Goal: Task Accomplishment & Management: Manage account settings

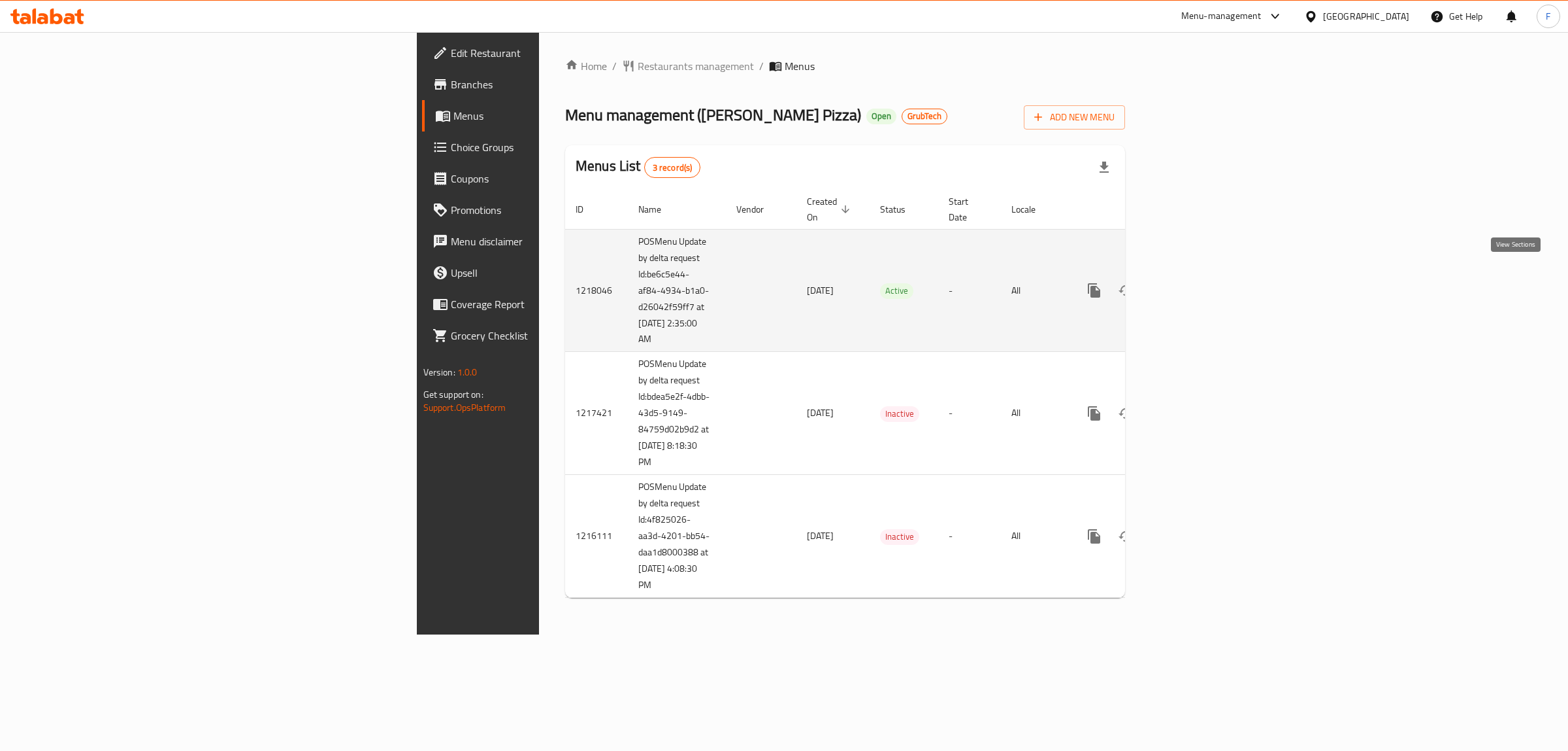
click at [1196, 282] on icon "enhanced table" at bounding box center [1189, 290] width 16 height 16
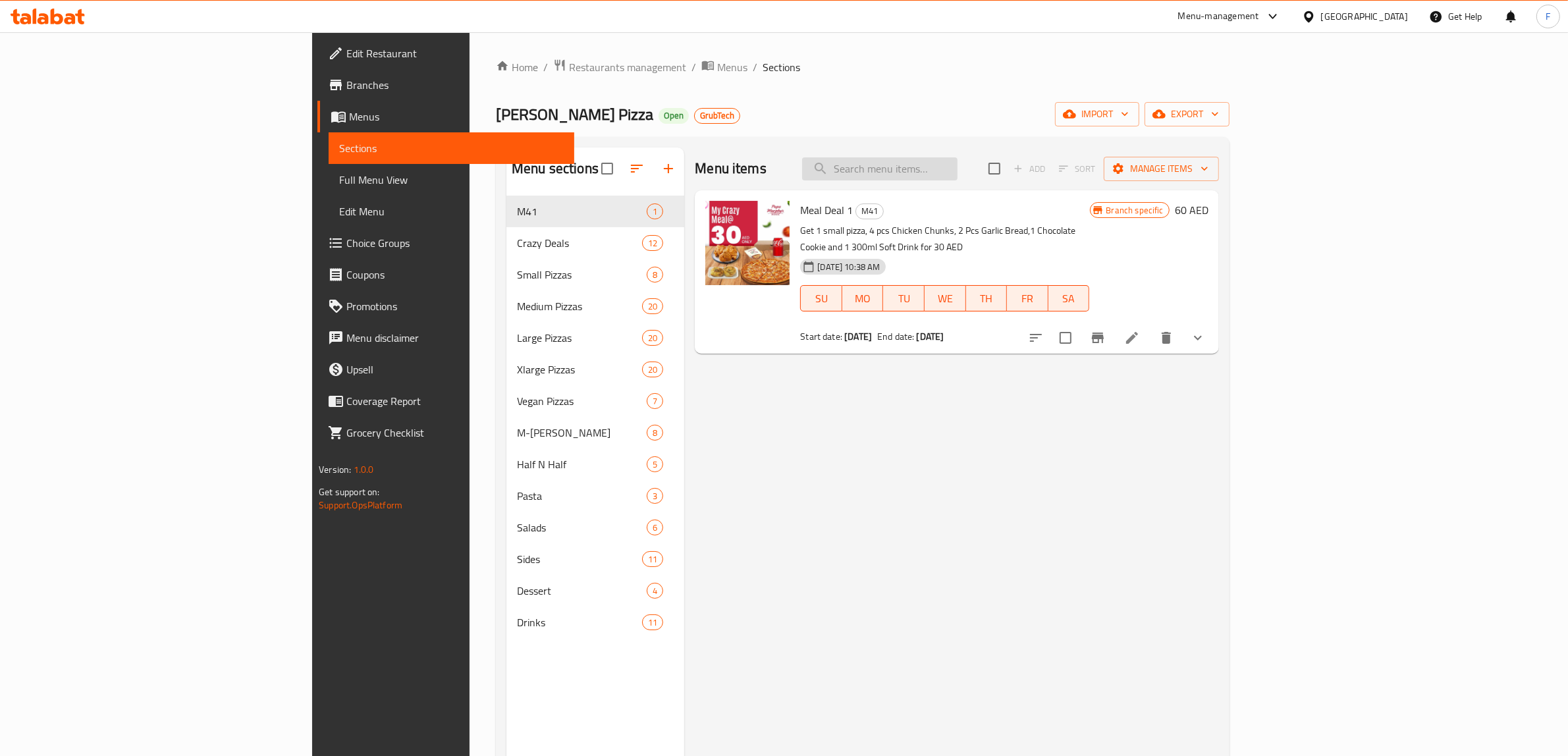
click at [957, 169] on input "search" at bounding box center [879, 168] width 156 height 23
paste input "My Crazy Deal"
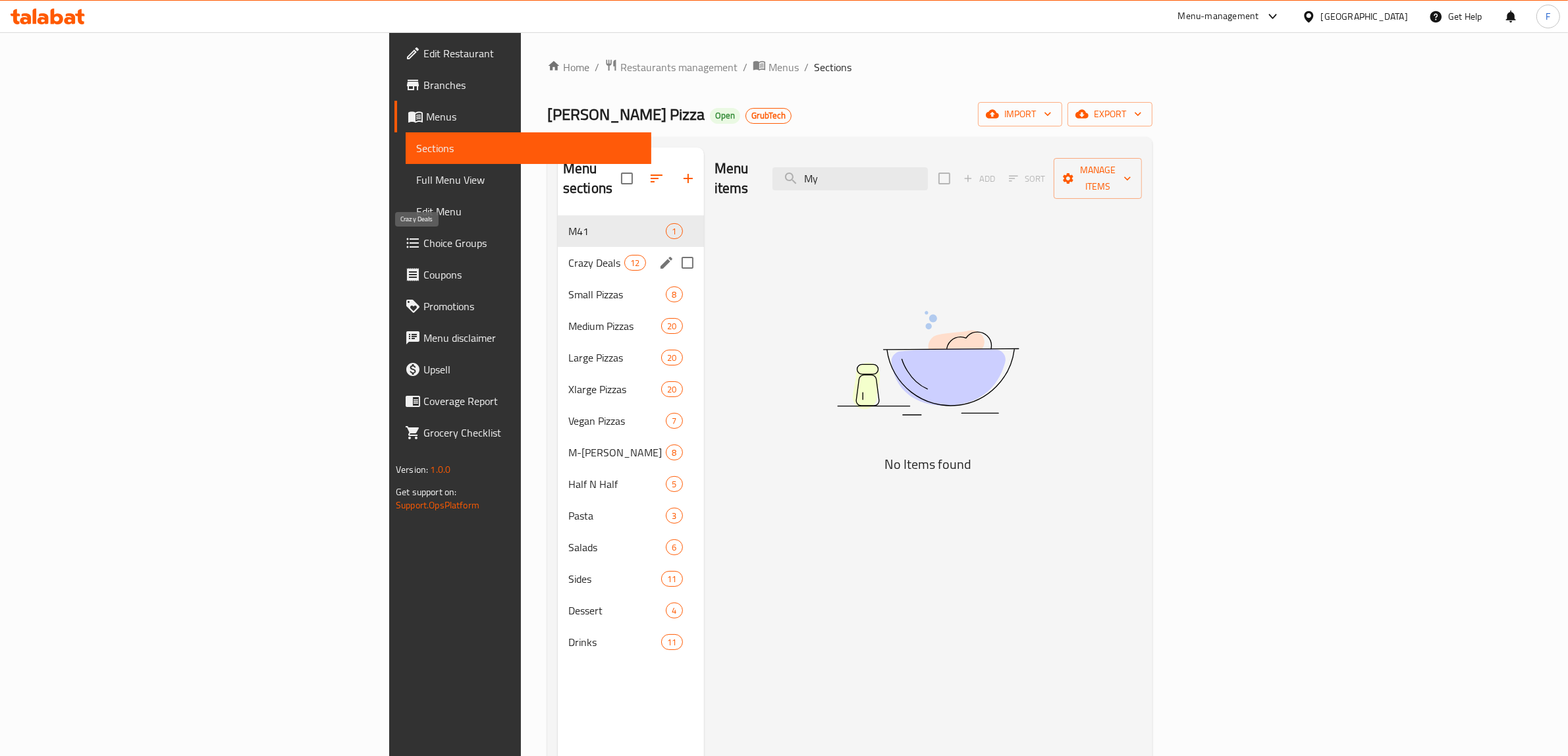
type input "M"
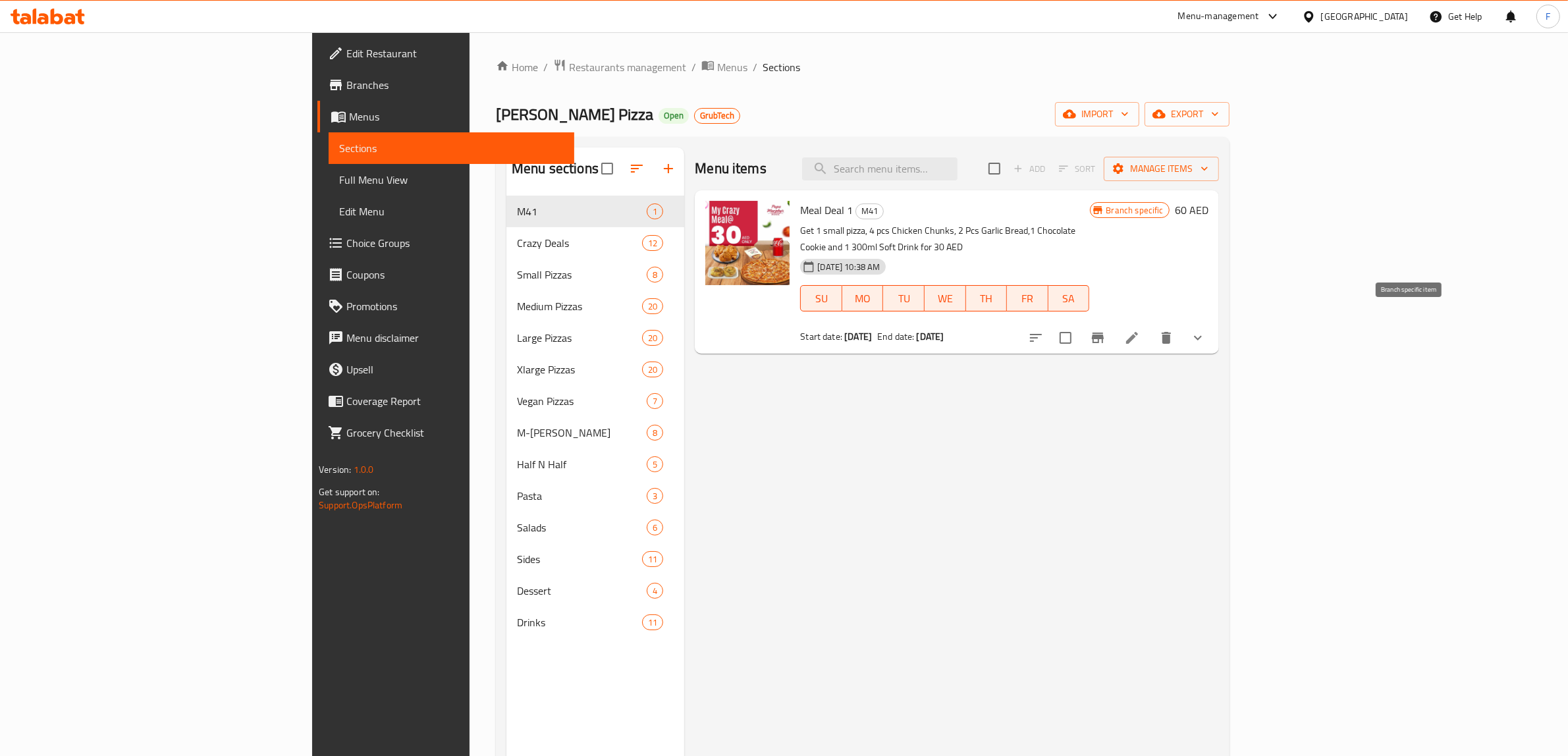
click at [1104, 332] on icon "Branch-specific-item" at bounding box center [1098, 337] width 12 height 11
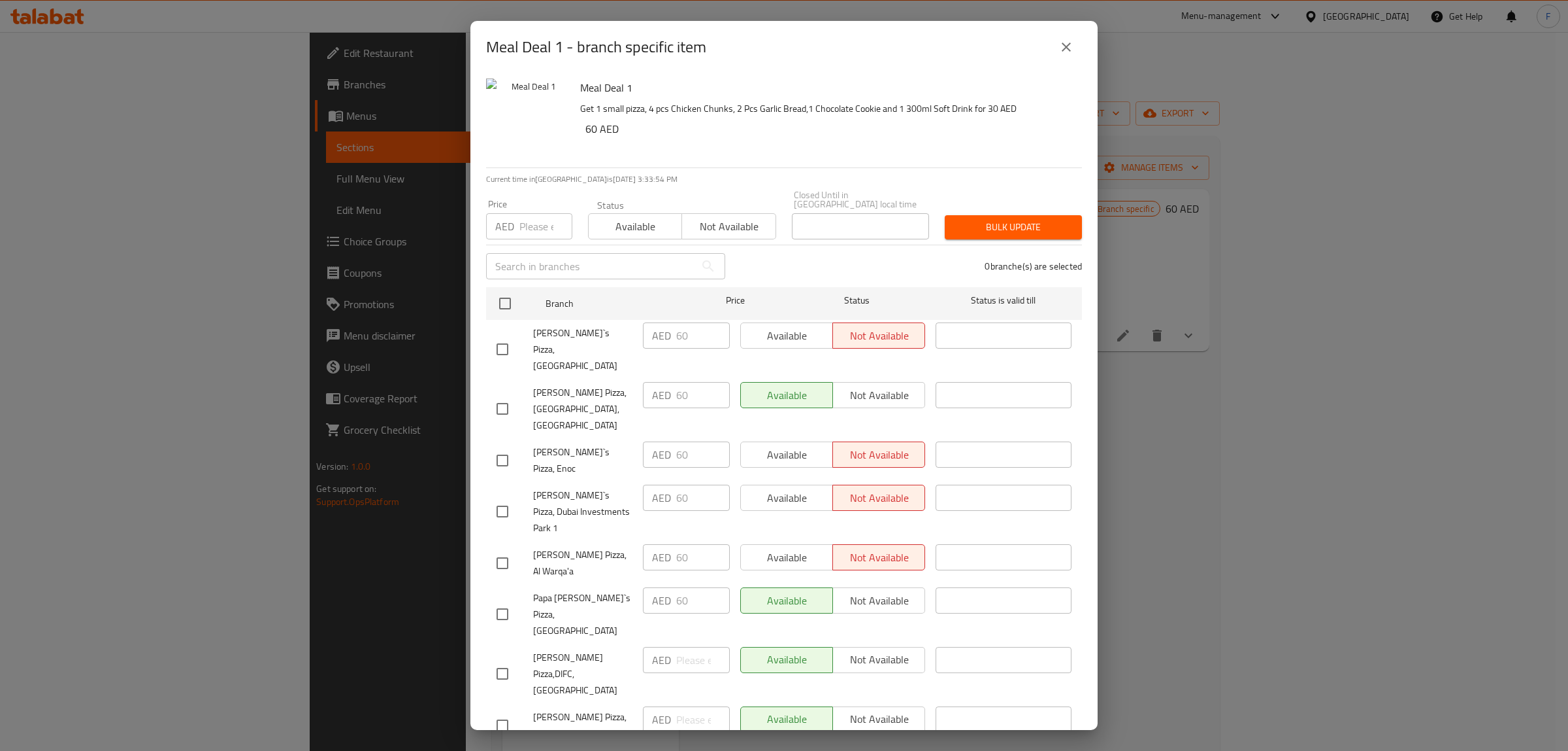
click at [1072, 51] on icon "close" at bounding box center [1066, 47] width 16 height 16
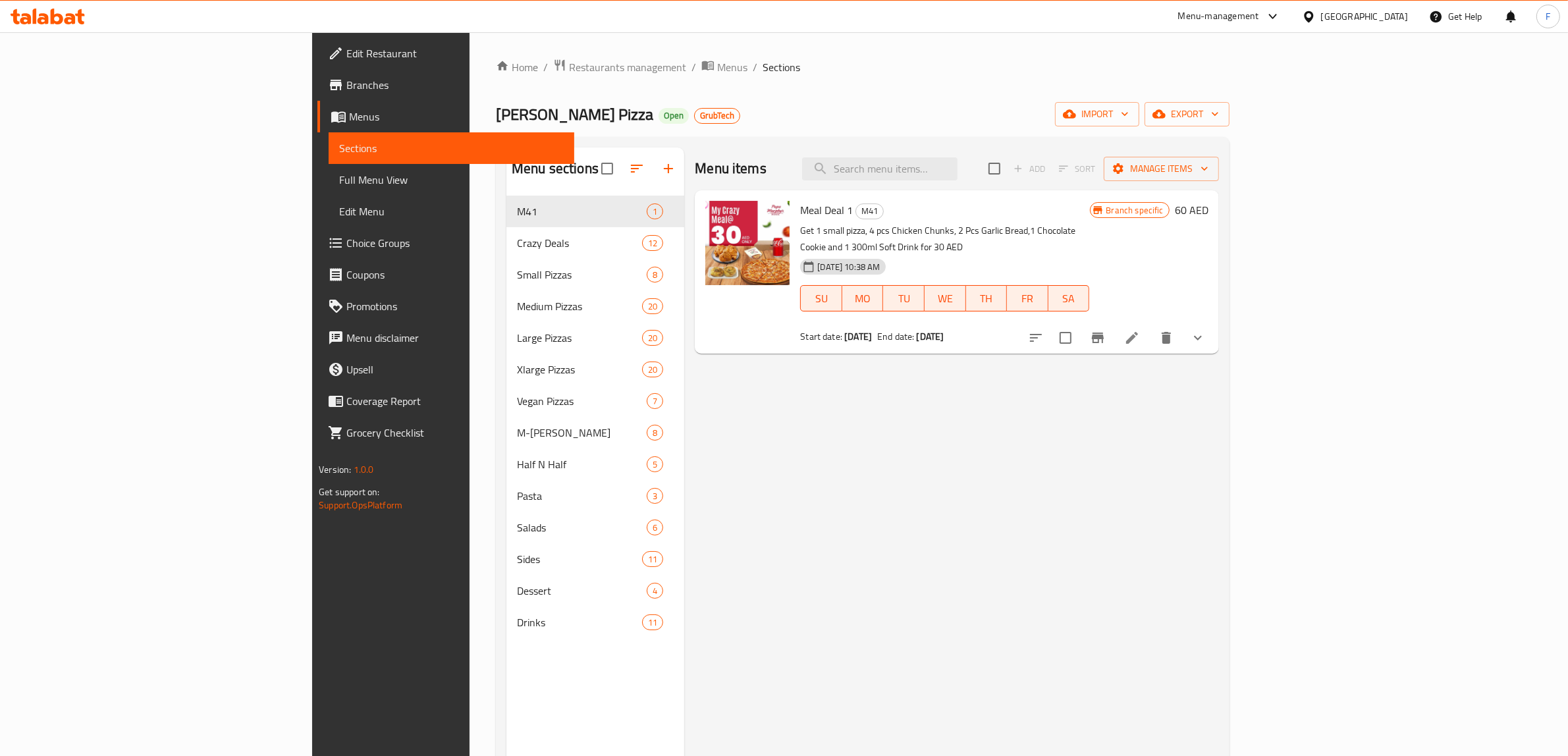
click at [800, 215] on span "Meal Deal 1" at bounding box center [826, 210] width 52 height 20
copy h6 "Meal Deal 1"
click at [1138, 331] on icon at bounding box center [1132, 337] width 12 height 12
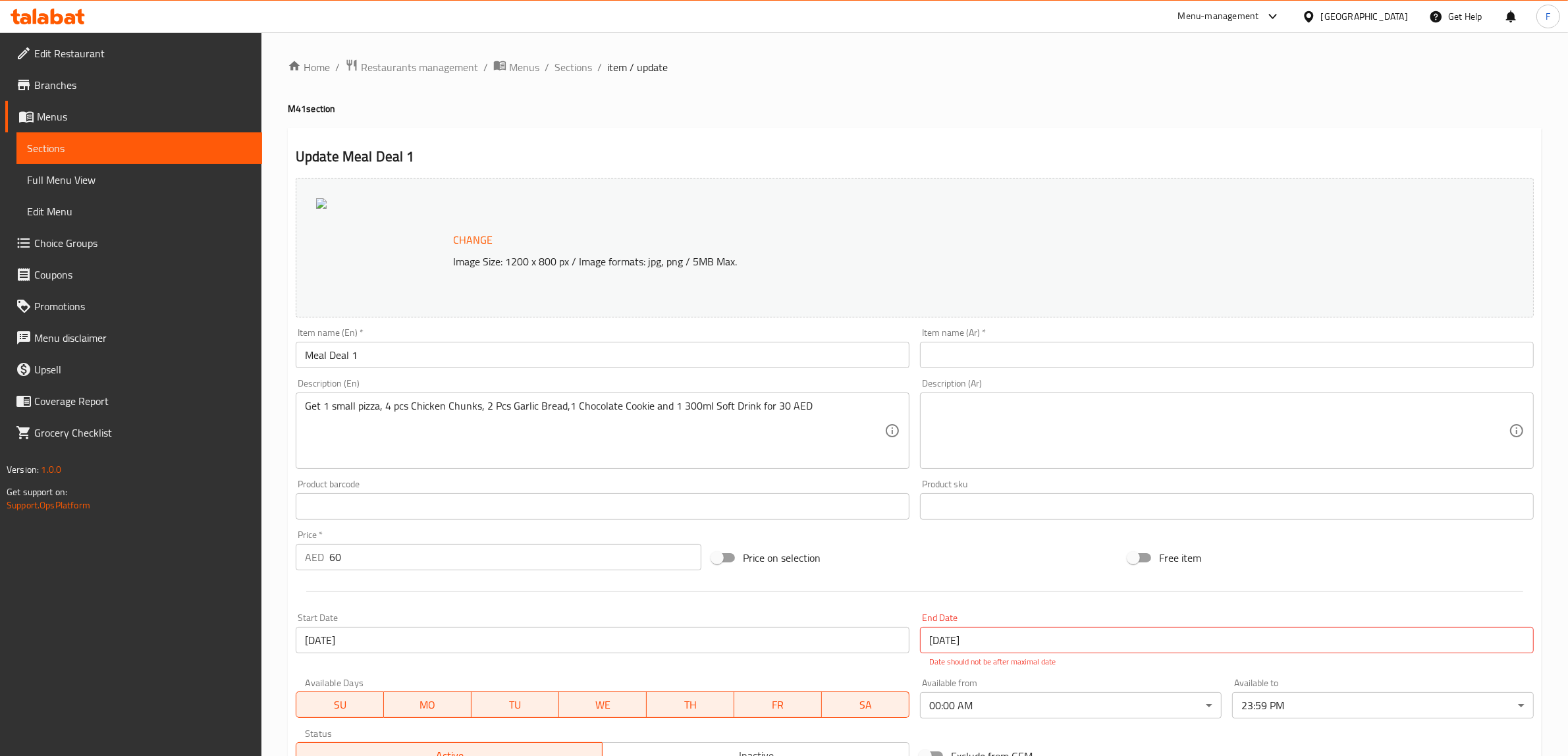
click at [129, 87] on span "Branches" at bounding box center [143, 85] width 217 height 16
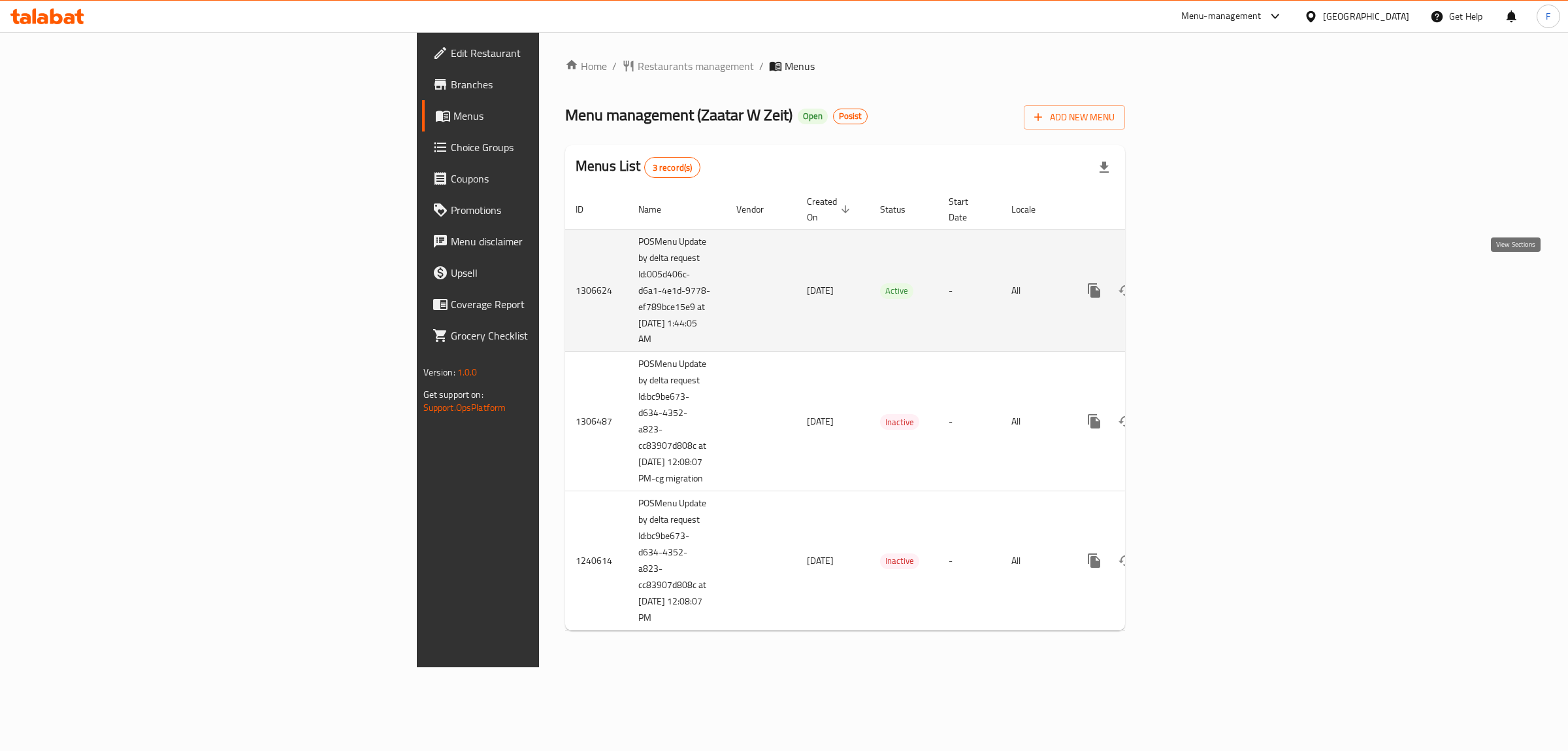
click at [1196, 282] on icon "enhanced table" at bounding box center [1189, 290] width 16 height 16
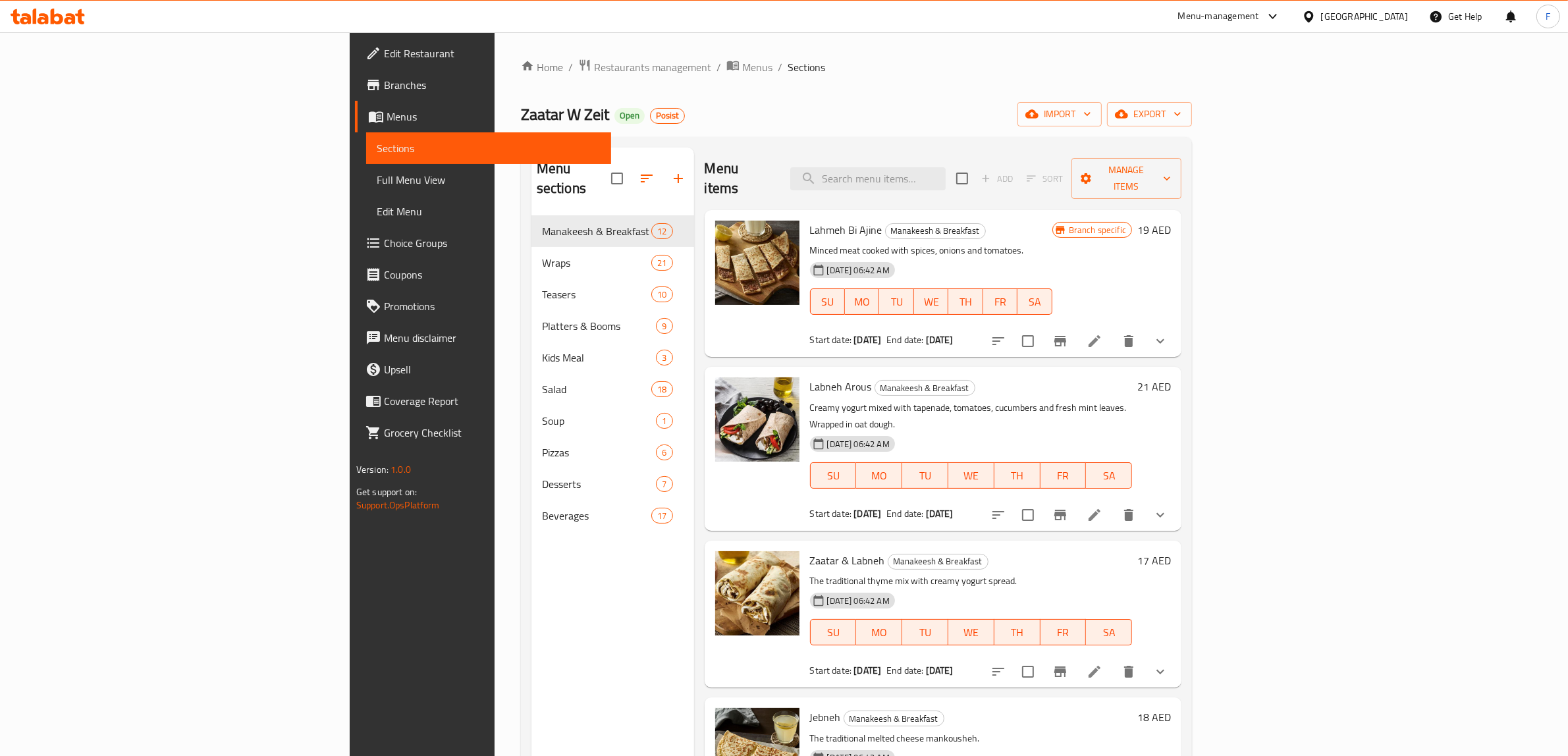
click at [532, 617] on div "Menu sections Manakeesh & Breakfast 12 Wraps 21 Teasers 10 Platters & Booms 9 K…" at bounding box center [613, 525] width 162 height 756
click at [946, 171] on input "search" at bounding box center [868, 178] width 156 height 23
paste input "Chicken Wrap Meal"
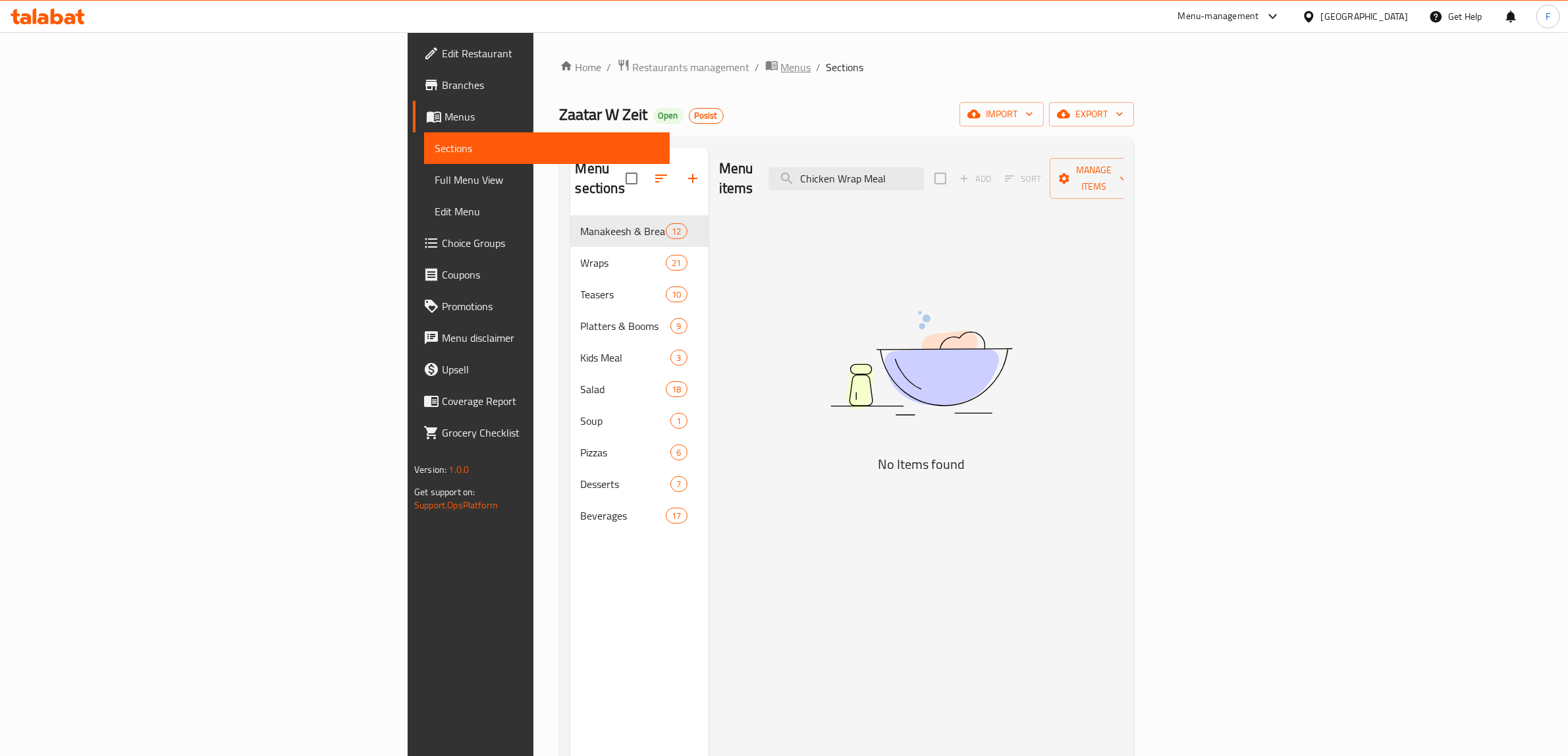
type input "Chicken Wrap Meal"
click at [781, 70] on span "Menus" at bounding box center [797, 67] width 30 height 16
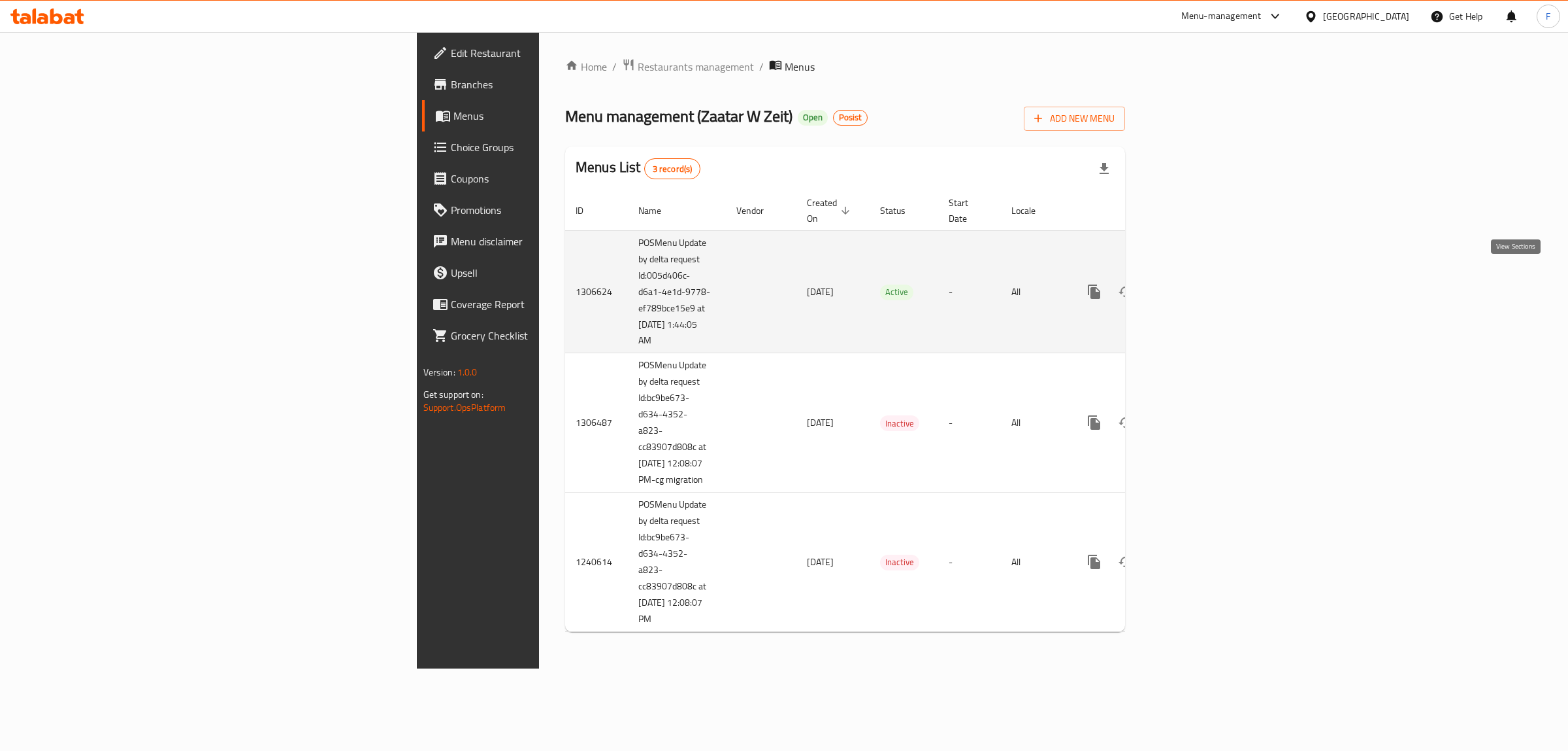
click at [1204, 276] on link "enhanced table" at bounding box center [1189, 292] width 32 height 32
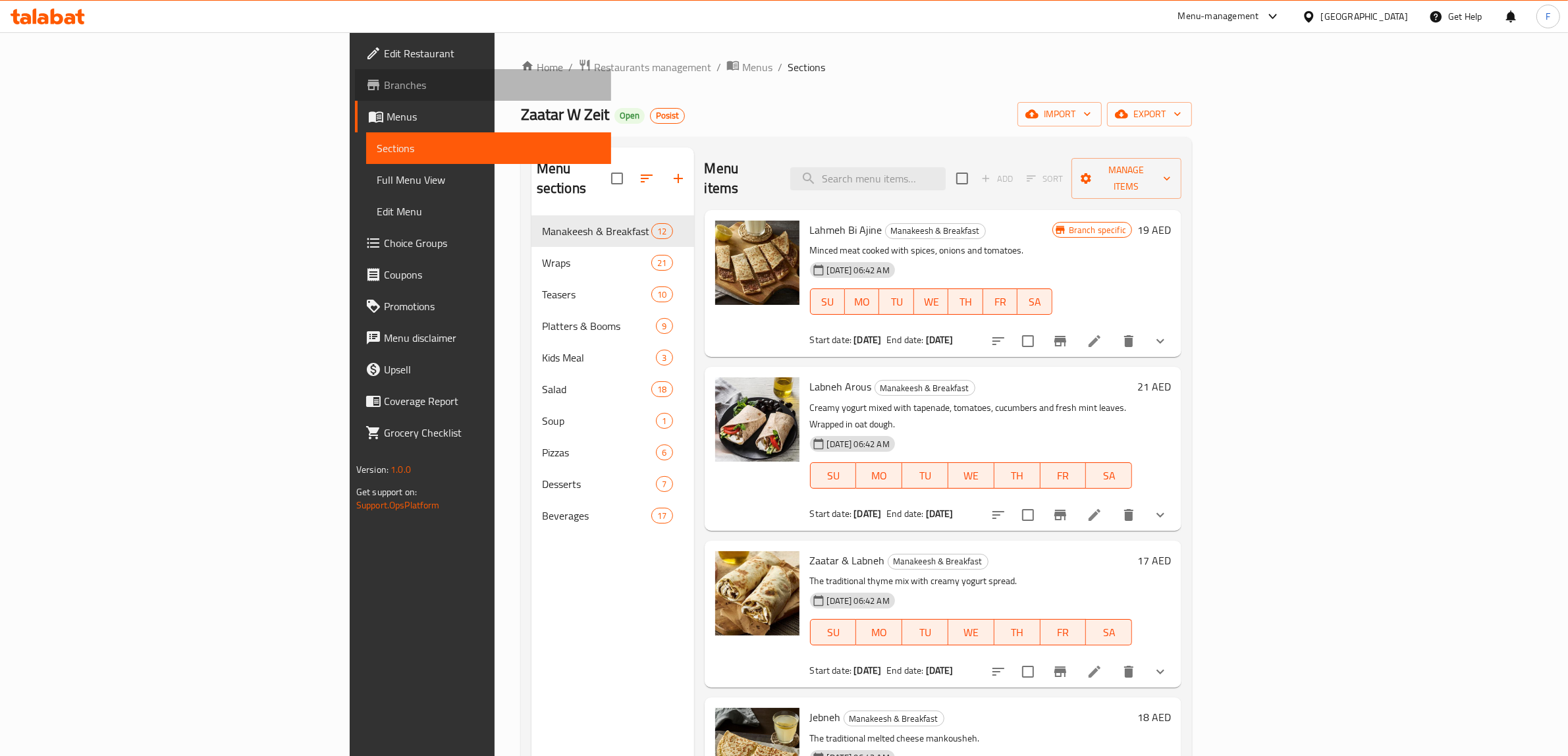
click at [355, 97] on link "Branches" at bounding box center [483, 85] width 257 height 32
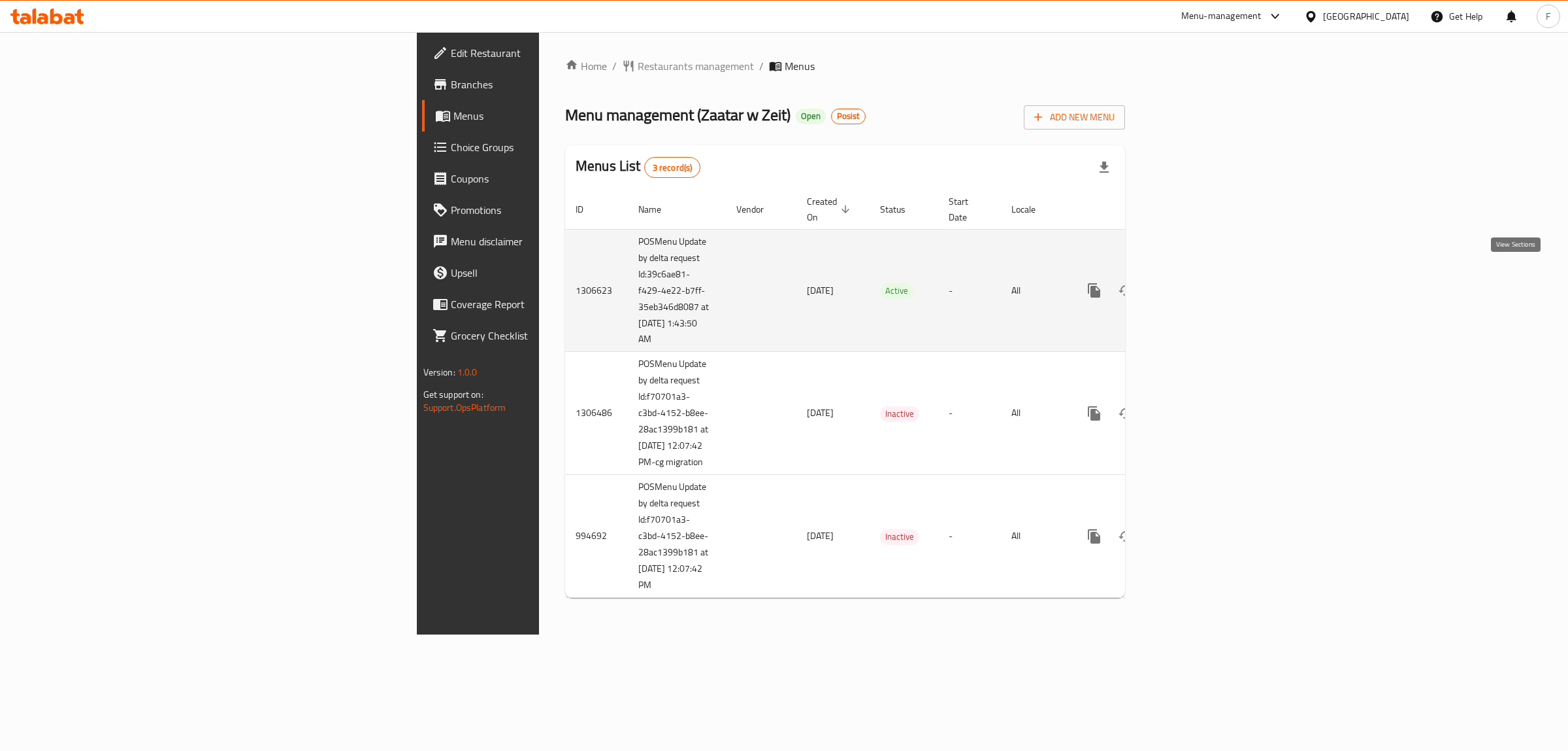
click at [1196, 282] on icon "enhanced table" at bounding box center [1189, 290] width 16 height 16
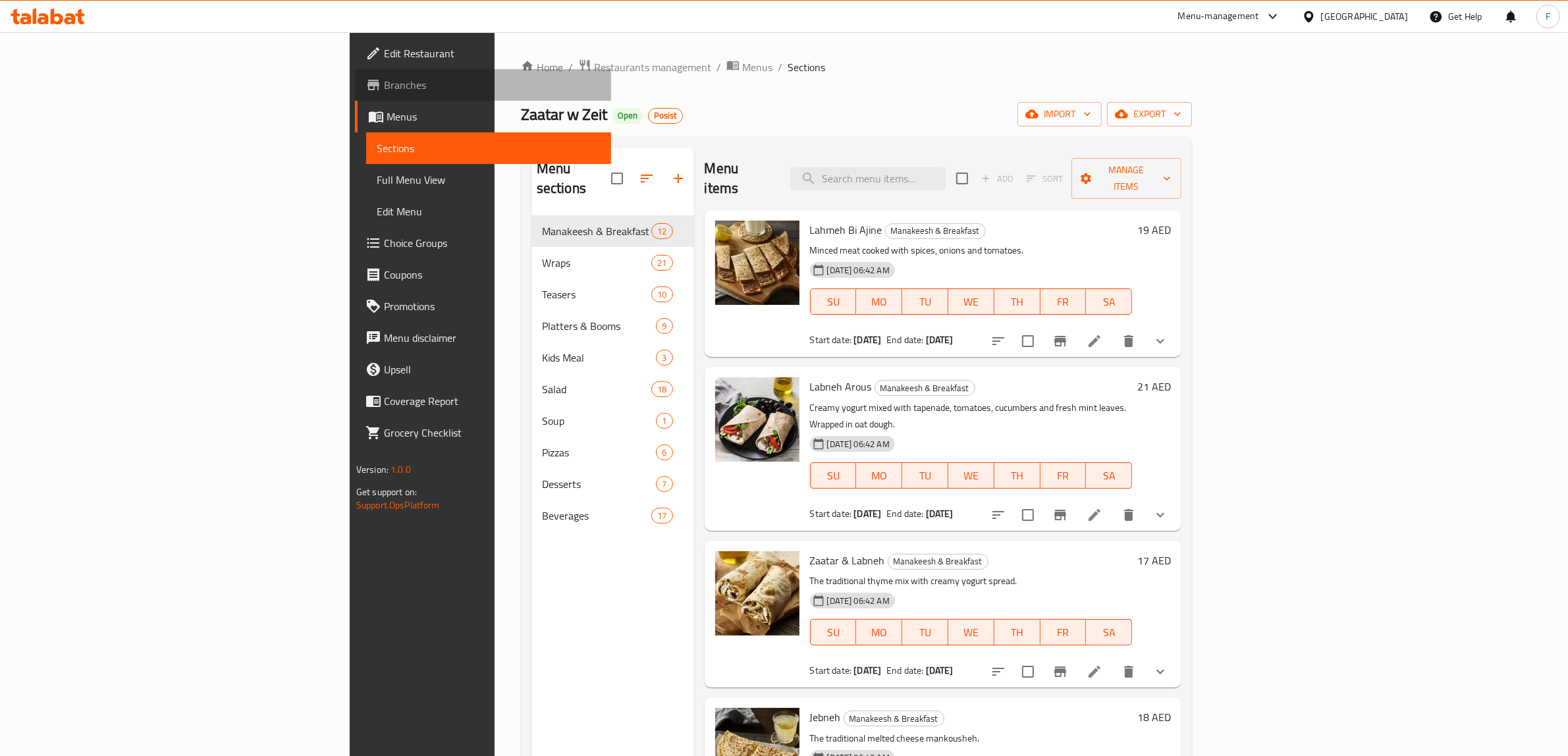
click at [384, 86] on span "Branches" at bounding box center [492, 85] width 217 height 16
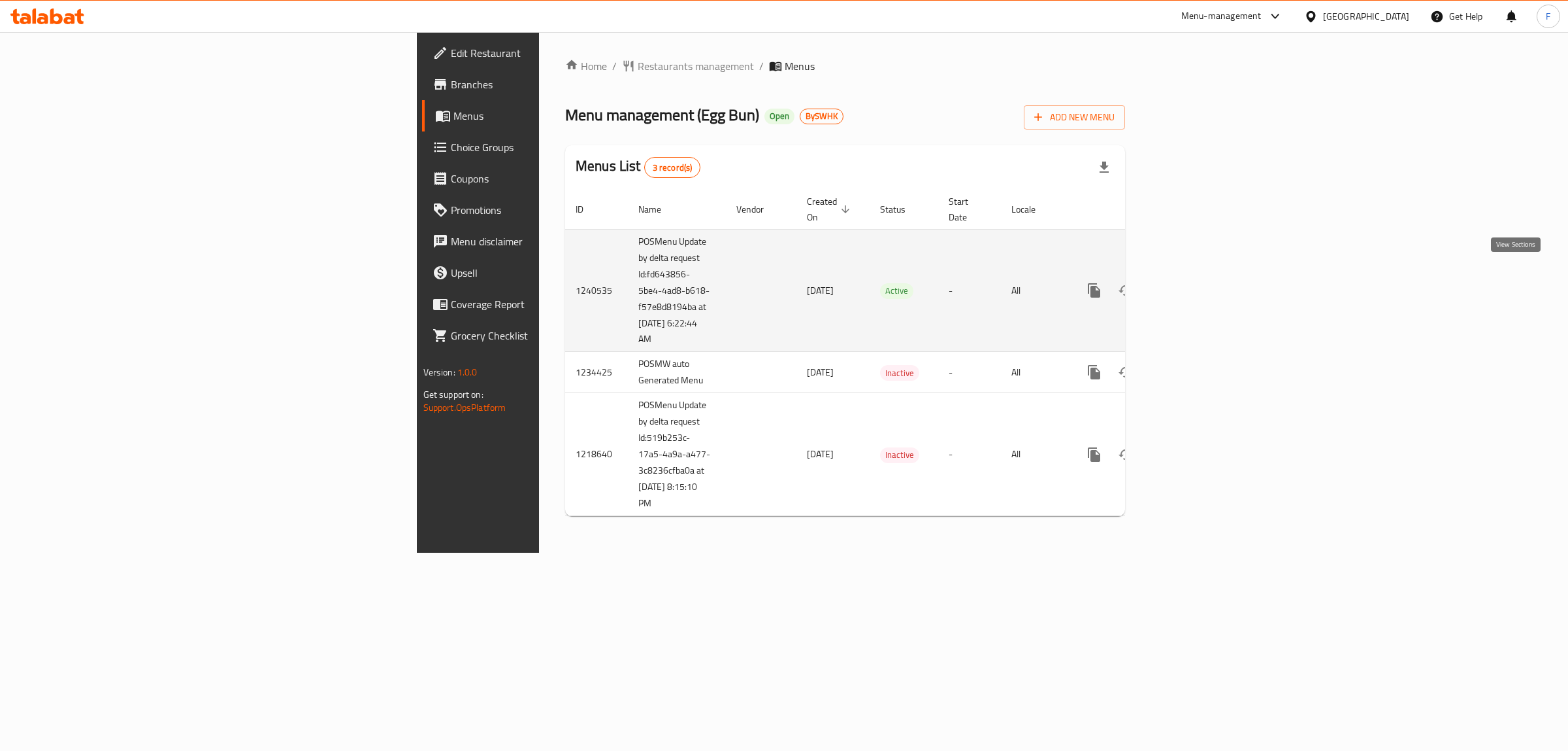
click at [1204, 275] on link "enhanced table" at bounding box center [1189, 291] width 32 height 32
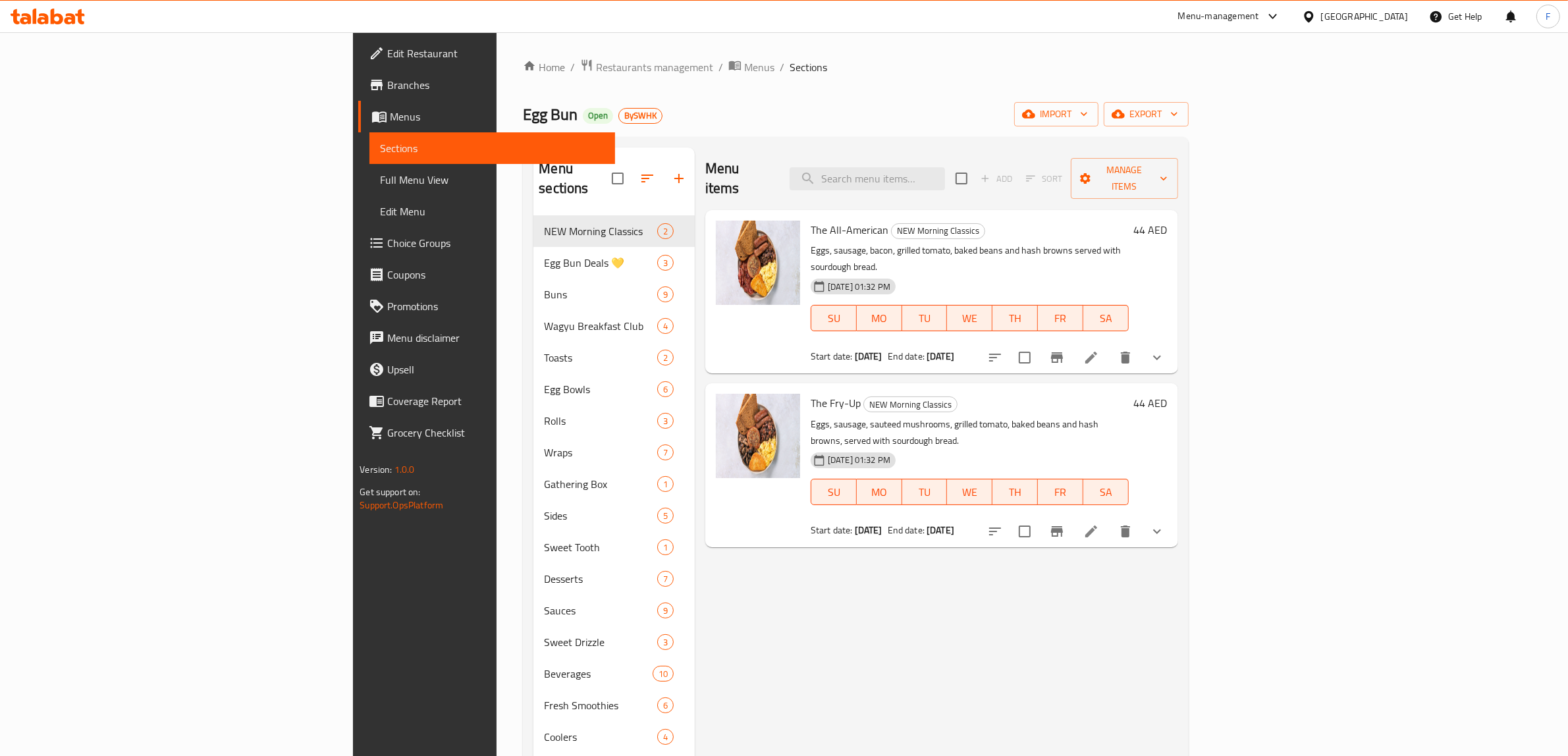
click at [1011, 152] on div "Menu items Add Sort Manage items" at bounding box center [941, 178] width 473 height 62
click at [945, 169] on input "search" at bounding box center [867, 178] width 156 height 23
paste input "Sunrise Egg Bun Combo"
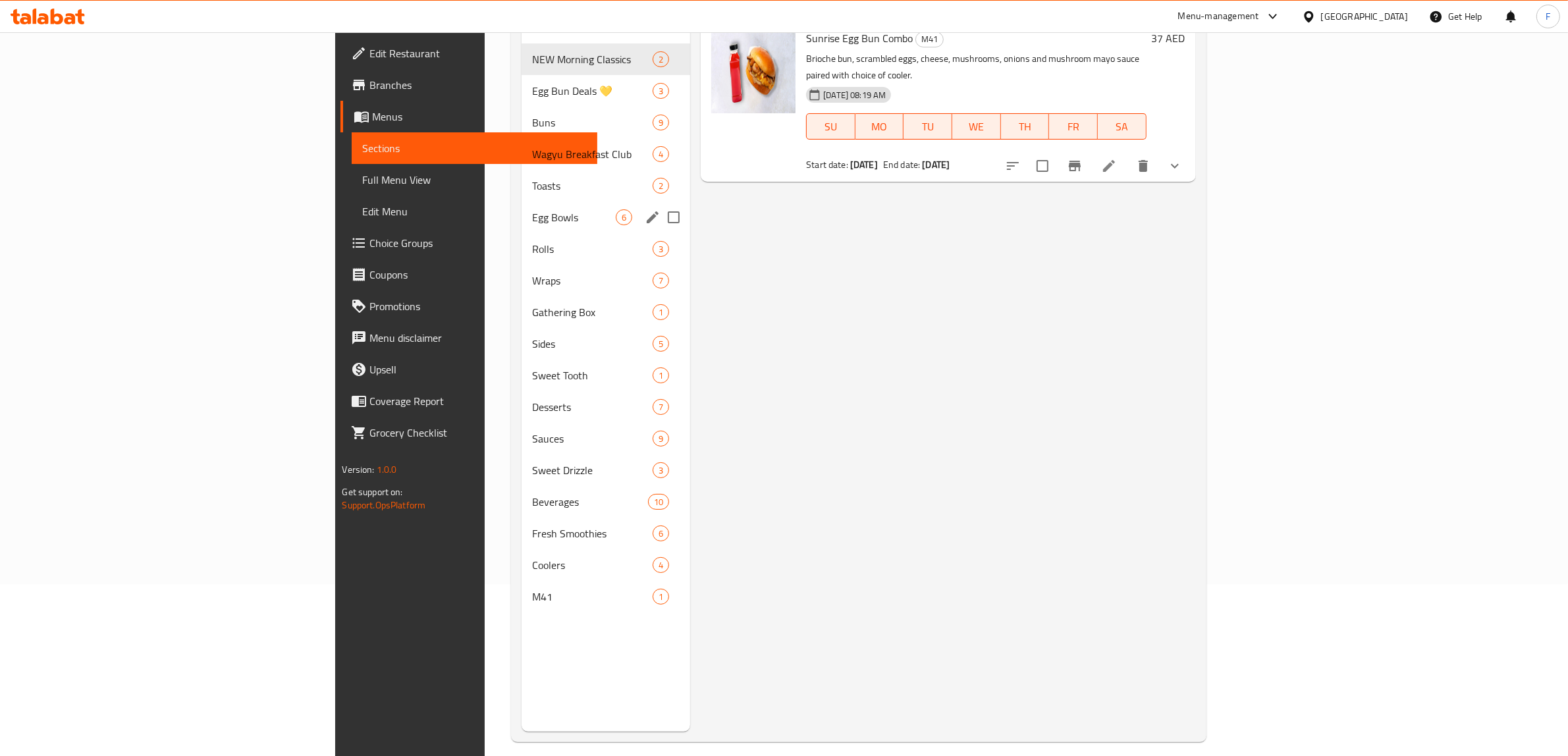
scroll to position [185, 0]
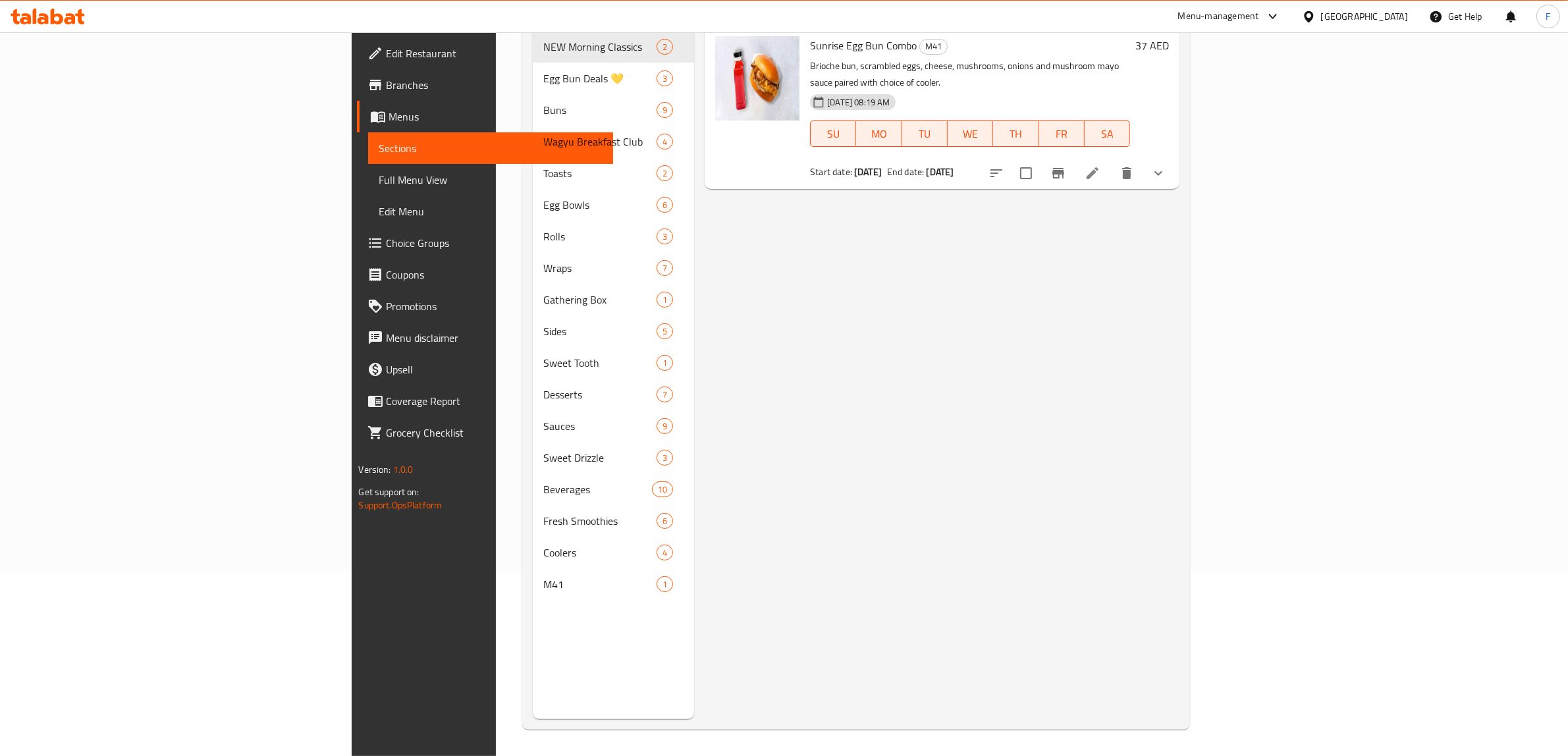
type input "Sunrise Egg Bun Combo"
click at [533, 580] on nav "NEW Morning Classics 2 Egg Bun Deals 💛 3 Buns 9 Wagyu Breakfast Club 4 Toasts 2…" at bounding box center [614, 315] width 162 height 579
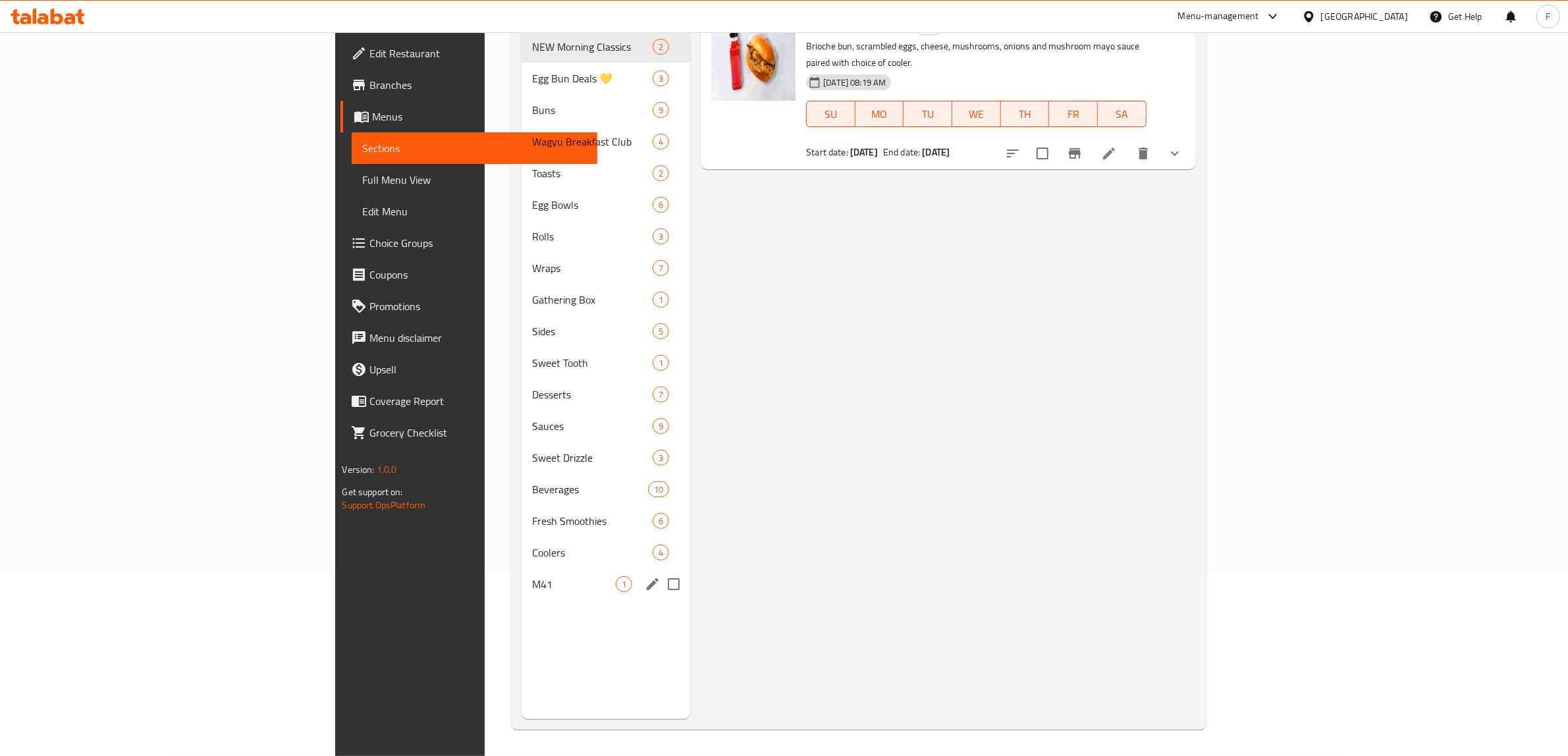
click at [521, 572] on div "M41 1" at bounding box center [605, 584] width 168 height 32
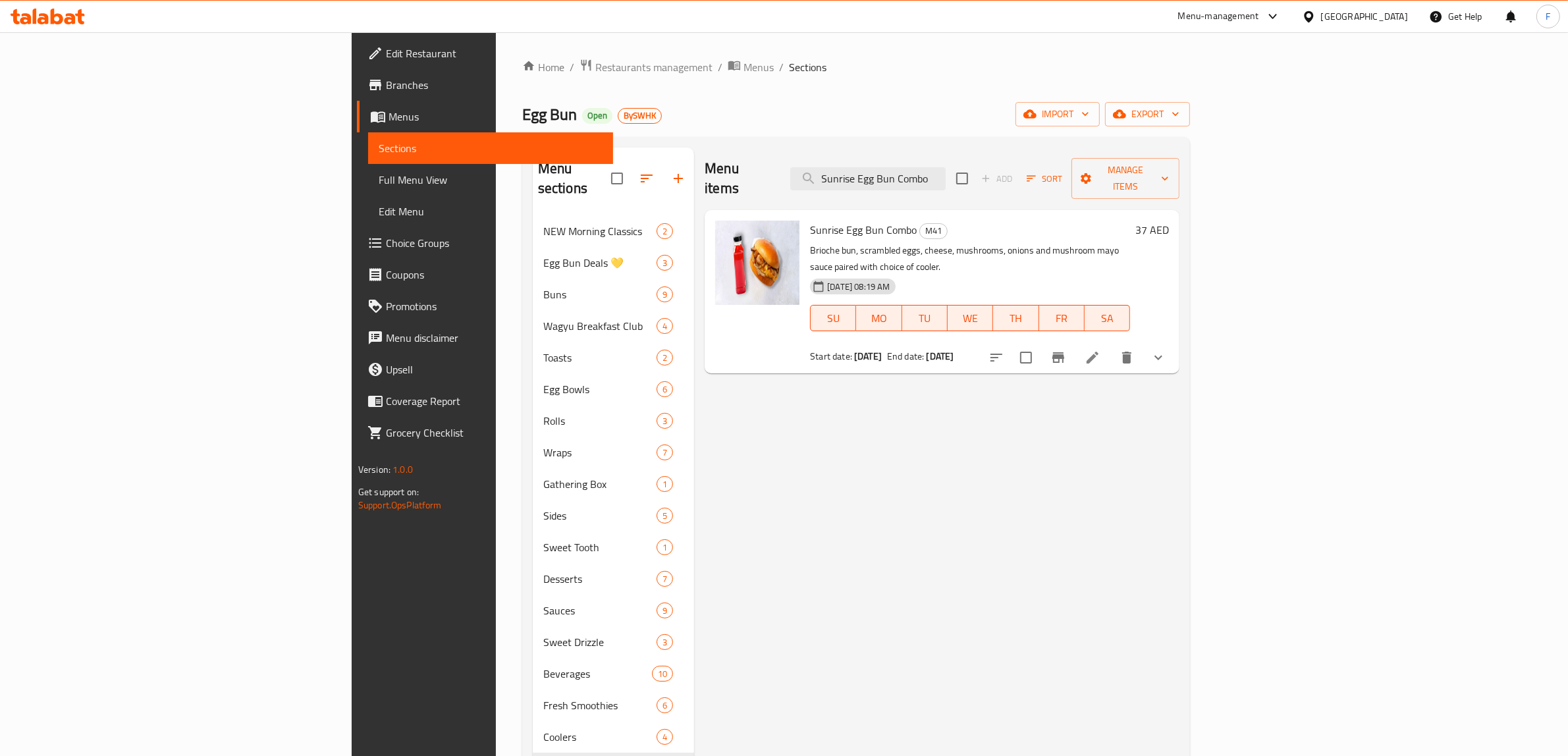
click at [386, 87] on span "Branches" at bounding box center [495, 85] width 217 height 16
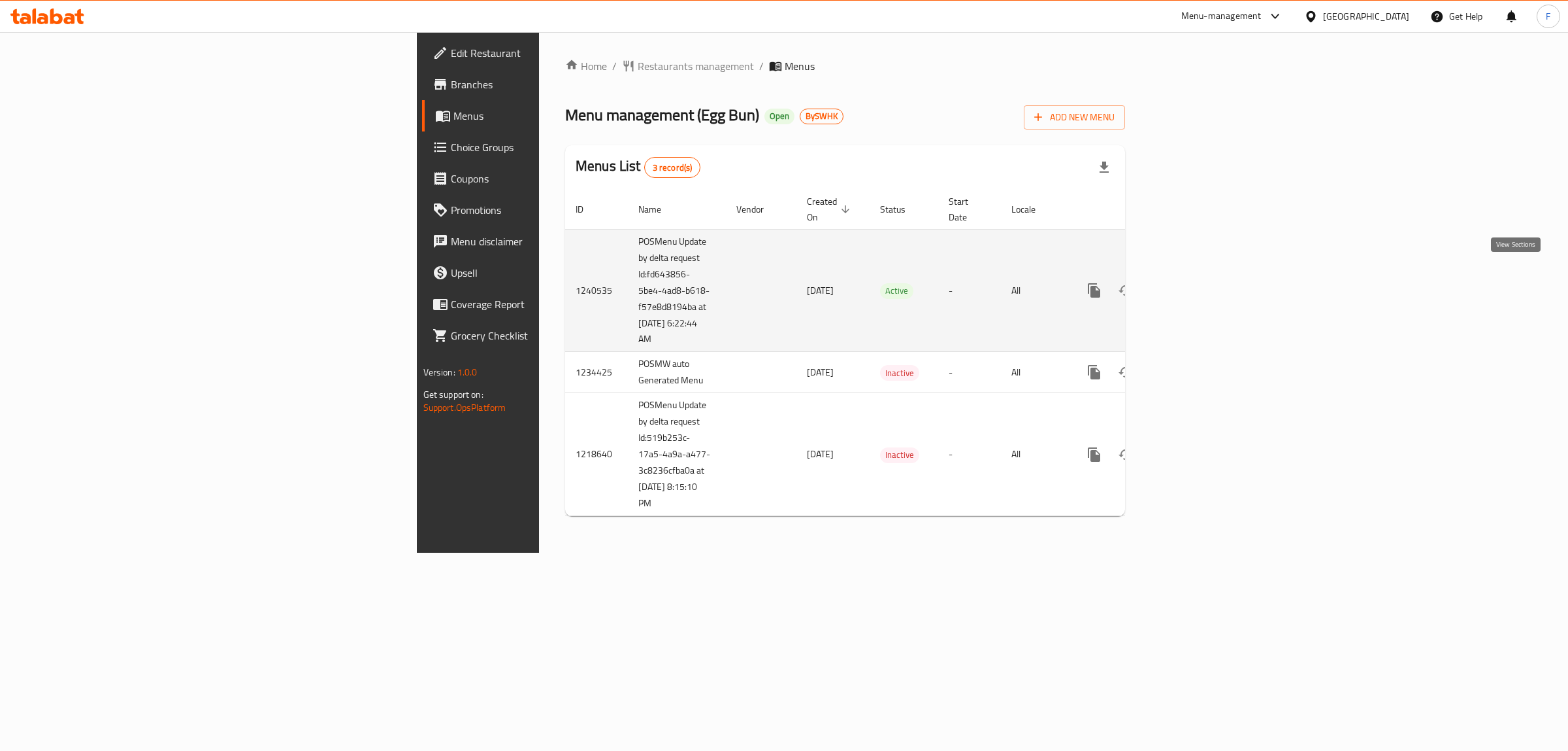
click at [1204, 285] on link "enhanced table" at bounding box center [1189, 291] width 32 height 32
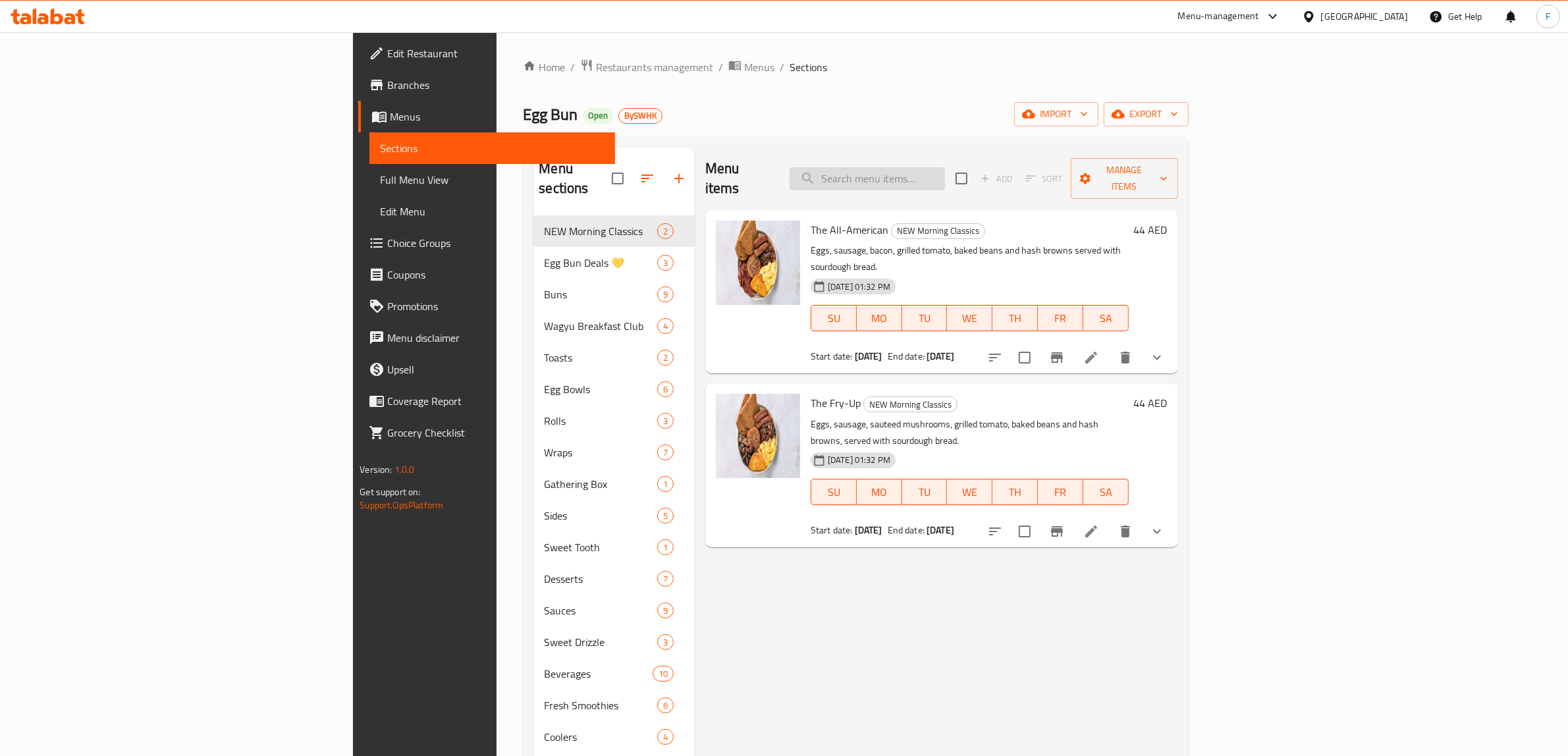
click at [945, 176] on input "search" at bounding box center [867, 178] width 156 height 23
paste input "Sunrise Egg Bun Combo"
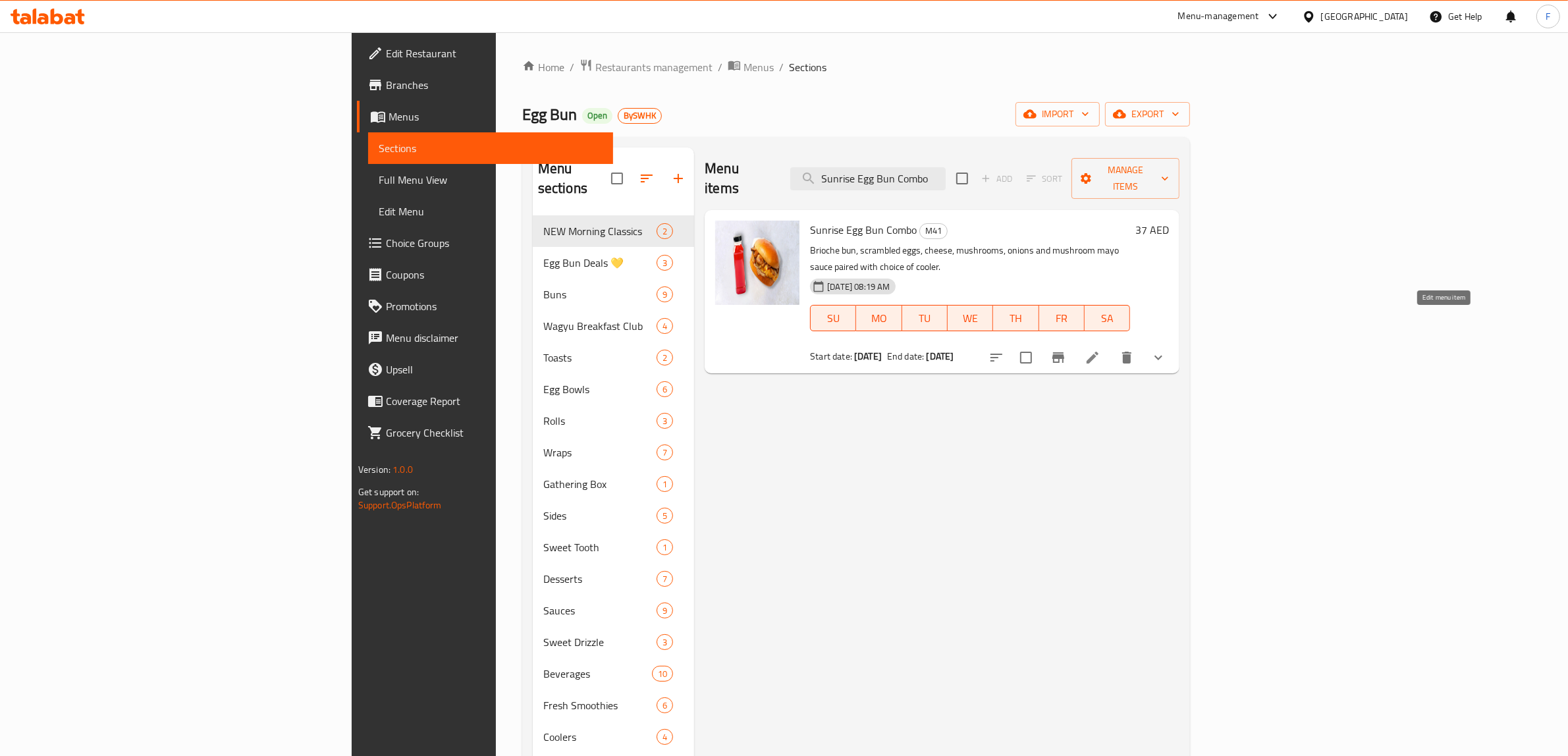
type input "Sunrise Egg Bun Combo"
click at [1101, 350] on icon at bounding box center [1092, 357] width 16 height 16
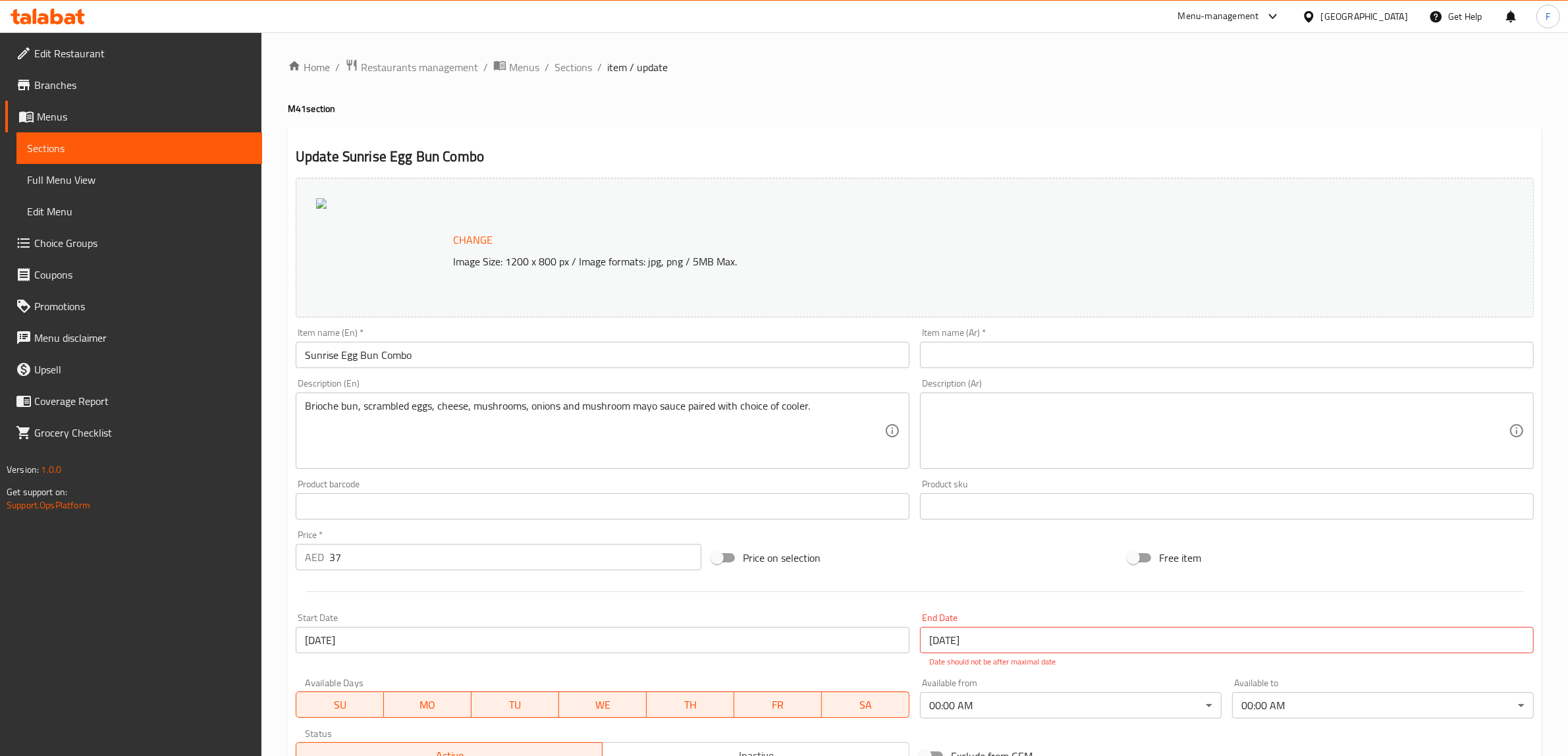
click at [89, 77] on span "Branches" at bounding box center [143, 85] width 217 height 16
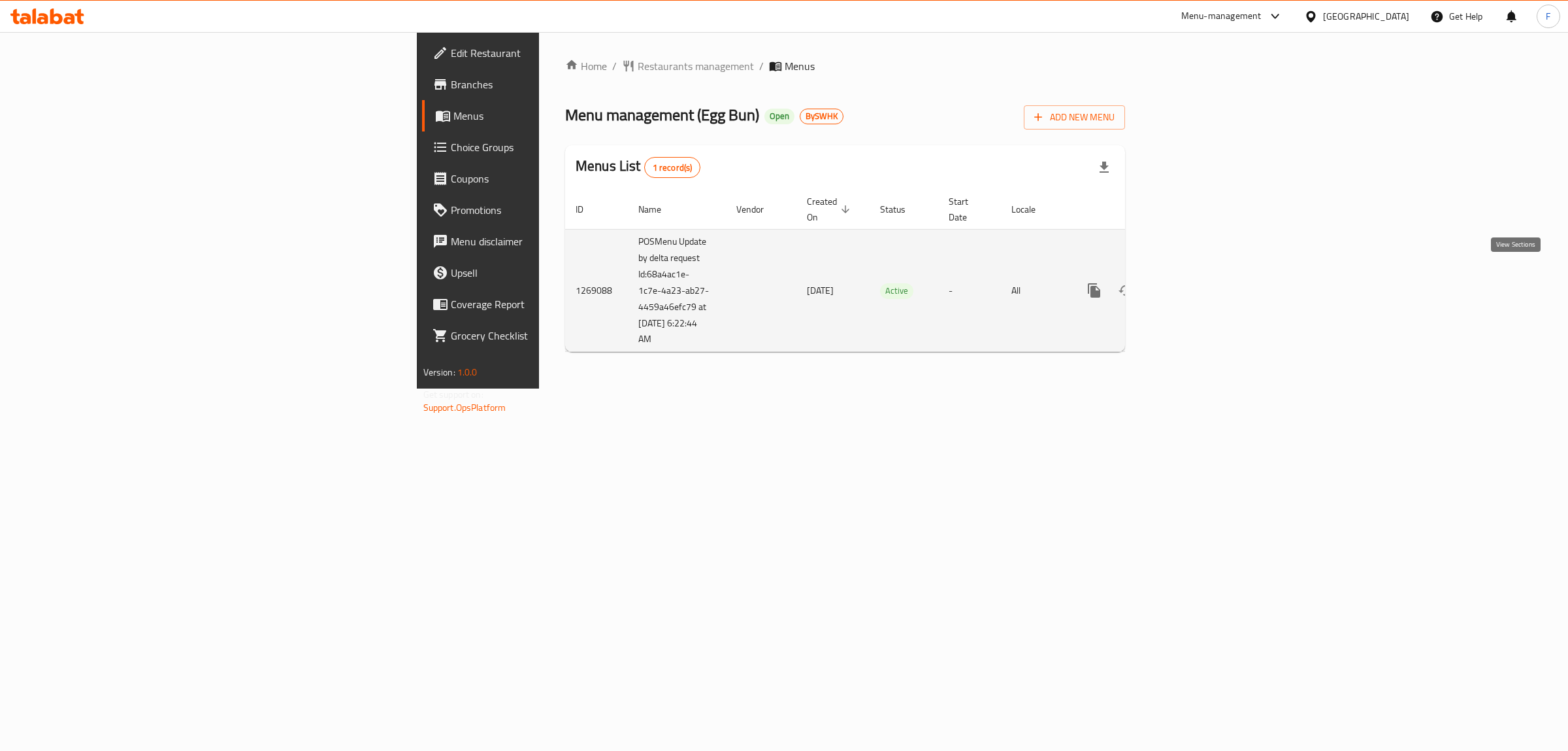
click at [1196, 282] on icon "enhanced table" at bounding box center [1189, 290] width 16 height 16
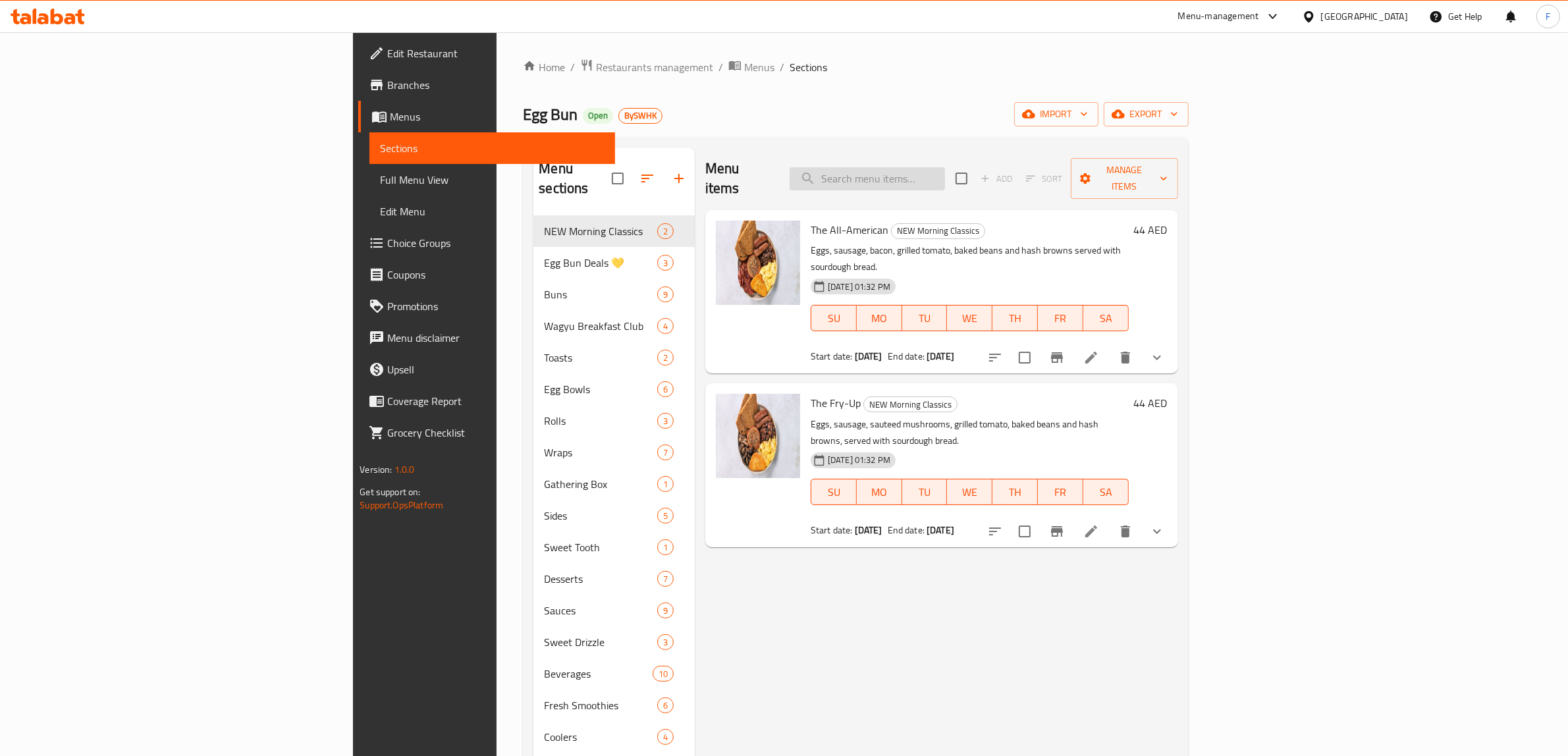
click at [945, 168] on input "search" at bounding box center [867, 178] width 156 height 23
paste input "Sunrise Egg Bun Combo"
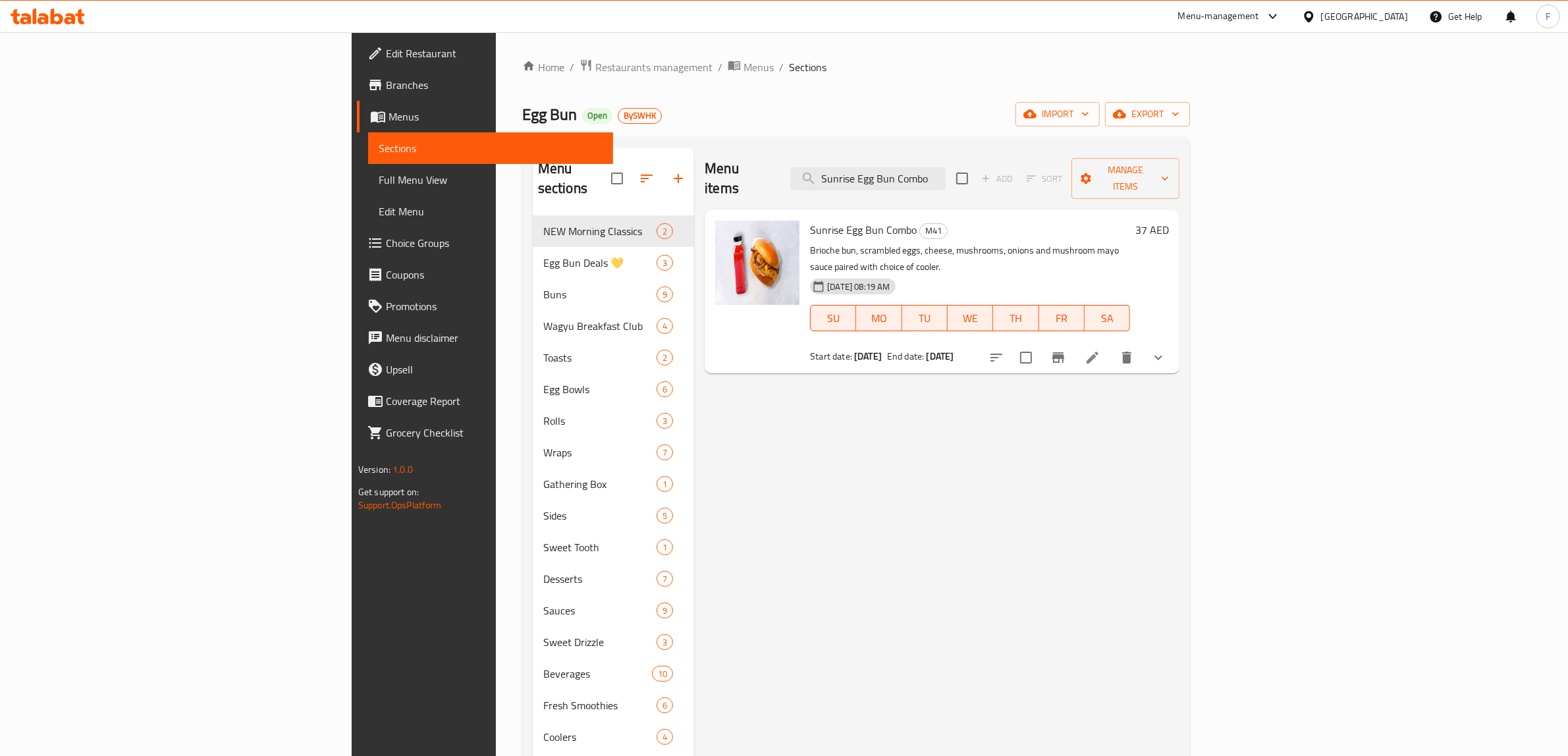
type input "Sunrise Egg Bun Combo"
click at [1111, 346] on li at bounding box center [1092, 357] width 37 height 24
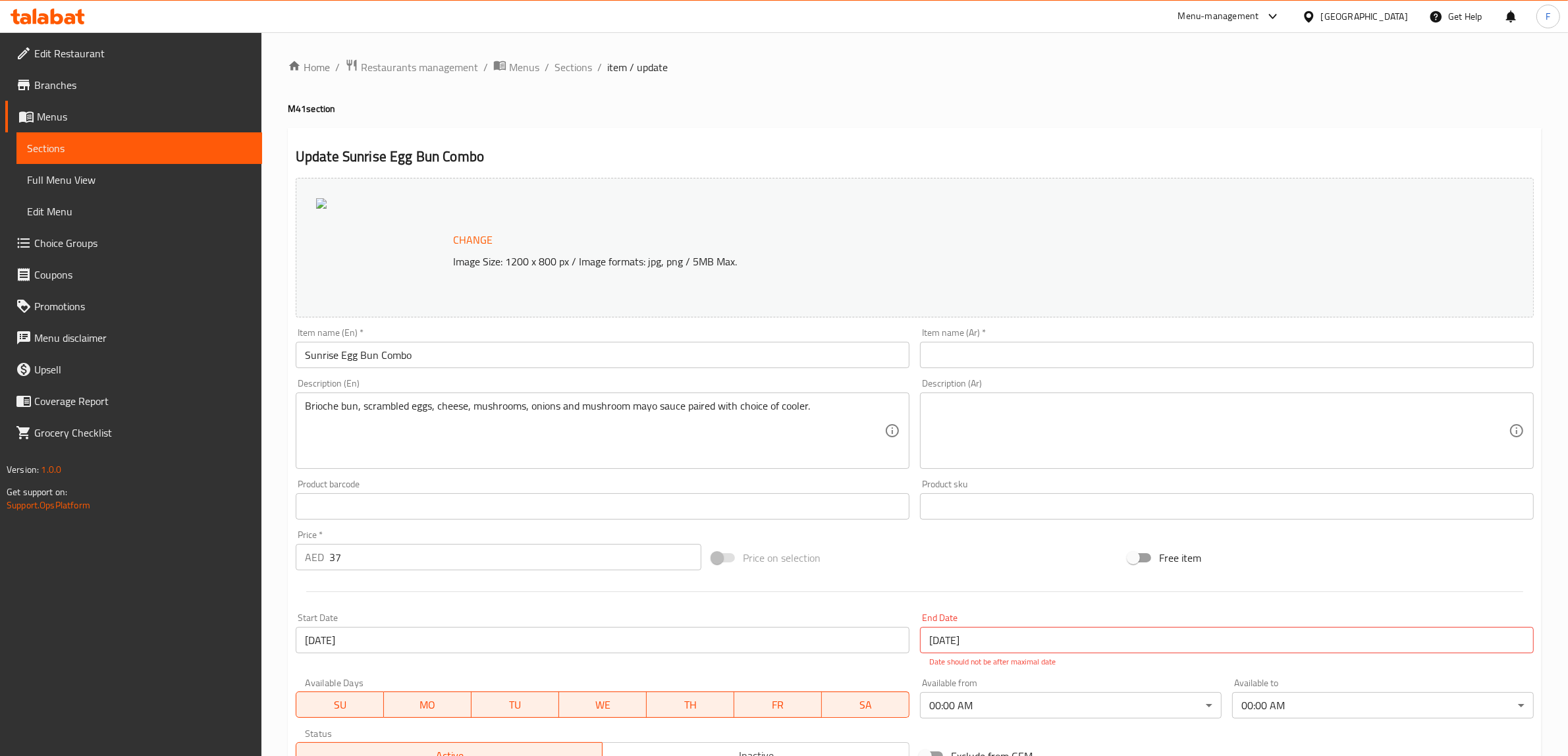
click at [111, 96] on link "Branches" at bounding box center [134, 85] width 257 height 32
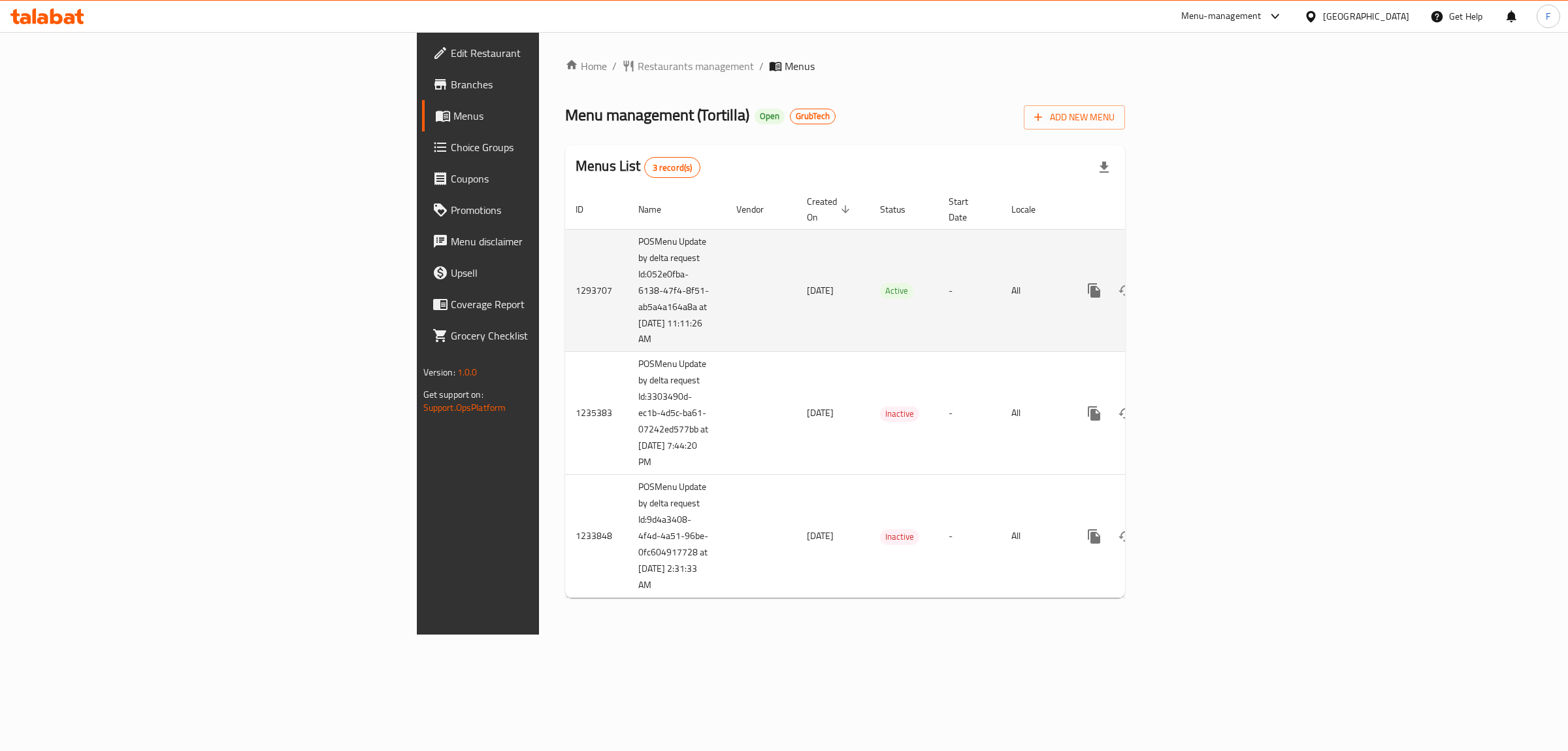
click at [1204, 275] on link "enhanced table" at bounding box center [1189, 291] width 32 height 32
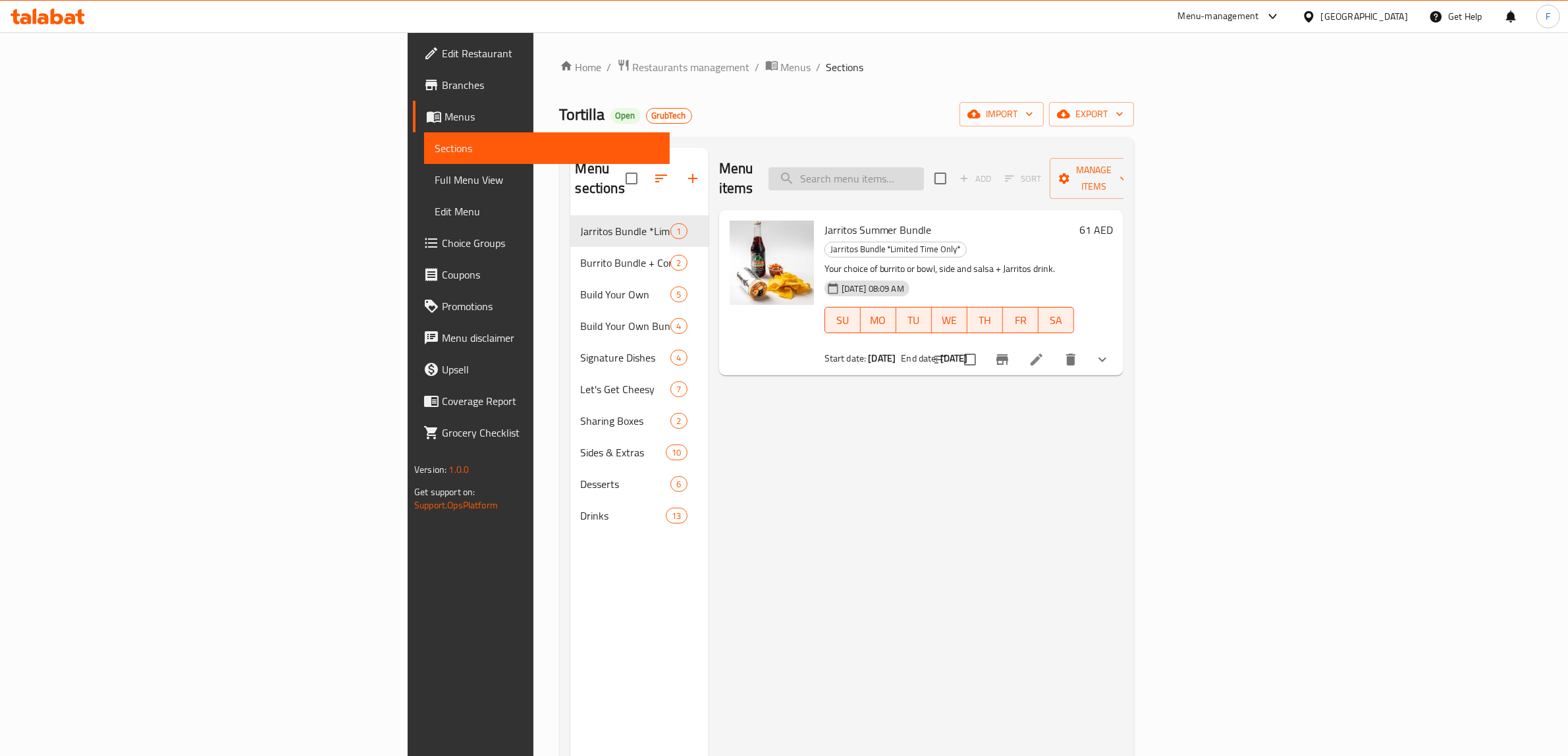
click at [924, 167] on input "search" at bounding box center [846, 178] width 156 height 23
paste input "Burrito for 1"
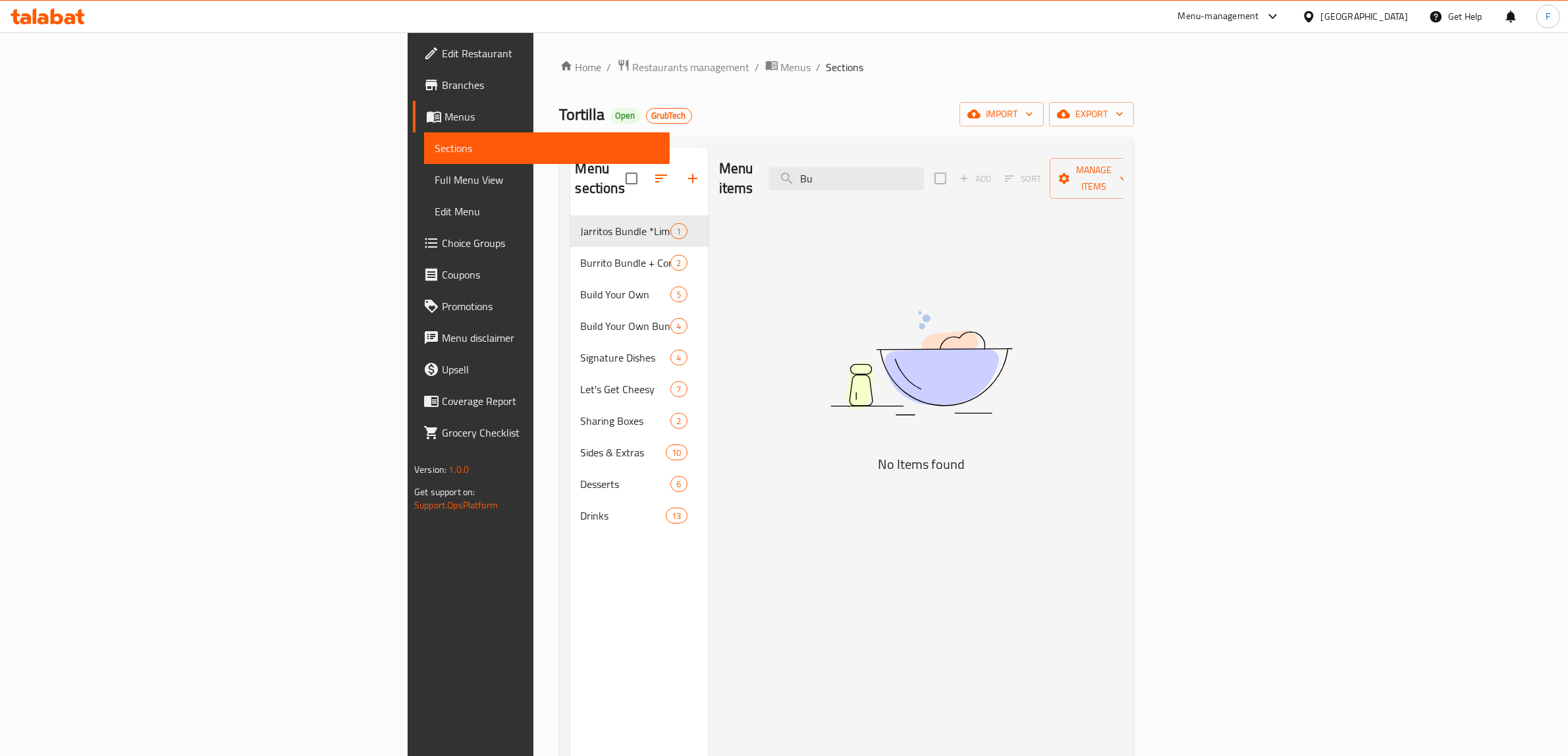
type input "B"
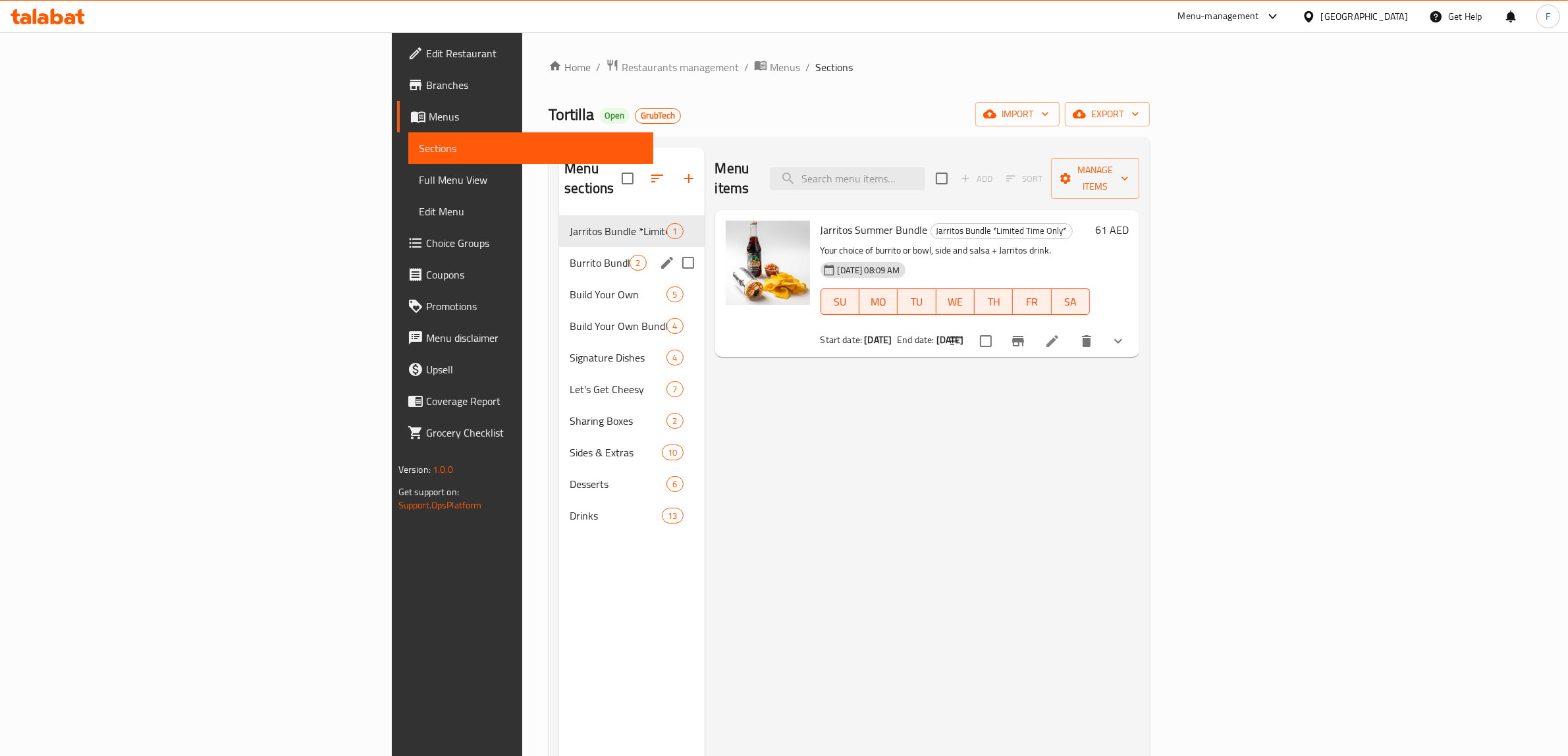
click at [559, 252] on div "Burrito Bundle + Corona Cero (0.0% alcohol) 2" at bounding box center [631, 263] width 145 height 32
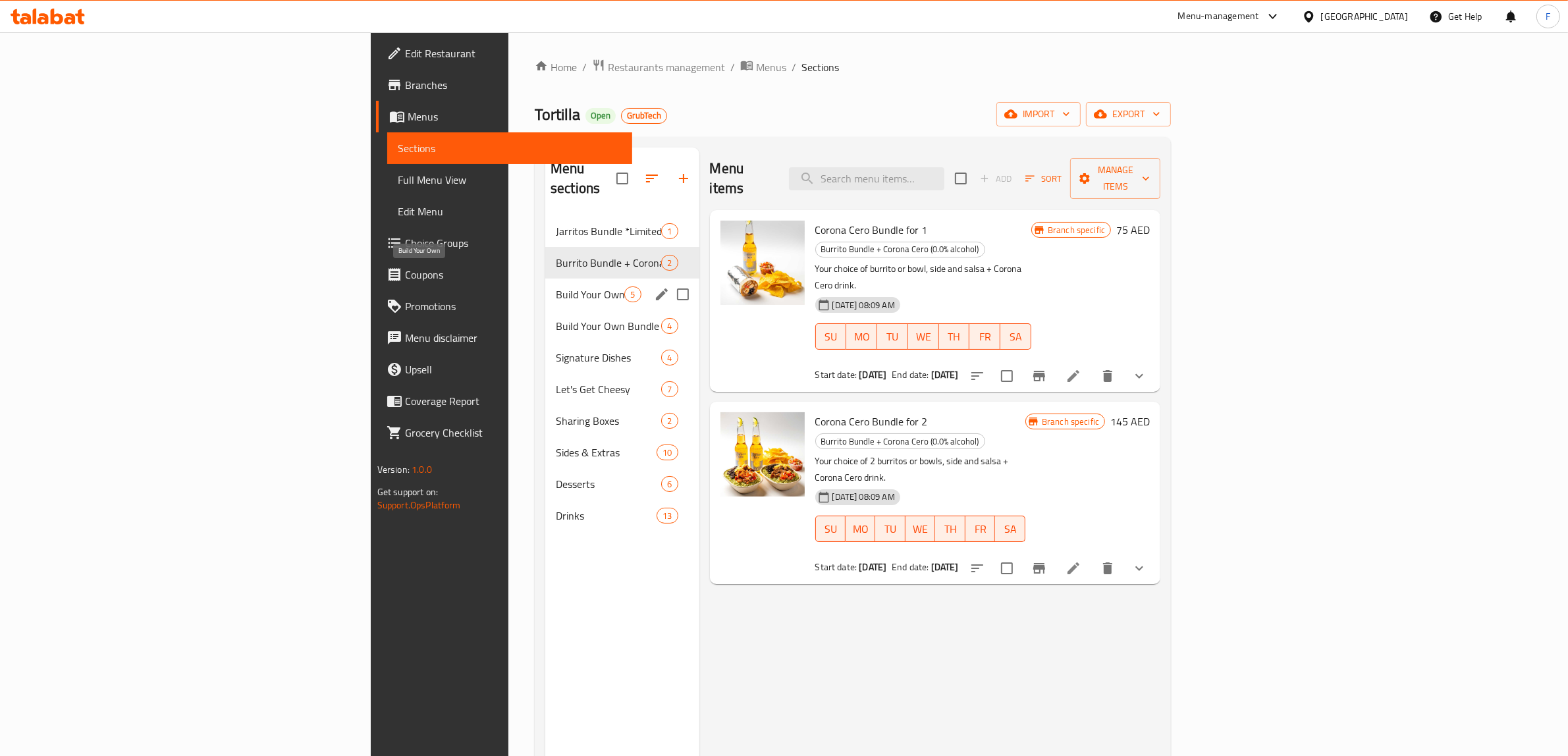
click at [556, 287] on span "Build Your Own" at bounding box center [590, 294] width 68 height 16
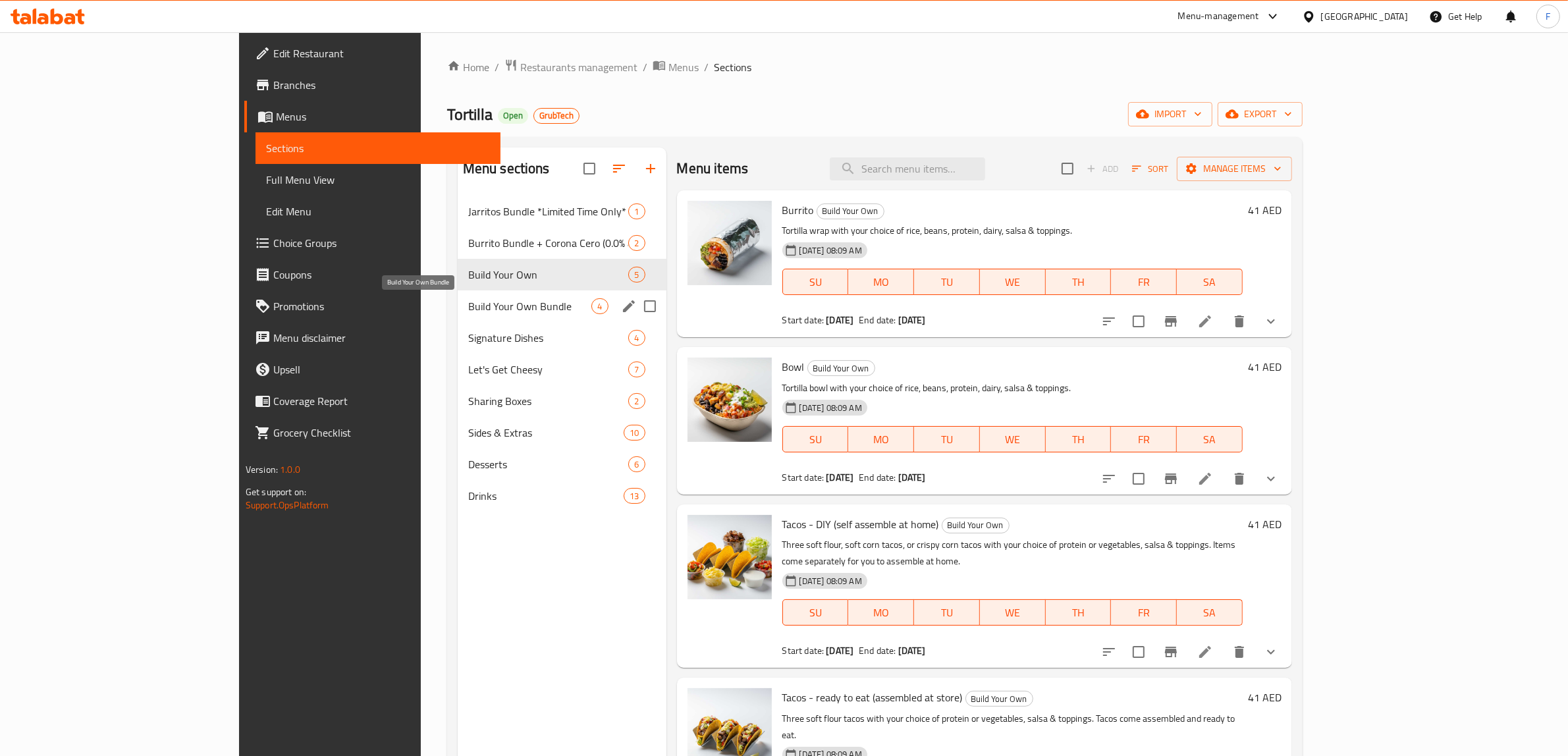
click at [468, 313] on span "Build Your Own Bundle" at bounding box center [529, 306] width 124 height 16
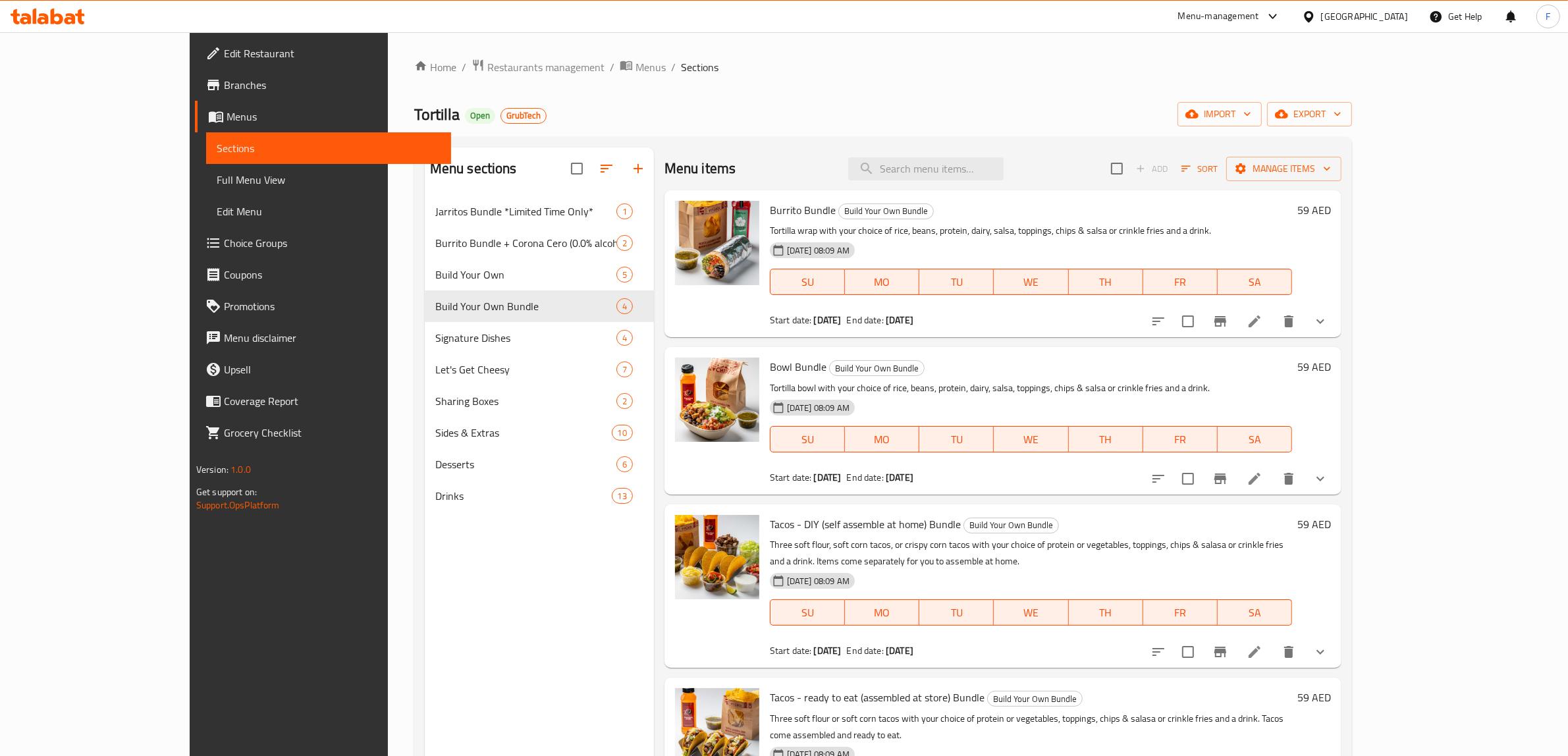
click at [980, 187] on div "Menu items Add Sort Manage items" at bounding box center [1003, 168] width 677 height 42
click at [988, 180] on input "search" at bounding box center [925, 168] width 156 height 23
paste input "Burrito for 1"
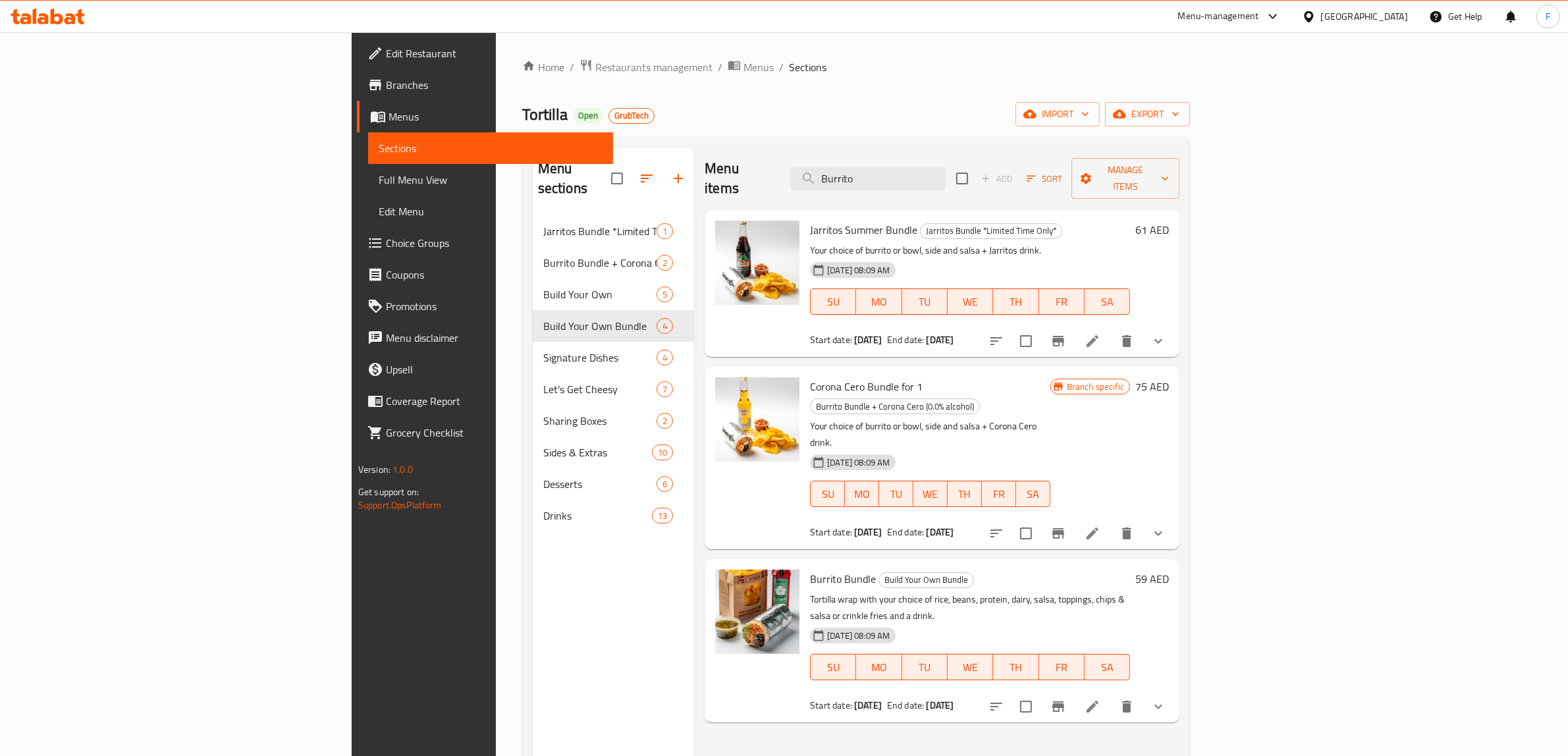
type input "Burrito"
click at [386, 89] on span "Branches" at bounding box center [495, 85] width 217 height 16
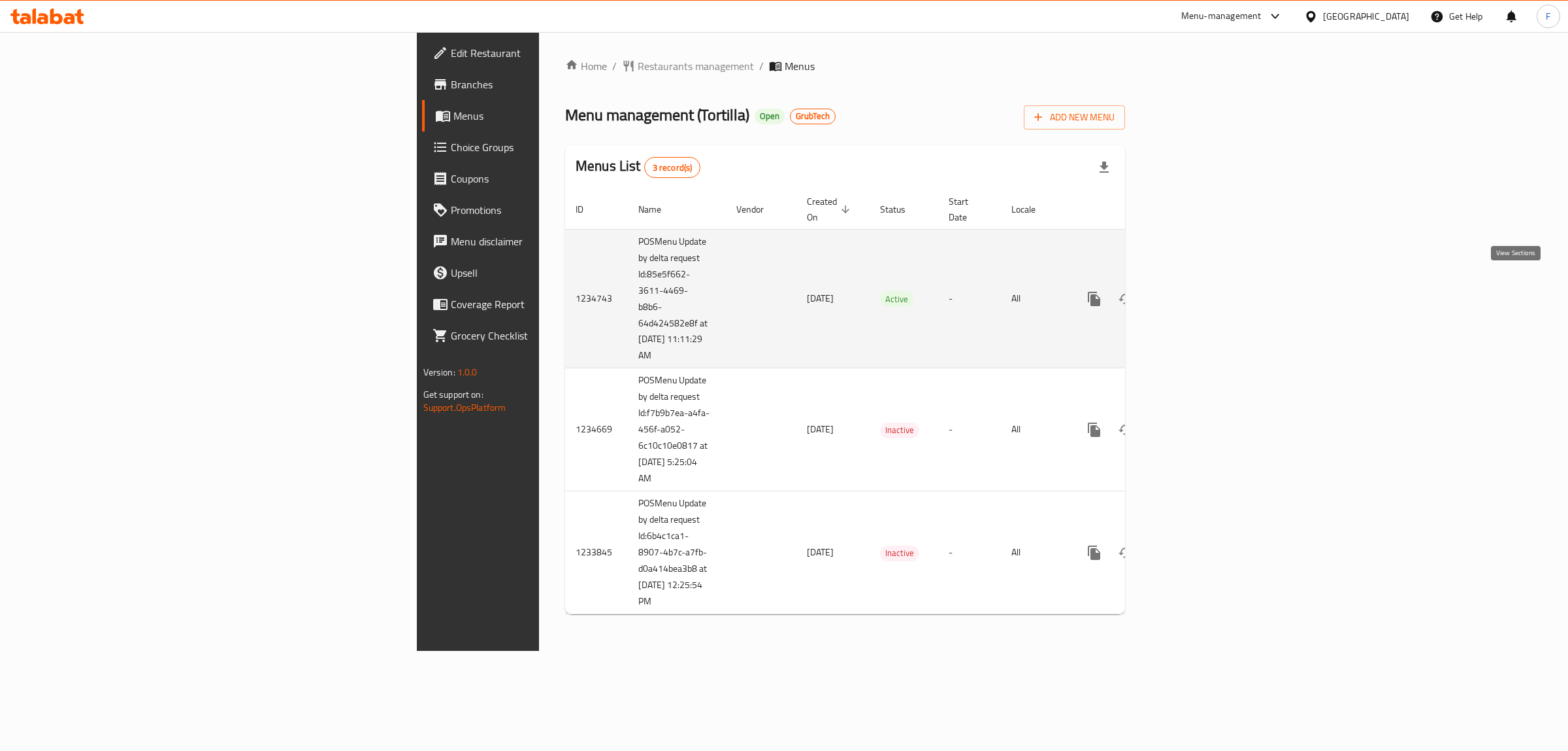
click at [1196, 291] on icon "enhanced table" at bounding box center [1189, 298] width 16 height 16
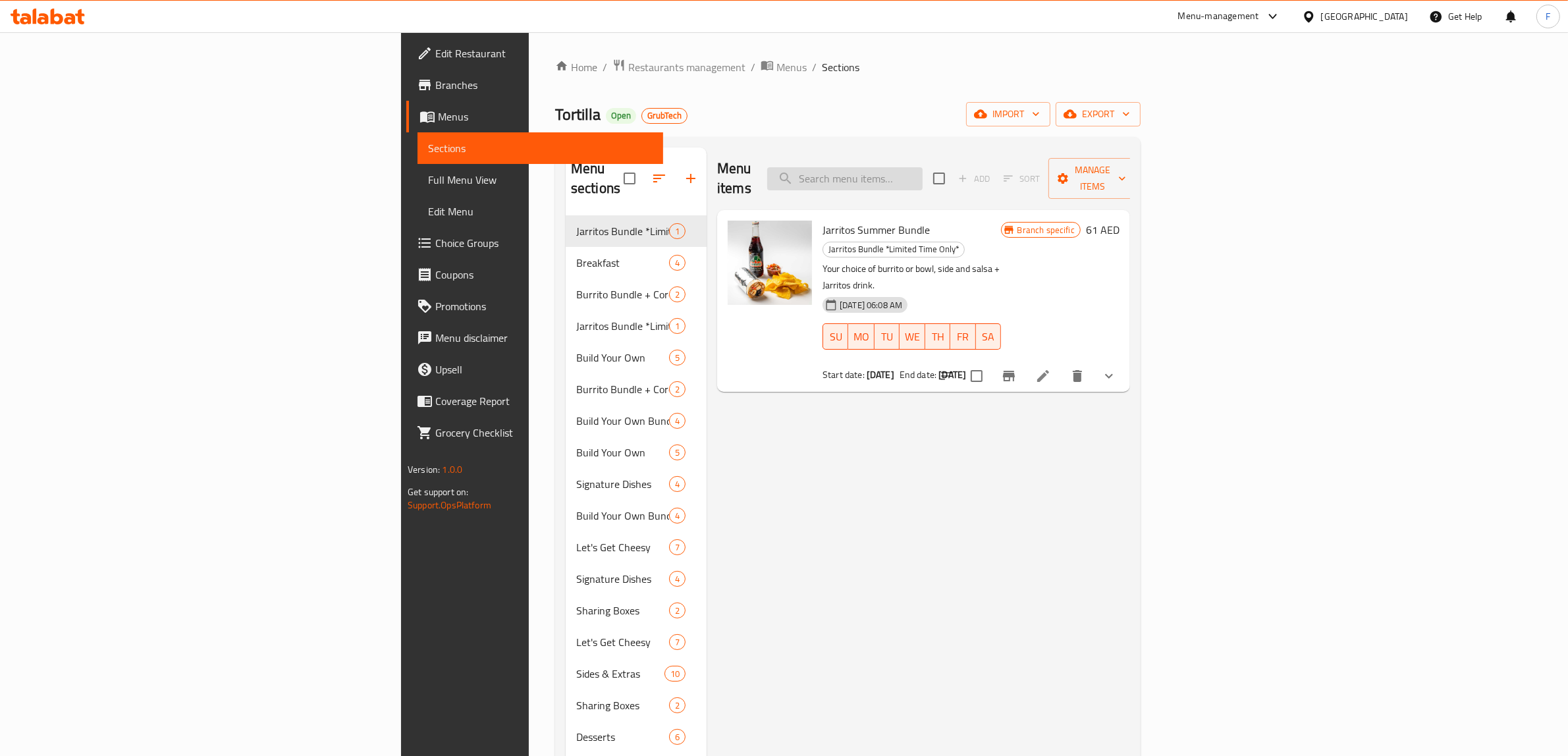
click at [922, 179] on input "search" at bounding box center [844, 178] width 156 height 23
paste input "Burrito for 1"
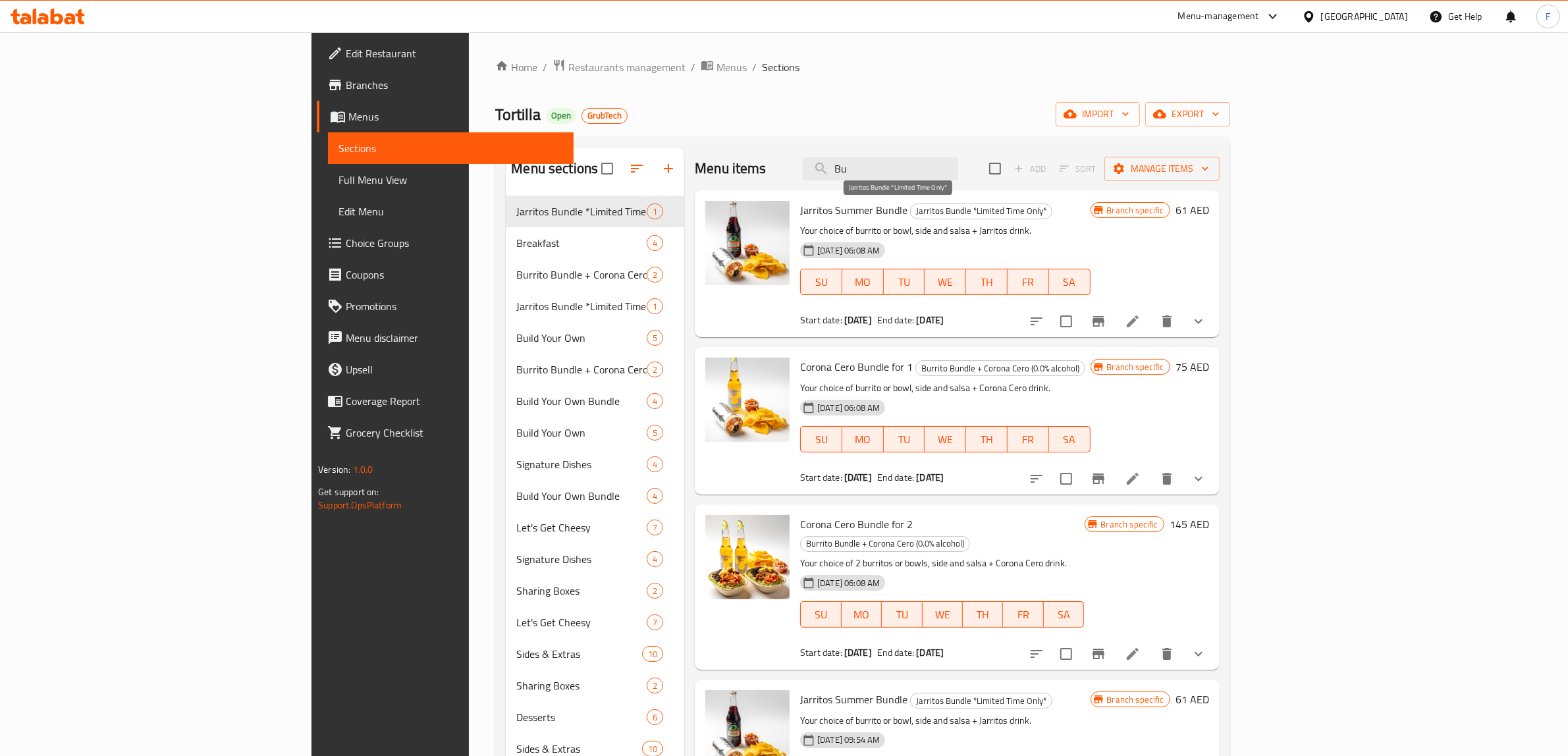
type input "B"
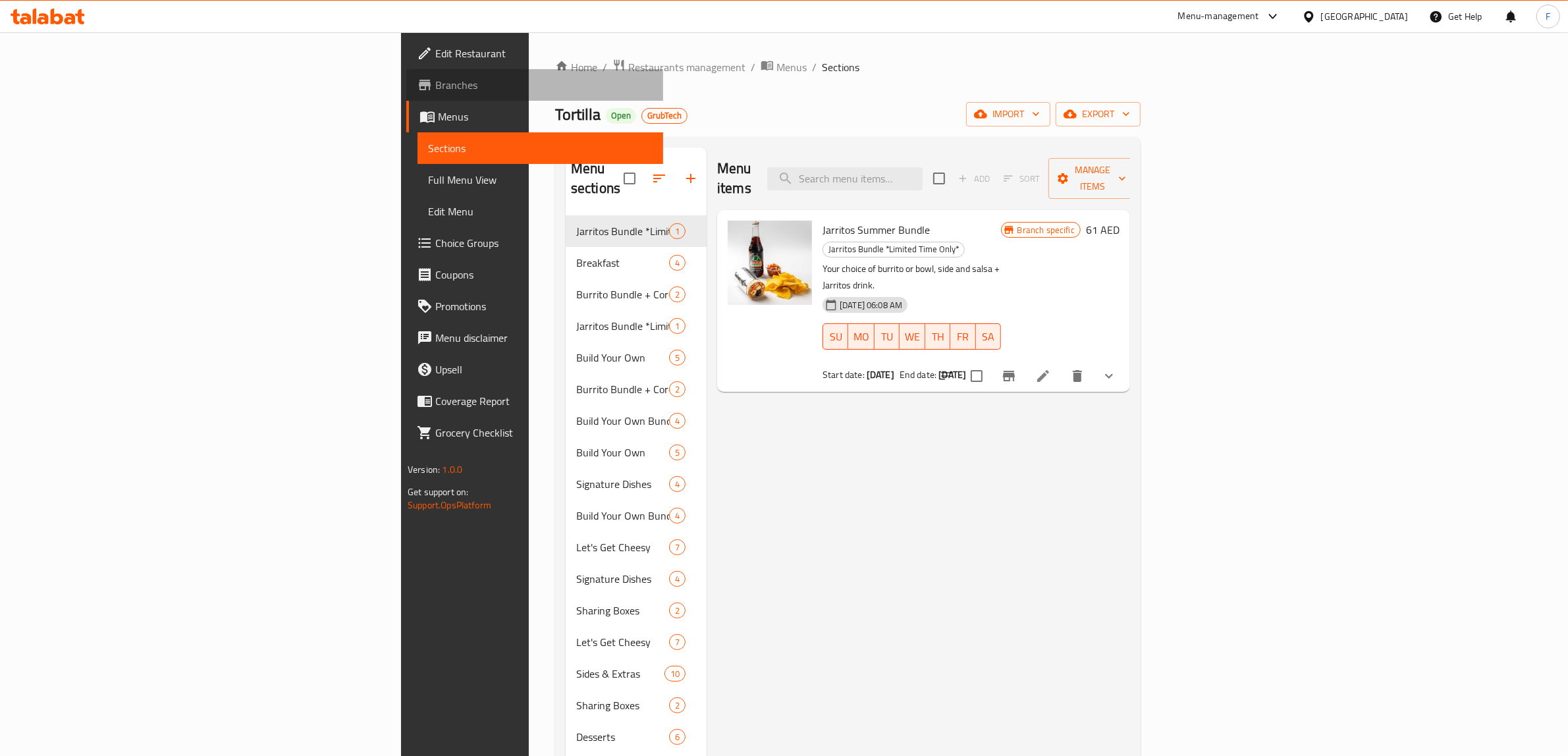
click at [435, 84] on span "Branches" at bounding box center [544, 85] width 217 height 16
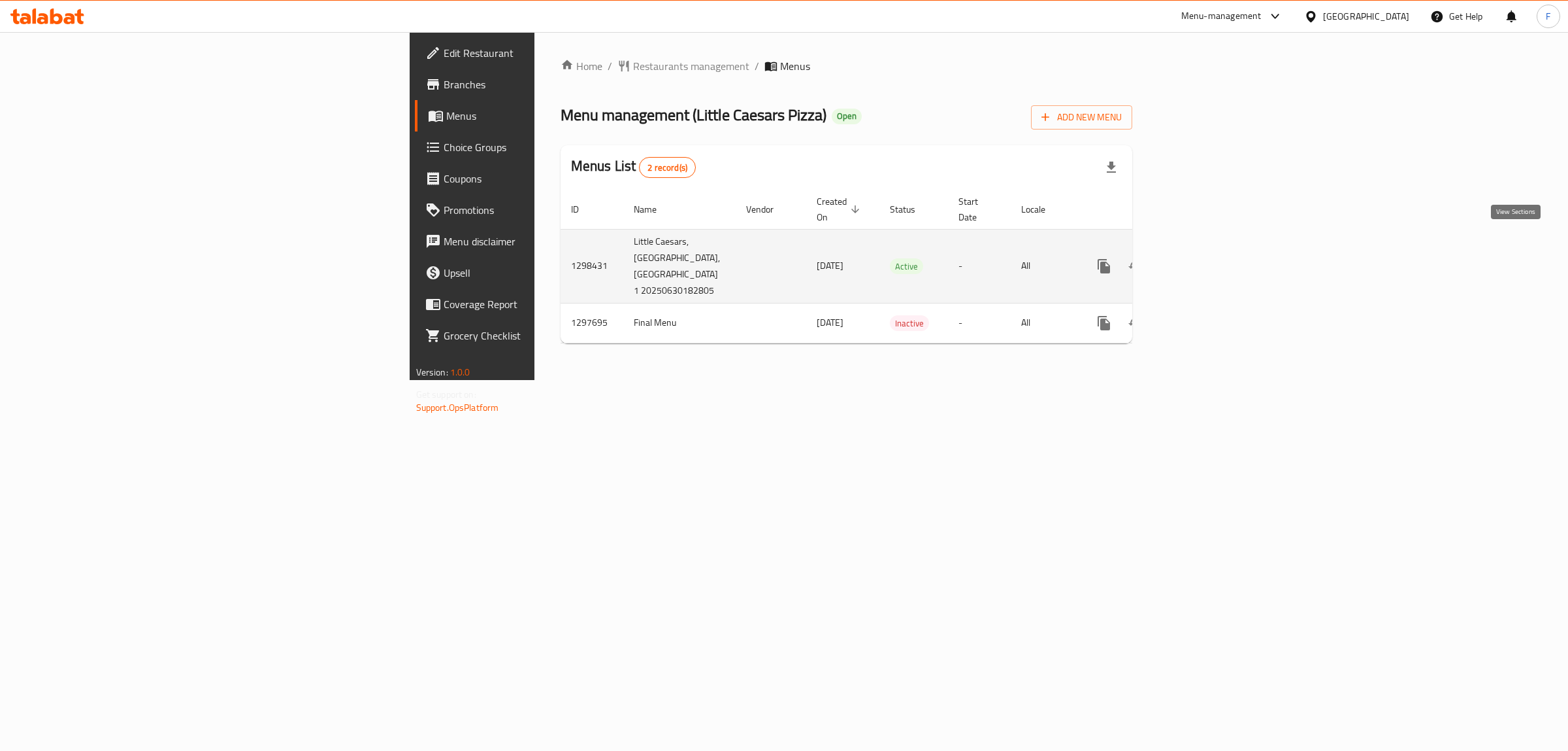
click at [1206, 258] on icon "enhanced table" at bounding box center [1198, 266] width 16 height 16
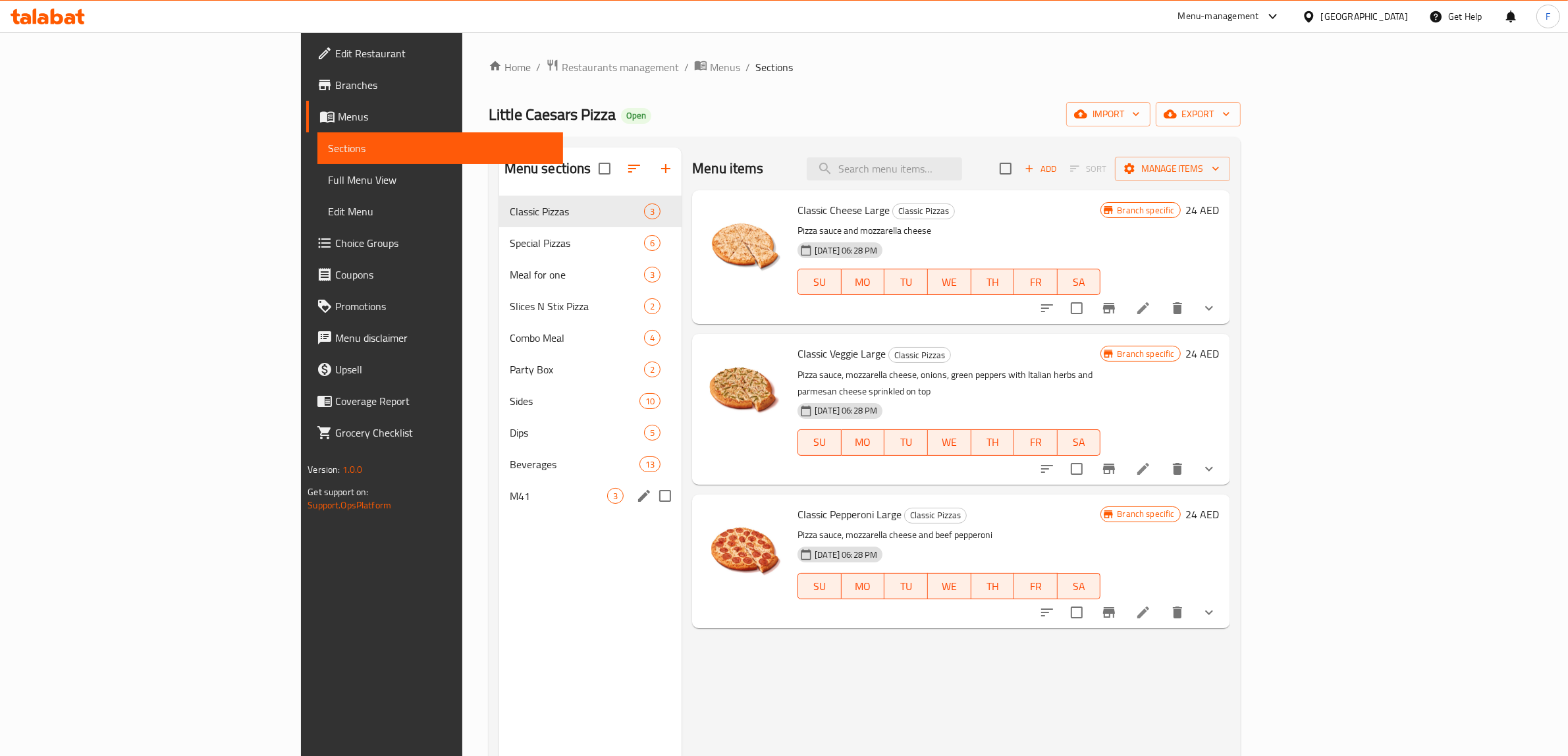
click at [510, 488] on span "M41" at bounding box center [558, 495] width 97 height 16
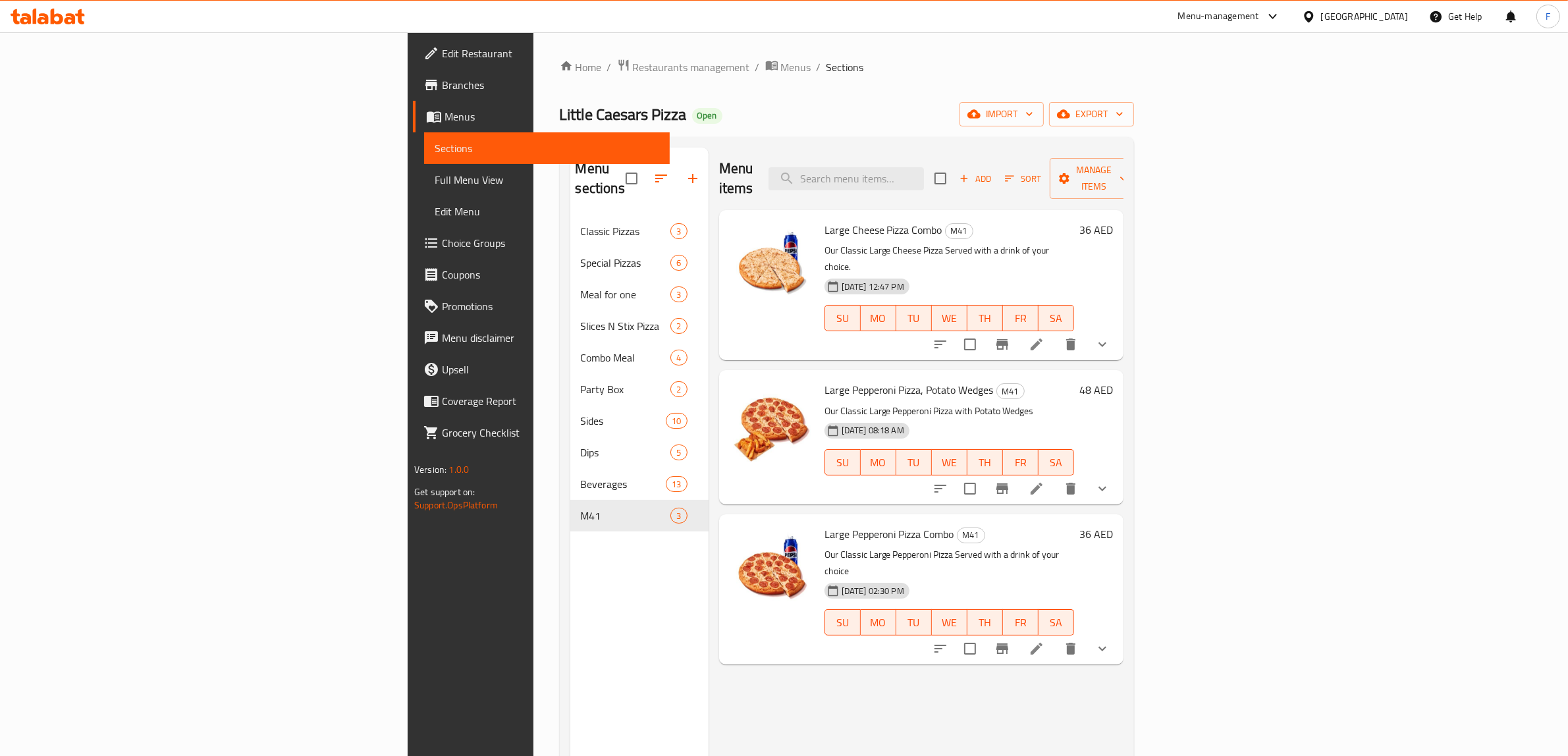
click at [413, 72] on link "Branches" at bounding box center [541, 85] width 257 height 32
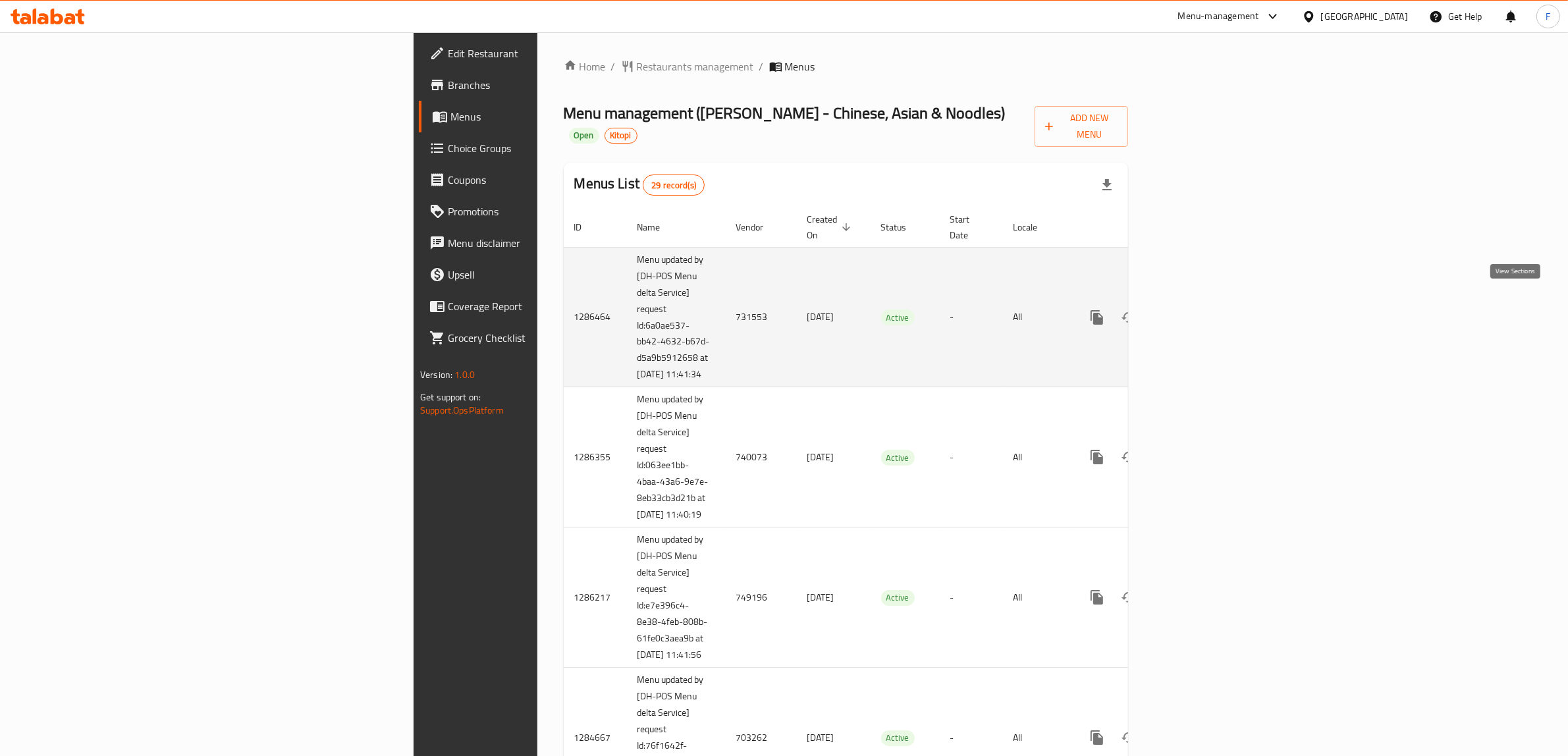
click at [1208, 302] on link "enhanced table" at bounding box center [1192, 318] width 32 height 32
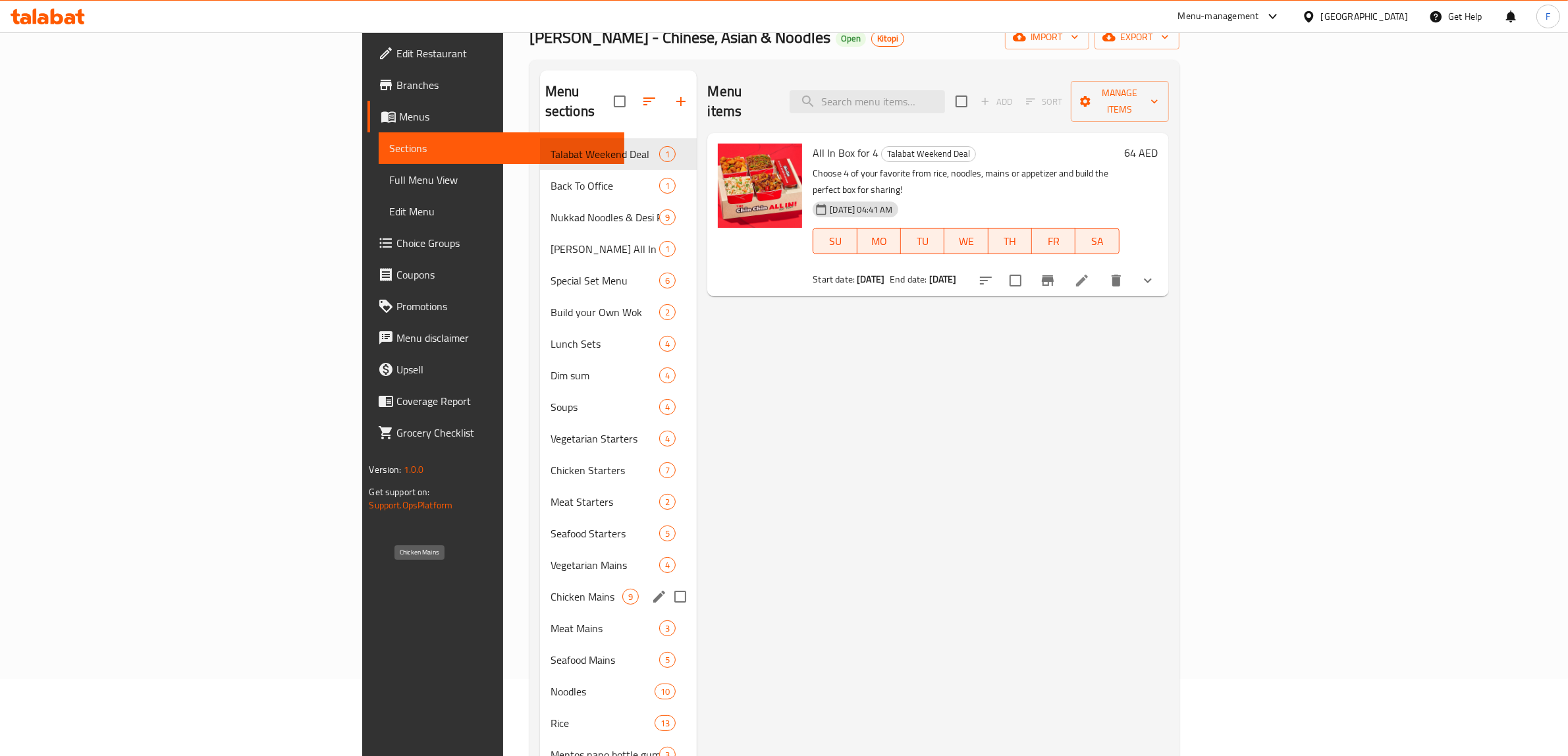
scroll to position [207, 0]
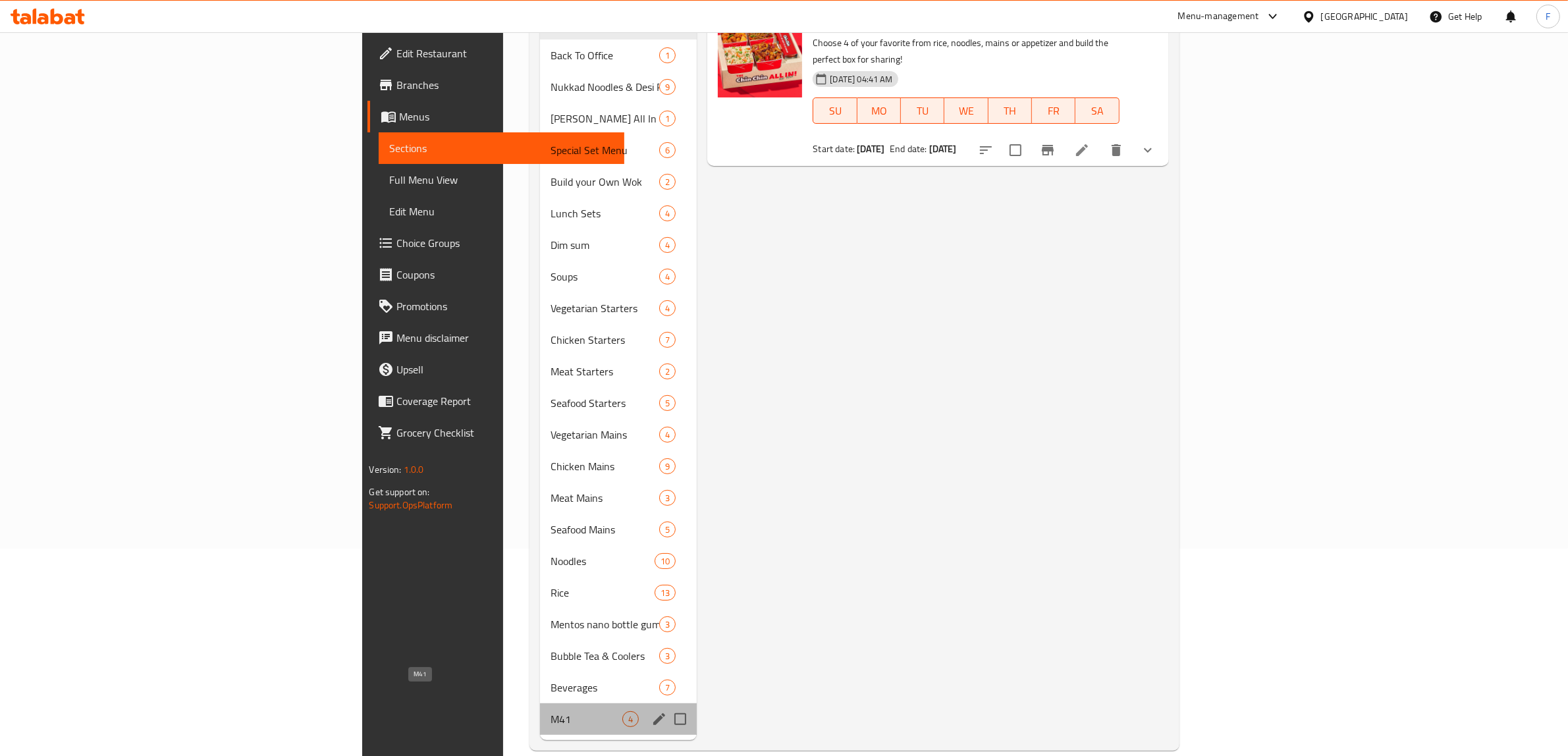
click at [551, 711] on span "M41" at bounding box center [586, 718] width 72 height 16
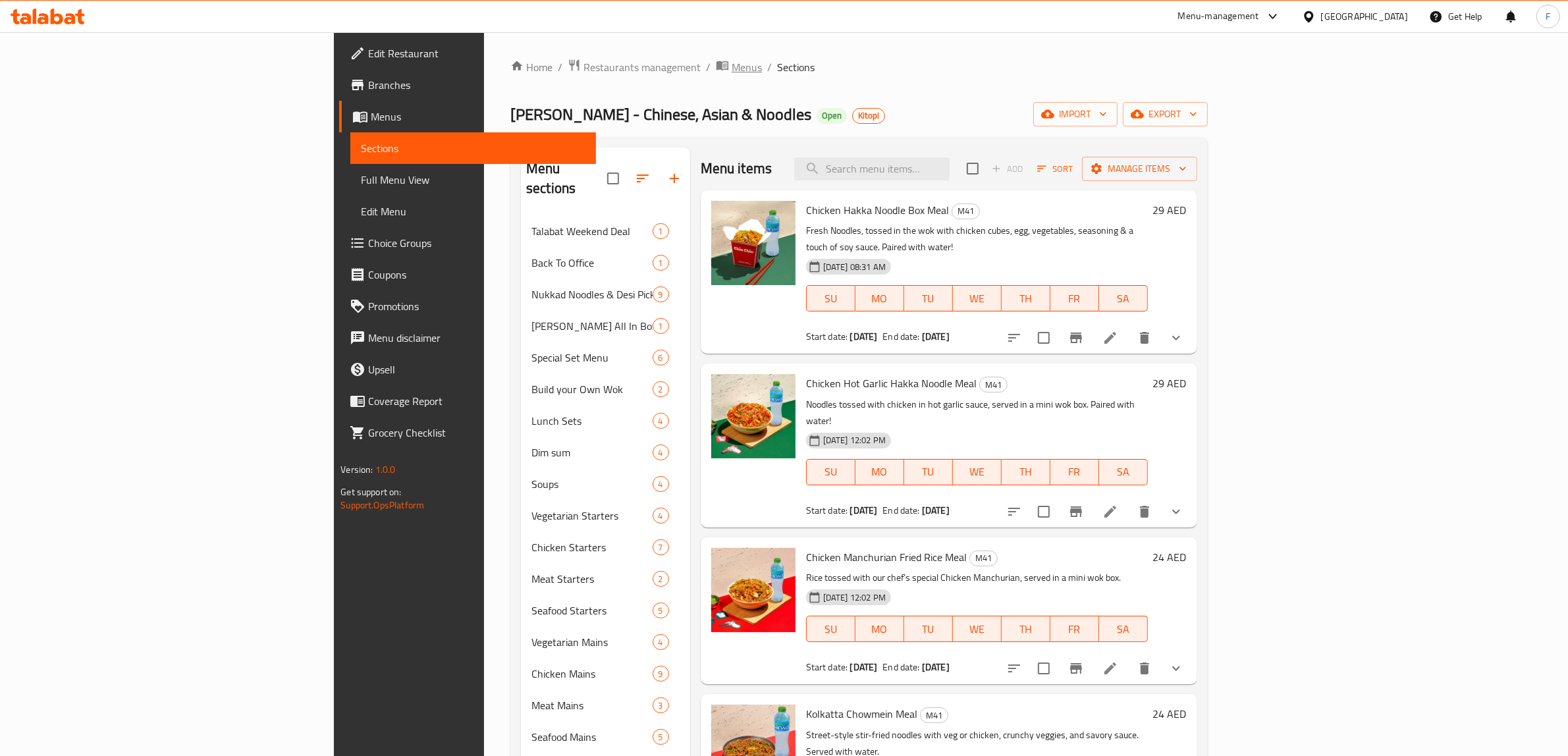
click at [731, 59] on span "Menus" at bounding box center [746, 67] width 30 height 16
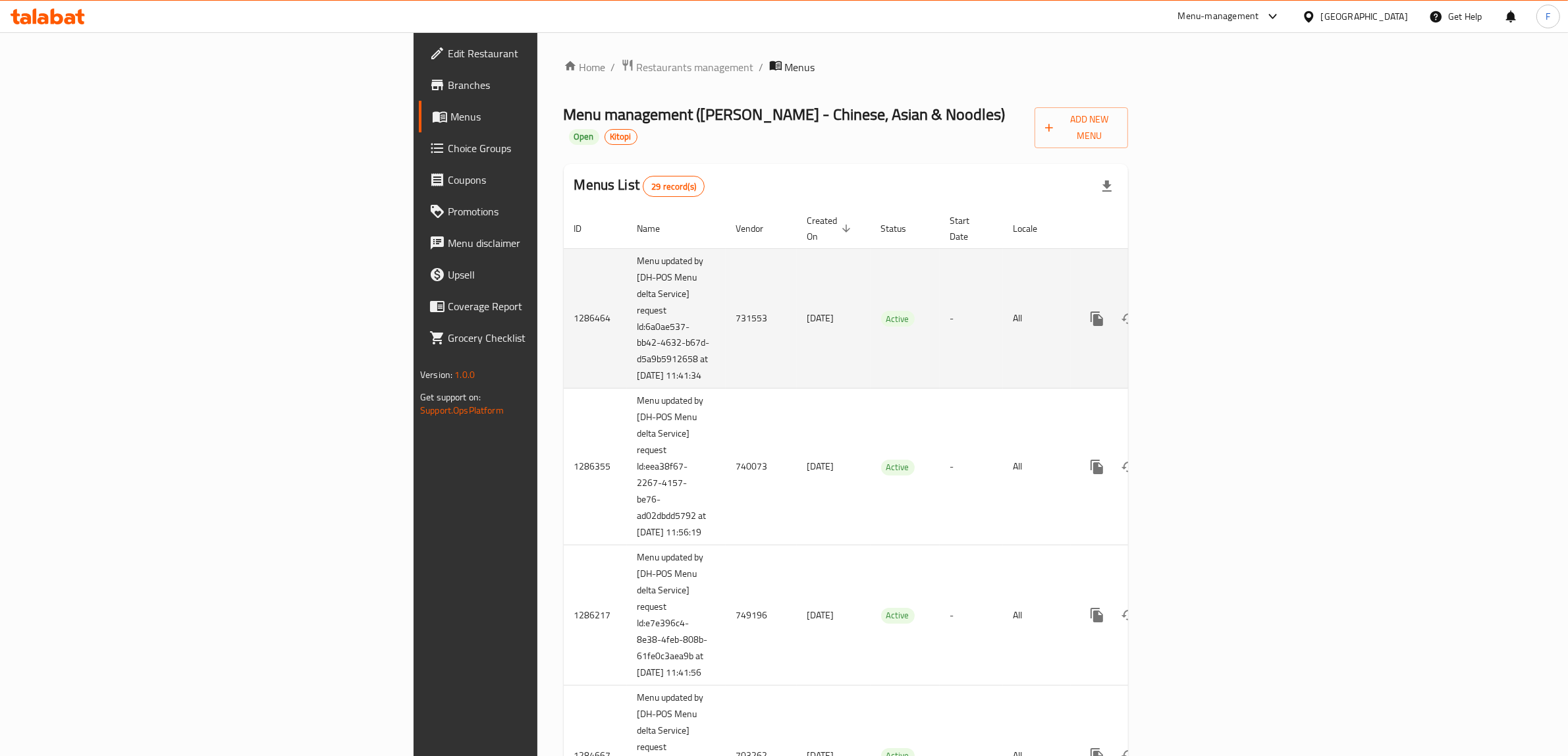
click at [726, 296] on td "731553" at bounding box center [762, 318] width 71 height 140
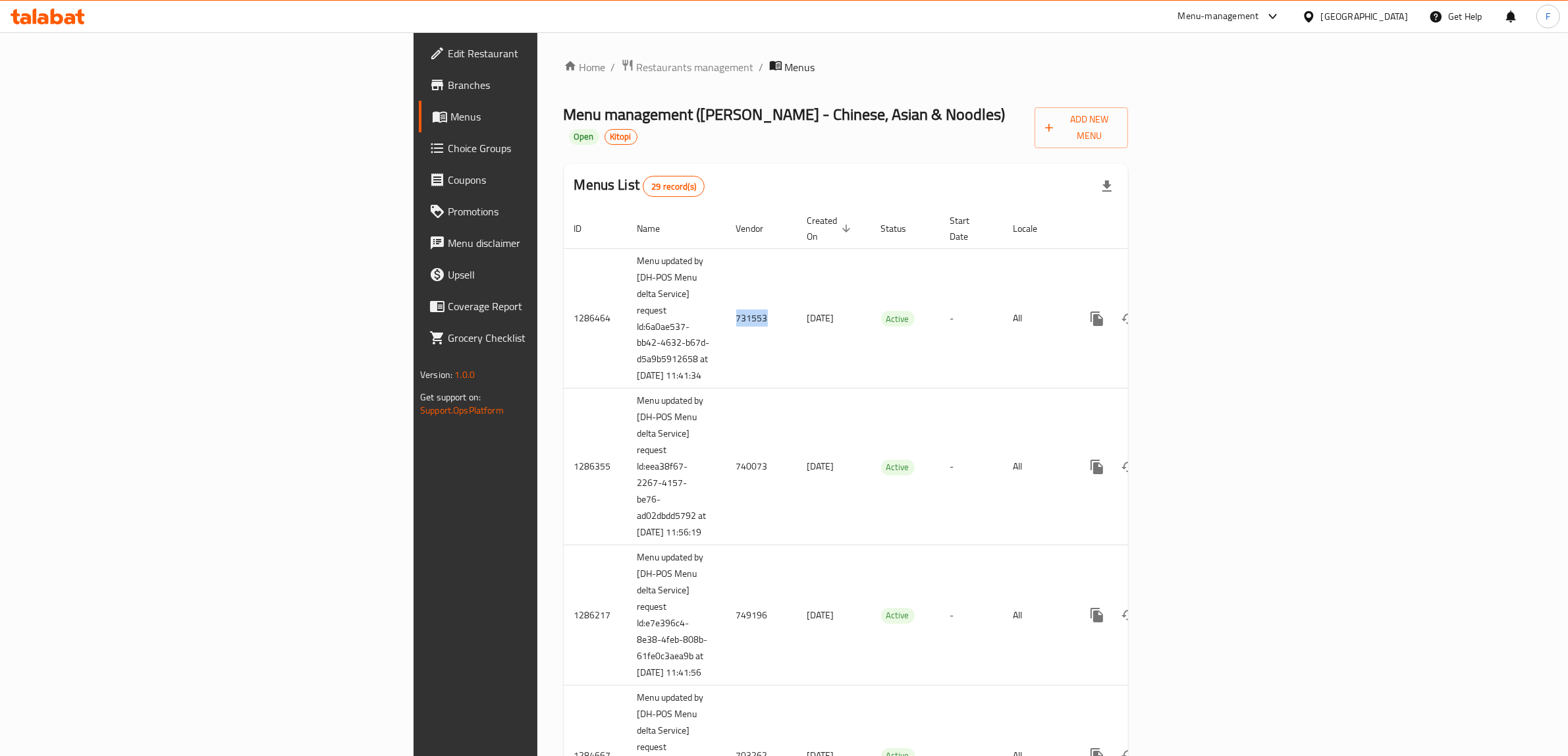
copy td "731553"
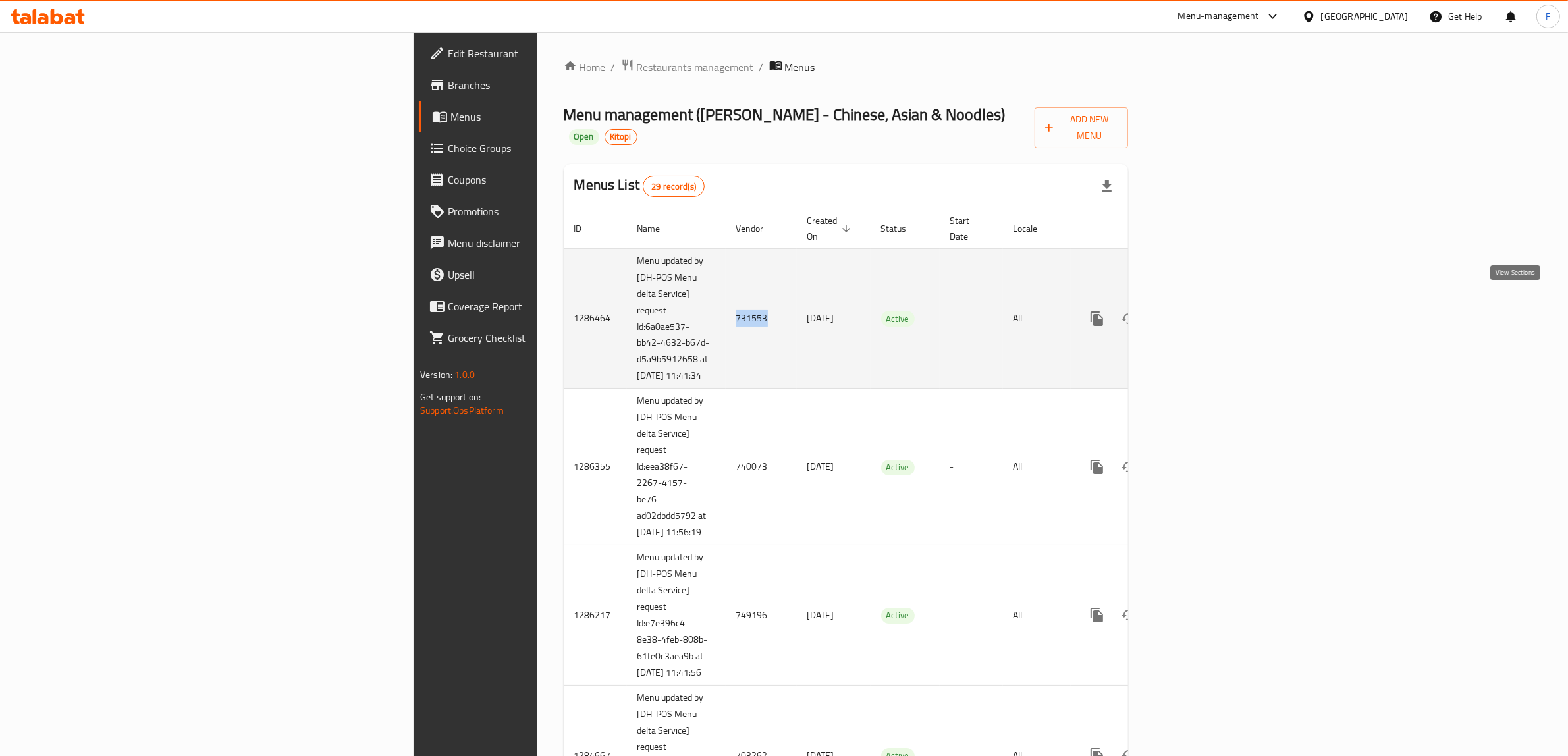
click at [1200, 311] on icon "enhanced table" at bounding box center [1192, 318] width 16 height 16
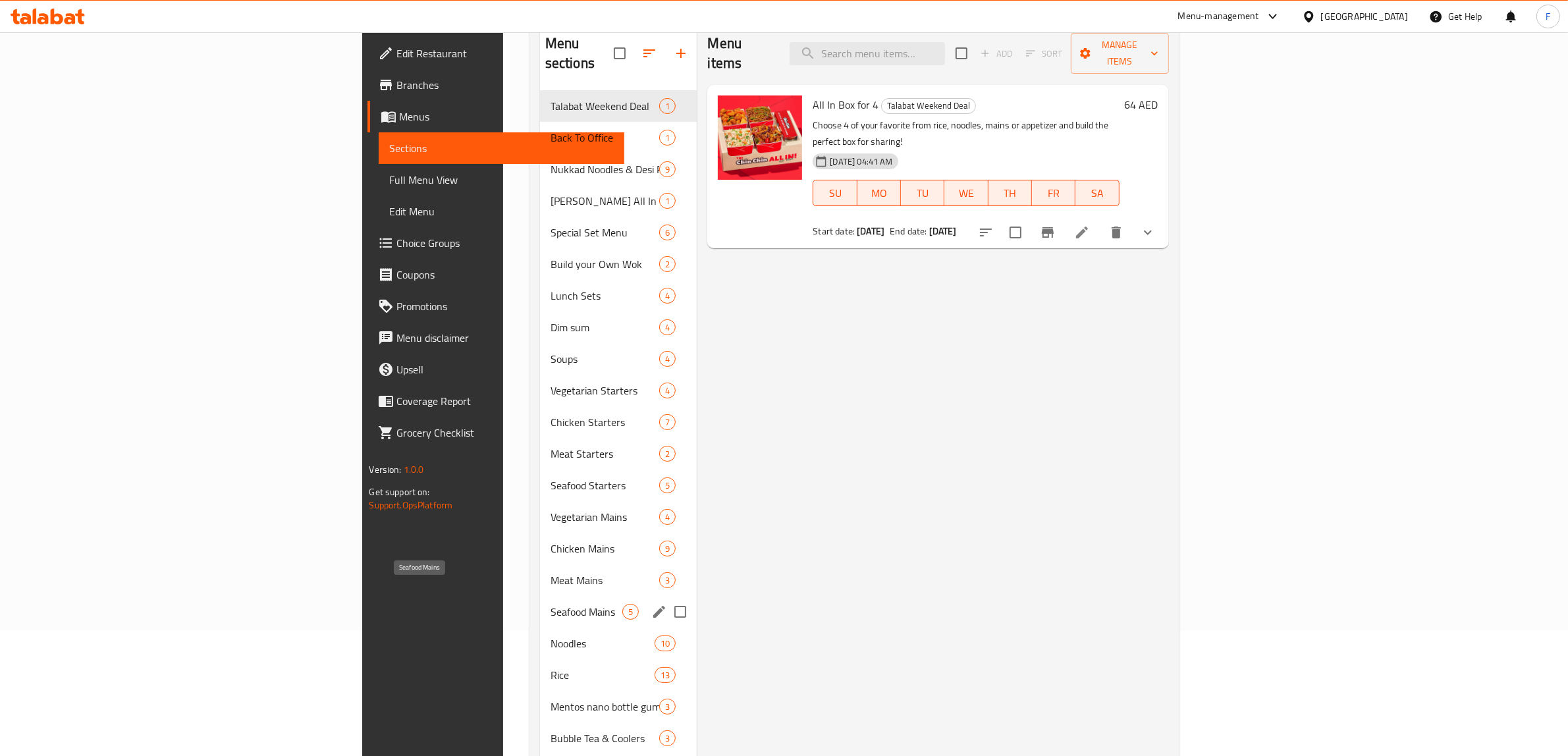
scroll to position [207, 0]
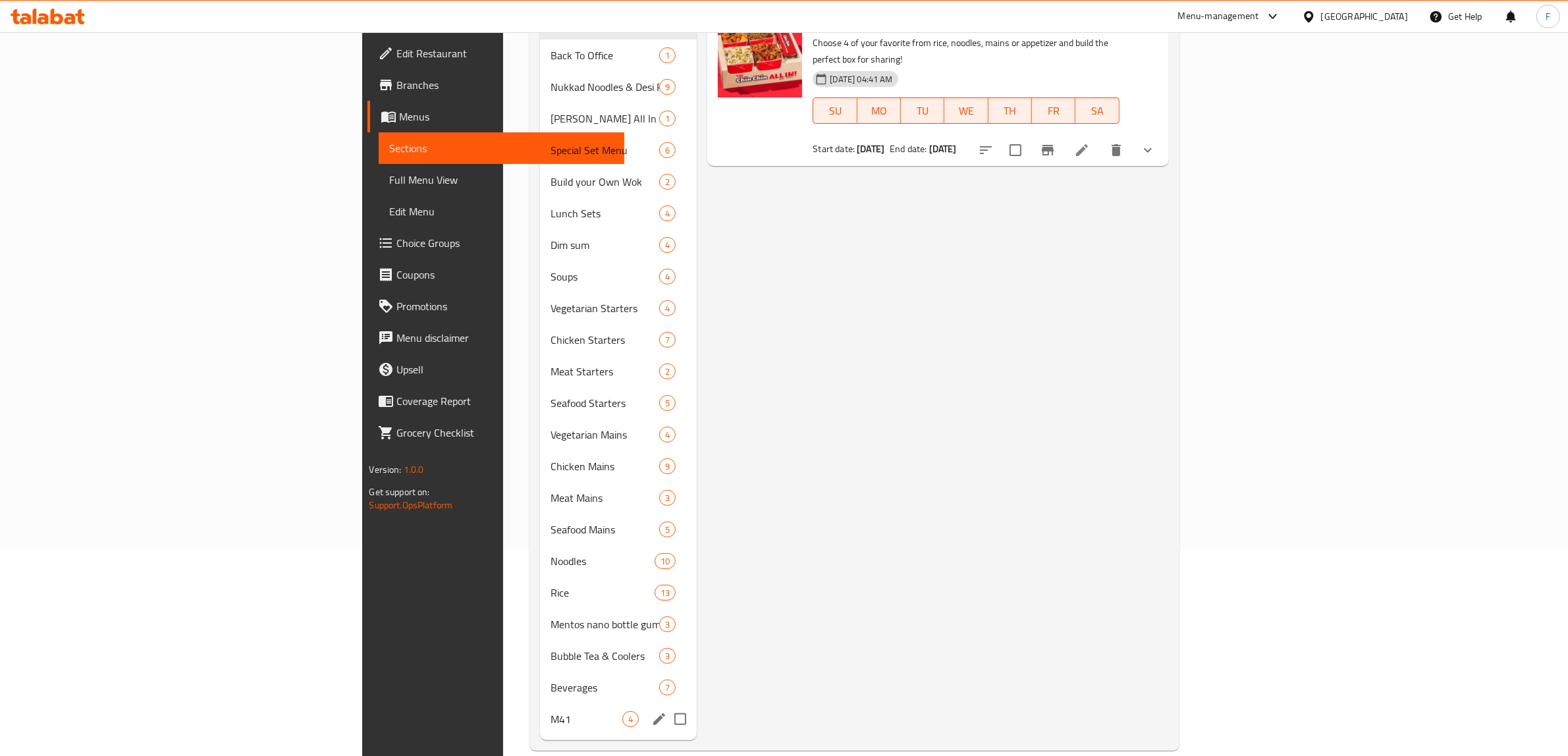
drag, startPoint x: 367, startPoint y: 707, endPoint x: 481, endPoint y: 626, distance: 139.8
click at [540, 706] on div "M41 4" at bounding box center [618, 719] width 157 height 32
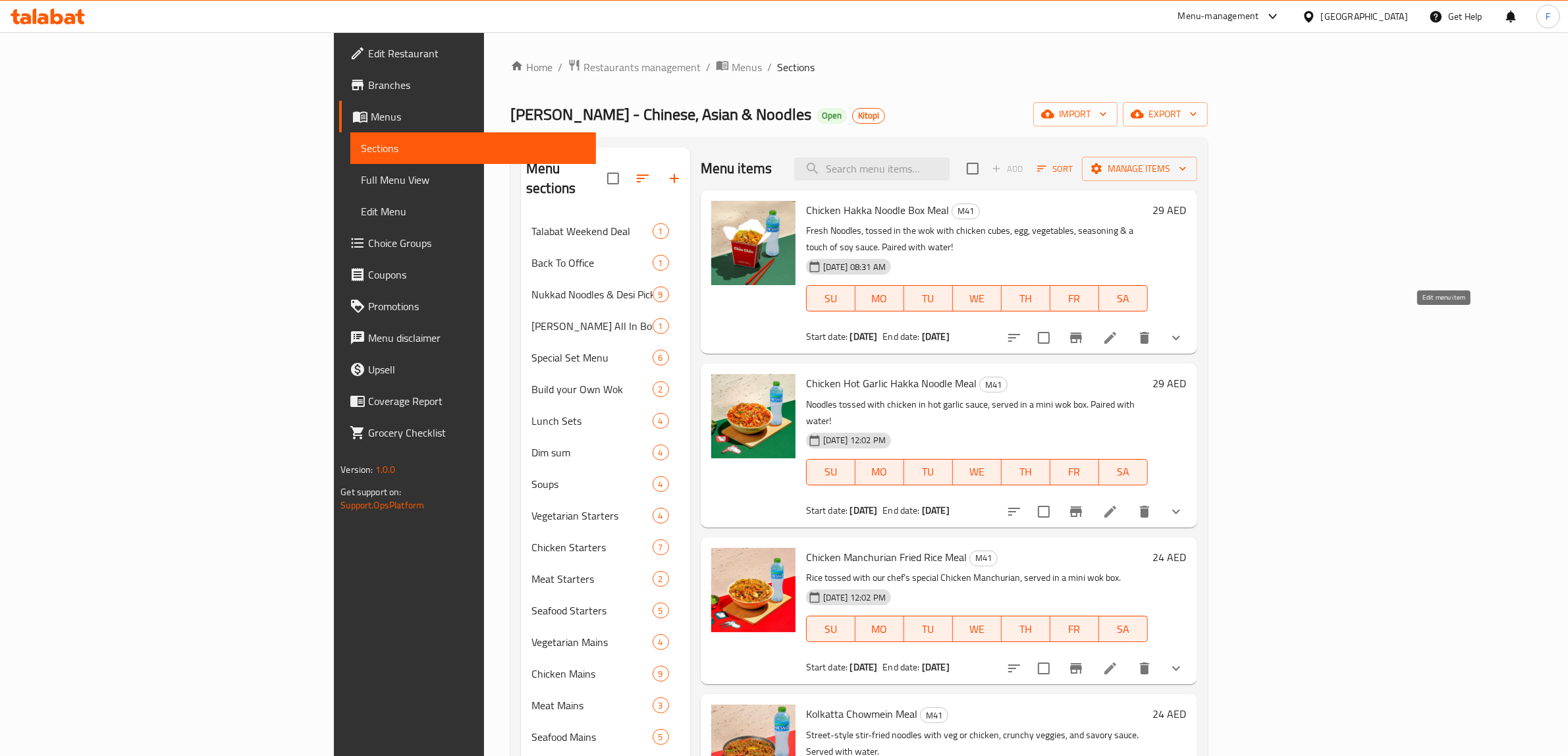
click at [1118, 330] on icon at bounding box center [1110, 337] width 16 height 16
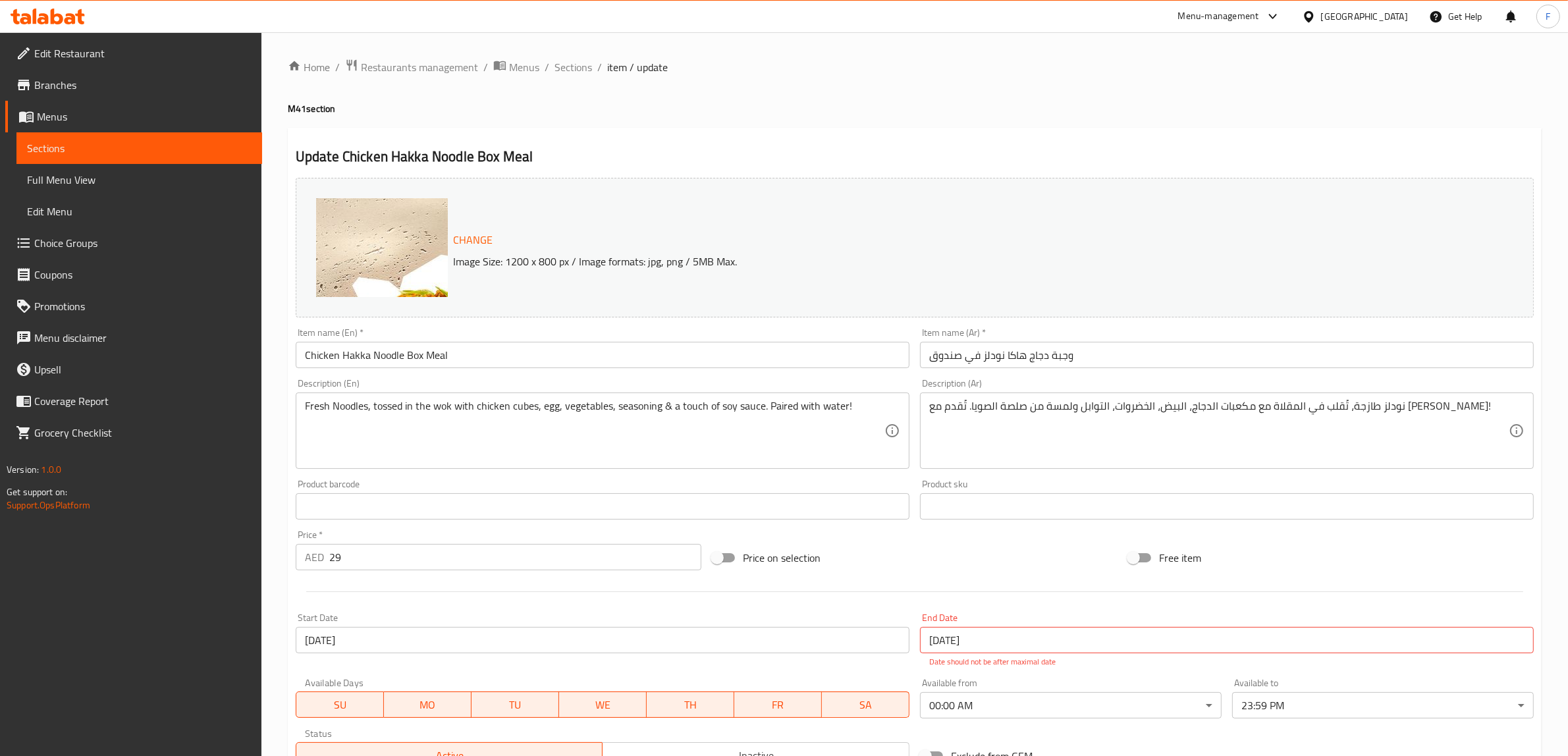
drag, startPoint x: 526, startPoint y: 64, endPoint x: 536, endPoint y: 91, distance: 28.8
click at [526, 64] on span "Menus" at bounding box center [524, 67] width 30 height 16
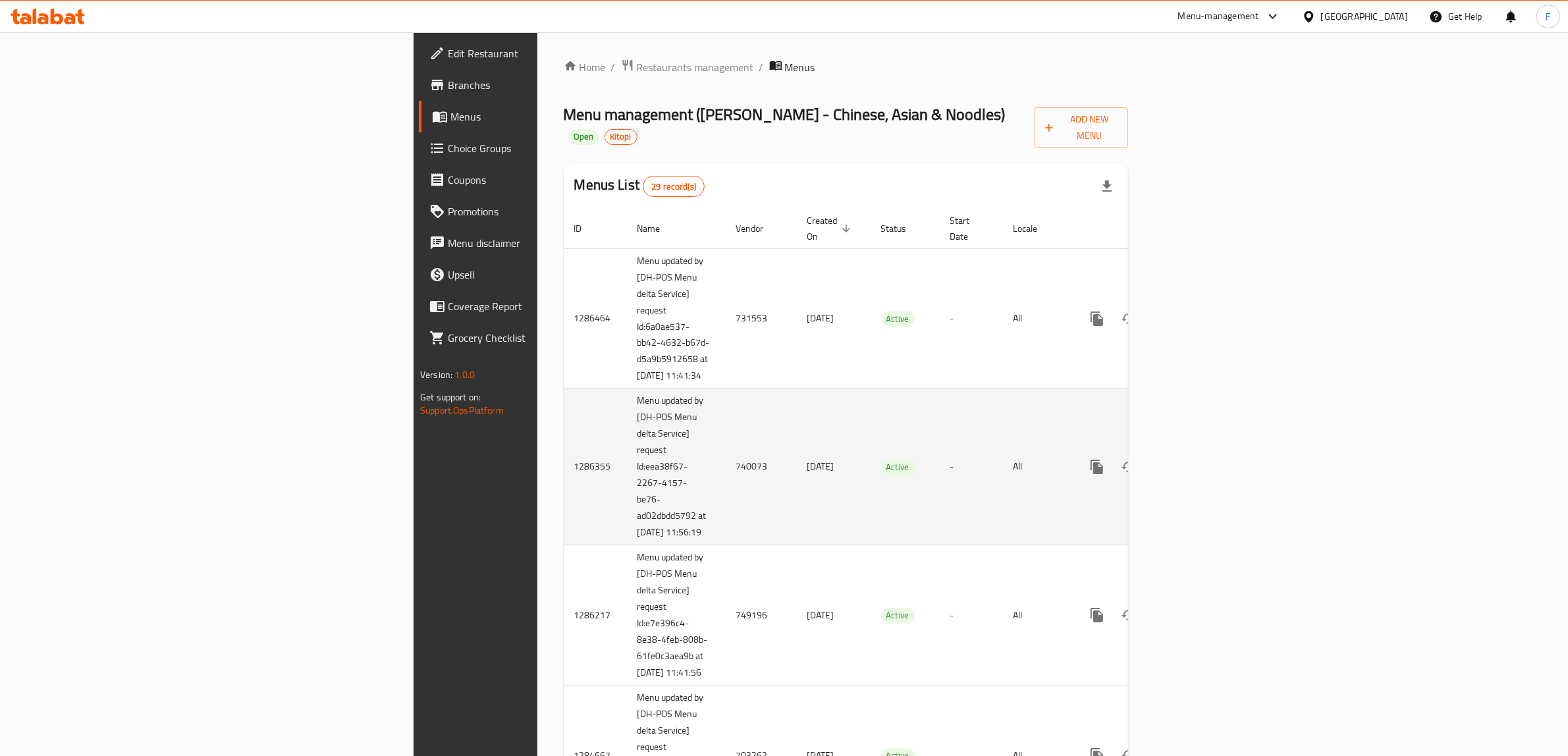
click at [726, 484] on td "740073" at bounding box center [762, 466] width 71 height 157
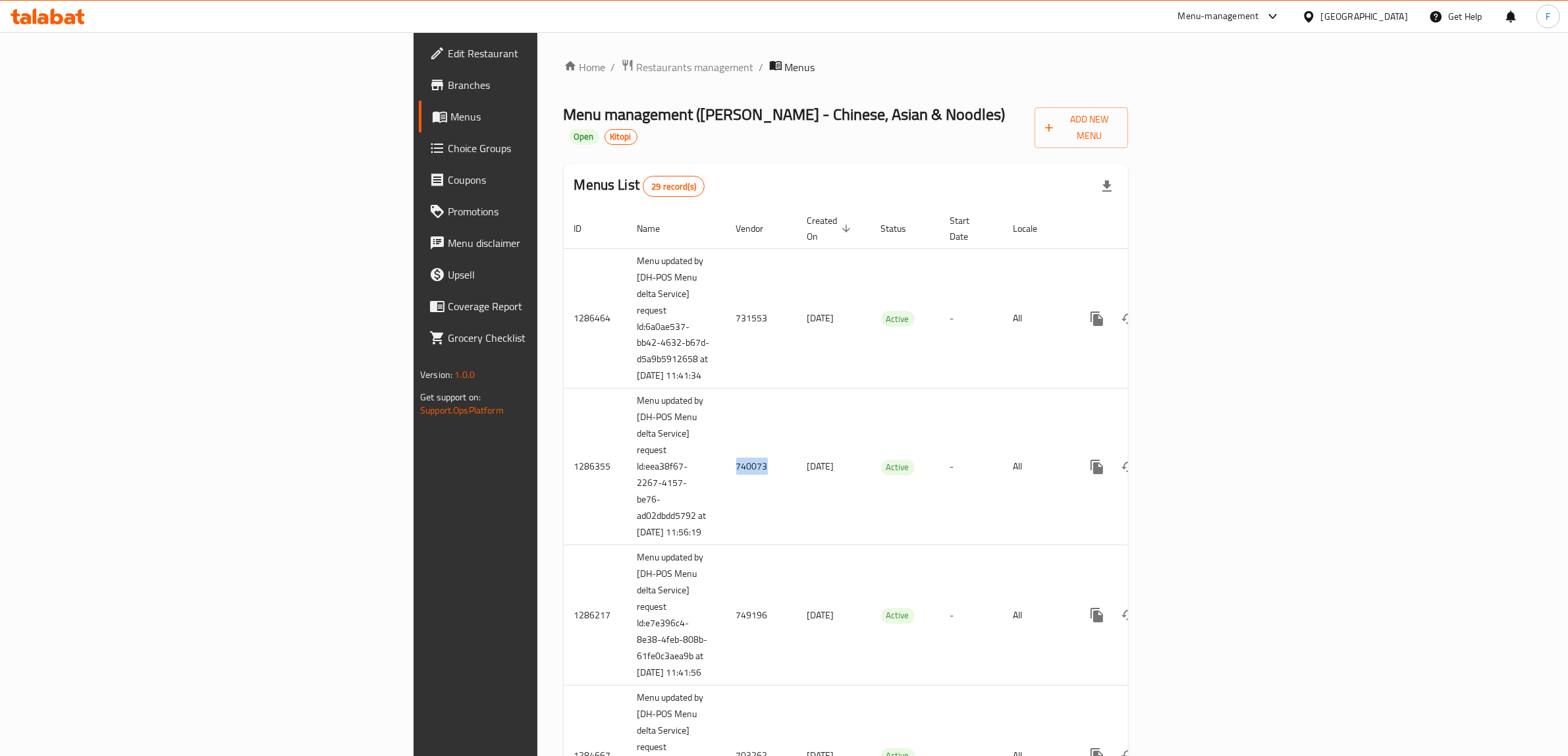
copy td "740073"
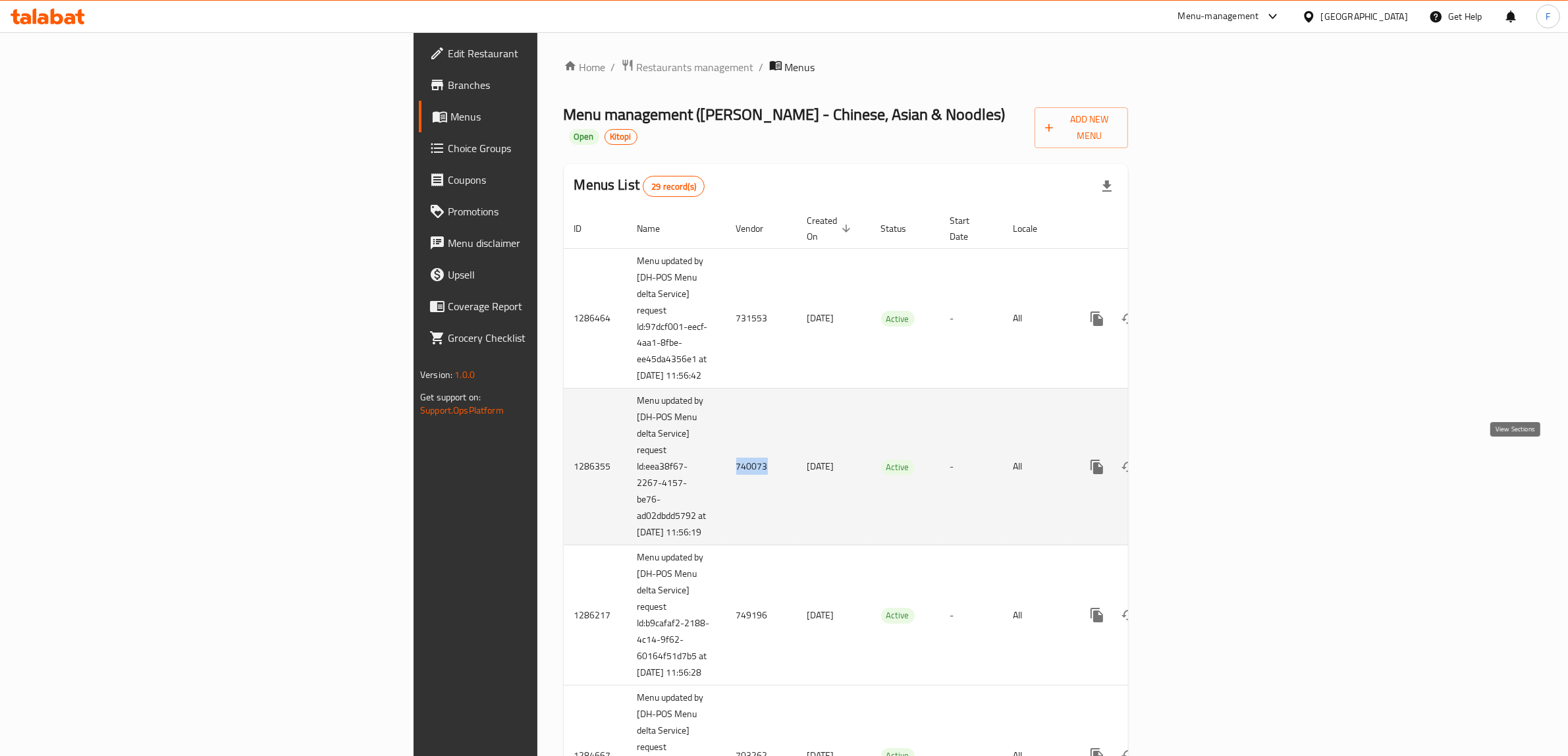
click at [1200, 459] on icon "enhanced table" at bounding box center [1192, 466] width 16 height 16
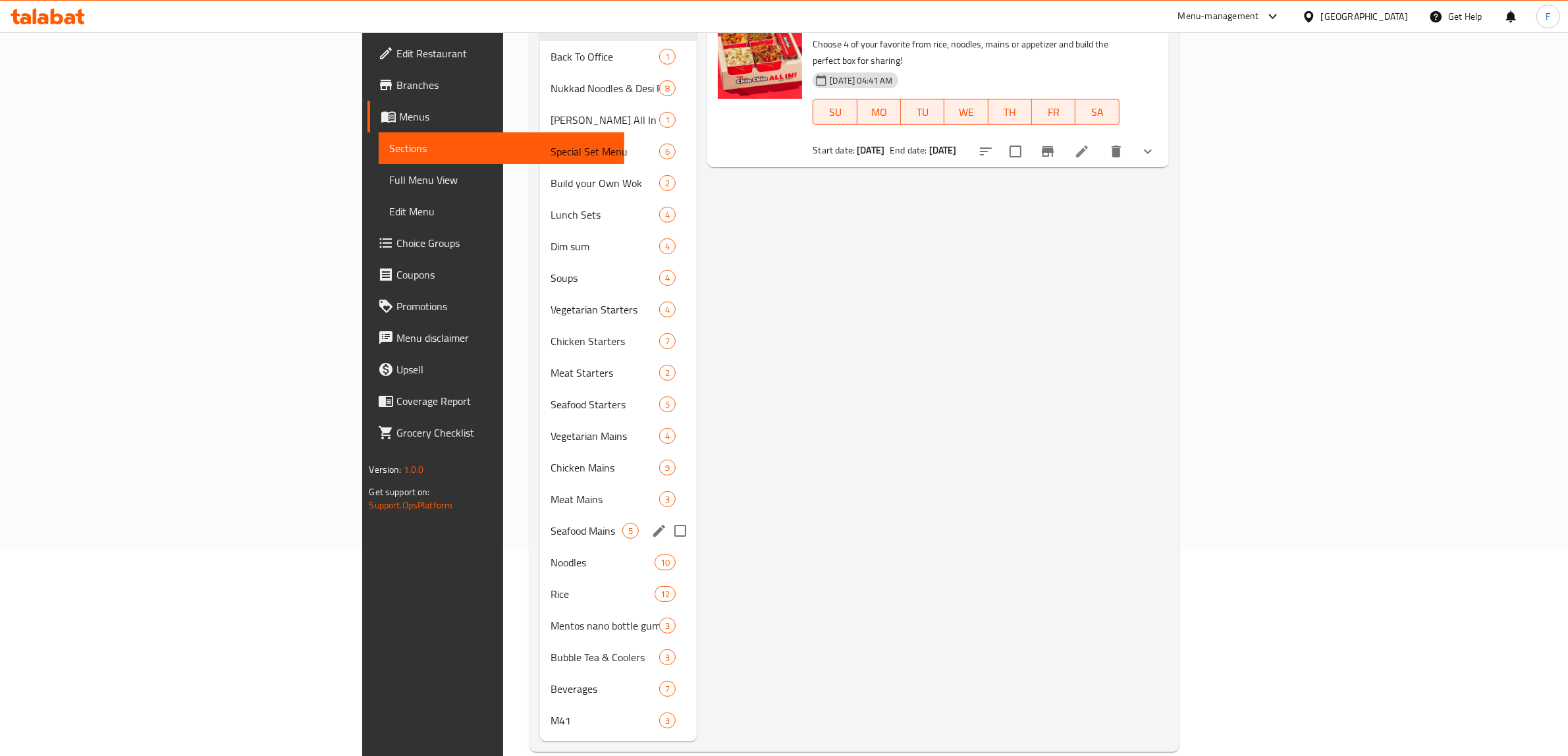
scroll to position [207, 0]
click at [551, 711] on span "M41" at bounding box center [586, 718] width 72 height 16
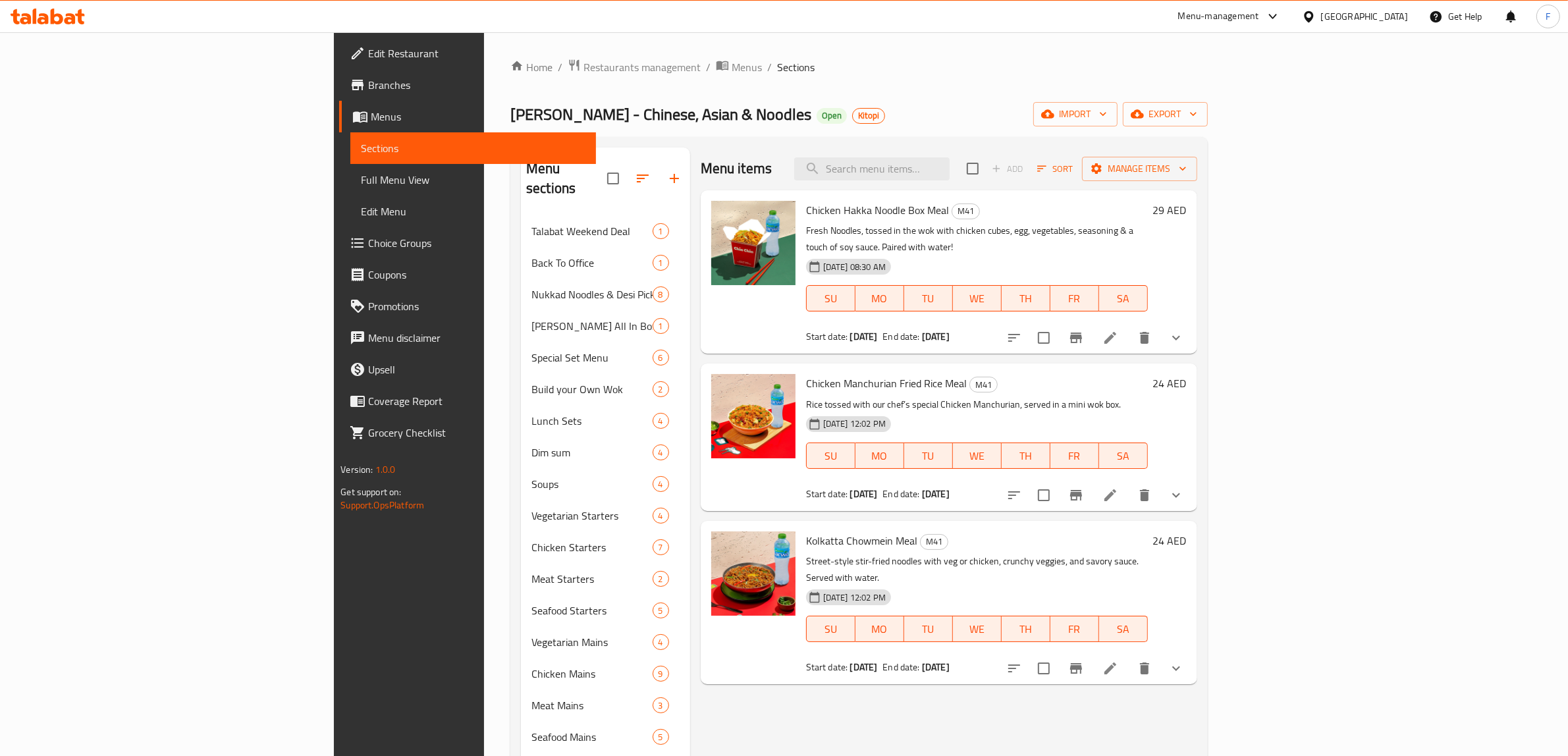
click at [1129, 326] on li at bounding box center [1110, 337] width 37 height 24
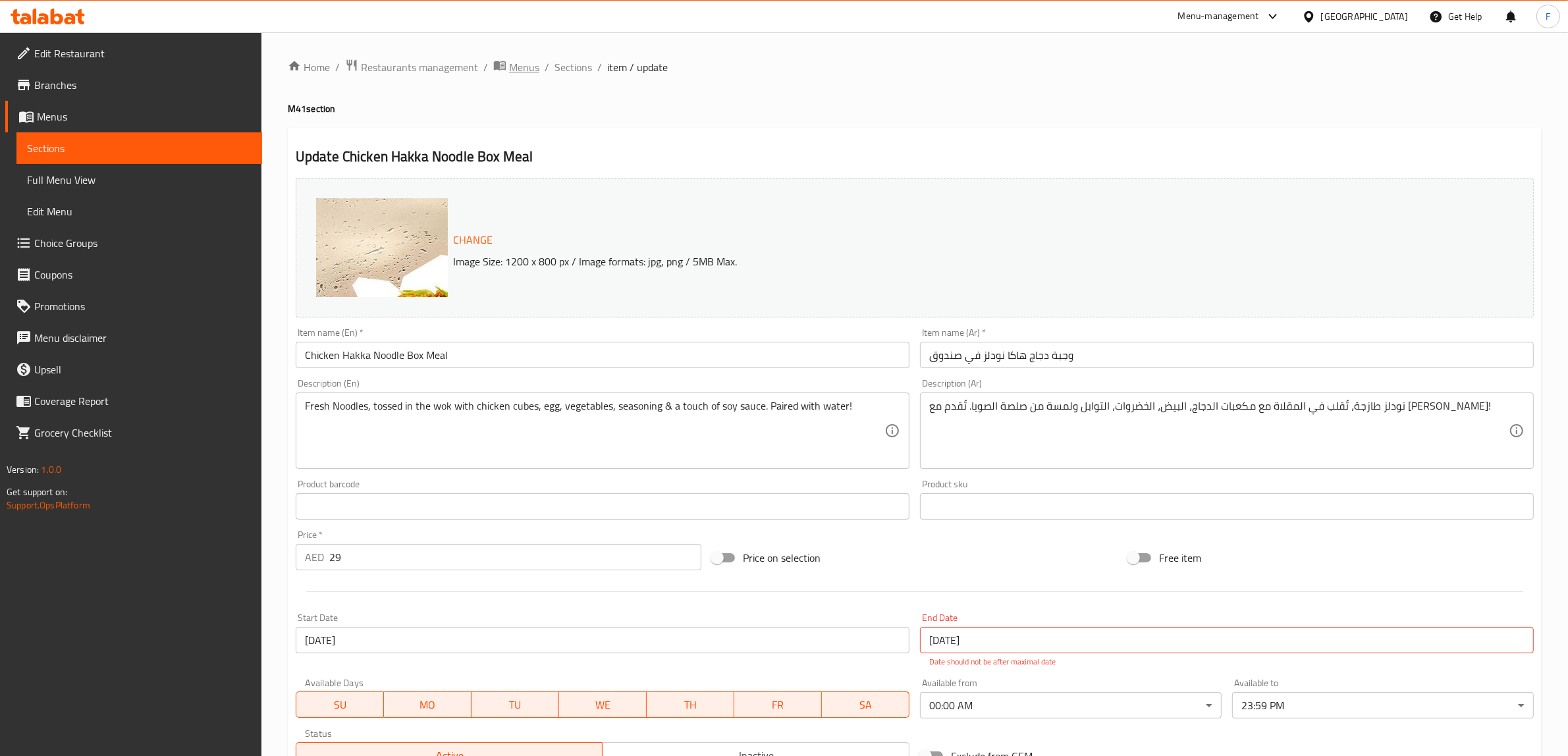
click at [526, 67] on span "Menus" at bounding box center [524, 67] width 30 height 16
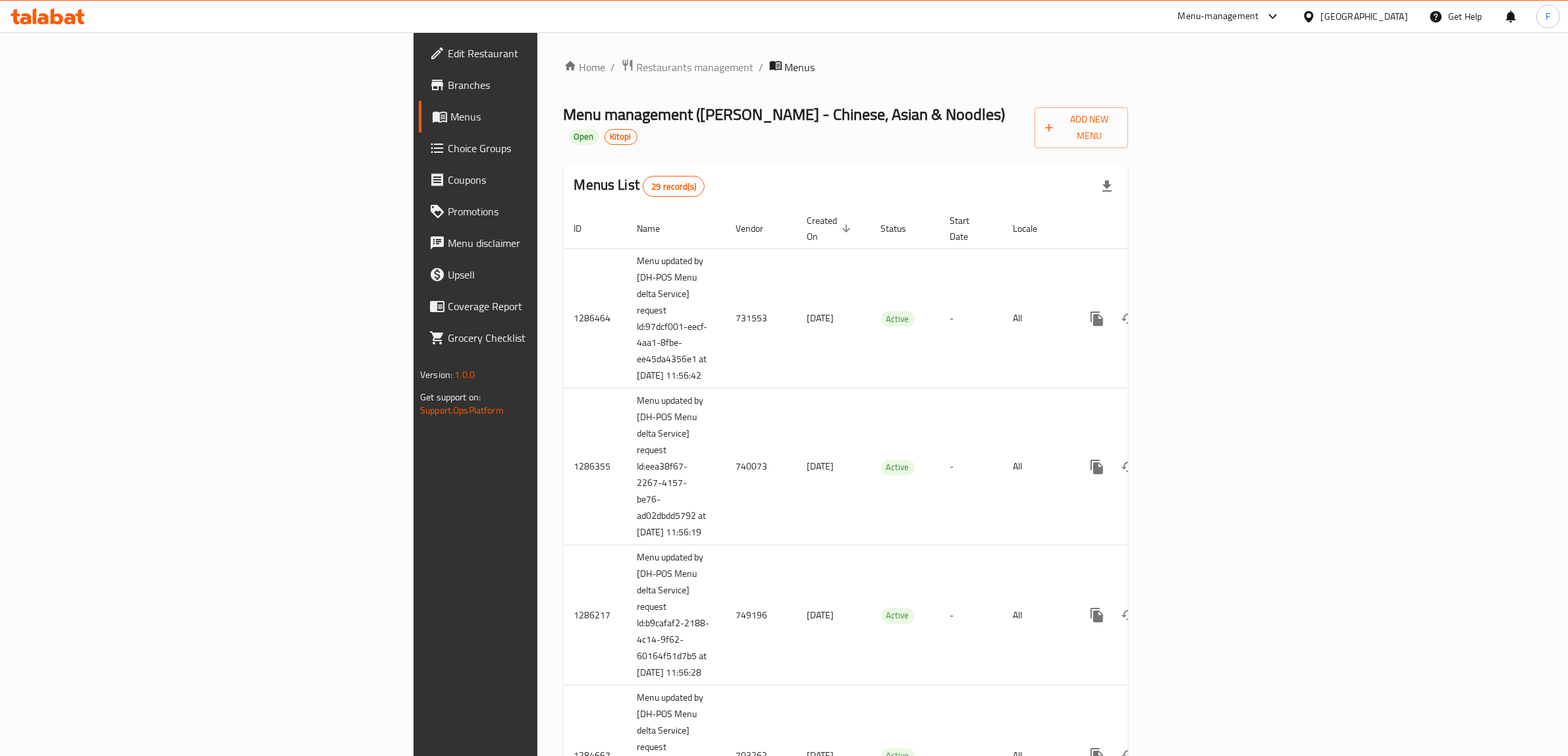
click at [785, 67] on span "Menus" at bounding box center [800, 67] width 30 height 16
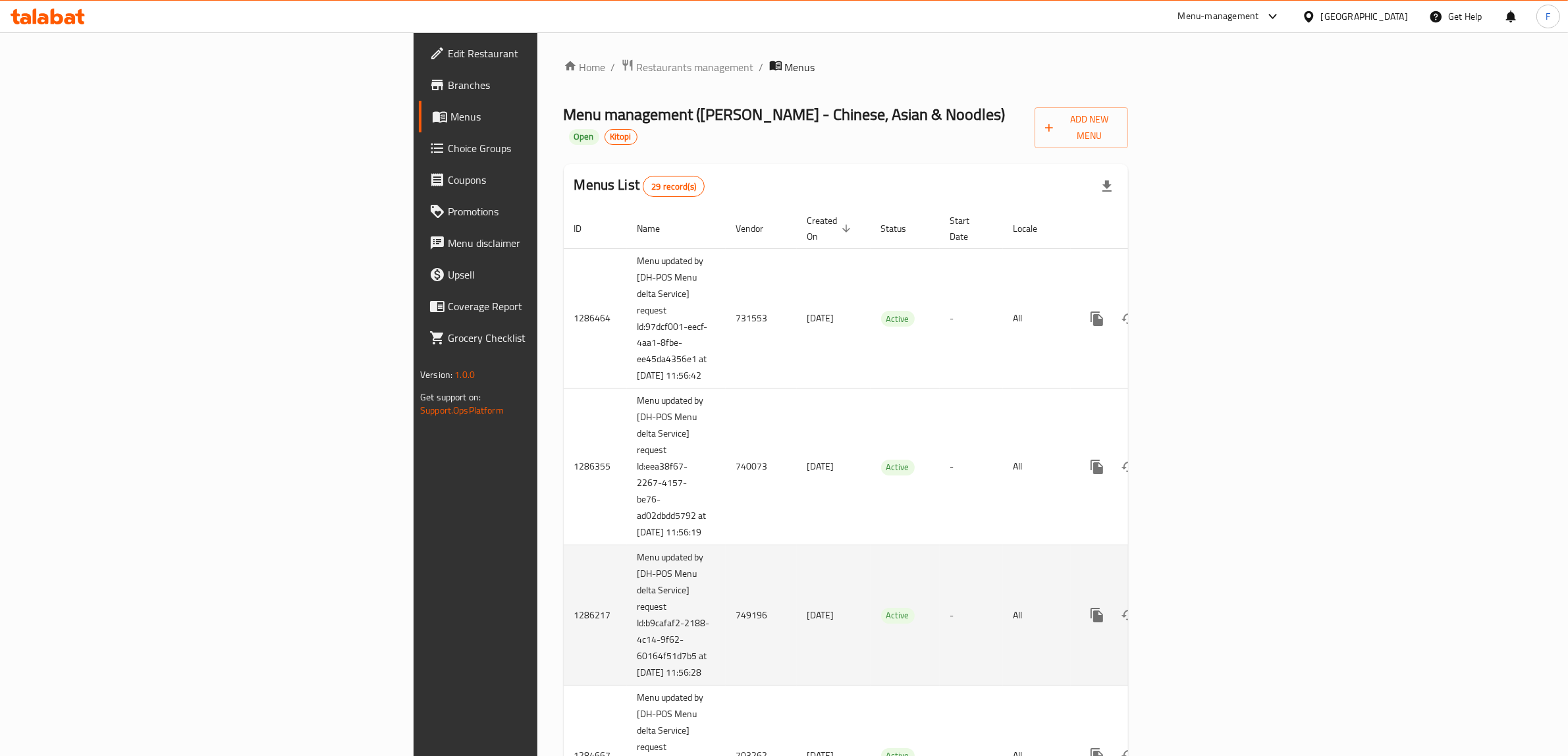
click at [726, 626] on td "749196" at bounding box center [762, 615] width 71 height 140
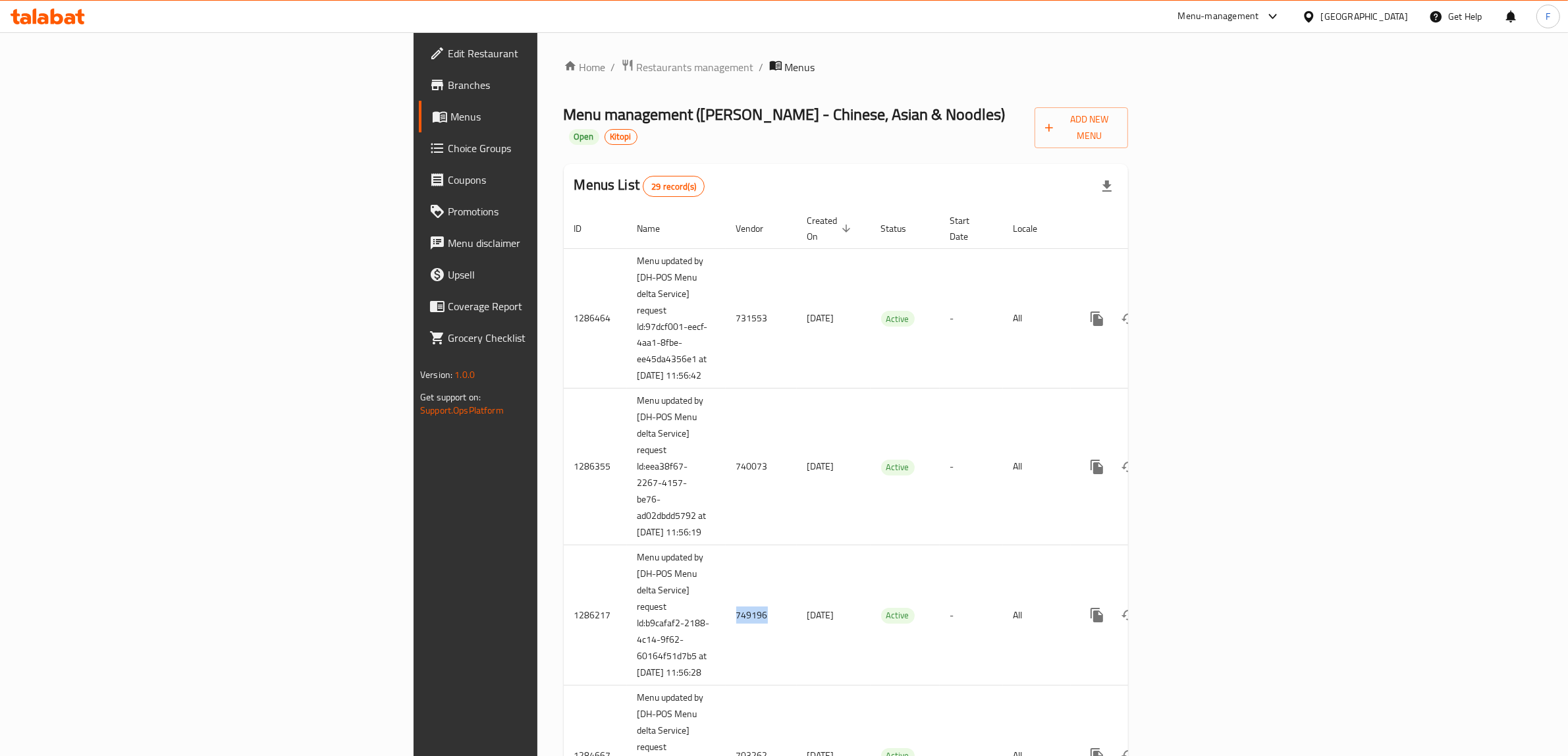
copy td "749196"
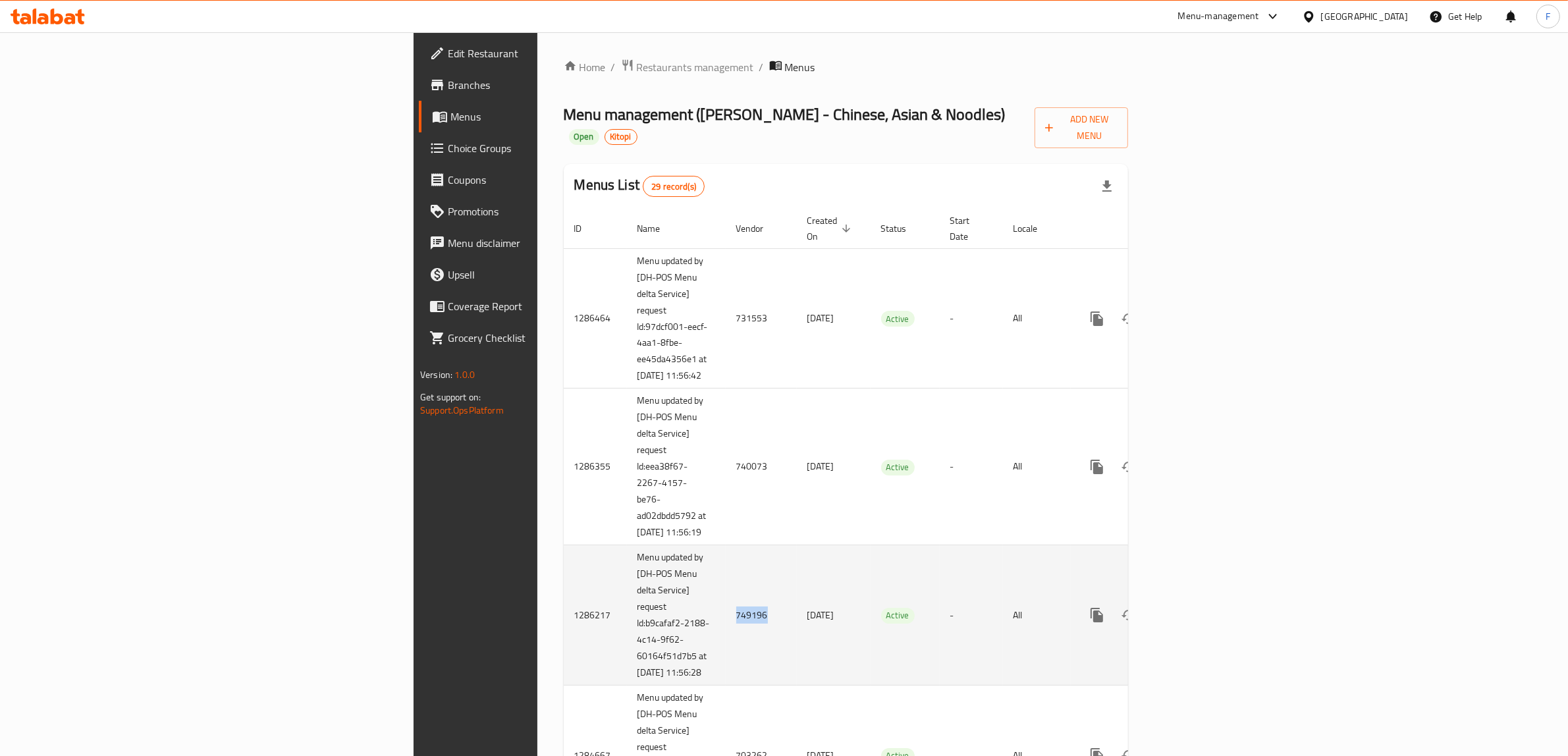
click at [1208, 619] on link "enhanced table" at bounding box center [1192, 615] width 32 height 32
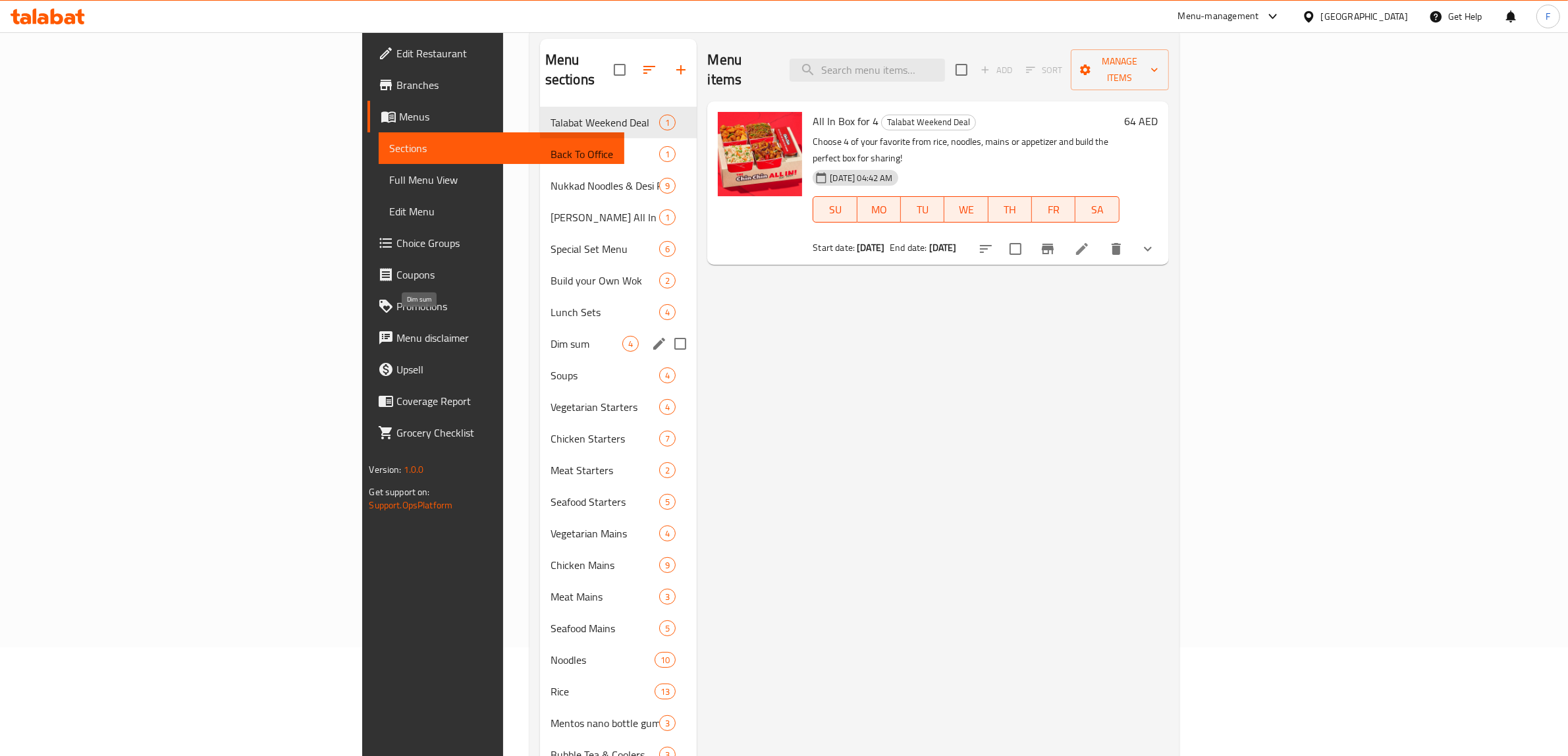
scroll to position [207, 0]
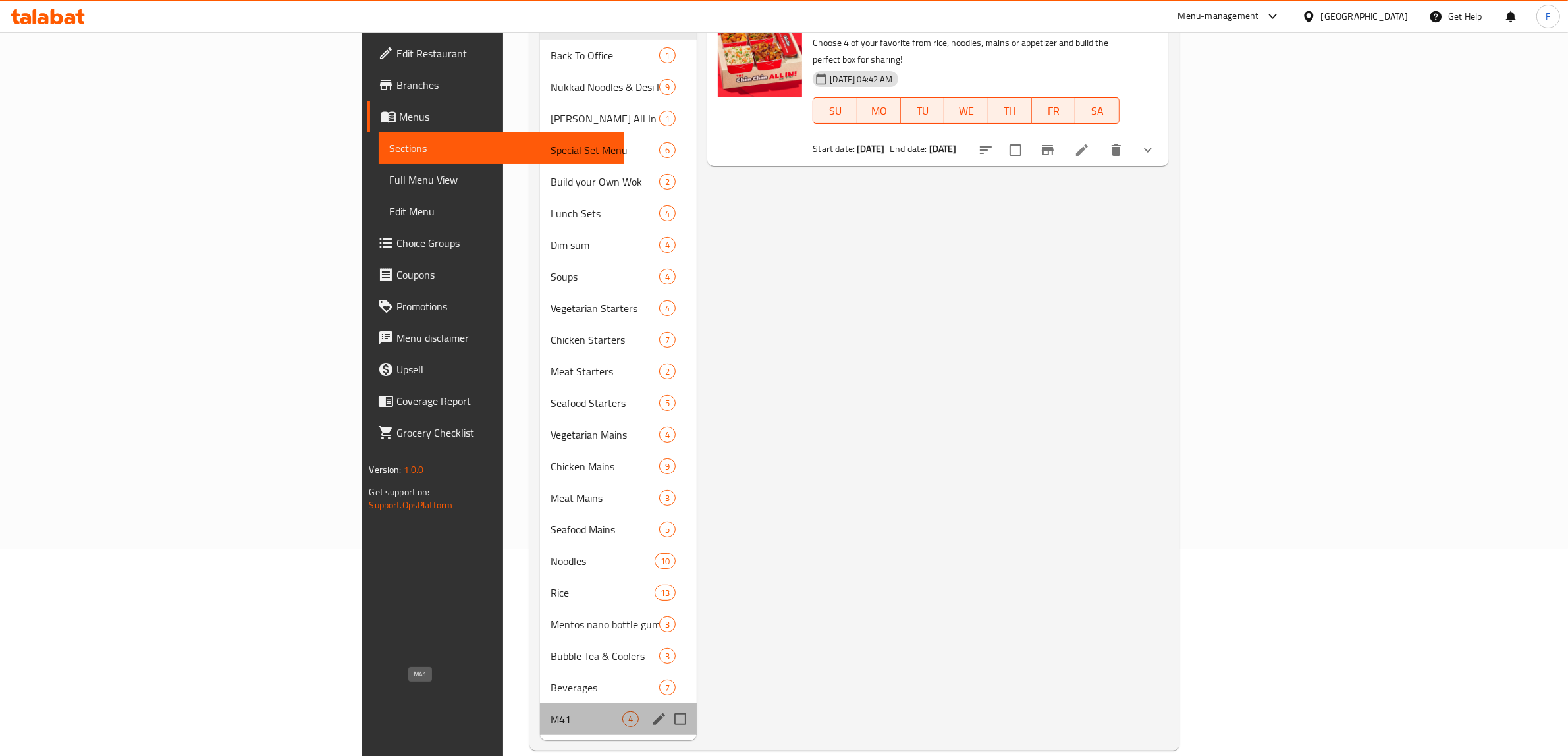
click at [551, 711] on span "M41" at bounding box center [586, 718] width 72 height 16
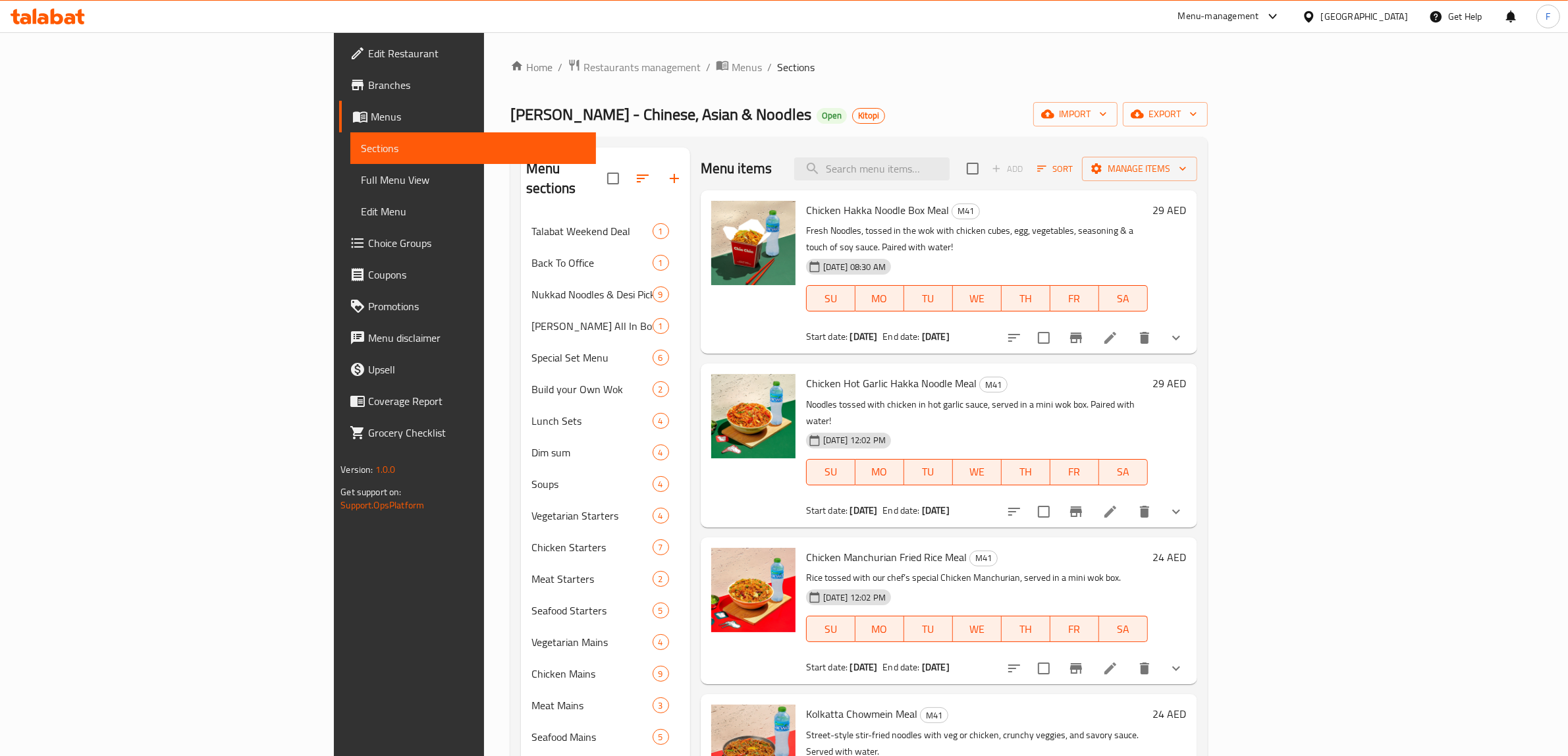
click at [1129, 329] on li at bounding box center [1110, 337] width 37 height 24
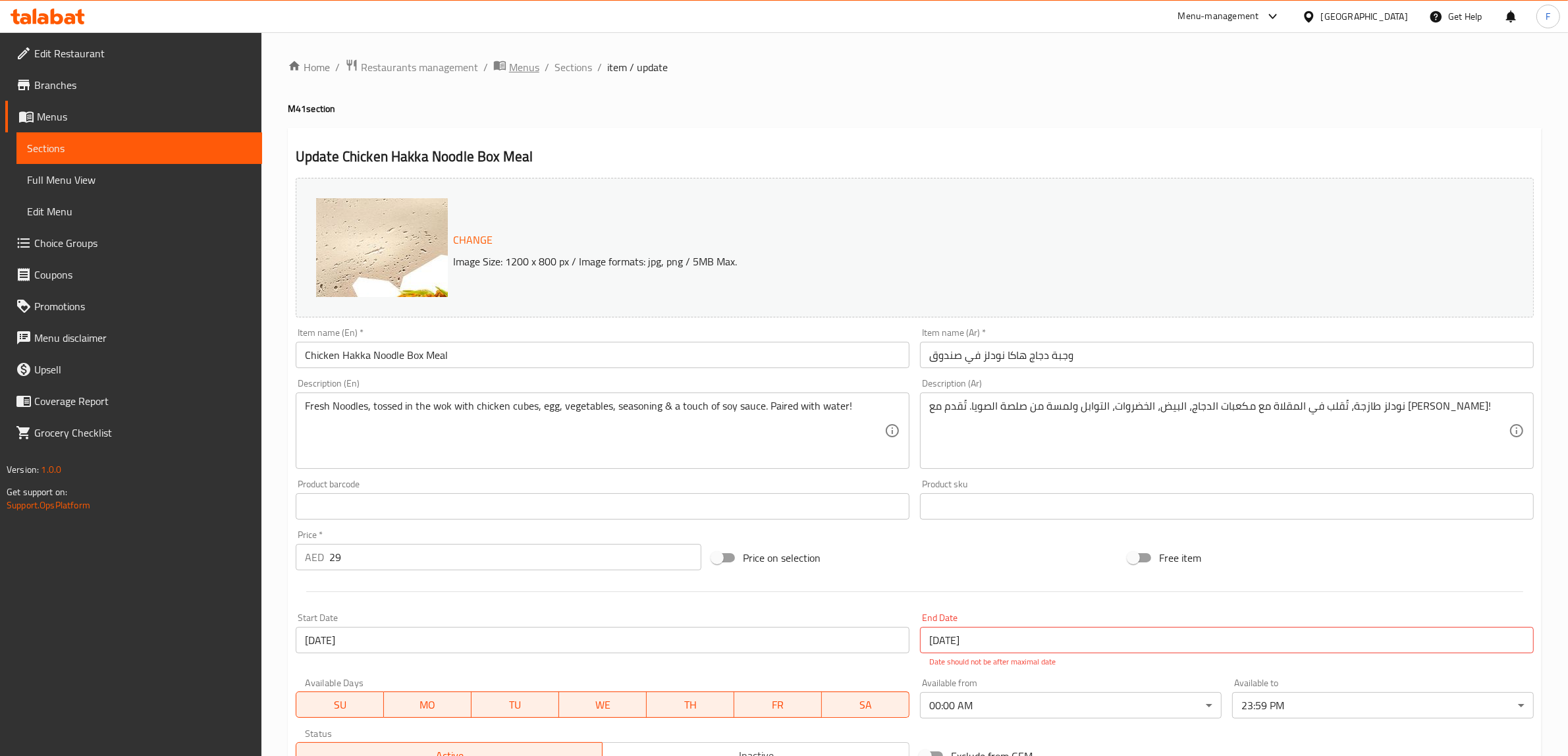
click at [536, 67] on span "Menus" at bounding box center [524, 67] width 30 height 16
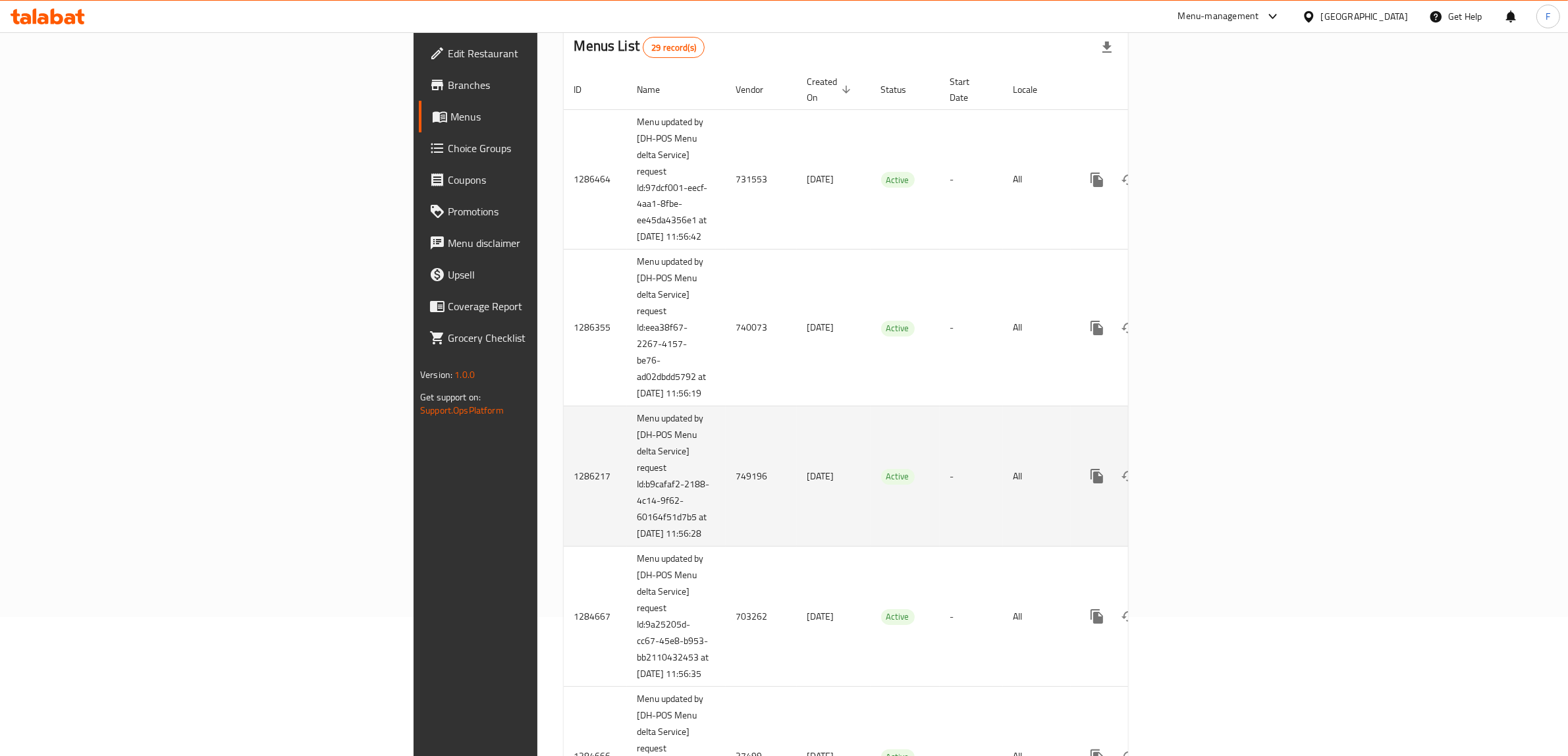
scroll to position [247, 0]
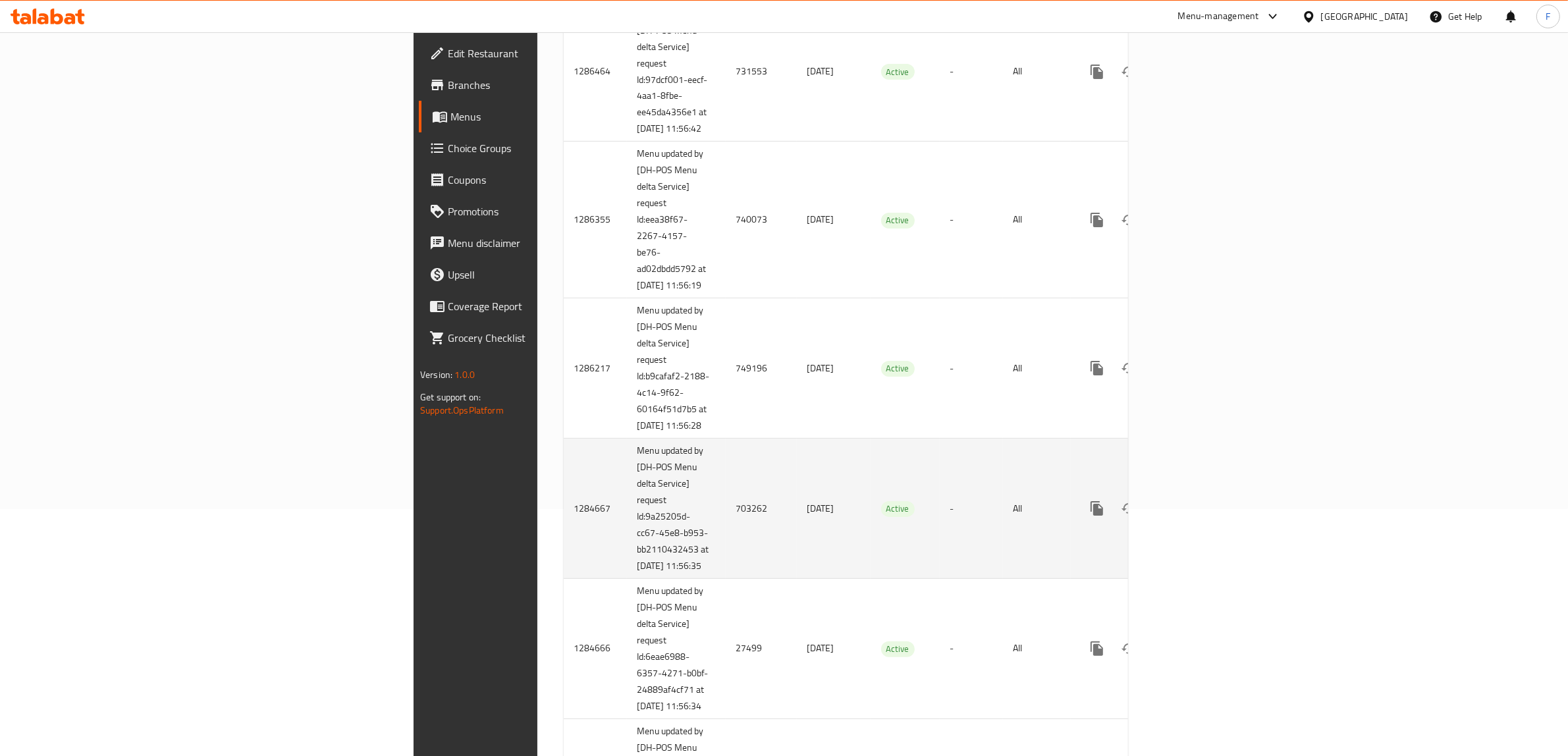
click at [726, 544] on td "703262" at bounding box center [762, 508] width 71 height 140
click at [726, 535] on td "703262" at bounding box center [762, 508] width 71 height 140
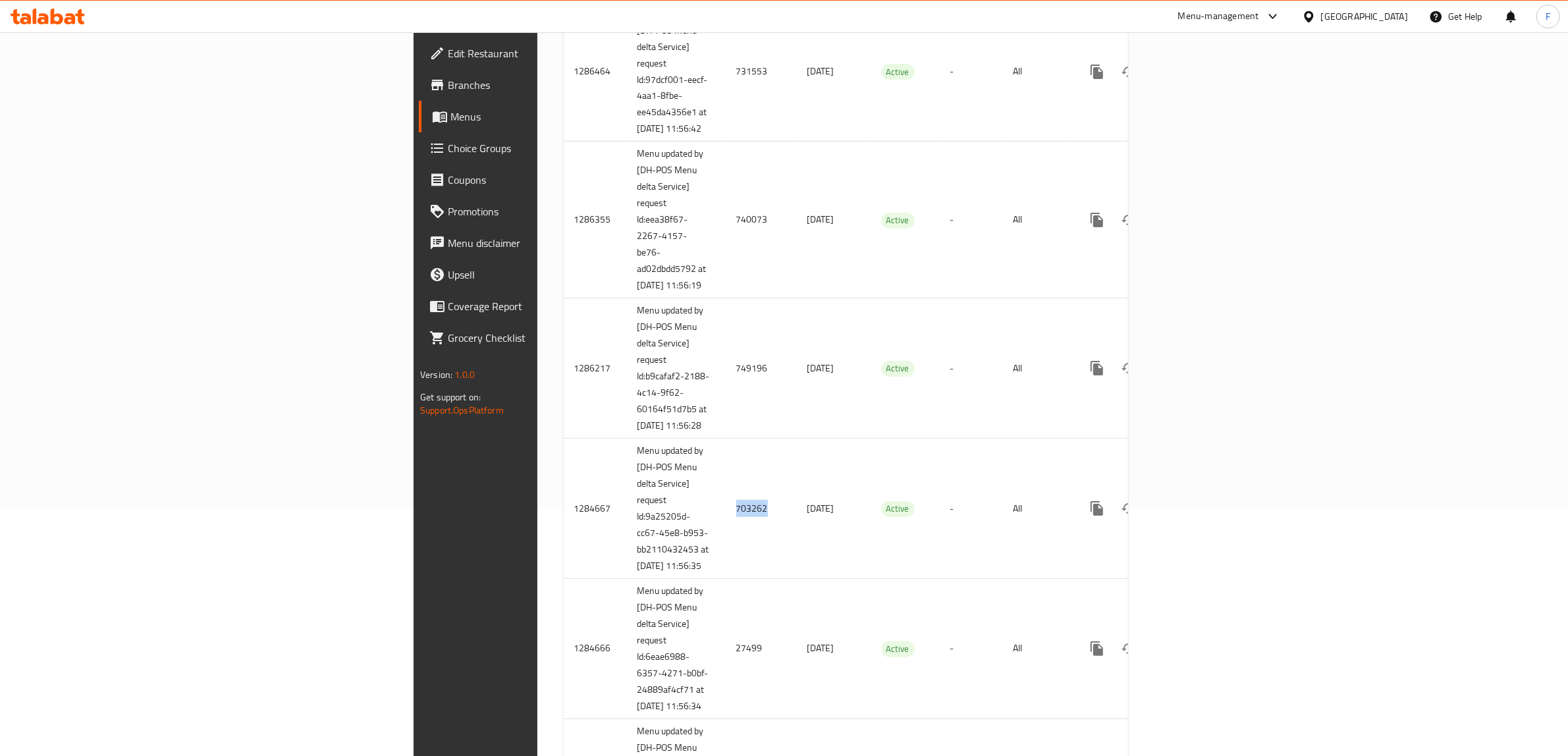
copy td "703262"
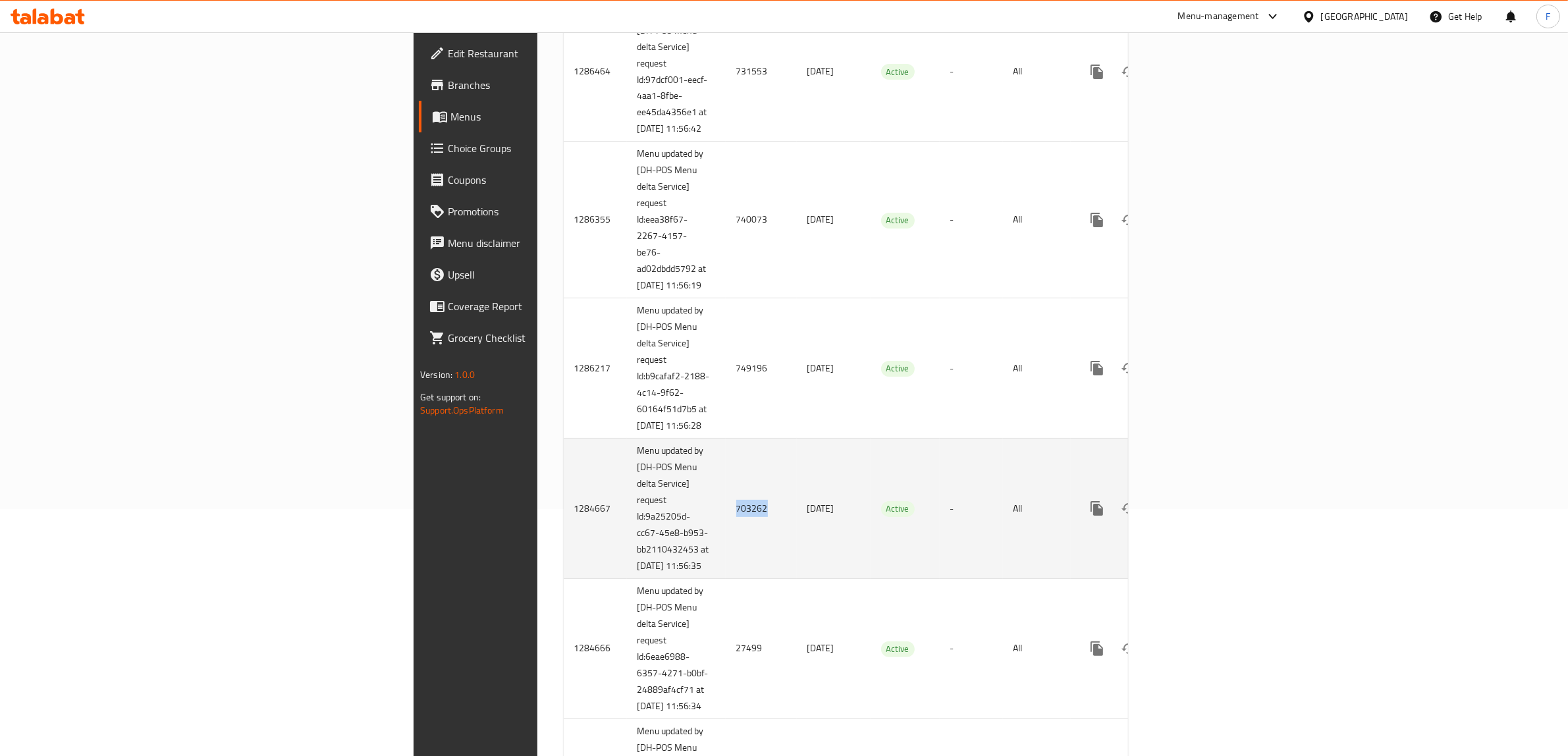
click at [1200, 516] on icon "enhanced table" at bounding box center [1192, 508] width 16 height 16
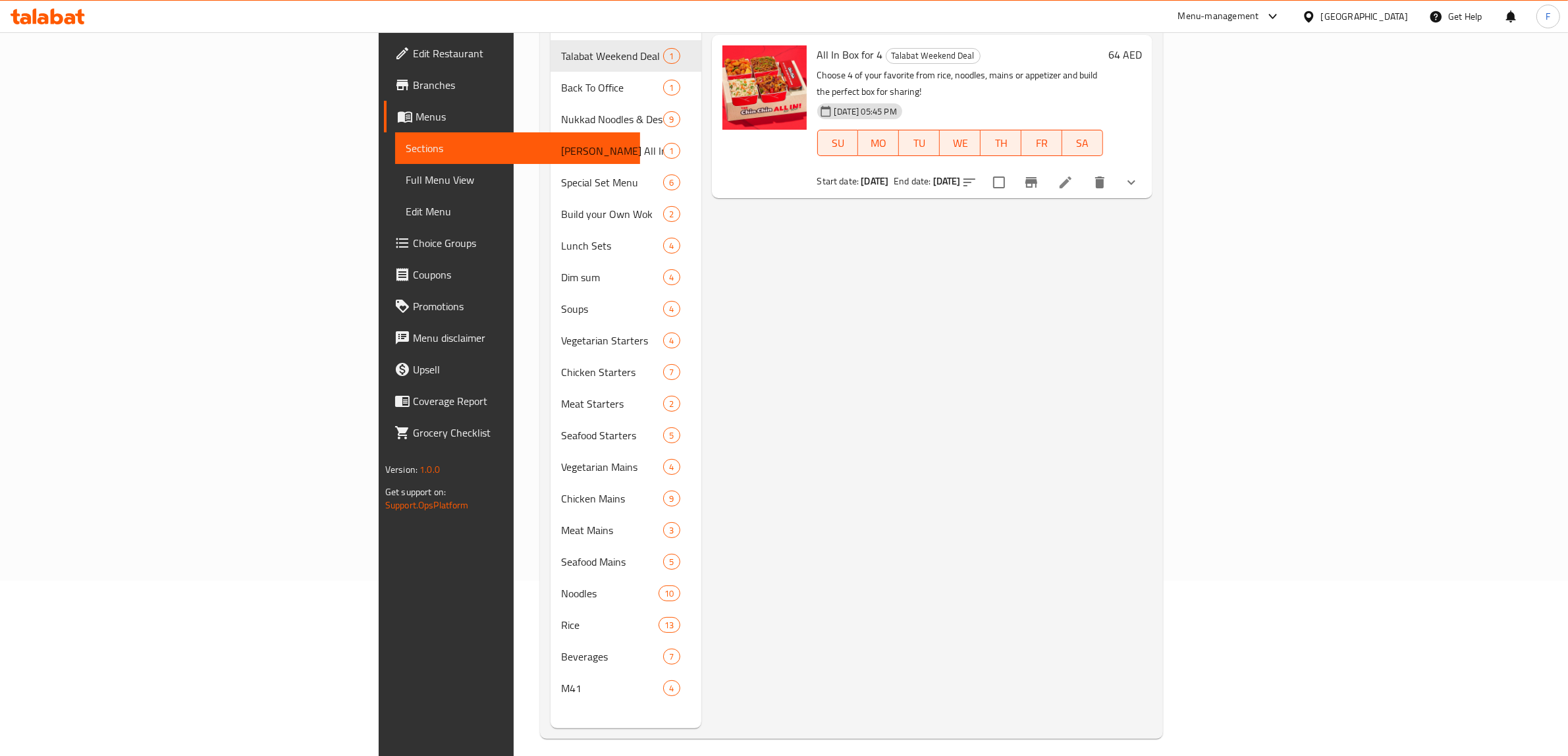
scroll to position [185, 0]
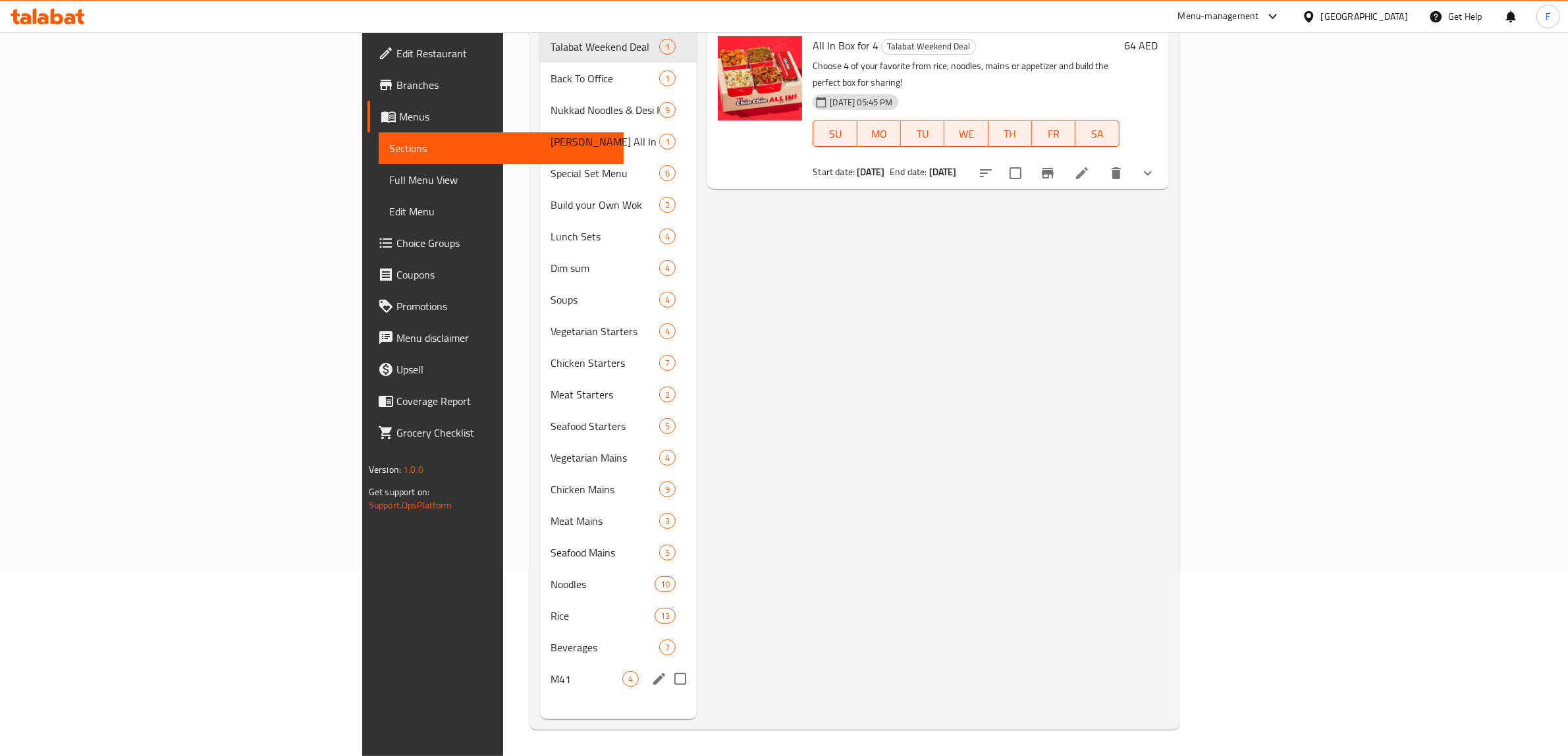
click at [540, 663] on div "M41 4" at bounding box center [618, 679] width 157 height 32
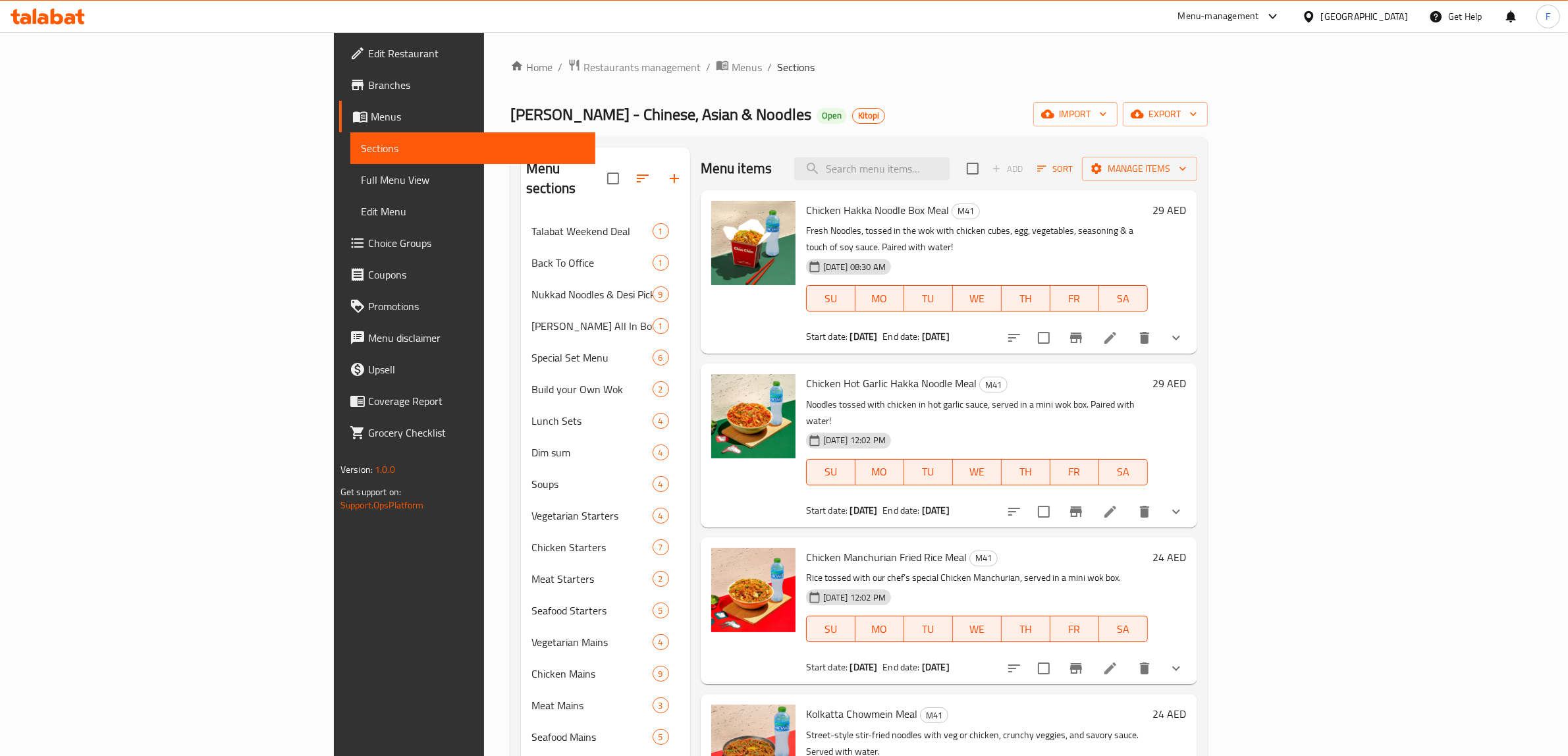
click at [1118, 330] on icon at bounding box center [1110, 337] width 16 height 16
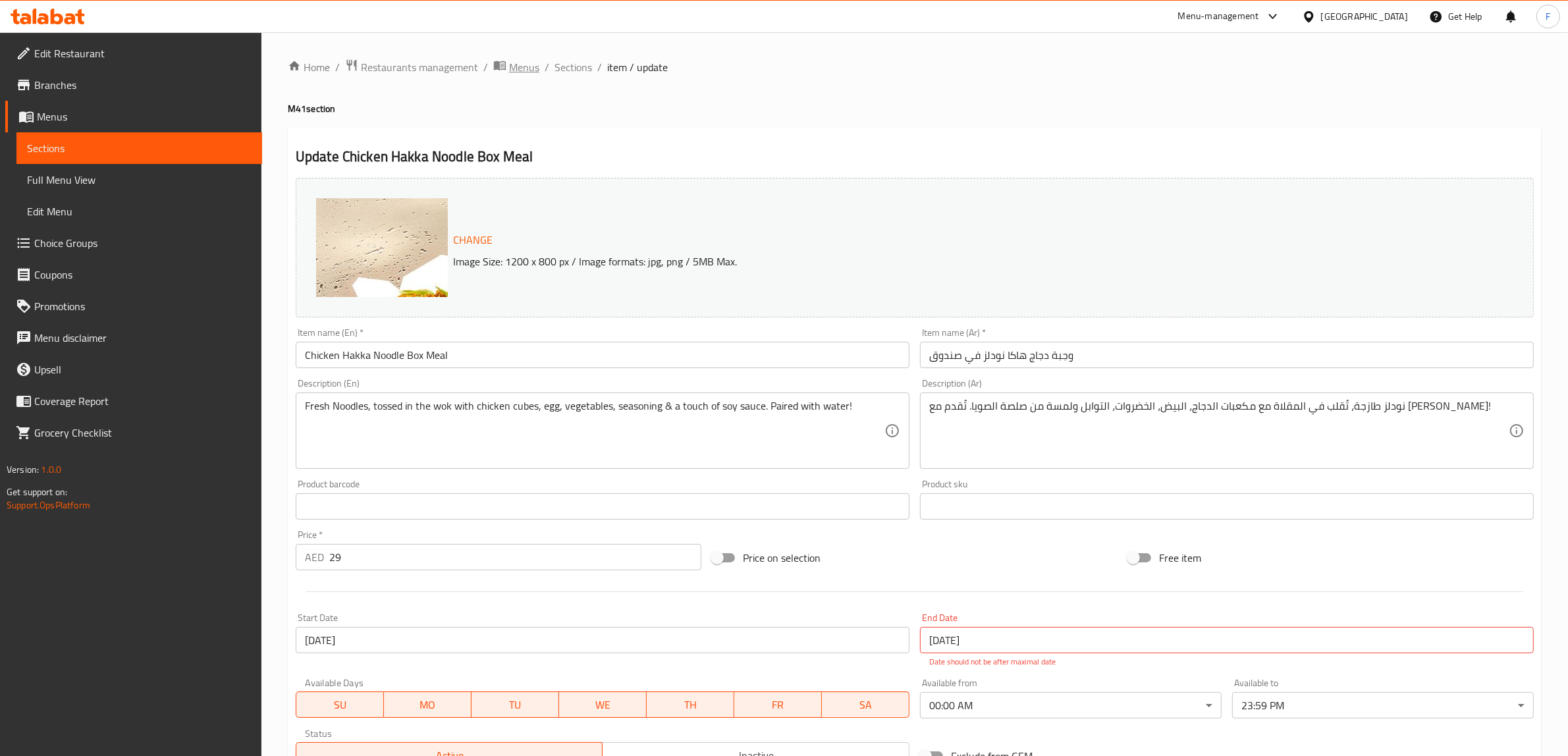
click at [525, 61] on span "Menus" at bounding box center [524, 67] width 30 height 16
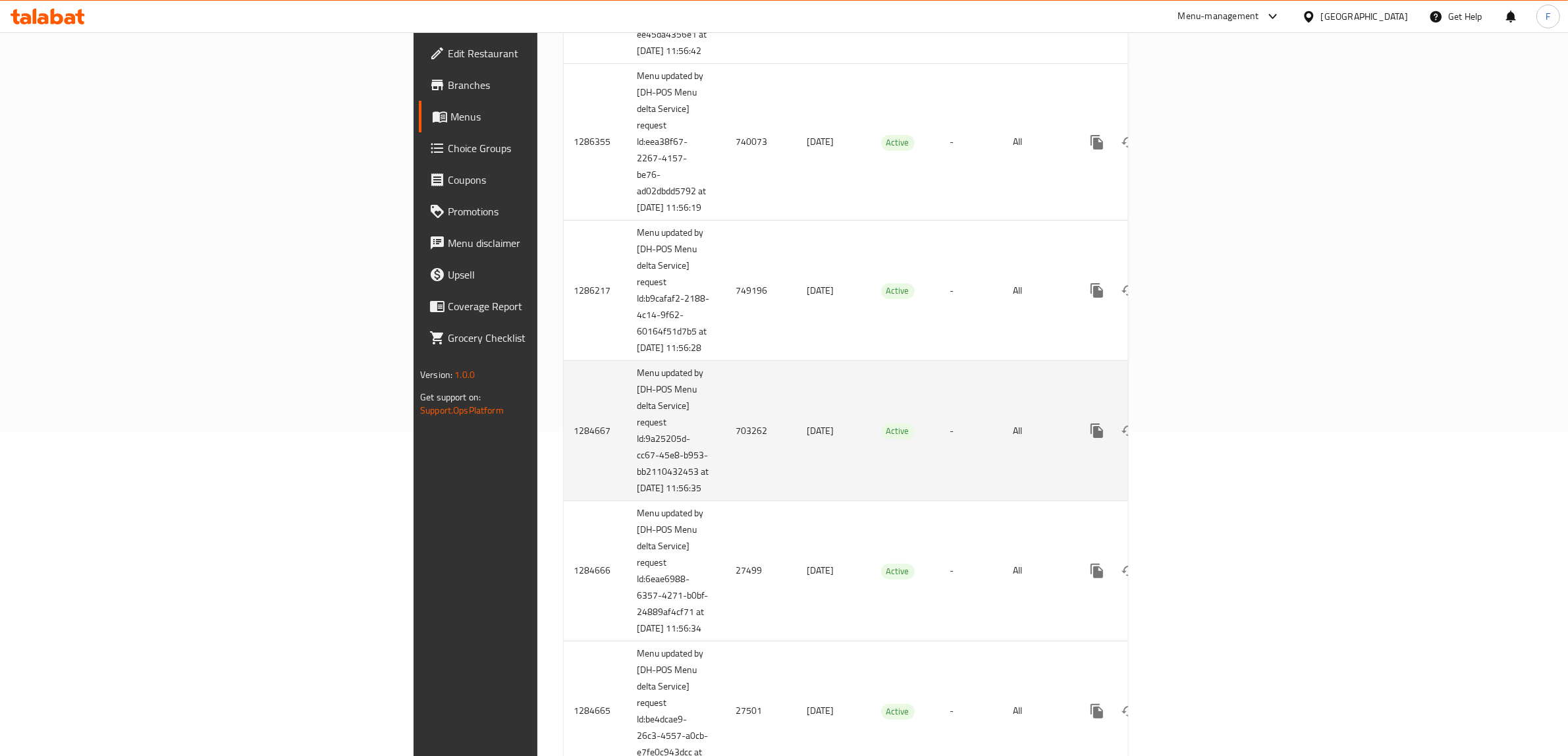
scroll to position [329, 0]
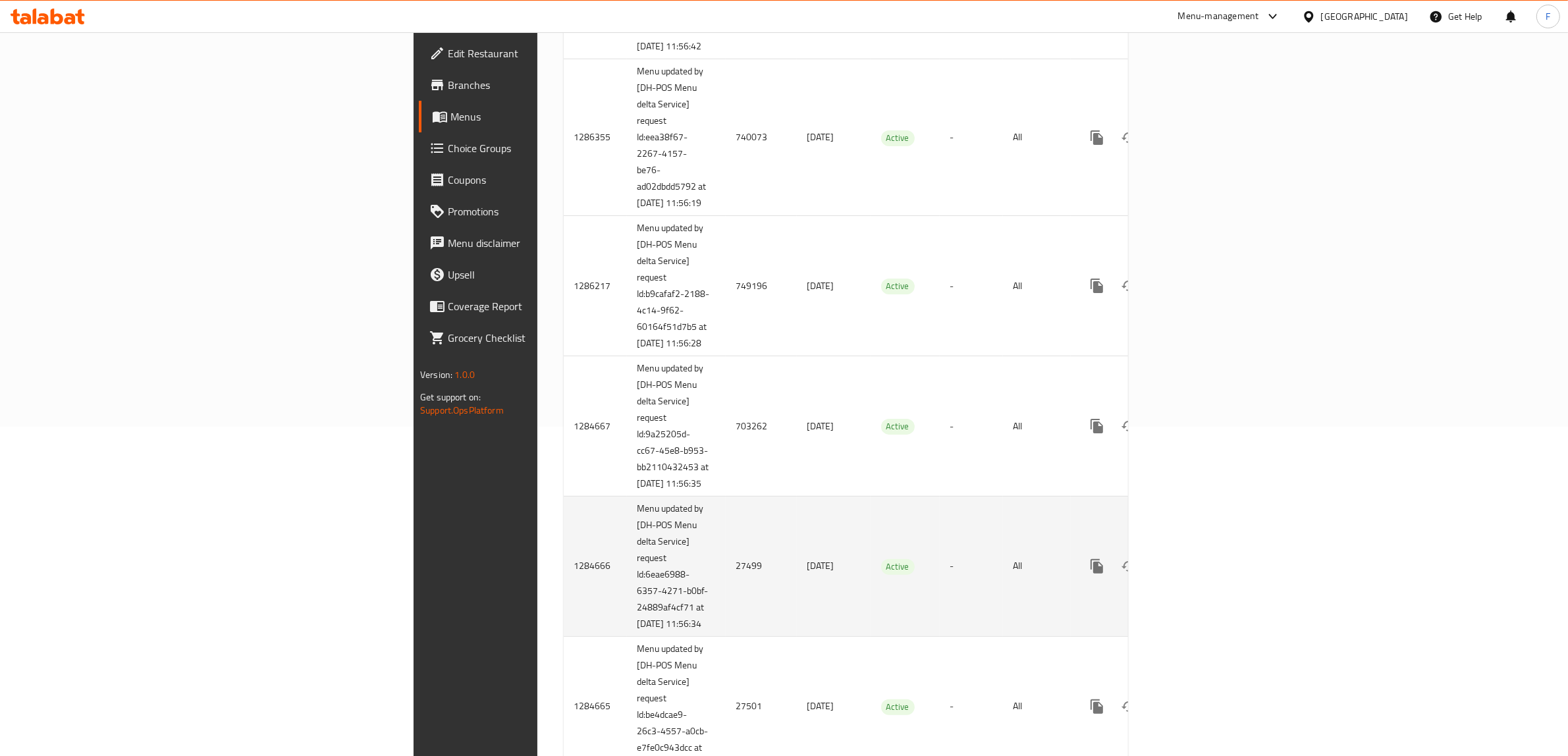
click at [726, 616] on td "27499" at bounding box center [762, 566] width 71 height 140
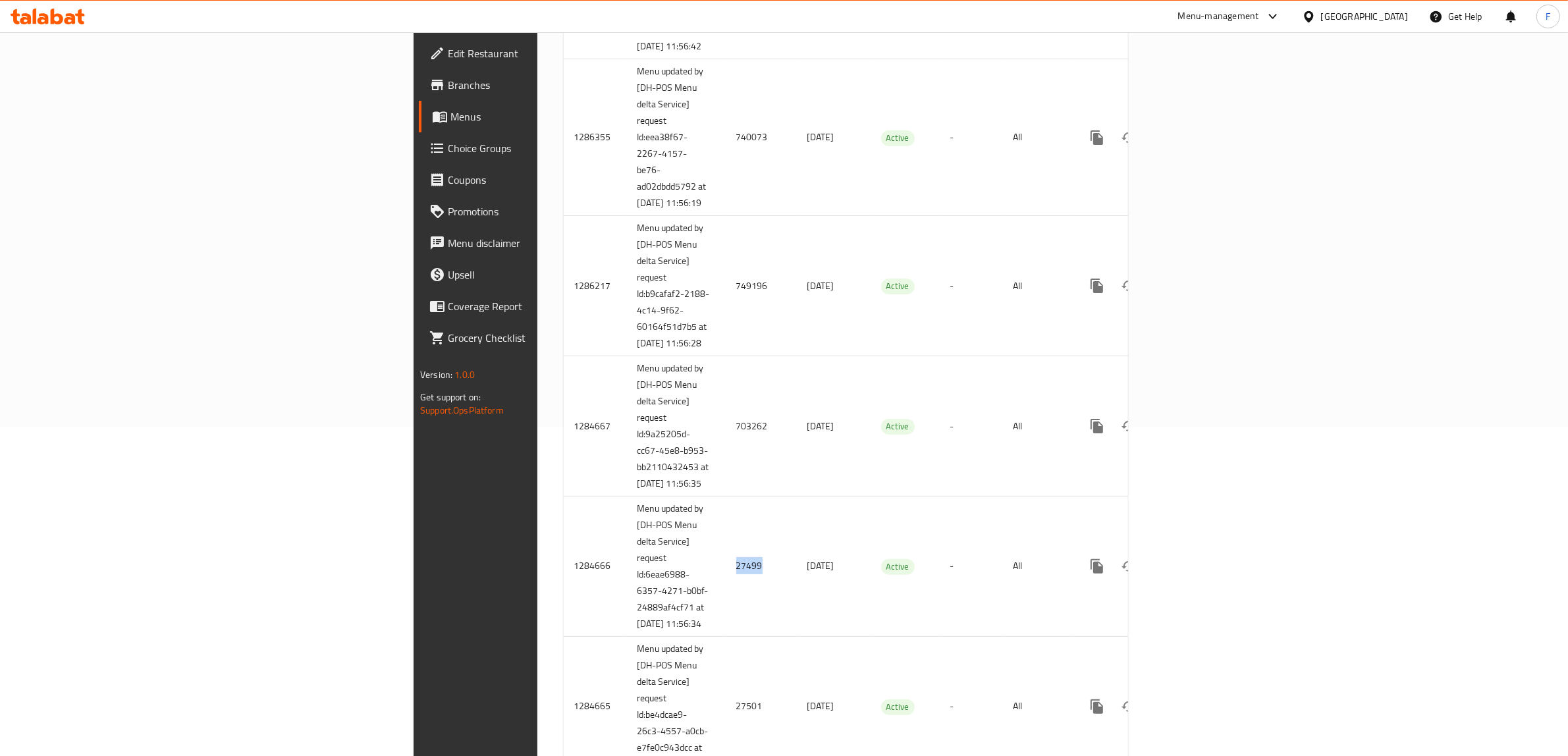
copy td "27499"
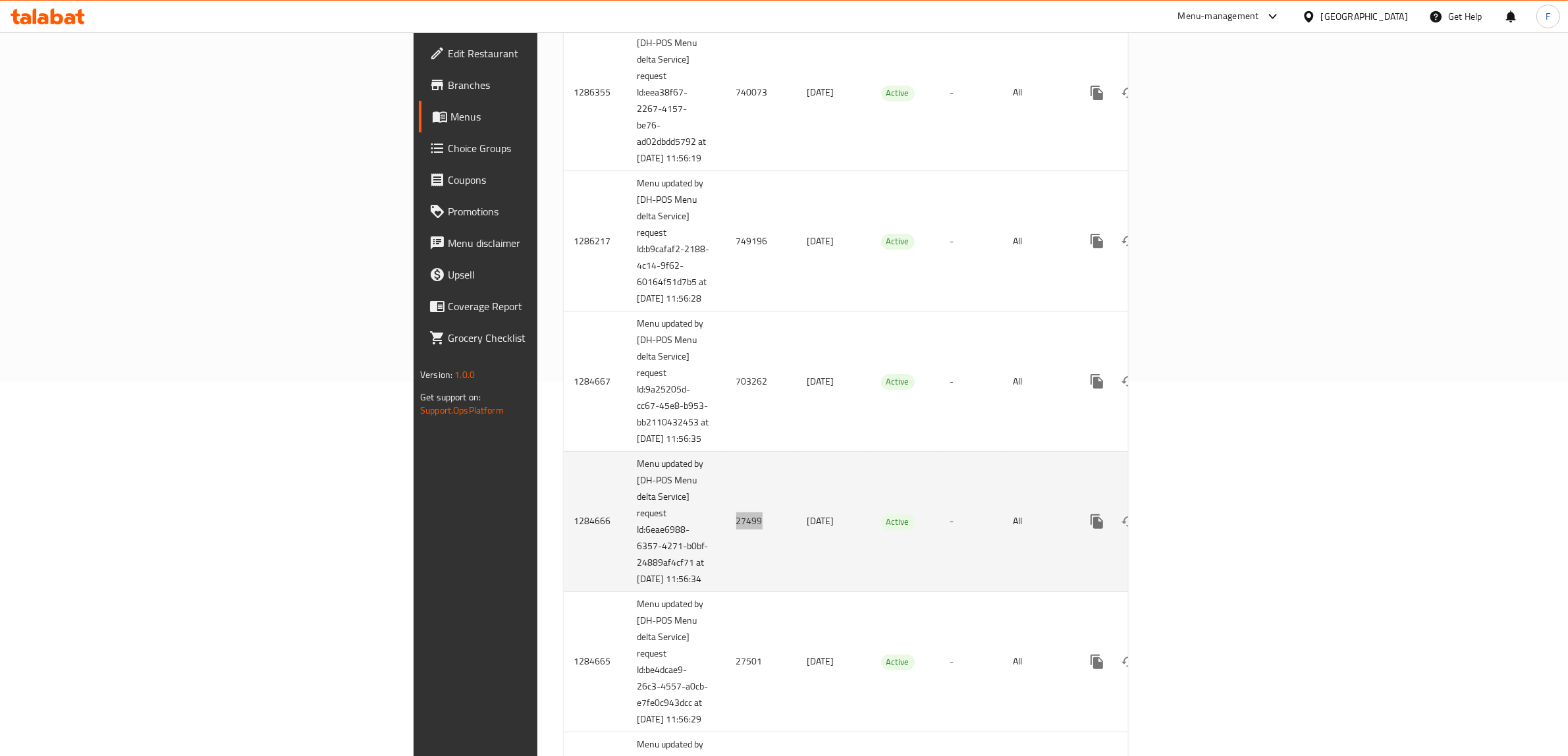
scroll to position [412, 0]
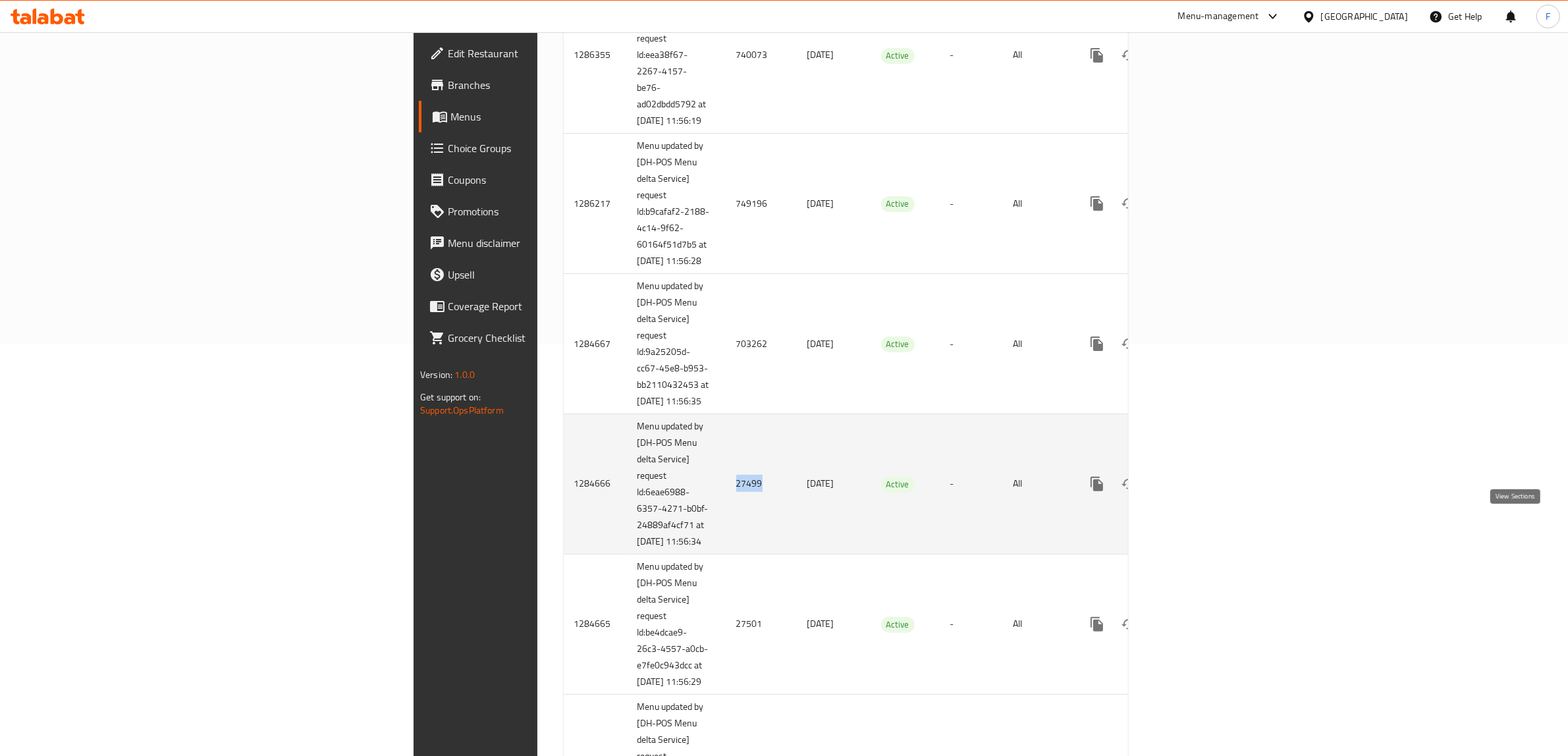
click at [1200, 491] on icon "enhanced table" at bounding box center [1192, 484] width 16 height 16
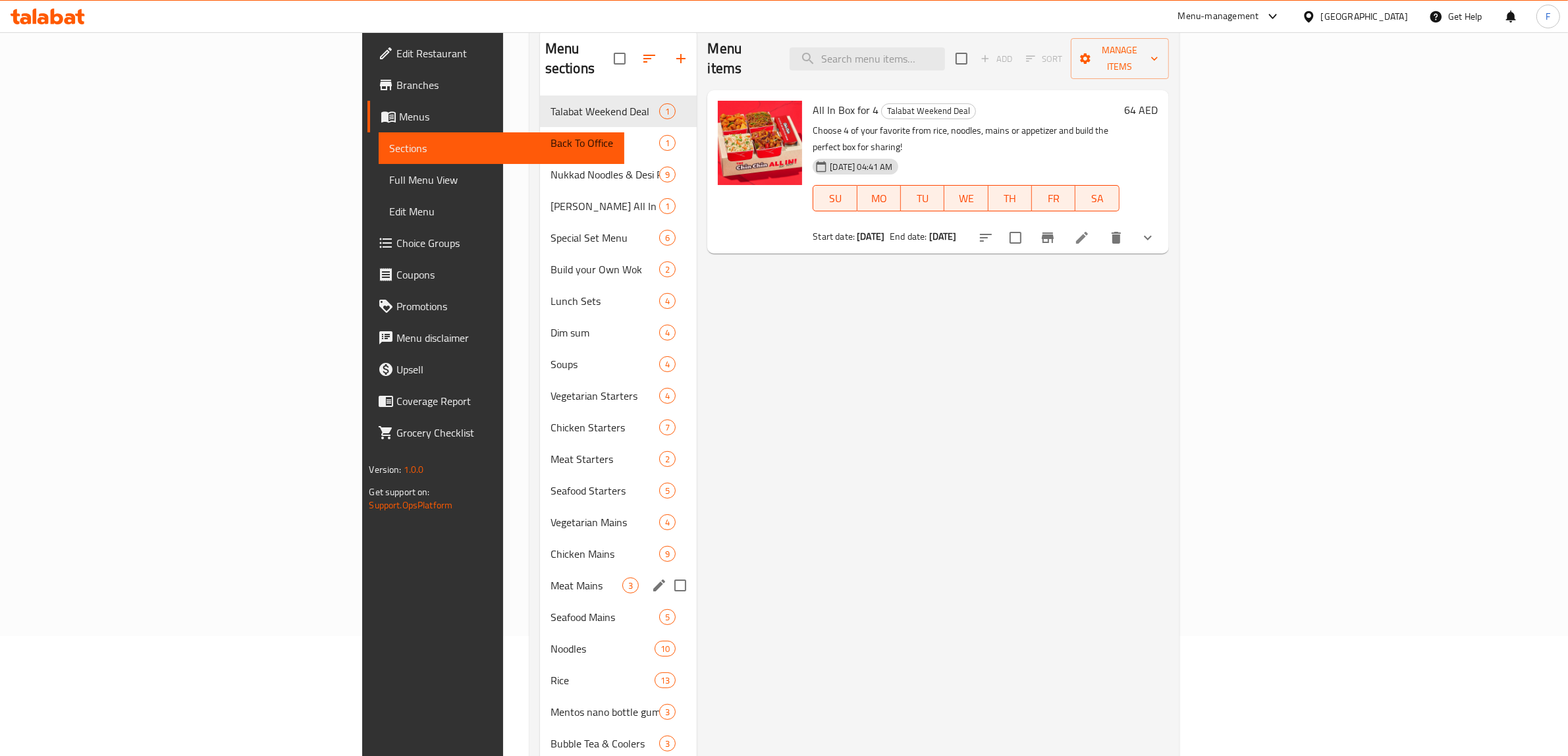
scroll to position [207, 0]
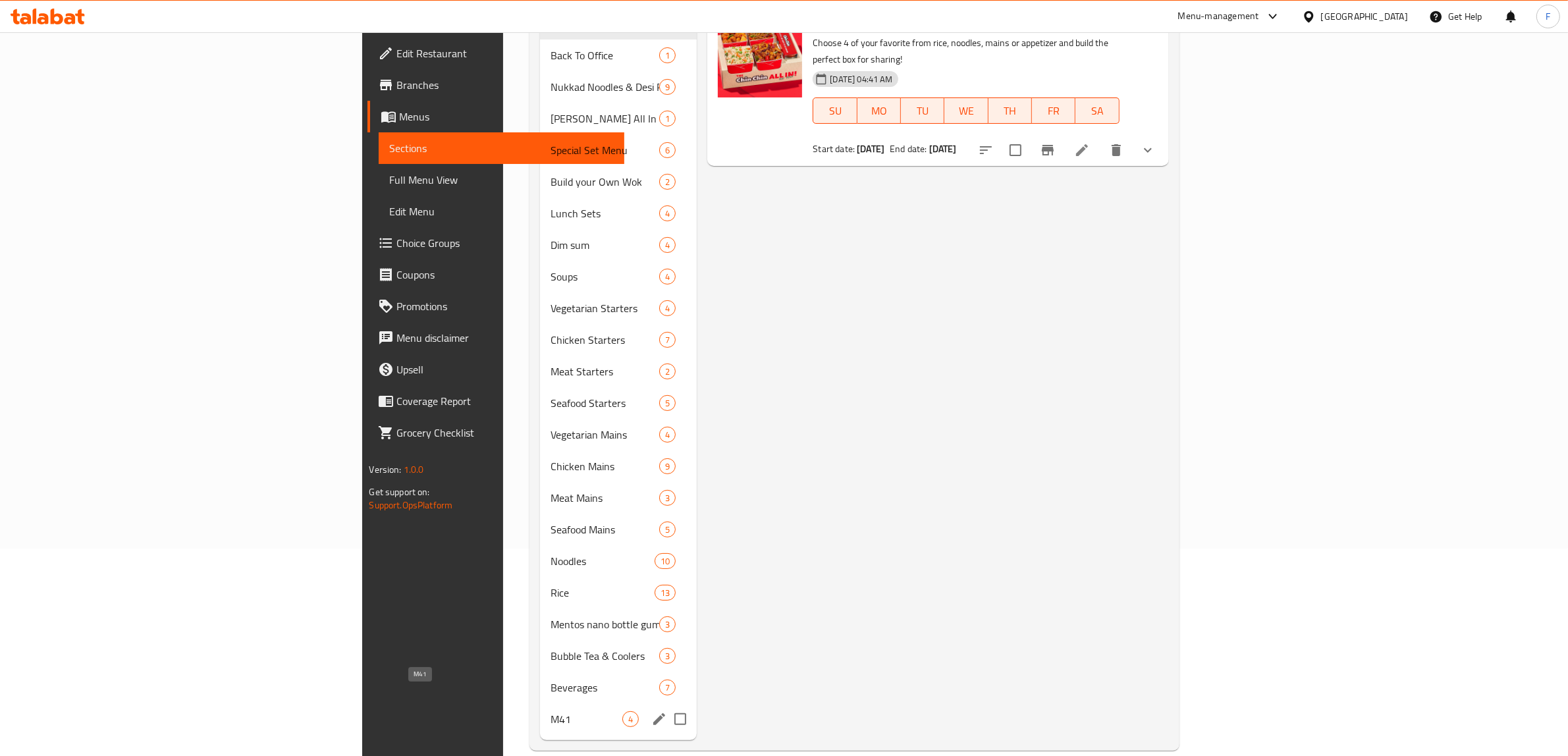
click at [551, 711] on span "M41" at bounding box center [586, 718] width 72 height 16
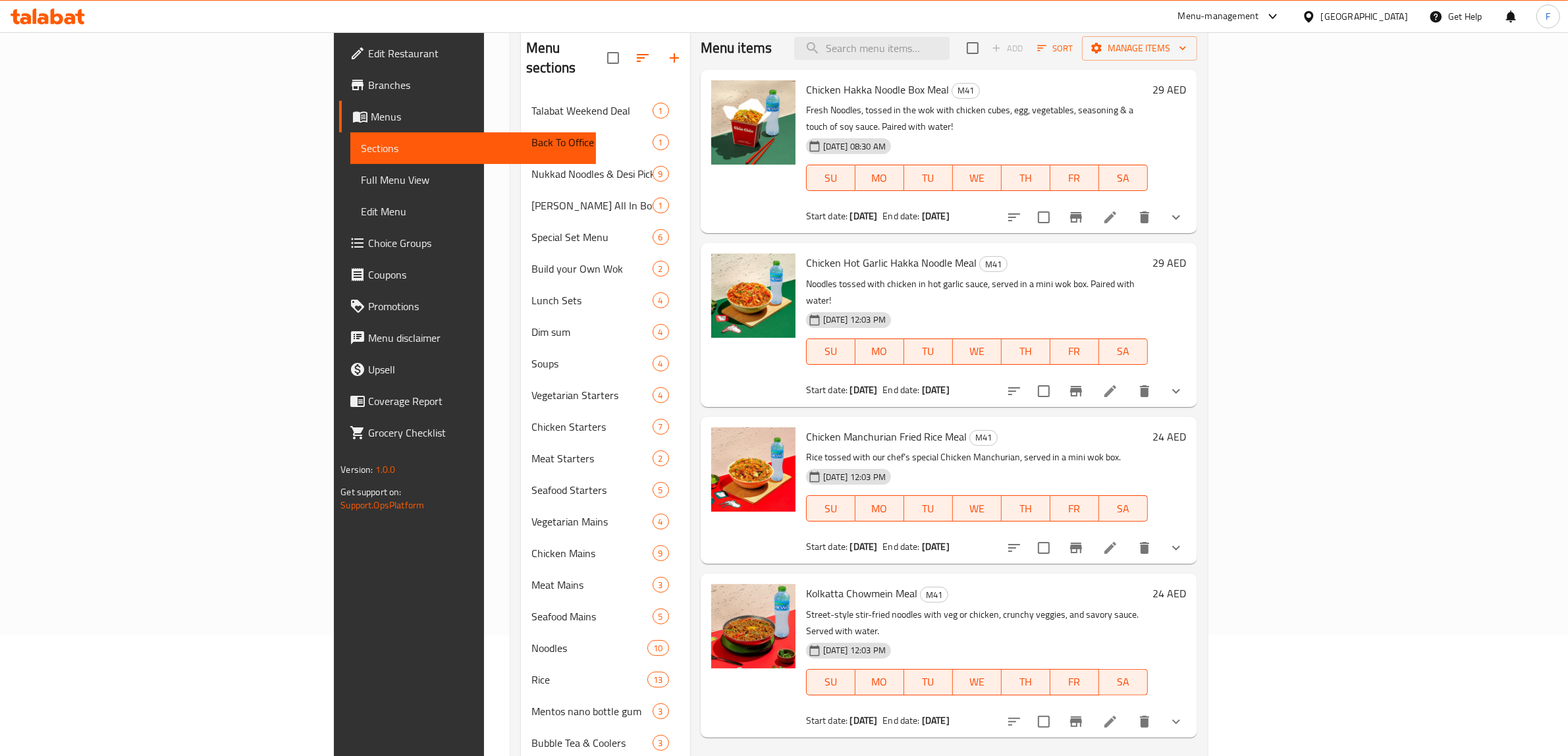
scroll to position [42, 0]
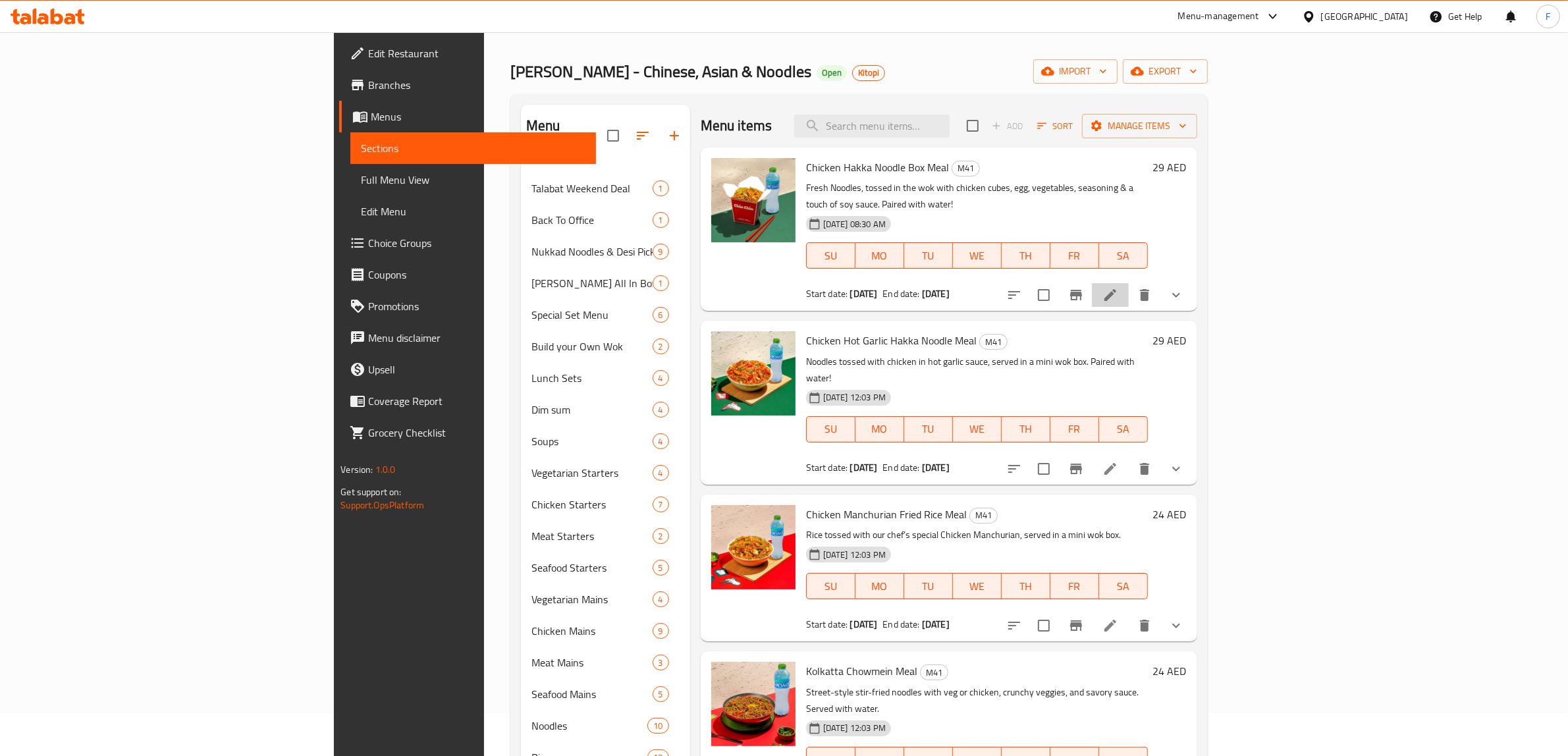
click at [1116, 289] on icon at bounding box center [1111, 295] width 12 height 12
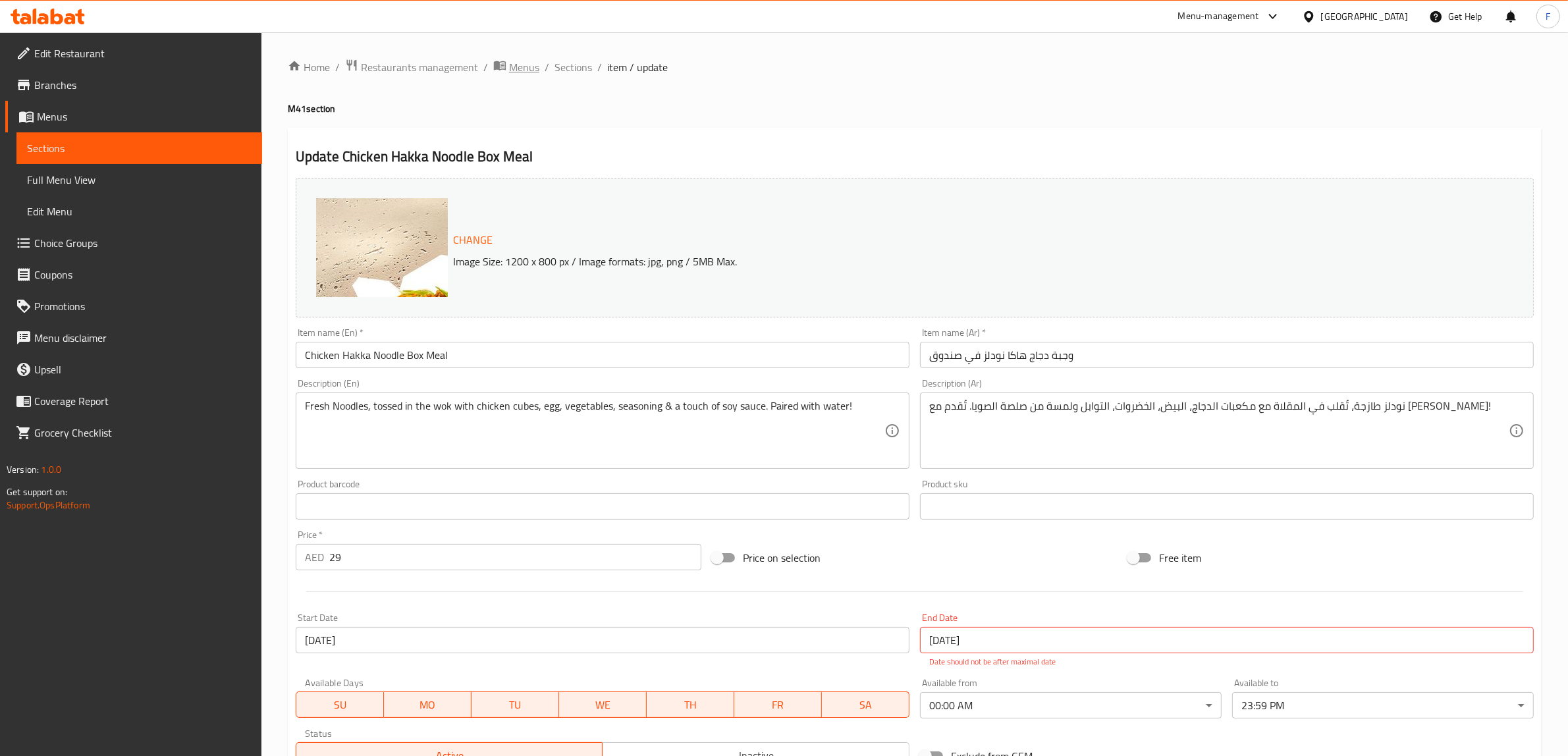
click at [524, 67] on span "Menus" at bounding box center [524, 67] width 30 height 16
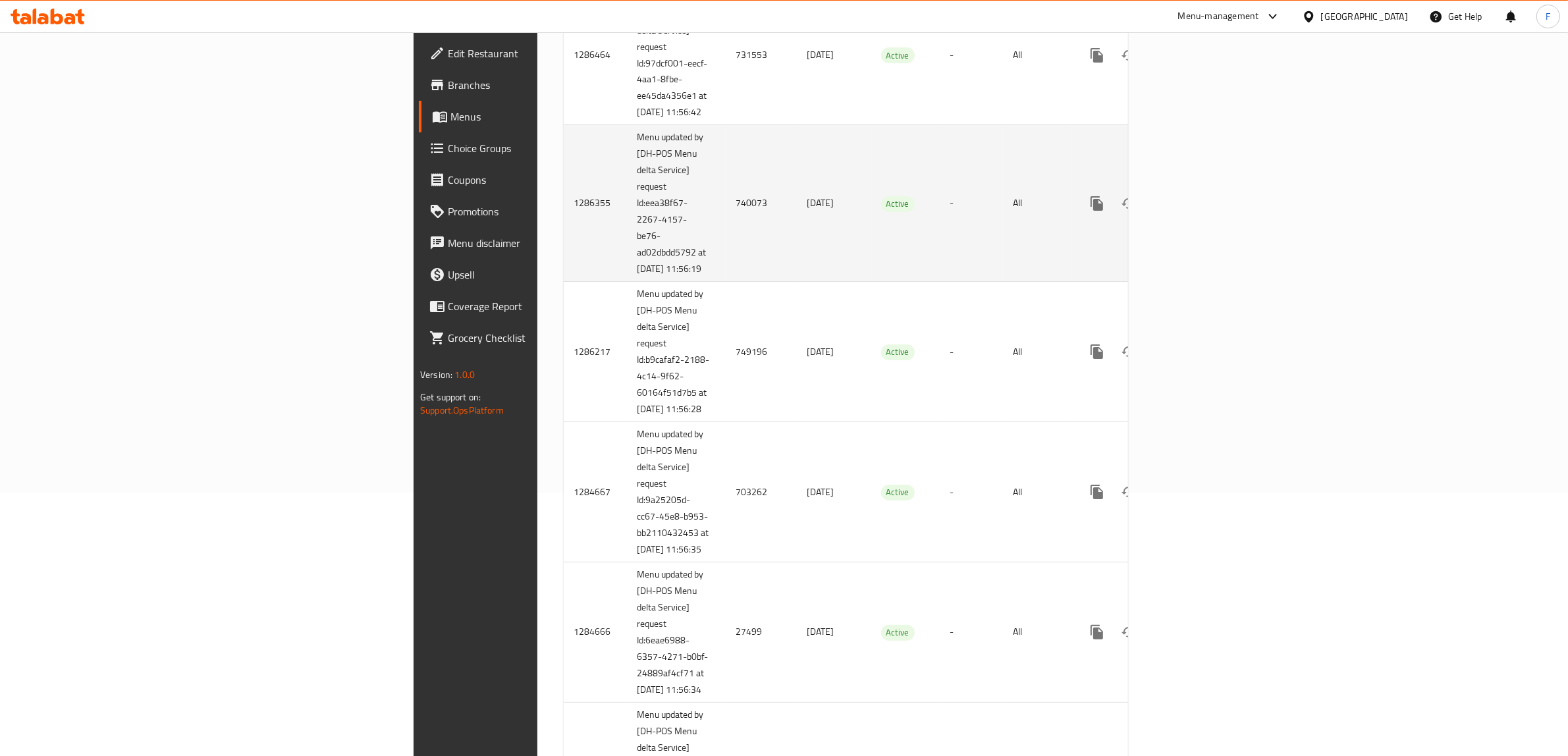
scroll to position [494, 0]
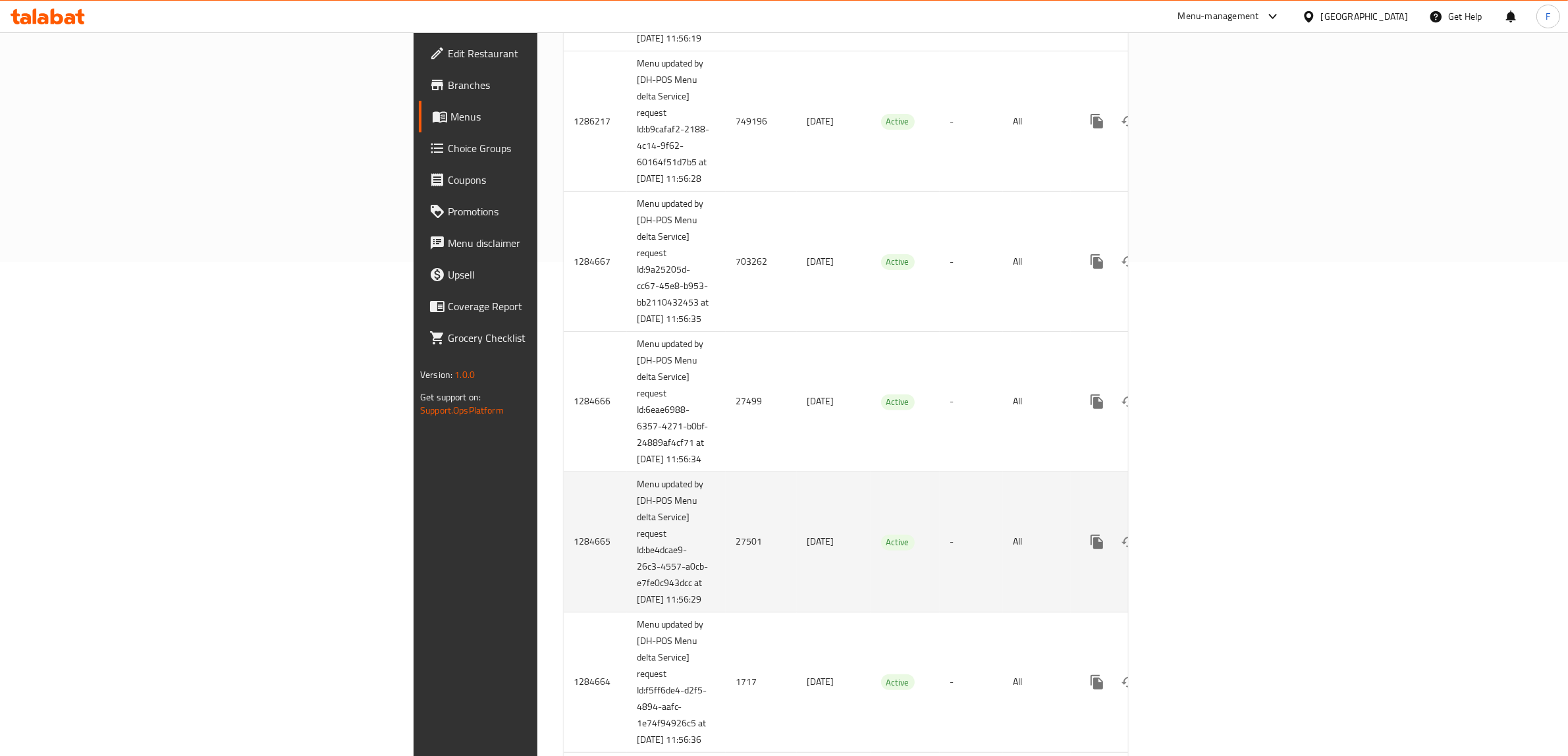
click at [726, 604] on td "27501" at bounding box center [762, 541] width 71 height 140
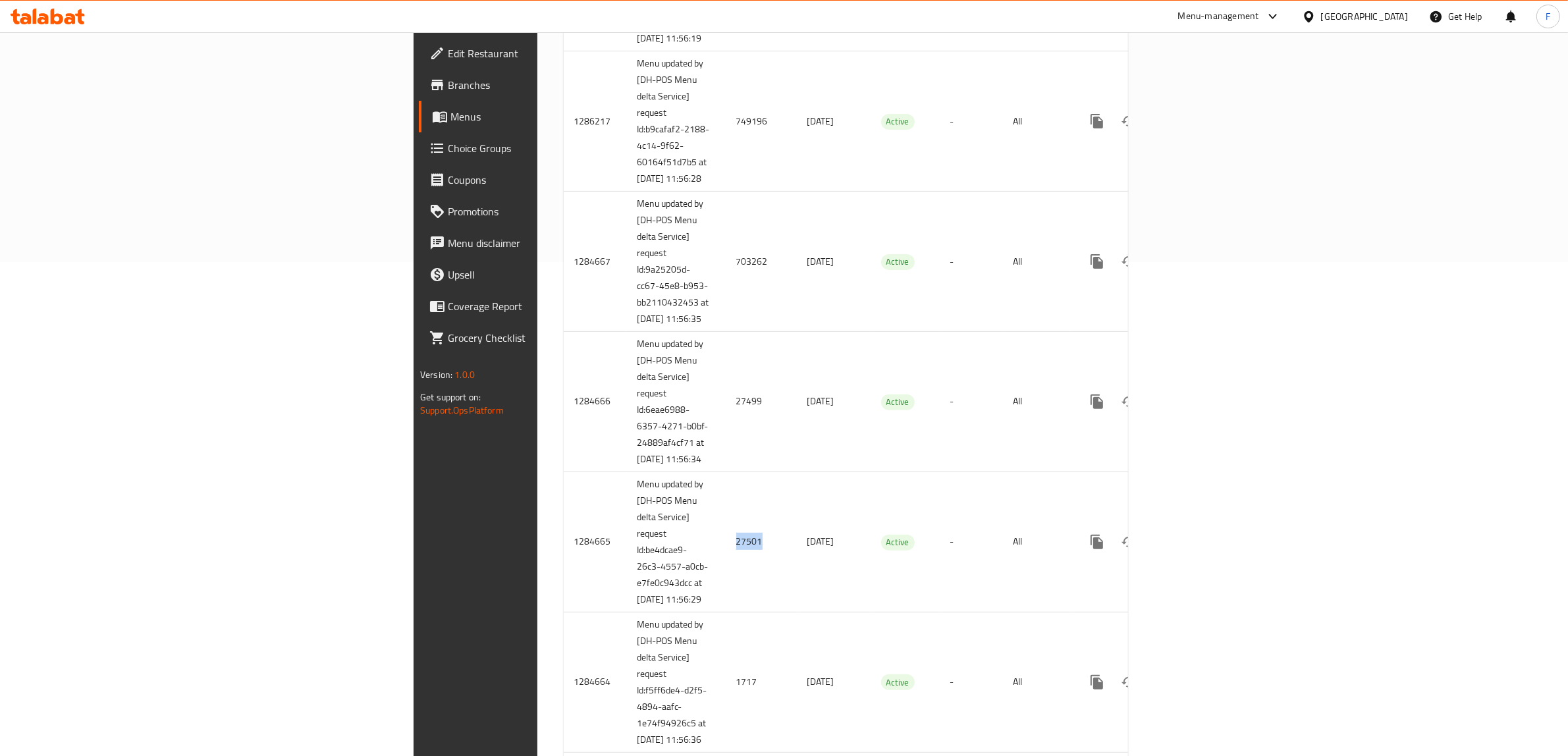
copy td "27501"
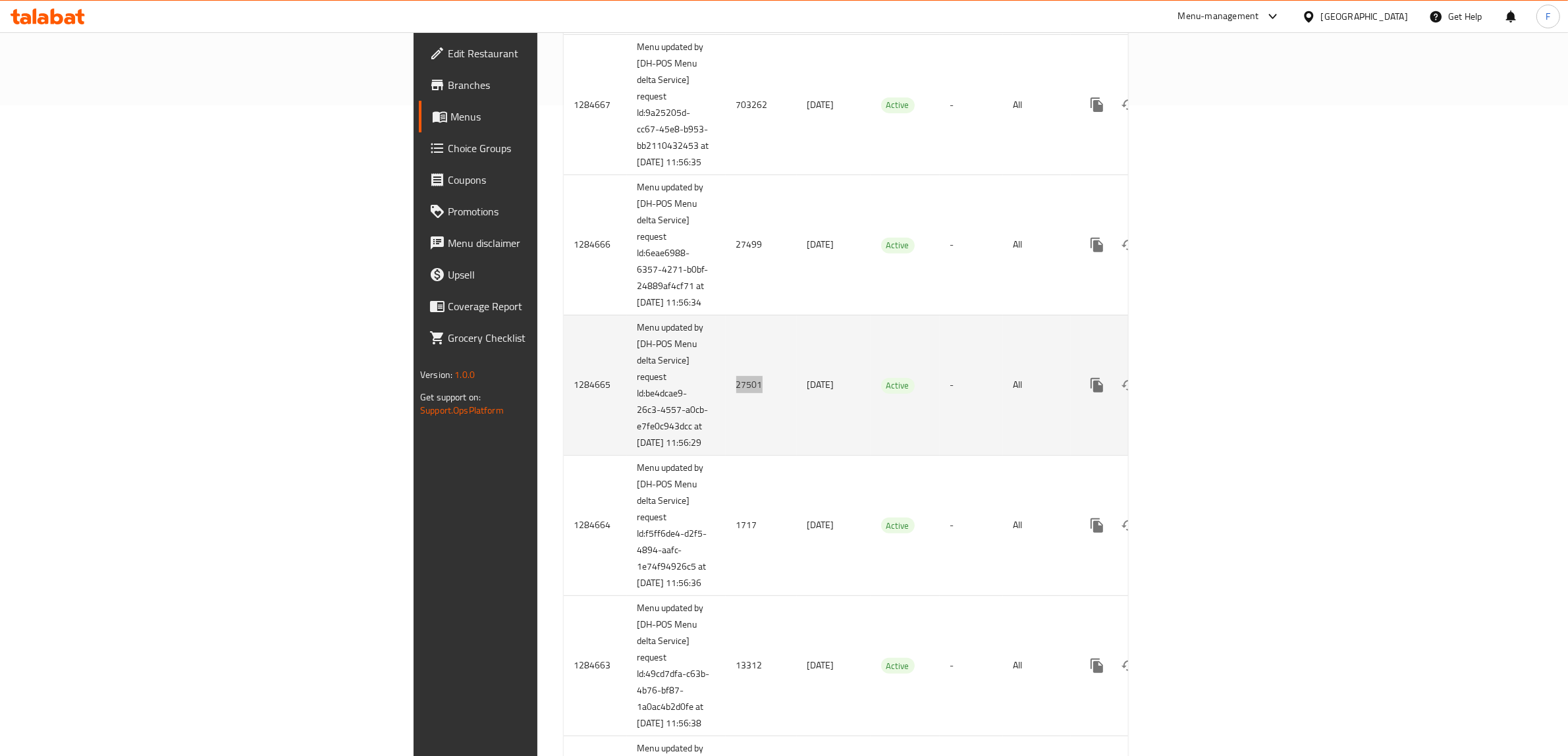
scroll to position [654, 0]
click at [1208, 397] on link "enhanced table" at bounding box center [1192, 382] width 32 height 32
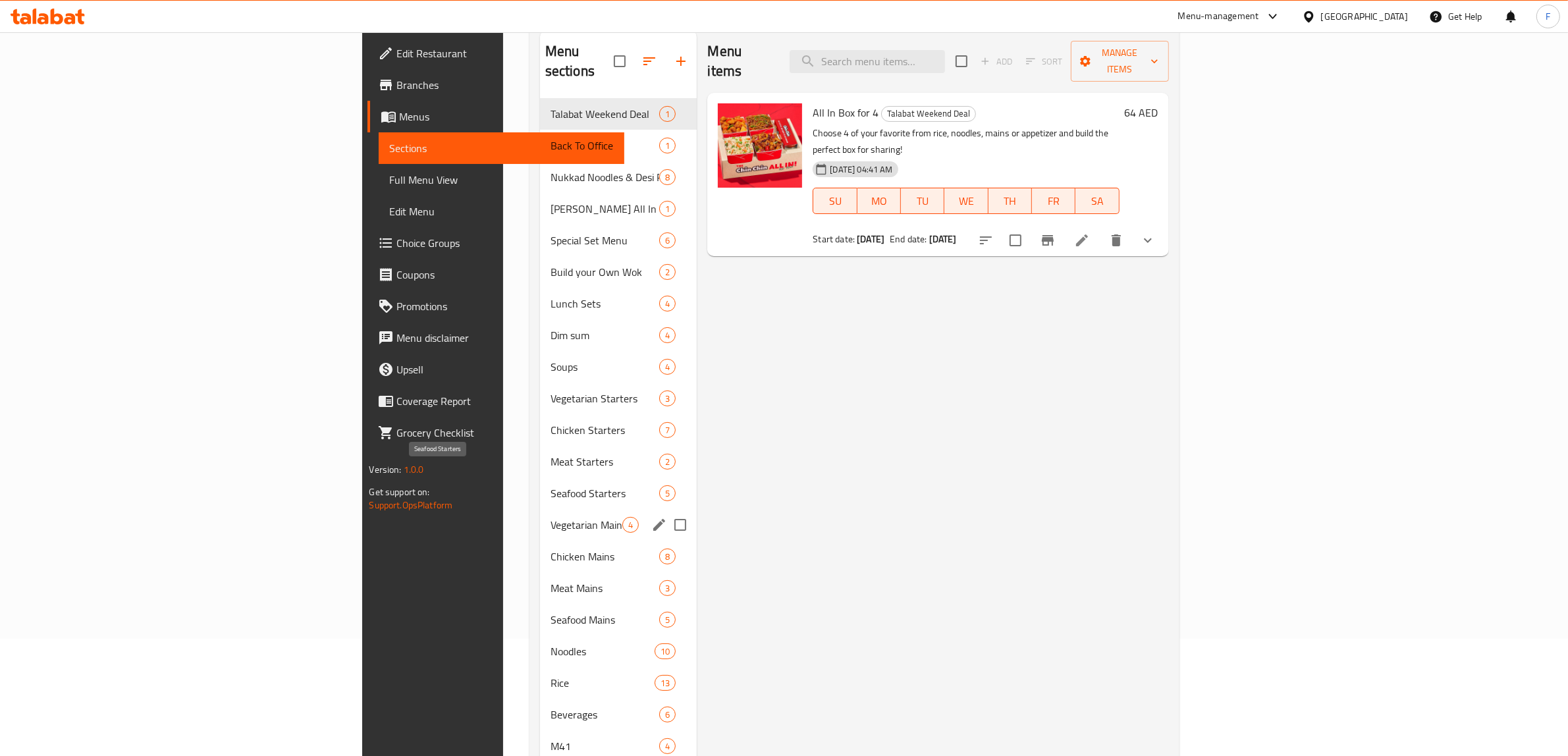
scroll to position [185, 0]
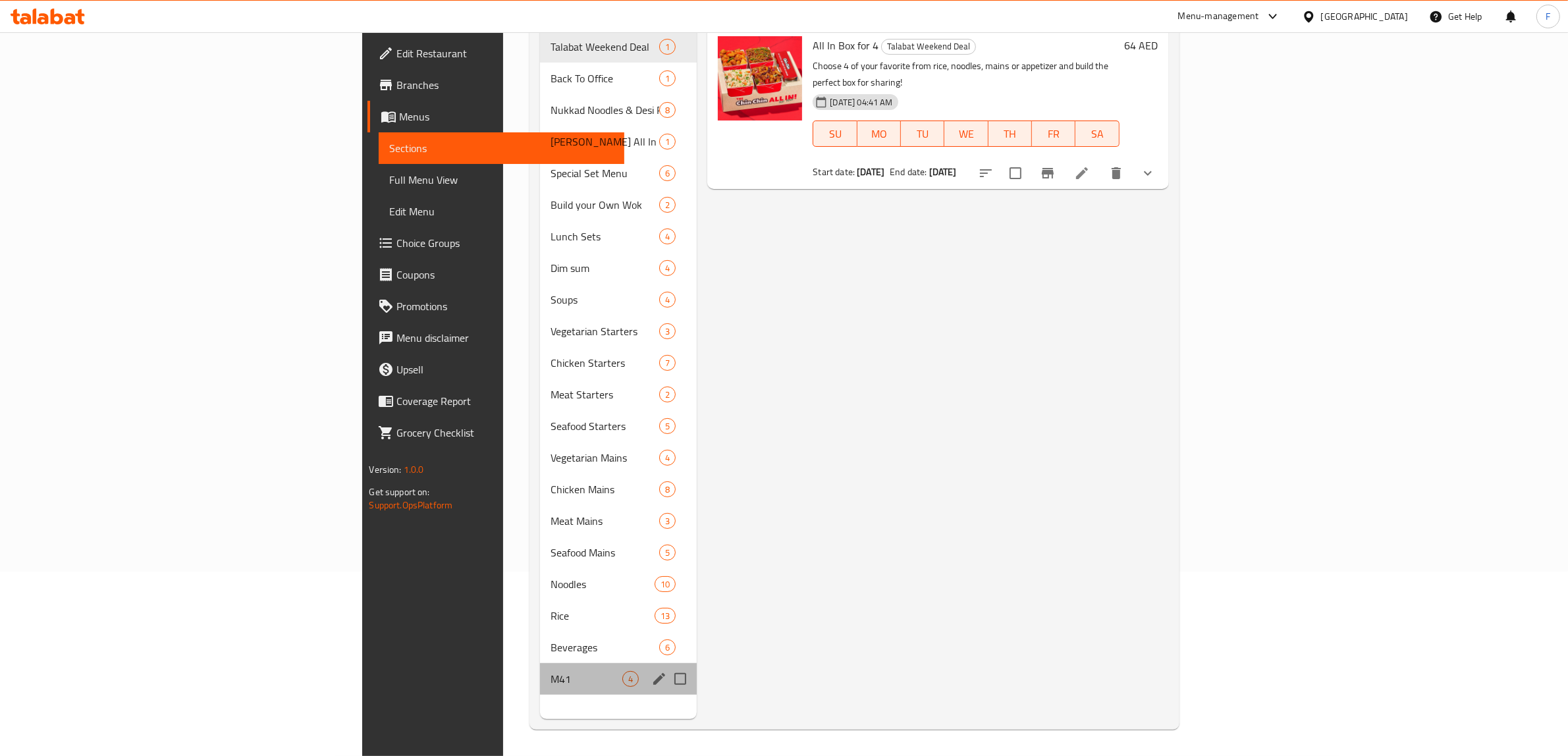
click at [540, 666] on div "M41 4" at bounding box center [618, 679] width 157 height 32
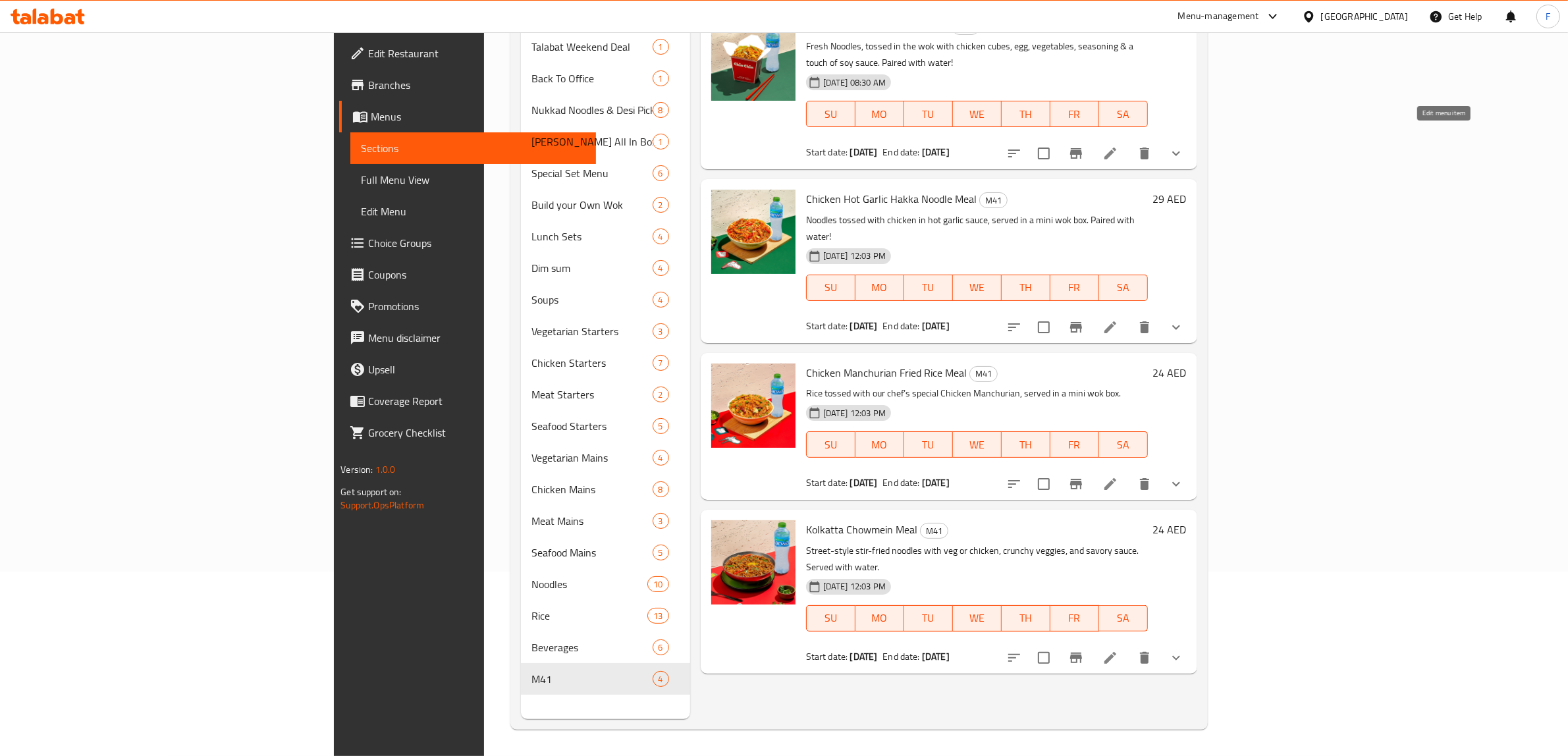
click at [1118, 146] on icon at bounding box center [1110, 153] width 16 height 16
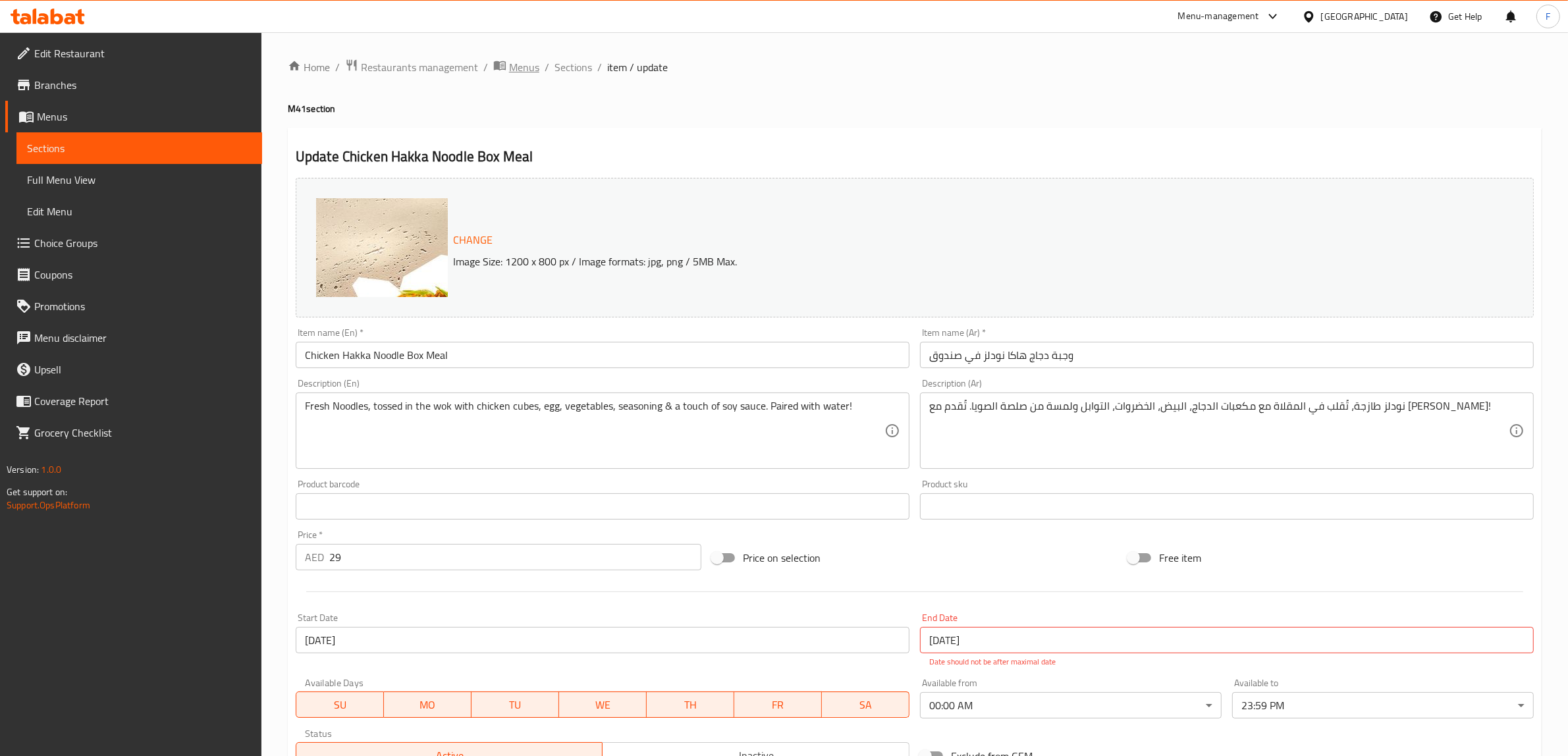
click at [531, 66] on span "Menus" at bounding box center [524, 67] width 30 height 16
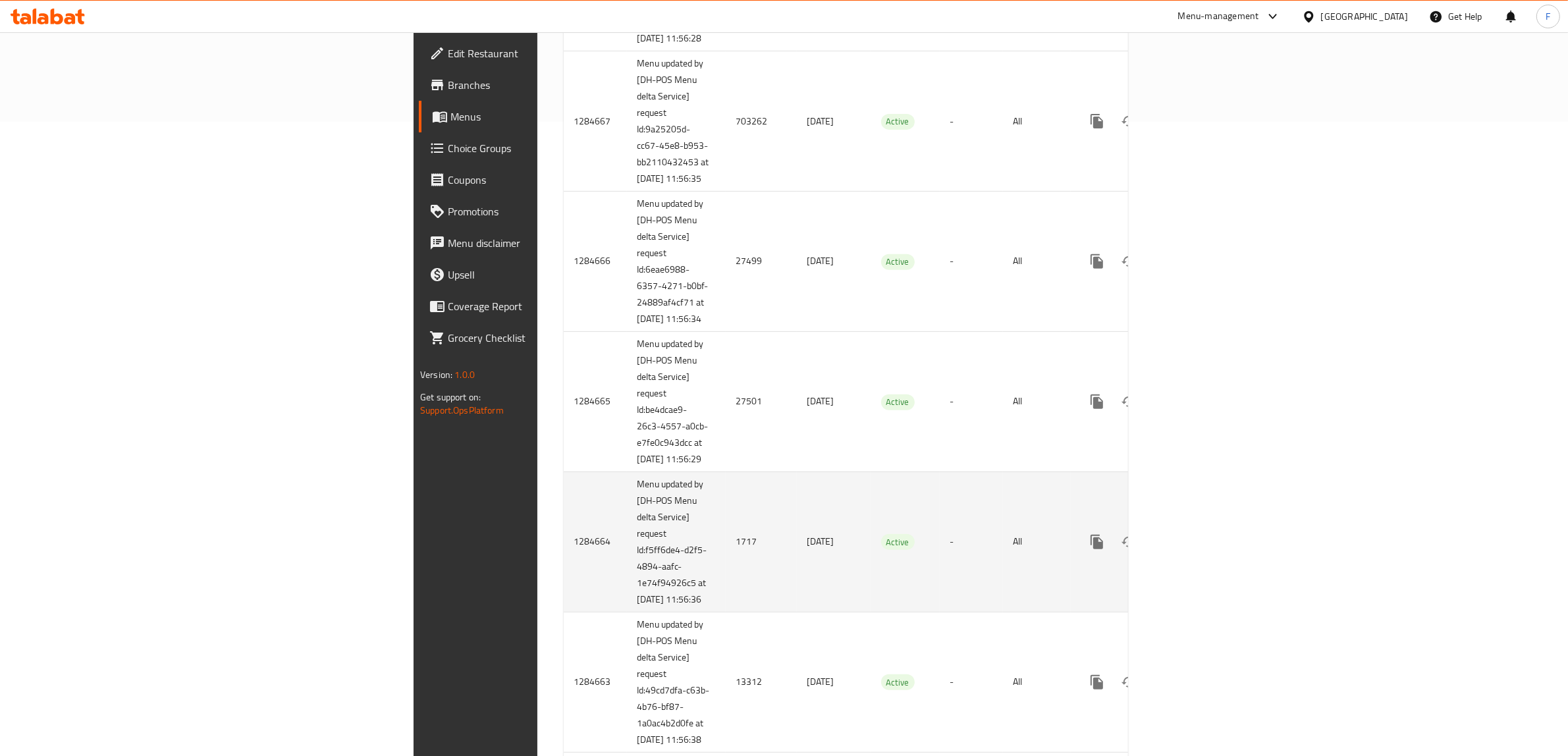
scroll to position [658, 0]
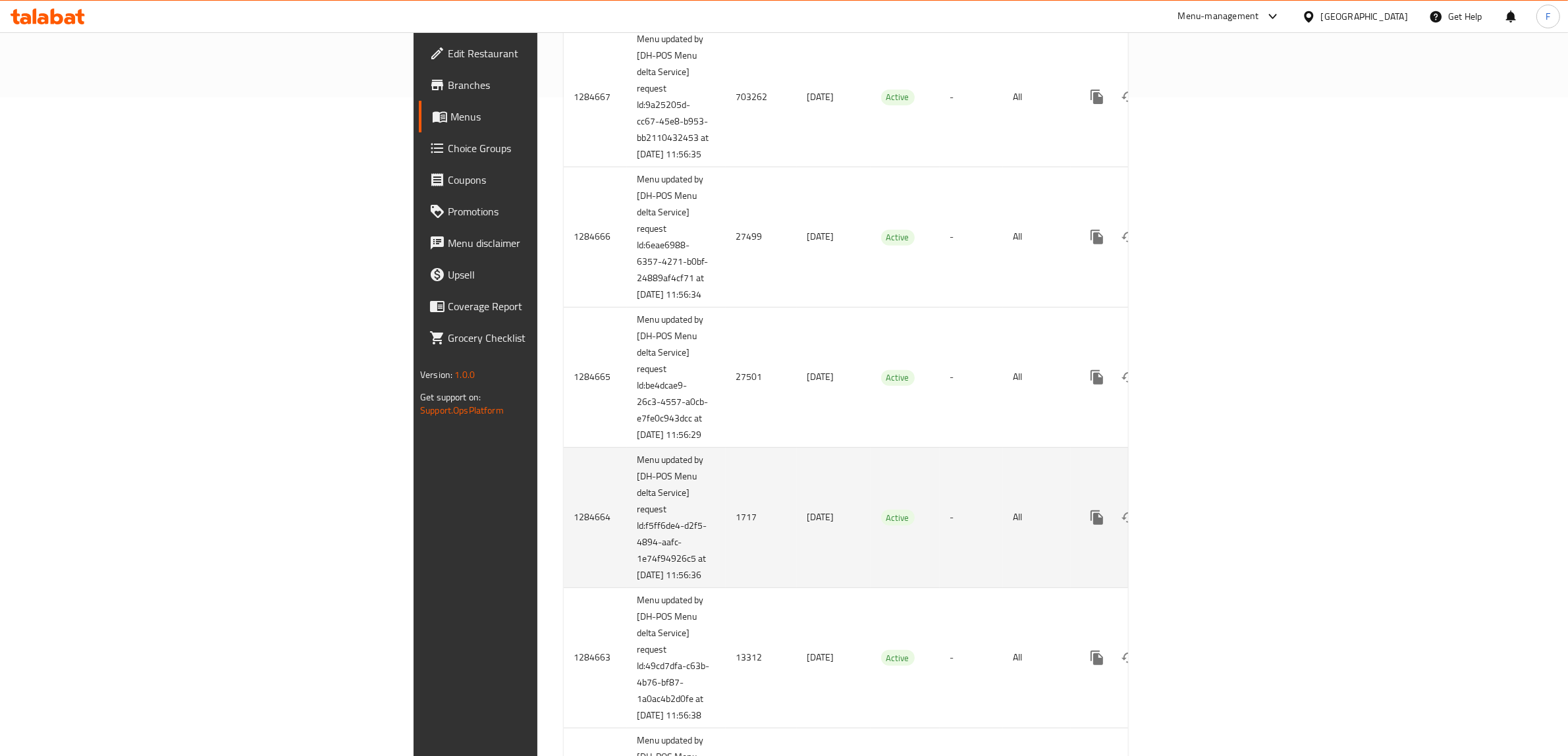
click at [726, 587] on td "1717" at bounding box center [762, 516] width 71 height 140
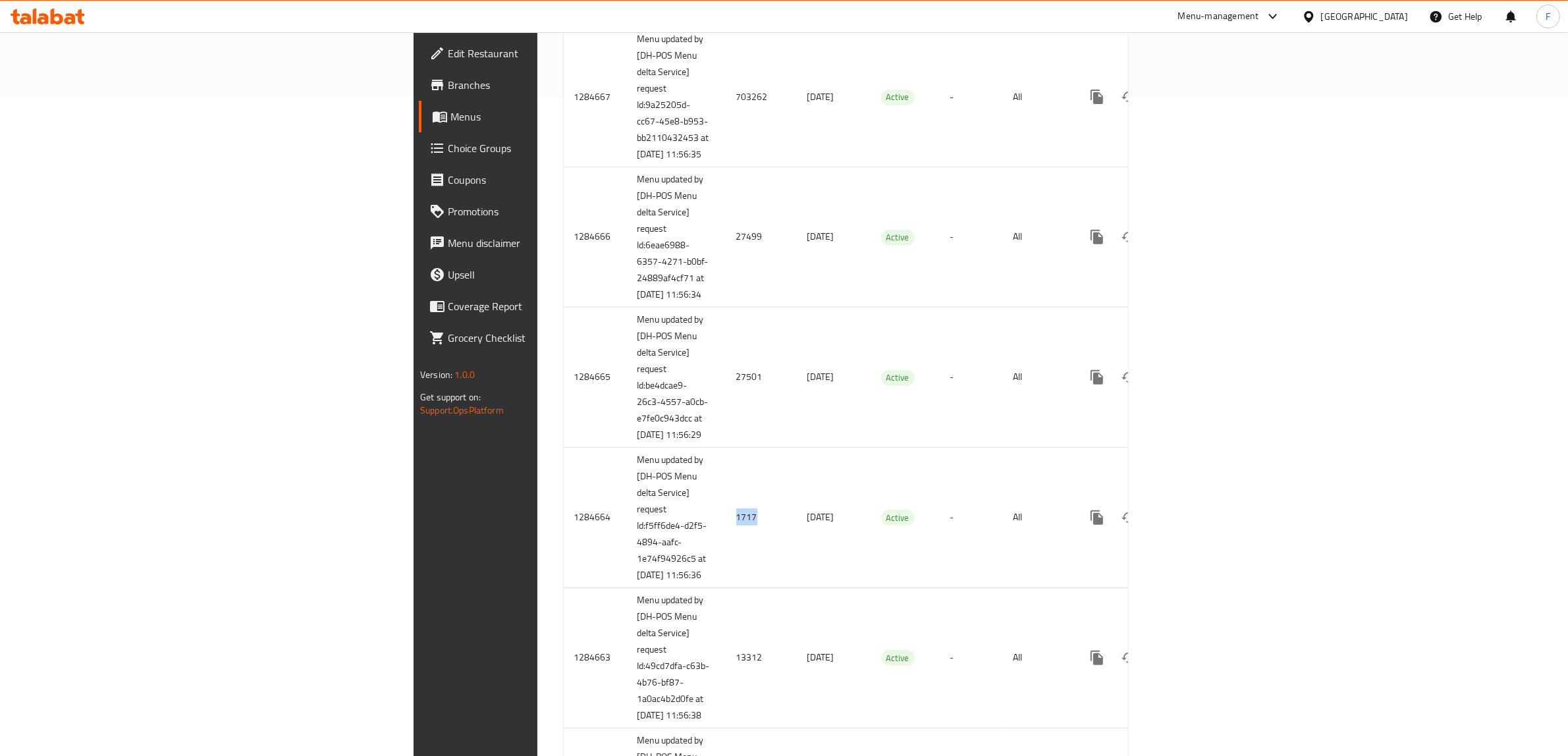
copy td "1717"
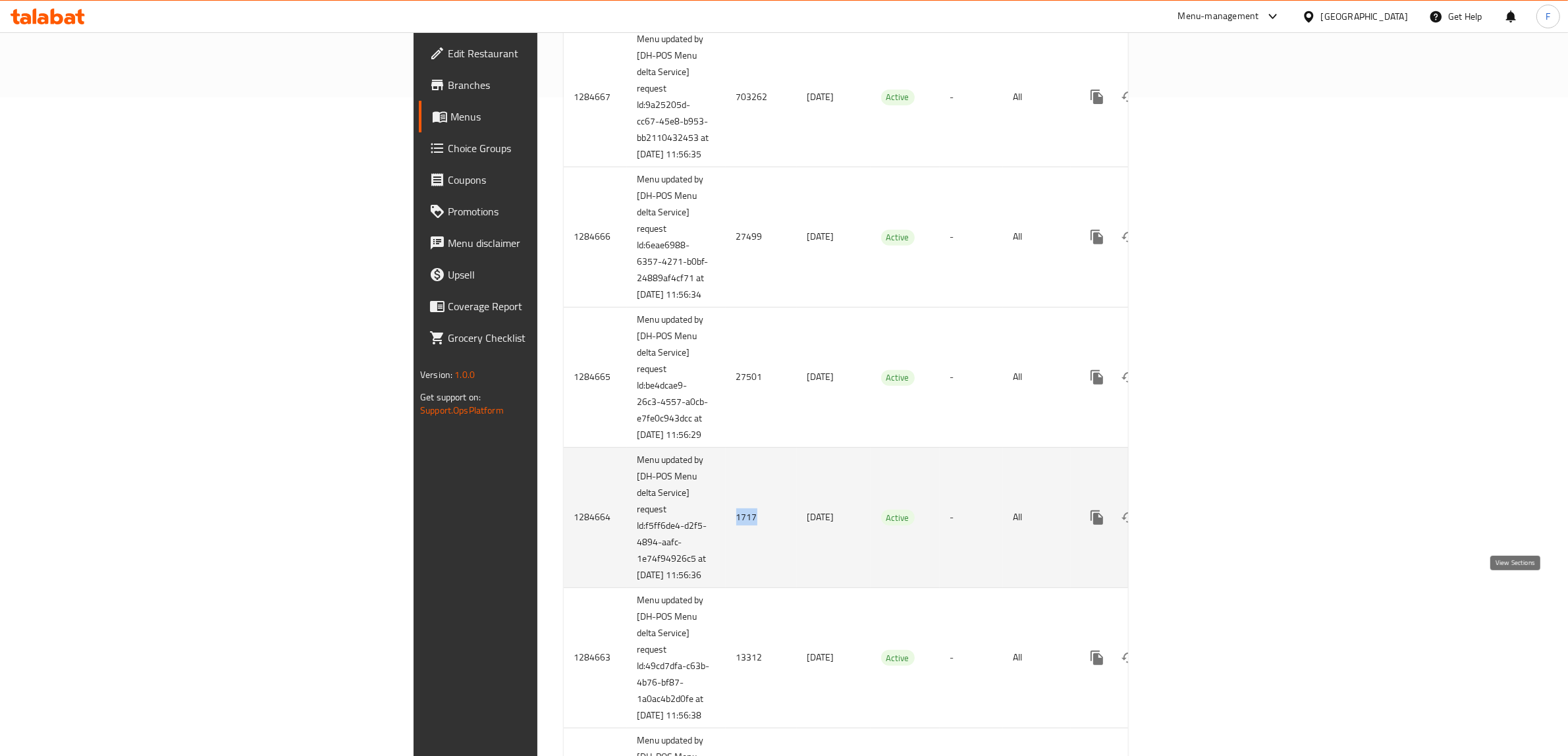
click at [1198, 523] on icon "enhanced table" at bounding box center [1192, 517] width 12 height 12
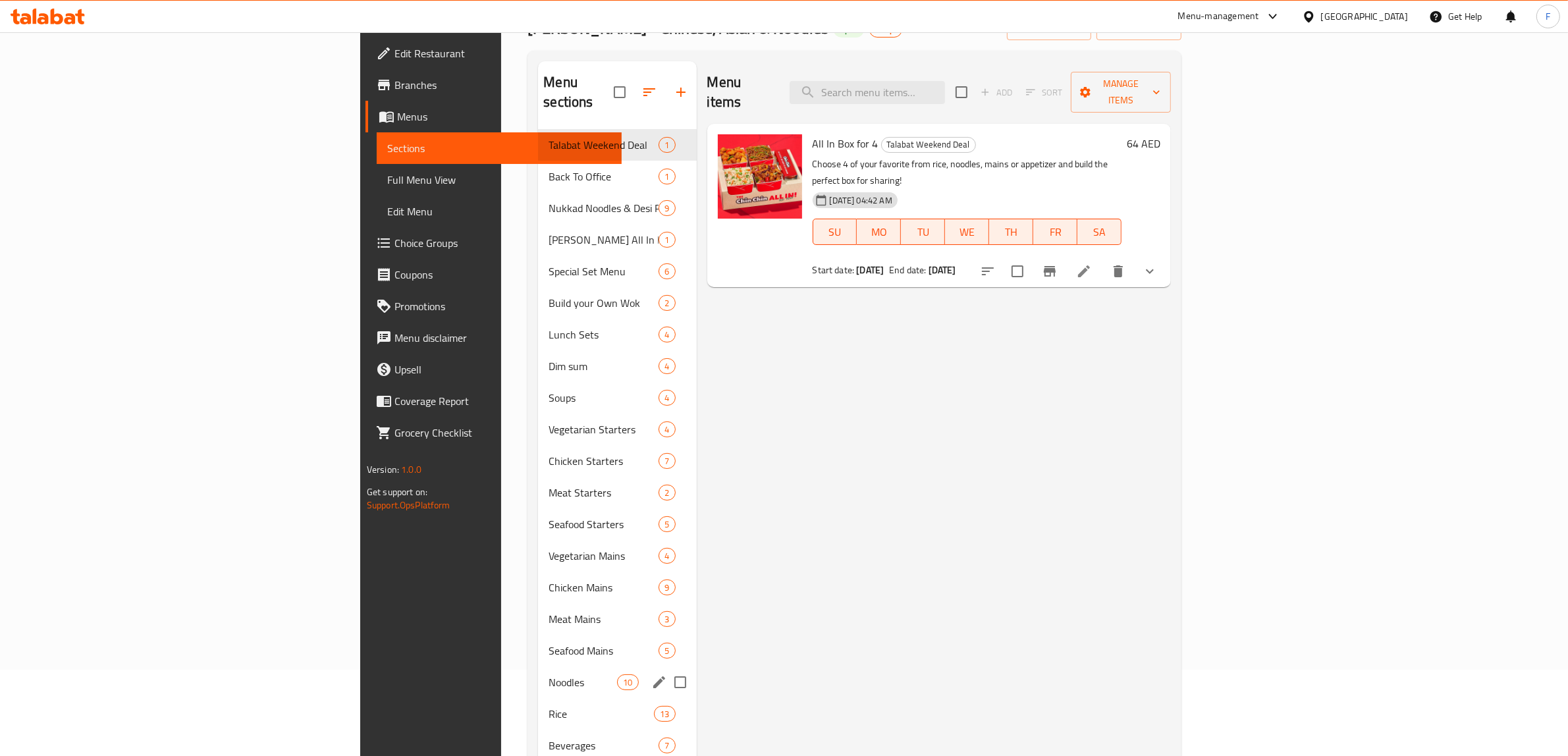
scroll to position [185, 0]
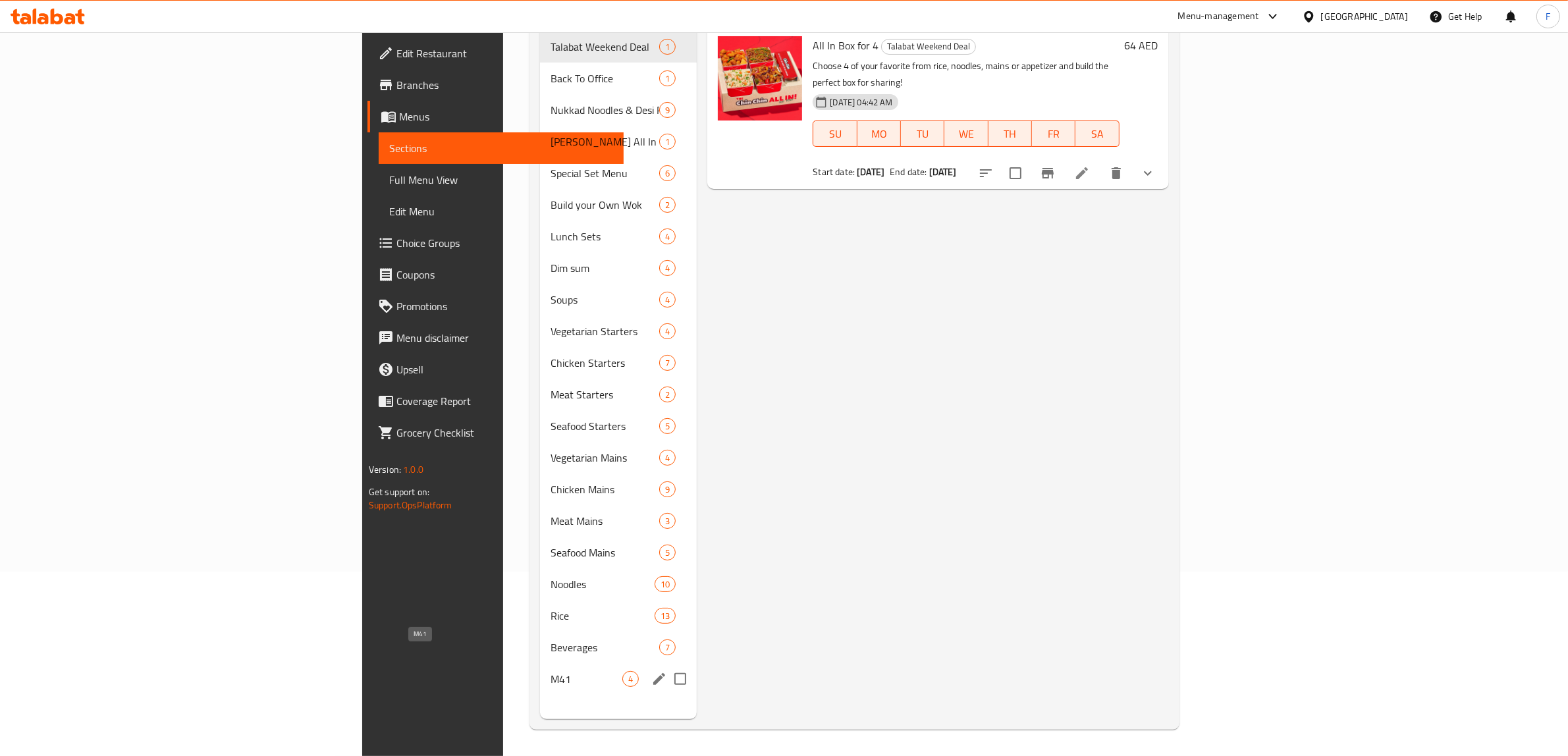
click at [551, 671] on span "M41" at bounding box center [586, 679] width 72 height 16
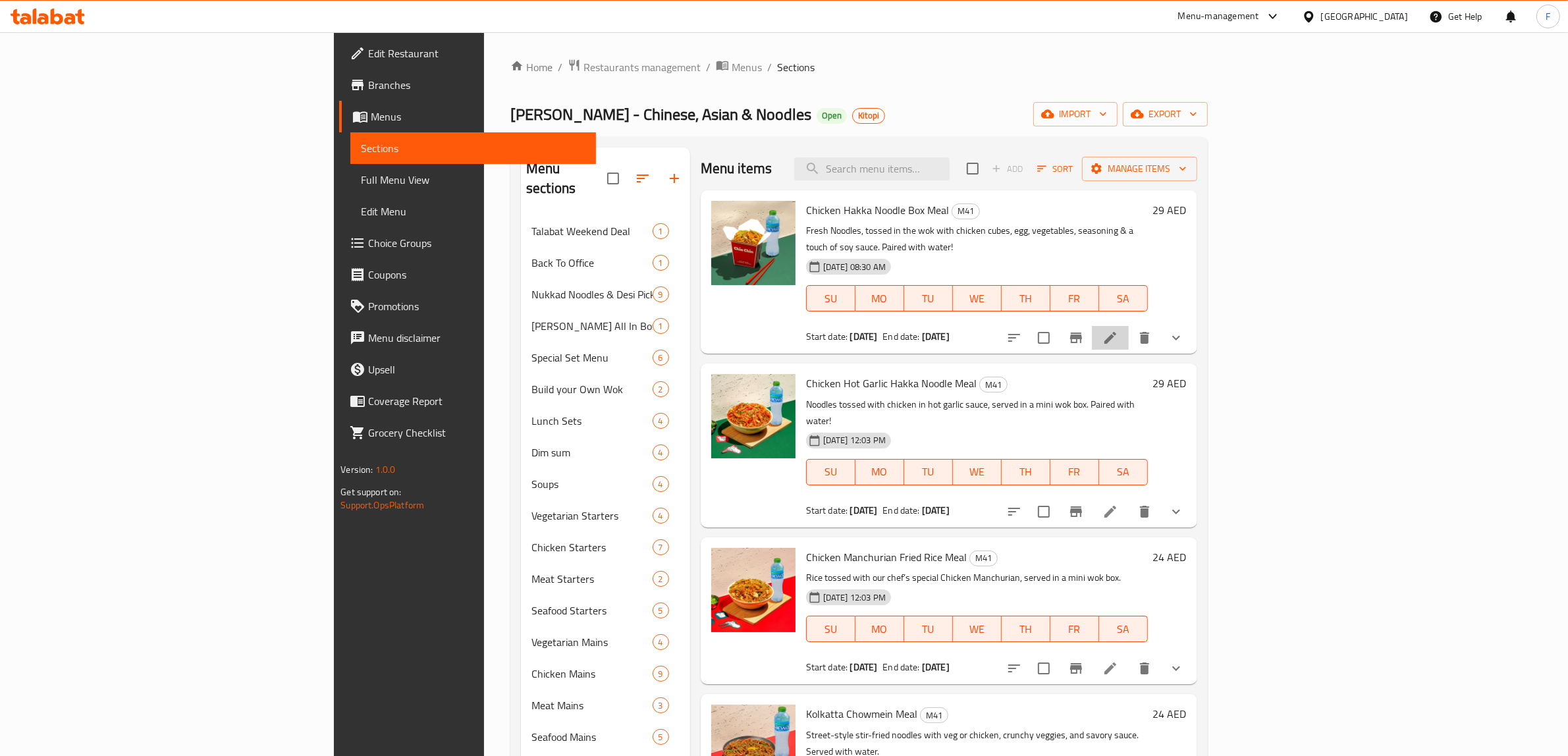
click at [1118, 330] on icon at bounding box center [1110, 337] width 16 height 16
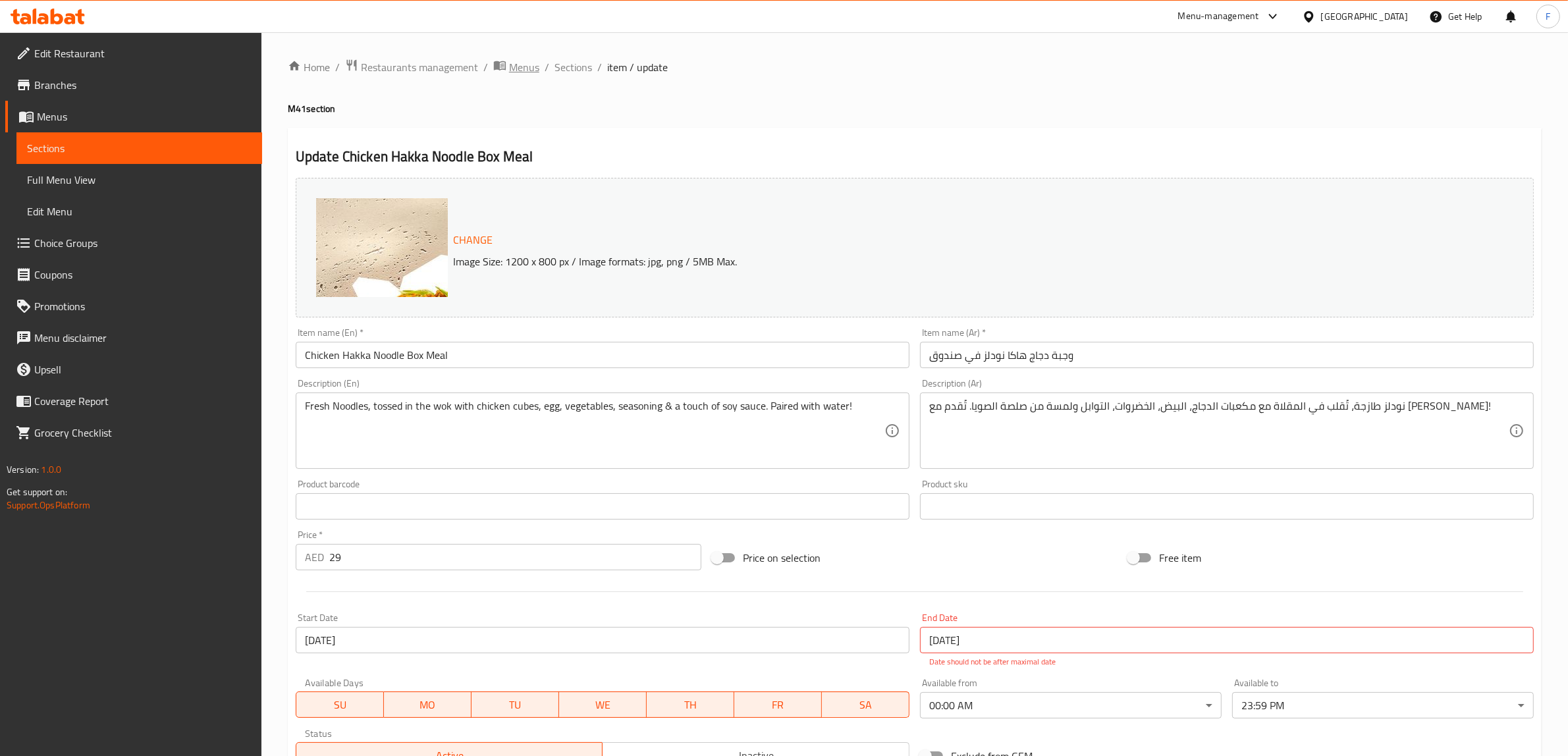
click at [530, 74] on span "Menus" at bounding box center [524, 67] width 30 height 16
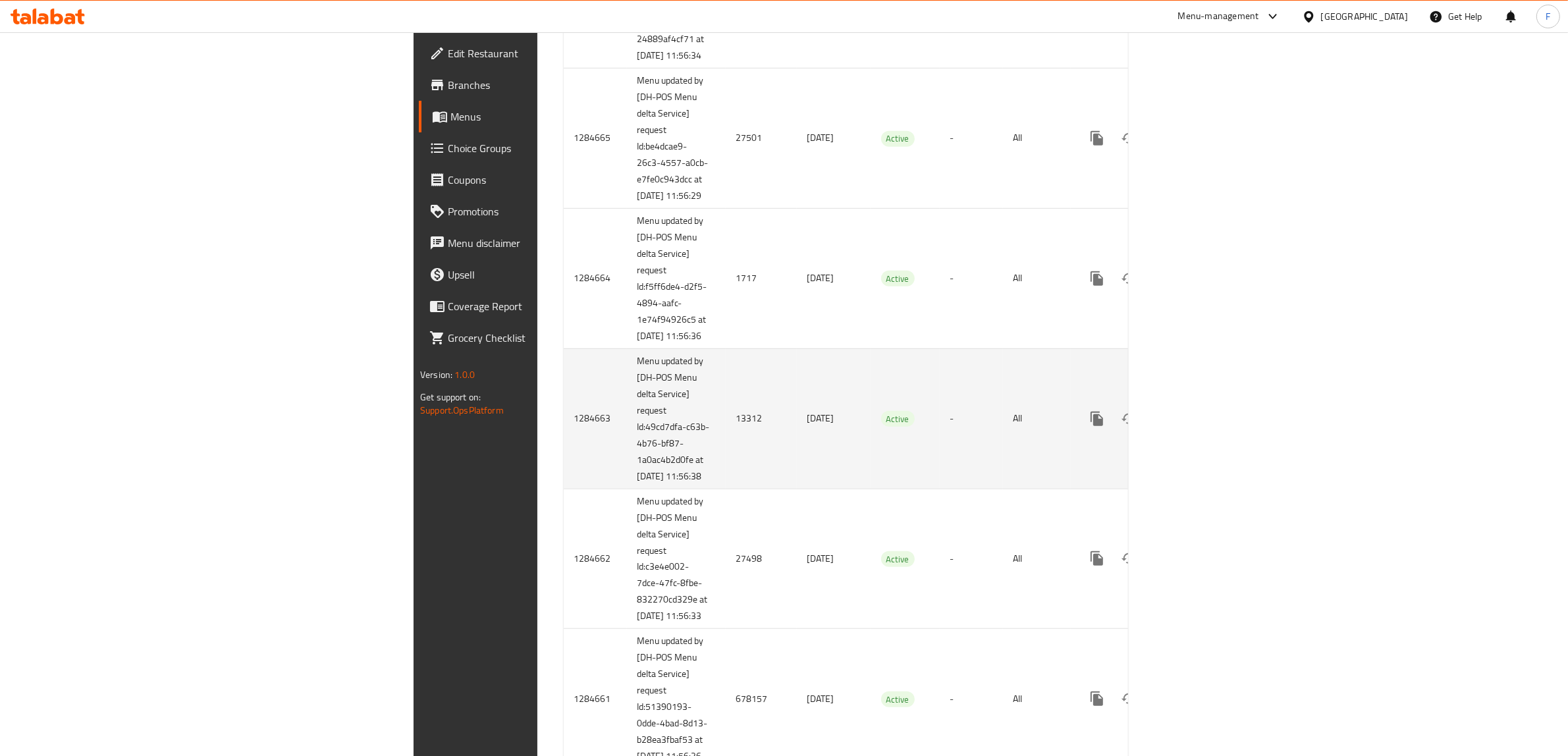
scroll to position [905, 0]
click at [1200, 419] on icon "enhanced table" at bounding box center [1192, 410] width 16 height 16
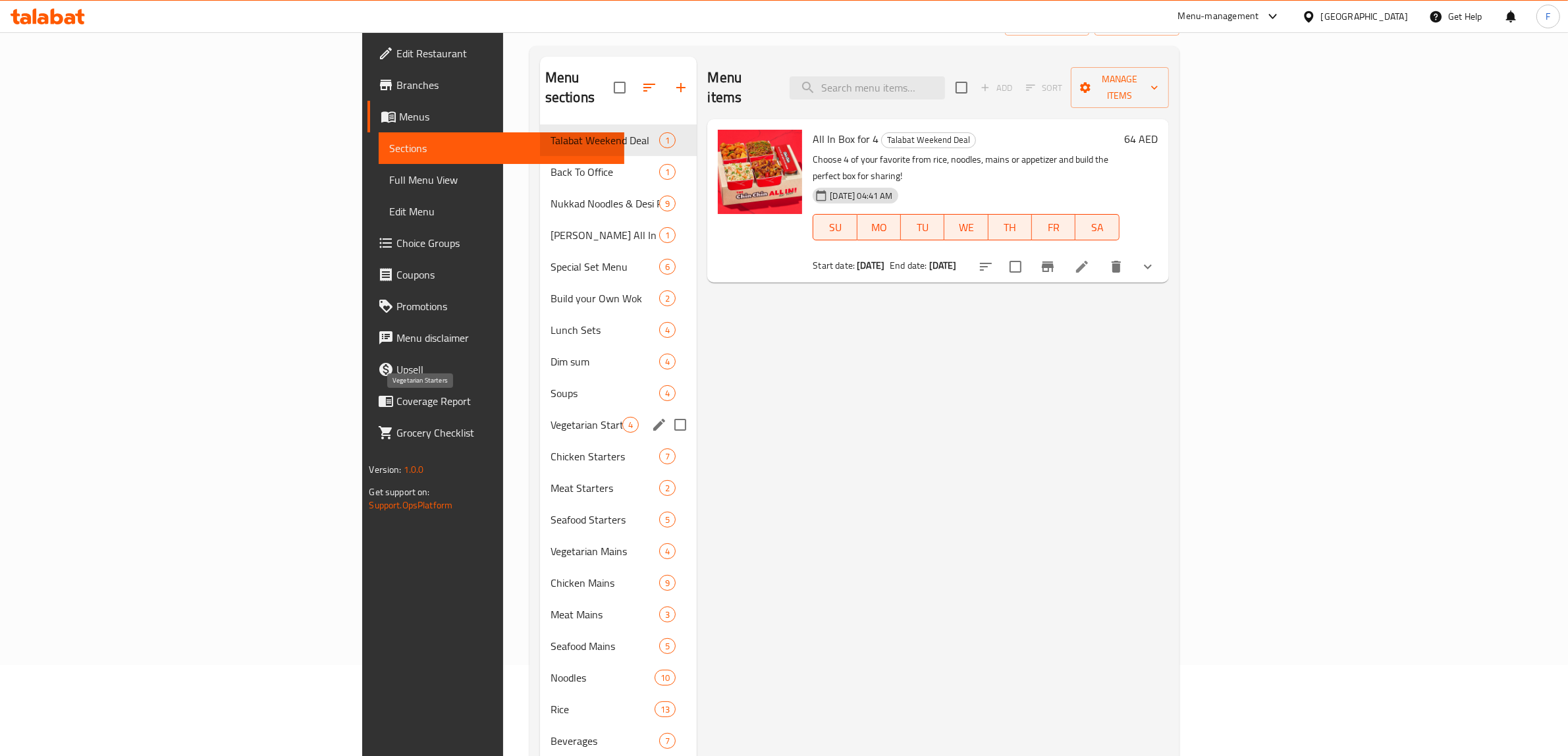
scroll to position [185, 0]
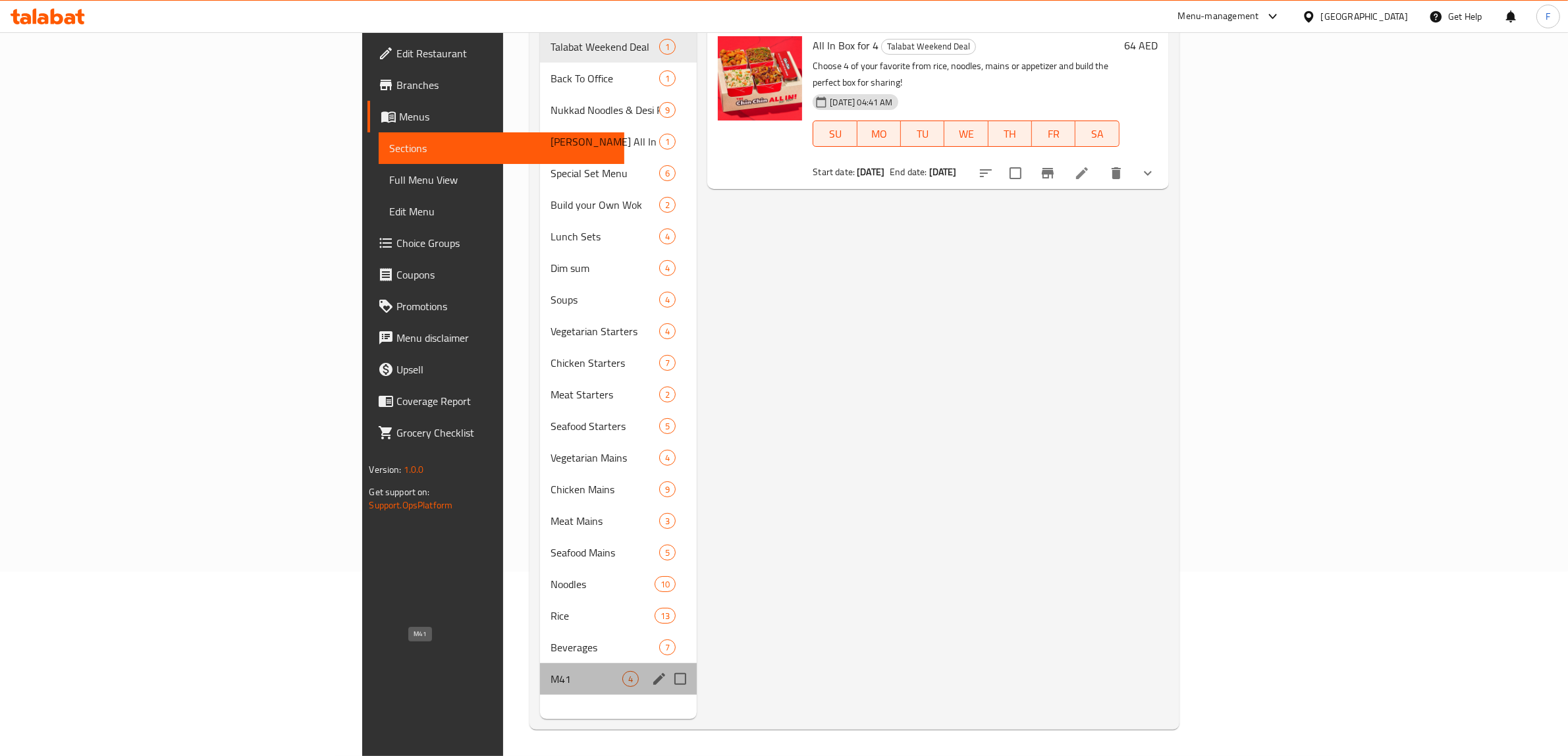
click at [551, 671] on span "M41" at bounding box center [586, 679] width 72 height 16
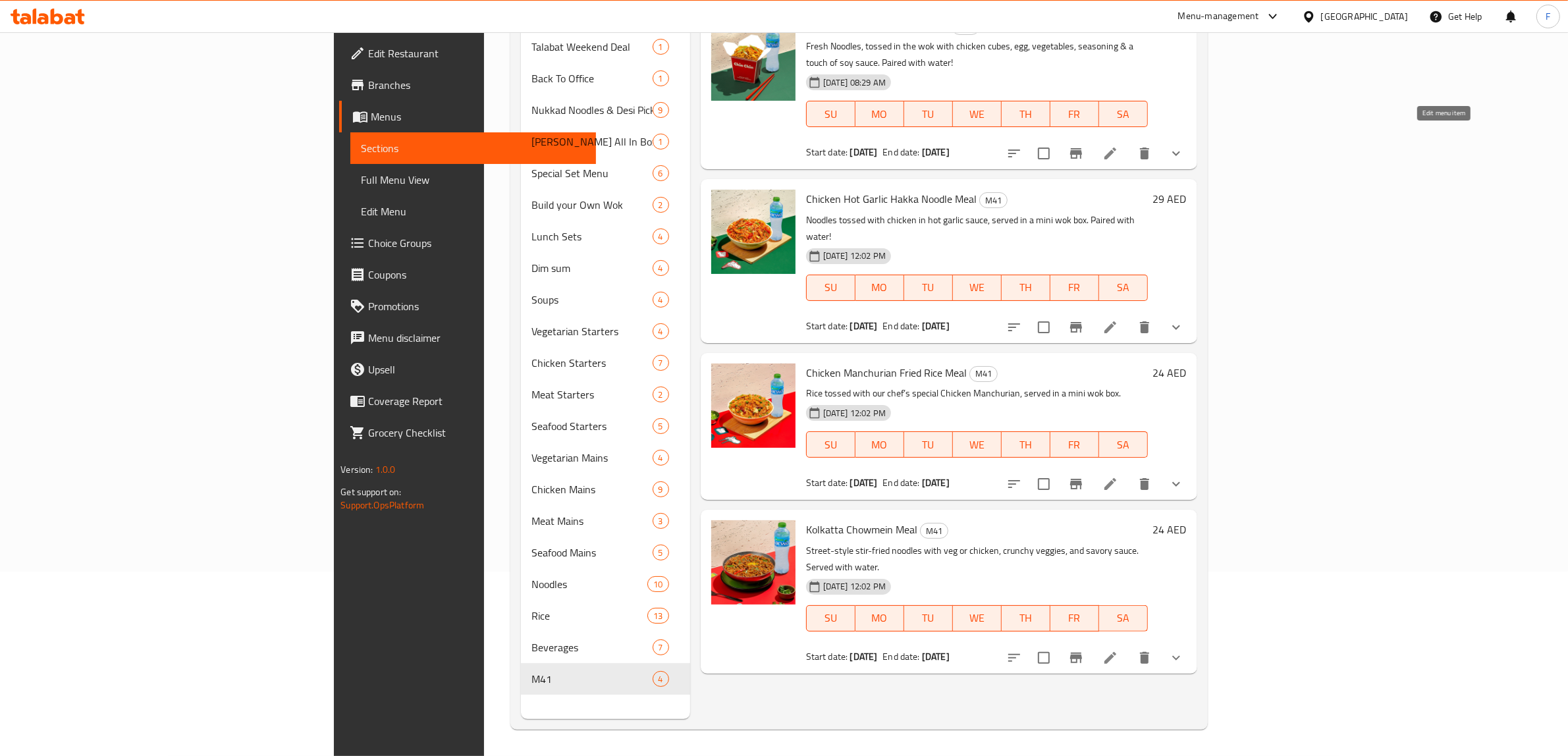
click at [1118, 146] on icon at bounding box center [1110, 153] width 16 height 16
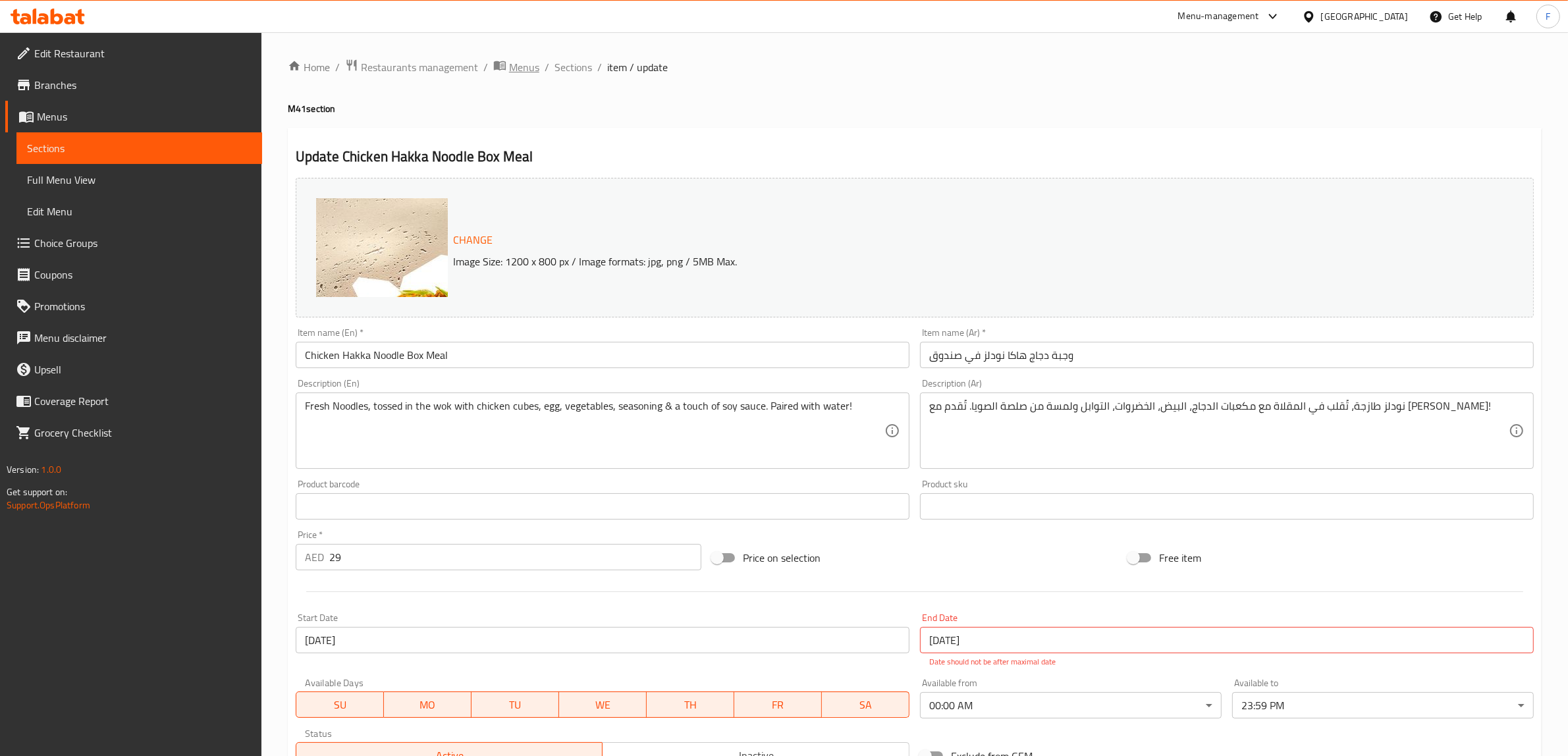
click at [527, 67] on span "Menus" at bounding box center [524, 67] width 30 height 16
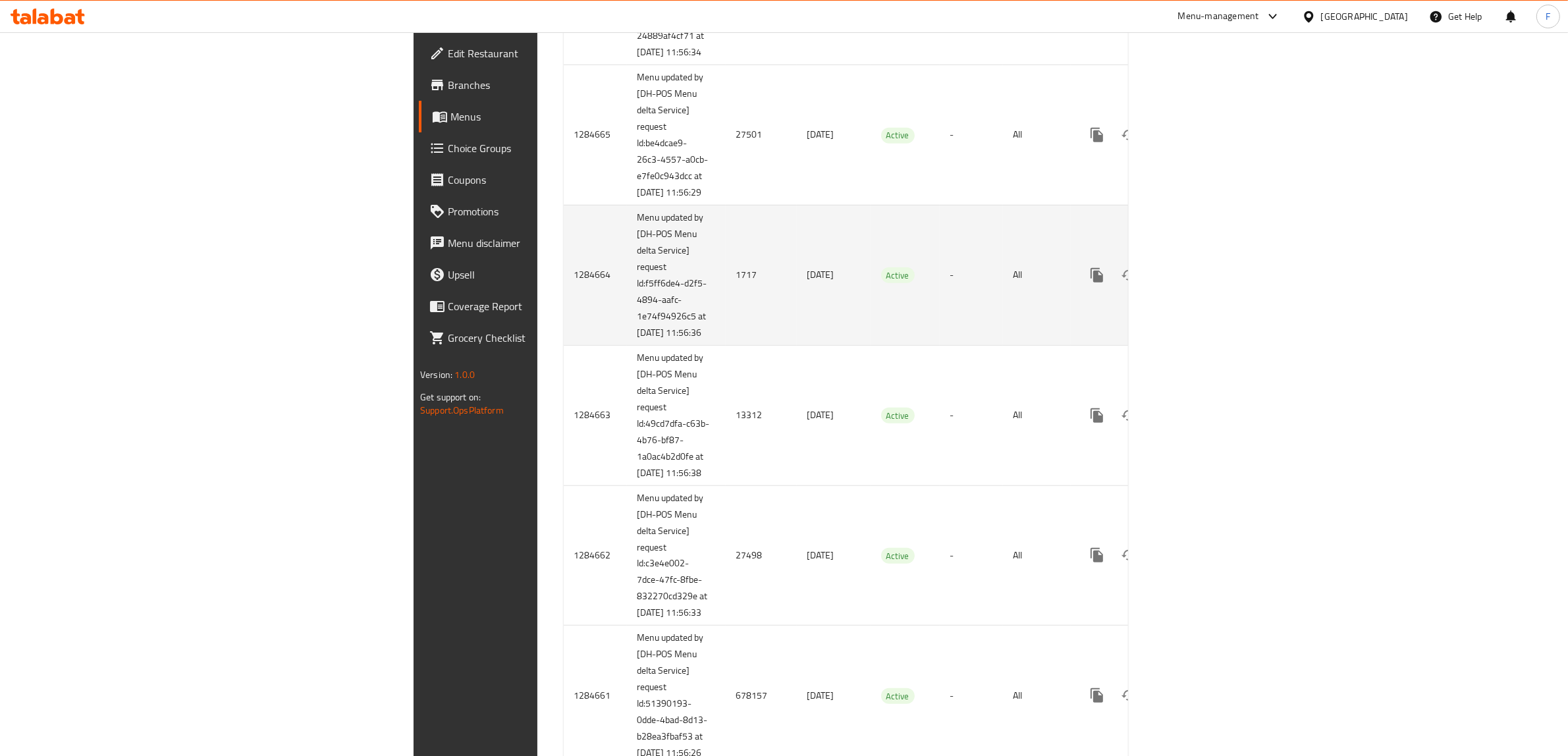
scroll to position [905, 0]
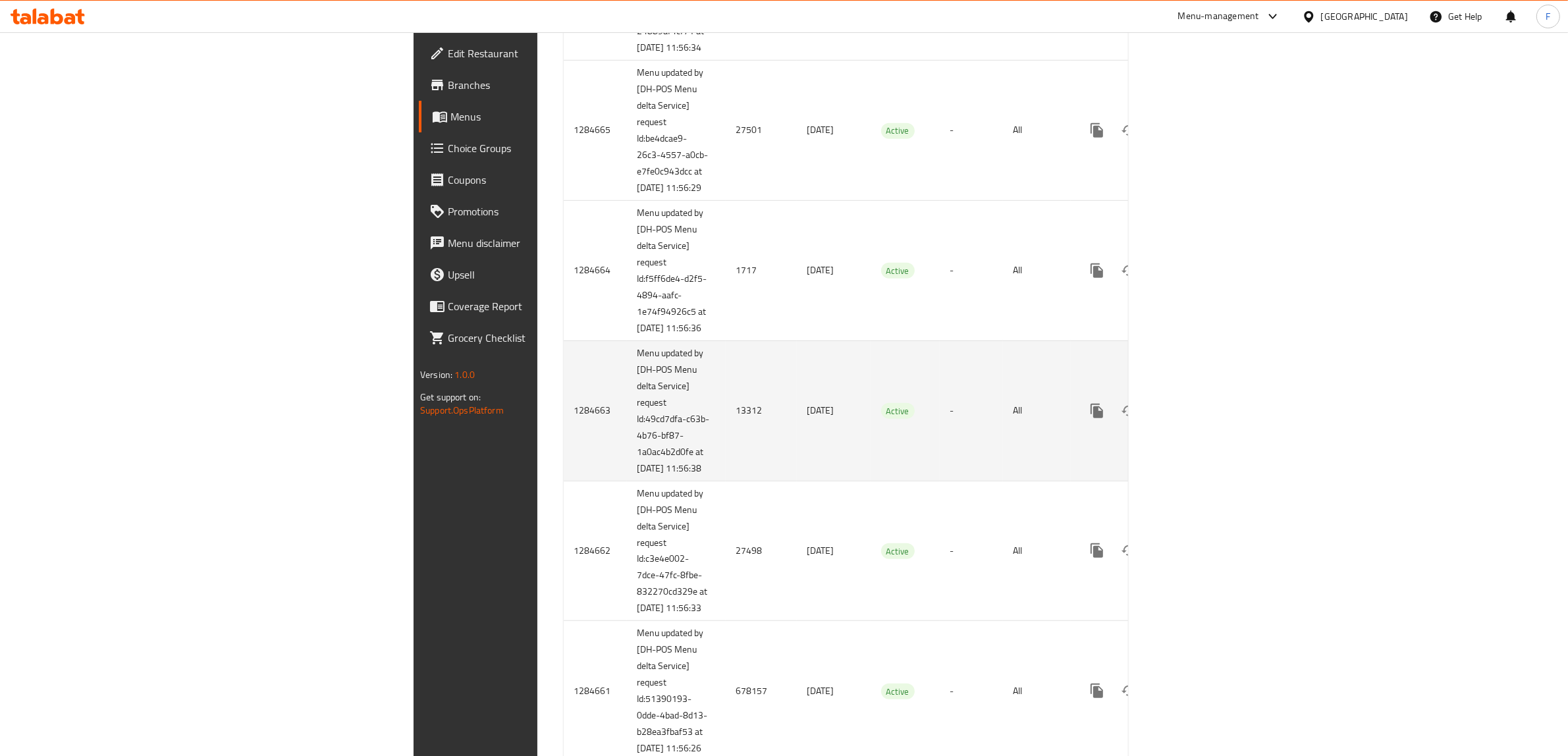
click at [726, 481] on td "13312" at bounding box center [762, 410] width 71 height 140
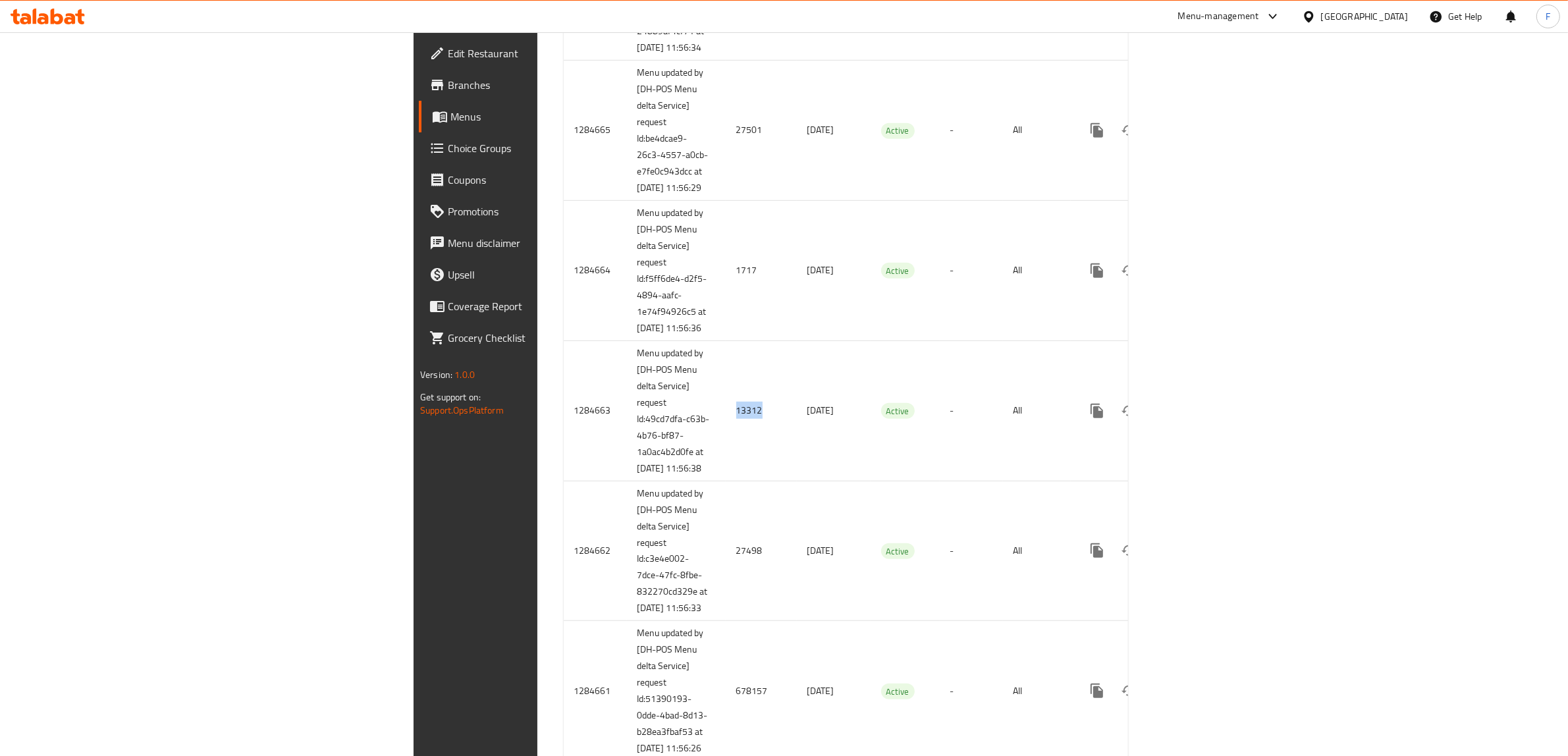
copy td "13312"
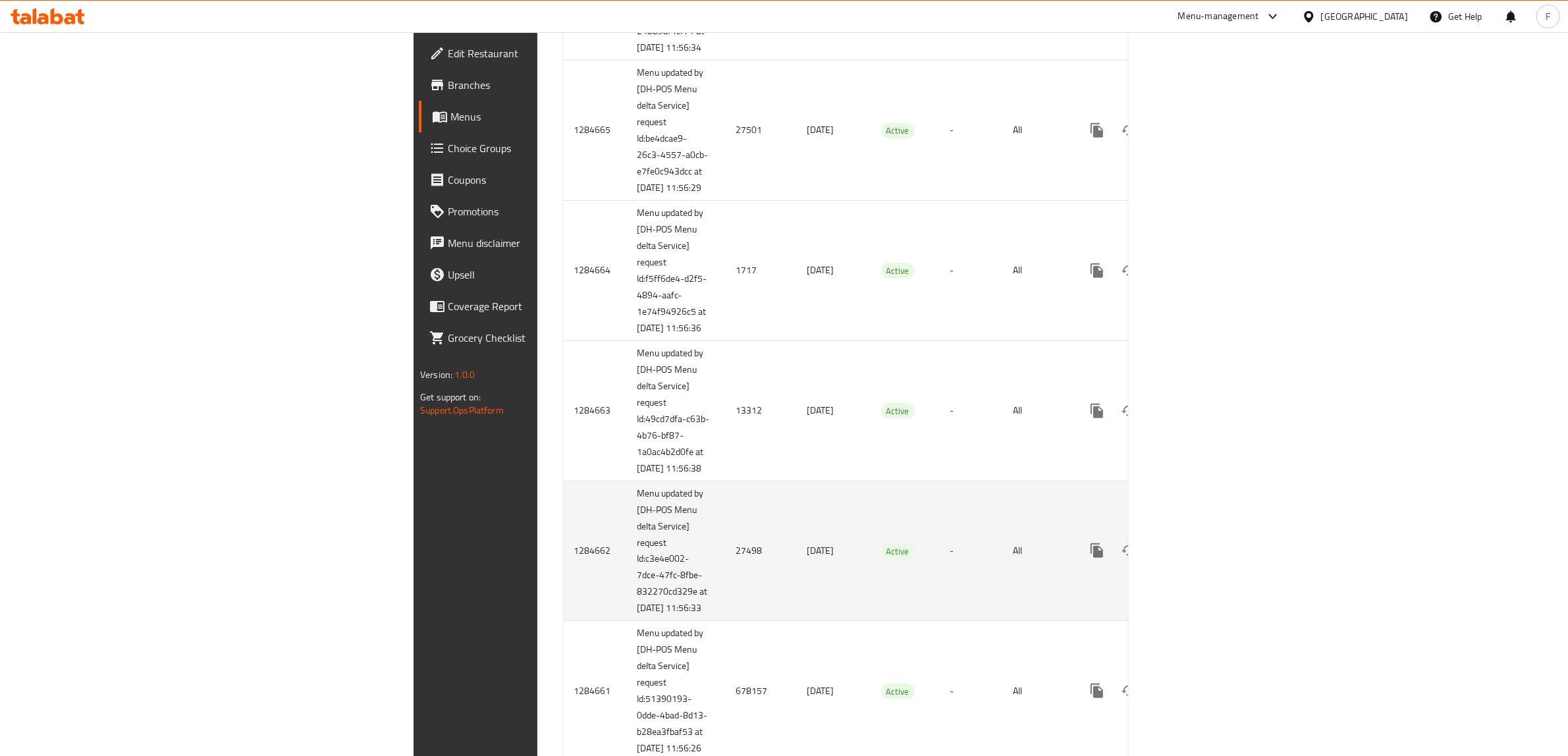
click at [726, 621] on td "27498" at bounding box center [762, 551] width 71 height 140
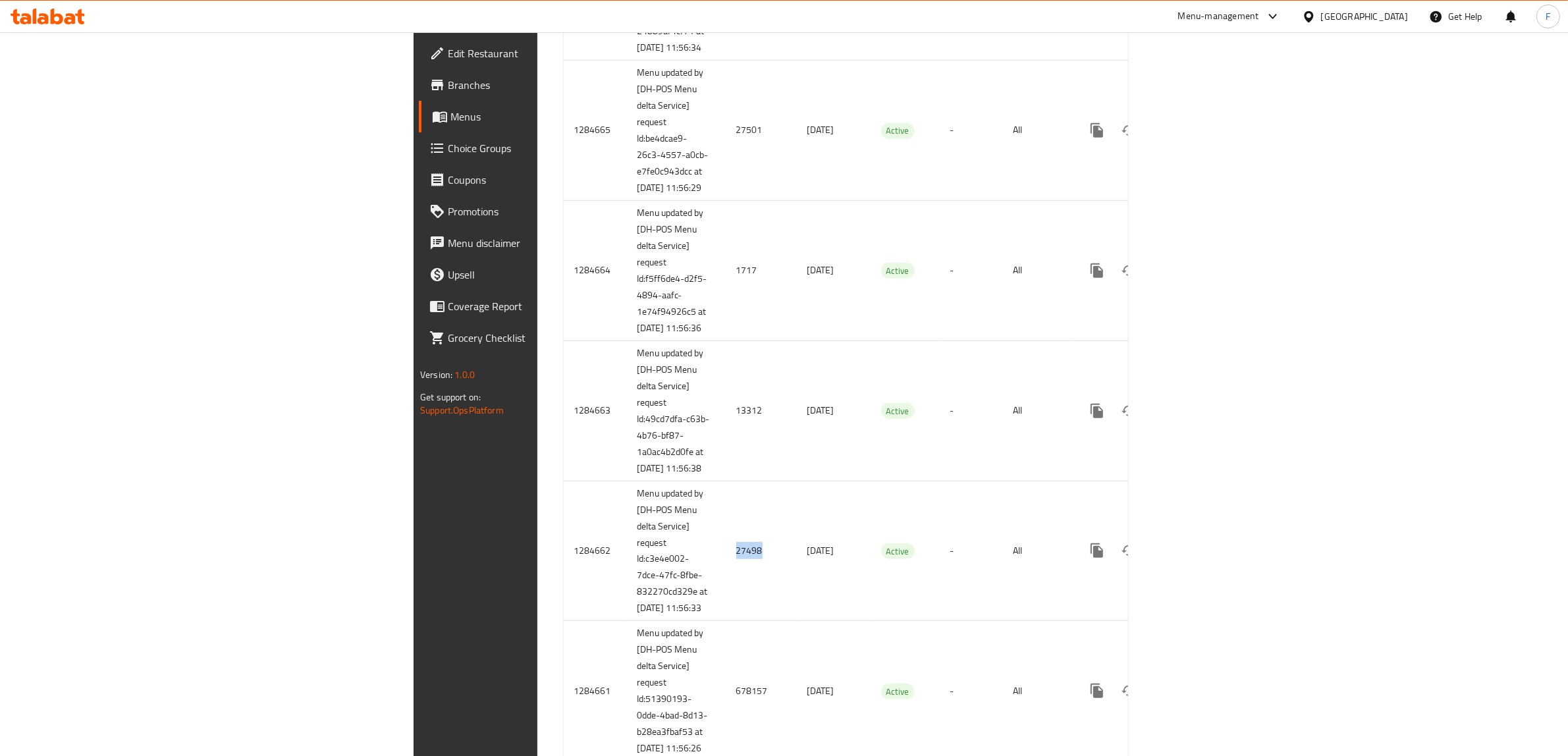
copy td "27498"
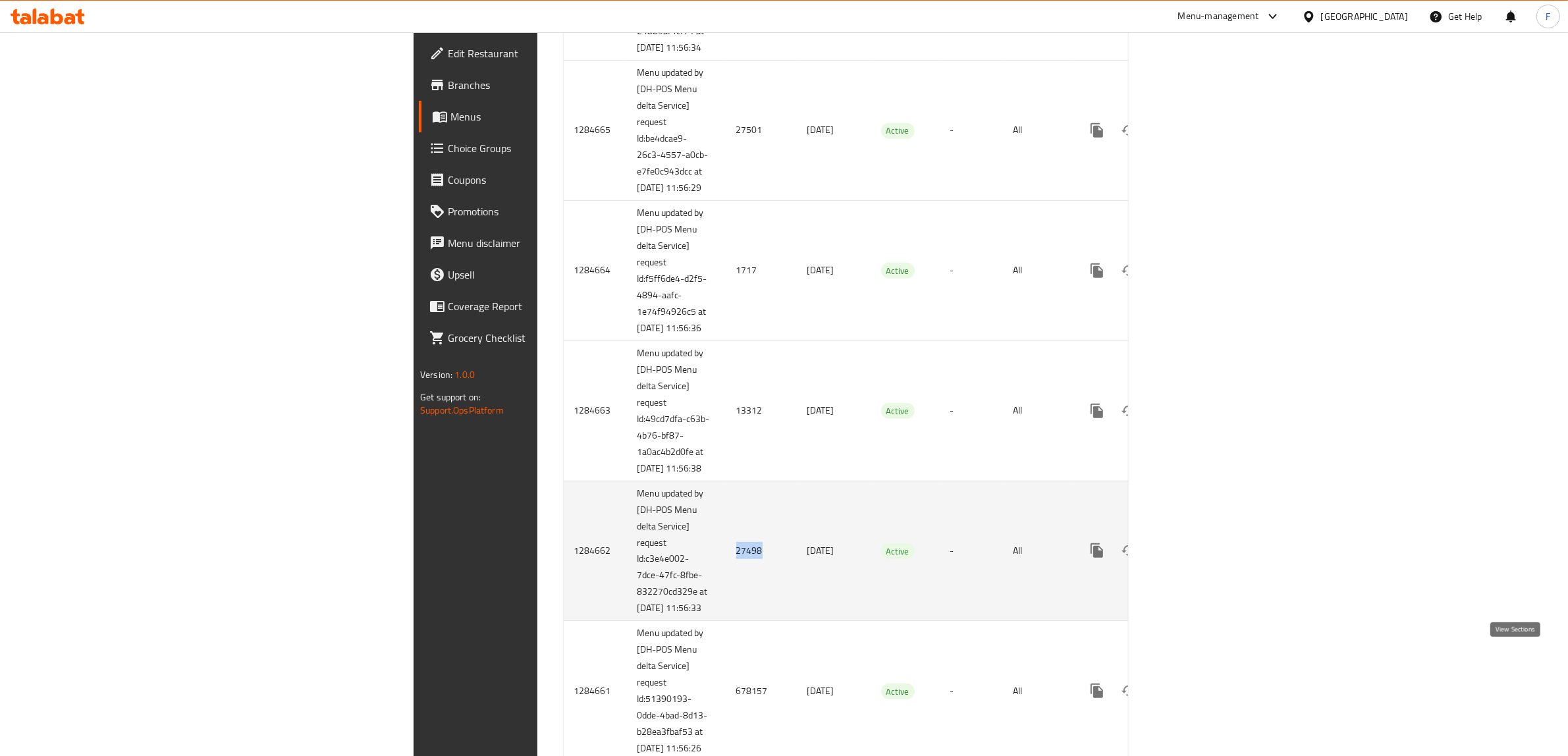
click at [1208, 566] on link "enhanced table" at bounding box center [1192, 551] width 32 height 32
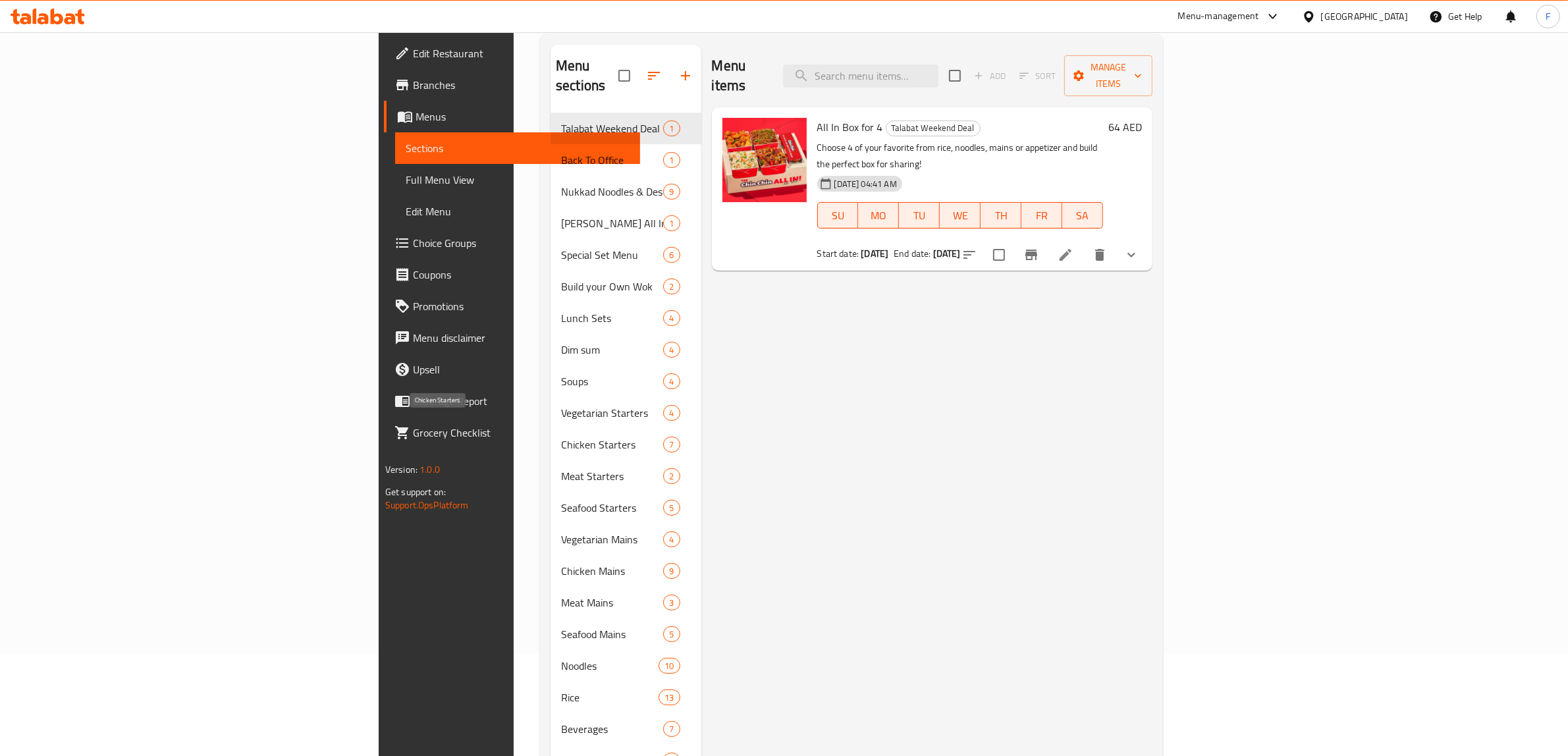
scroll to position [185, 0]
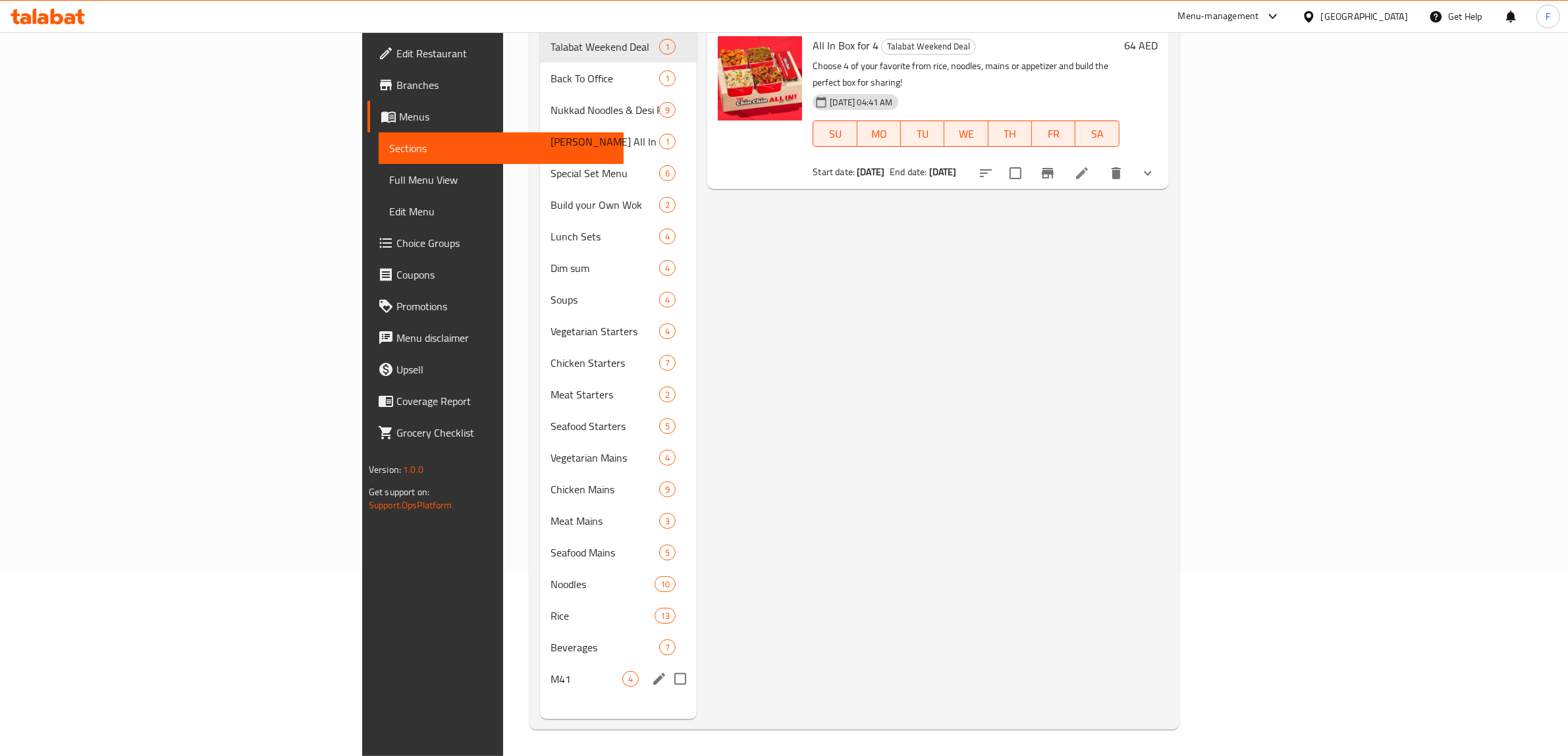
click at [540, 669] on div "M41 4" at bounding box center [618, 679] width 157 height 32
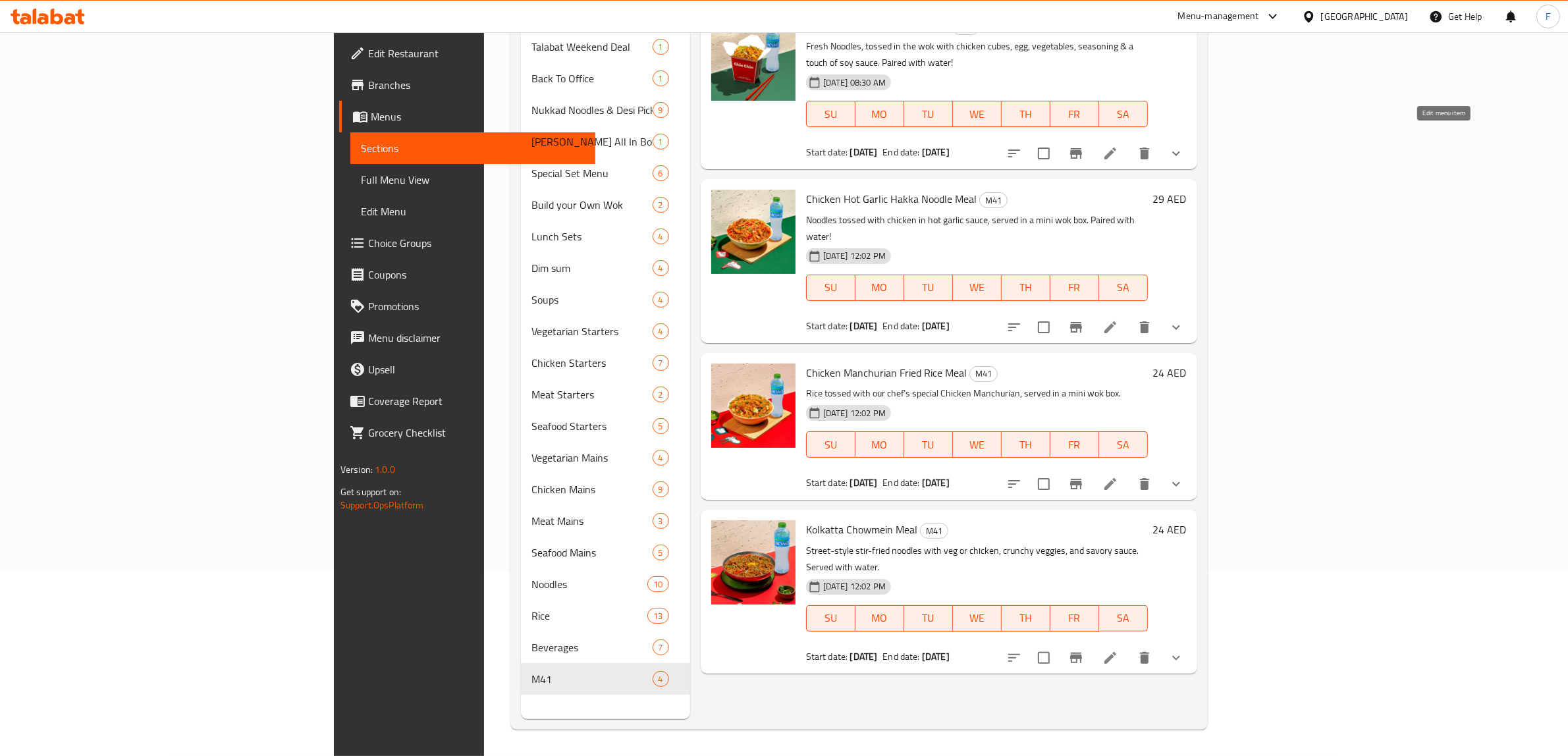
click at [1118, 146] on icon at bounding box center [1110, 153] width 16 height 16
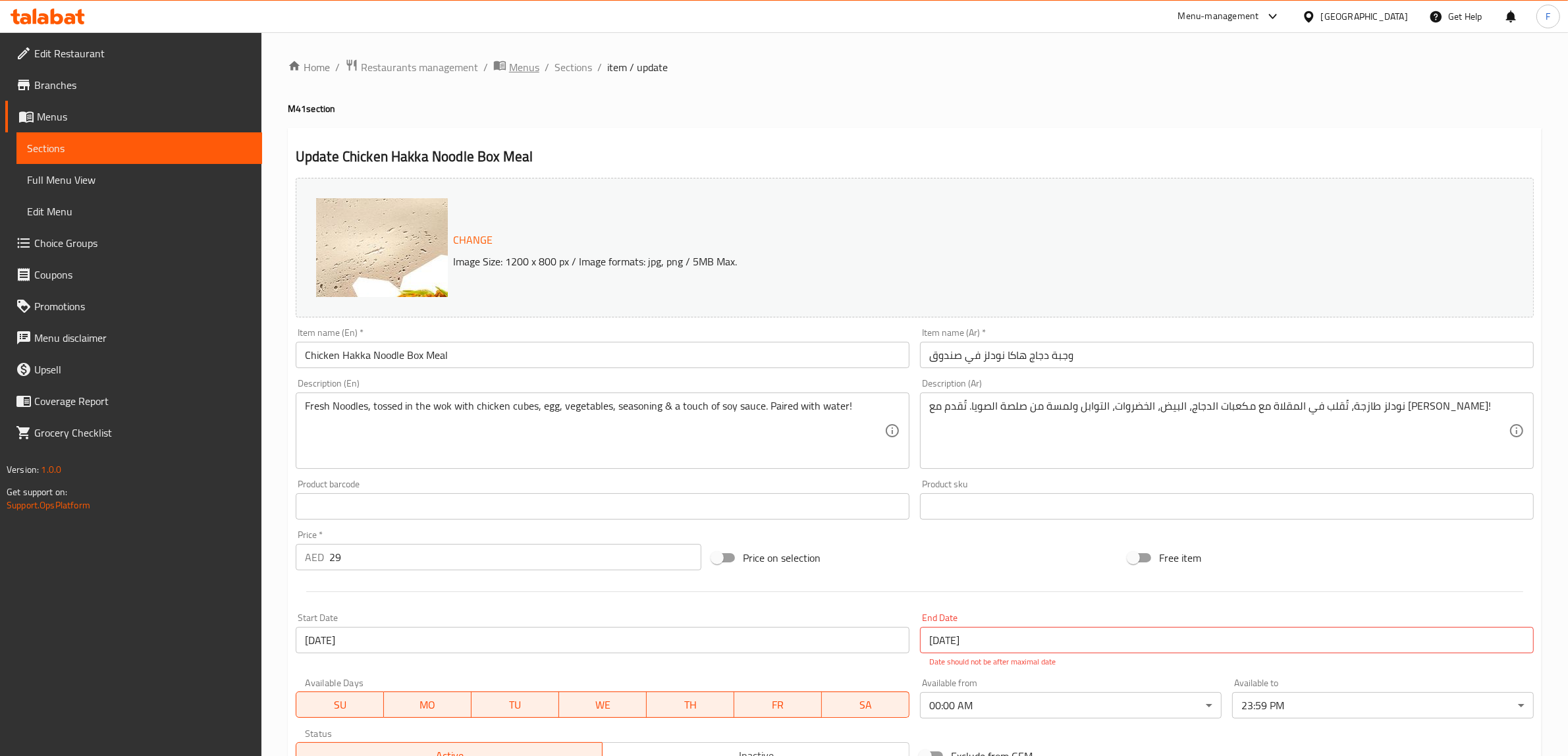
click at [520, 69] on span "Menus" at bounding box center [524, 67] width 30 height 16
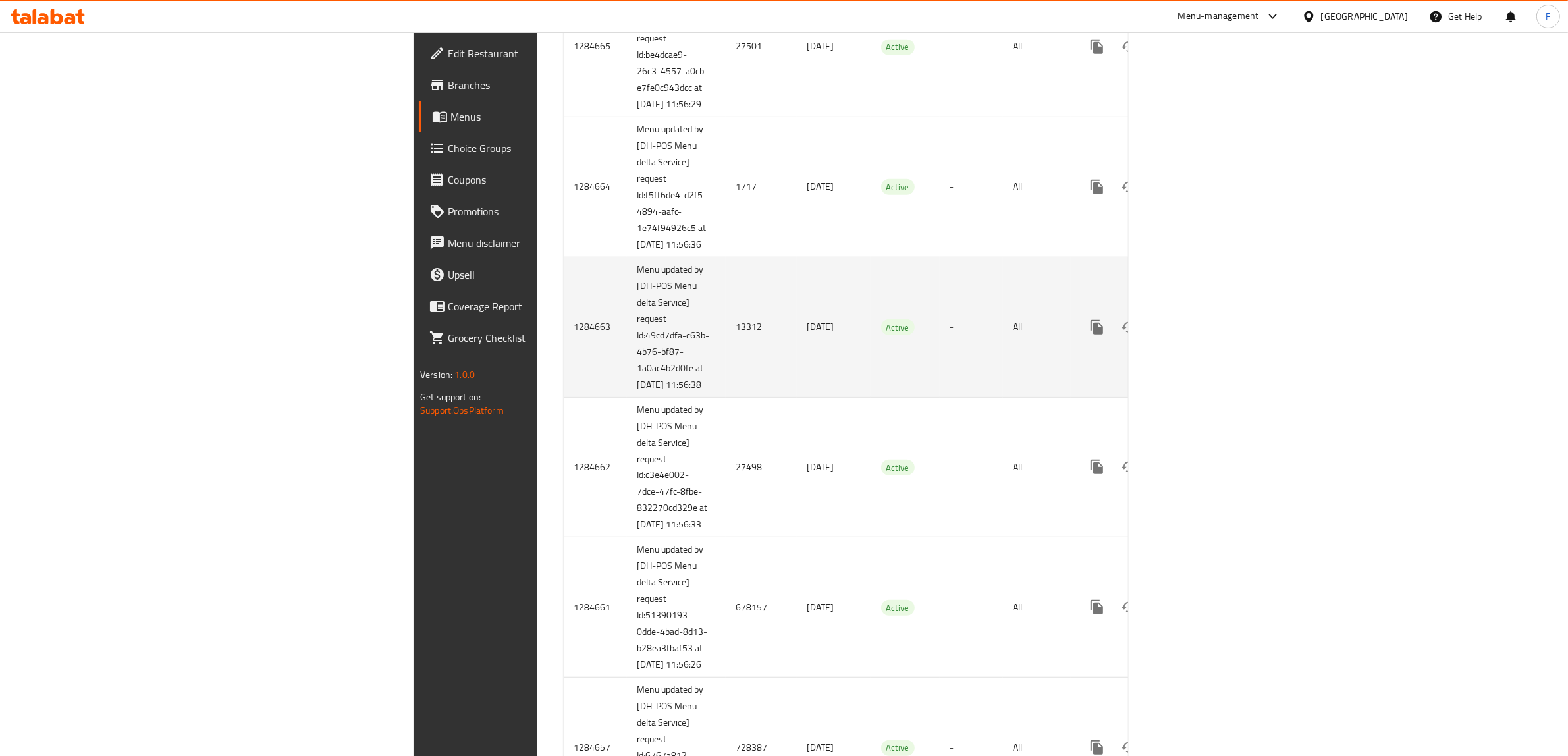
scroll to position [1070, 0]
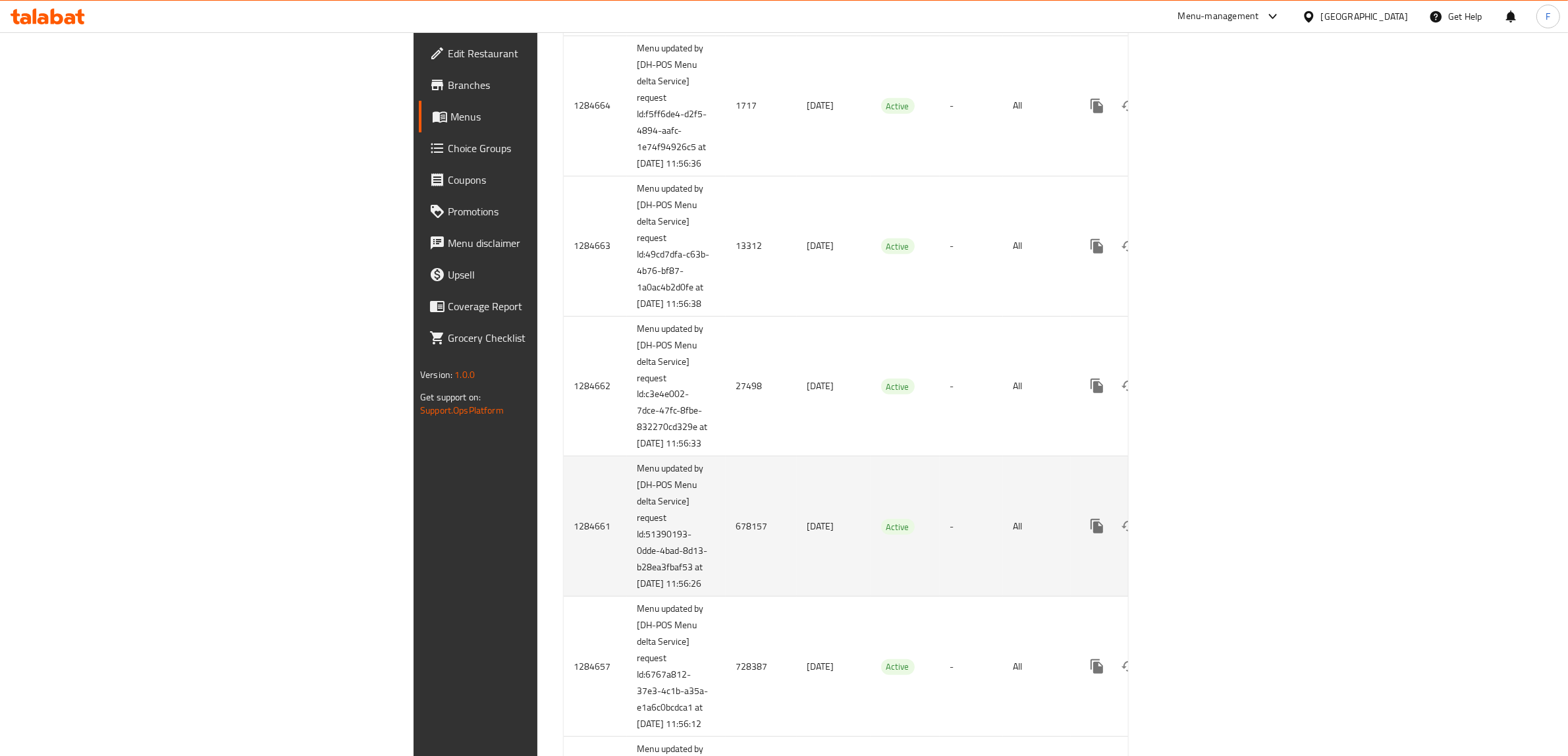
click at [726, 596] on td "678157" at bounding box center [762, 526] width 71 height 140
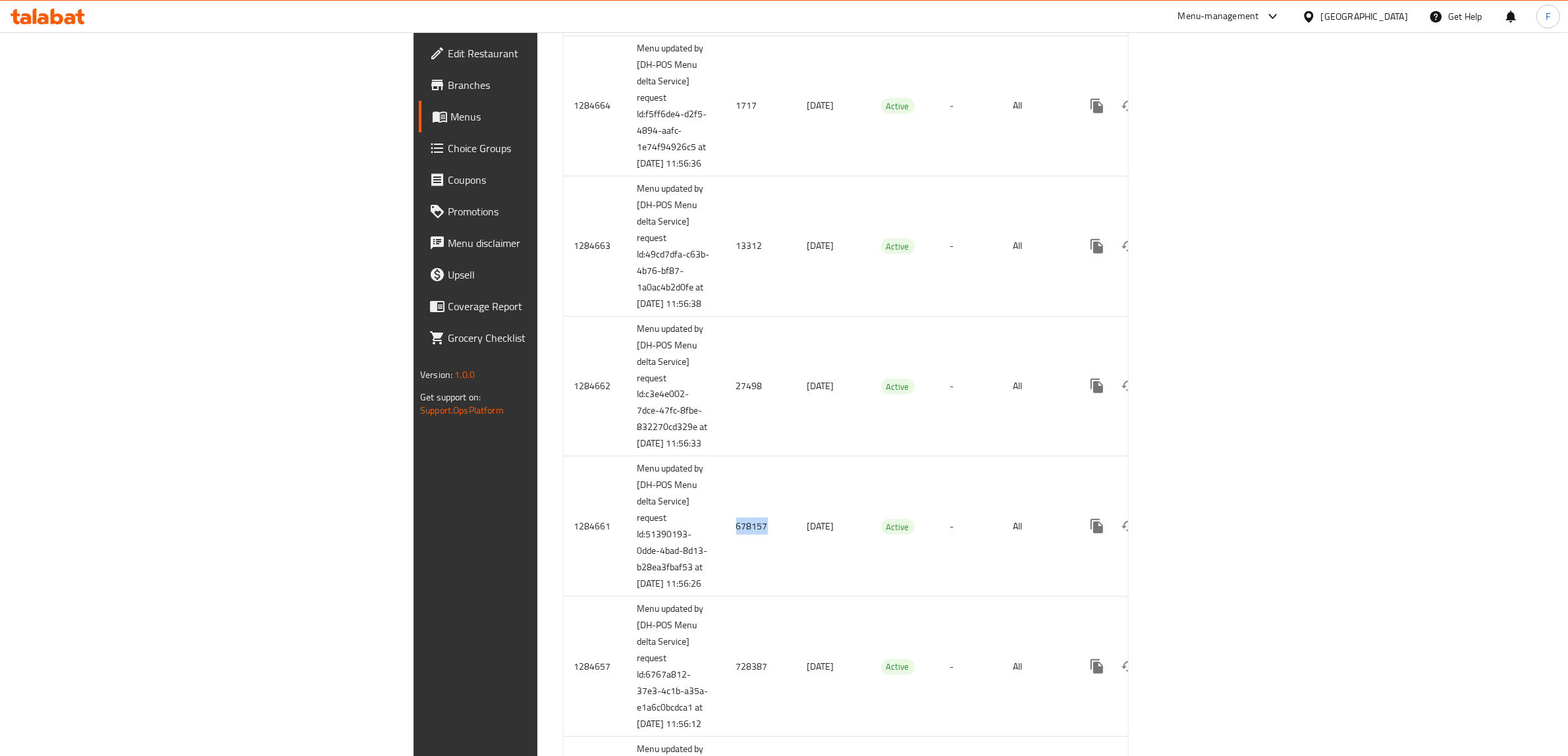
copy td "678157"
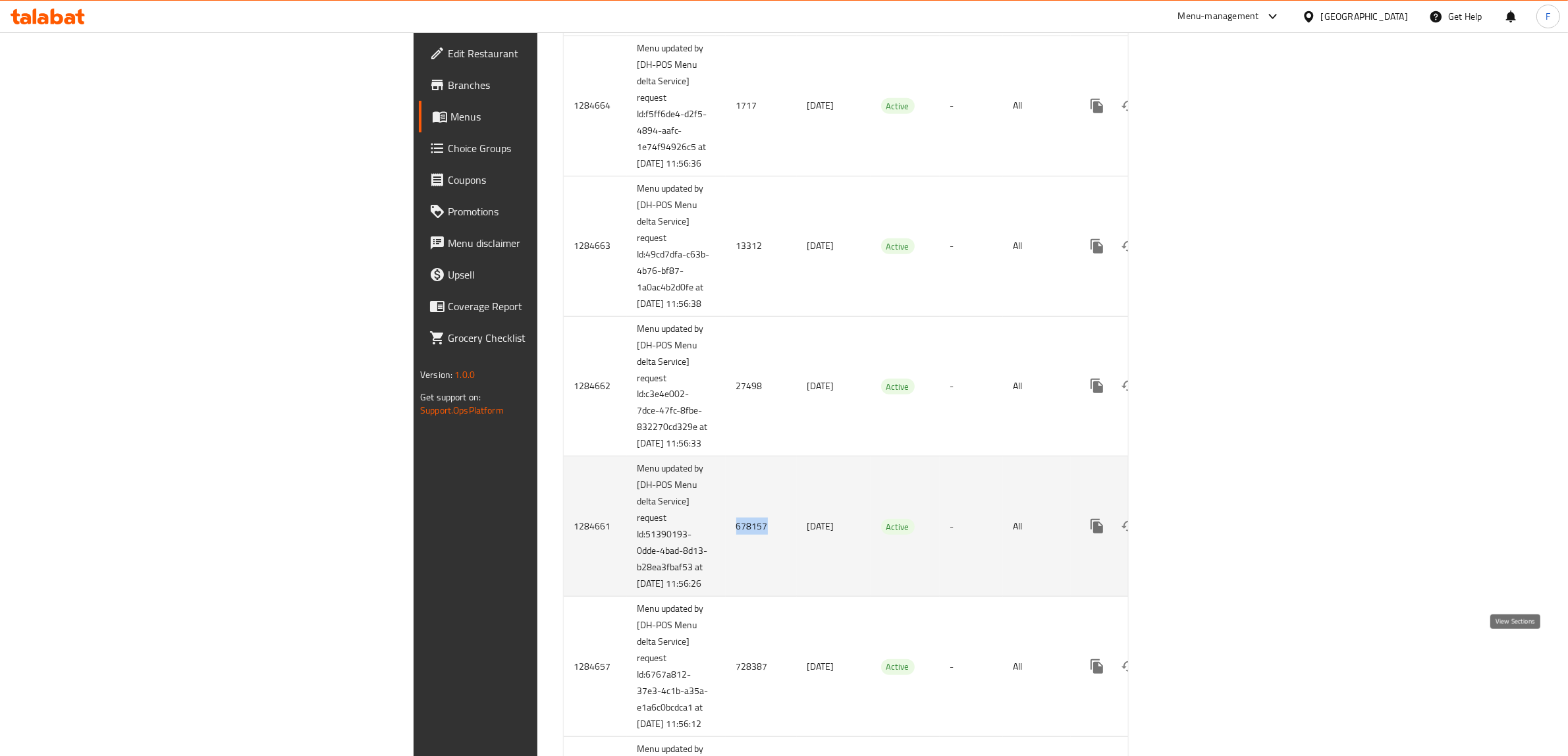
click at [1200, 534] on icon "enhanced table" at bounding box center [1192, 525] width 16 height 16
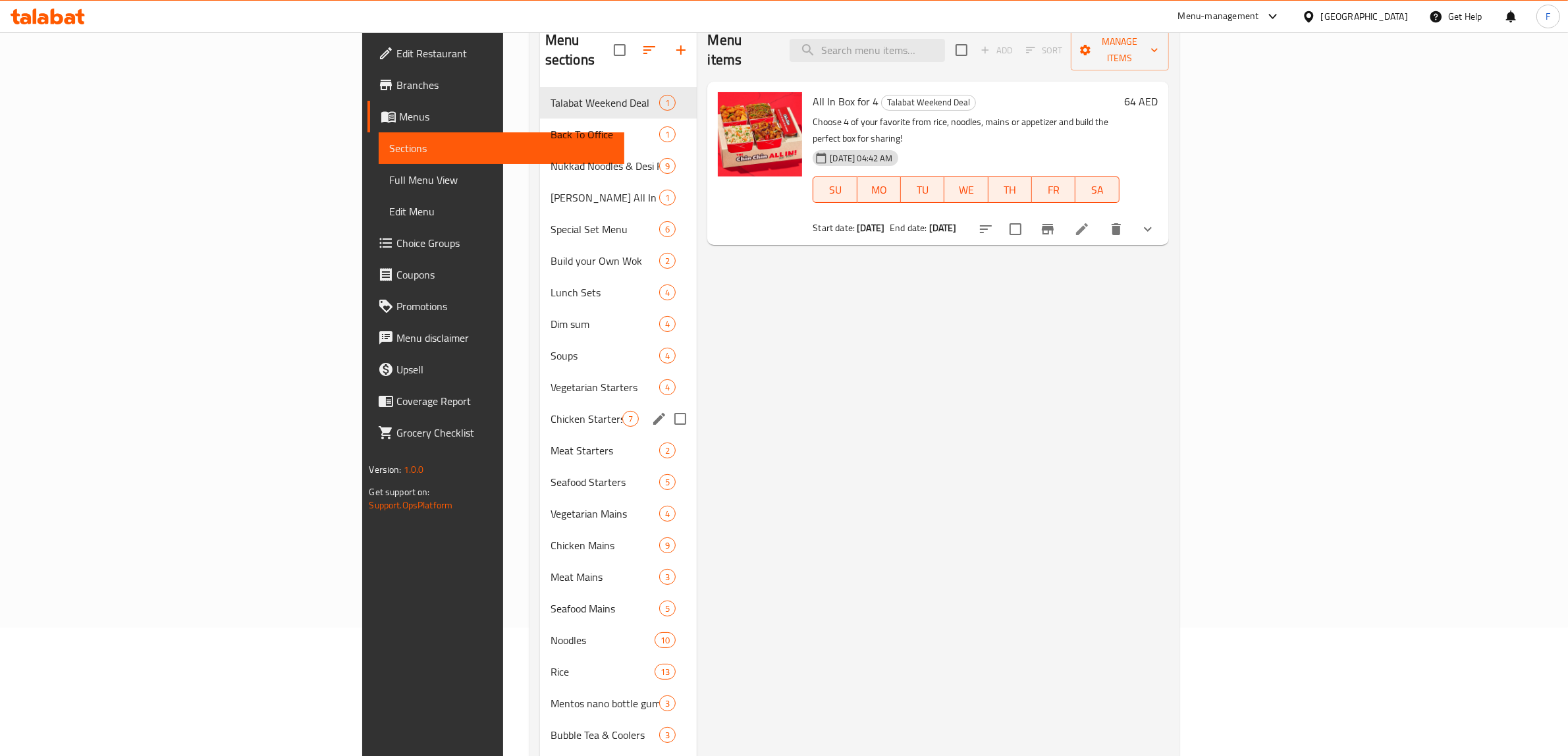
scroll to position [207, 0]
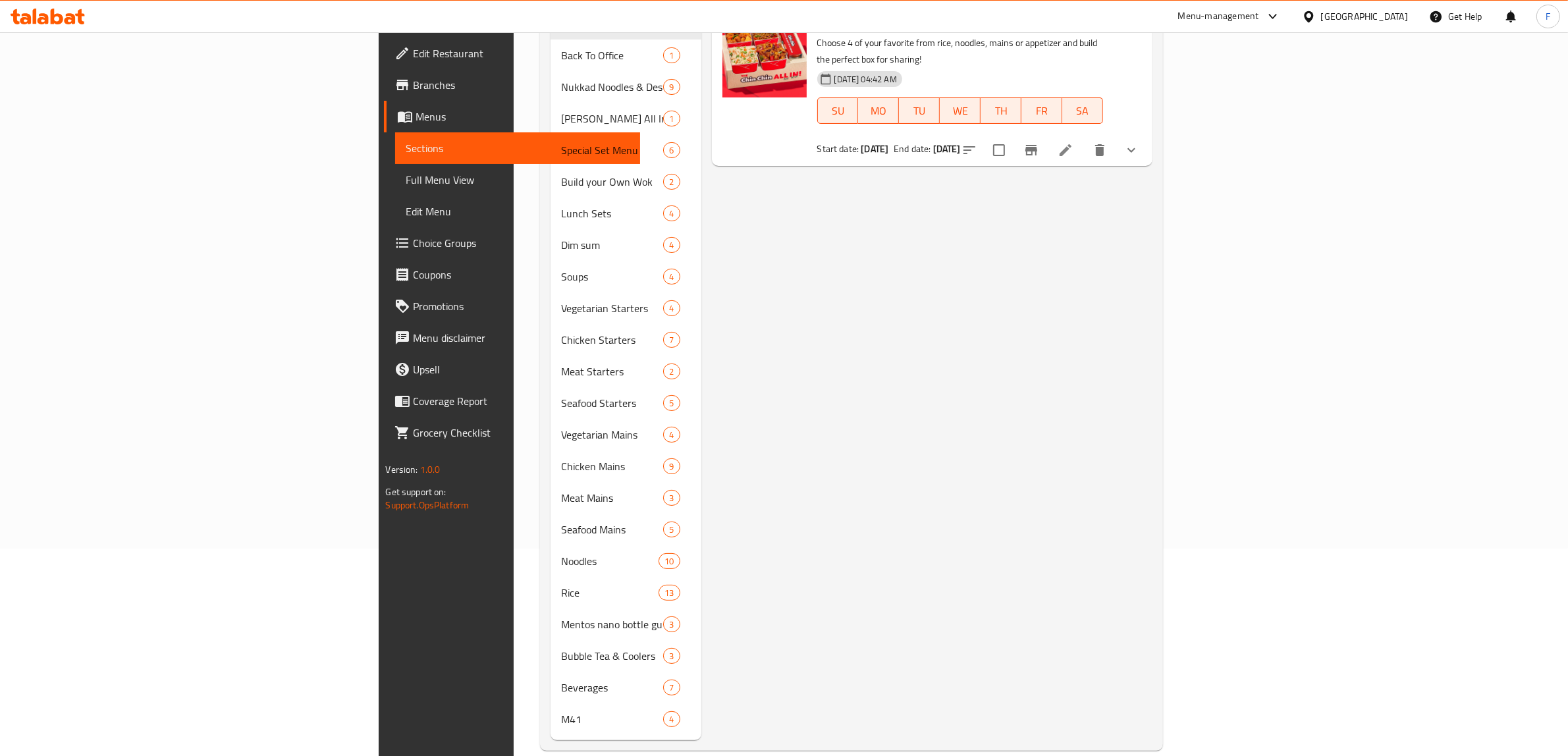
click at [551, 707] on div "M41 4" at bounding box center [626, 719] width 151 height 32
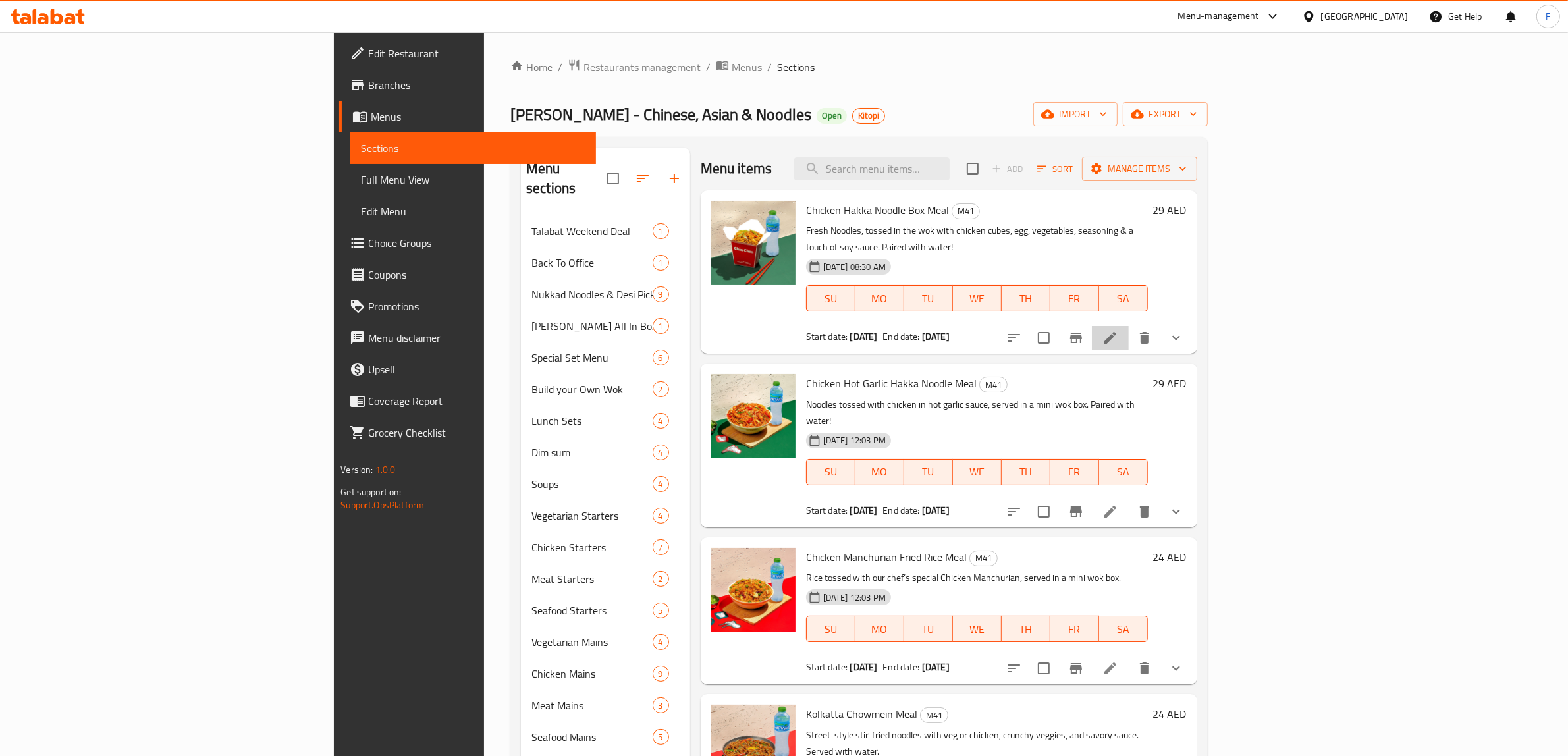
click at [1129, 326] on li at bounding box center [1110, 337] width 37 height 24
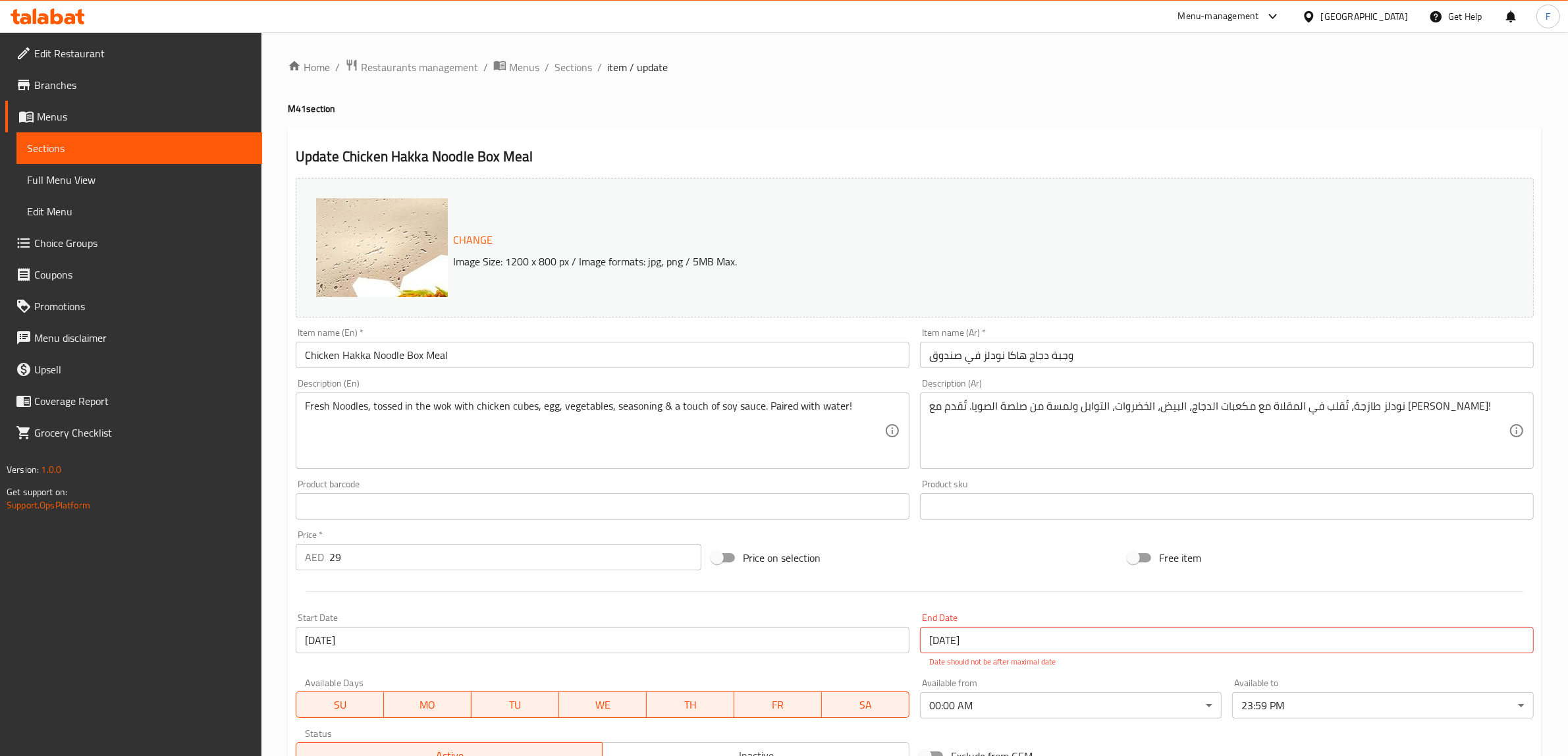
drag, startPoint x: 530, startPoint y: 63, endPoint x: 542, endPoint y: 84, distance: 24.2
click at [530, 63] on span "Menus" at bounding box center [524, 67] width 30 height 16
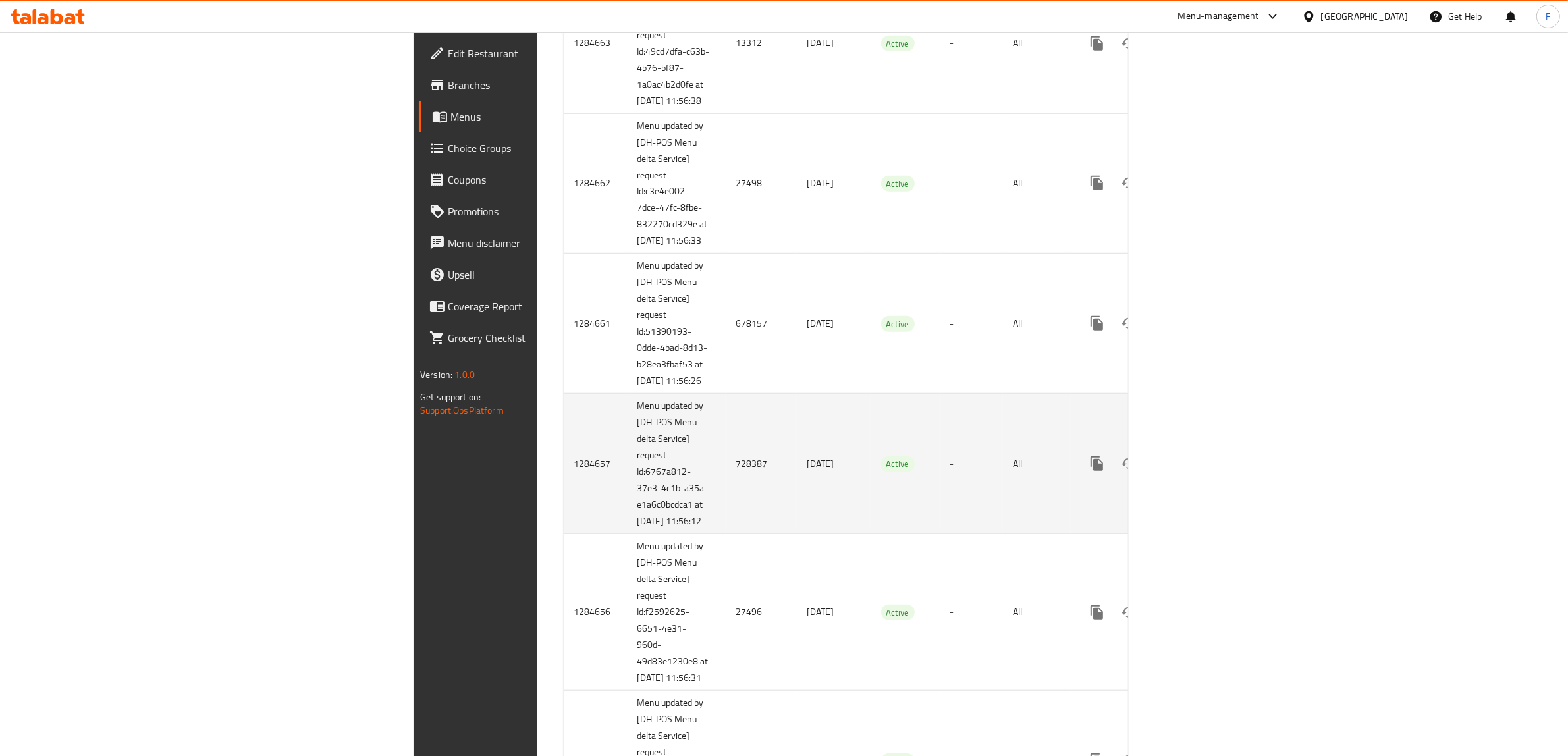
scroll to position [1316, 0]
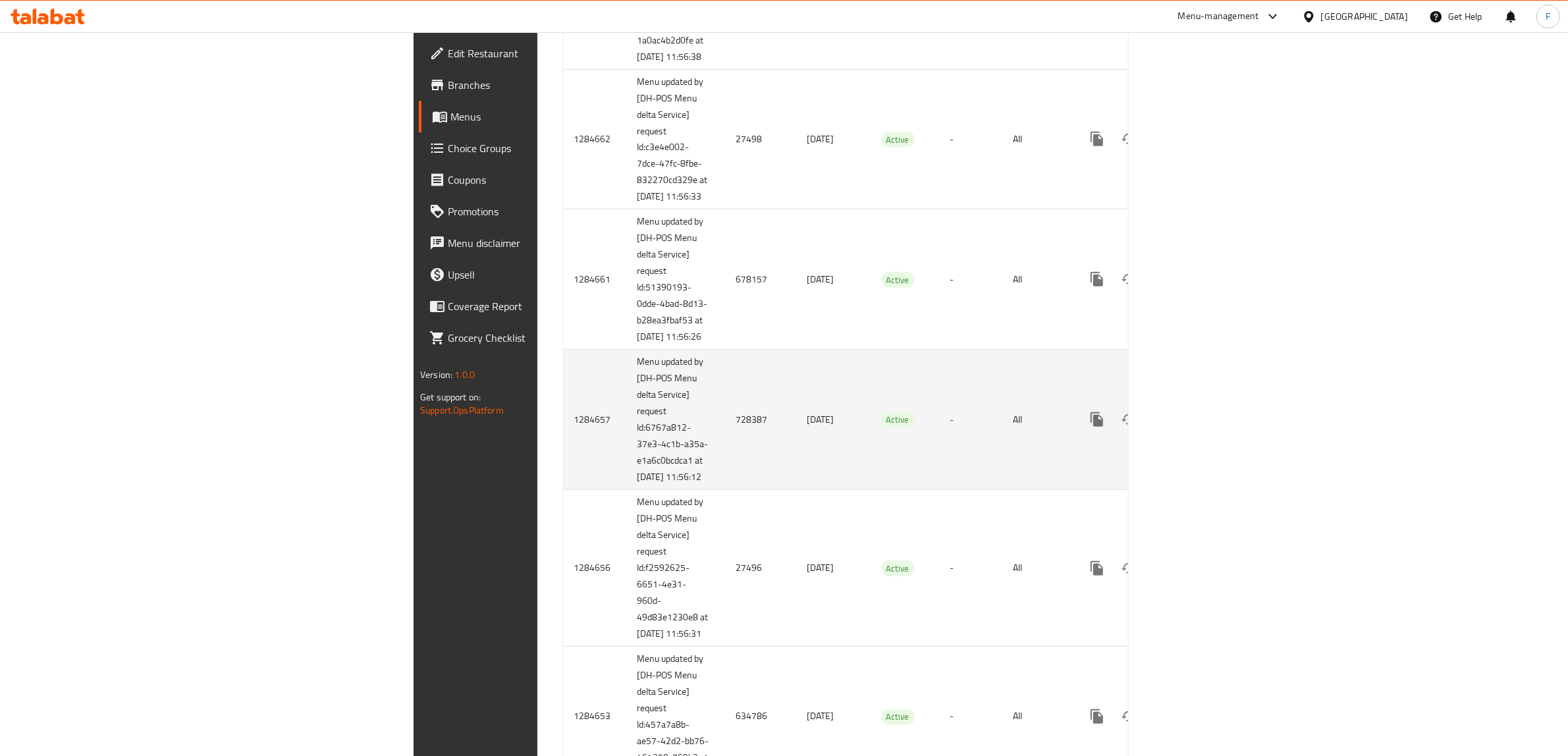
click at [726, 490] on td "728387" at bounding box center [762, 419] width 71 height 140
click at [1200, 427] on icon "enhanced table" at bounding box center [1192, 419] width 16 height 16
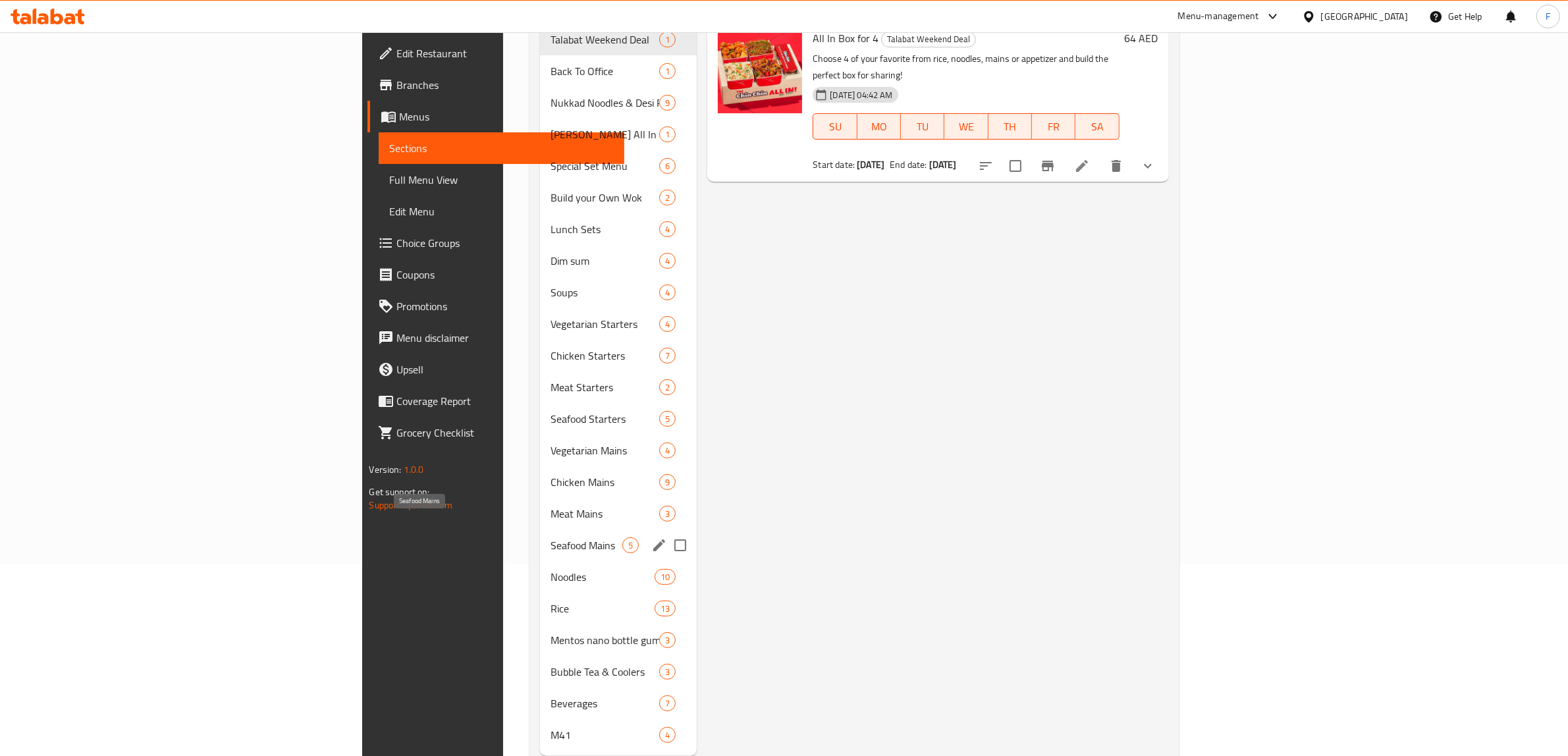
scroll to position [207, 0]
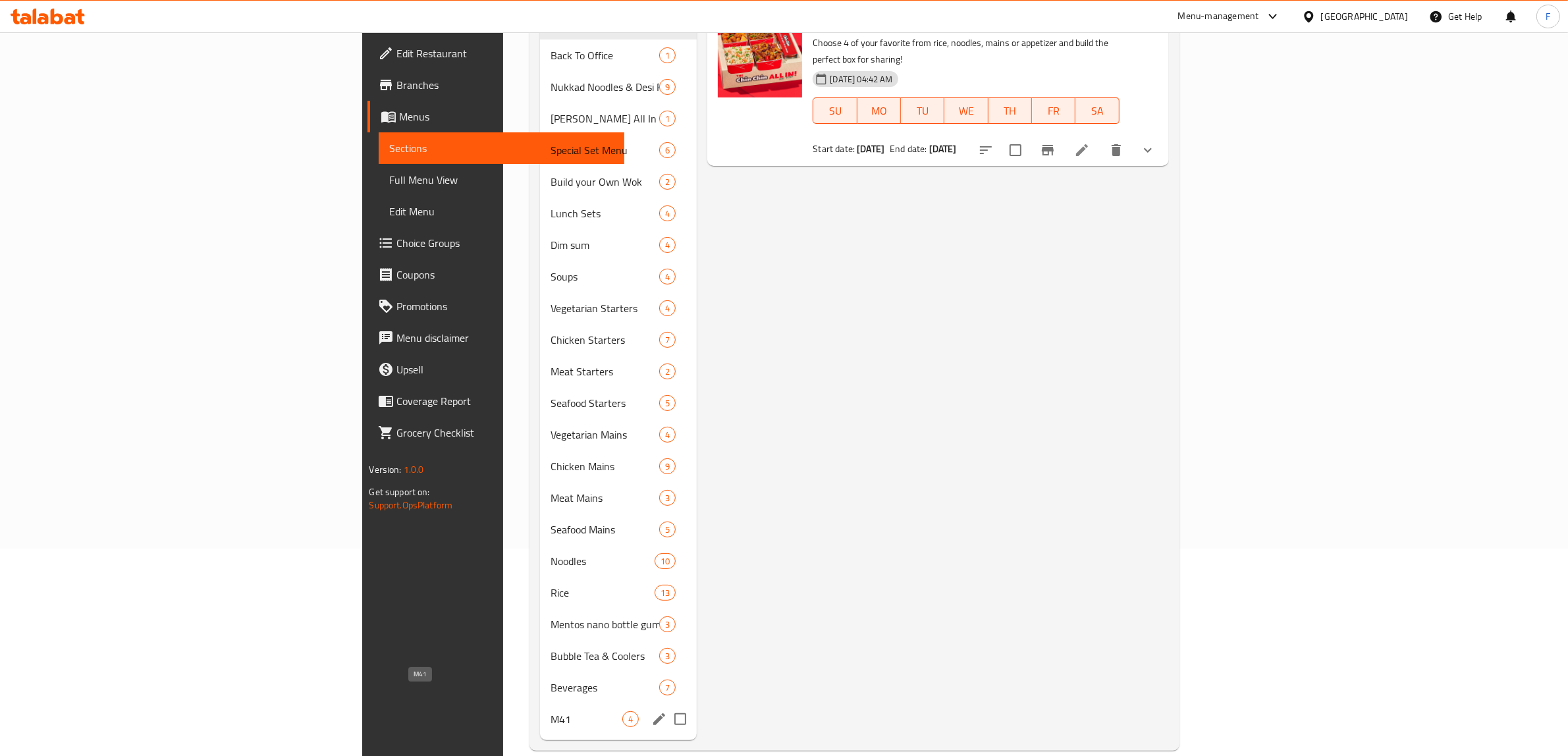
click at [551, 711] on span "M41" at bounding box center [586, 718] width 72 height 16
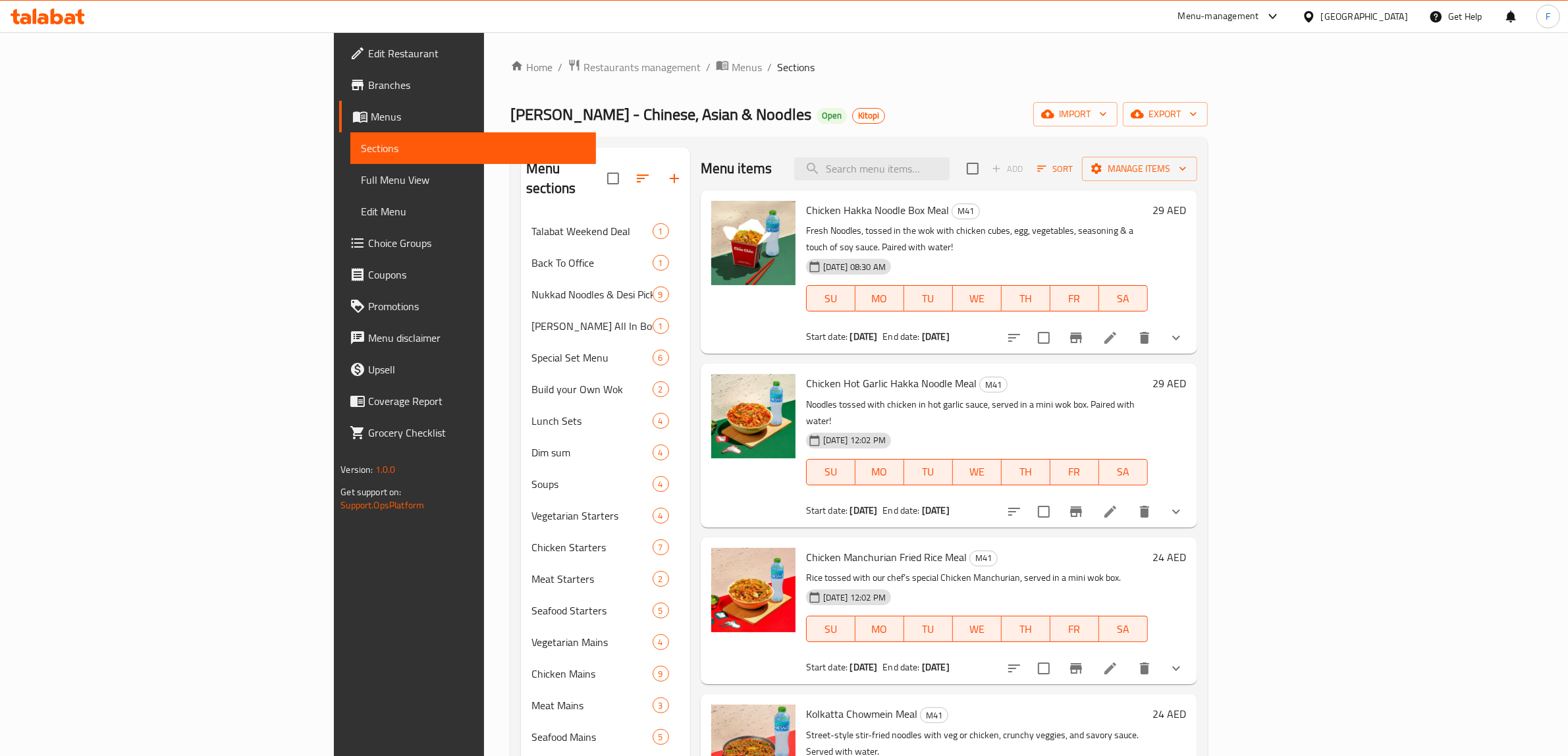
click at [1118, 330] on icon at bounding box center [1110, 337] width 16 height 16
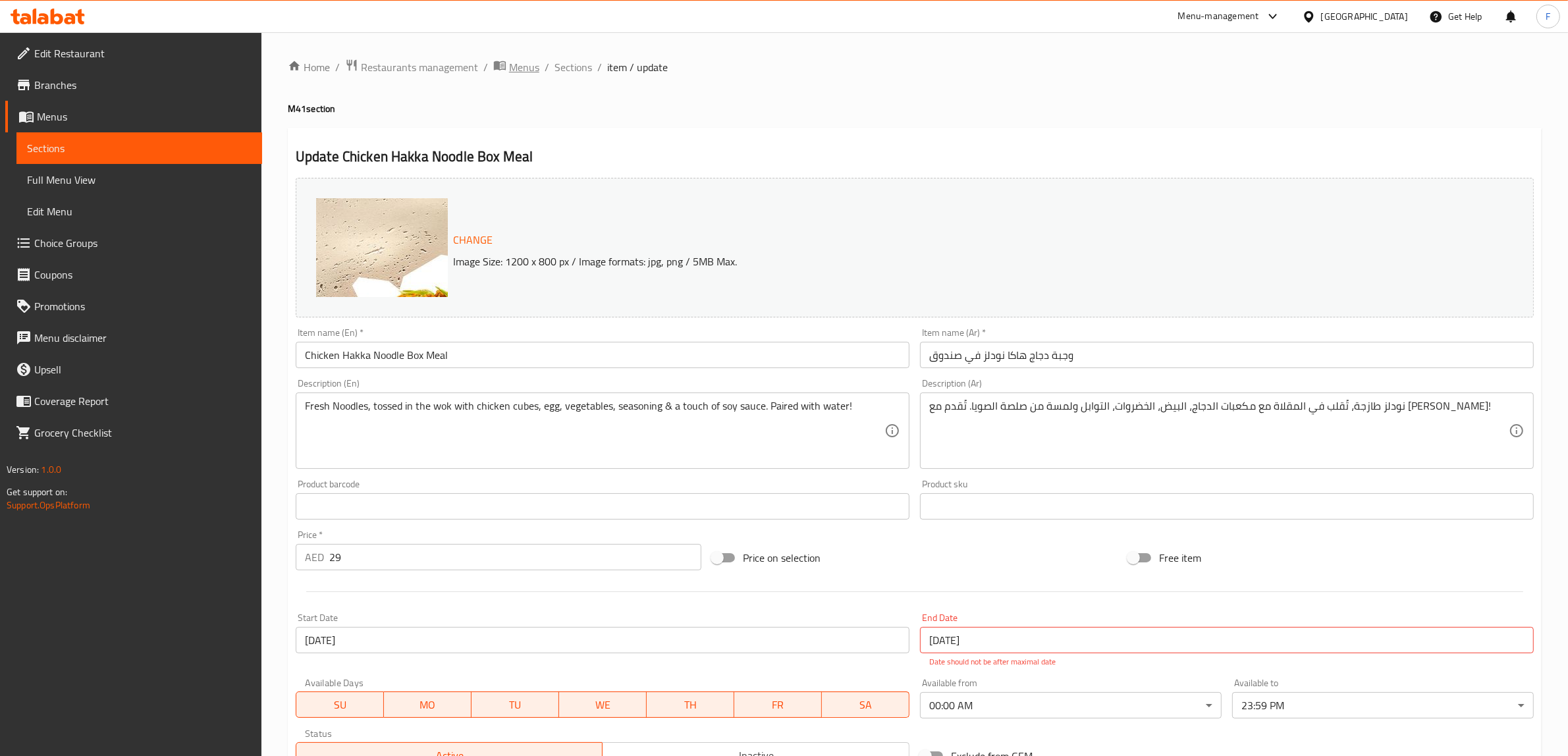
click at [511, 63] on span "Menus" at bounding box center [524, 67] width 30 height 16
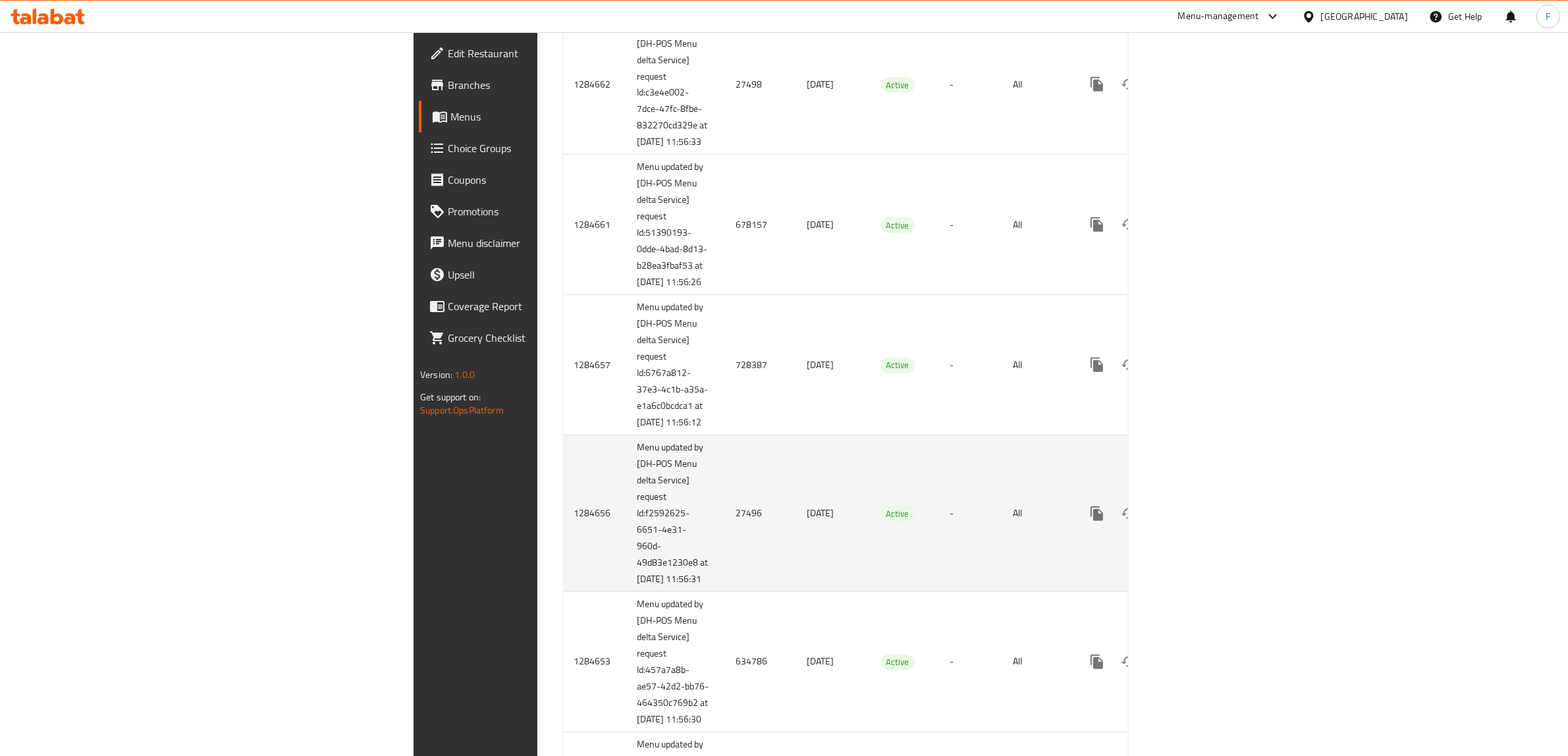
scroll to position [1399, 0]
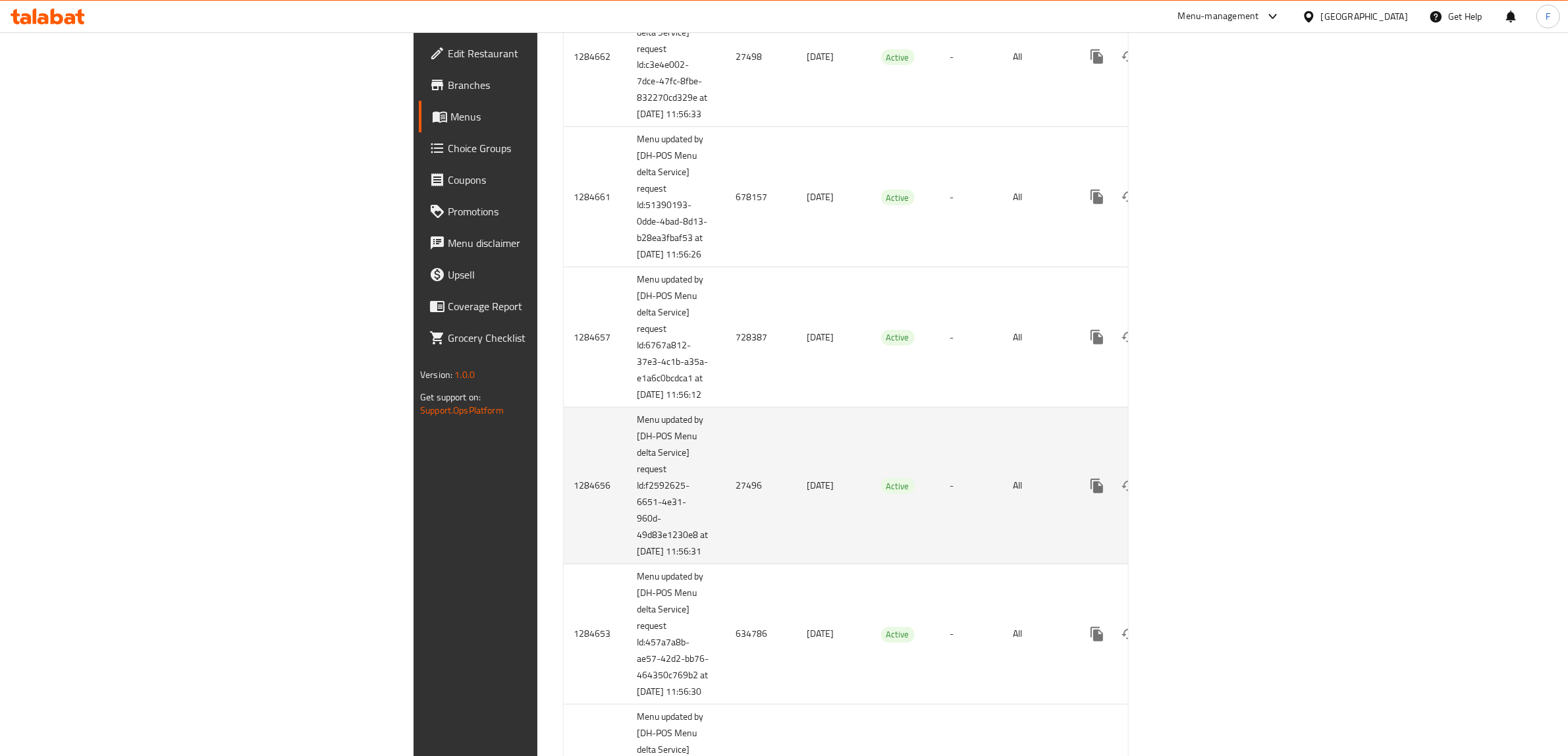
click at [726, 564] on td "27496" at bounding box center [762, 485] width 71 height 157
click at [1200, 494] on icon "enhanced table" at bounding box center [1192, 485] width 16 height 16
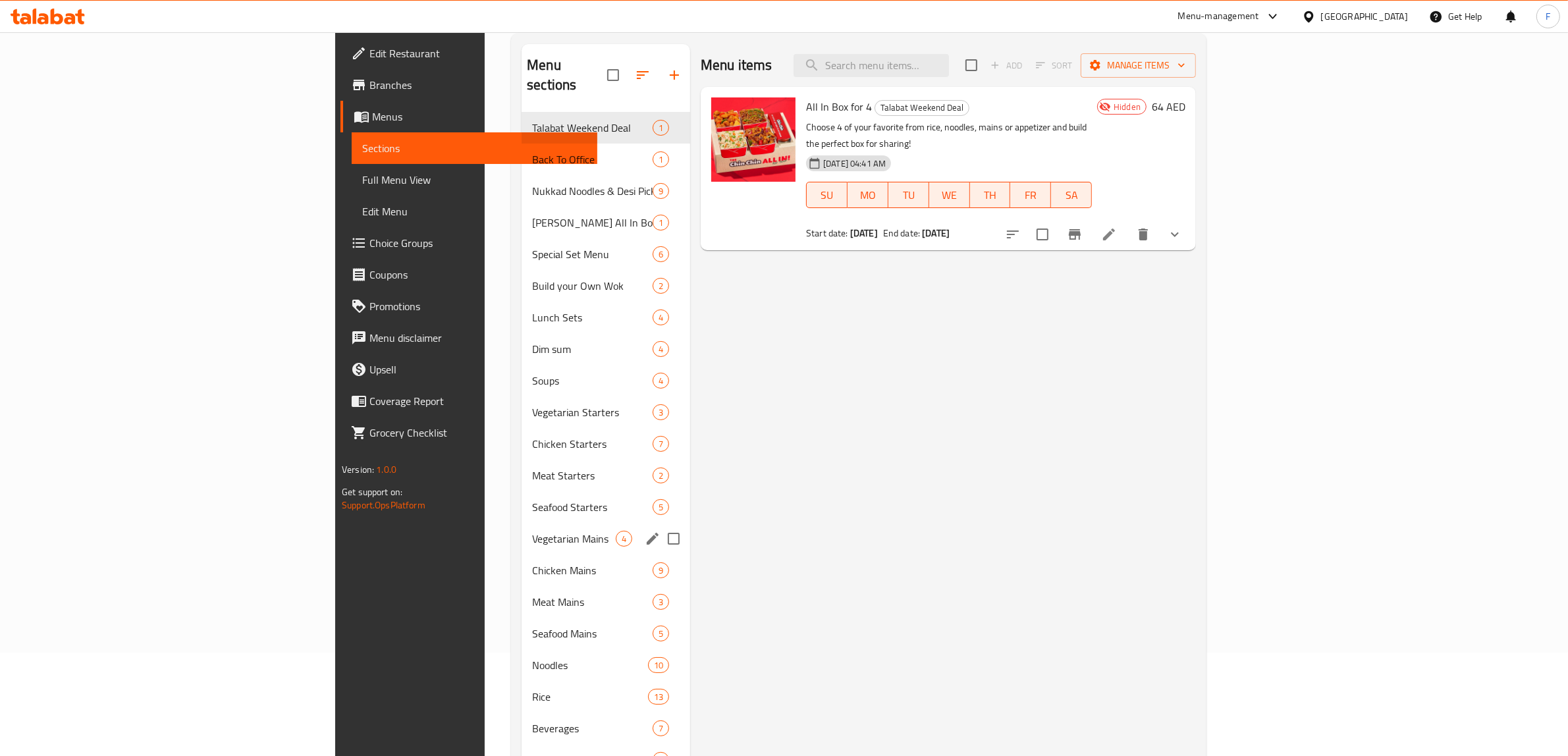
scroll to position [185, 0]
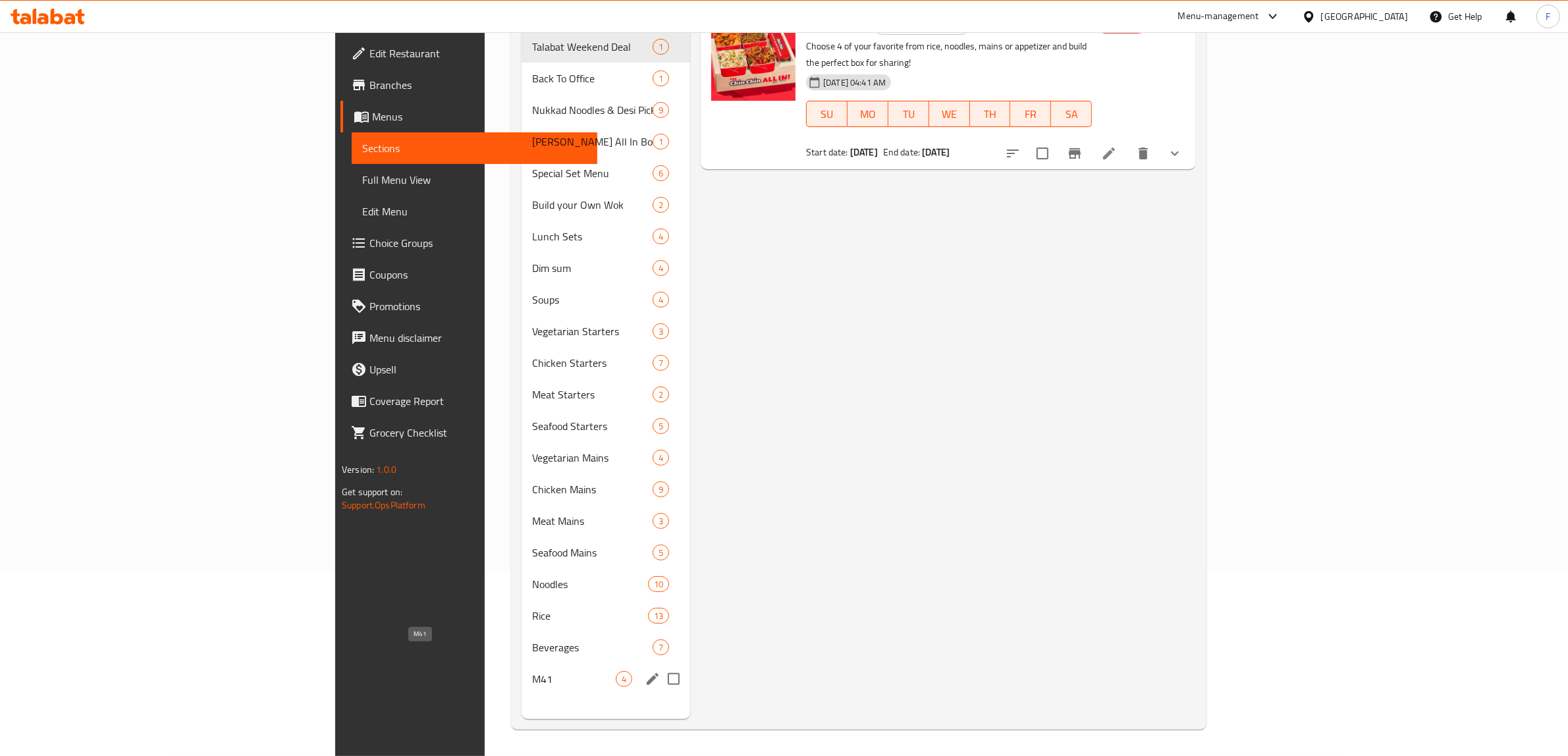
click at [532, 671] on span "M41" at bounding box center [573, 679] width 83 height 16
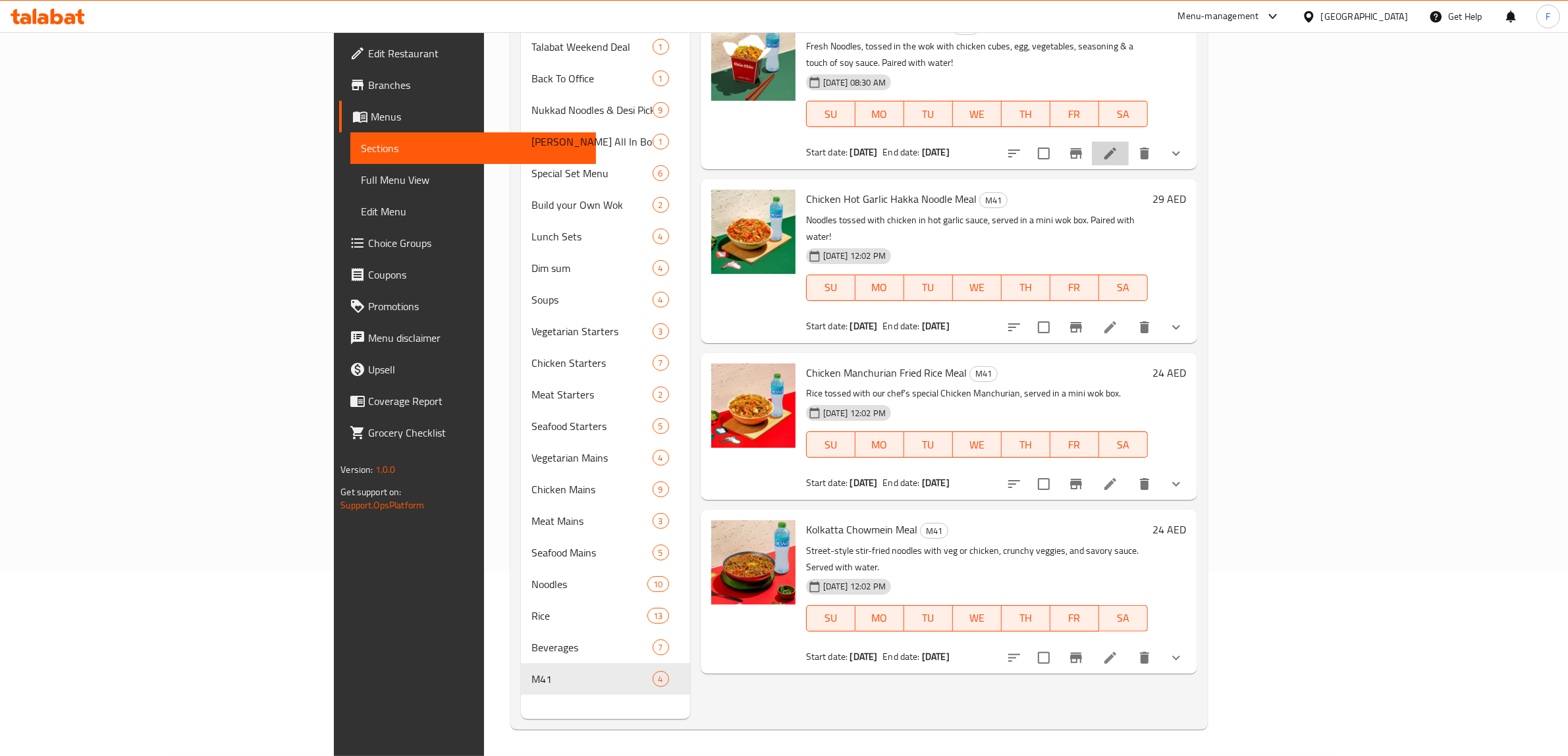
click at [1129, 142] on li at bounding box center [1110, 153] width 37 height 24
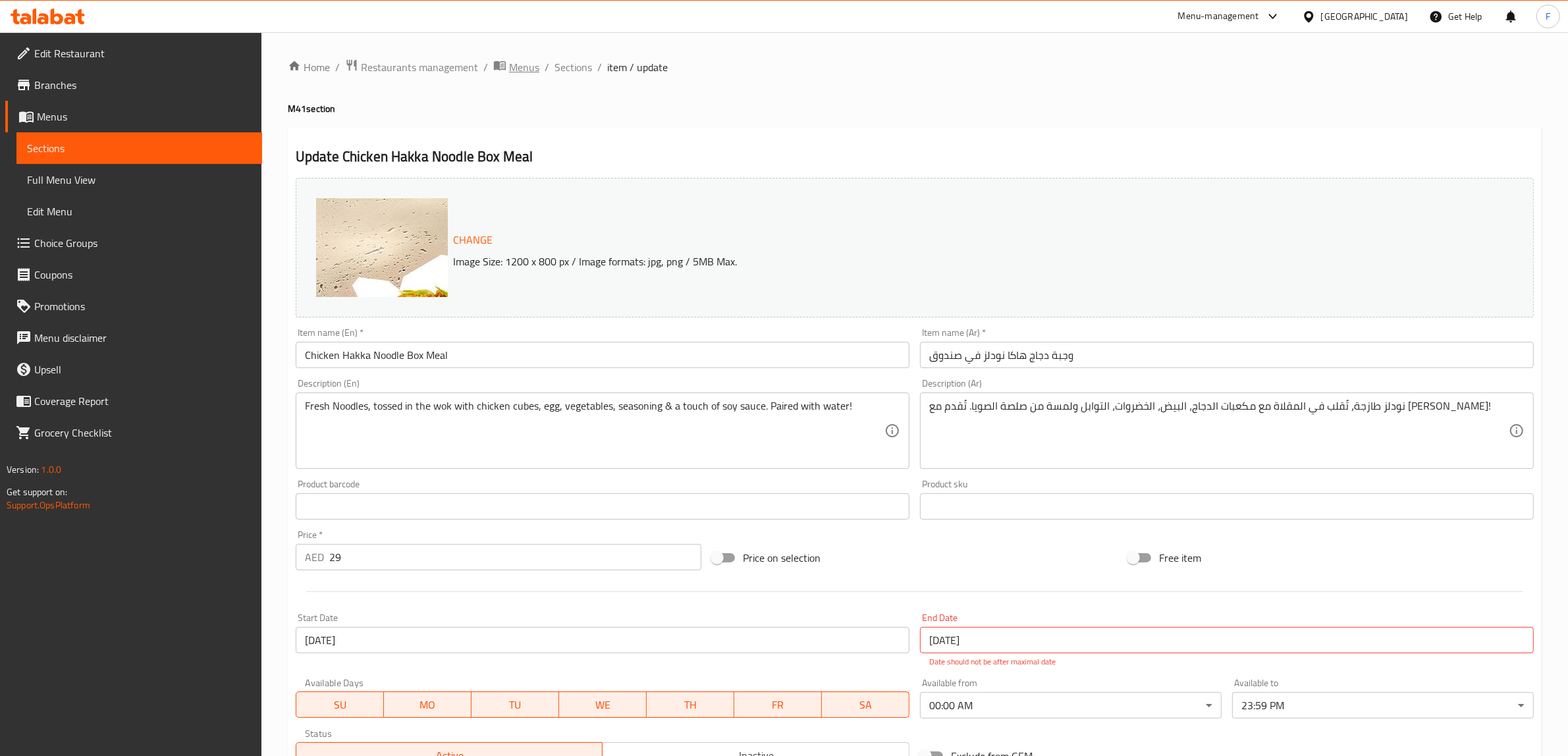
click at [520, 59] on span "Menus" at bounding box center [524, 67] width 30 height 16
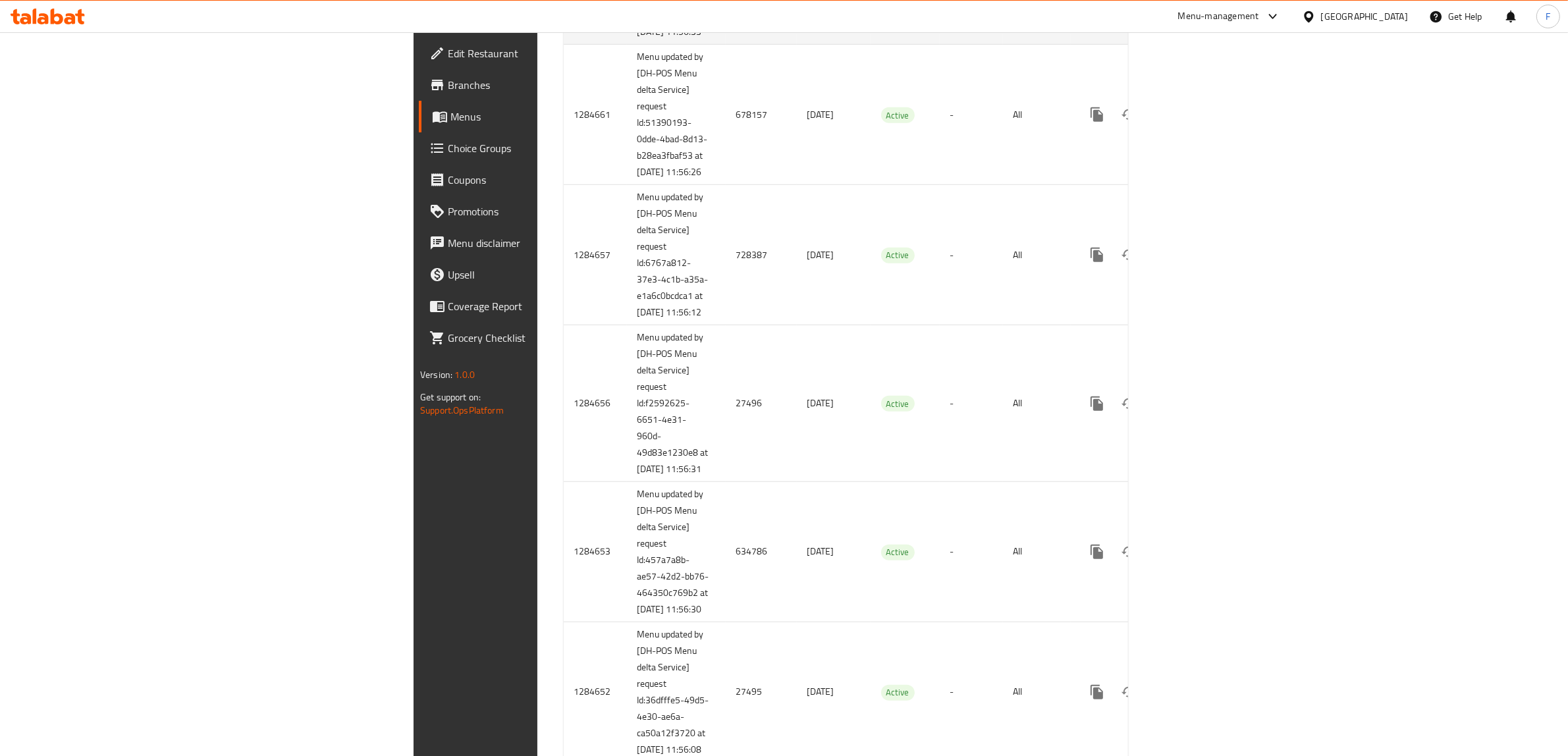
scroll to position [1564, 0]
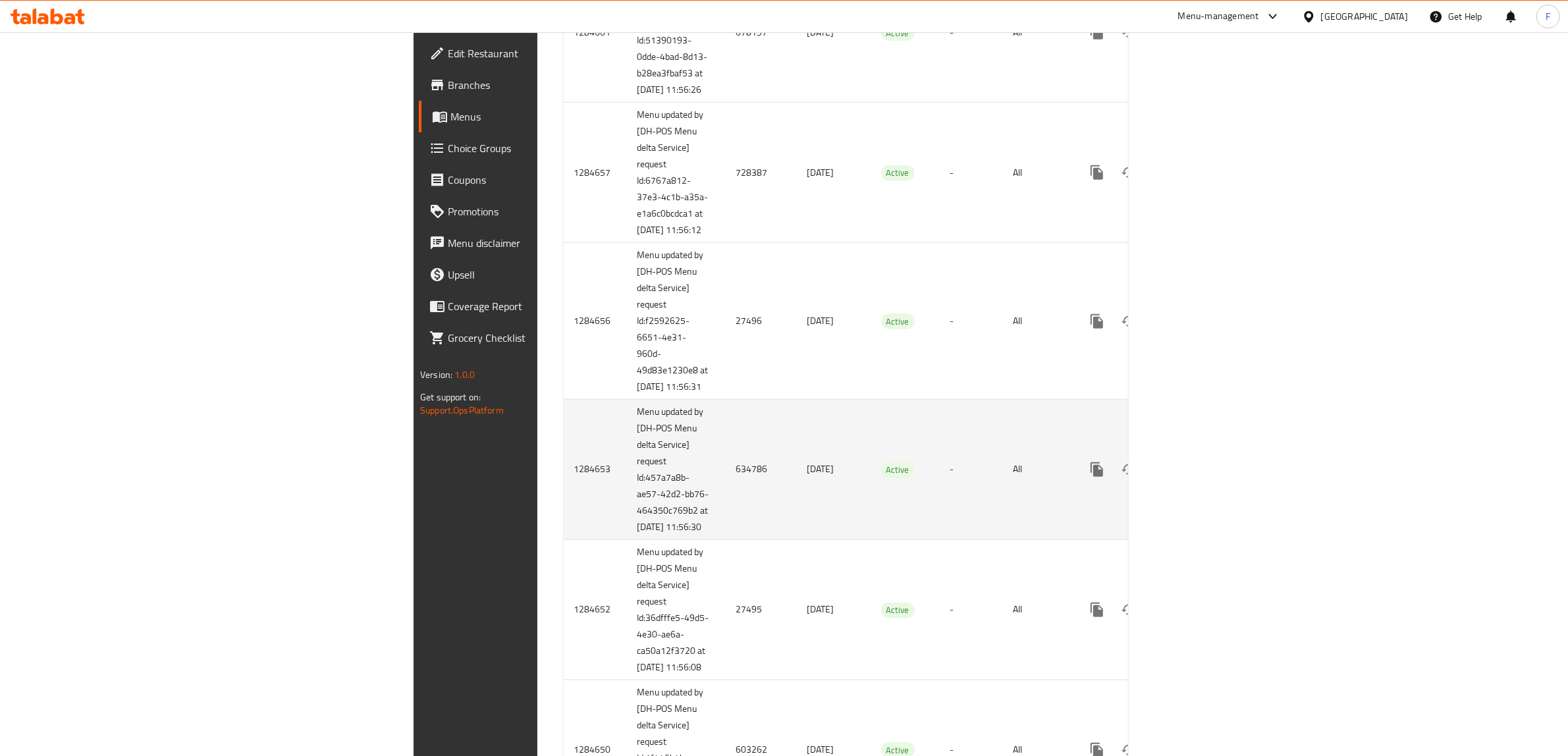
click at [726, 540] on td "634786" at bounding box center [762, 469] width 71 height 140
click at [1208, 485] on link "enhanced table" at bounding box center [1192, 469] width 32 height 32
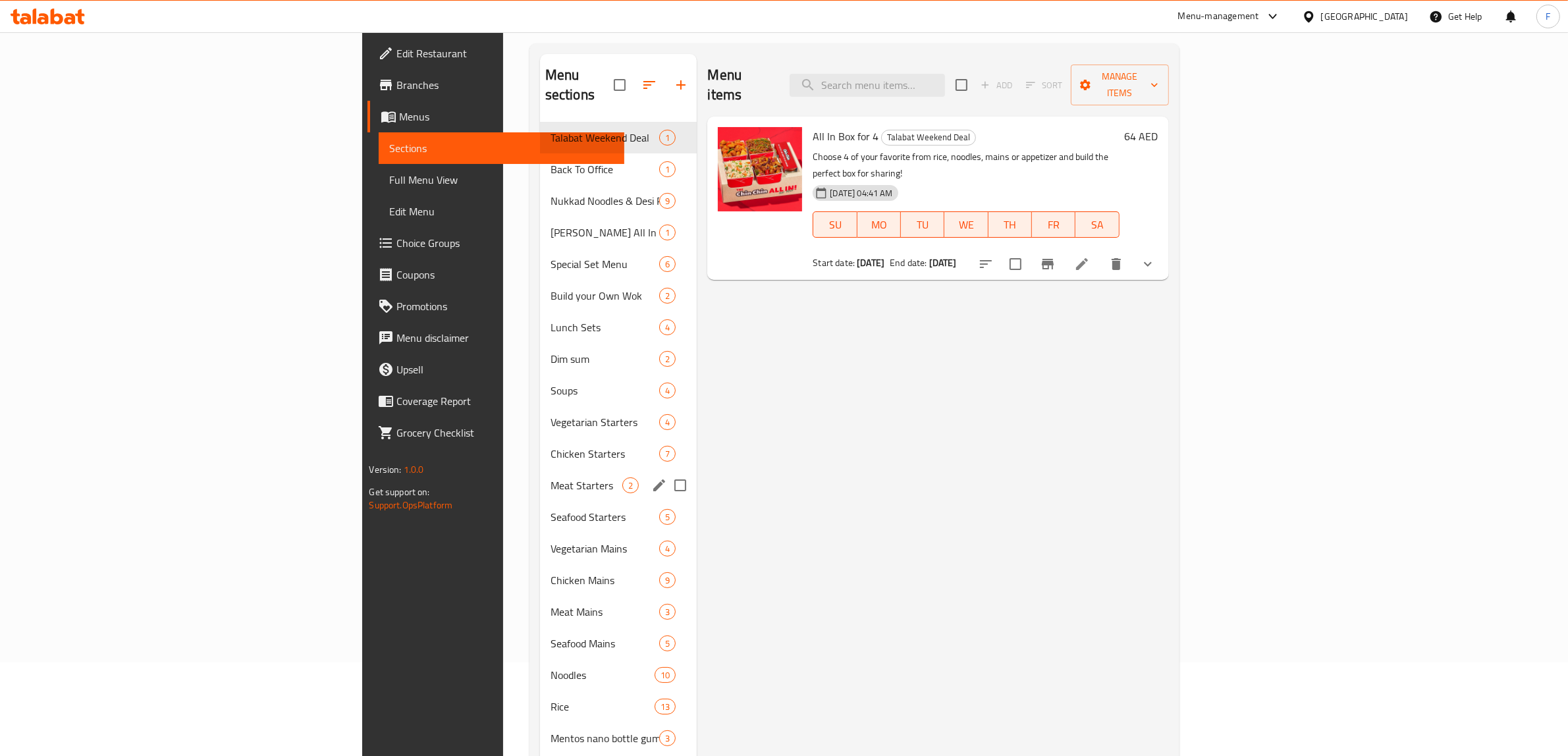
scroll to position [207, 0]
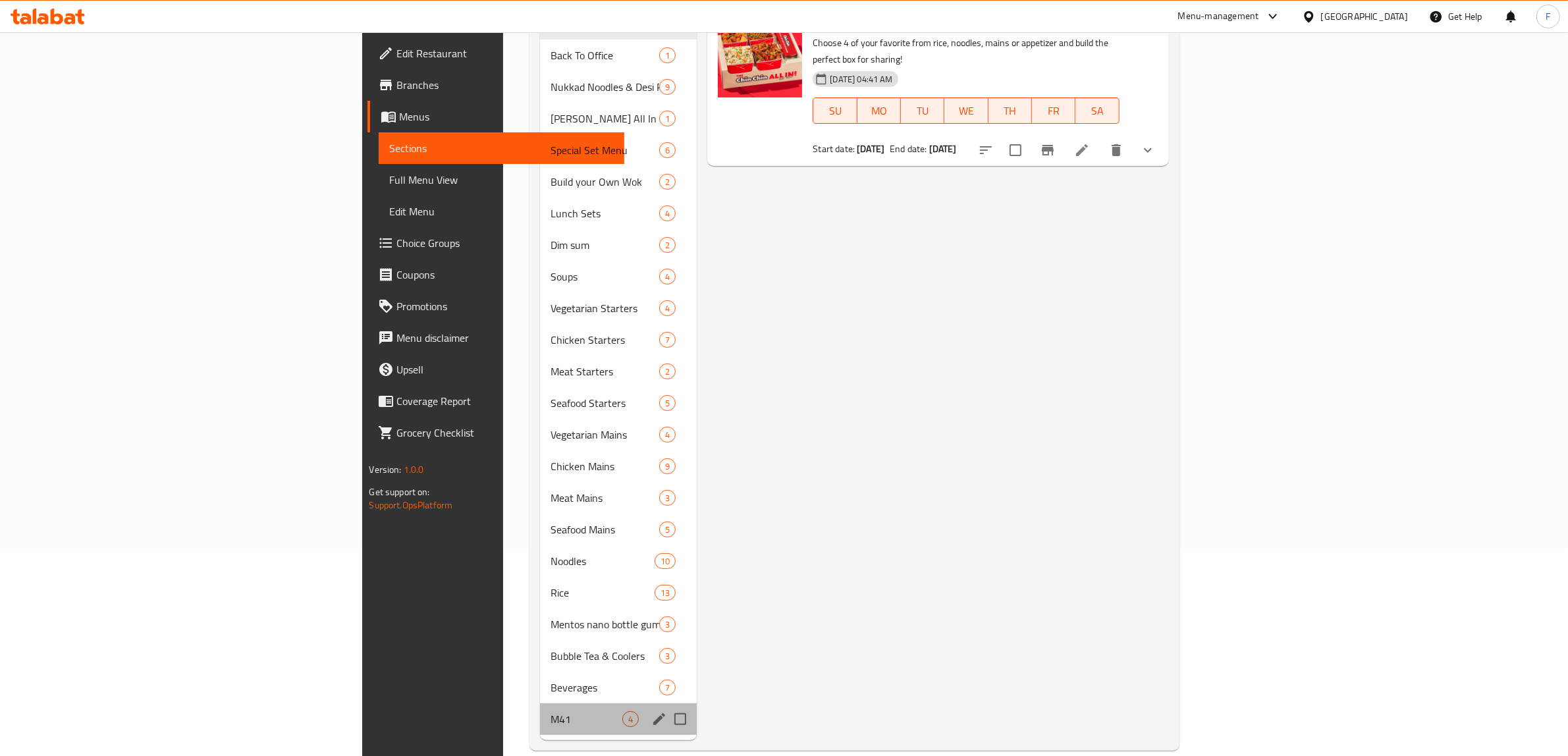
click at [540, 703] on div "M41 4" at bounding box center [618, 719] width 157 height 32
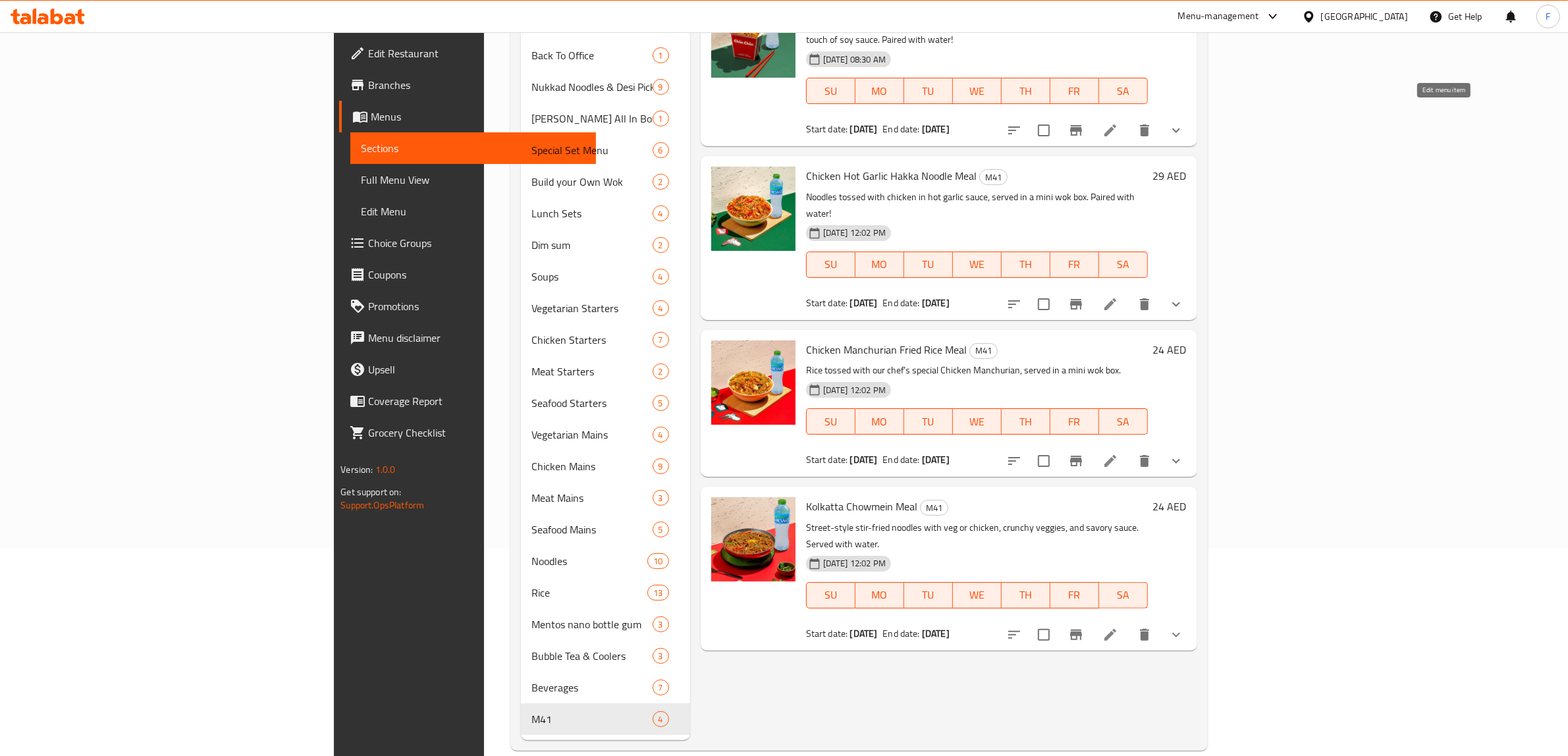
click at [1118, 122] on icon at bounding box center [1110, 130] width 16 height 16
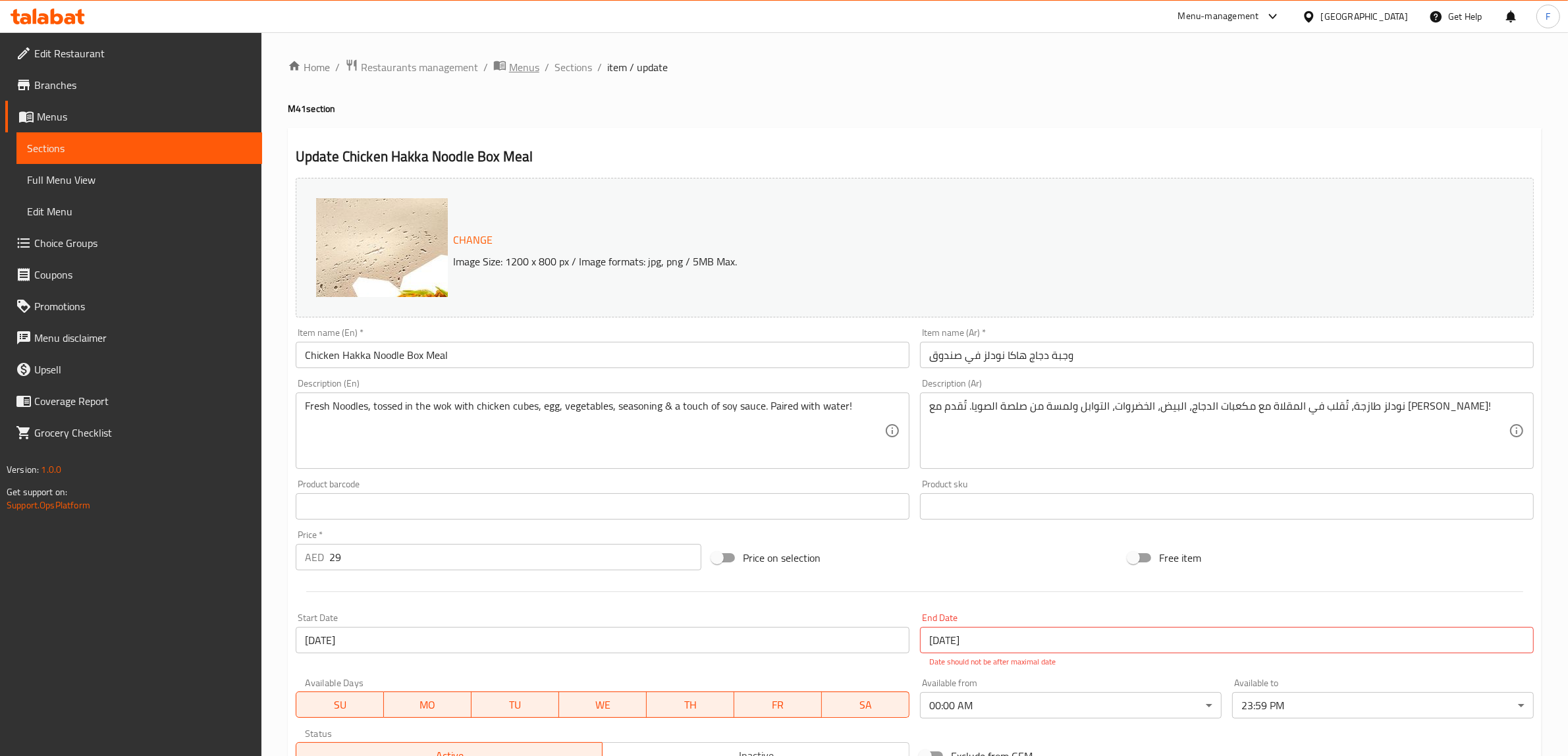
click at [532, 64] on span "Menus" at bounding box center [524, 67] width 30 height 16
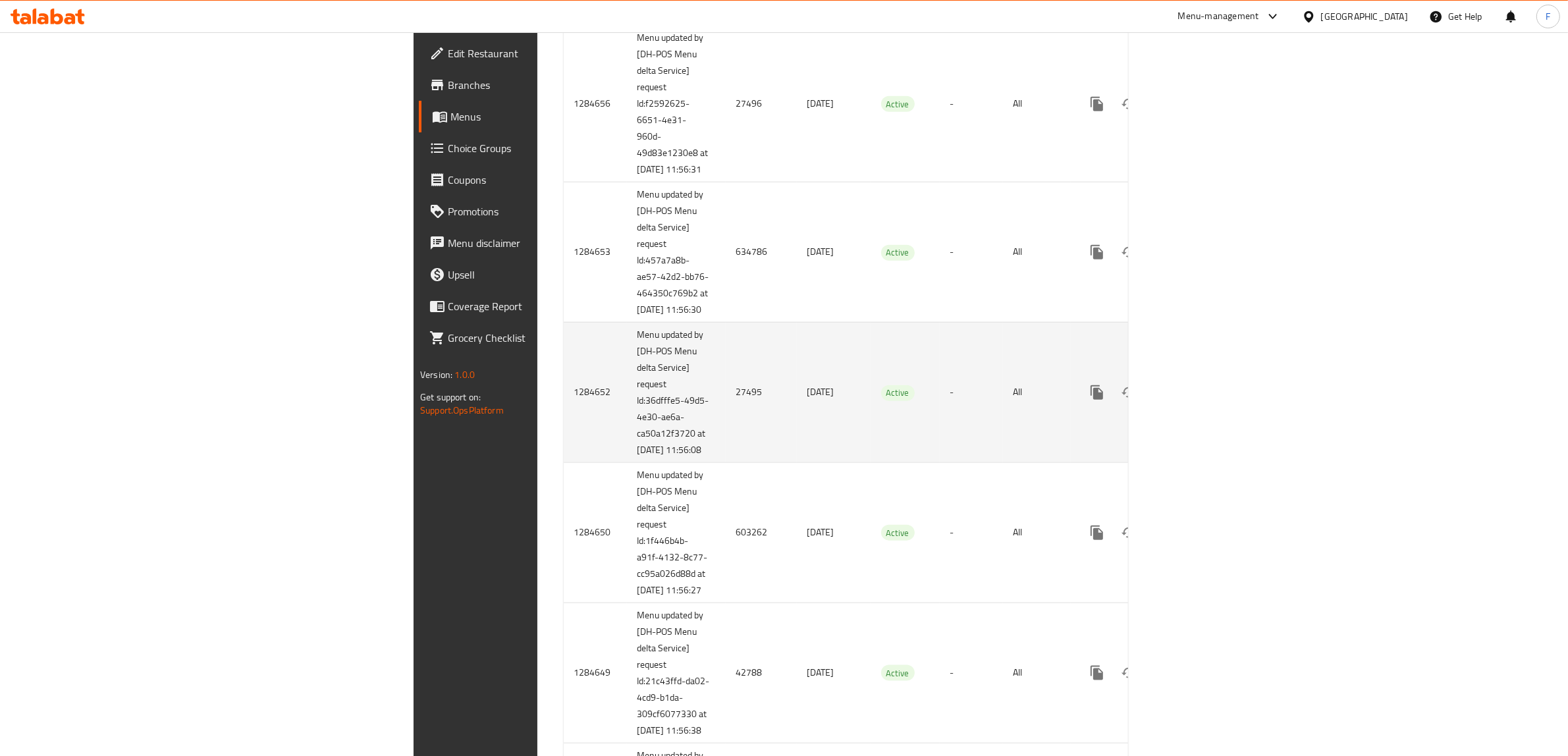
scroll to position [1810, 0]
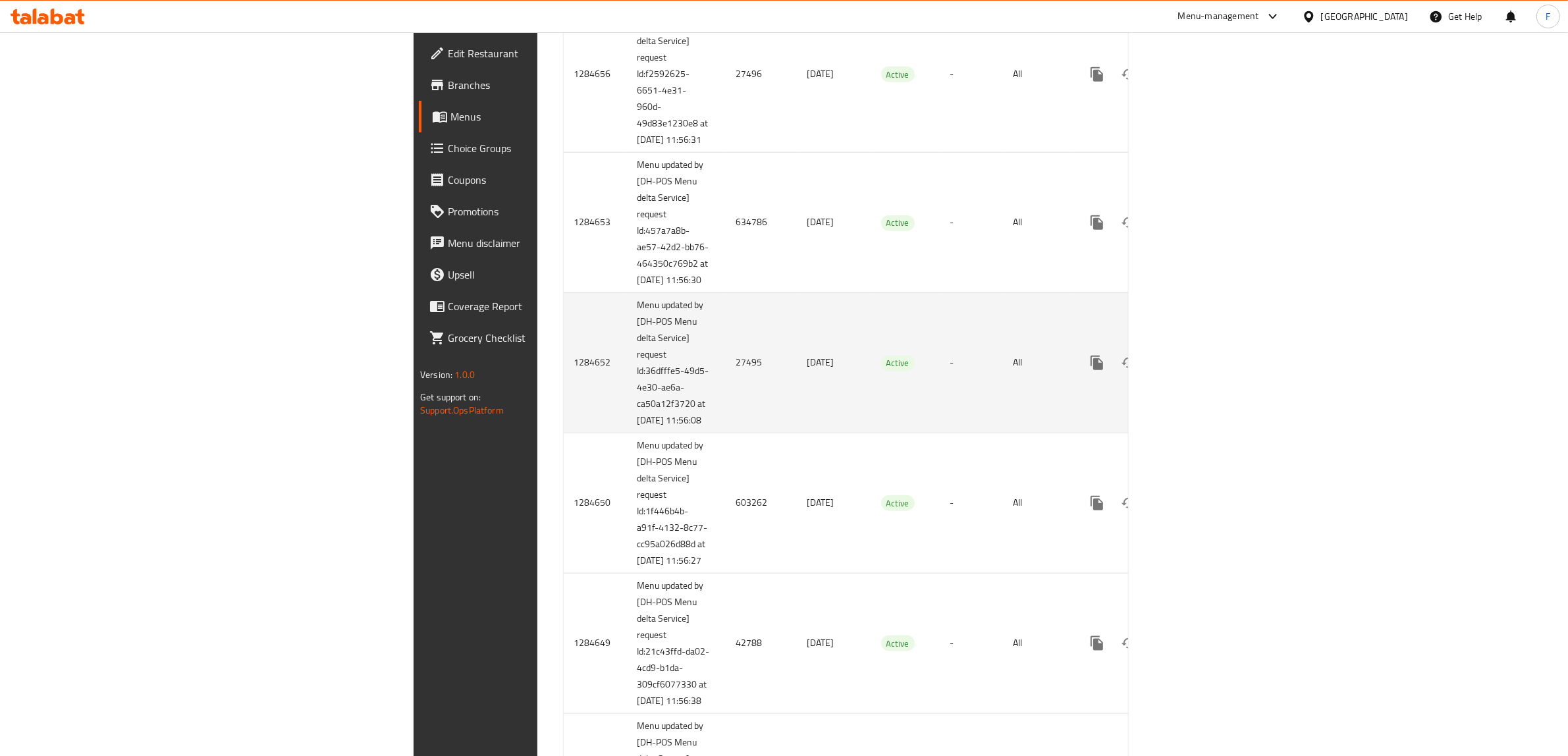
click at [726, 432] on td "27495" at bounding box center [762, 362] width 71 height 140
click at [1200, 371] on icon "enhanced table" at bounding box center [1192, 362] width 16 height 16
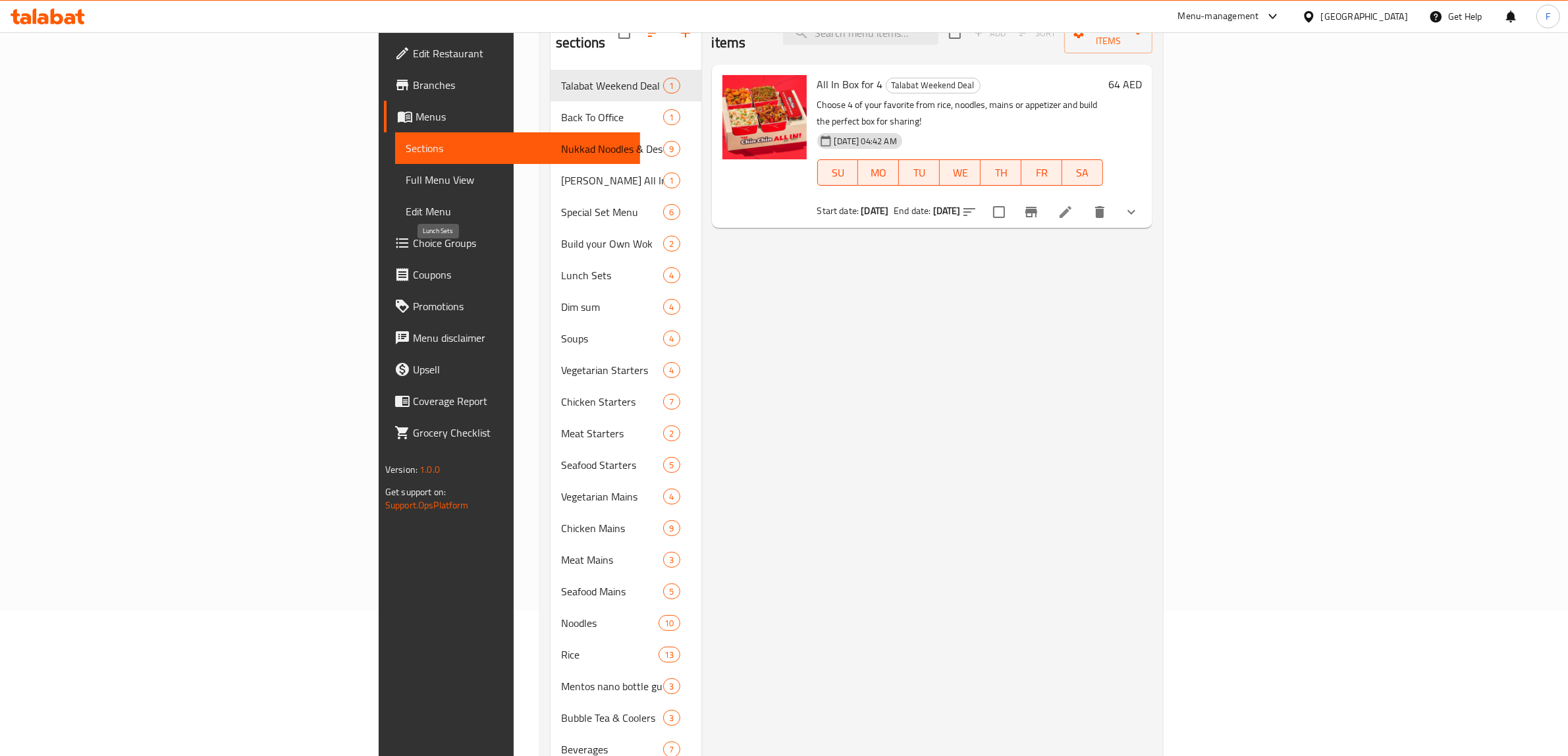
scroll to position [207, 0]
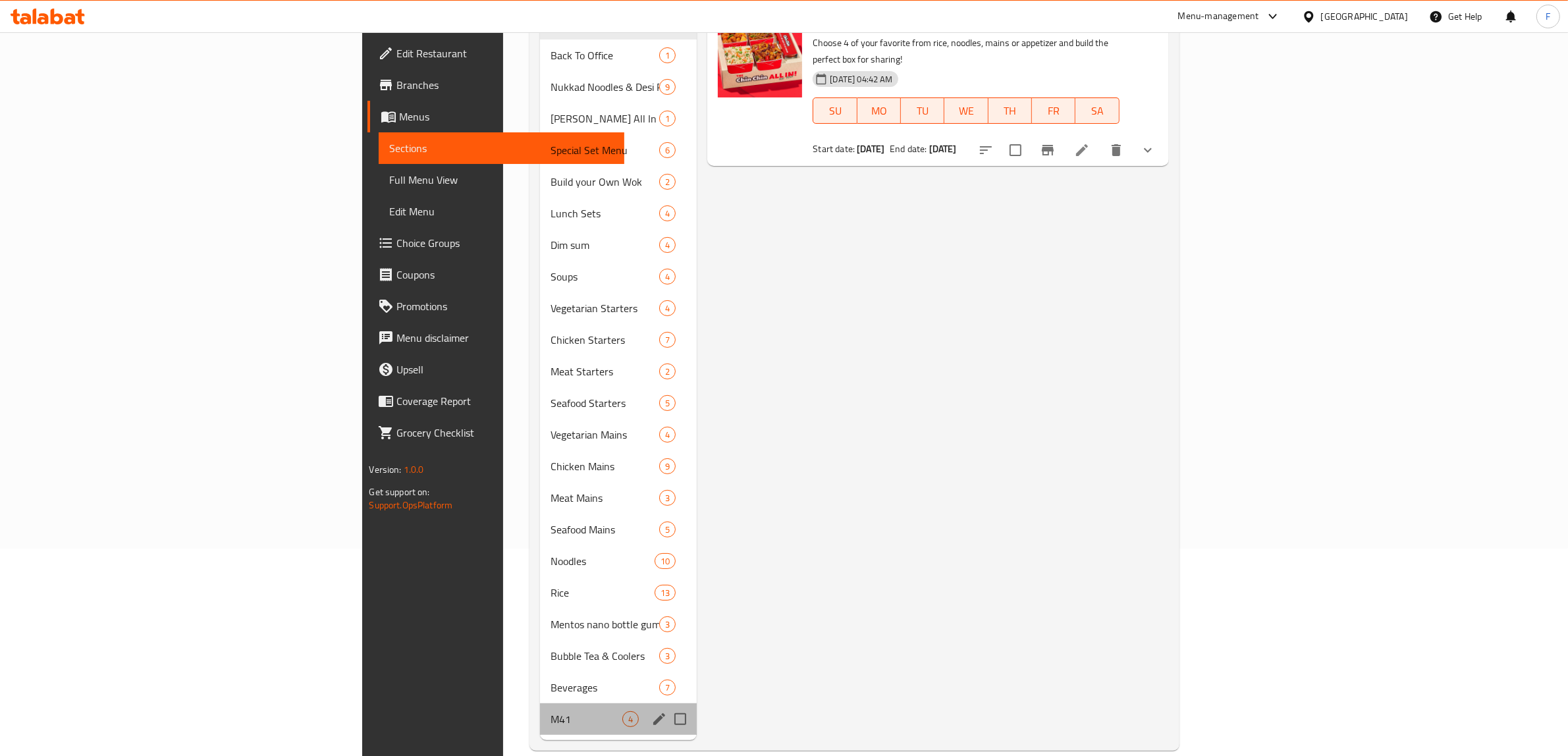
click at [540, 703] on div "M41 4" at bounding box center [618, 719] width 157 height 32
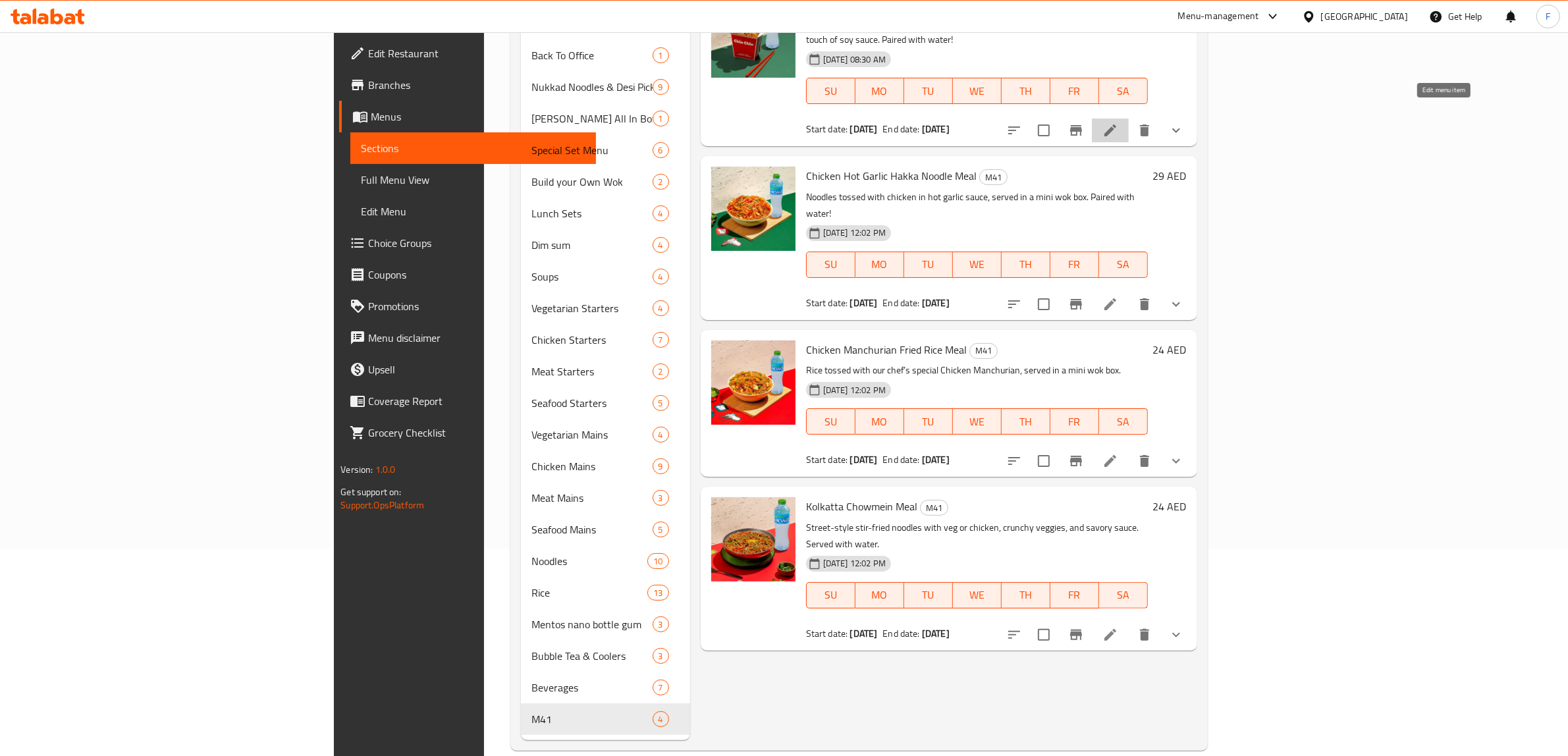
click at [1118, 122] on icon at bounding box center [1110, 130] width 16 height 16
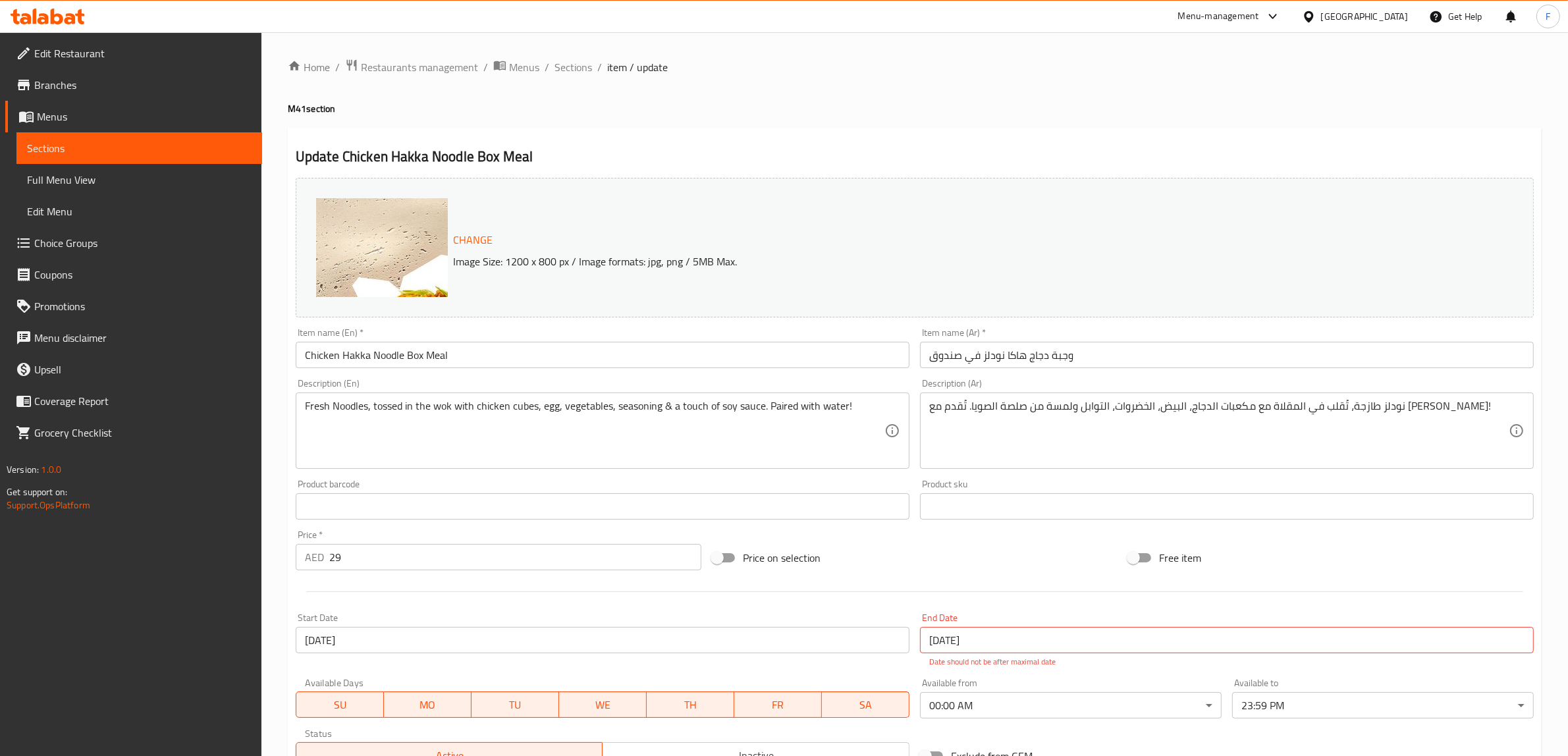
click at [850, 120] on div "Home / Restaurants management / Menus / Sections / item / update M41 section Up…" at bounding box center [914, 625] width 1254 height 1134
click at [514, 70] on span "Menus" at bounding box center [524, 67] width 30 height 16
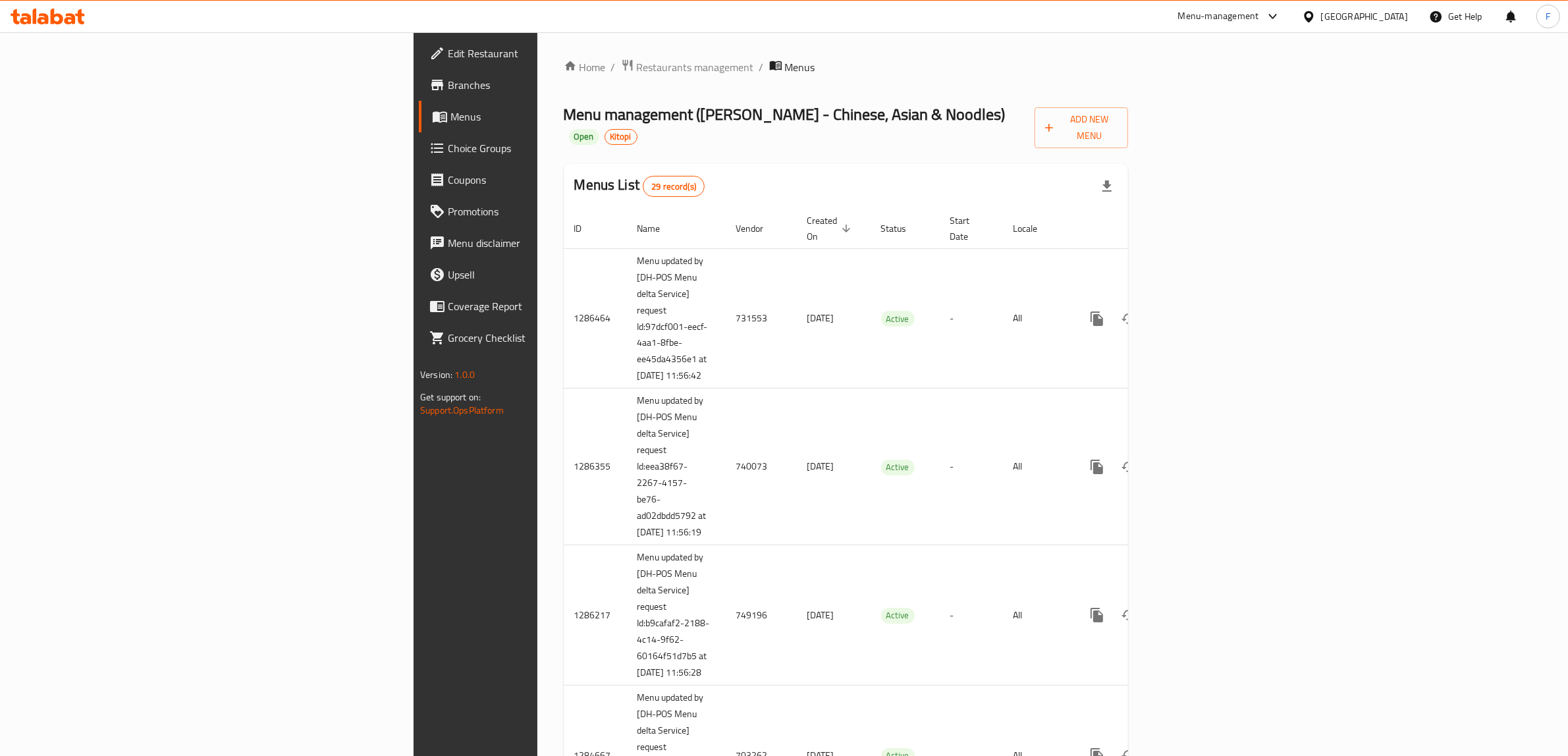
scroll to position [1988, 0]
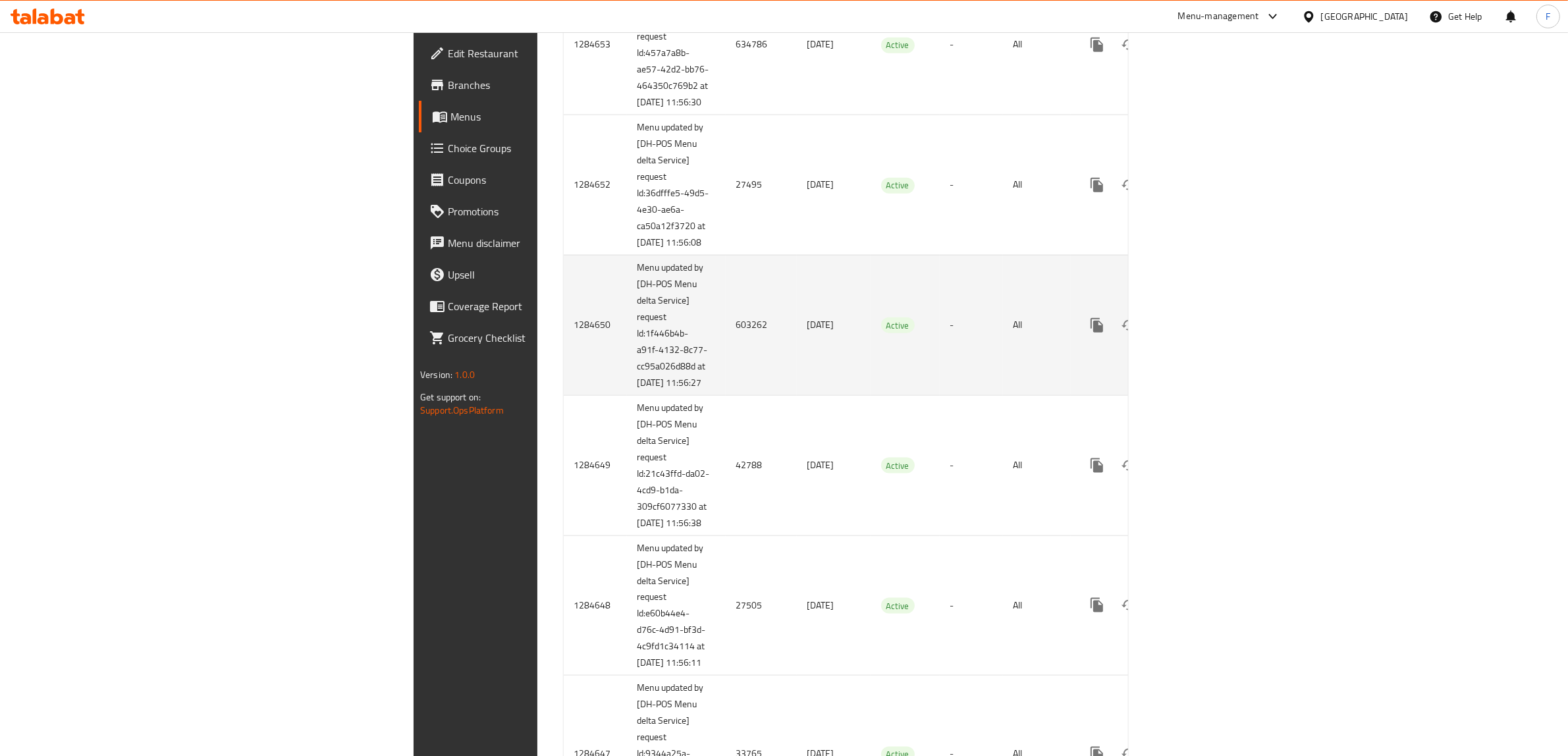
click at [726, 395] on td "603262" at bounding box center [762, 325] width 71 height 140
click at [1208, 341] on link "enhanced table" at bounding box center [1192, 325] width 32 height 32
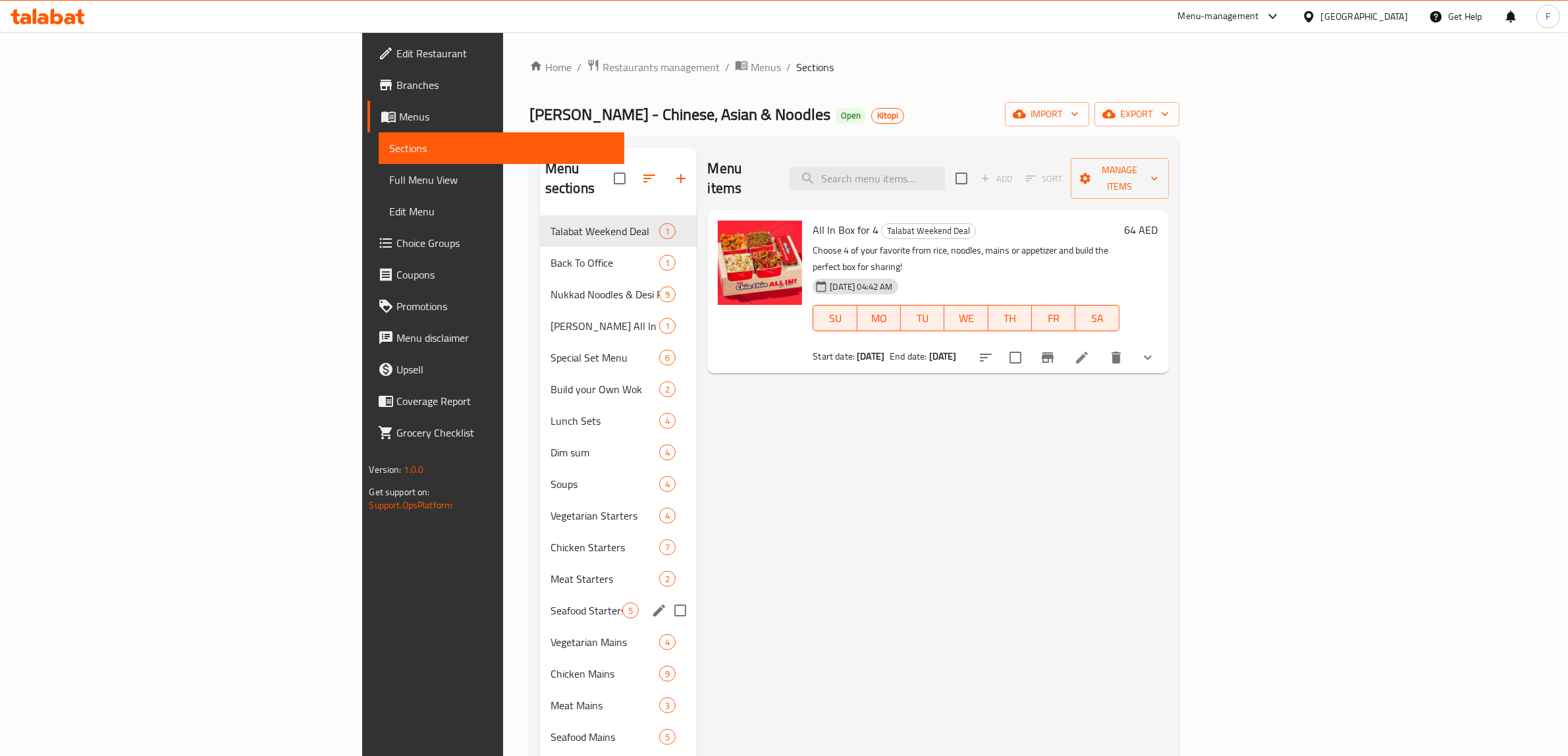
scroll to position [207, 0]
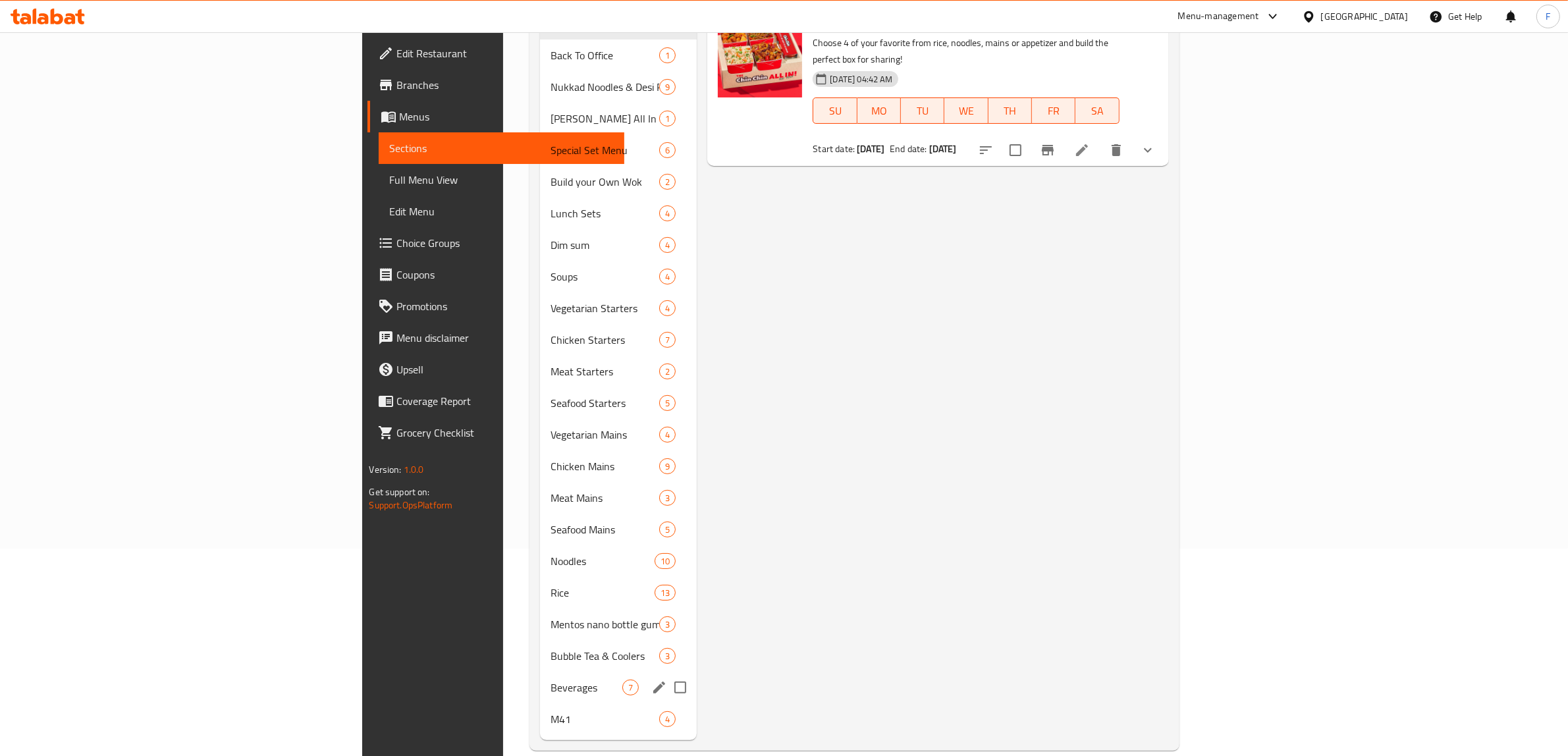
click at [540, 703] on div "M41 4" at bounding box center [618, 719] width 157 height 32
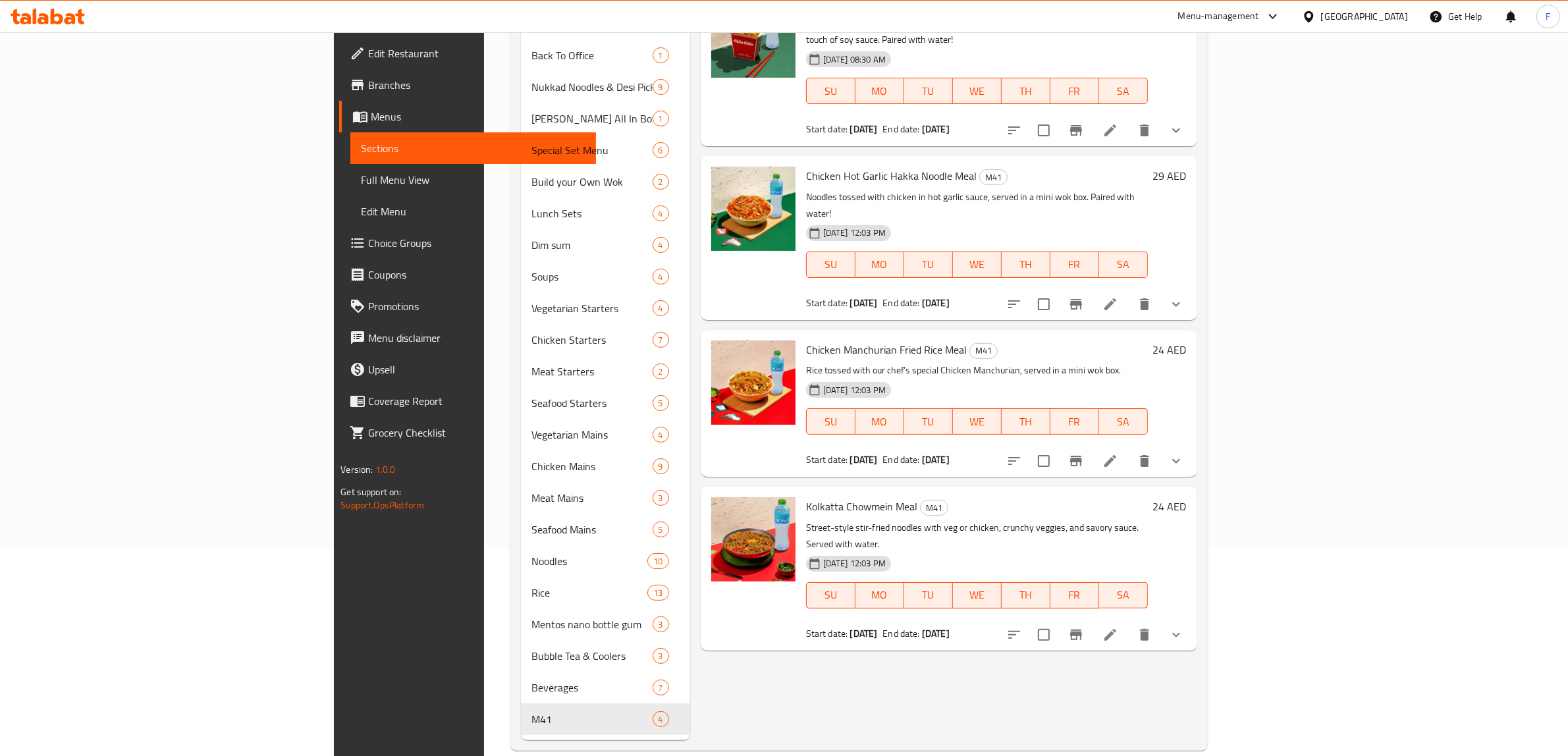
click at [1129, 120] on li at bounding box center [1110, 130] width 37 height 24
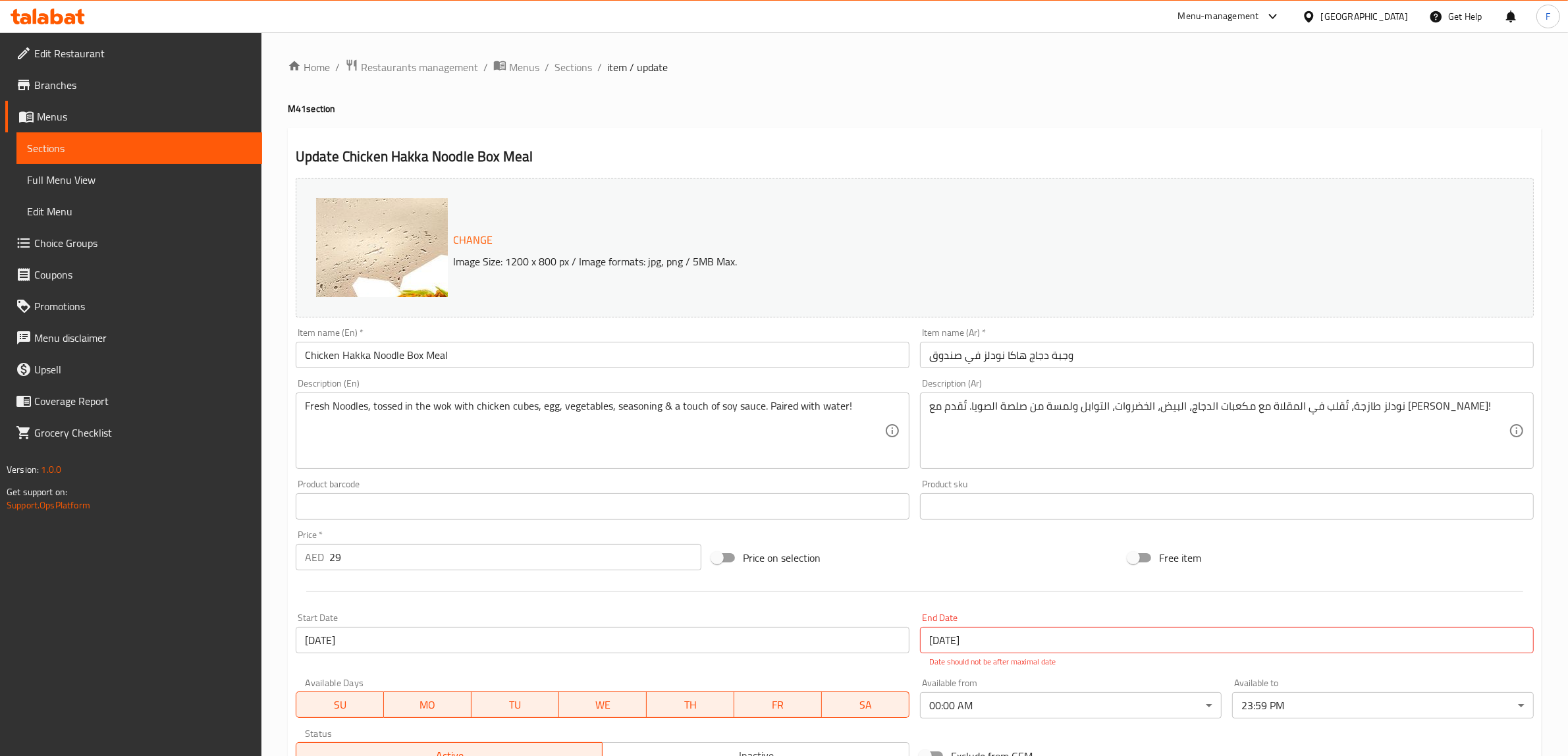
drag, startPoint x: 532, startPoint y: 61, endPoint x: 111, endPoint y: 227, distance: 452.5
click at [532, 61] on span "Menus" at bounding box center [524, 67] width 30 height 16
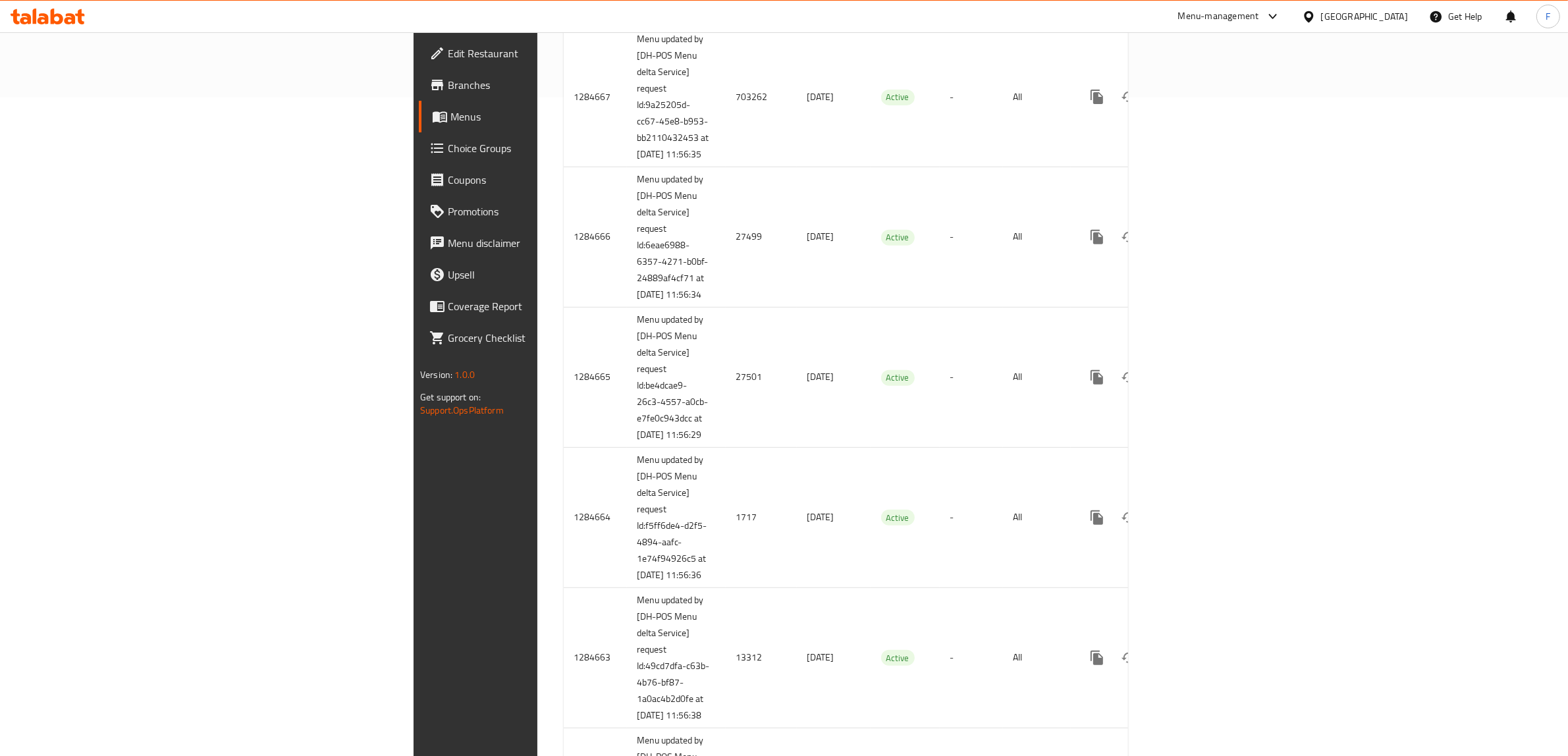
scroll to position [2144, 0]
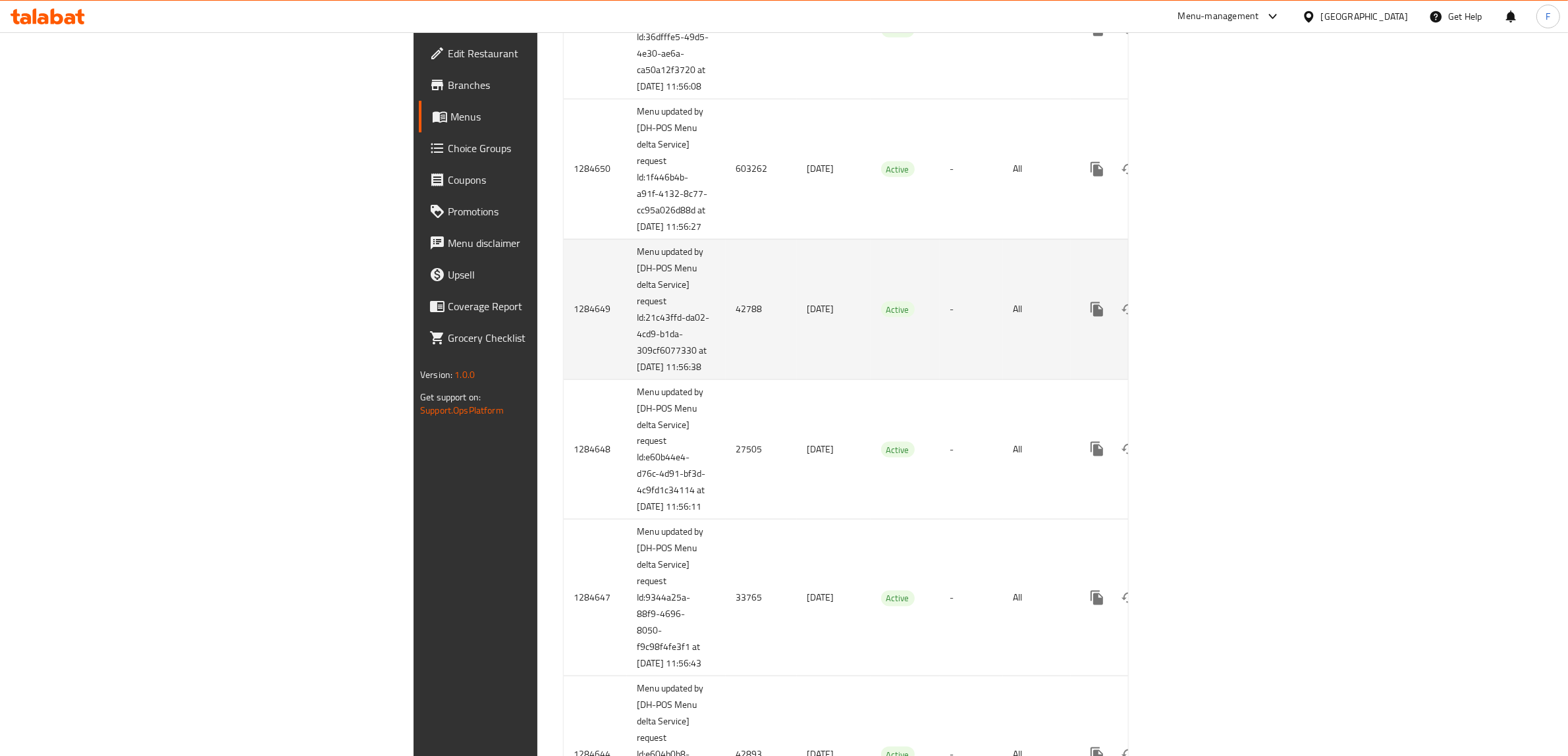
click at [726, 379] on td "42788" at bounding box center [762, 309] width 71 height 140
click at [1200, 317] on icon "enhanced table" at bounding box center [1192, 309] width 16 height 16
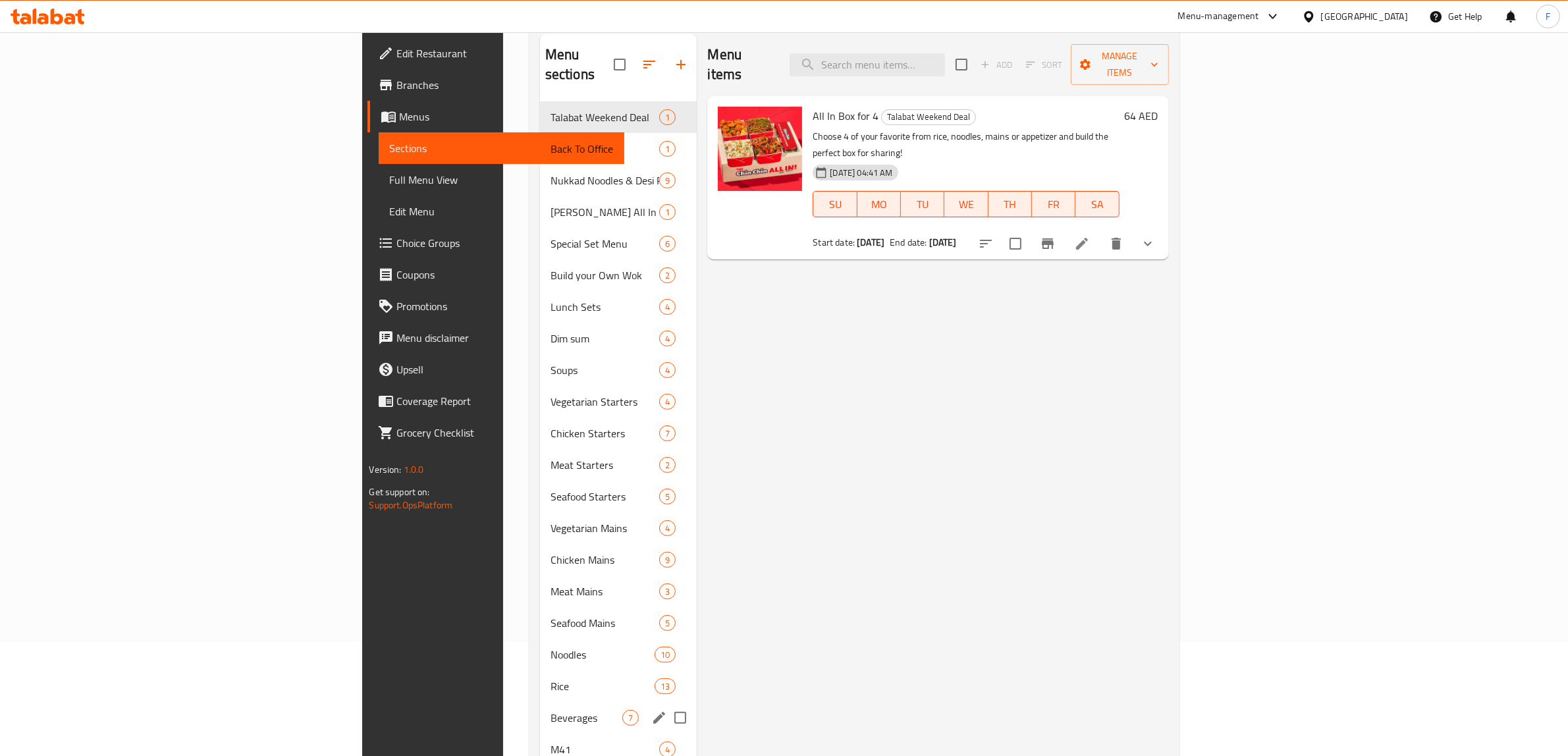
scroll to position [185, 0]
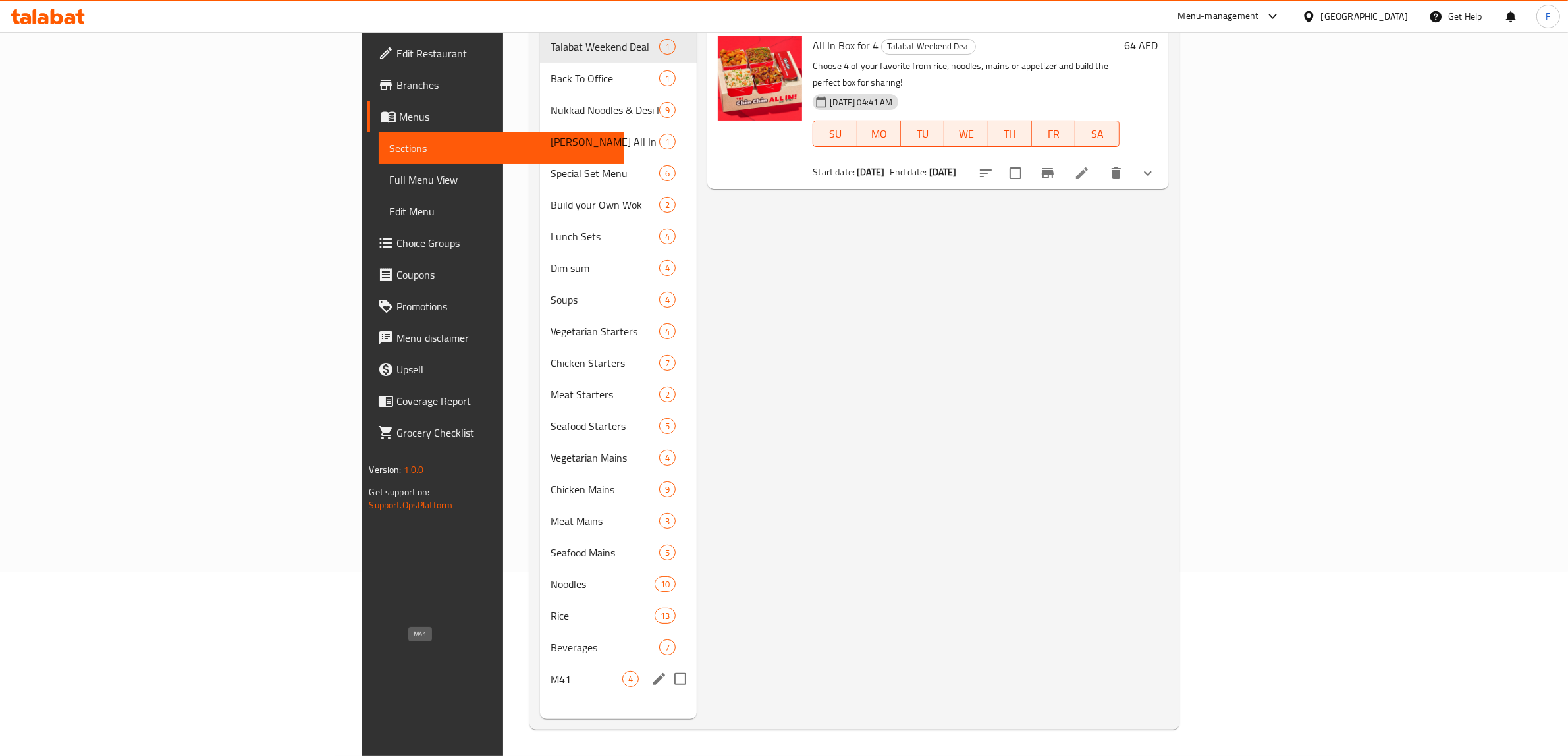
drag, startPoint x: 387, startPoint y: 663, endPoint x: 407, endPoint y: 648, distance: 25.0
click at [551, 671] on span "M41" at bounding box center [586, 679] width 72 height 16
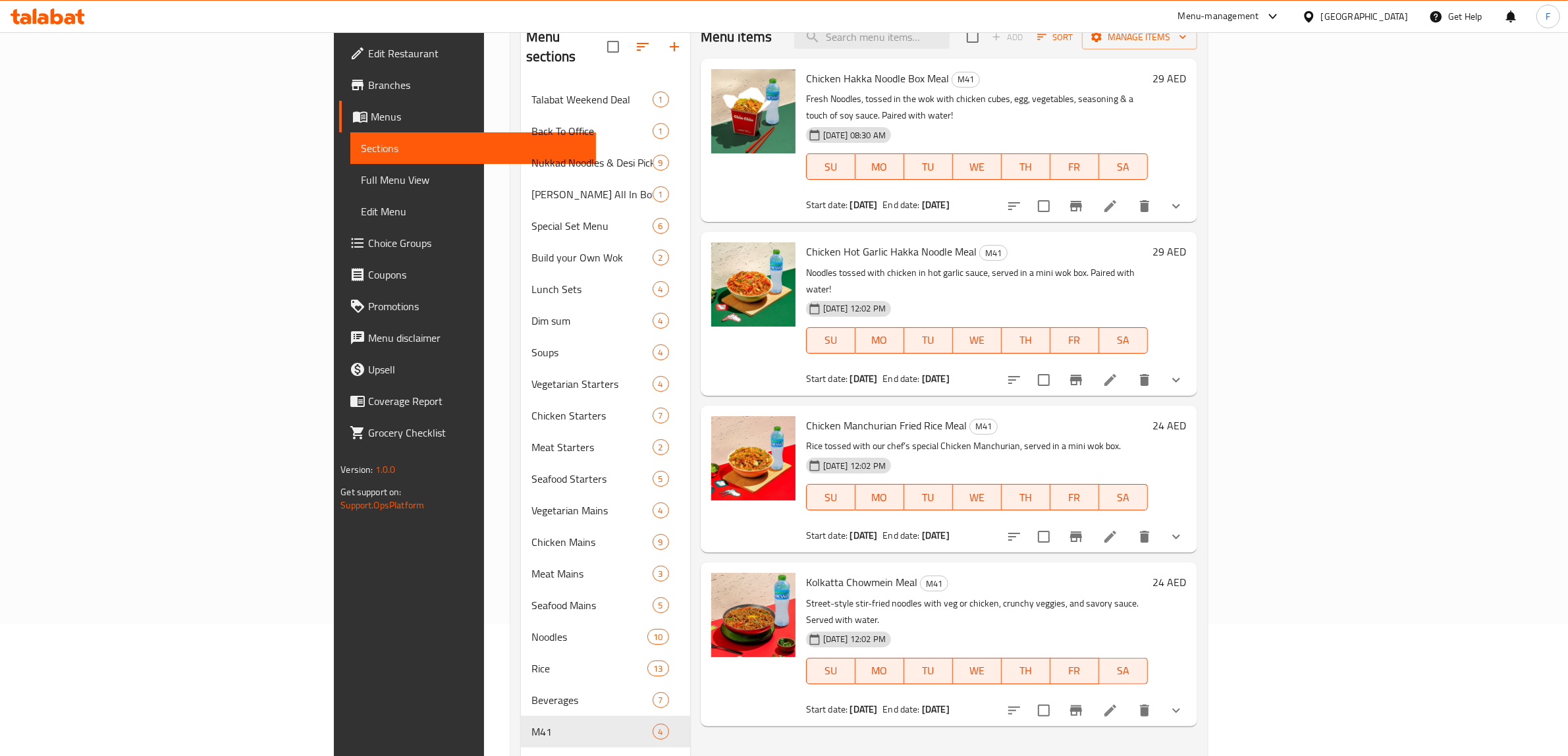
scroll to position [102, 0]
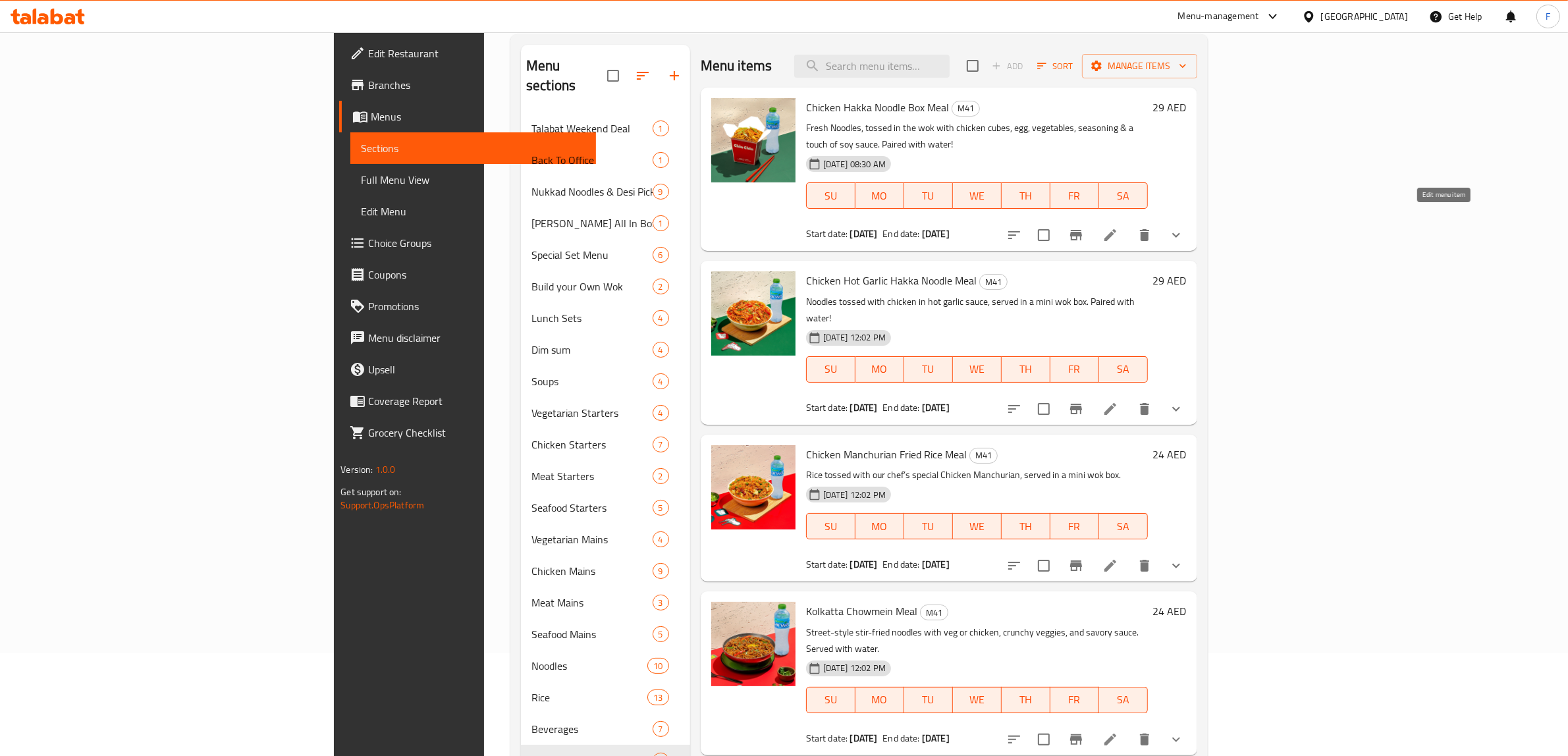
click at [1116, 229] on icon at bounding box center [1111, 235] width 12 height 12
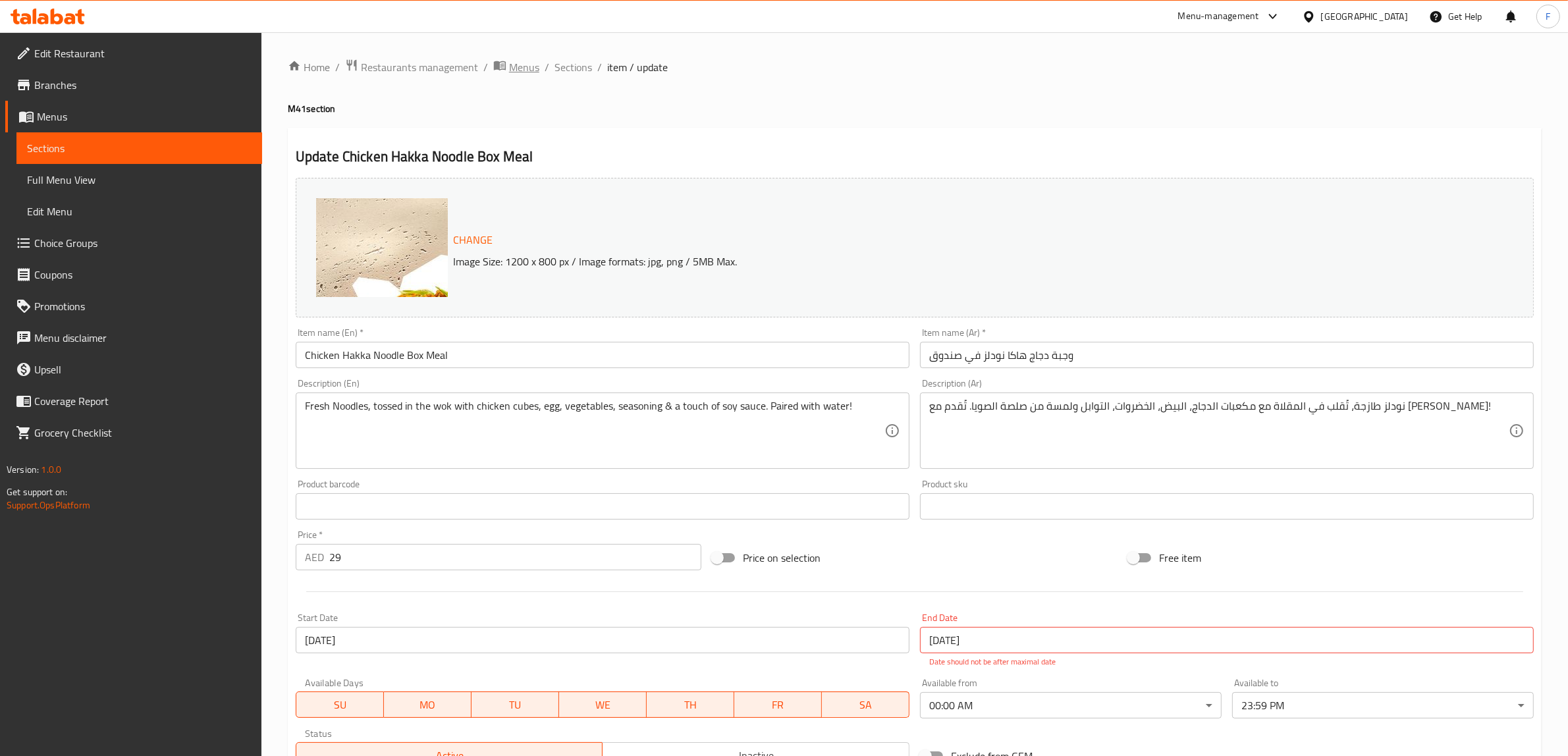
click at [523, 62] on span "Menus" at bounding box center [524, 67] width 30 height 16
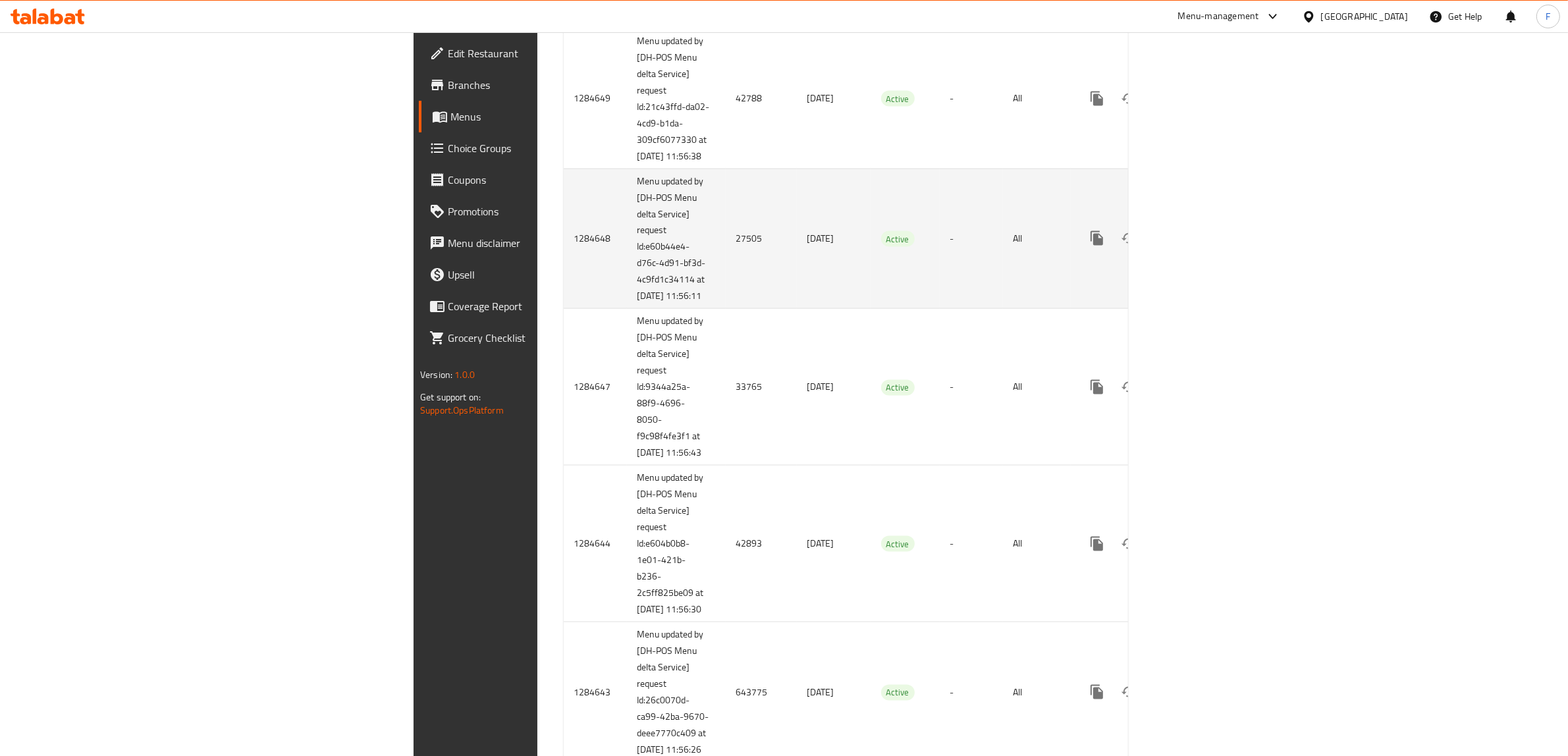
scroll to position [2383, 0]
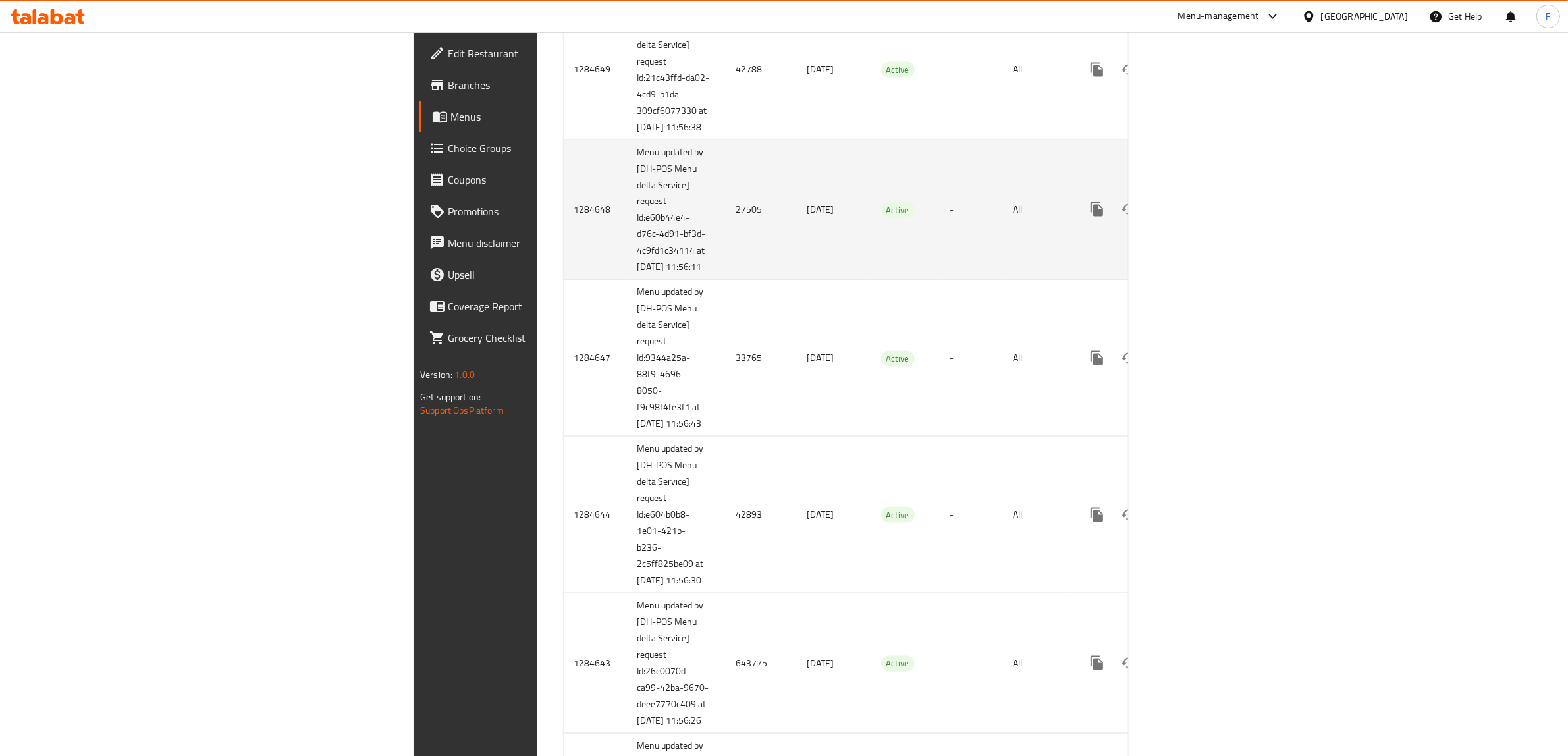
click at [726, 280] on td "27505" at bounding box center [762, 209] width 71 height 140
click at [1200, 217] on icon "enhanced table" at bounding box center [1192, 209] width 16 height 16
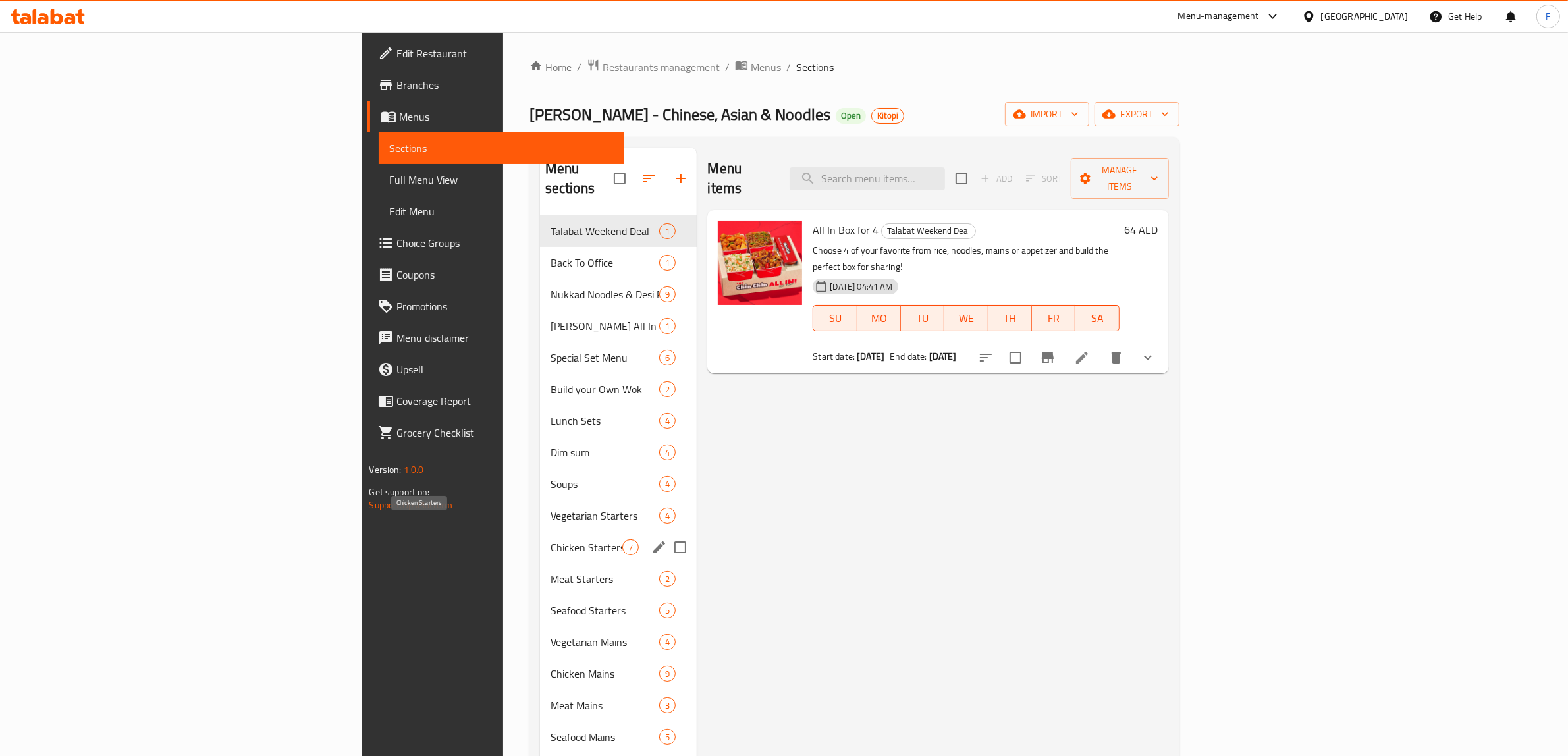
scroll to position [185, 0]
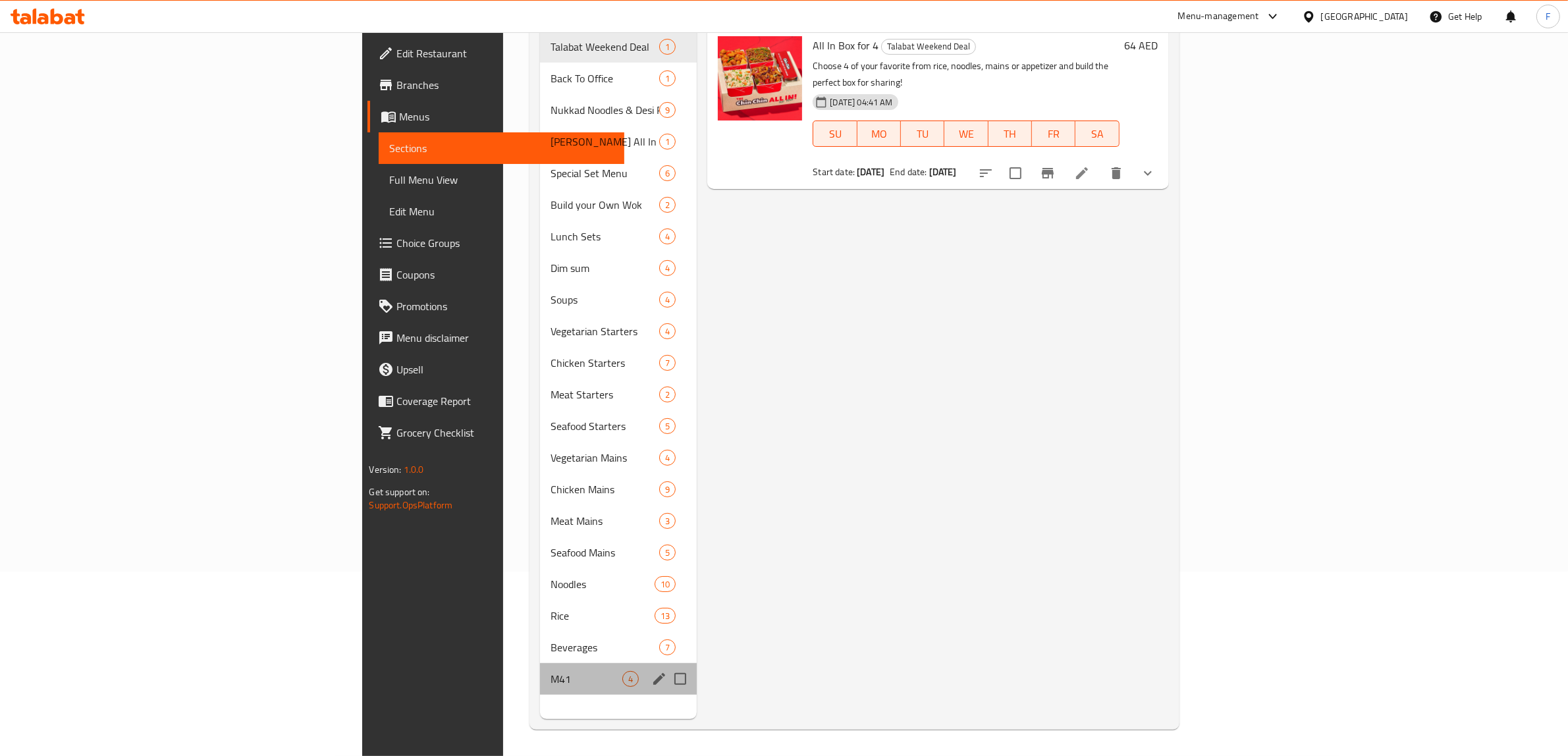
click at [540, 671] on div "M41 4" at bounding box center [618, 679] width 157 height 32
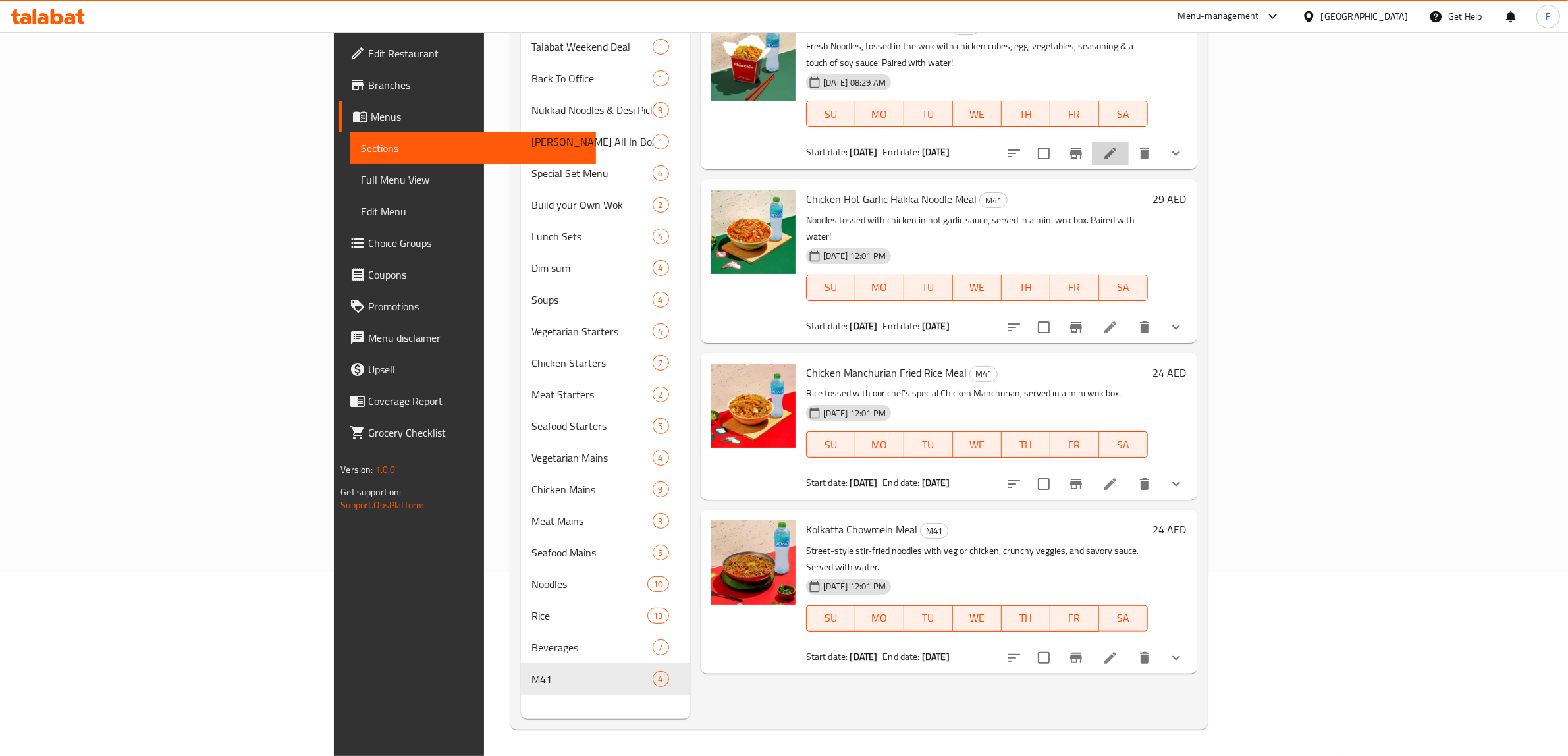
click at [1129, 142] on li at bounding box center [1110, 153] width 37 height 24
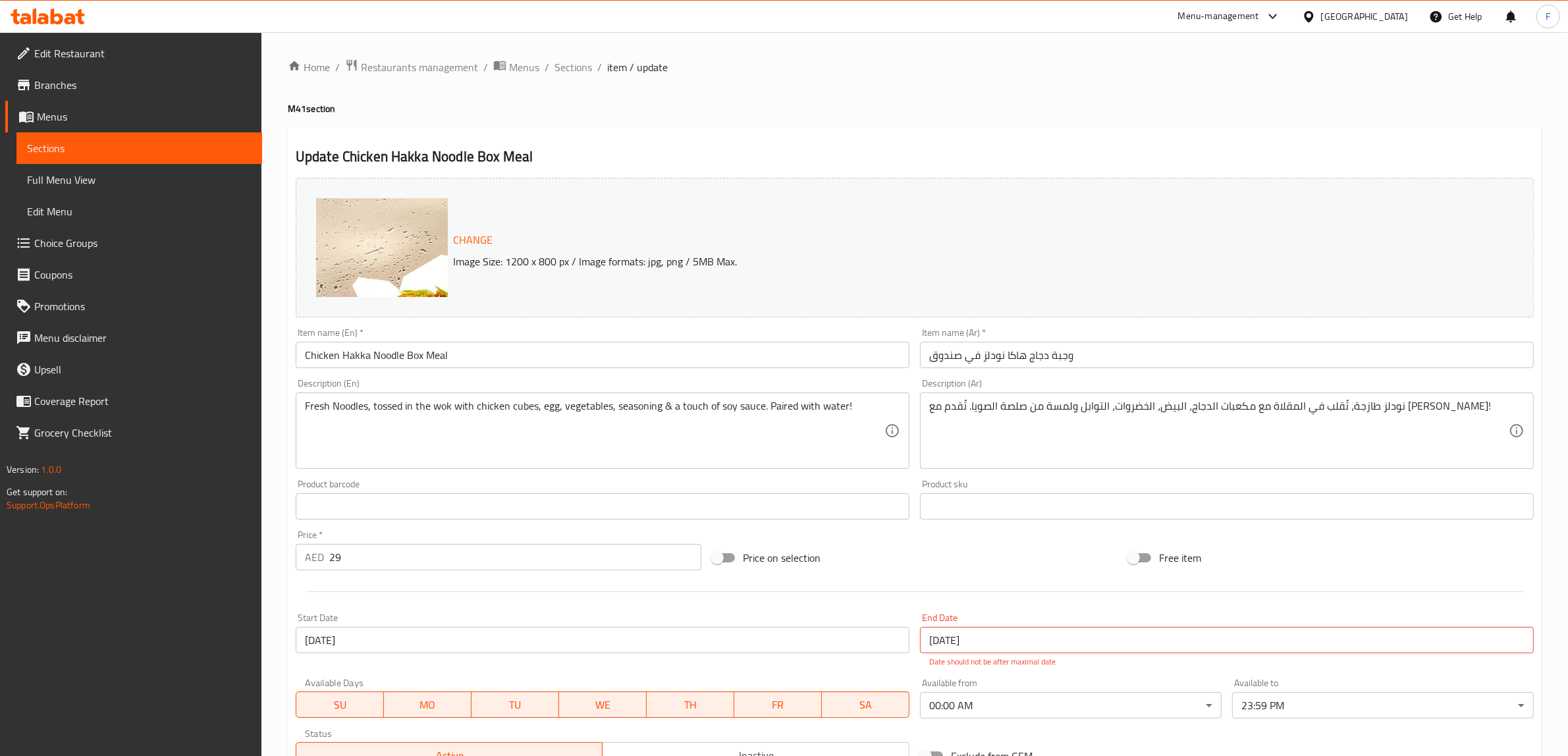
drag, startPoint x: 521, startPoint y: 67, endPoint x: 614, endPoint y: 86, distance: 94.9
click at [521, 67] on span "Menus" at bounding box center [524, 67] width 30 height 16
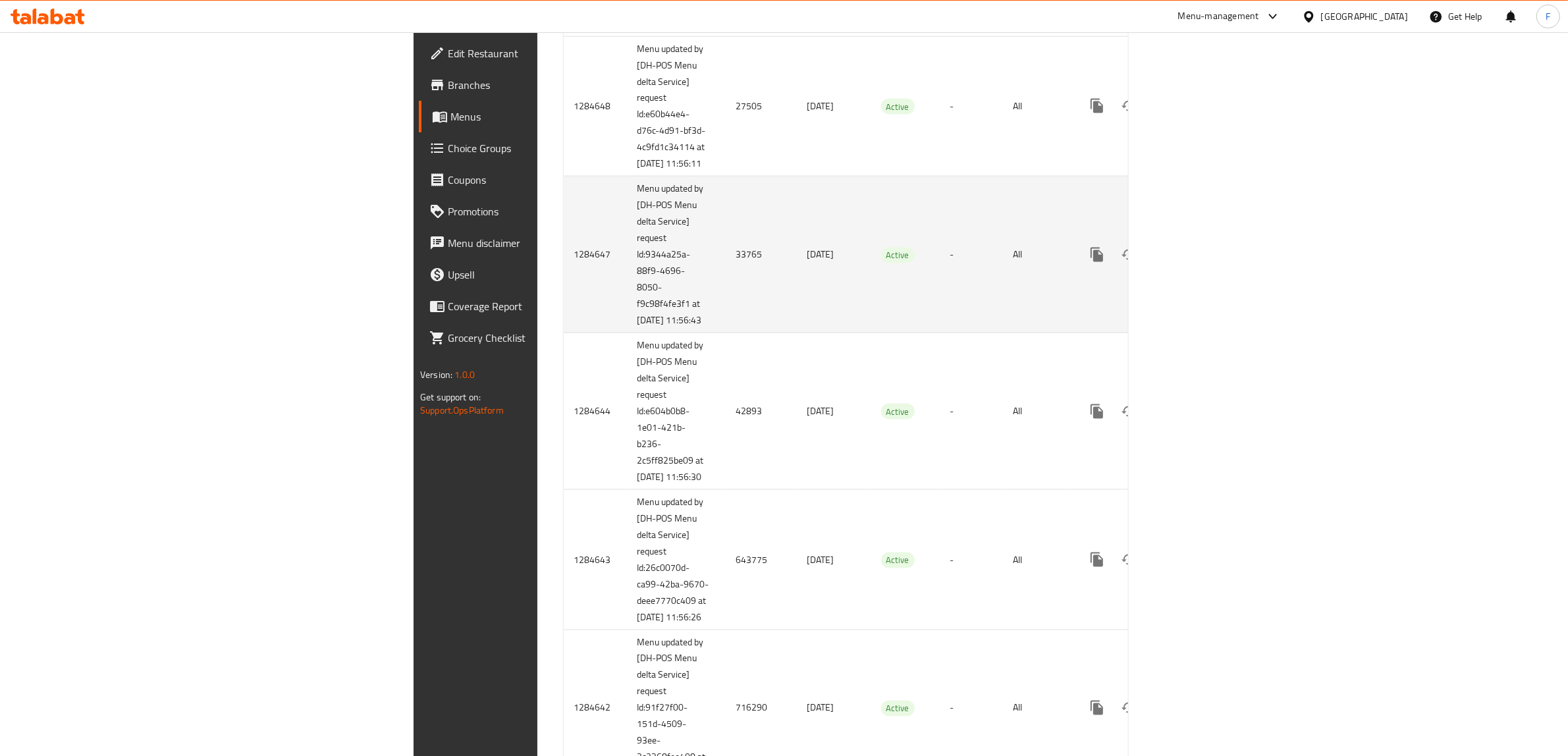
scroll to position [2539, 0]
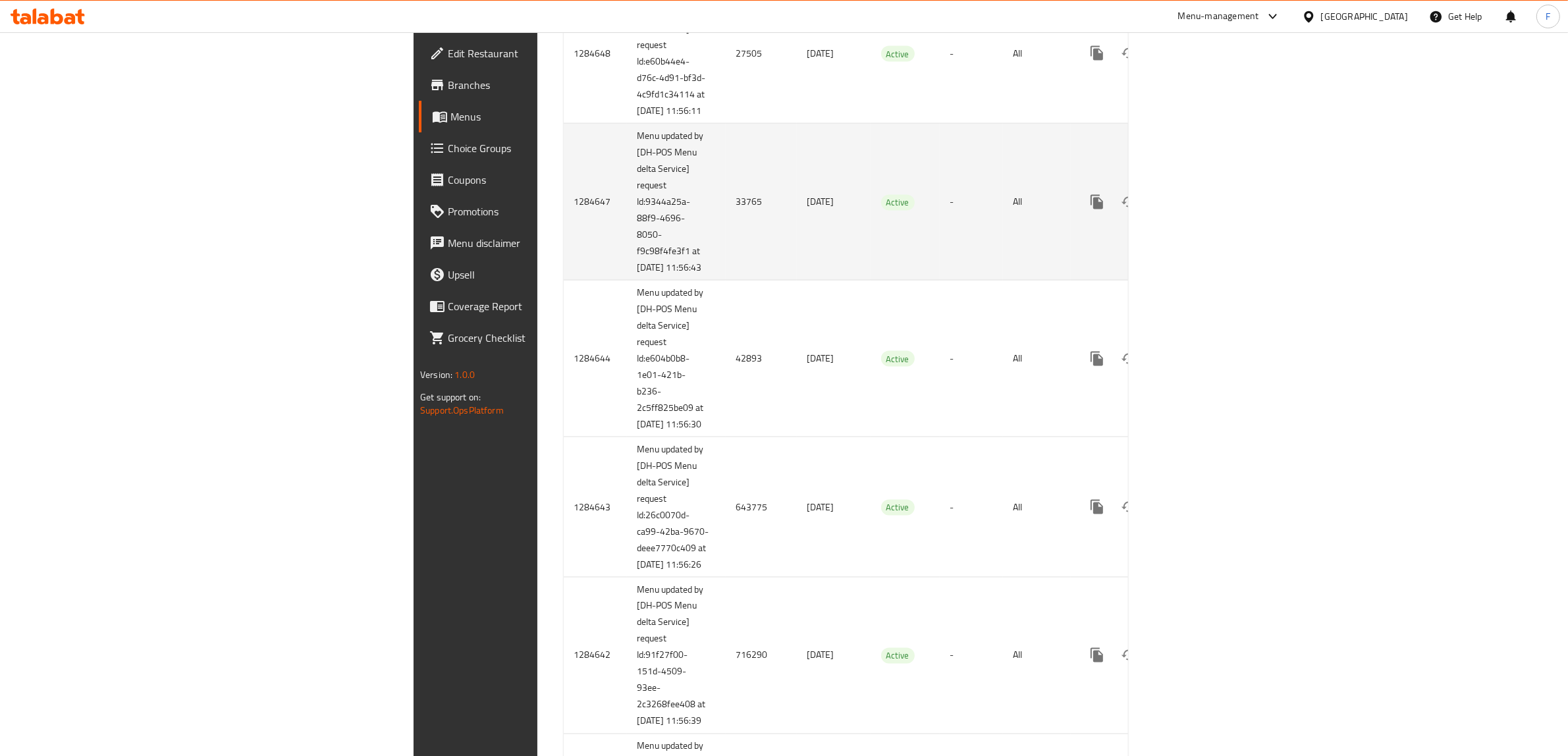
click at [726, 281] on td "33765" at bounding box center [762, 202] width 71 height 157
click at [1198, 208] on icon "enhanced table" at bounding box center [1192, 202] width 12 height 12
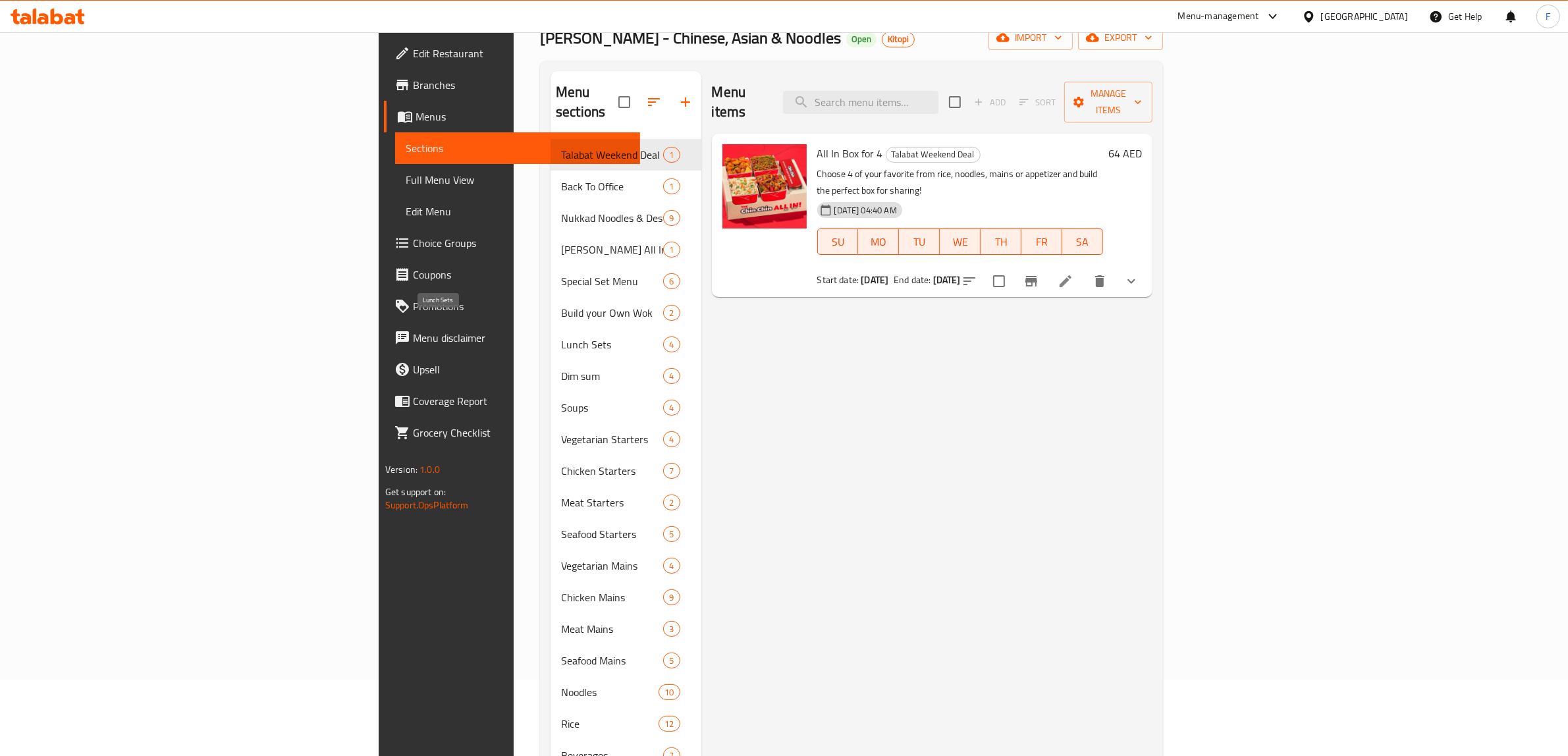
scroll to position [185, 0]
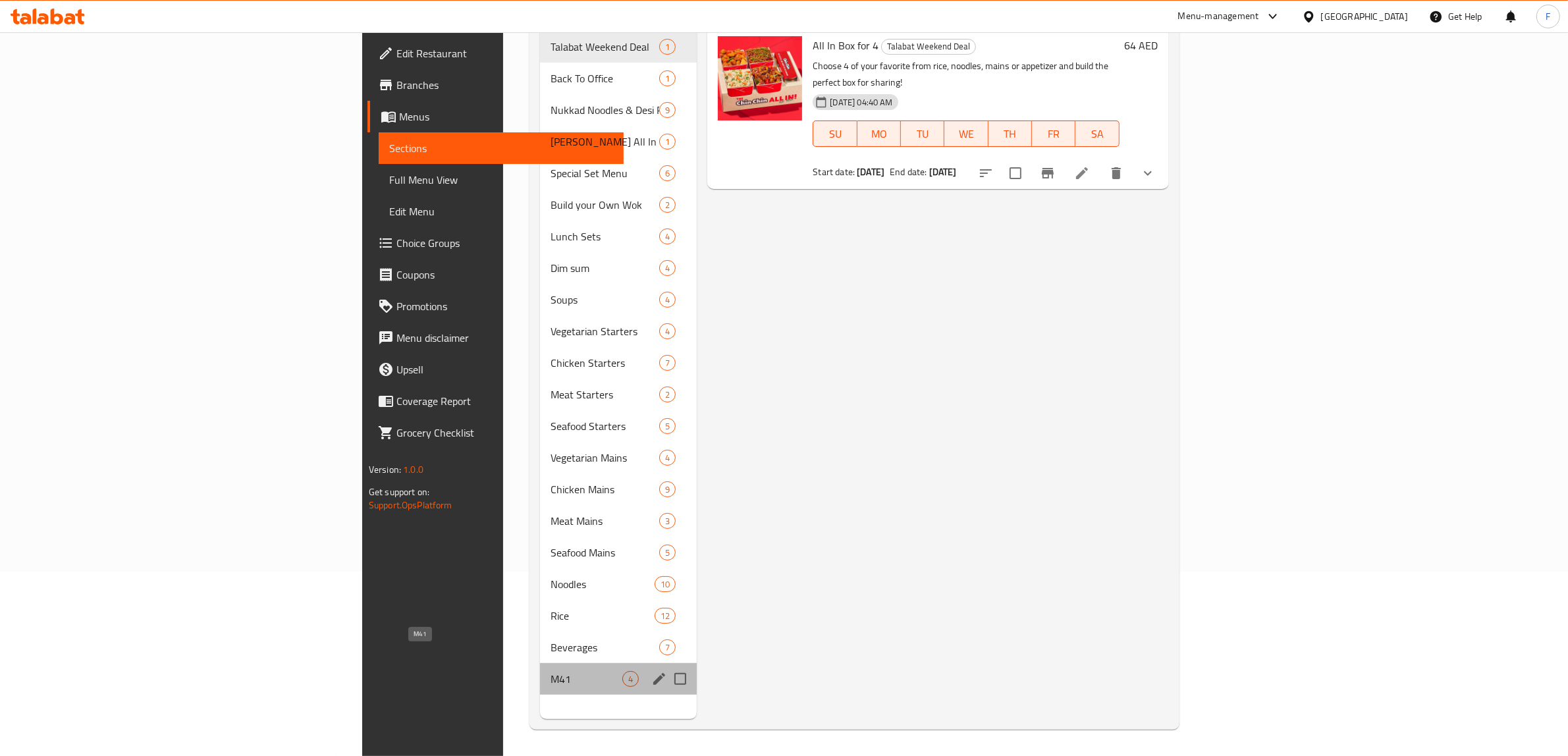
click at [551, 671] on span "M41" at bounding box center [586, 679] width 72 height 16
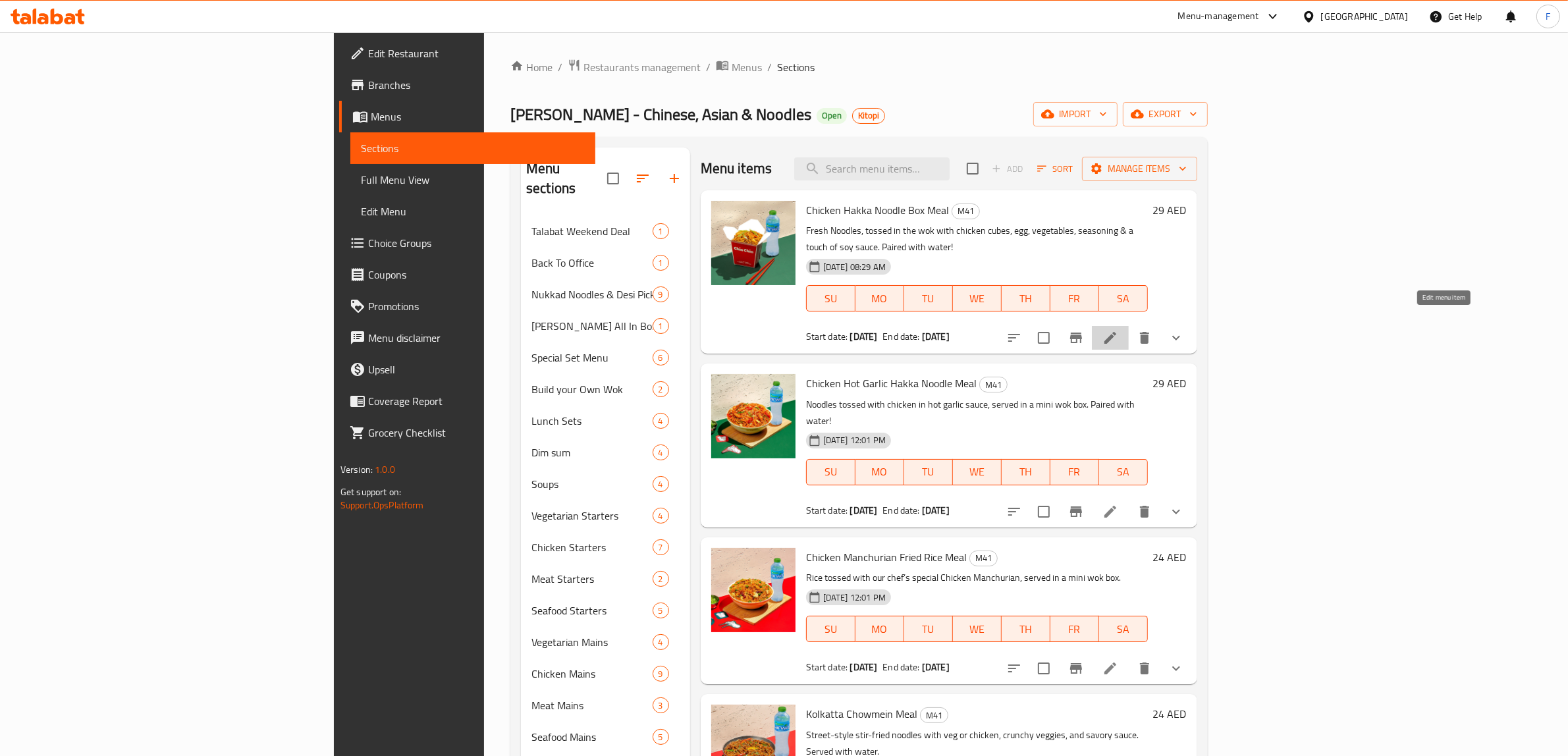
click at [1118, 330] on icon at bounding box center [1110, 337] width 16 height 16
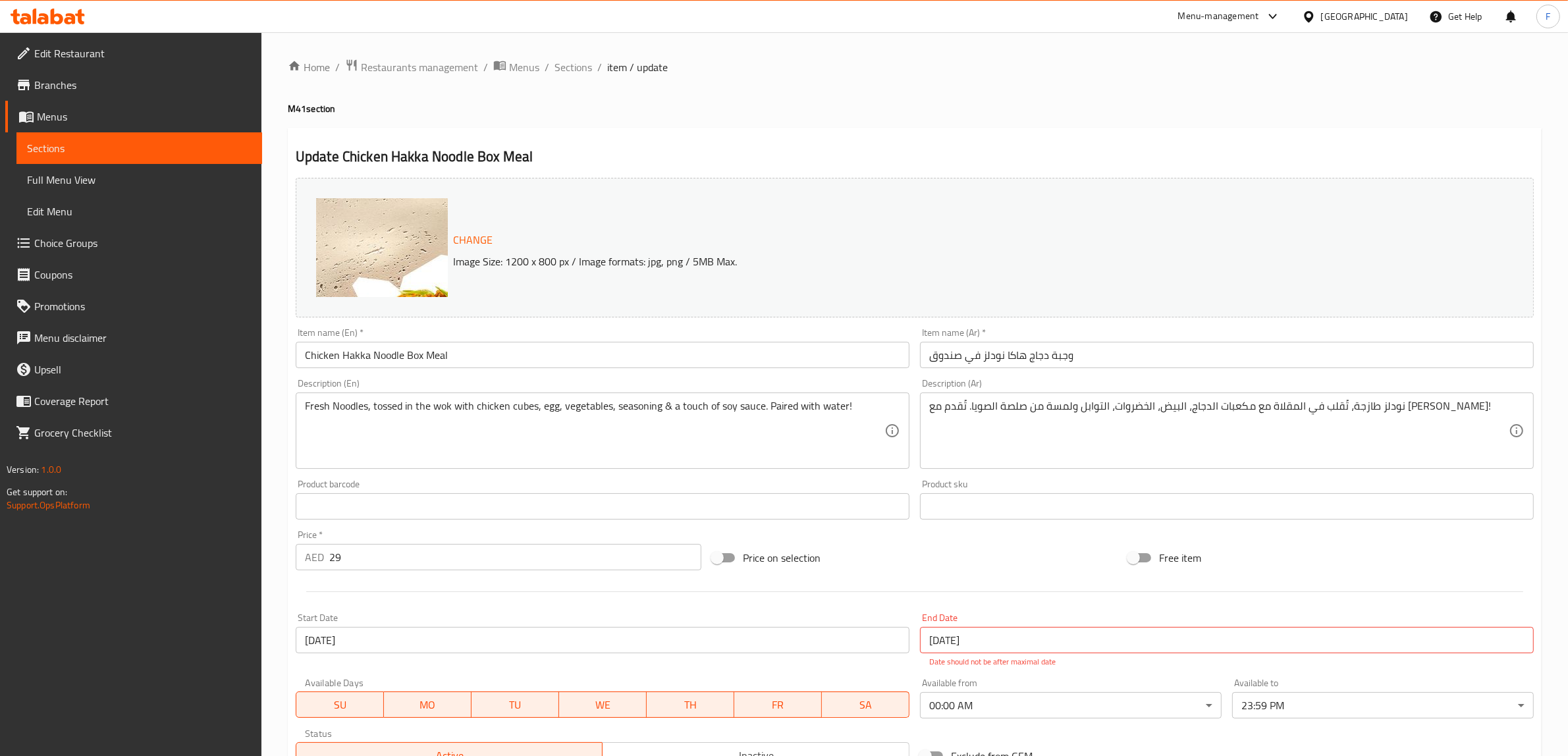
drag, startPoint x: 529, startPoint y: 62, endPoint x: 807, endPoint y: 11, distance: 282.6
click at [529, 62] on span "Menus" at bounding box center [524, 67] width 30 height 16
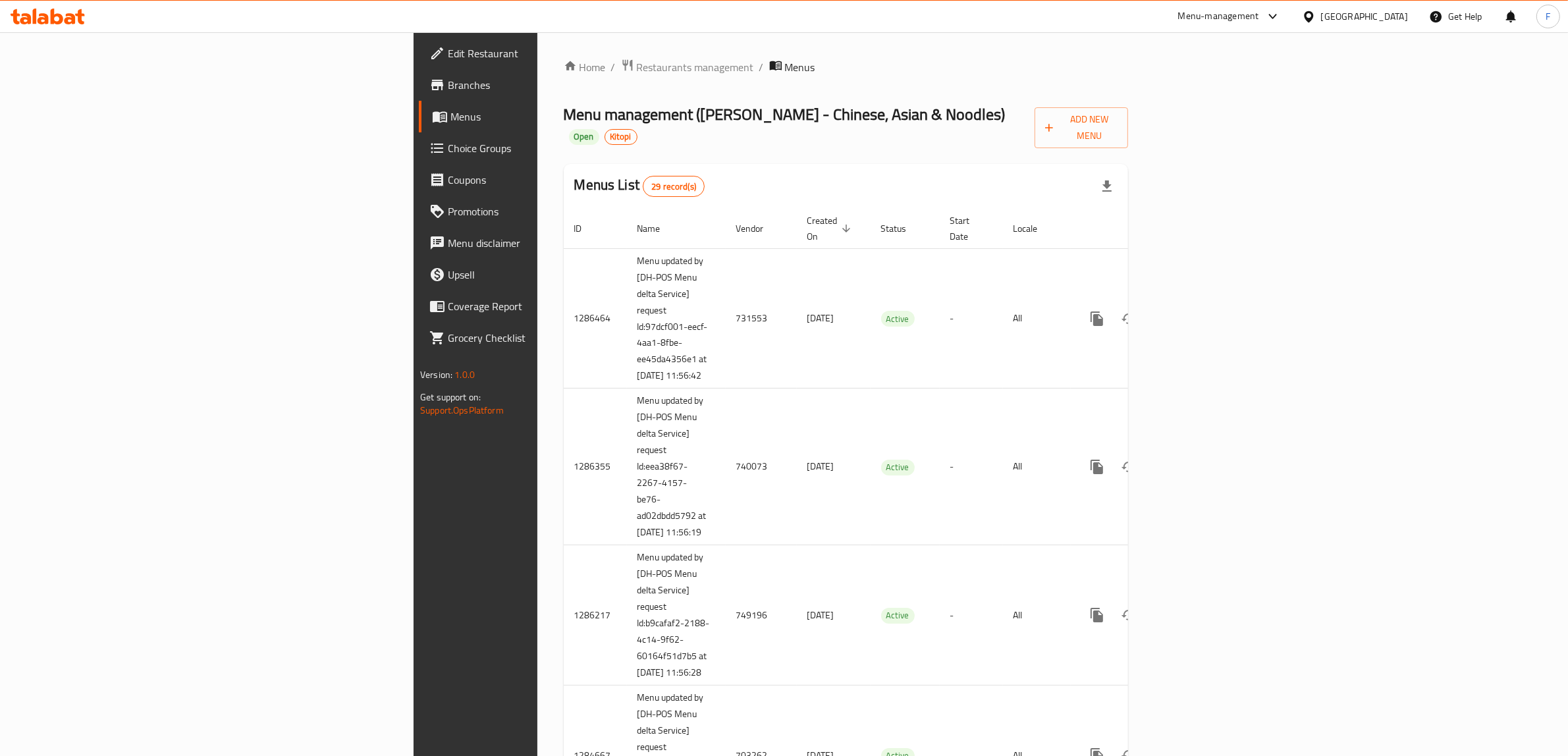
scroll to position [2615, 0]
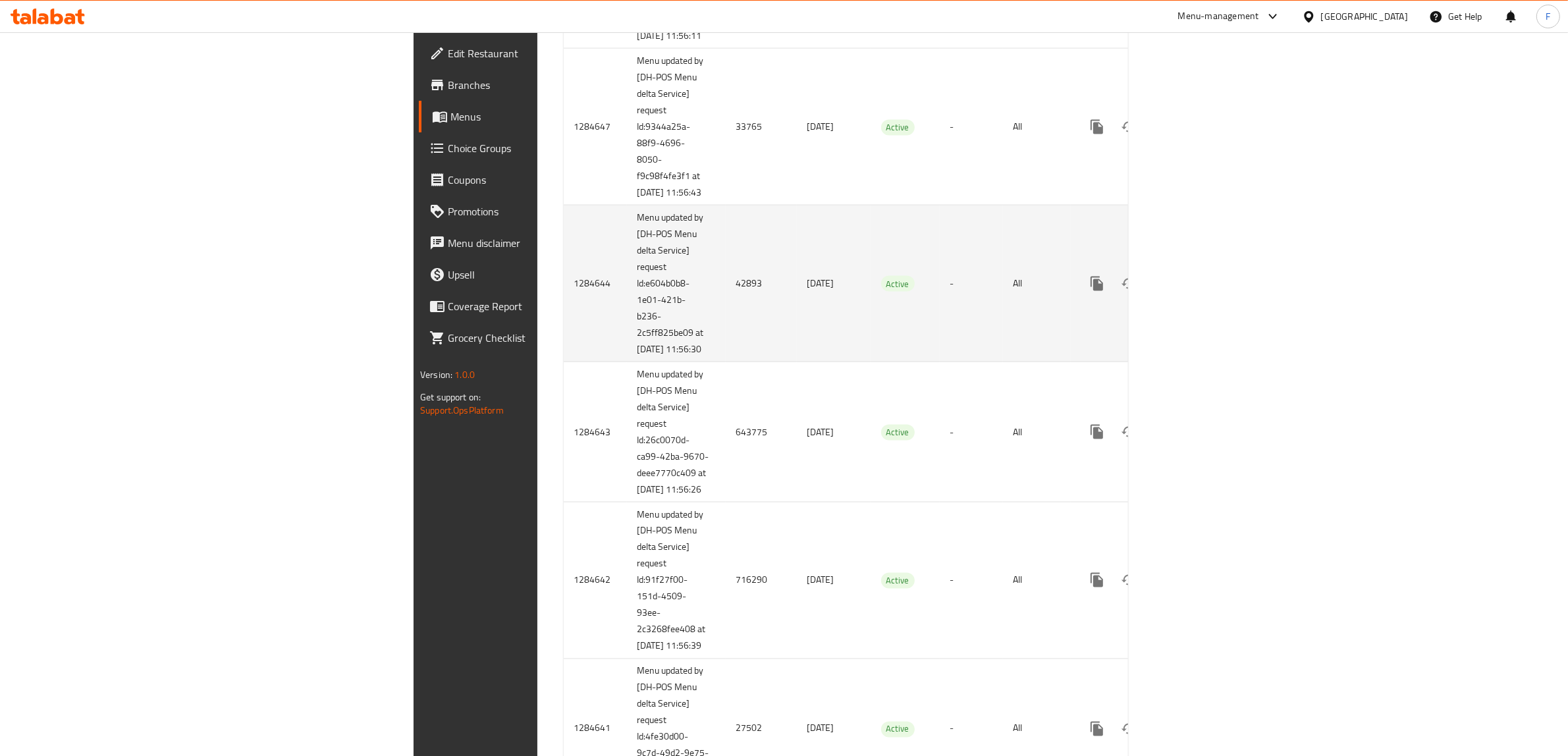
click at [726, 362] on td "42893" at bounding box center [762, 284] width 71 height 157
click at [1200, 292] on icon "enhanced table" at bounding box center [1192, 284] width 16 height 16
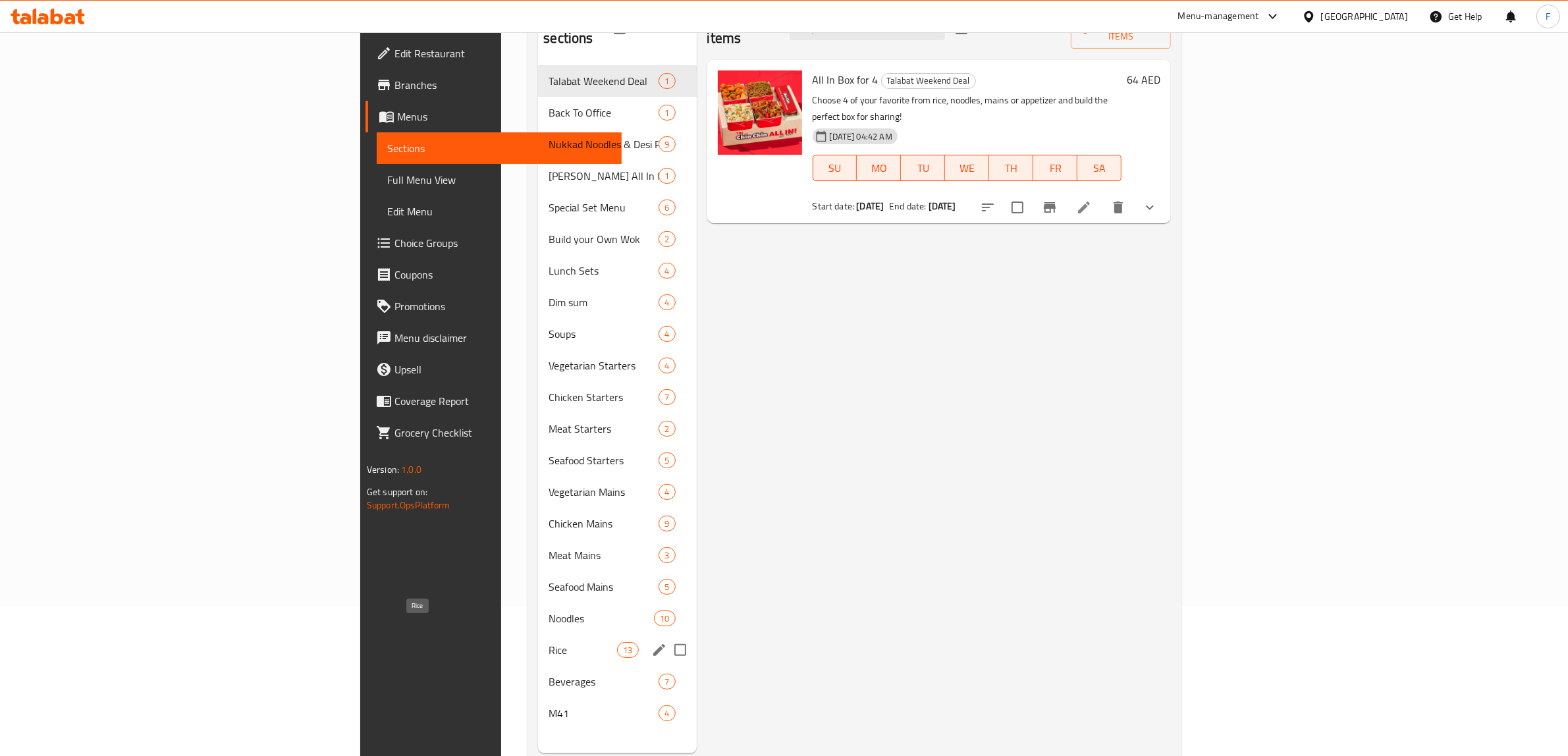
scroll to position [185, 0]
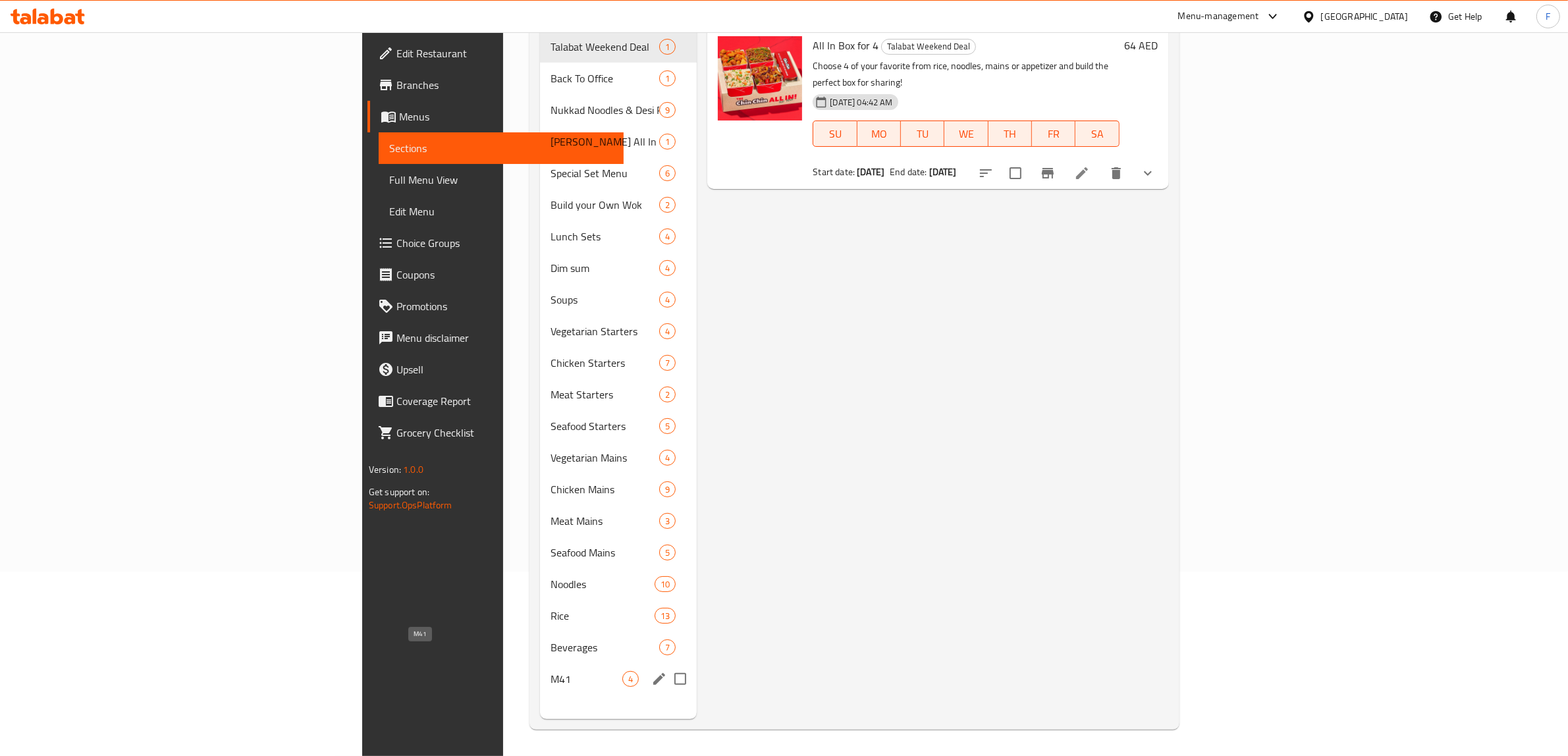
click at [551, 671] on span "M41" at bounding box center [586, 679] width 72 height 16
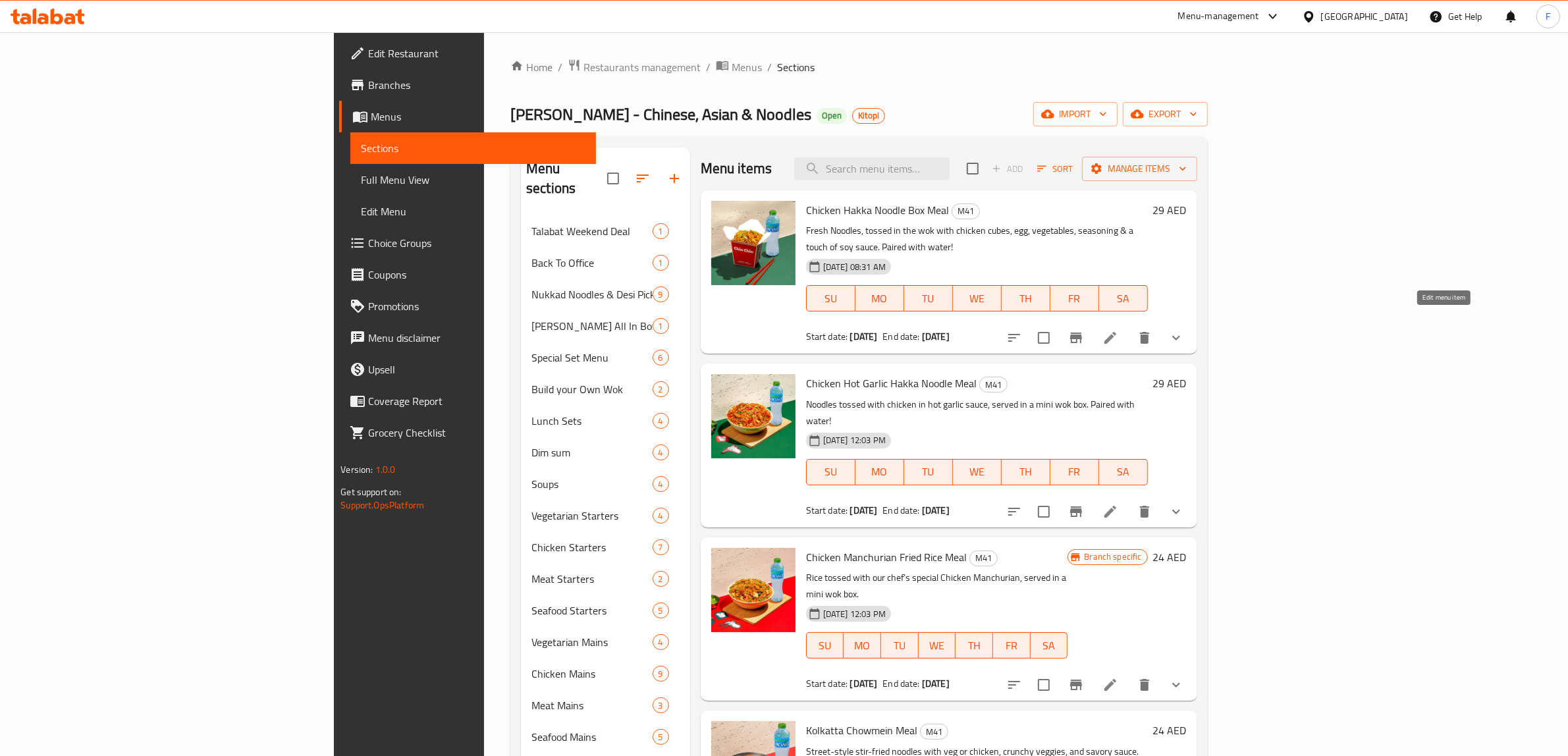
click at [1118, 330] on icon at bounding box center [1110, 337] width 16 height 16
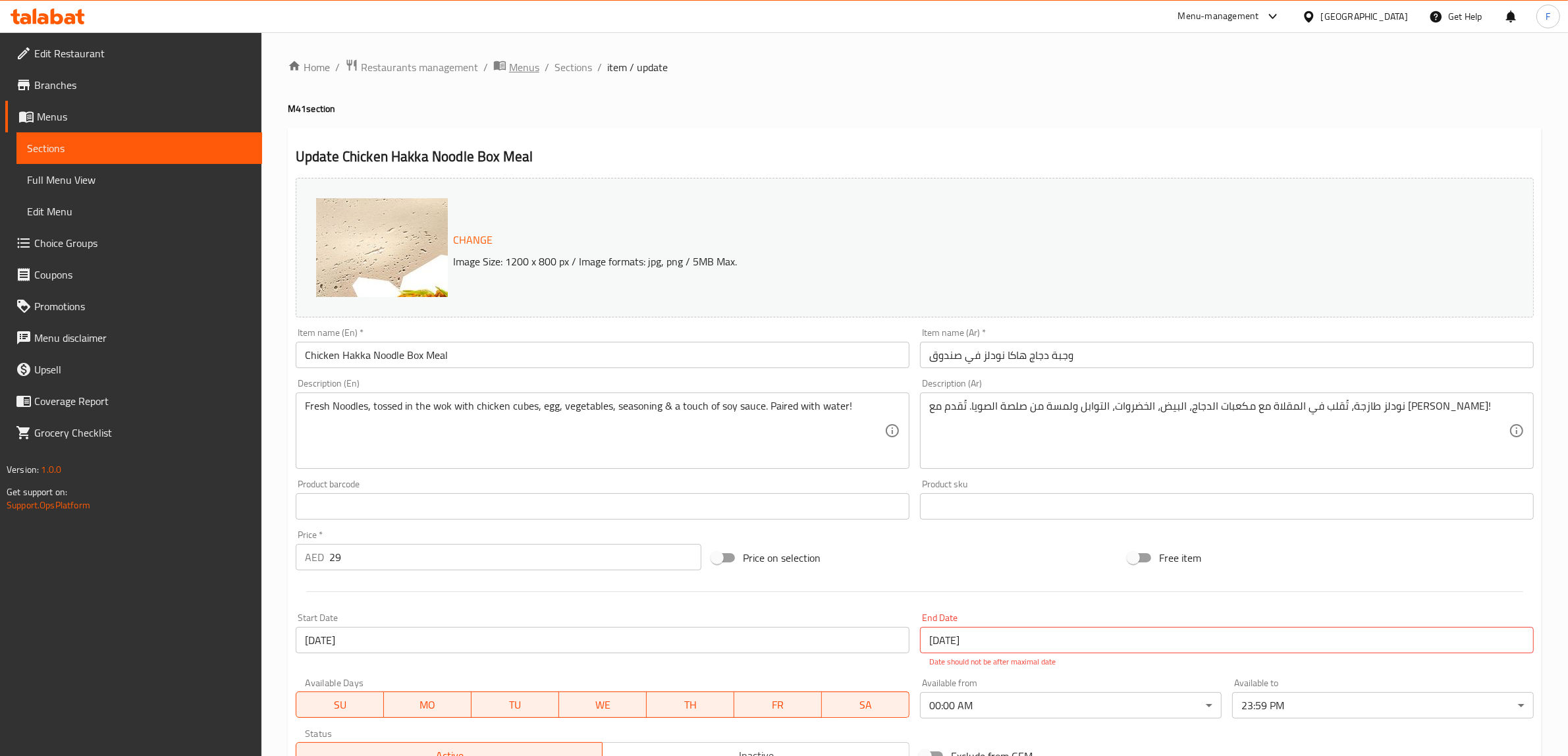
click at [521, 59] on span "Menus" at bounding box center [524, 67] width 30 height 16
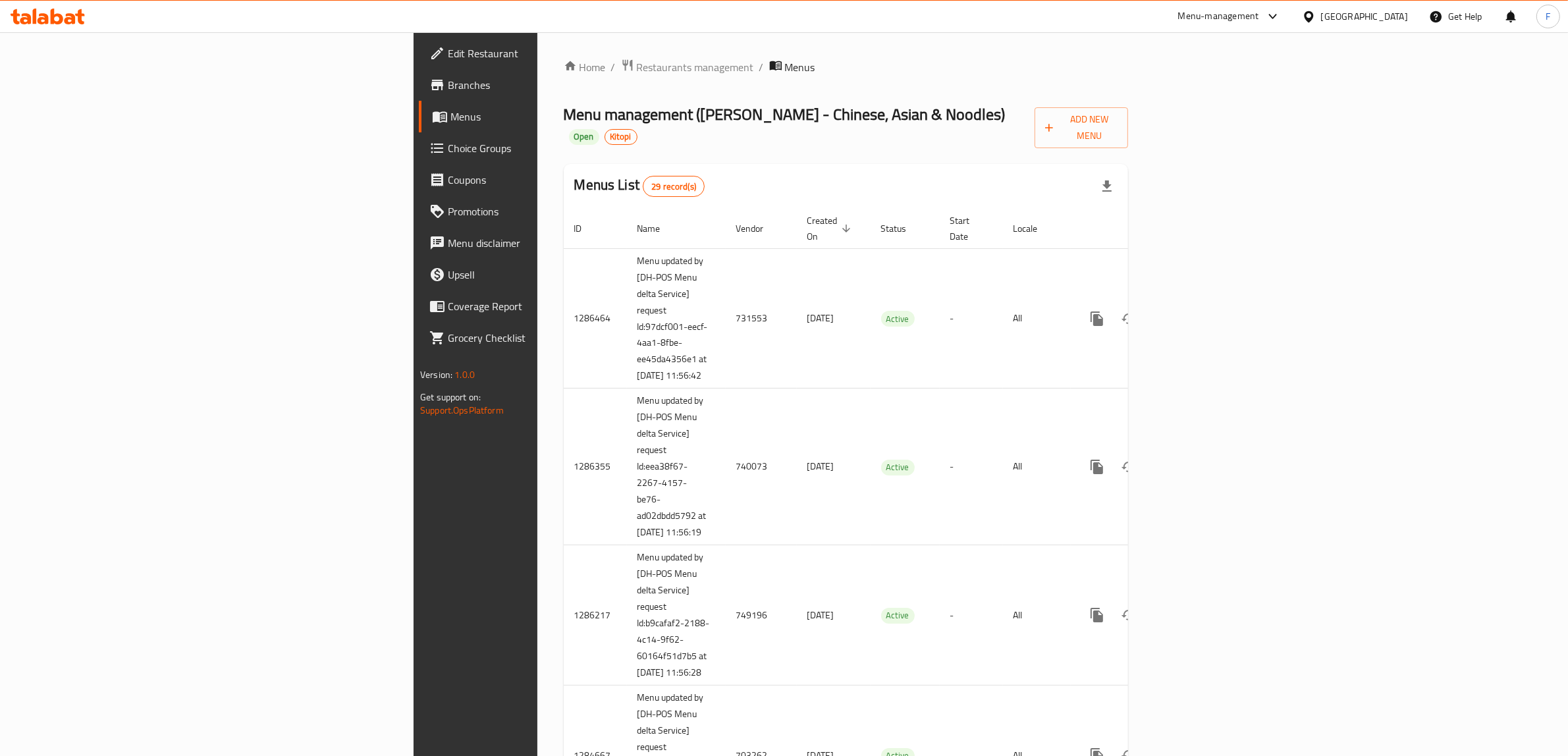
scroll to position [2779, 0]
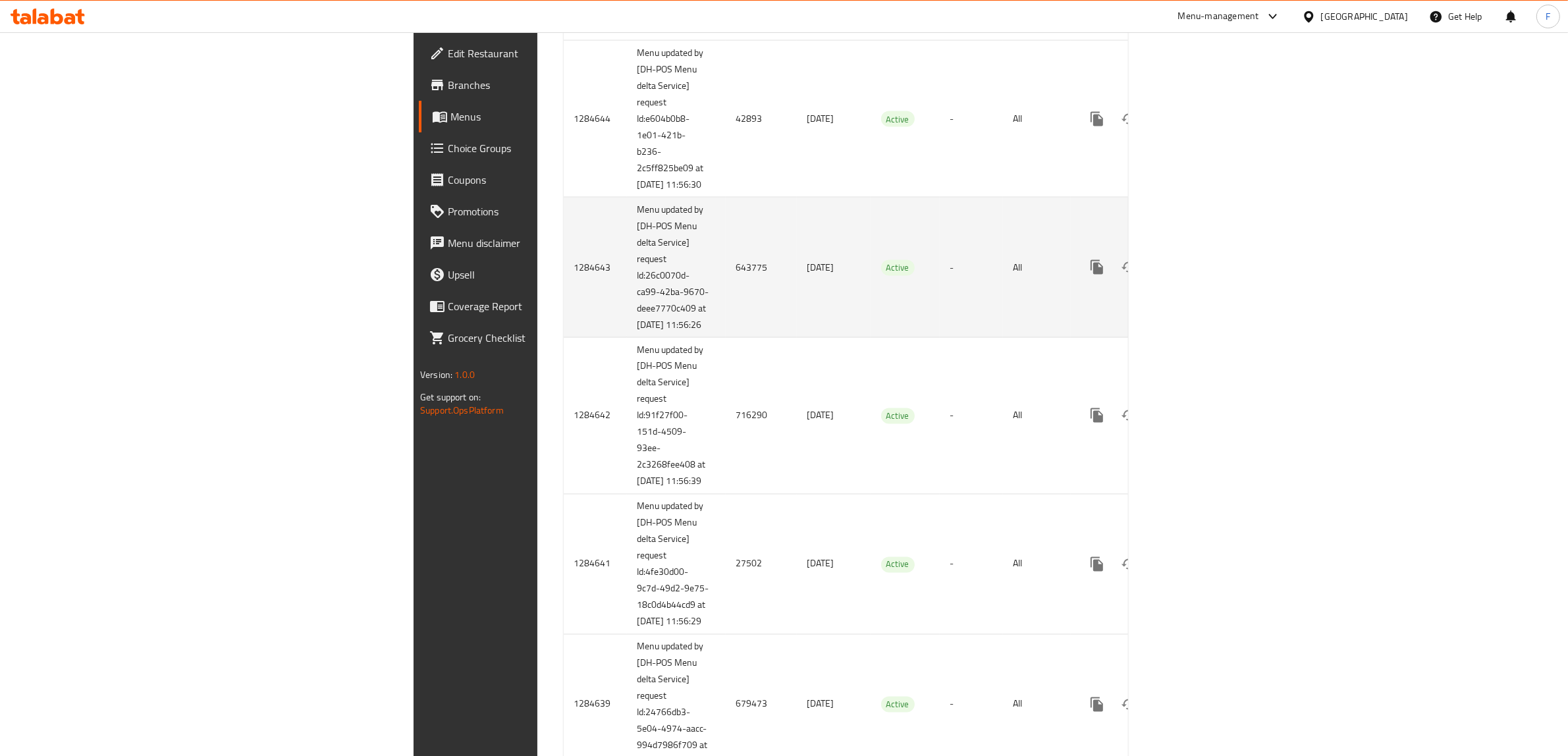
click at [726, 337] on td "643775" at bounding box center [762, 267] width 71 height 140
click at [1200, 275] on icon "enhanced table" at bounding box center [1192, 267] width 16 height 16
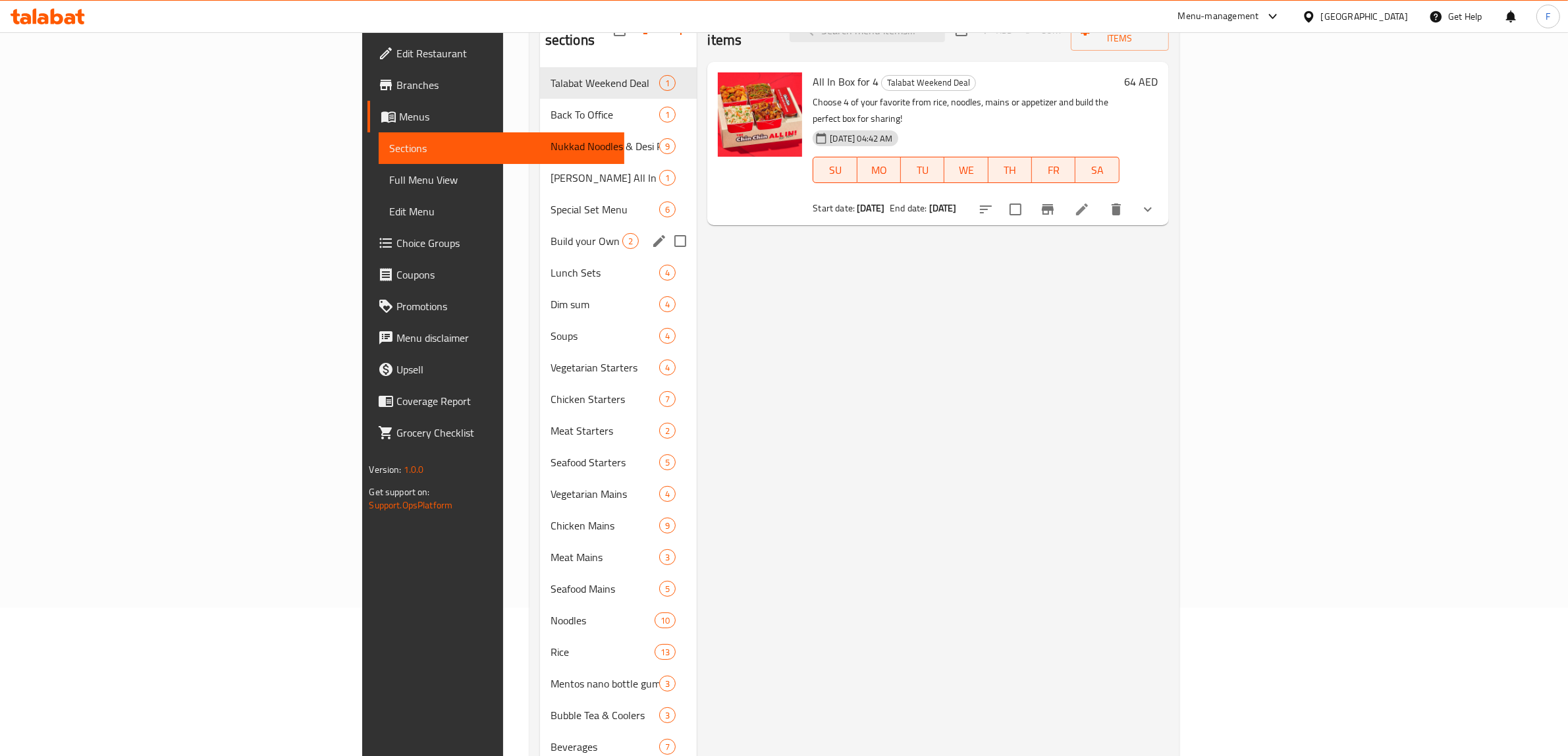
scroll to position [207, 0]
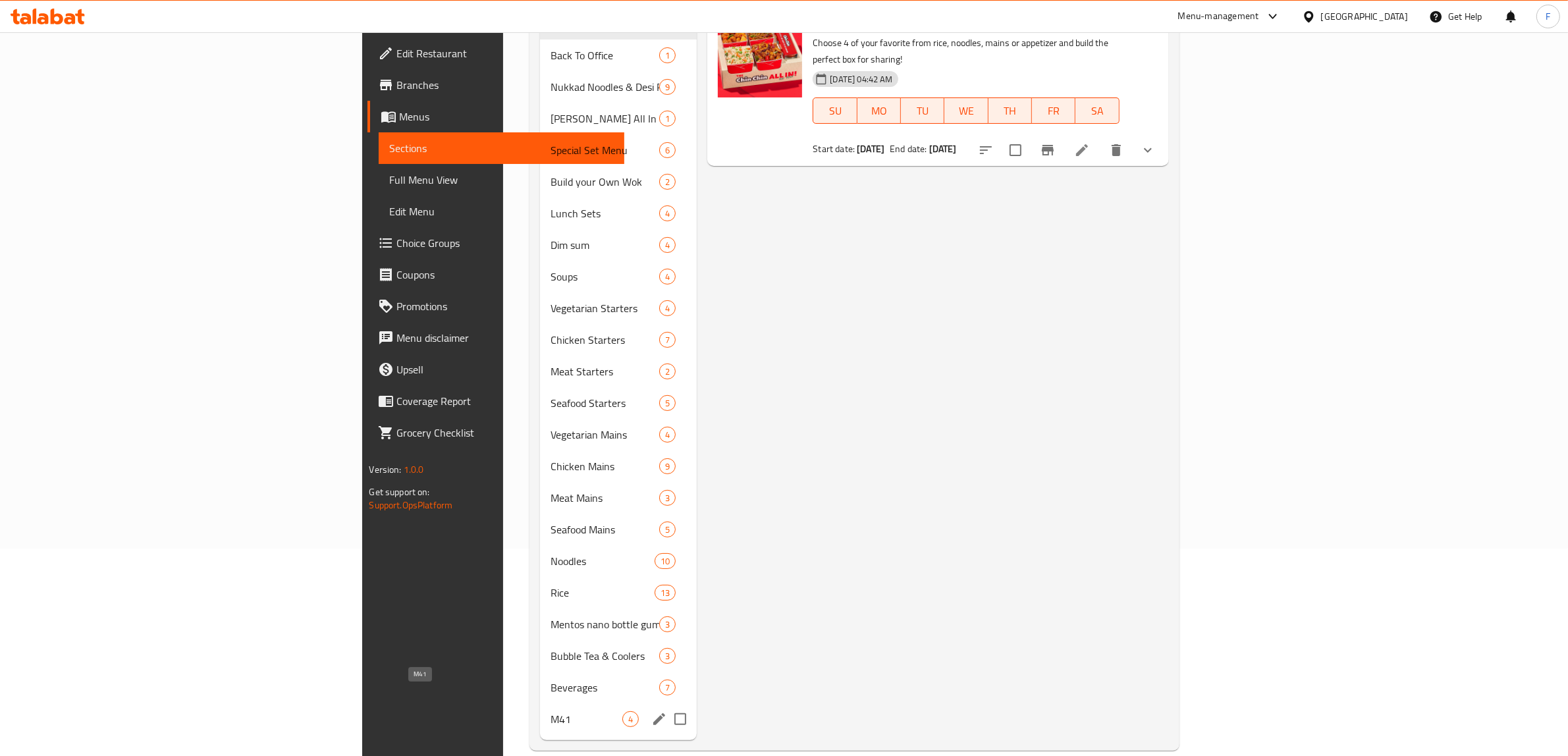
click at [551, 711] on span "M41" at bounding box center [586, 718] width 72 height 16
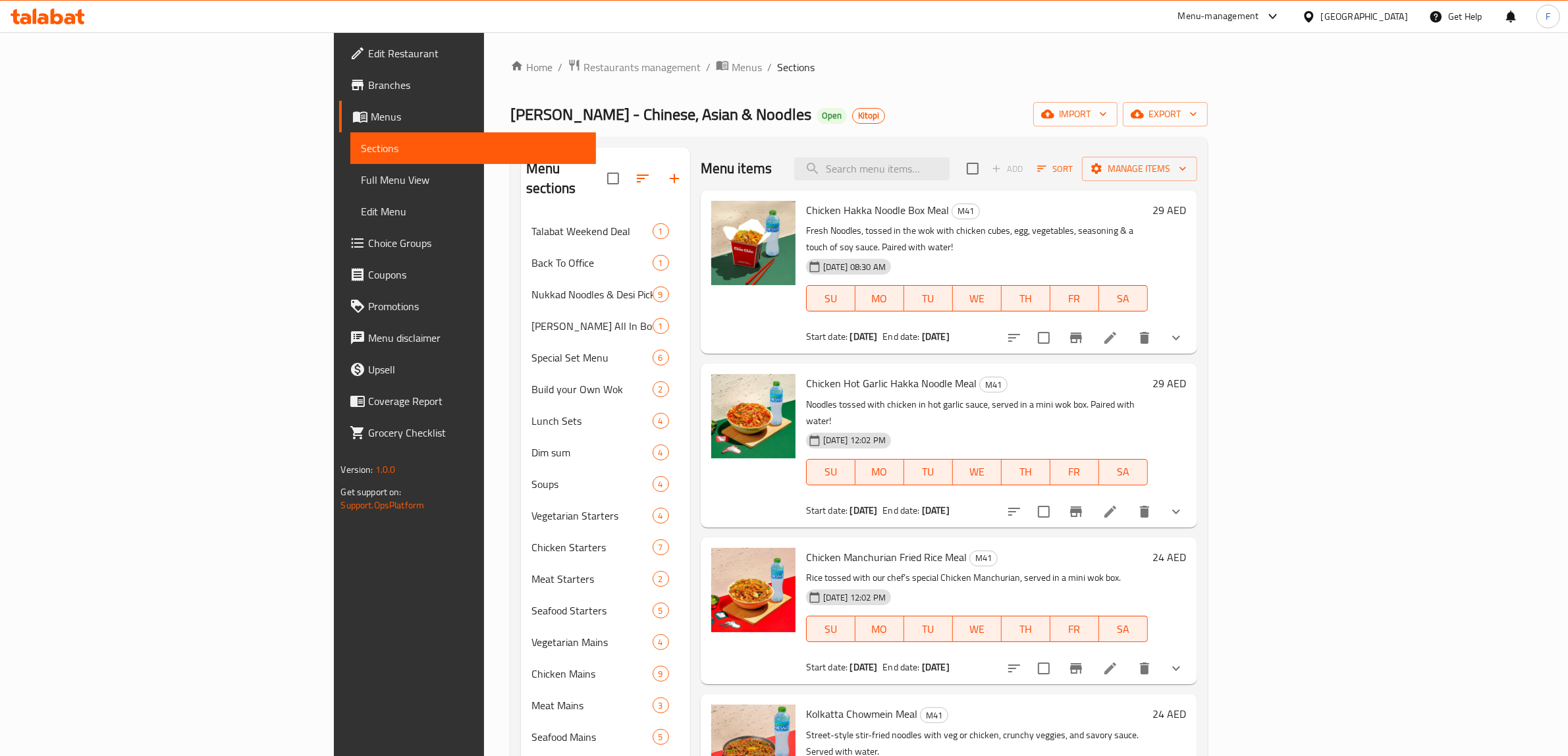
click at [1118, 330] on icon at bounding box center [1110, 337] width 16 height 16
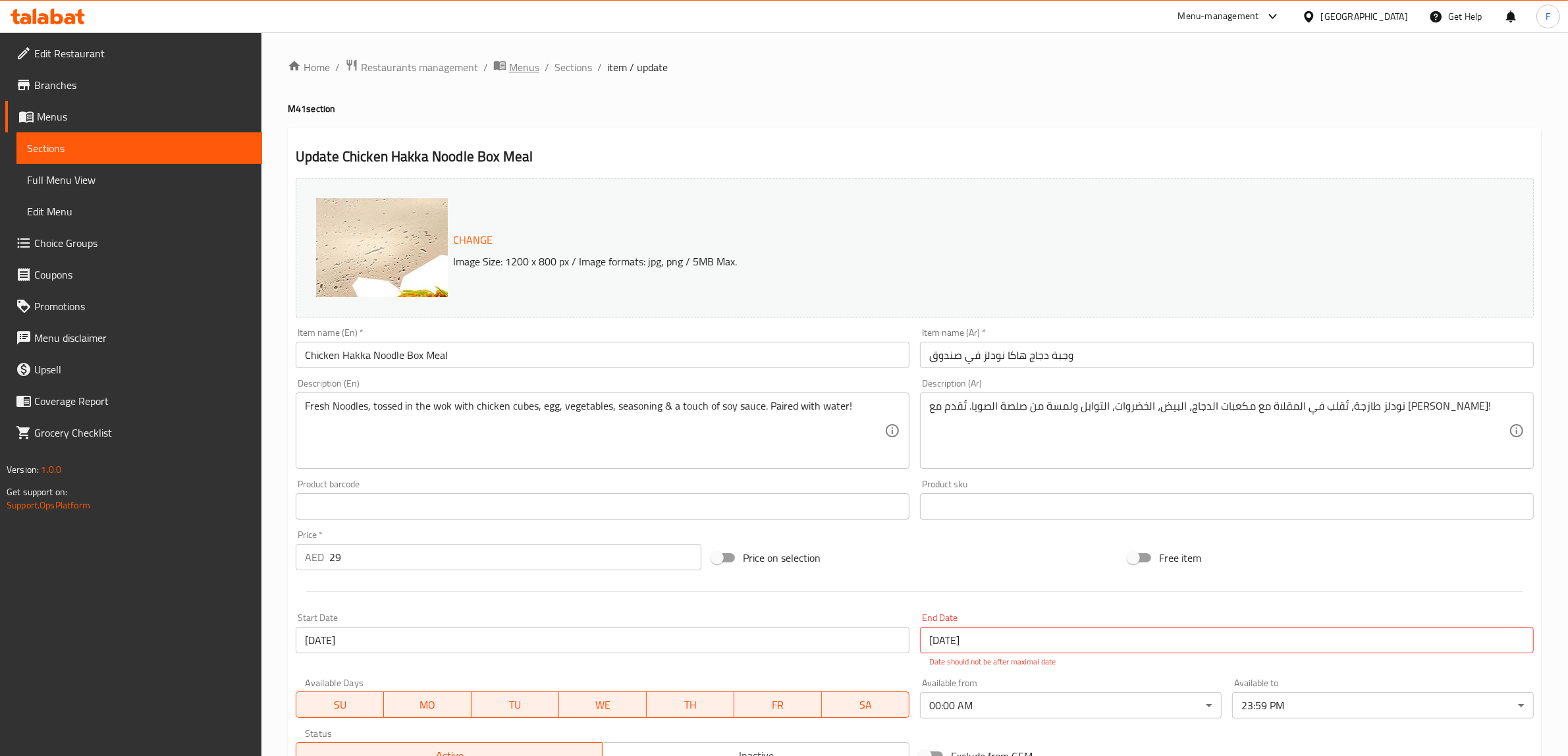
click at [511, 61] on span "Menus" at bounding box center [524, 67] width 30 height 16
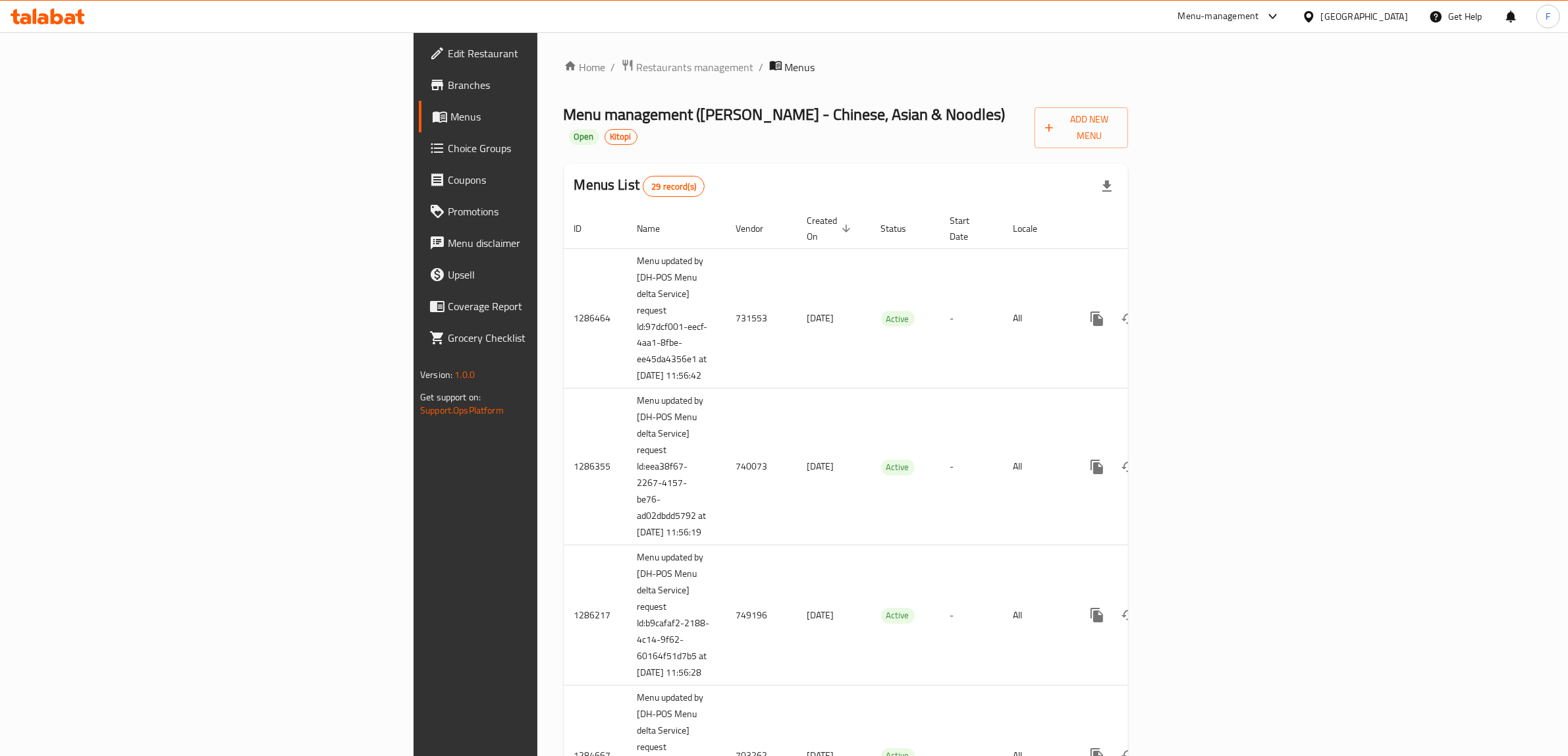
scroll to position [2944, 0]
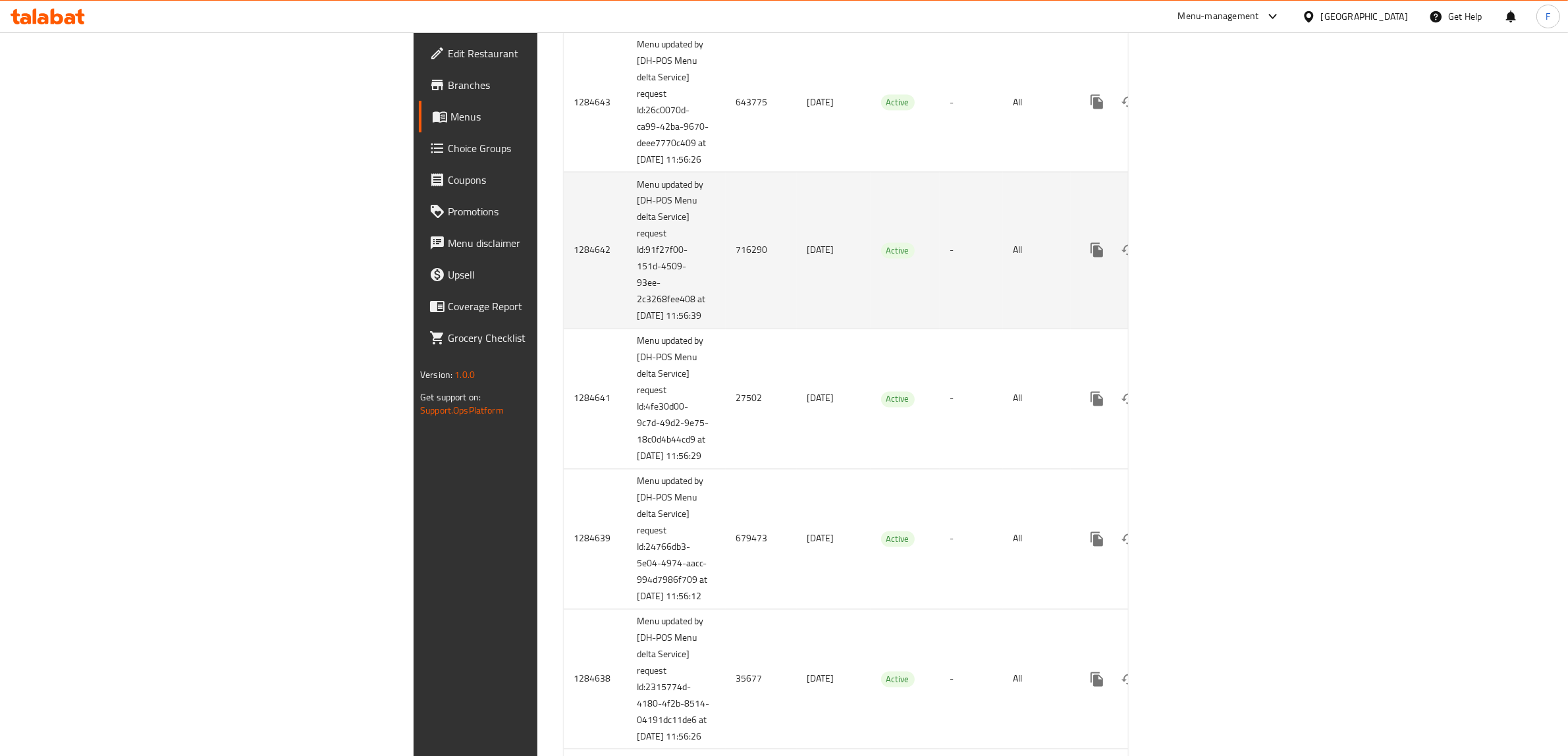
click at [726, 329] on td "716290" at bounding box center [762, 250] width 71 height 157
click at [1208, 266] on link "enhanced table" at bounding box center [1192, 250] width 32 height 32
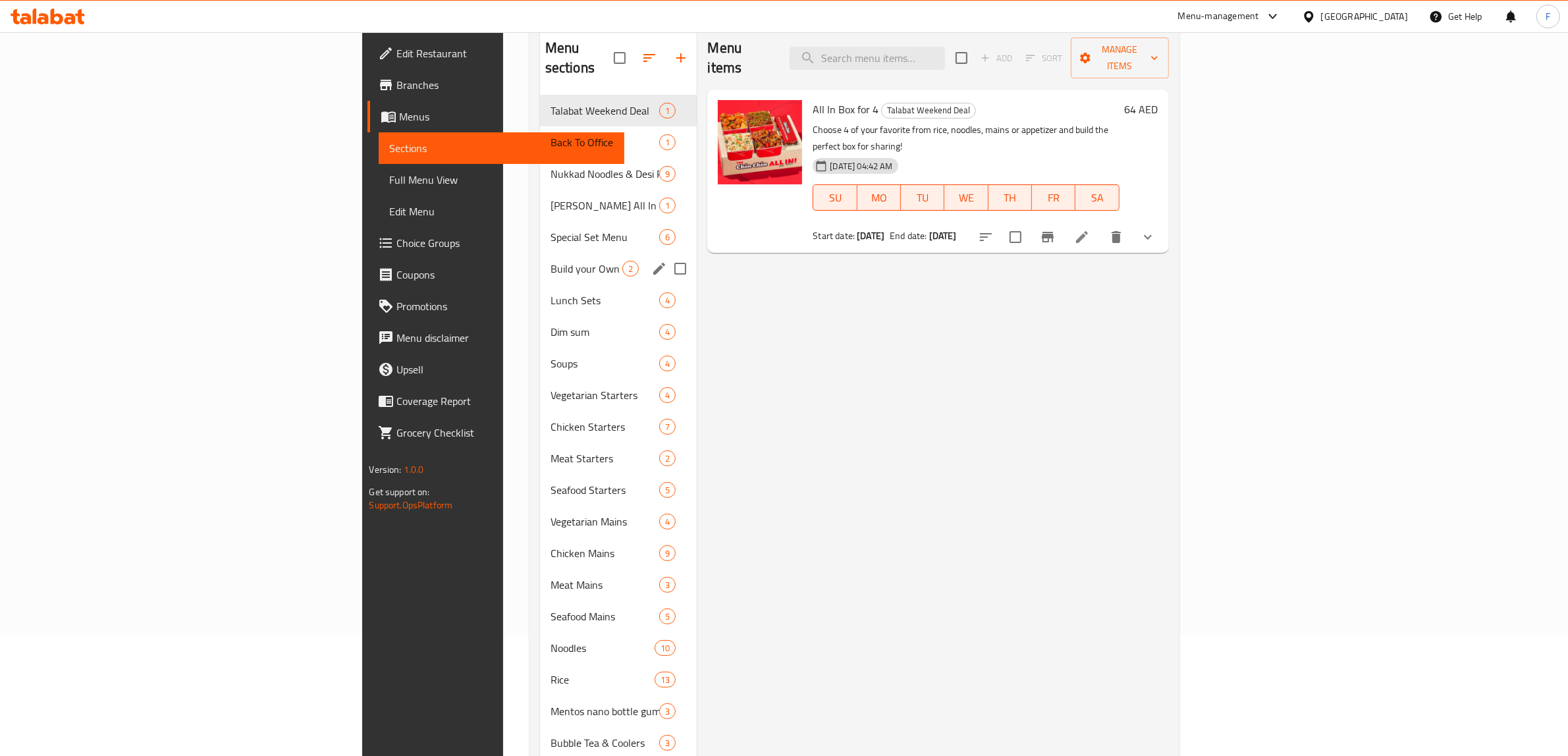
scroll to position [207, 0]
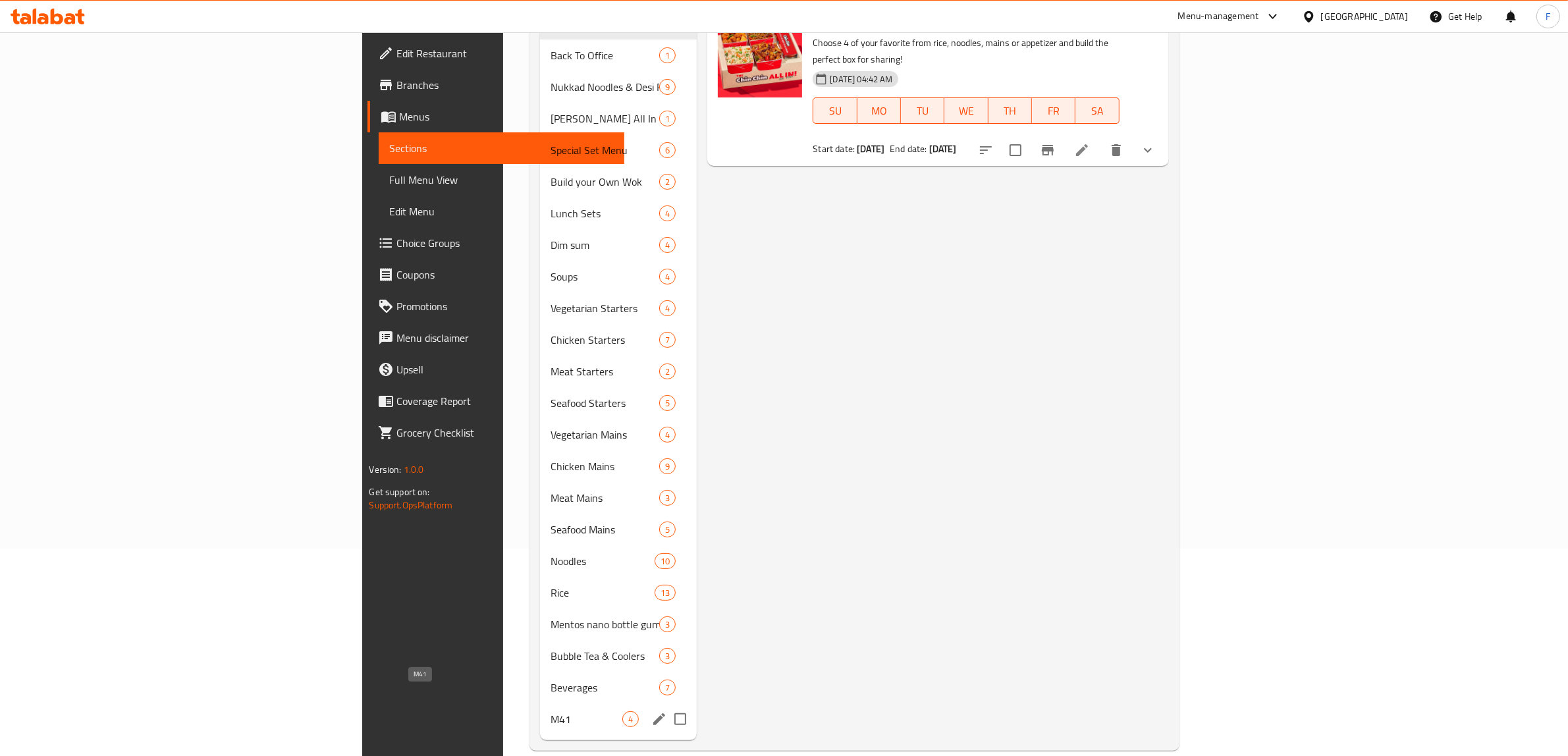
click at [551, 711] on span "M41" at bounding box center [586, 718] width 72 height 16
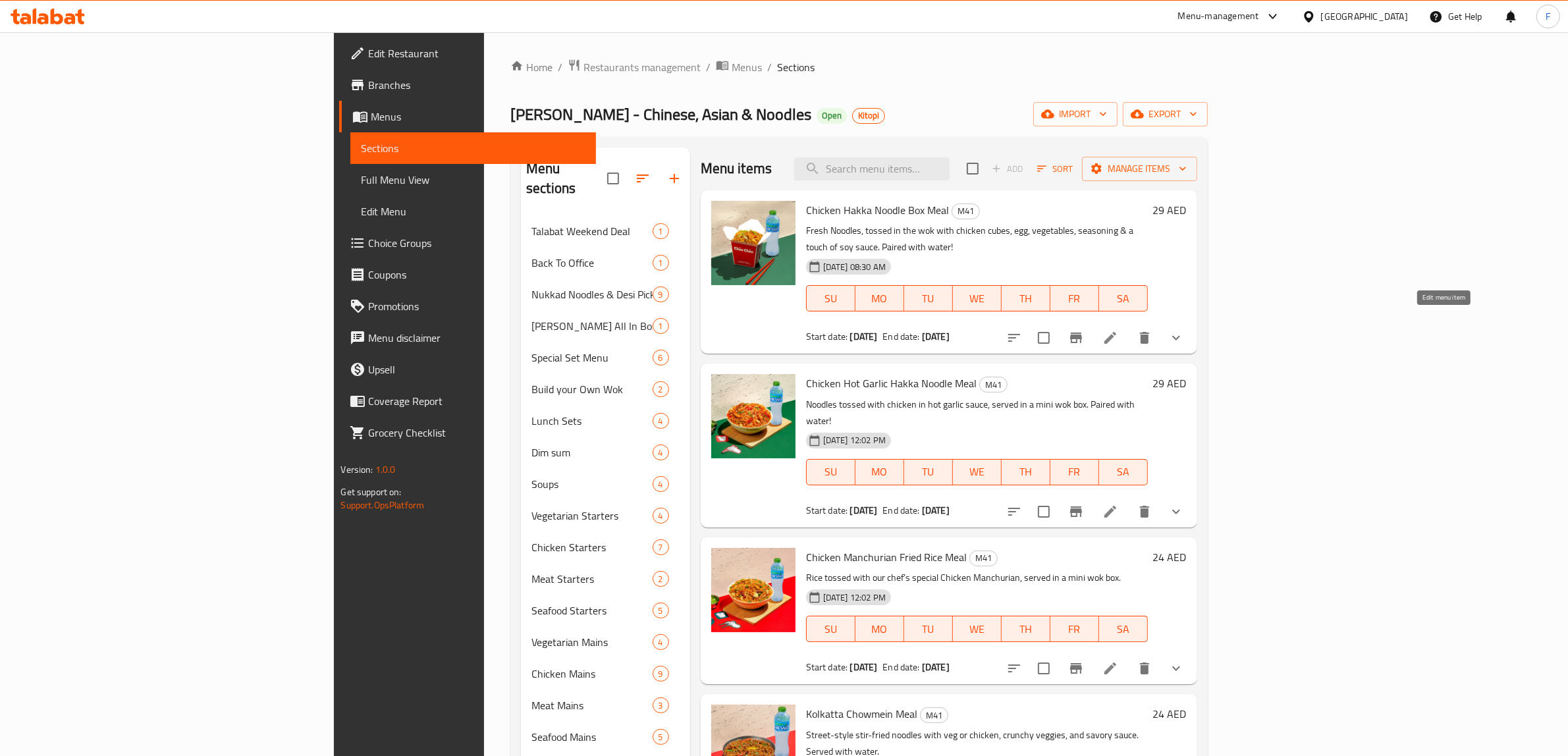
click at [1116, 331] on icon at bounding box center [1111, 337] width 12 height 12
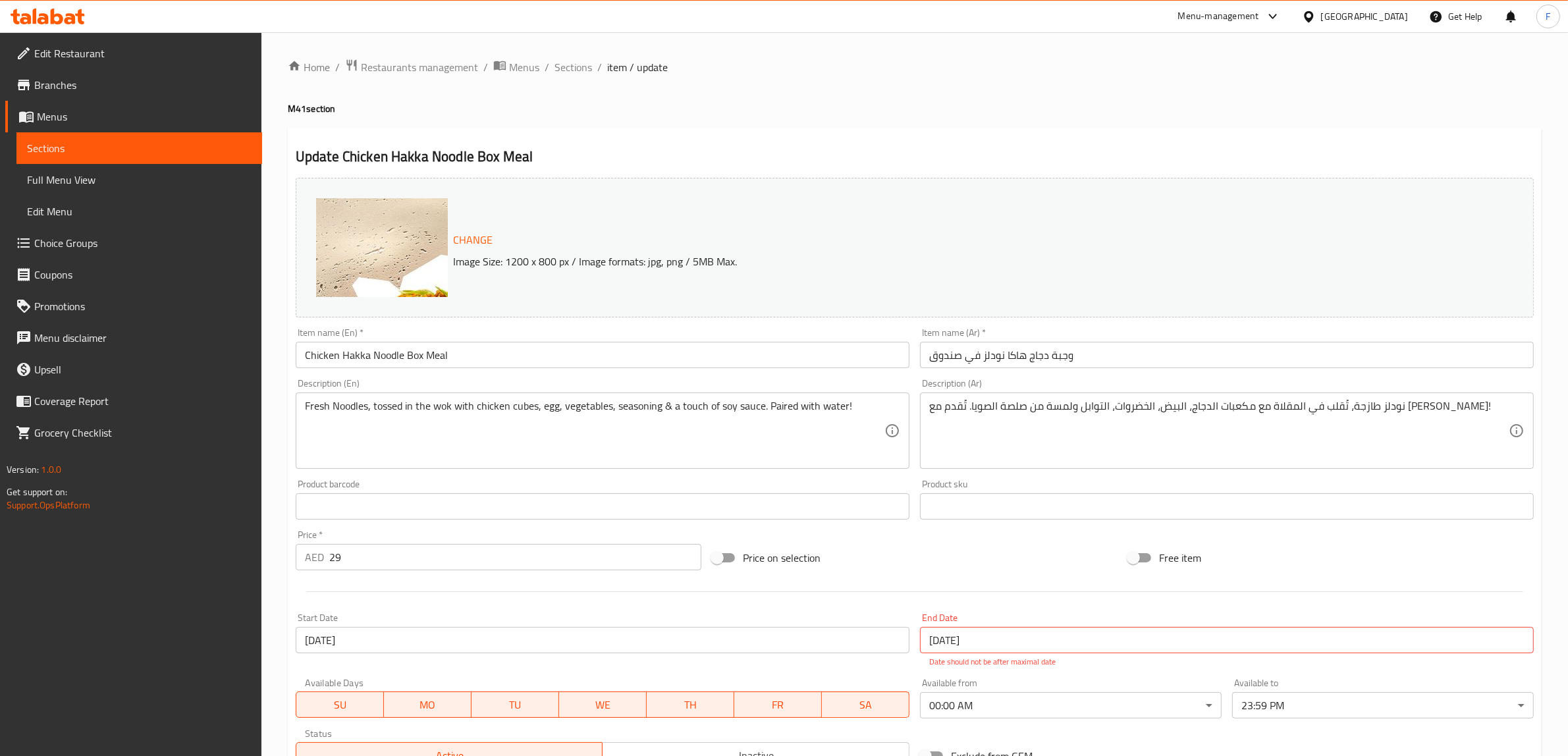
click at [509, 64] on span "Menus" at bounding box center [524, 67] width 30 height 16
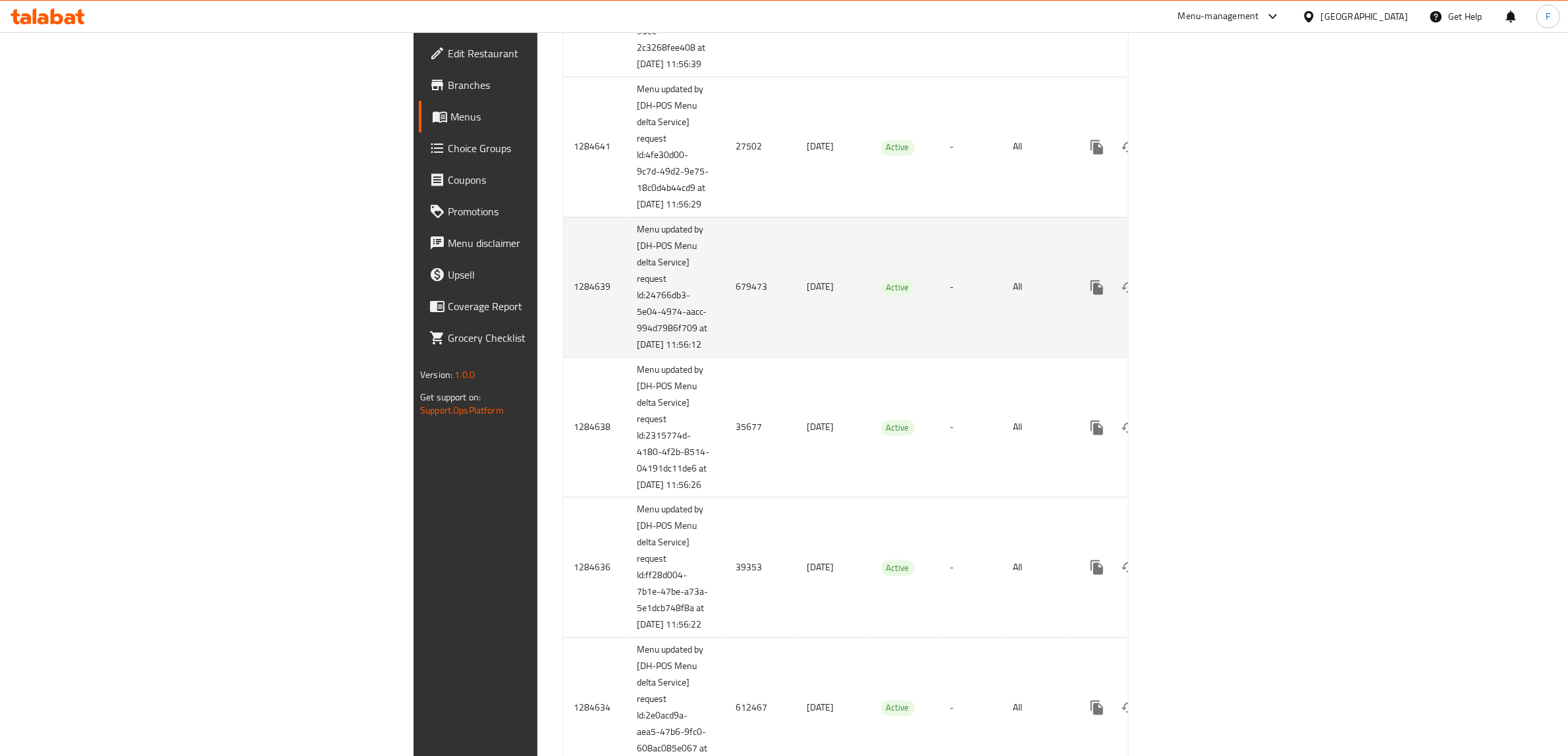
scroll to position [3273, 0]
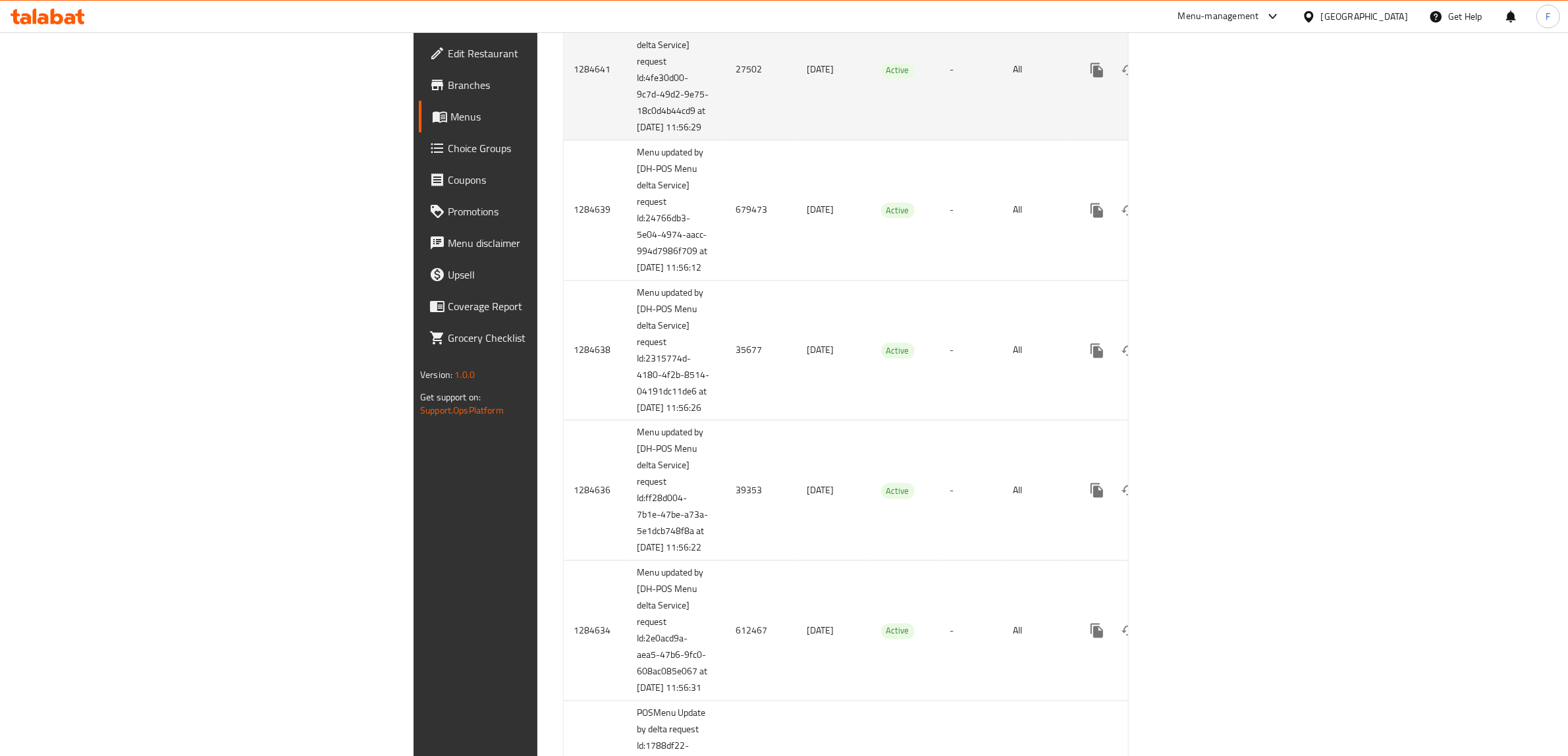
click at [726, 140] on td "27502" at bounding box center [762, 69] width 71 height 140
click at [1200, 77] on icon "enhanced table" at bounding box center [1192, 70] width 16 height 16
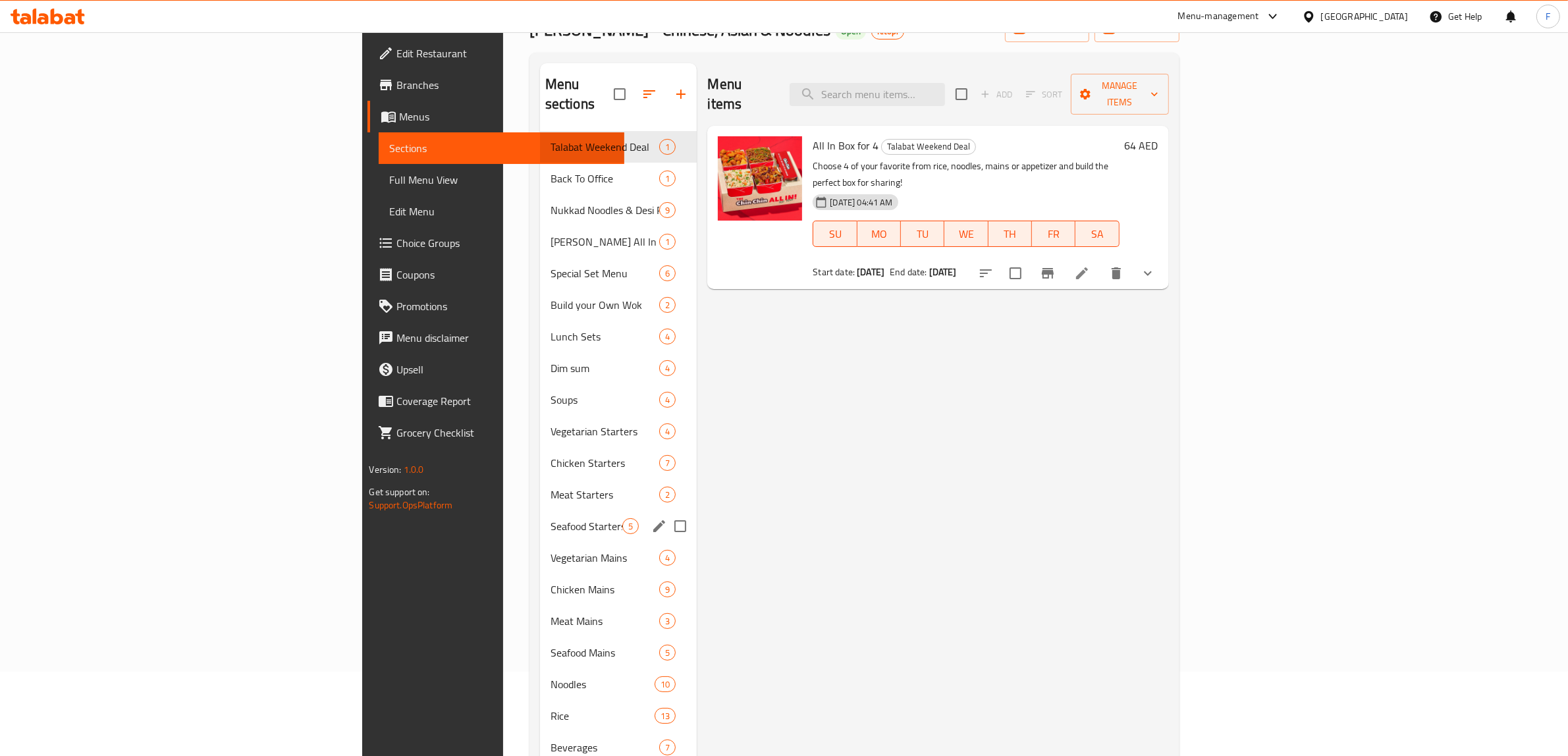
scroll to position [185, 0]
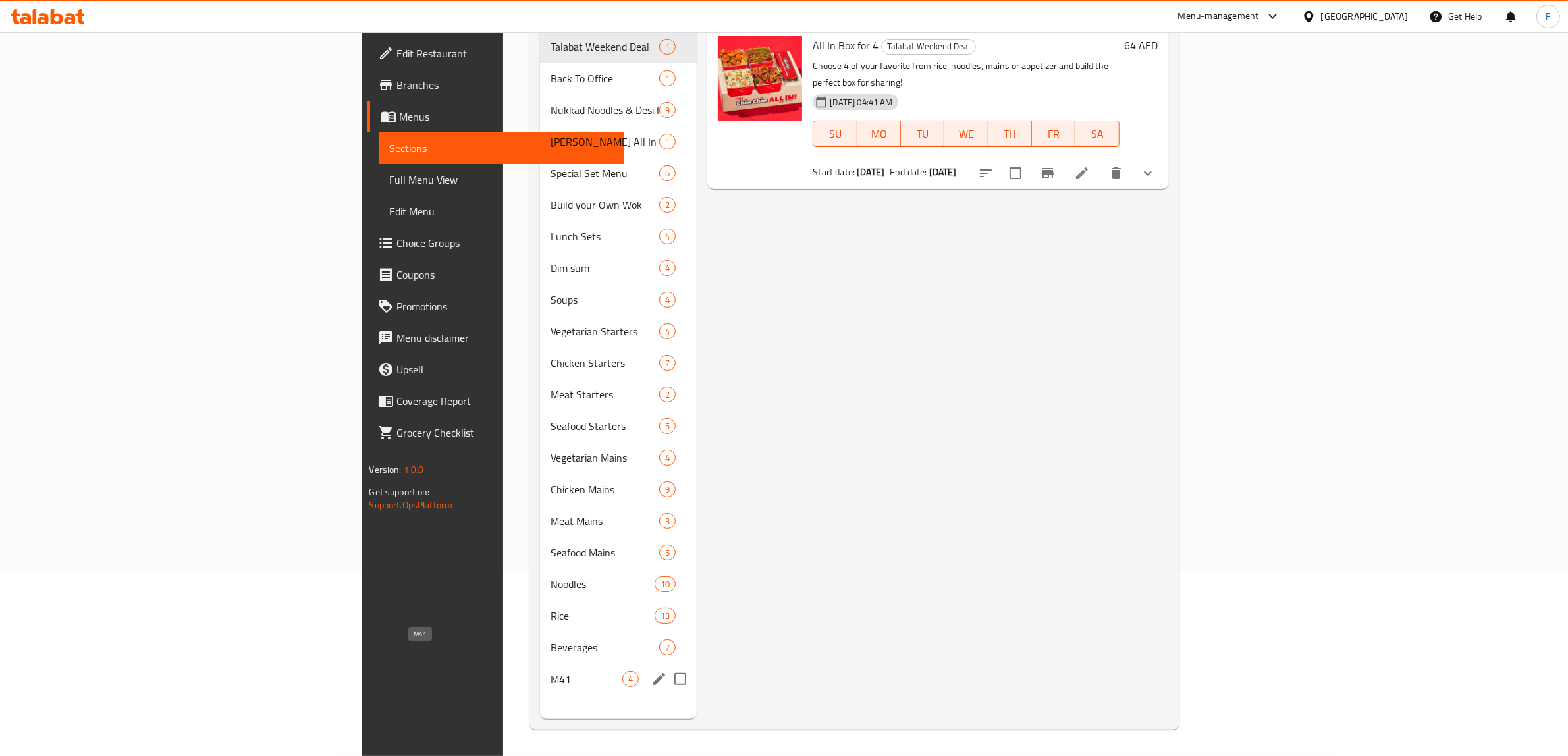
drag, startPoint x: 422, startPoint y: 665, endPoint x: 458, endPoint y: 647, distance: 40.2
click at [551, 671] on span "M41" at bounding box center [586, 679] width 72 height 16
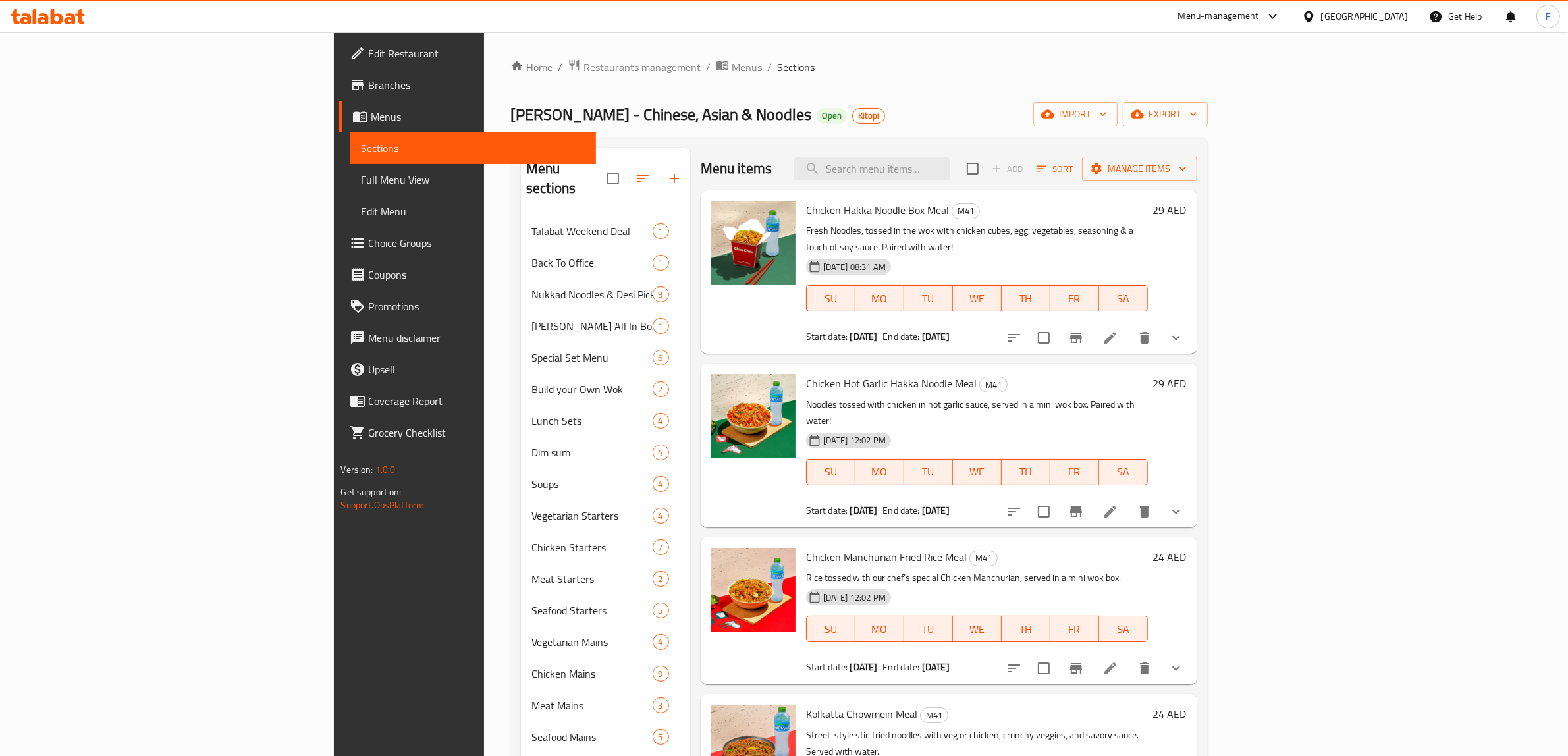
click at [1129, 326] on li at bounding box center [1110, 337] width 37 height 24
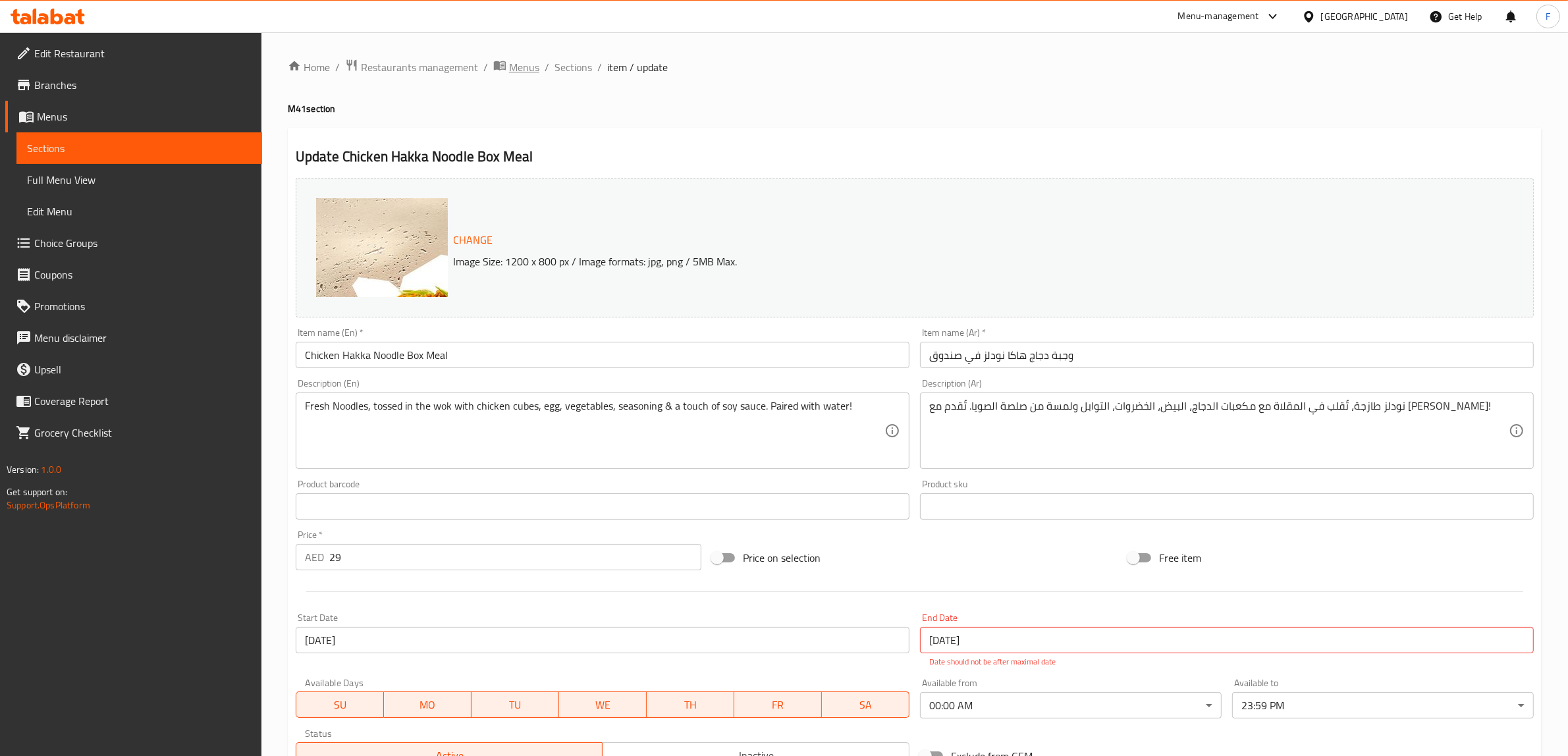
click at [512, 64] on span "Menus" at bounding box center [524, 67] width 30 height 16
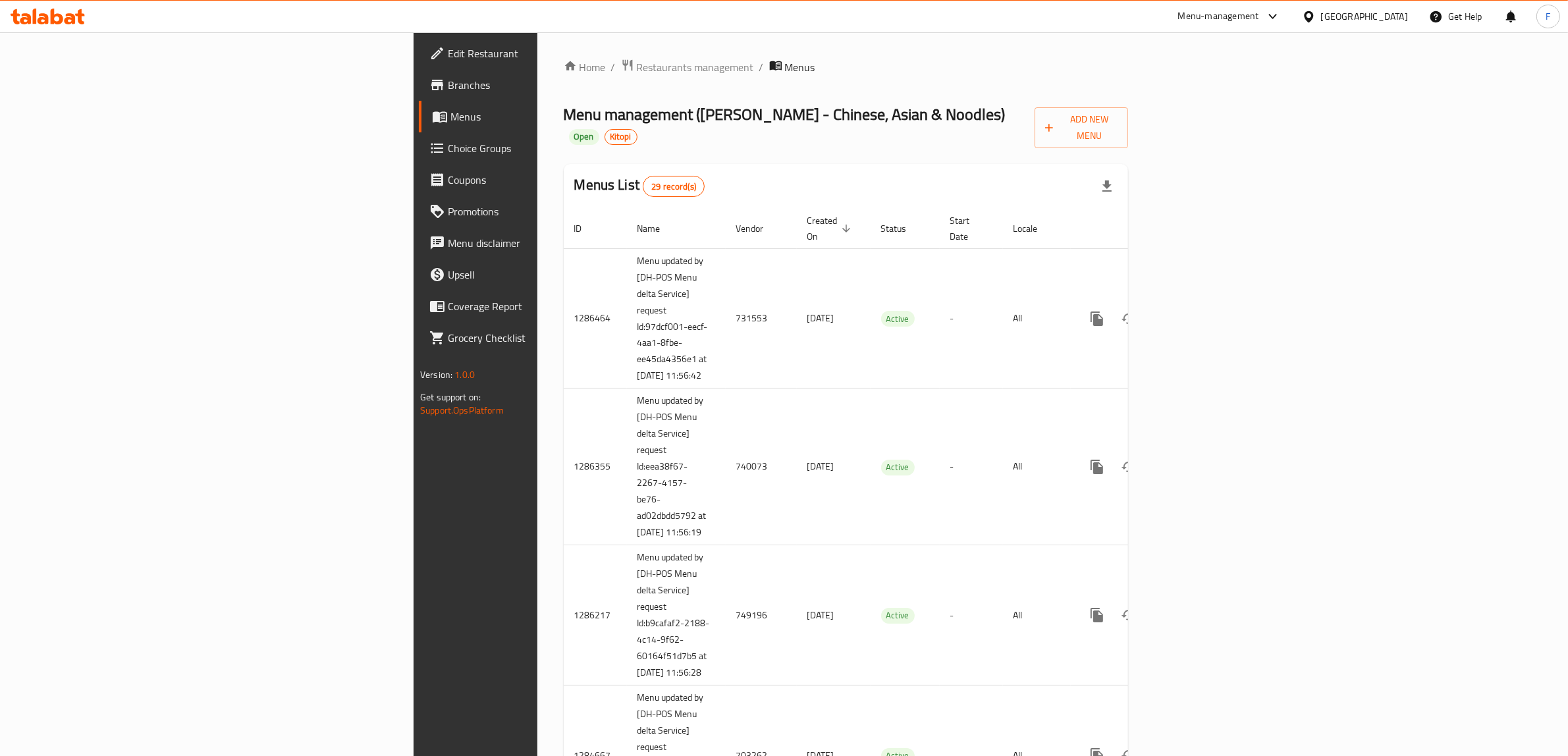
scroll to position [3273, 0]
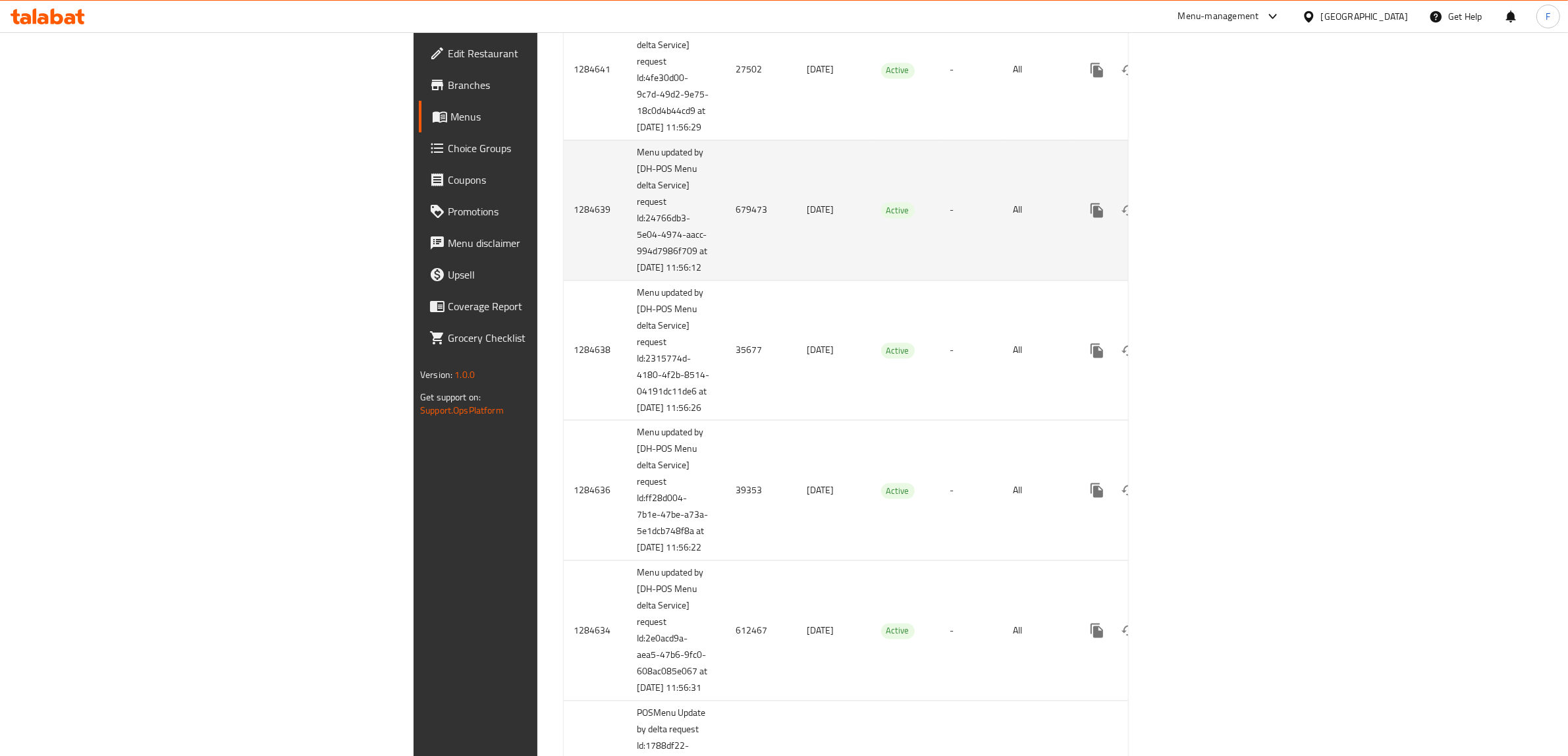
click at [726, 280] on td "679473" at bounding box center [762, 209] width 71 height 140
click at [1208, 226] on link "enhanced table" at bounding box center [1192, 210] width 32 height 32
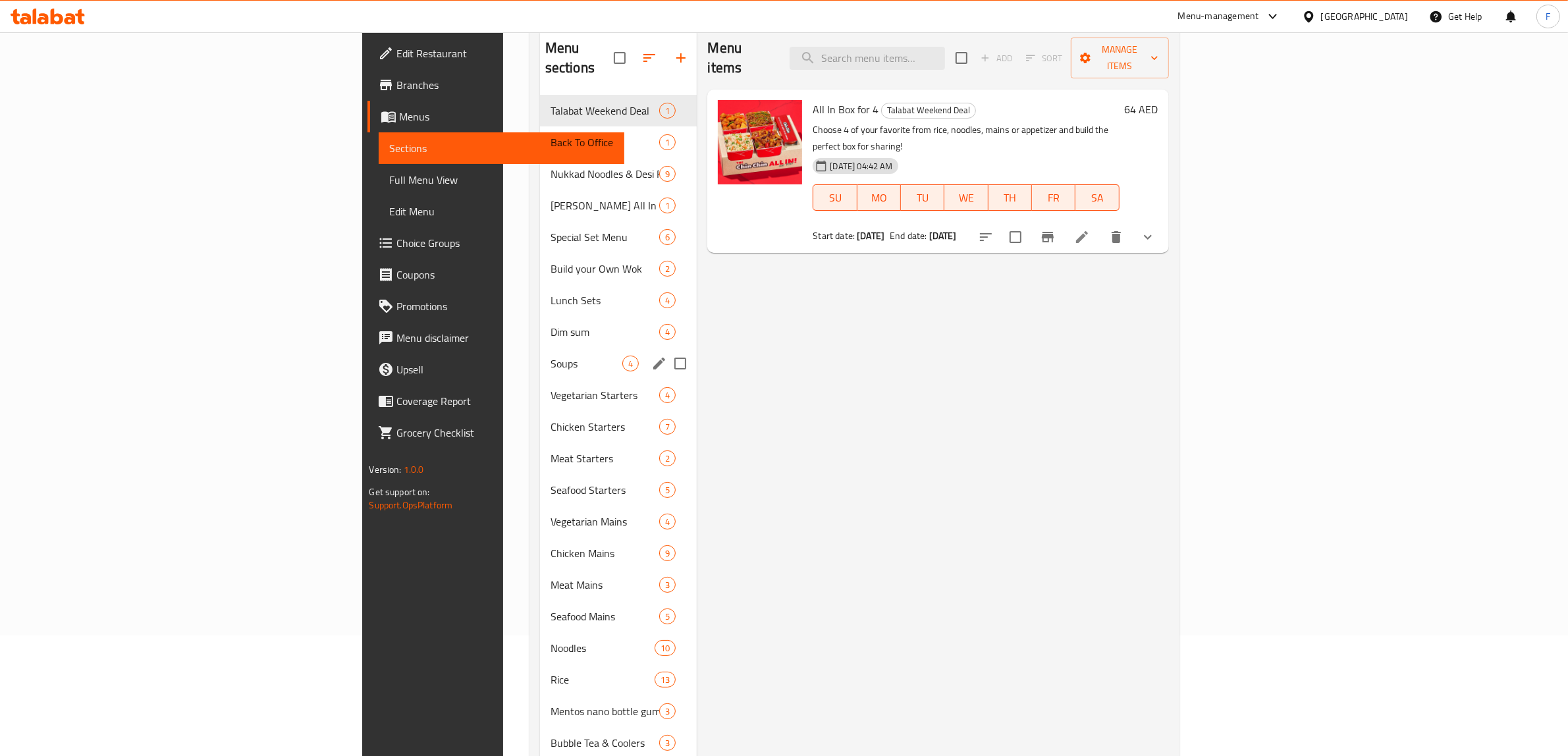
scroll to position [207, 0]
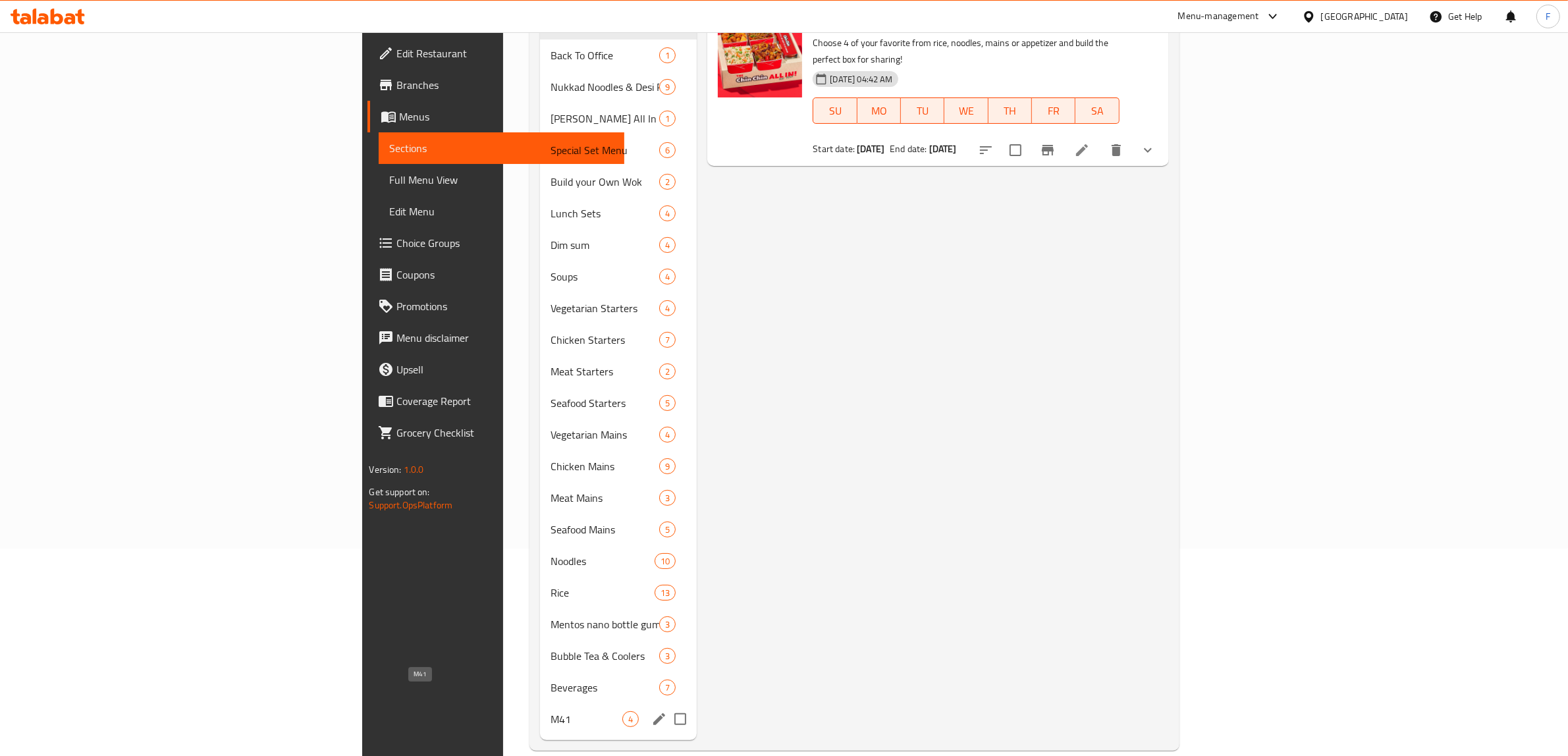
click at [540, 706] on div "M41 4" at bounding box center [618, 719] width 157 height 32
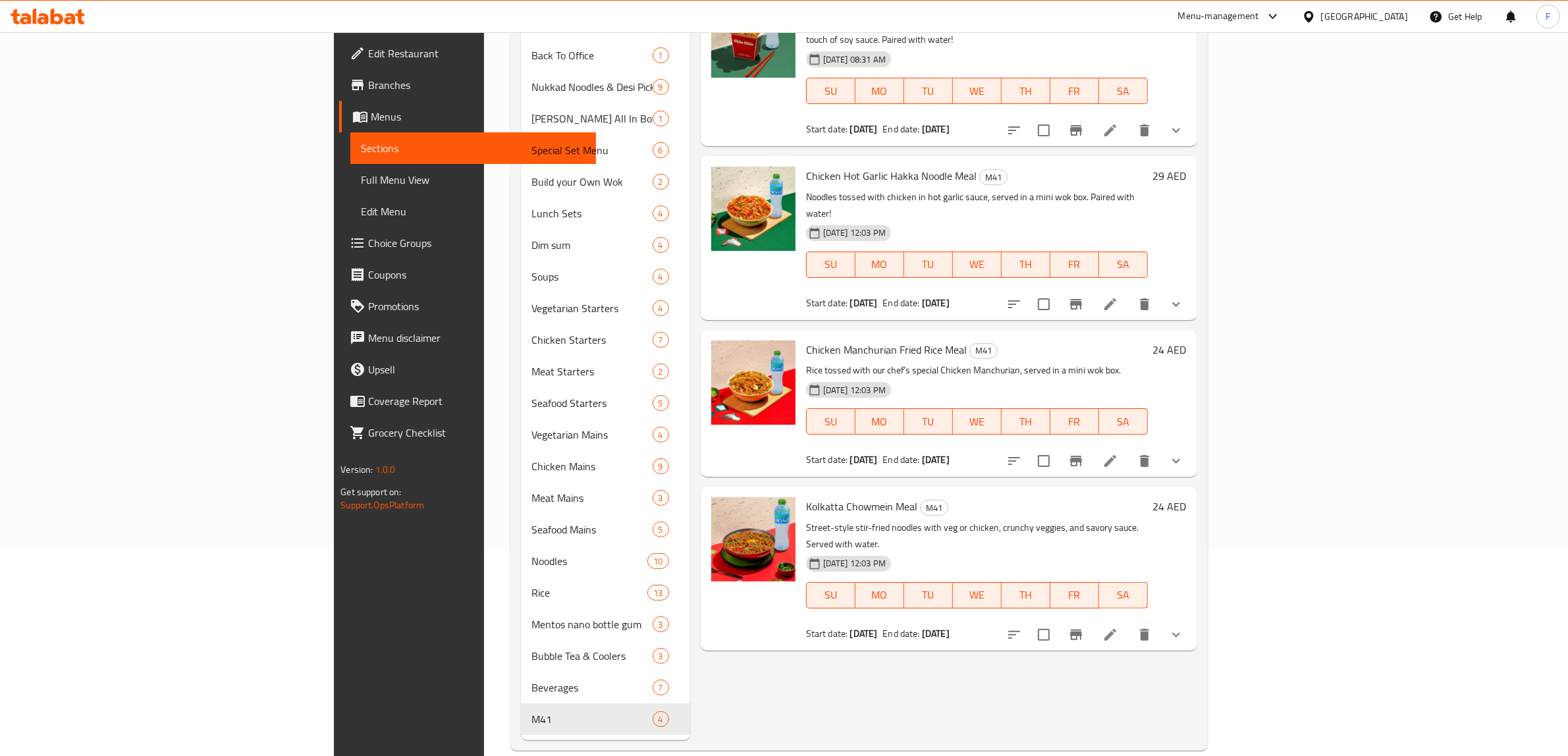
click at [1118, 122] on icon at bounding box center [1110, 130] width 16 height 16
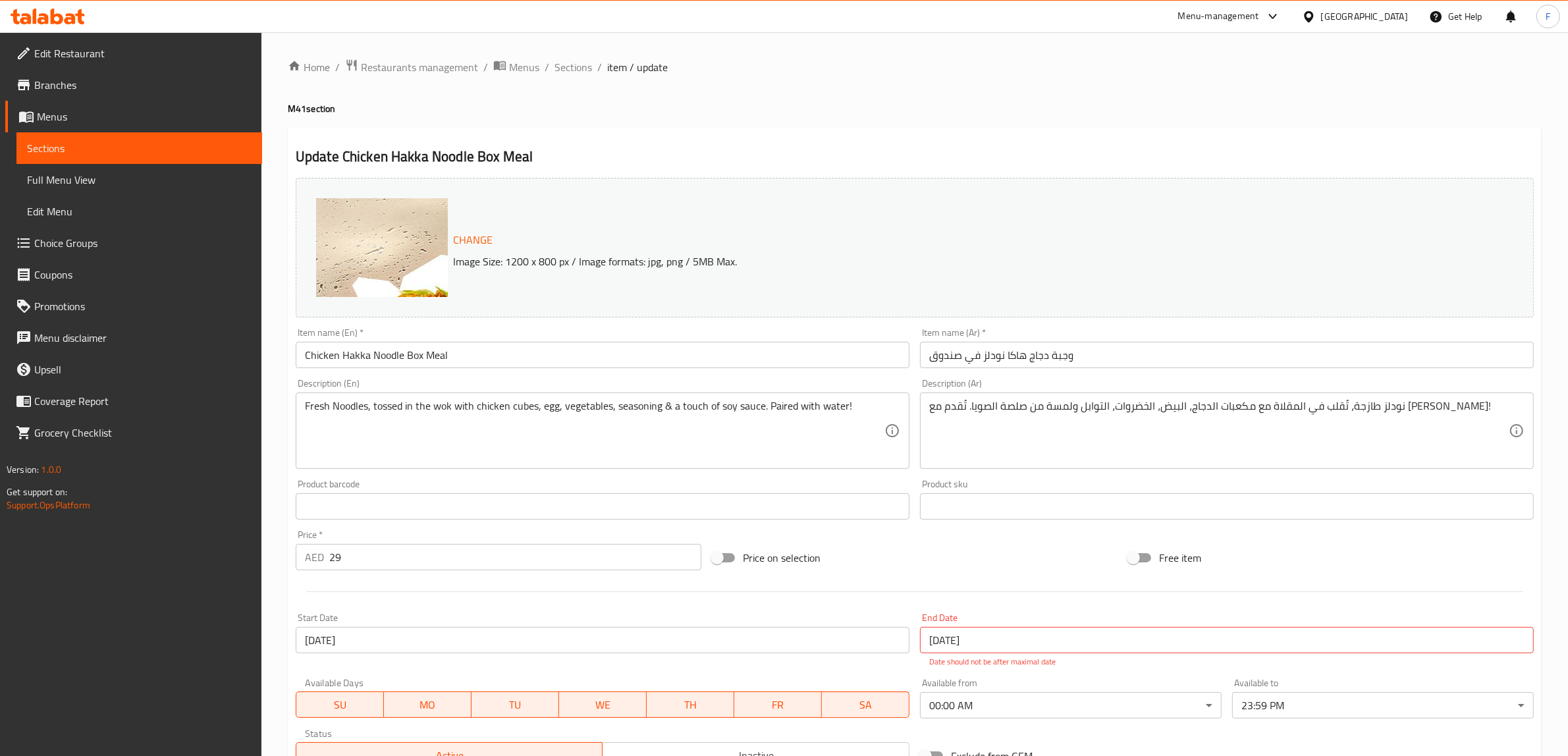
click at [530, 63] on span "Menus" at bounding box center [524, 67] width 30 height 16
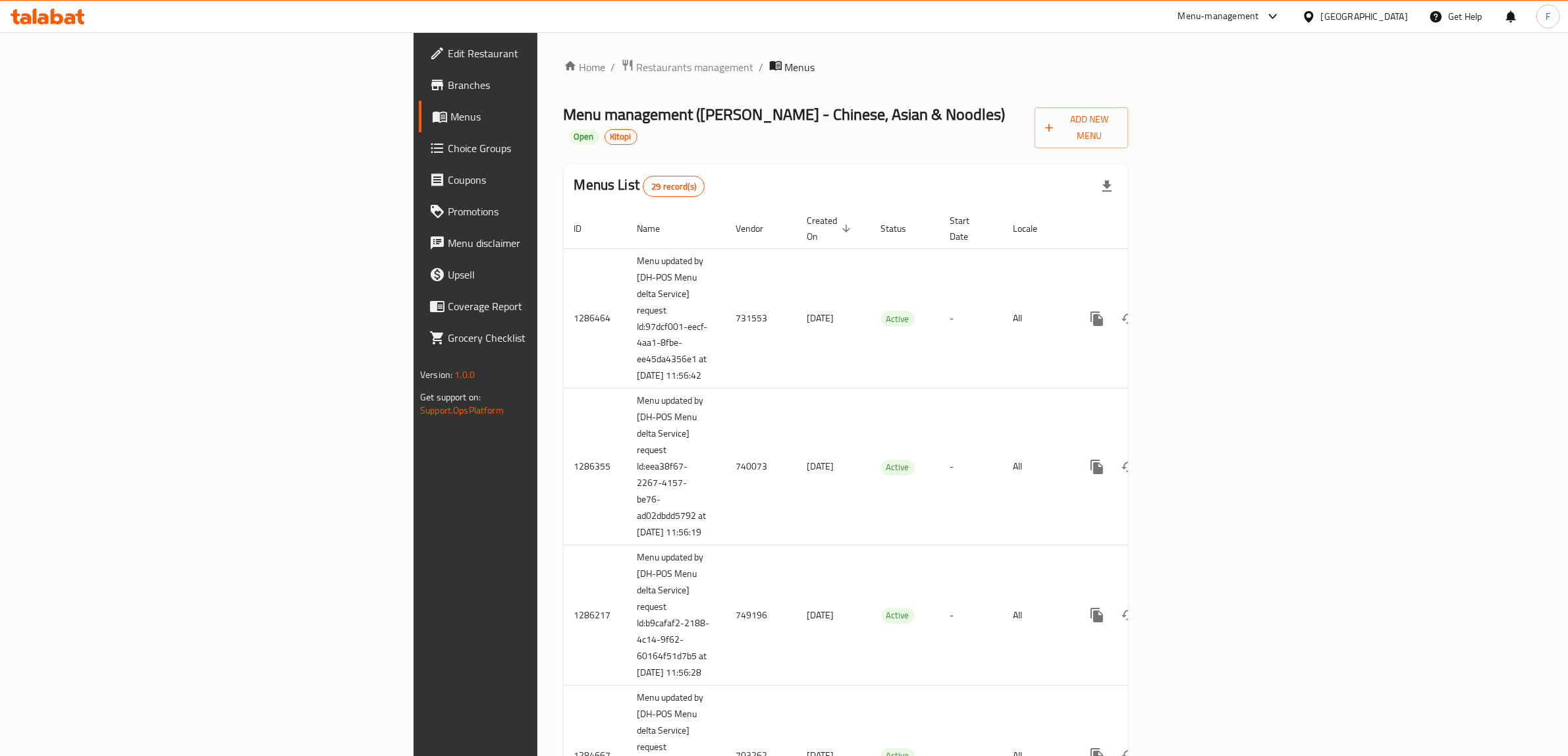
scroll to position [3430, 0]
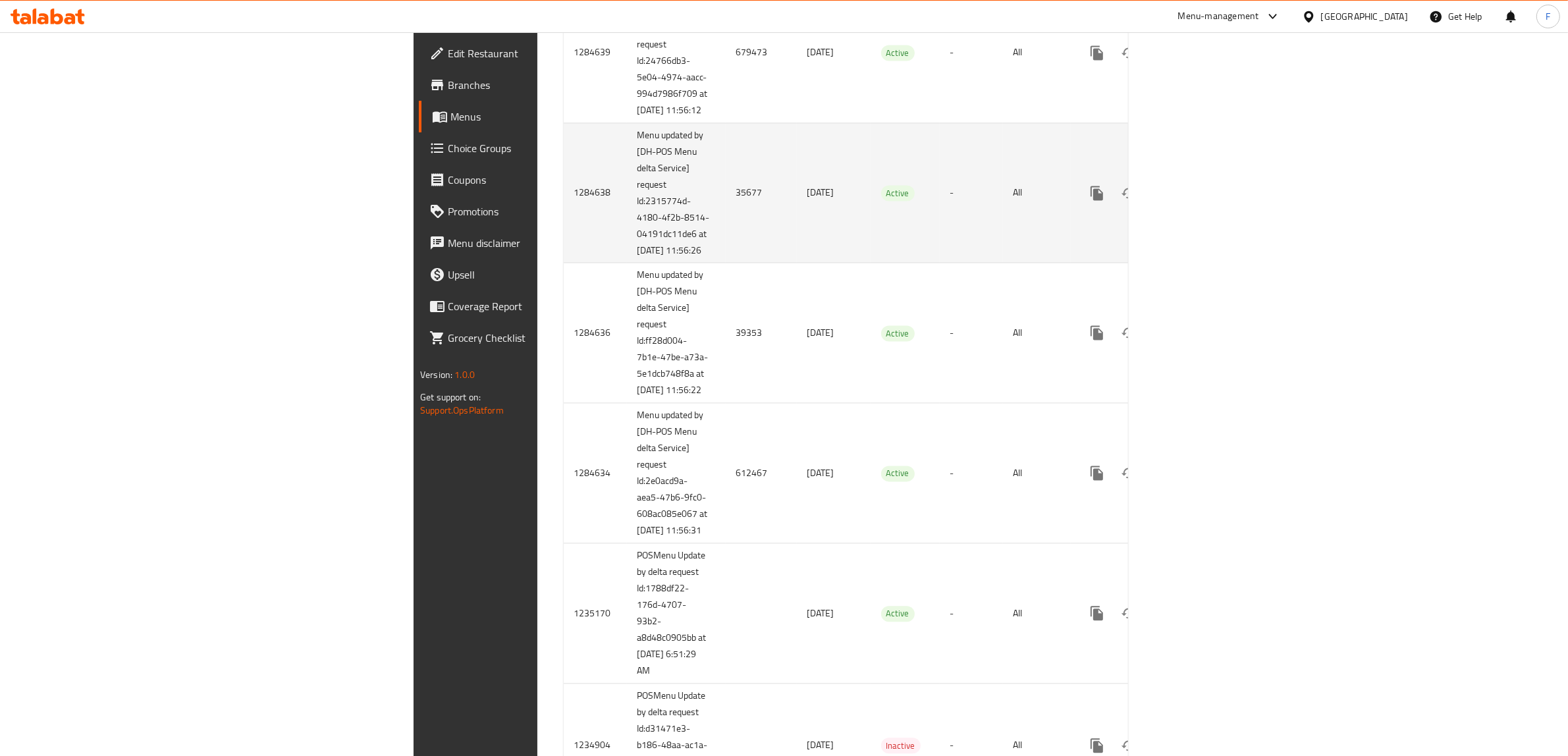
click at [726, 262] on td "35677" at bounding box center [762, 192] width 71 height 140
click at [1200, 201] on icon "enhanced table" at bounding box center [1192, 193] width 16 height 16
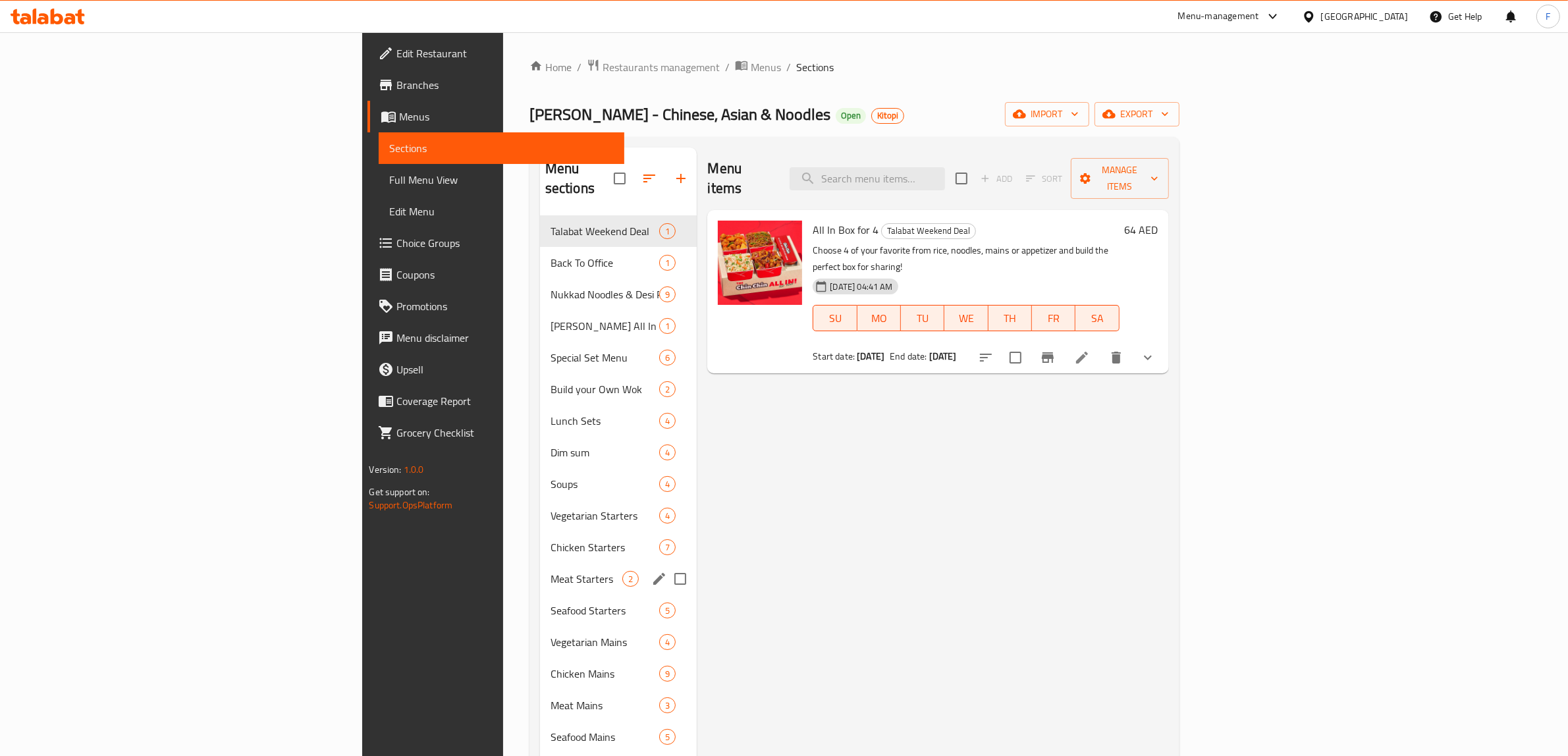
scroll to position [207, 0]
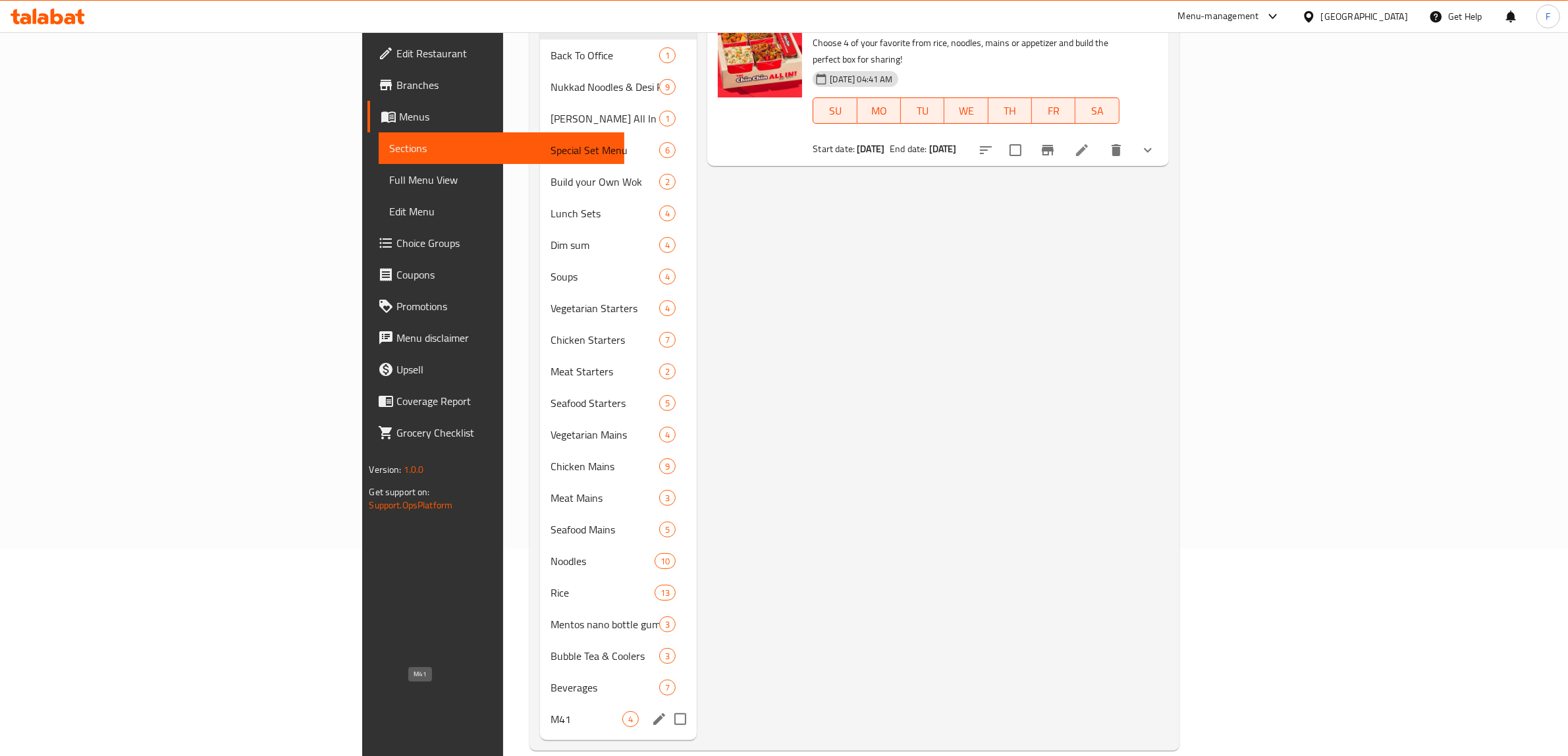
click at [540, 703] on div "M41 4" at bounding box center [618, 719] width 157 height 32
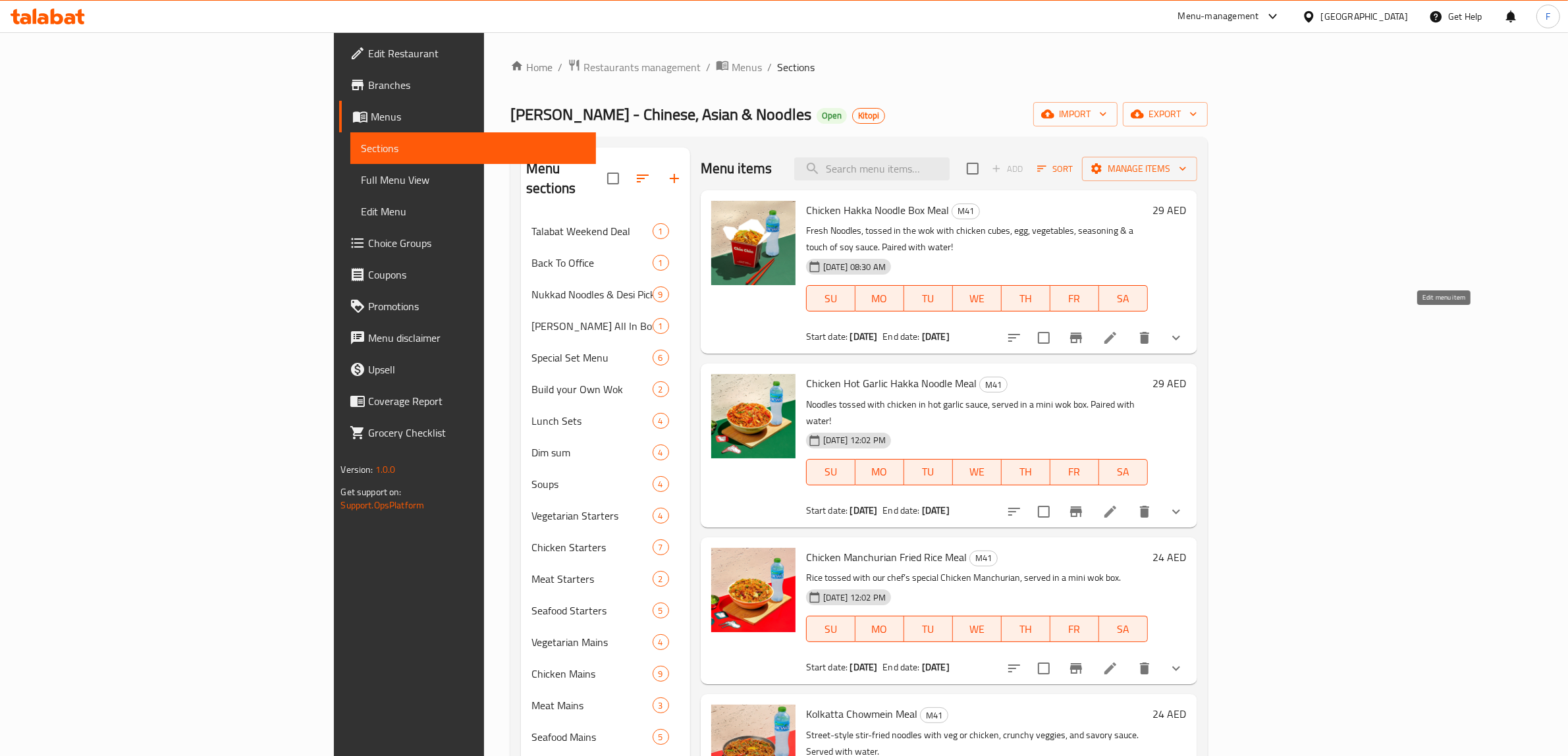
click at [1118, 330] on icon at bounding box center [1110, 337] width 16 height 16
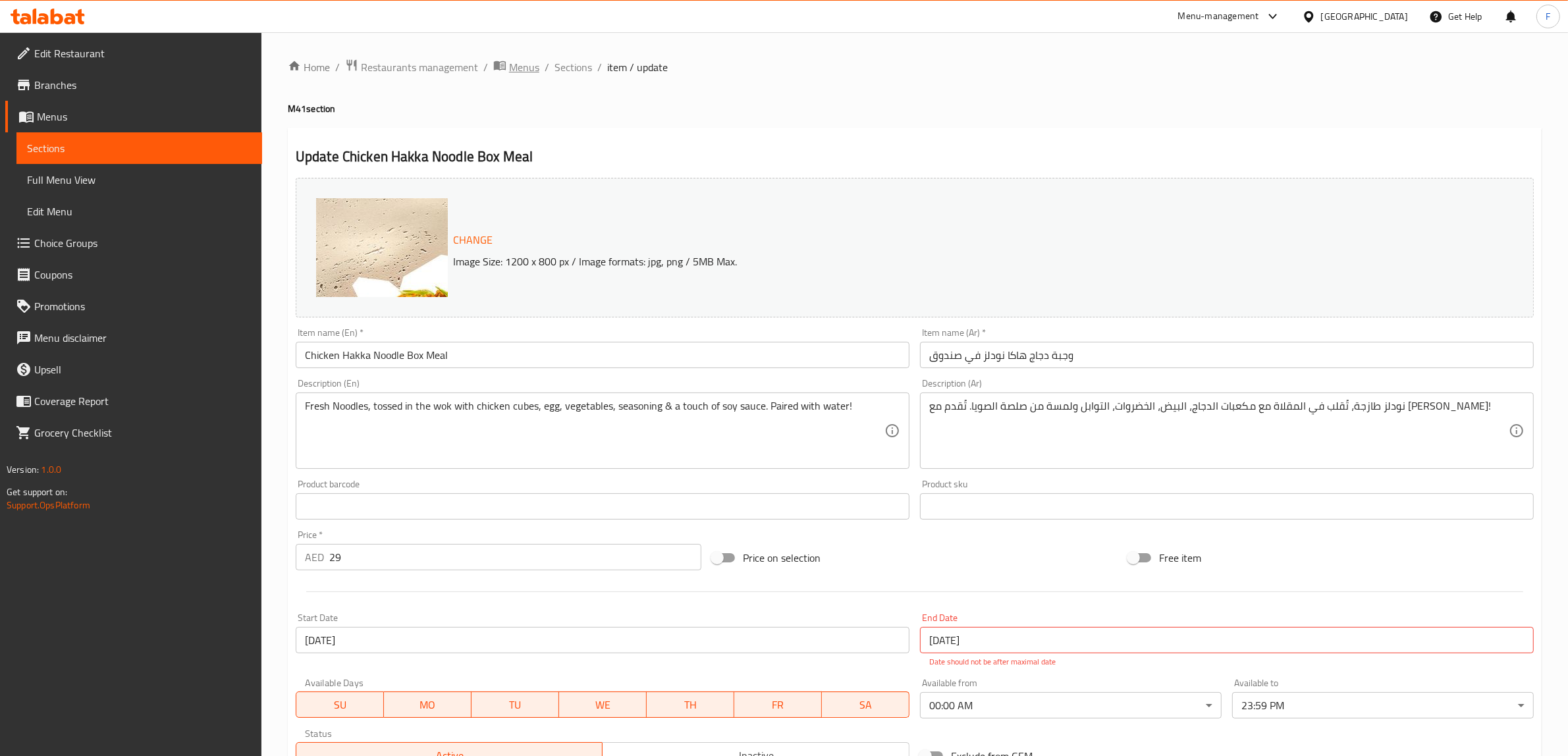
click at [531, 62] on span "Menus" at bounding box center [524, 67] width 30 height 16
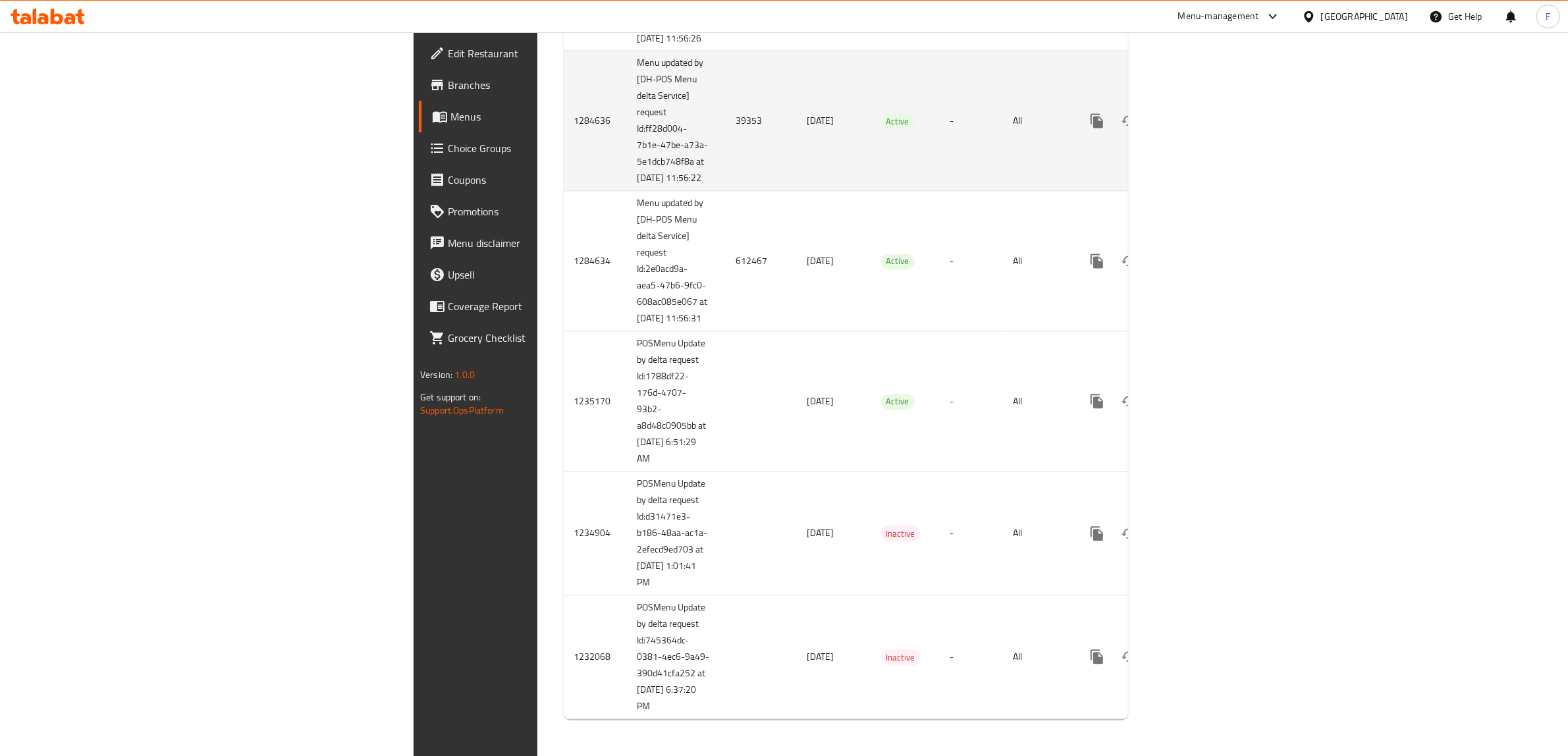
scroll to position [3752, 0]
click at [726, 191] on td "39353" at bounding box center [762, 121] width 71 height 140
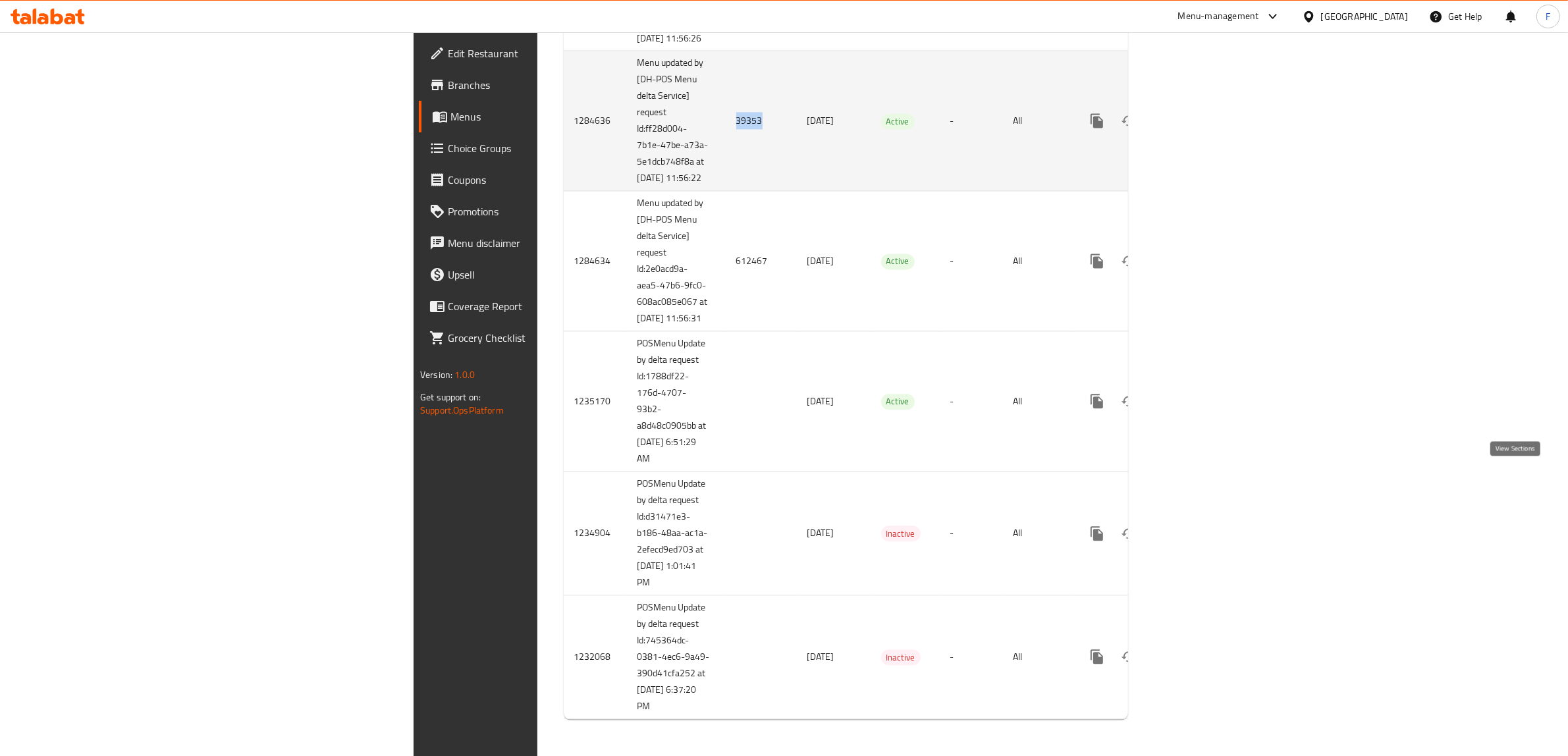
click at [1208, 136] on link "enhanced table" at bounding box center [1192, 121] width 32 height 32
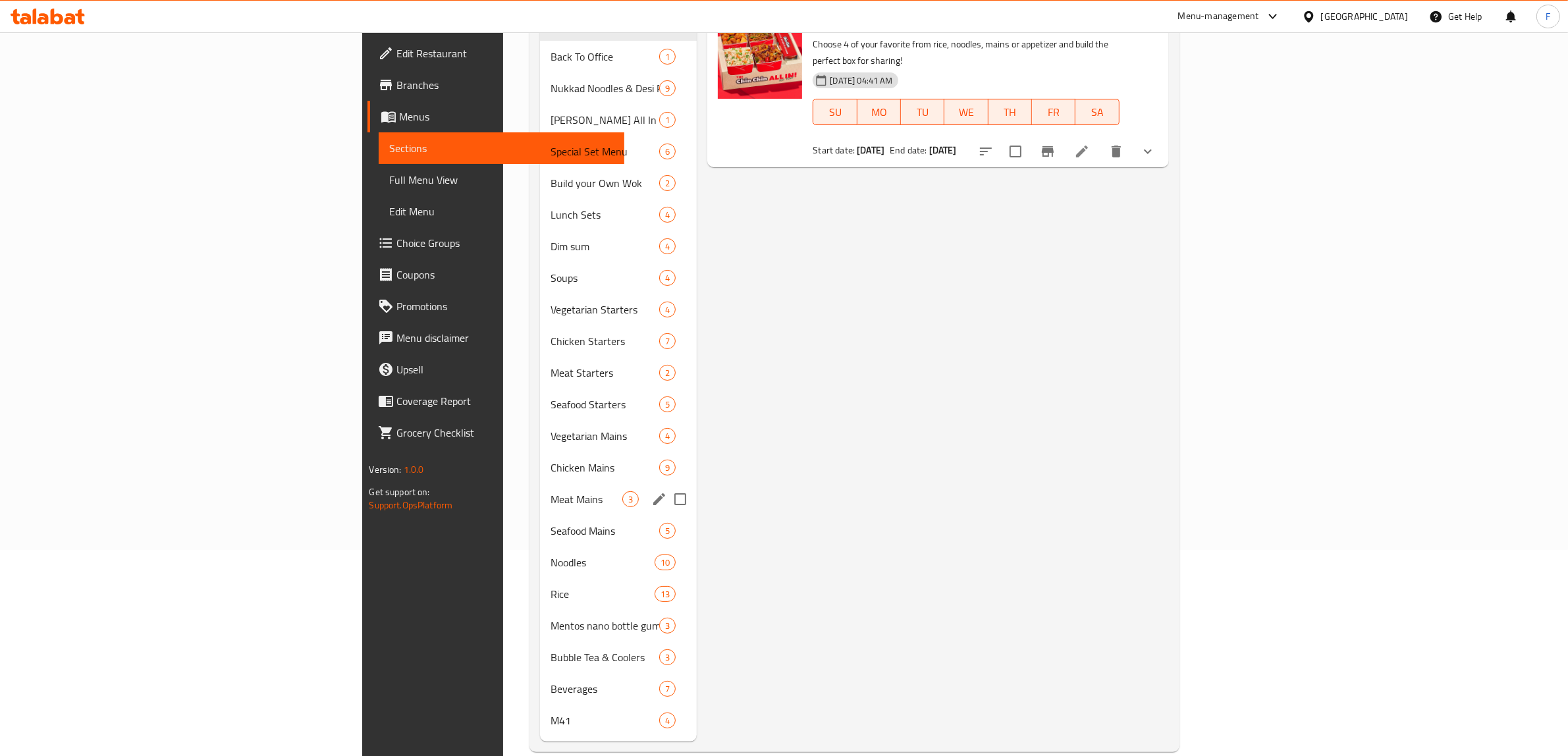
scroll to position [207, 0]
click at [540, 703] on div "M41 4" at bounding box center [618, 719] width 157 height 32
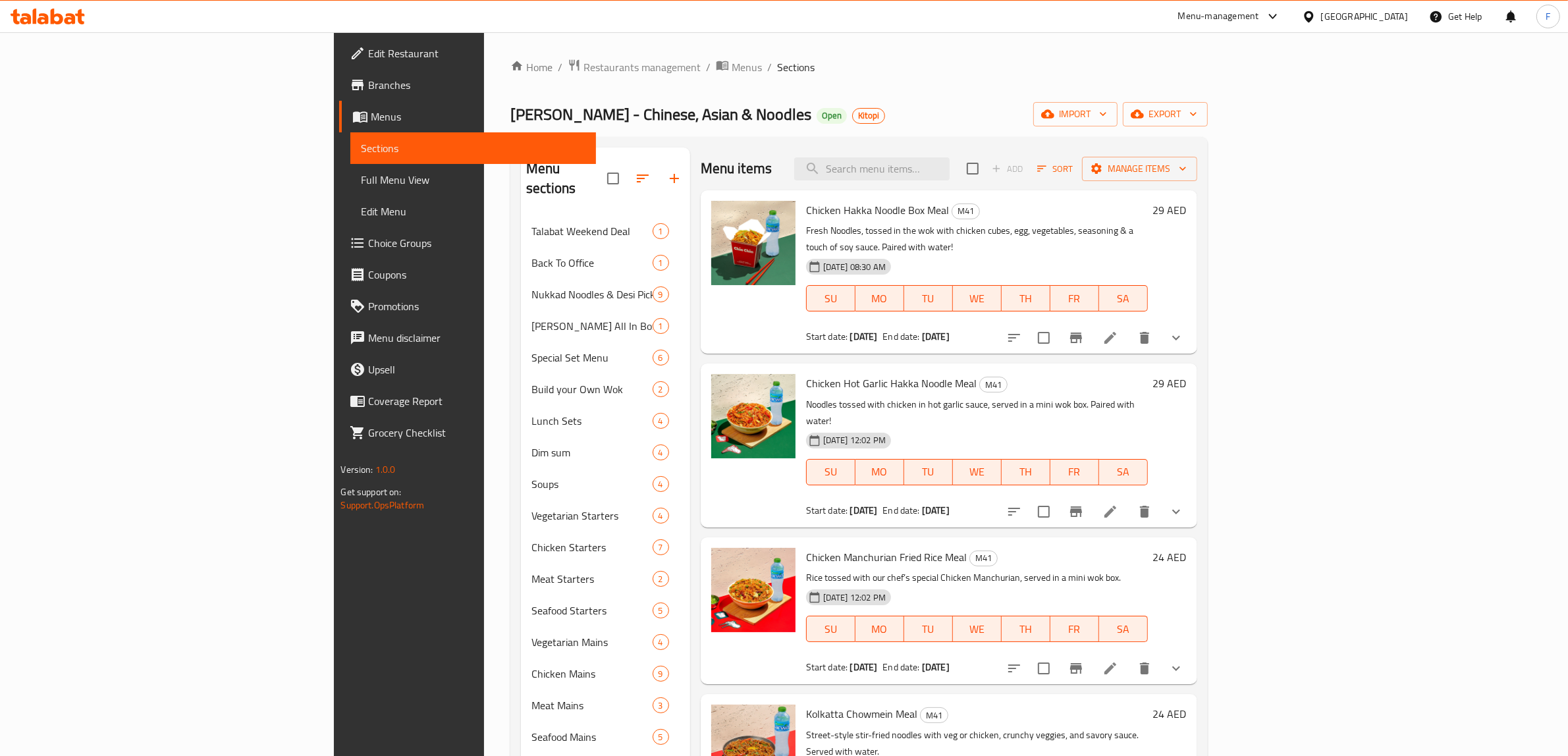
click at [1129, 326] on li at bounding box center [1110, 337] width 37 height 24
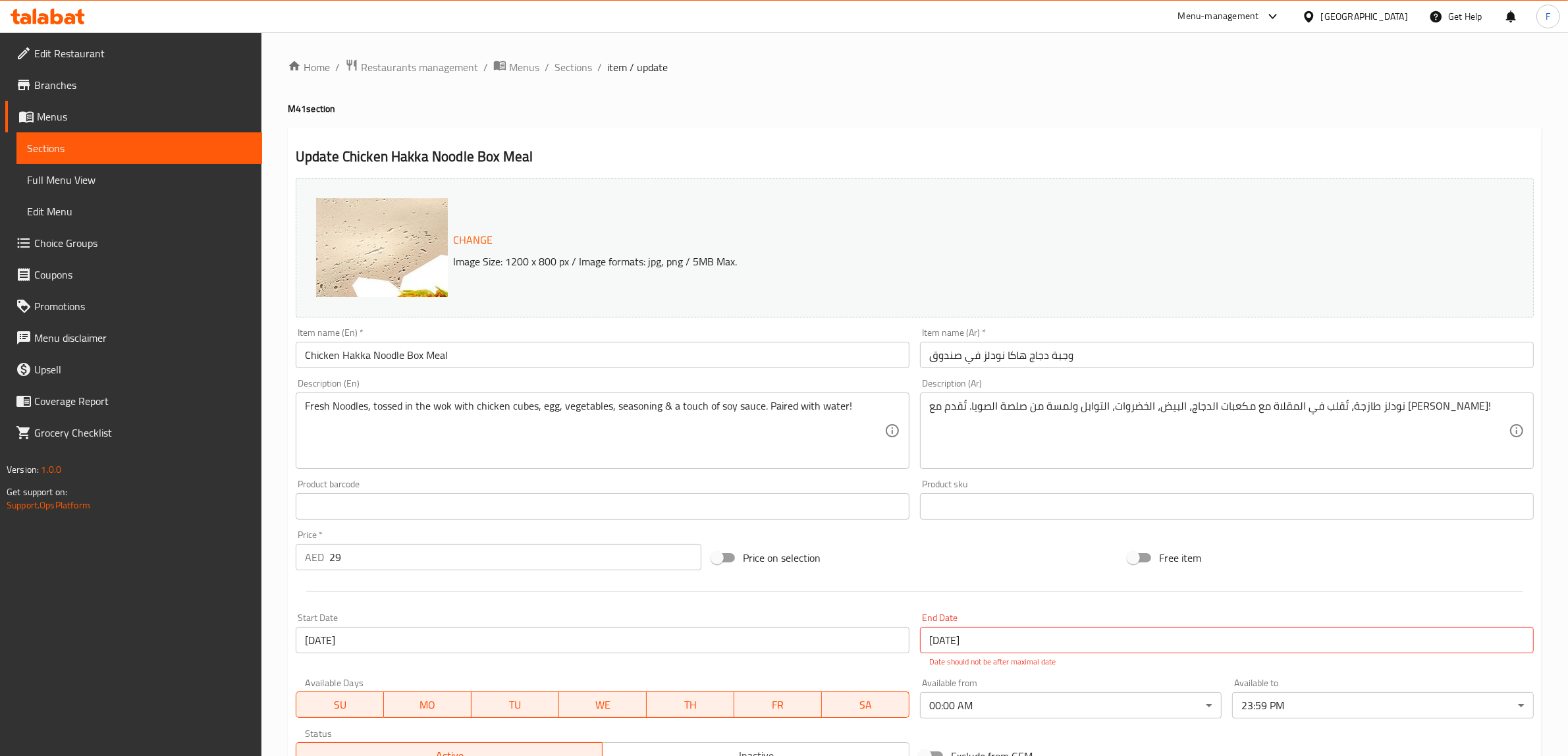
drag, startPoint x: 523, startPoint y: 67, endPoint x: 909, endPoint y: 7, distance: 390.6
click at [523, 67] on span "Menus" at bounding box center [524, 67] width 30 height 16
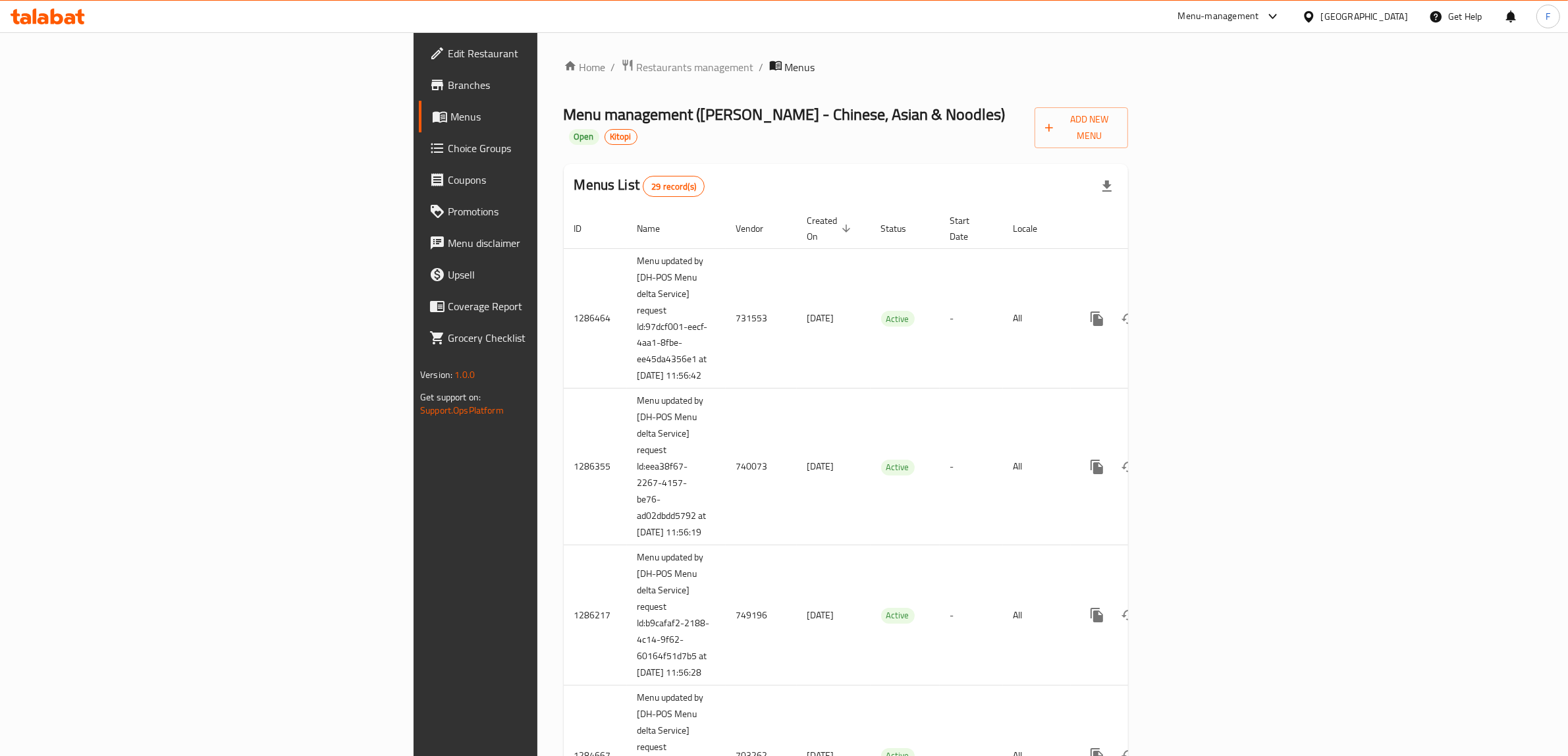
scroll to position [3744, 0]
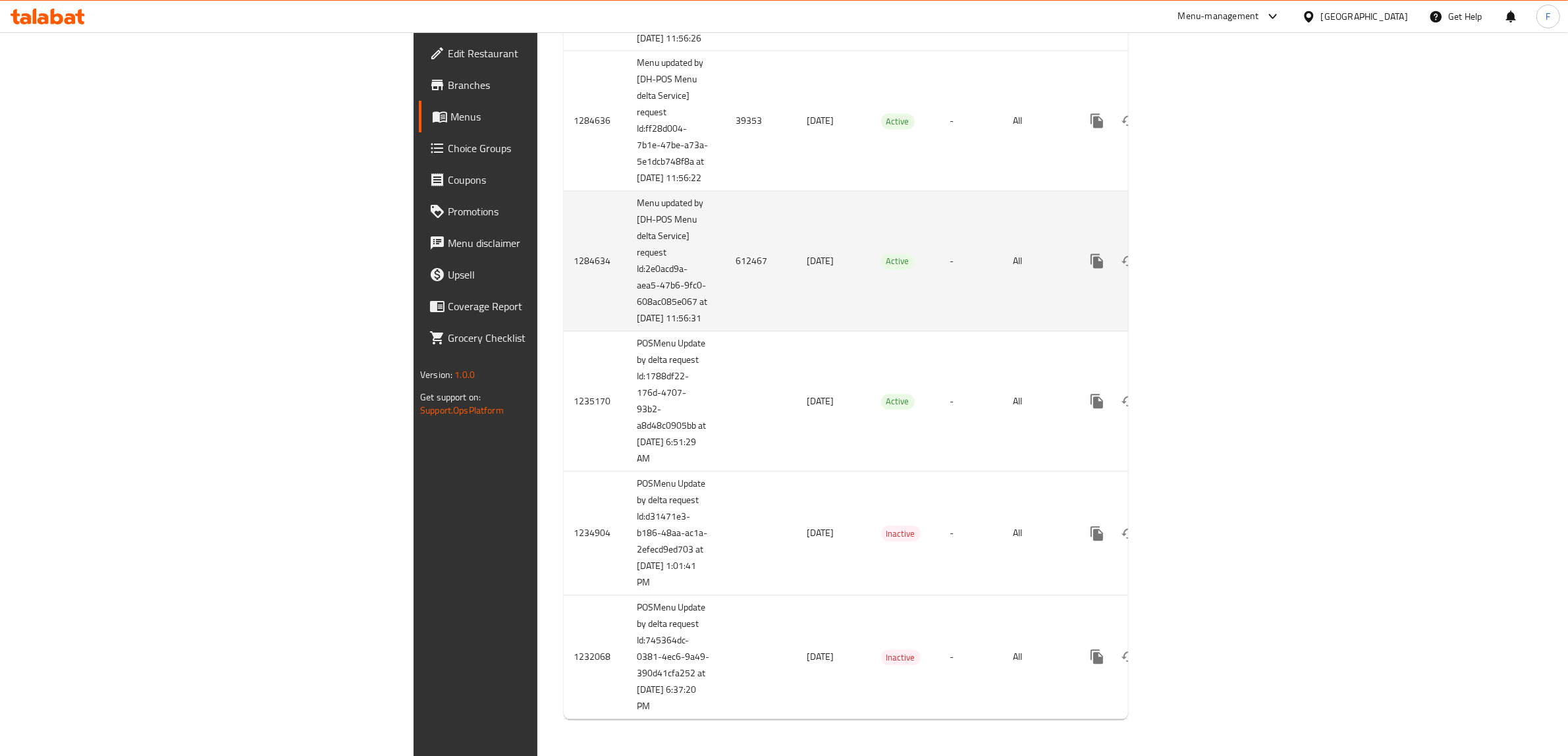
click at [726, 331] on td "612467" at bounding box center [762, 261] width 71 height 140
click at [1200, 268] on icon "enhanced table" at bounding box center [1192, 260] width 16 height 16
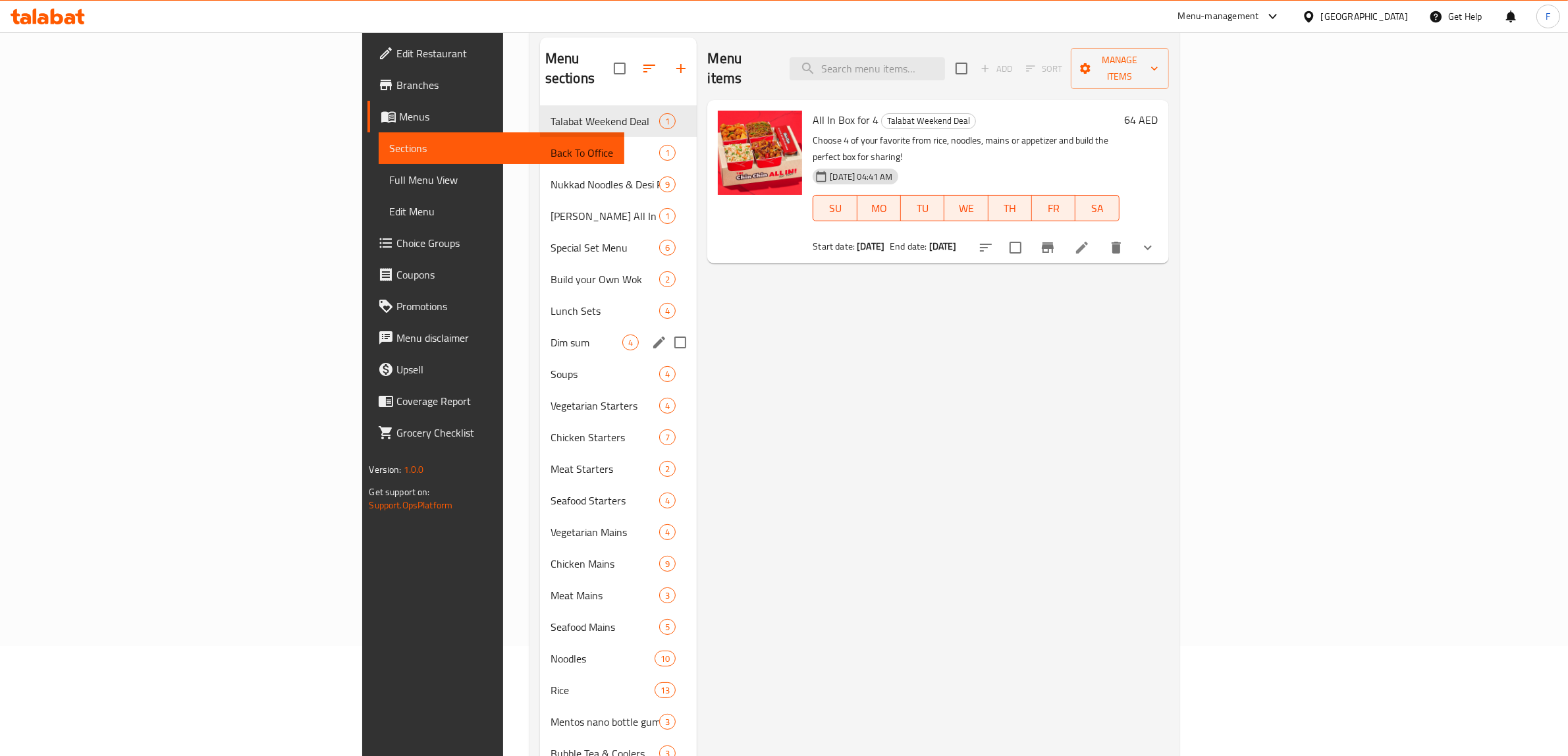
scroll to position [207, 0]
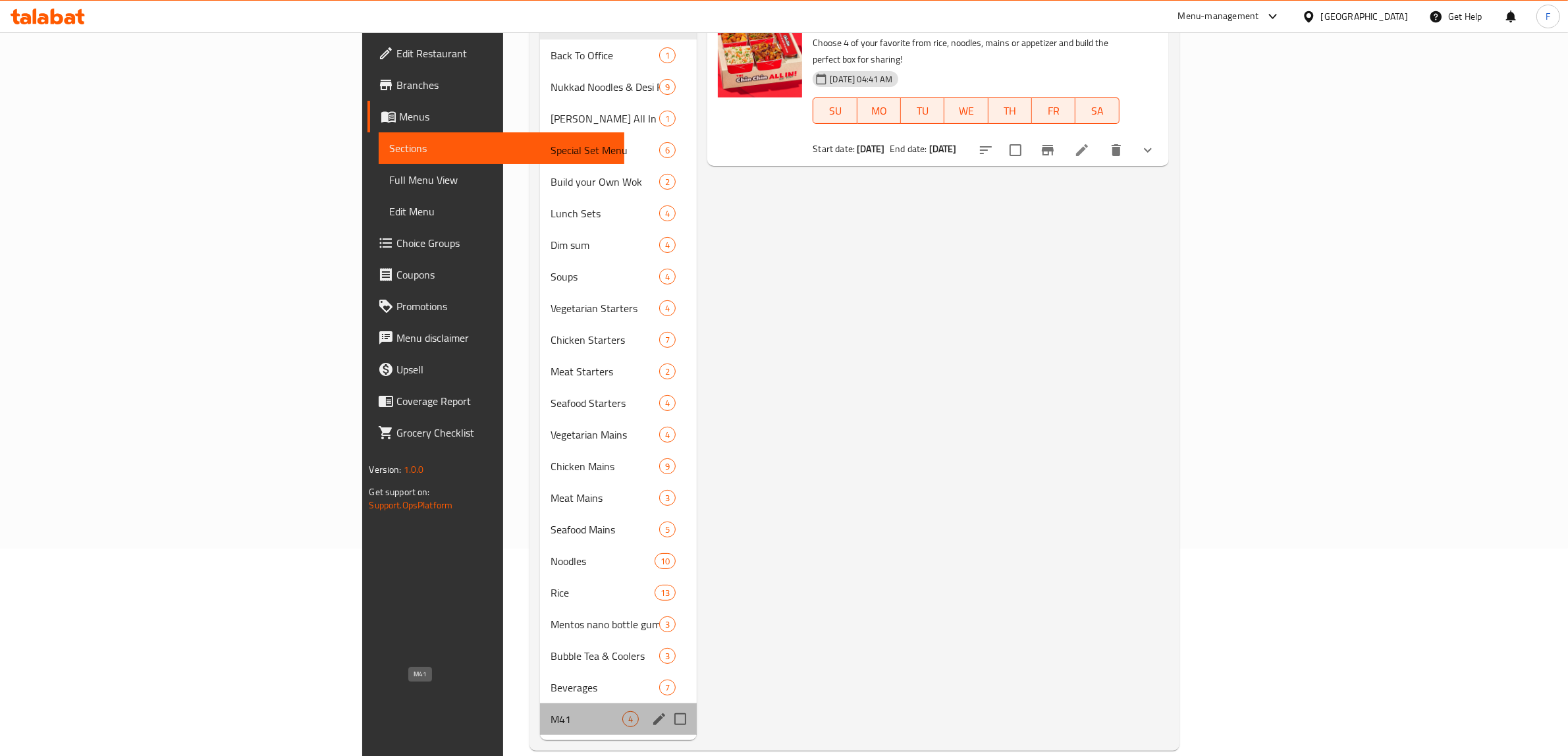
drag, startPoint x: 451, startPoint y: 696, endPoint x: 457, endPoint y: 692, distance: 7.2
click at [551, 711] on span "M41" at bounding box center [586, 718] width 72 height 16
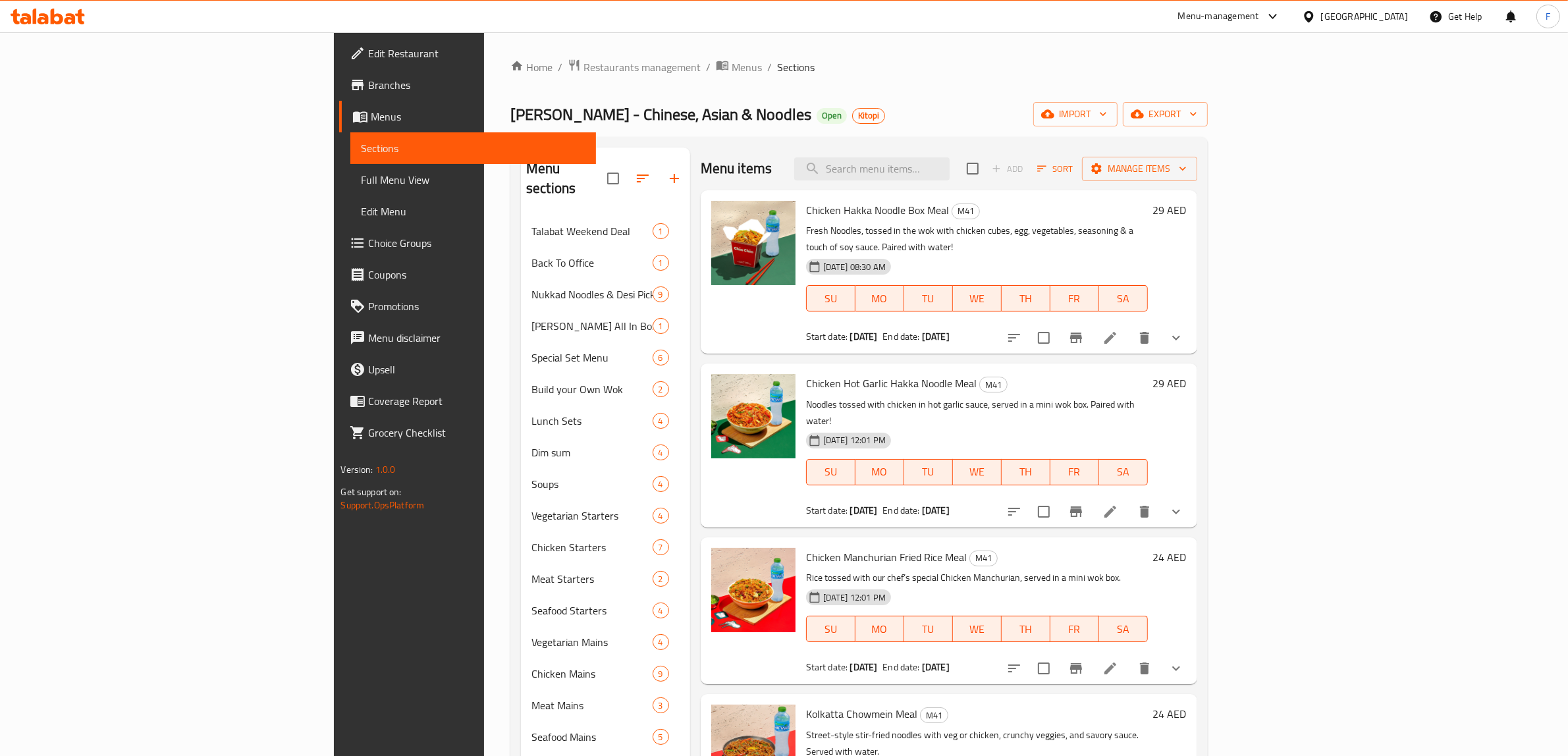
click at [1118, 330] on icon at bounding box center [1110, 337] width 16 height 16
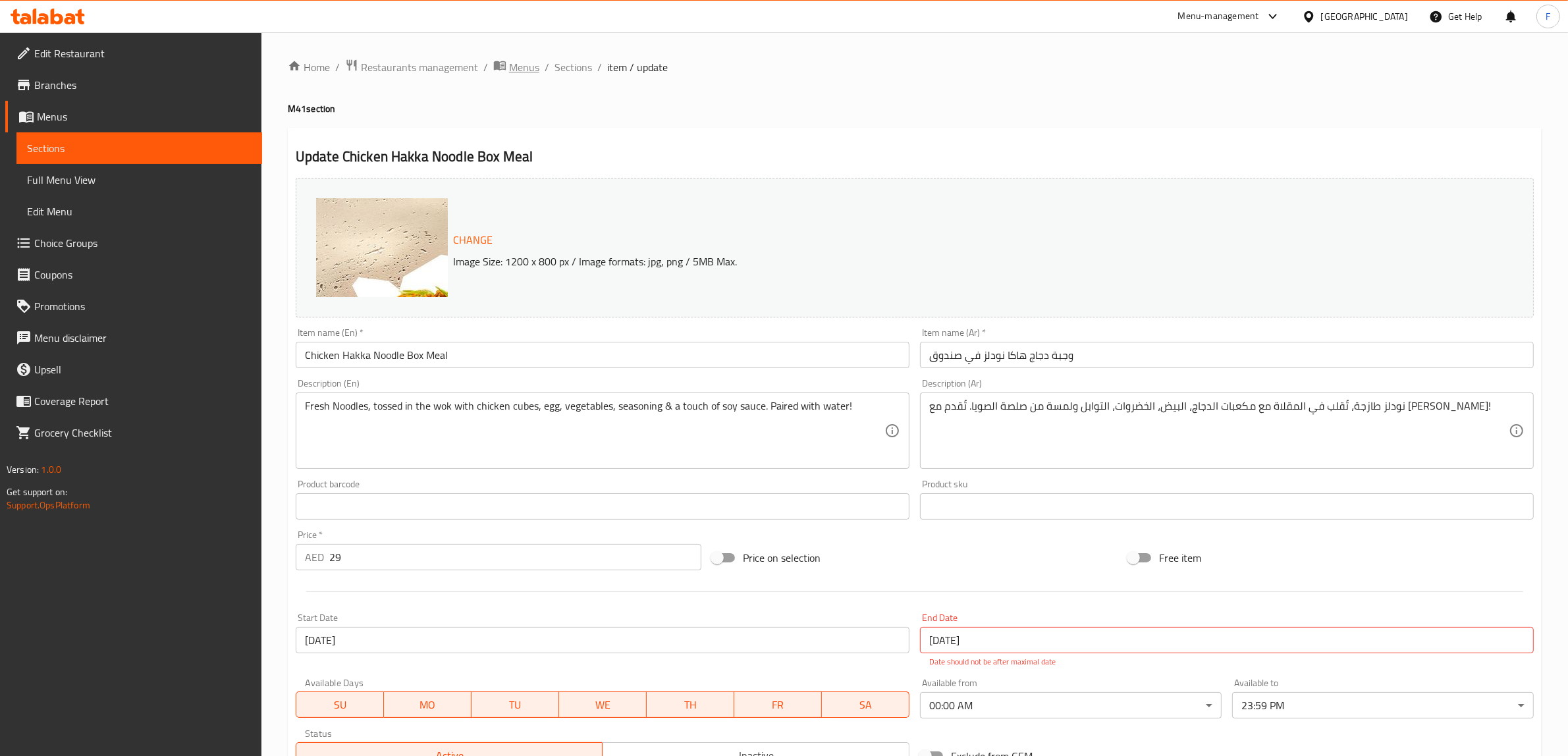
click at [517, 66] on span "Menus" at bounding box center [524, 67] width 30 height 16
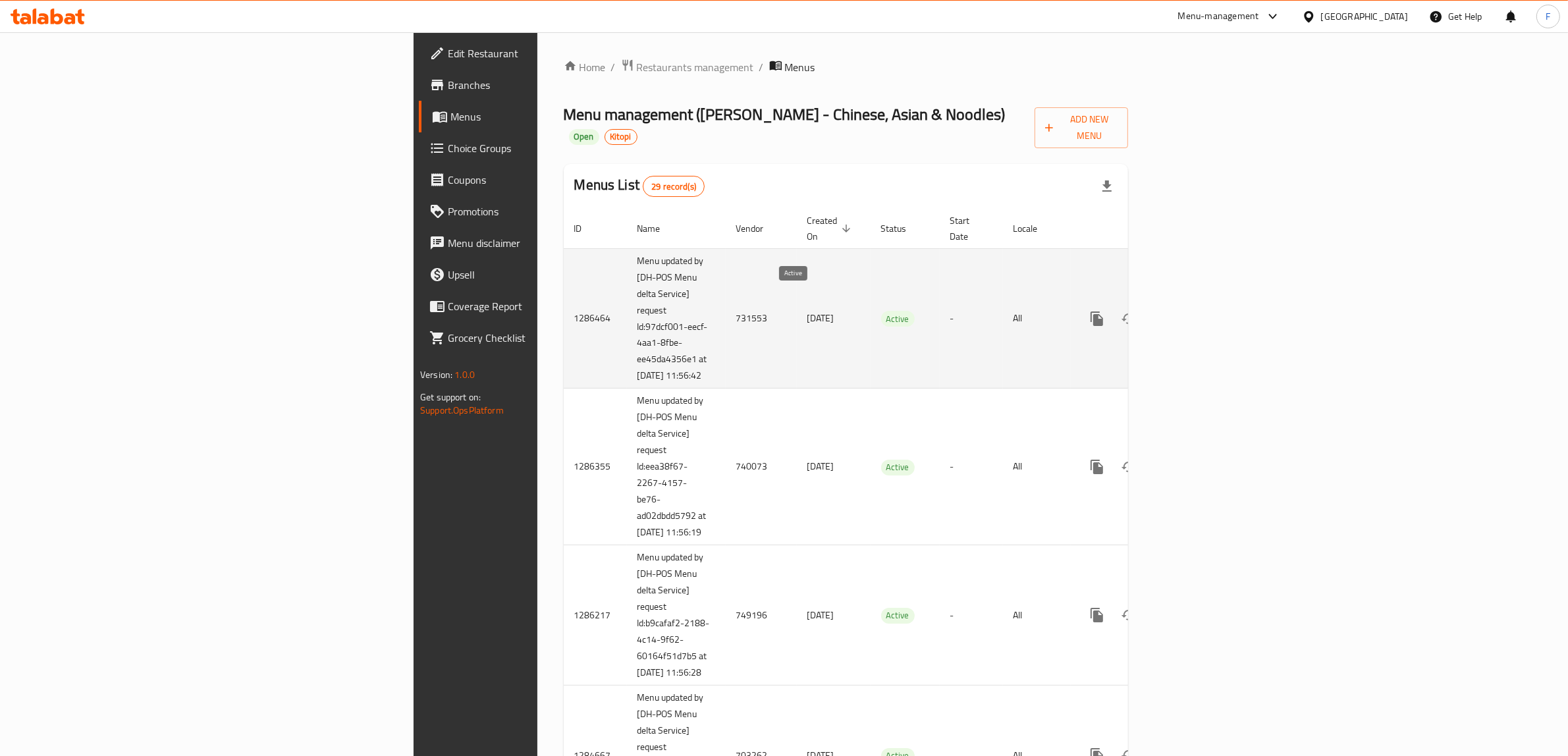
click at [881, 312] on span "Active" at bounding box center [897, 319] width 33 height 15
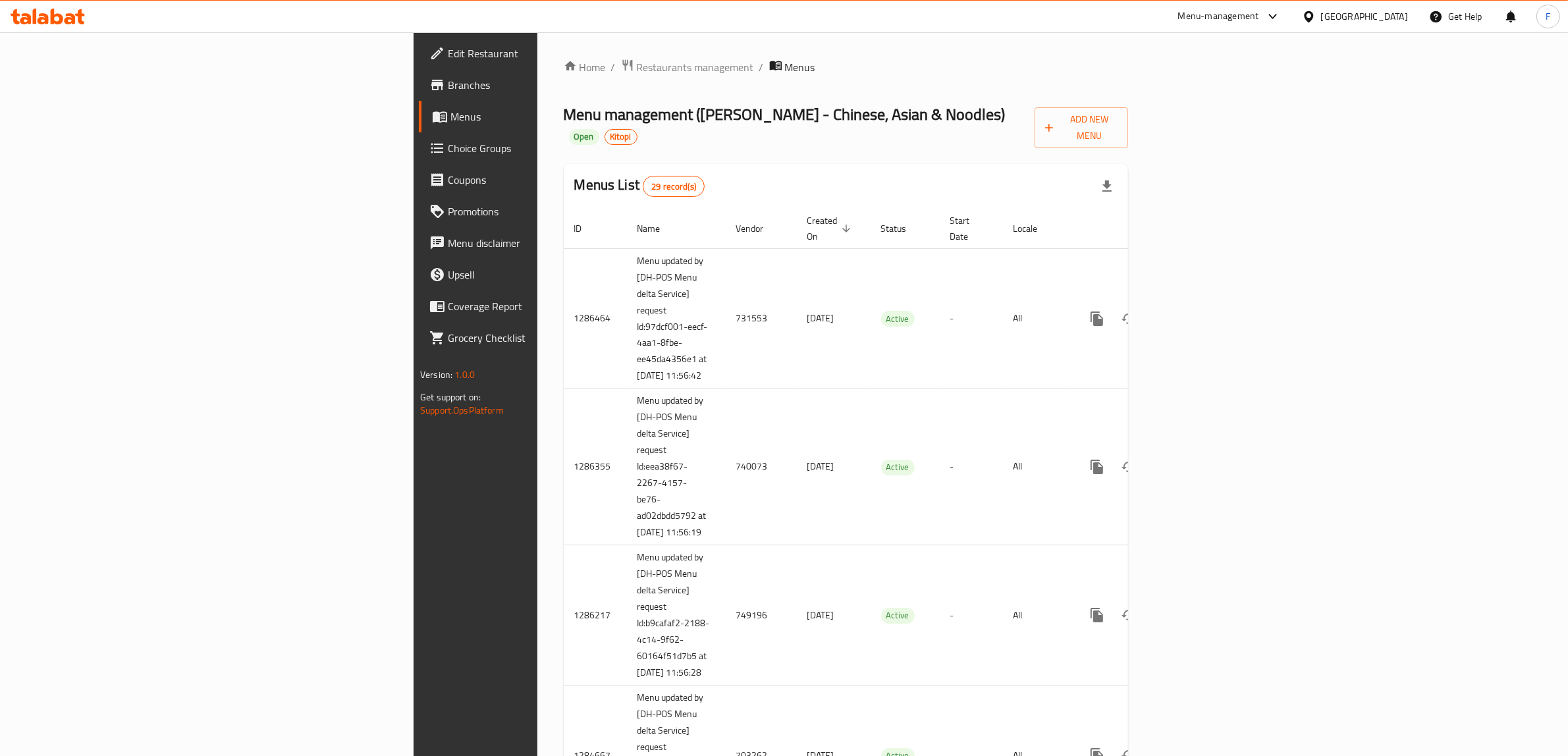
click at [448, 87] on span "Branches" at bounding box center [556, 85] width 217 height 16
click at [448, 86] on span "Branches" at bounding box center [556, 85] width 217 height 16
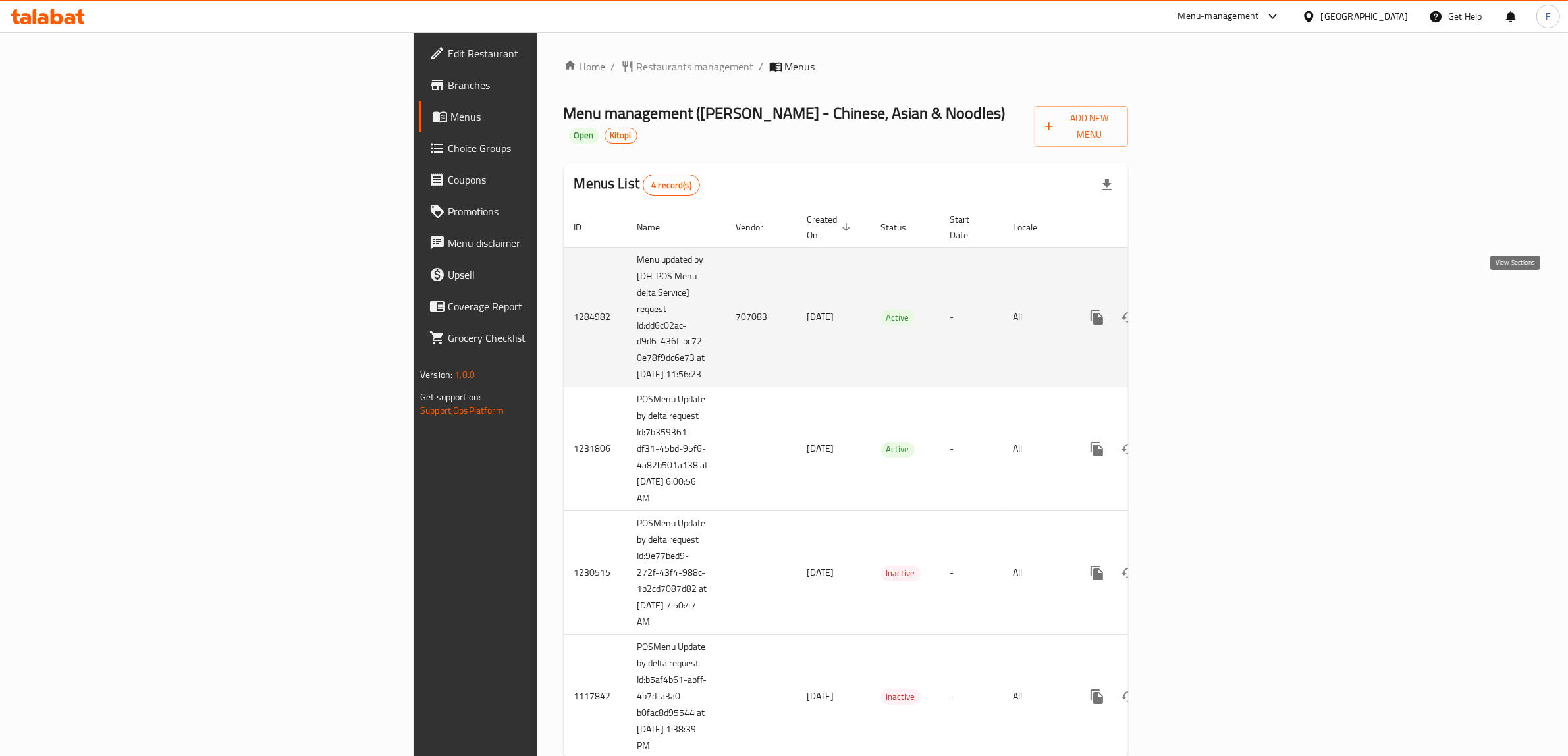
click at [1200, 309] on icon "enhanced table" at bounding box center [1192, 317] width 16 height 16
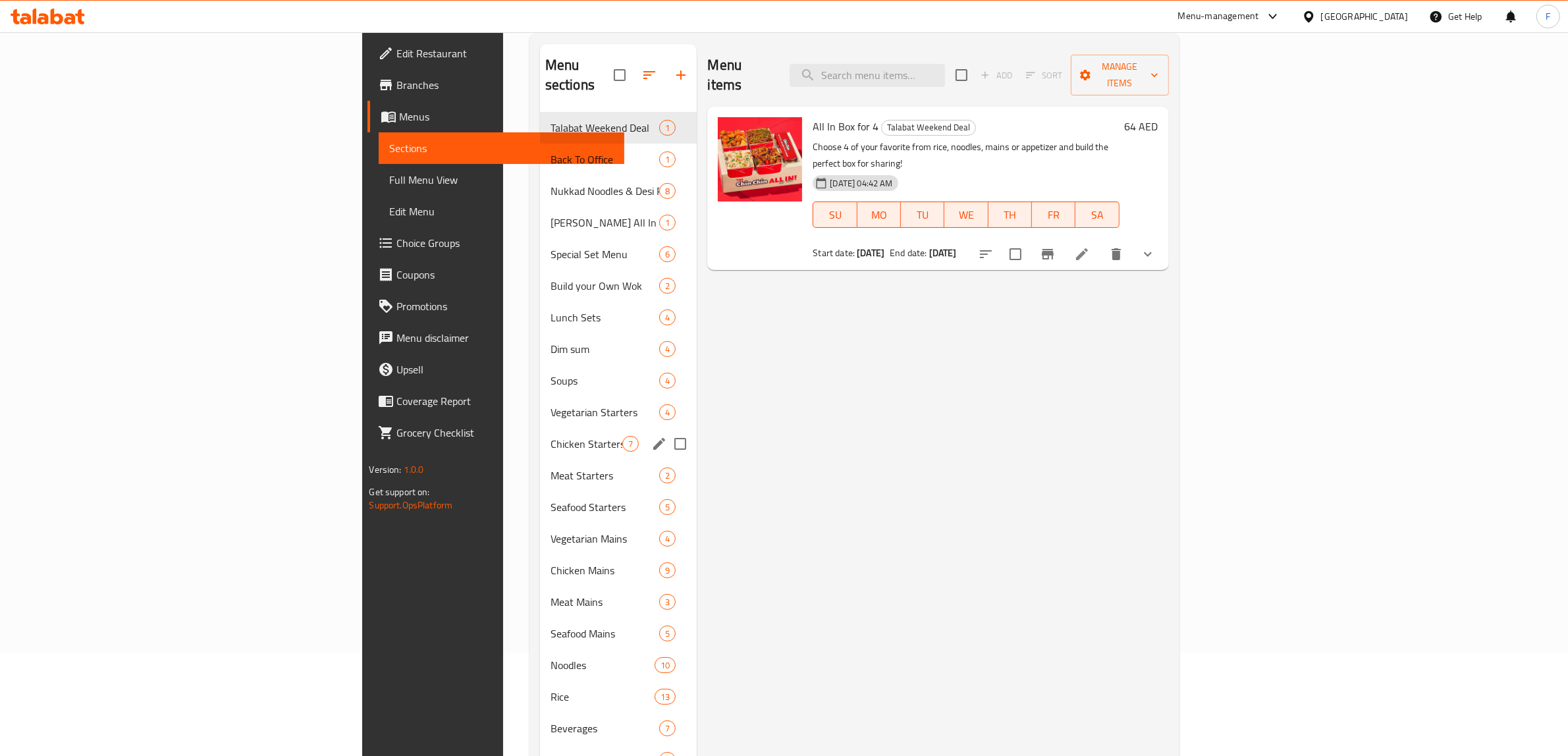
scroll to position [185, 0]
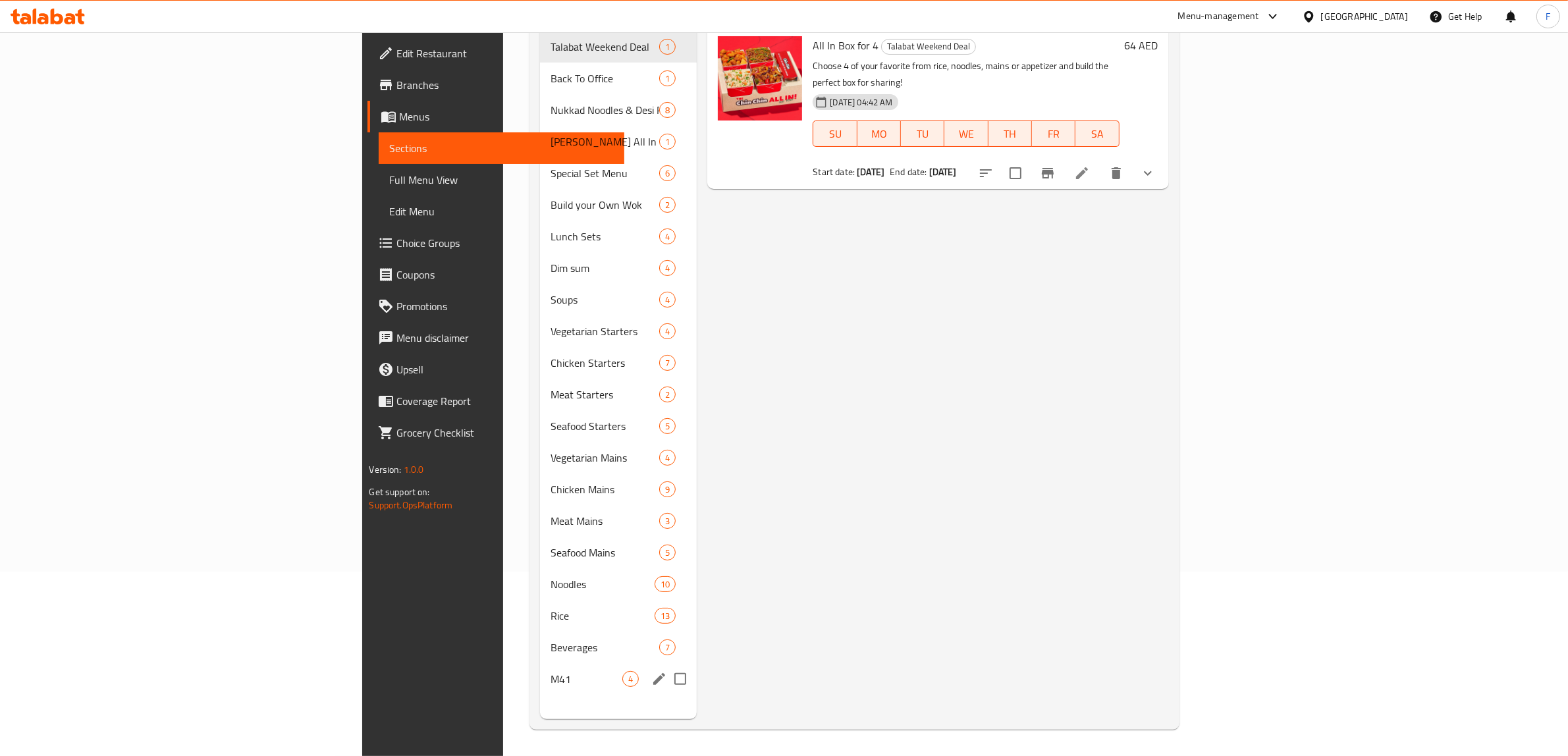
click at [540, 670] on div "M41 4" at bounding box center [618, 679] width 157 height 32
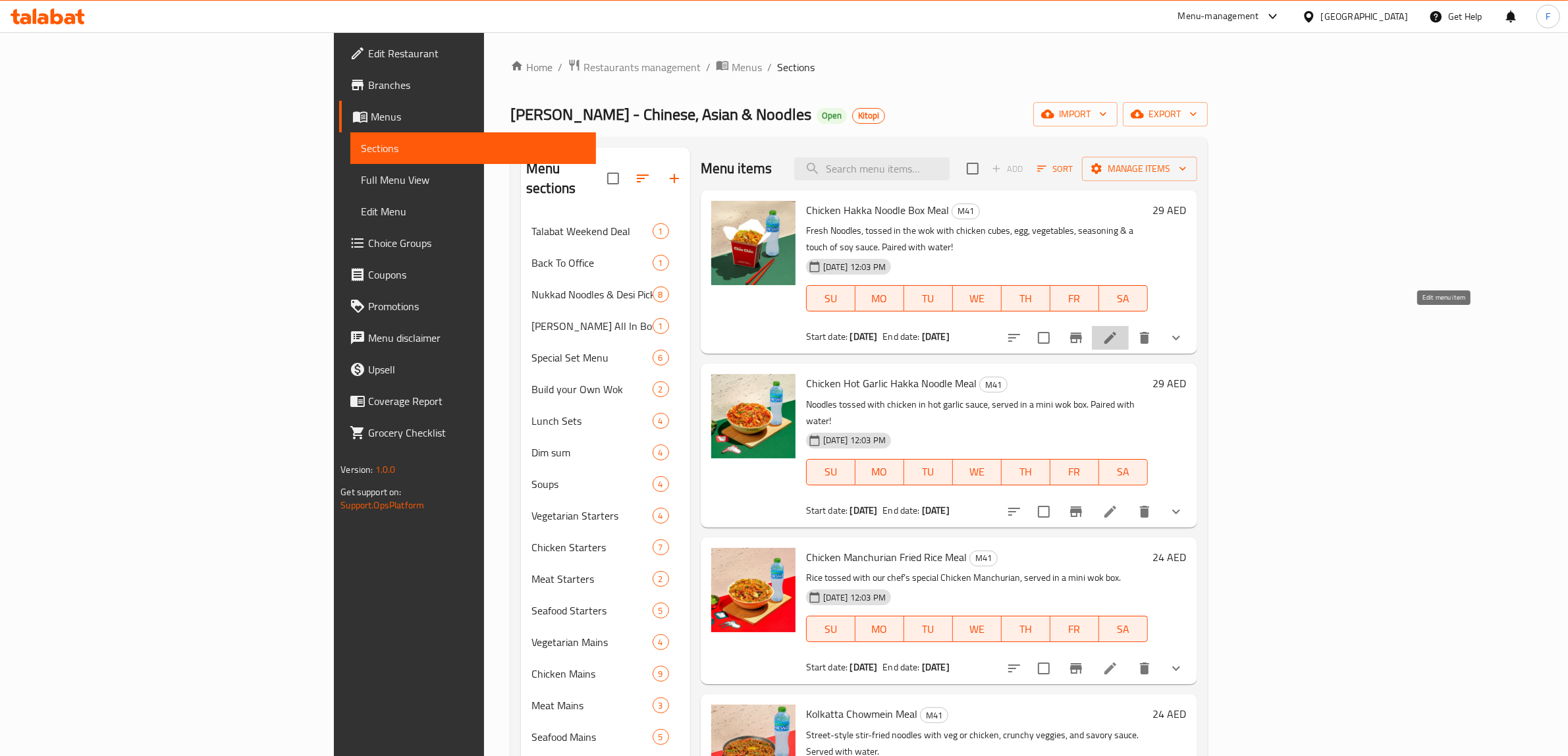
click at [1118, 330] on icon at bounding box center [1110, 337] width 16 height 16
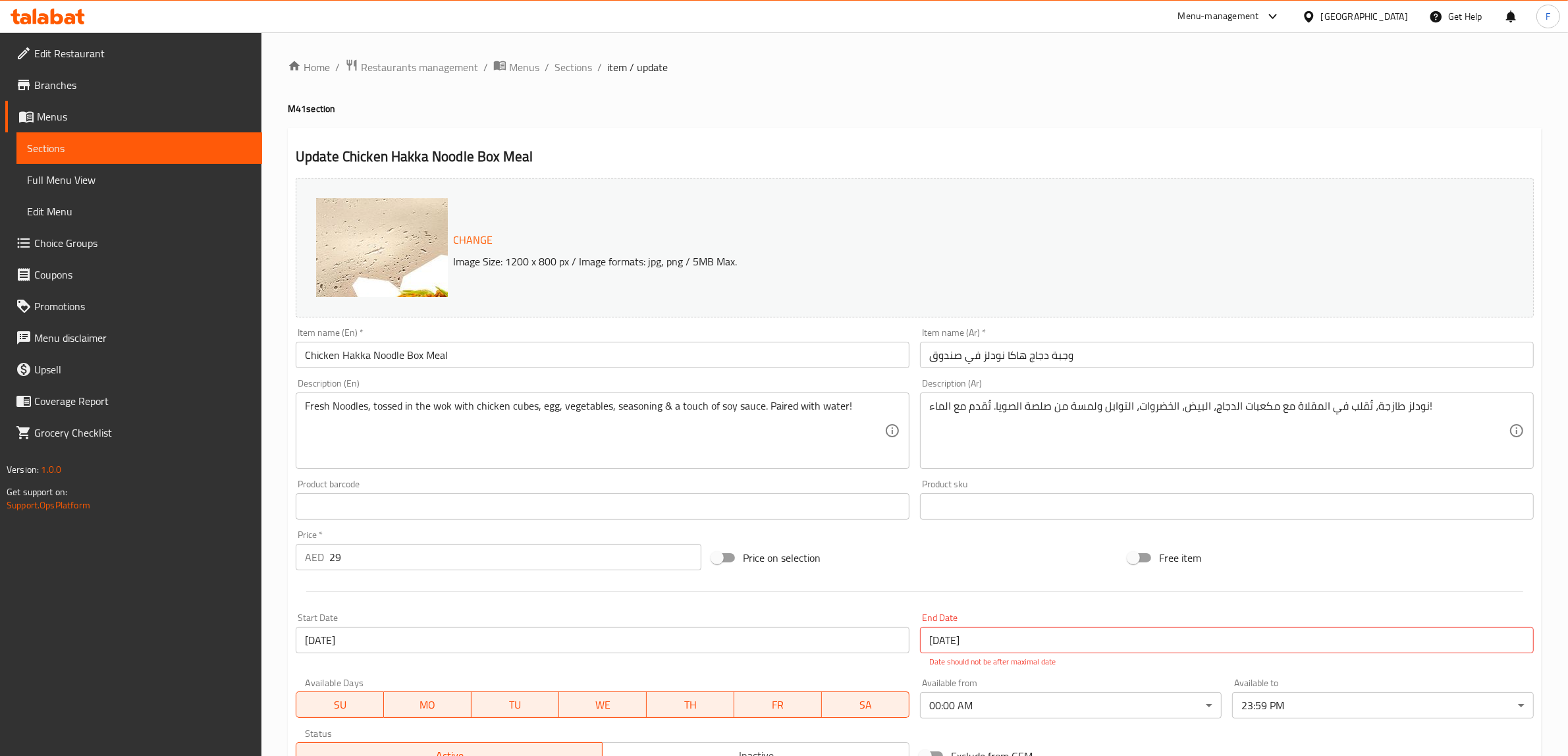
click at [111, 87] on span "Branches" at bounding box center [143, 85] width 217 height 16
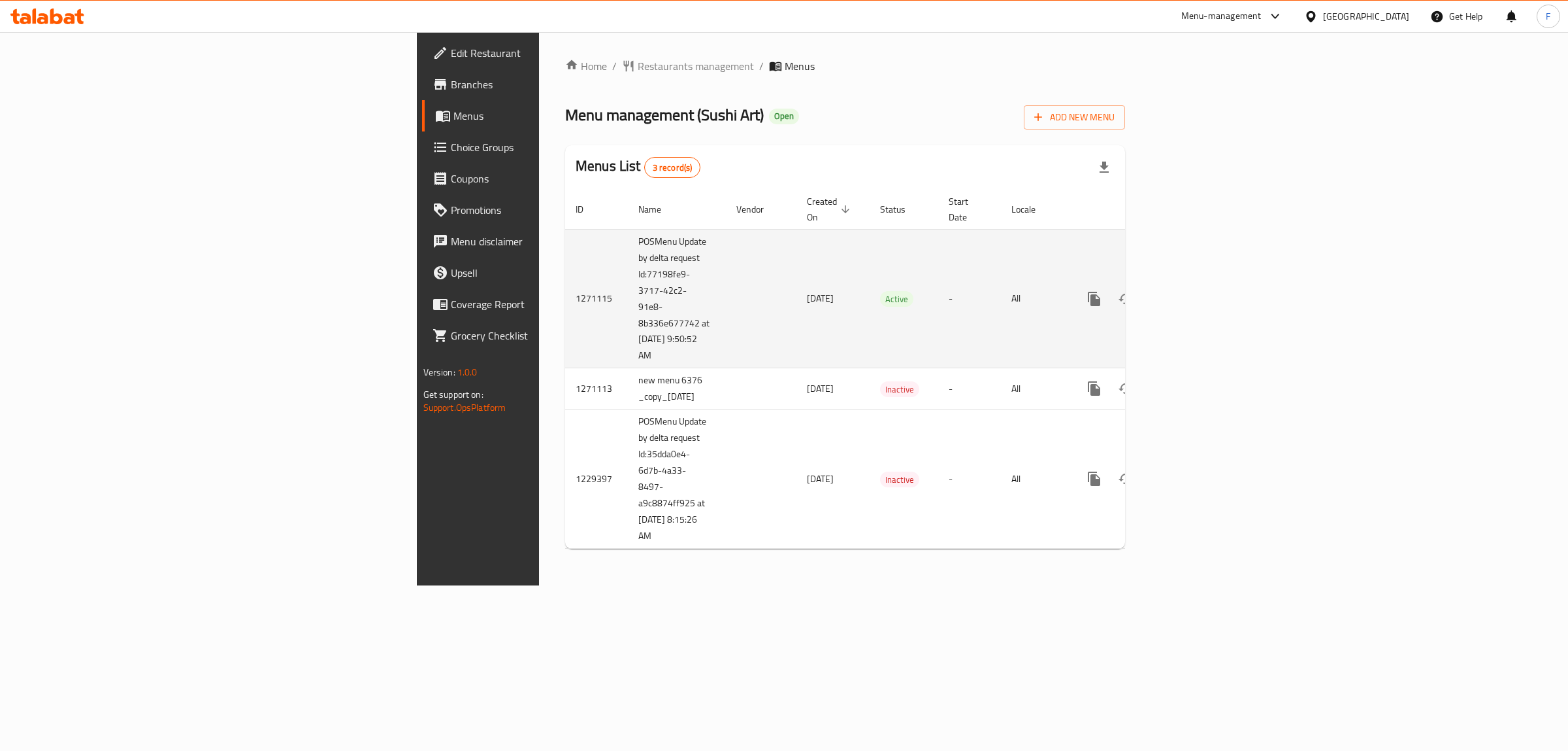
click at [1196, 291] on icon "enhanced table" at bounding box center [1189, 298] width 16 height 16
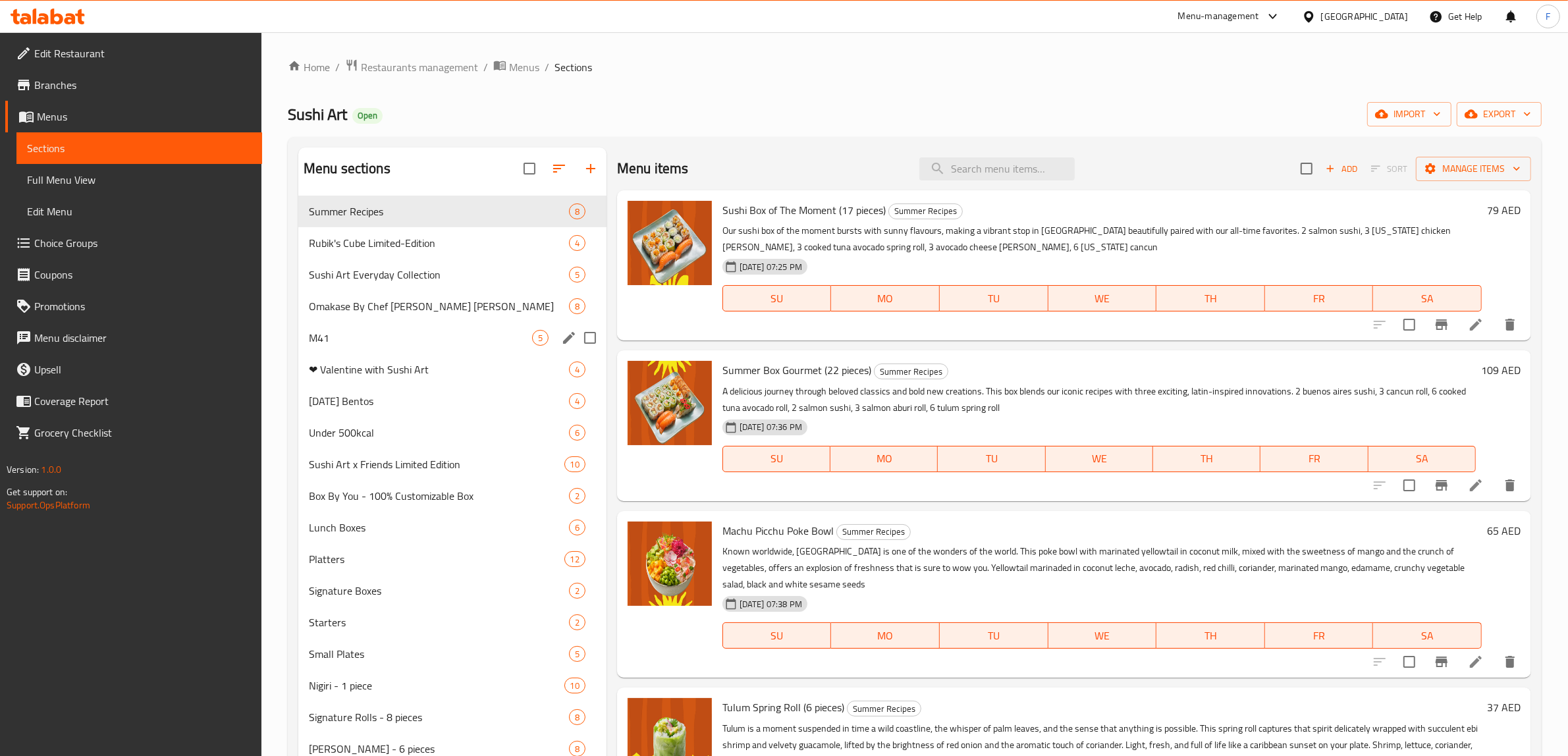
click at [429, 346] on span "M41" at bounding box center [420, 337] width 223 height 16
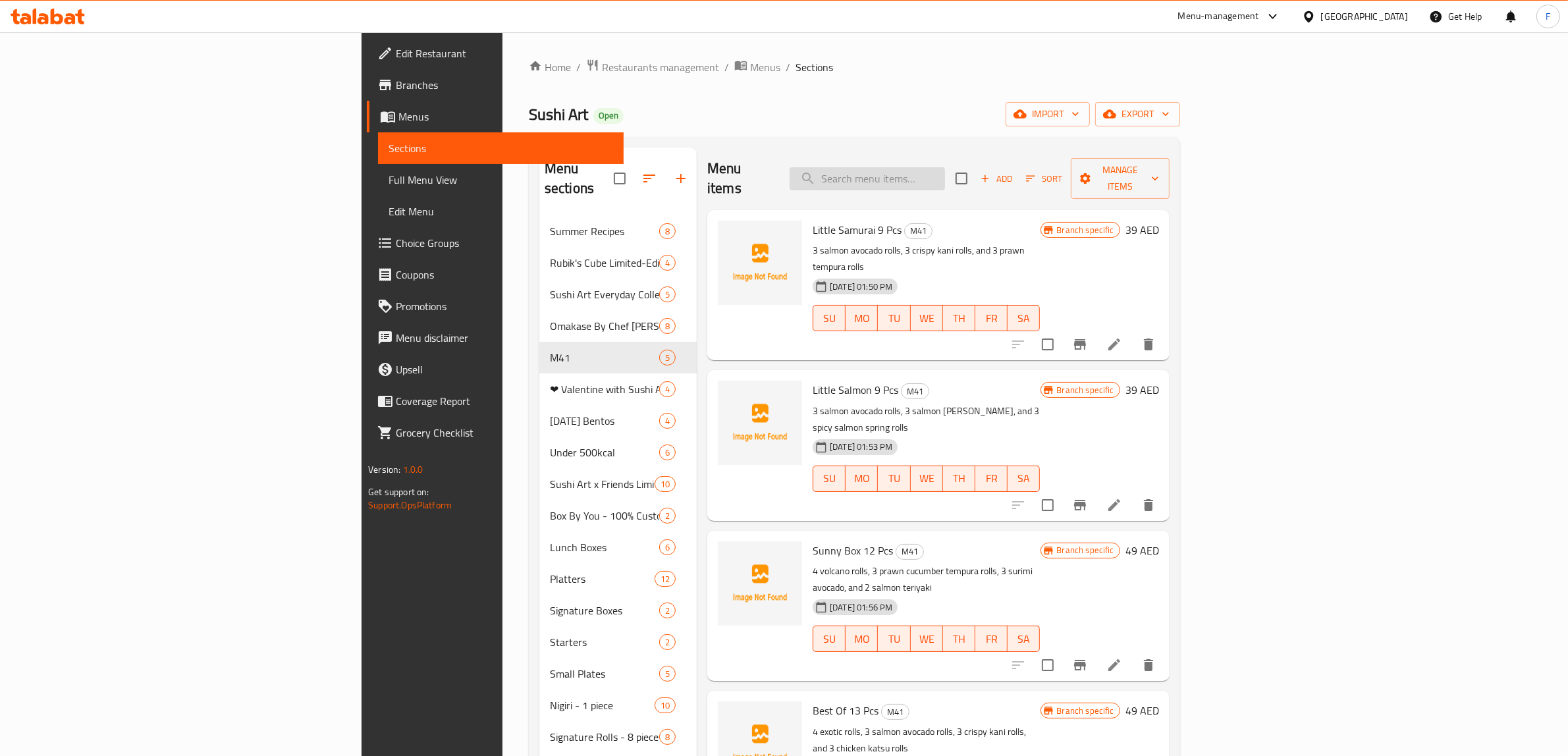
click at [945, 167] on input "search" at bounding box center [867, 178] width 156 height 23
paste input "Little Salmon 9 pcs"
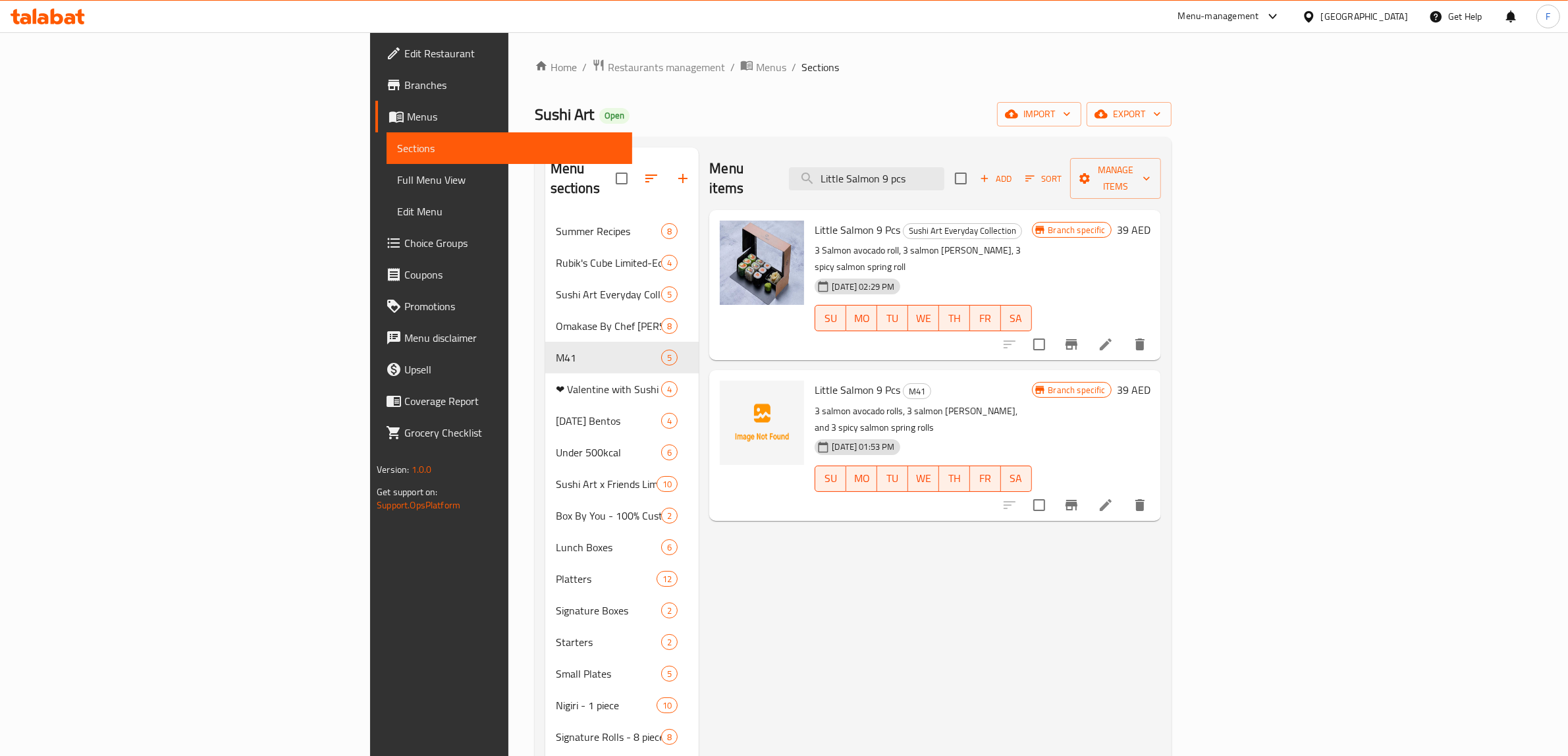
type input "Little Salmon 9 pcs"
click at [1124, 493] on li at bounding box center [1105, 504] width 37 height 24
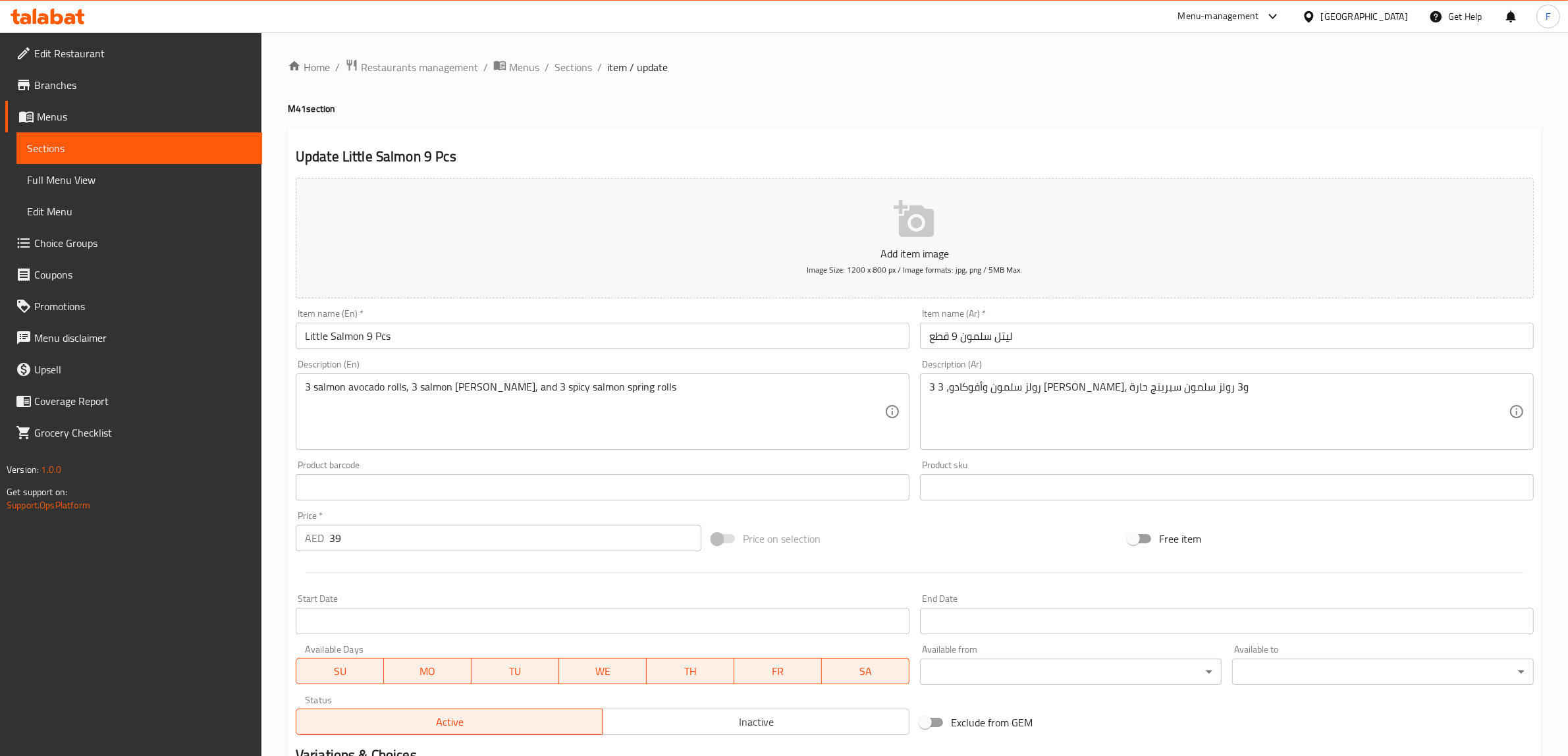
click at [71, 79] on span "Branches" at bounding box center [143, 85] width 217 height 16
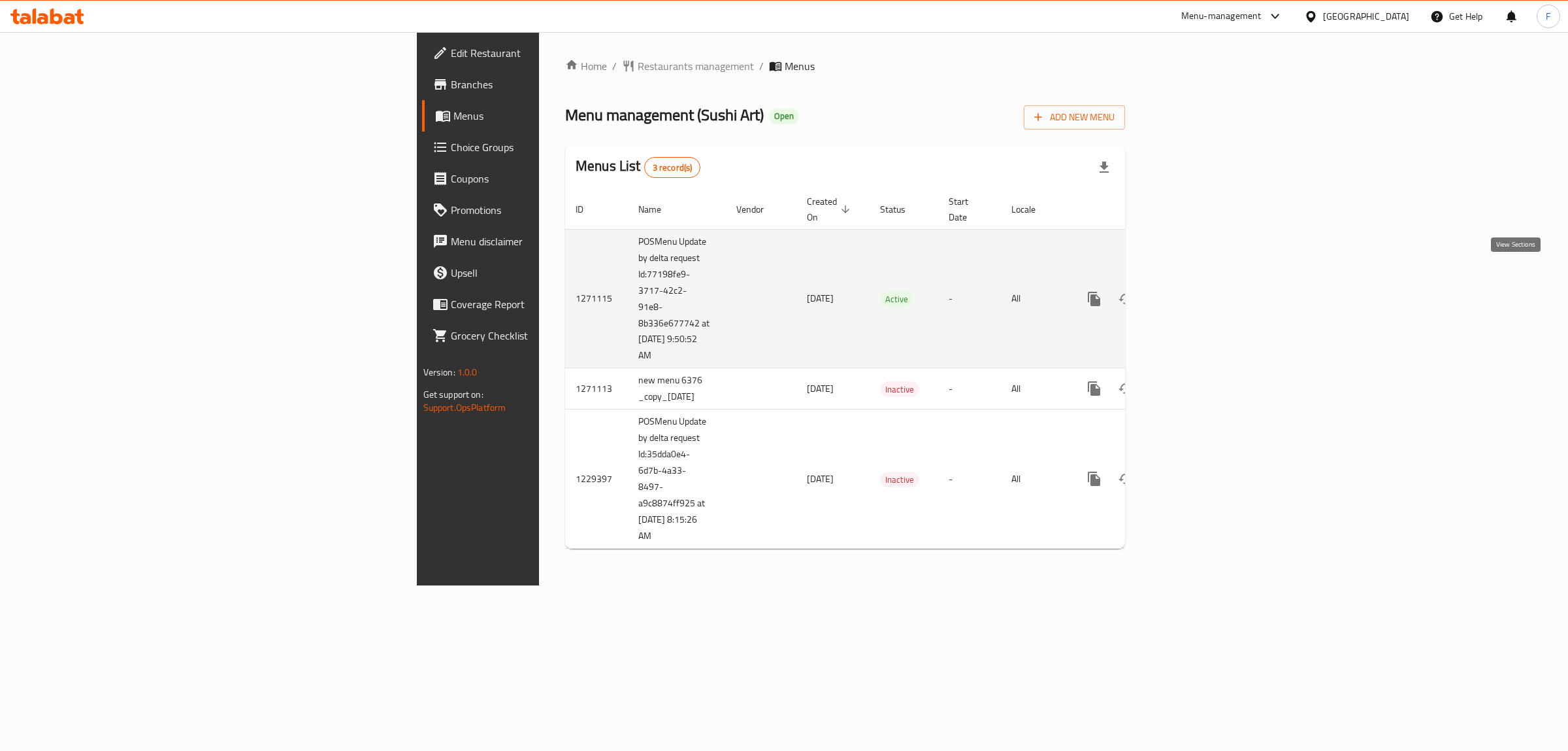
click at [1204, 283] on link "enhanced table" at bounding box center [1189, 299] width 32 height 32
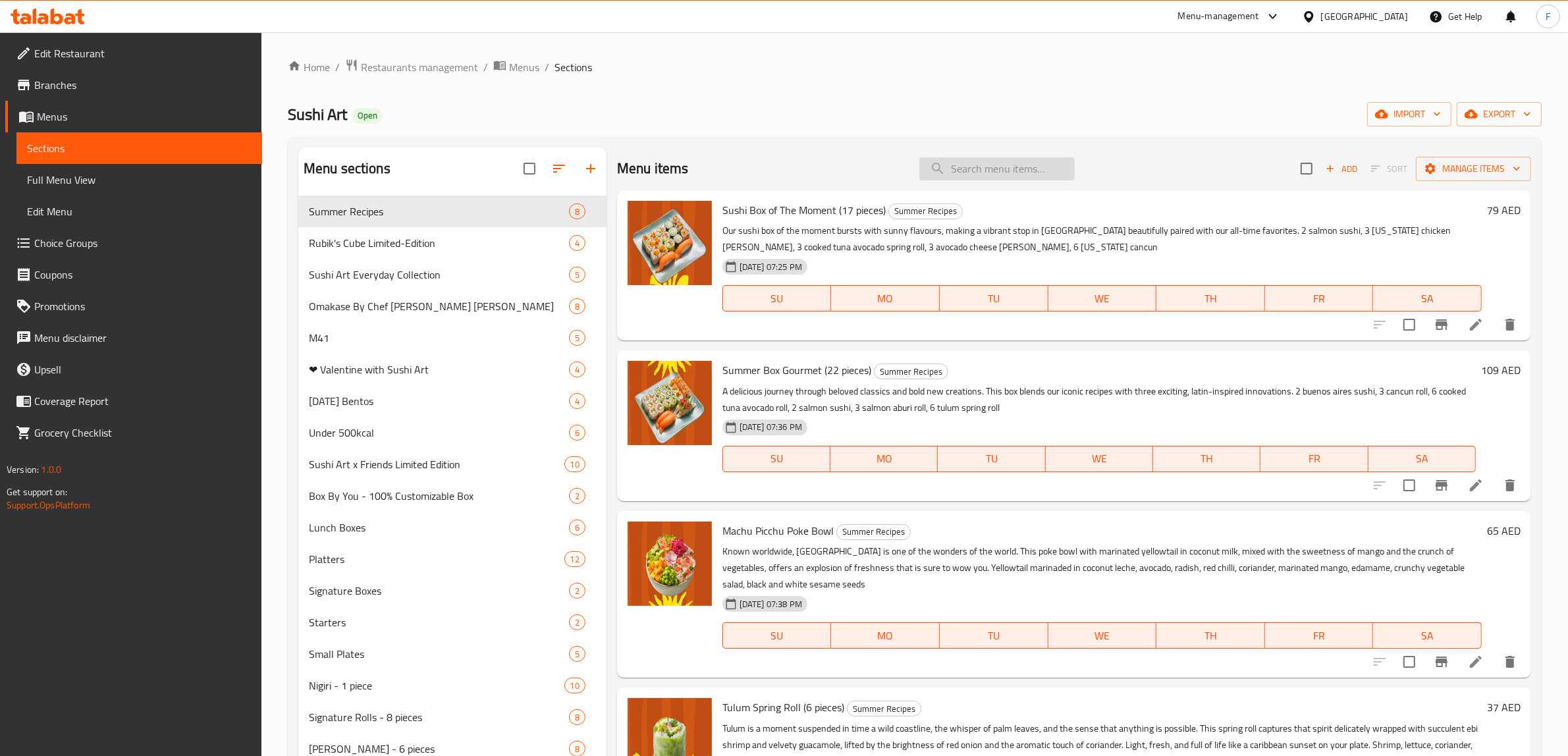
click at [962, 165] on input "search" at bounding box center [997, 168] width 156 height 23
paste input "Little Samurai 9 pcs"
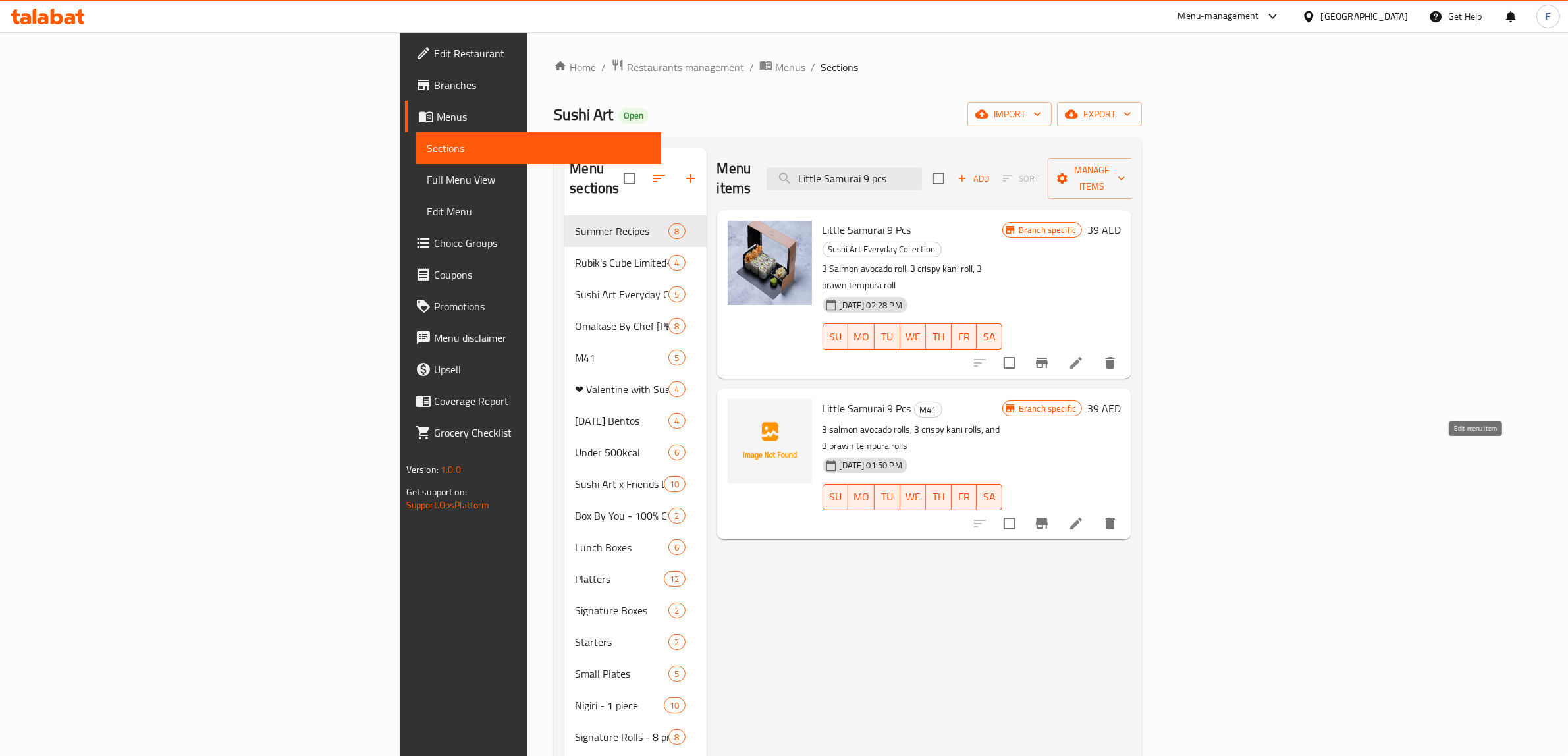
type input "Little Samurai 9 pcs"
click at [1084, 516] on icon at bounding box center [1076, 523] width 16 height 16
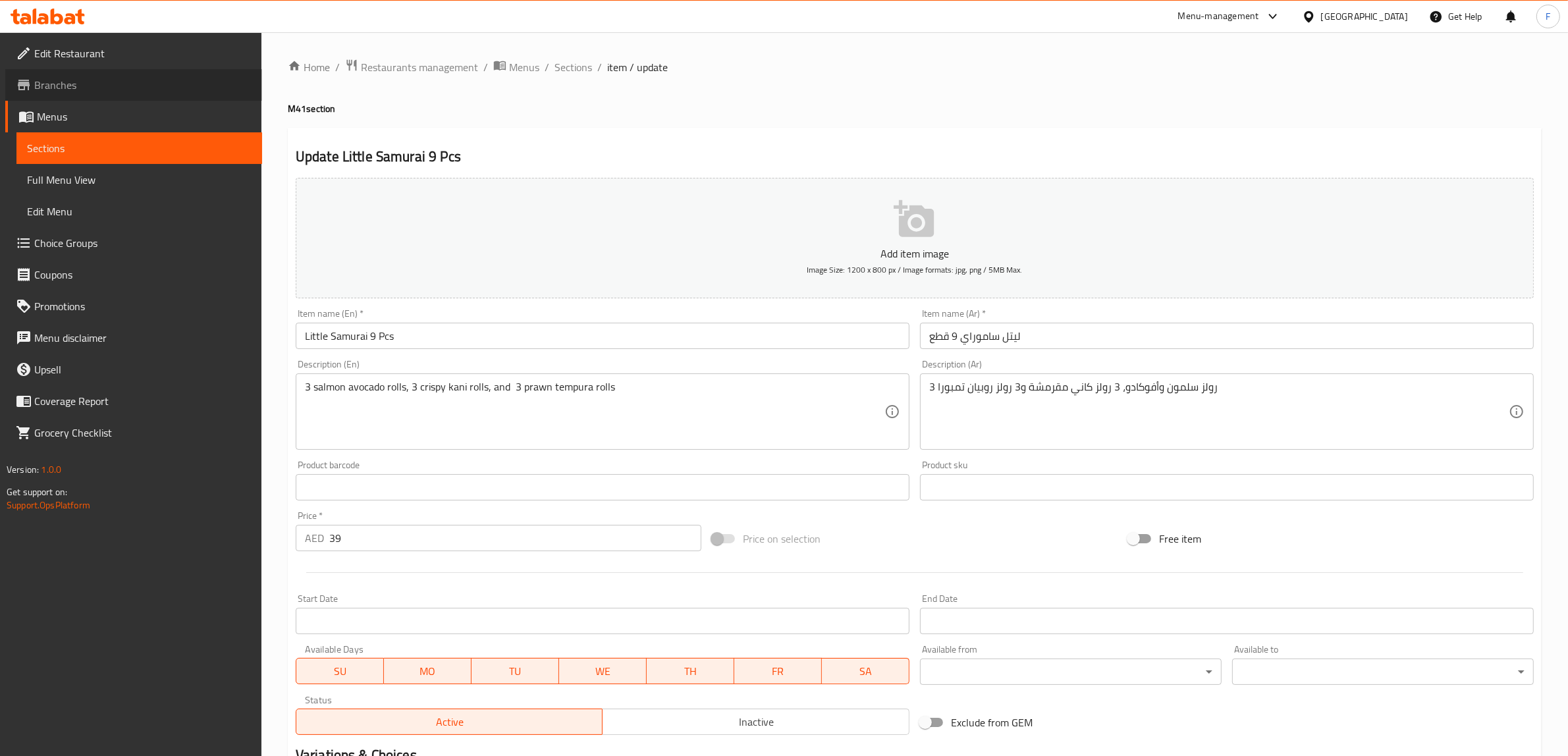
click at [143, 96] on link "Branches" at bounding box center [134, 85] width 257 height 32
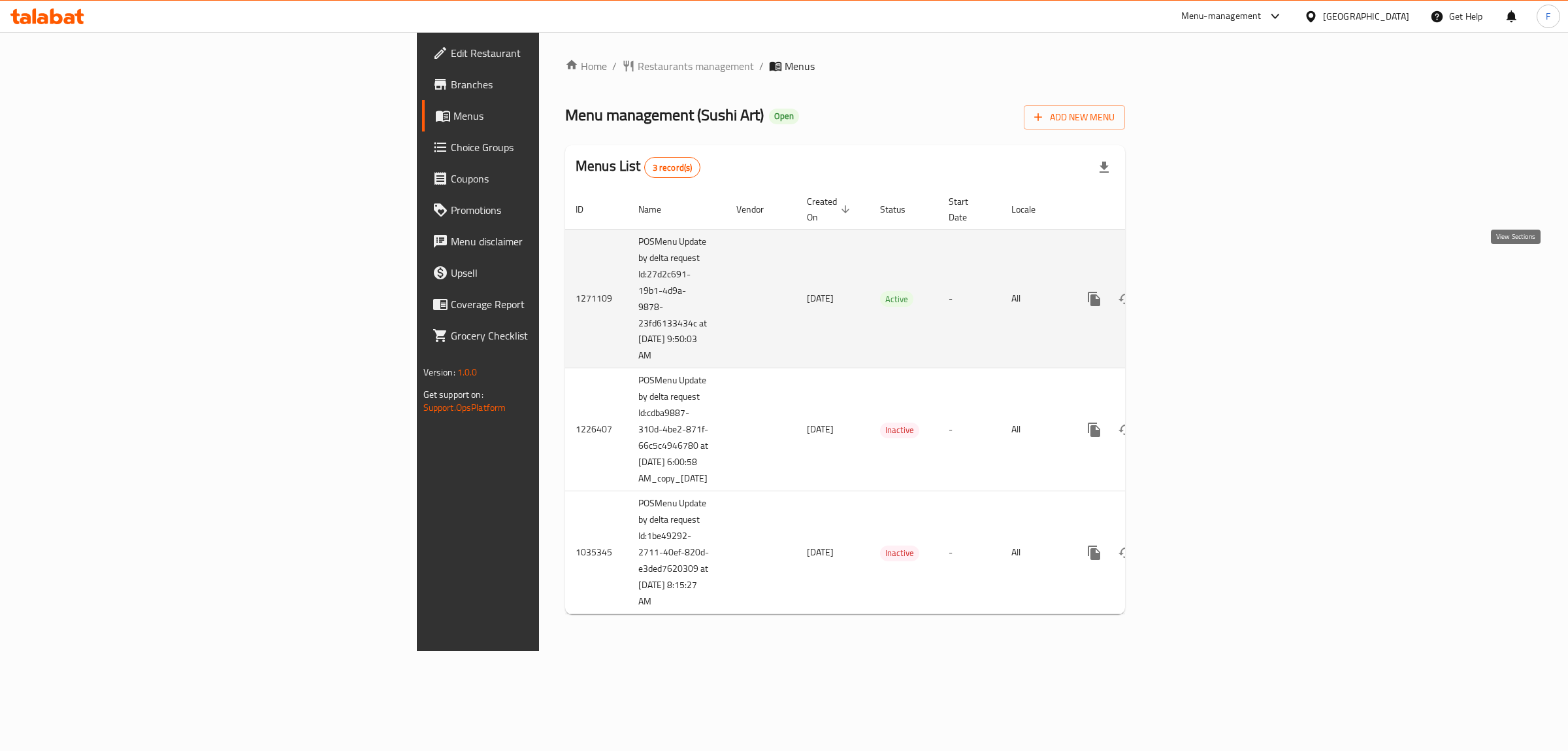
click at [1204, 283] on link "enhanced table" at bounding box center [1189, 299] width 32 height 32
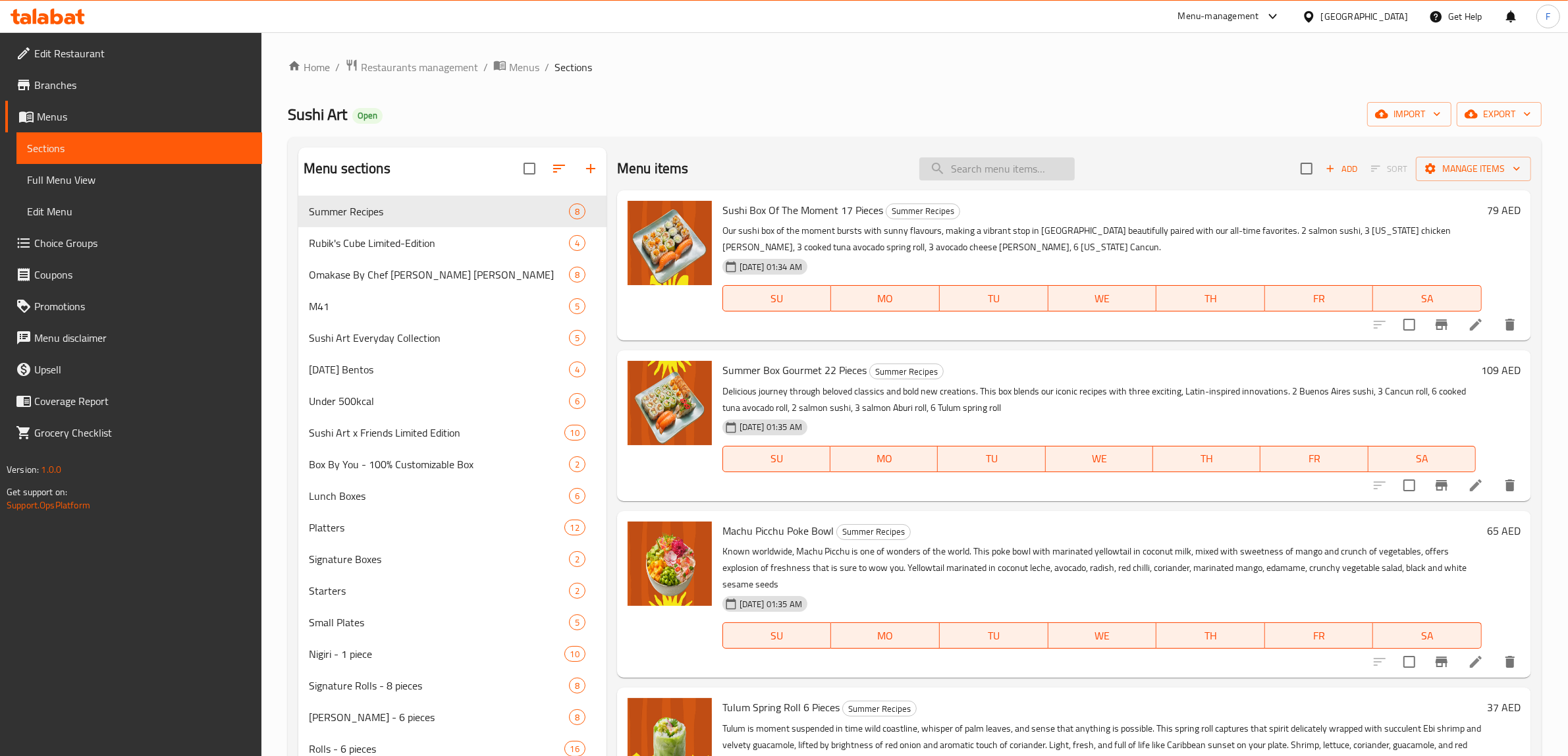
click at [988, 168] on input "search" at bounding box center [997, 168] width 156 height 23
paste input "Little Salmon 9 pcs"
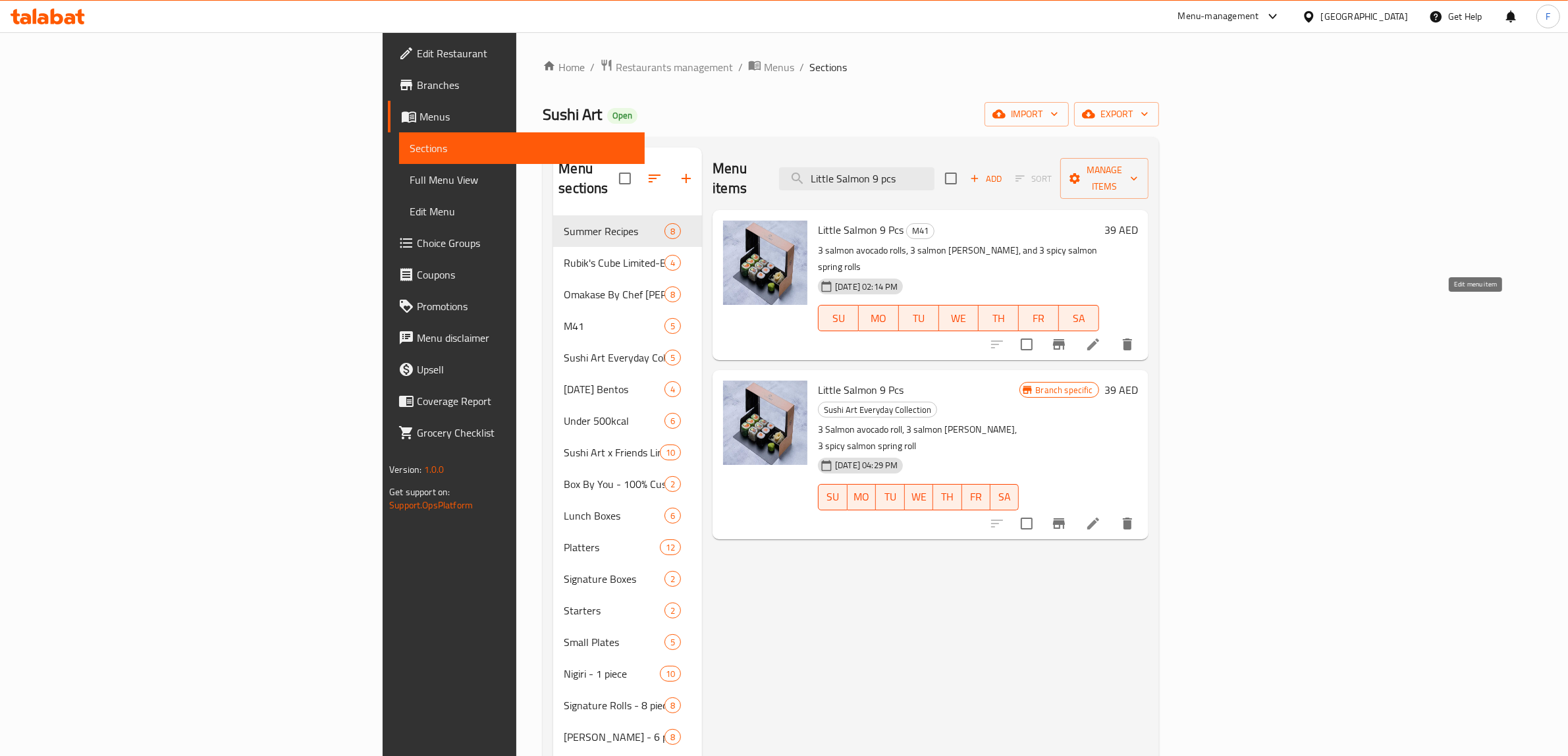
type input "Little Salmon 9 pcs"
click at [1101, 337] on icon at bounding box center [1093, 344] width 16 height 16
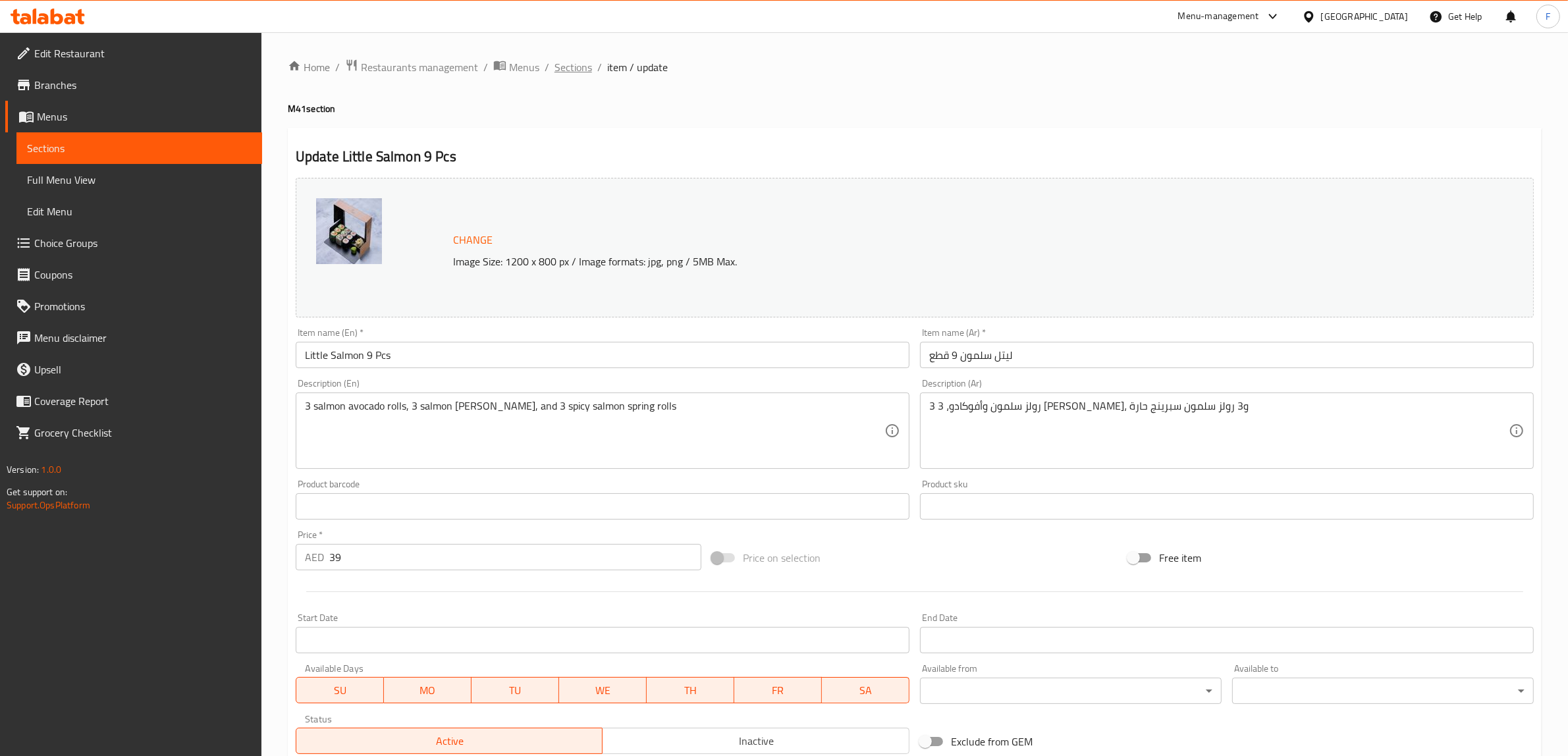
click at [574, 64] on span "Sections" at bounding box center [573, 67] width 37 height 16
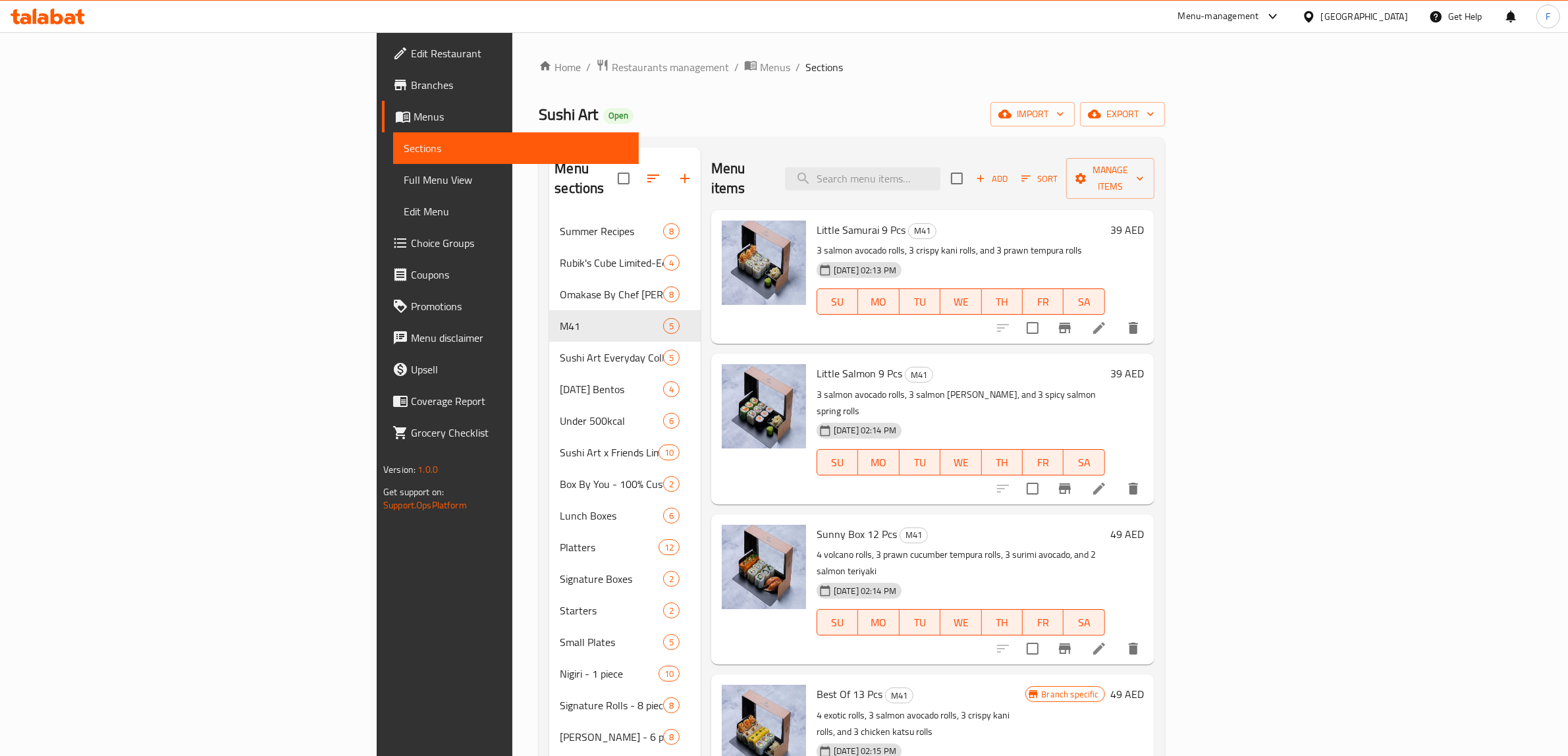
click at [975, 155] on div "Menu items Add Sort Manage items" at bounding box center [932, 178] width 443 height 62
click at [979, 155] on div "Menu items Add Sort Manage items" at bounding box center [932, 178] width 443 height 62
click at [941, 167] on input "search" at bounding box center [863, 178] width 156 height 23
paste input "Little Salmon 9 pcs"
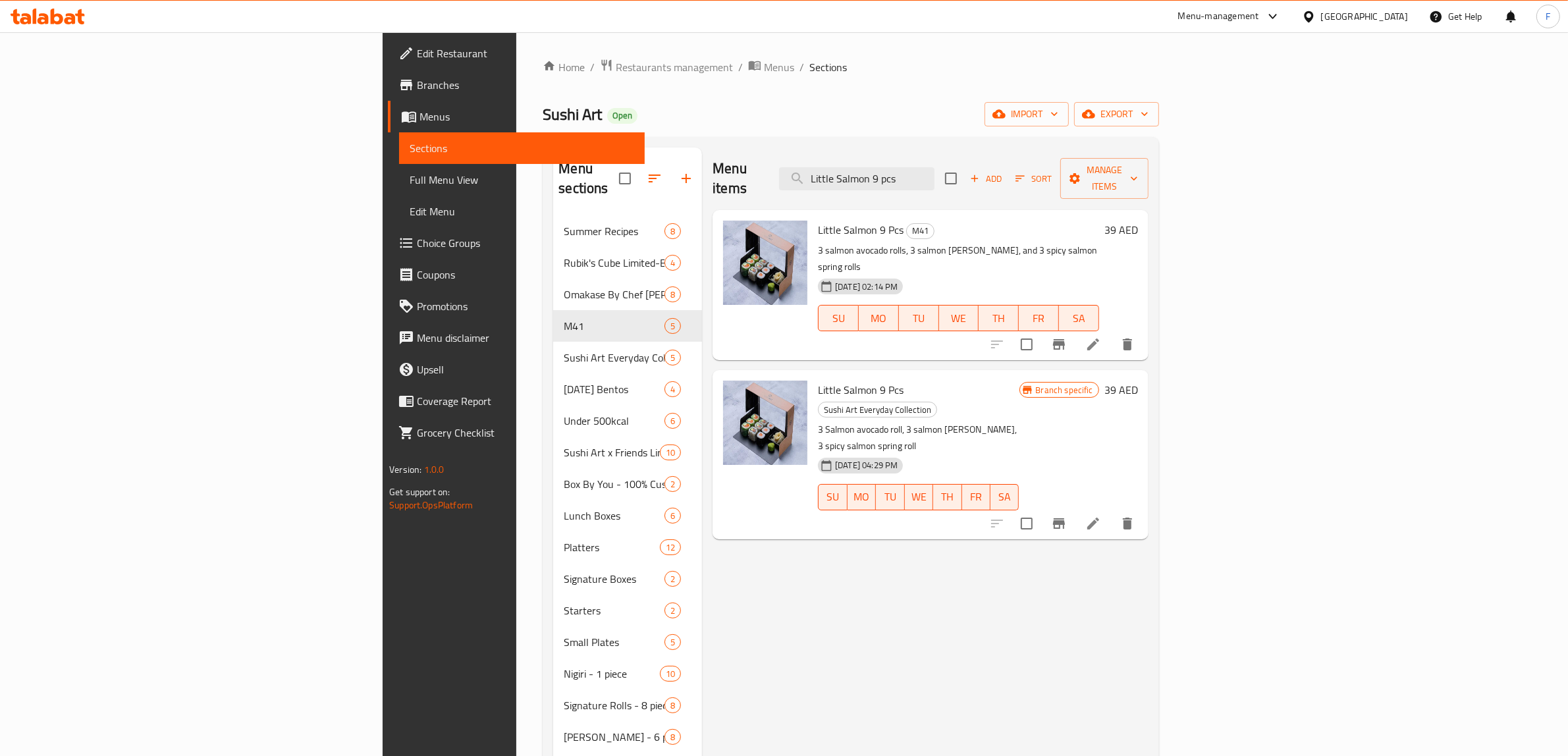
type input "Little Salmon 9 pcs"
click at [1101, 337] on icon at bounding box center [1093, 344] width 16 height 16
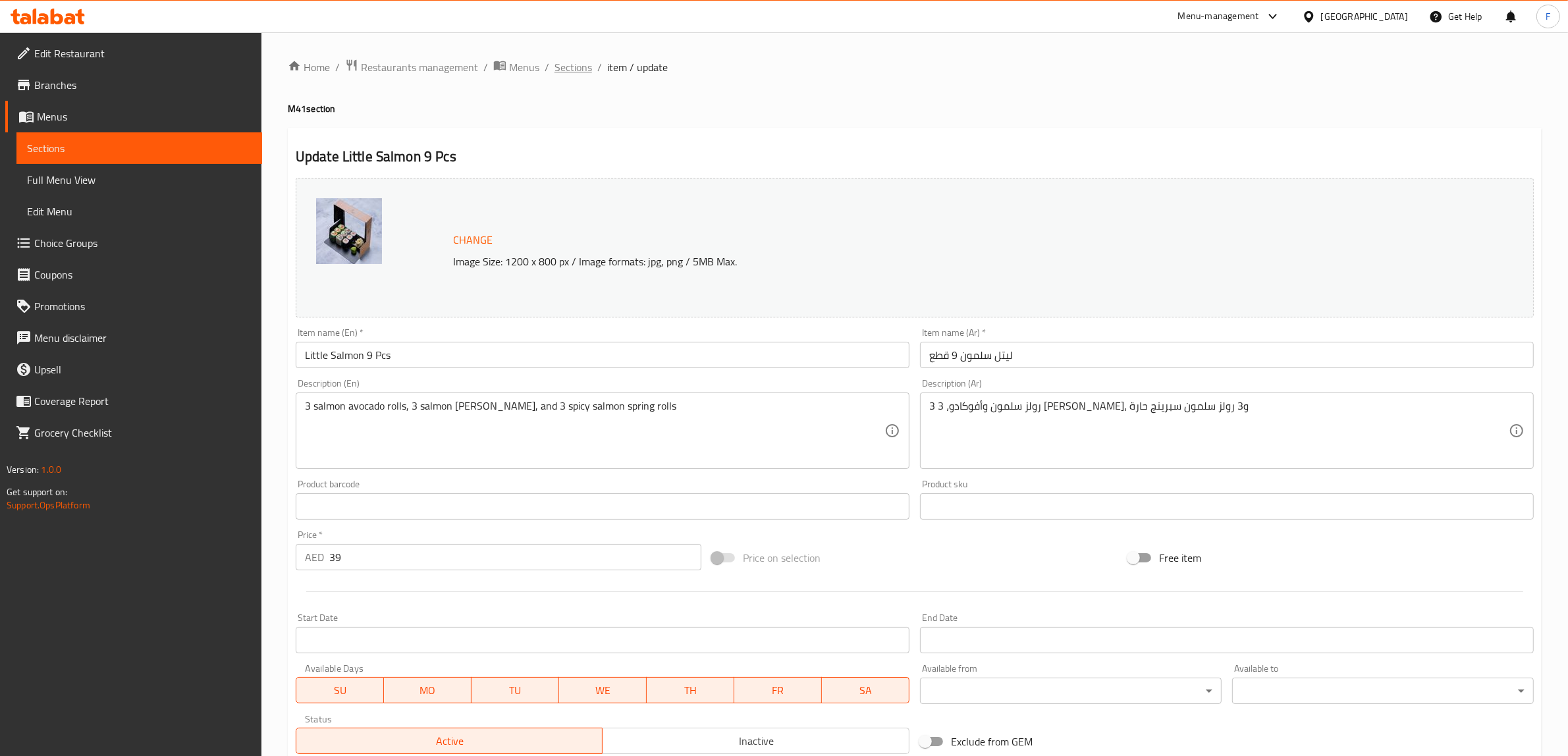
click at [573, 62] on span "Sections" at bounding box center [573, 67] width 37 height 16
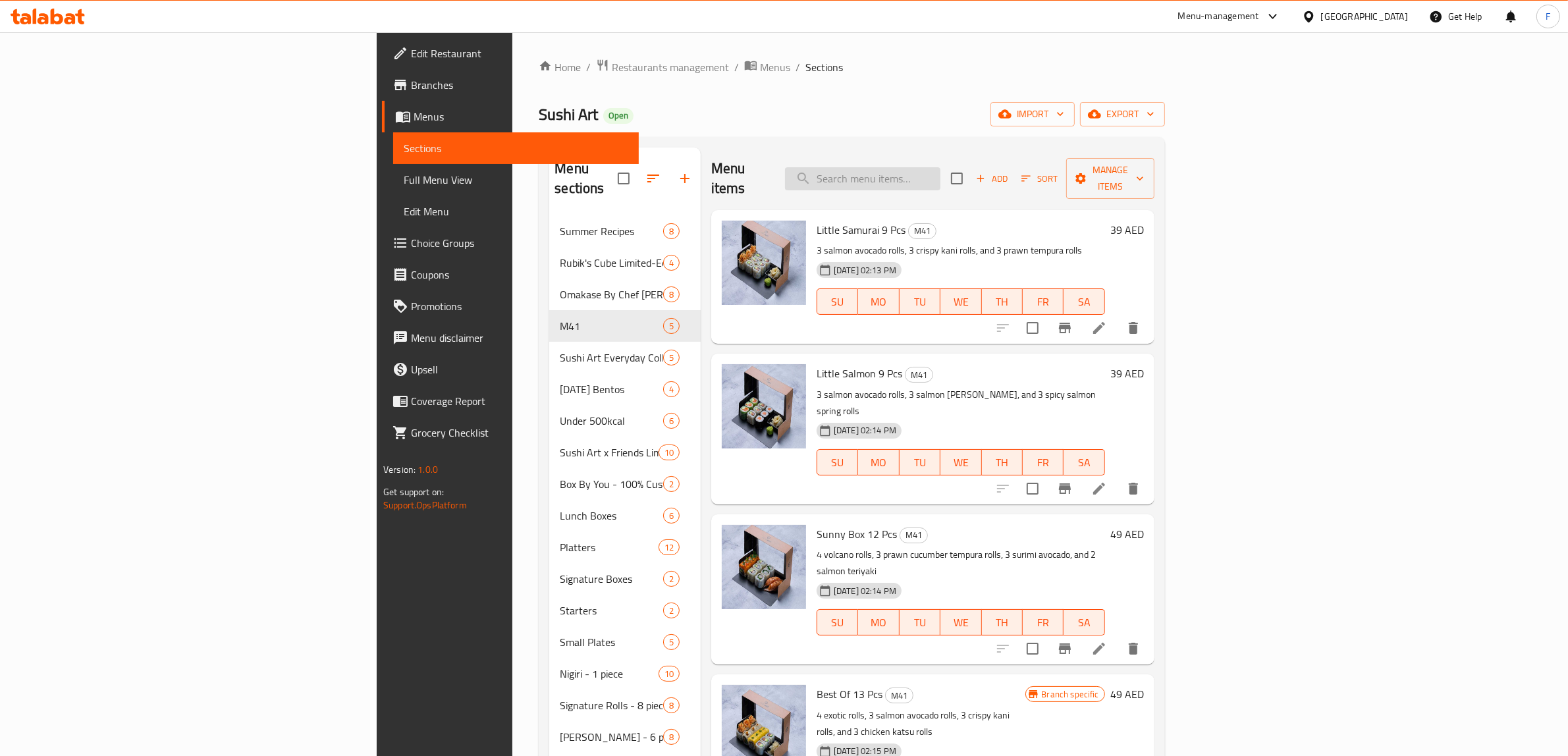
drag, startPoint x: 979, startPoint y: 184, endPoint x: 992, endPoint y: 169, distance: 19.8
click at [979, 184] on div "Menu items Add Sort Manage items" at bounding box center [932, 178] width 443 height 62
click at [941, 168] on input "search" at bounding box center [863, 178] width 156 height 23
paste input "Little Samurai 9 pcs"
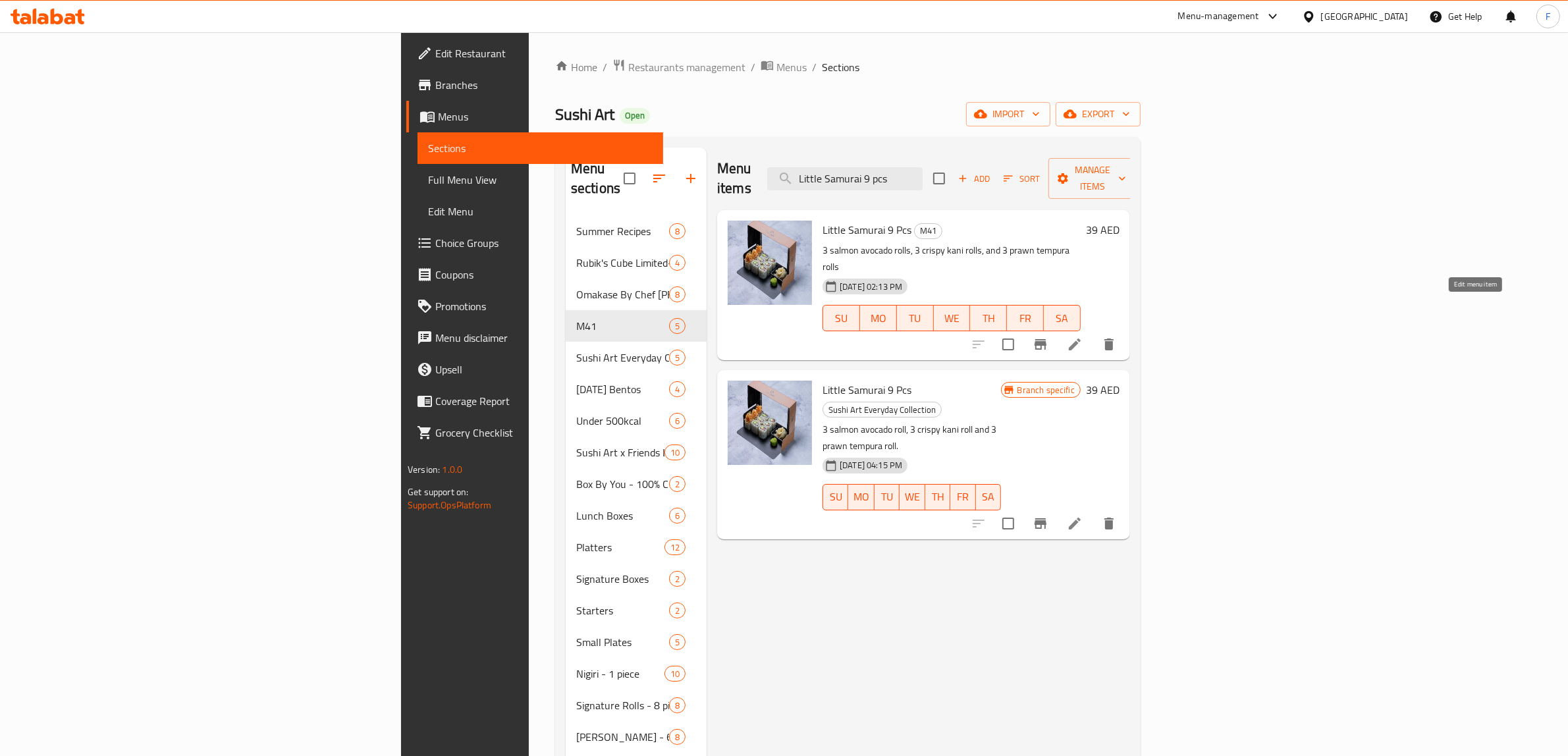
type input "Little Samurai 9 pcs"
click at [1083, 337] on icon at bounding box center [1074, 344] width 16 height 16
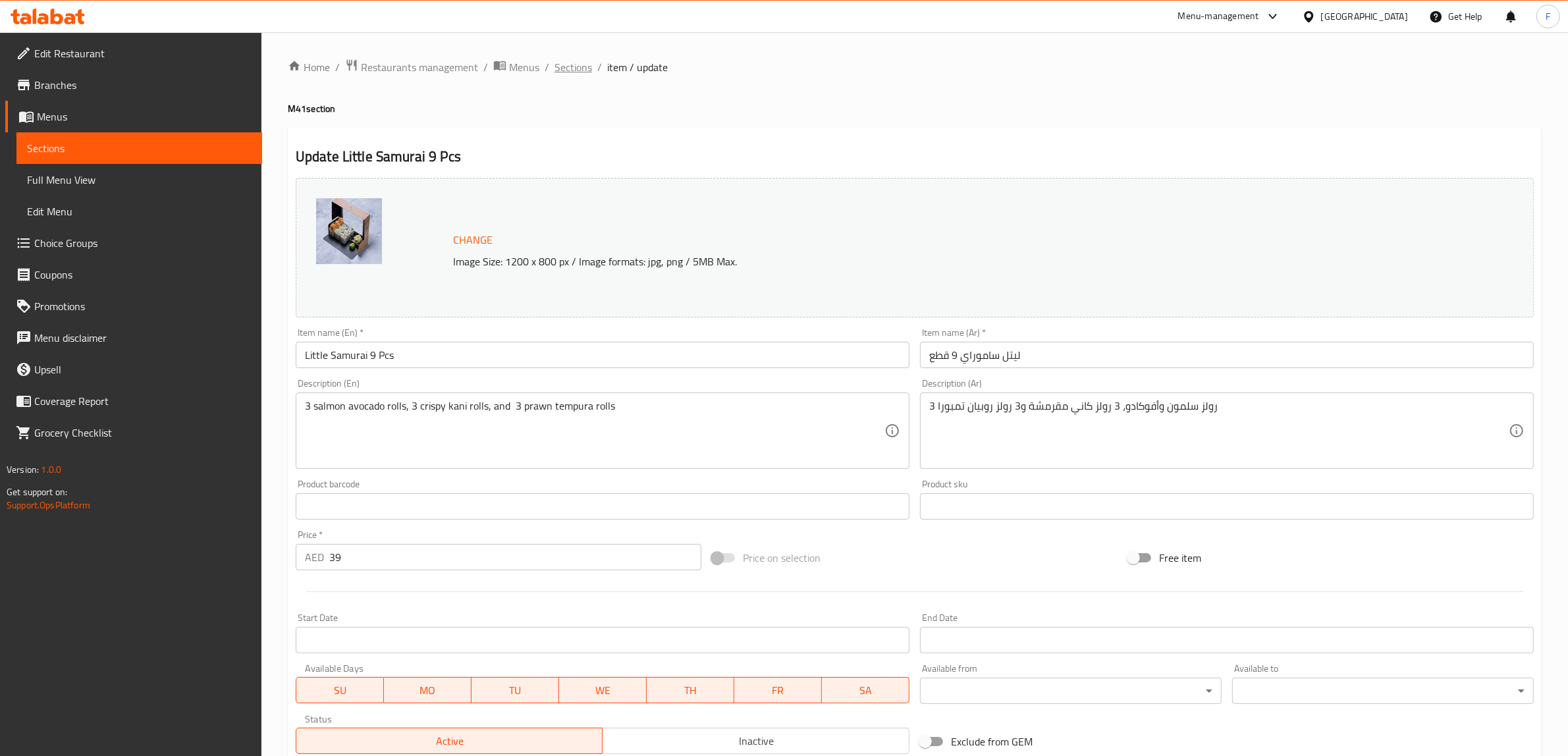
click at [581, 63] on span "Sections" at bounding box center [573, 67] width 37 height 16
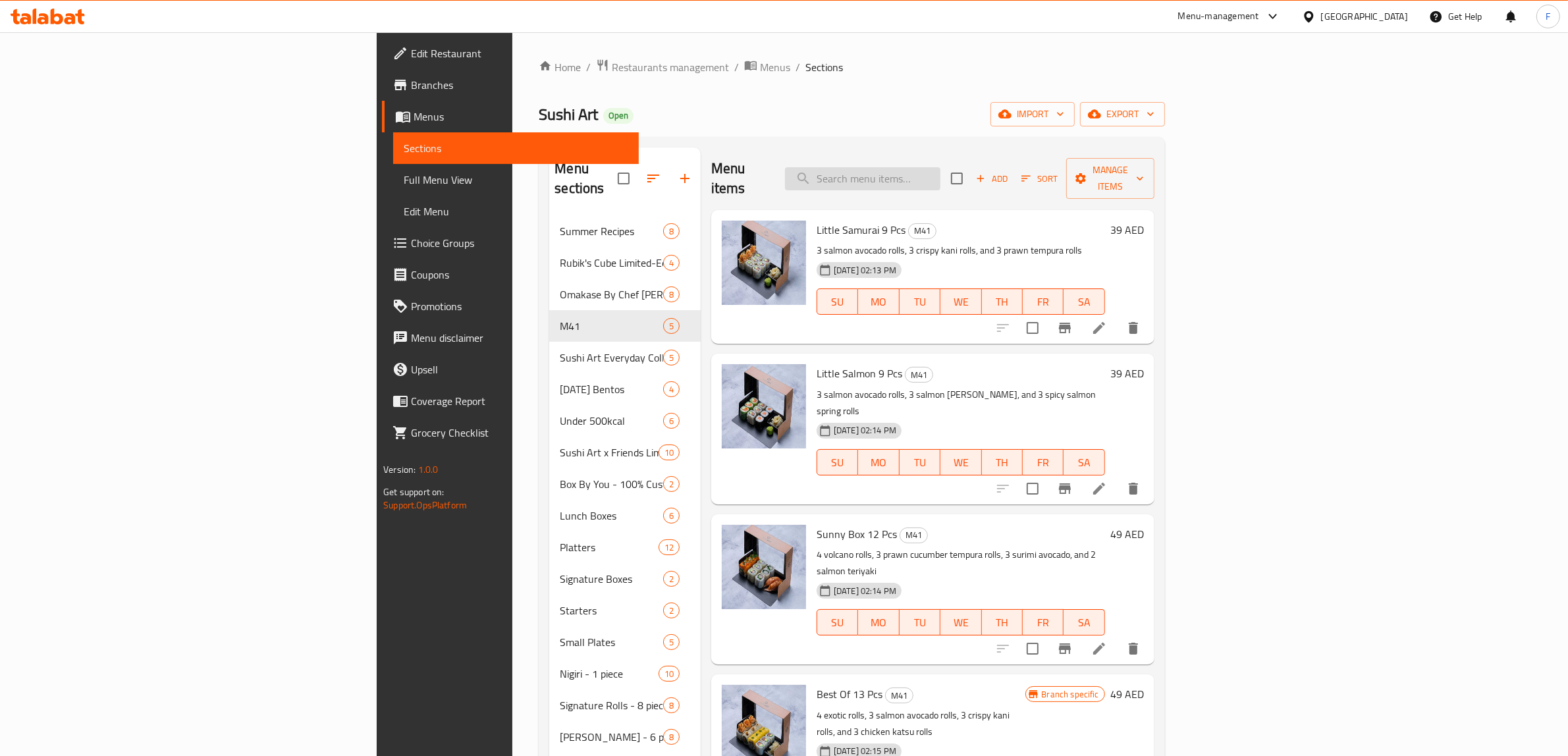
click at [941, 172] on input "search" at bounding box center [863, 178] width 156 height 23
paste input "Little Salmon 9 pcs"
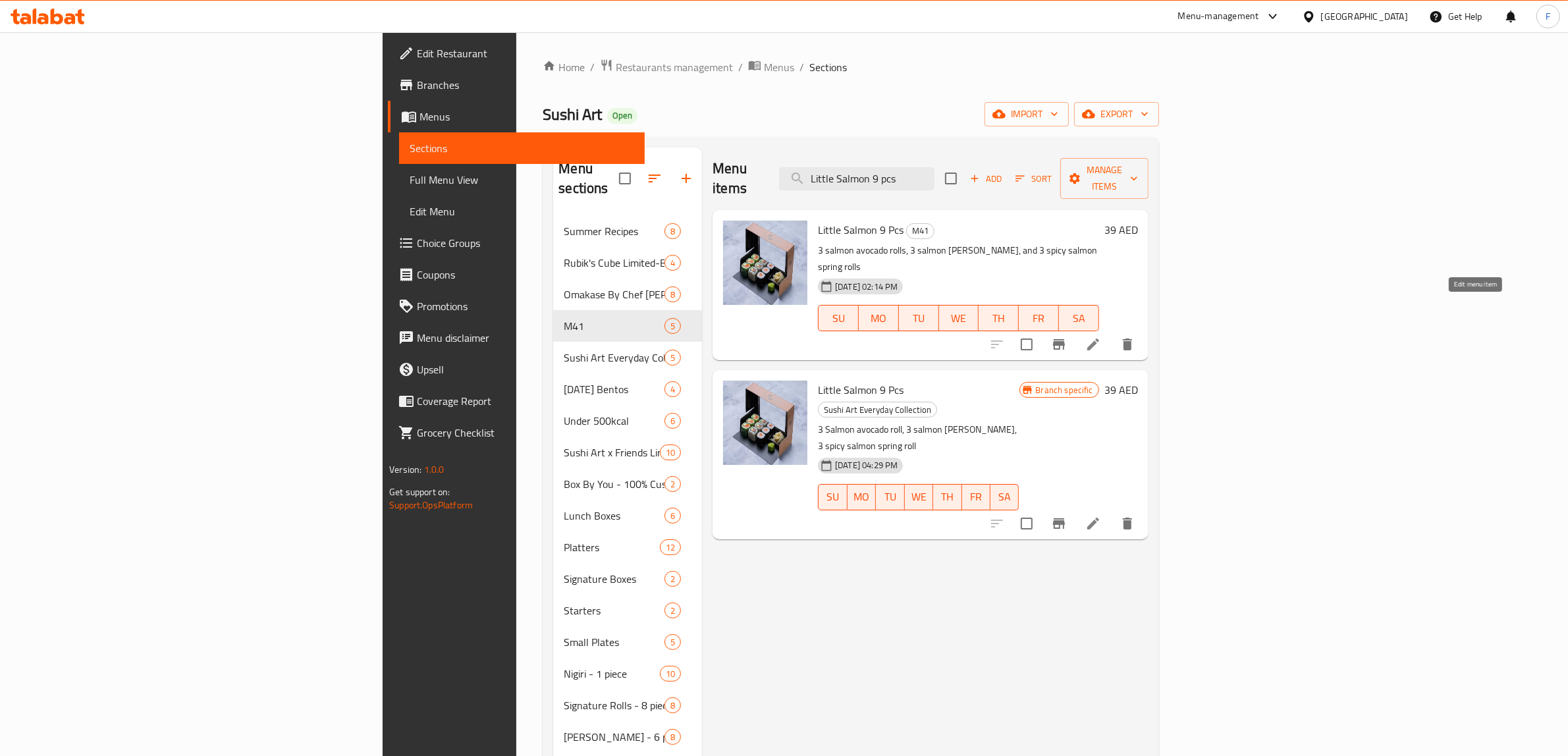
type input "Little Salmon 9 pcs"
click at [1101, 337] on icon at bounding box center [1093, 344] width 16 height 16
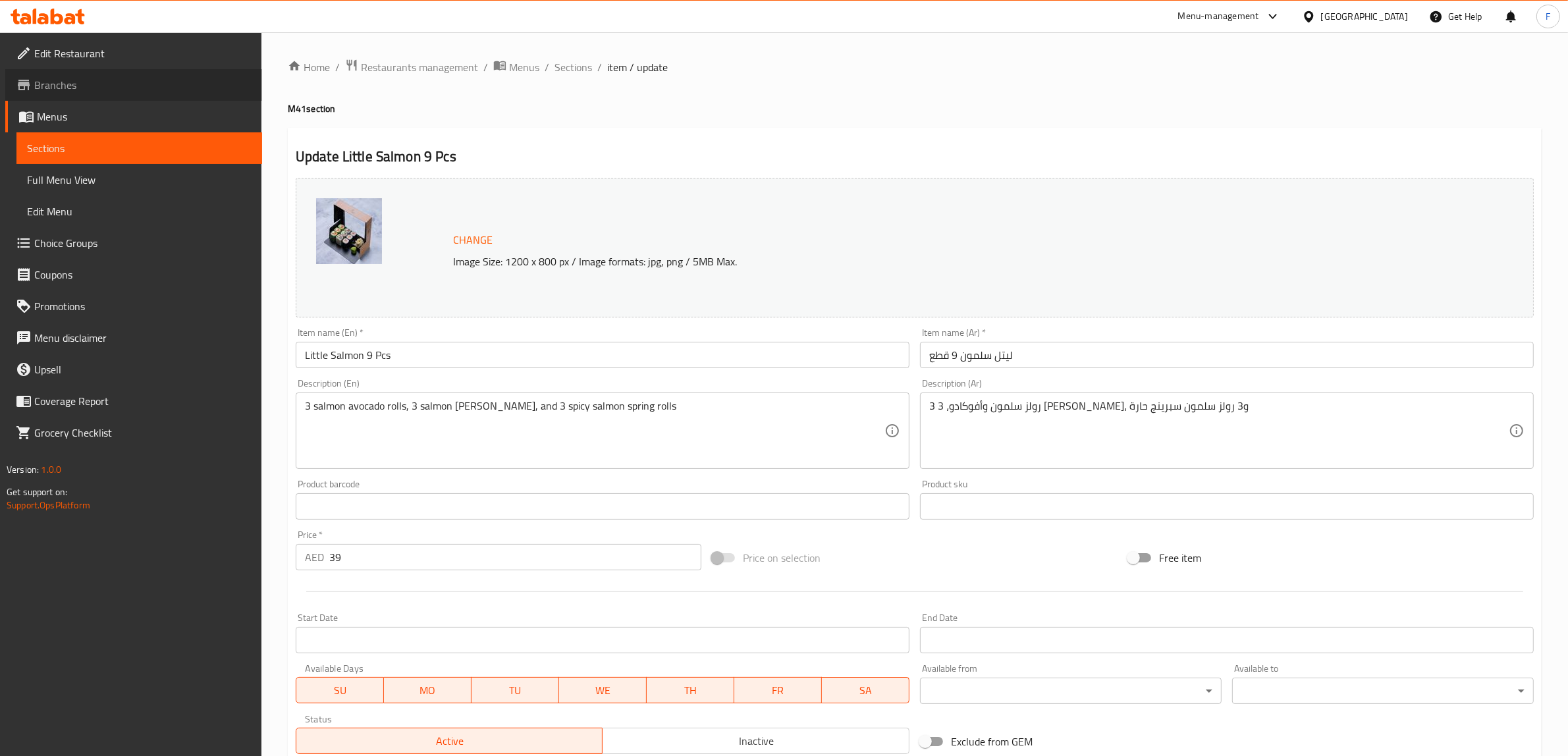
click at [126, 91] on span "Branches" at bounding box center [143, 85] width 217 height 16
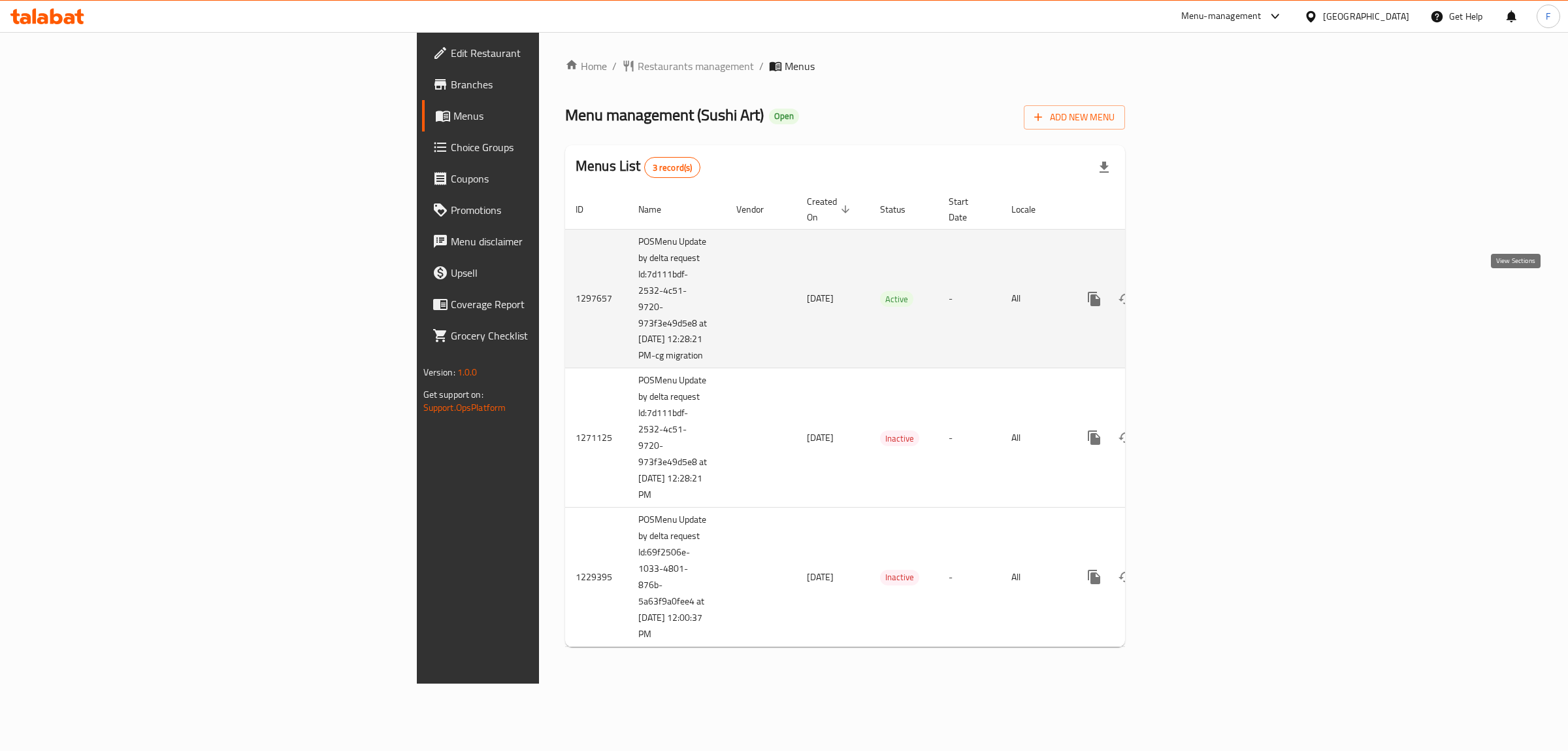
click at [1204, 285] on link "enhanced table" at bounding box center [1189, 299] width 32 height 32
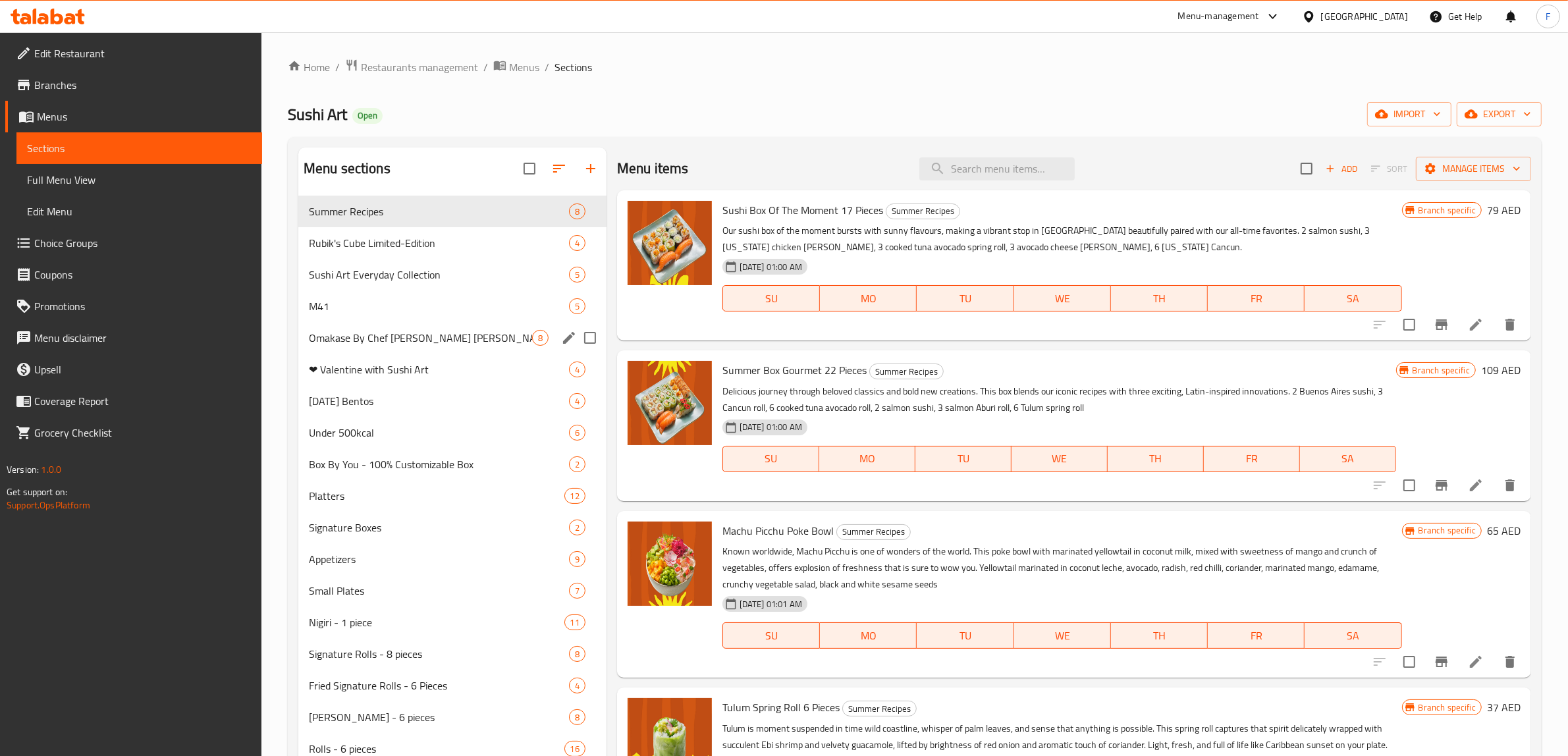
click at [402, 309] on span "M41" at bounding box center [438, 306] width 260 height 16
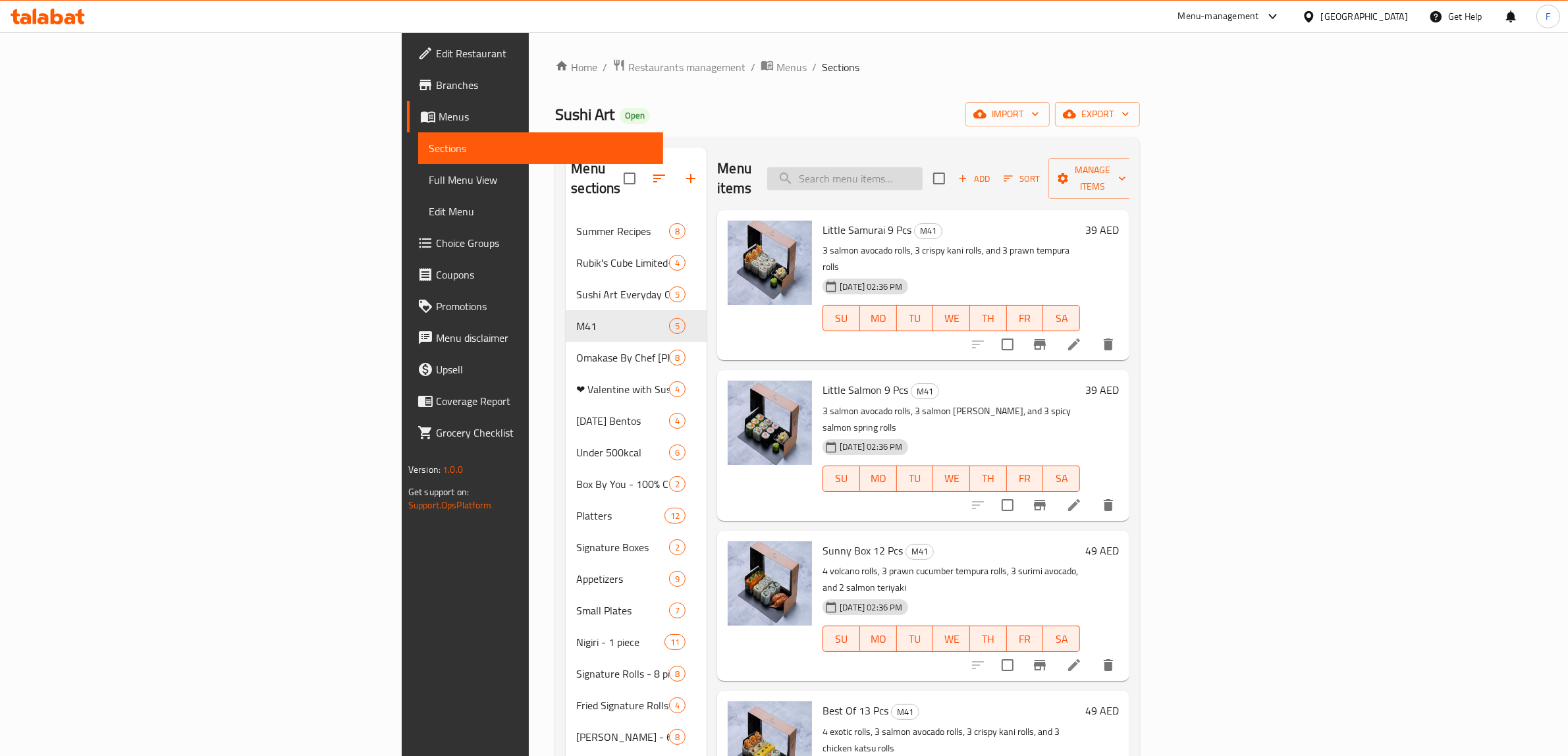
click at [922, 171] on input "search" at bounding box center [844, 178] width 156 height 23
paste input "Little Salmon 9 pcs"
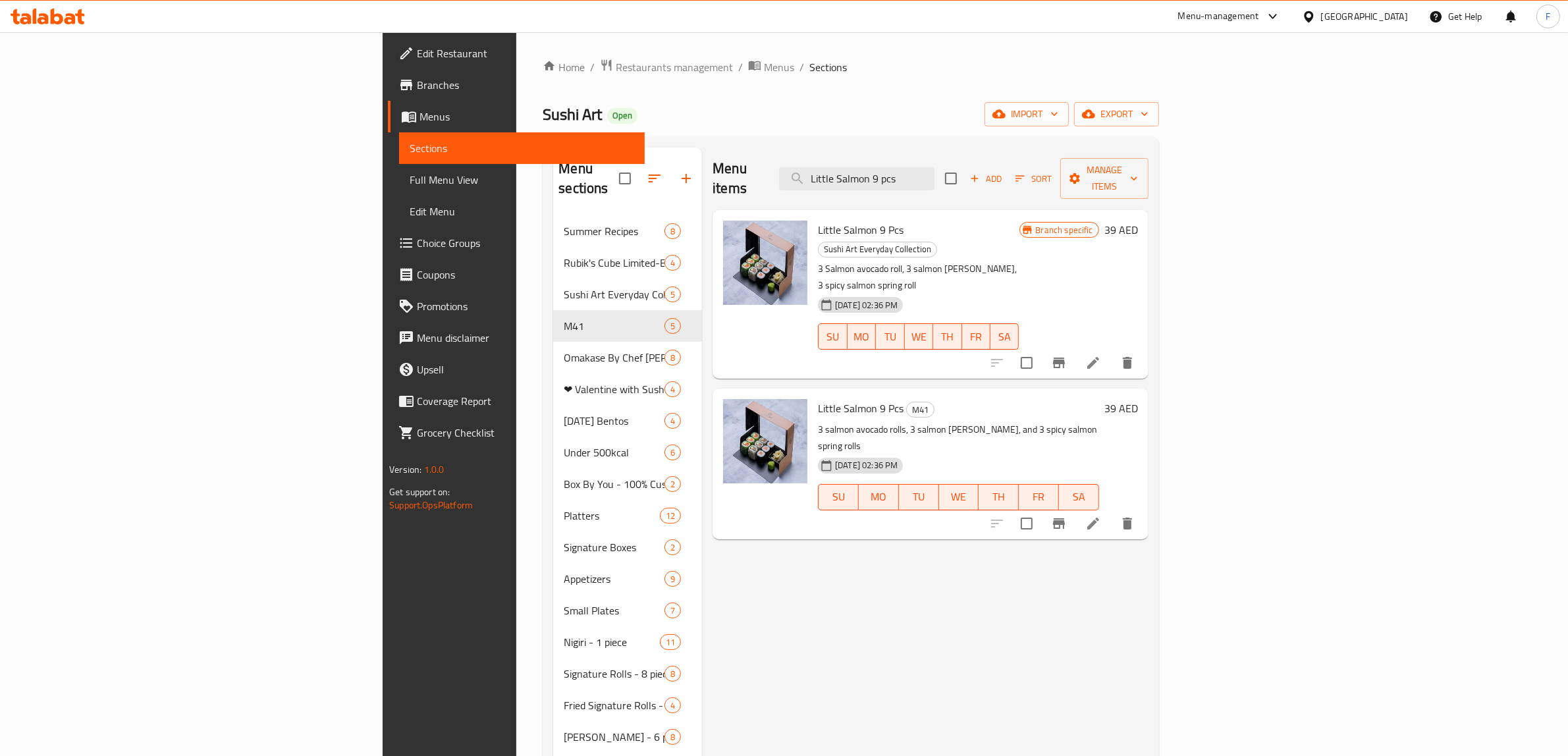
type input "Little Salmon 9 pcs"
click at [1101, 516] on icon at bounding box center [1093, 523] width 16 height 16
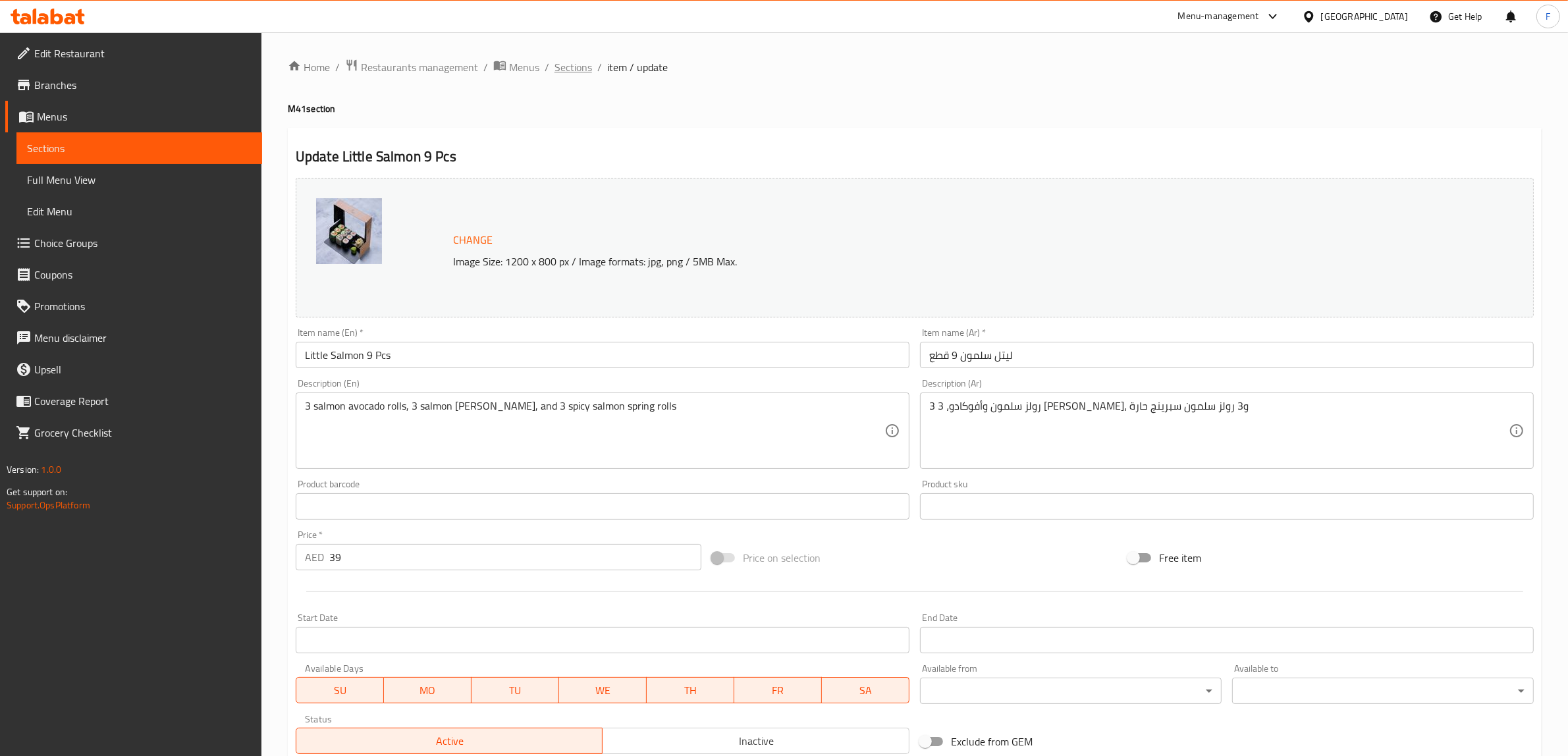
click at [570, 69] on span "Sections" at bounding box center [573, 67] width 37 height 16
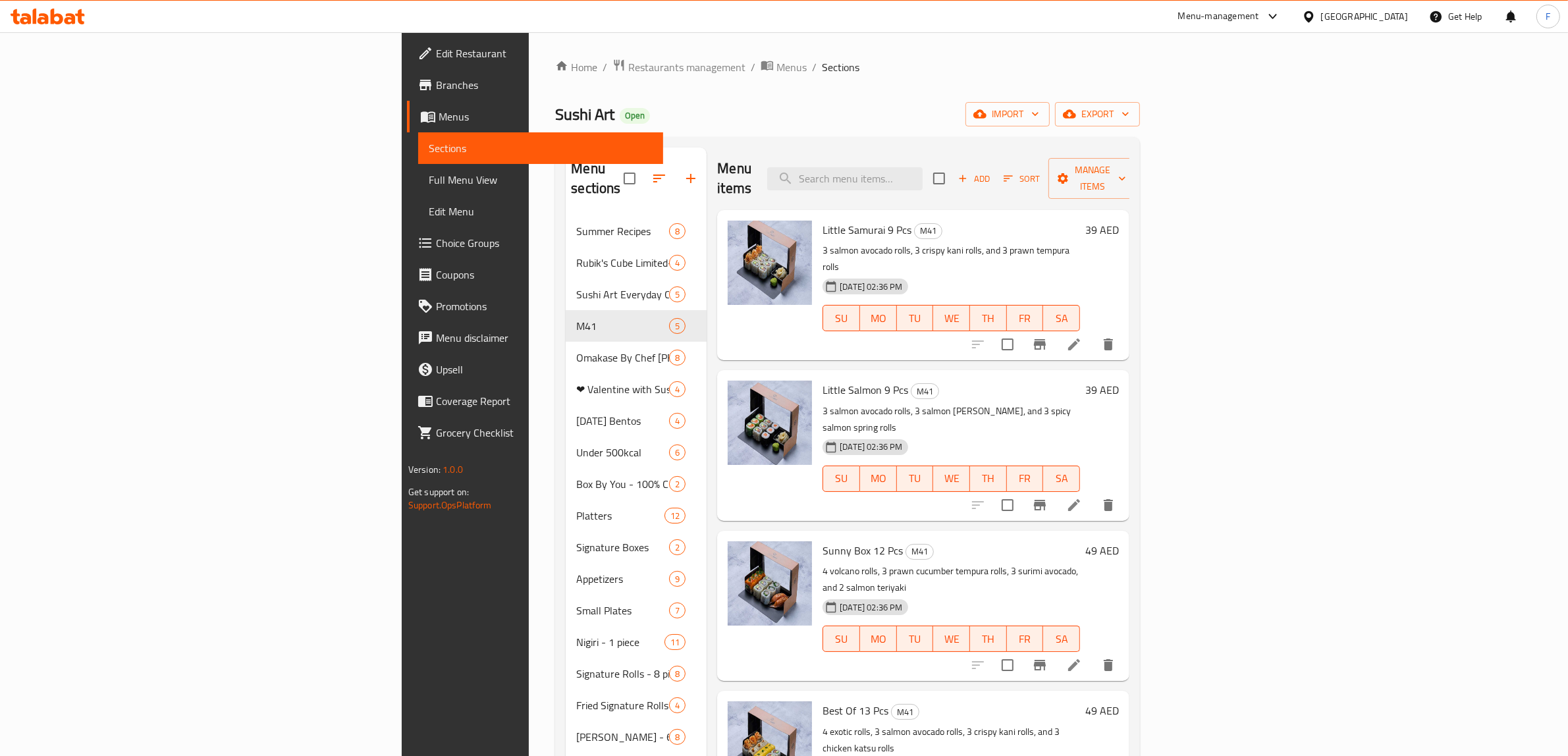
click at [1034, 146] on div "Menu sections Summer Recipes 8 Rubik's Cube Limited-Edition 4 Sushi Art Everyda…" at bounding box center [847, 642] width 585 height 1010
click at [922, 167] on input "search" at bounding box center [844, 178] width 156 height 23
paste input "Little Samurai 9 pcs"
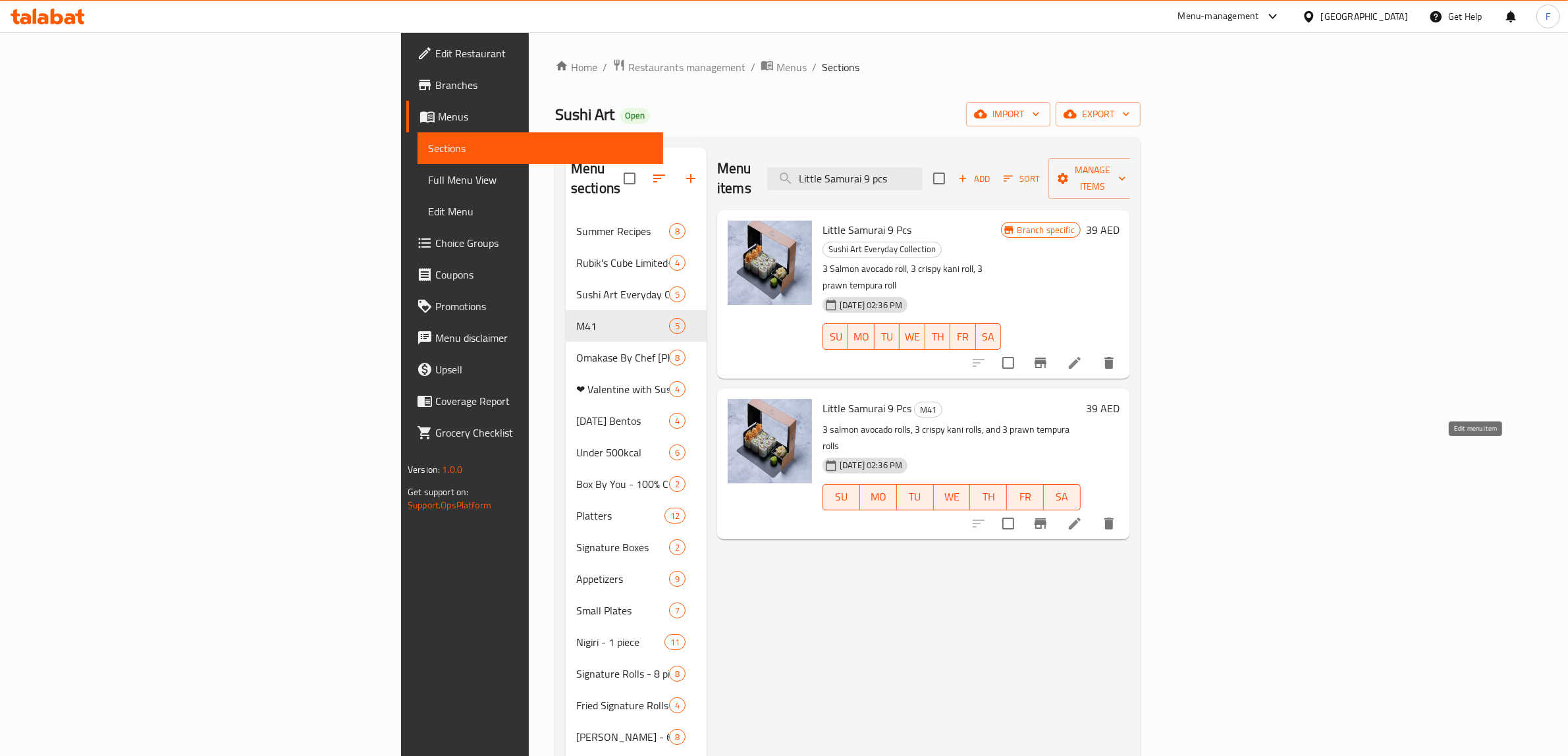
type input "Little Samurai 9 pcs"
click at [1083, 516] on icon at bounding box center [1074, 523] width 16 height 16
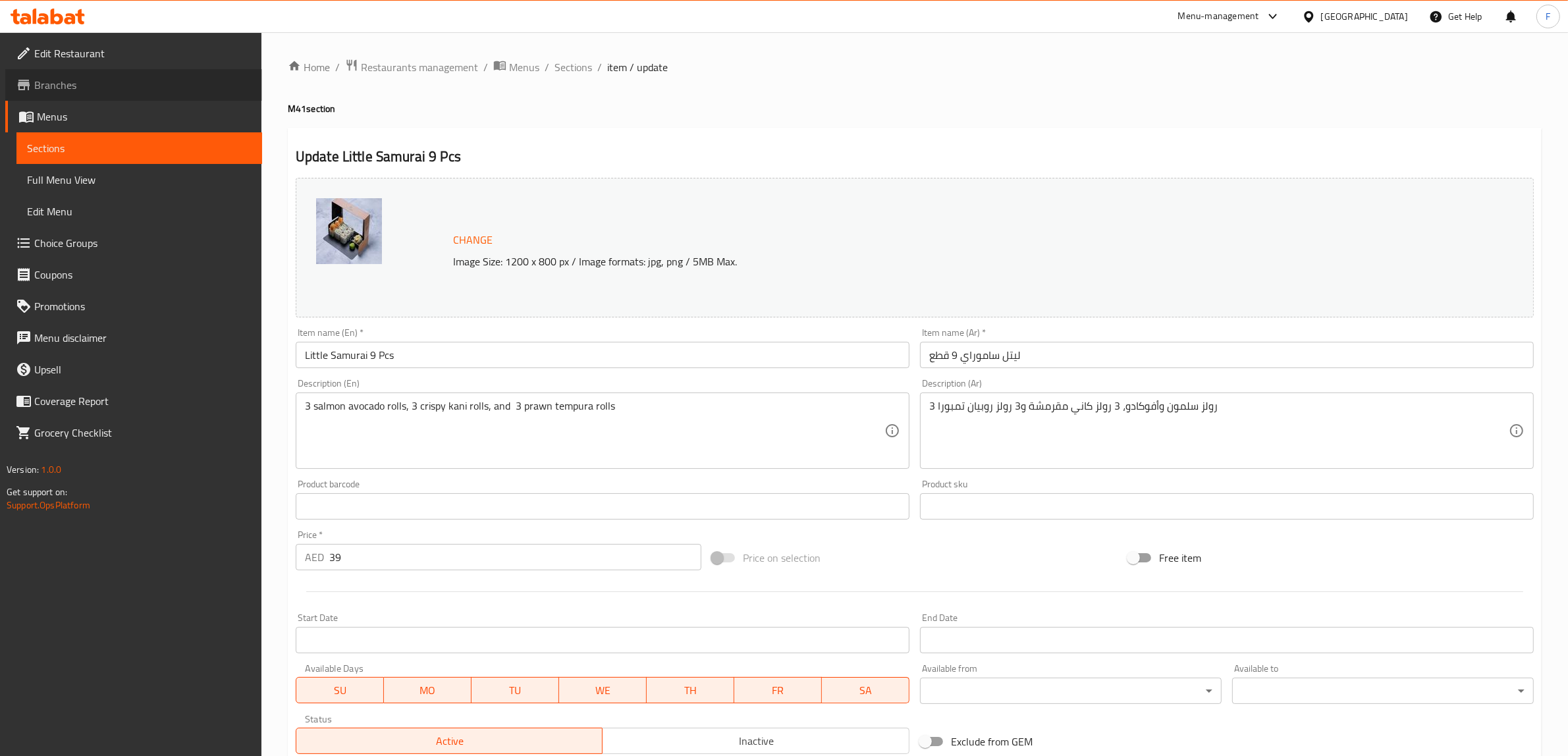
click at [112, 87] on span "Branches" at bounding box center [143, 85] width 217 height 16
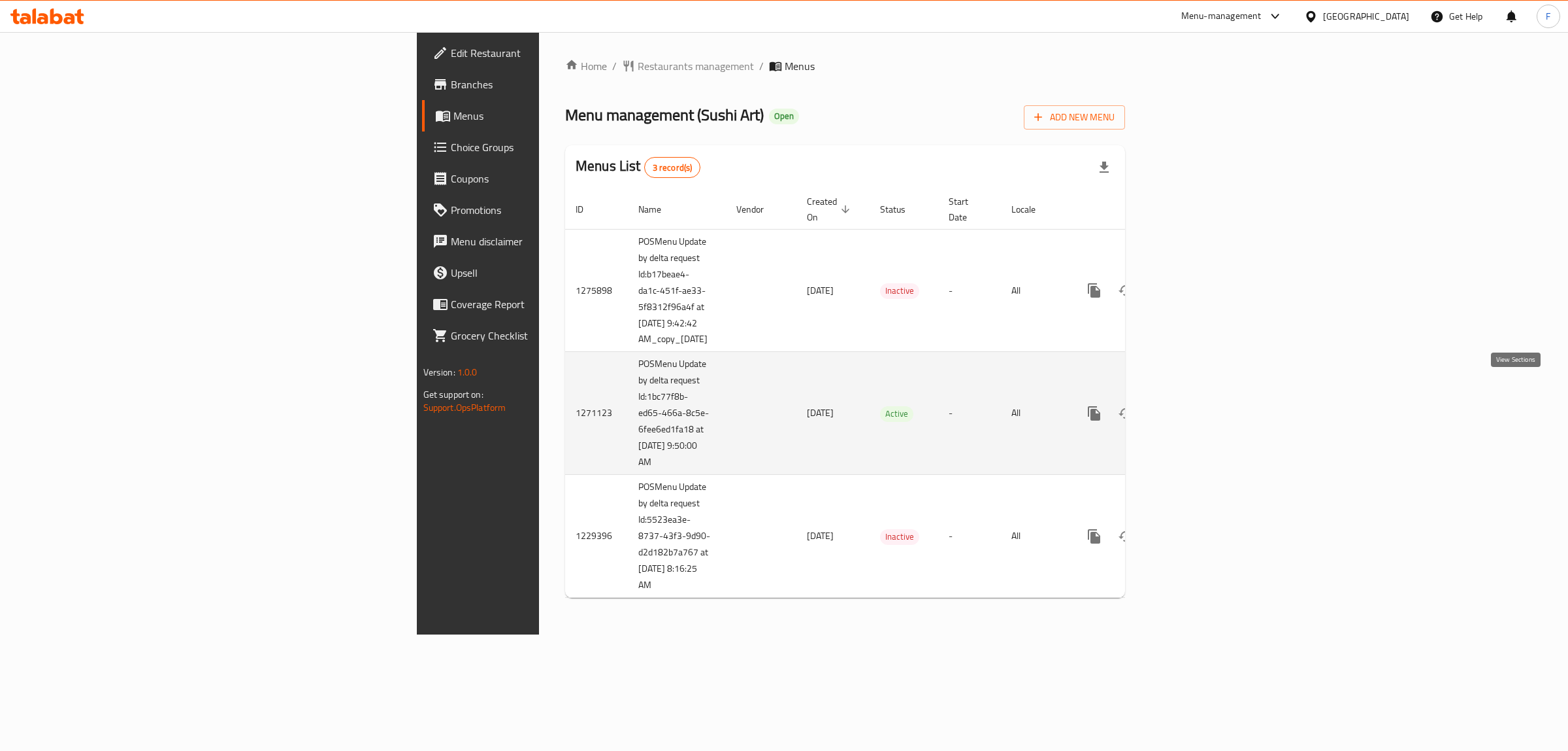
click at [1196, 405] on icon "enhanced table" at bounding box center [1189, 413] width 16 height 16
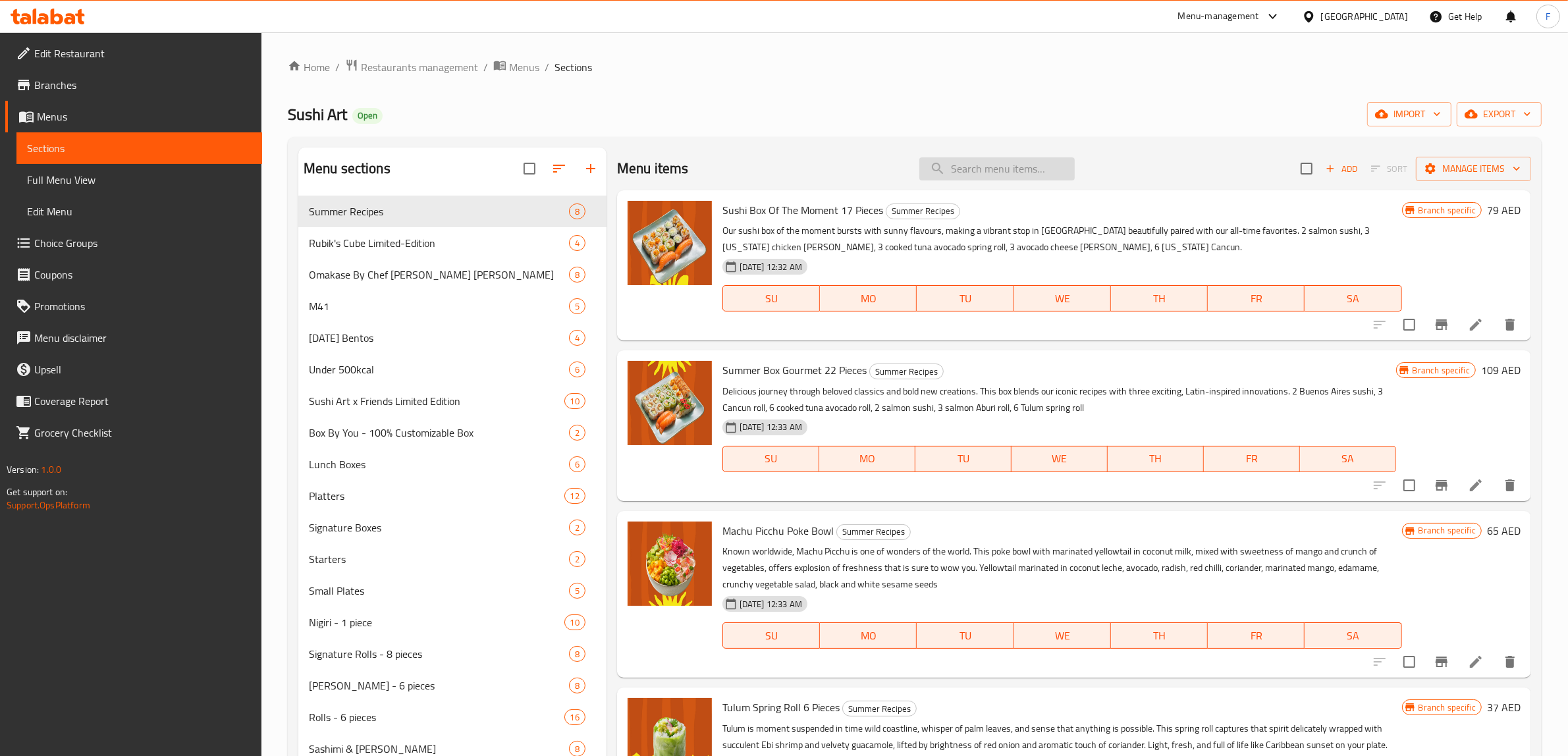
click at [995, 176] on input "search" at bounding box center [997, 168] width 156 height 23
paste input "Little Salmon 9 pcs"
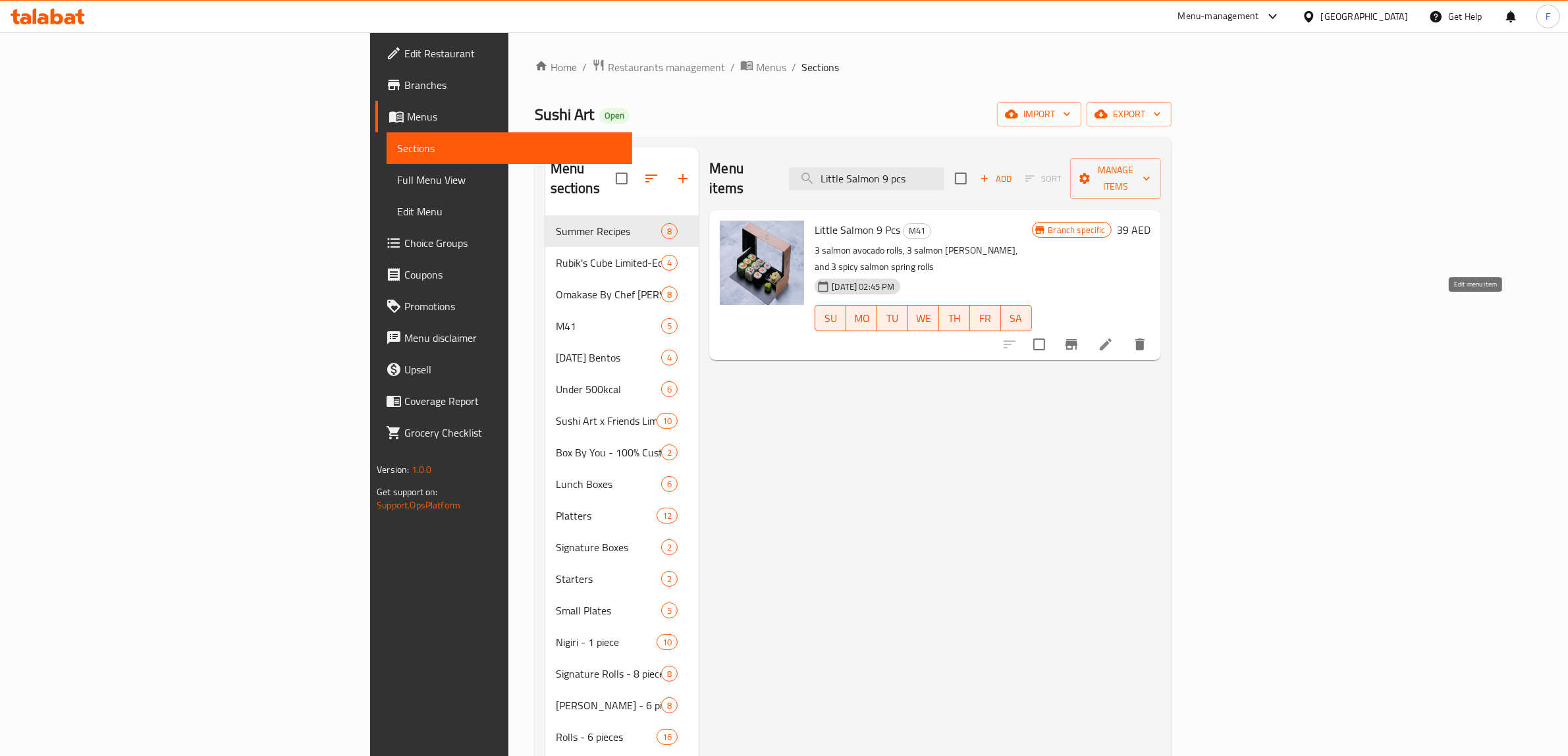
type input "Little Salmon 9 pcs"
click at [1114, 337] on icon at bounding box center [1105, 344] width 16 height 16
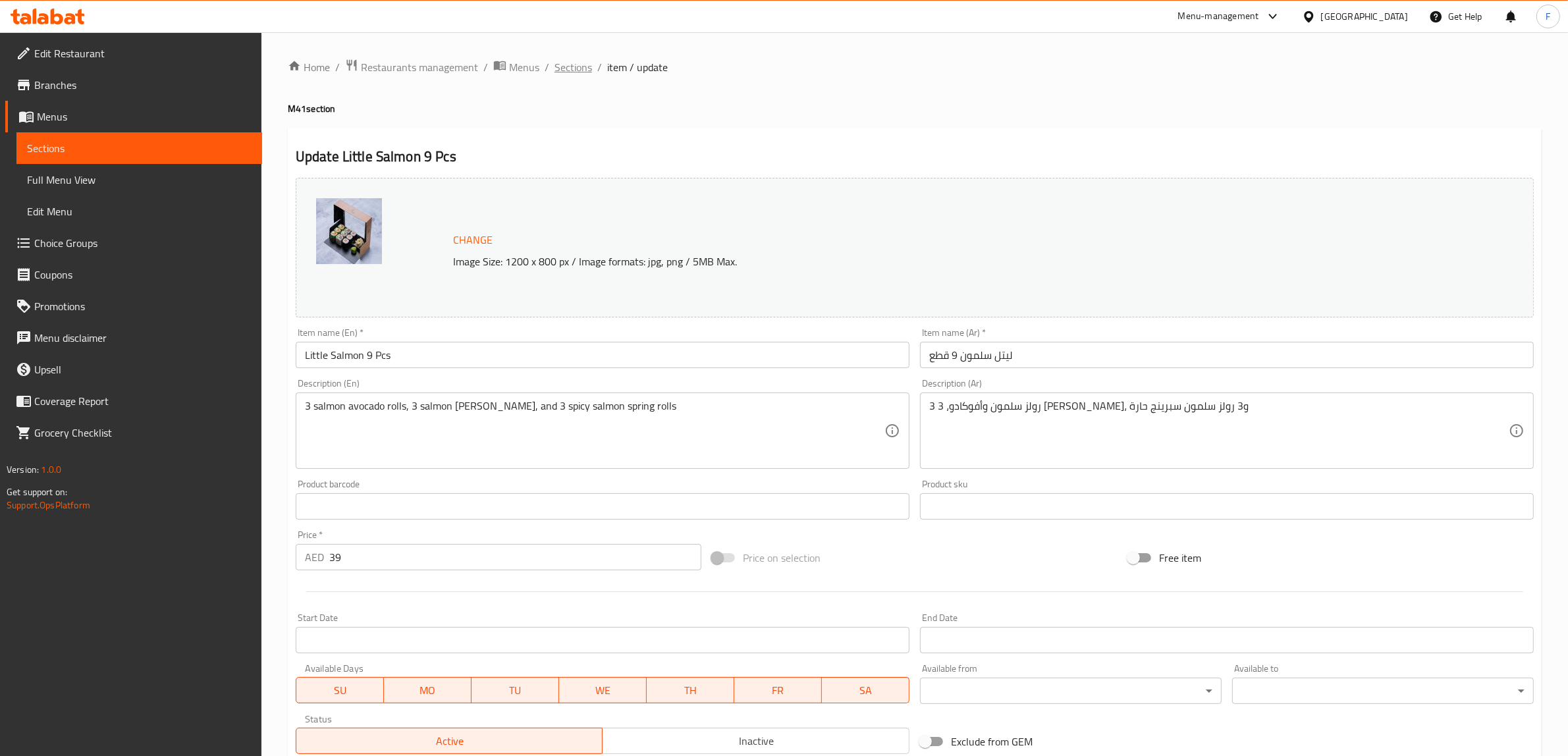
click at [564, 66] on span "Sections" at bounding box center [573, 67] width 37 height 16
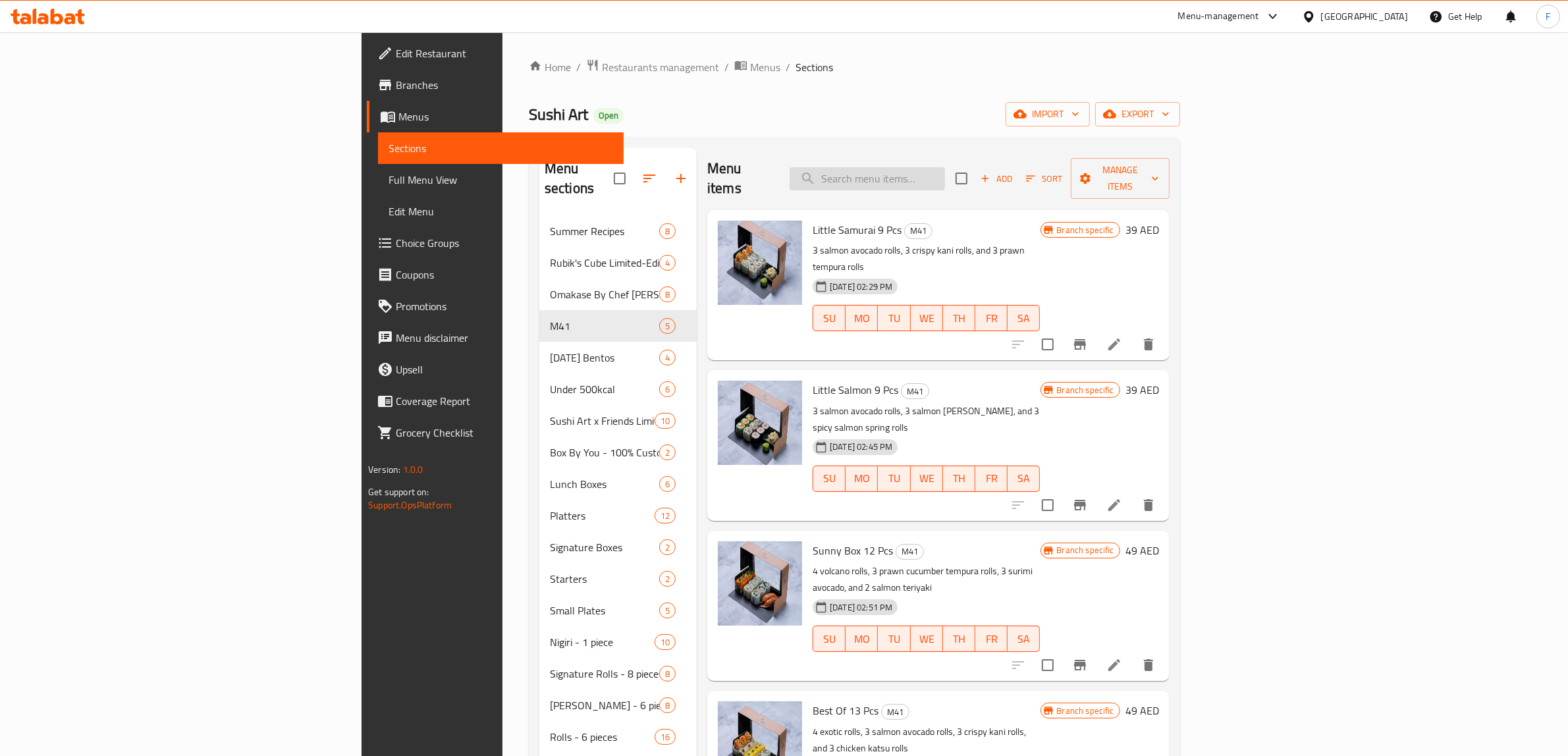
click at [945, 167] on input "search" at bounding box center [867, 178] width 156 height 23
paste input "Little Samurai 9 pcs"
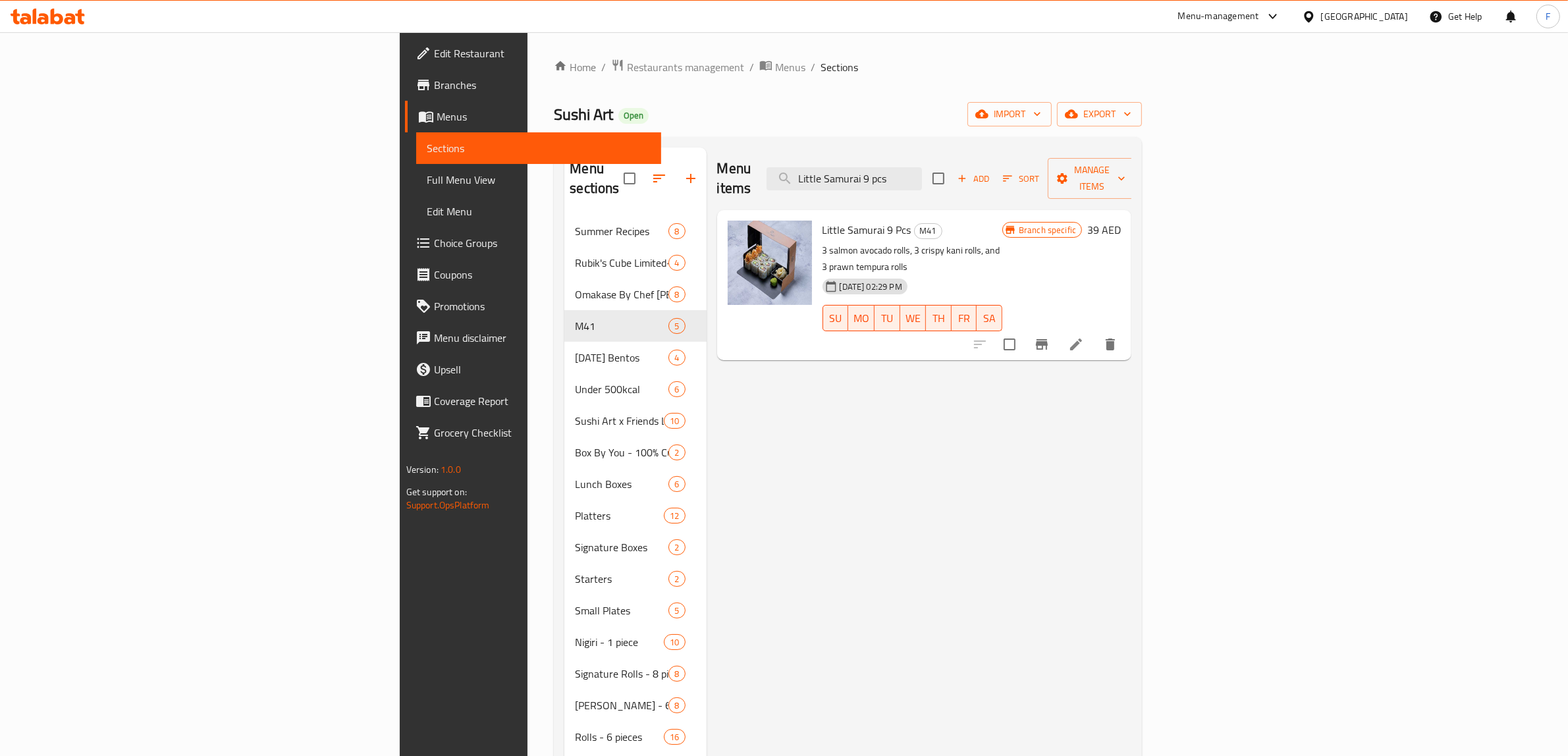
type input "Little Samurai 9 pcs"
click at [1095, 332] on li at bounding box center [1076, 343] width 37 height 24
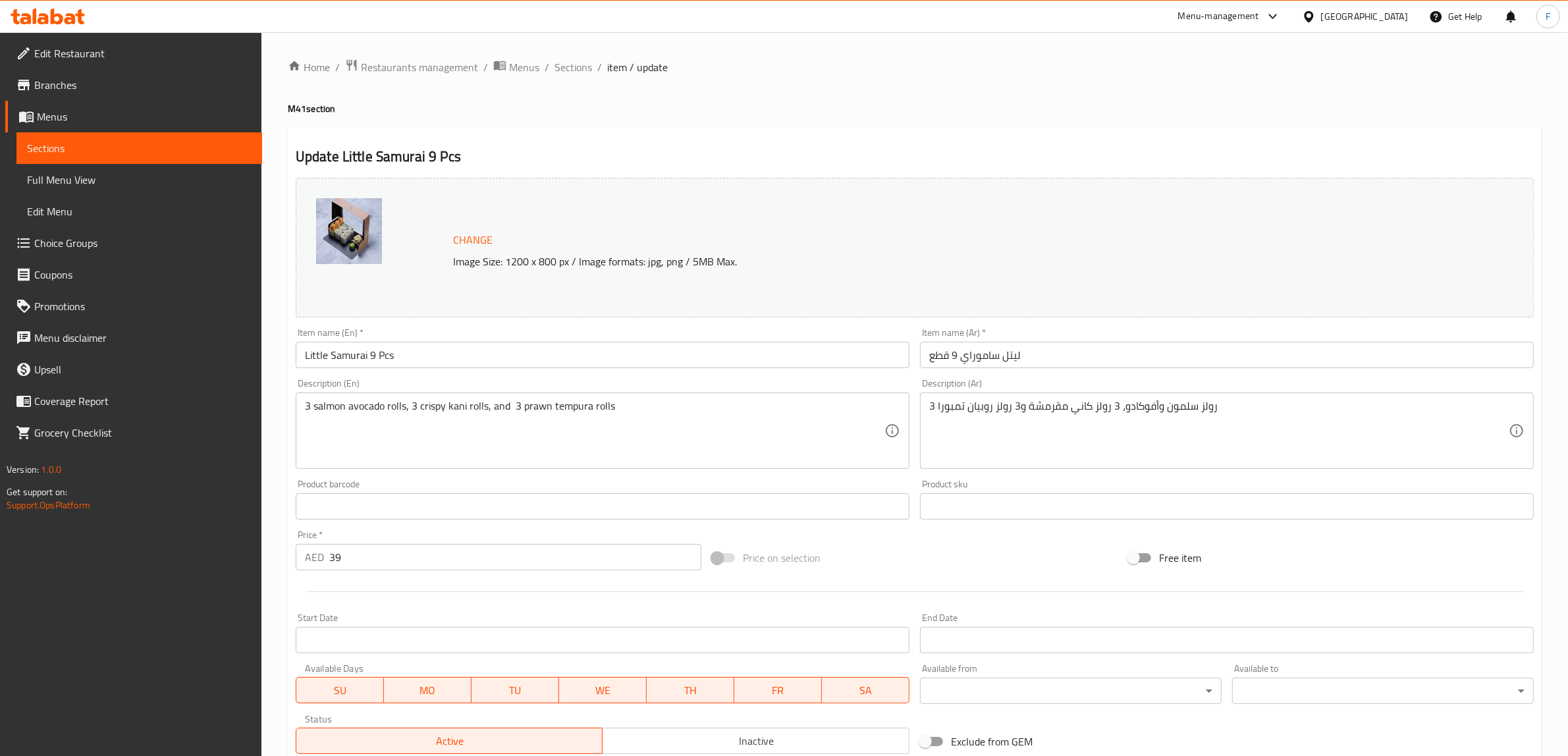
click at [140, 80] on span "Branches" at bounding box center [143, 85] width 217 height 16
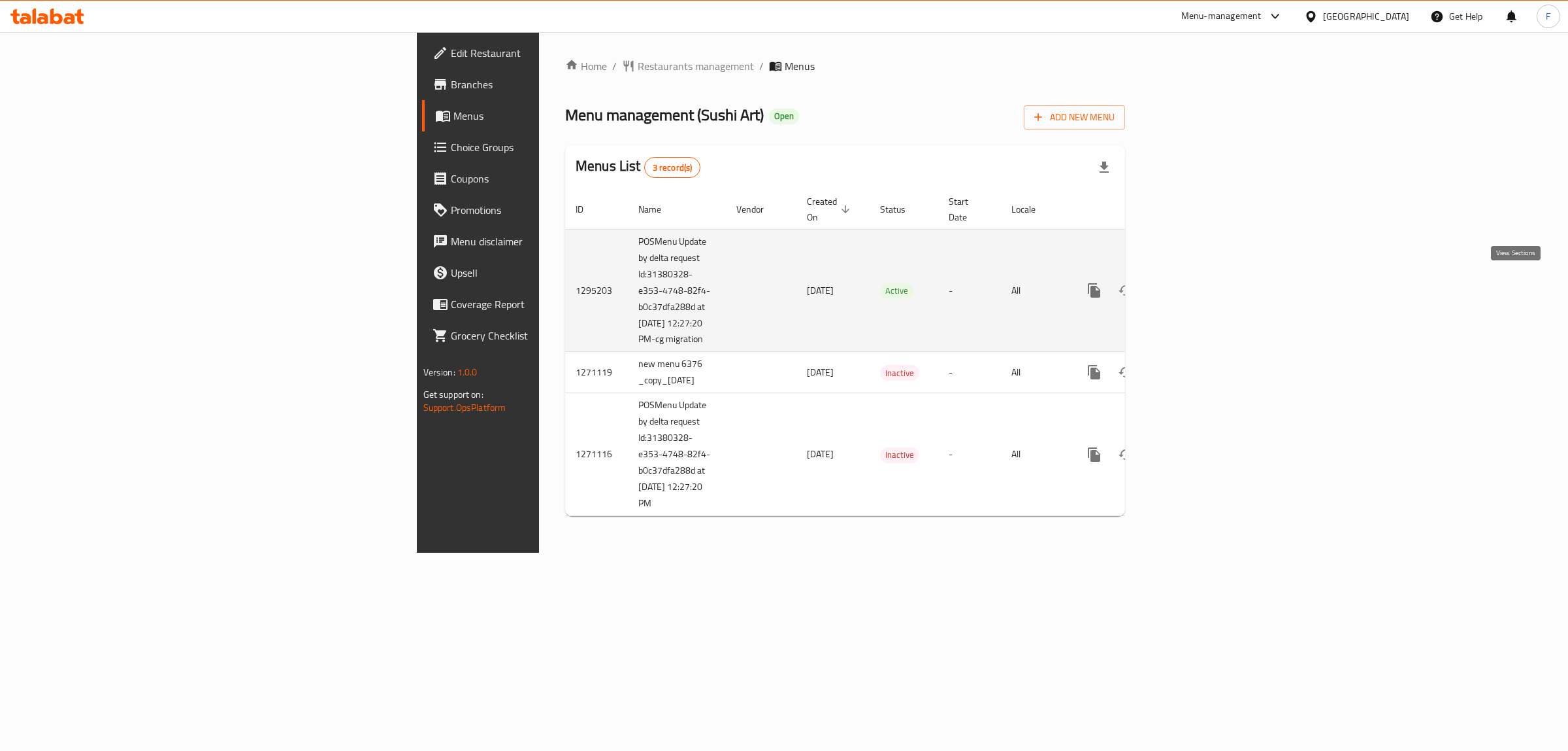
click at [1204, 295] on link "enhanced table" at bounding box center [1189, 291] width 32 height 32
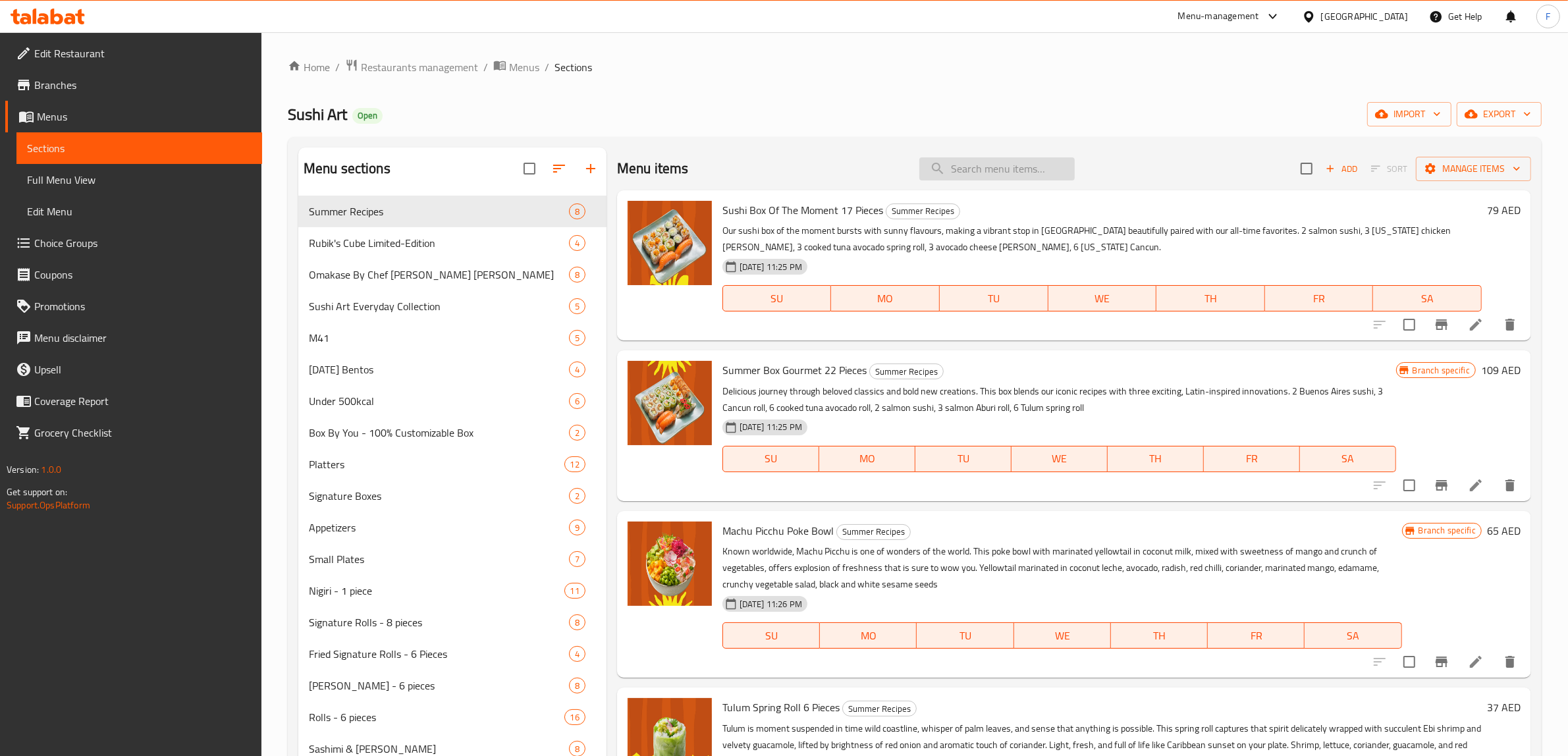
click at [1024, 179] on input "search" at bounding box center [997, 168] width 156 height 23
paste input "Little Salmon 9 pcs"
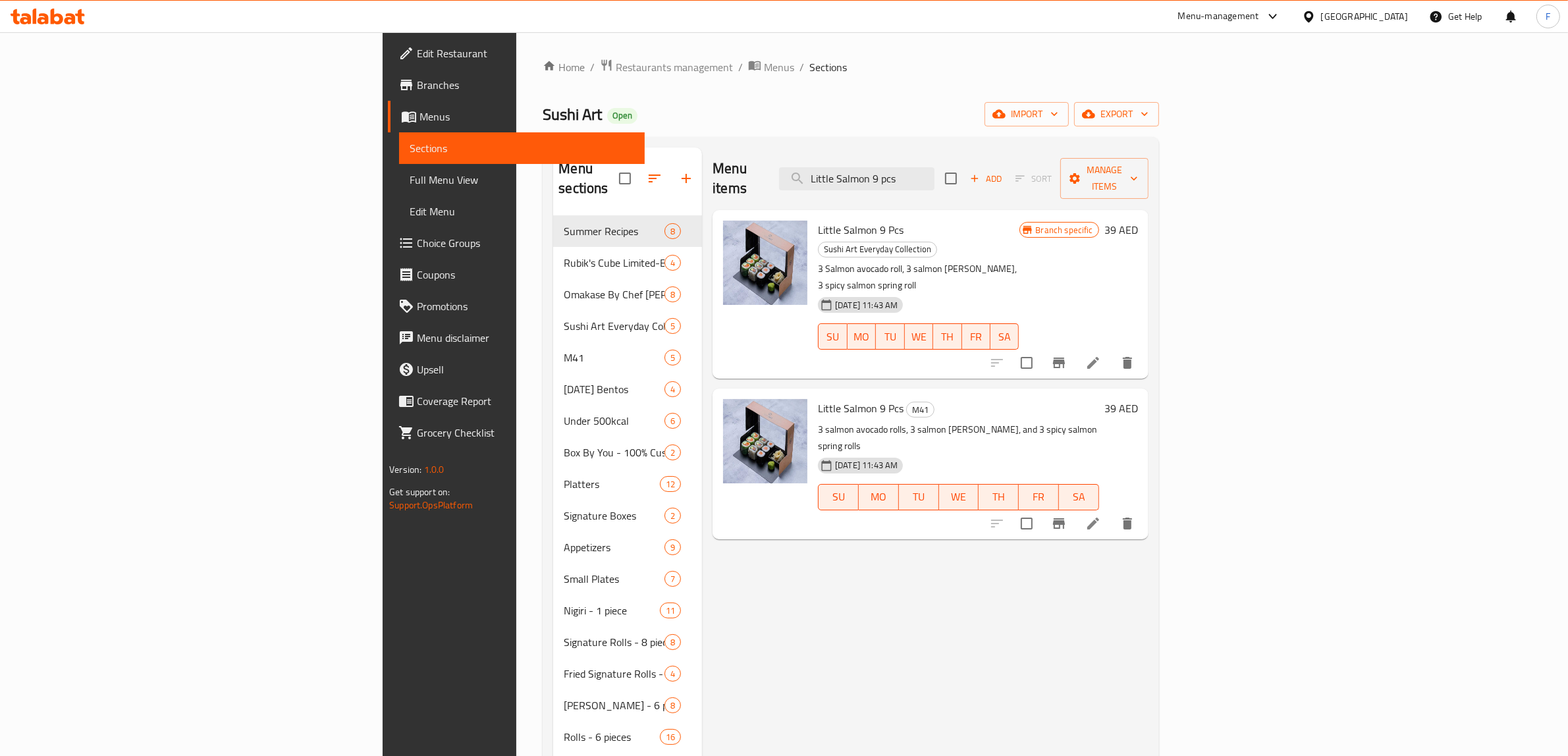
type input "Little Salmon 9 pcs"
click at [1101, 516] on icon at bounding box center [1093, 523] width 16 height 16
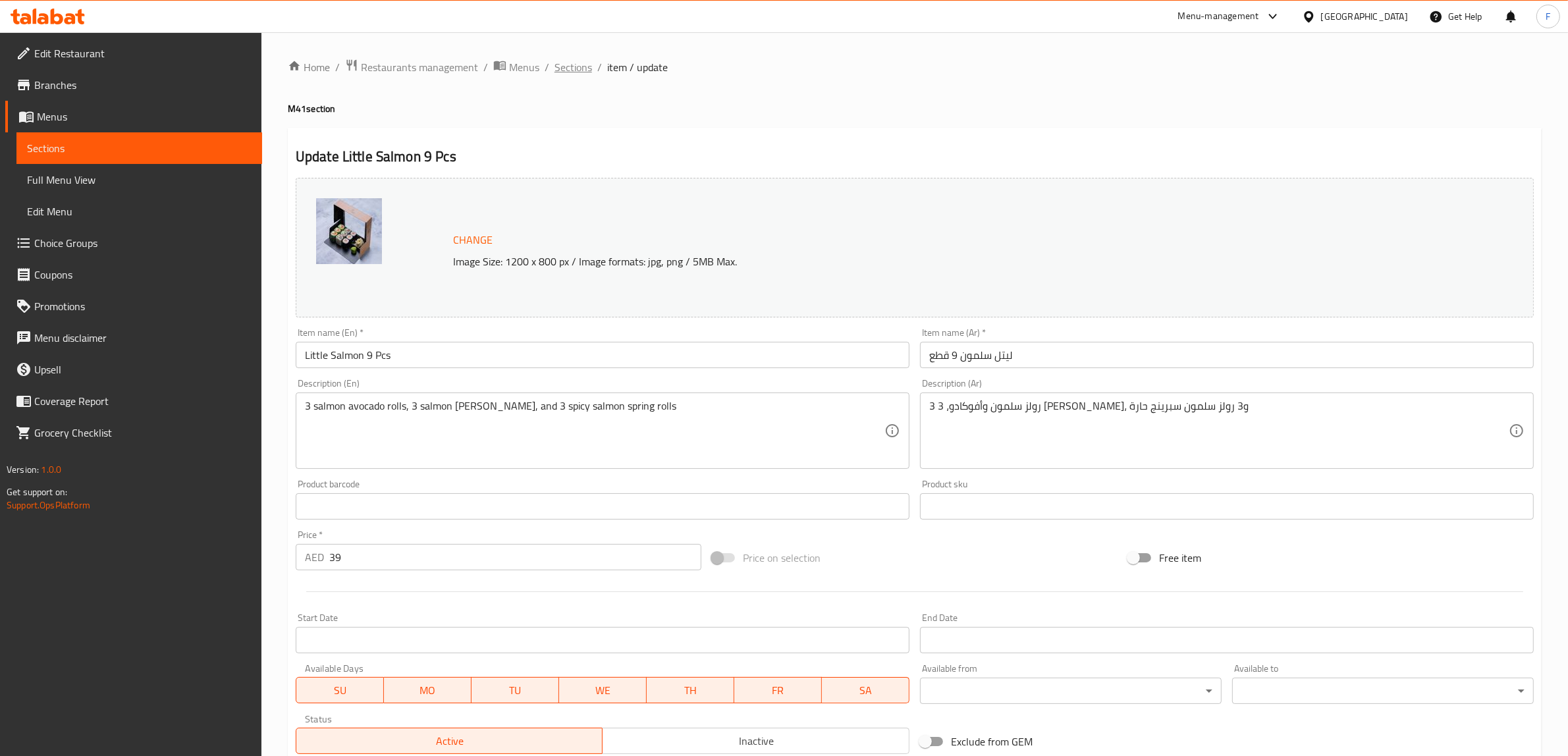
click at [567, 67] on span "Sections" at bounding box center [573, 67] width 37 height 16
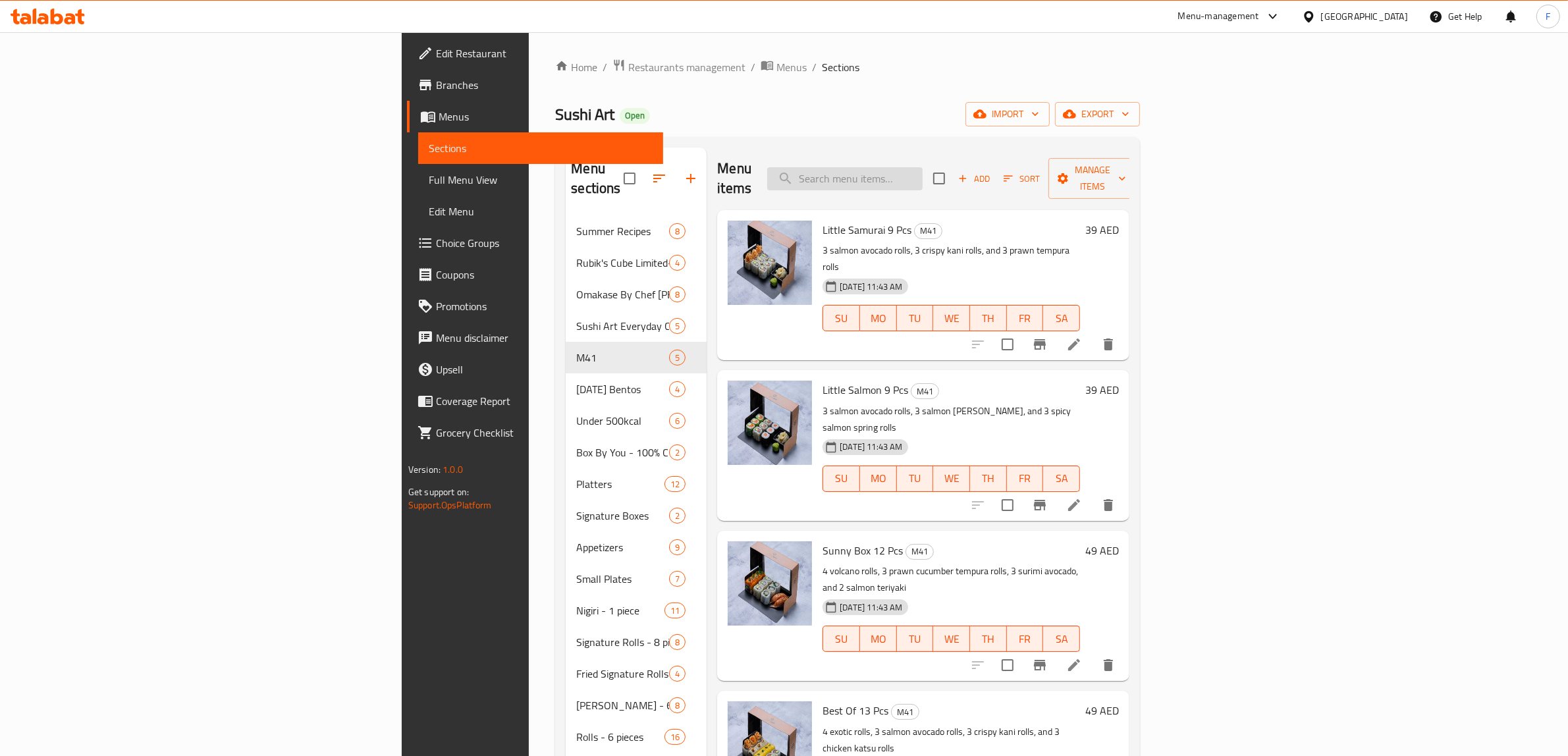
click at [922, 177] on input "search" at bounding box center [844, 178] width 156 height 23
paste input "Little Samurai 9 pcs"
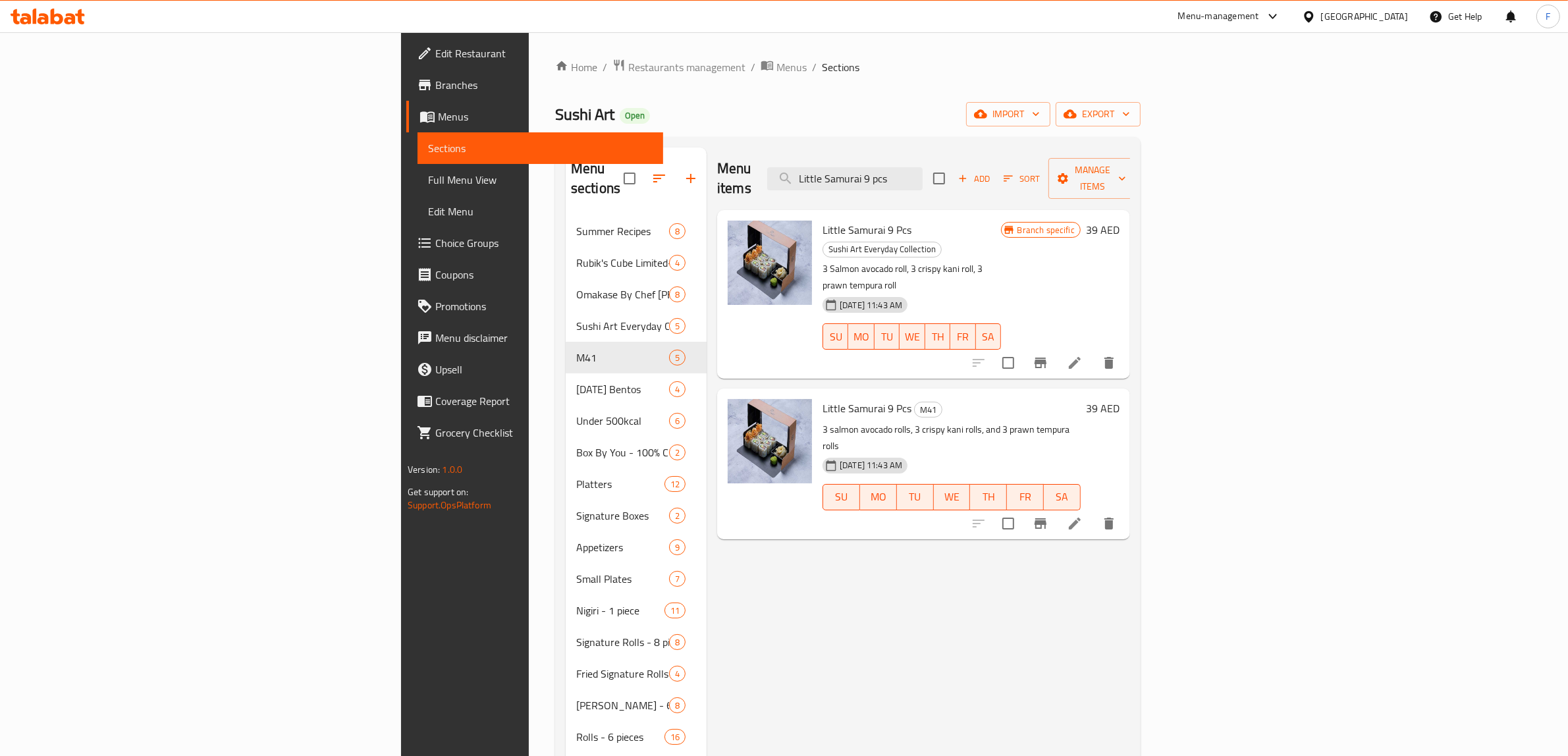
type input "Little Samurai 9 pcs"
click at [1093, 511] on li at bounding box center [1074, 522] width 37 height 24
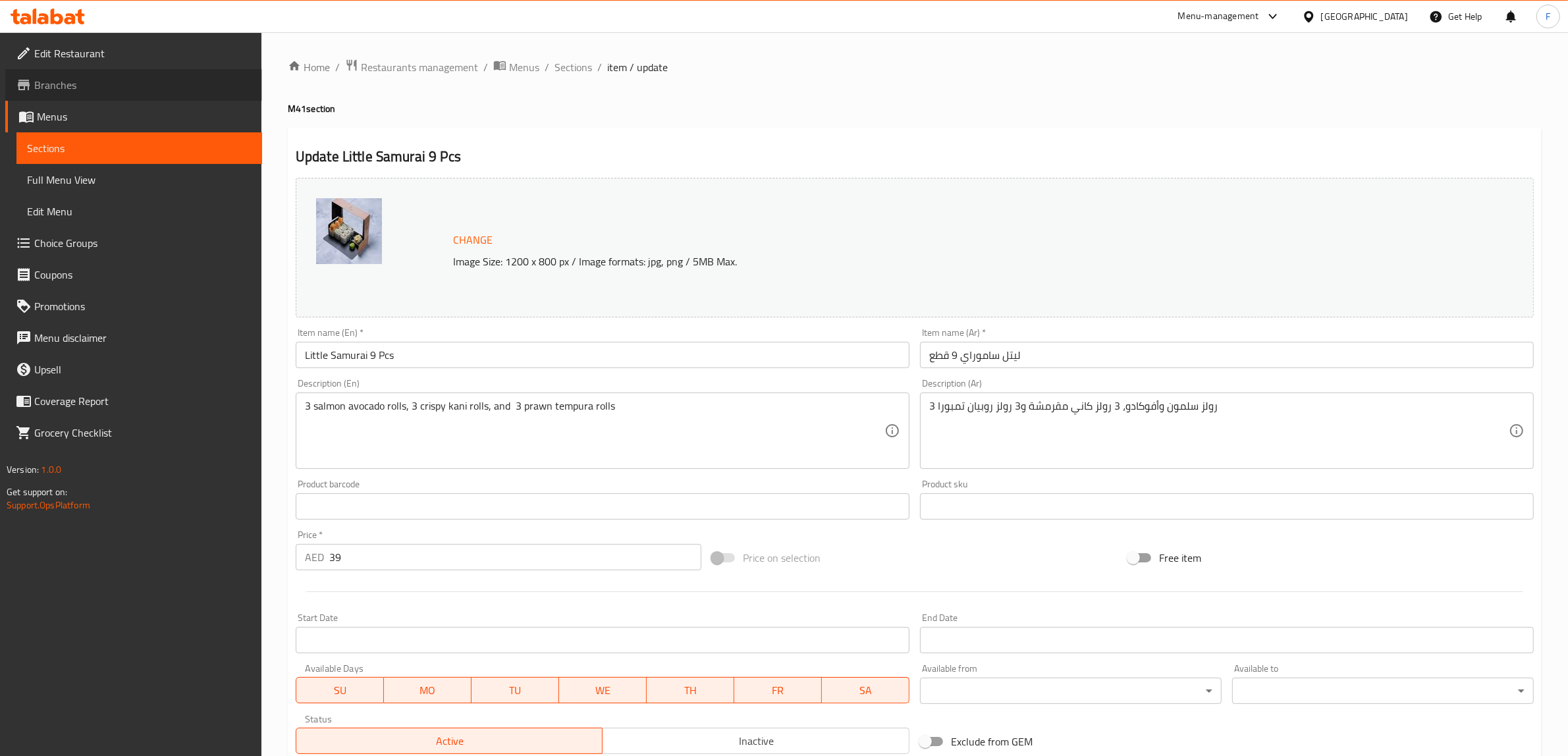
click at [100, 80] on span "Branches" at bounding box center [143, 85] width 217 height 16
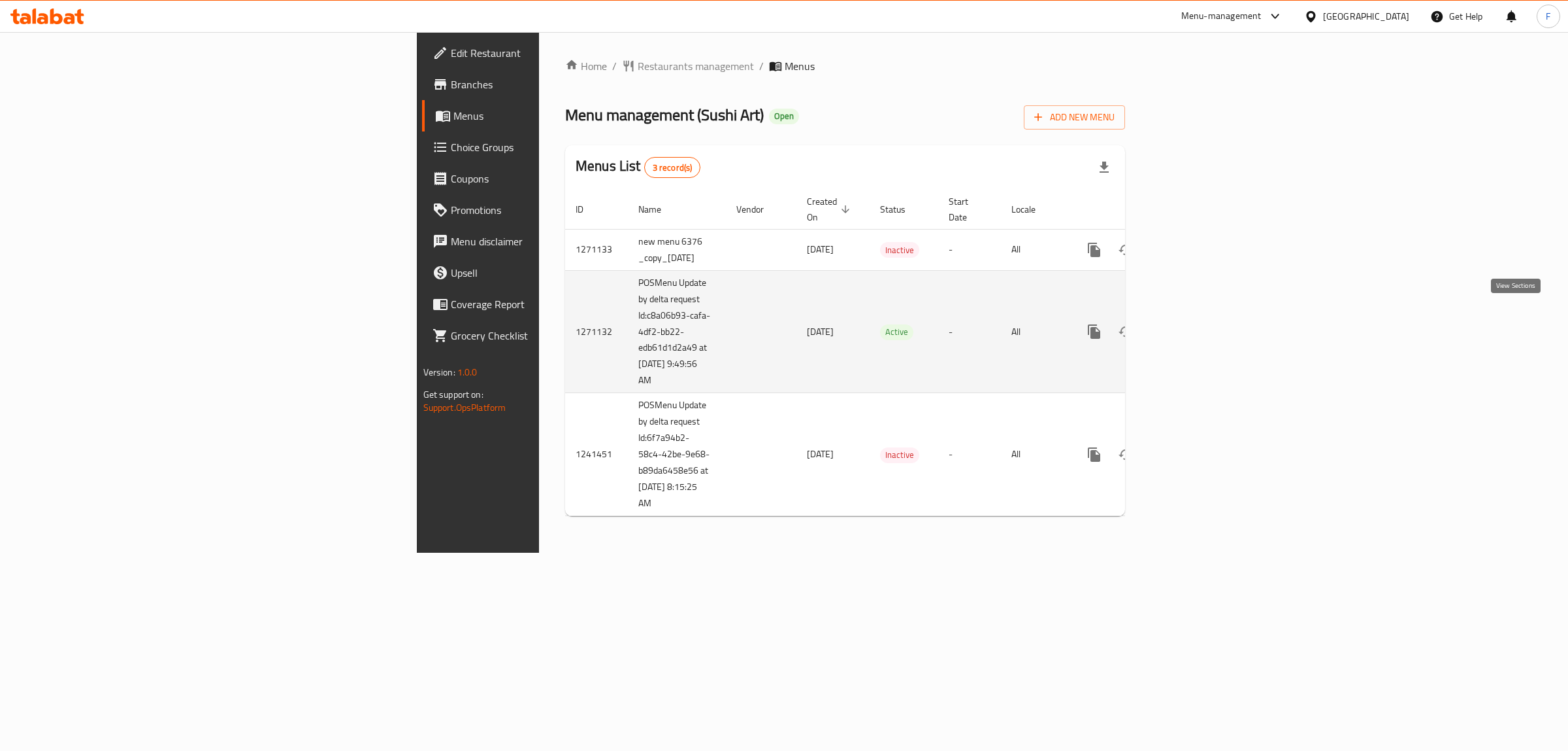
click at [1196, 324] on icon "enhanced table" at bounding box center [1189, 331] width 16 height 16
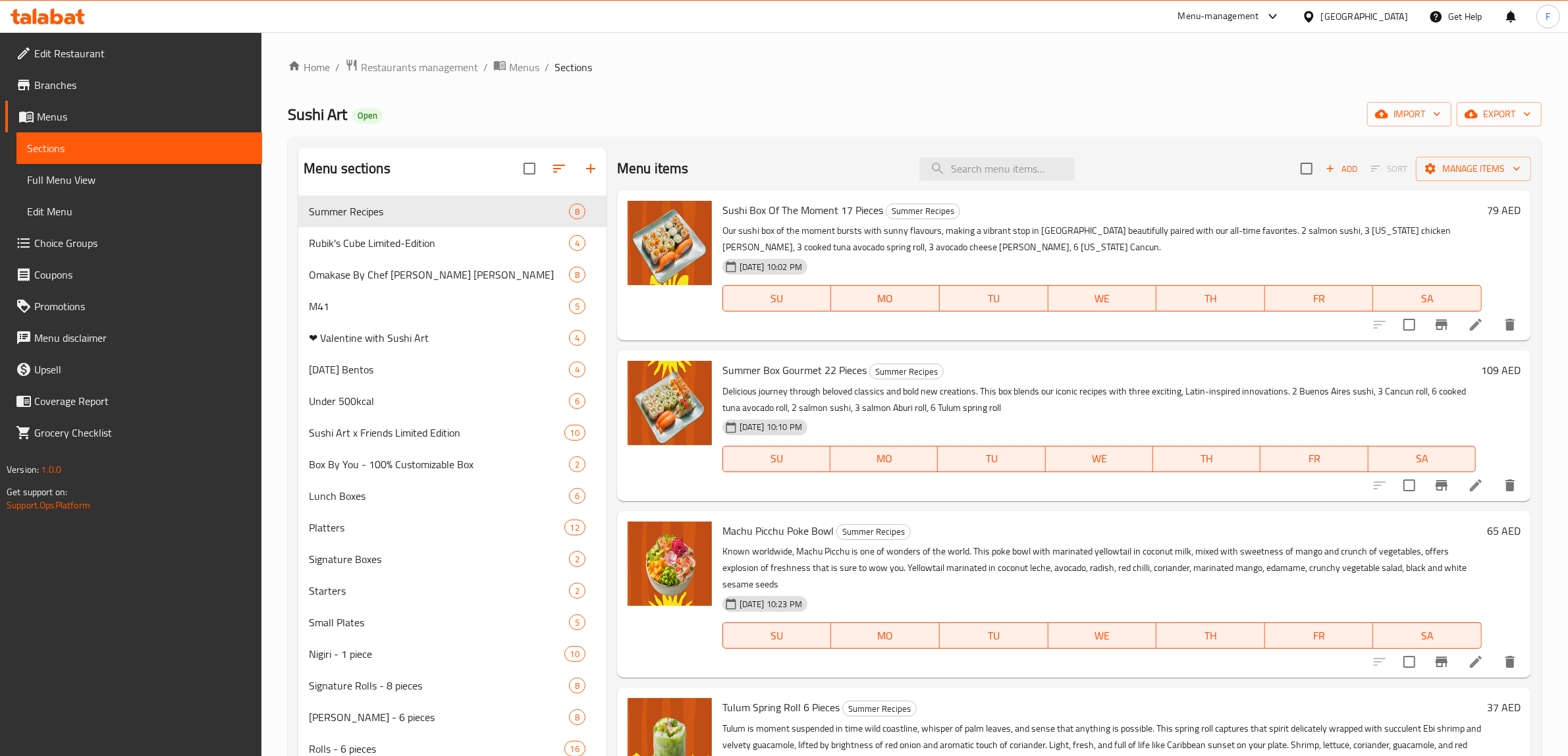
click at [1029, 182] on div "Menu items Add Sort Manage items" at bounding box center [1073, 168] width 914 height 42
click at [1027, 172] on input "search" at bounding box center [997, 168] width 156 height 23
paste input "Little Salmon 9 pcs"
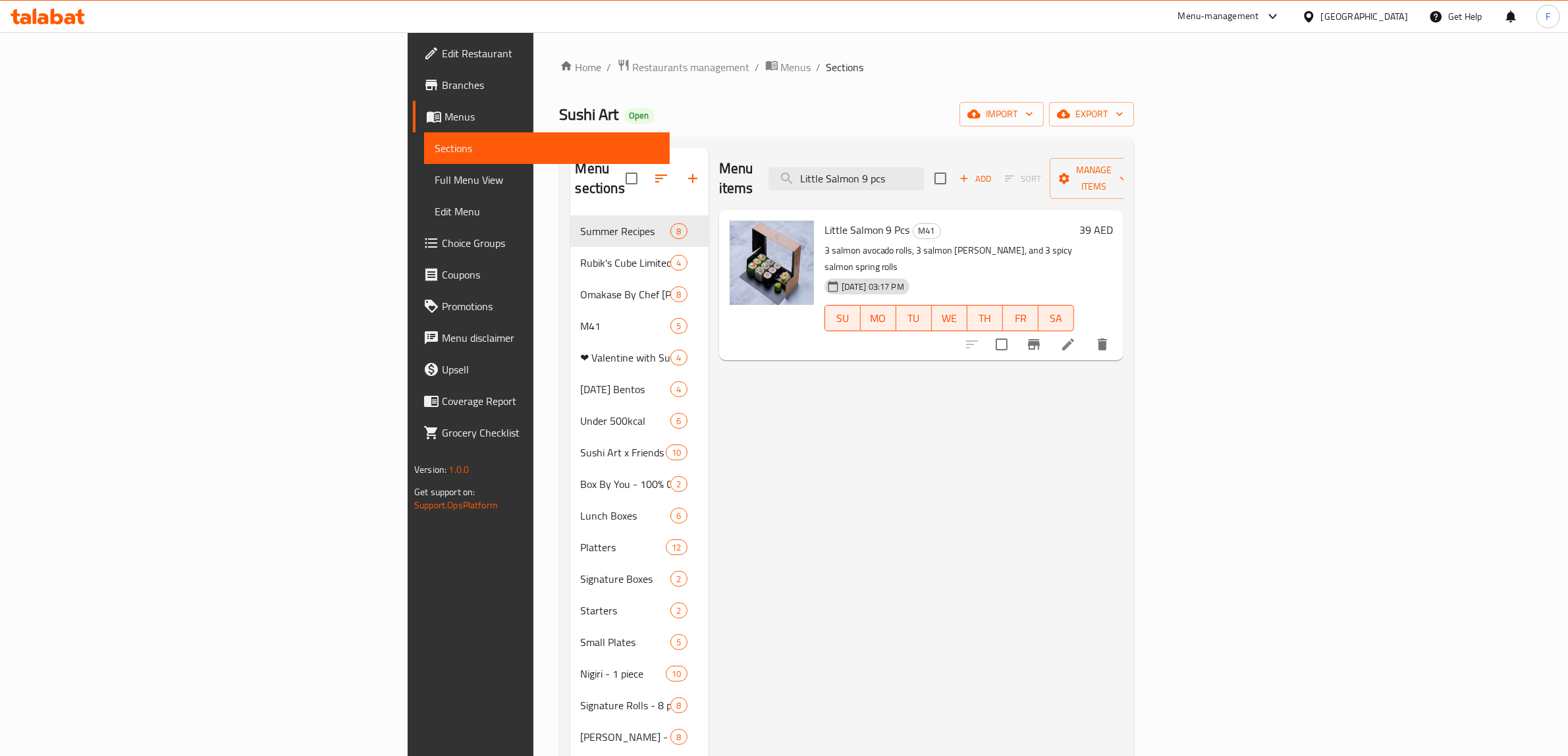
type input "Little Salmon 9 pcs"
click at [1086, 332] on li at bounding box center [1068, 343] width 37 height 24
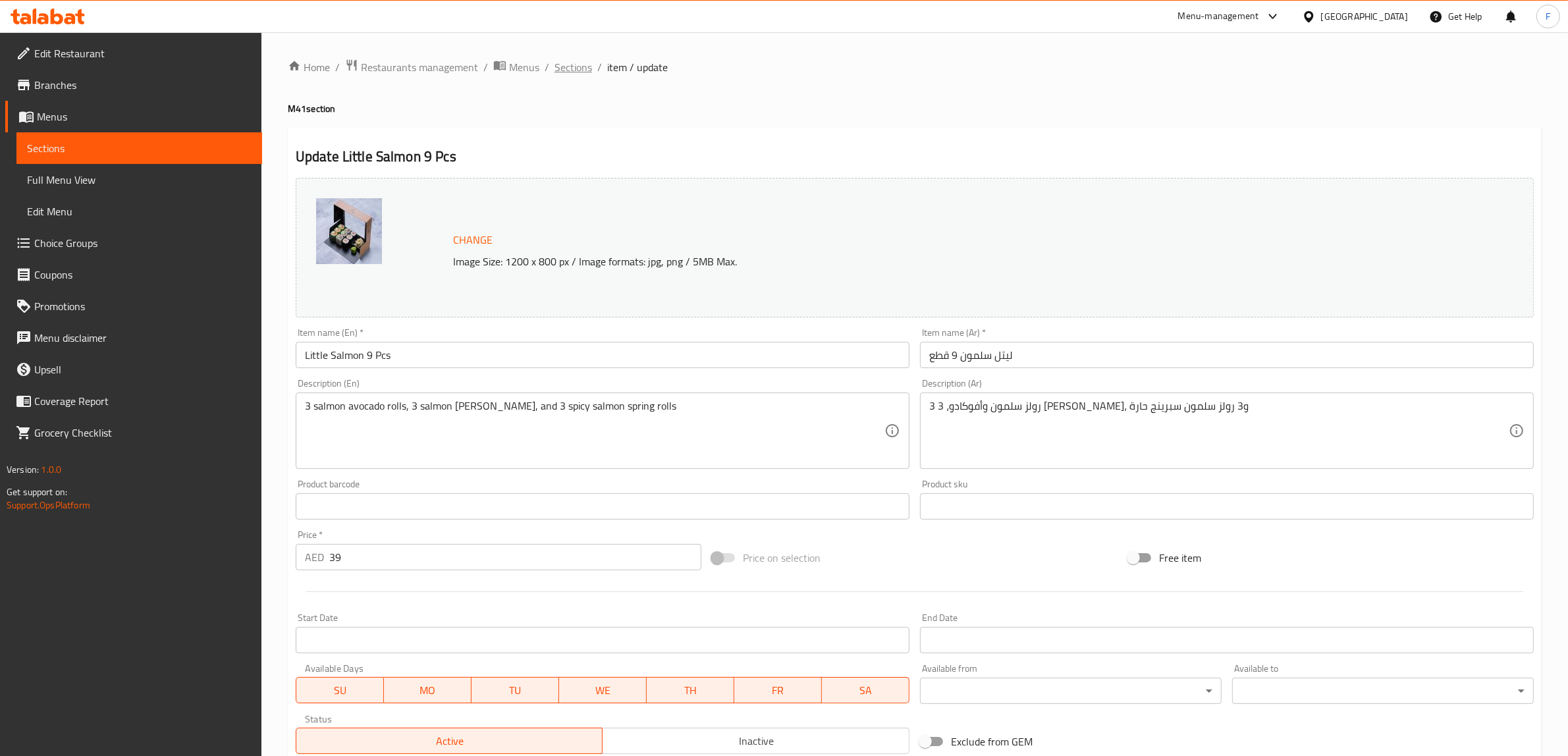
click at [557, 64] on span "Sections" at bounding box center [573, 67] width 37 height 16
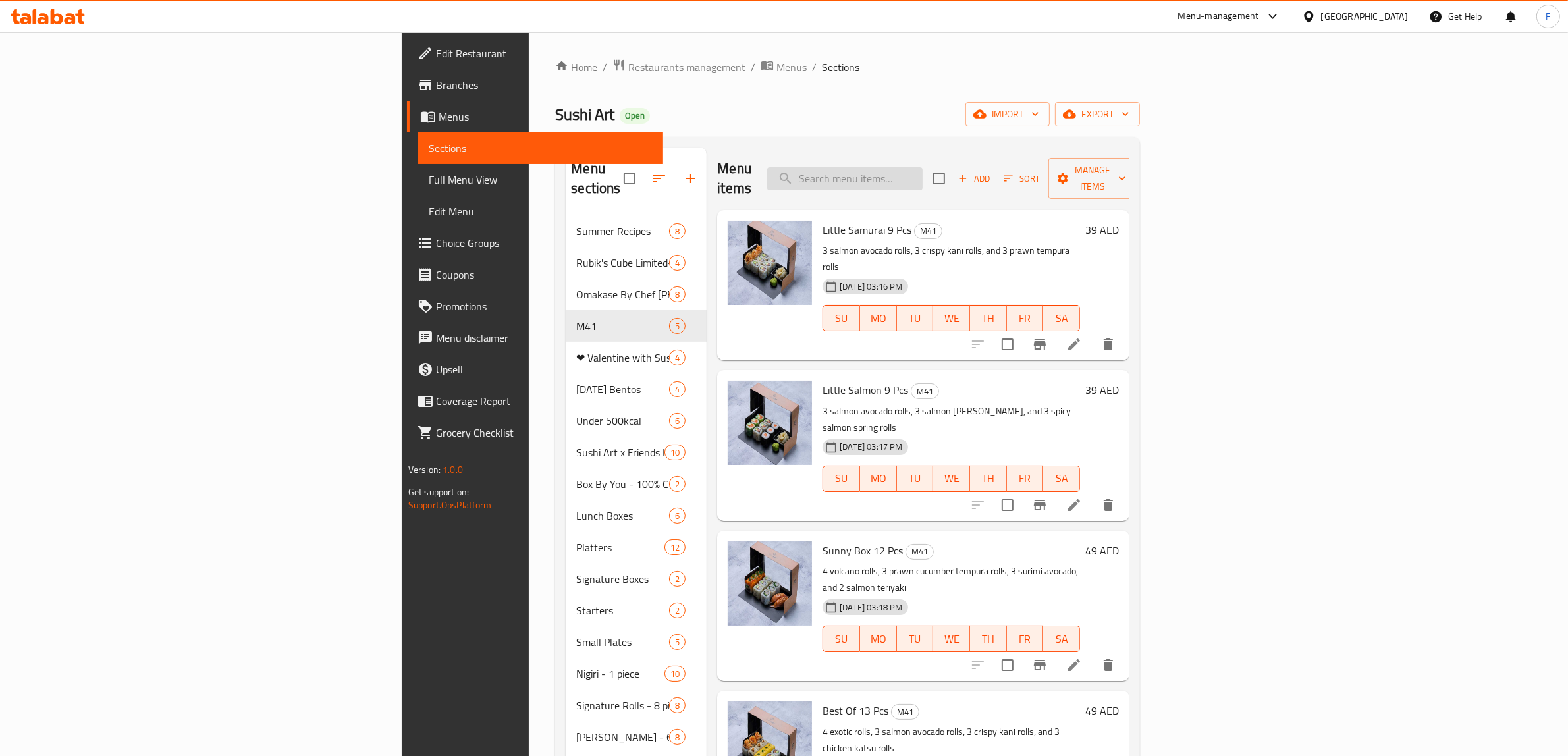
click at [922, 169] on input "search" at bounding box center [844, 178] width 156 height 23
paste input "Little Samurai 9 pcs"
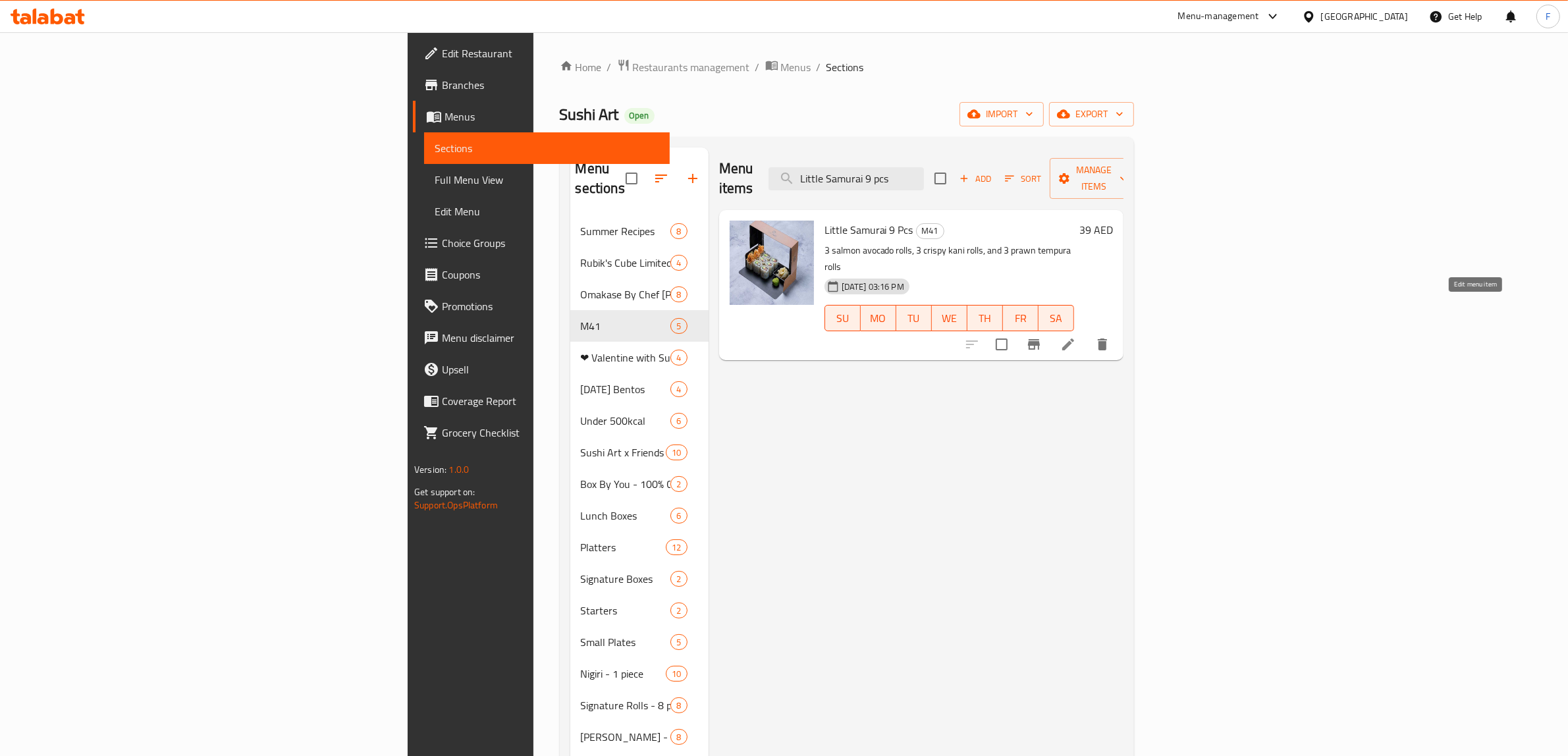
type input "Little Samurai 9 pcs"
click at [1074, 338] on icon at bounding box center [1068, 344] width 12 height 12
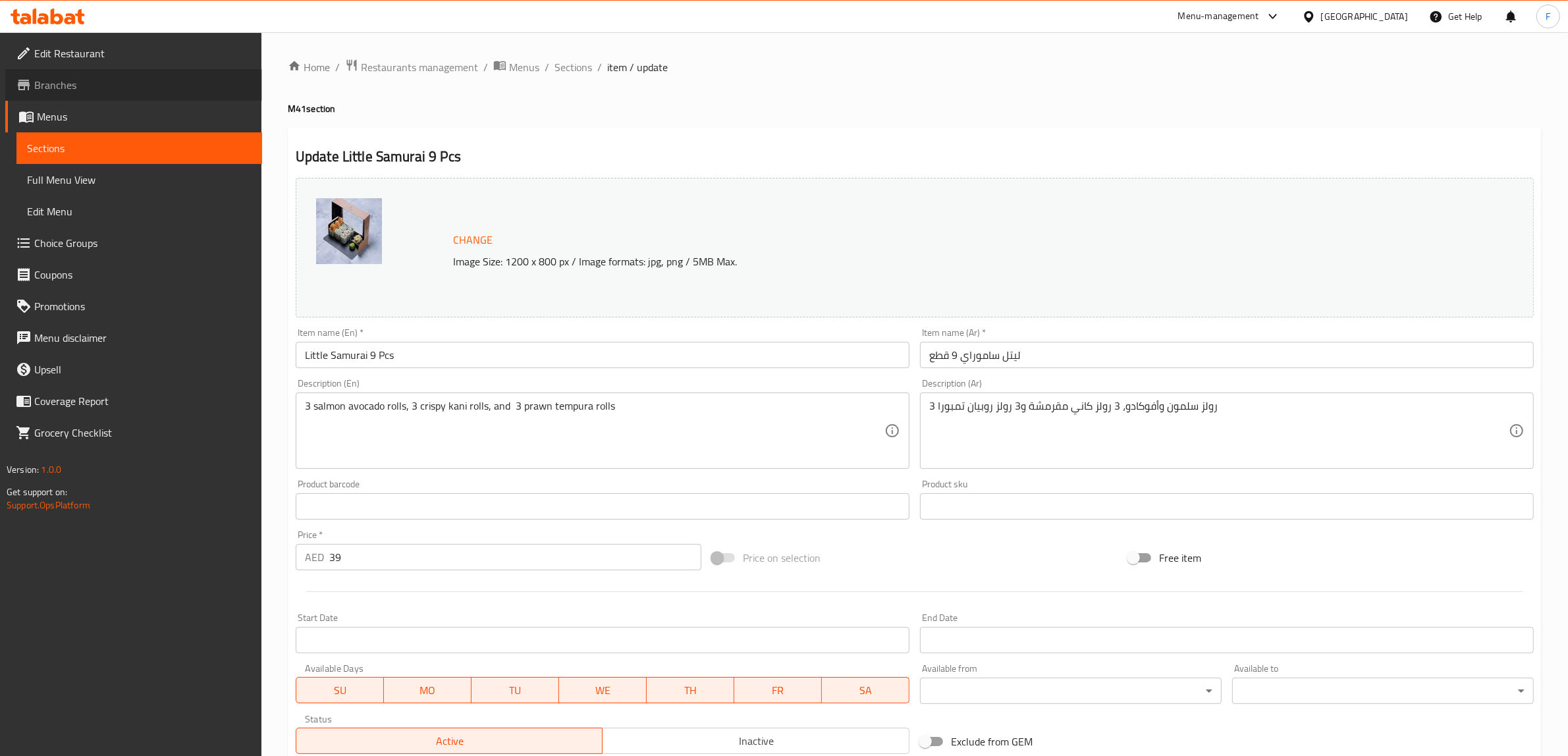
click at [86, 80] on span "Branches" at bounding box center [143, 85] width 217 height 16
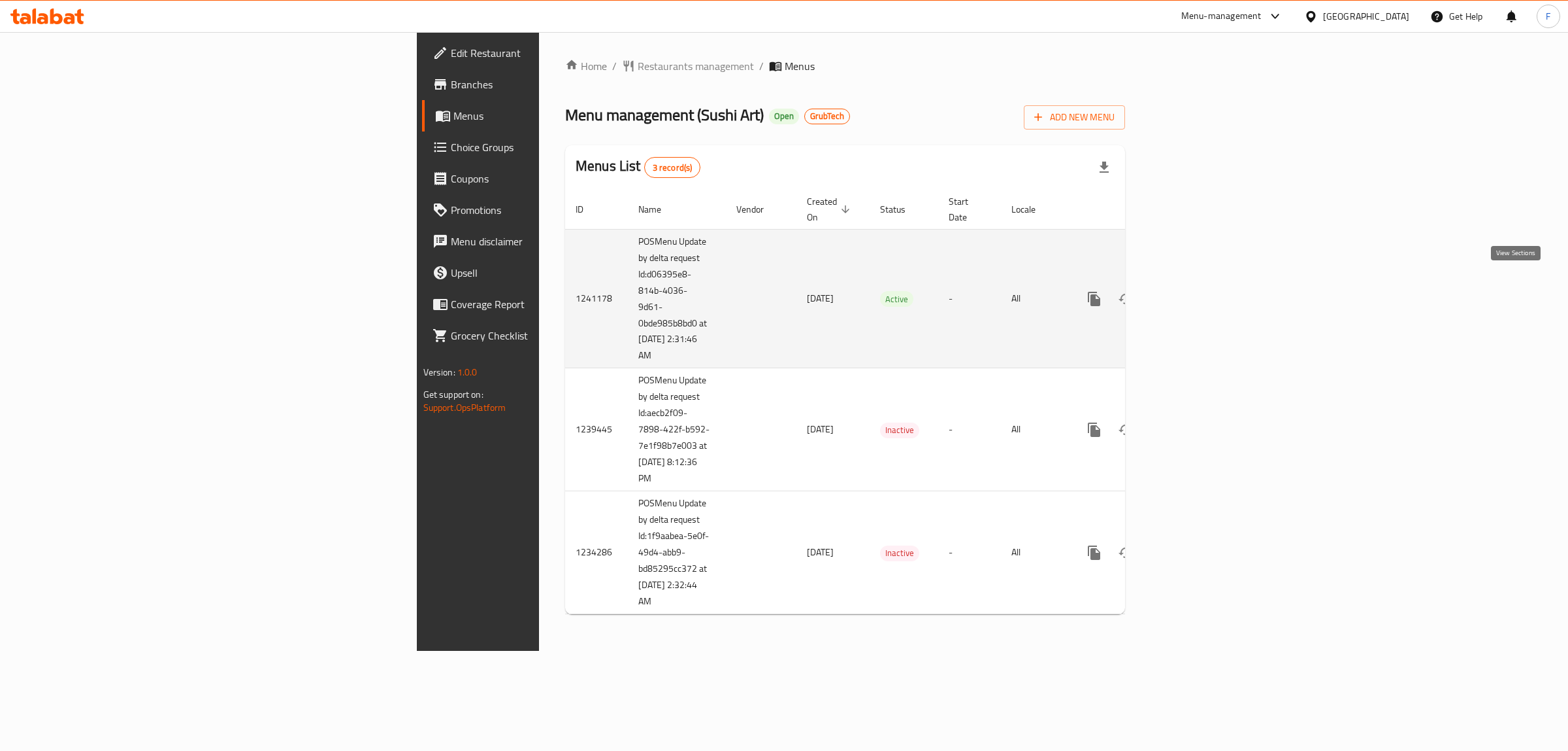
click at [1196, 291] on icon "enhanced table" at bounding box center [1189, 298] width 16 height 16
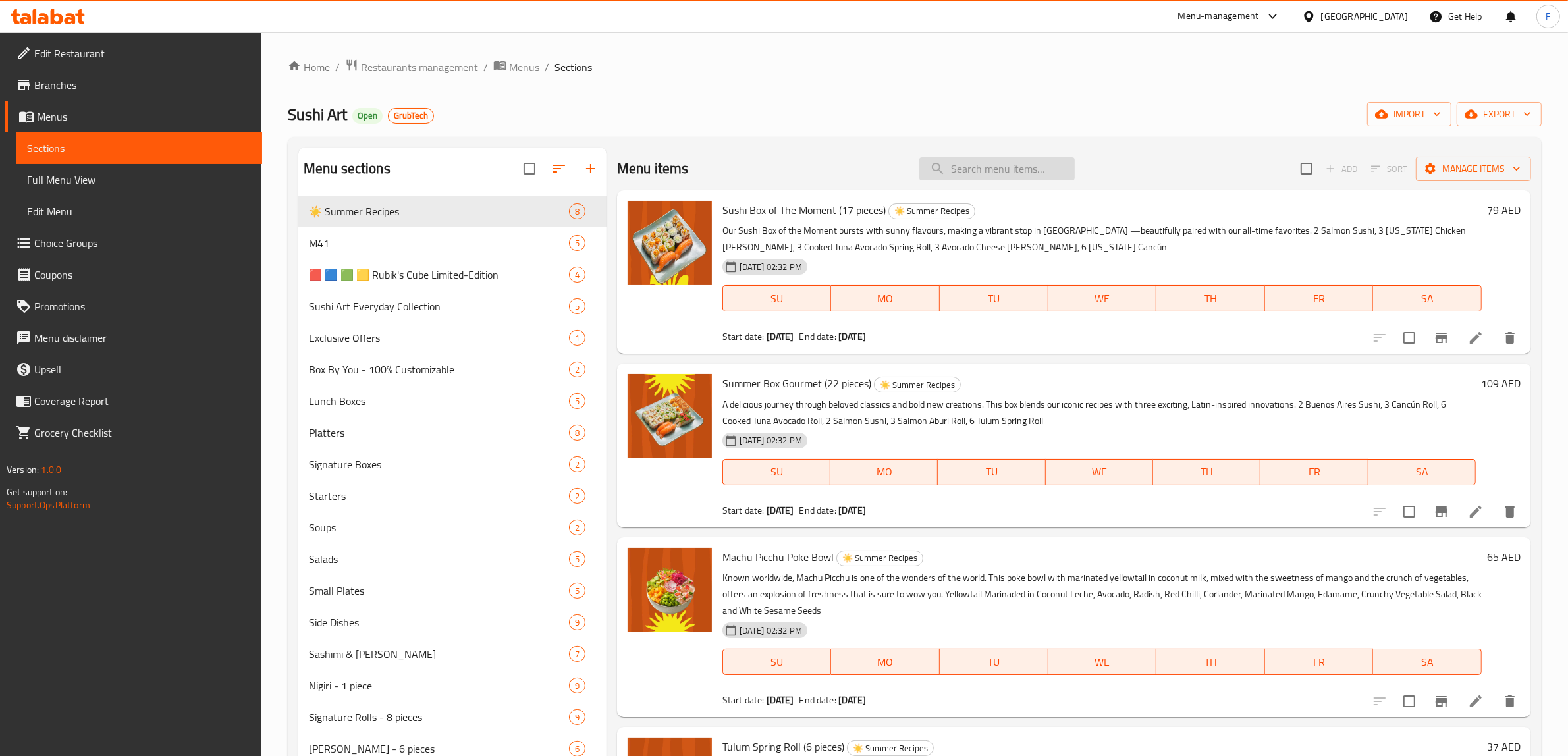
click at [995, 171] on input "search" at bounding box center [997, 168] width 156 height 23
paste input "Little Salmon 9 pcs"
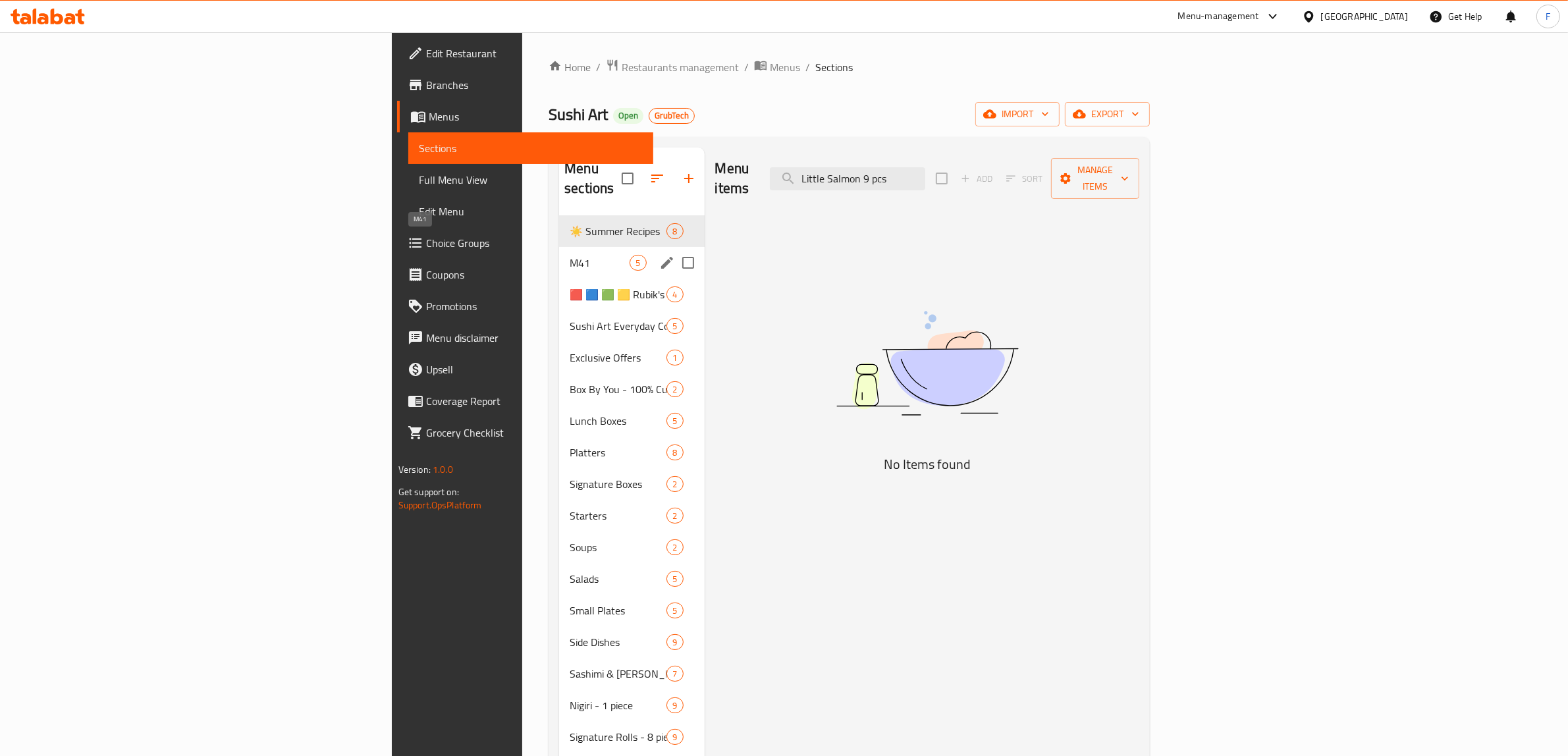
type input "Little Salmon 9 pcs"
click at [570, 255] on span "M41" at bounding box center [599, 262] width 60 height 16
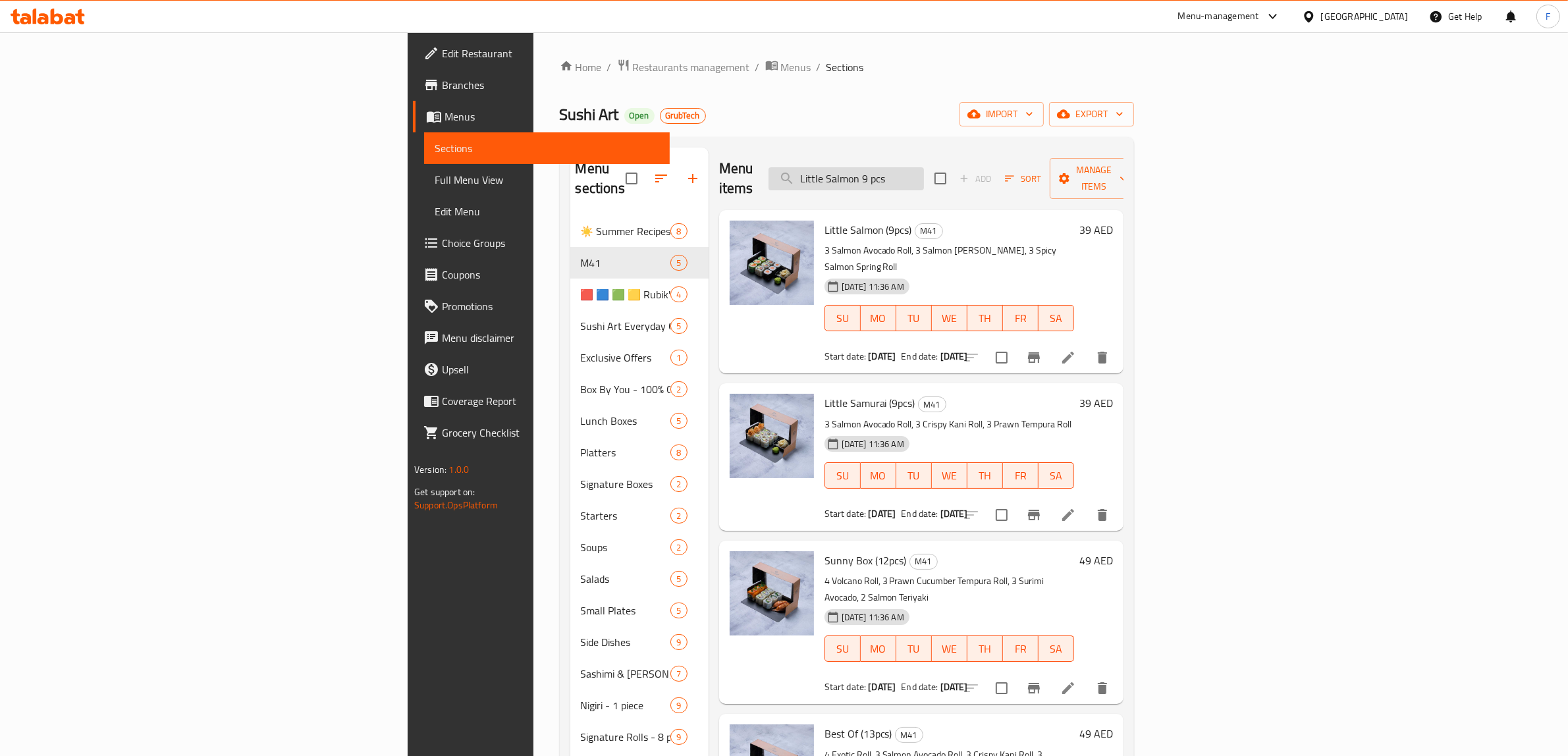
click at [924, 167] on input "Little Salmon 9 pcs" at bounding box center [846, 178] width 156 height 23
click at [1086, 503] on li at bounding box center [1068, 514] width 37 height 24
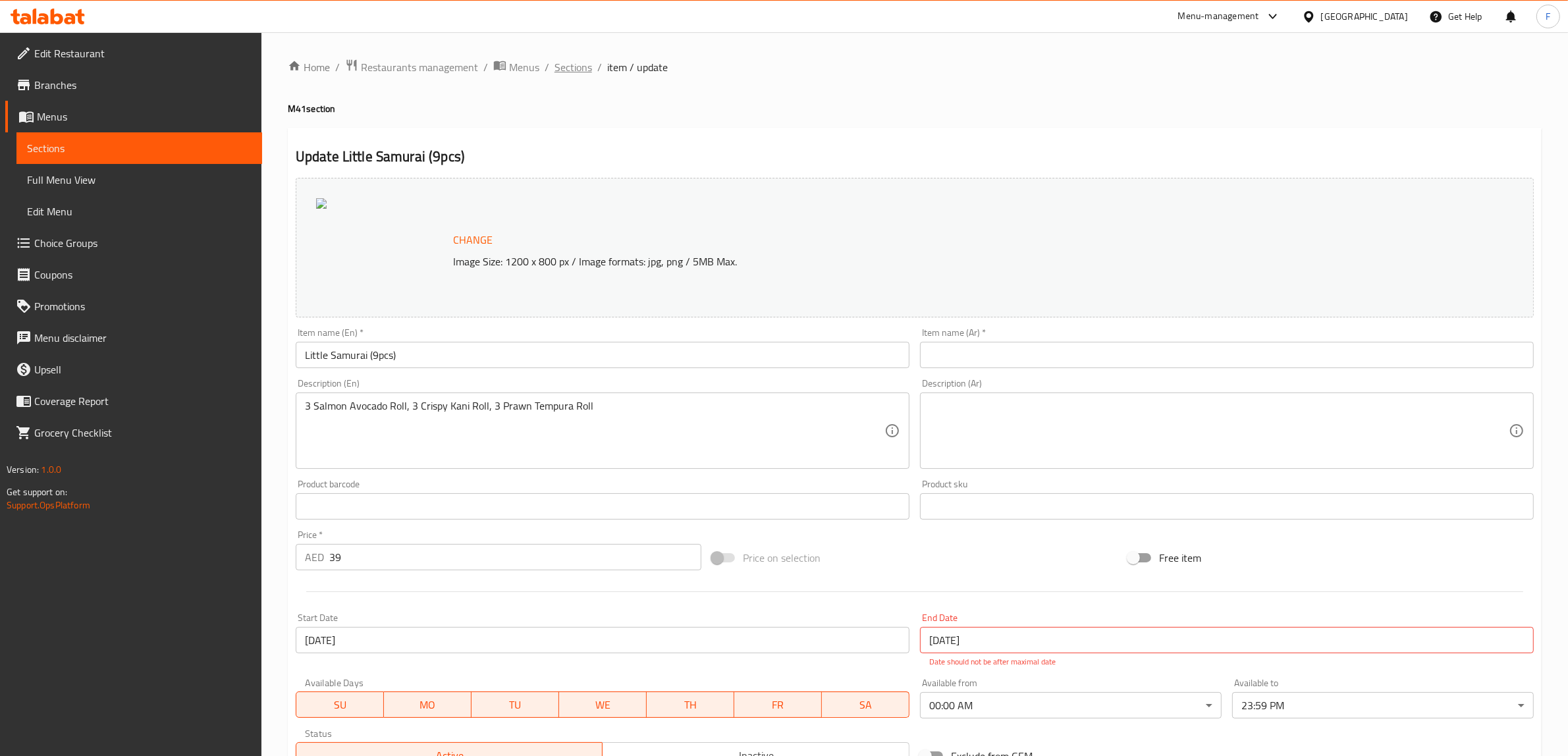
click at [580, 77] on div "Home / Restaurants management / Menus / Sections / item / update M41 section Up…" at bounding box center [914, 492] width 1254 height 868
click at [581, 71] on span "Sections" at bounding box center [573, 67] width 37 height 16
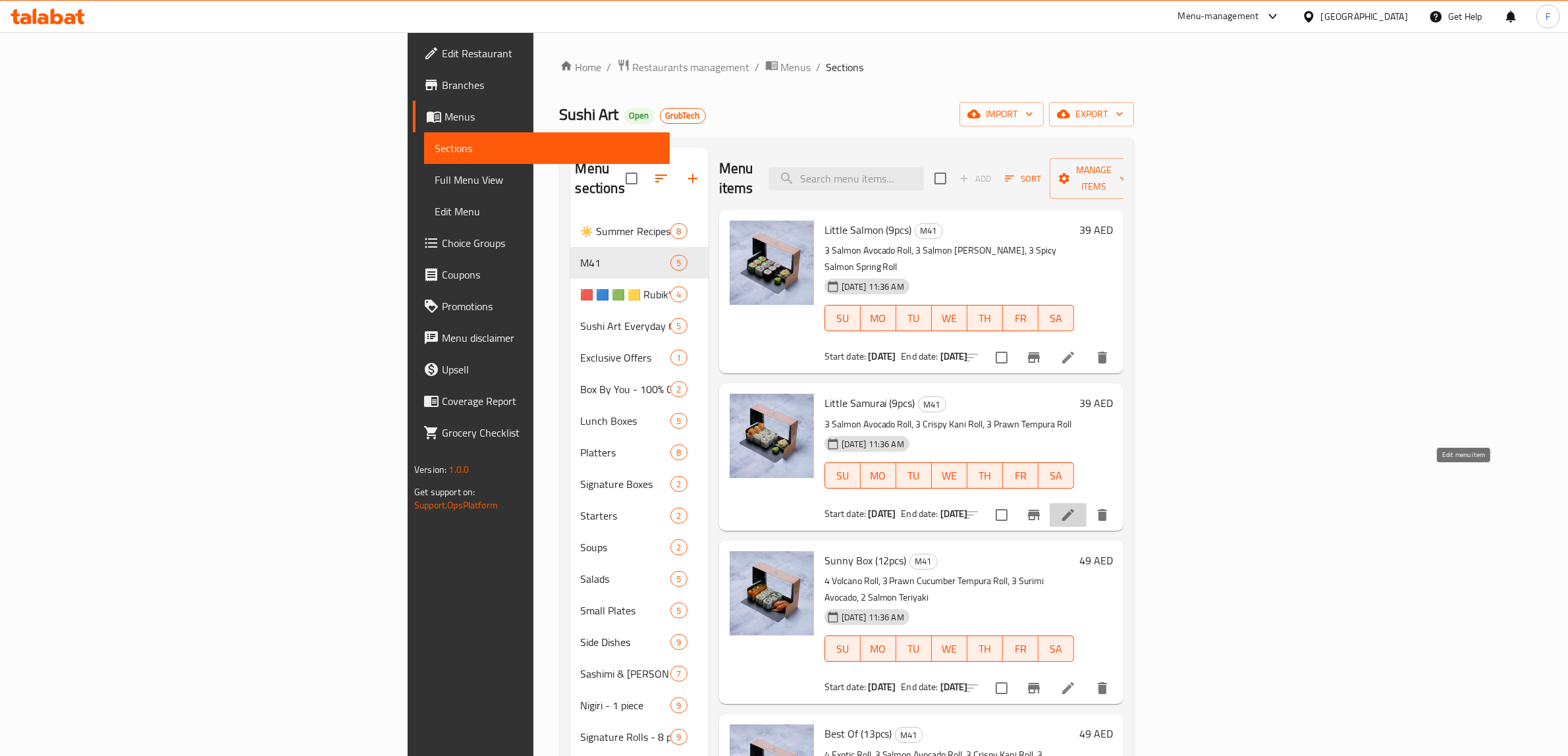
click at [1076, 507] on icon at bounding box center [1068, 514] width 16 height 16
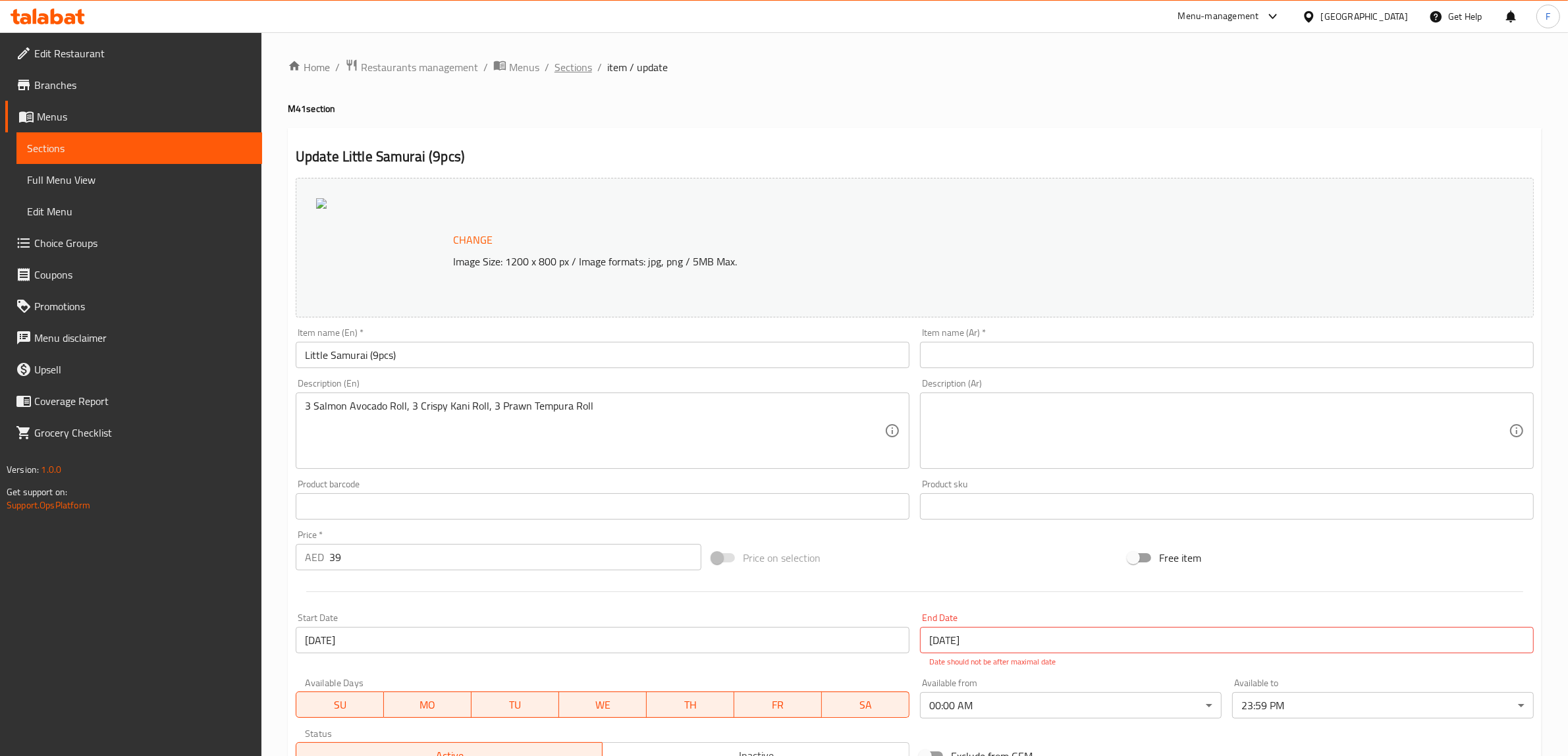
click at [577, 64] on span "Sections" at bounding box center [573, 67] width 37 height 16
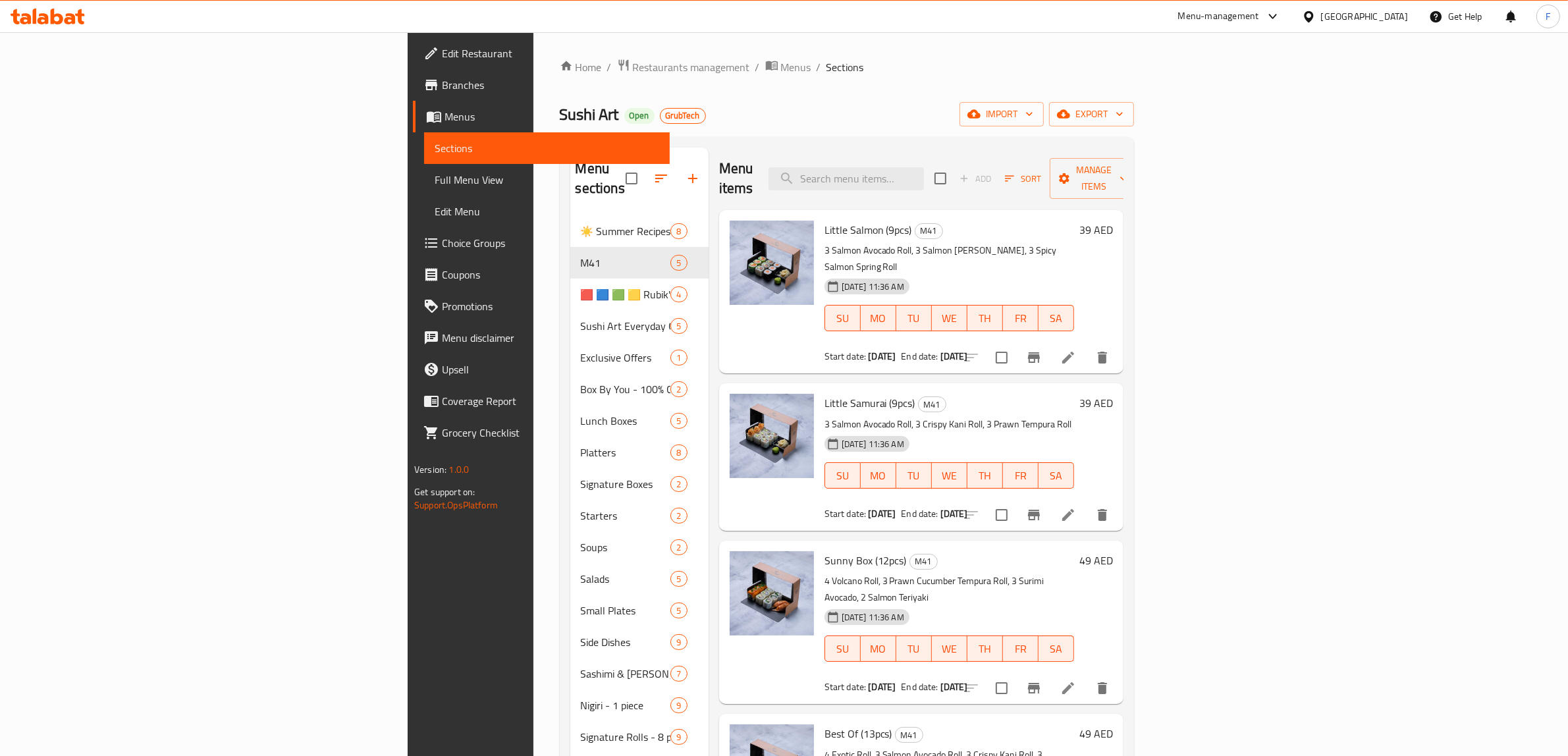
click at [1086, 346] on li at bounding box center [1068, 357] width 37 height 24
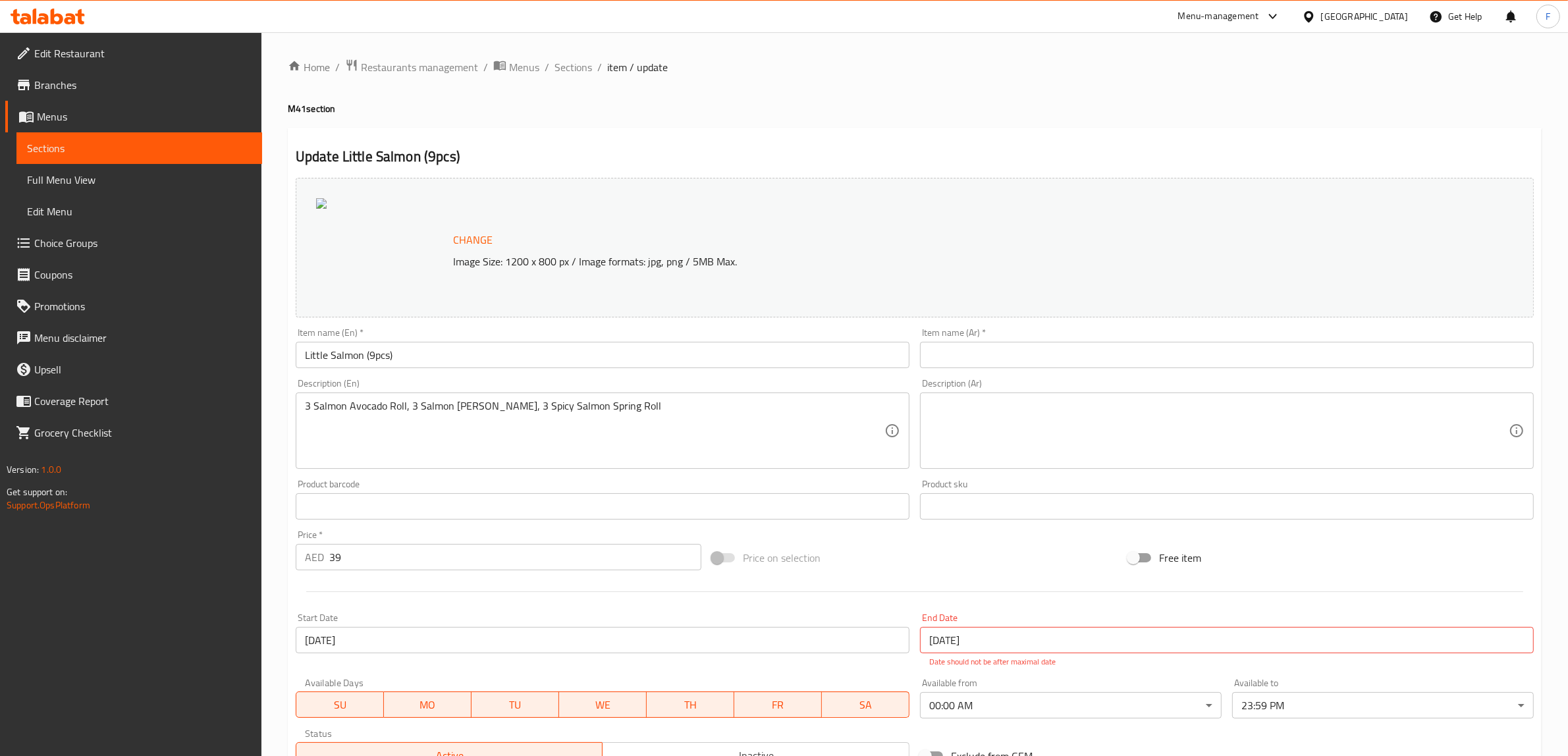
drag, startPoint x: 117, startPoint y: 87, endPoint x: 146, endPoint y: 74, distance: 31.8
click at [117, 87] on span "Branches" at bounding box center [143, 85] width 217 height 16
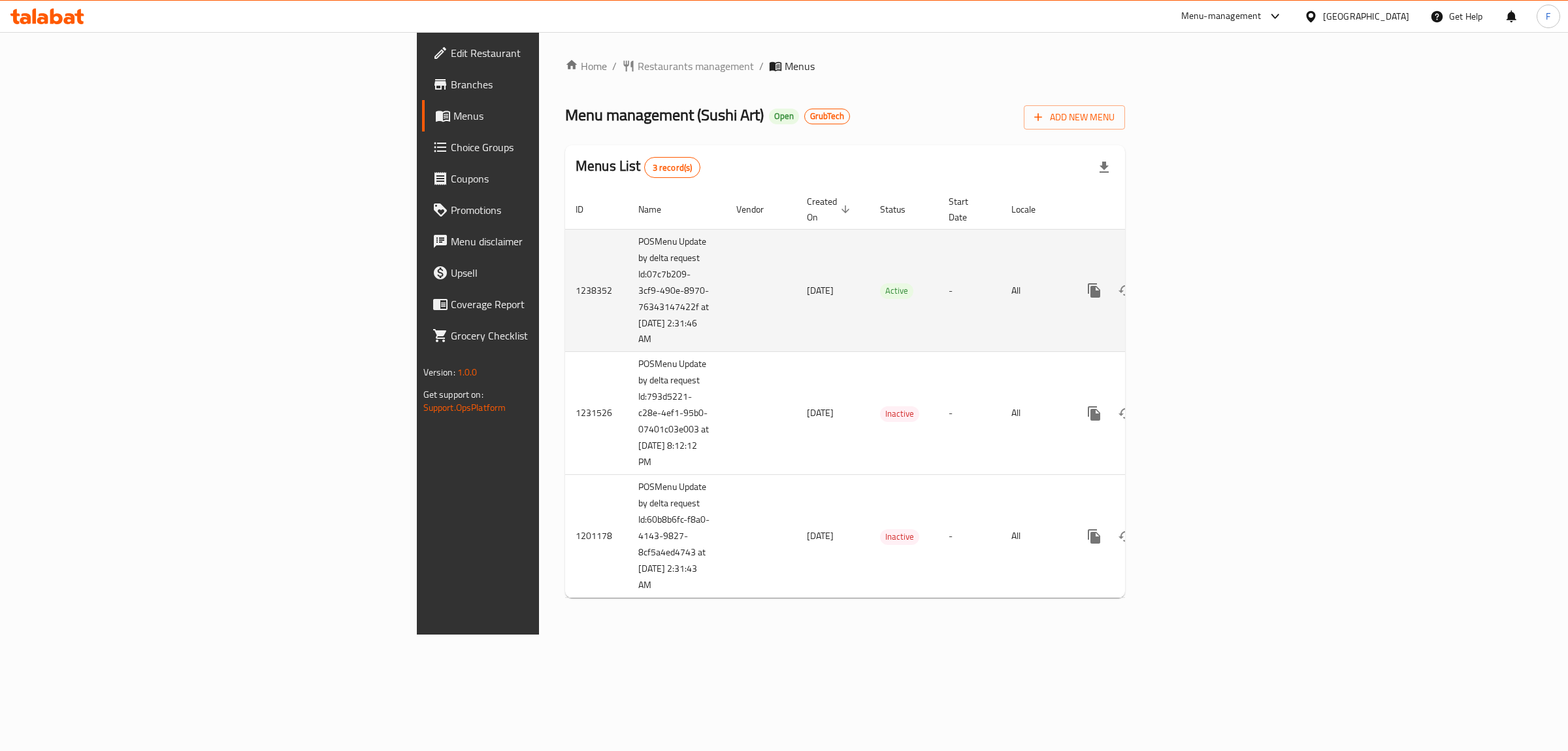
click at [1196, 282] on icon "enhanced table" at bounding box center [1189, 290] width 16 height 16
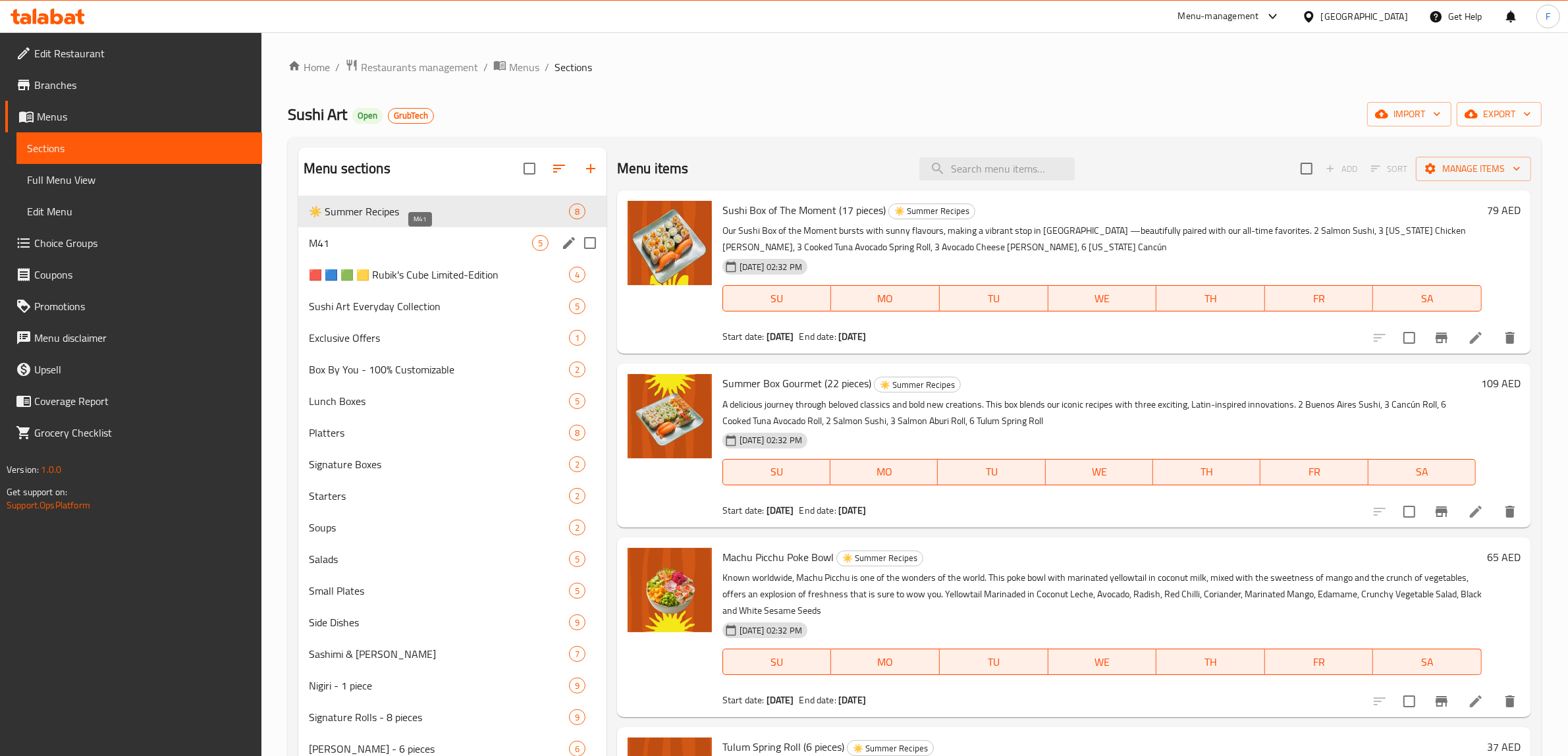
click at [386, 245] on span "M41" at bounding box center [420, 243] width 223 height 16
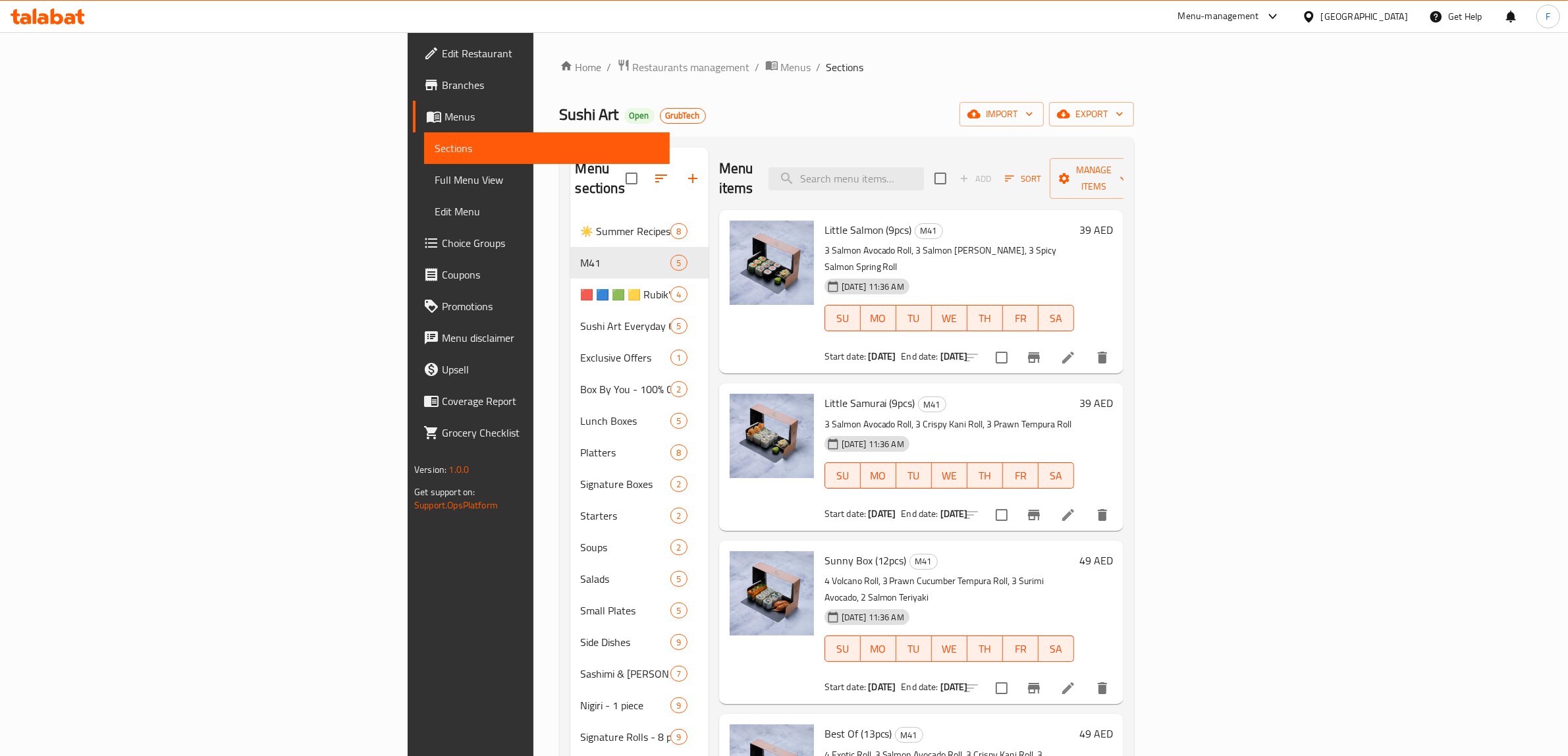
click at [1086, 346] on li at bounding box center [1068, 357] width 37 height 24
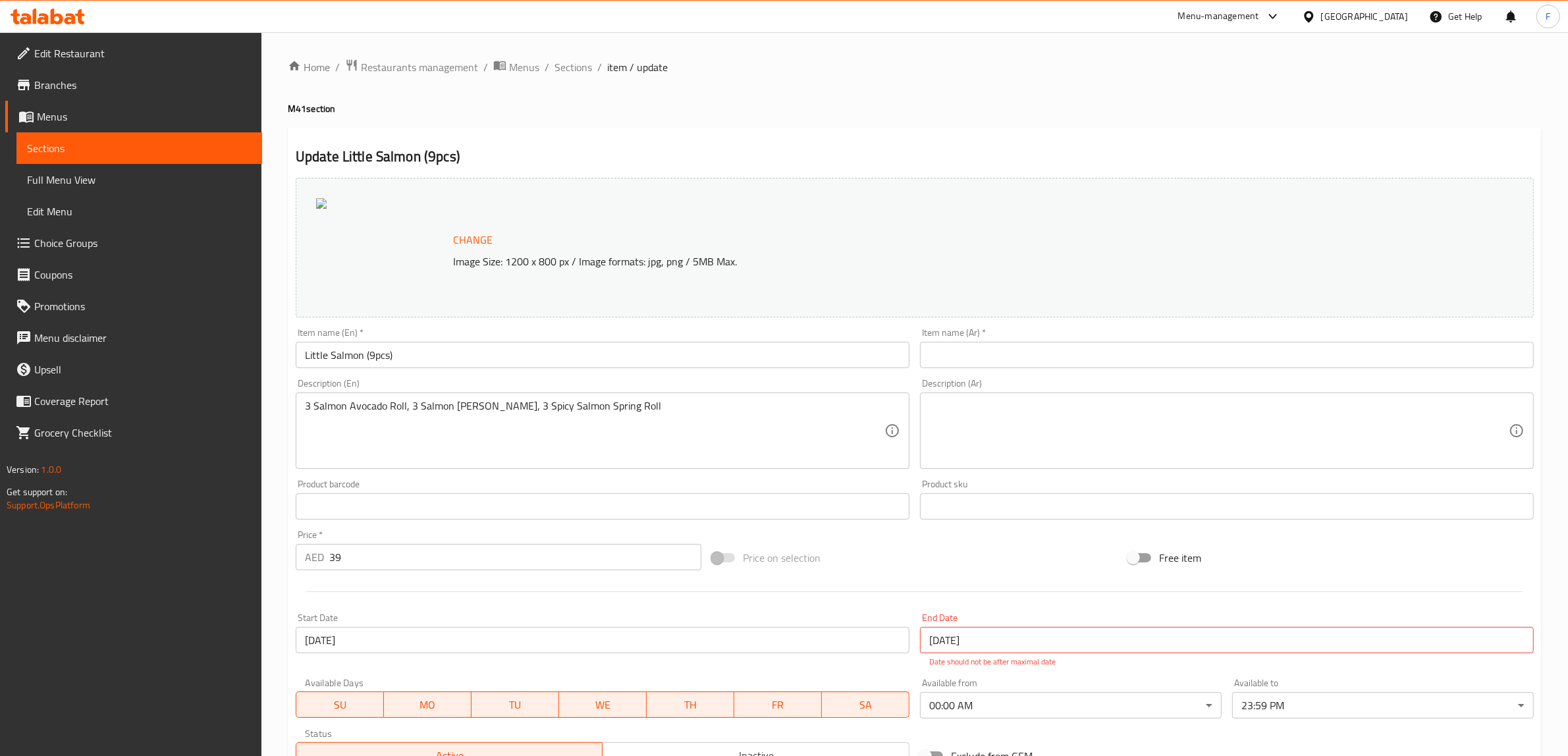
drag, startPoint x: 564, startPoint y: 64, endPoint x: 602, endPoint y: 83, distance: 42.5
click at [564, 64] on span "Sections" at bounding box center [573, 67] width 37 height 16
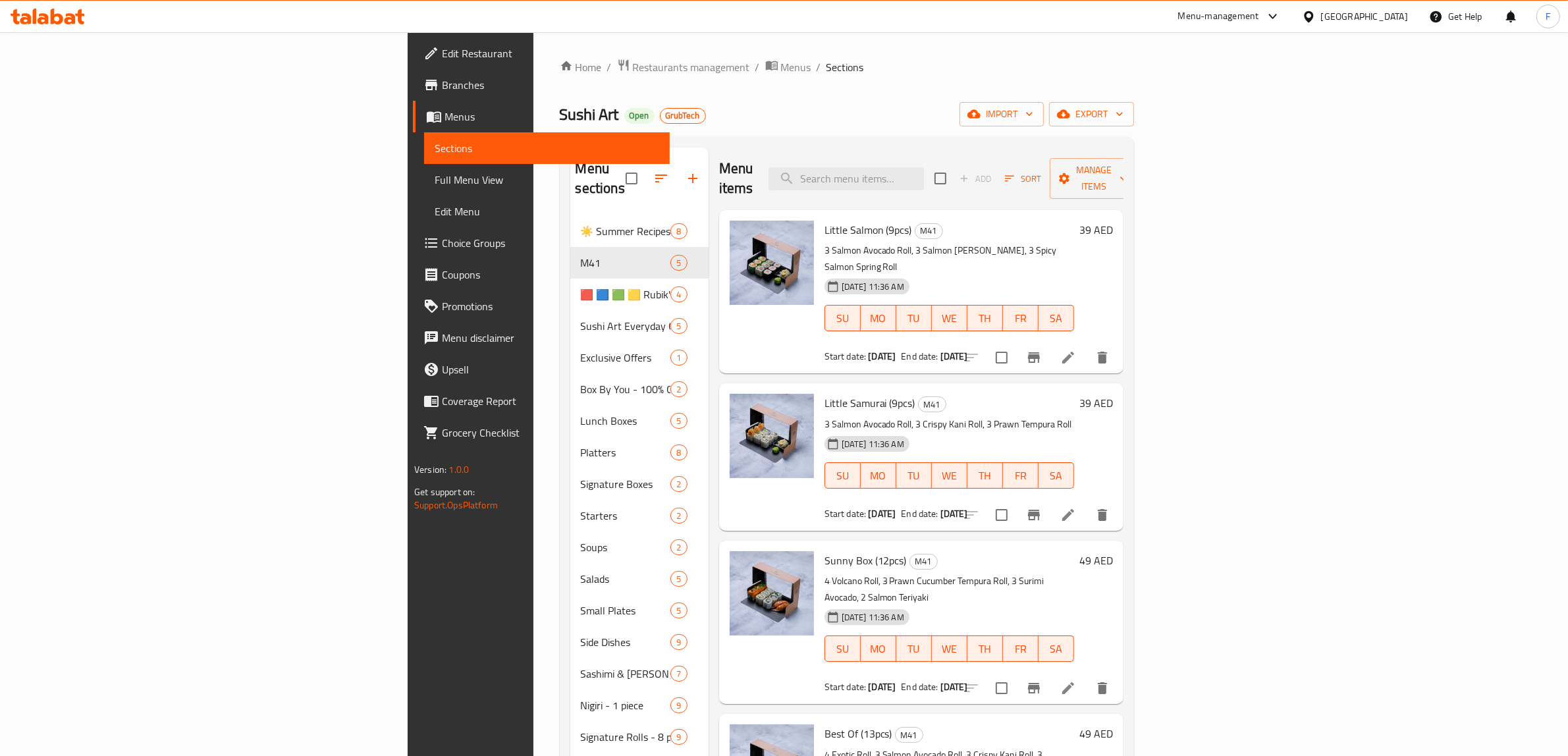
click at [1086, 503] on li at bounding box center [1068, 514] width 37 height 24
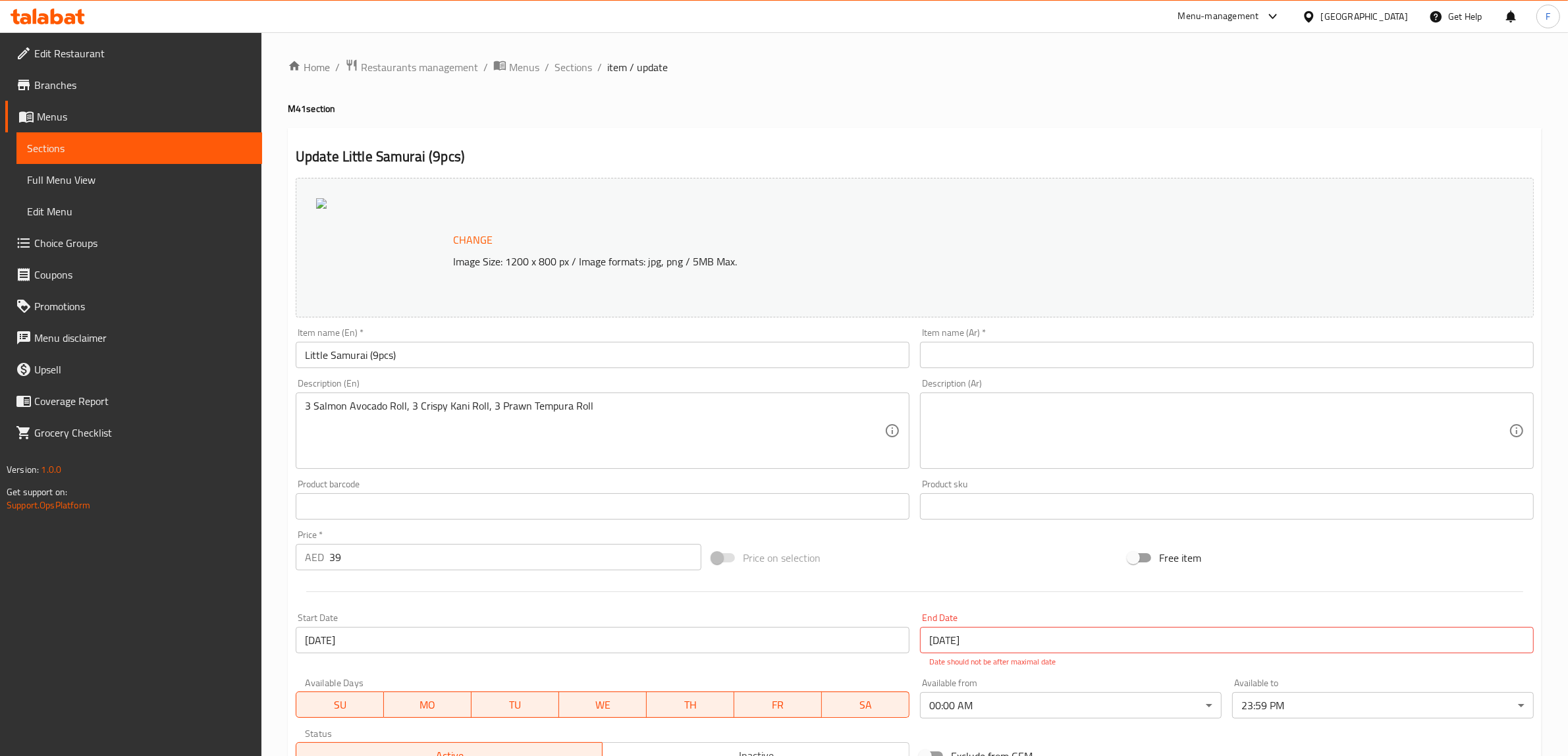
drag, startPoint x: 113, startPoint y: 83, endPoint x: 118, endPoint y: 77, distance: 7.8
click at [113, 83] on span "Branches" at bounding box center [143, 85] width 217 height 16
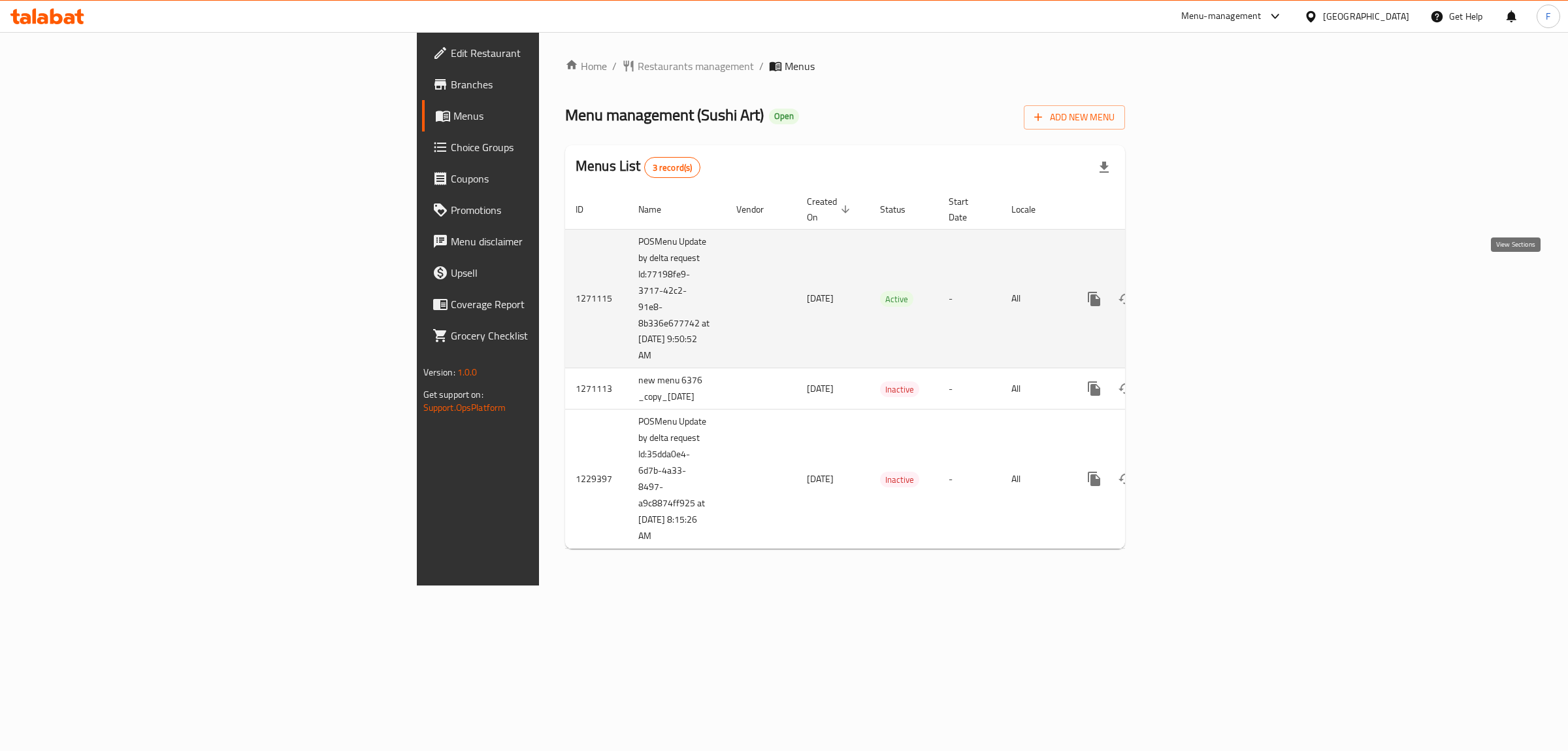
click at [1196, 291] on icon "enhanced table" at bounding box center [1189, 298] width 16 height 16
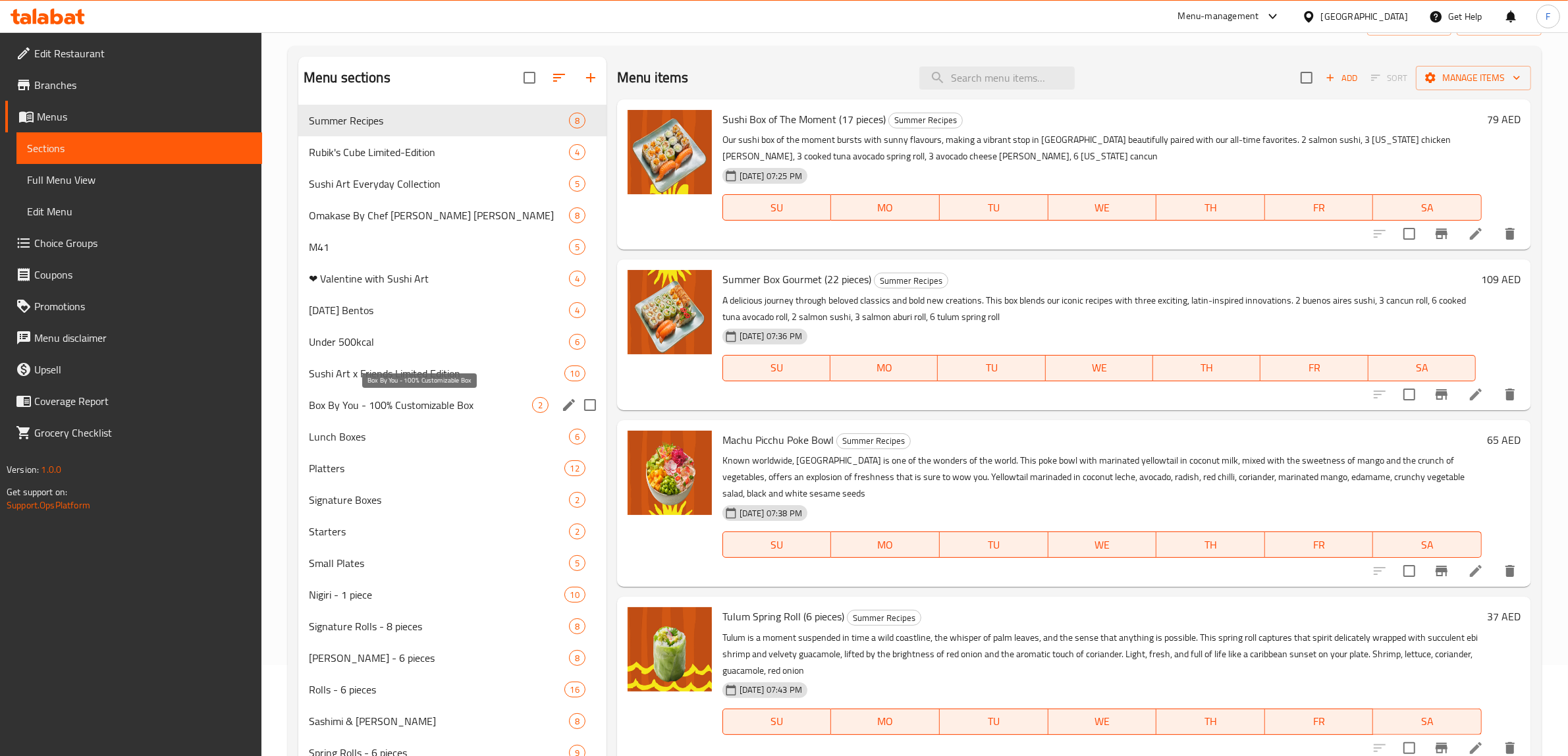
scroll to position [36, 0]
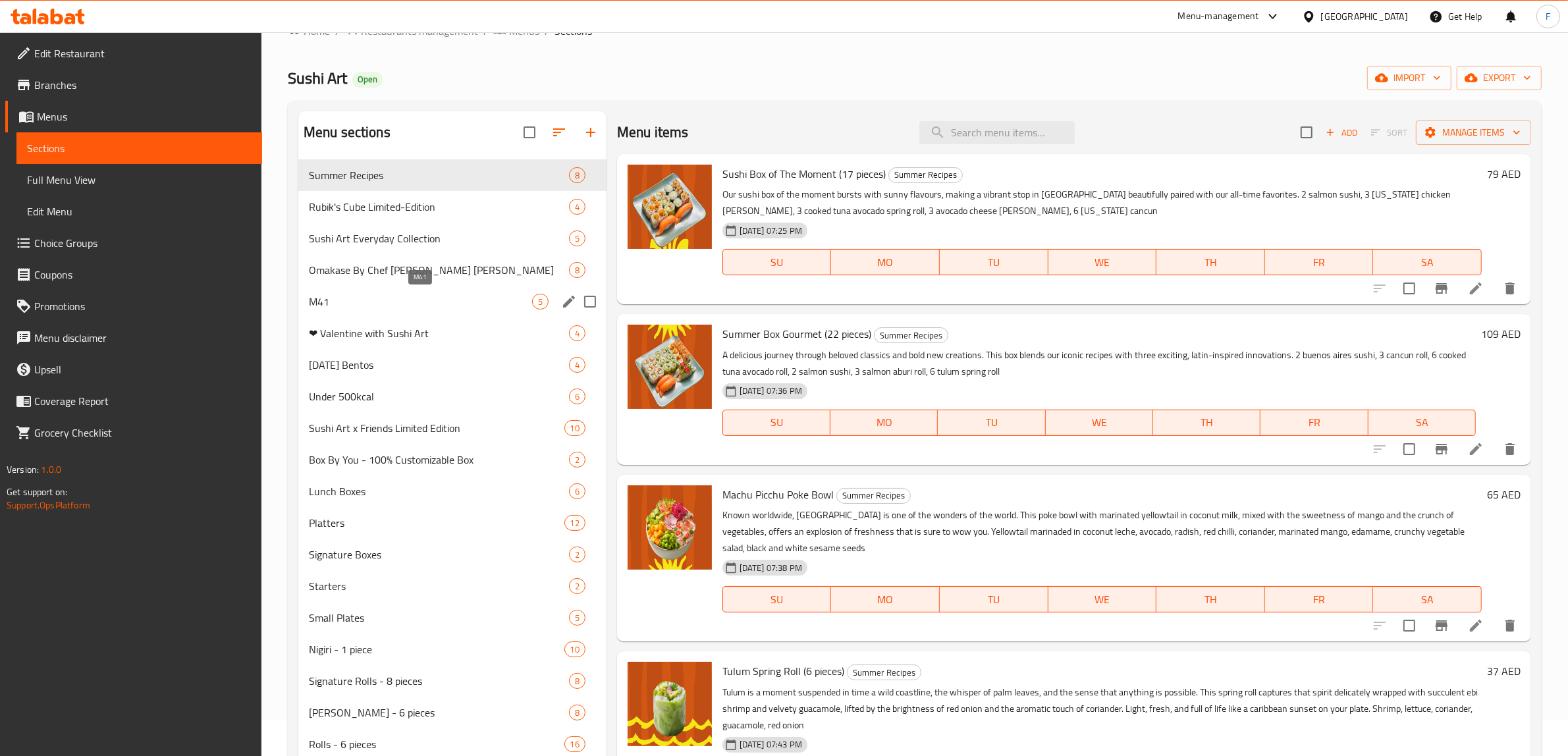
click at [376, 303] on span "M41" at bounding box center [420, 301] width 223 height 16
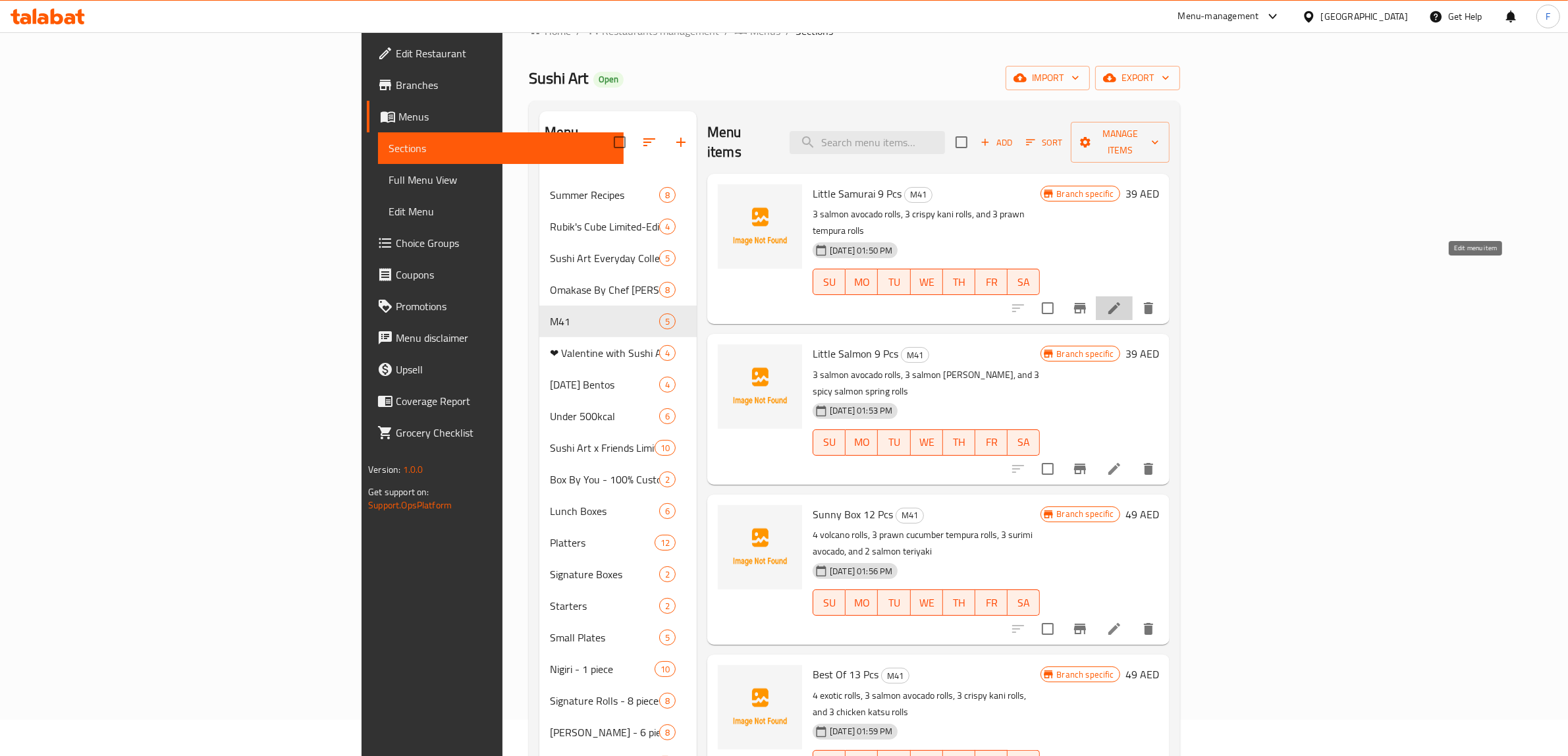
click at [1122, 300] on icon at bounding box center [1114, 308] width 16 height 16
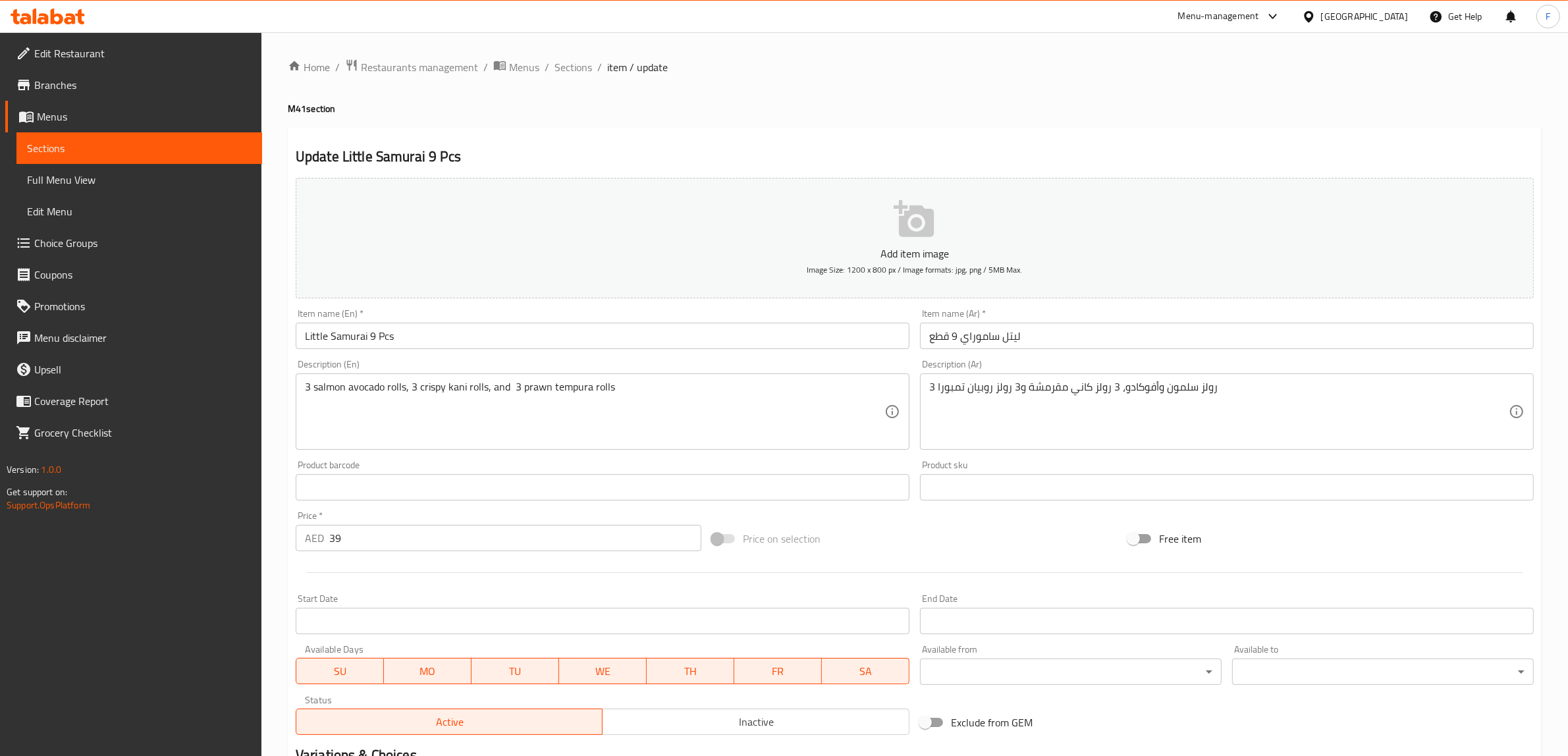
click at [182, 80] on span "Branches" at bounding box center [143, 85] width 217 height 16
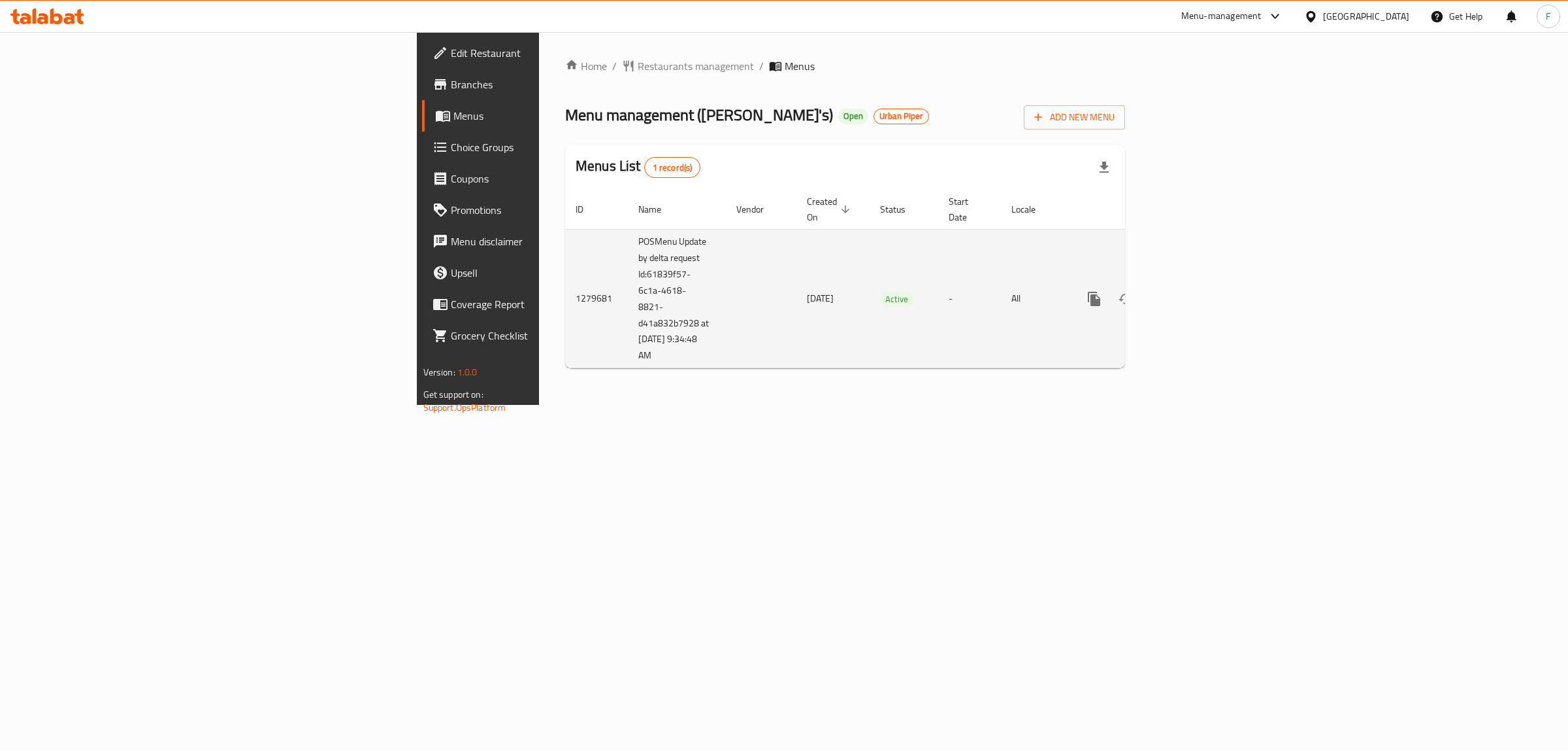
click at [1196, 291] on icon "enhanced table" at bounding box center [1189, 298] width 16 height 16
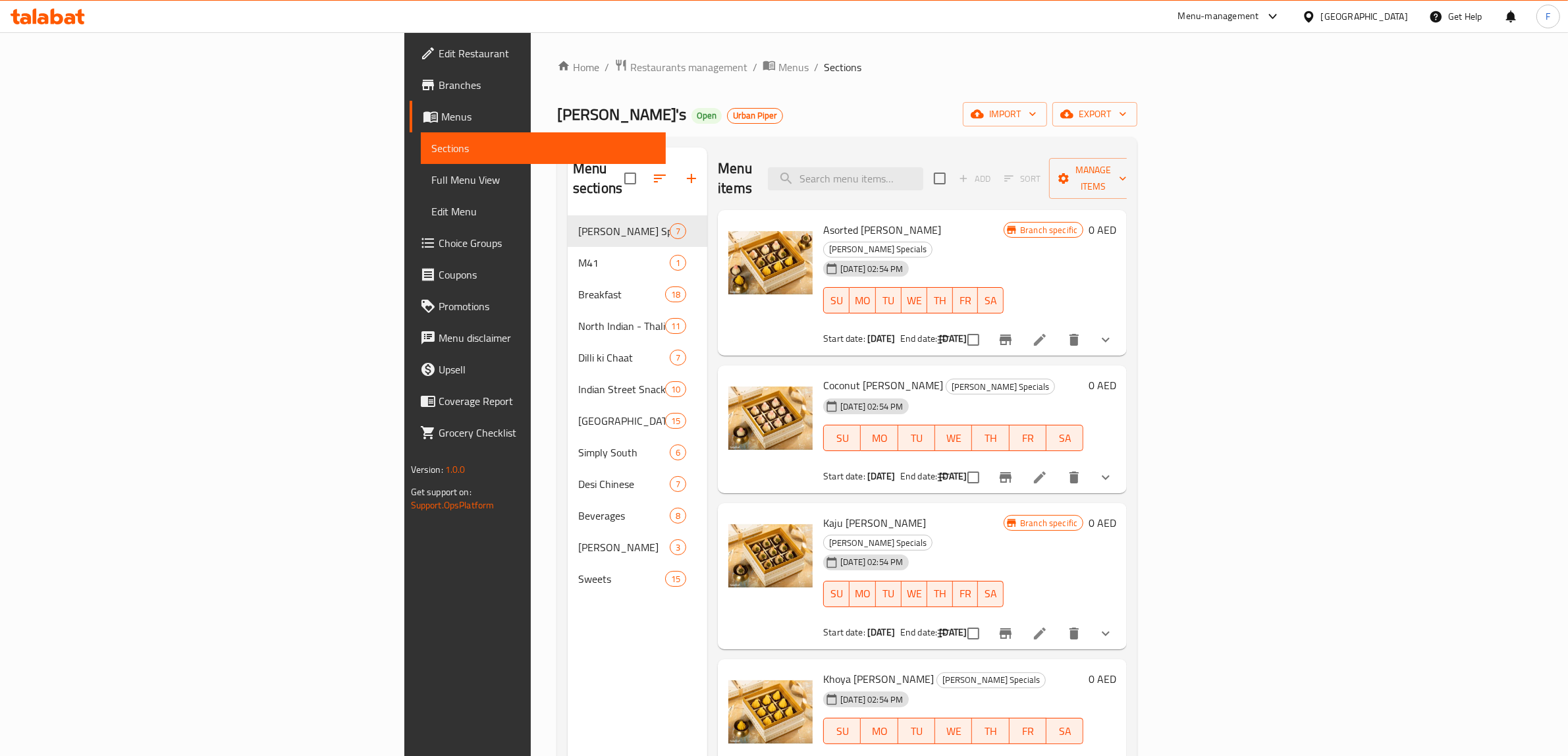
click at [966, 153] on div "Menu items Add Sort Manage items" at bounding box center [922, 178] width 409 height 62
click at [923, 167] on input "search" at bounding box center [845, 178] width 156 height 23
paste input "Paneer Tikka Masala Combo"
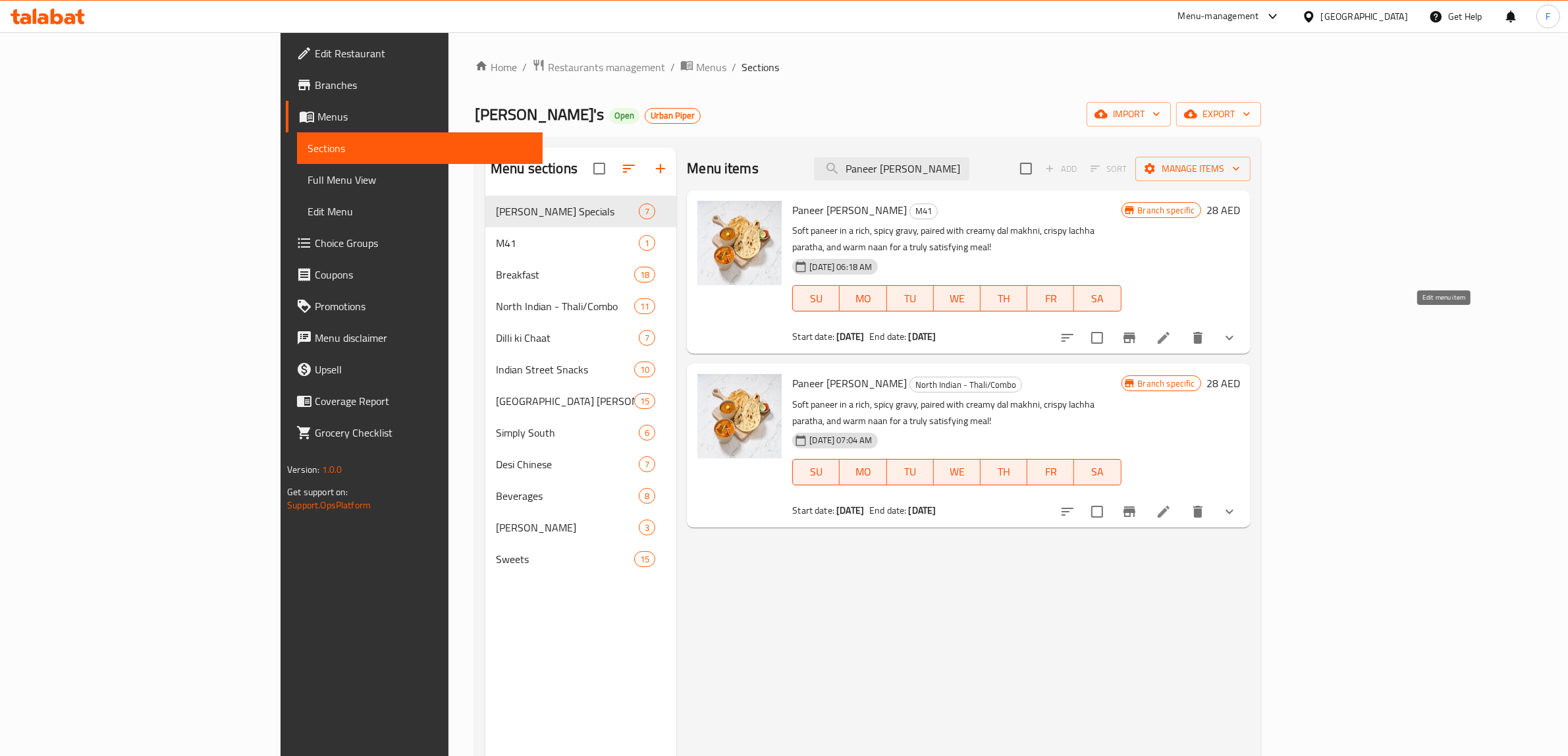
type input "Paneer Tikka Masala Combo"
click at [1171, 330] on icon at bounding box center [1163, 337] width 16 height 16
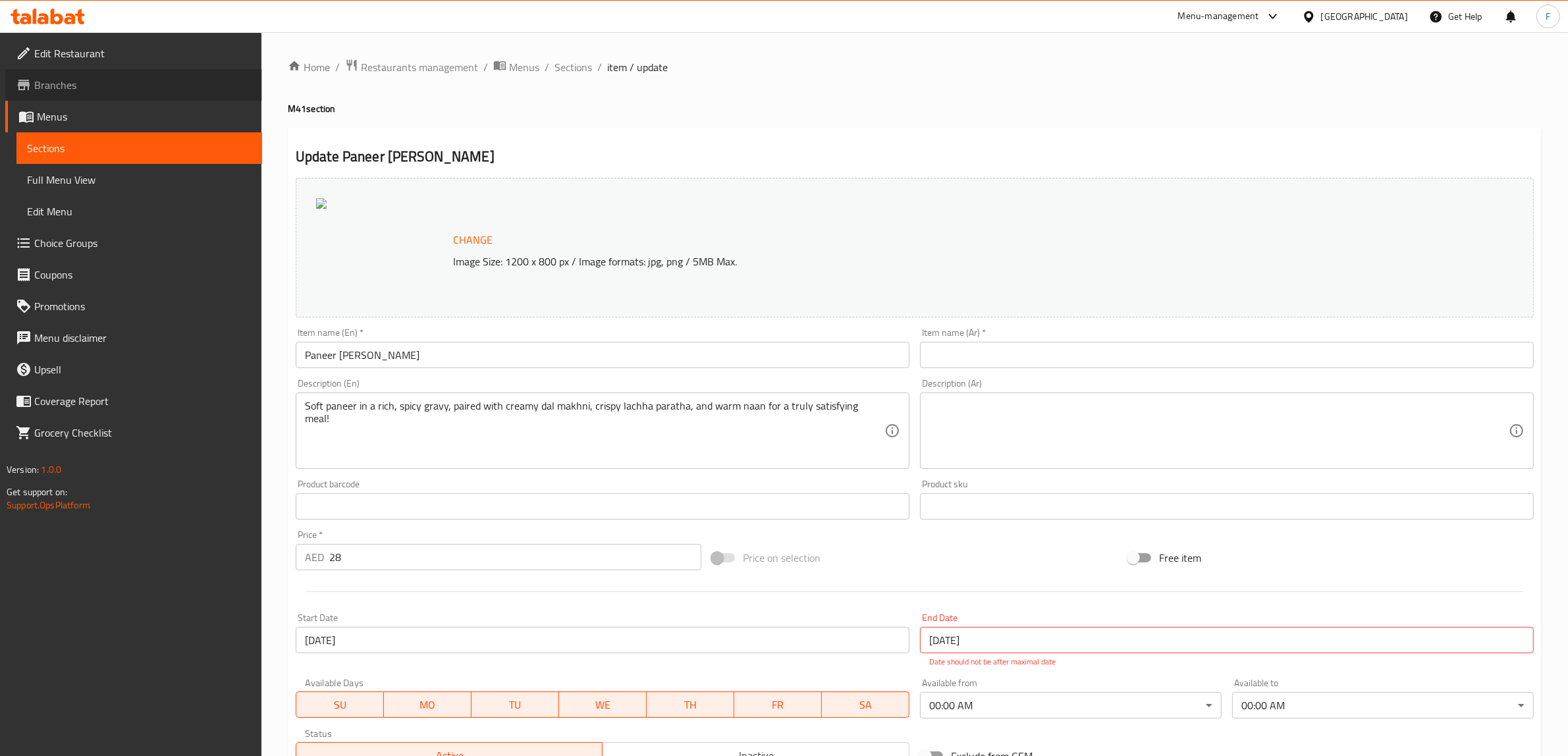
click at [93, 91] on span "Branches" at bounding box center [143, 85] width 217 height 16
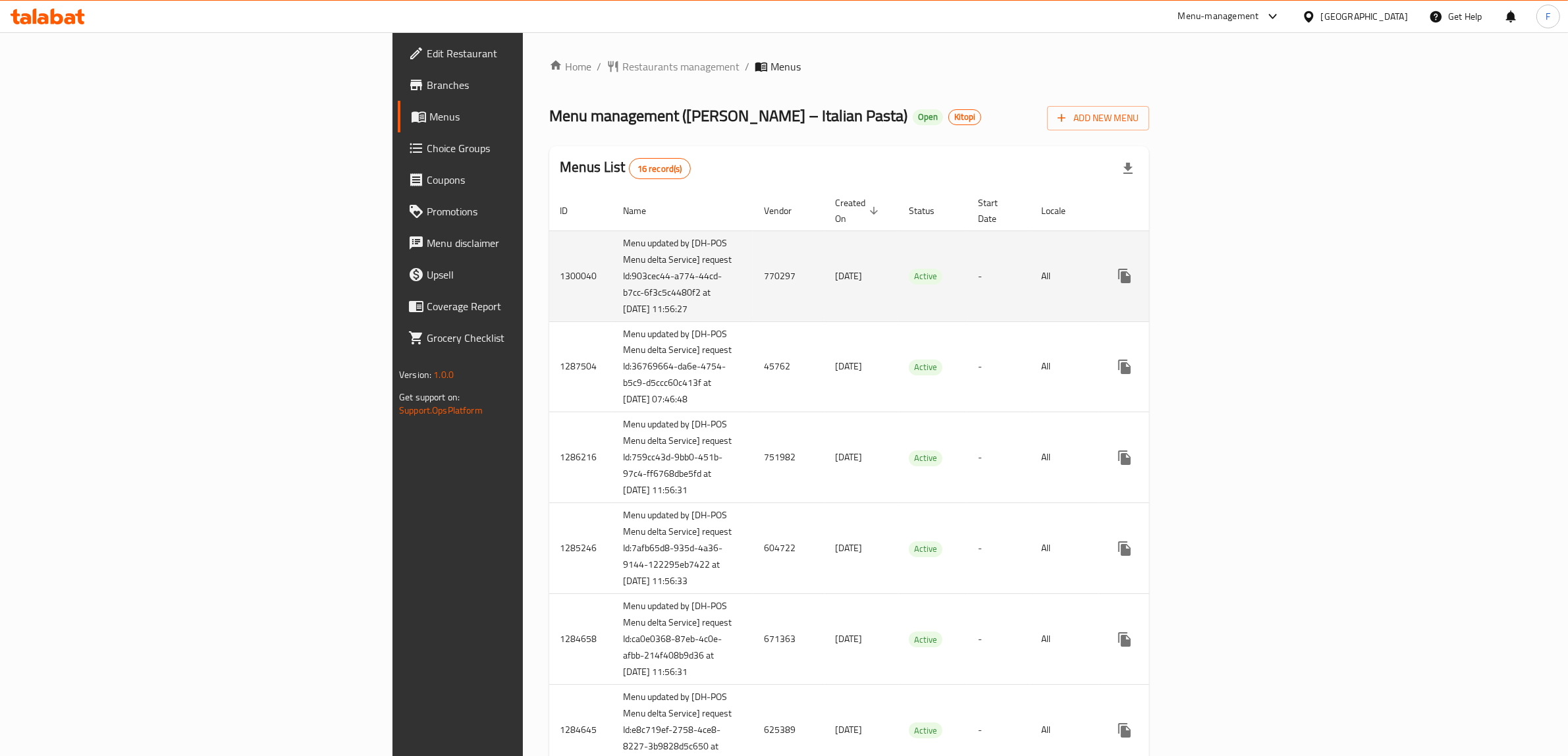
click at [753, 273] on td "770297" at bounding box center [789, 276] width 71 height 91
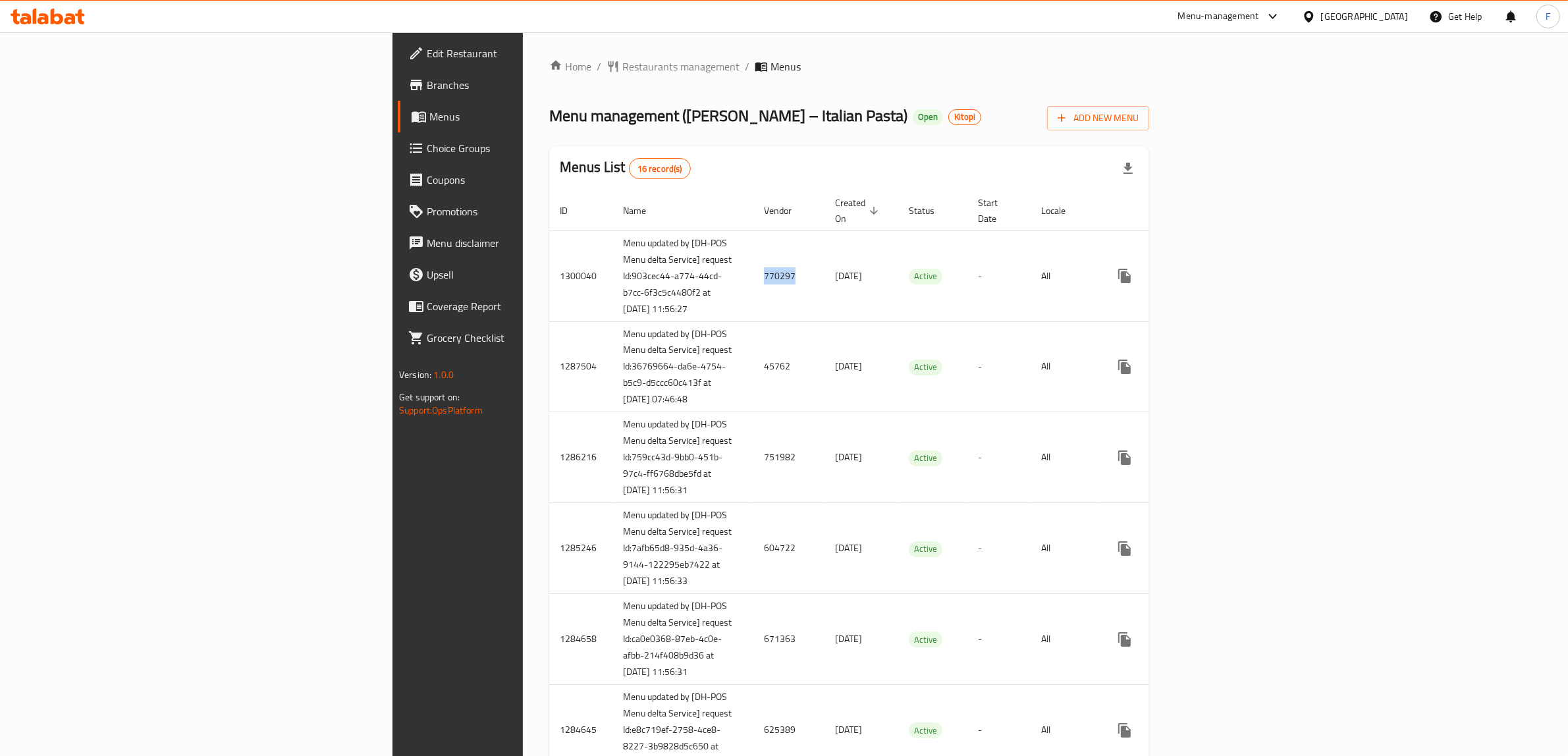
copy td "770297"
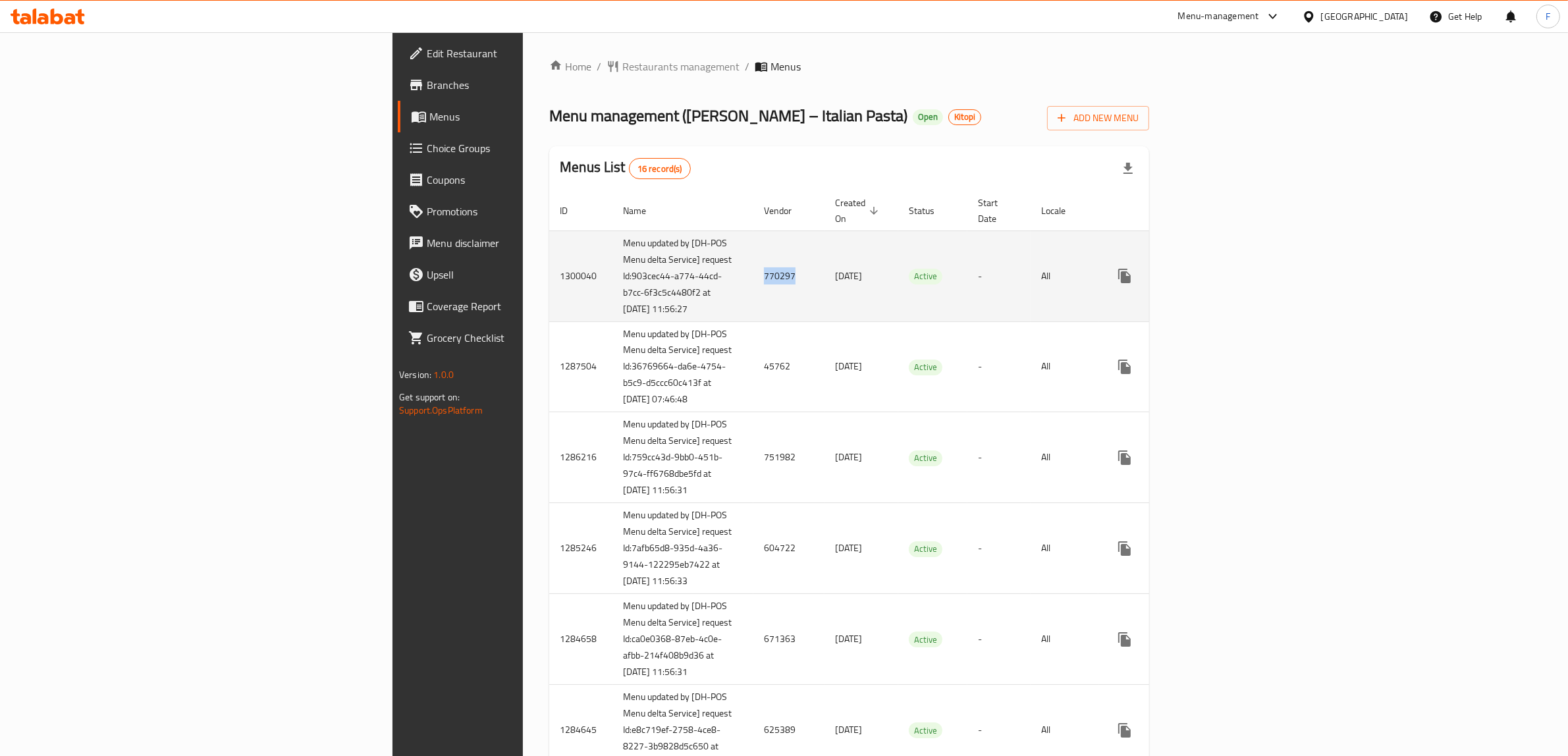
click at [1225, 271] on icon "enhanced table" at bounding box center [1220, 276] width 12 height 12
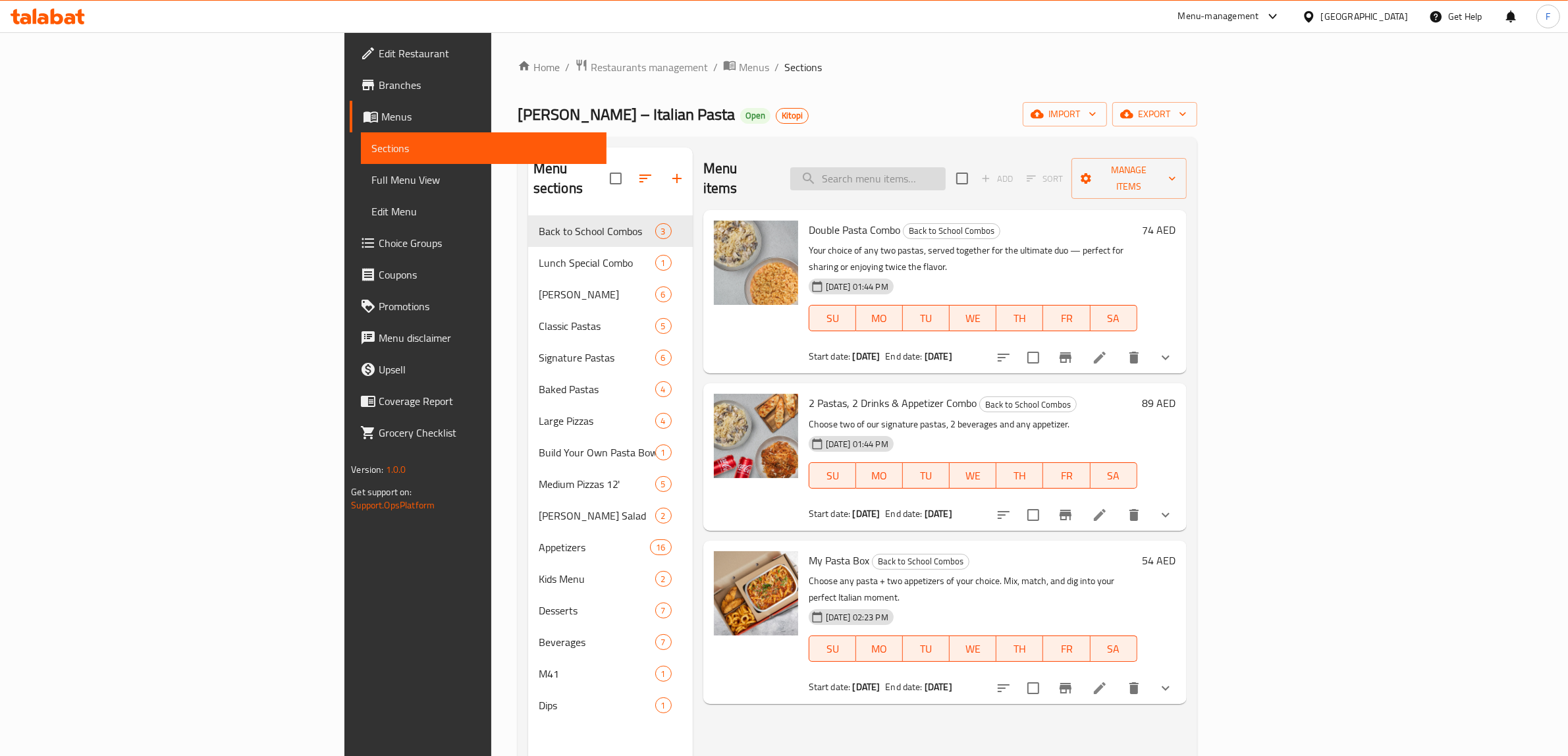
click at [946, 172] on input "search" at bounding box center [868, 178] width 156 height 23
paste input "Spaghetti Bolognese + Drink"
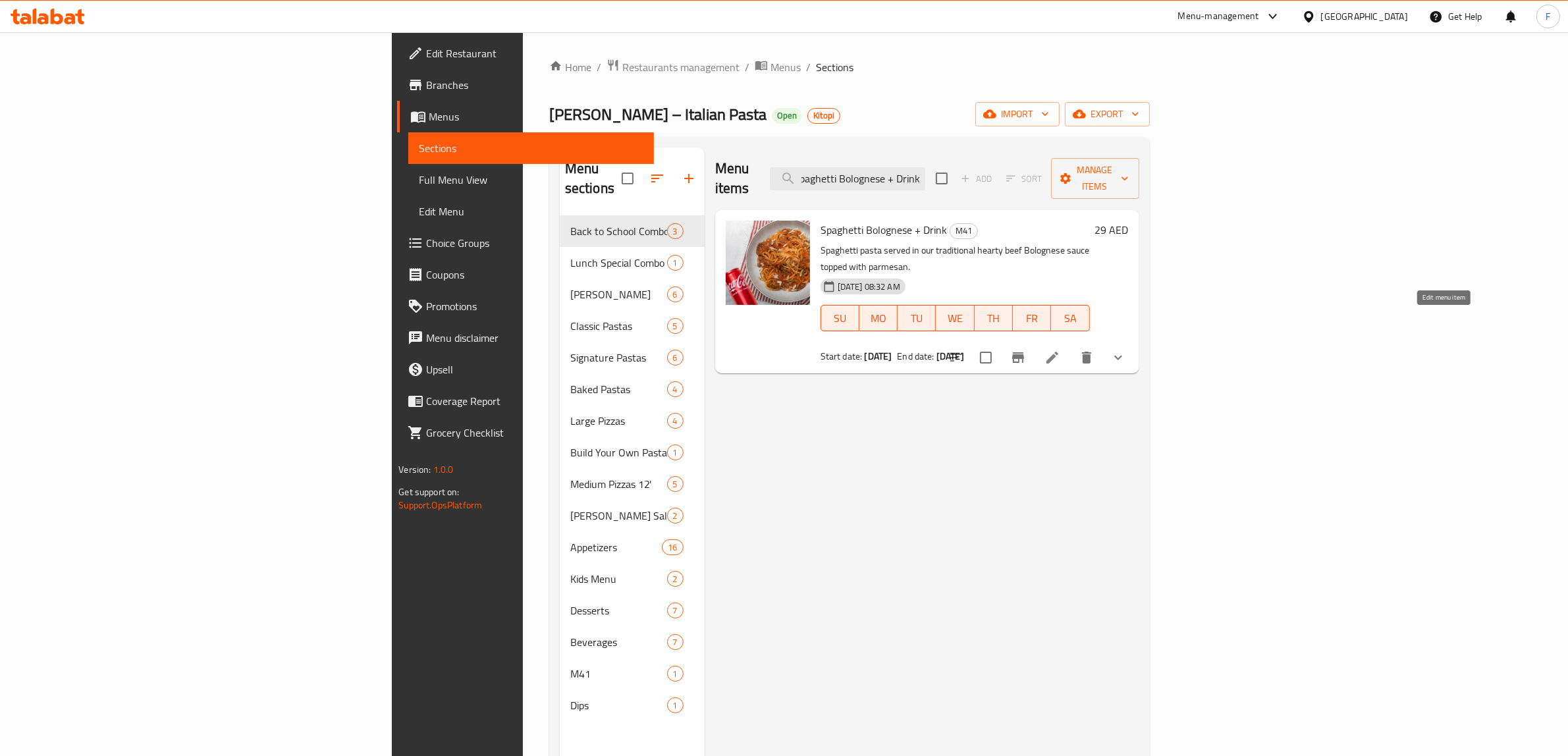
type input "Spaghetti Bolognese + Drink"
click at [1061, 350] on icon at bounding box center [1052, 357] width 16 height 16
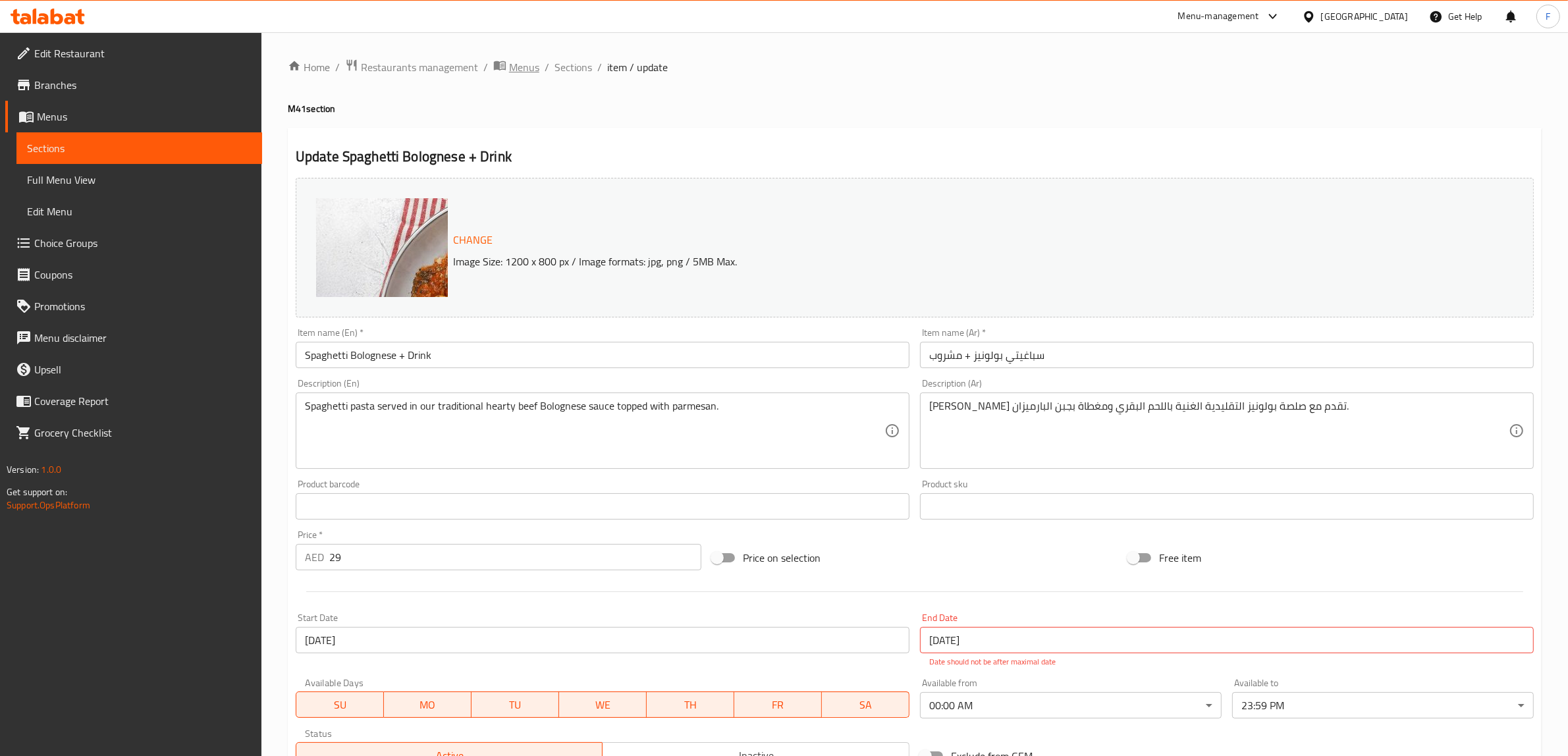
click at [523, 63] on span "Menus" at bounding box center [524, 67] width 30 height 16
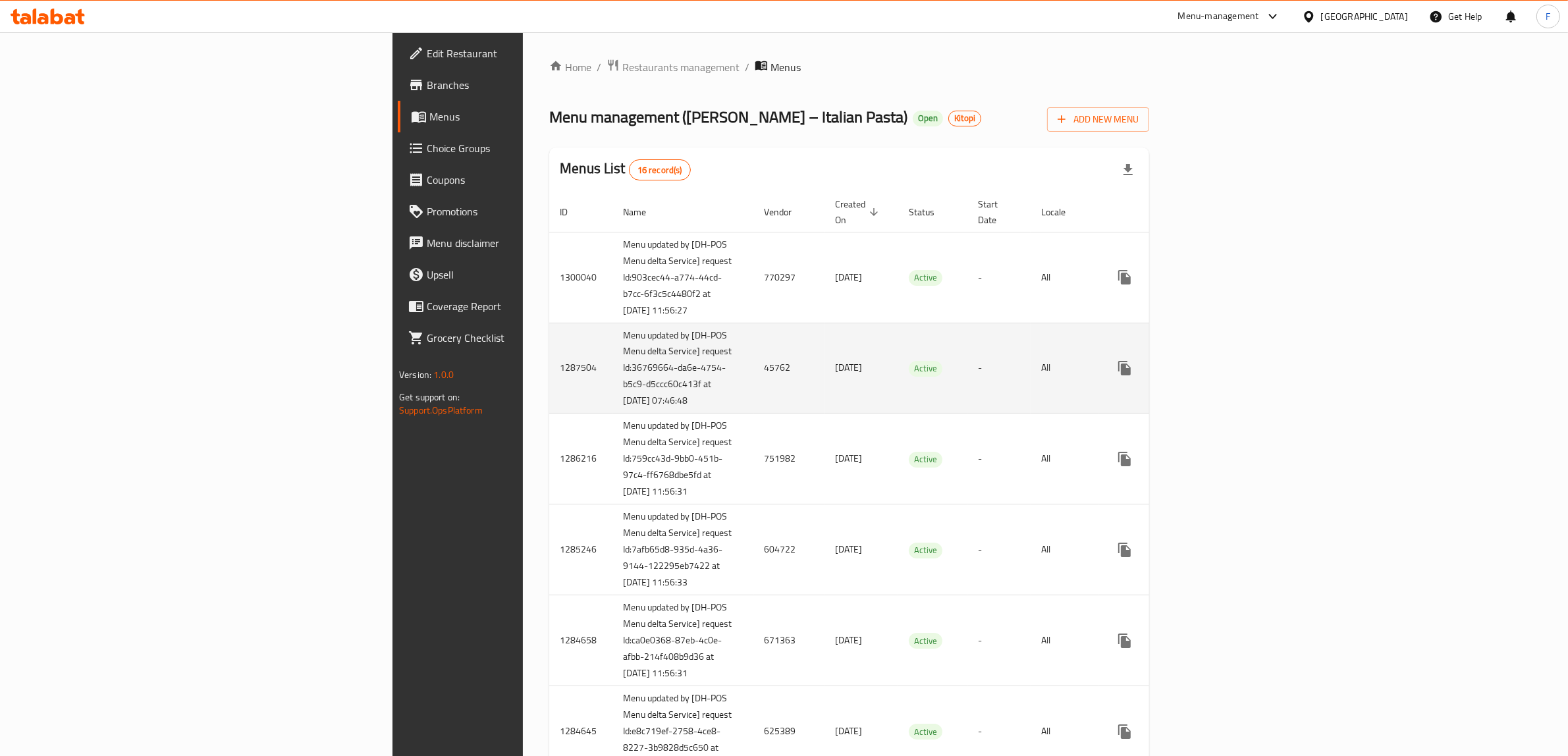
click at [753, 378] on td "45762" at bounding box center [789, 368] width 71 height 91
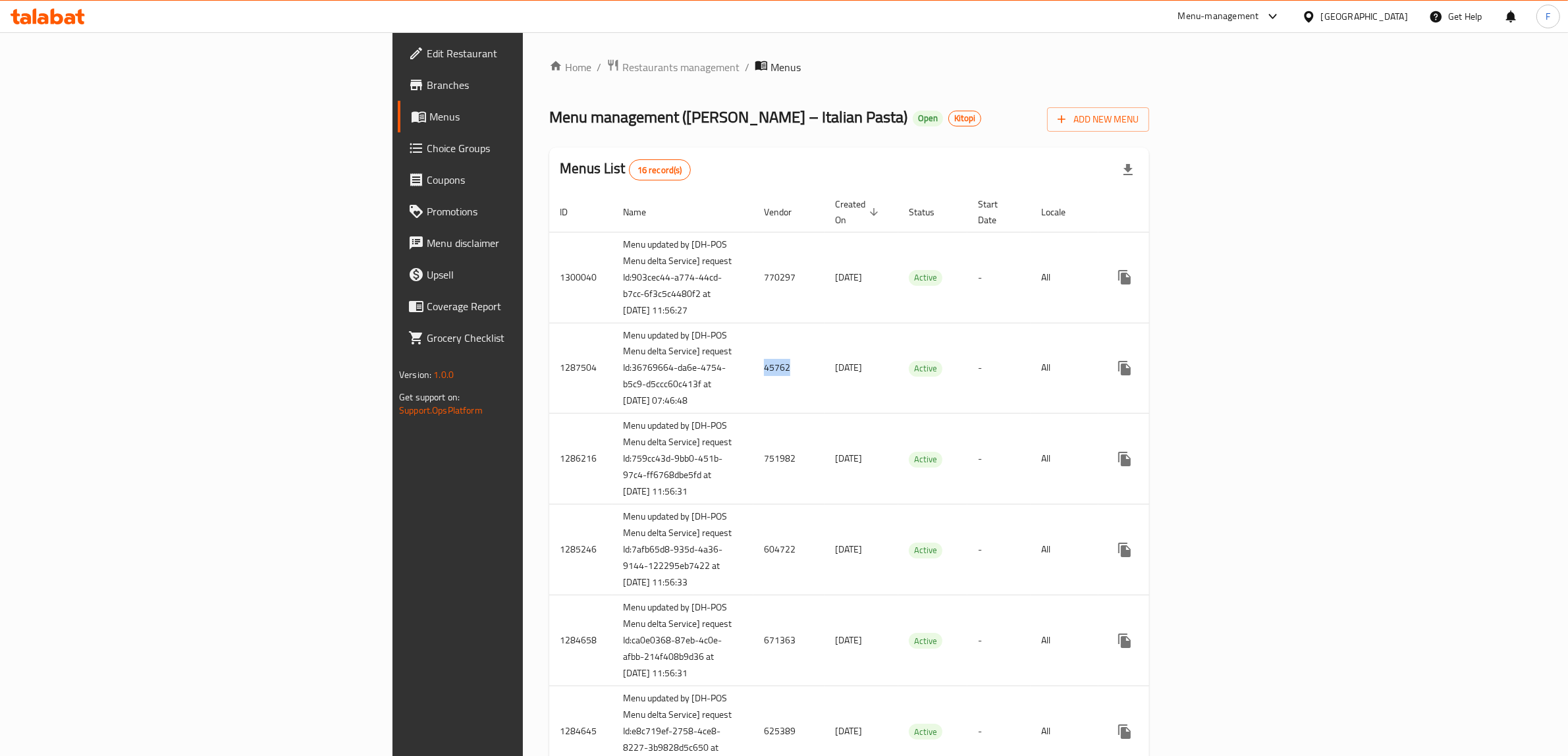
copy td "45762"
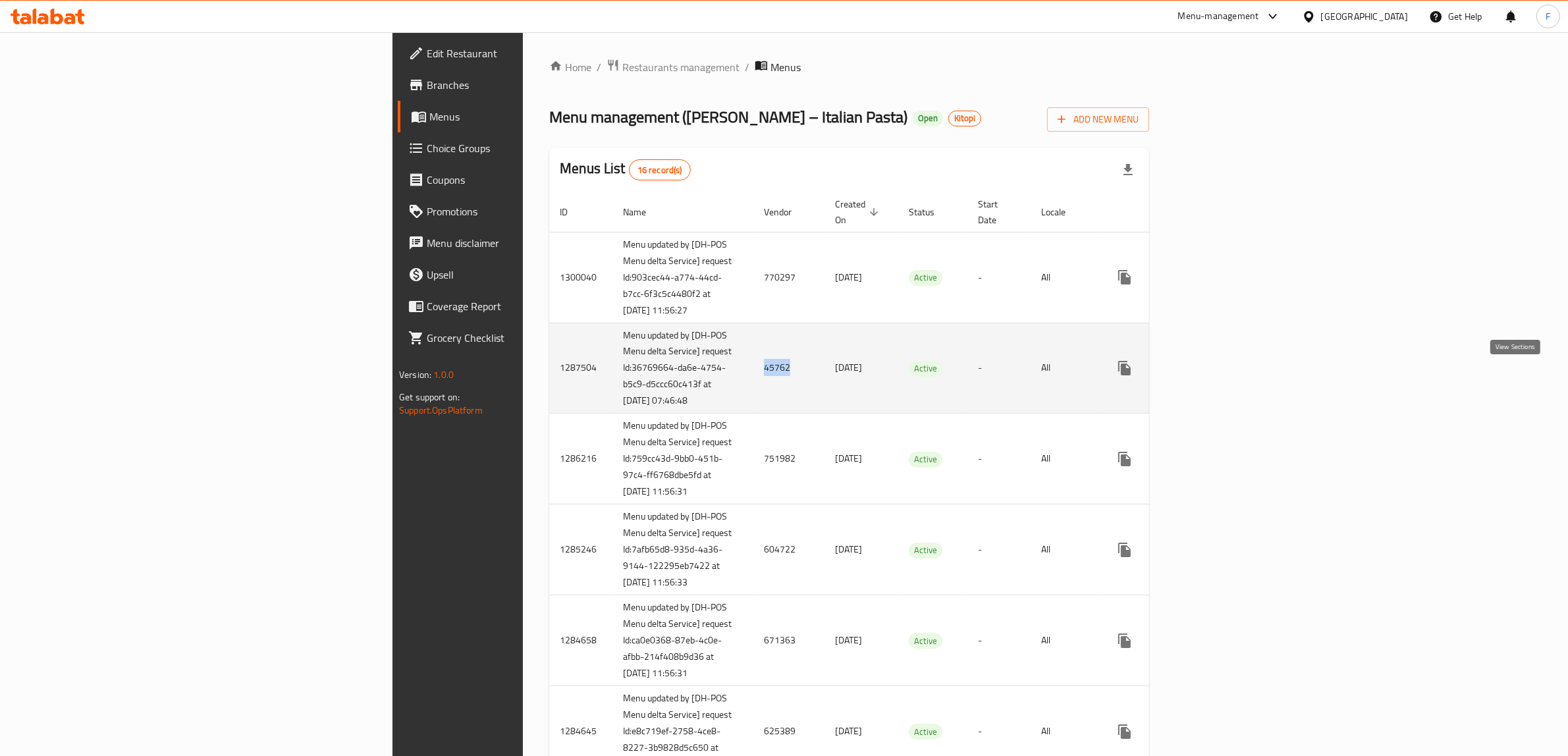
click at [1227, 376] on icon "enhanced table" at bounding box center [1219, 368] width 16 height 16
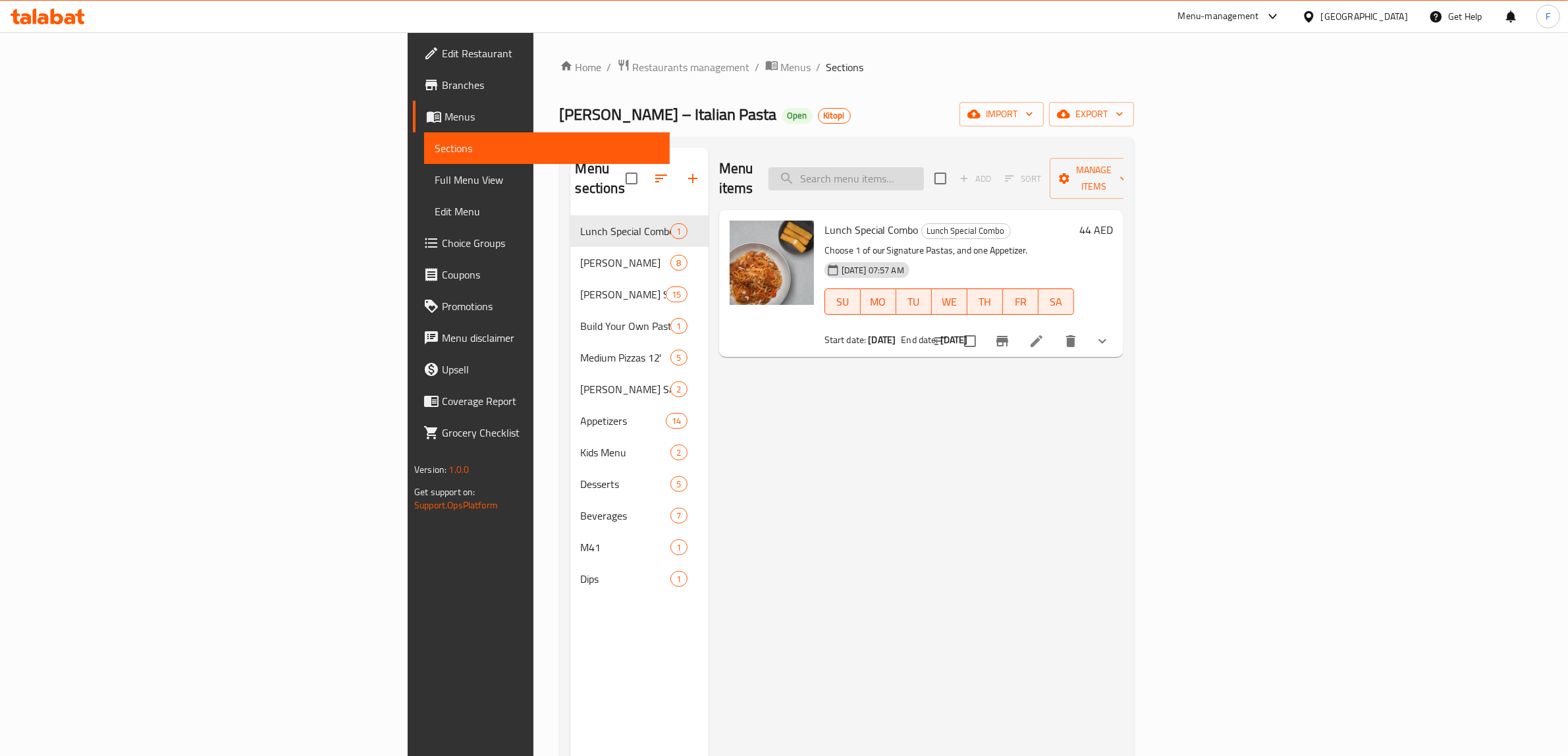
click at [924, 167] on input "search" at bounding box center [846, 178] width 156 height 23
paste input "Spaghetti Bolognese + Drink"
type input "Spaghetti Bolognese + Drink"
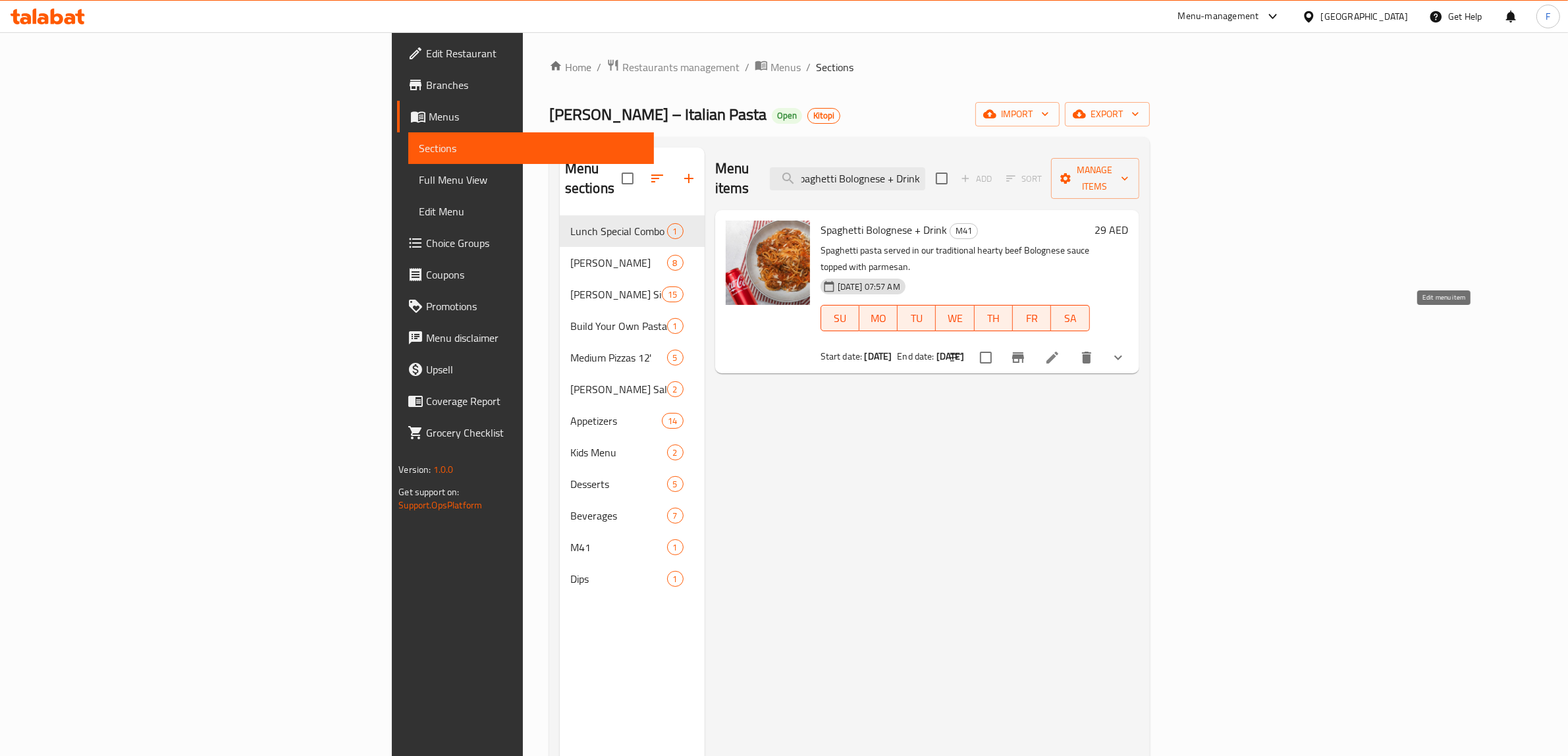
click at [1061, 350] on icon at bounding box center [1052, 357] width 16 height 16
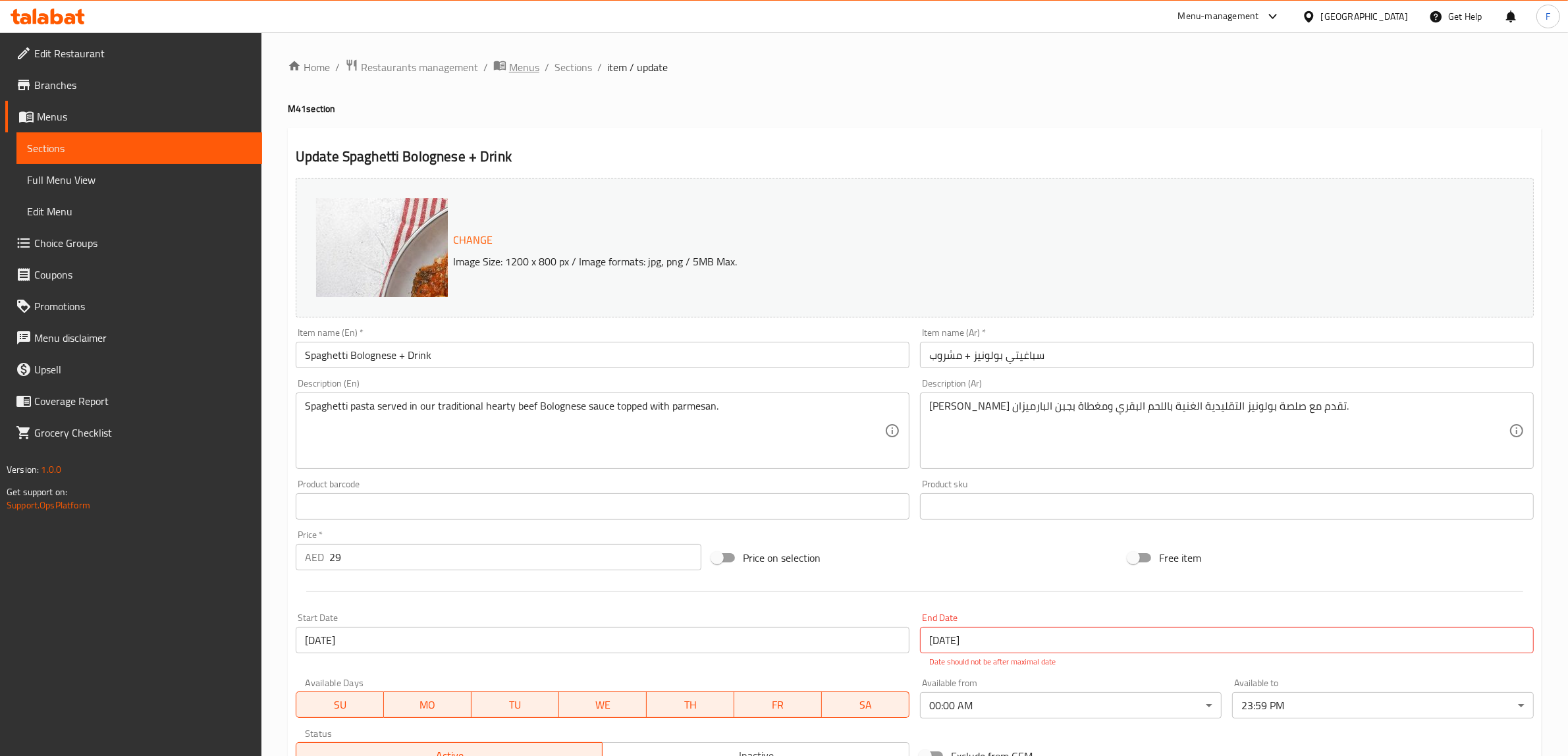
click at [529, 67] on span "Menus" at bounding box center [524, 67] width 30 height 16
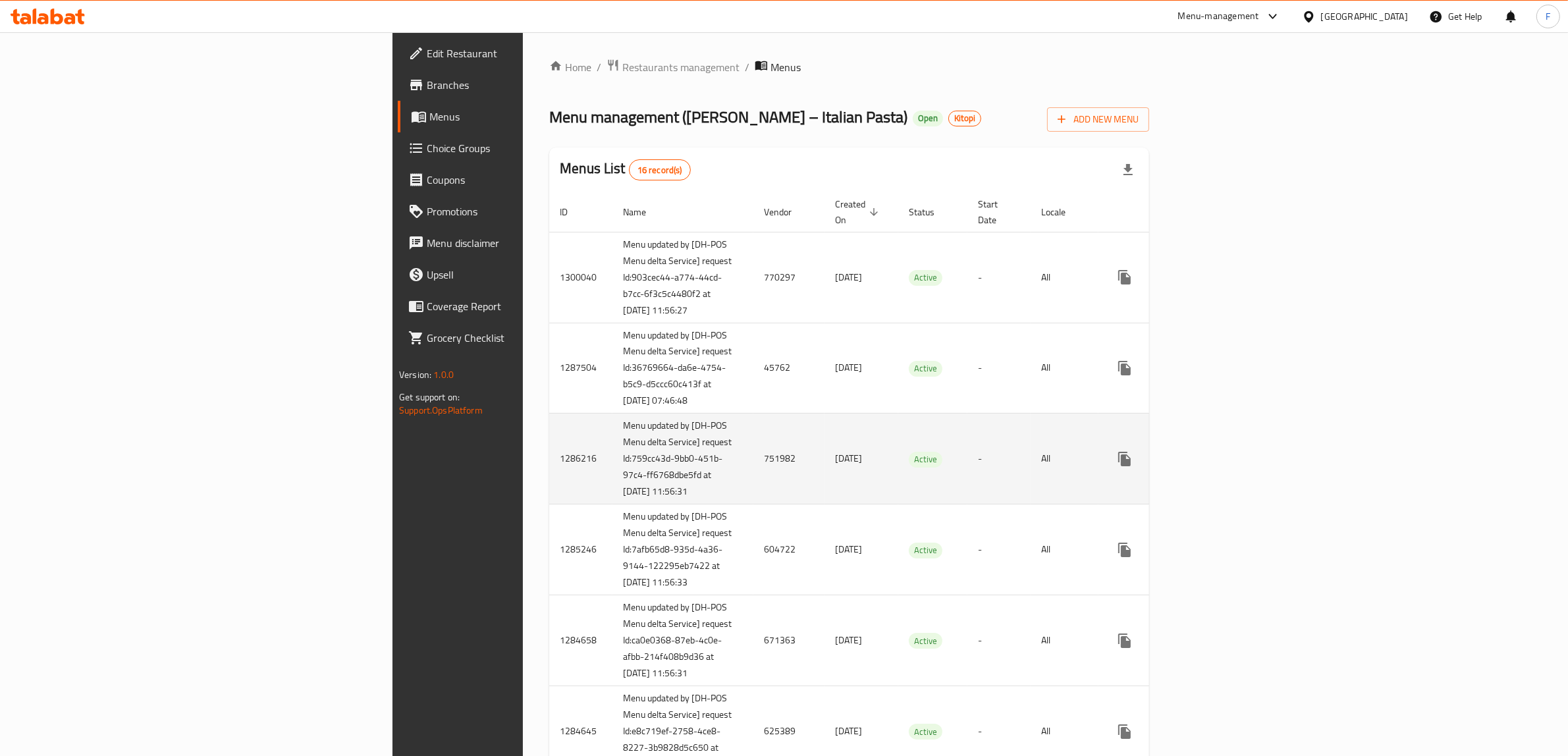
click at [753, 489] on td "751982" at bounding box center [789, 459] width 71 height 91
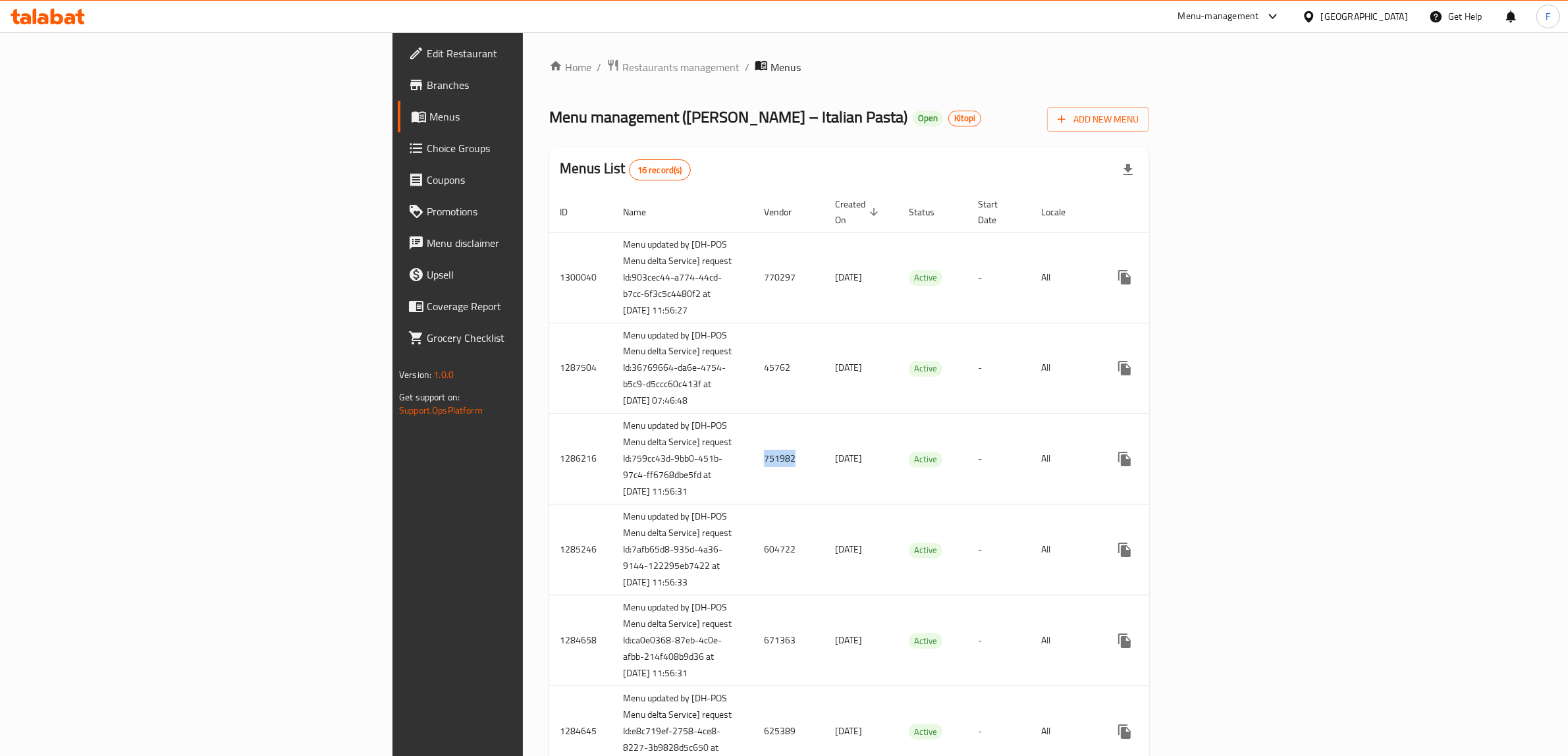
copy td "751982"
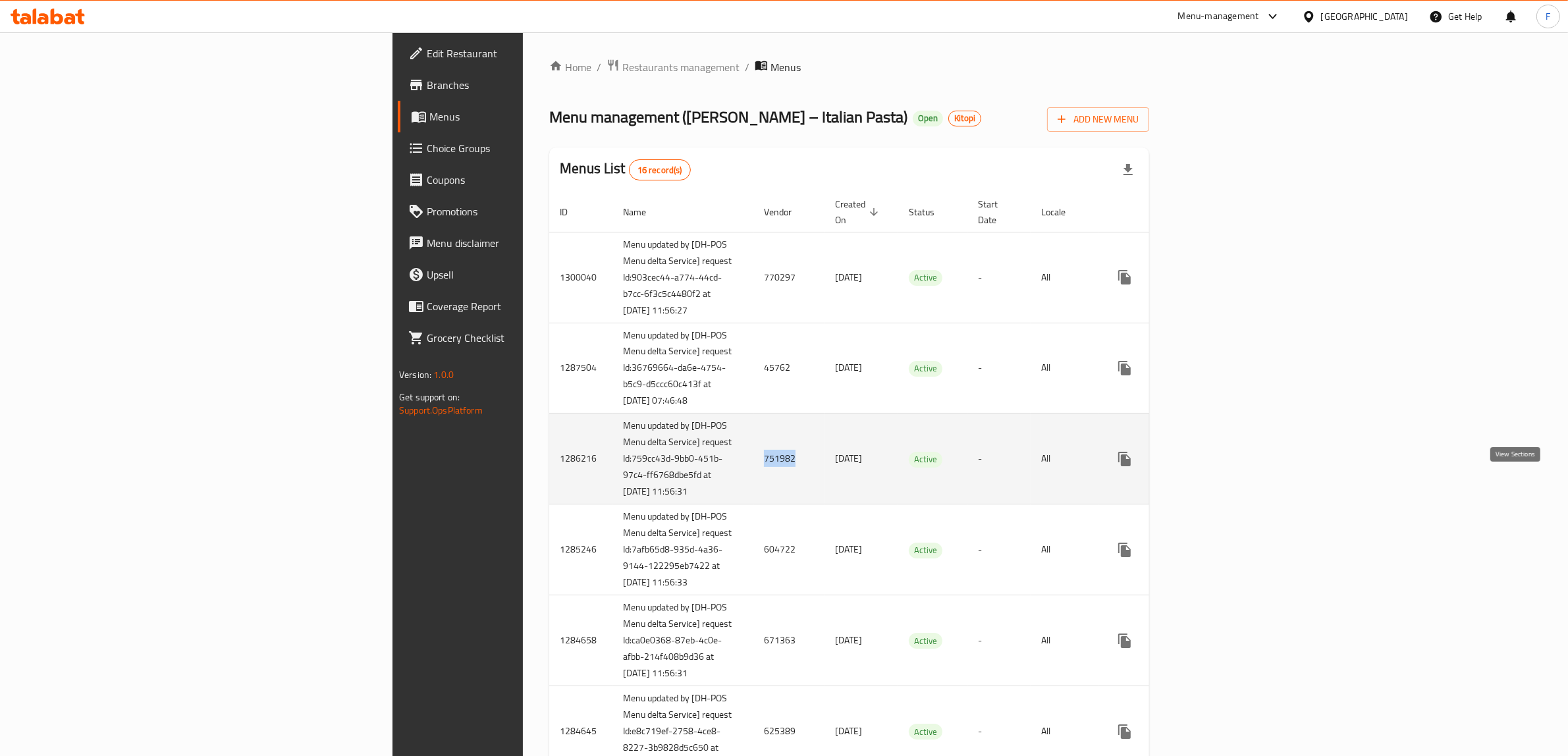
click at [1235, 475] on link "enhanced table" at bounding box center [1220, 459] width 32 height 32
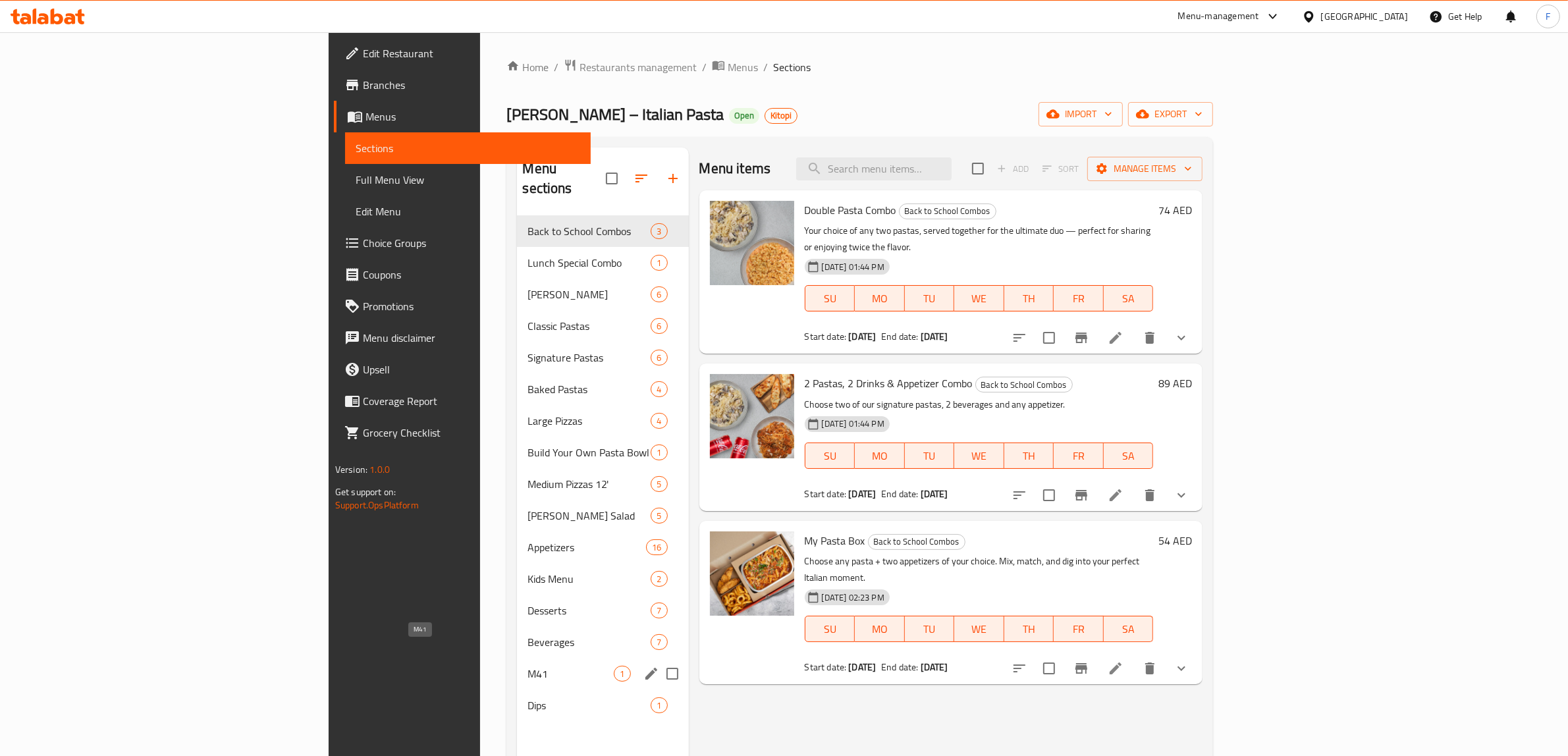
click at [527, 666] on span "M41" at bounding box center [570, 673] width 86 height 16
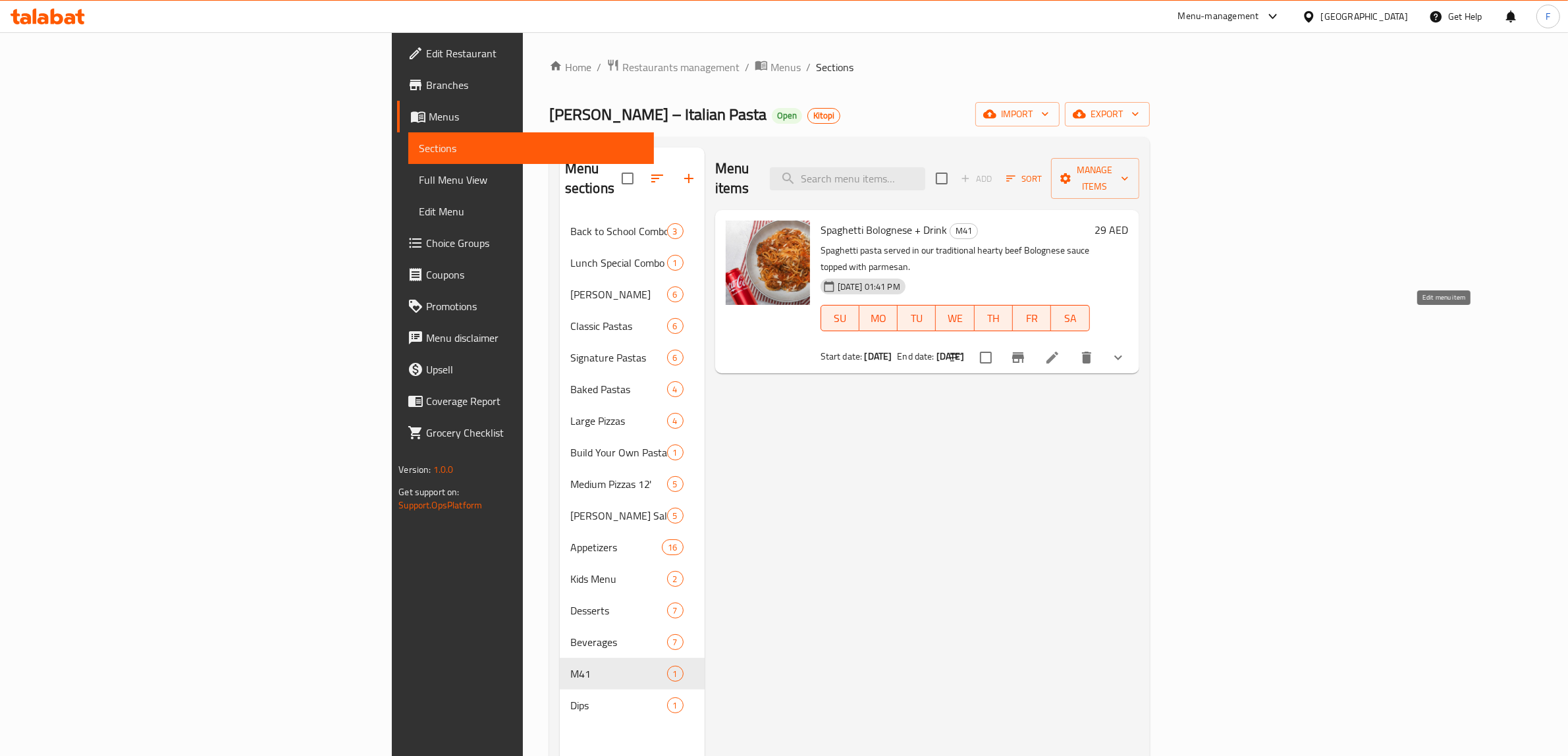
click at [1061, 350] on icon at bounding box center [1052, 357] width 16 height 16
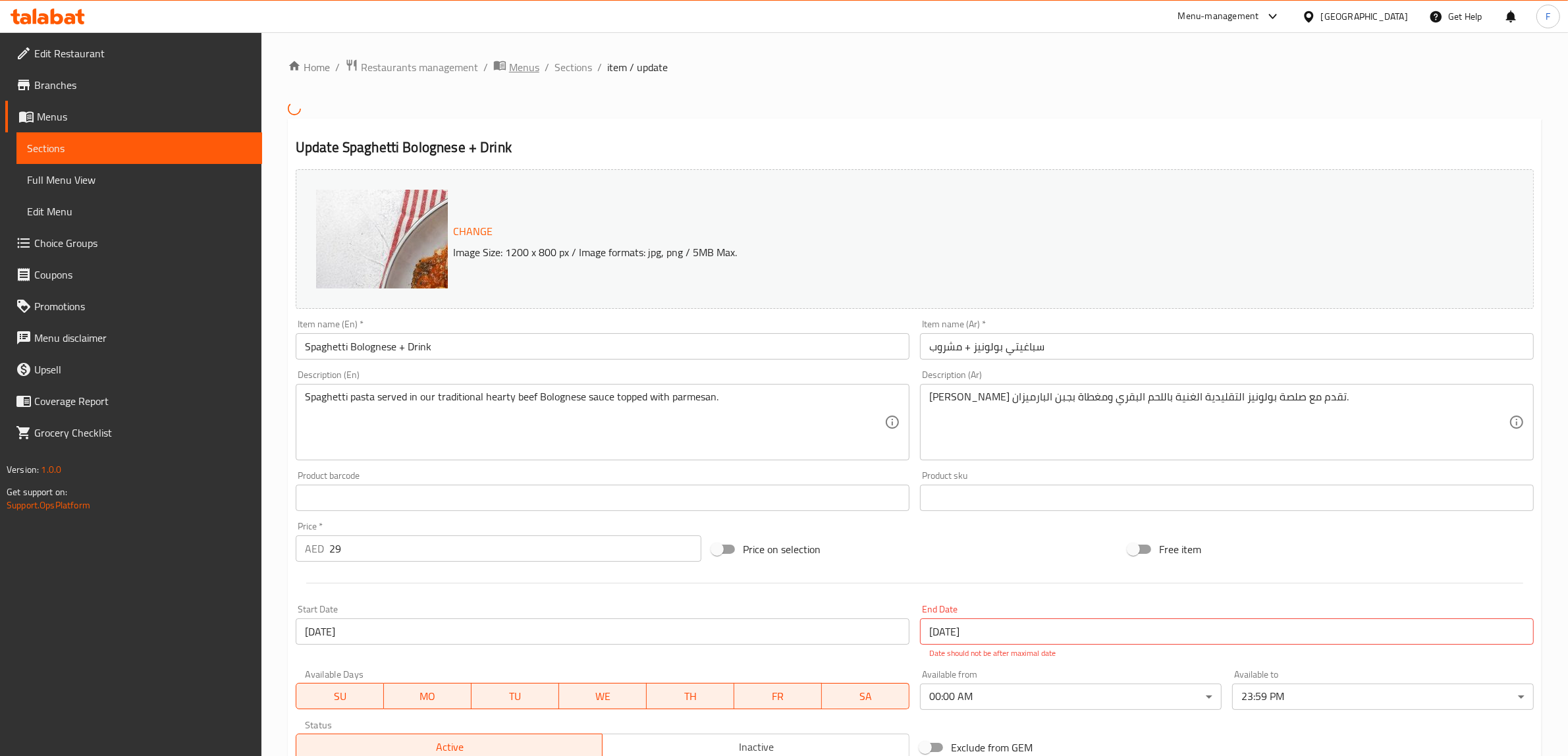
click at [529, 64] on span "Menus" at bounding box center [524, 67] width 30 height 16
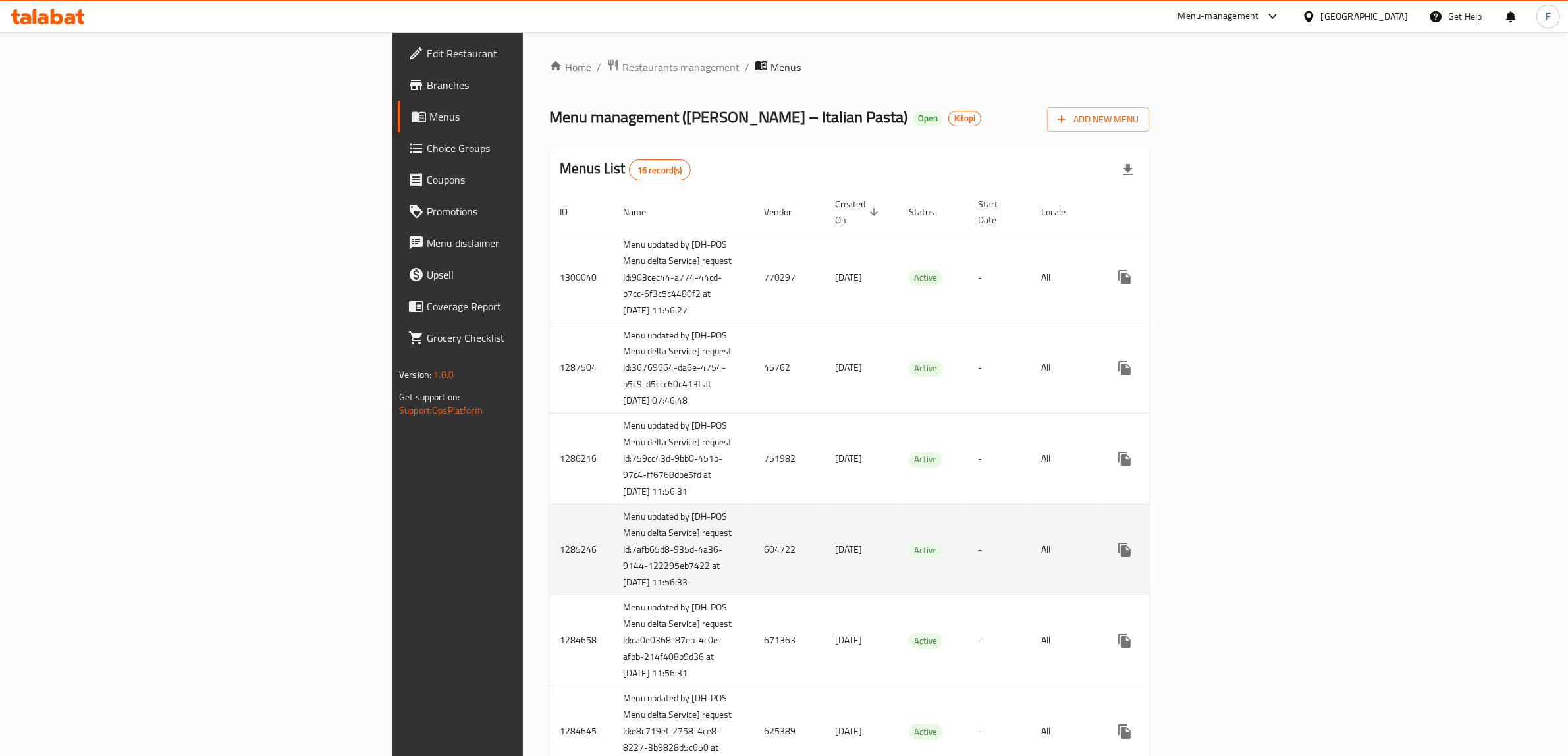
click at [753, 595] on td "604722" at bounding box center [789, 550] width 71 height 91
copy td "604722"
click at [1227, 557] on icon "enhanced table" at bounding box center [1219, 549] width 16 height 16
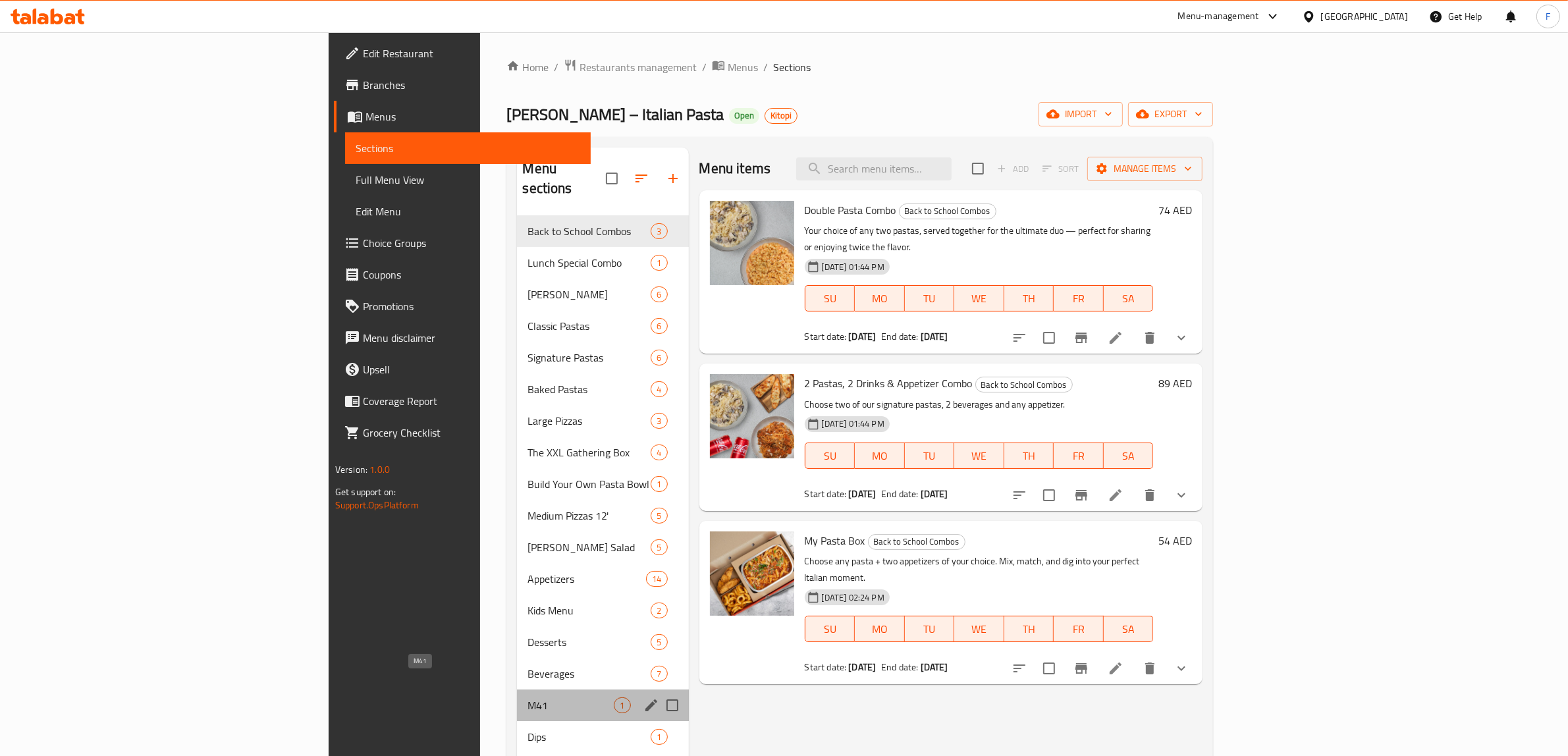
click at [527, 697] on span "M41" at bounding box center [570, 704] width 86 height 16
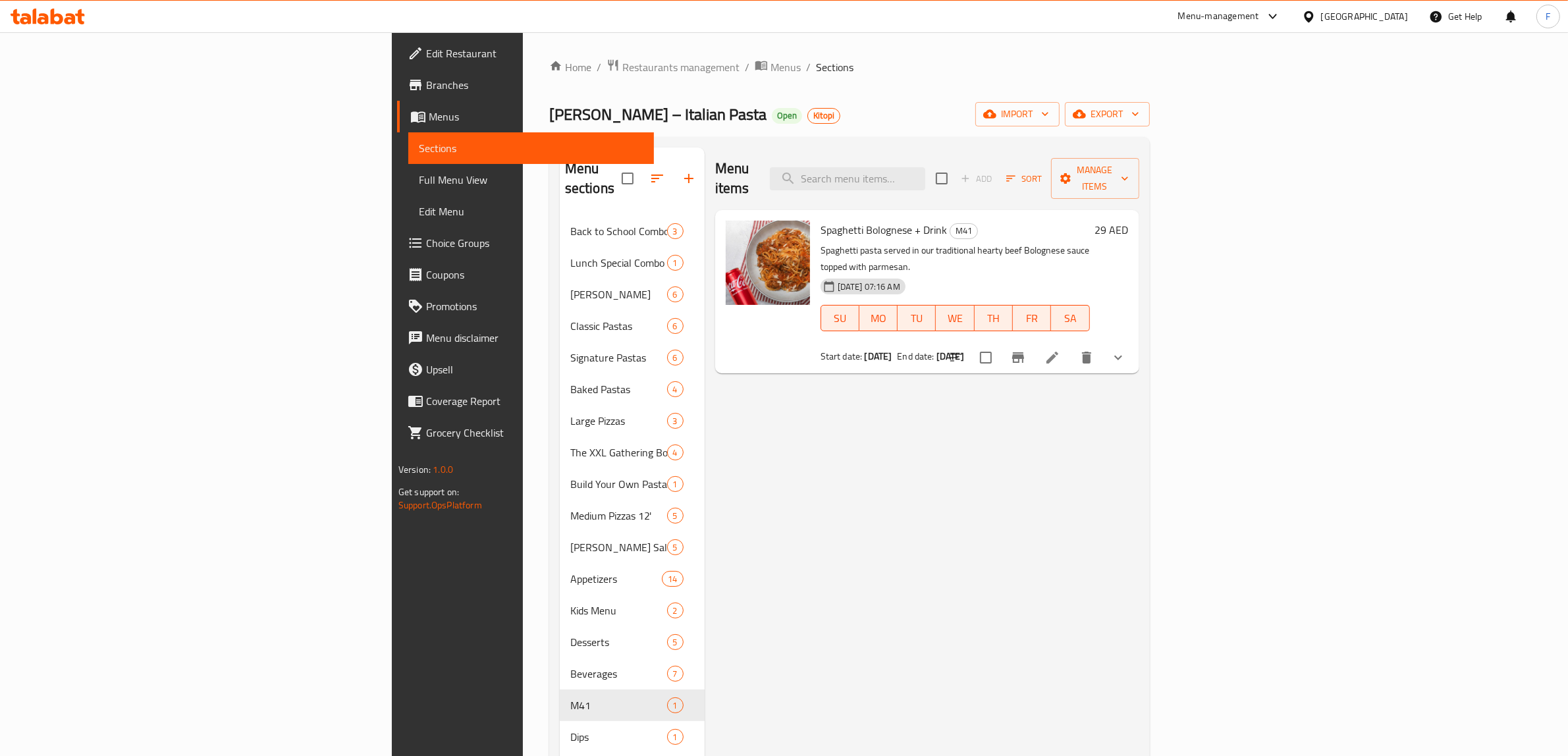
click at [1070, 346] on li at bounding box center [1052, 357] width 37 height 24
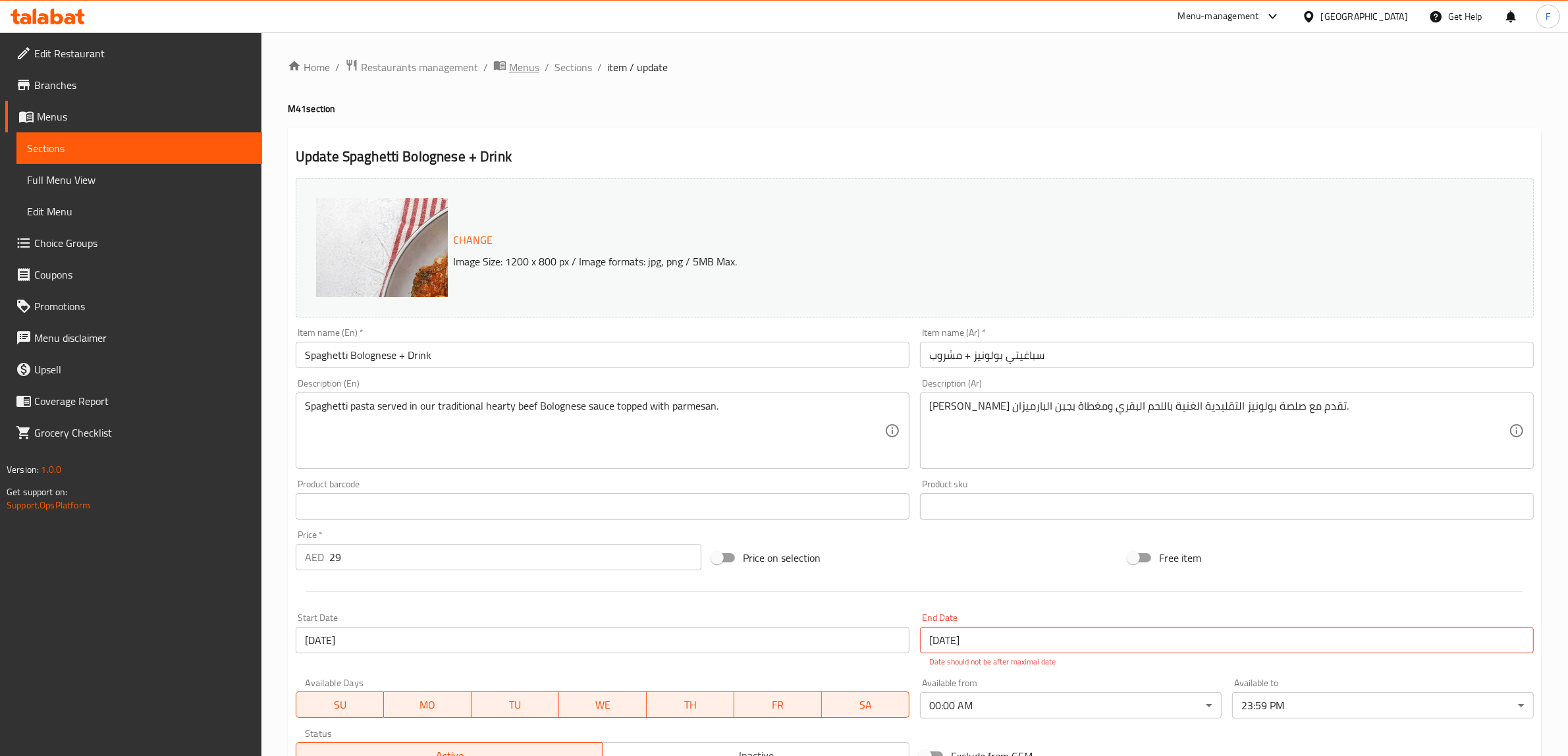
click at [529, 67] on span "Menus" at bounding box center [524, 67] width 30 height 16
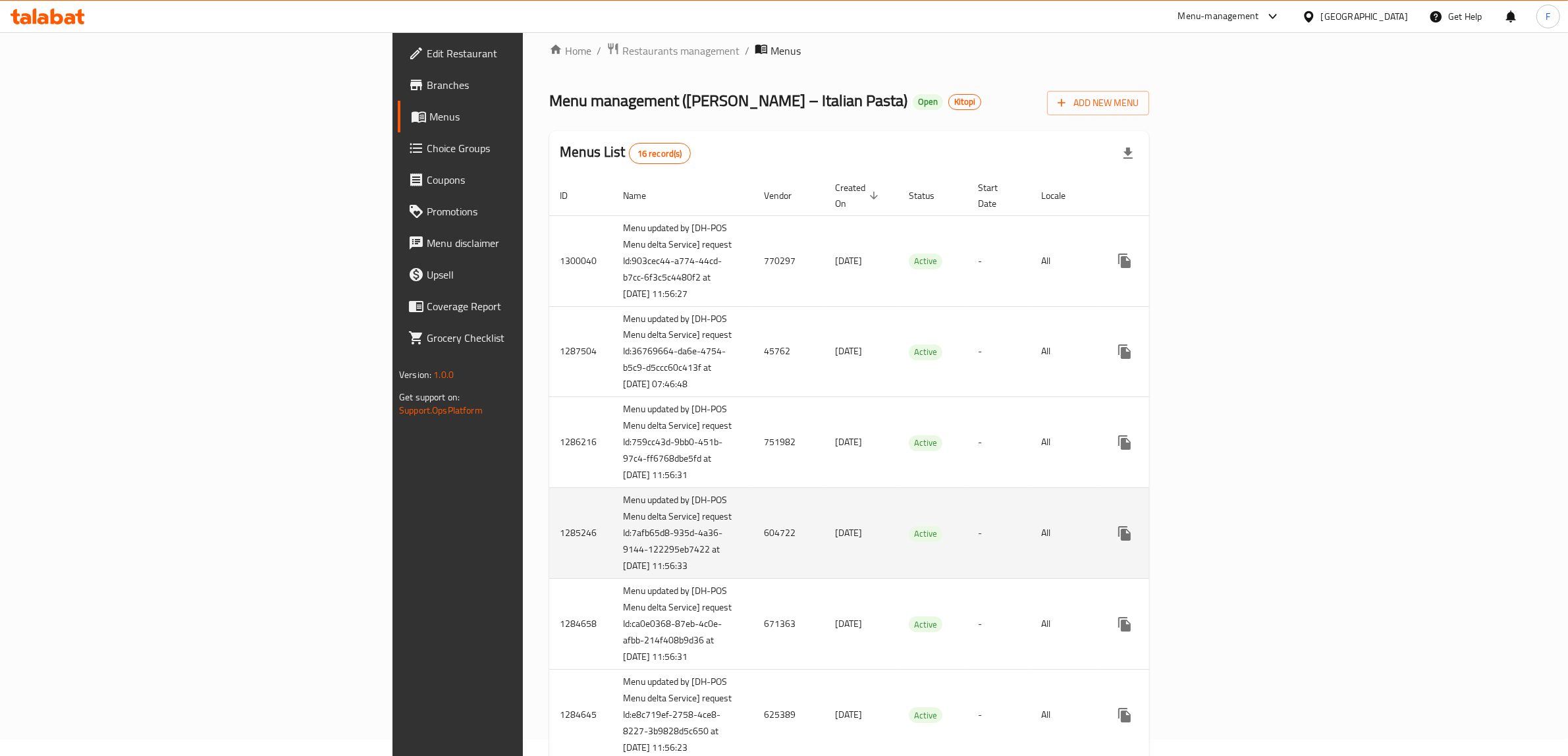
scroll to position [165, 0]
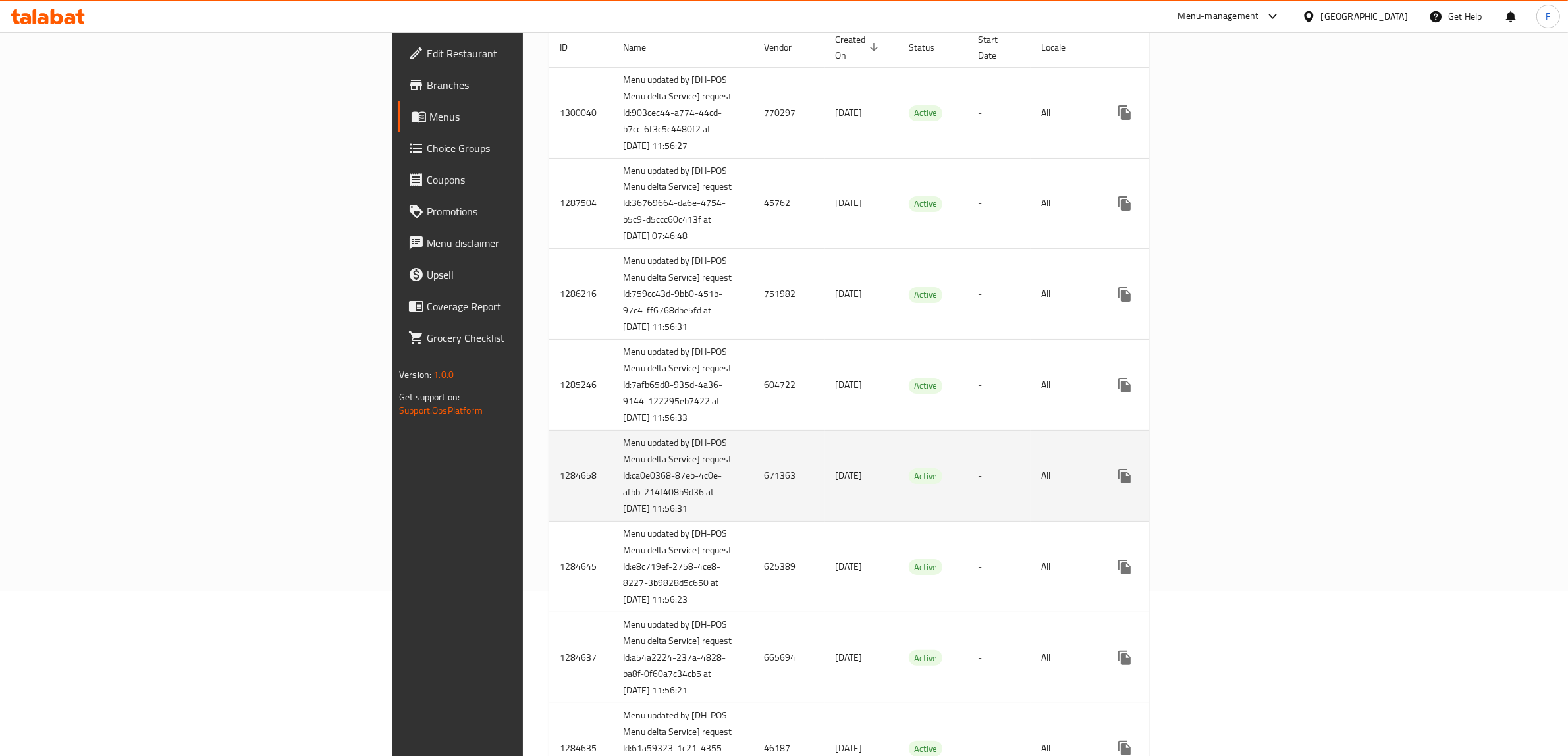
click at [753, 521] on td "671363" at bounding box center [789, 476] width 71 height 91
copy td "671363"
click at [1225, 482] on icon "enhanced table" at bounding box center [1220, 476] width 12 height 12
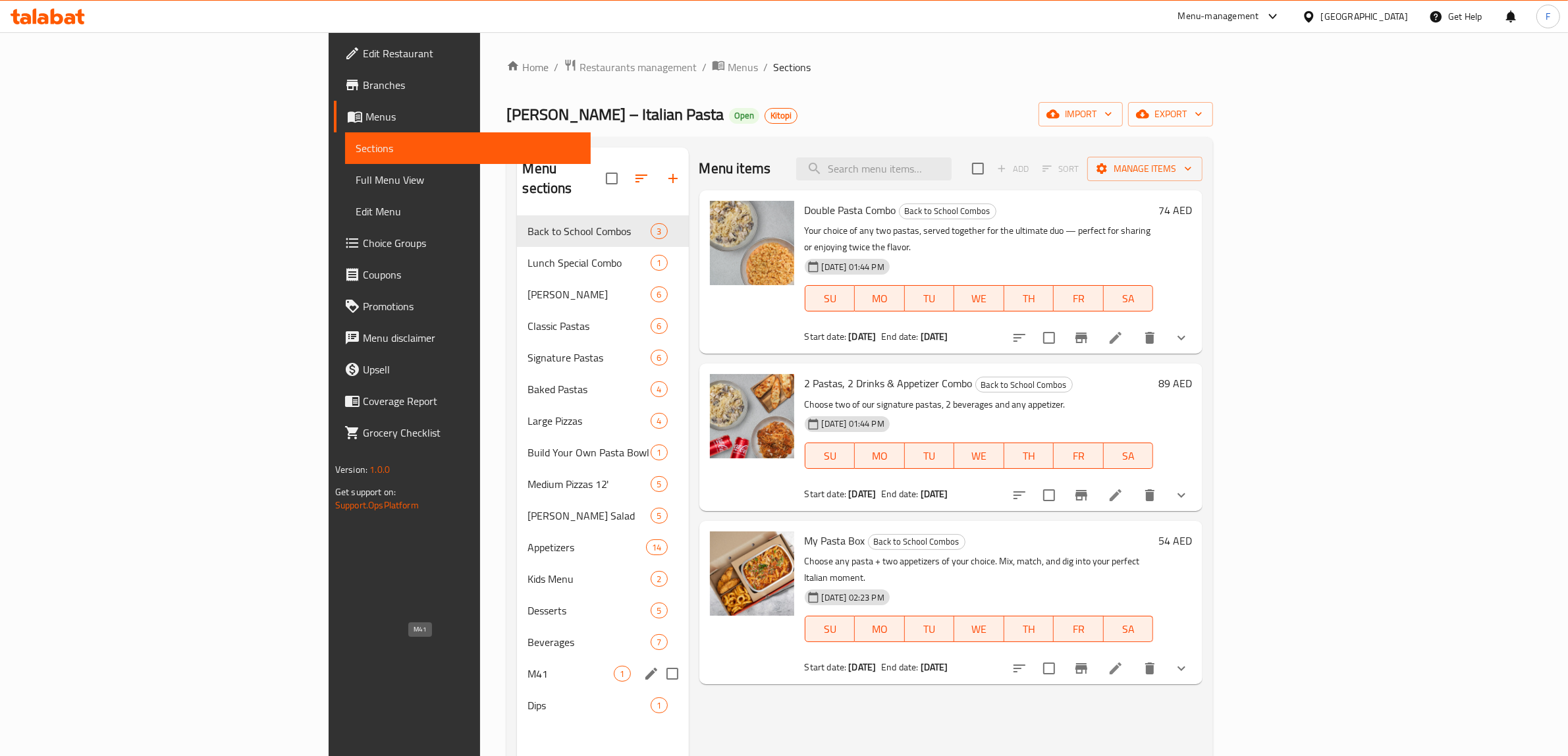
click at [527, 666] on span "M41" at bounding box center [570, 673] width 86 height 16
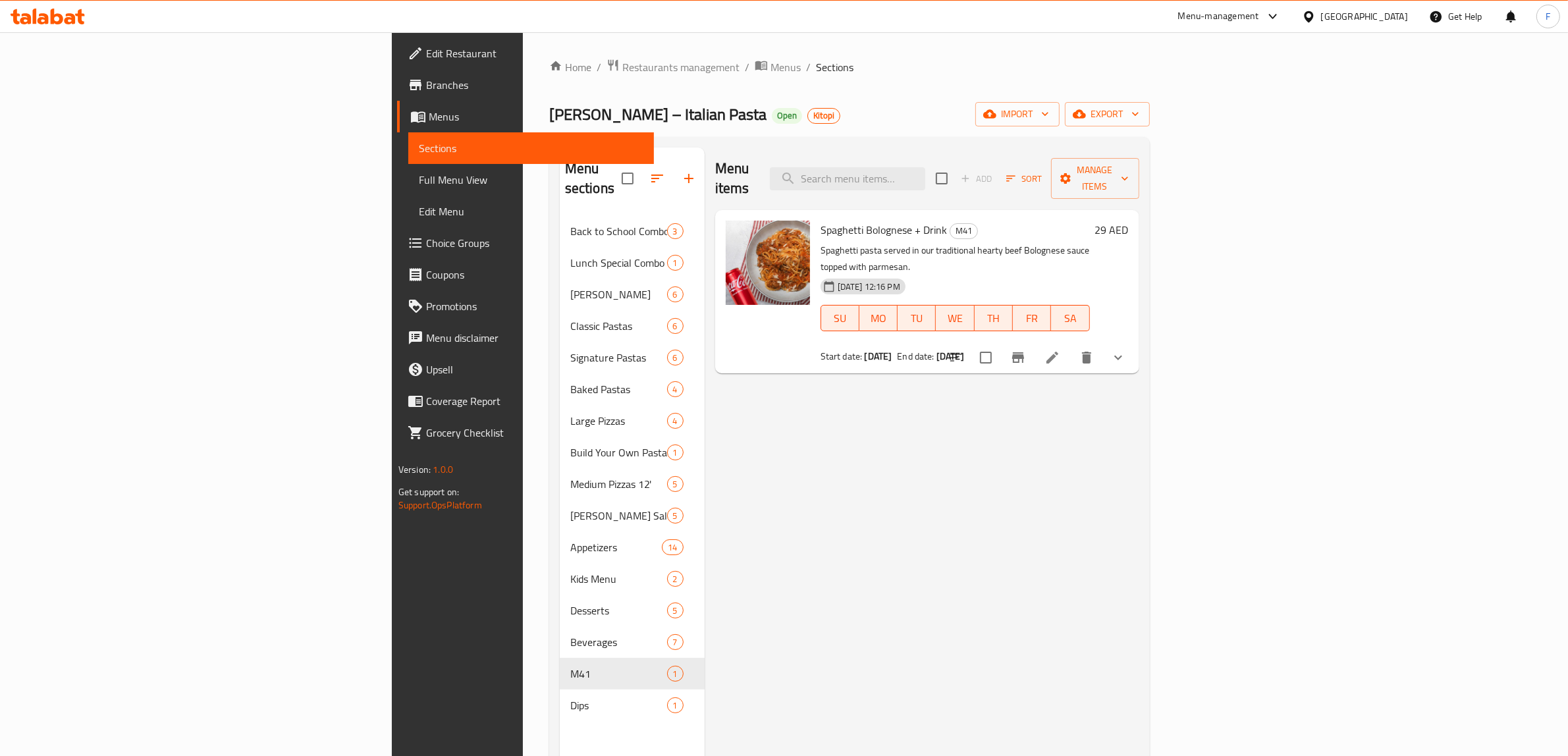
click at [1070, 346] on li at bounding box center [1052, 357] width 37 height 24
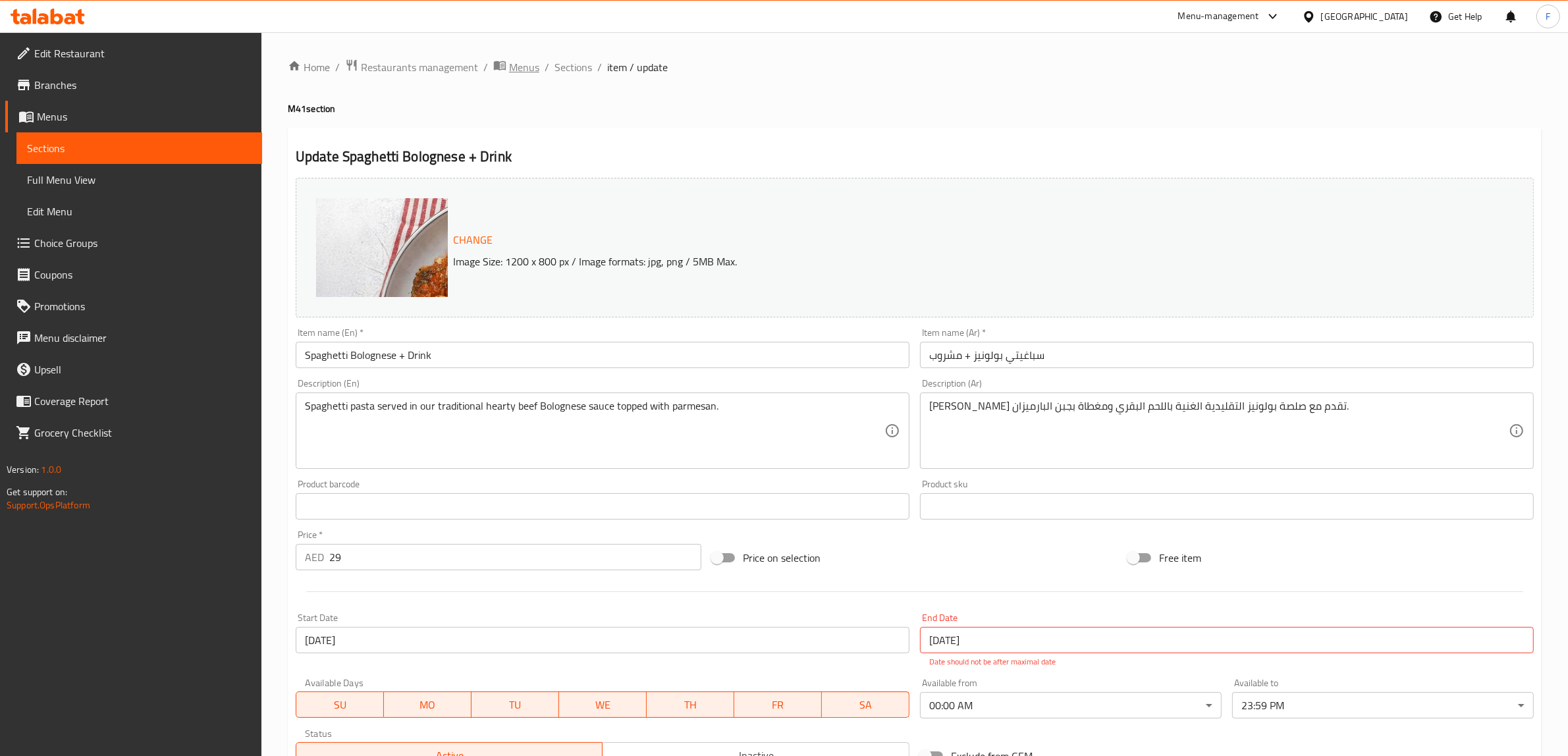
click at [532, 64] on span "Menus" at bounding box center [524, 67] width 30 height 16
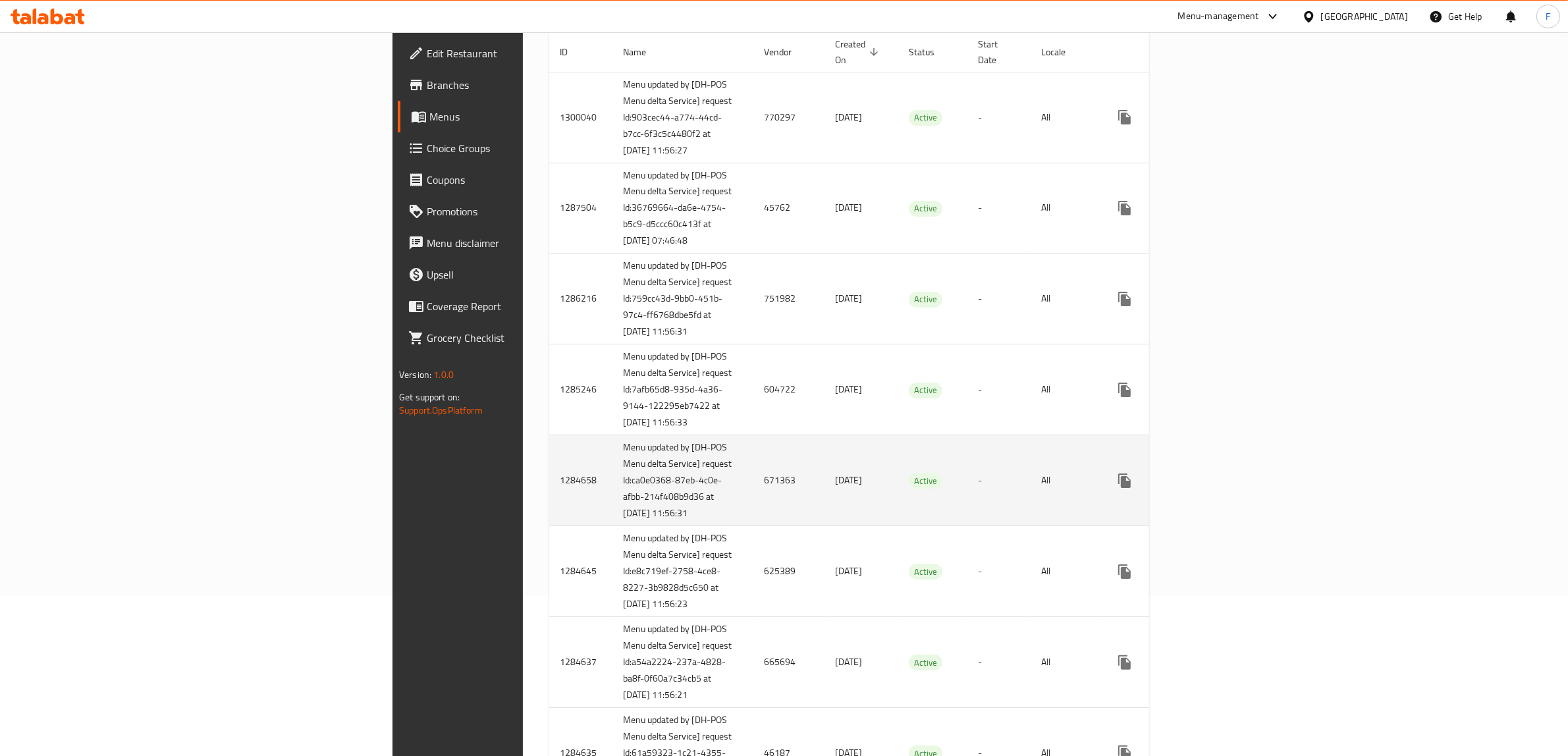
scroll to position [165, 0]
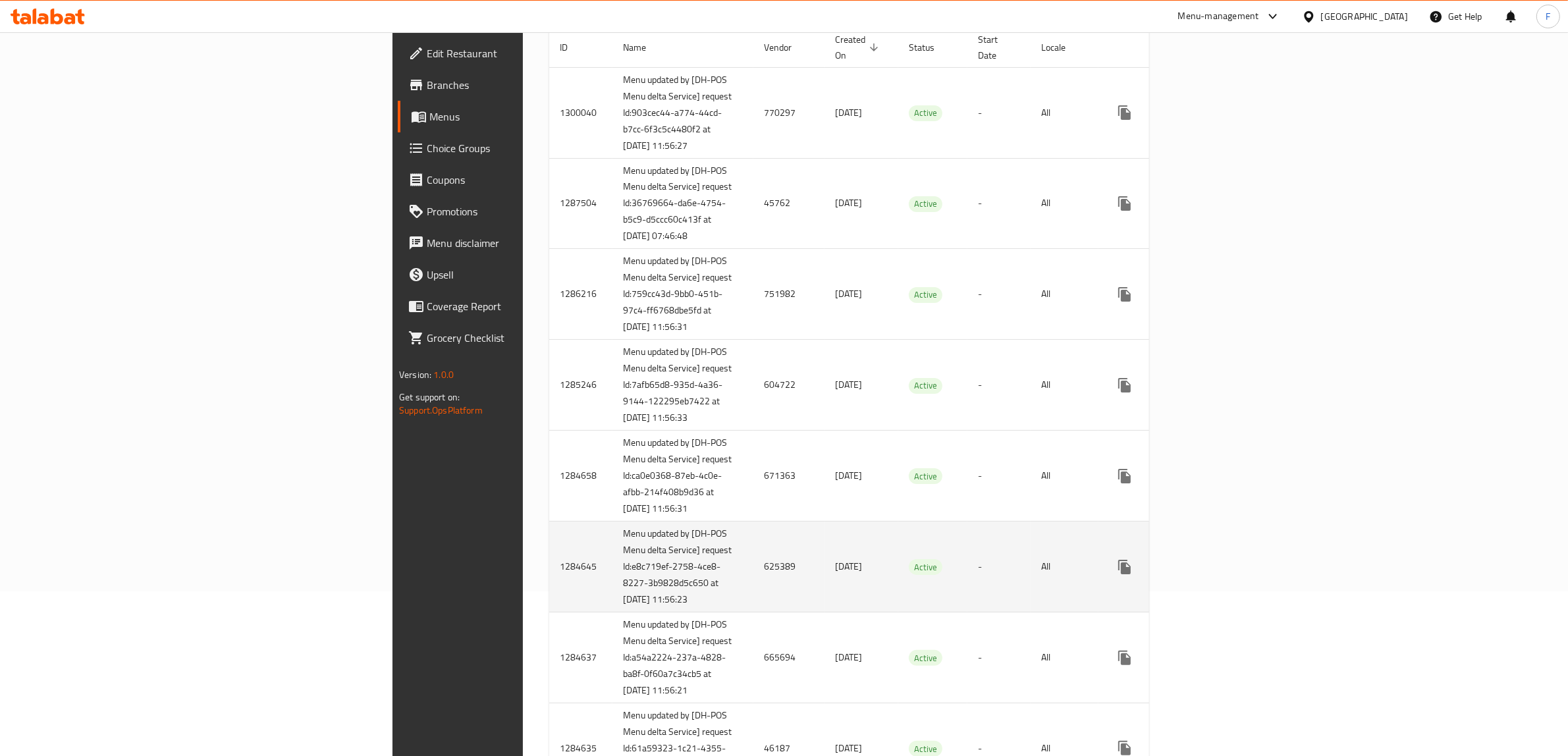
click at [753, 612] on td "625389" at bounding box center [789, 566] width 71 height 91
copy td "625389"
click at [1227, 575] on icon "enhanced table" at bounding box center [1219, 566] width 16 height 16
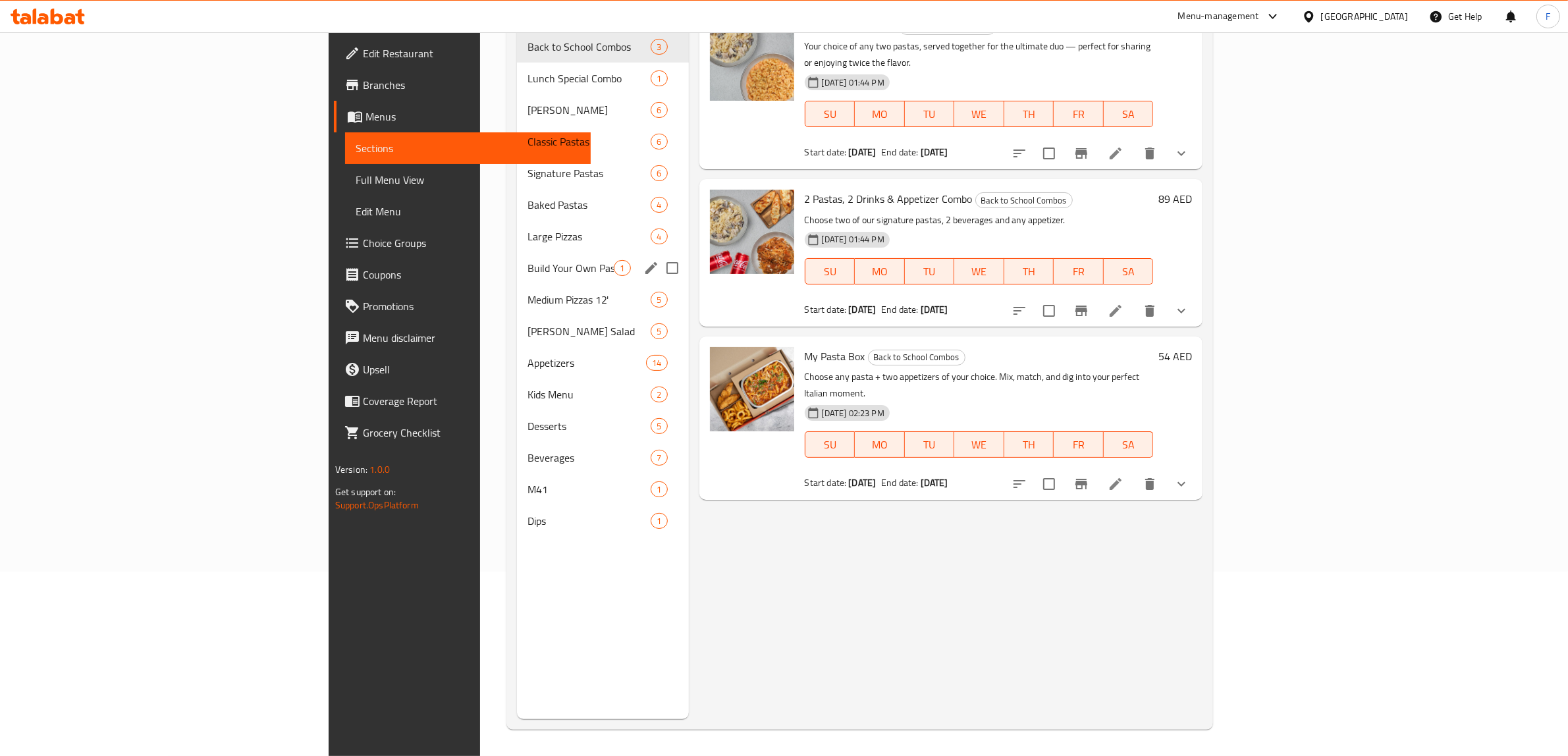
scroll to position [185, 0]
click at [517, 479] on div "M41 1" at bounding box center [602, 489] width 171 height 32
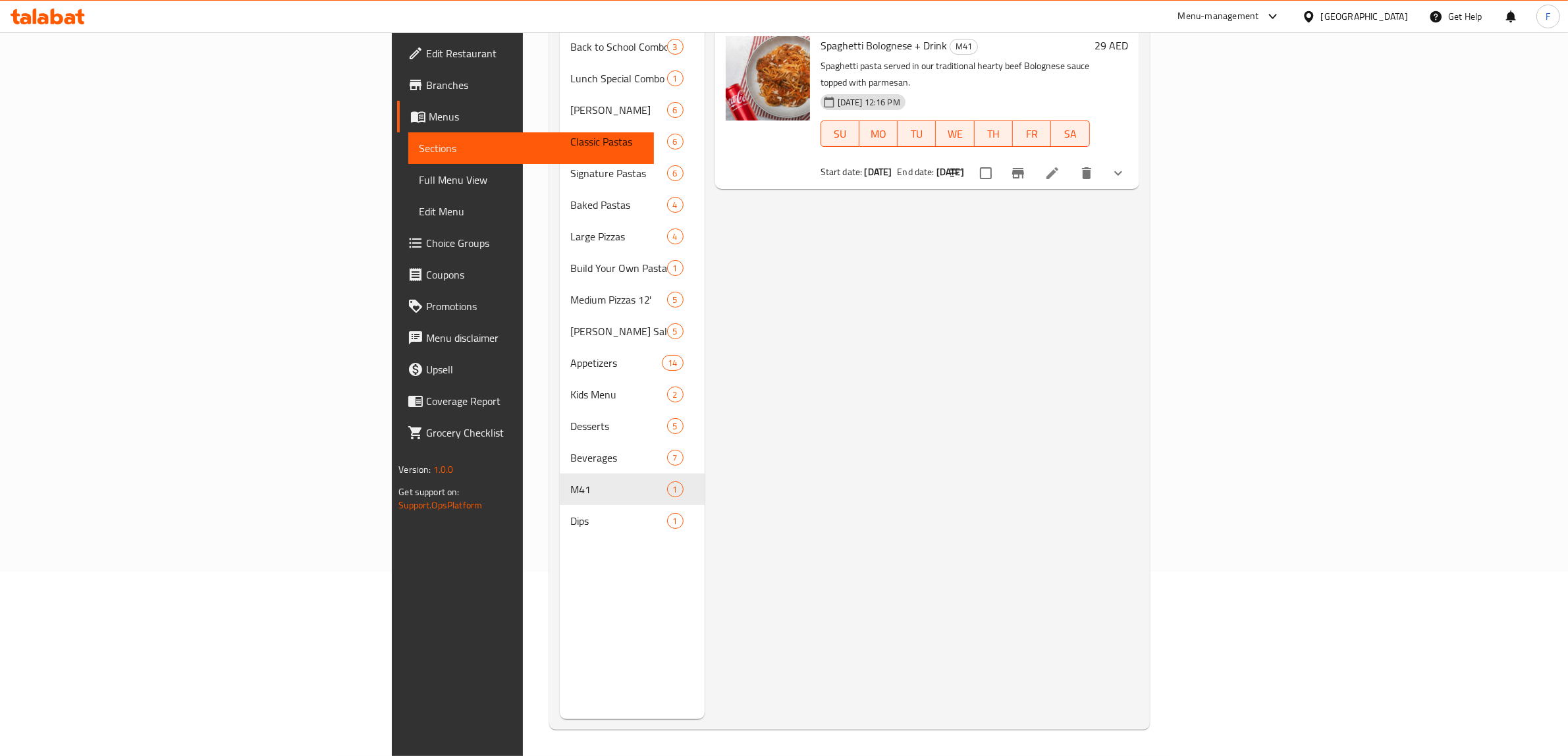
click at [1061, 165] on icon at bounding box center [1052, 173] width 16 height 16
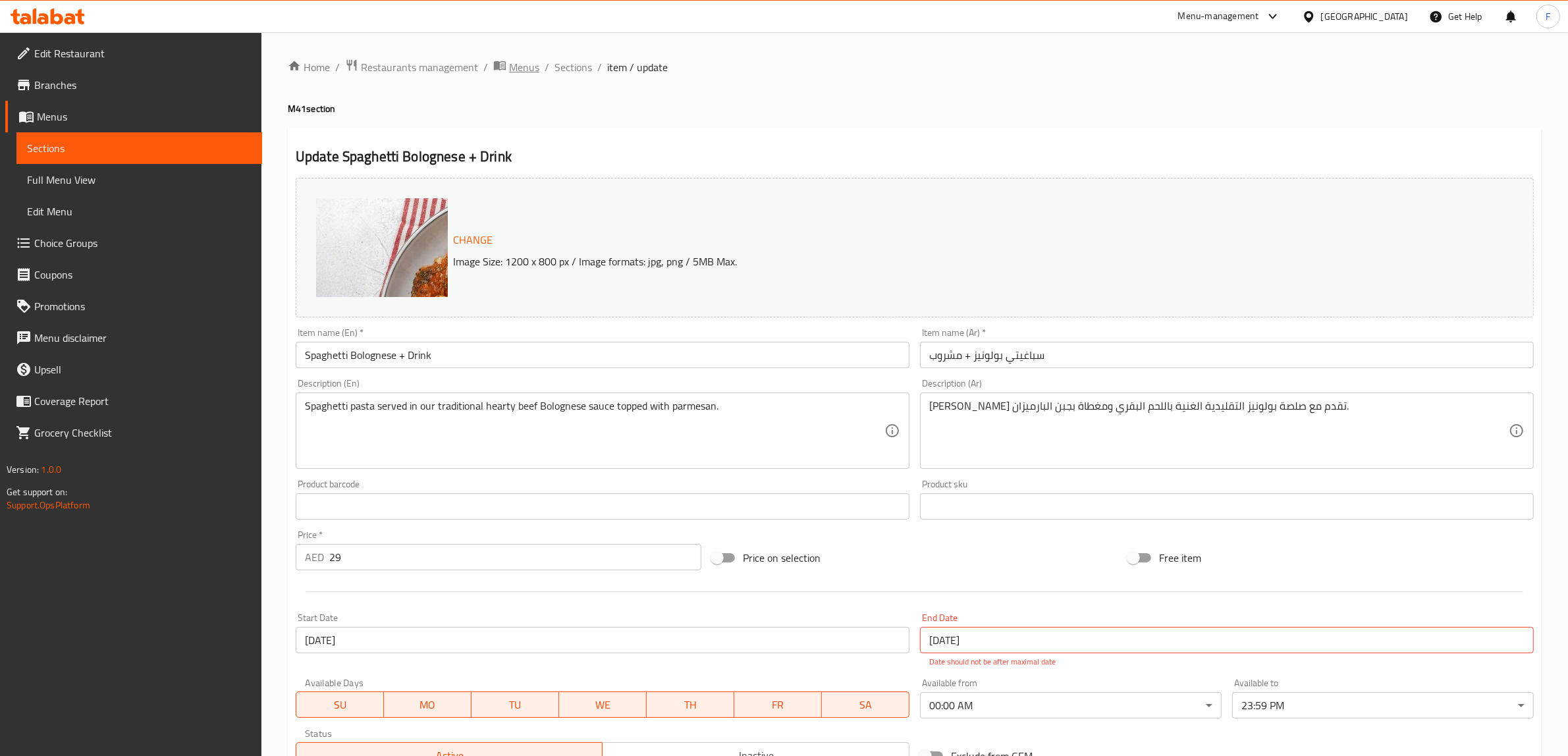
click at [520, 67] on span "Menus" at bounding box center [524, 67] width 30 height 16
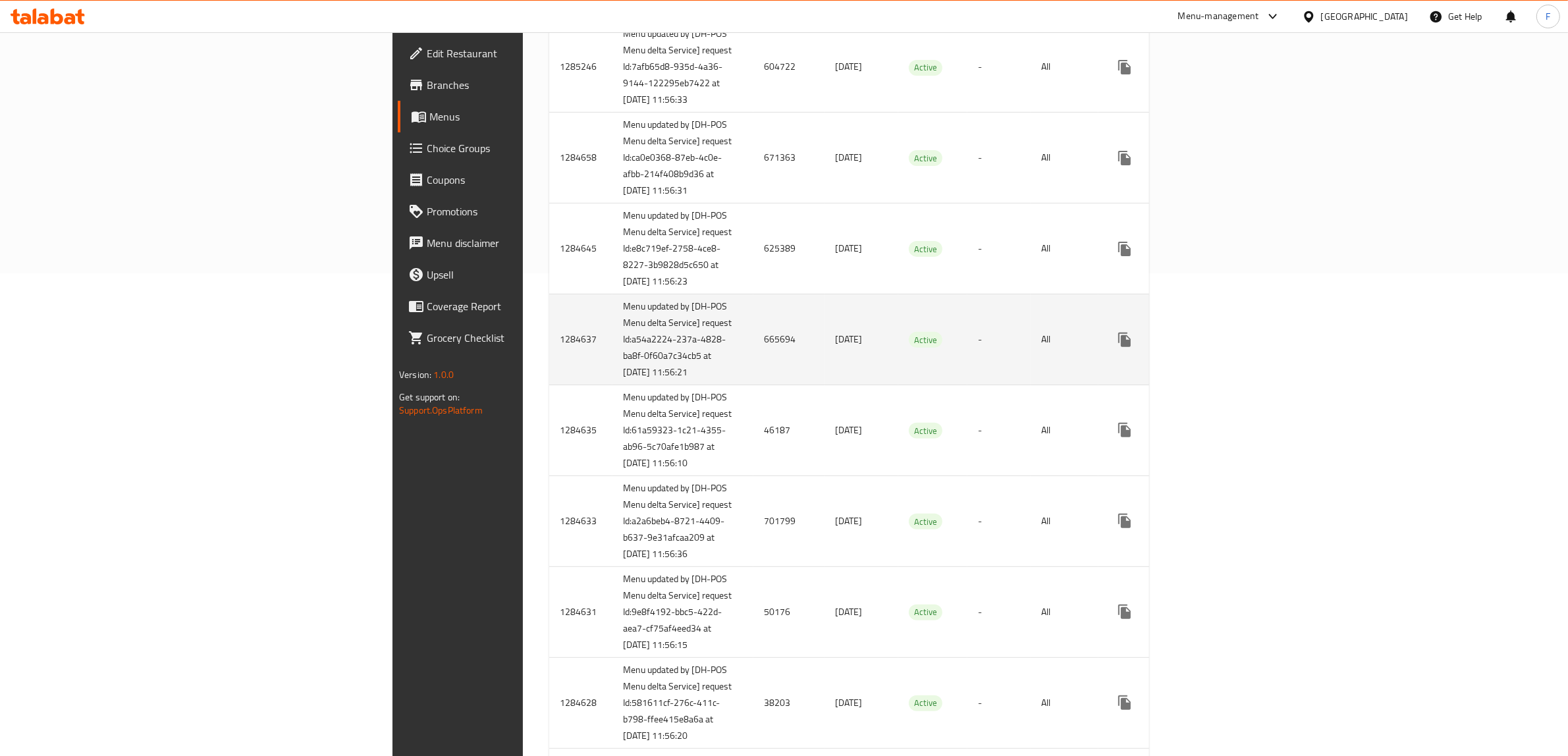
scroll to position [512, 0]
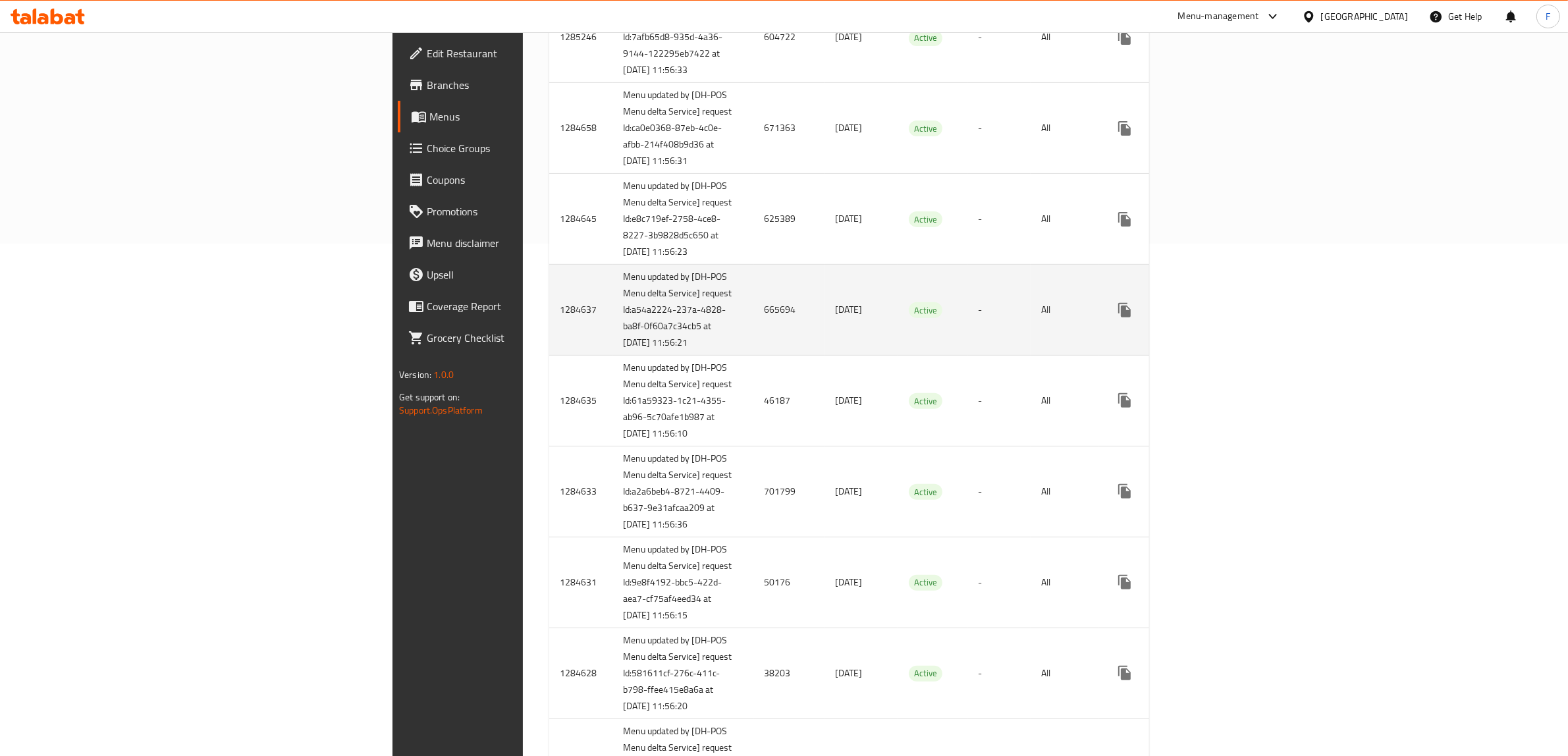
click at [753, 356] on td "665694" at bounding box center [789, 310] width 71 height 91
copy td "665694"
click at [1227, 318] on icon "enhanced table" at bounding box center [1219, 309] width 16 height 16
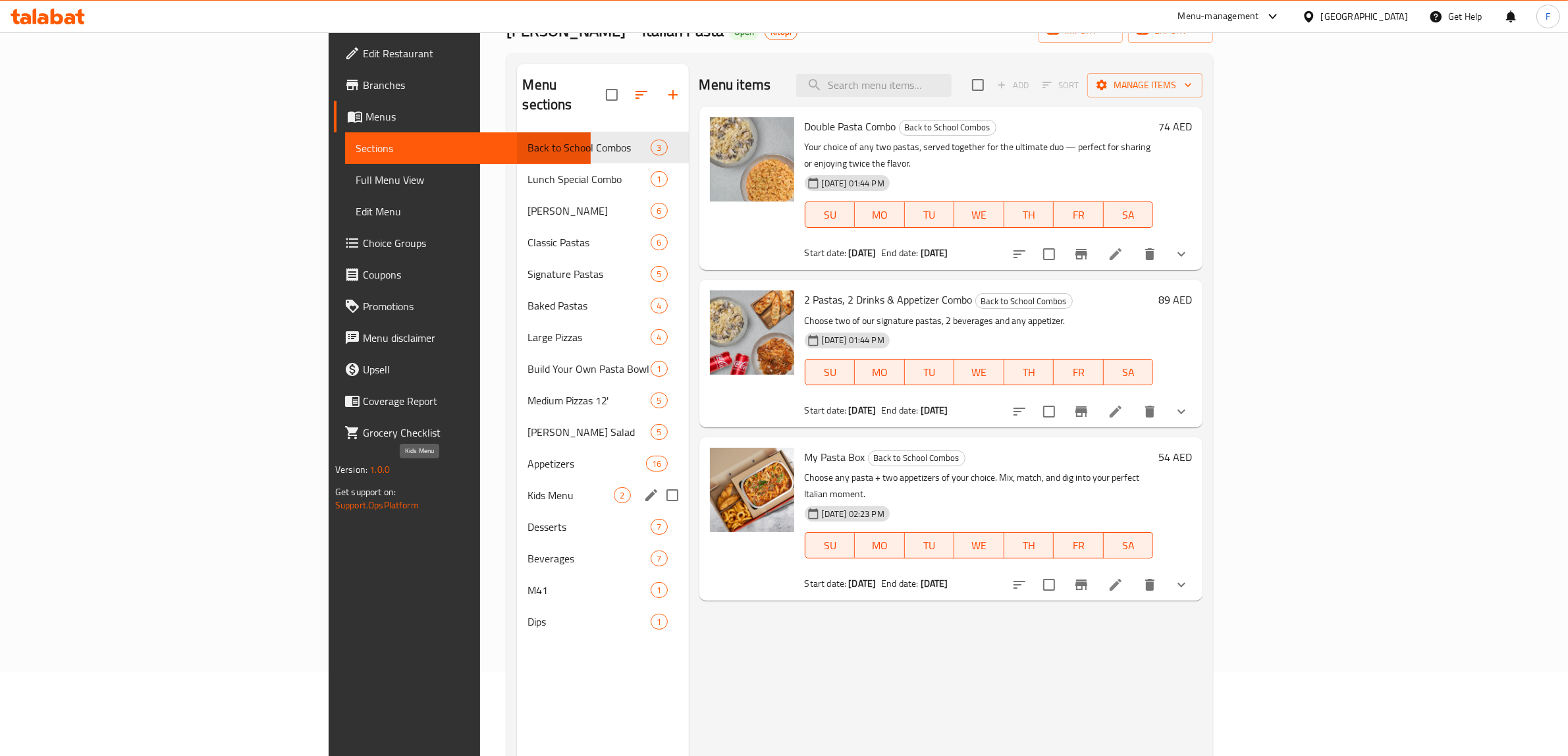
scroll to position [165, 0]
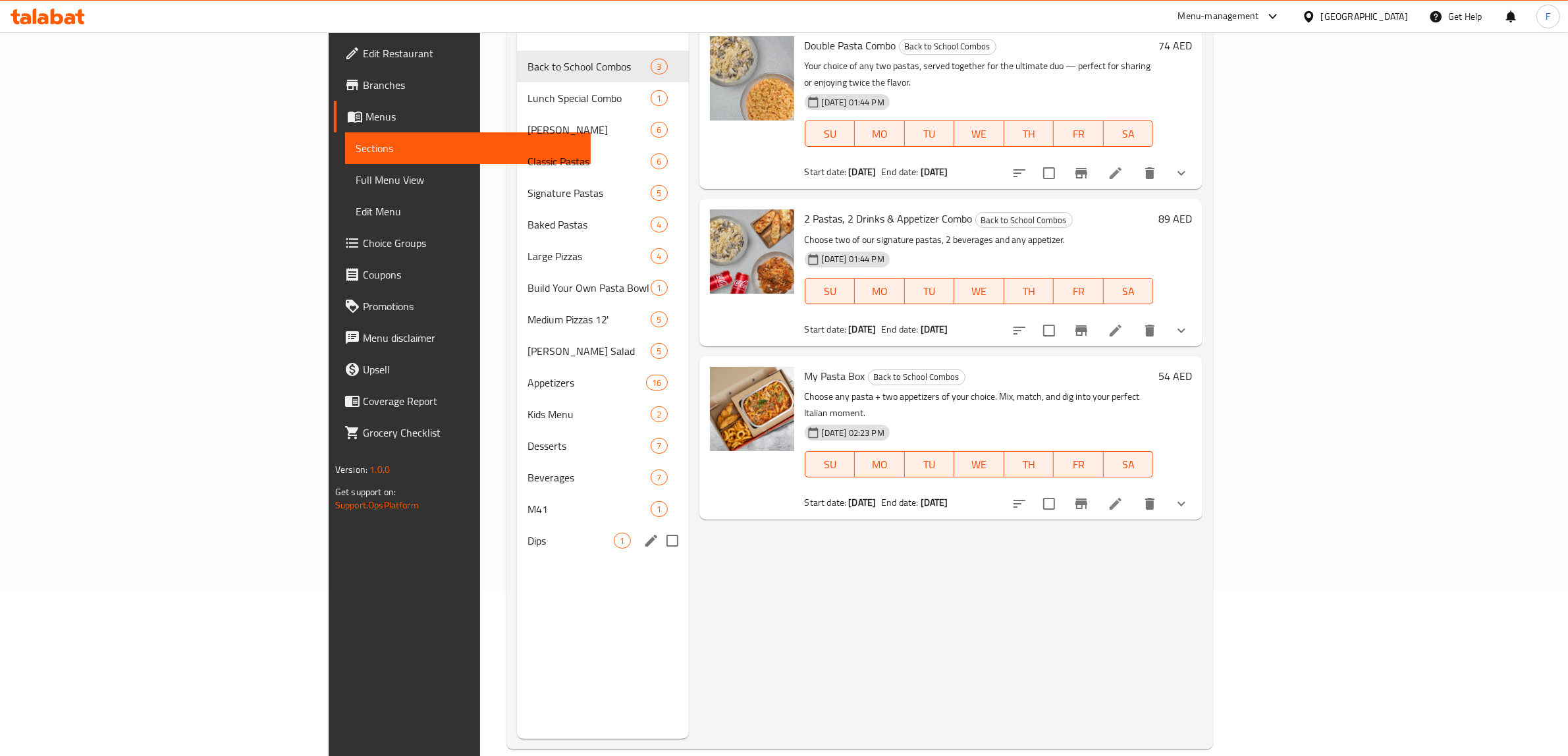
click at [517, 525] on div "Dips 1" at bounding box center [602, 541] width 171 height 32
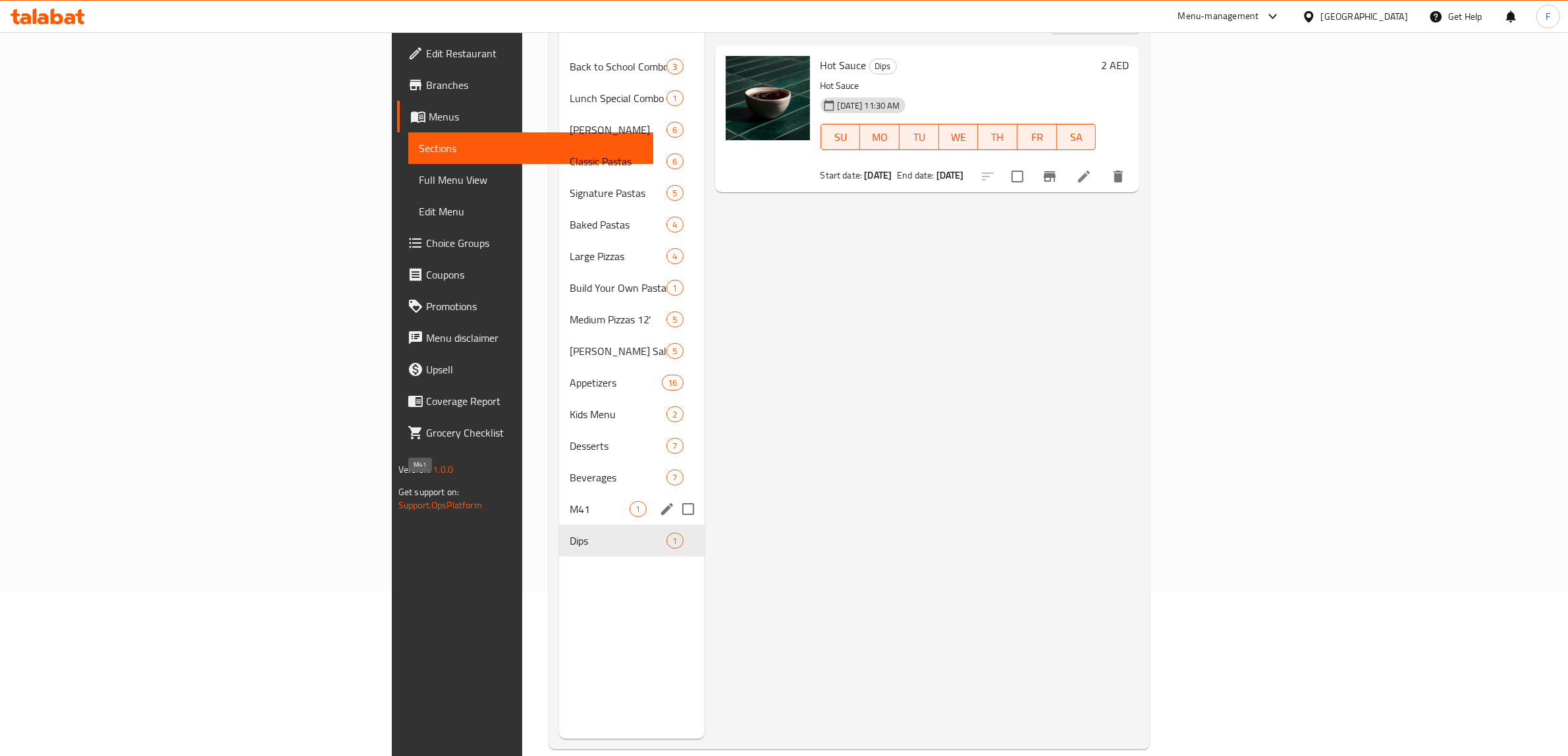
click at [570, 501] on span "M41" at bounding box center [599, 509] width 60 height 16
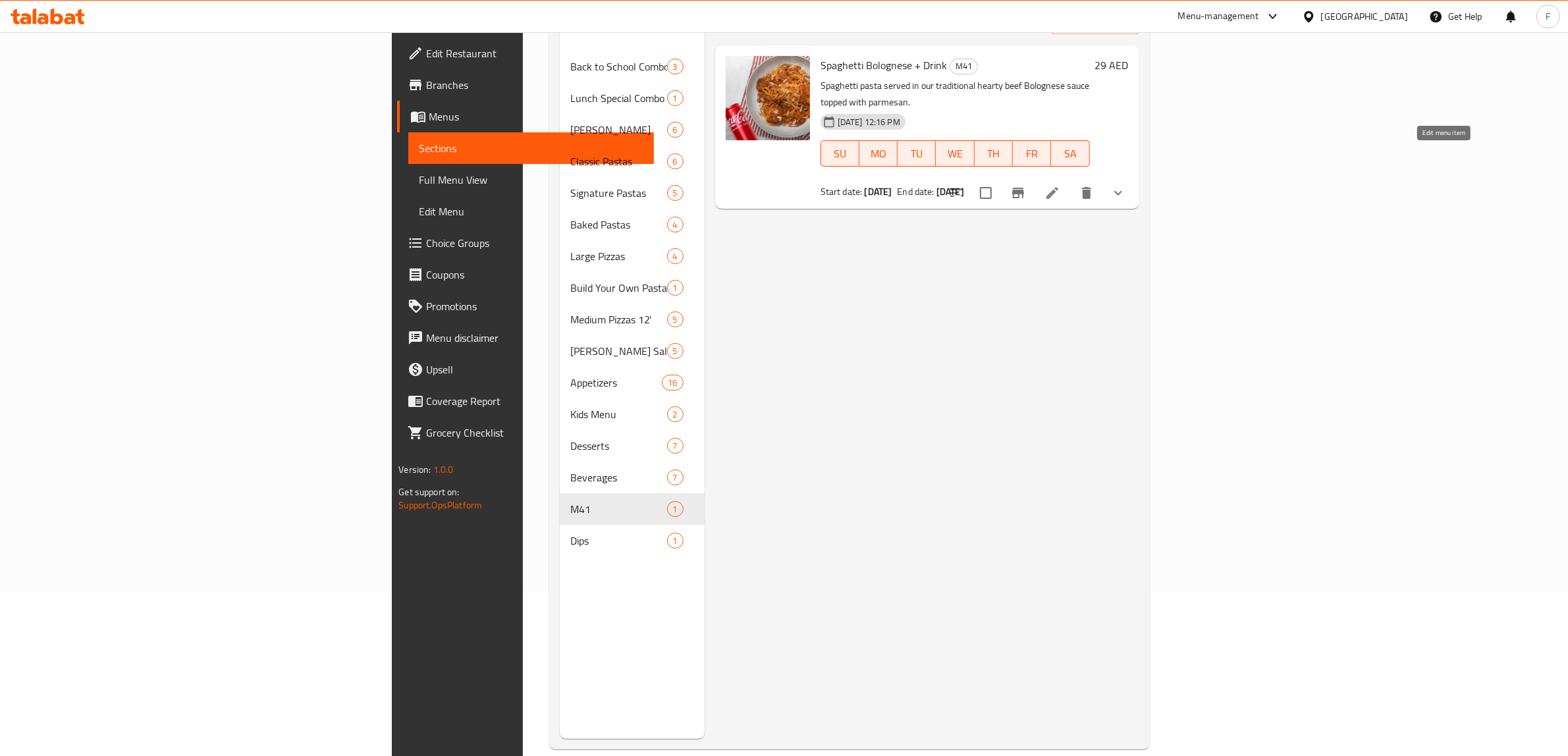
click at [1058, 187] on icon at bounding box center [1052, 193] width 12 height 12
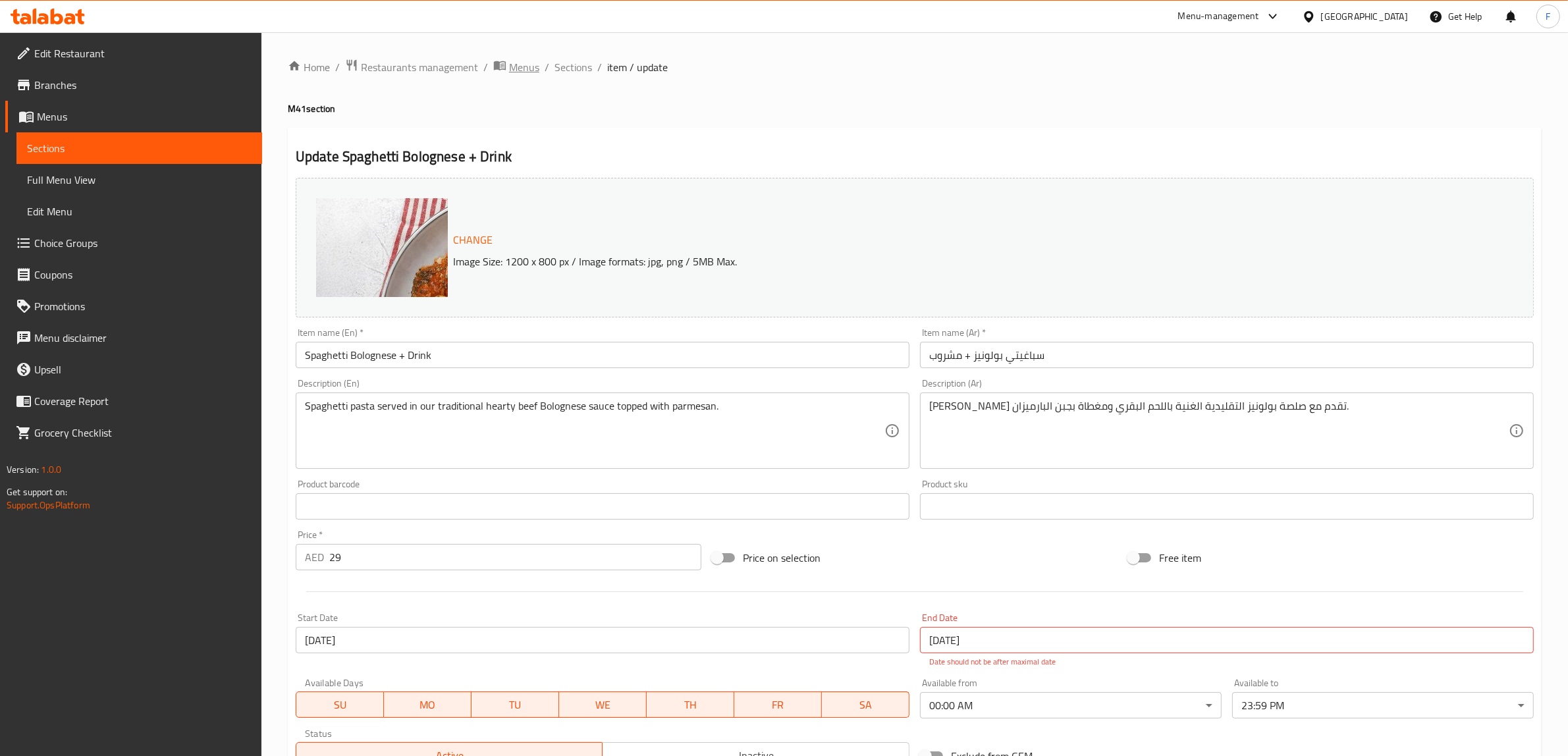
click at [526, 67] on span "Menus" at bounding box center [524, 67] width 30 height 16
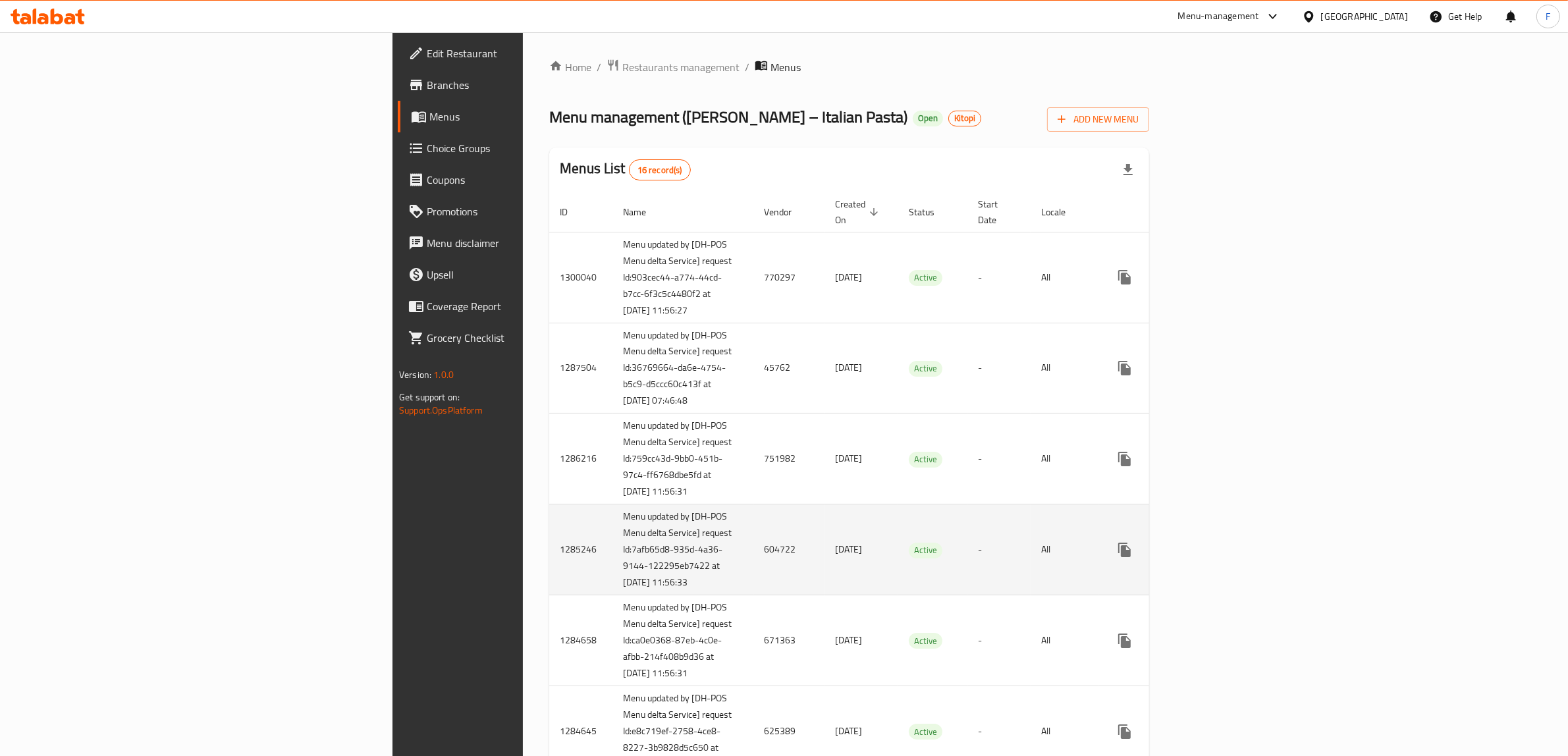
scroll to position [537, 0]
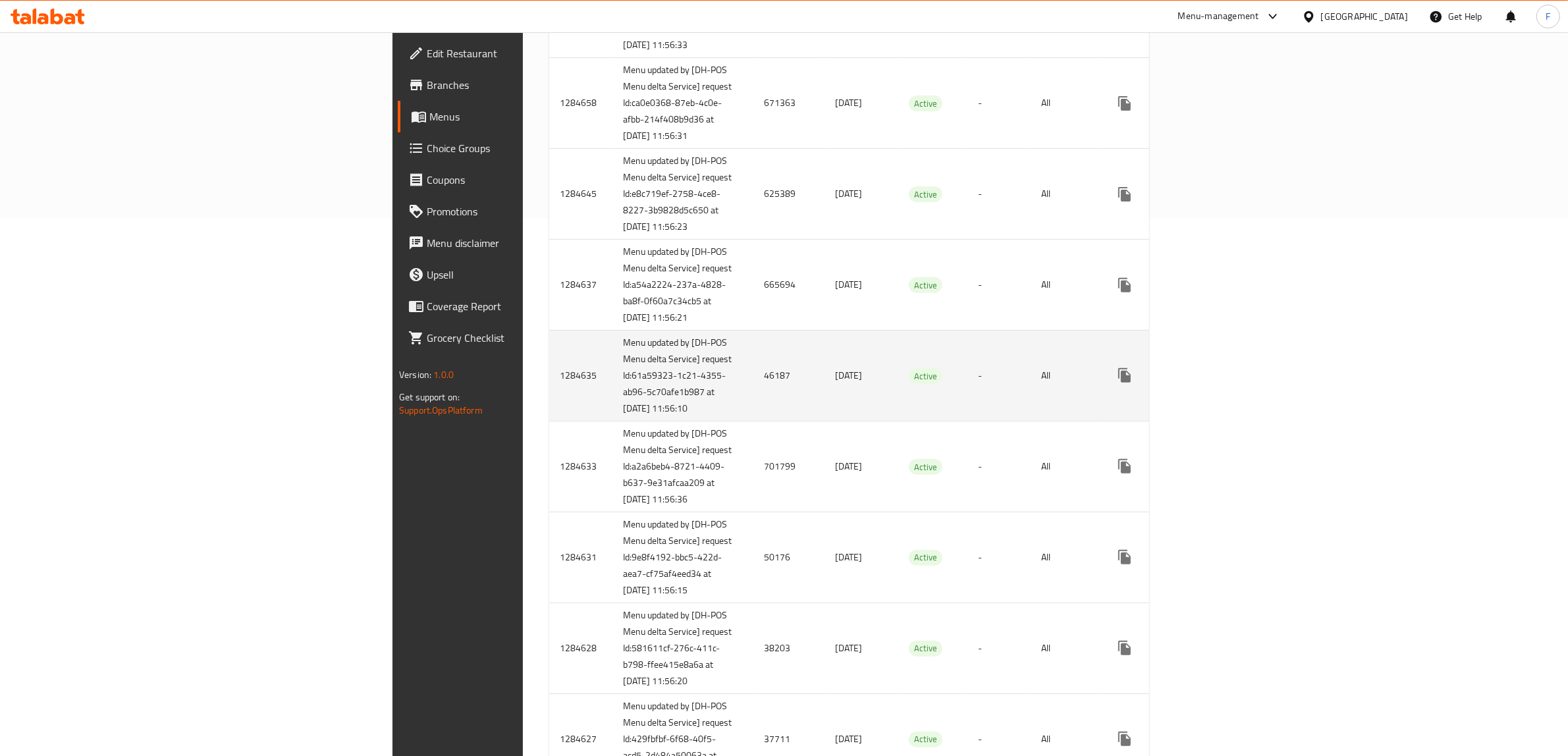
click at [753, 422] on td "46187" at bounding box center [789, 376] width 71 height 91
copy td "46187"
click at [1227, 383] on icon "enhanced table" at bounding box center [1219, 375] width 16 height 16
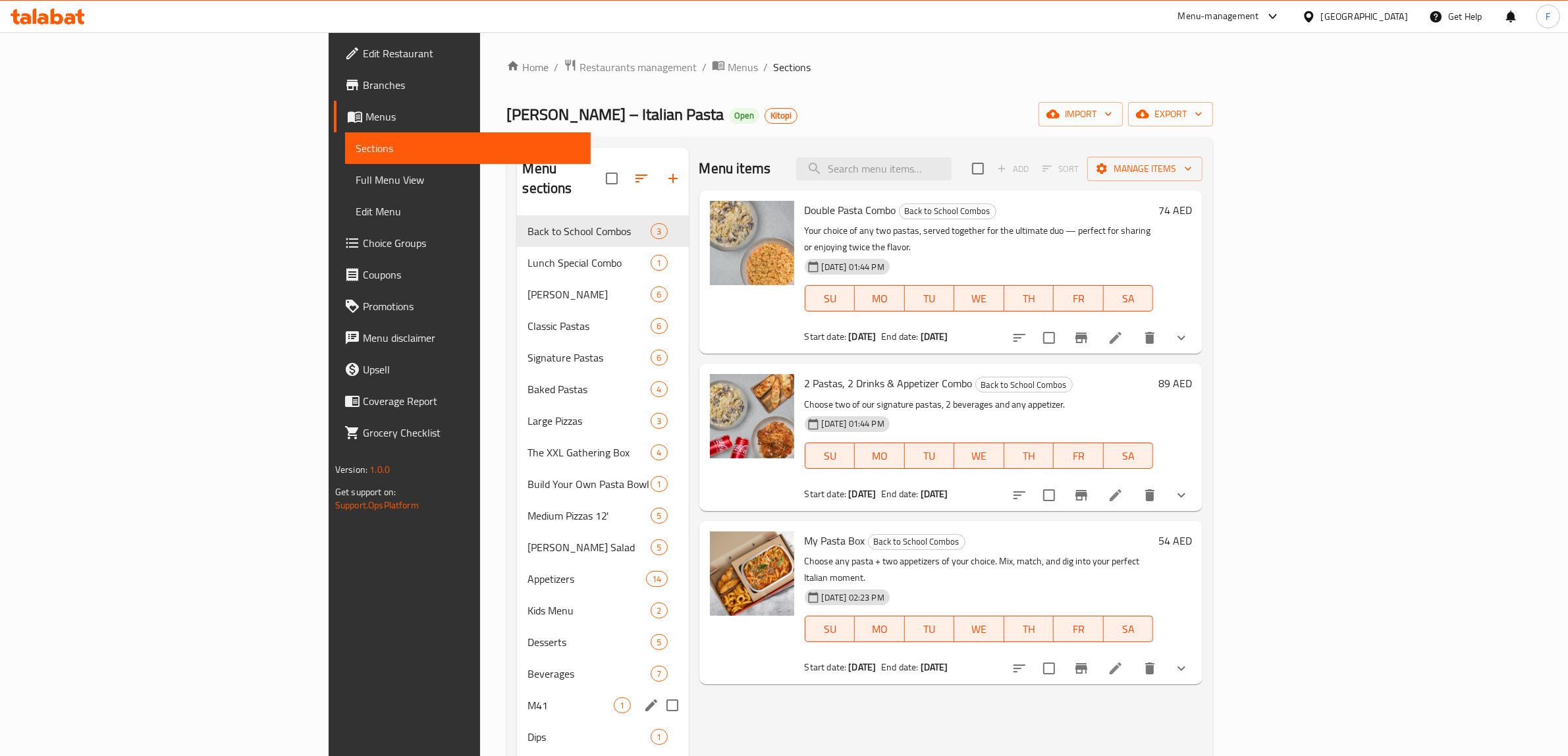
click at [517, 695] on div "M41 1" at bounding box center [602, 705] width 171 height 32
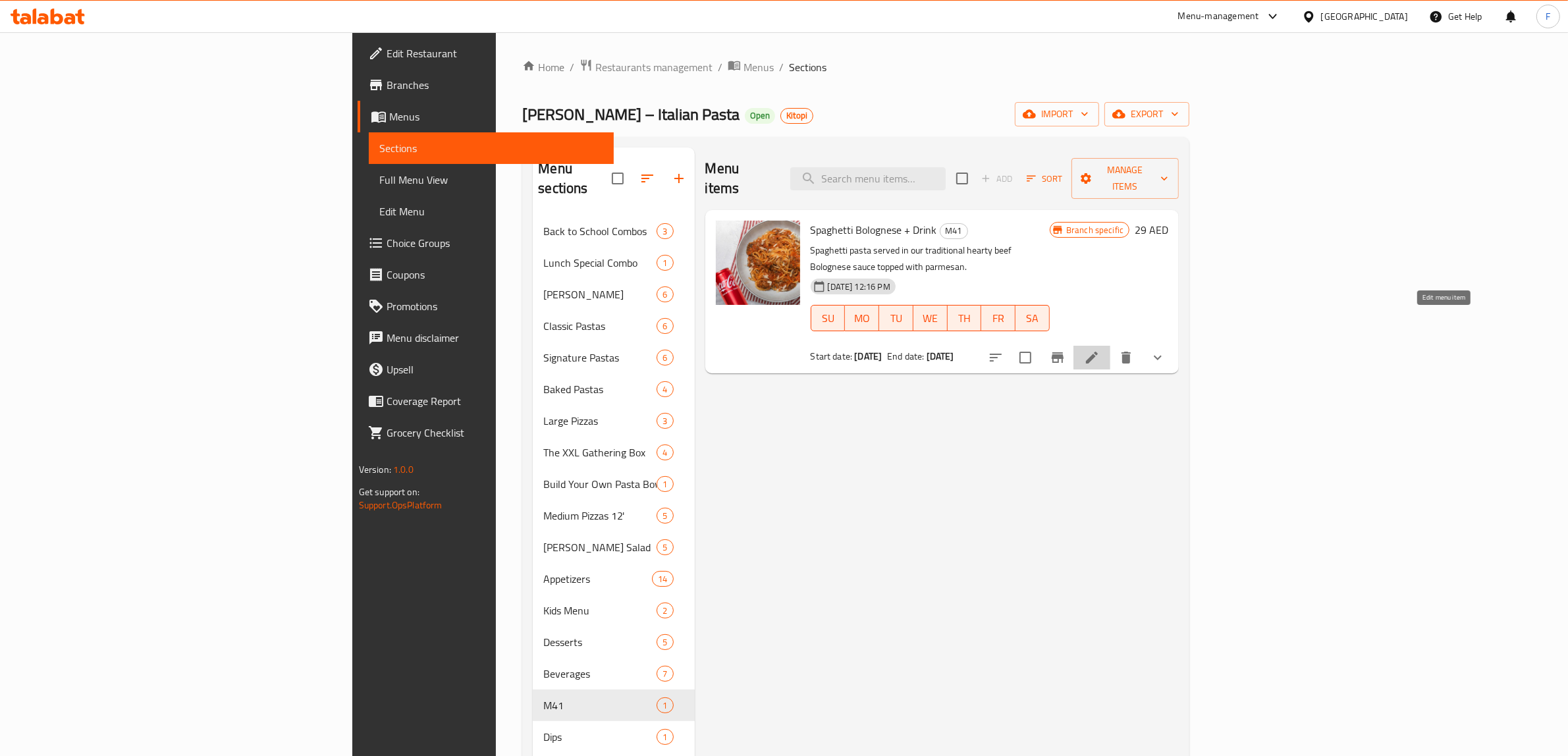
click at [1098, 352] on icon at bounding box center [1092, 358] width 12 height 12
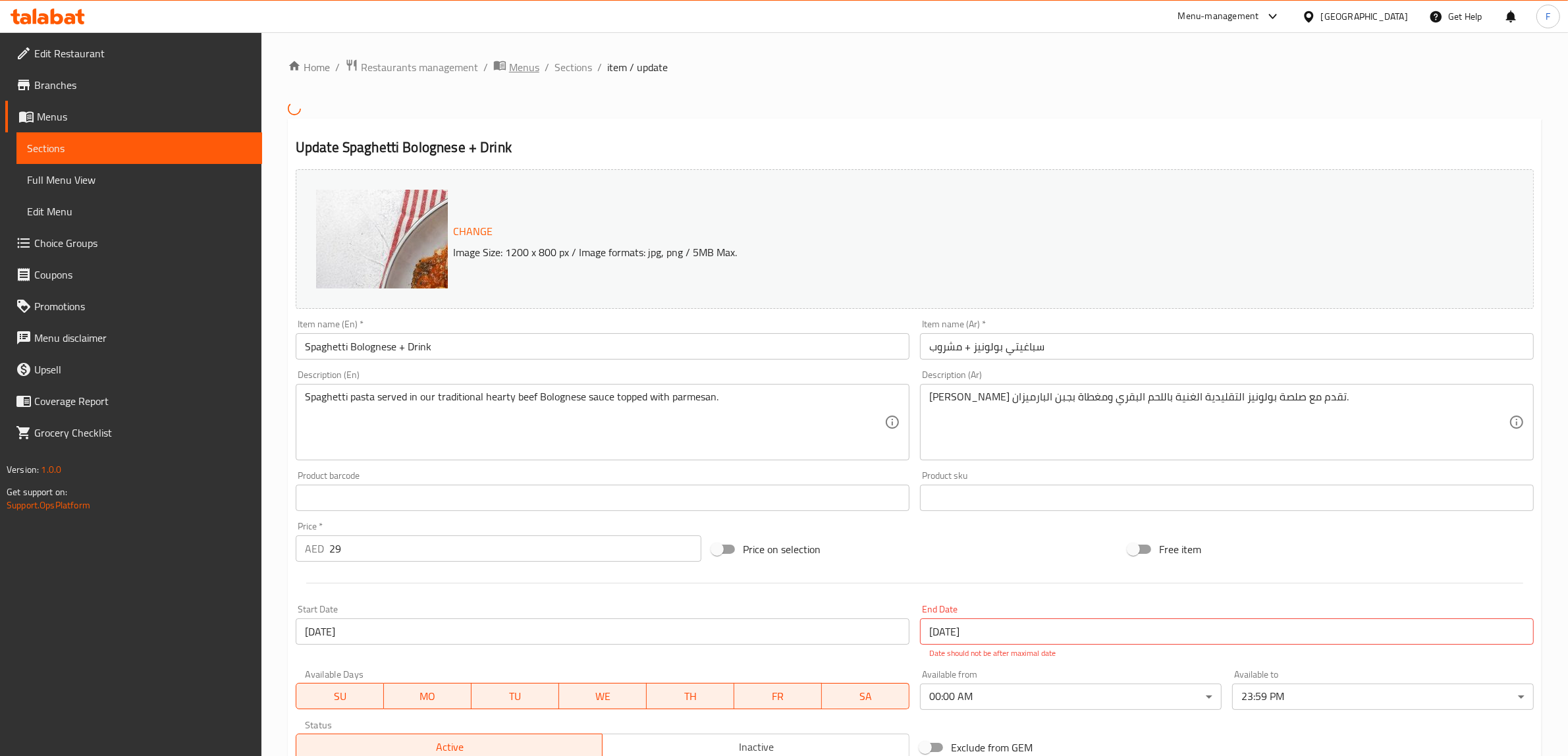
click at [524, 64] on span "Menus" at bounding box center [524, 67] width 30 height 16
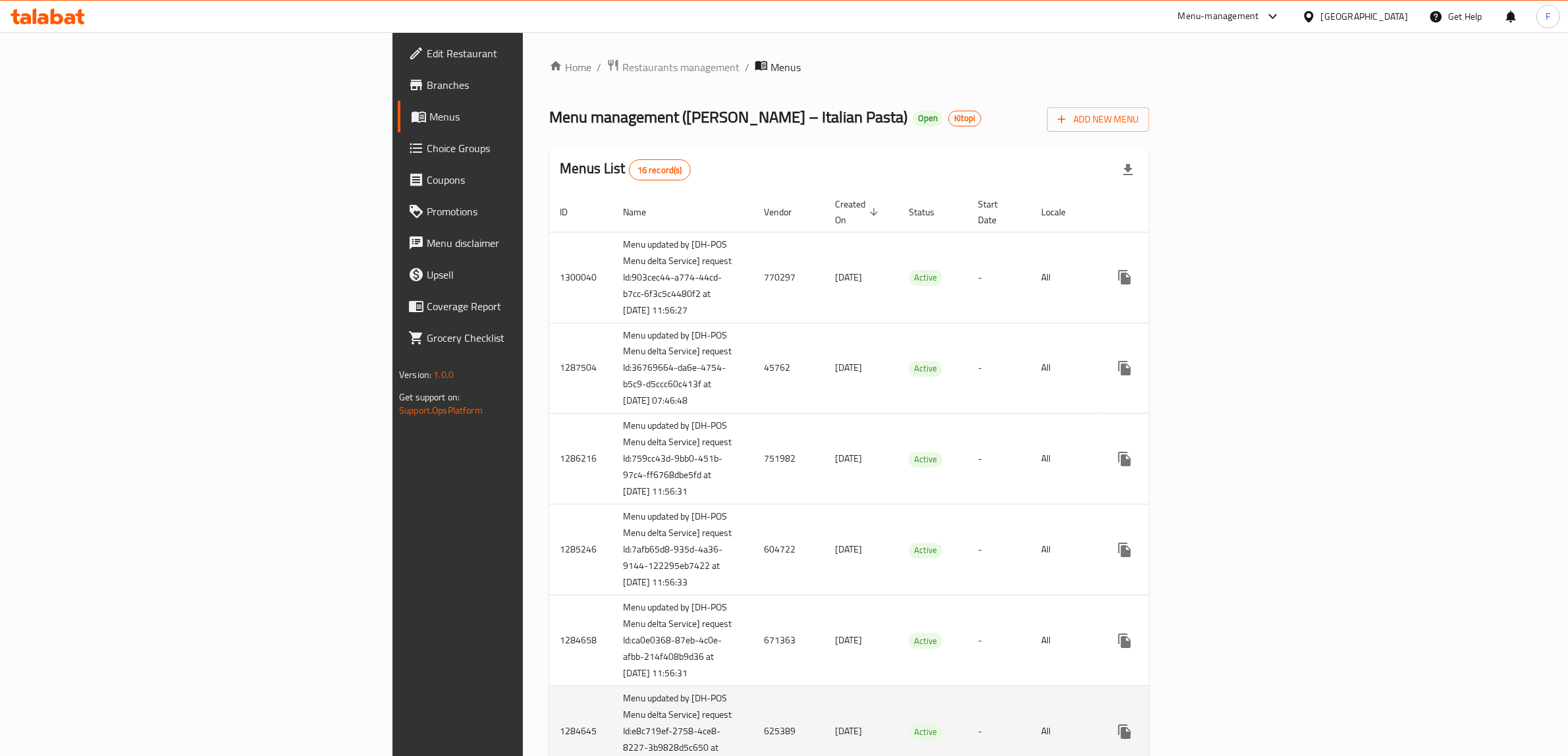
scroll to position [645, 0]
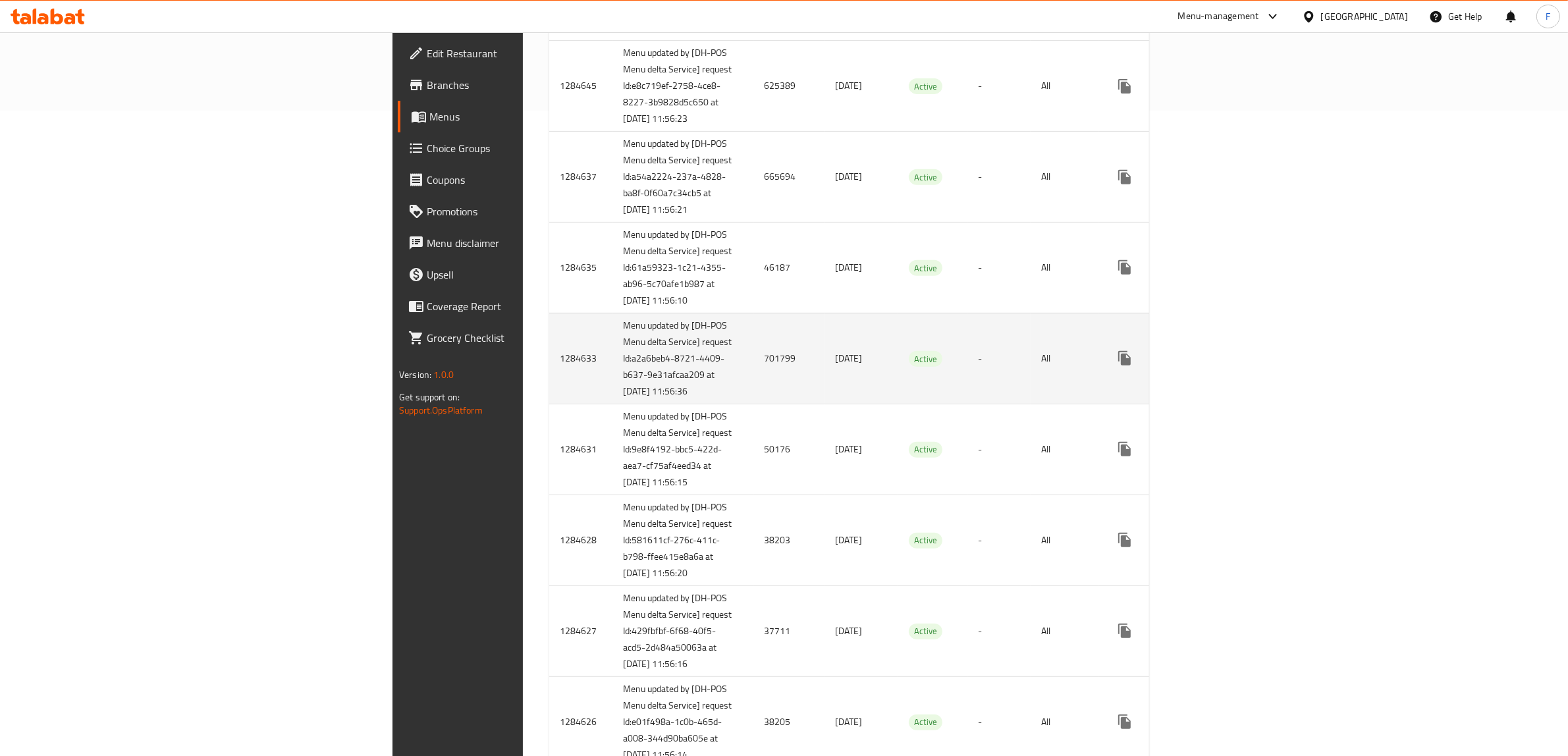
click at [753, 403] on td "701799" at bounding box center [789, 358] width 71 height 91
copy td "701799"
click at [1235, 374] on link "enhanced table" at bounding box center [1220, 358] width 32 height 32
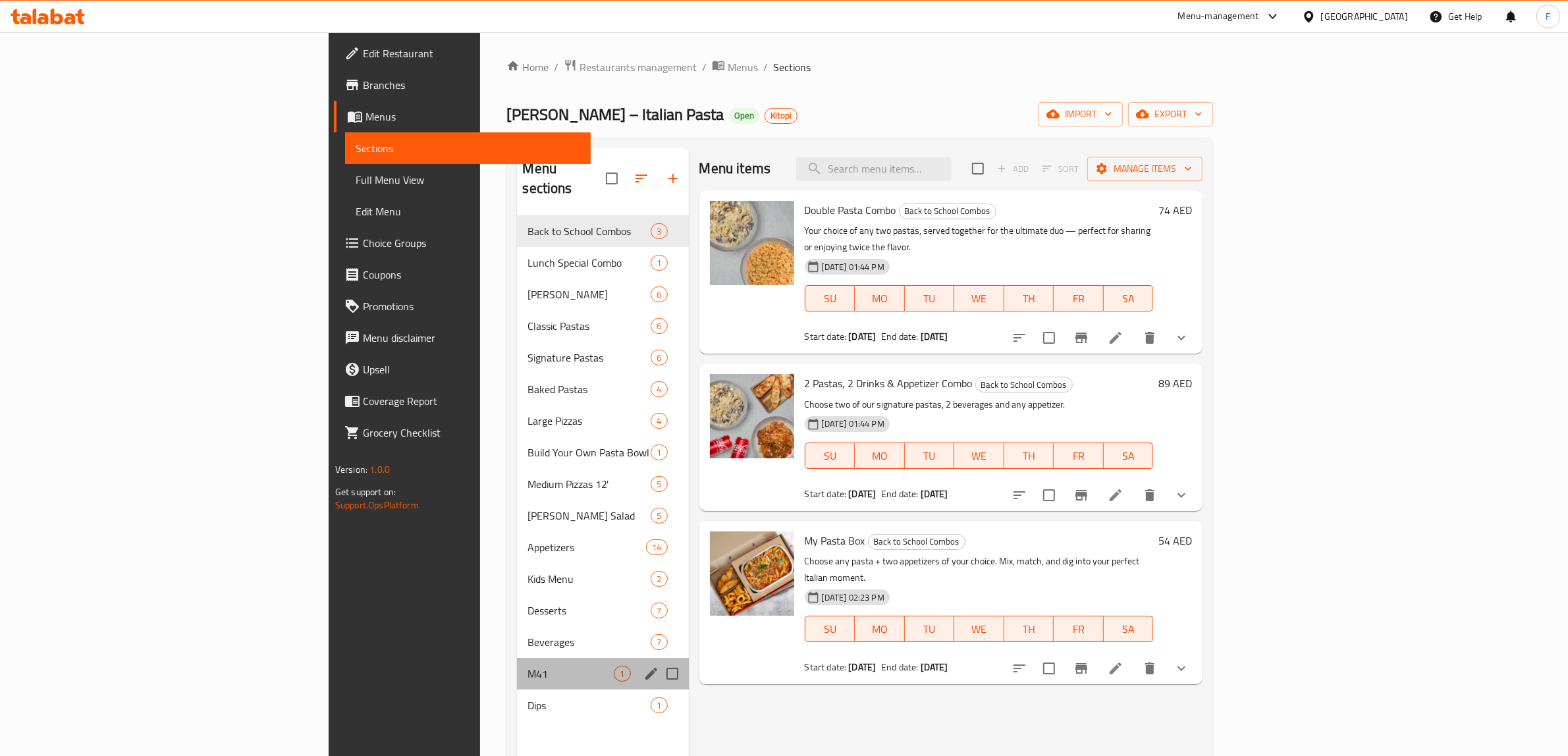
click at [517, 657] on div "M41 1" at bounding box center [602, 673] width 171 height 32
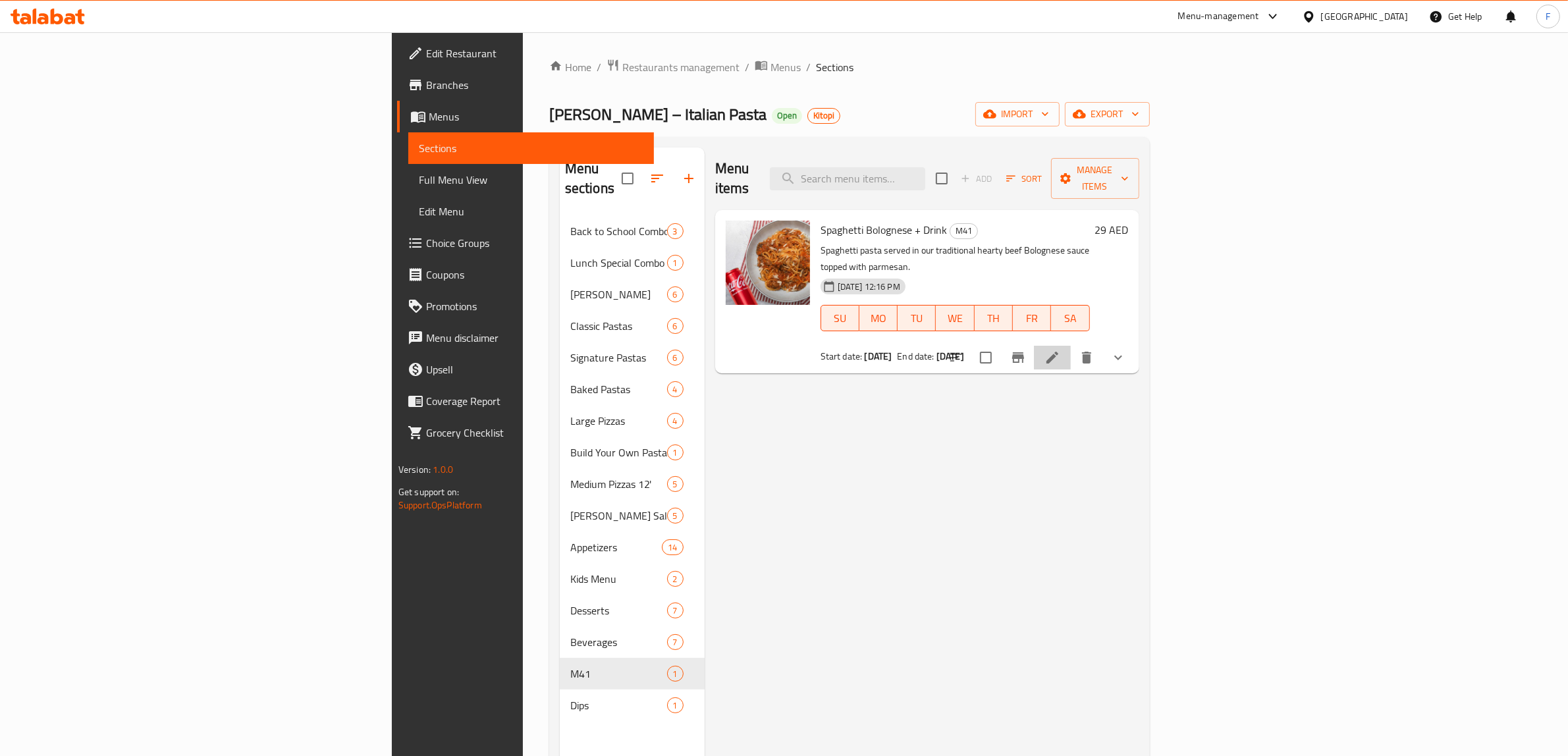
click at [1070, 346] on li at bounding box center [1052, 357] width 37 height 24
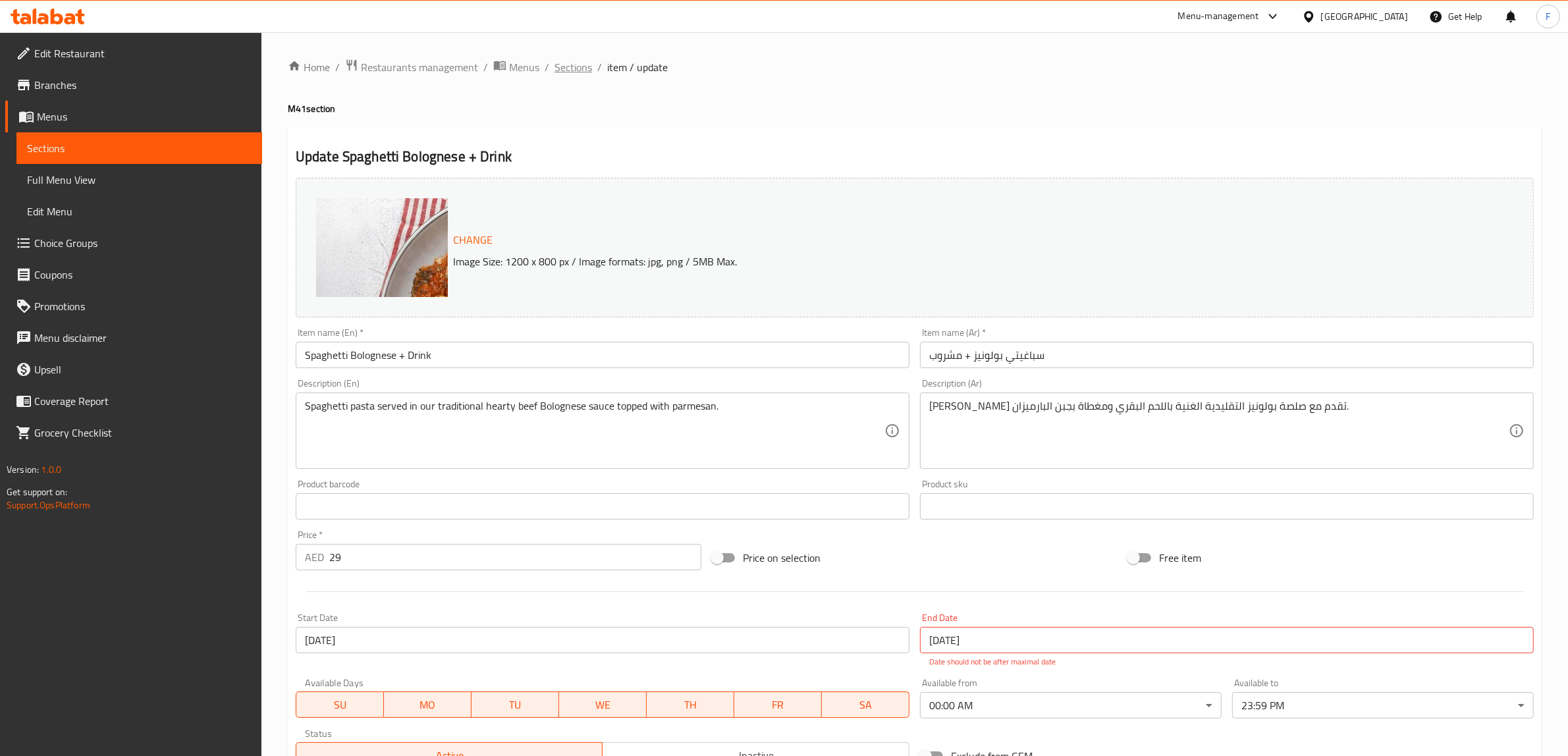
click at [573, 61] on span "Sections" at bounding box center [573, 67] width 37 height 16
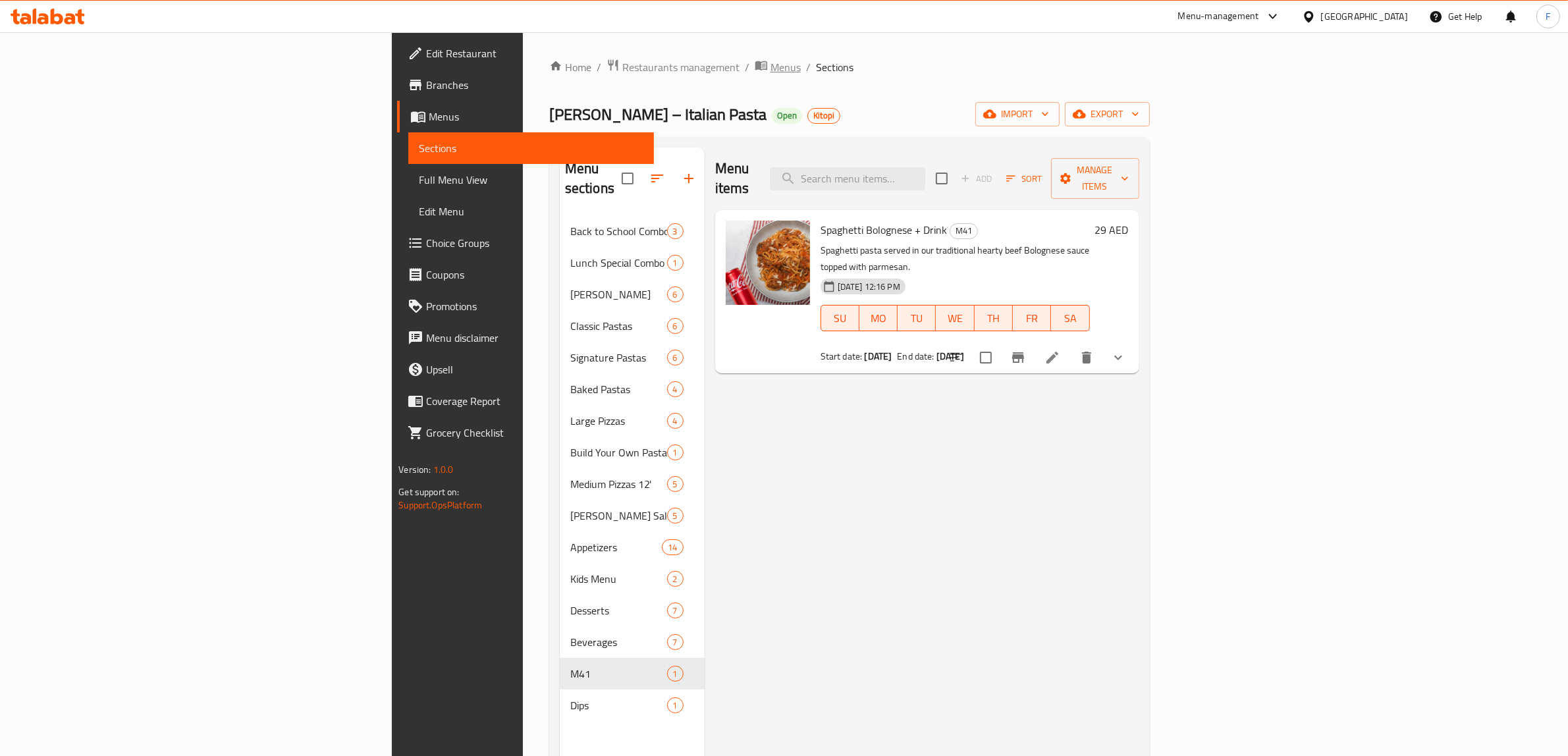
click at [771, 61] on span "Menus" at bounding box center [786, 67] width 30 height 16
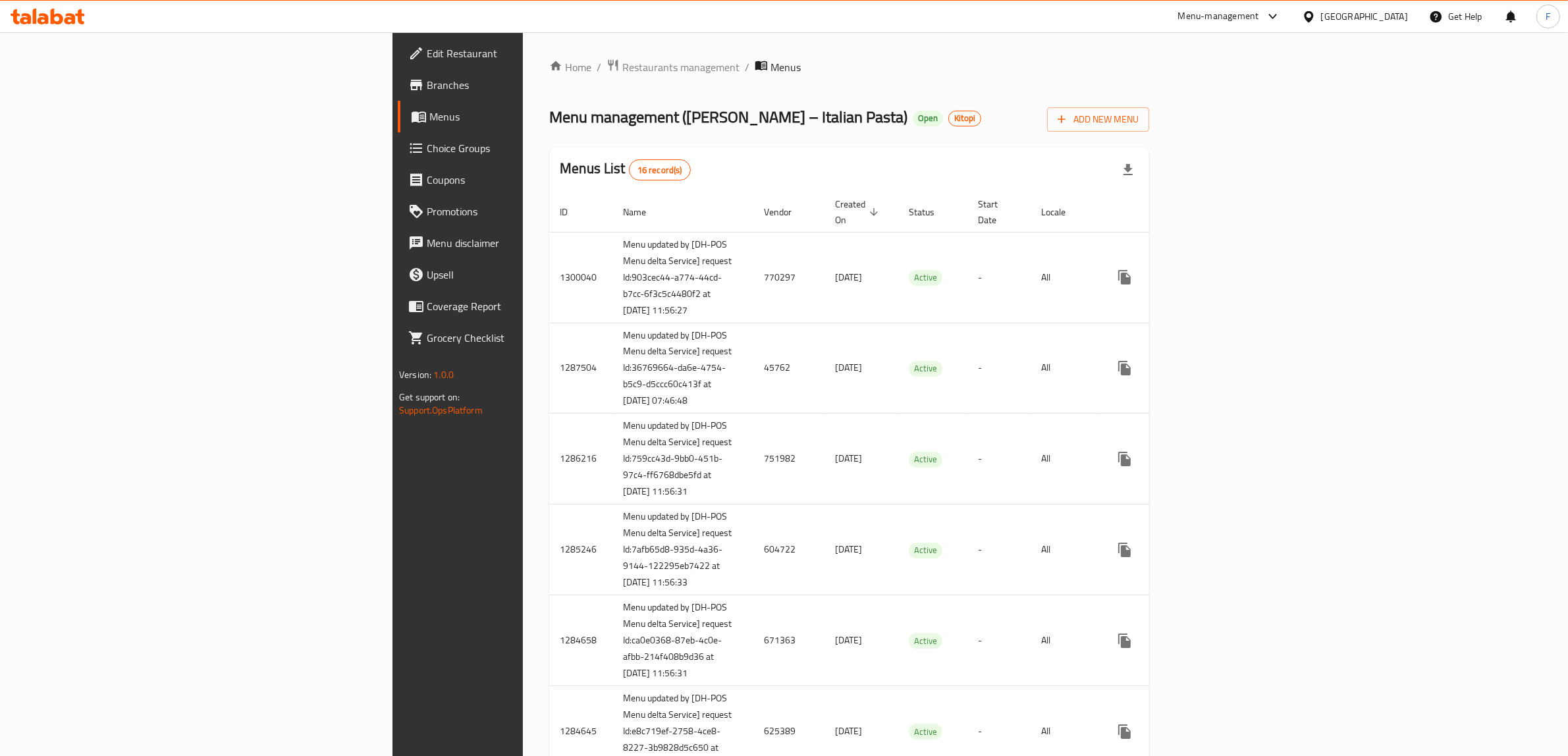
scroll to position [751, 0]
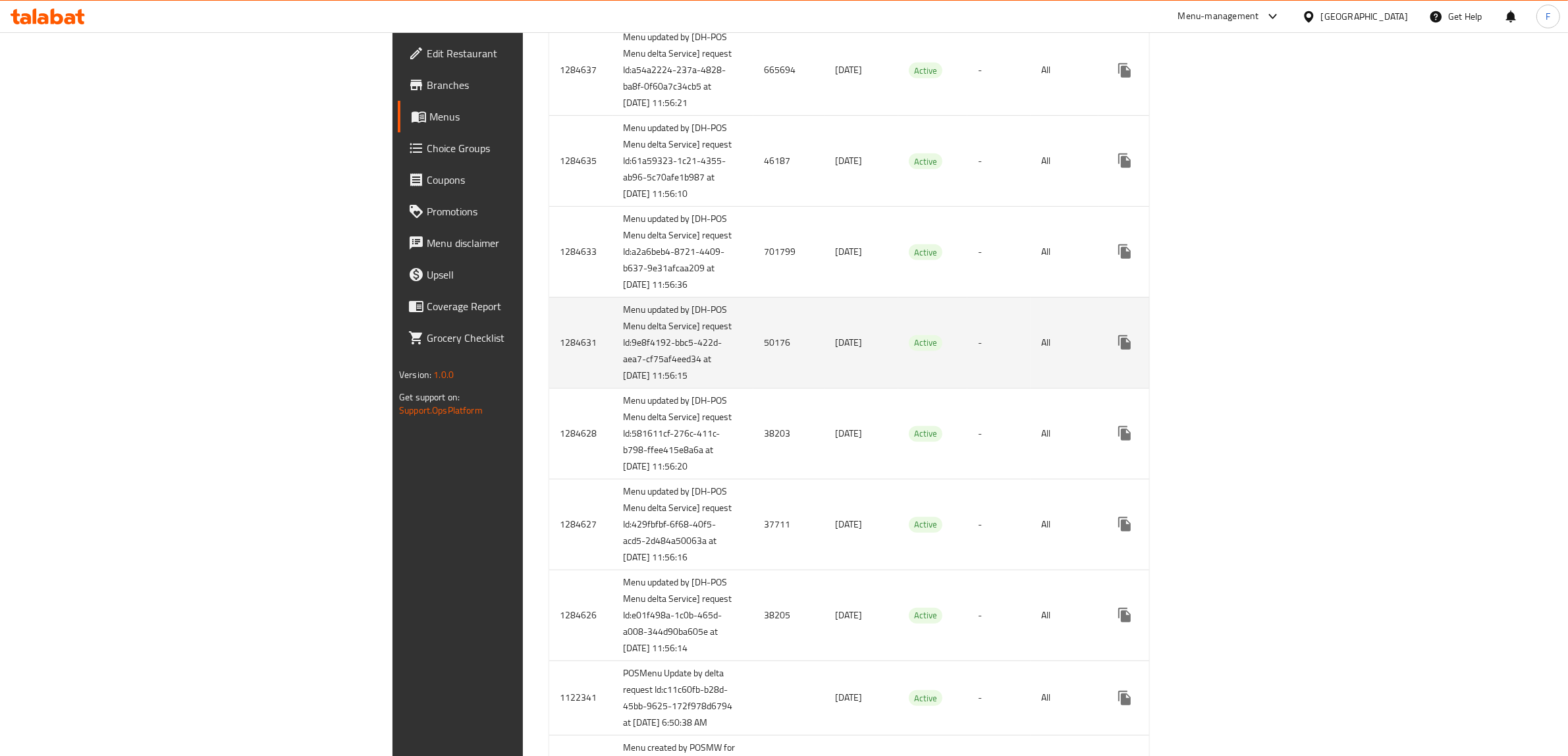
click at [753, 387] on td "50176" at bounding box center [789, 342] width 71 height 91
copy td "50176"
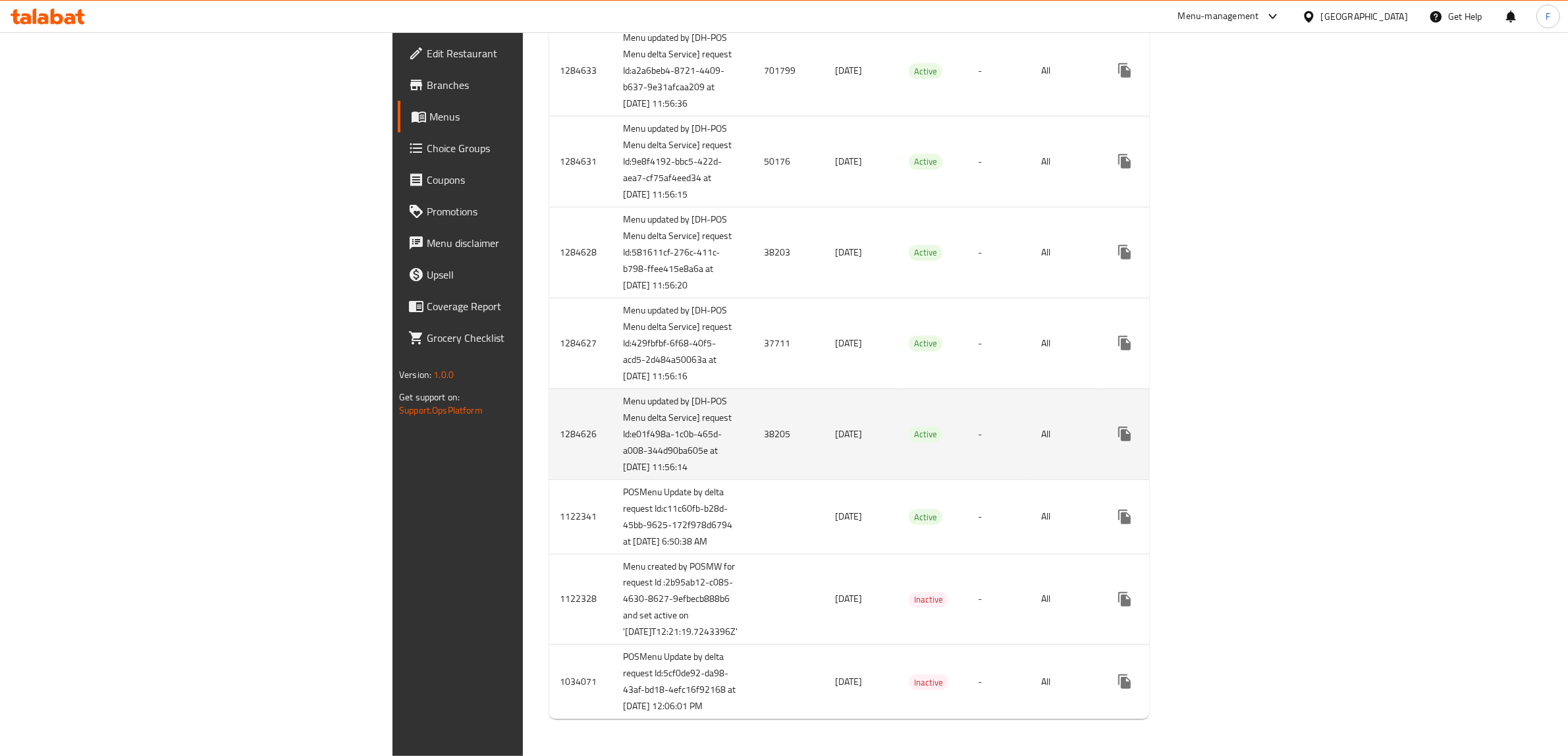
scroll to position [1081, 0]
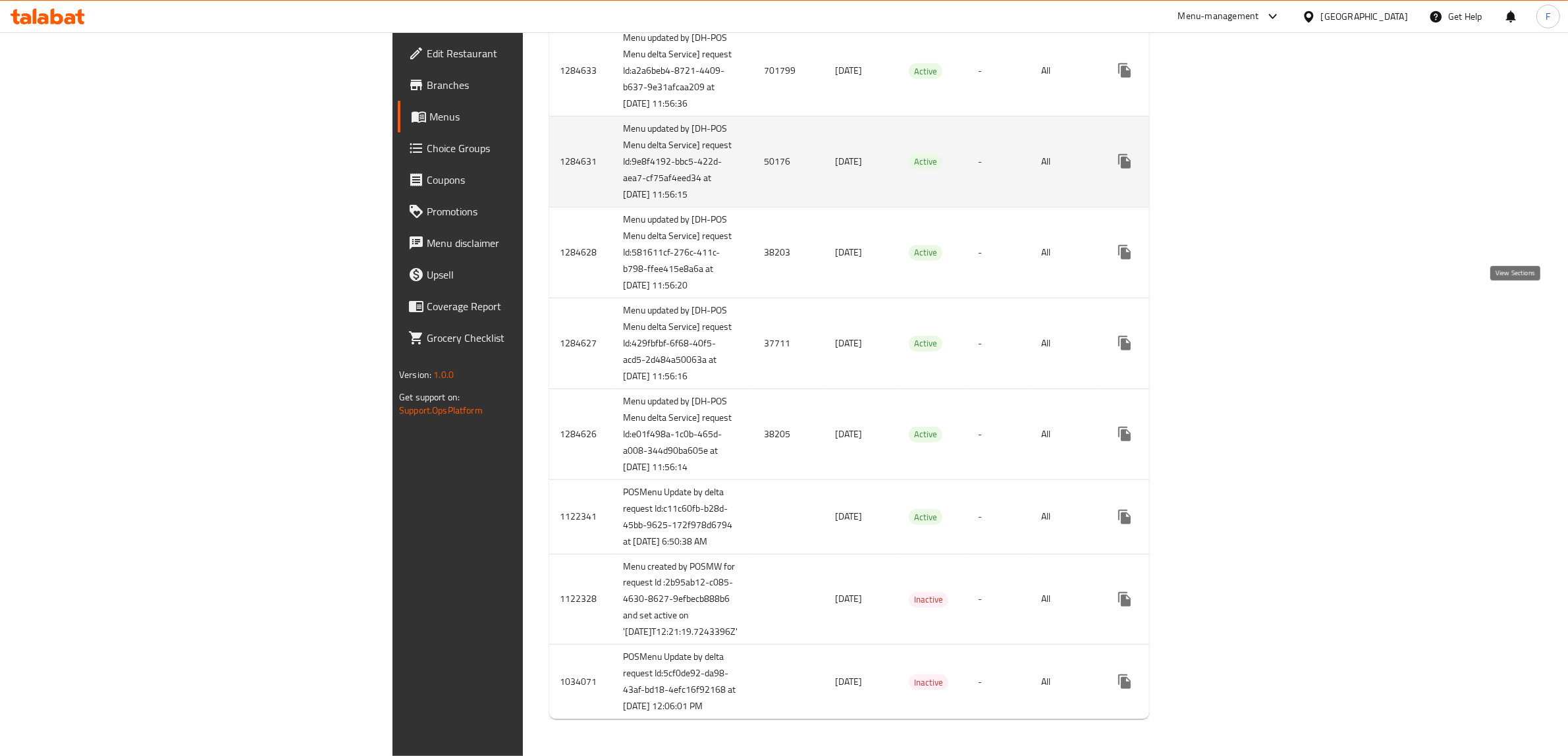
click at [1227, 156] on icon "enhanced table" at bounding box center [1219, 161] width 16 height 16
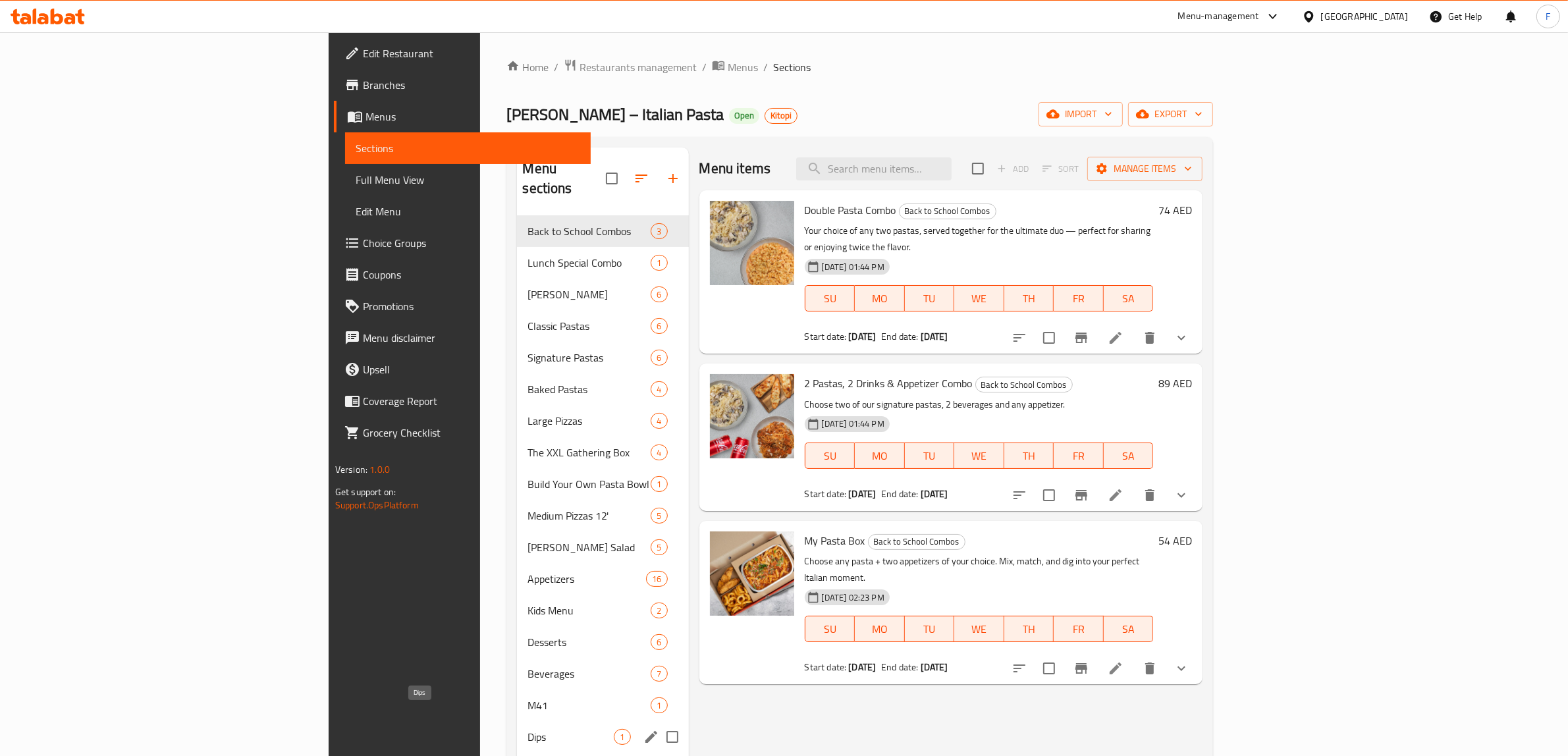
scroll to position [83, 0]
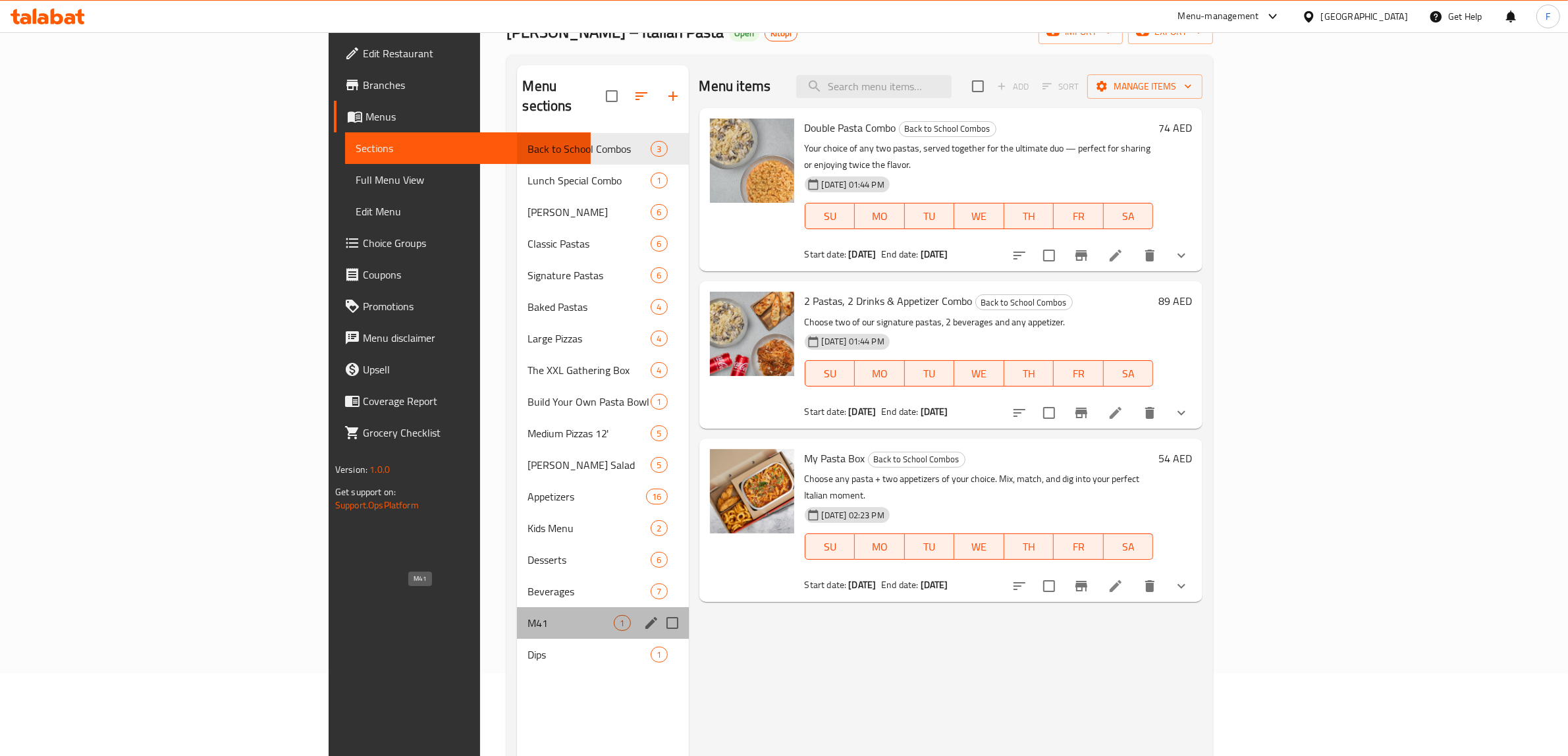
click at [527, 615] on span "M41" at bounding box center [570, 623] width 86 height 16
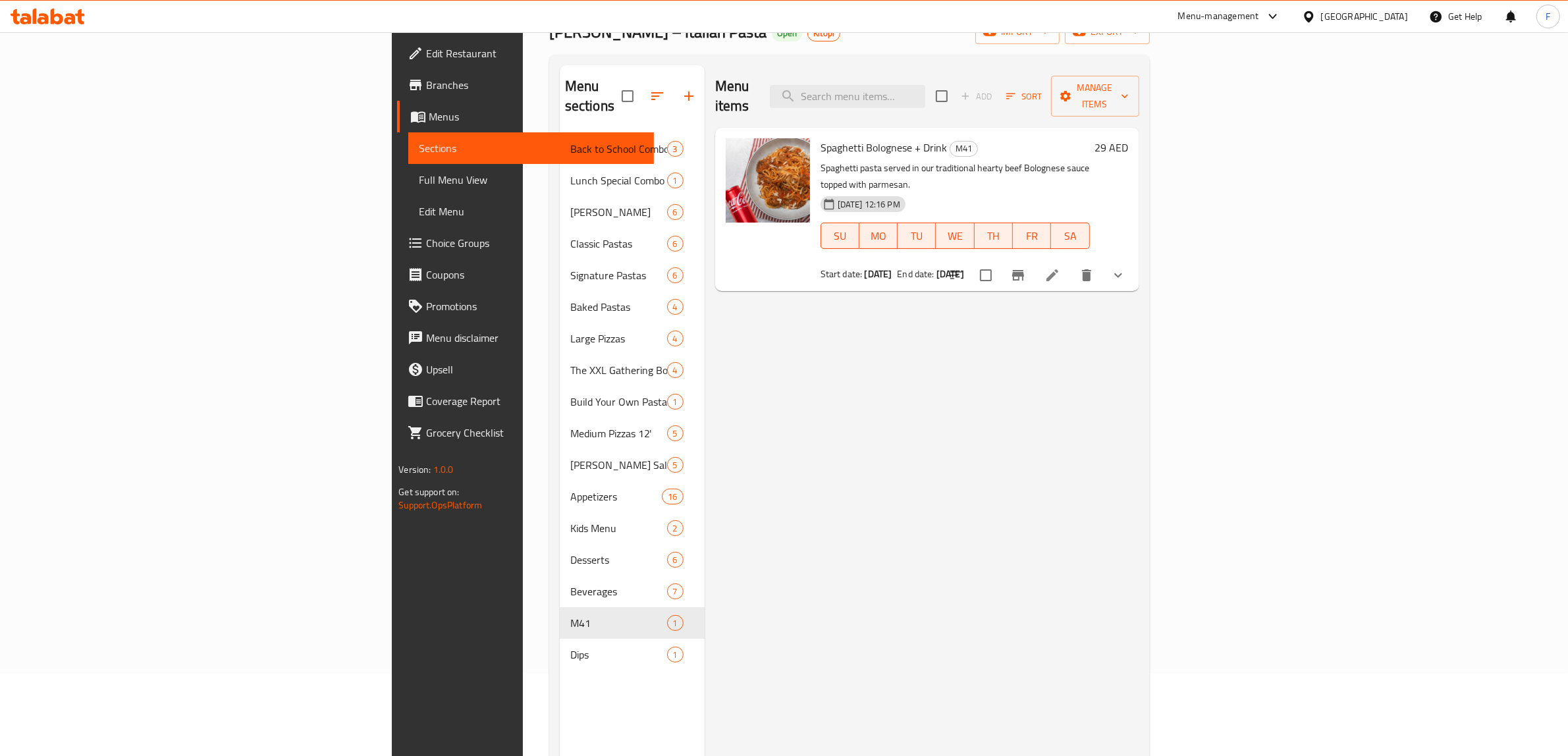
click at [1070, 263] on li at bounding box center [1052, 274] width 37 height 24
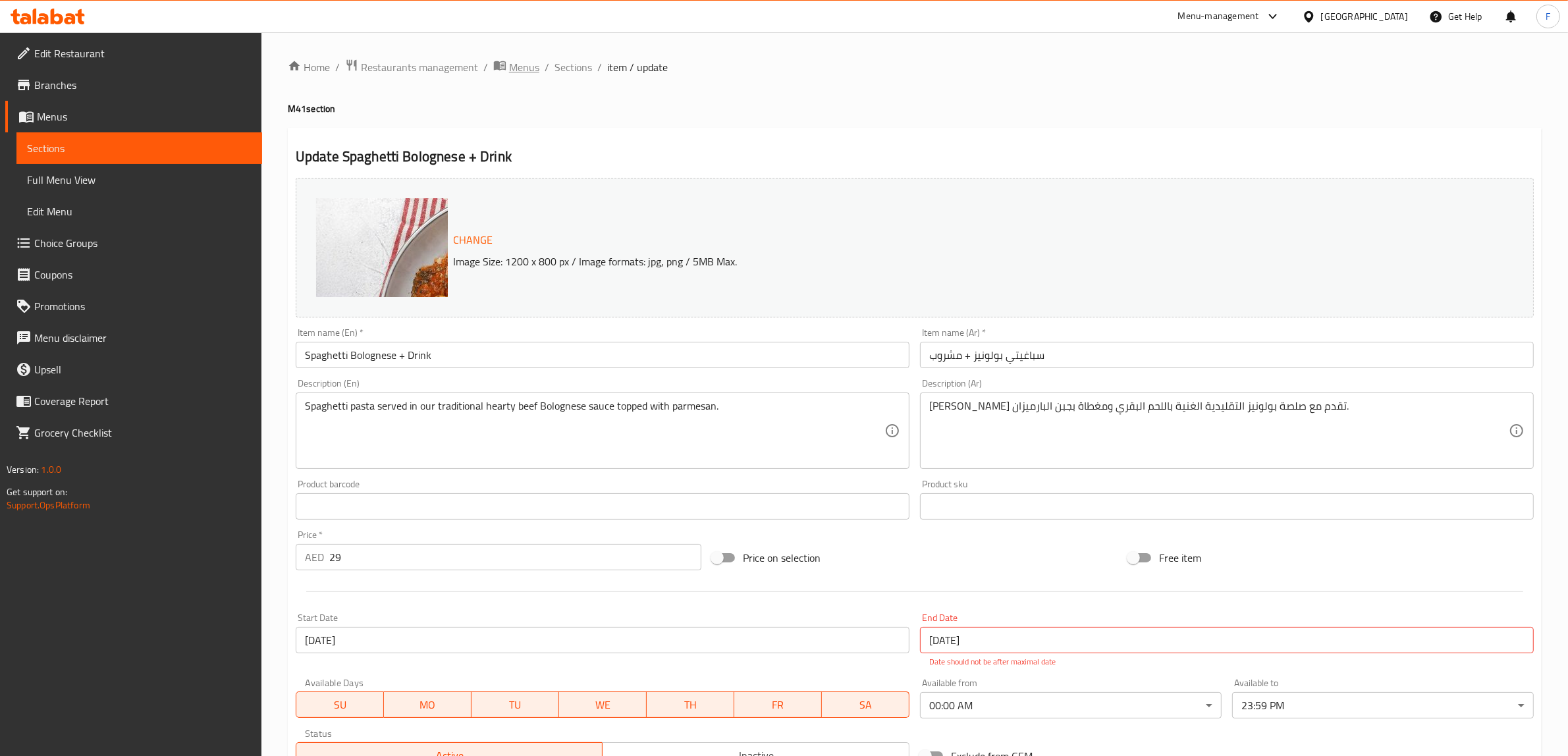
click at [524, 63] on span "Menus" at bounding box center [524, 67] width 30 height 16
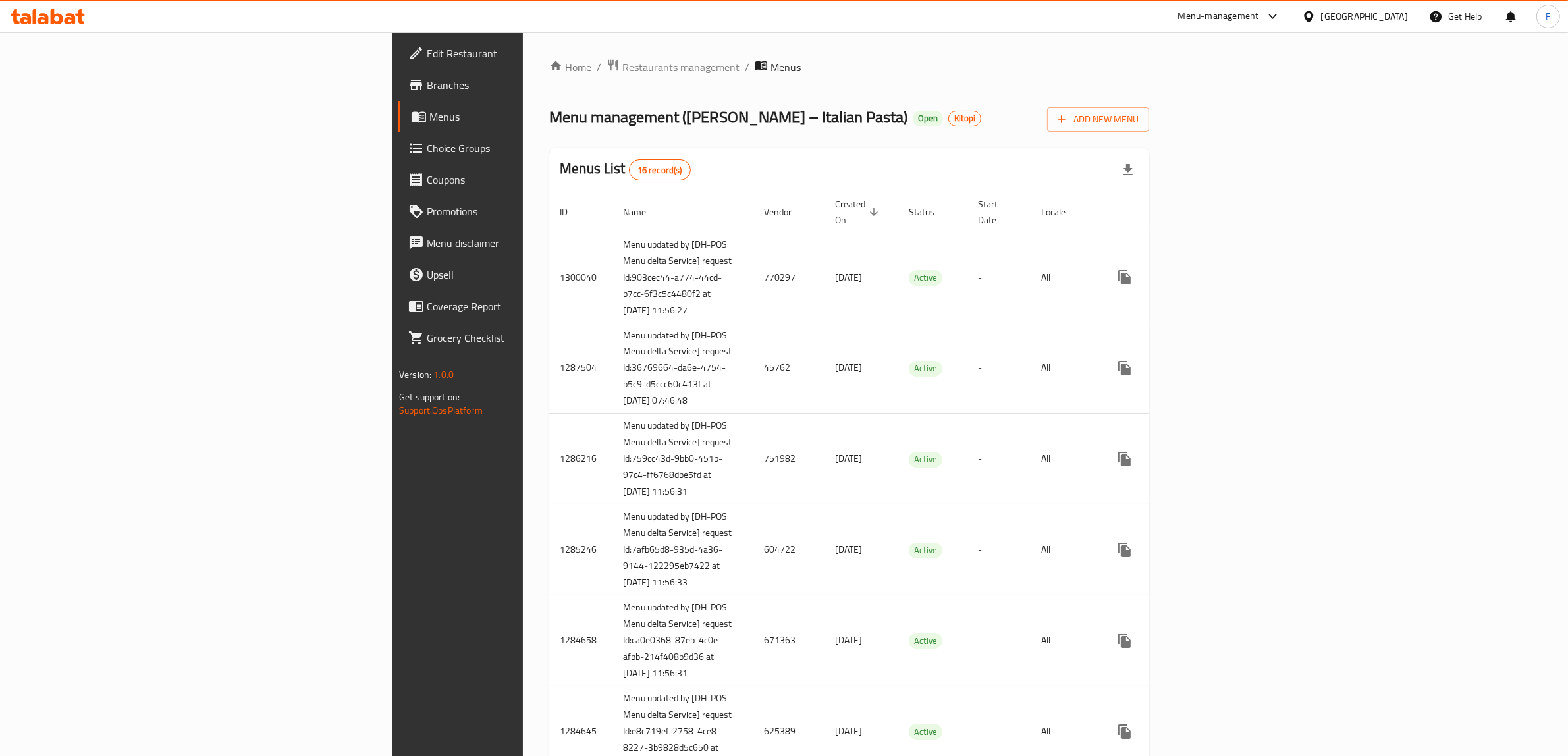
scroll to position [860, 0]
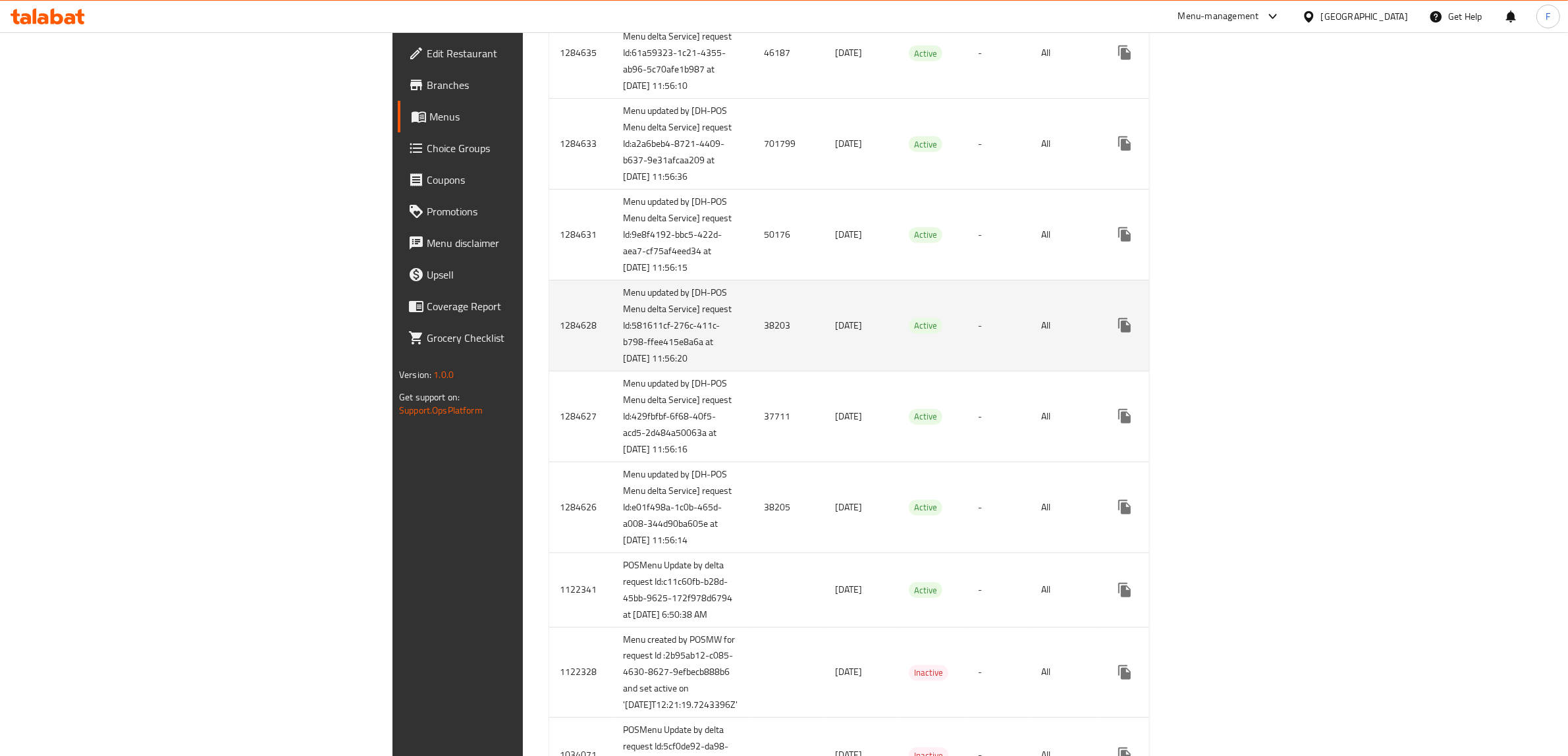
click at [753, 371] on td "38203" at bounding box center [789, 325] width 71 height 91
click at [1227, 333] on icon "enhanced table" at bounding box center [1219, 325] width 16 height 16
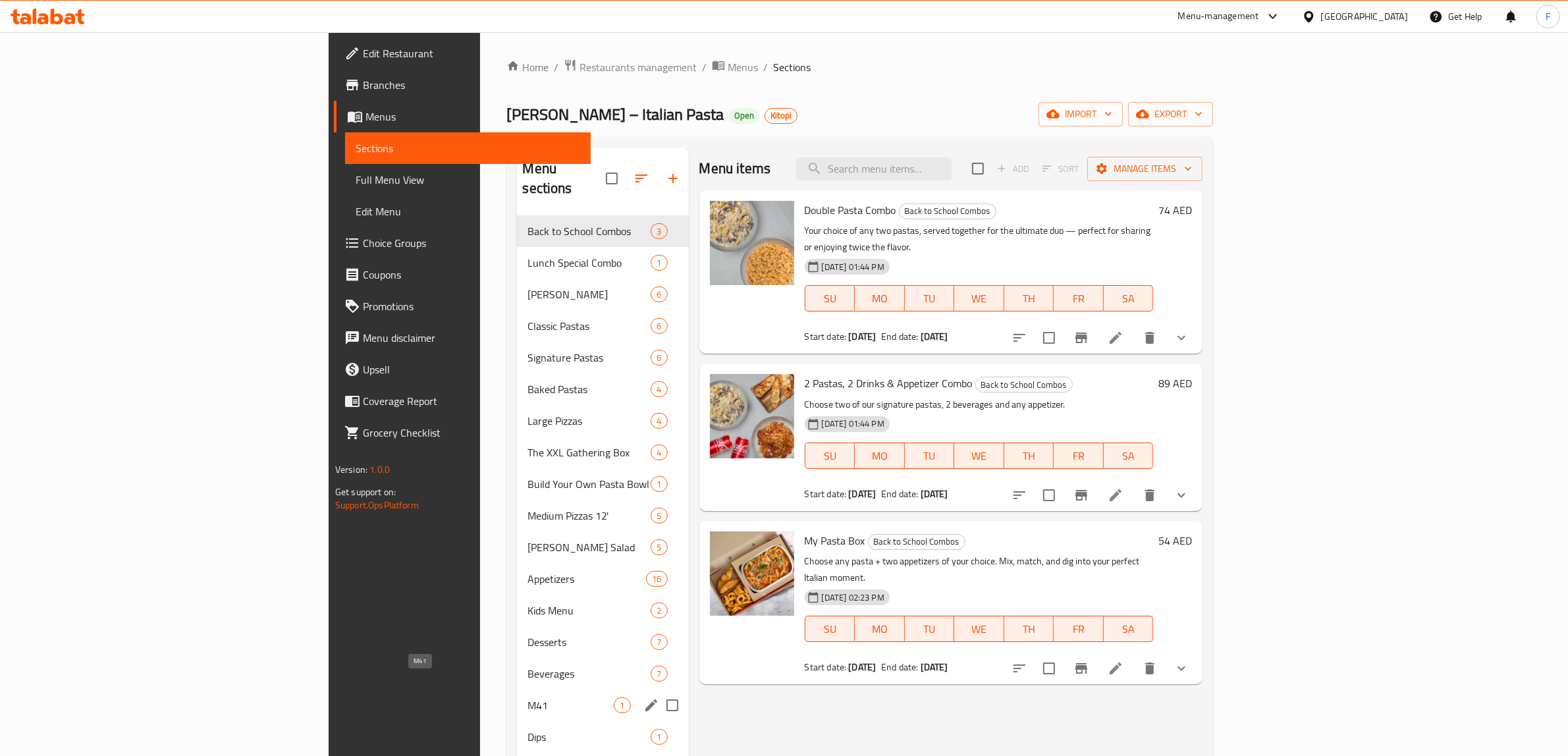
click at [527, 697] on span "M41" at bounding box center [570, 704] width 86 height 16
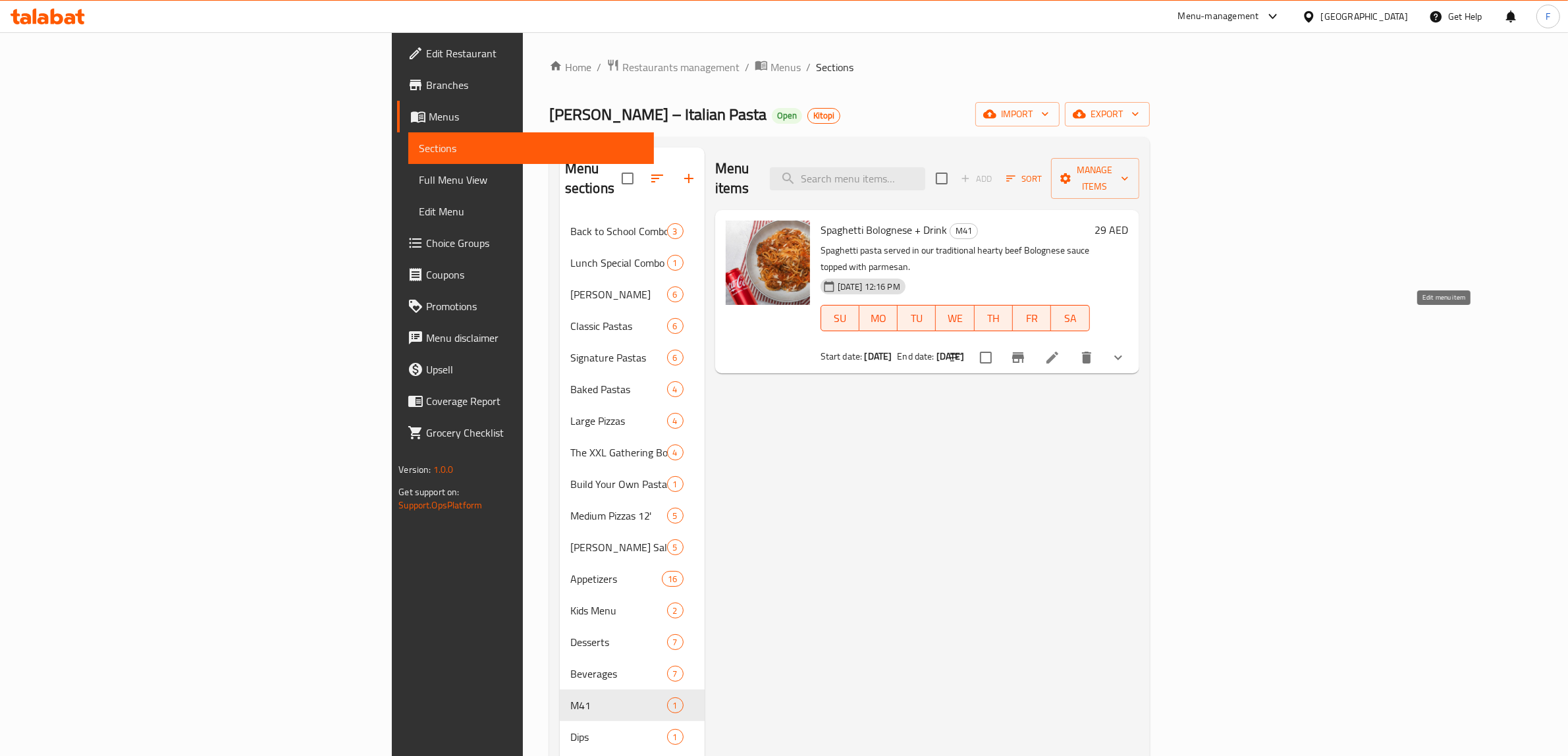
click at [1061, 350] on icon at bounding box center [1052, 357] width 16 height 16
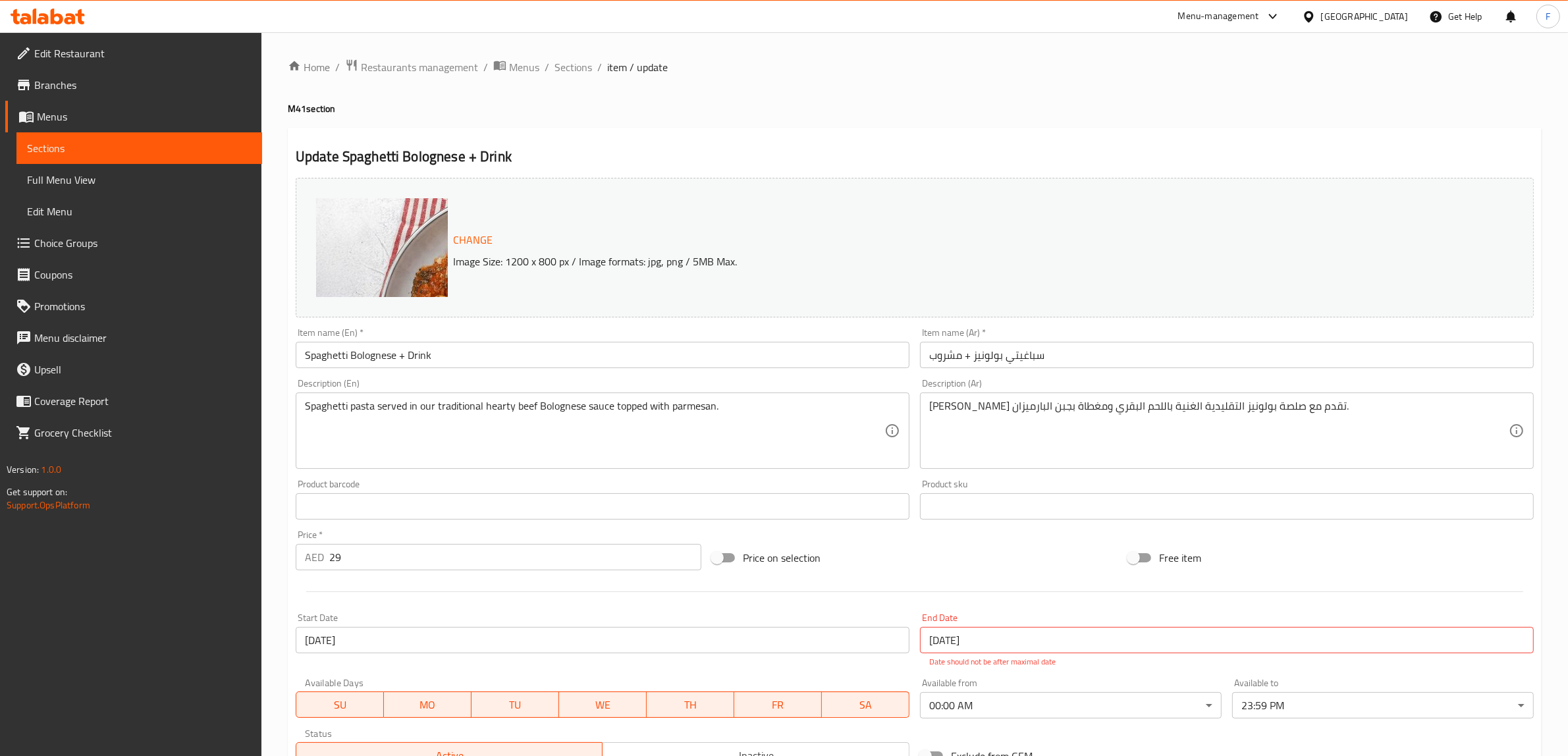
drag, startPoint x: 520, startPoint y: 72, endPoint x: 511, endPoint y: 86, distance: 16.6
click at [520, 74] on span "Menus" at bounding box center [524, 67] width 30 height 16
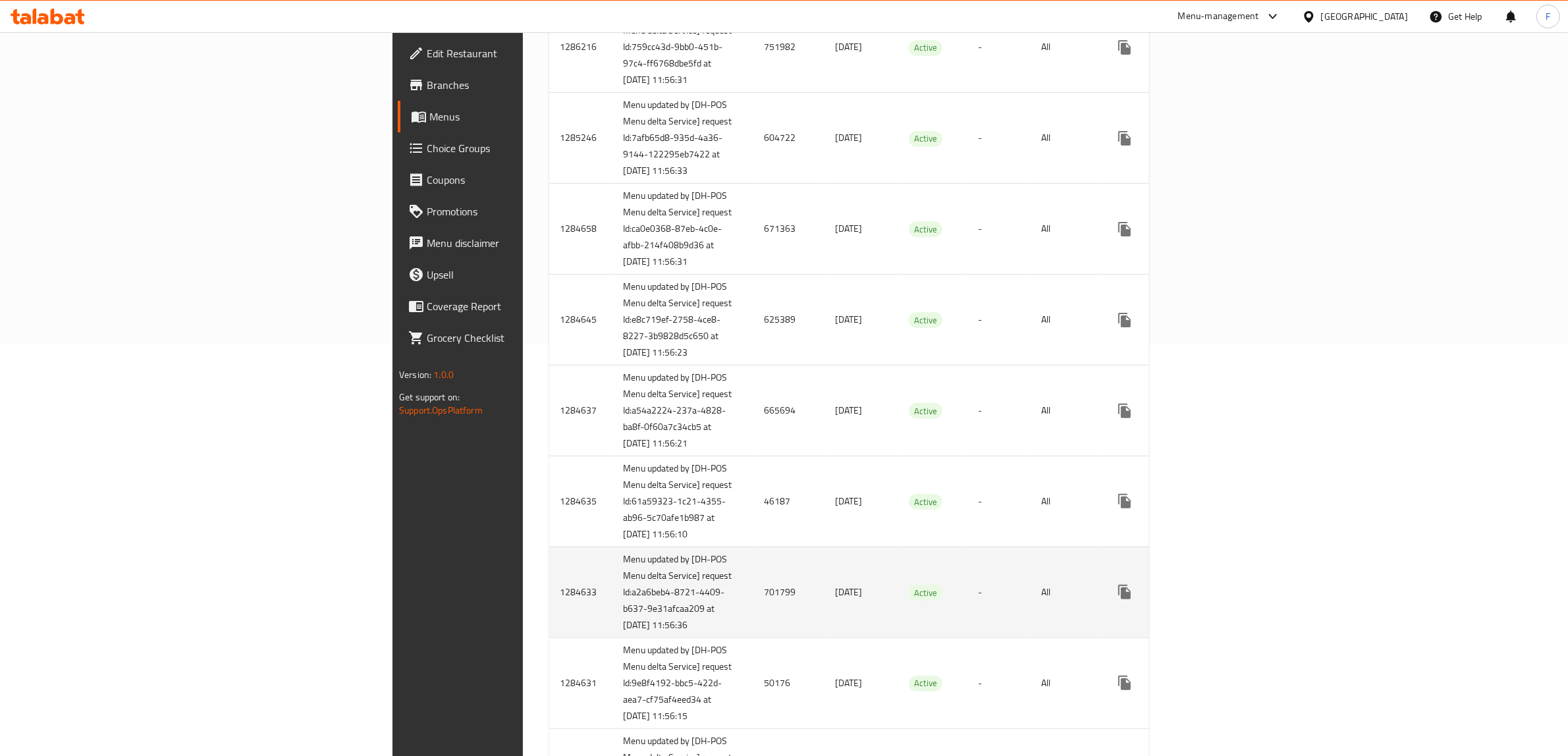
scroll to position [966, 0]
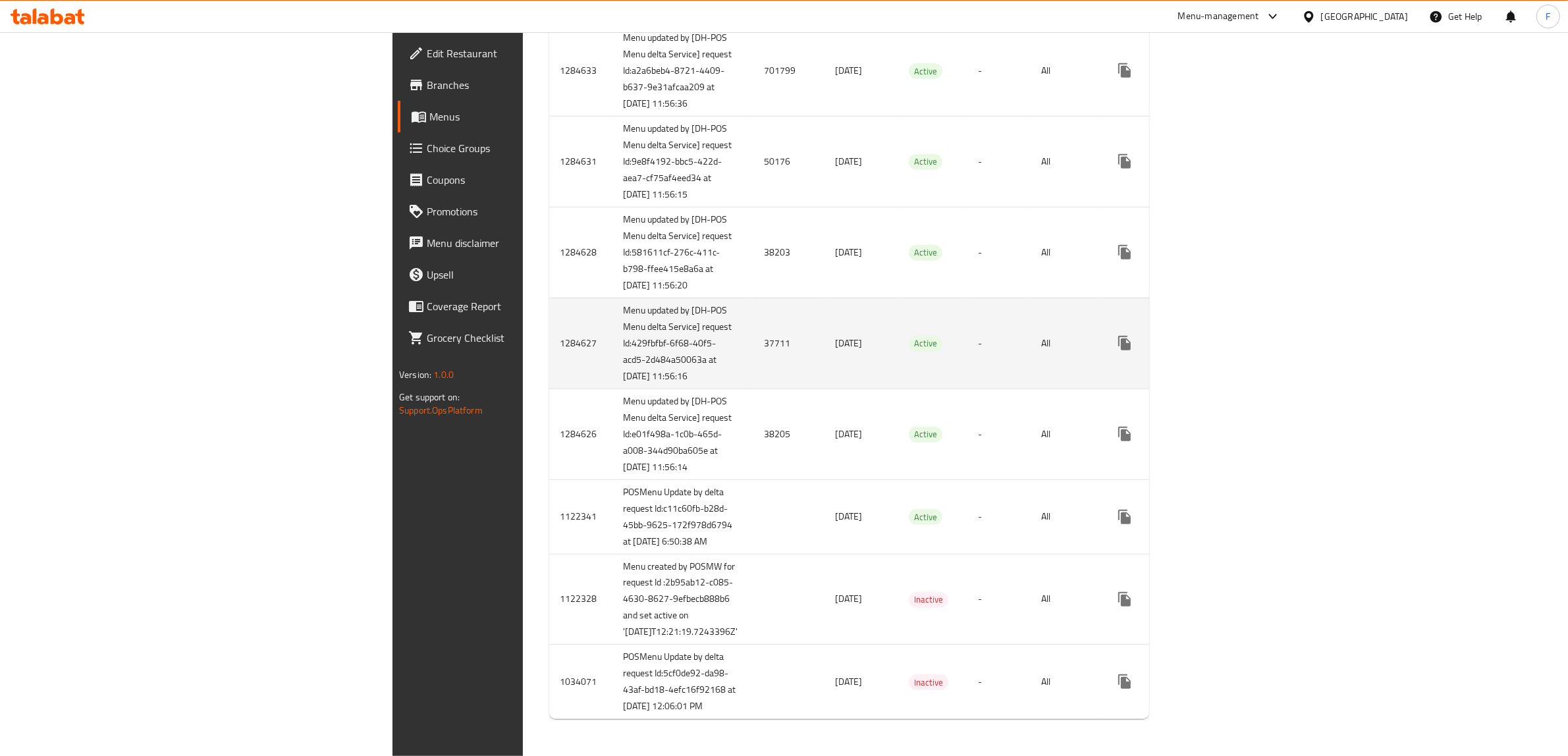
click at [753, 388] on td "37711" at bounding box center [789, 343] width 71 height 91
click at [1227, 351] on icon "enhanced table" at bounding box center [1219, 343] width 16 height 16
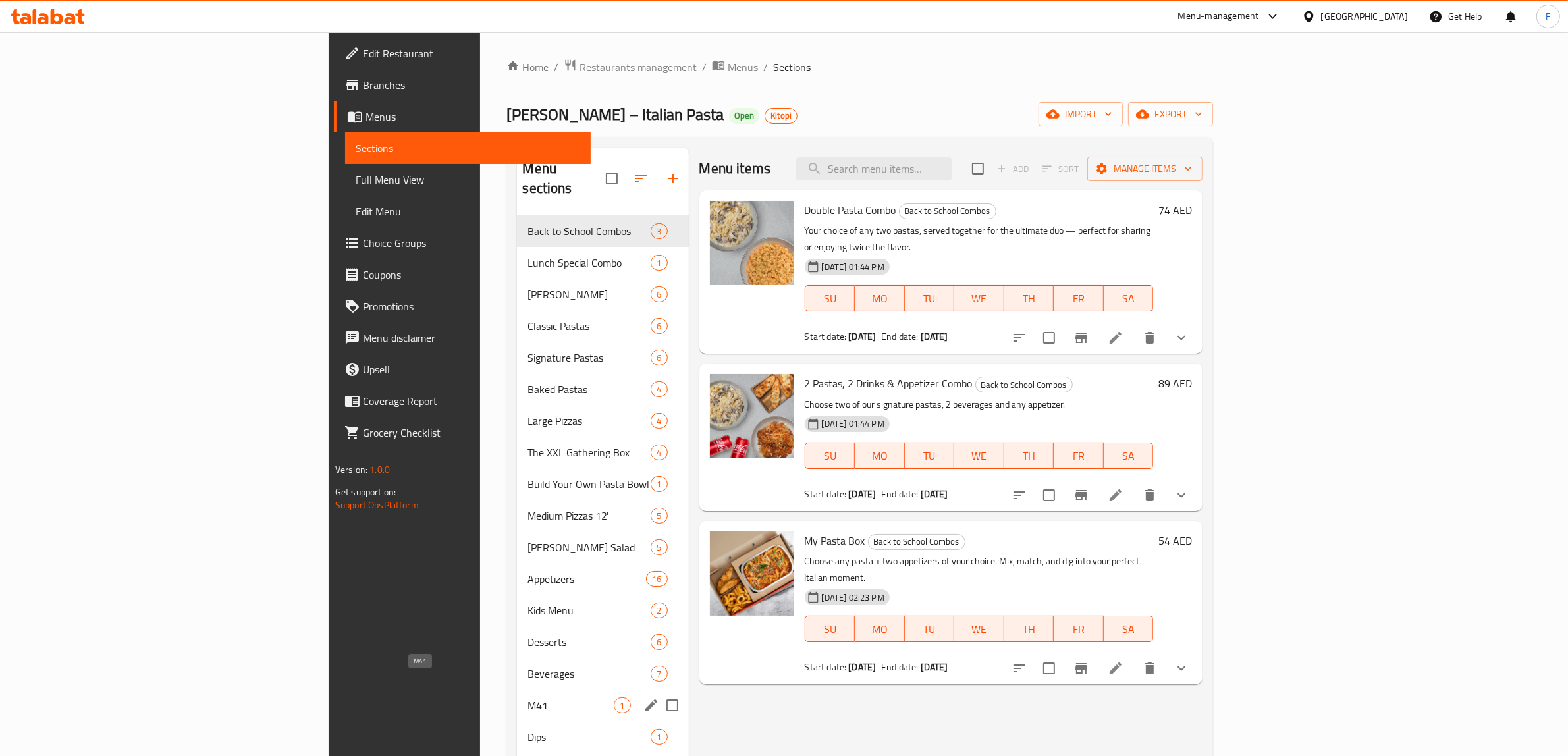
click at [527, 697] on span "M41" at bounding box center [570, 704] width 86 height 16
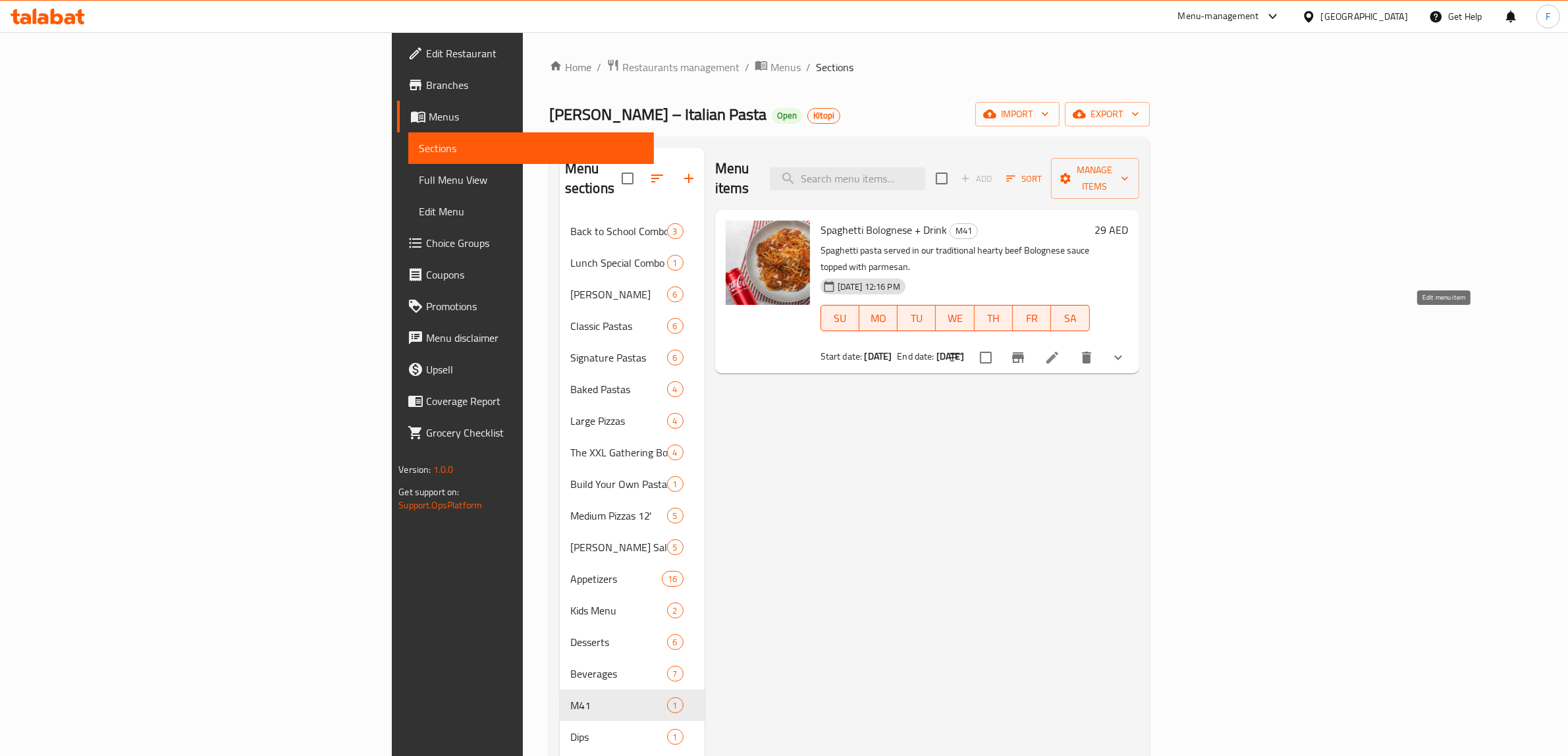
click at [1061, 350] on icon at bounding box center [1052, 357] width 16 height 16
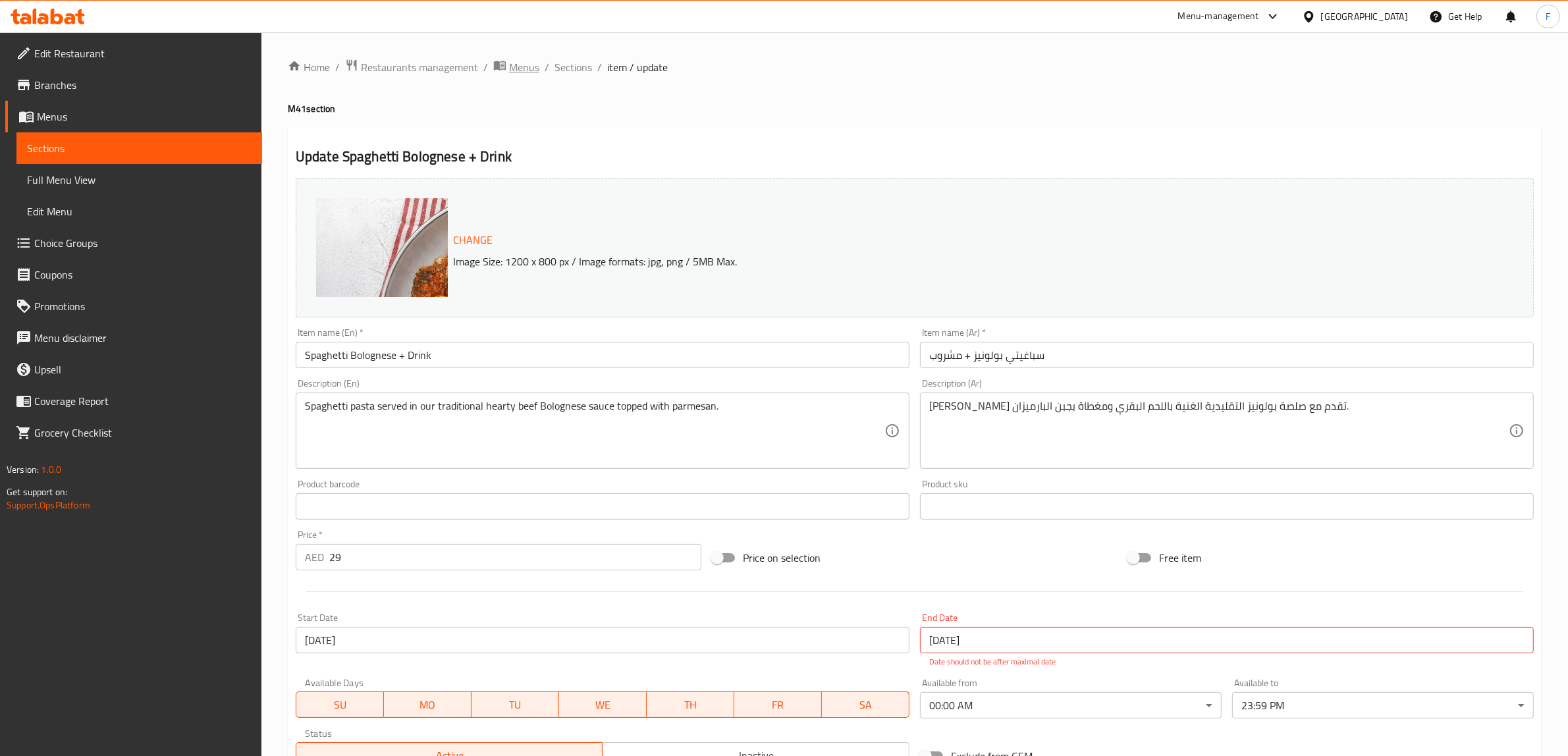
click at [517, 70] on span "Menus" at bounding box center [524, 67] width 30 height 16
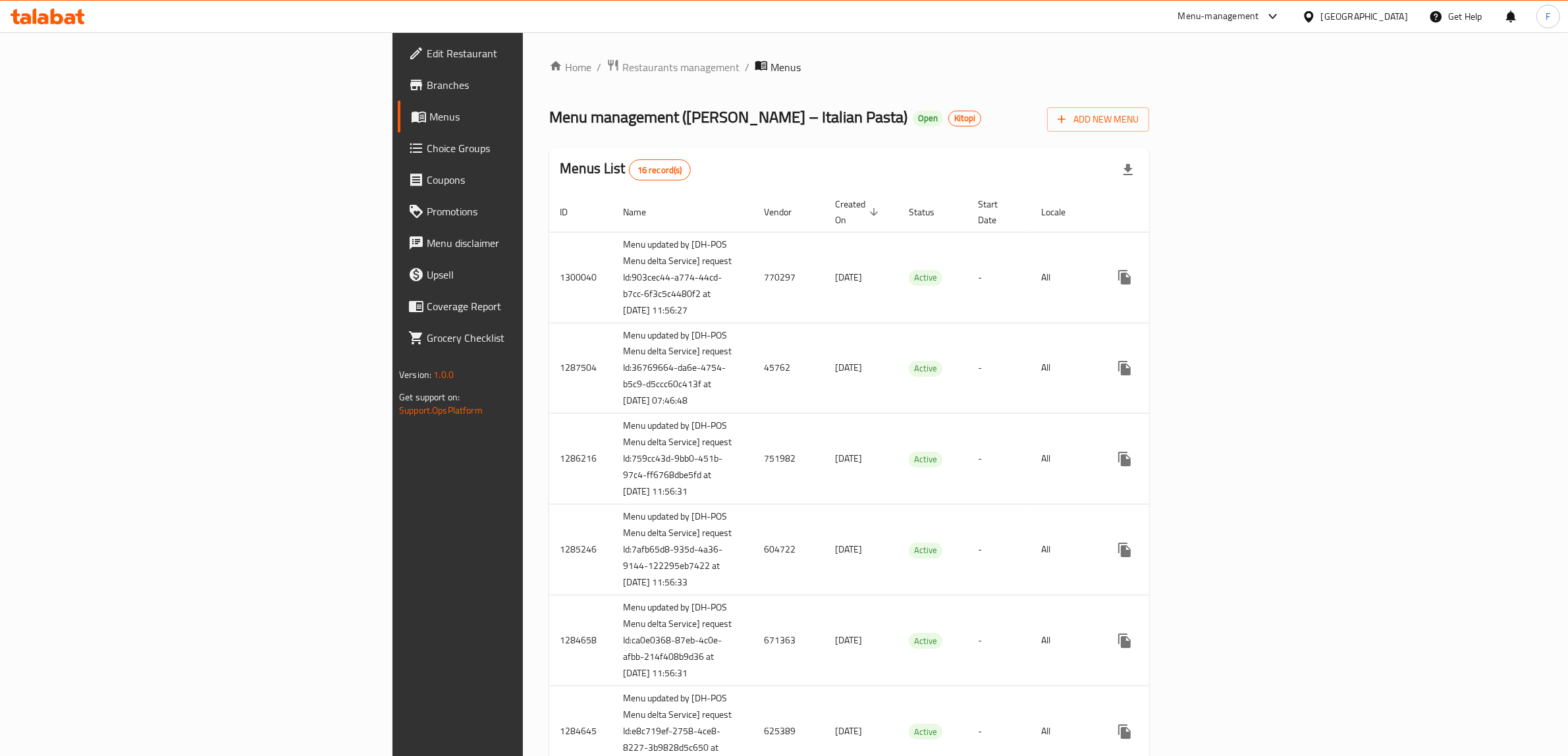
scroll to position [1074, 0]
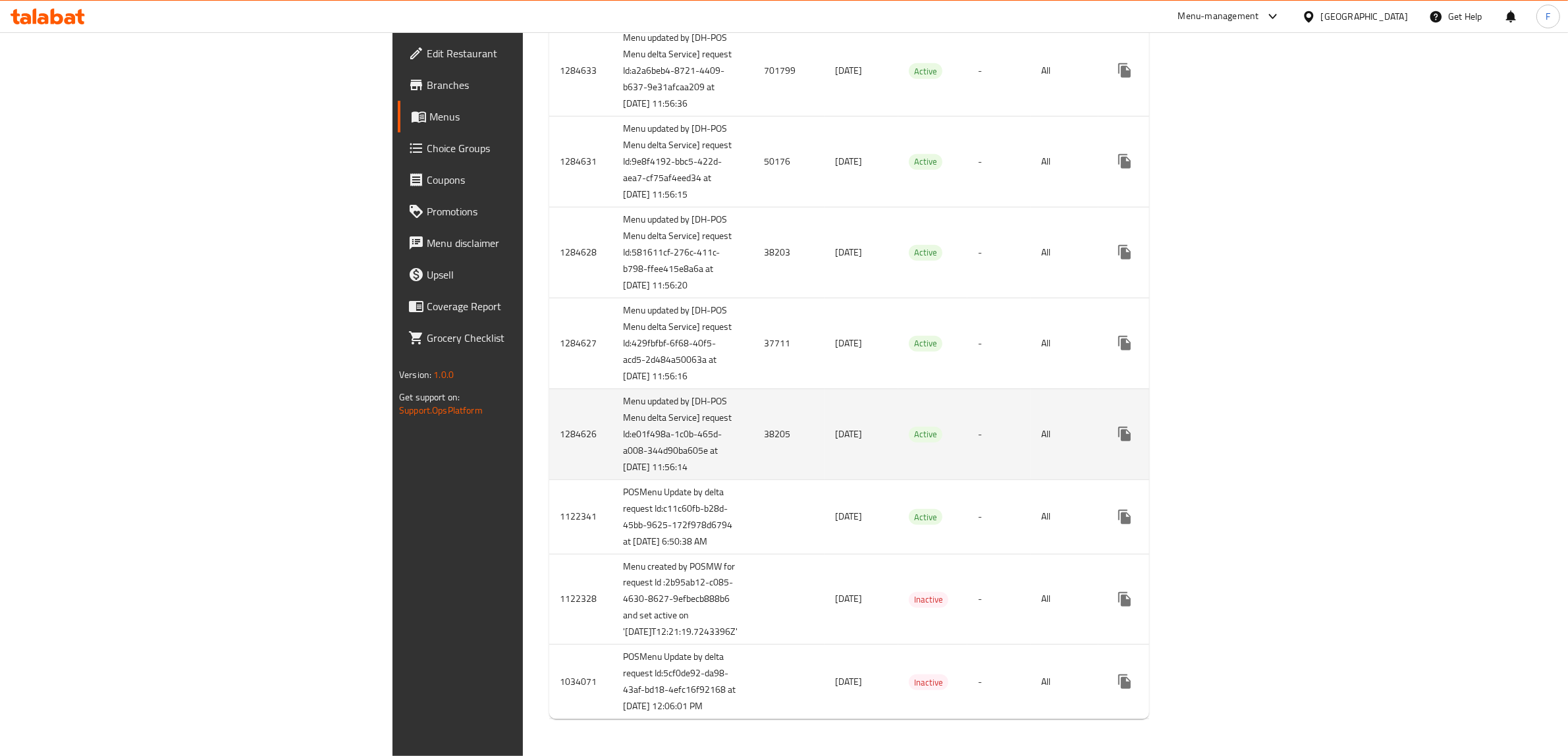
click at [753, 479] on td "38205" at bounding box center [789, 434] width 71 height 91
click at [1227, 441] on icon "enhanced table" at bounding box center [1219, 434] width 16 height 16
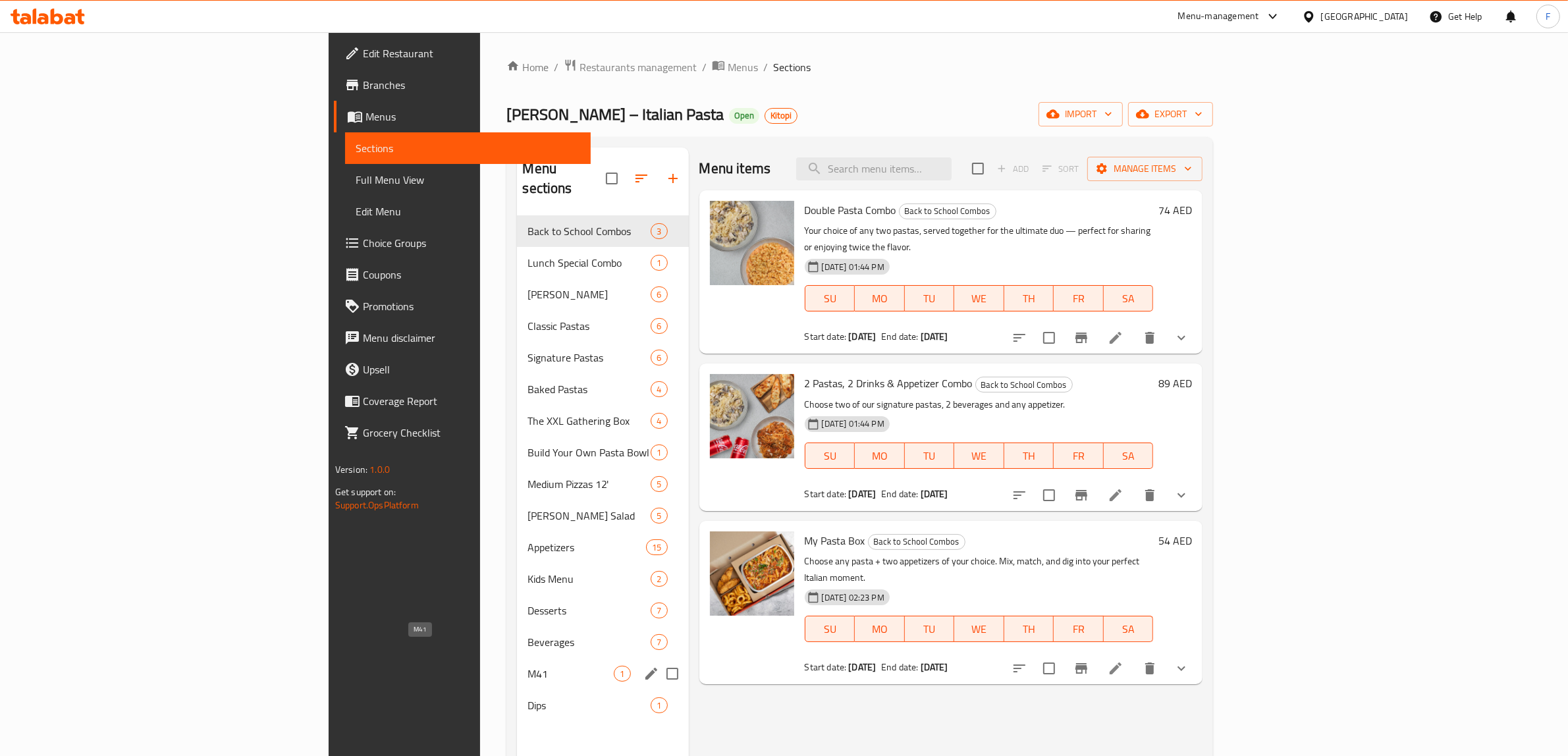
click at [527, 666] on span "M41" at bounding box center [570, 673] width 86 height 16
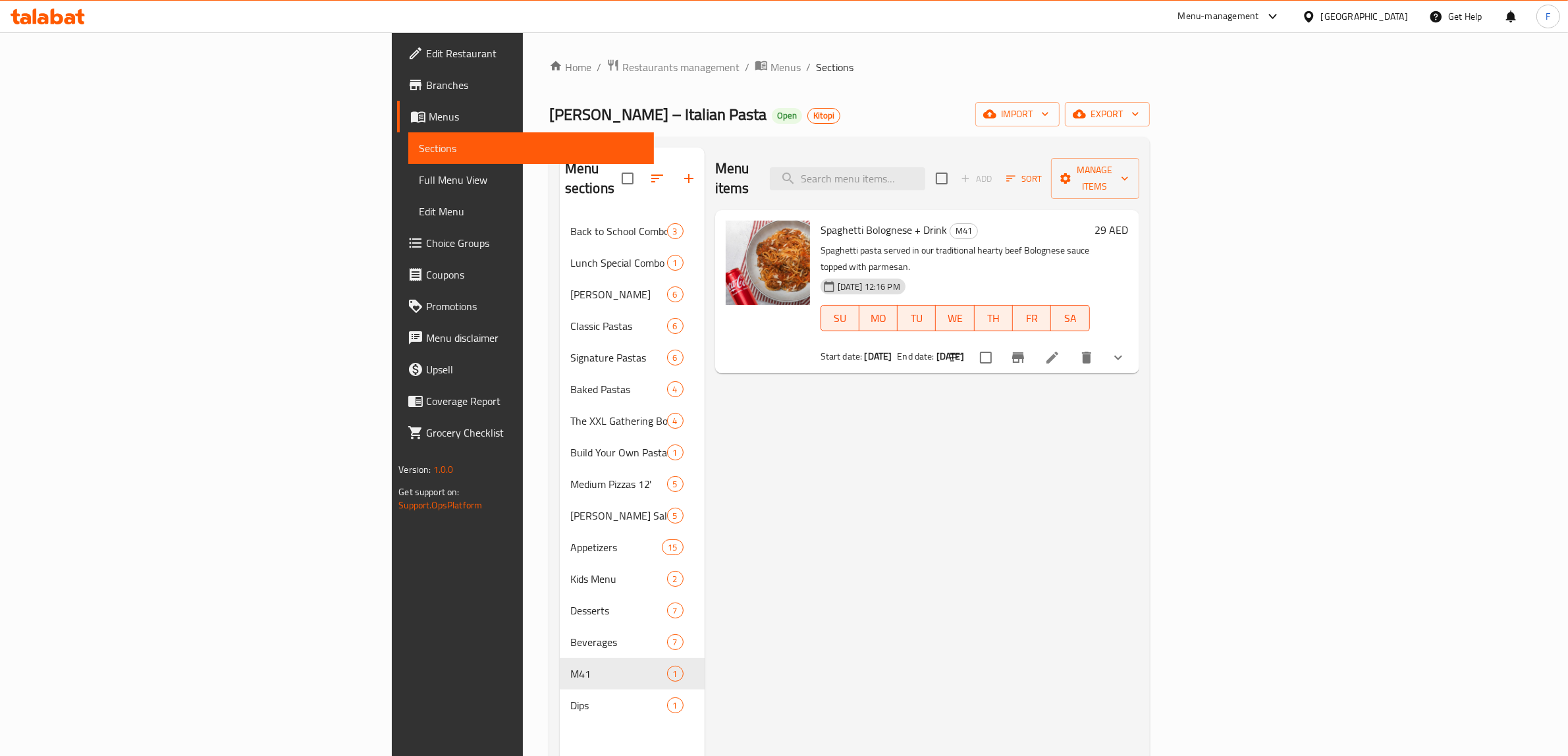
click at [1070, 346] on li at bounding box center [1052, 357] width 37 height 24
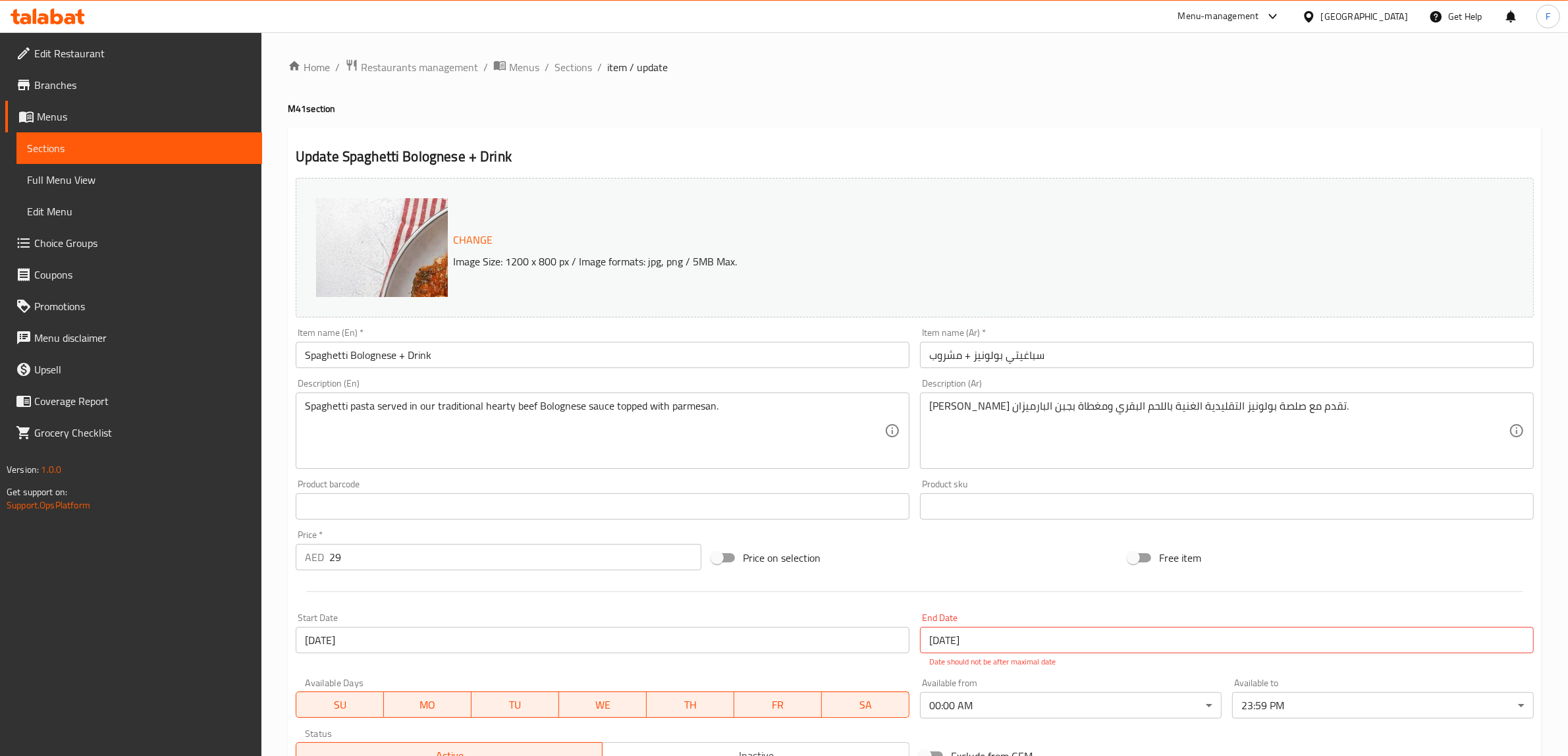
click at [519, 64] on span "Menus" at bounding box center [524, 67] width 30 height 16
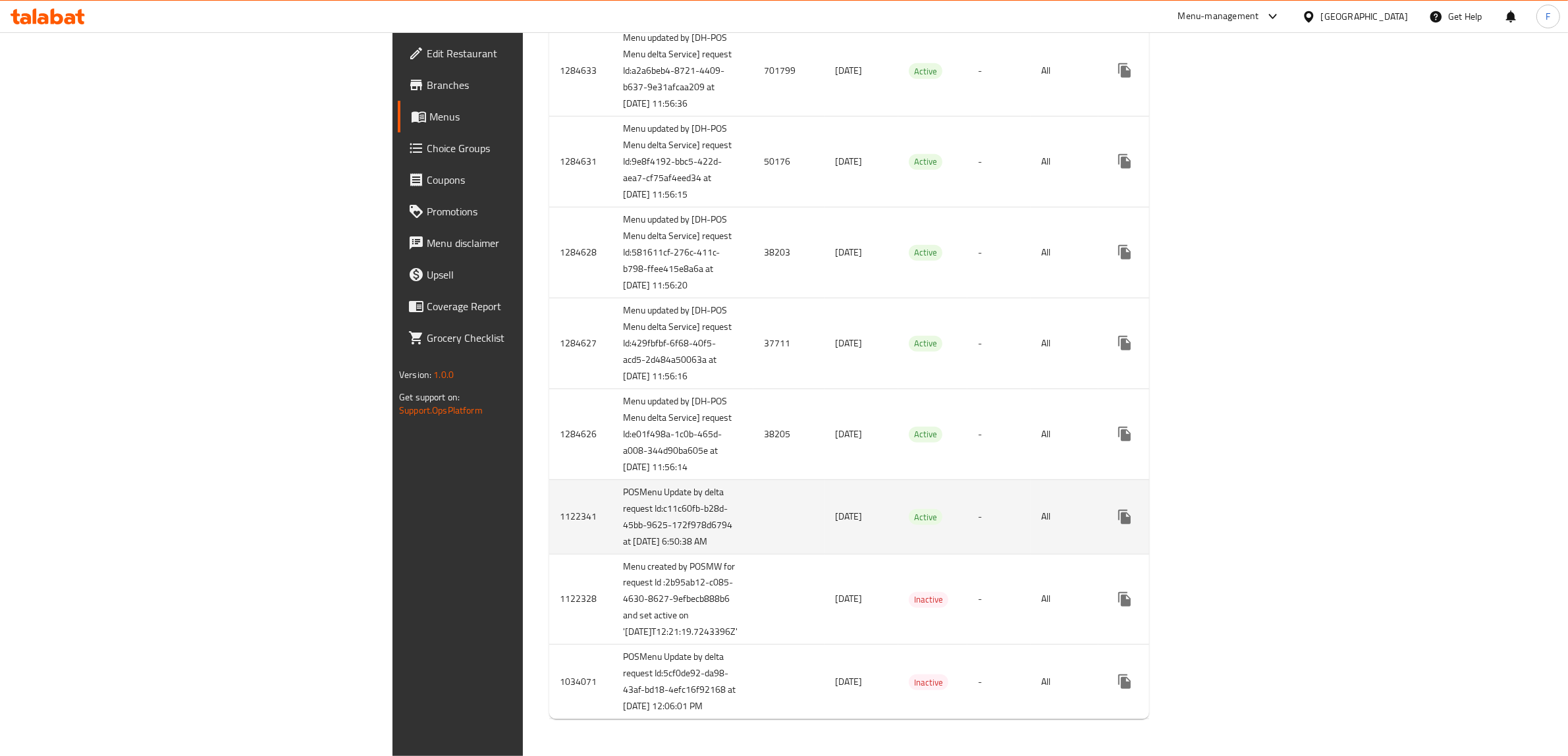
scroll to position [1234, 0]
click at [1235, 501] on link "enhanced table" at bounding box center [1220, 517] width 32 height 32
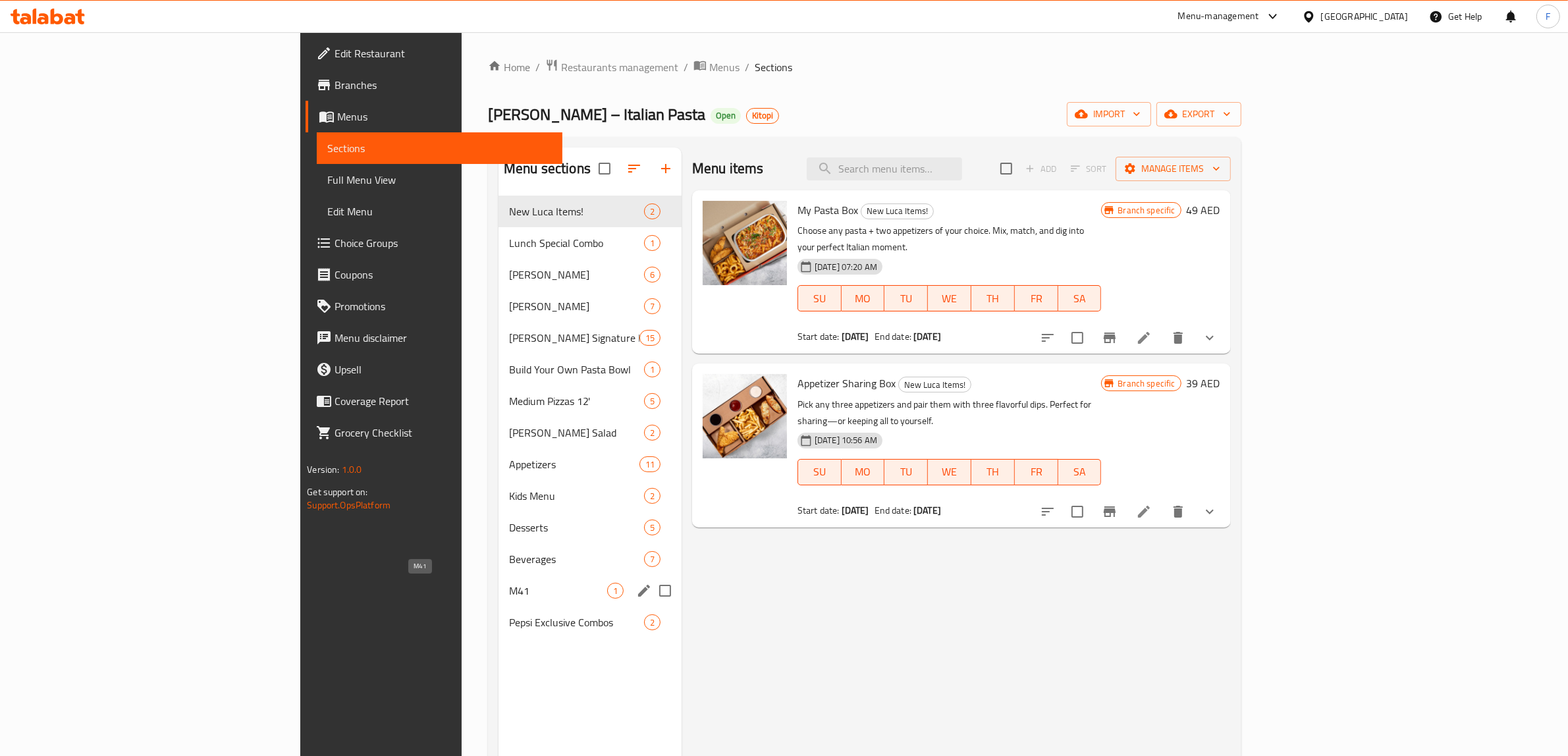
click at [509, 596] on span "M41" at bounding box center [558, 590] width 98 height 16
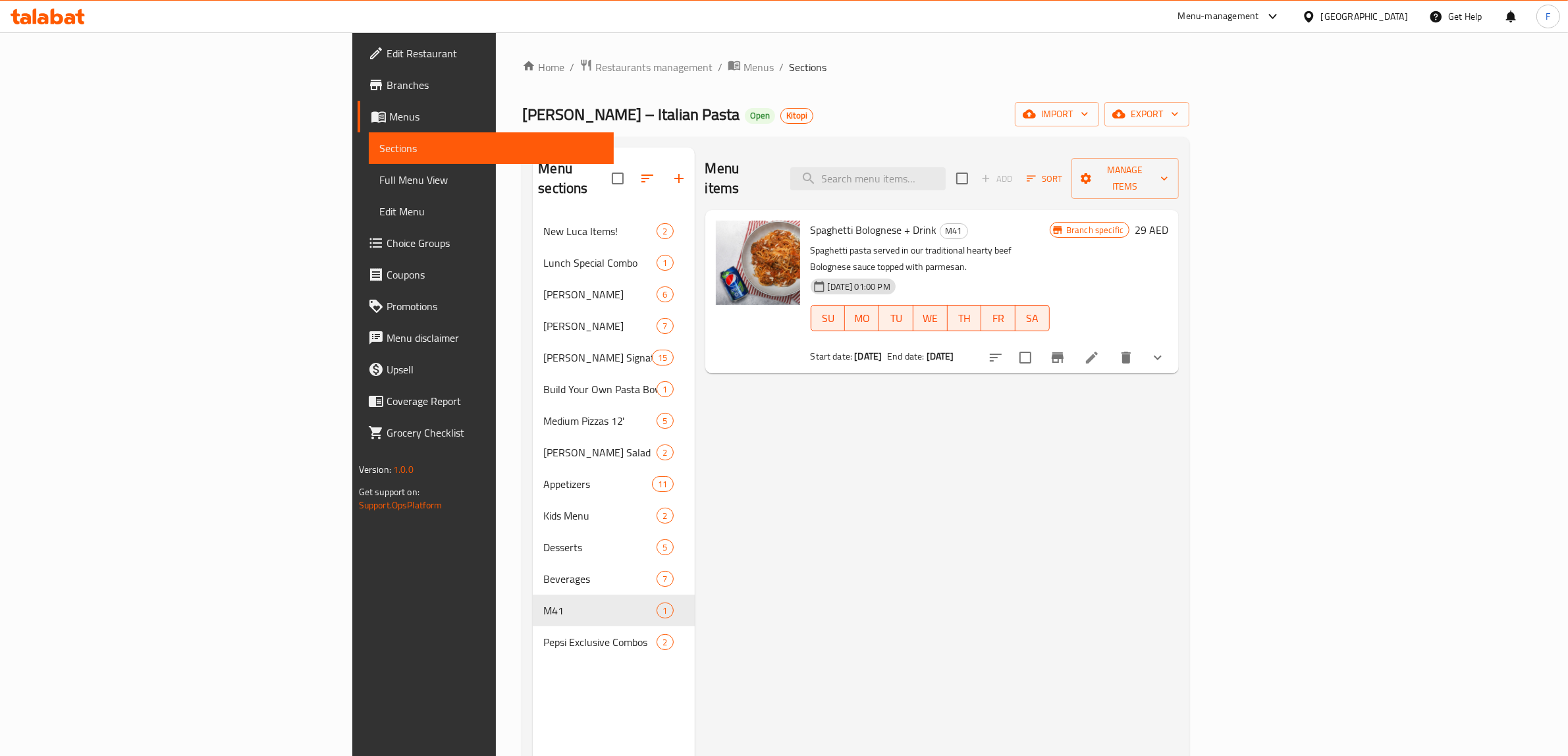
click at [1100, 350] on icon at bounding box center [1092, 357] width 16 height 16
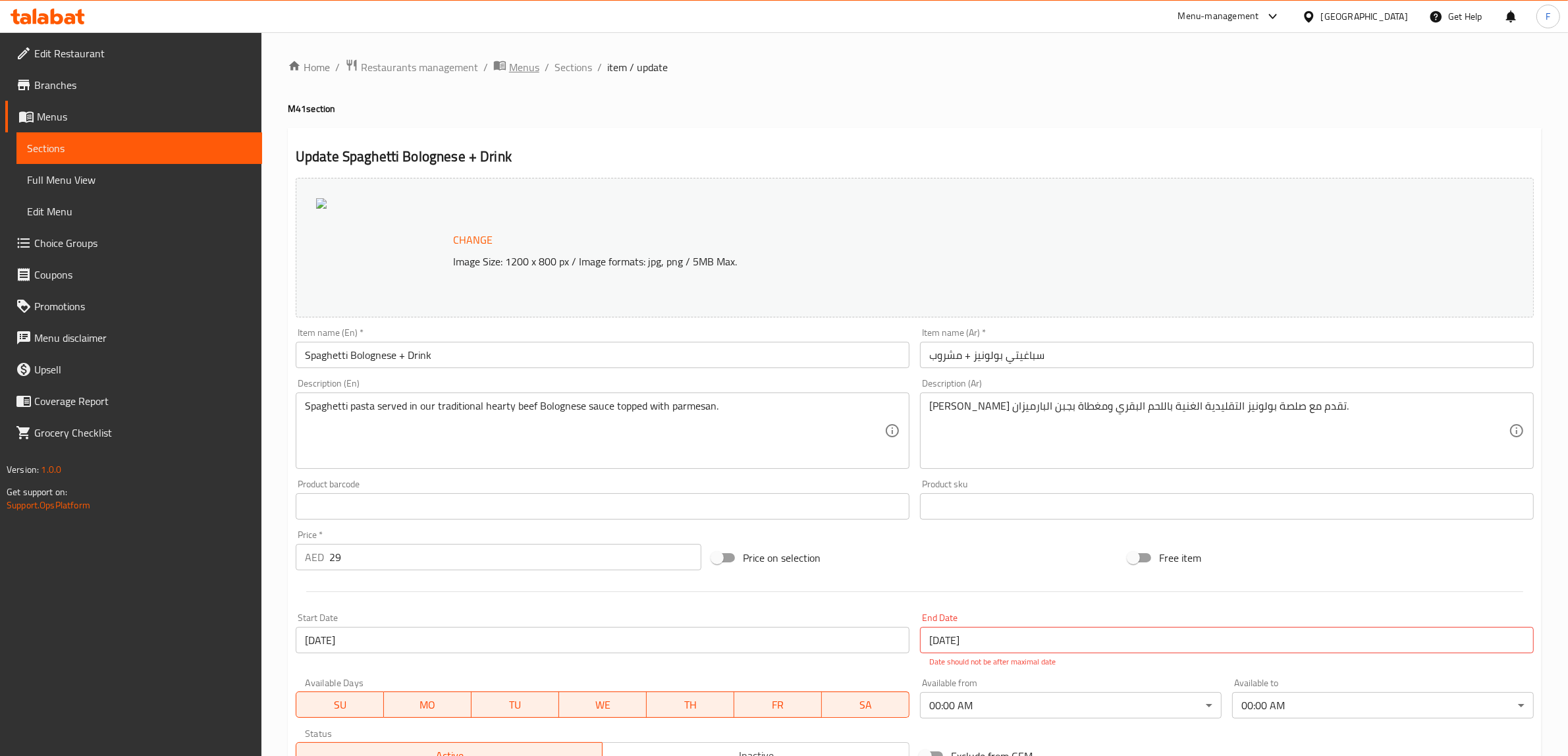
click at [515, 62] on span "Menus" at bounding box center [524, 67] width 30 height 16
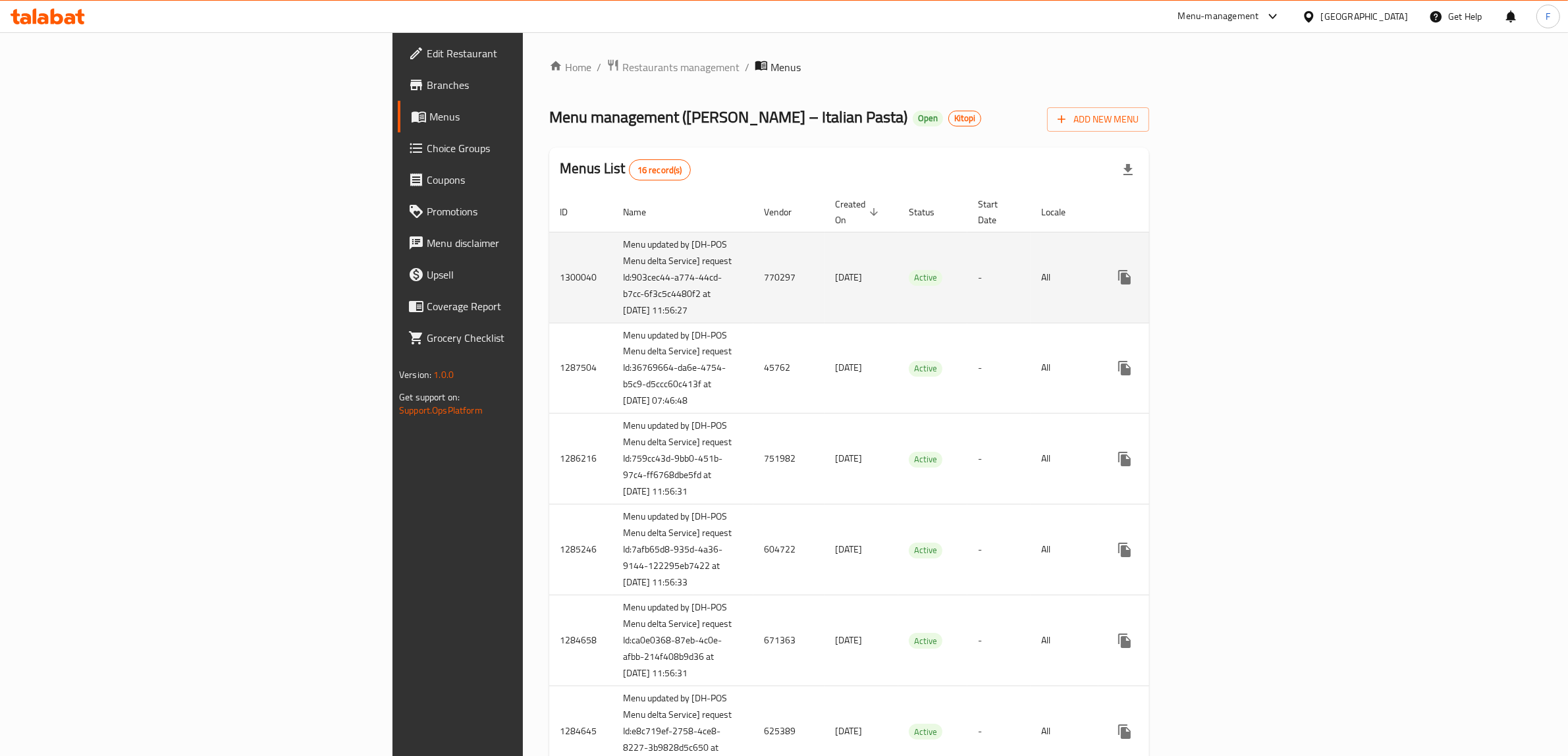
click at [909, 277] on span "Active" at bounding box center [925, 278] width 33 height 15
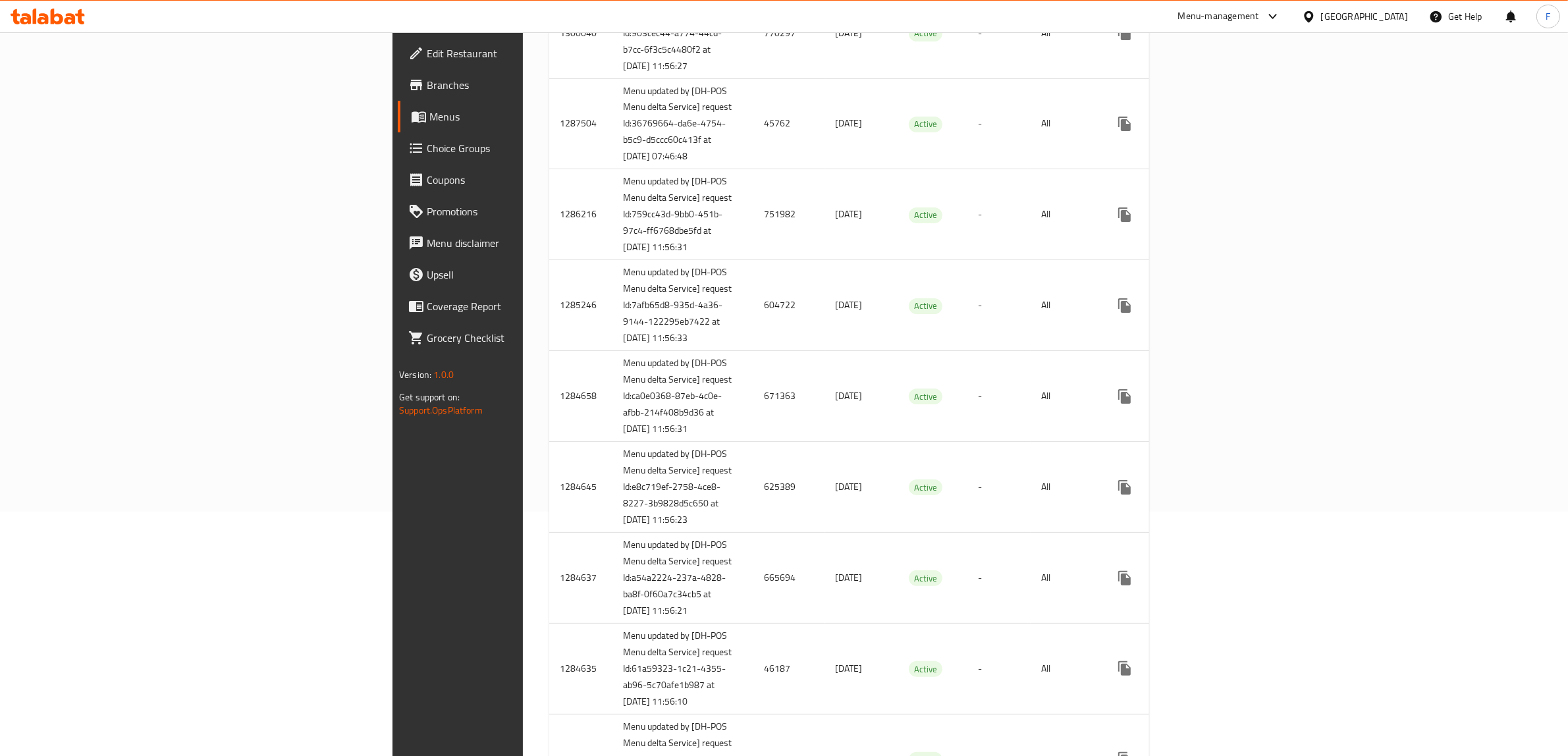
scroll to position [83, 0]
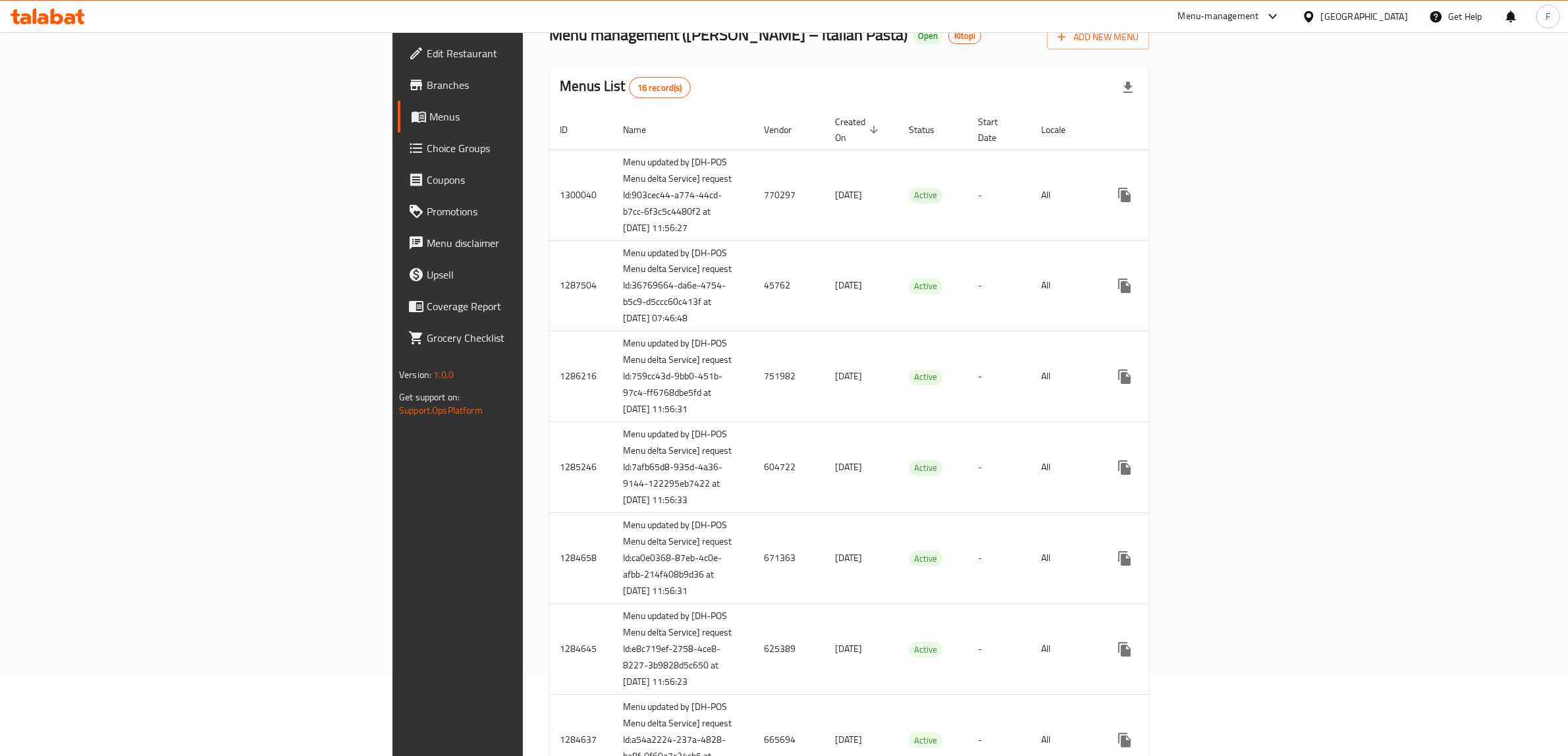
click at [426, 83] on span "Branches" at bounding box center [535, 85] width 217 height 16
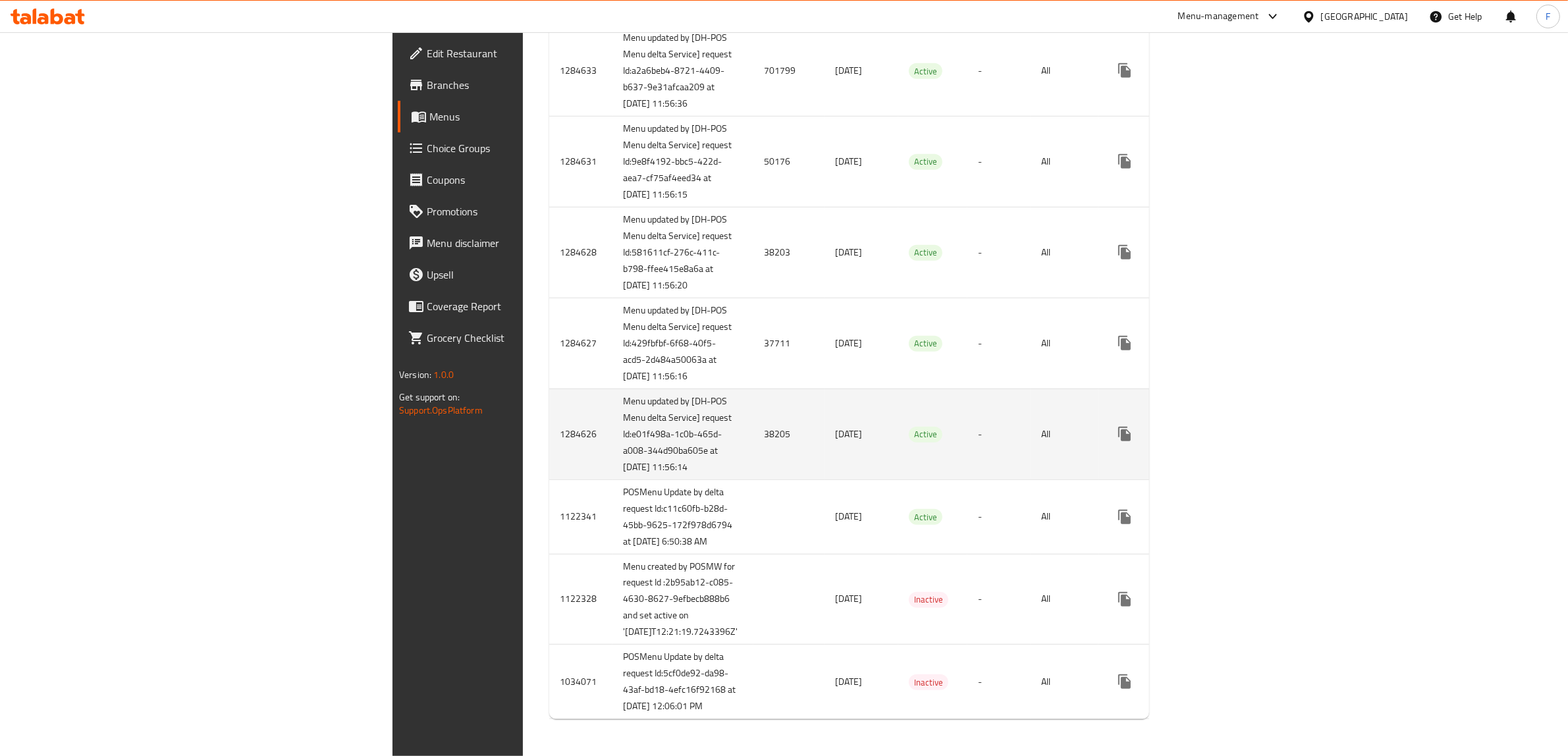
scroll to position [1068, 0]
click at [909, 441] on span "Active" at bounding box center [925, 434] width 33 height 15
copy span "Active"
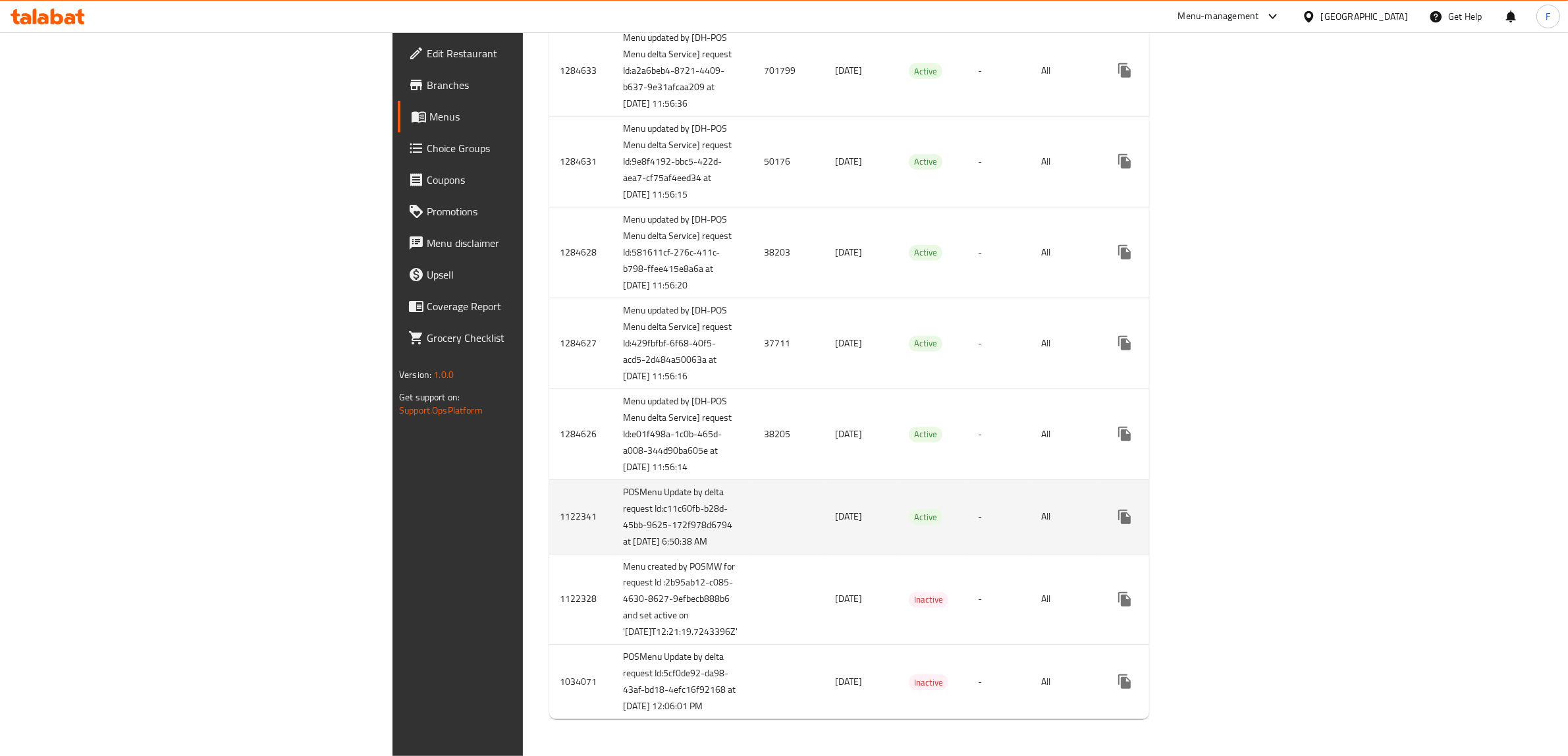
scroll to position [1232, 0]
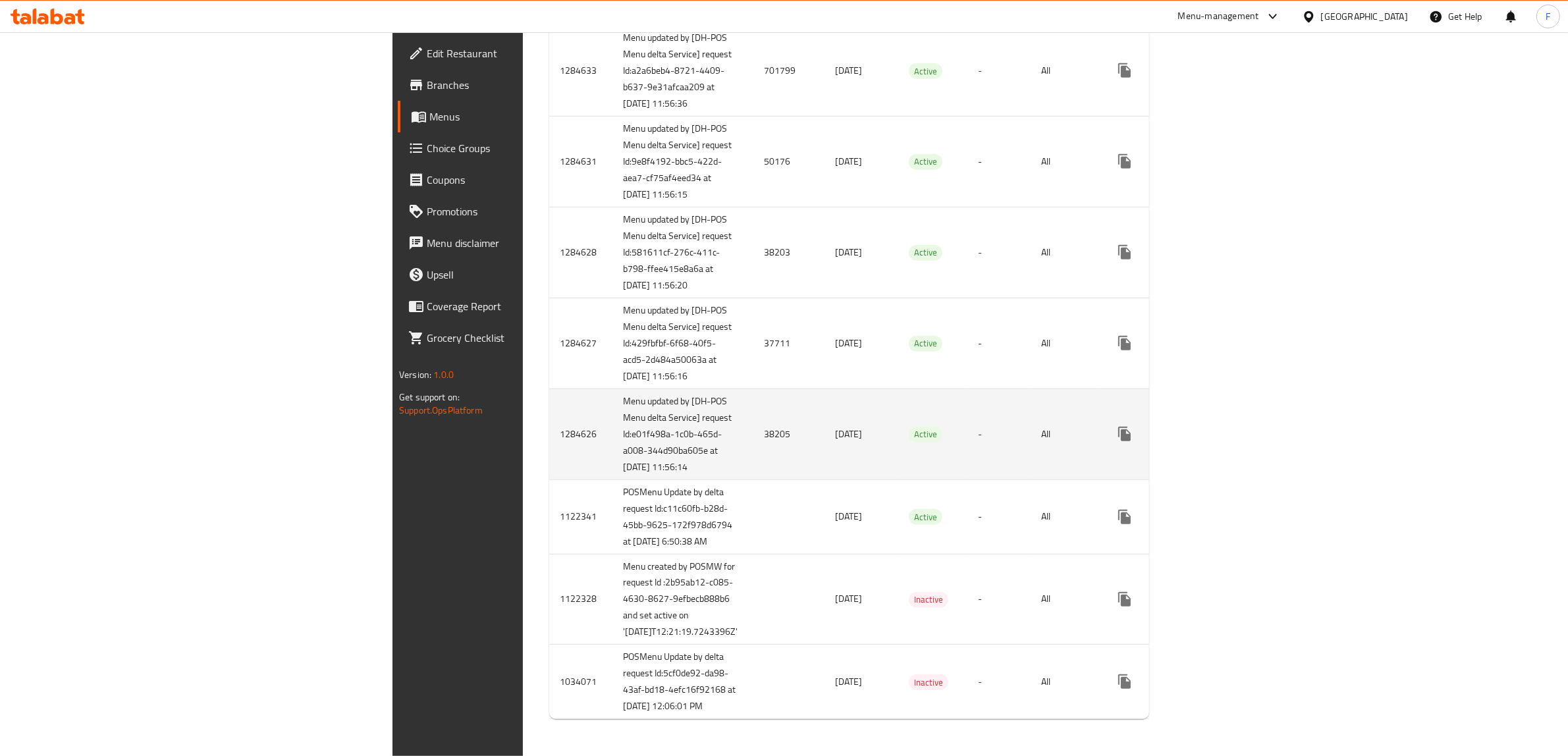
click at [835, 425] on span "[DATE]" at bounding box center [849, 434] width 27 height 17
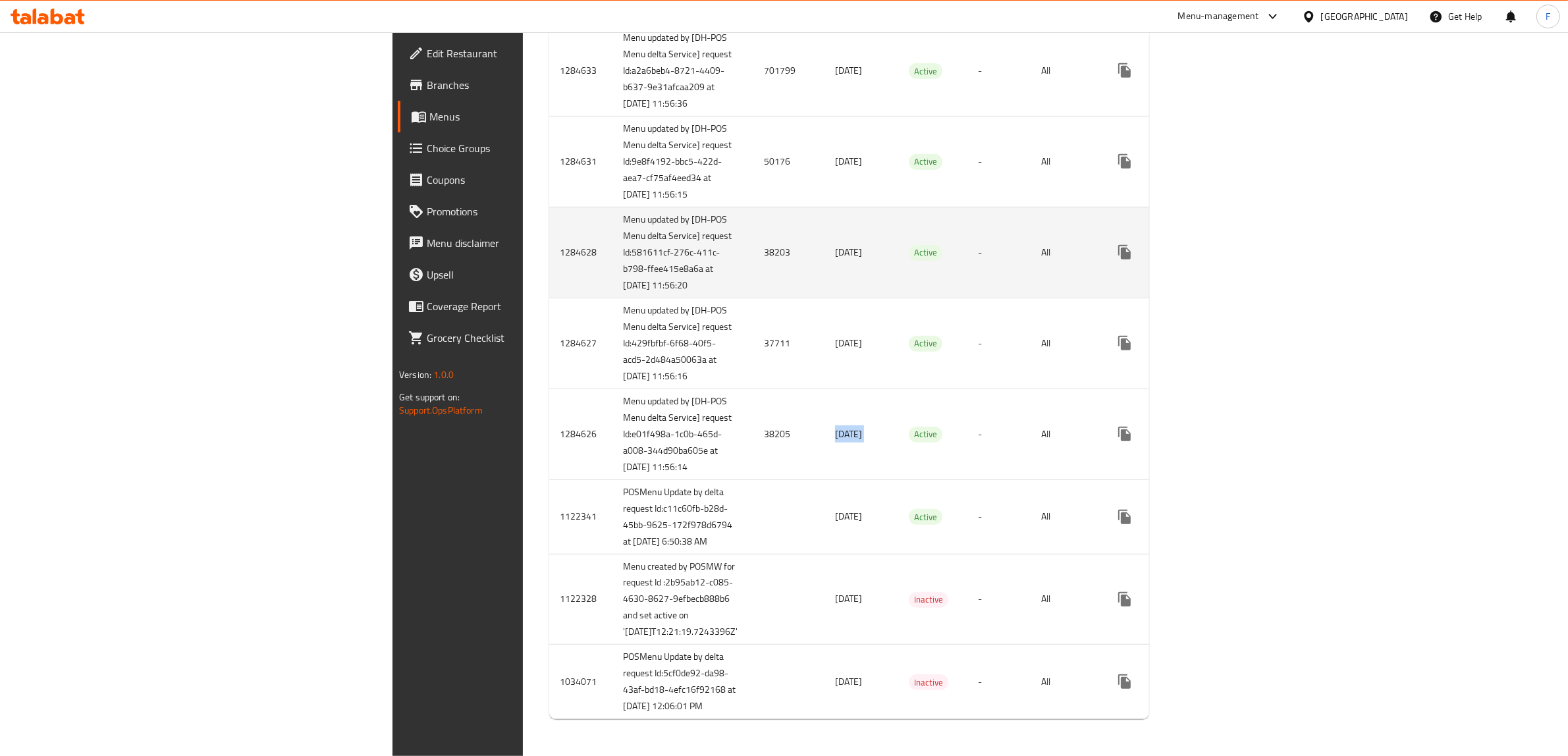
copy span "[DATE]"
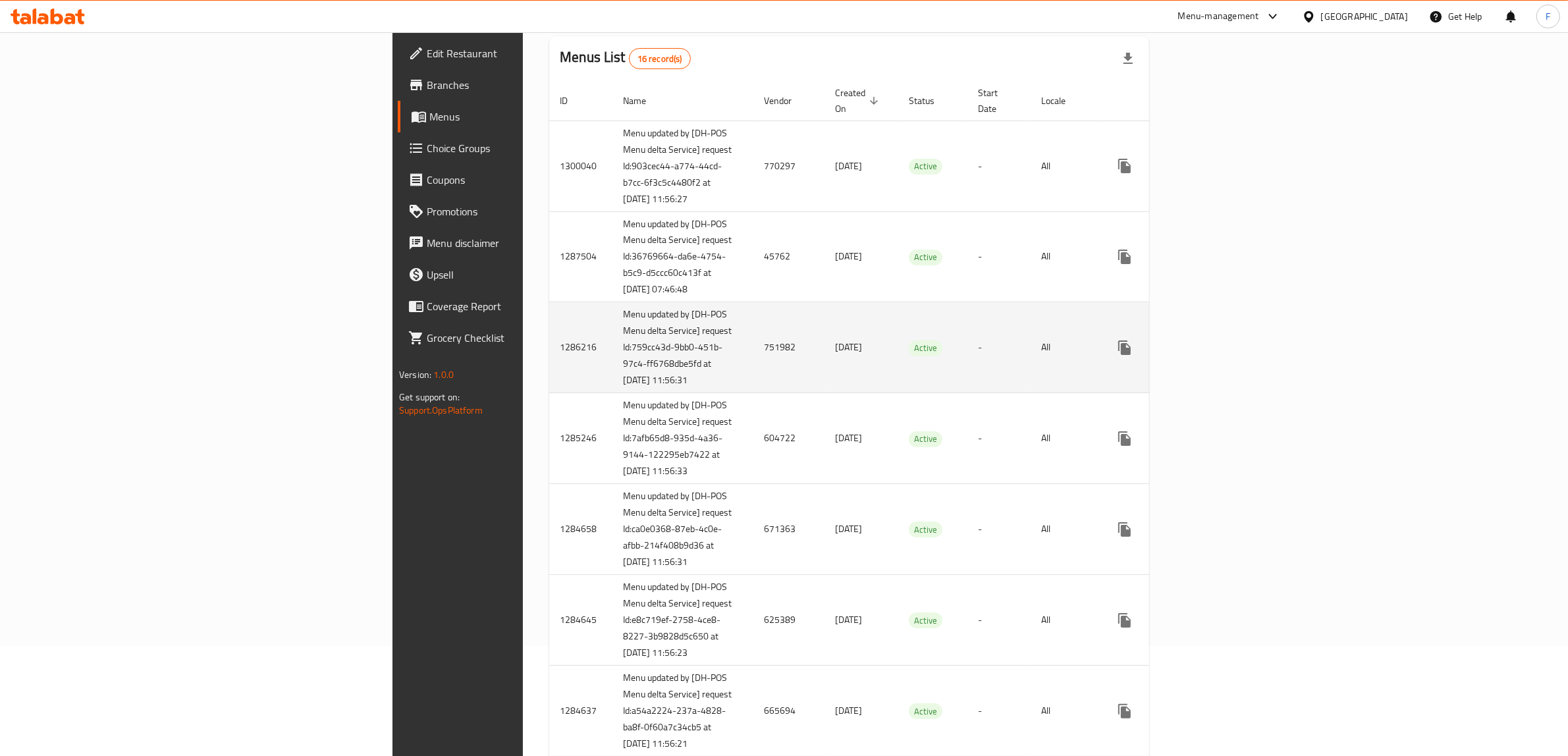
scroll to position [80, 0]
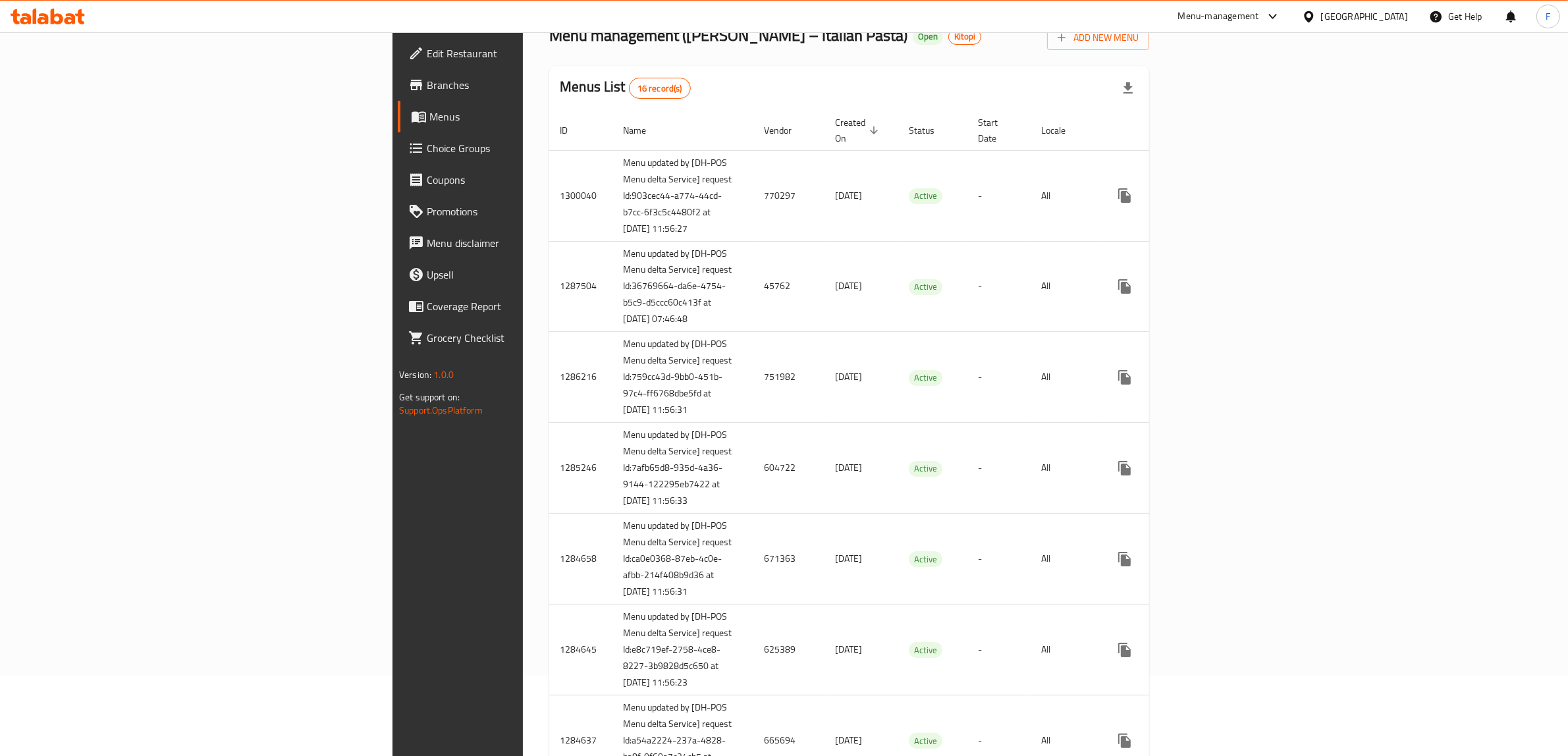
click at [426, 91] on span "Branches" at bounding box center [535, 85] width 217 height 16
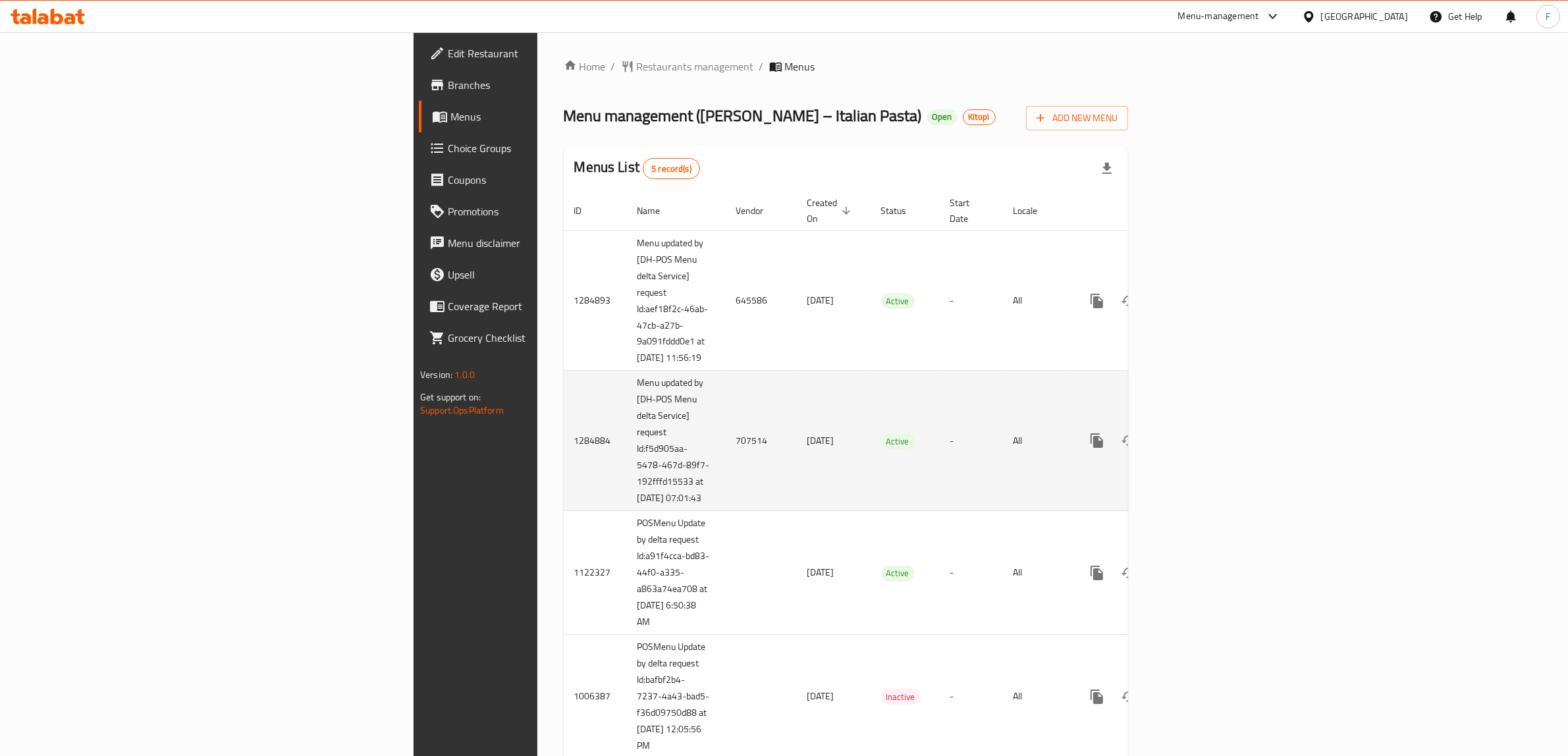
click at [726, 452] on td "707514" at bounding box center [762, 441] width 71 height 140
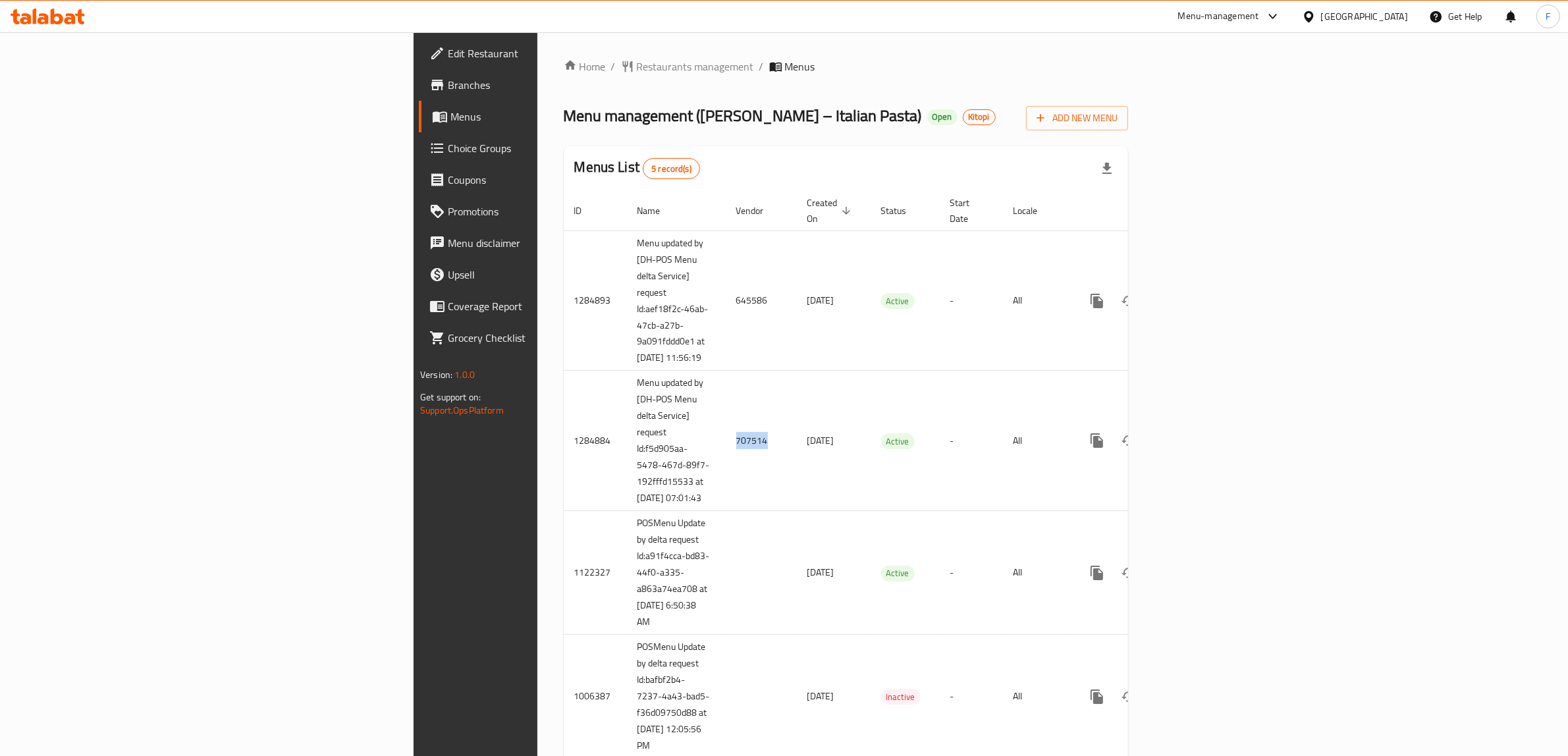
copy td "707514"
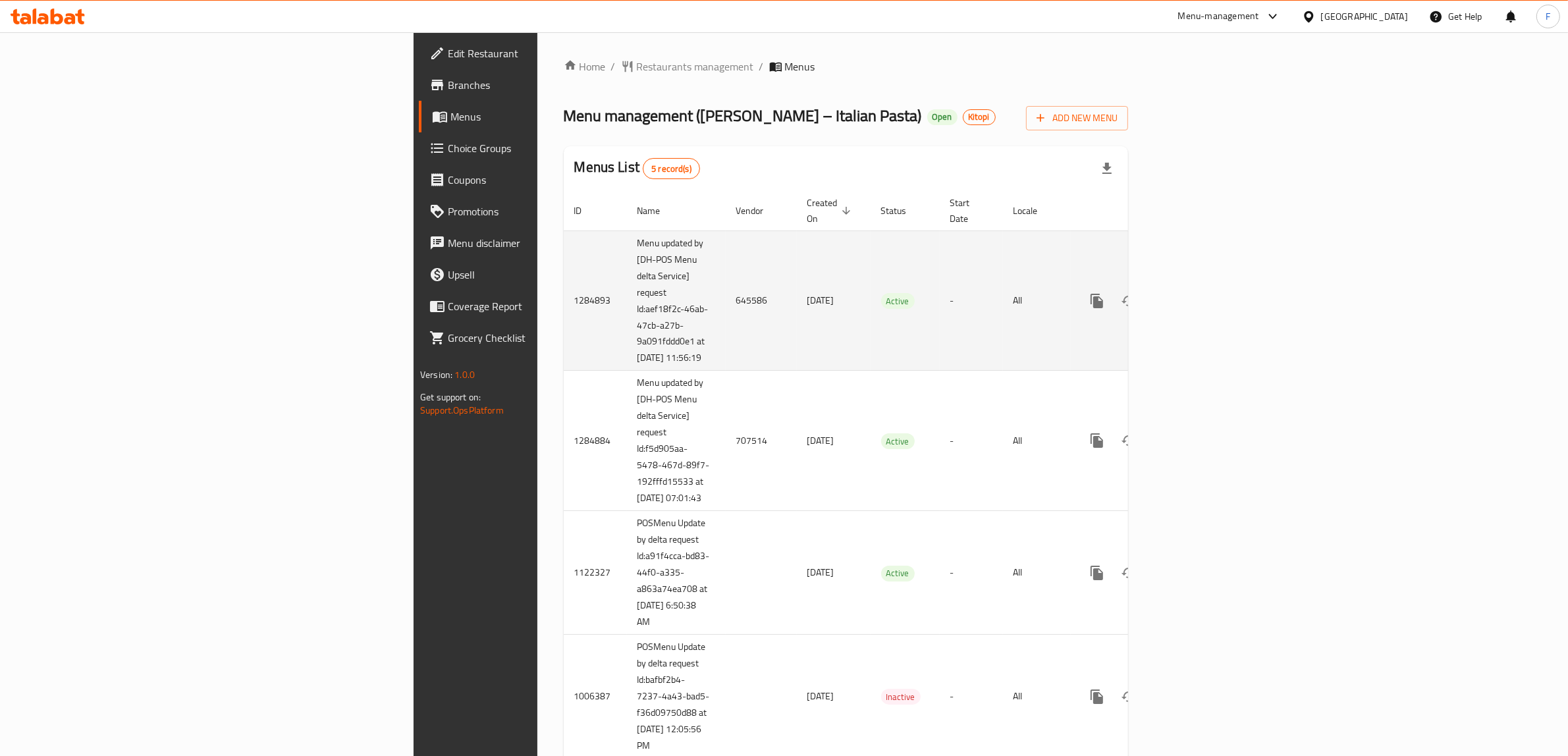
click at [726, 296] on td "645586" at bounding box center [762, 300] width 71 height 140
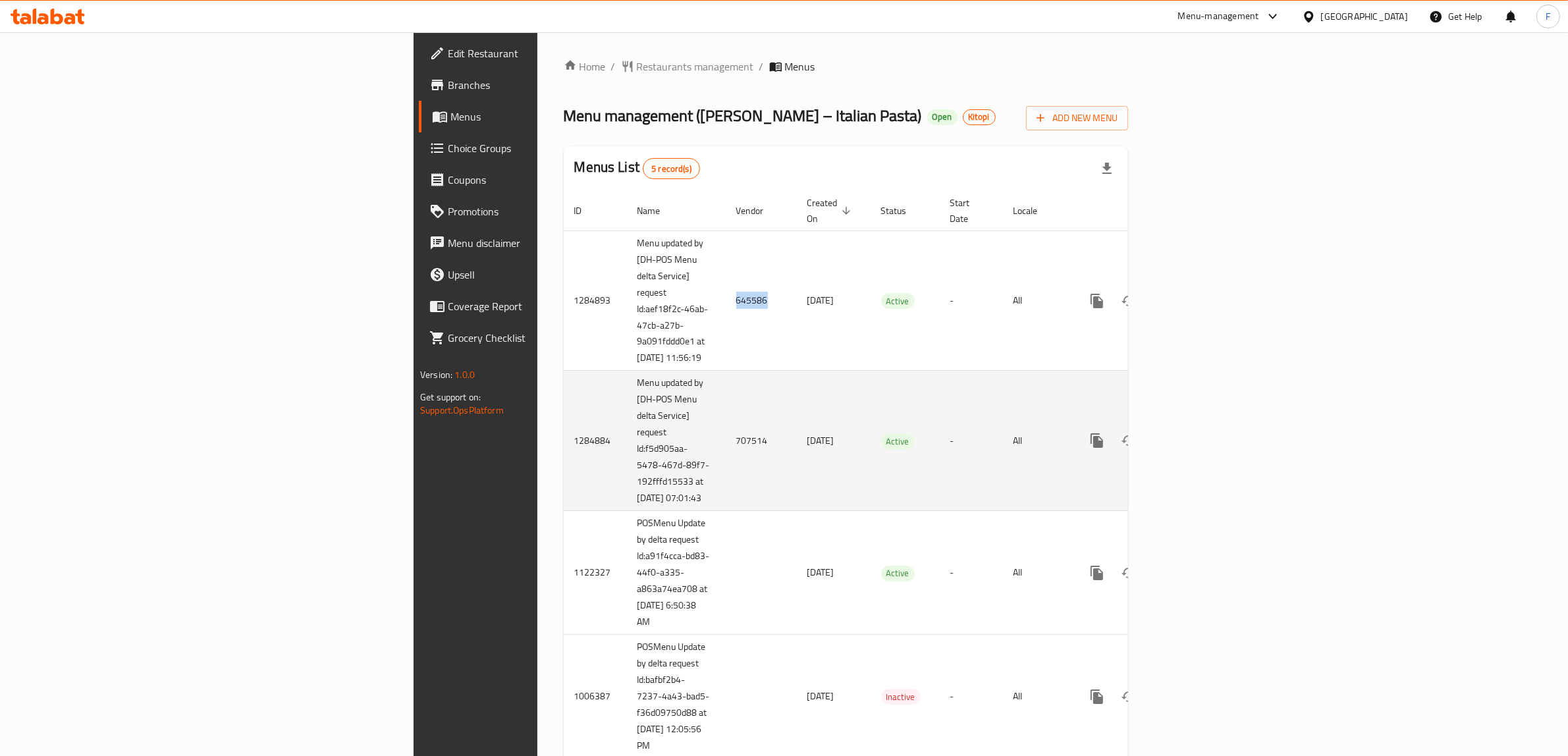
copy td "645586"
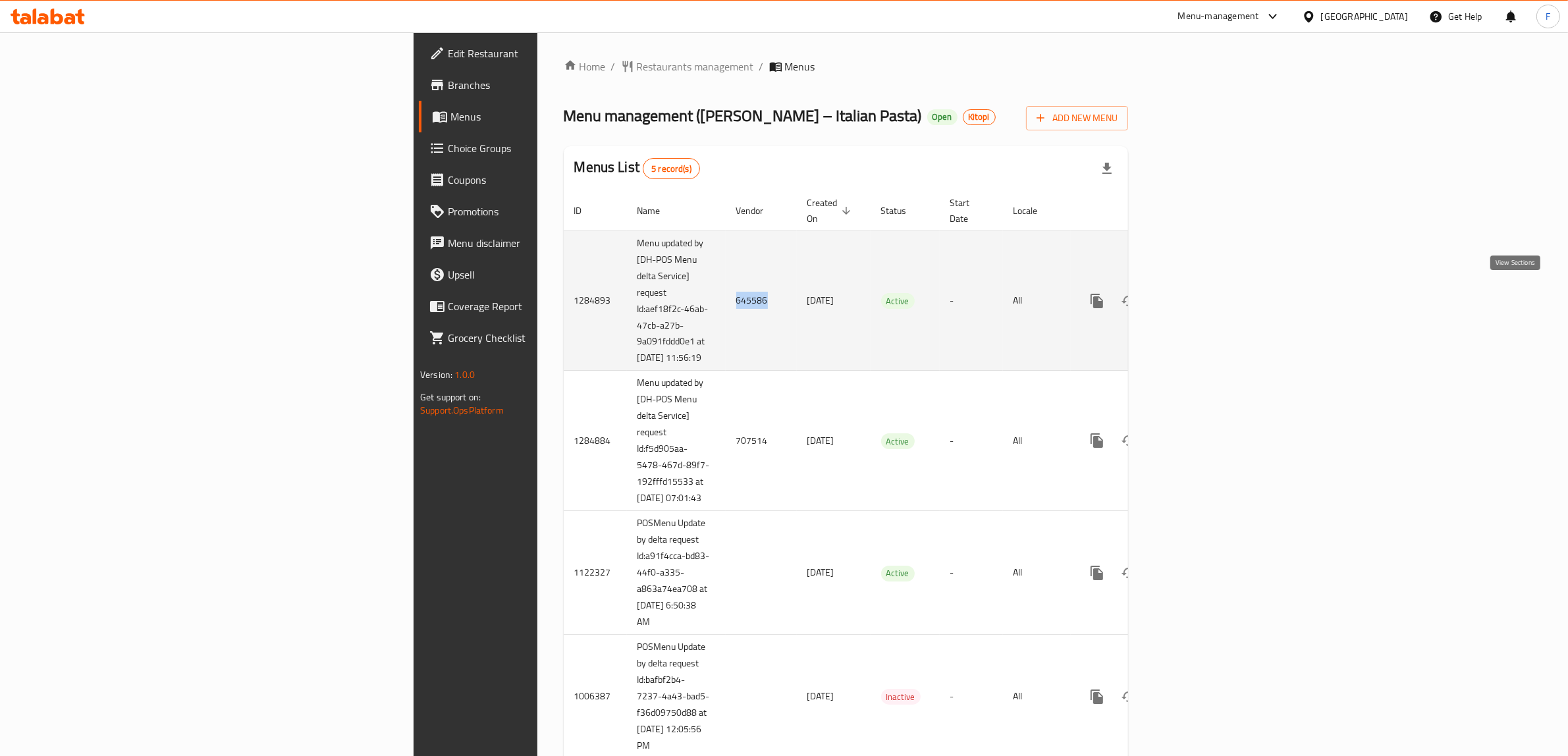
click at [1200, 293] on icon "enhanced table" at bounding box center [1192, 300] width 16 height 16
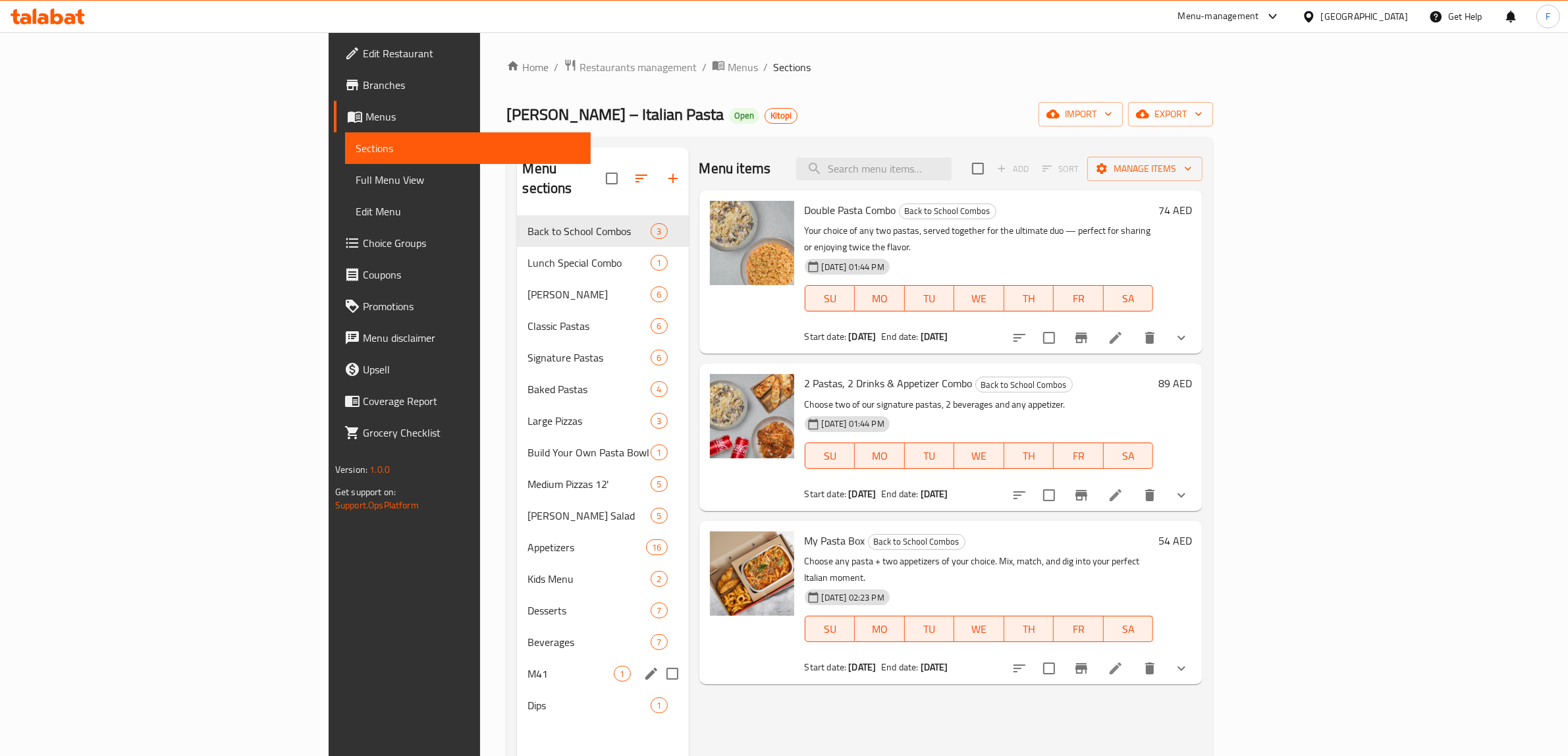
click at [517, 661] on div "M41 1" at bounding box center [602, 673] width 171 height 32
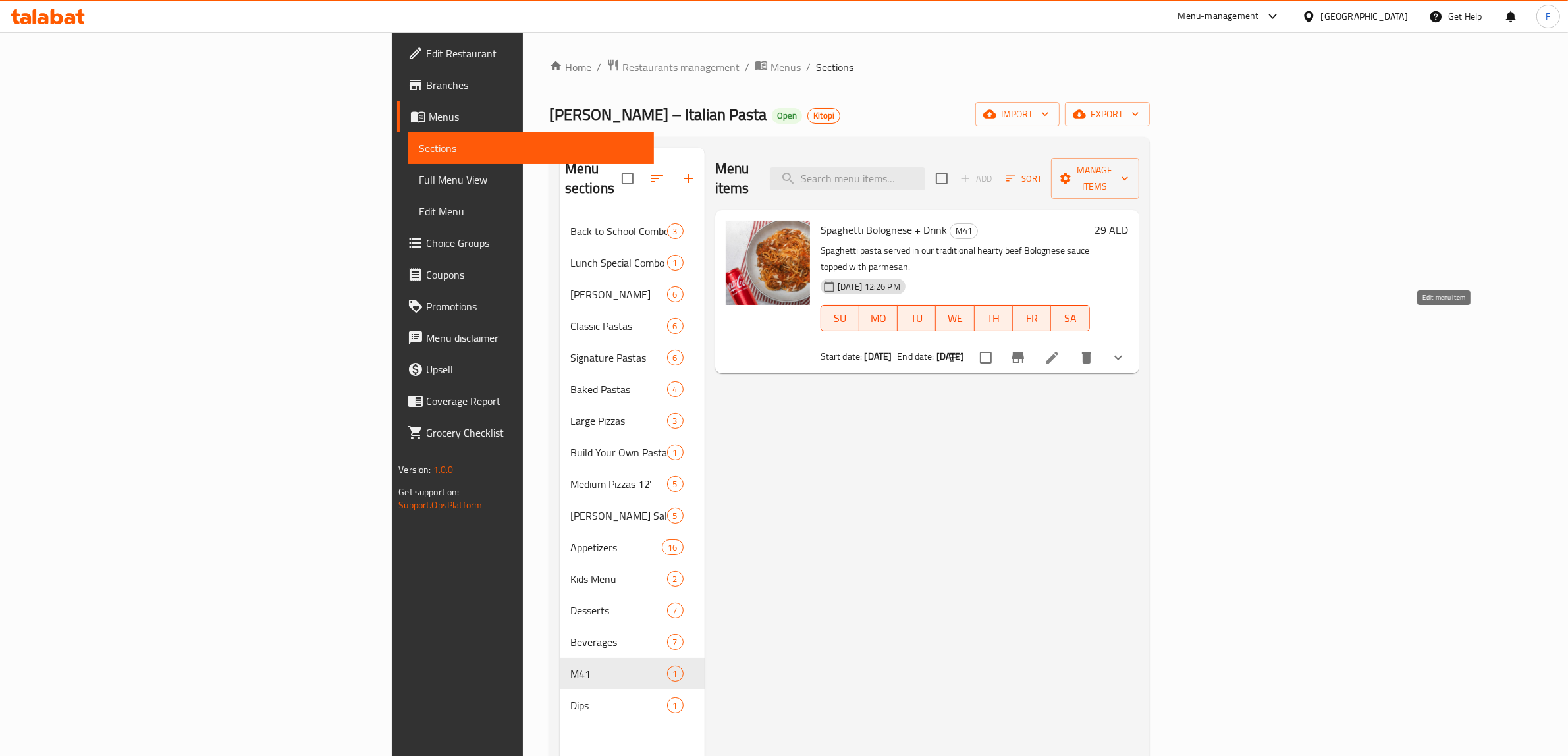
click at [1061, 350] on icon at bounding box center [1052, 357] width 16 height 16
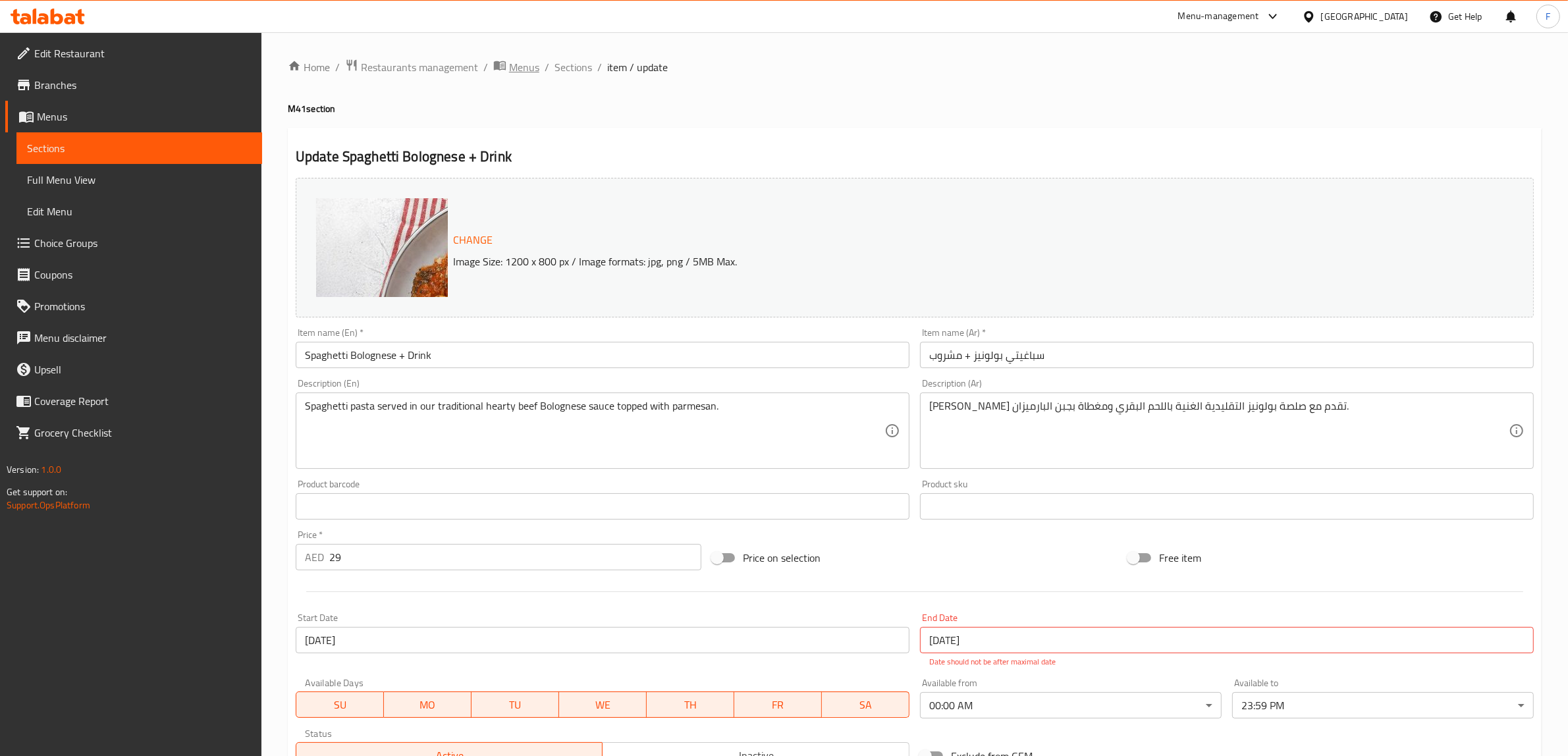
click at [517, 69] on span "Menus" at bounding box center [524, 67] width 30 height 16
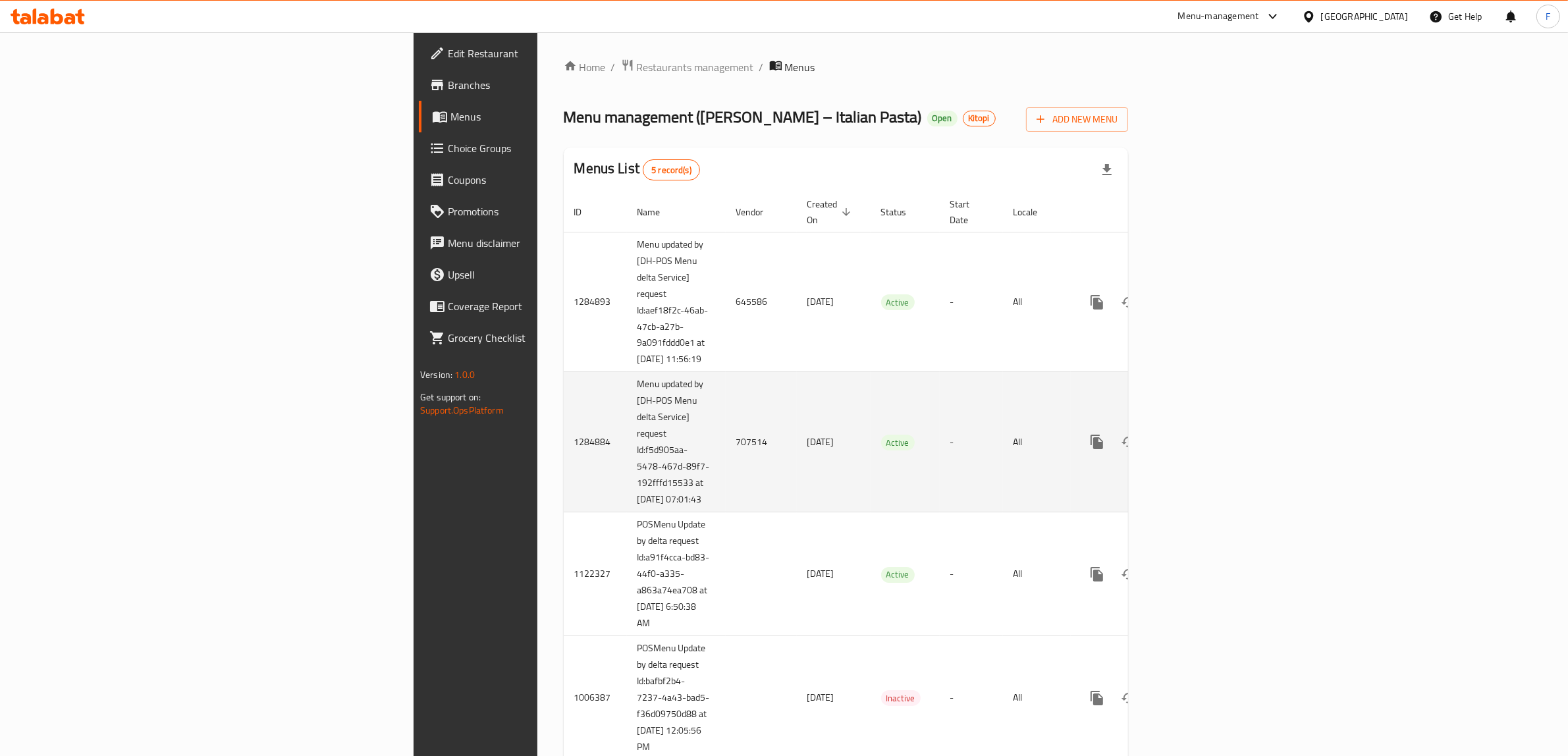
click at [726, 449] on td "707514" at bounding box center [762, 441] width 71 height 140
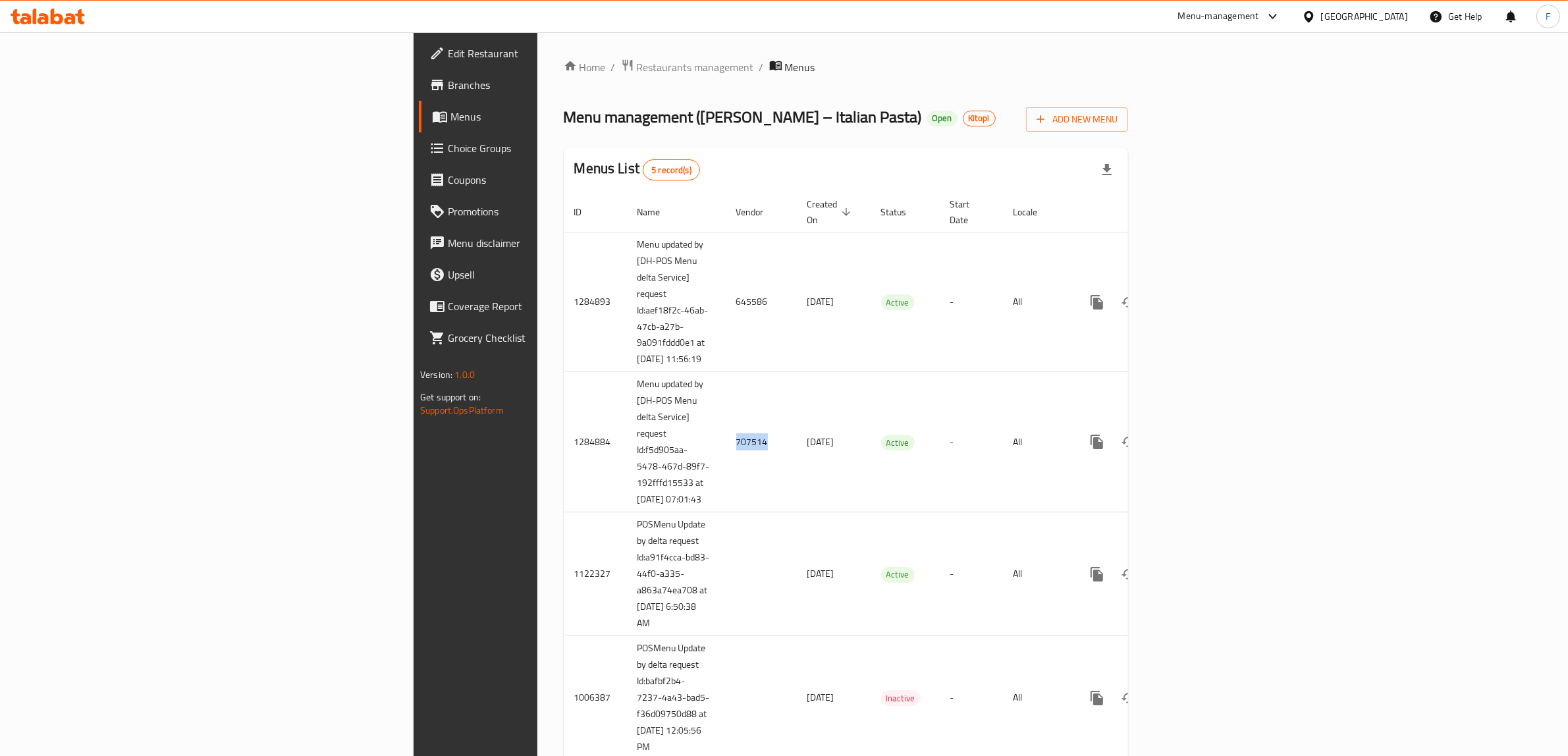
copy td "707514"
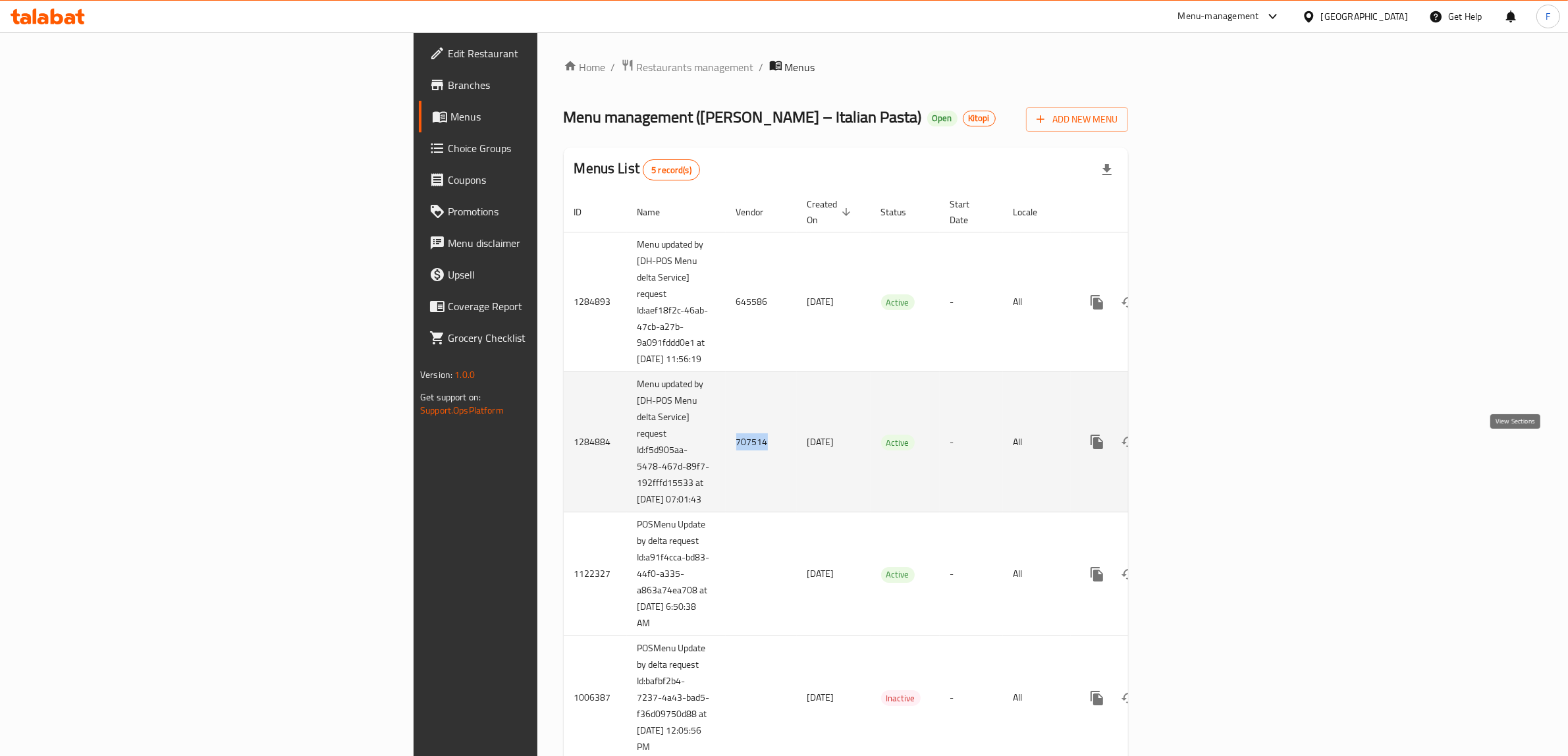
click at [1200, 447] on icon "enhanced table" at bounding box center [1192, 441] width 16 height 16
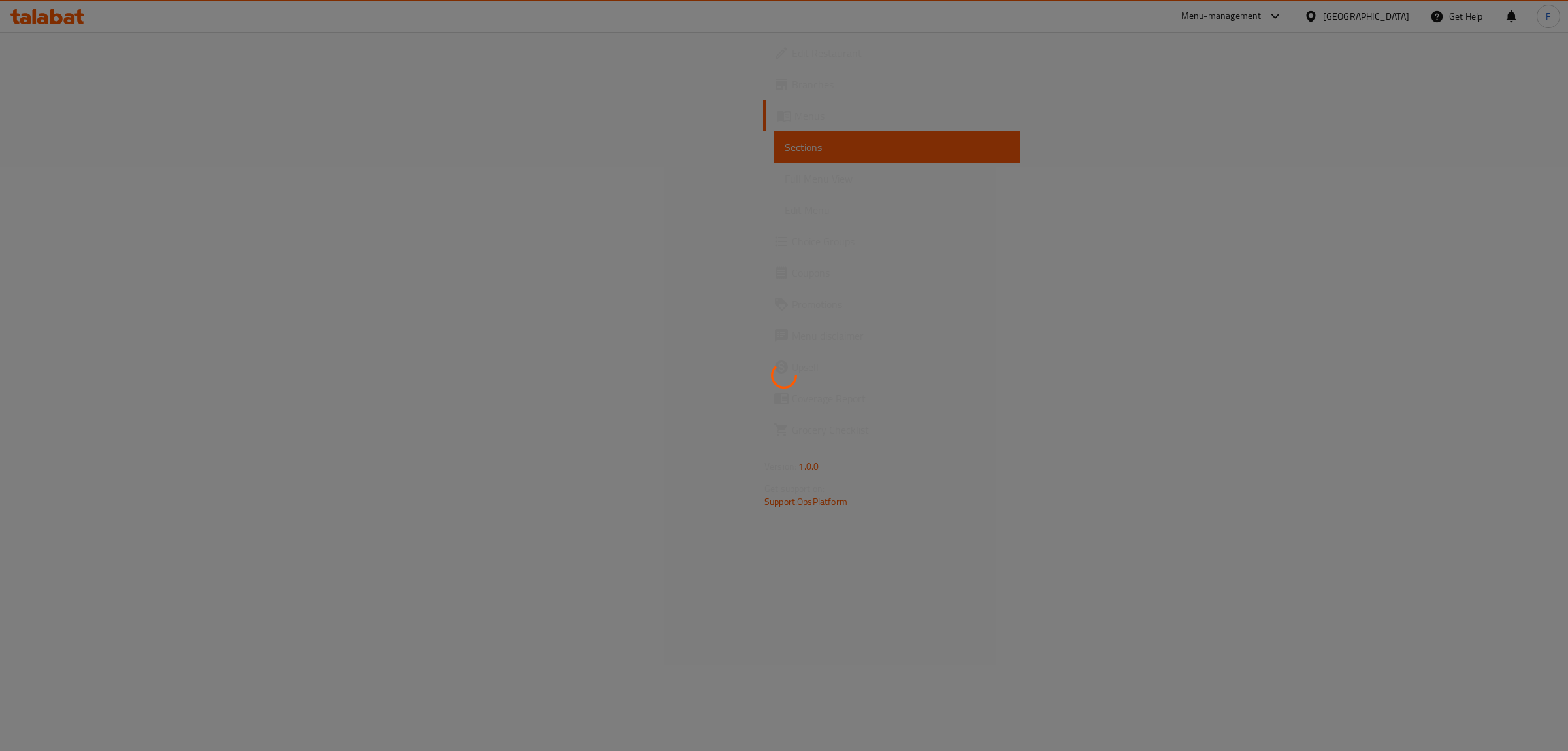
click at [532, 313] on div at bounding box center [784, 375] width 1568 height 751
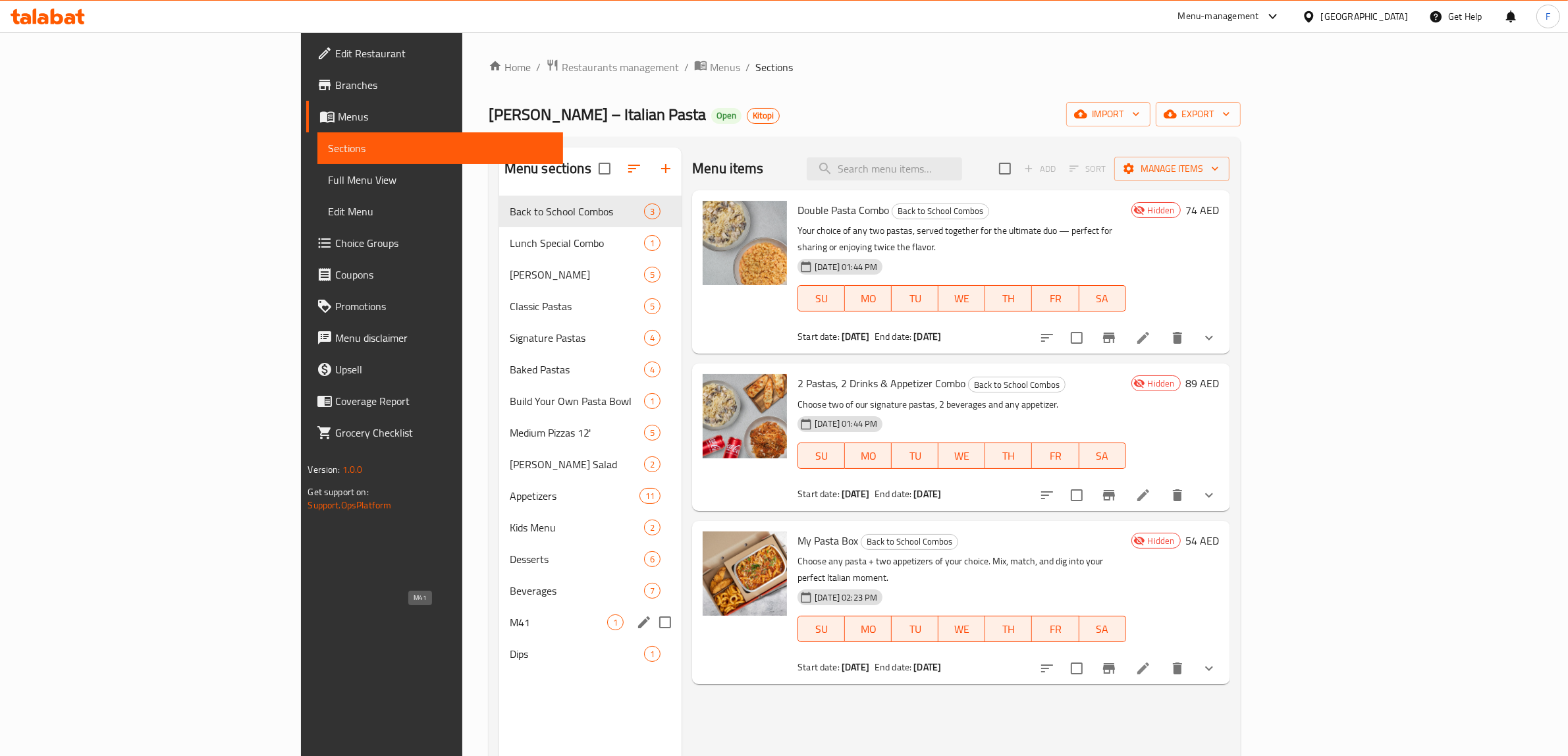
click at [510, 619] on span "M41" at bounding box center [558, 622] width 97 height 16
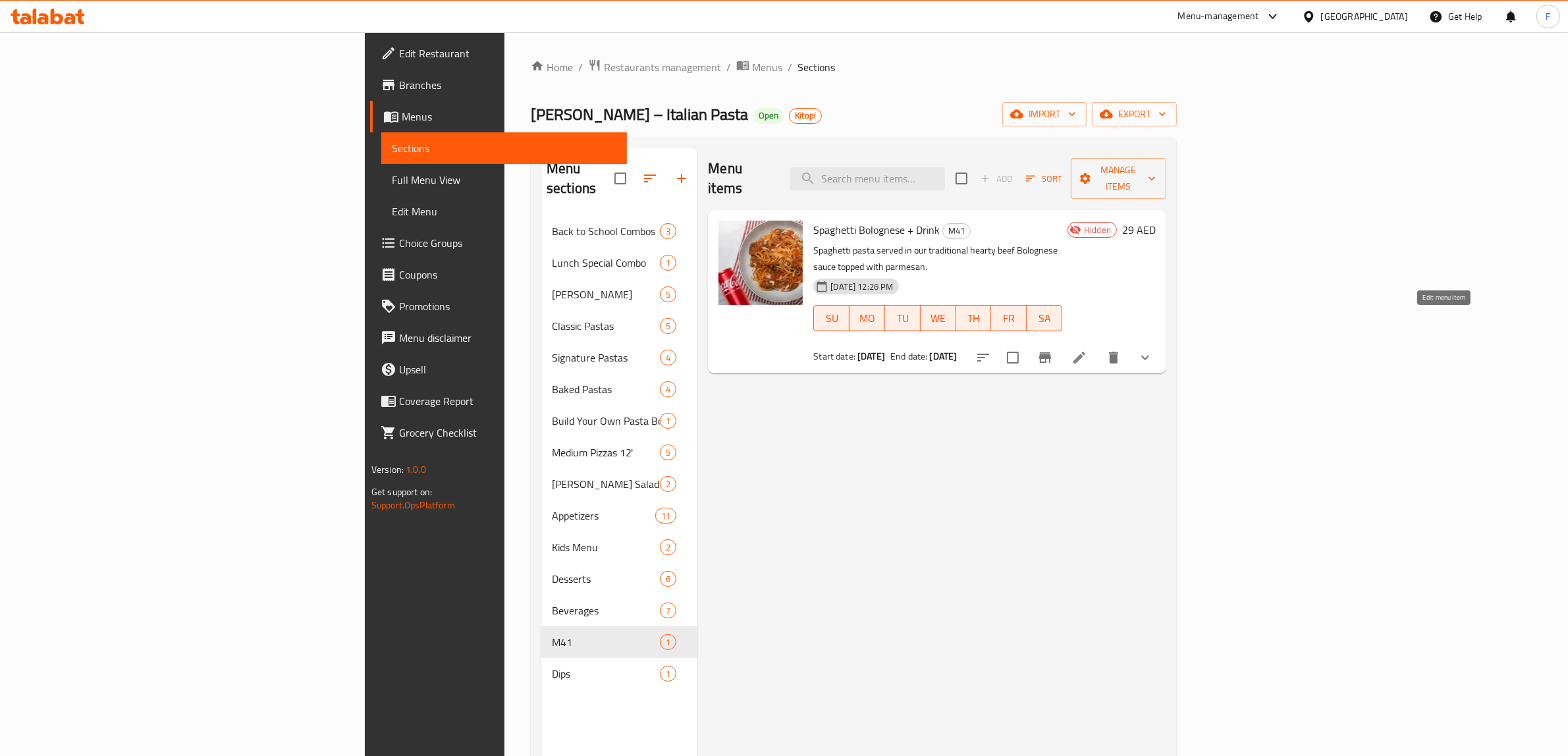
click at [1087, 350] on icon at bounding box center [1079, 357] width 16 height 16
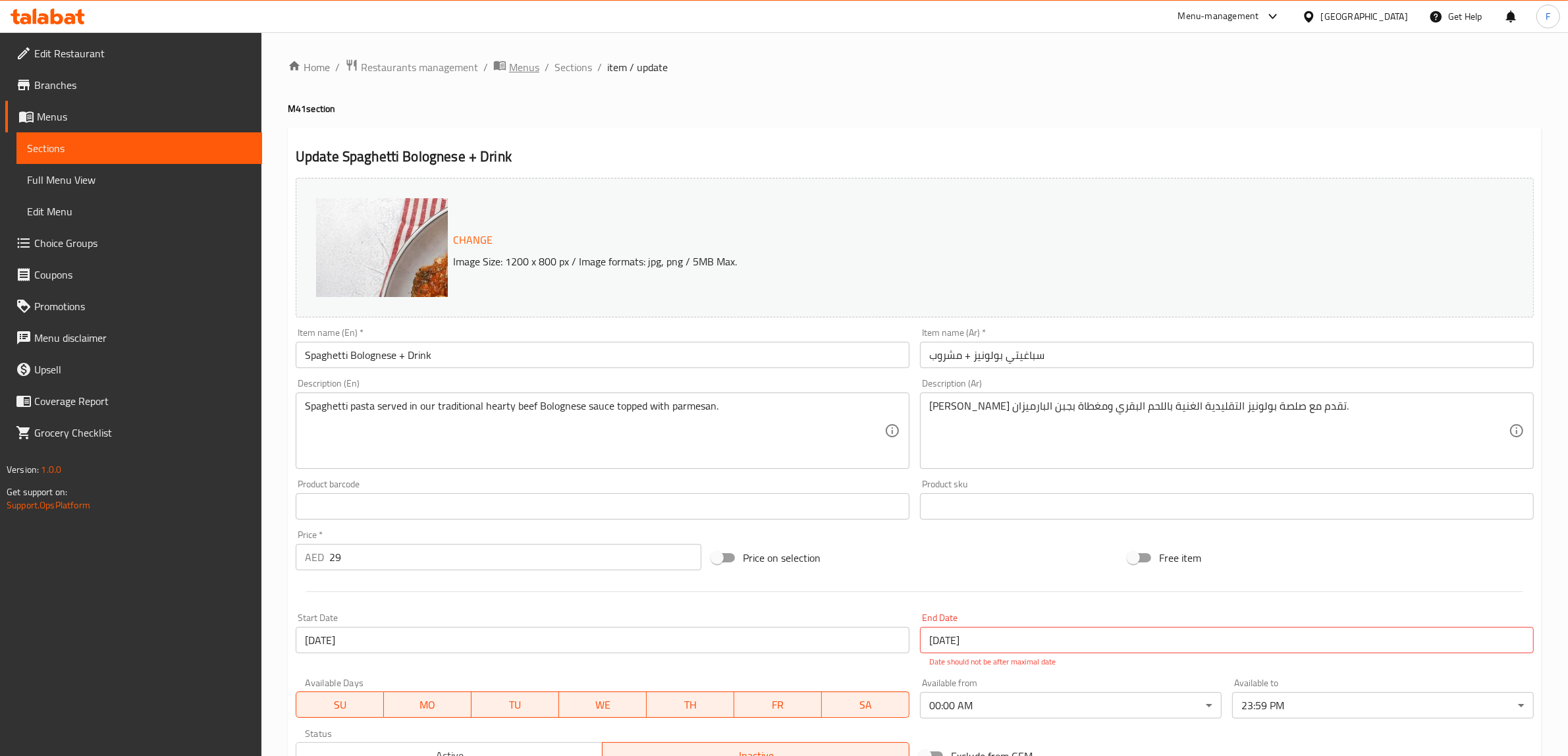
click at [519, 64] on span "Menus" at bounding box center [524, 67] width 30 height 16
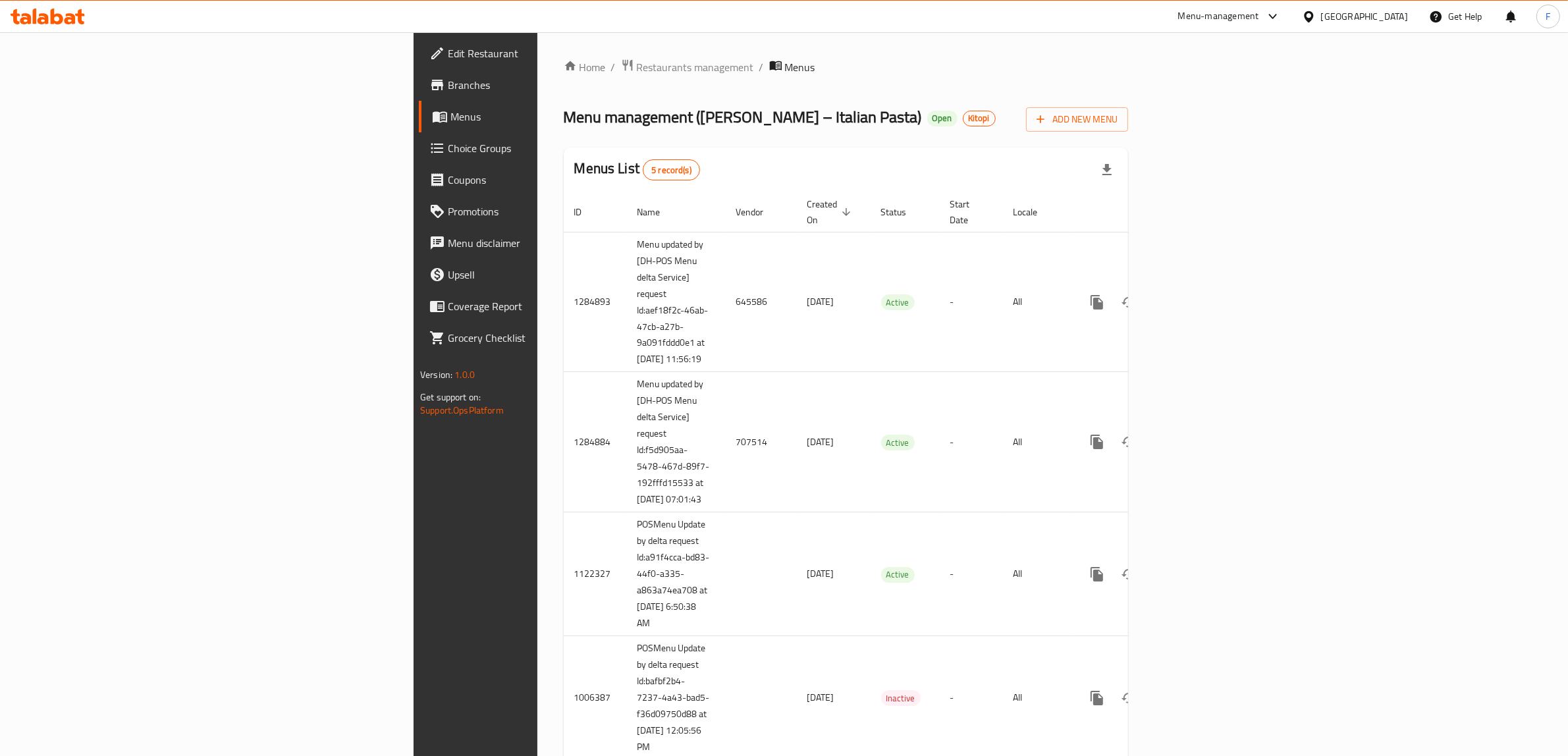
click at [448, 87] on span "Branches" at bounding box center [556, 85] width 217 height 16
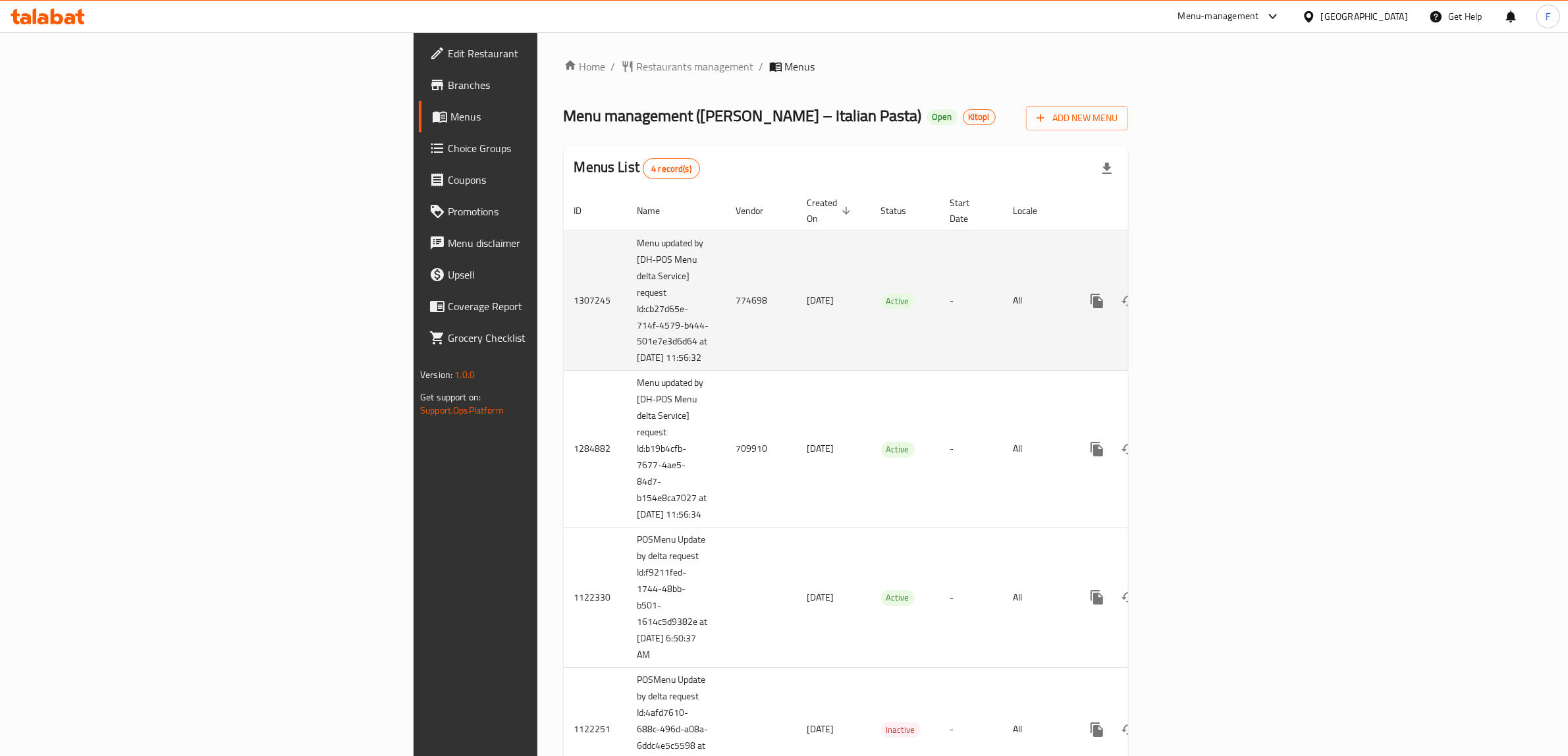
click at [726, 288] on td "774698" at bounding box center [762, 300] width 71 height 140
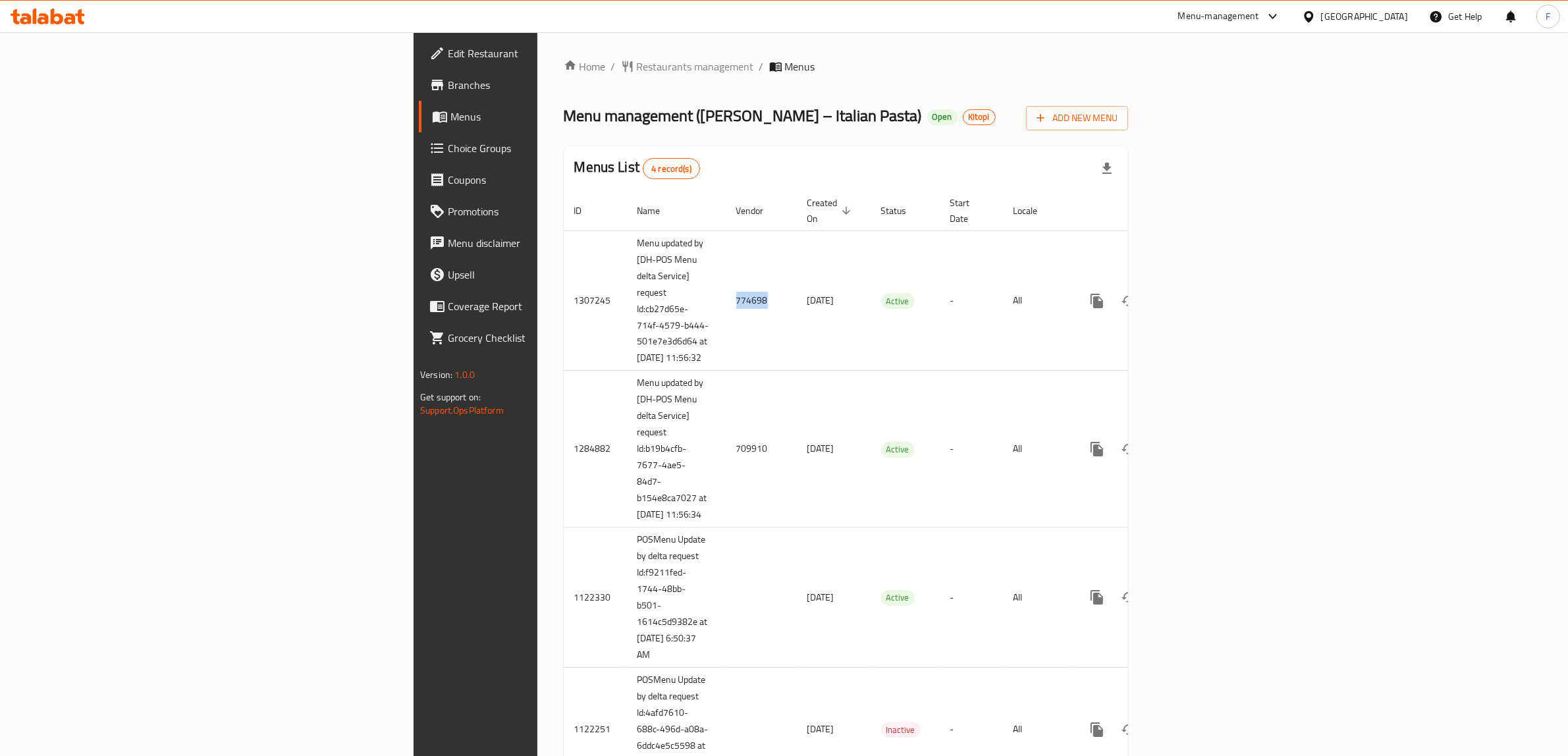
copy td "774698"
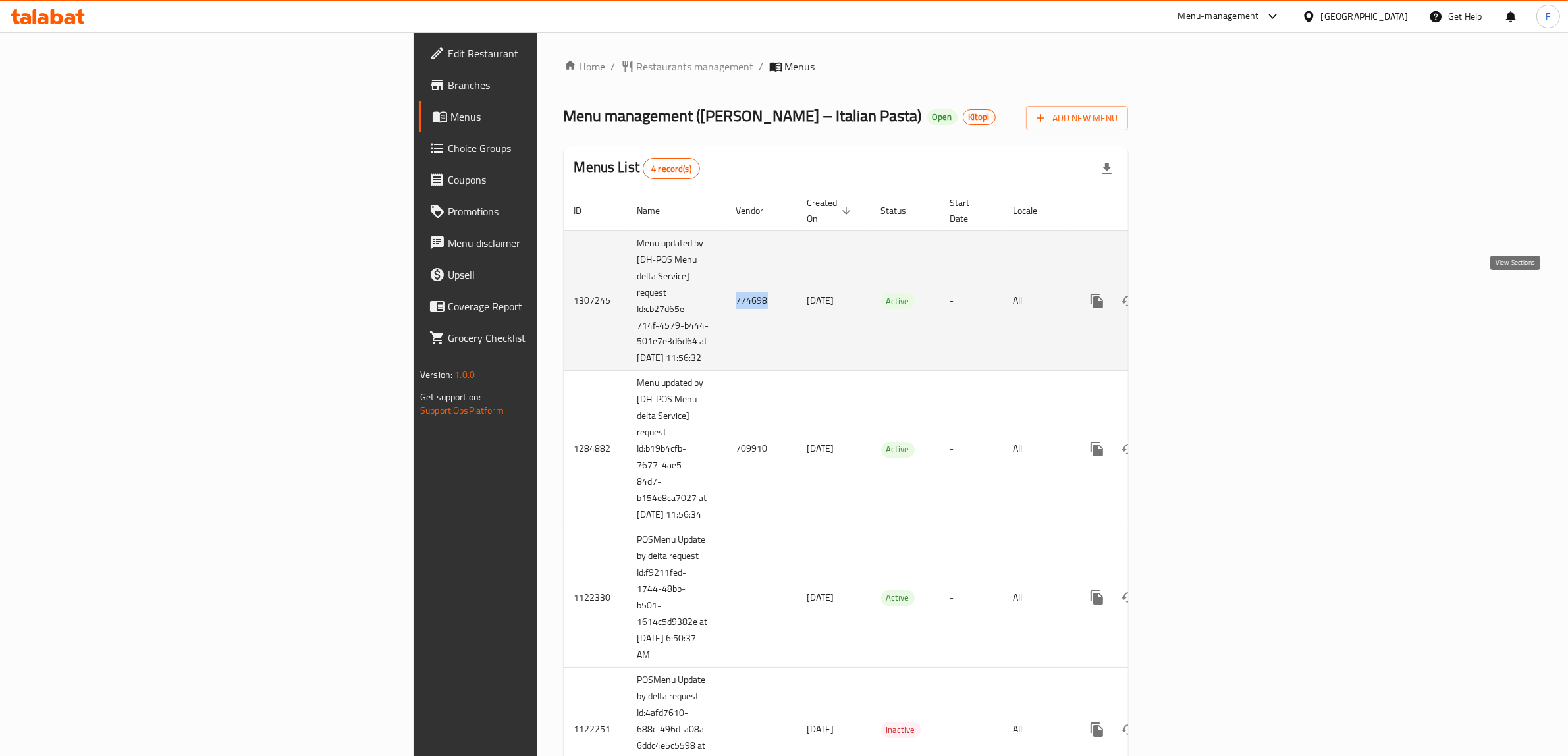
click at [1200, 294] on icon "enhanced table" at bounding box center [1192, 300] width 16 height 16
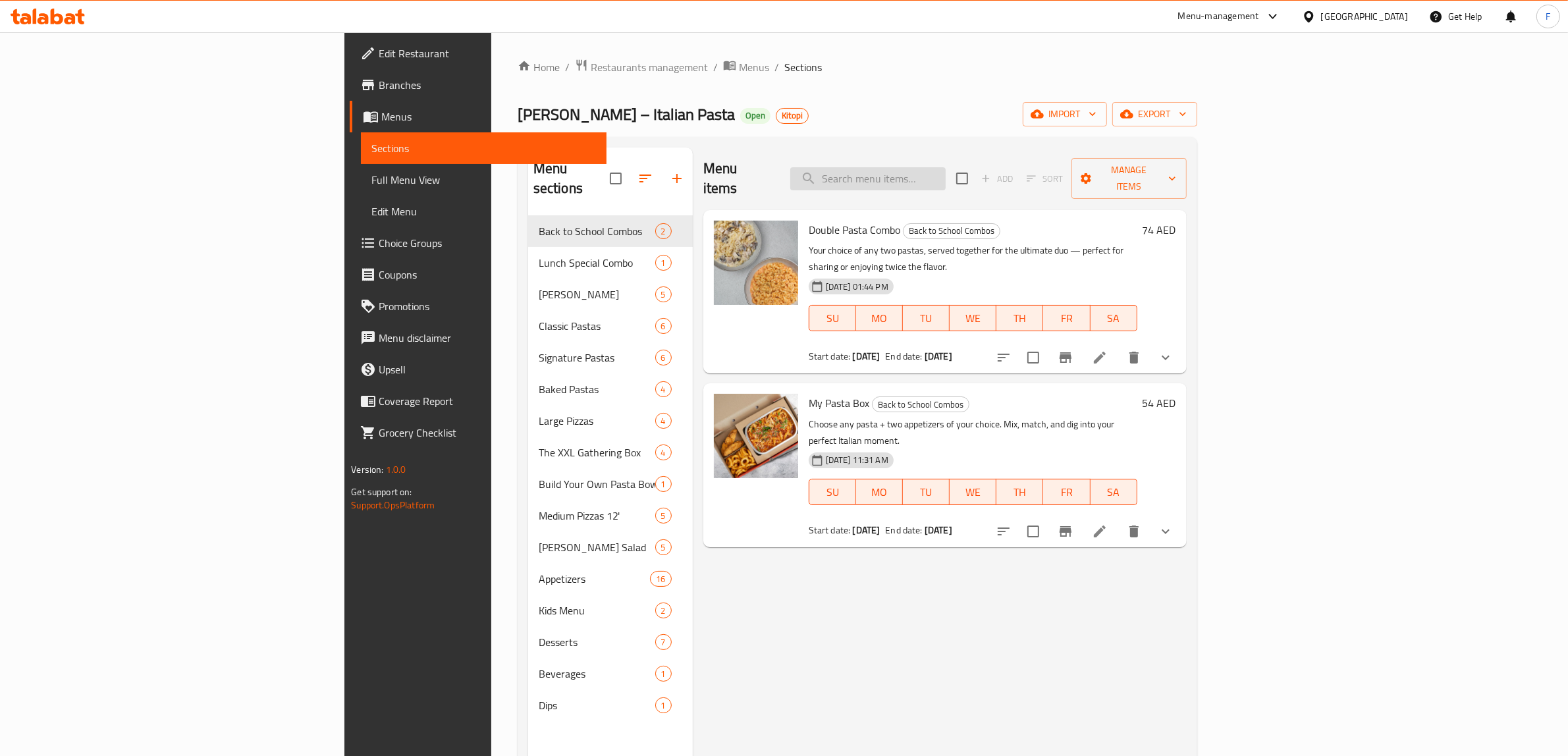
click at [946, 167] on input "search" at bounding box center [868, 178] width 156 height 23
paste input "Spaghetti Bolognese + Drink"
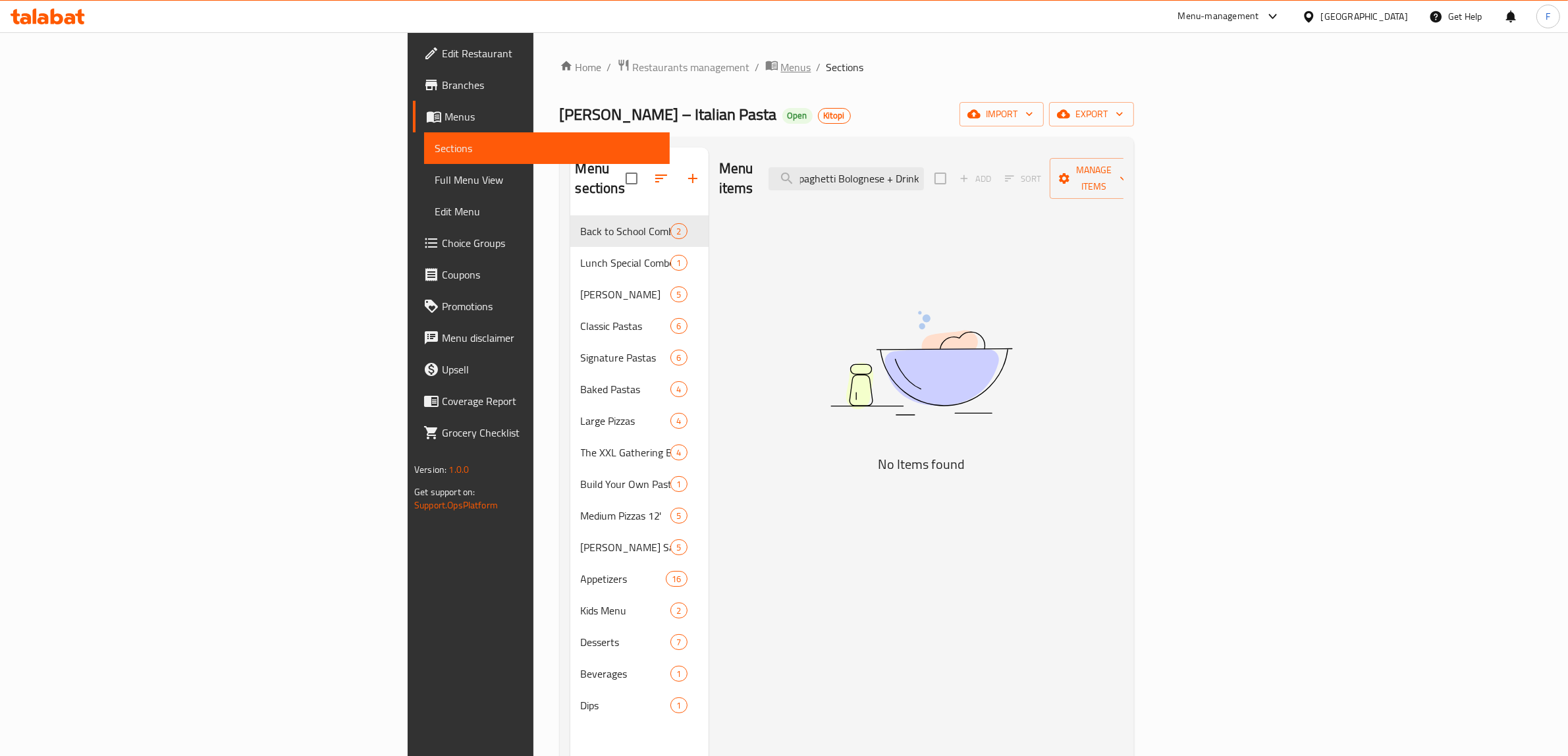
type input "Spaghetti Bolognese + Drink"
click at [781, 62] on span "Menus" at bounding box center [797, 67] width 30 height 16
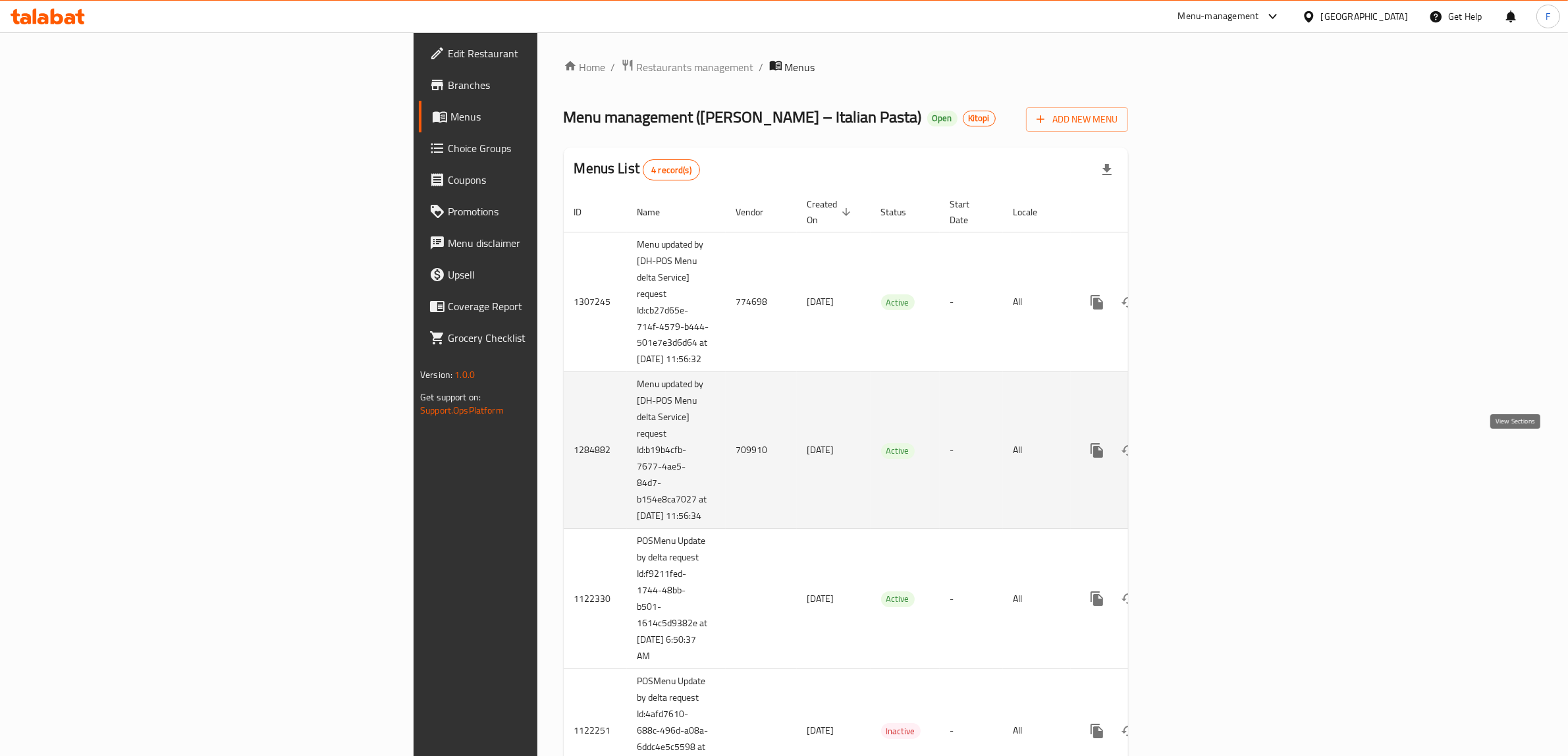
click at [1208, 455] on link "enhanced table" at bounding box center [1192, 450] width 32 height 32
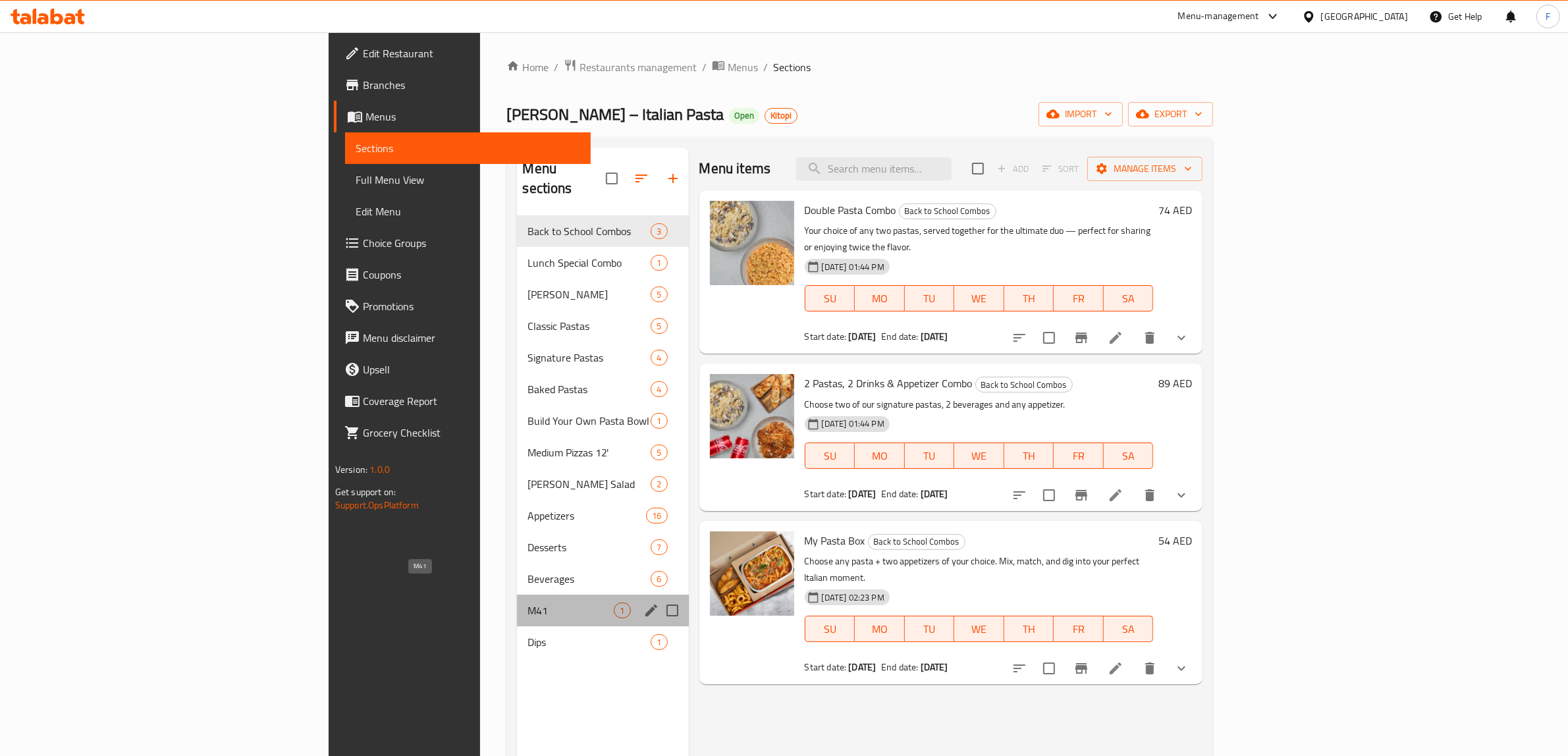
click at [527, 602] on span "M41" at bounding box center [570, 610] width 86 height 16
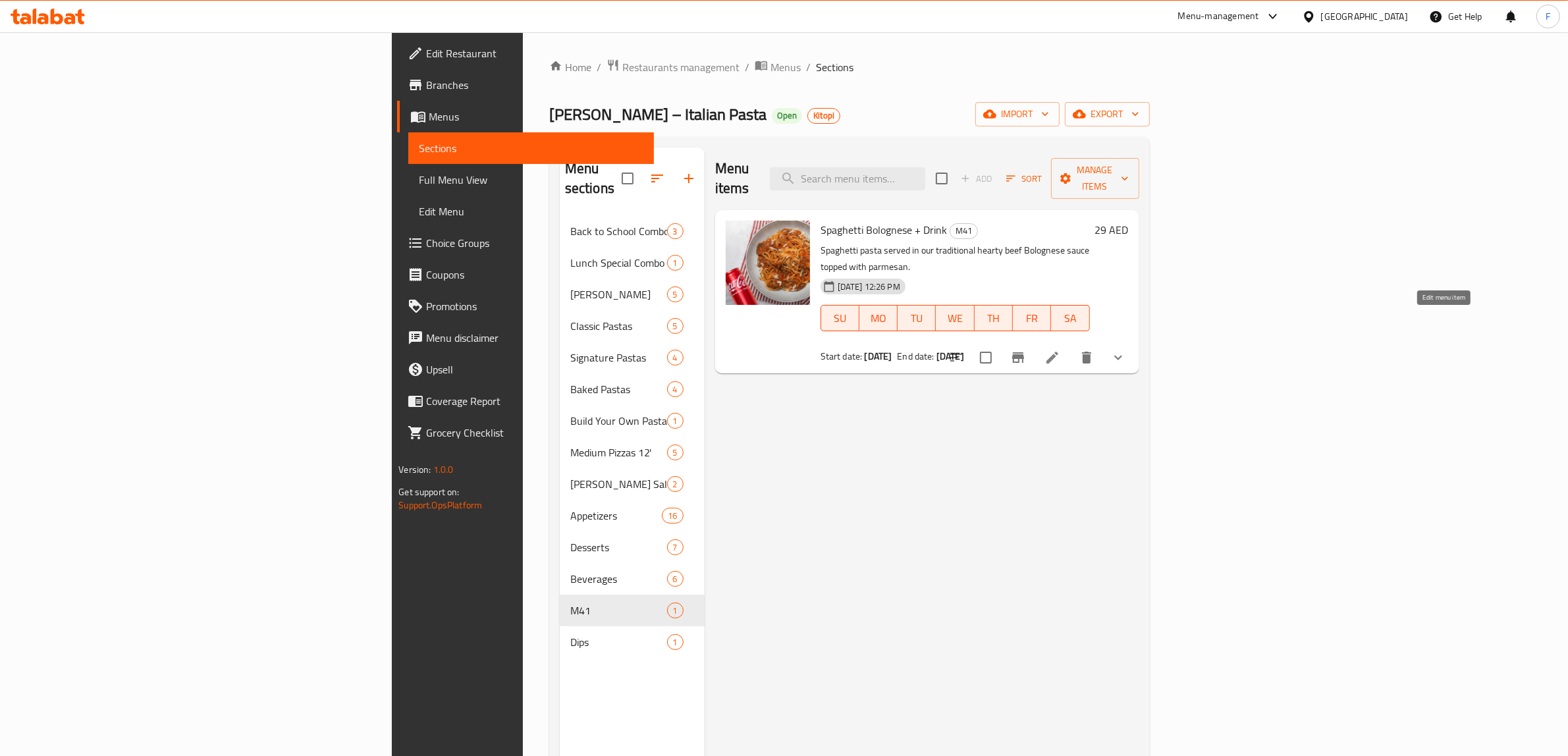
click at [1058, 352] on icon at bounding box center [1052, 358] width 12 height 12
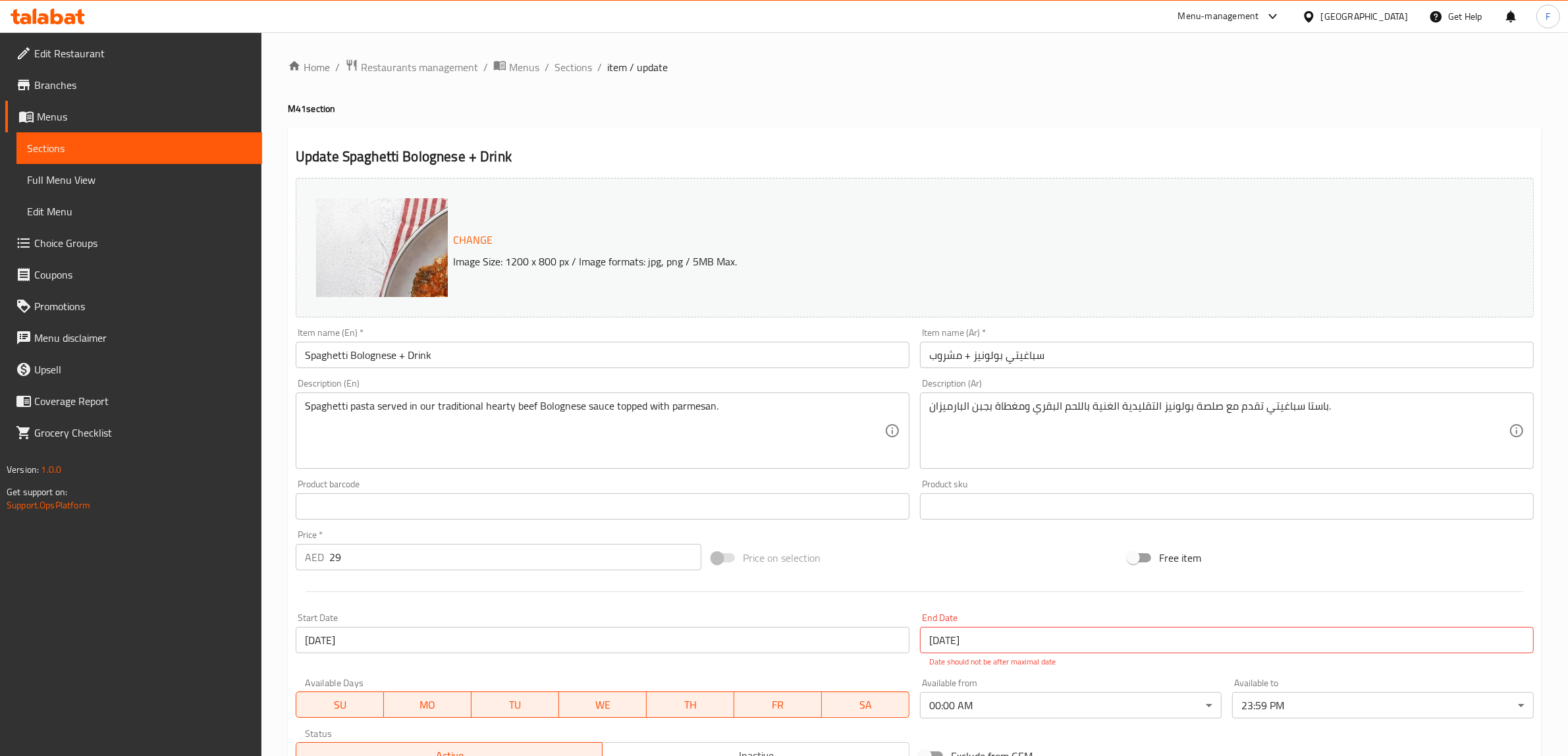
click at [710, 104] on h4 "M41 section" at bounding box center [914, 108] width 1254 height 13
click at [527, 67] on span "Menus" at bounding box center [524, 67] width 30 height 16
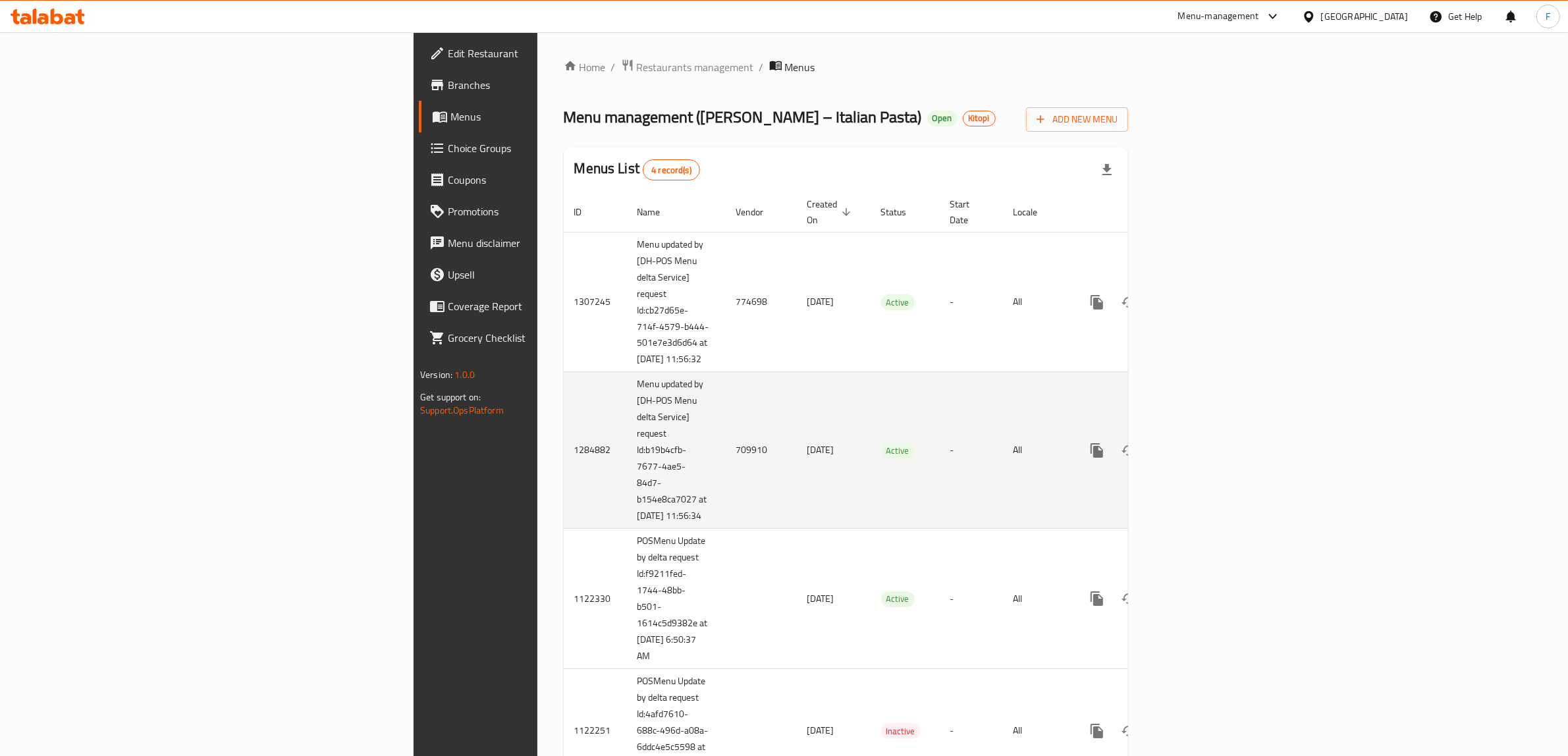
click at [726, 448] on td "709910" at bounding box center [762, 450] width 71 height 157
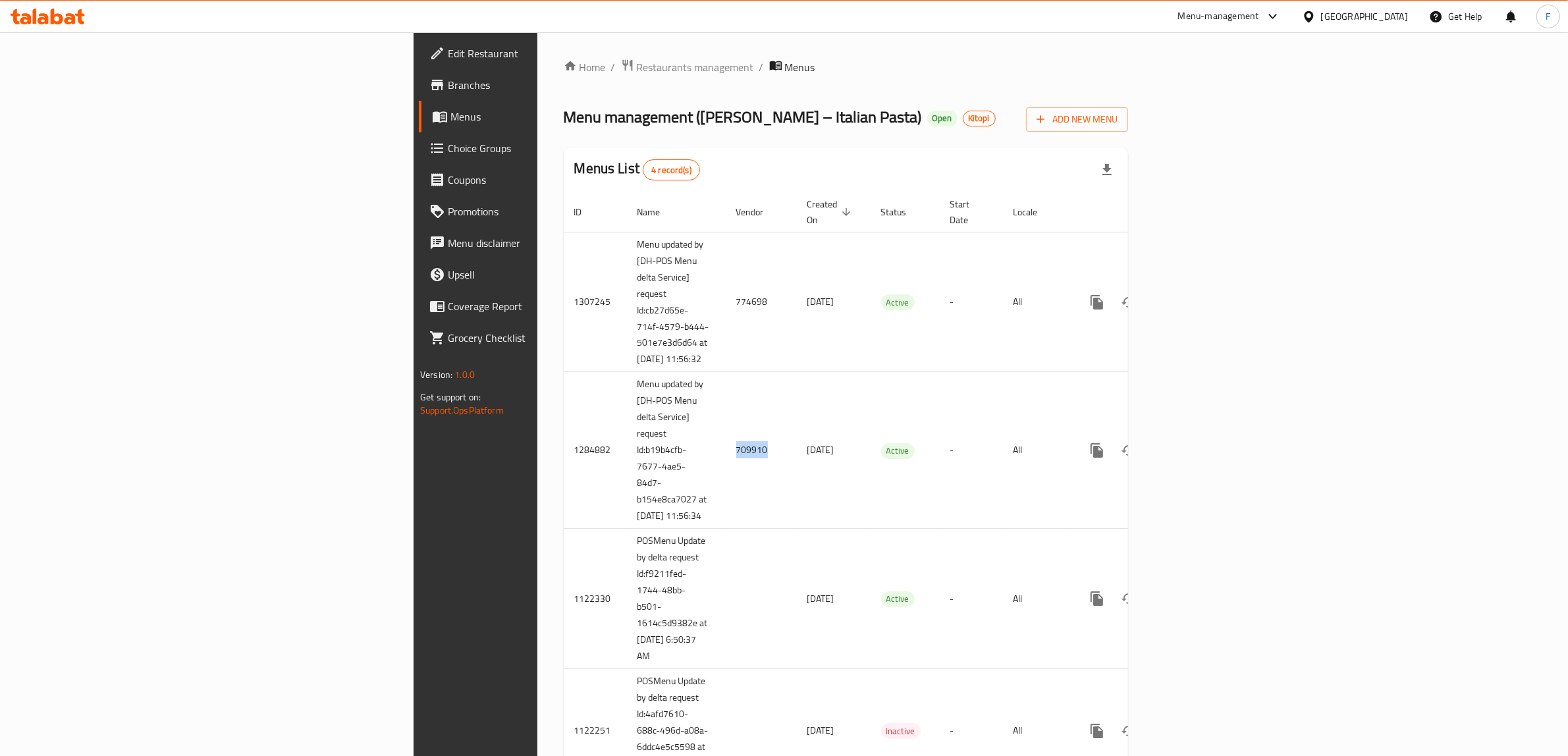
copy td "709910"
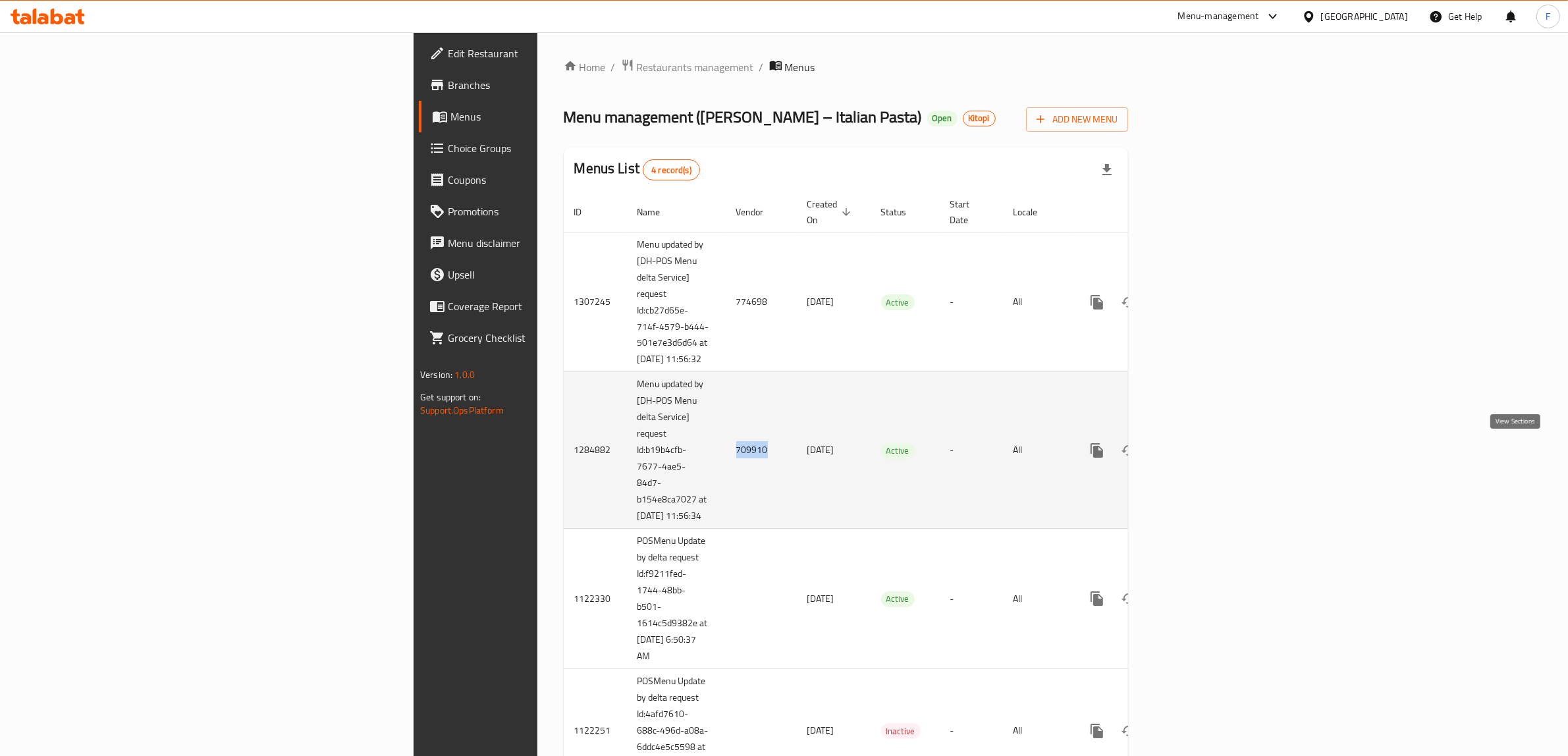
click at [1200, 451] on icon "enhanced table" at bounding box center [1192, 450] width 16 height 16
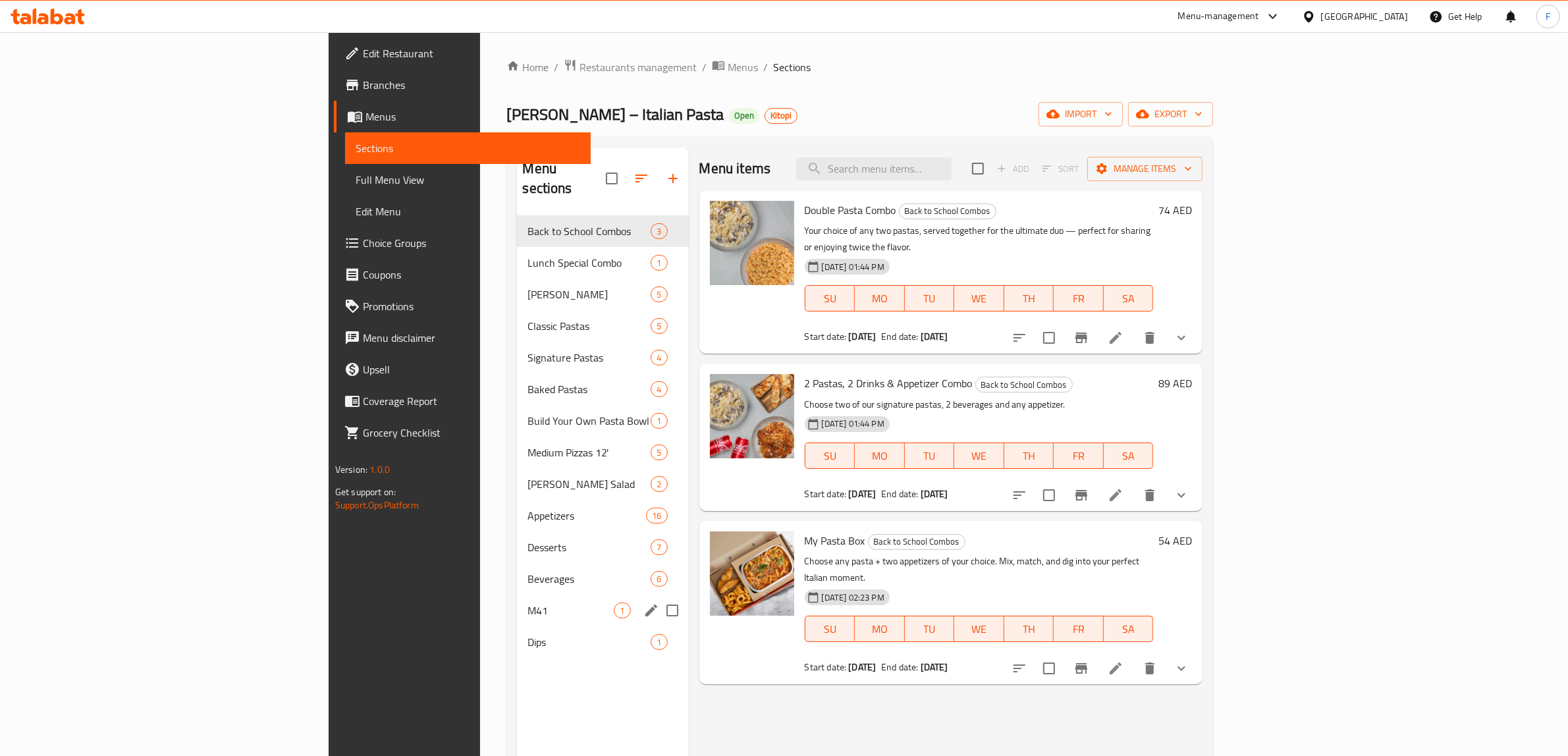
click at [527, 602] on span "M41" at bounding box center [570, 610] width 86 height 16
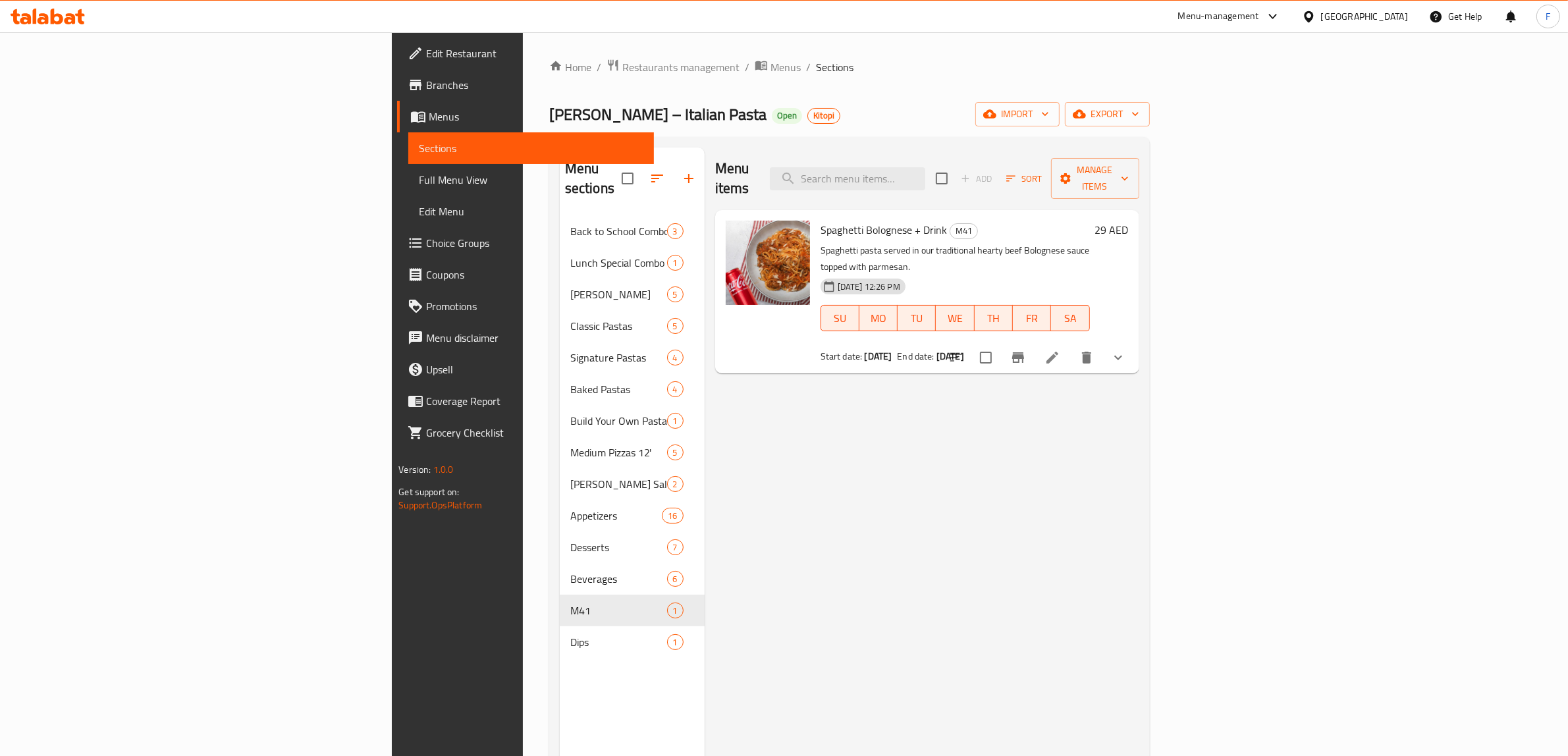
click at [1070, 346] on li at bounding box center [1052, 357] width 37 height 24
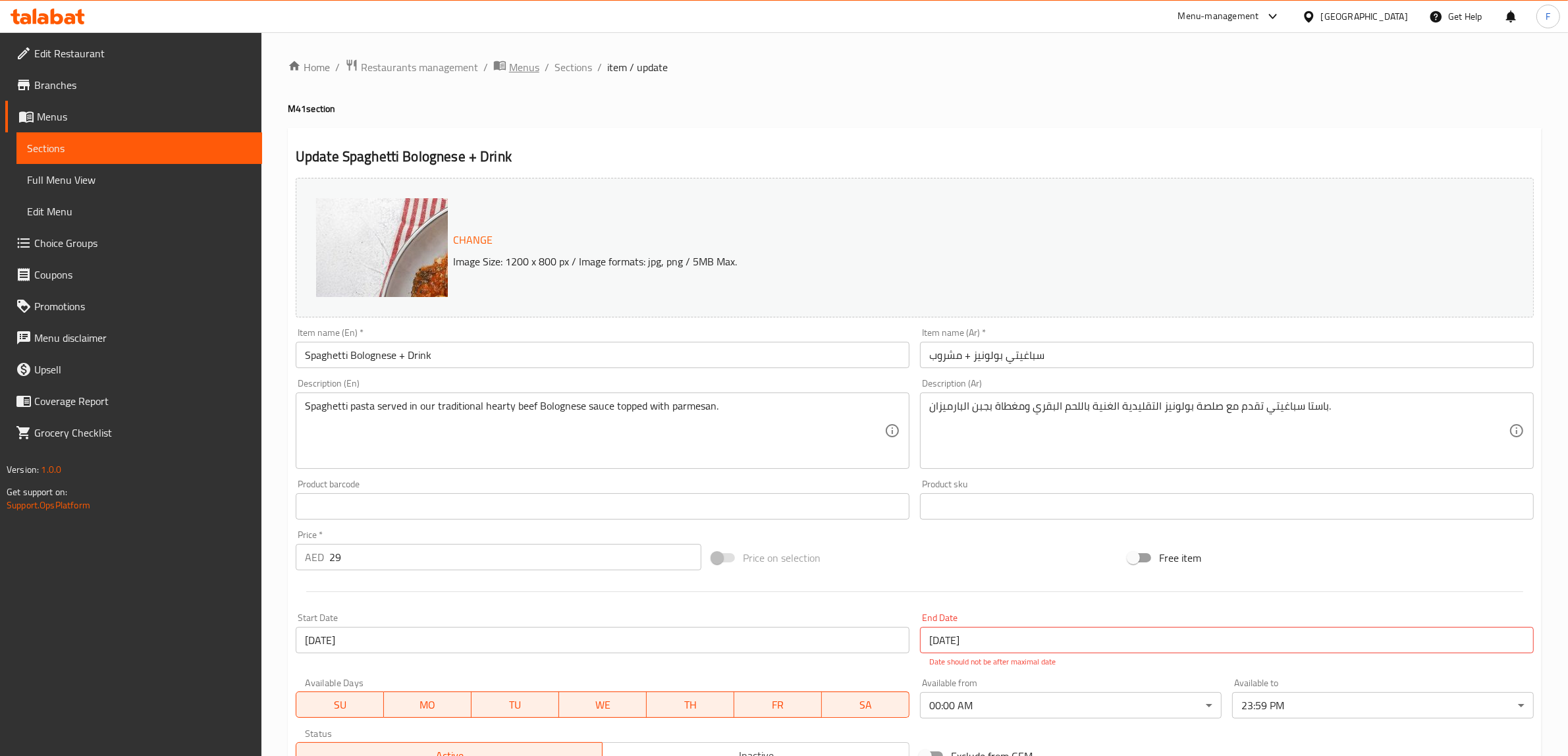
click at [526, 64] on span "Menus" at bounding box center [524, 67] width 30 height 16
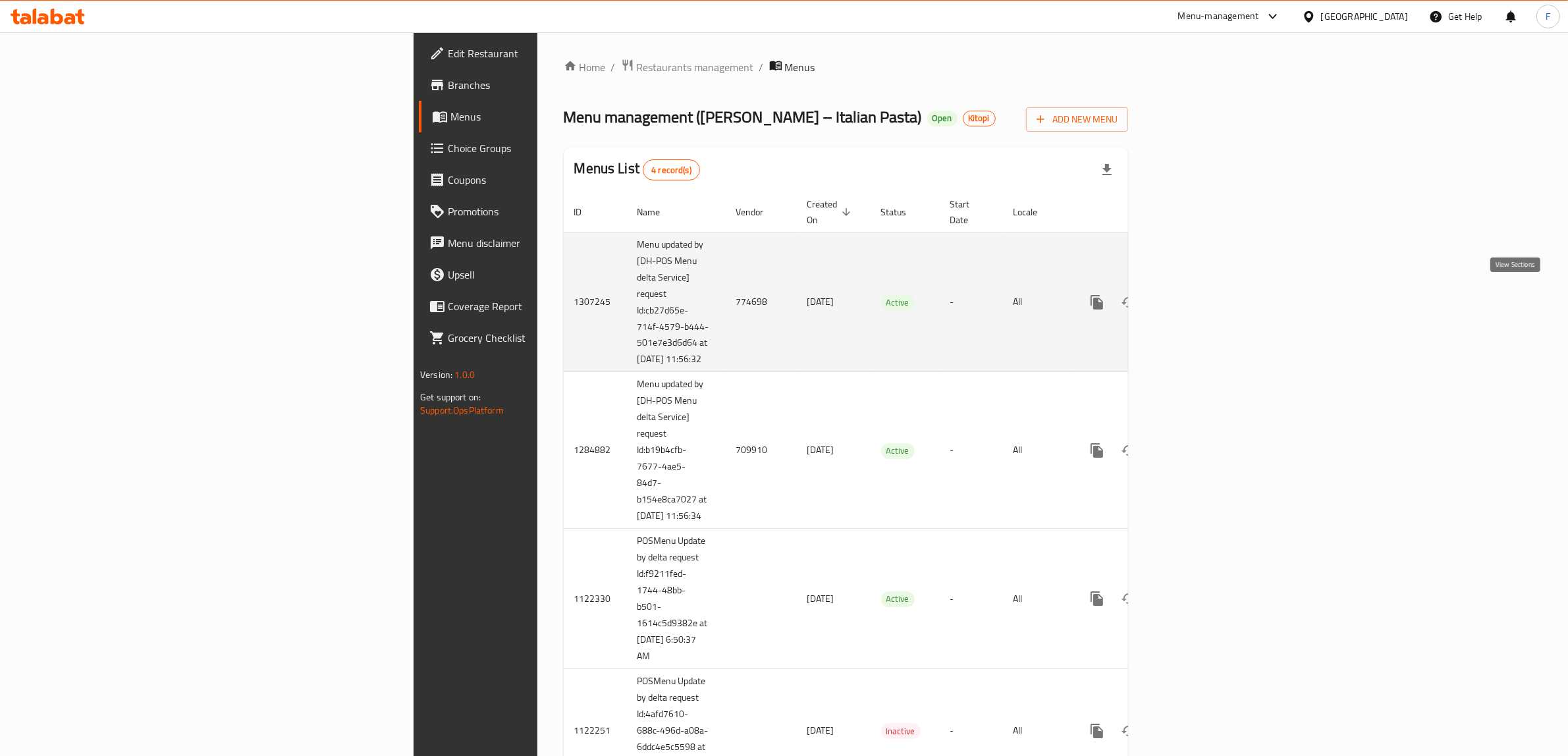
click at [1200, 294] on icon "enhanced table" at bounding box center [1192, 302] width 16 height 16
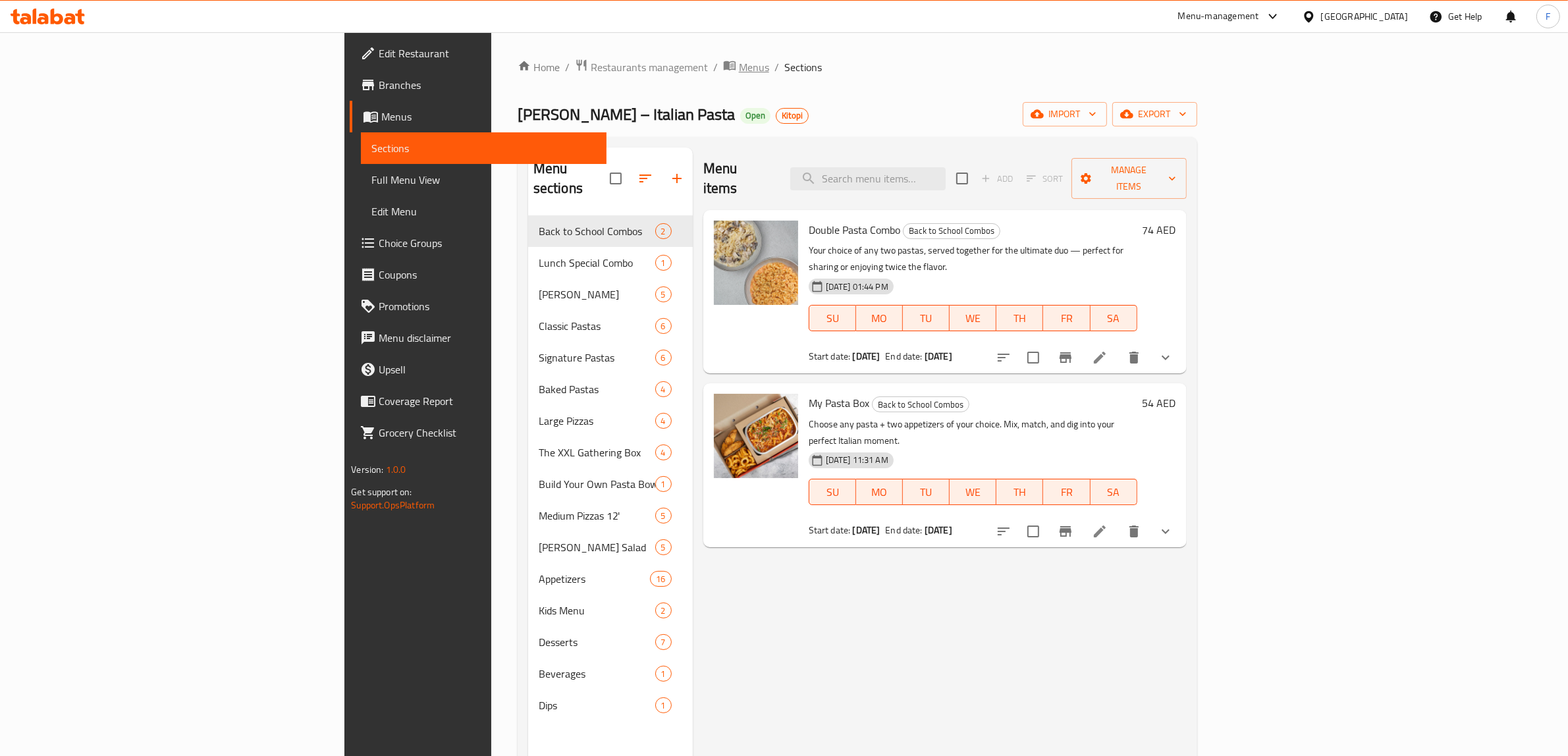
click at [739, 71] on span "Menus" at bounding box center [754, 67] width 30 height 16
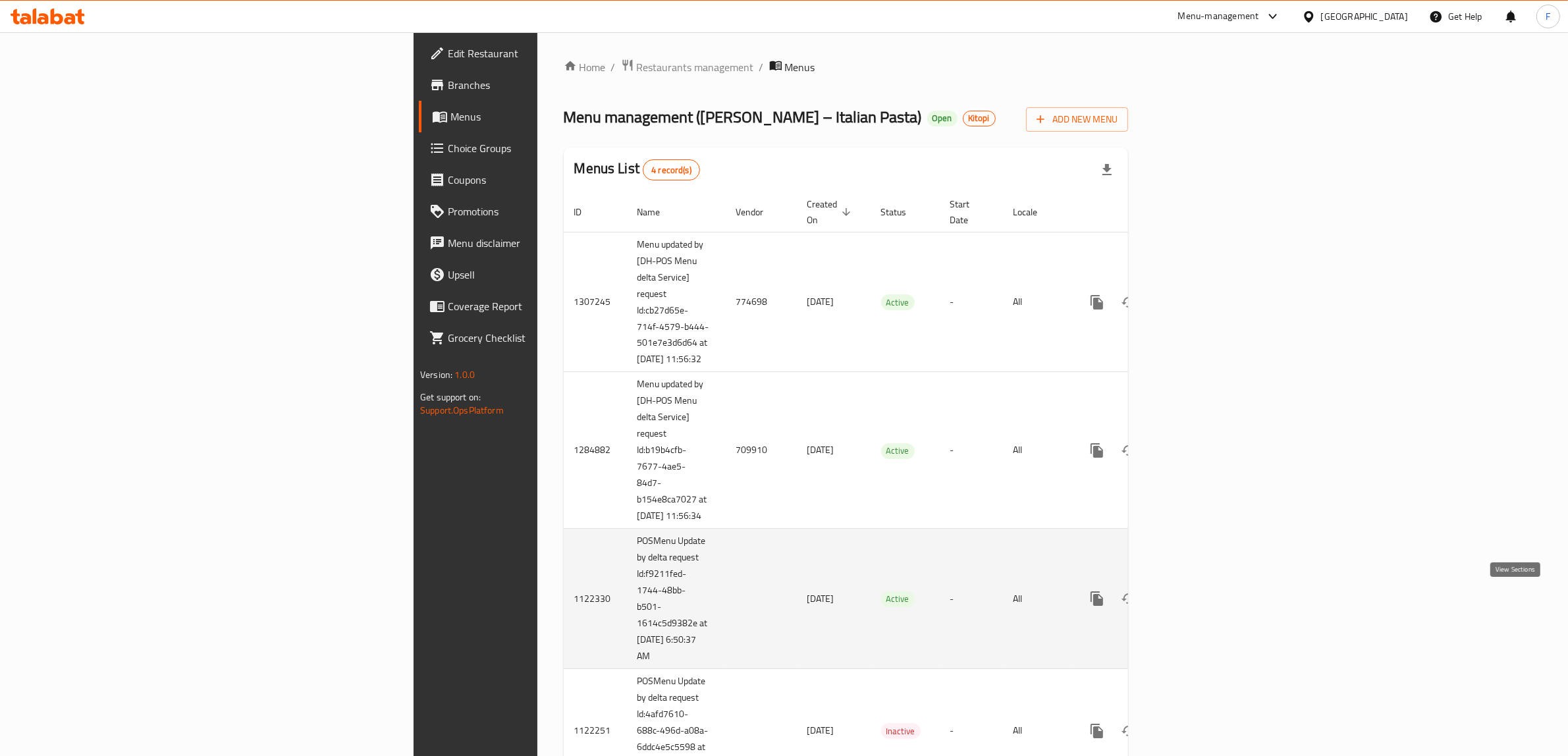
click at [1200, 601] on icon "enhanced table" at bounding box center [1192, 598] width 16 height 16
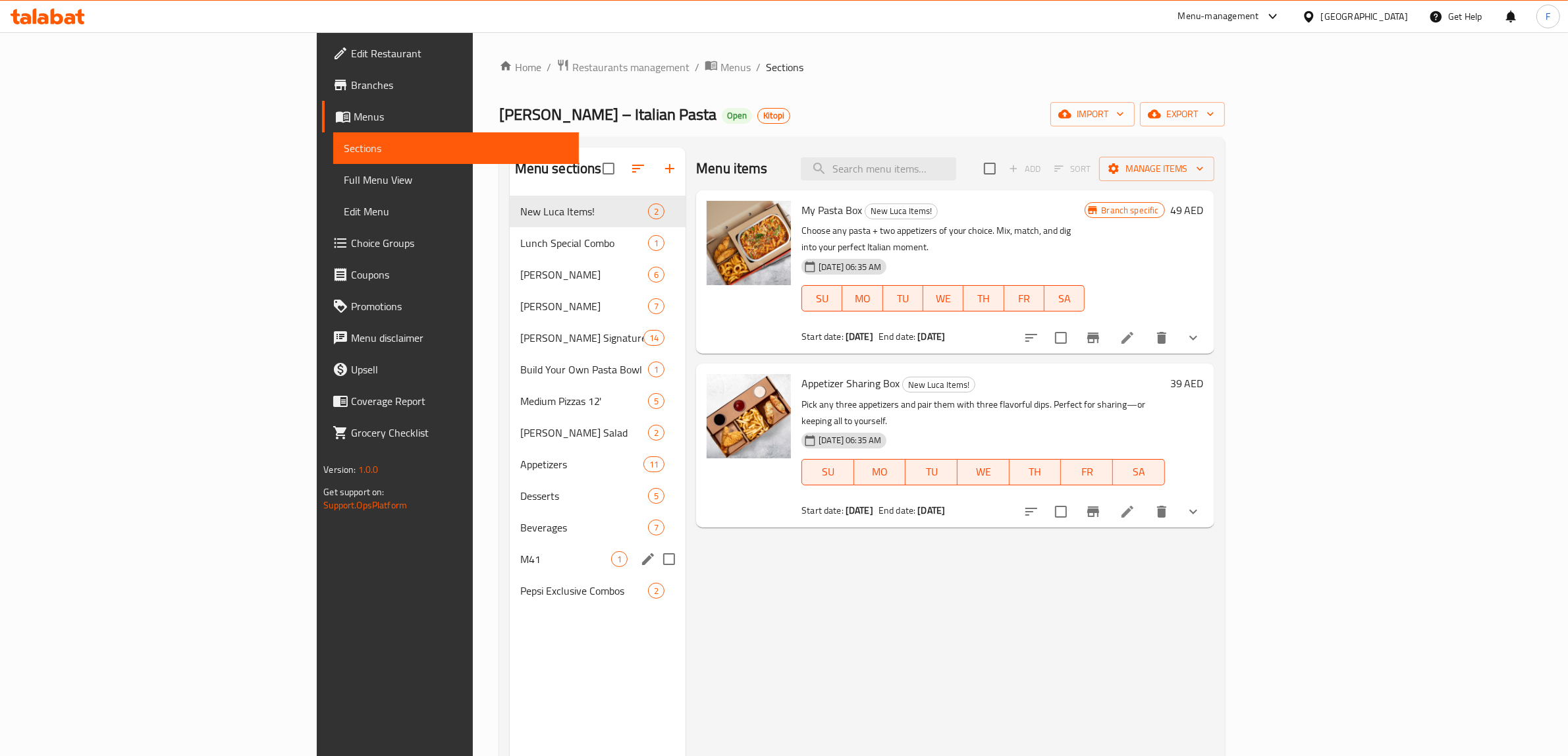
click at [510, 566] on div "M41 1" at bounding box center [598, 559] width 177 height 32
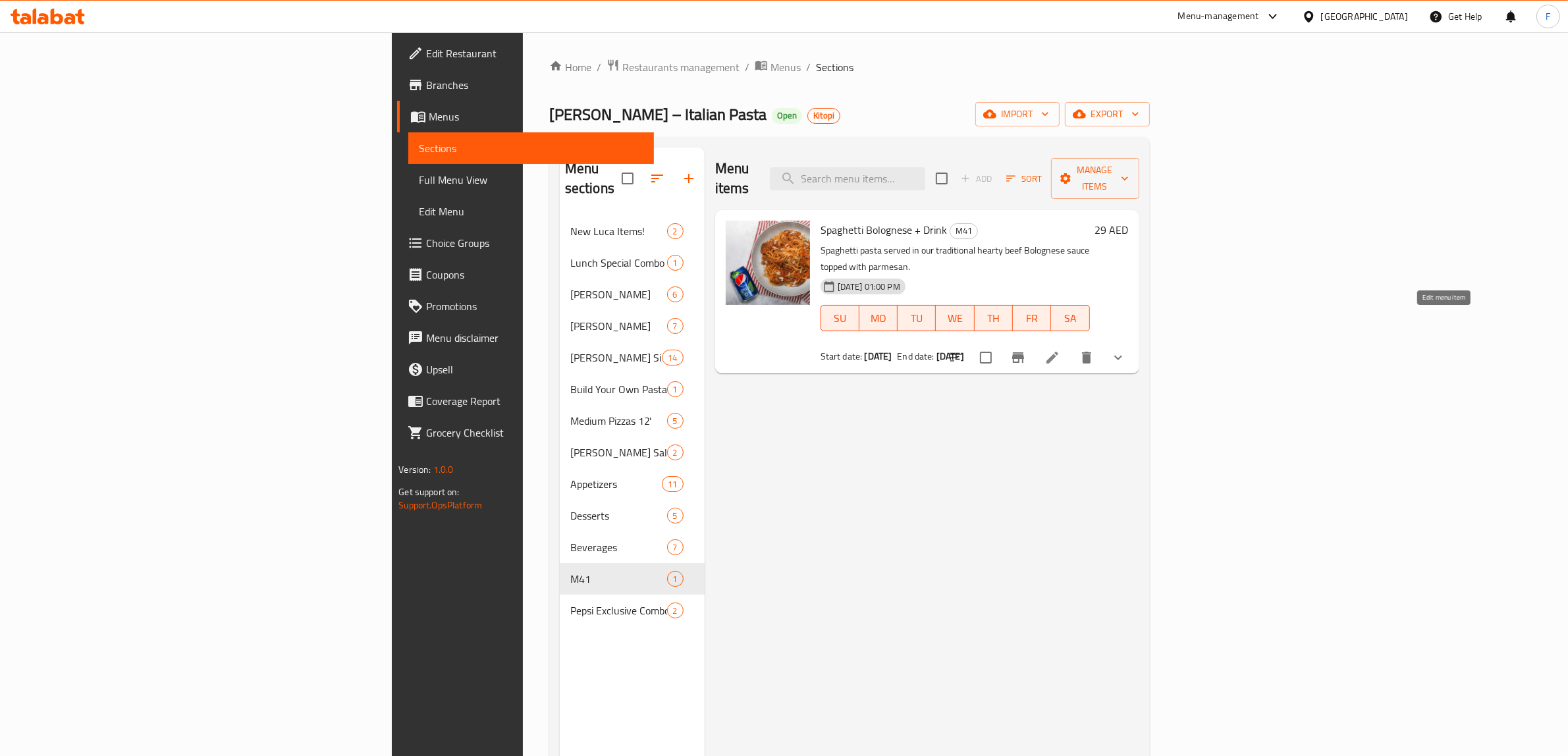
click at [1061, 350] on icon at bounding box center [1052, 357] width 16 height 16
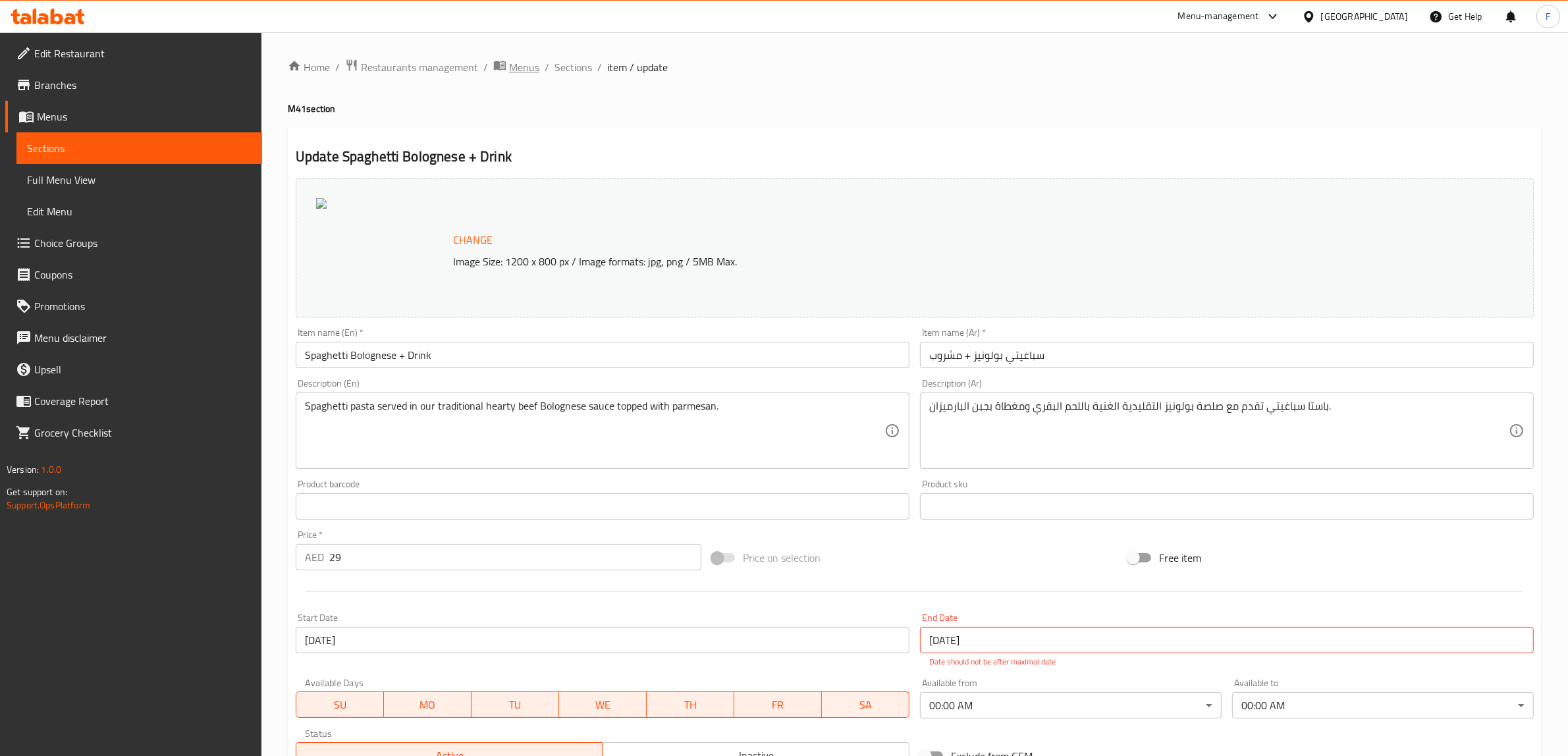
click at [532, 64] on span "Menus" at bounding box center [524, 67] width 30 height 16
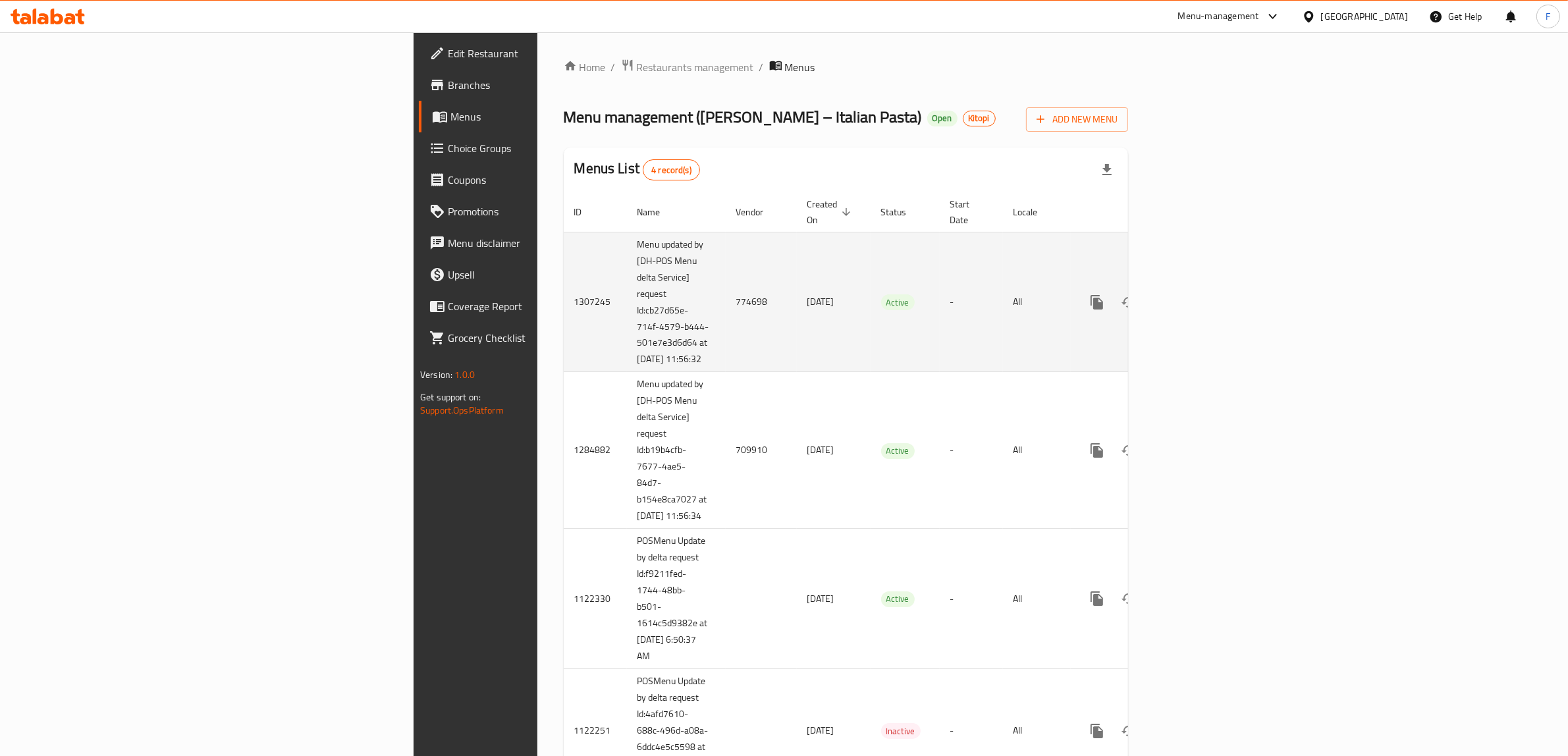
click at [726, 296] on td "774698" at bounding box center [762, 302] width 71 height 140
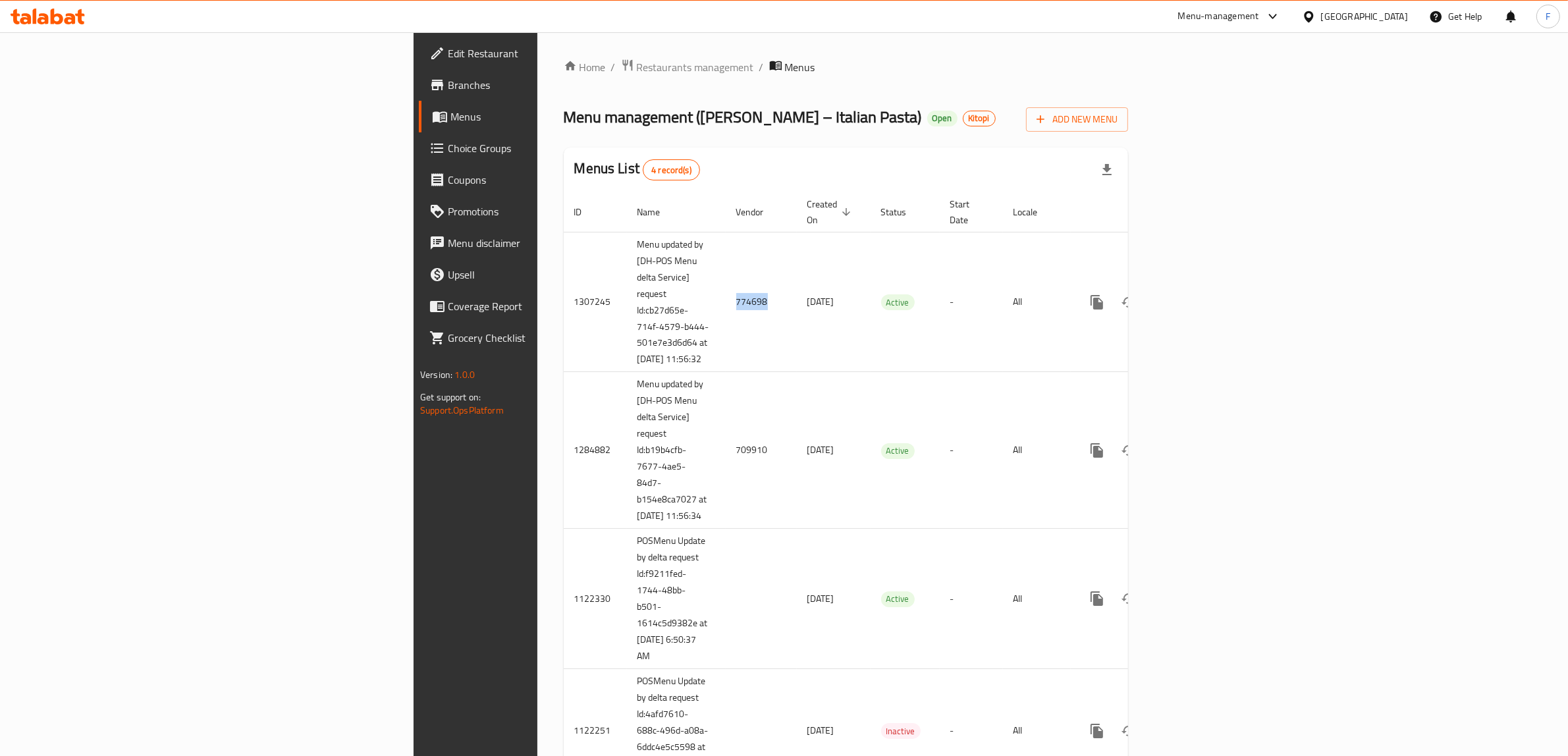
copy td "774698"
click at [448, 77] on span "Branches" at bounding box center [556, 85] width 217 height 16
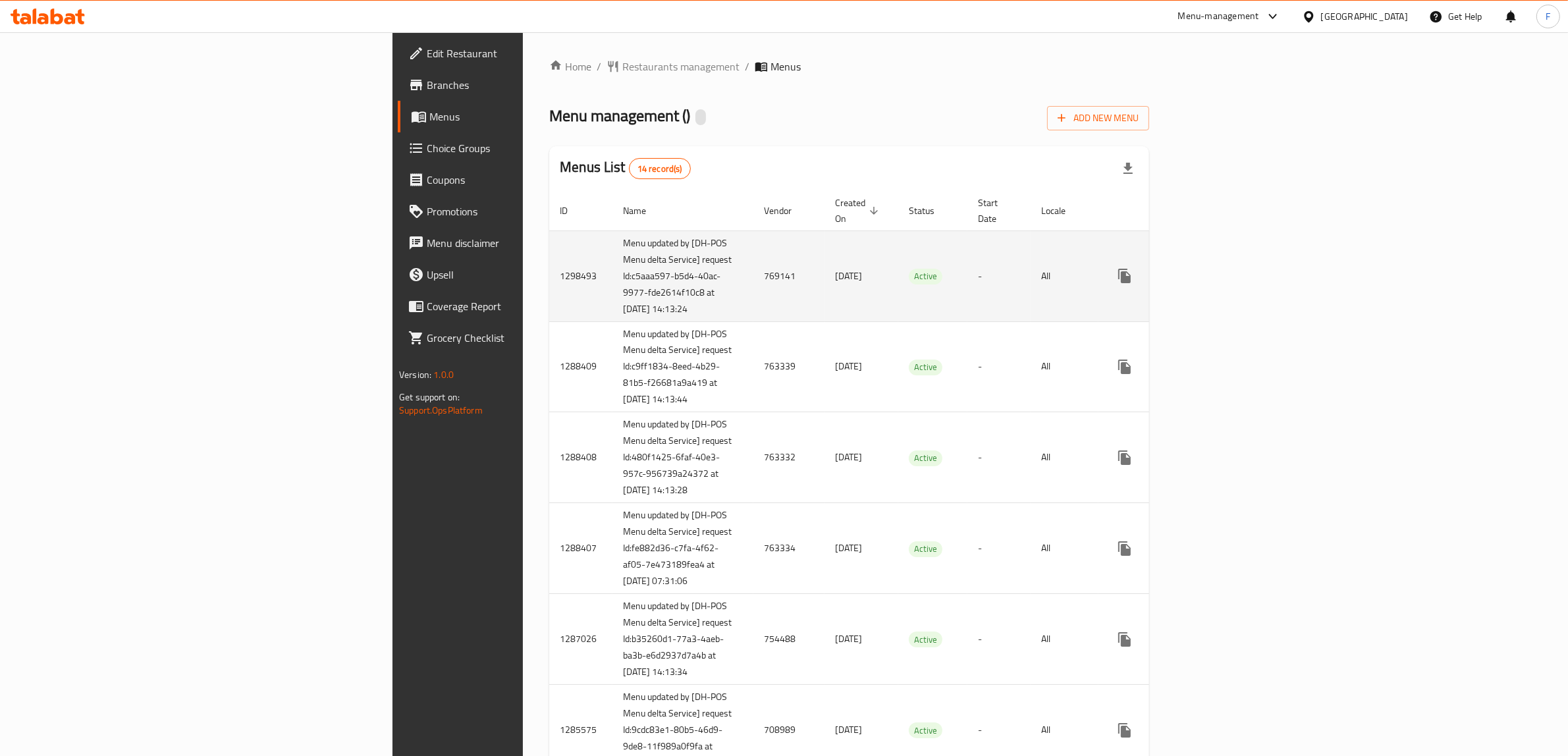
click at [753, 268] on td "769141" at bounding box center [789, 276] width 71 height 91
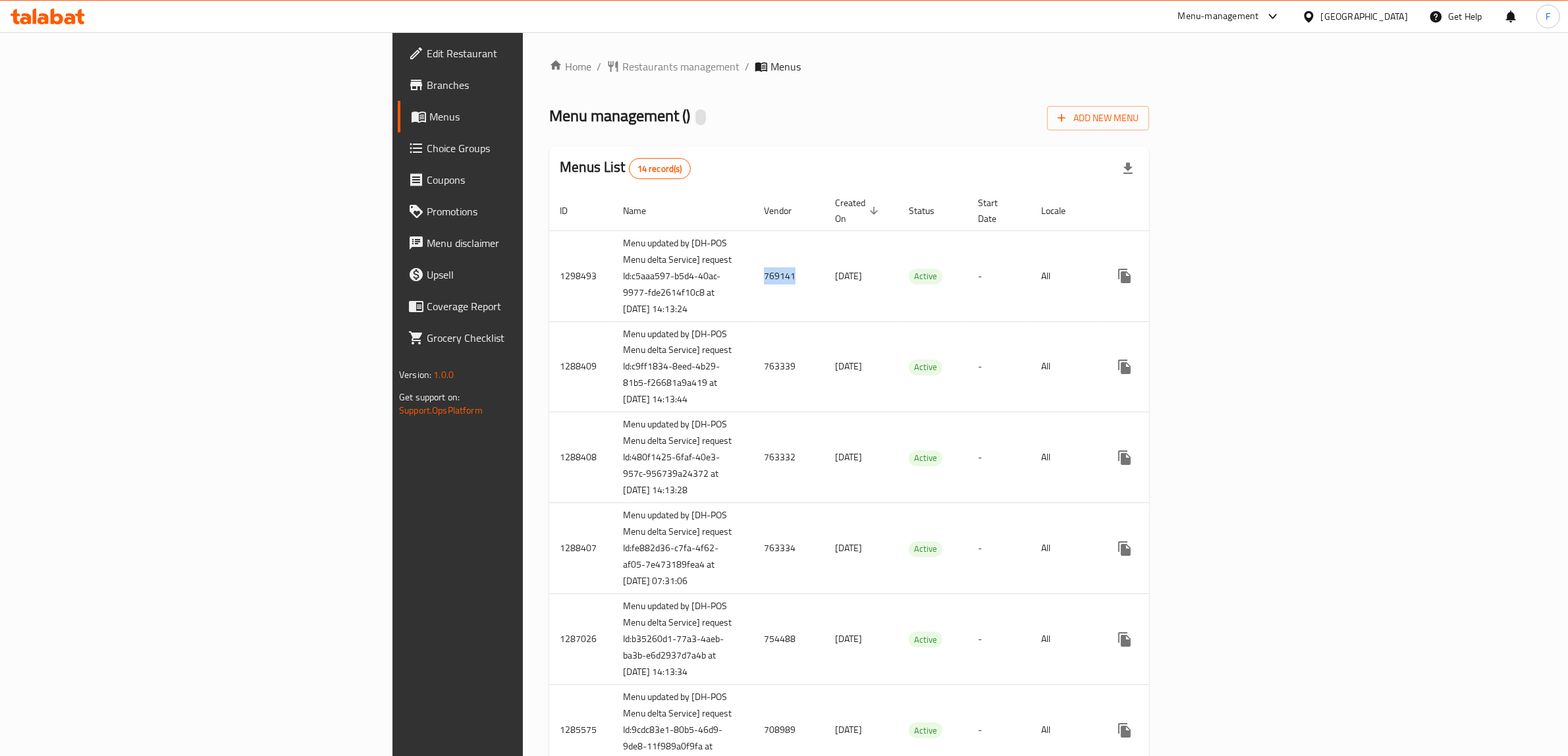
copy td "769141"
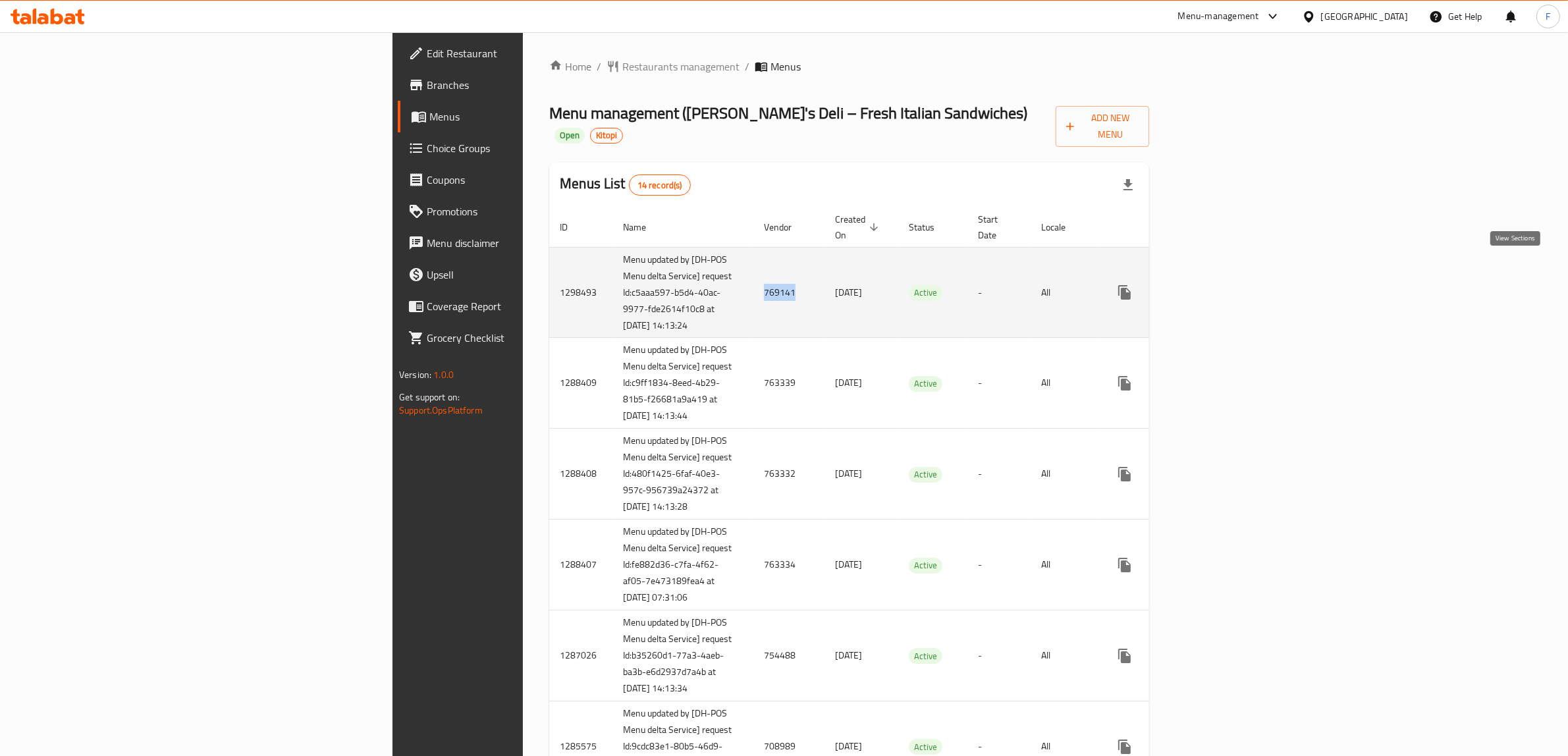
click at [1227, 284] on icon "enhanced table" at bounding box center [1219, 292] width 16 height 16
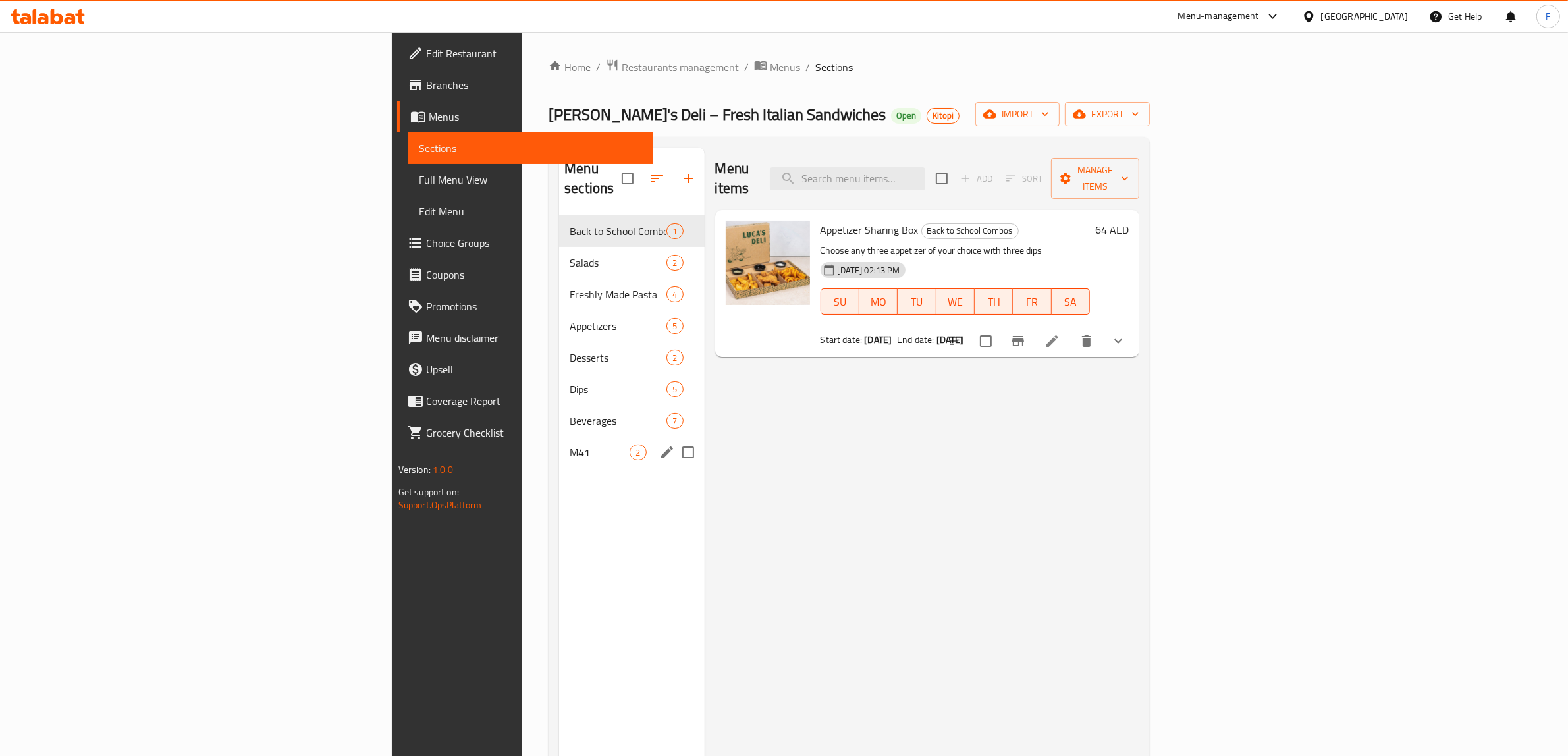
click at [559, 442] on div "M41 2" at bounding box center [631, 453] width 145 height 32
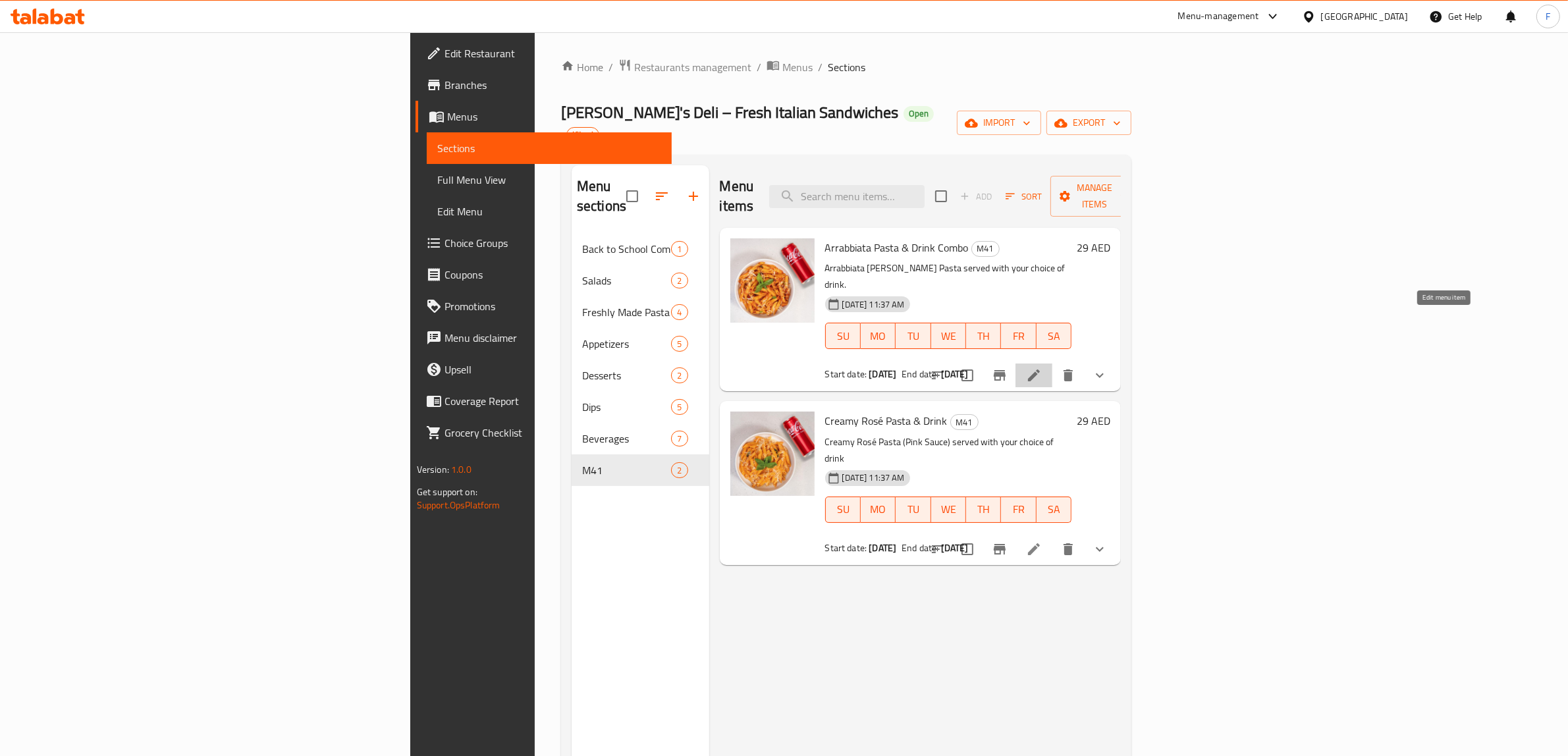
click at [1042, 367] on icon at bounding box center [1033, 375] width 16 height 16
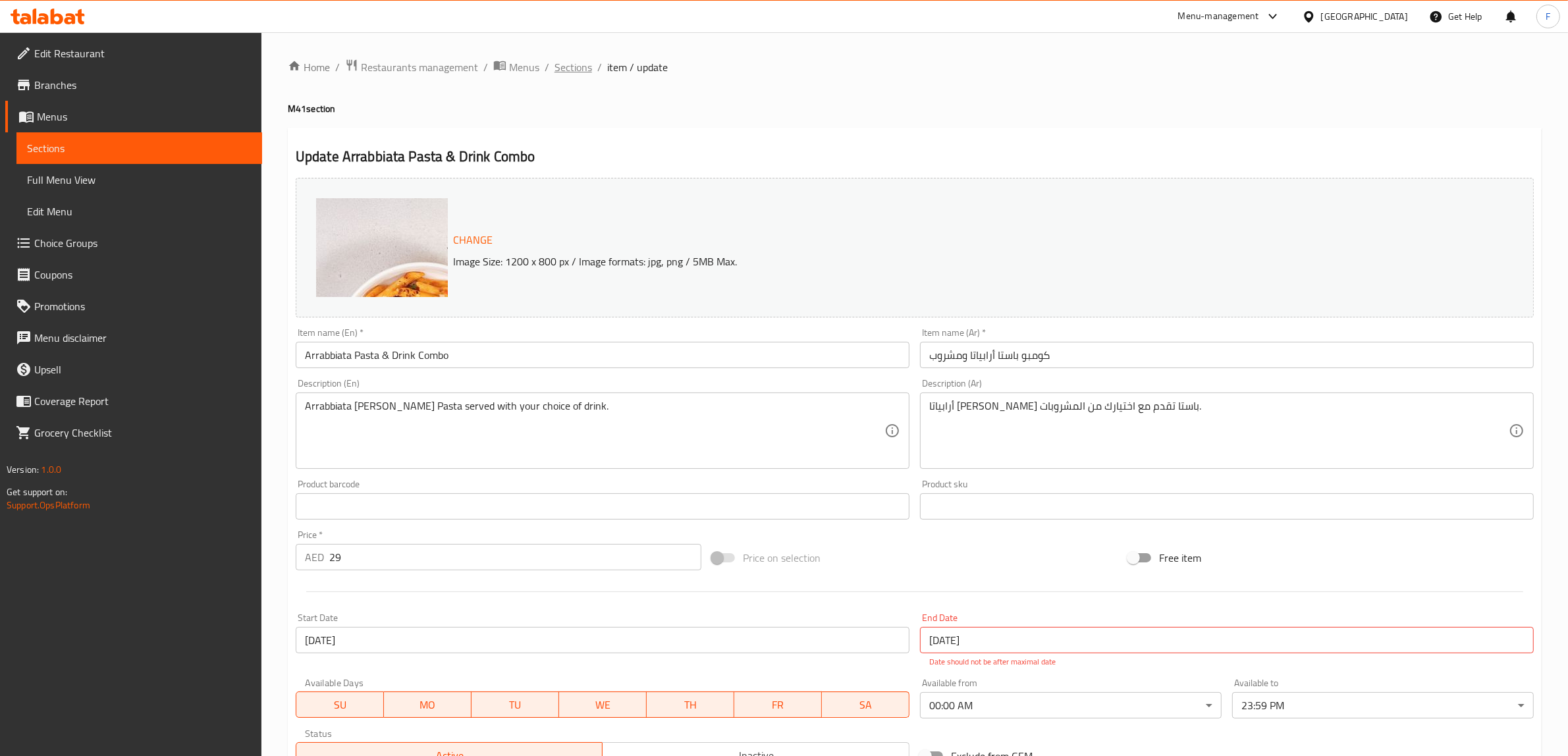
click at [564, 64] on span "Sections" at bounding box center [573, 67] width 37 height 16
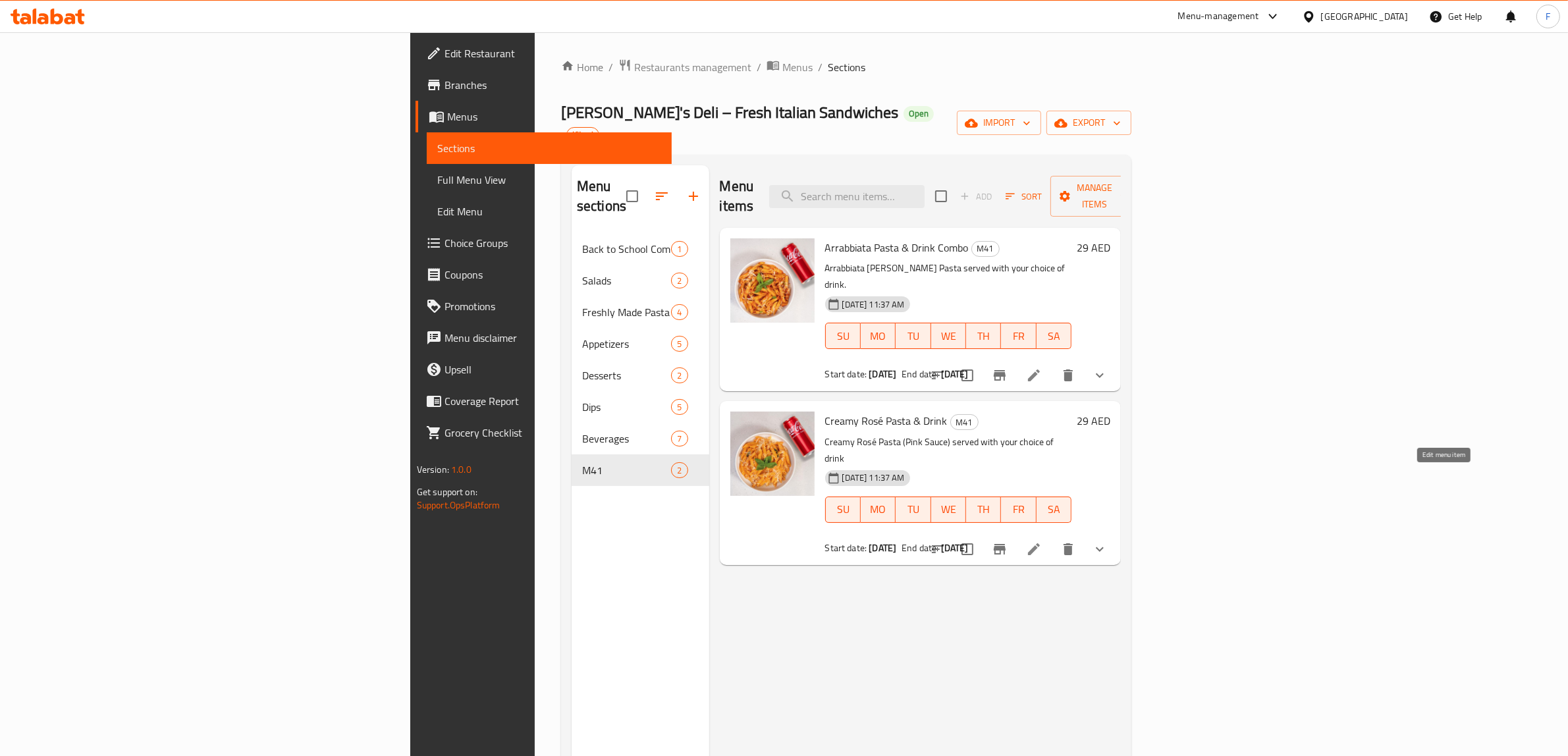
click at [1042, 541] on icon at bounding box center [1033, 549] width 16 height 16
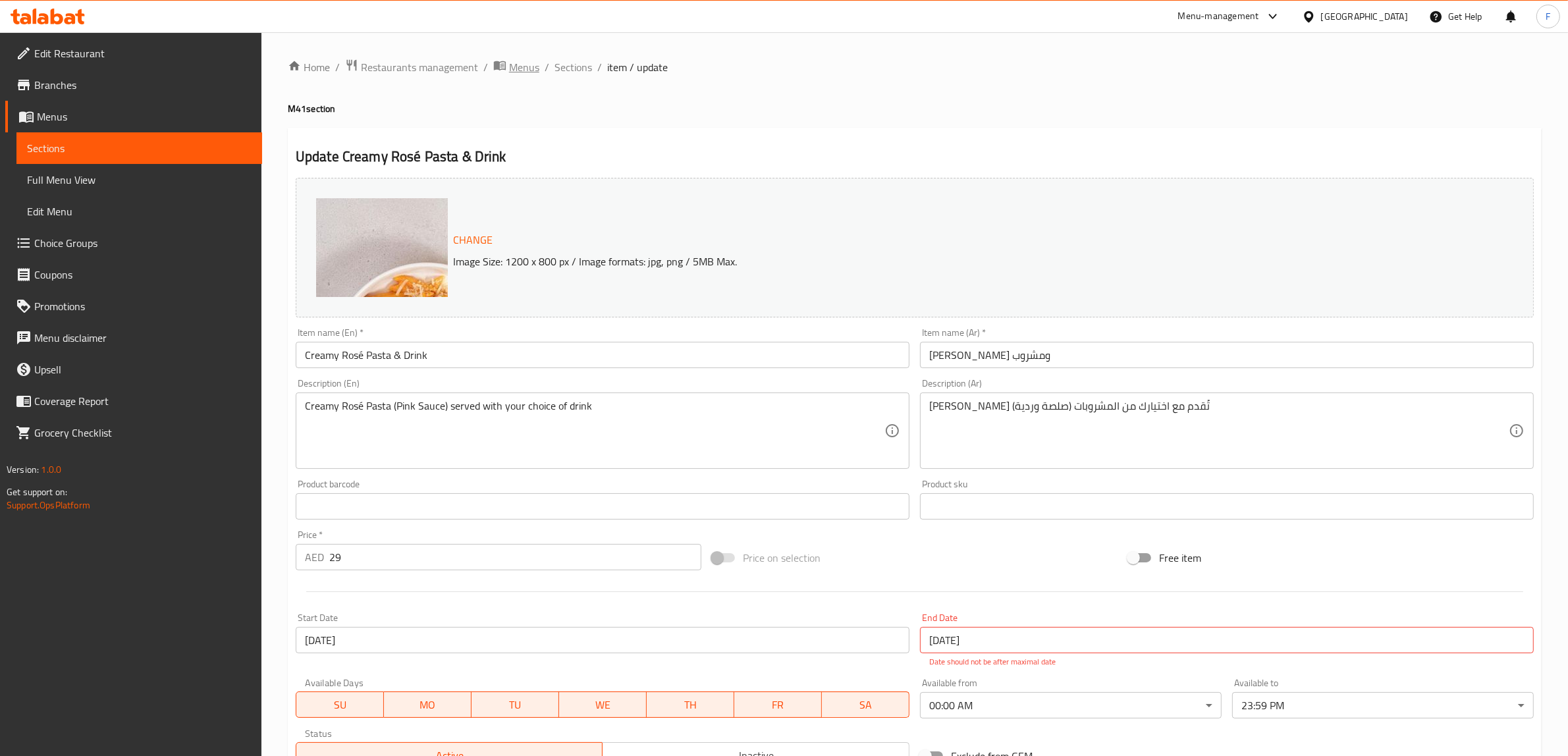
click at [528, 66] on span "Menus" at bounding box center [524, 67] width 30 height 16
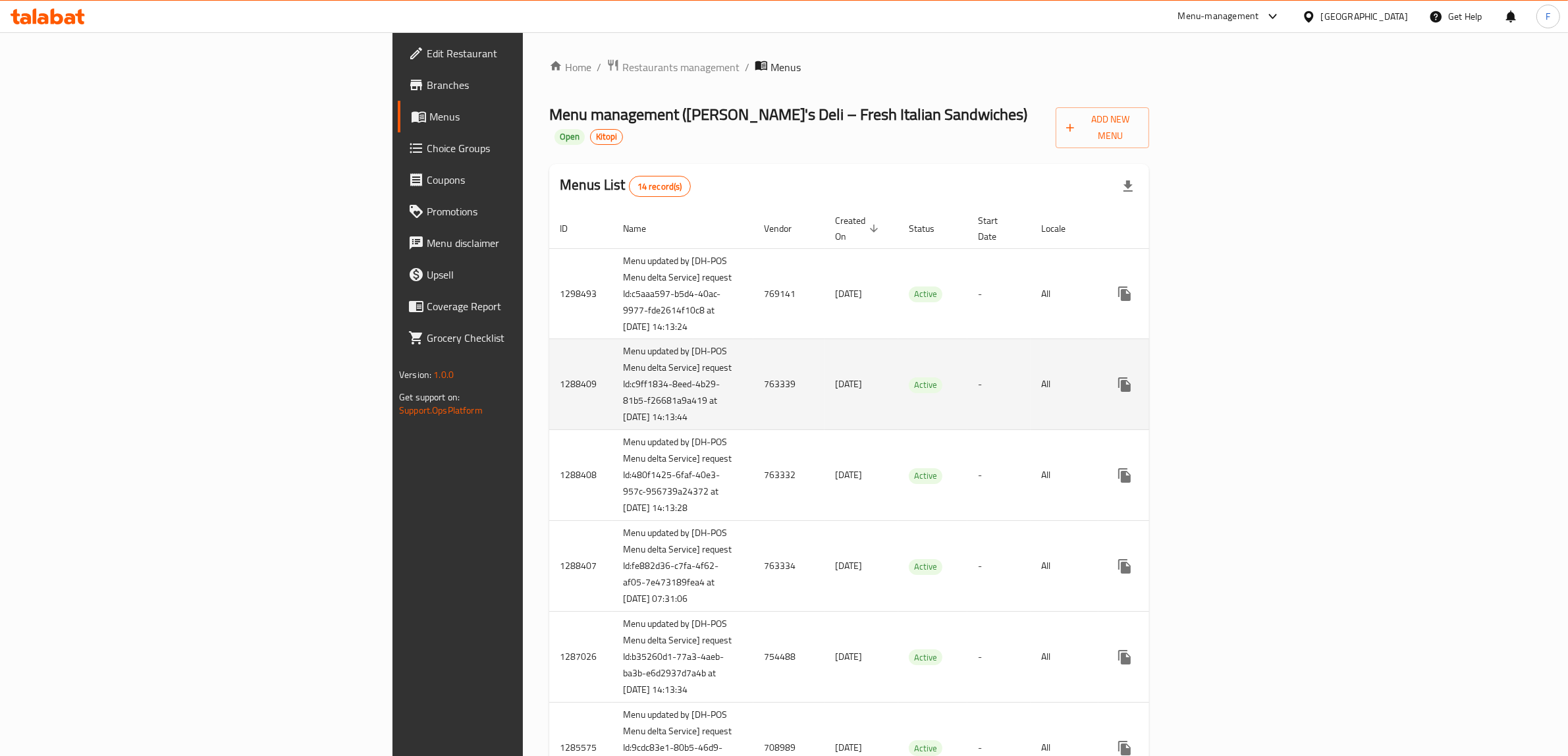
click at [753, 383] on td "763339" at bounding box center [789, 384] width 71 height 91
click at [753, 378] on td "763339" at bounding box center [789, 384] width 71 height 91
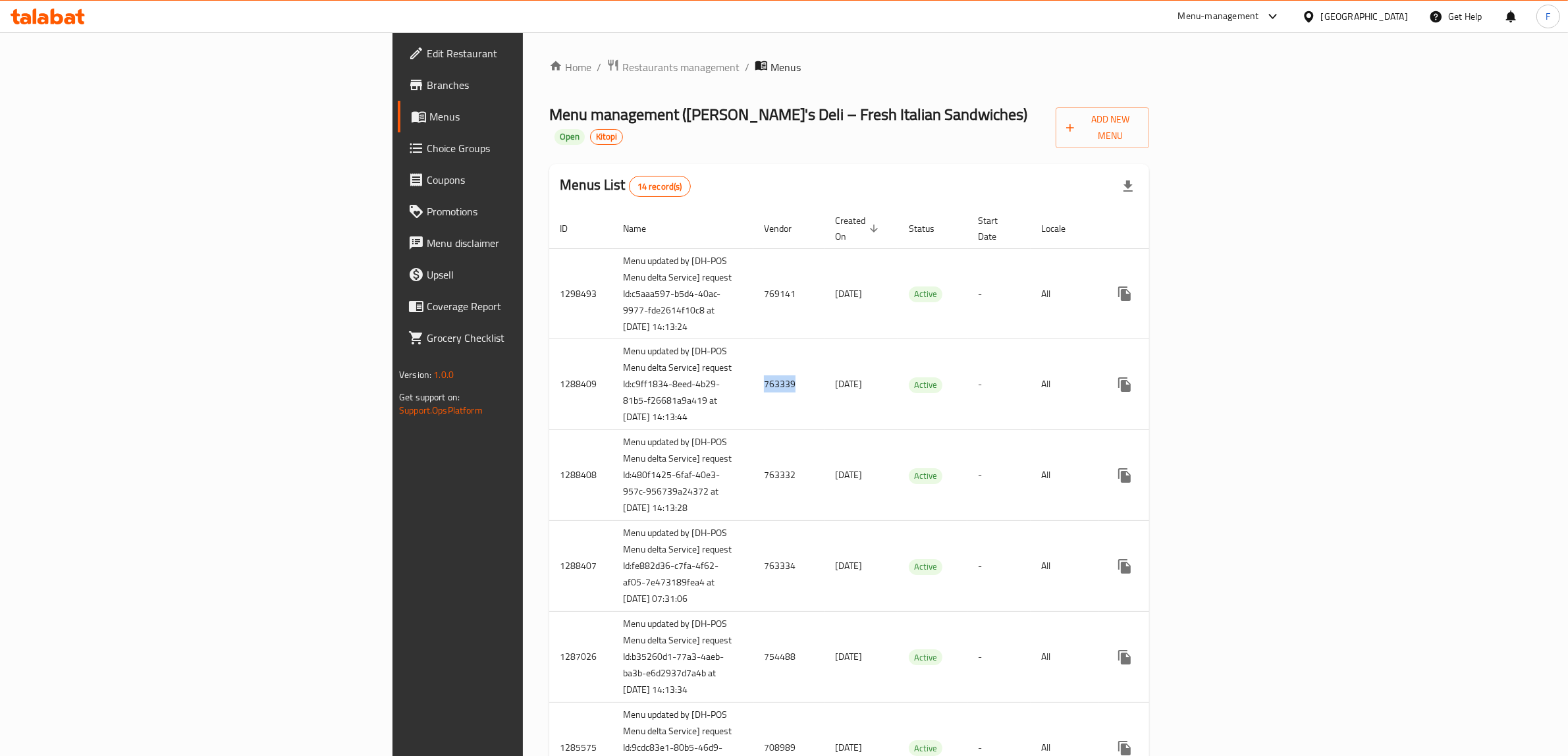
copy td "763339"
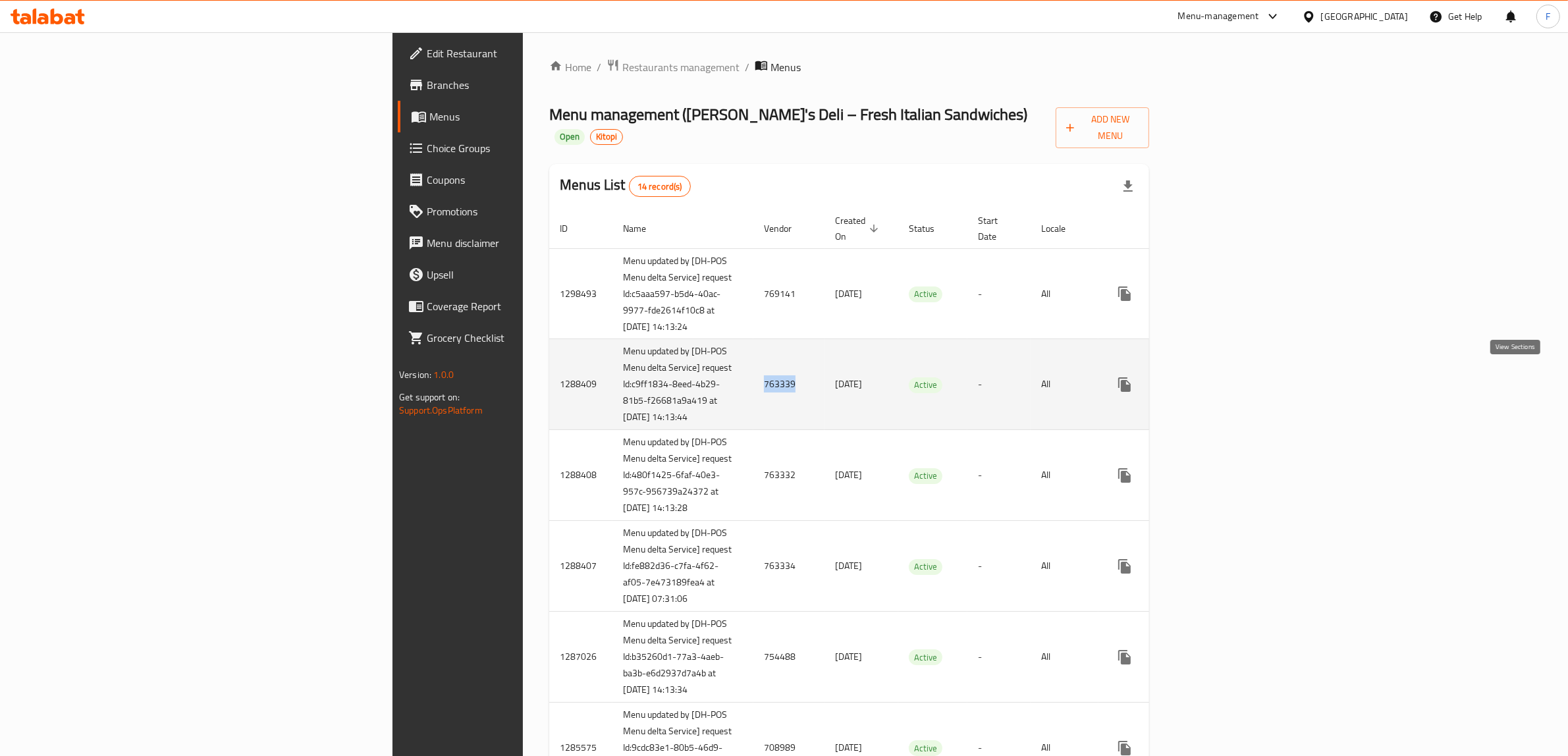
click at [1227, 377] on icon "enhanced table" at bounding box center [1219, 384] width 16 height 16
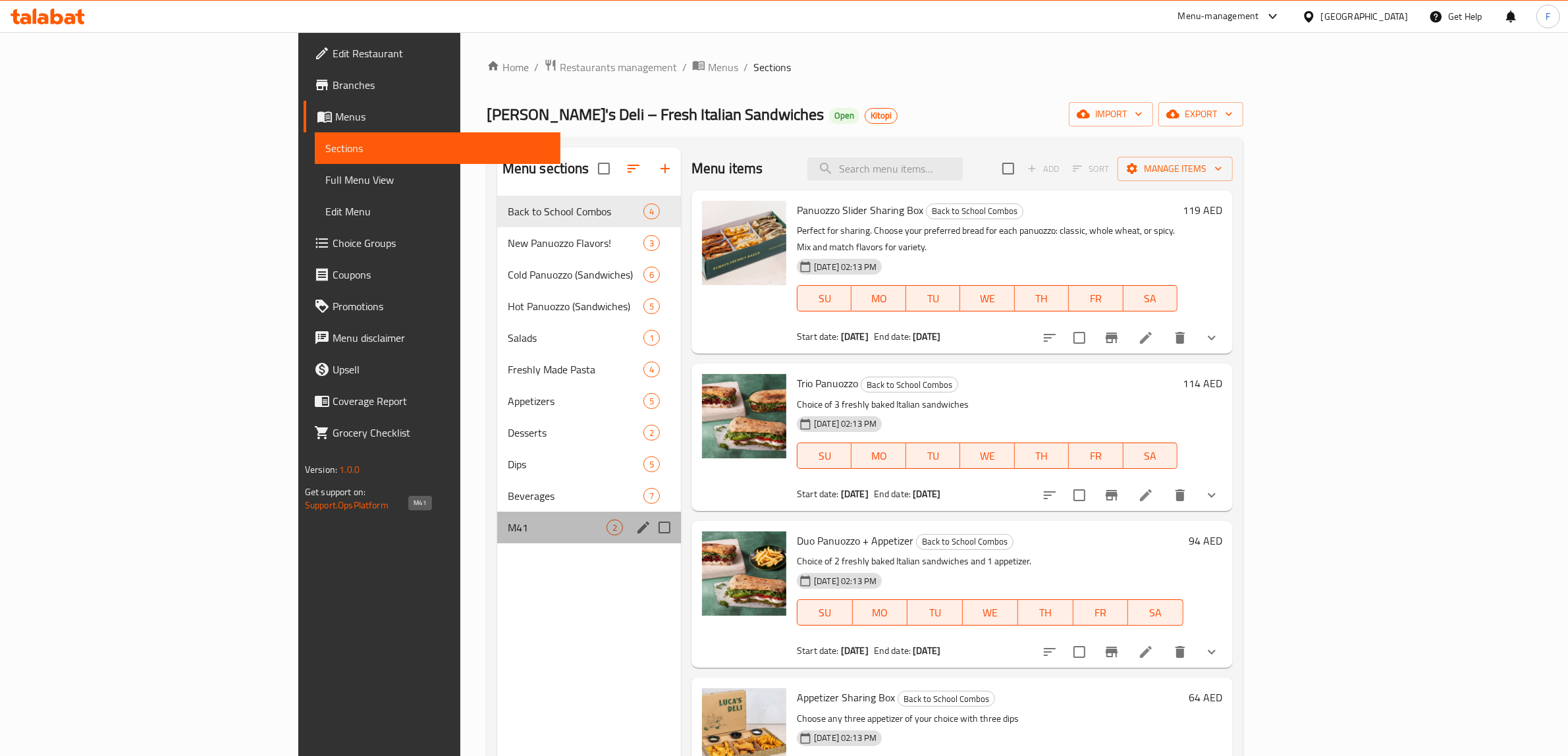
click at [507, 529] on span "M41" at bounding box center [557, 527] width 99 height 16
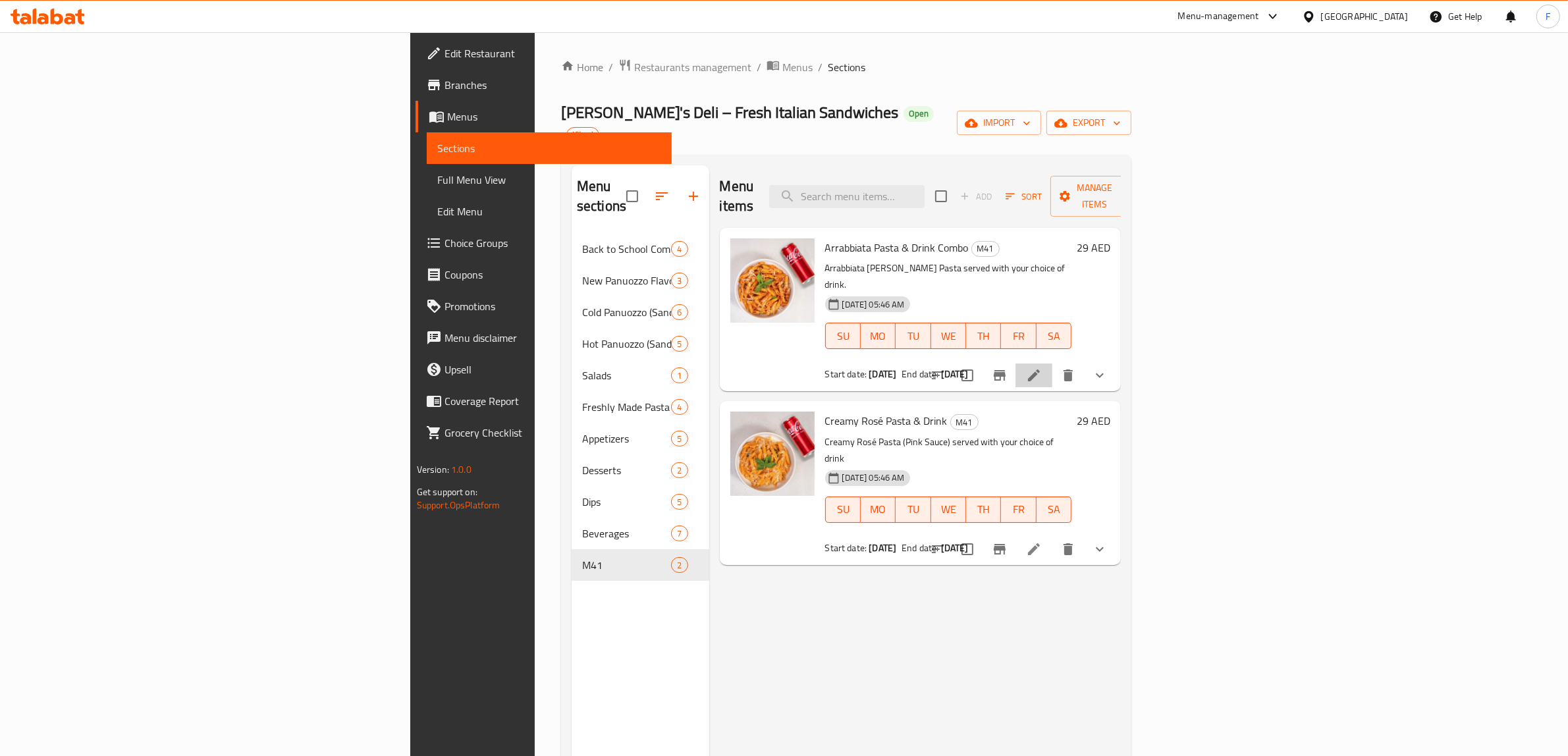
click at [1052, 363] on li at bounding box center [1034, 375] width 37 height 24
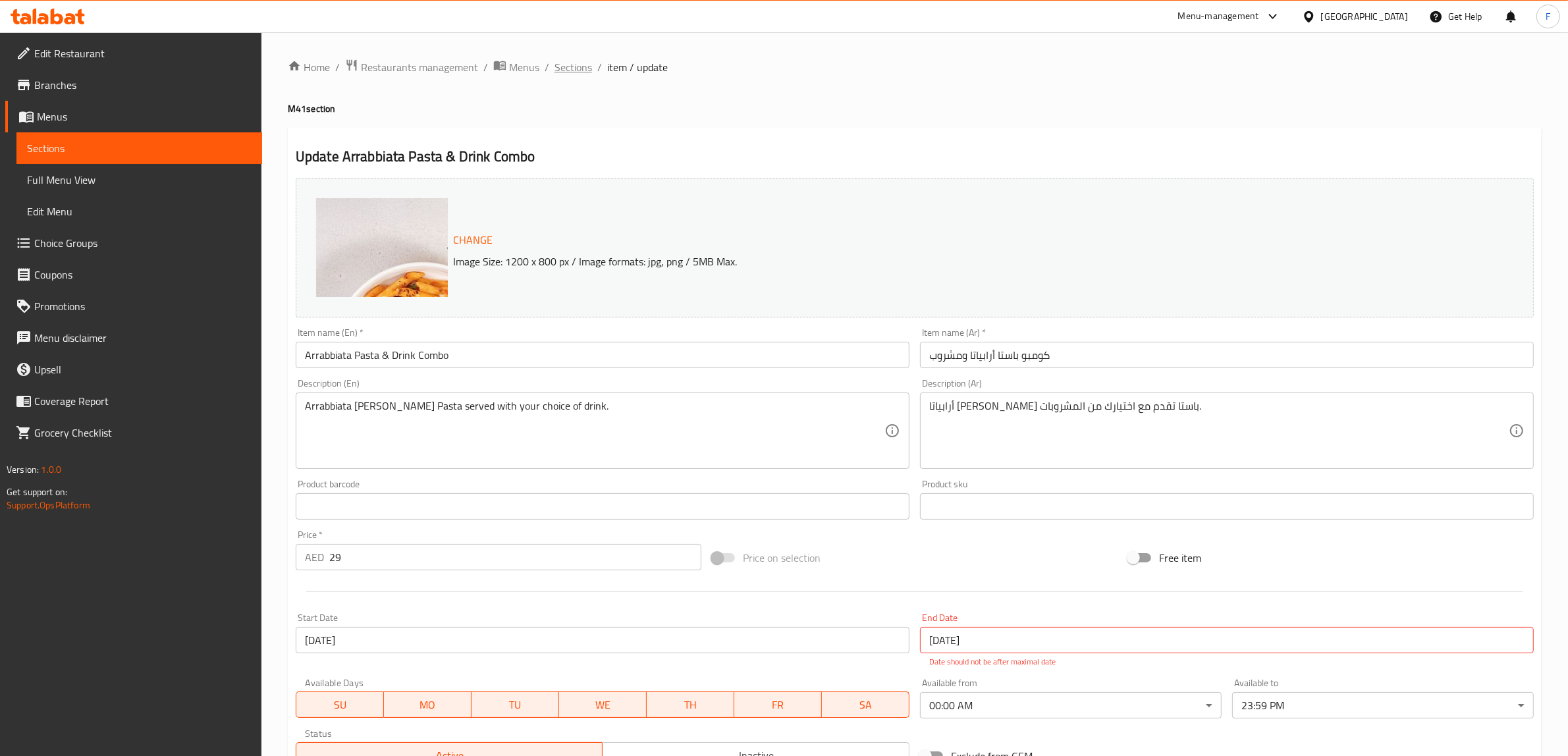
click at [555, 70] on span "Sections" at bounding box center [573, 67] width 37 height 16
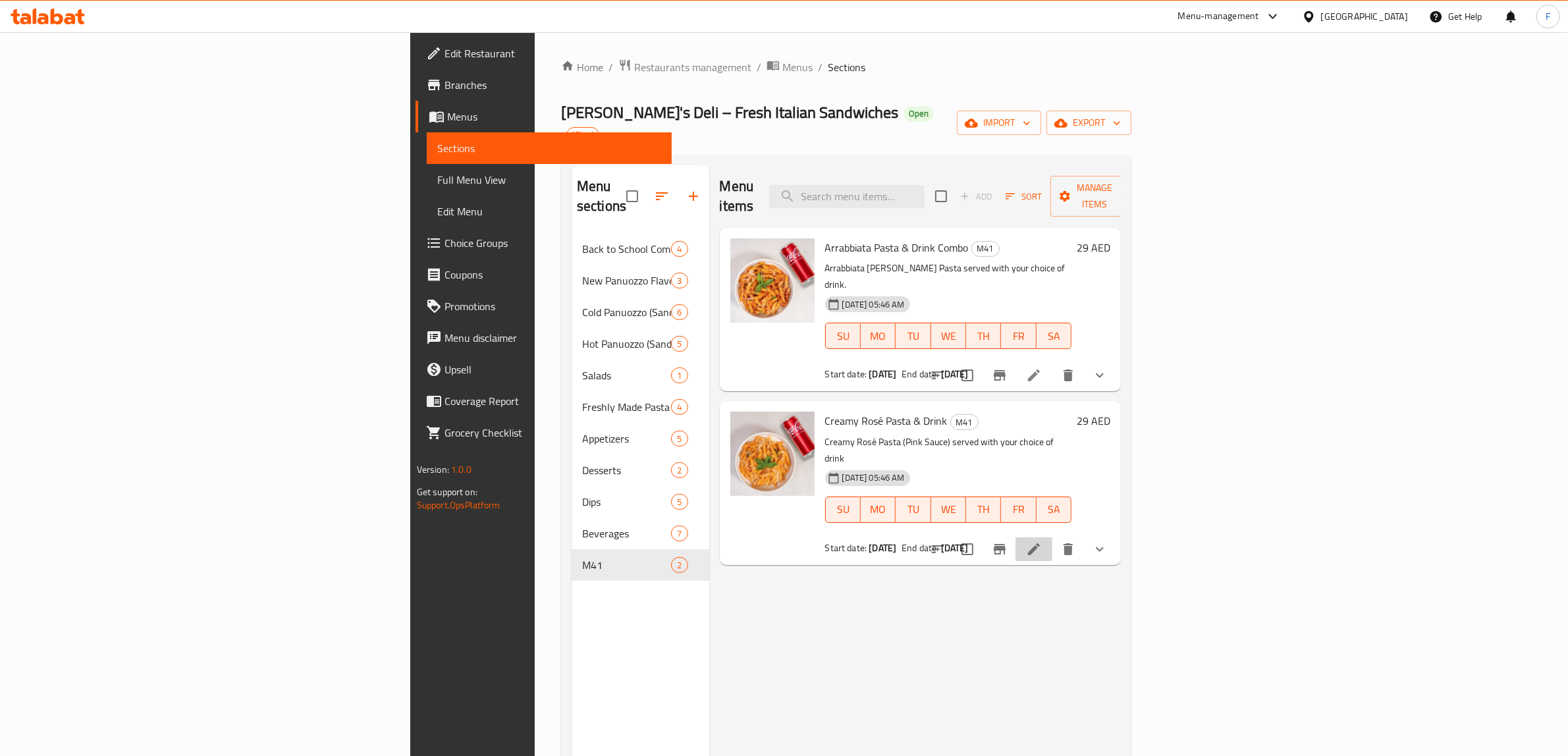
click at [1052, 537] on li at bounding box center [1034, 548] width 37 height 24
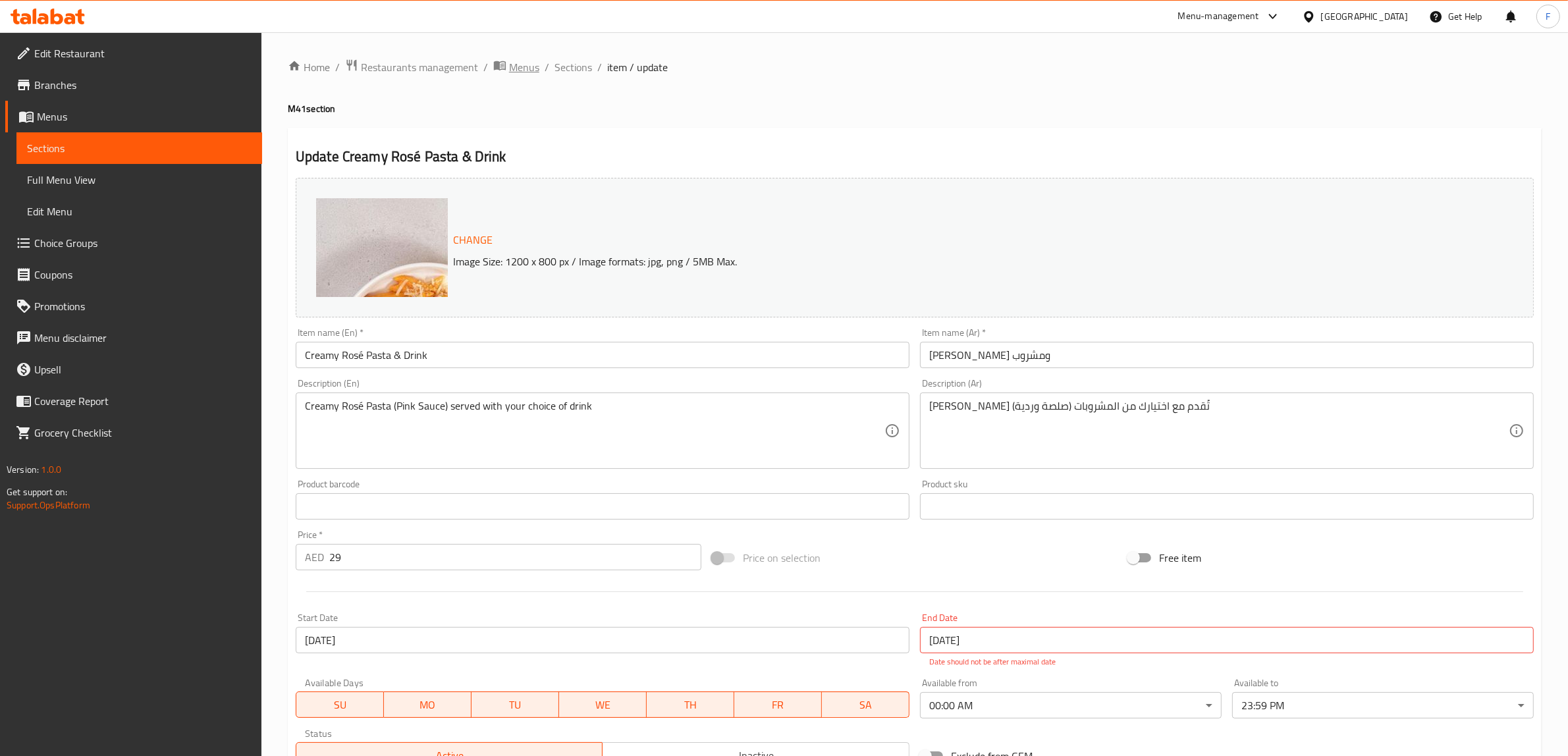
click at [528, 67] on span "Menus" at bounding box center [524, 67] width 30 height 16
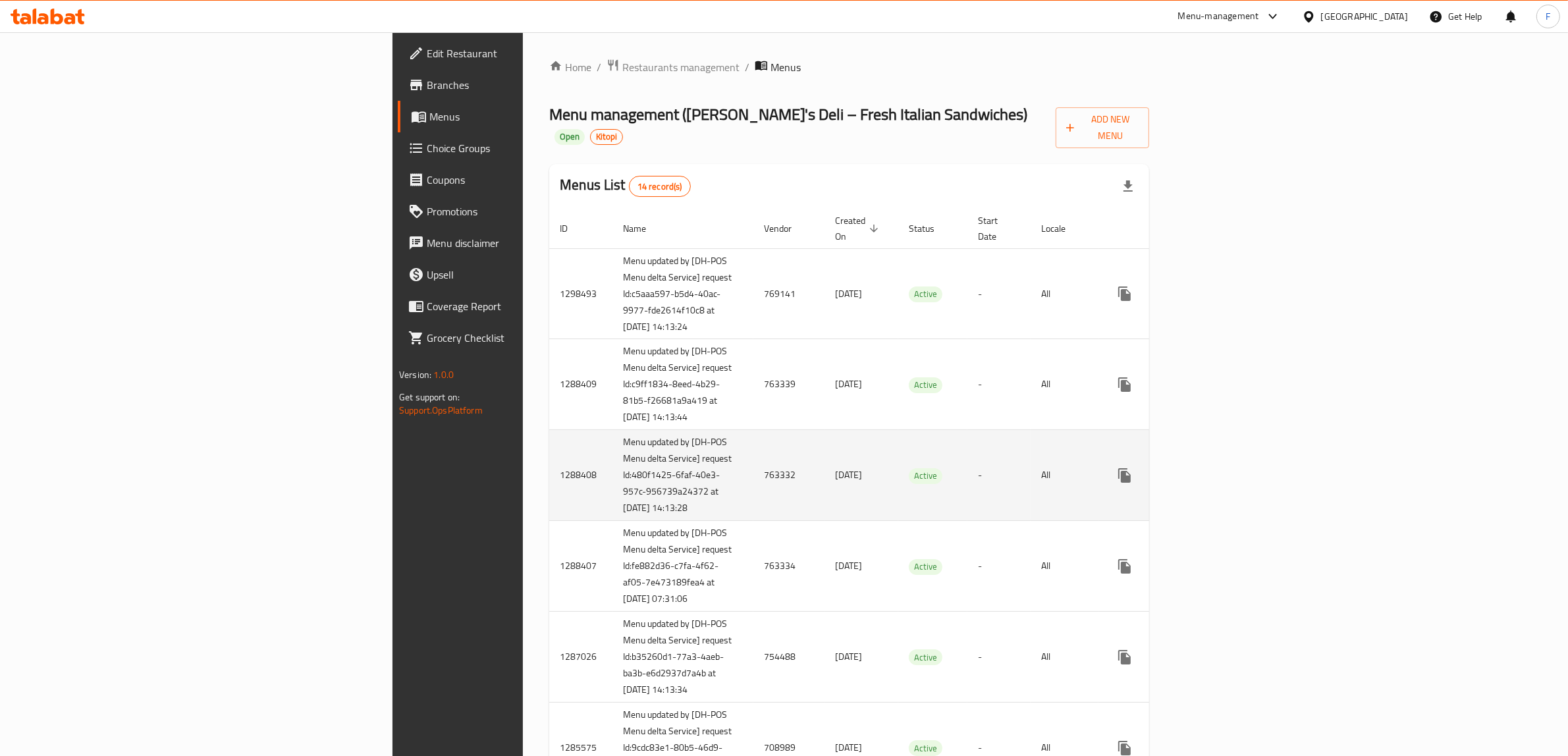
click at [753, 485] on td "763332" at bounding box center [789, 475] width 71 height 91
copy td "763332"
click at [1235, 479] on link "enhanced table" at bounding box center [1220, 475] width 32 height 32
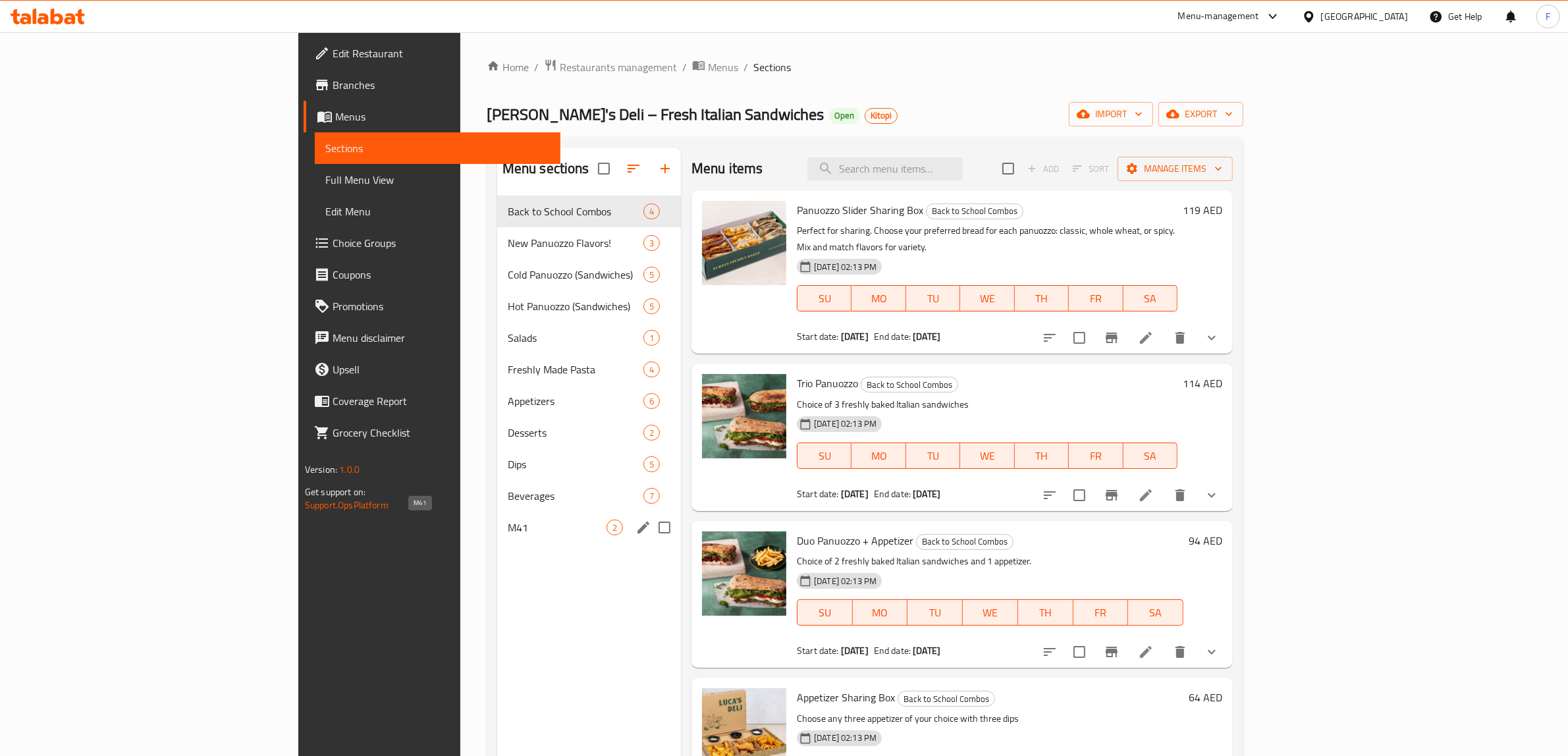
click at [507, 530] on span "M41" at bounding box center [557, 527] width 99 height 16
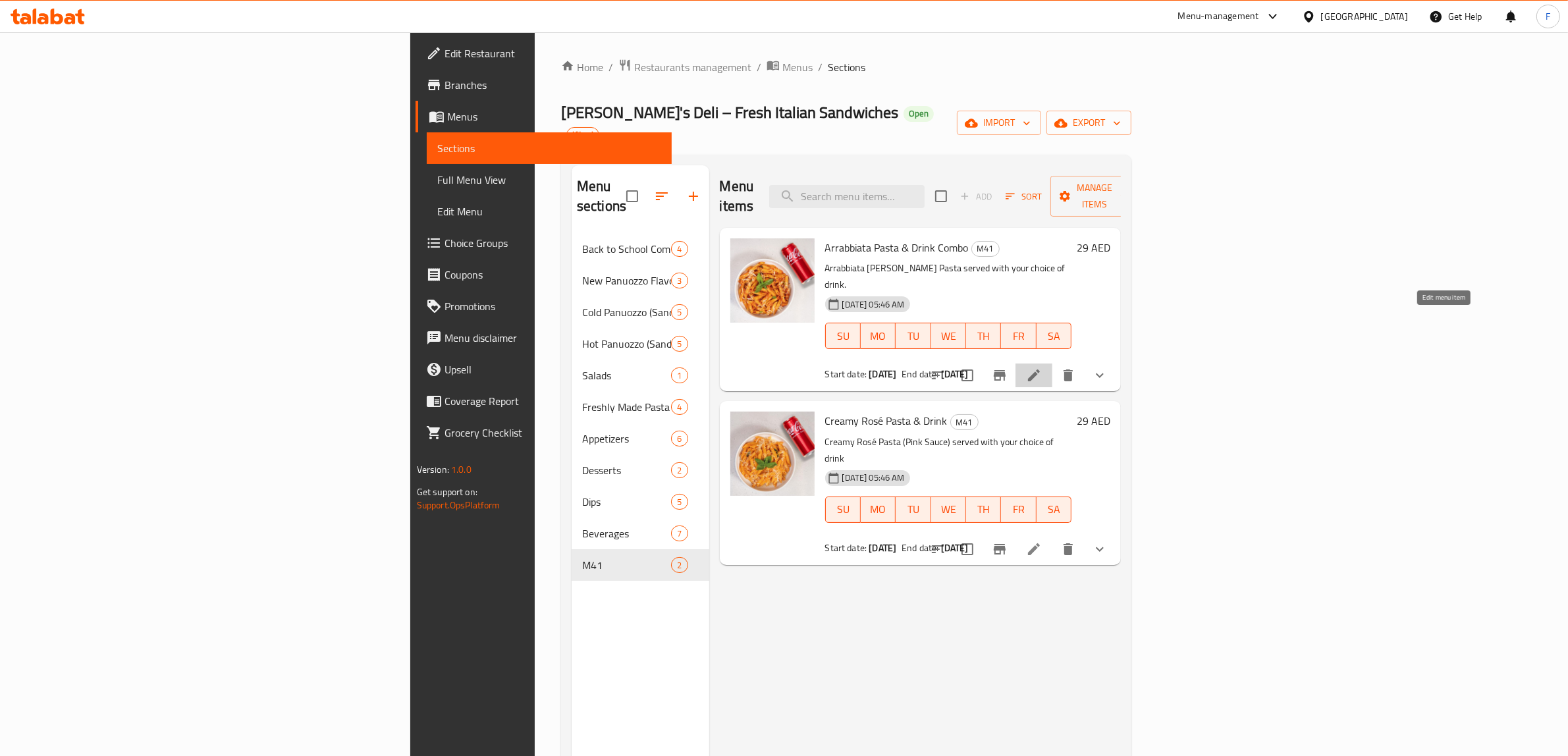
click at [1042, 367] on icon at bounding box center [1033, 375] width 16 height 16
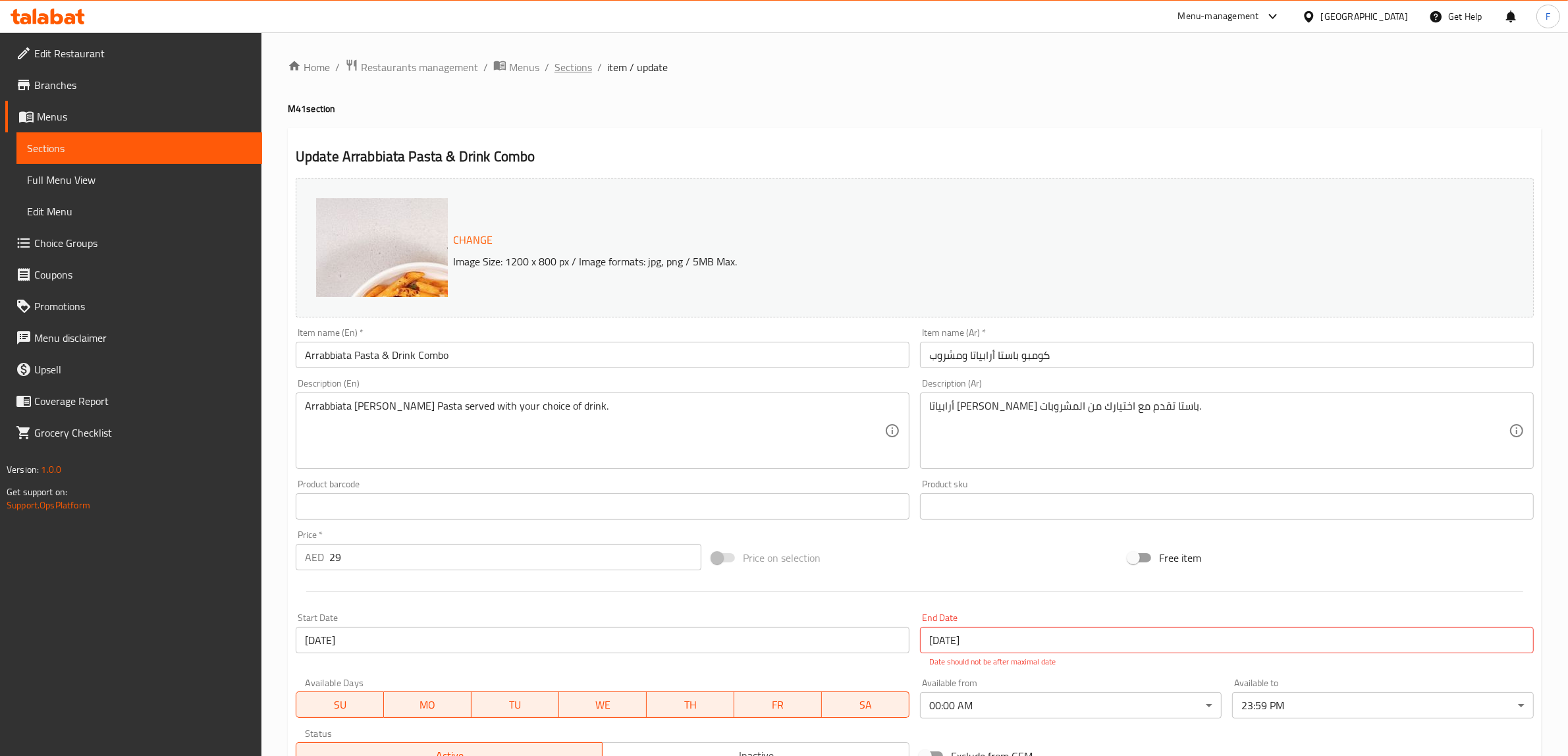
click at [586, 62] on span "Sections" at bounding box center [573, 67] width 37 height 16
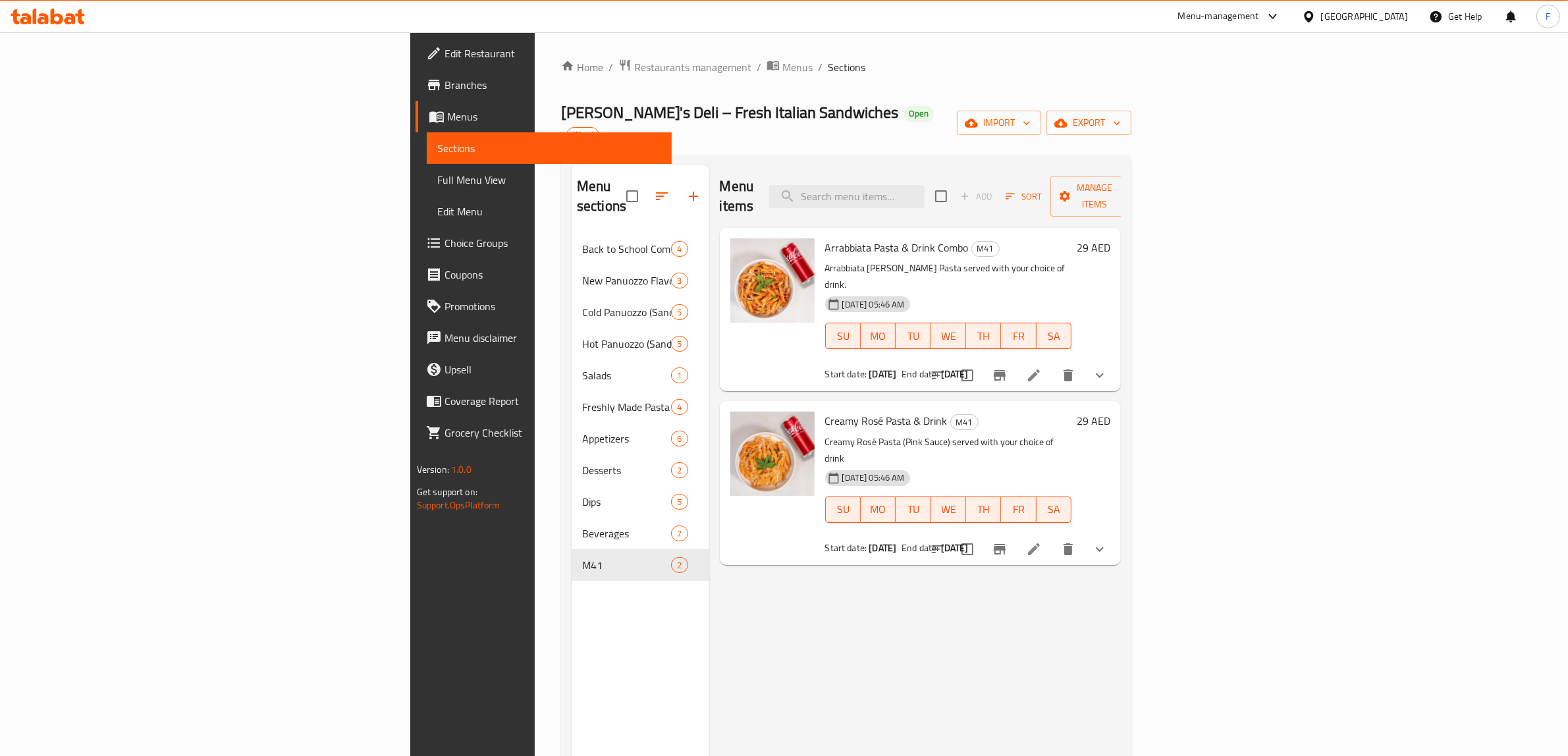
click at [1042, 541] on icon at bounding box center [1033, 549] width 16 height 16
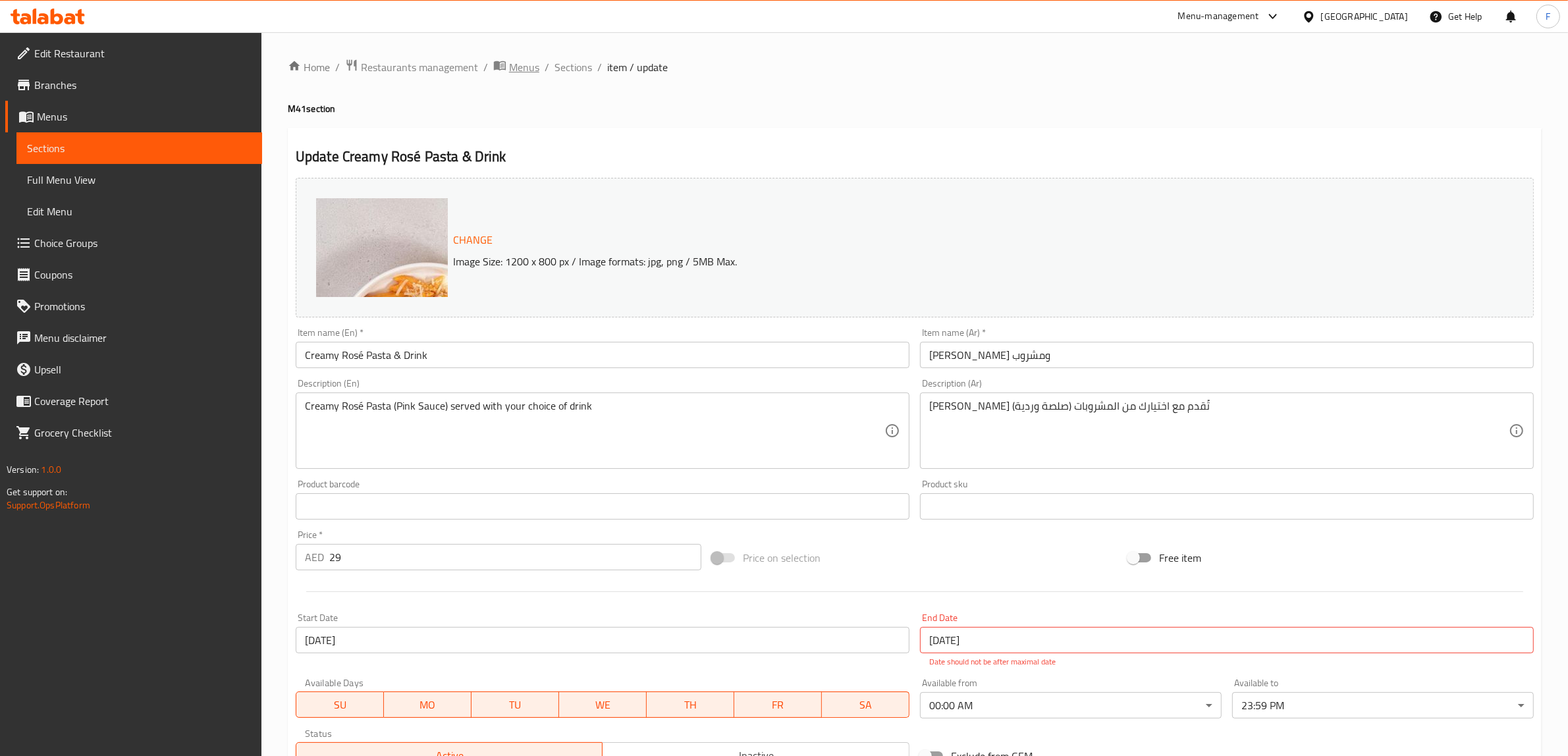
click at [509, 62] on span "Menus" at bounding box center [524, 67] width 30 height 16
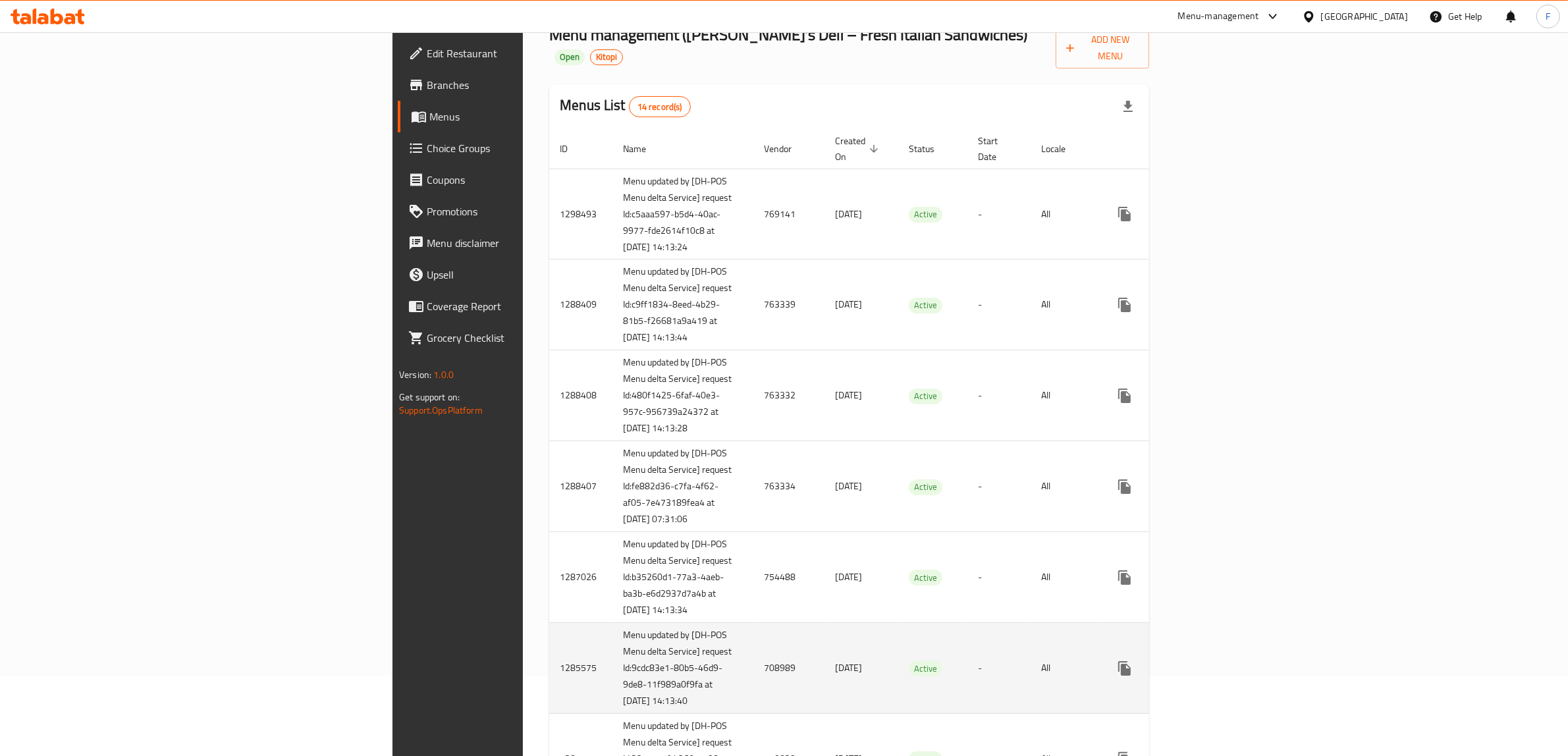
scroll to position [247, 0]
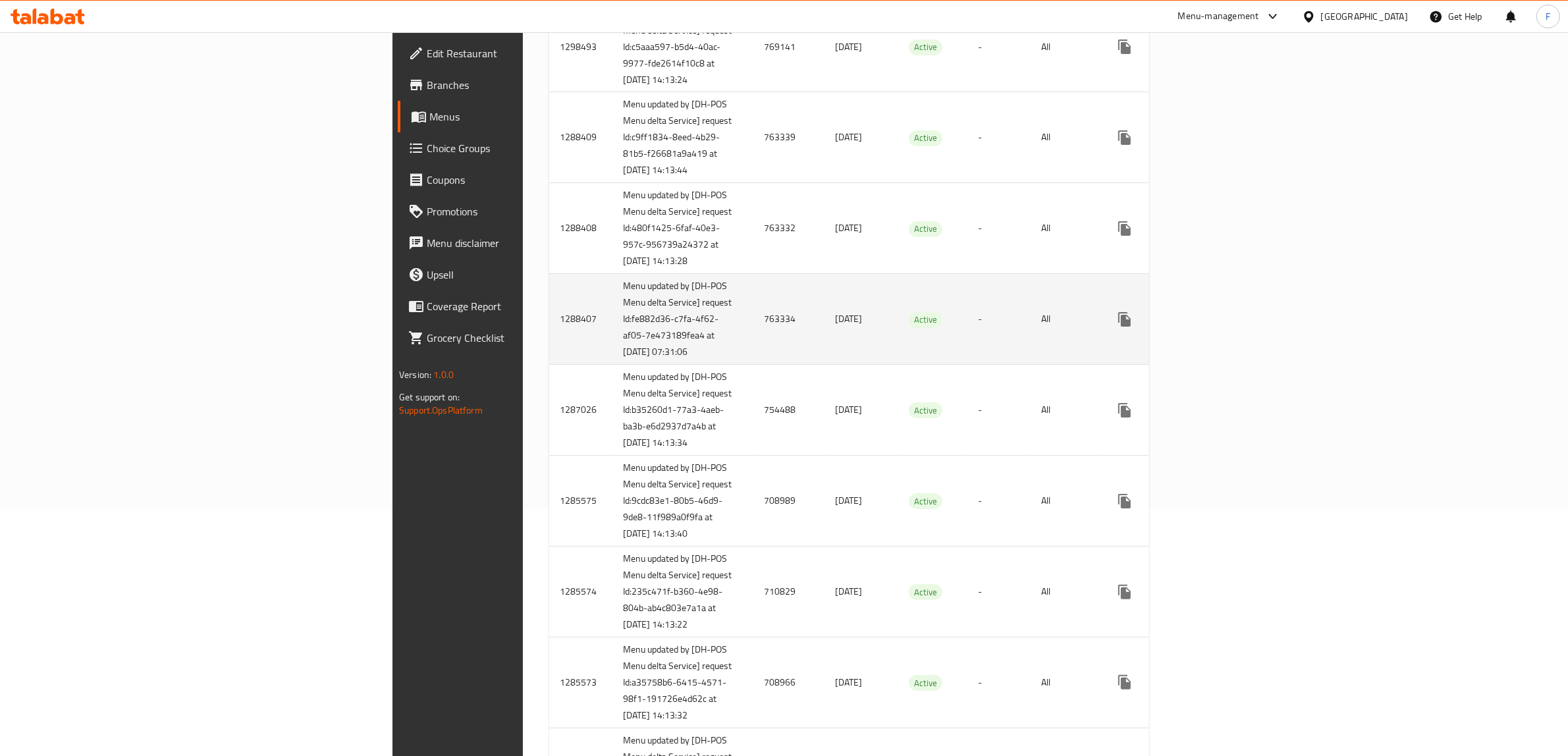
click at [753, 350] on td "763334" at bounding box center [789, 319] width 71 height 91
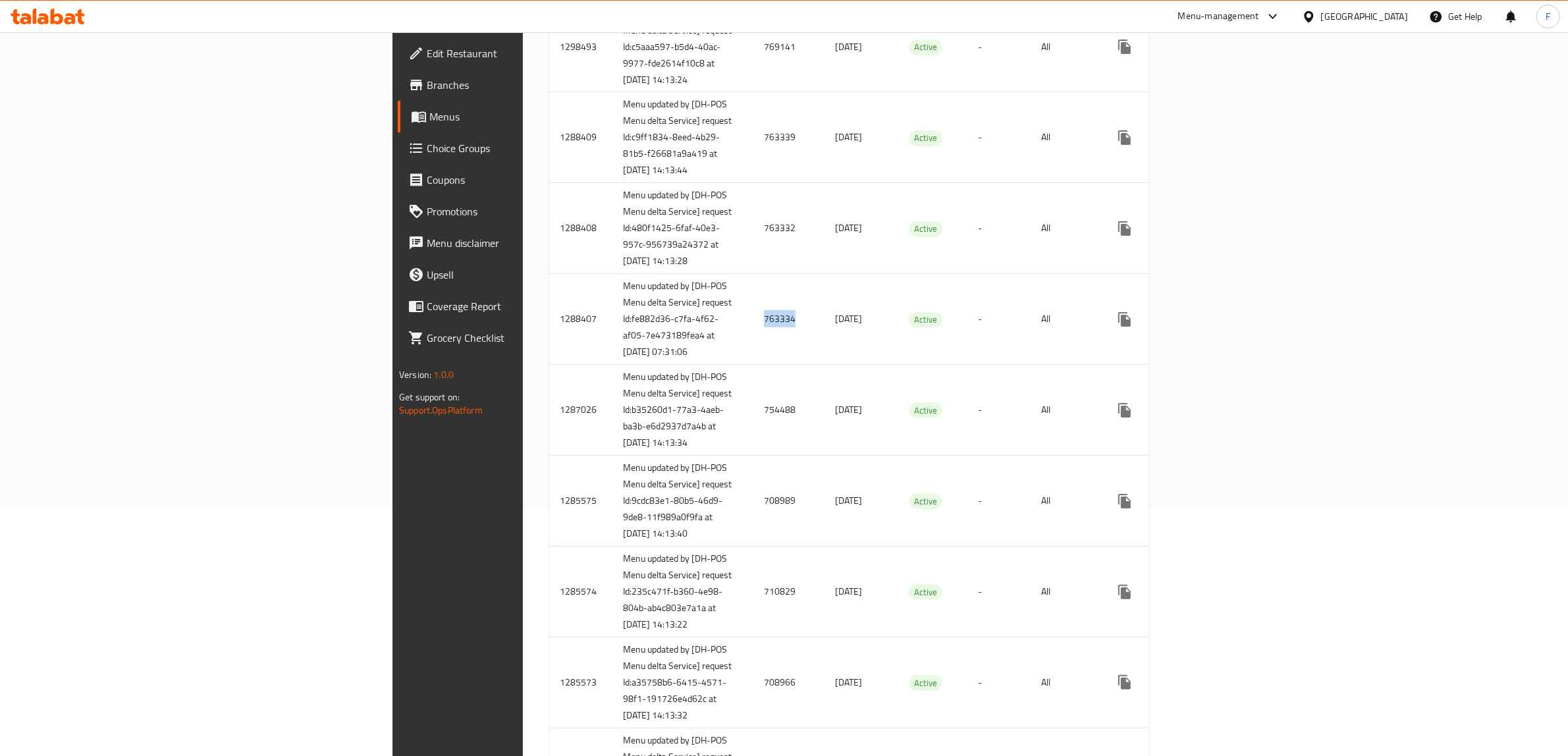
copy td "763334"
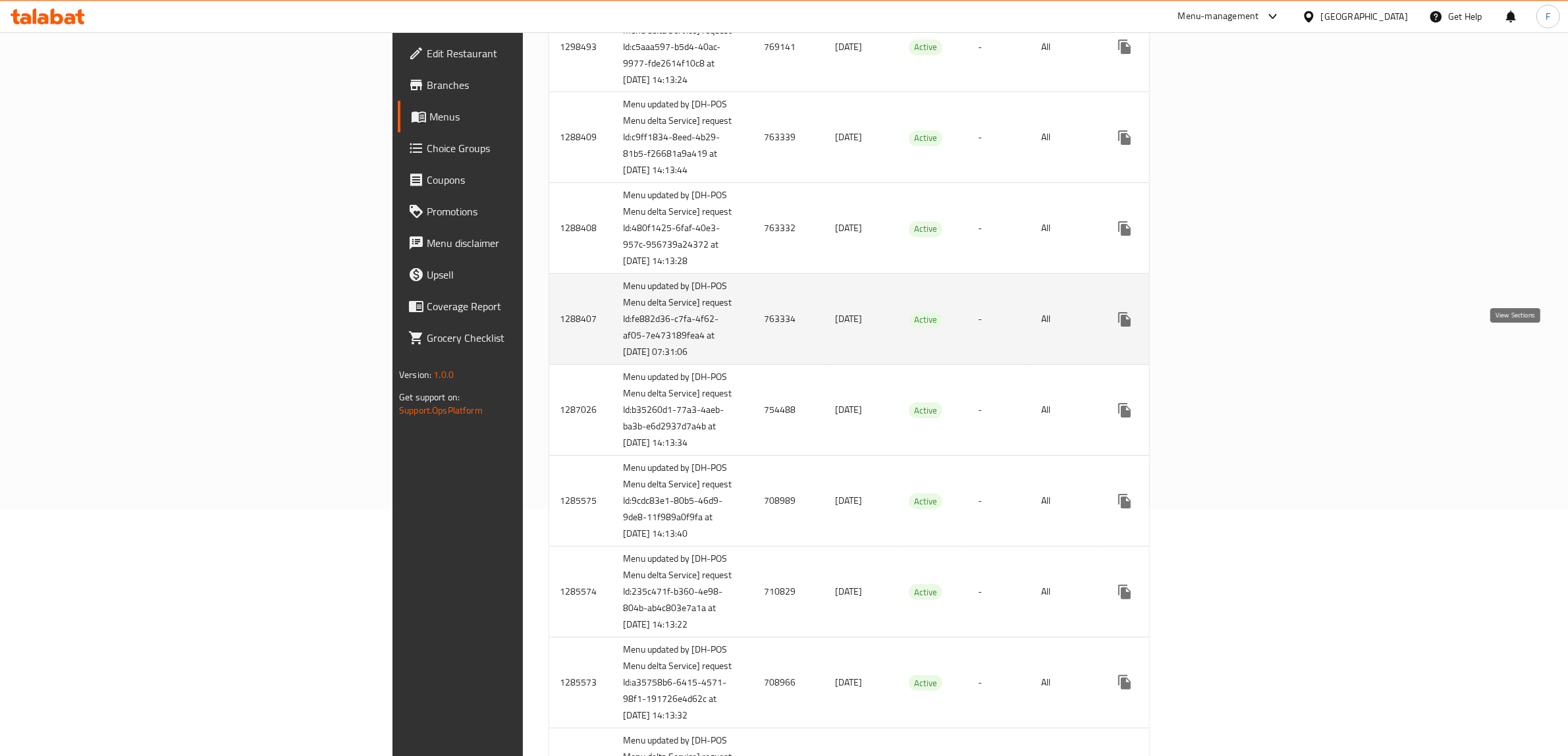
click at [1227, 327] on icon "enhanced table" at bounding box center [1219, 319] width 16 height 16
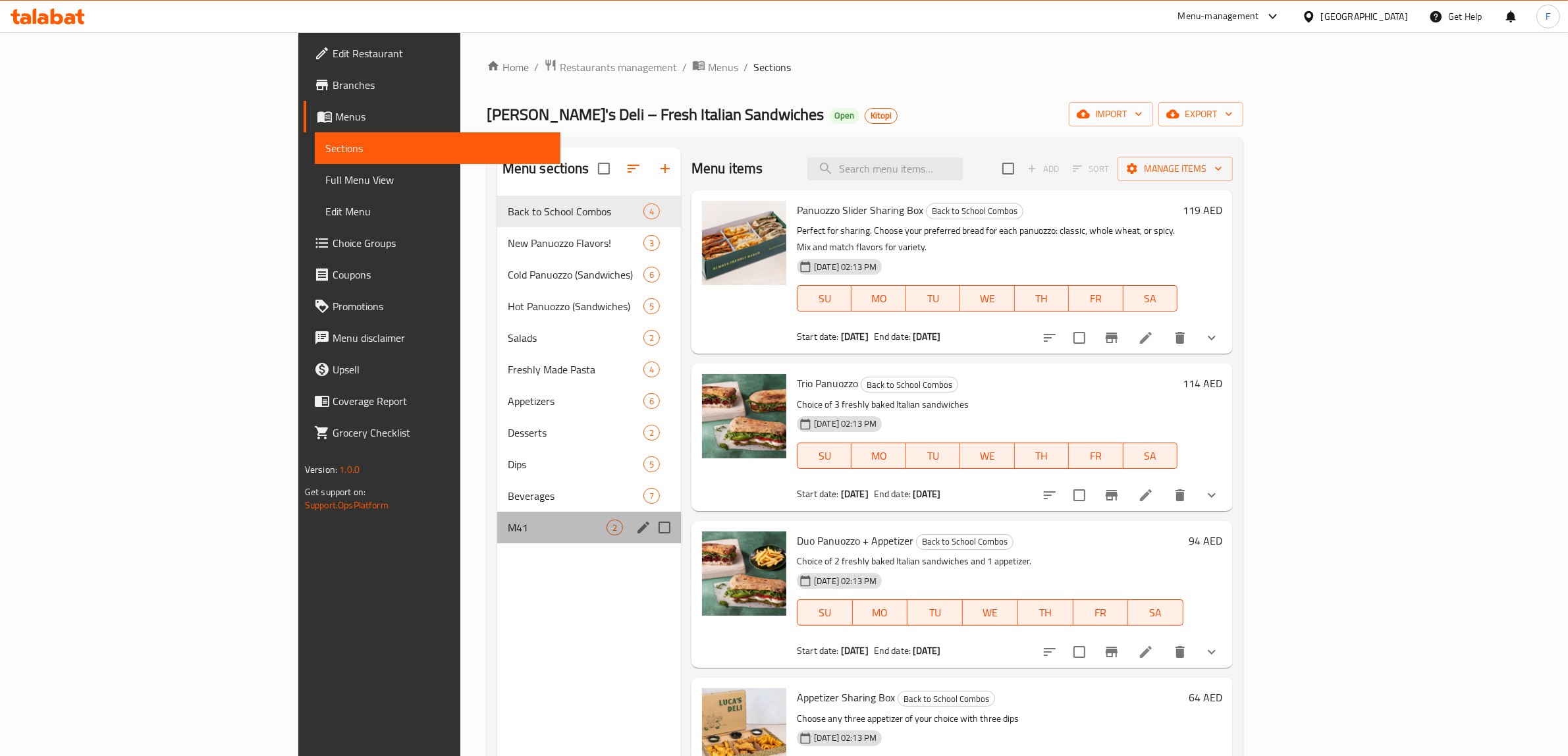
click at [497, 541] on div "M41 2" at bounding box center [589, 527] width 184 height 32
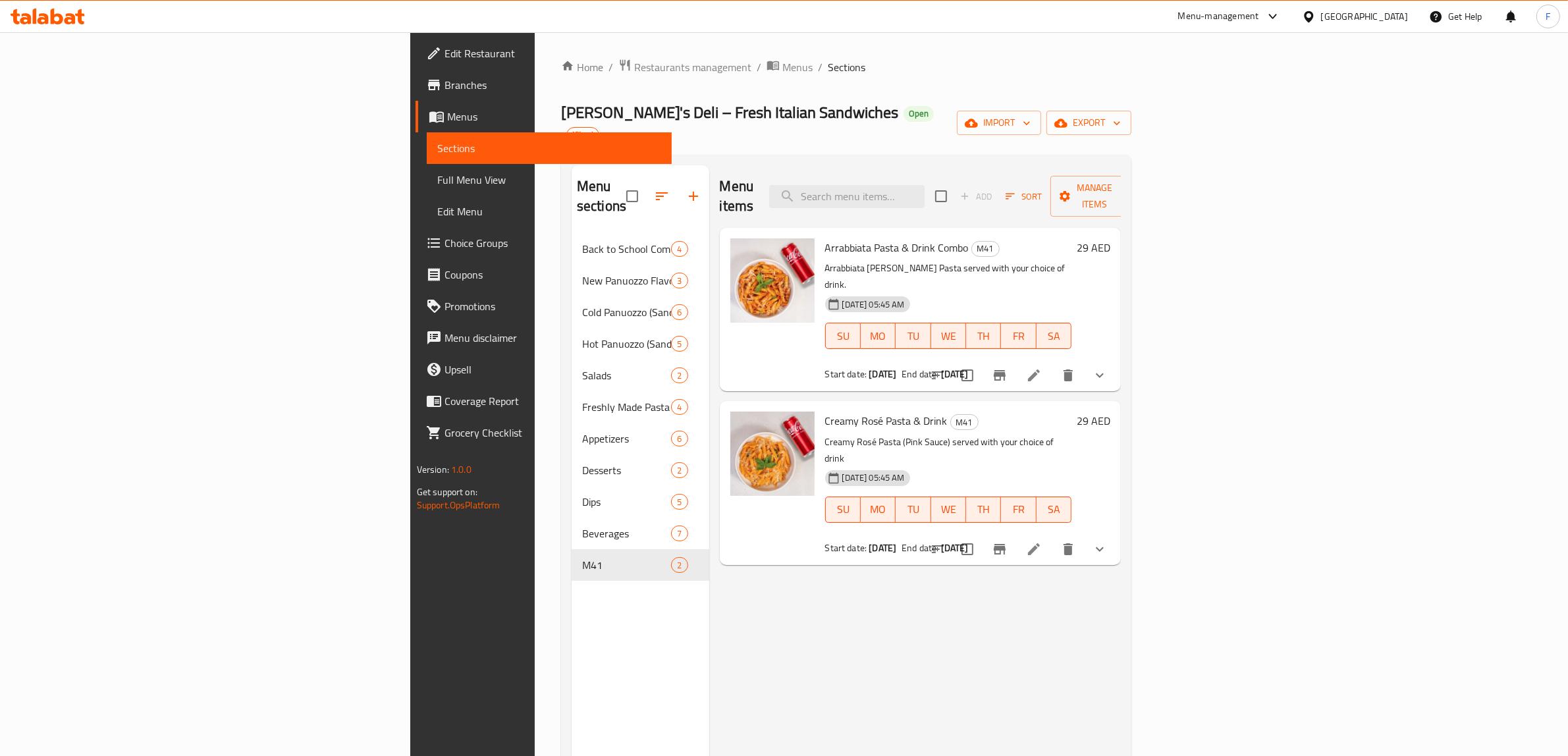
click at [1052, 363] on li at bounding box center [1034, 375] width 37 height 24
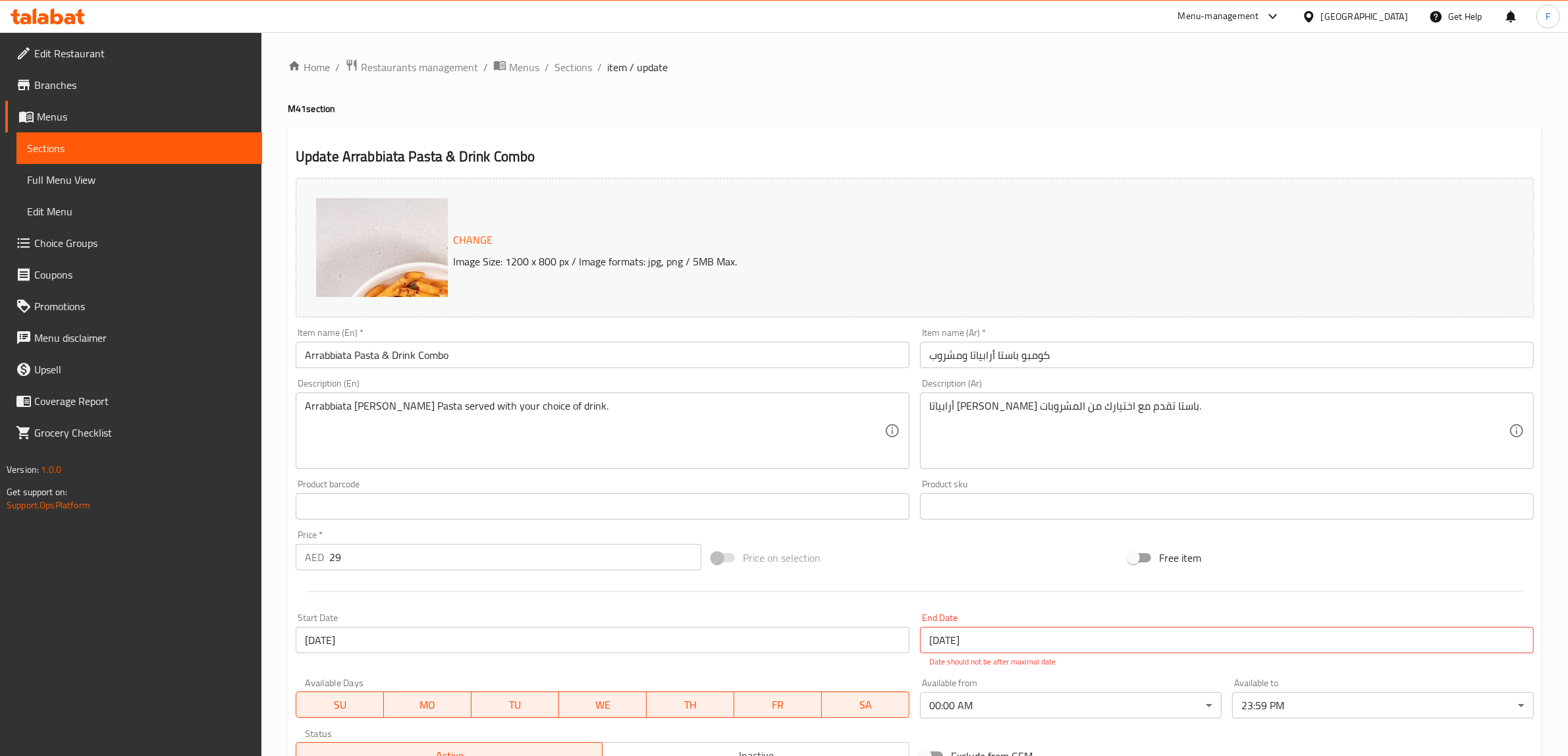
drag, startPoint x: 567, startPoint y: 67, endPoint x: 596, endPoint y: 80, distance: 31.8
click at [567, 67] on span "Sections" at bounding box center [573, 67] width 37 height 16
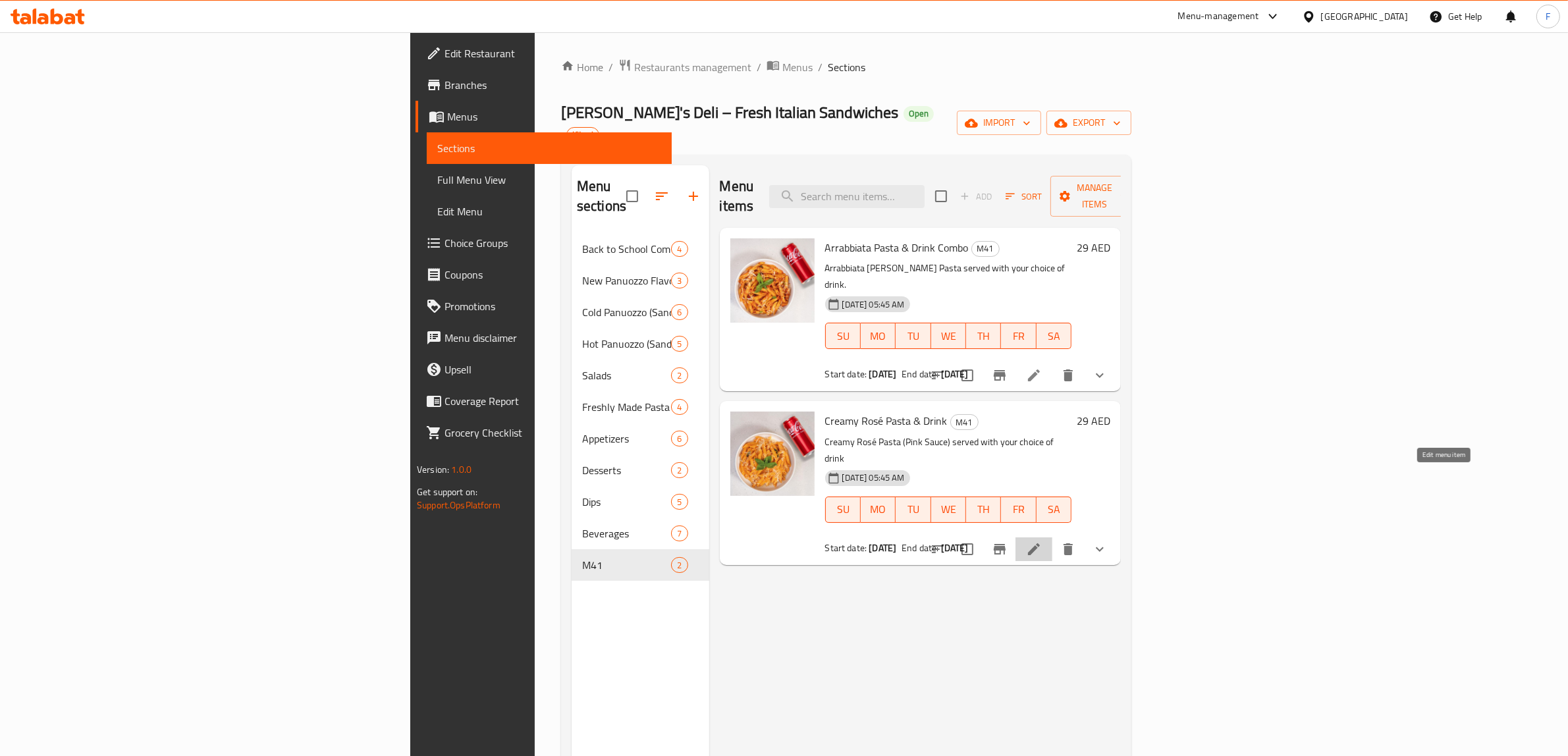
click at [1042, 541] on icon at bounding box center [1033, 549] width 16 height 16
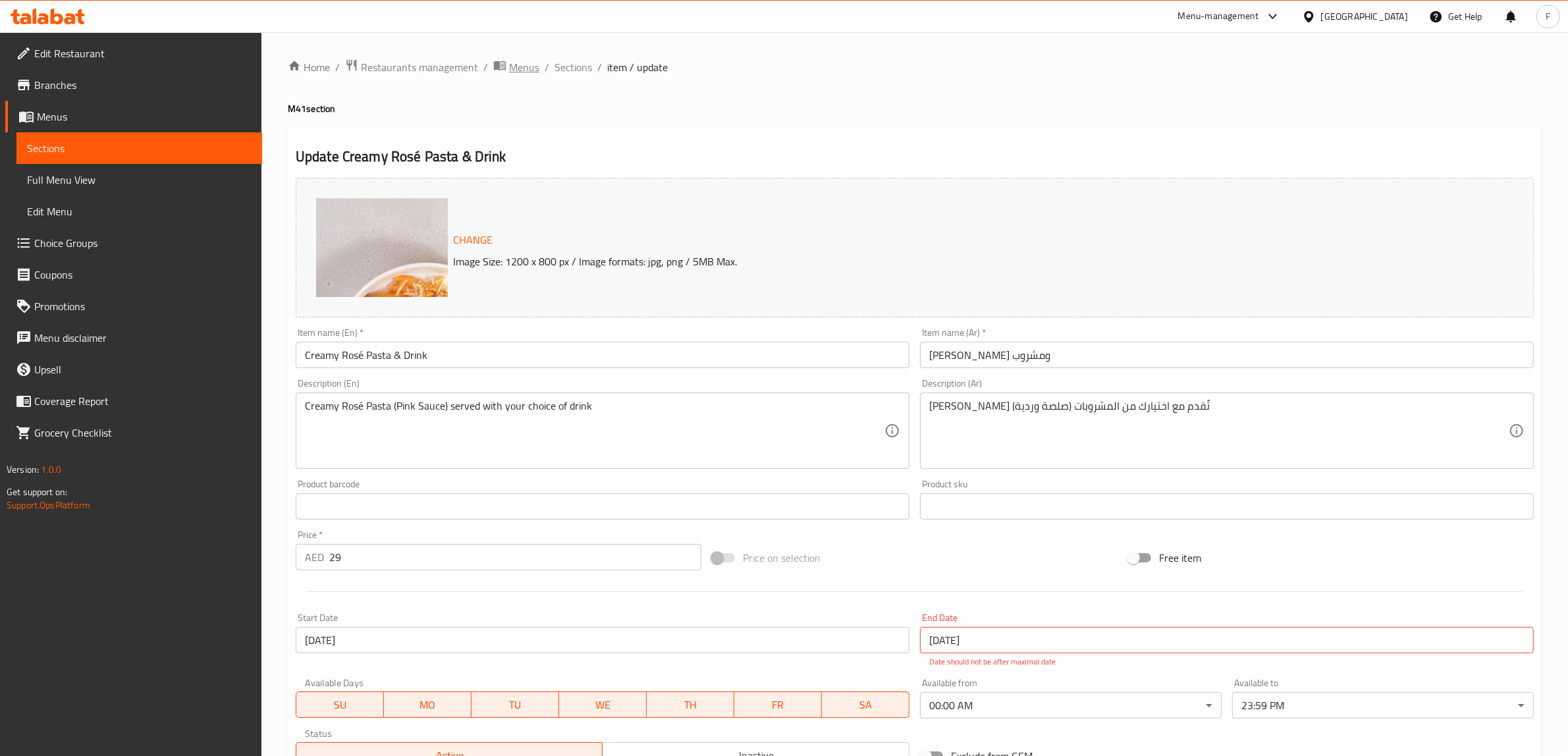
click at [537, 64] on span "Menus" at bounding box center [524, 67] width 30 height 16
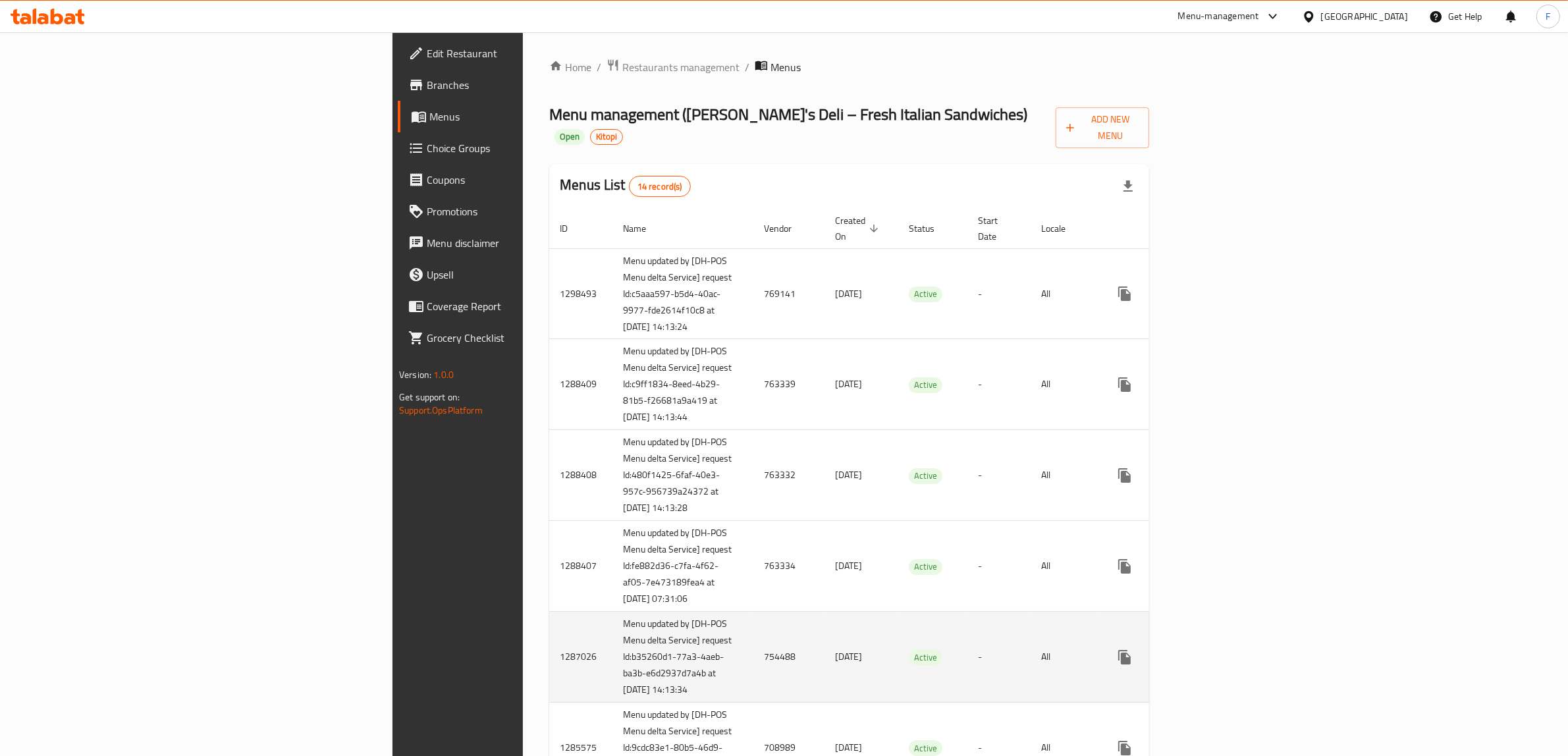
click at [753, 696] on td "754488" at bounding box center [789, 657] width 71 height 91
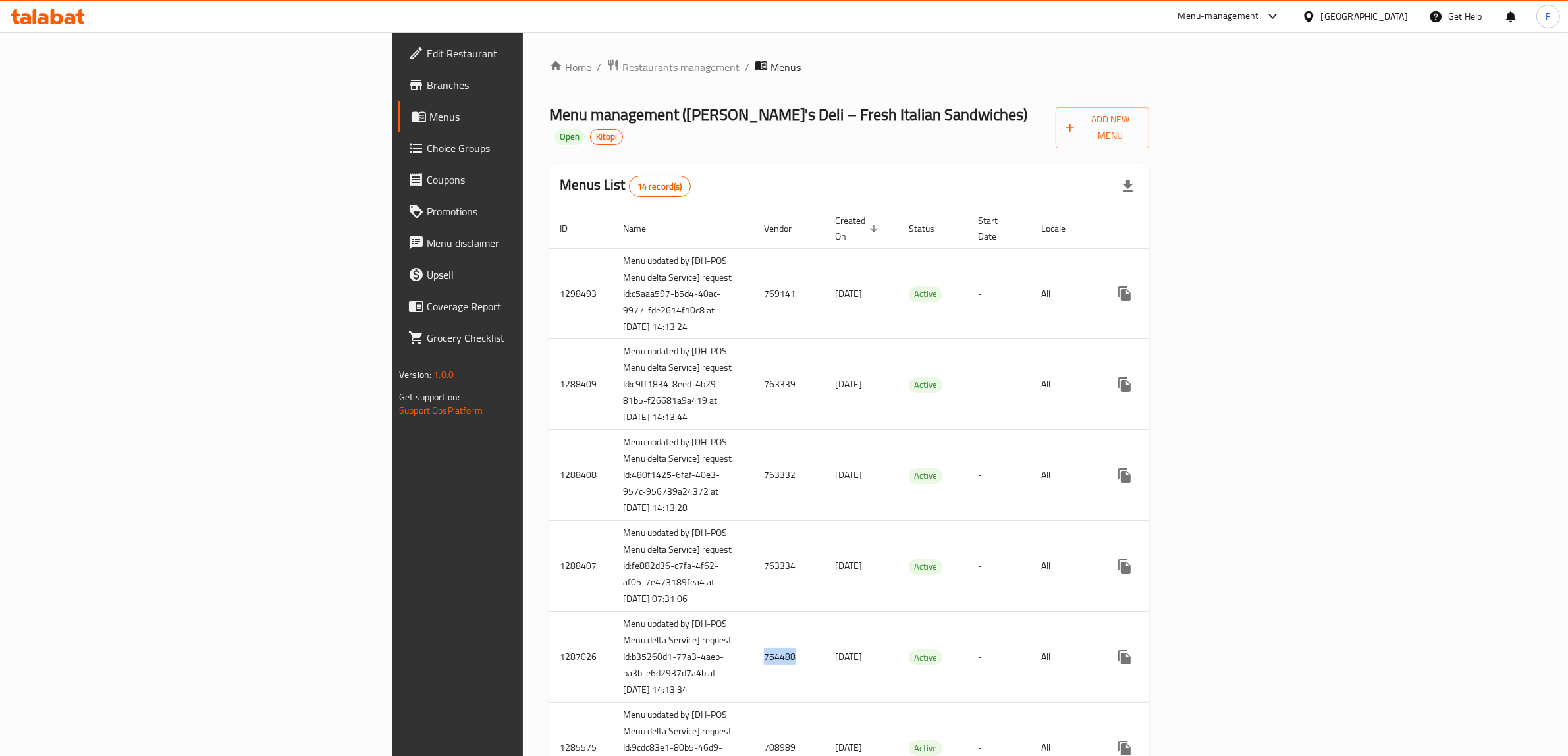
copy td "754488"
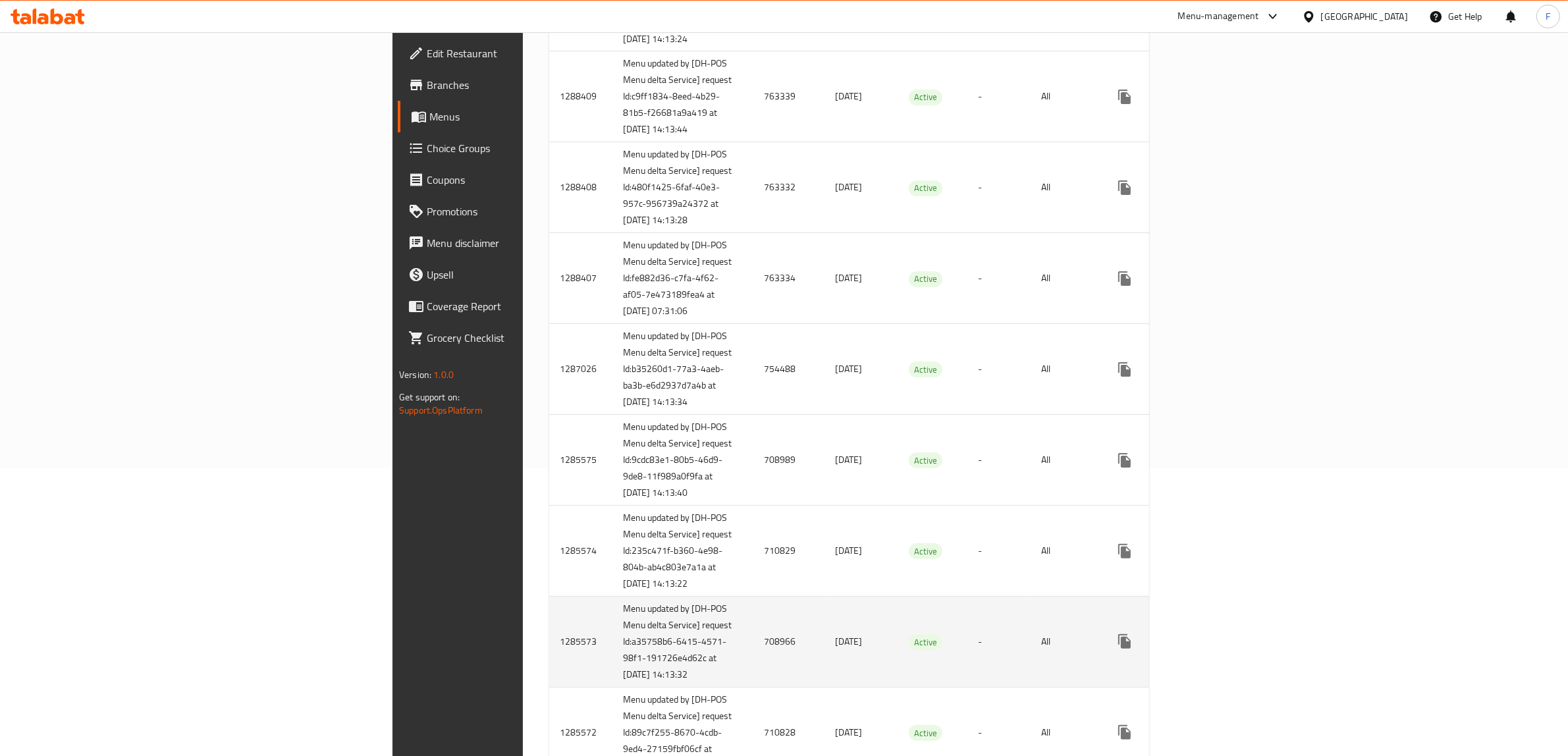
scroll to position [412, 0]
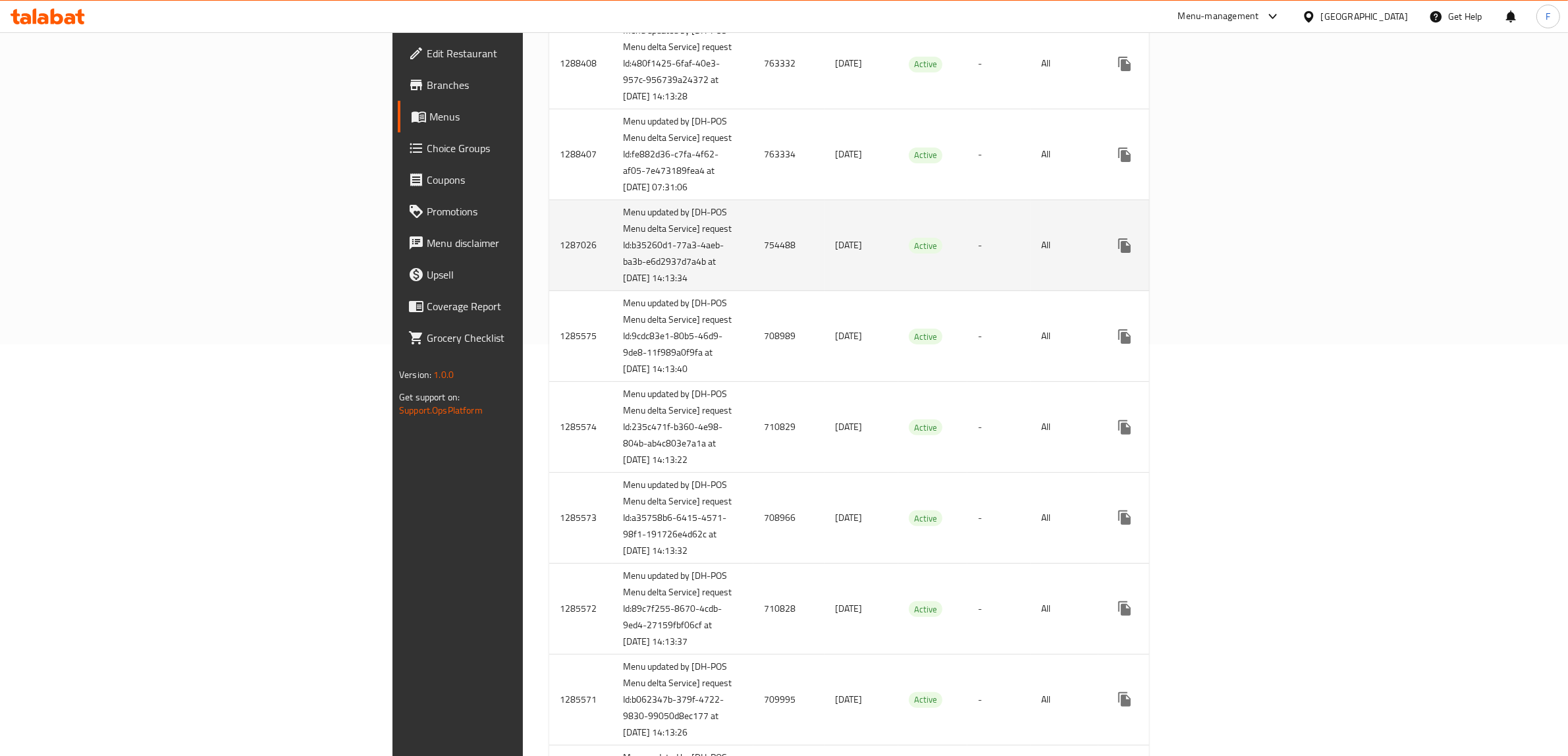
click at [1225, 252] on icon "enhanced table" at bounding box center [1220, 246] width 12 height 12
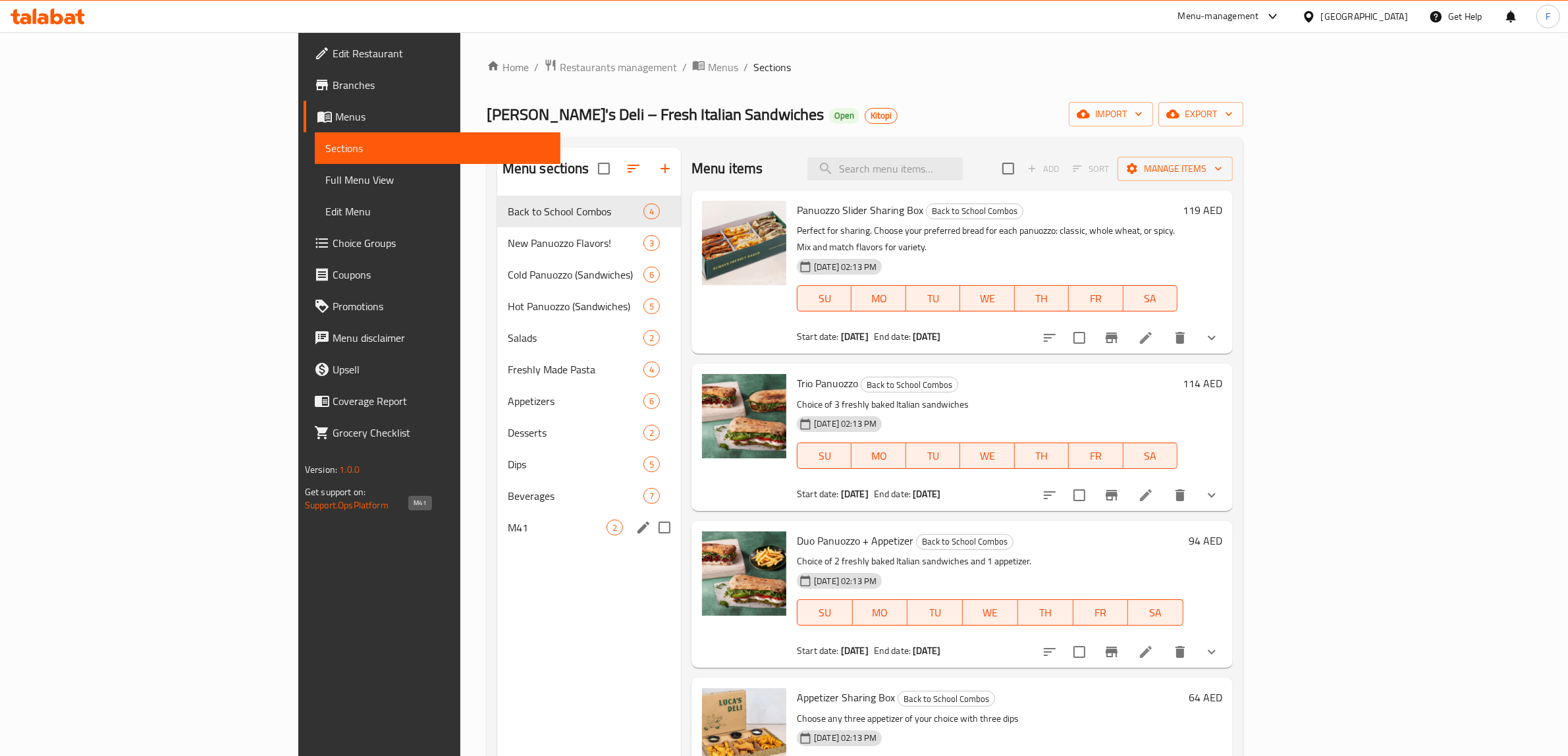
click at [507, 529] on span "M41" at bounding box center [557, 527] width 99 height 16
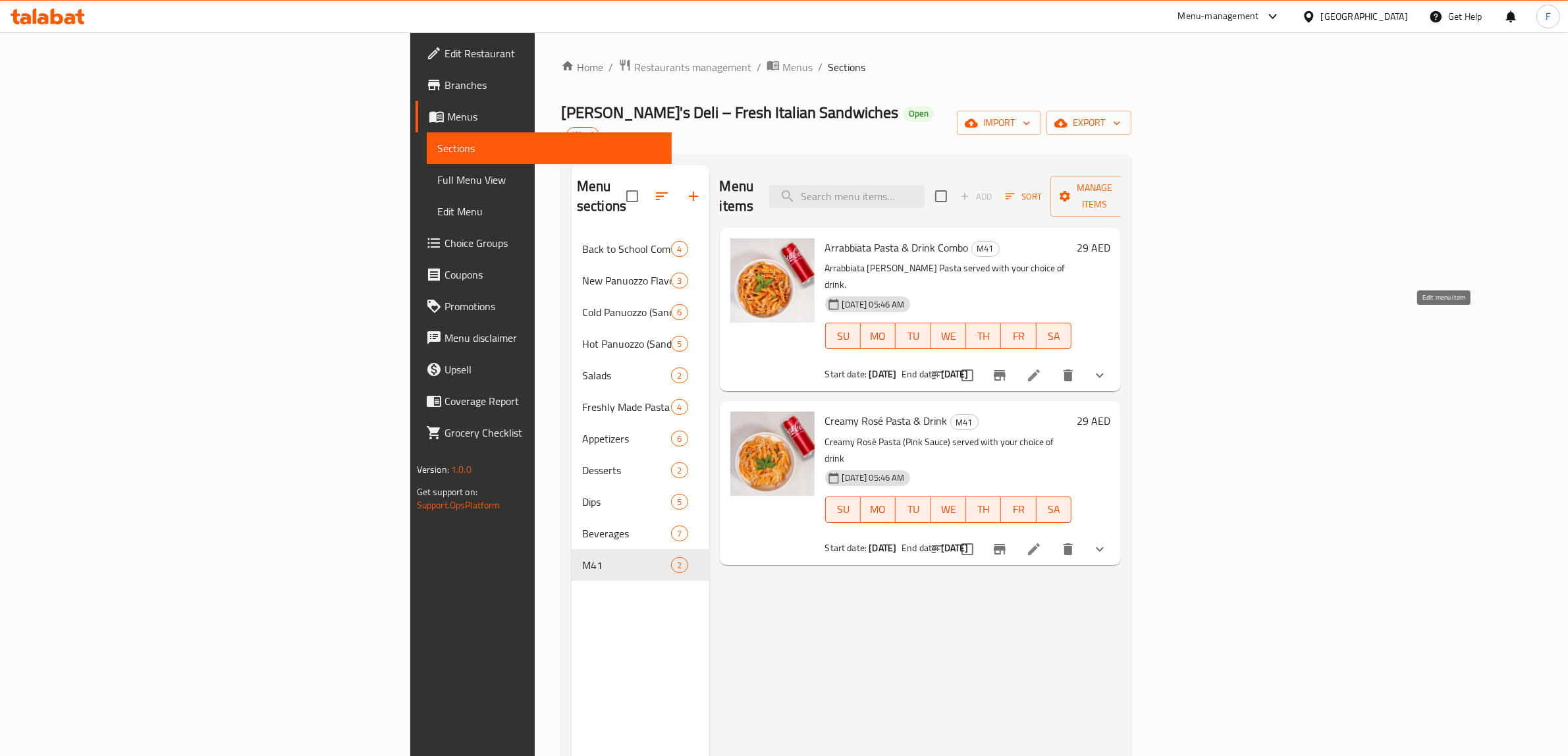
click at [1042, 367] on icon at bounding box center [1033, 375] width 16 height 16
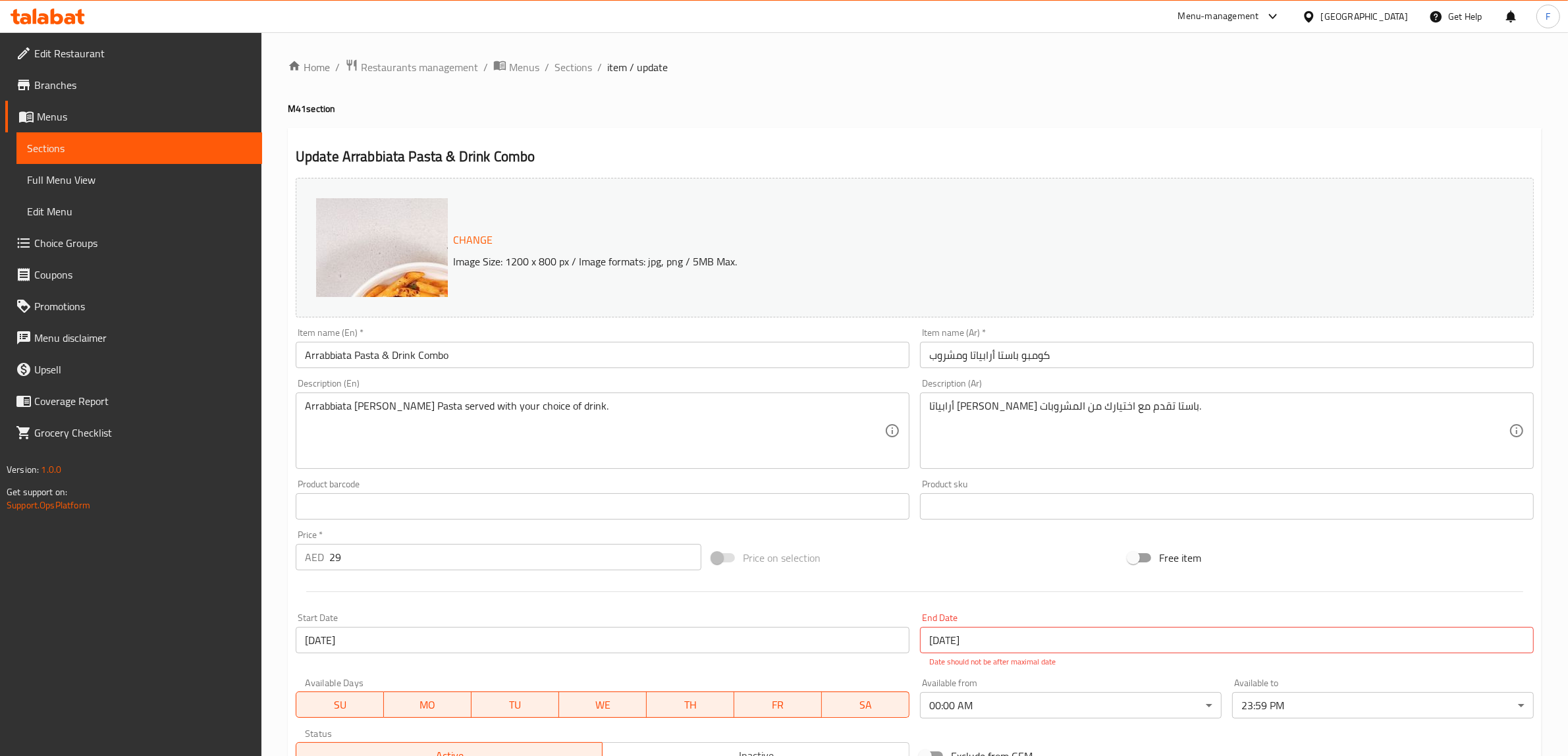
click at [577, 71] on span "Sections" at bounding box center [573, 67] width 37 height 16
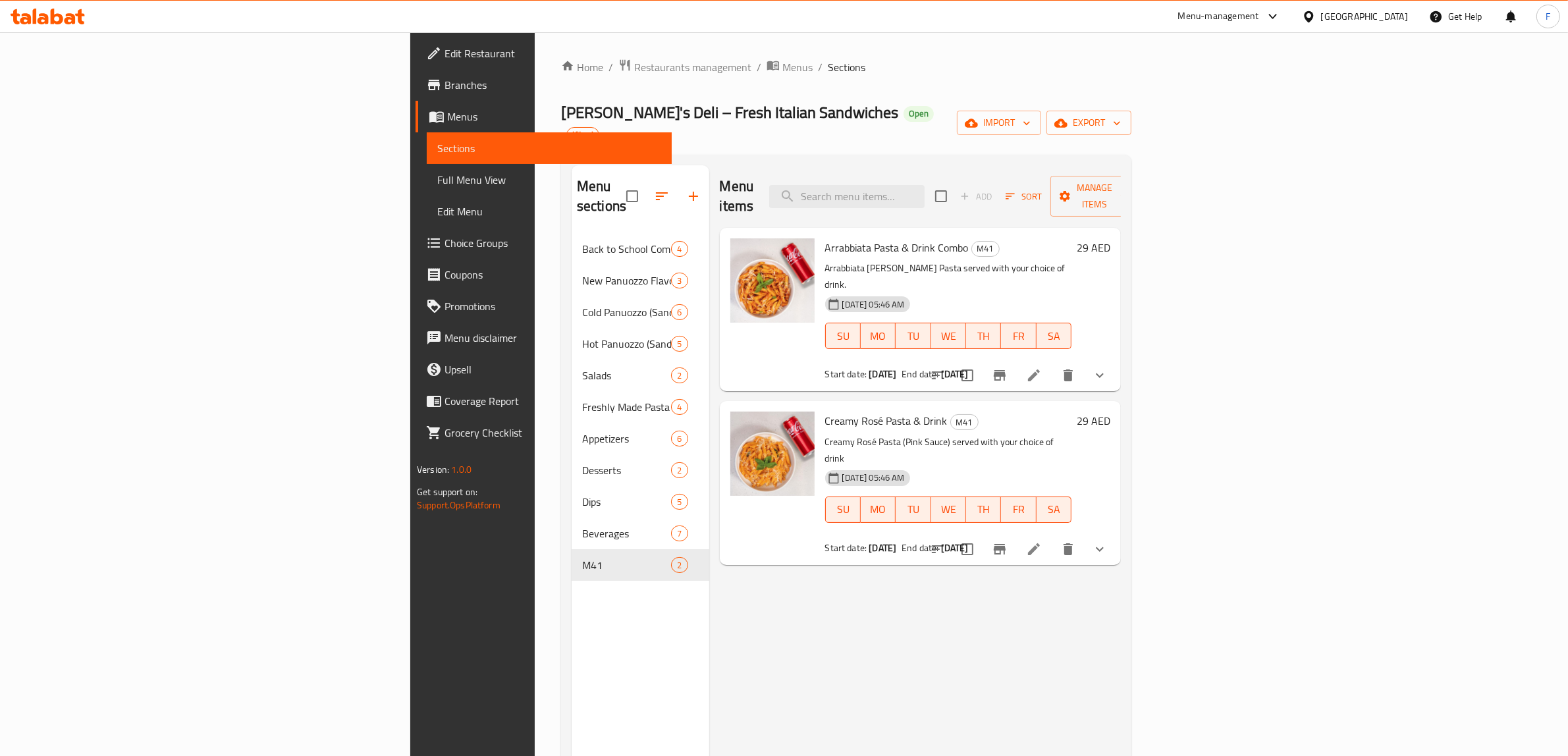
click at [1042, 541] on icon at bounding box center [1033, 549] width 16 height 16
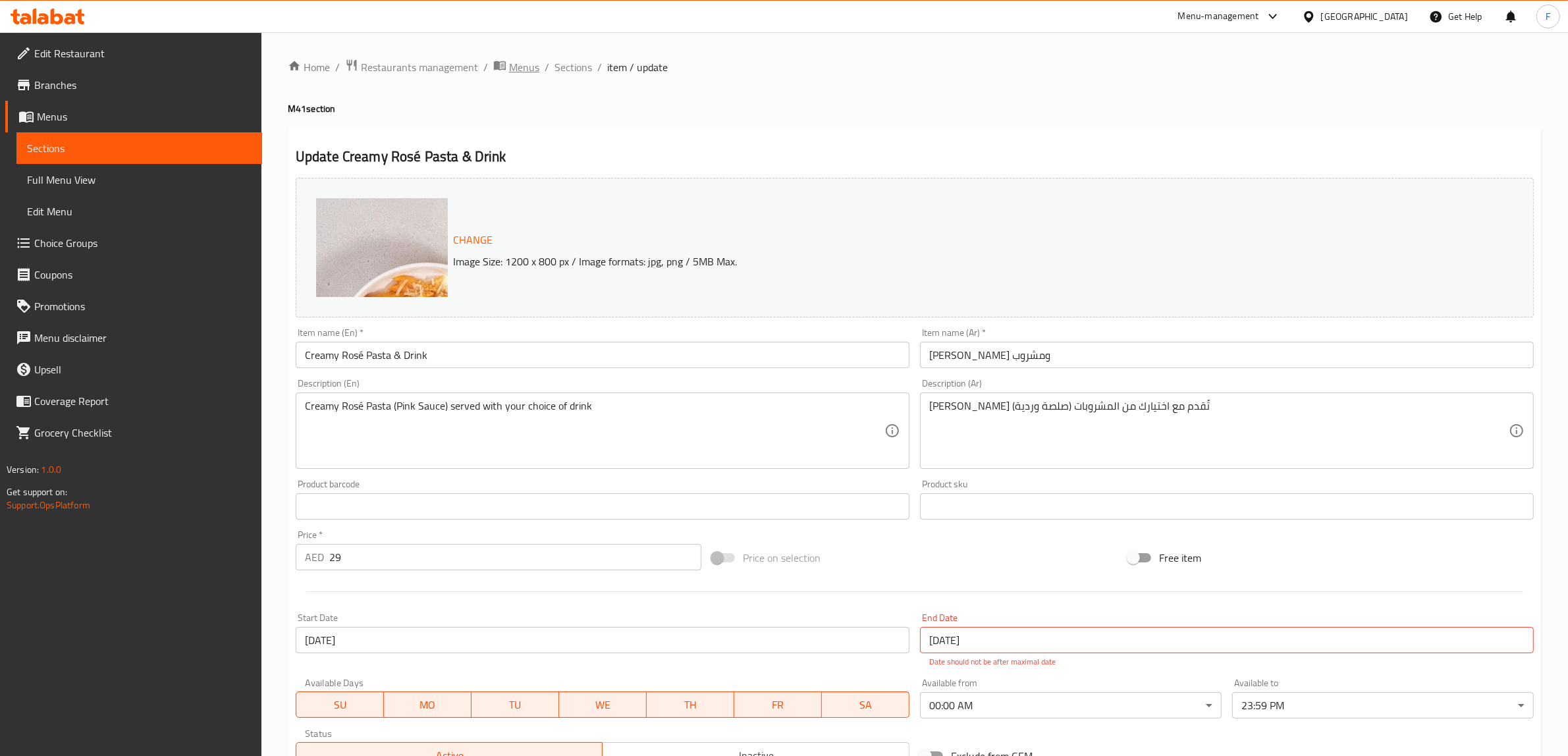
click at [514, 71] on span "Menus" at bounding box center [524, 67] width 30 height 16
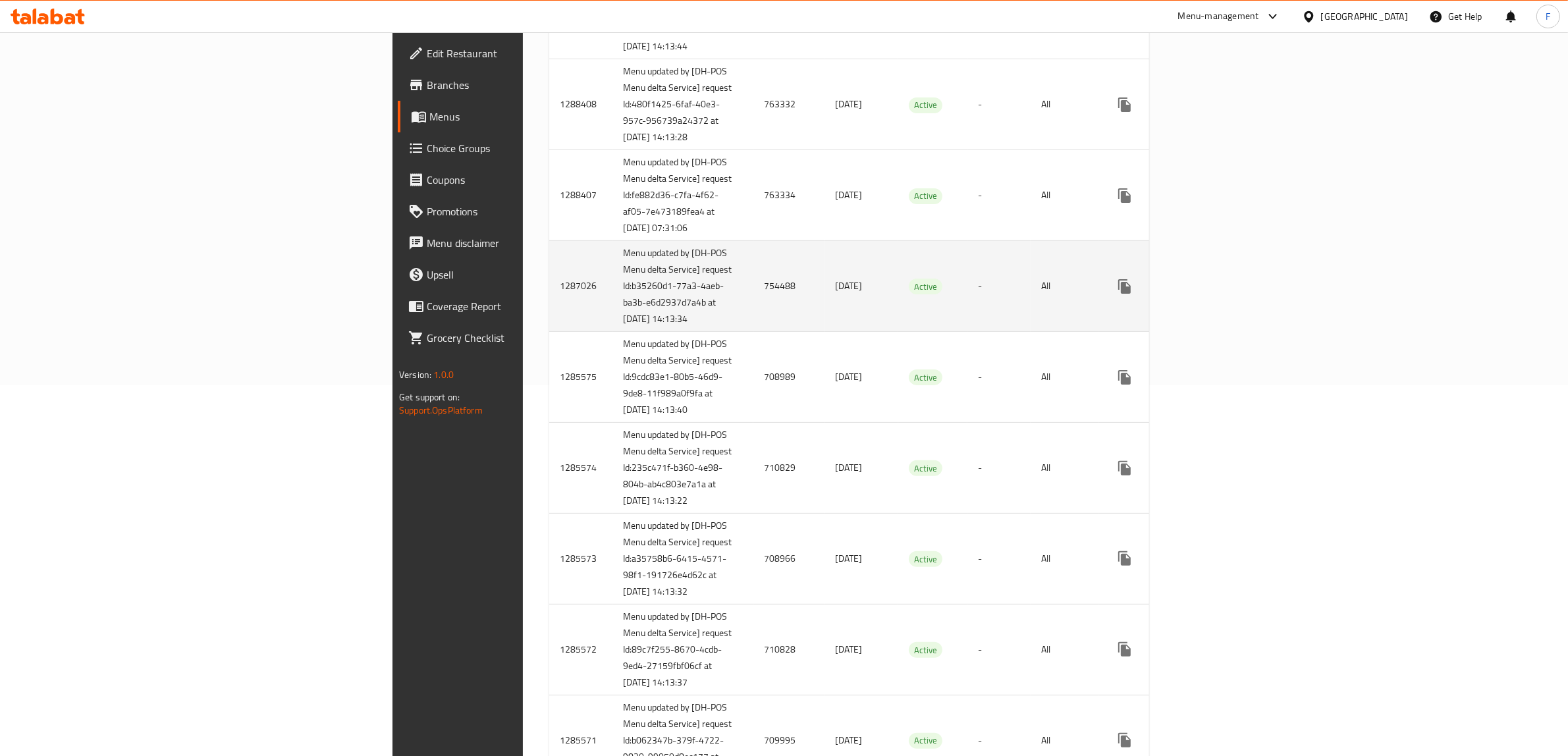
scroll to position [412, 0]
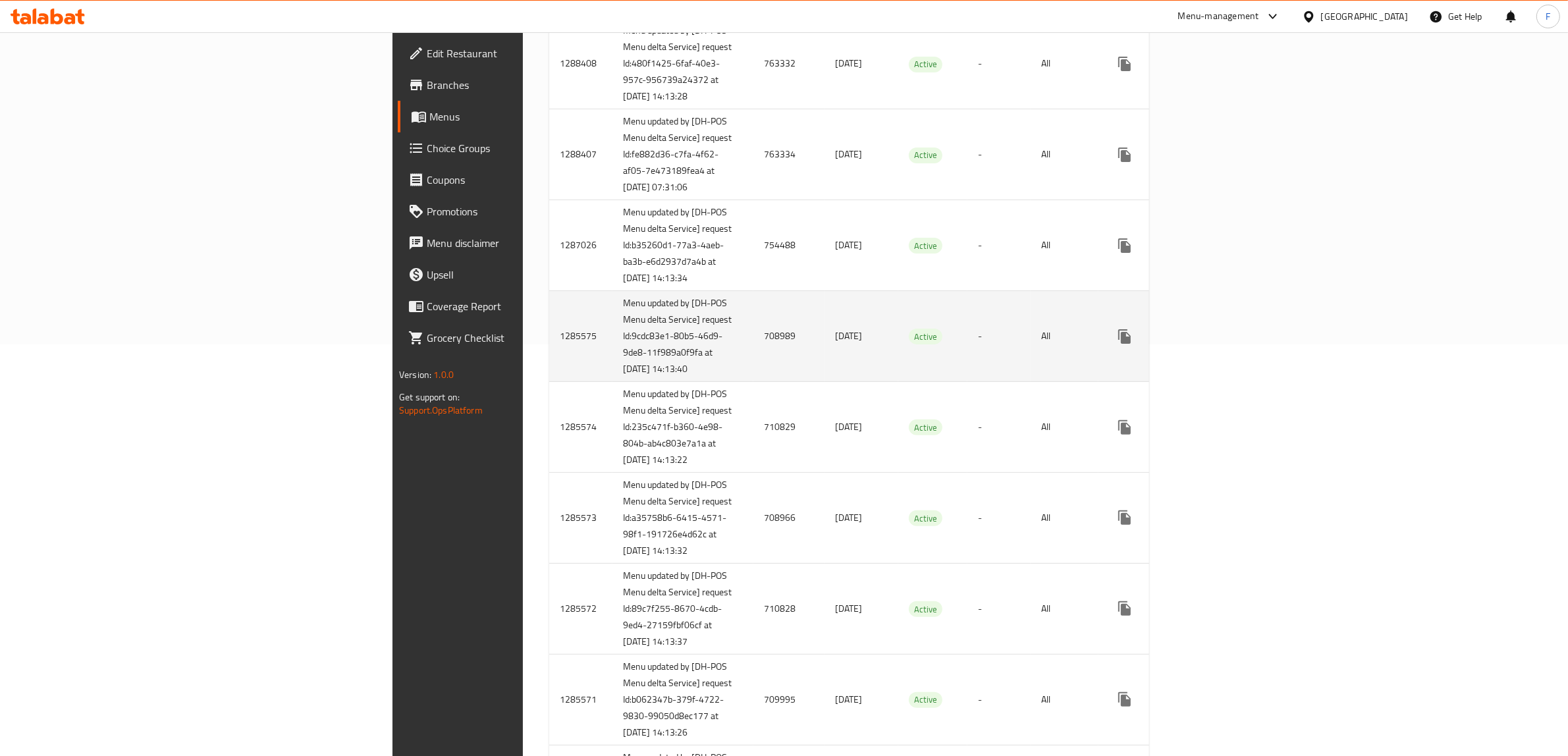
click at [753, 381] on td "708989" at bounding box center [789, 337] width 71 height 91
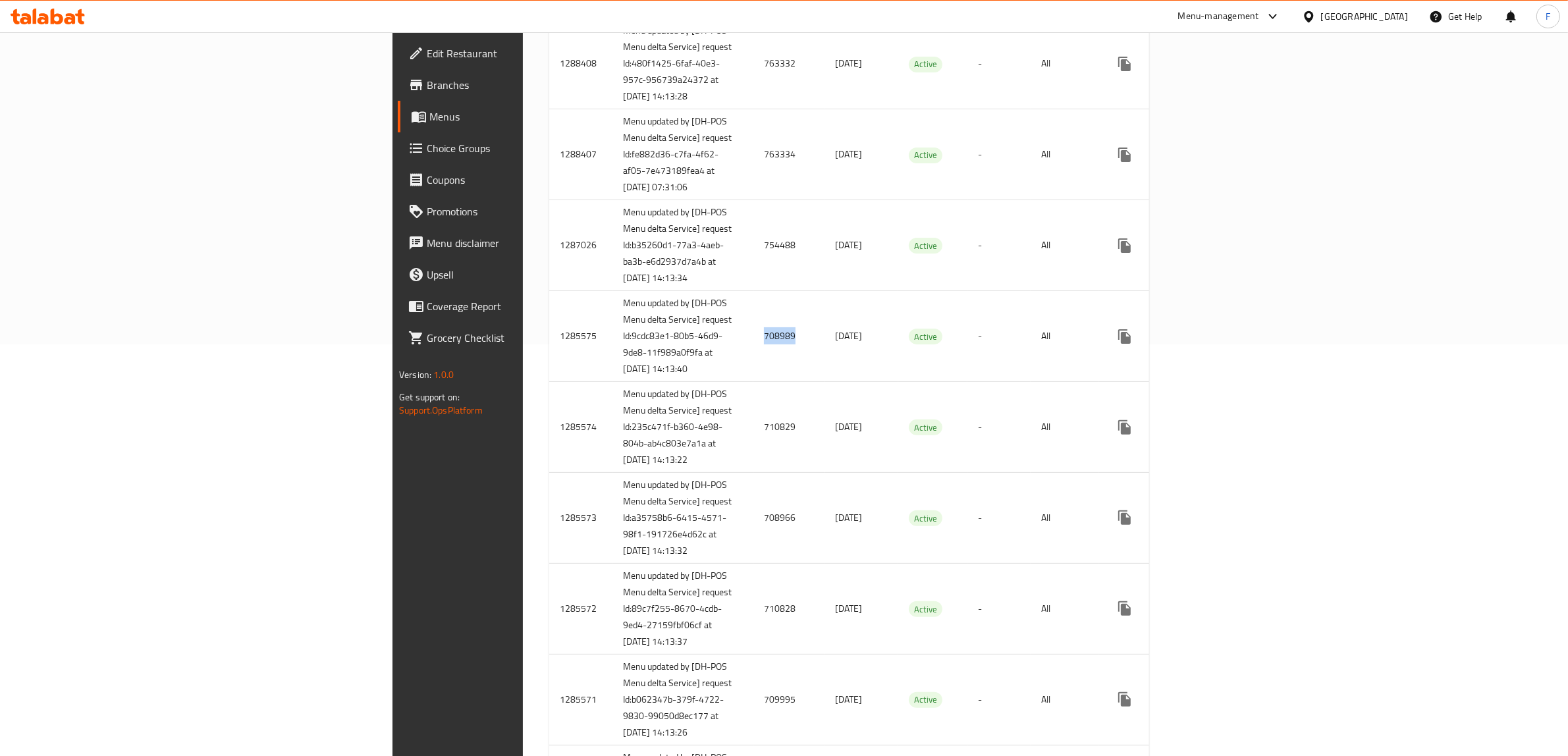
copy td "708989"
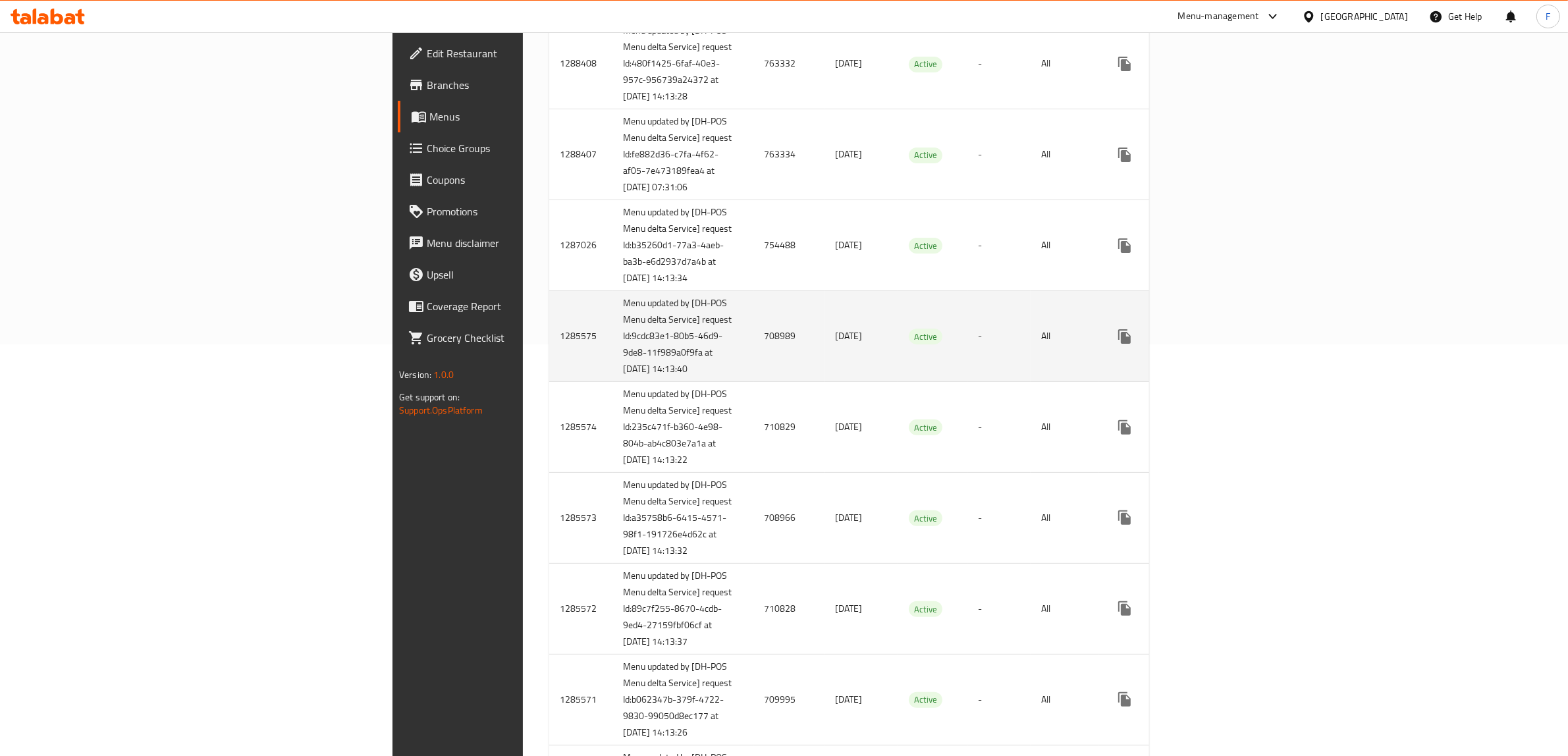
click at [1235, 352] on link "enhanced table" at bounding box center [1220, 337] width 32 height 32
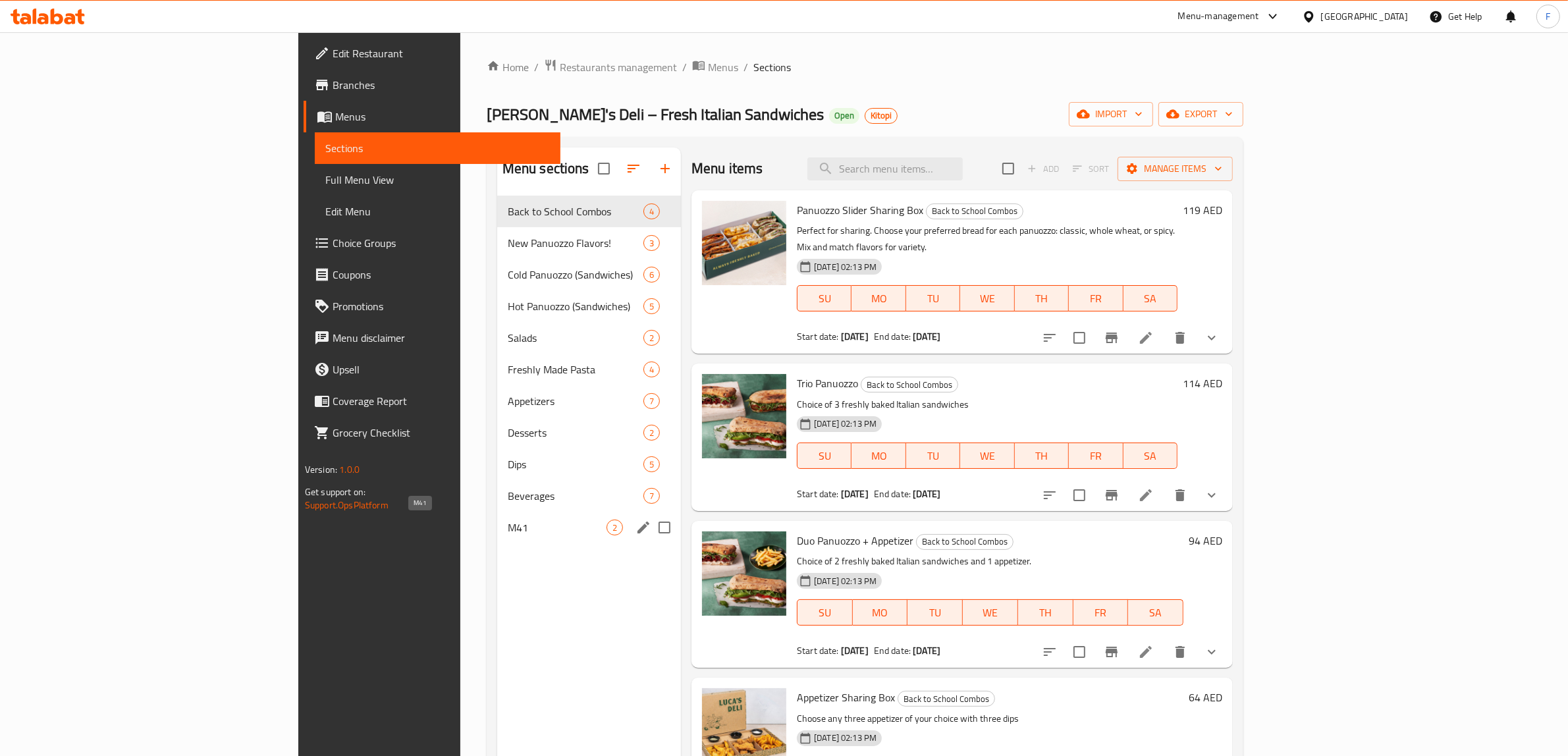
click at [507, 532] on span "M41" at bounding box center [557, 527] width 99 height 16
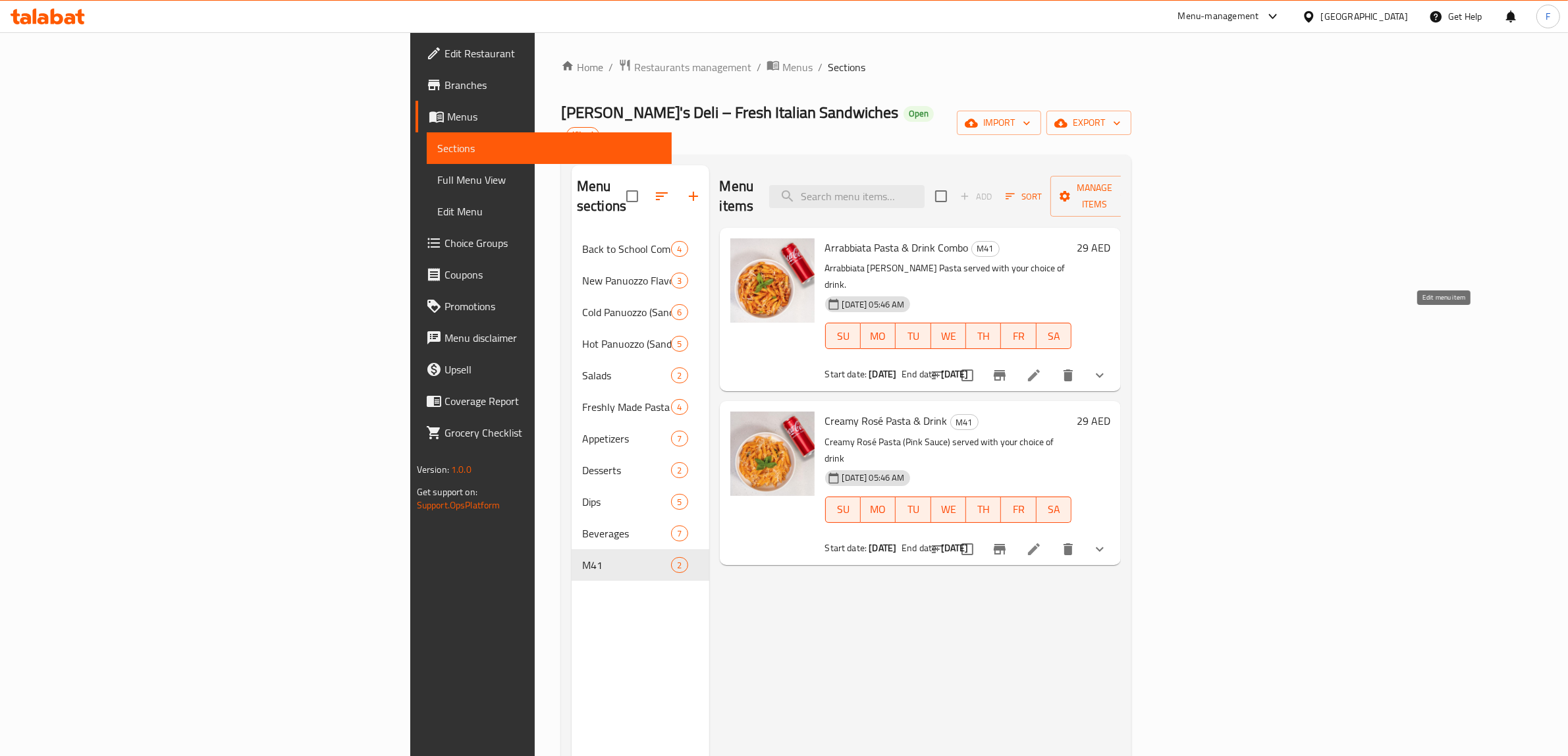
click at [1040, 369] on icon at bounding box center [1034, 375] width 12 height 12
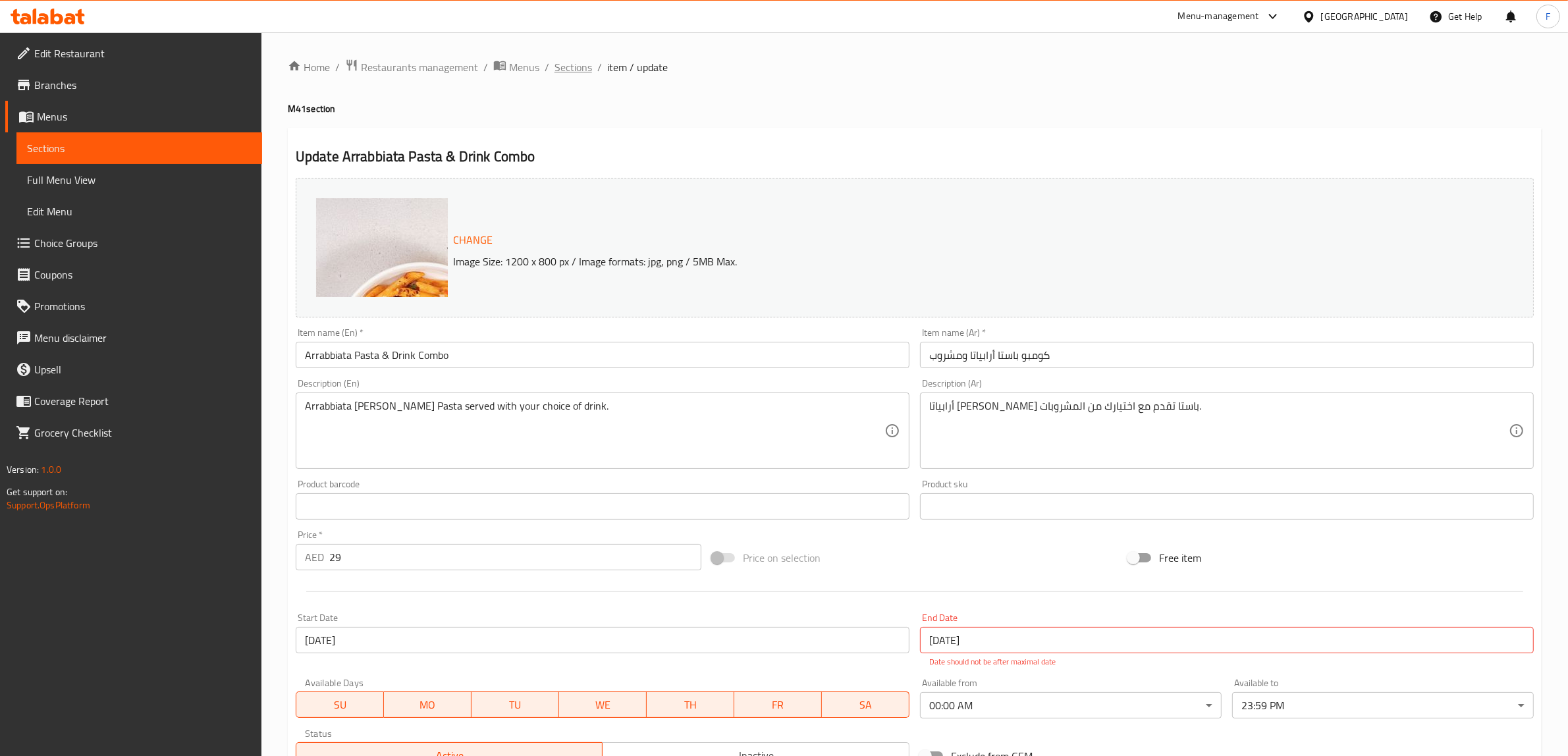
click at [589, 59] on span "Sections" at bounding box center [573, 67] width 37 height 16
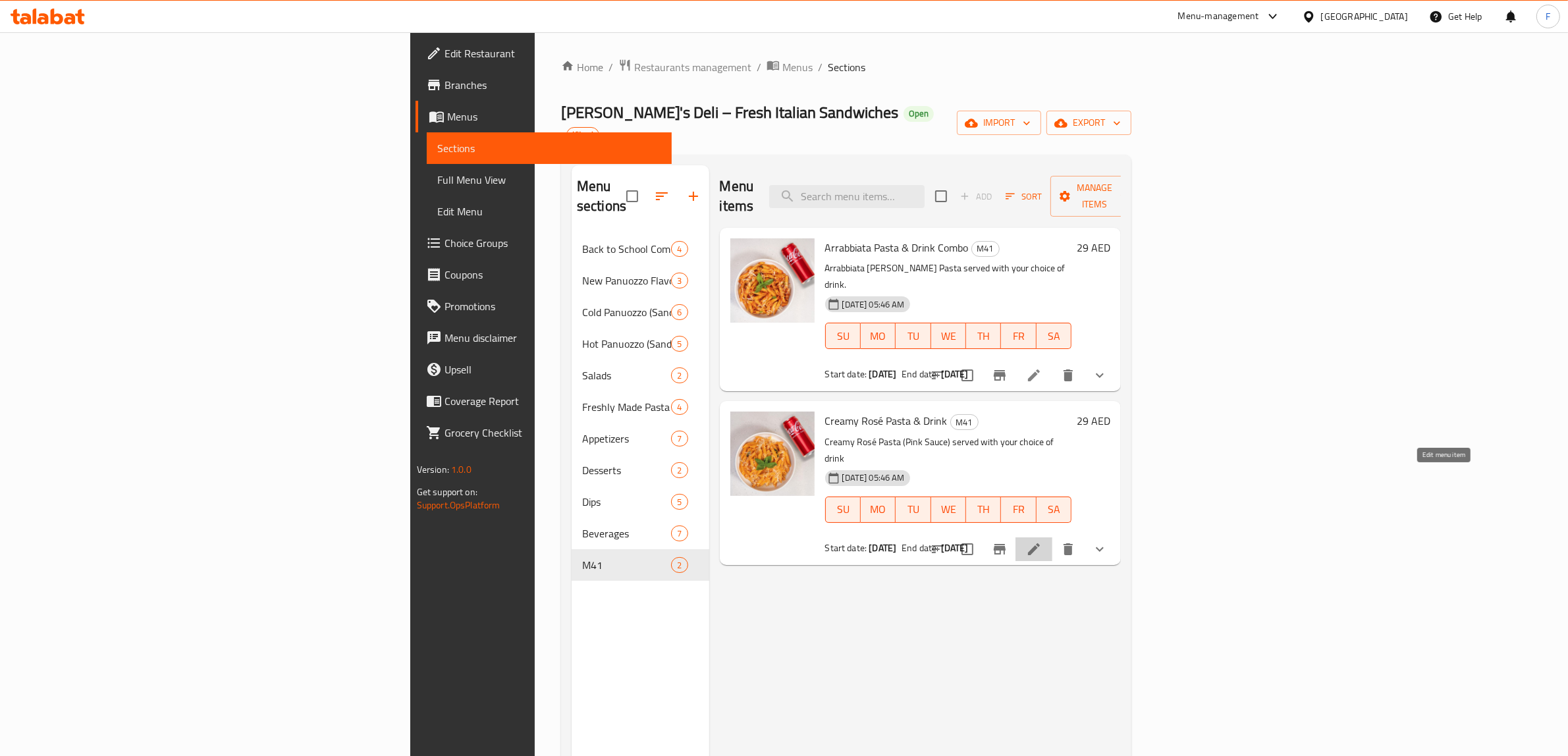
click at [1040, 543] on icon at bounding box center [1034, 549] width 12 height 12
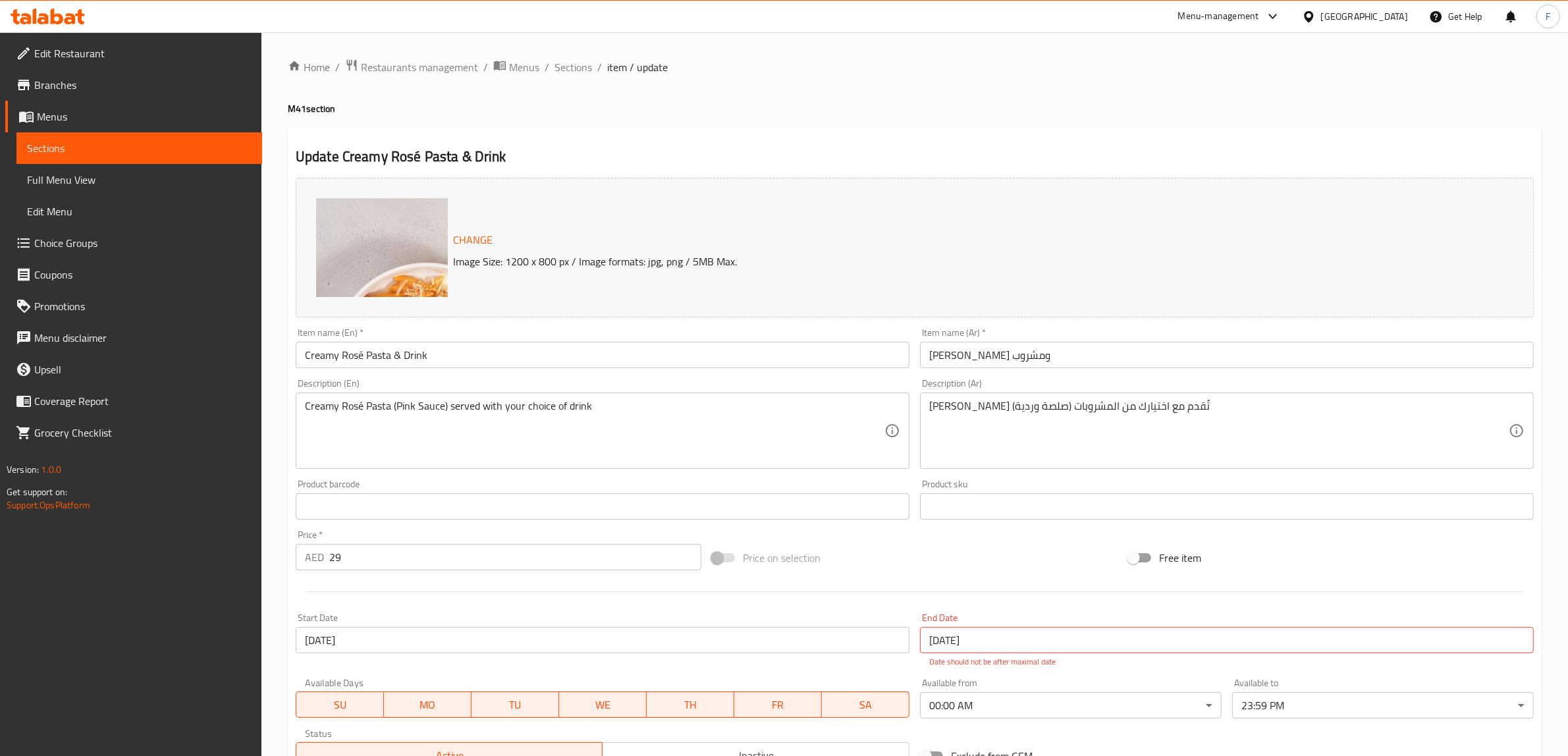
drag, startPoint x: 522, startPoint y: 66, endPoint x: 601, endPoint y: 58, distance: 79.4
click at [522, 66] on span "Menus" at bounding box center [524, 67] width 30 height 16
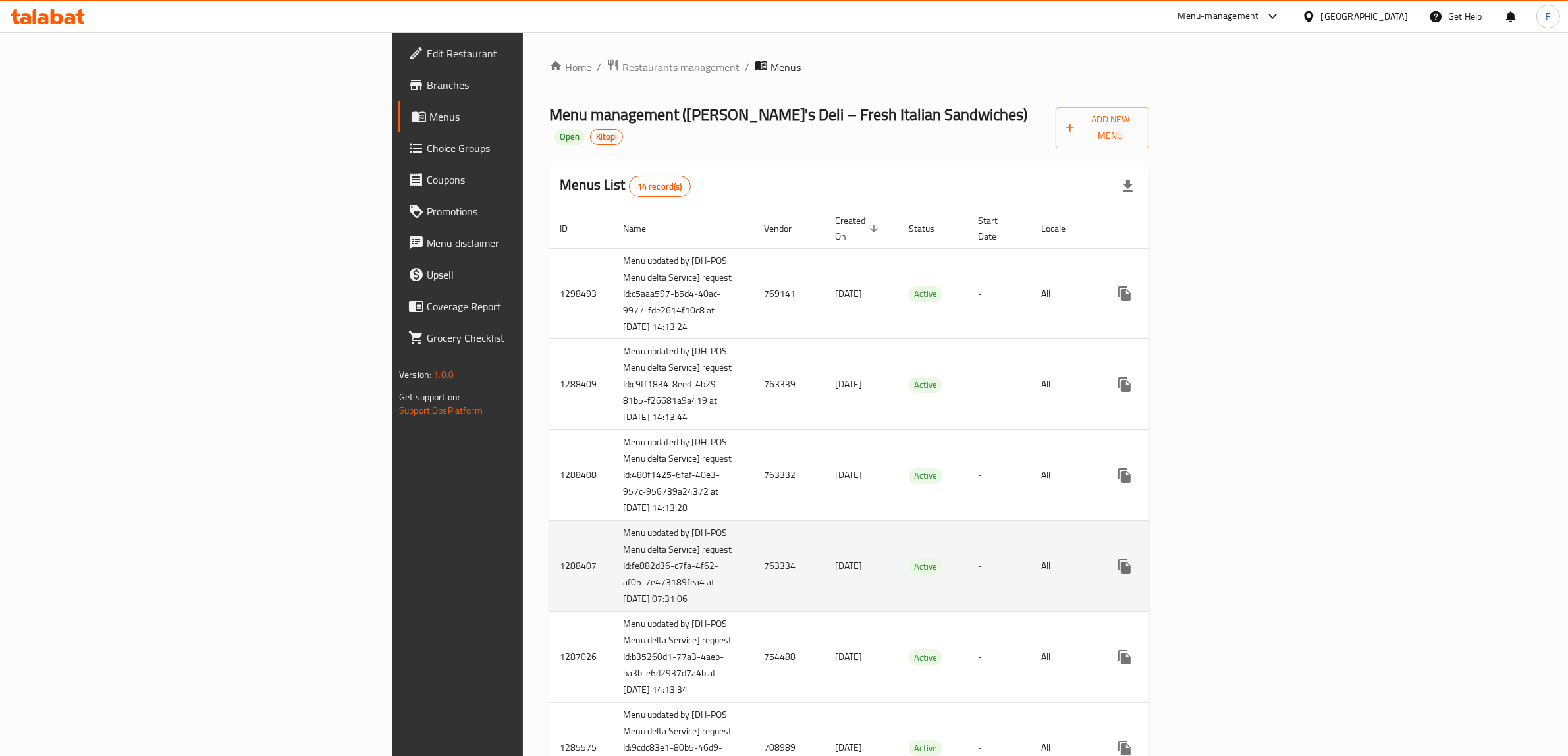
scroll to position [430, 0]
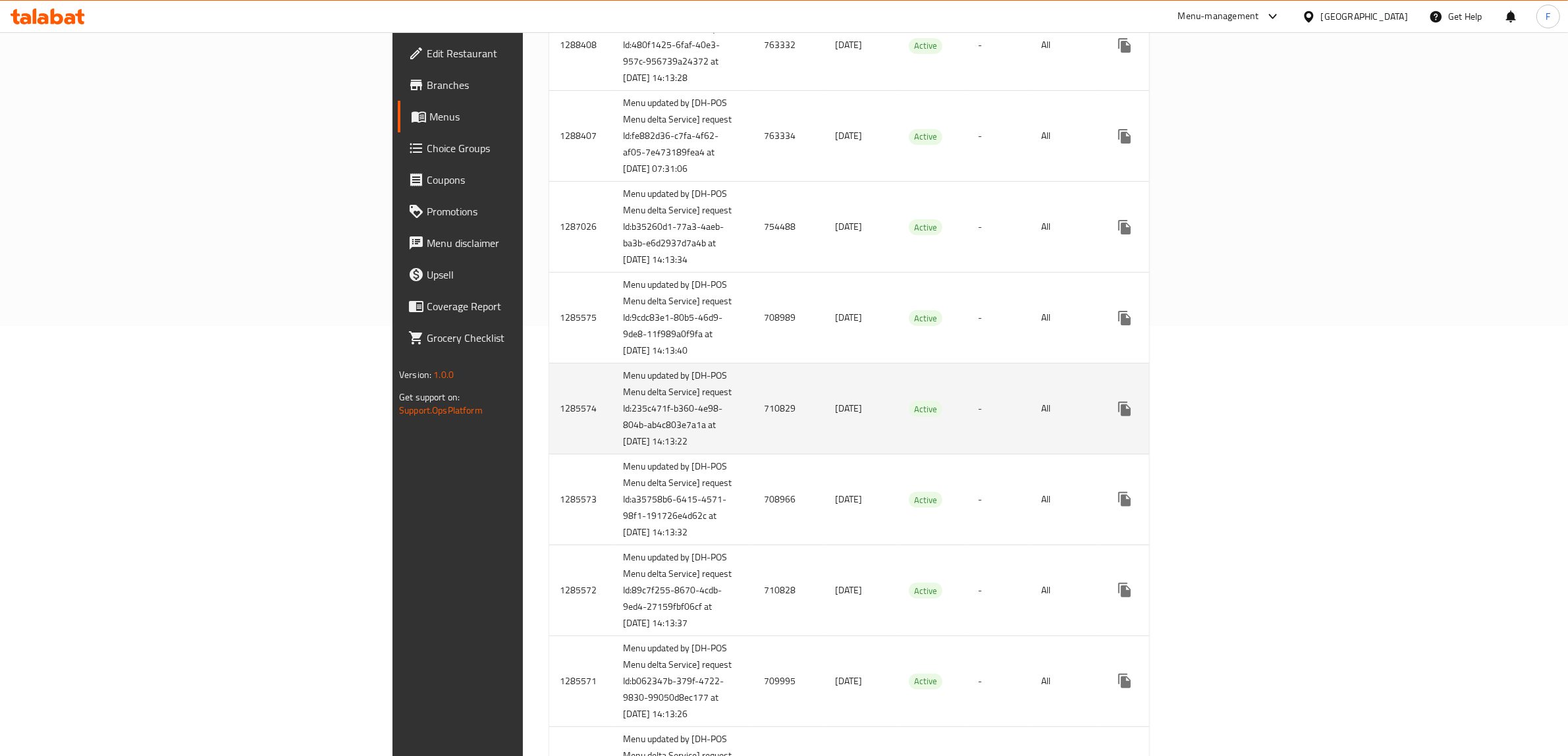
click at [753, 454] on td "710829" at bounding box center [789, 409] width 71 height 91
copy td "710829"
click at [1235, 425] on link "enhanced table" at bounding box center [1220, 409] width 32 height 32
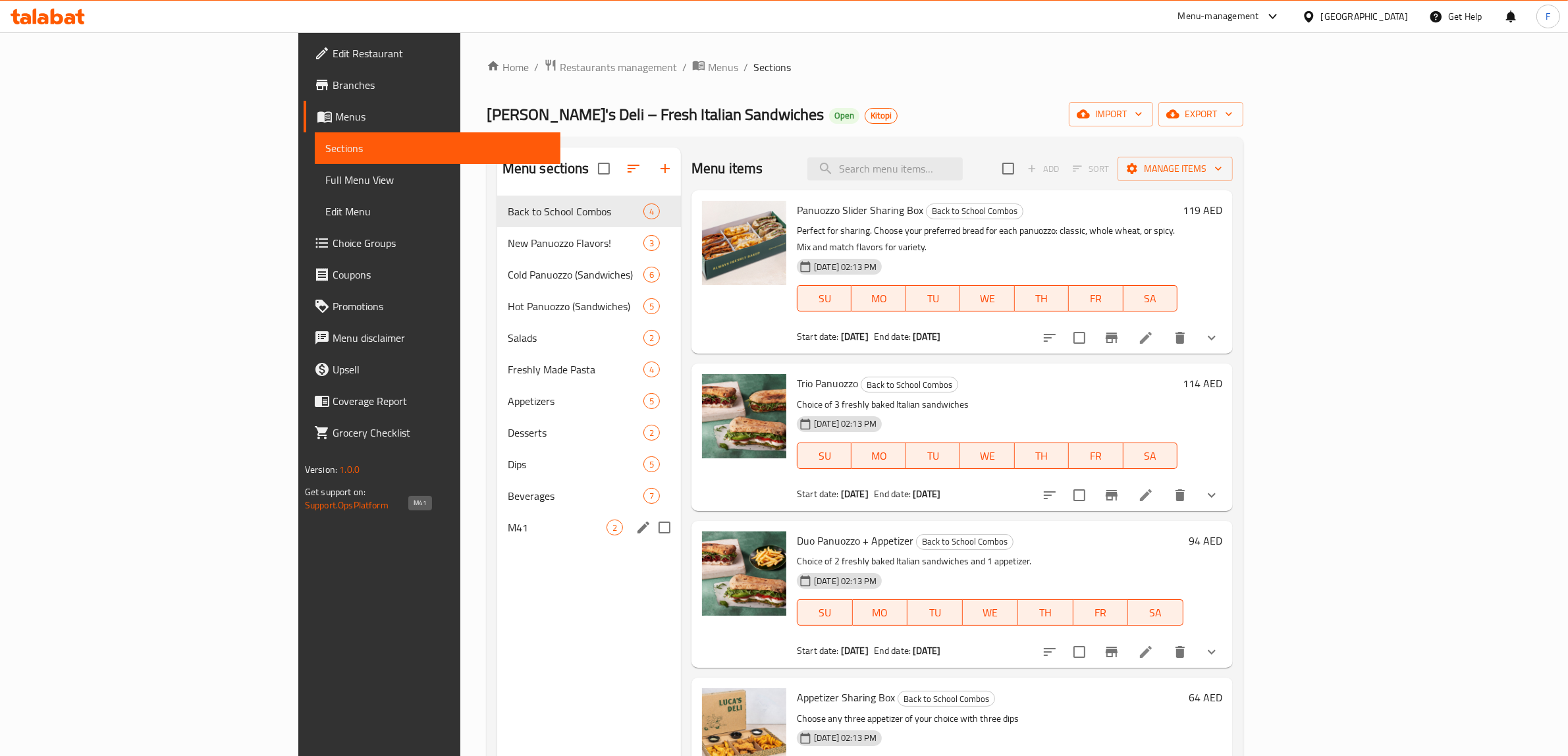
drag, startPoint x: 404, startPoint y: 522, endPoint x: 413, endPoint y: 518, distance: 9.8
click at [507, 522] on span "M41" at bounding box center [557, 527] width 99 height 16
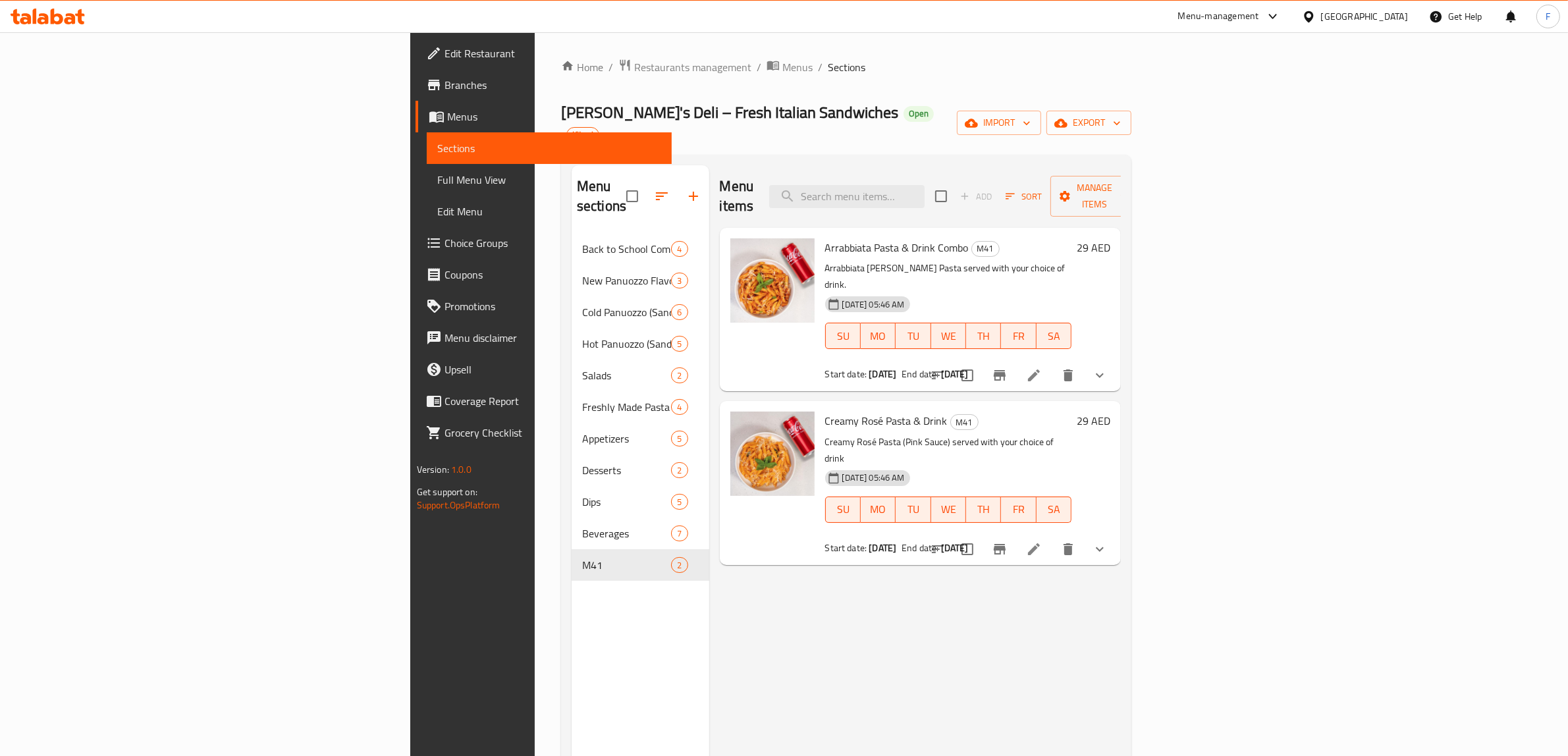
click at [1052, 363] on li at bounding box center [1034, 375] width 37 height 24
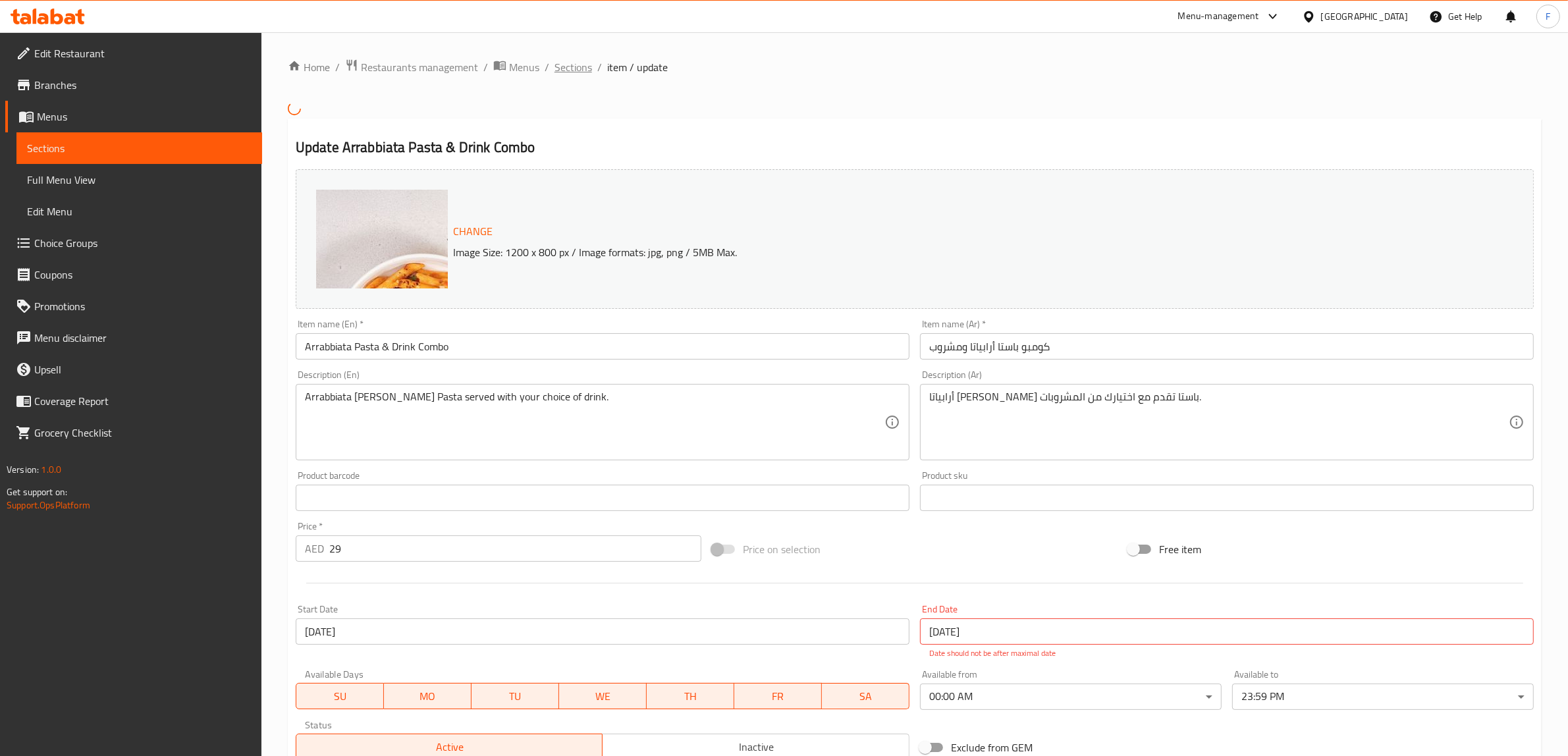
click at [555, 63] on span "Sections" at bounding box center [573, 67] width 37 height 16
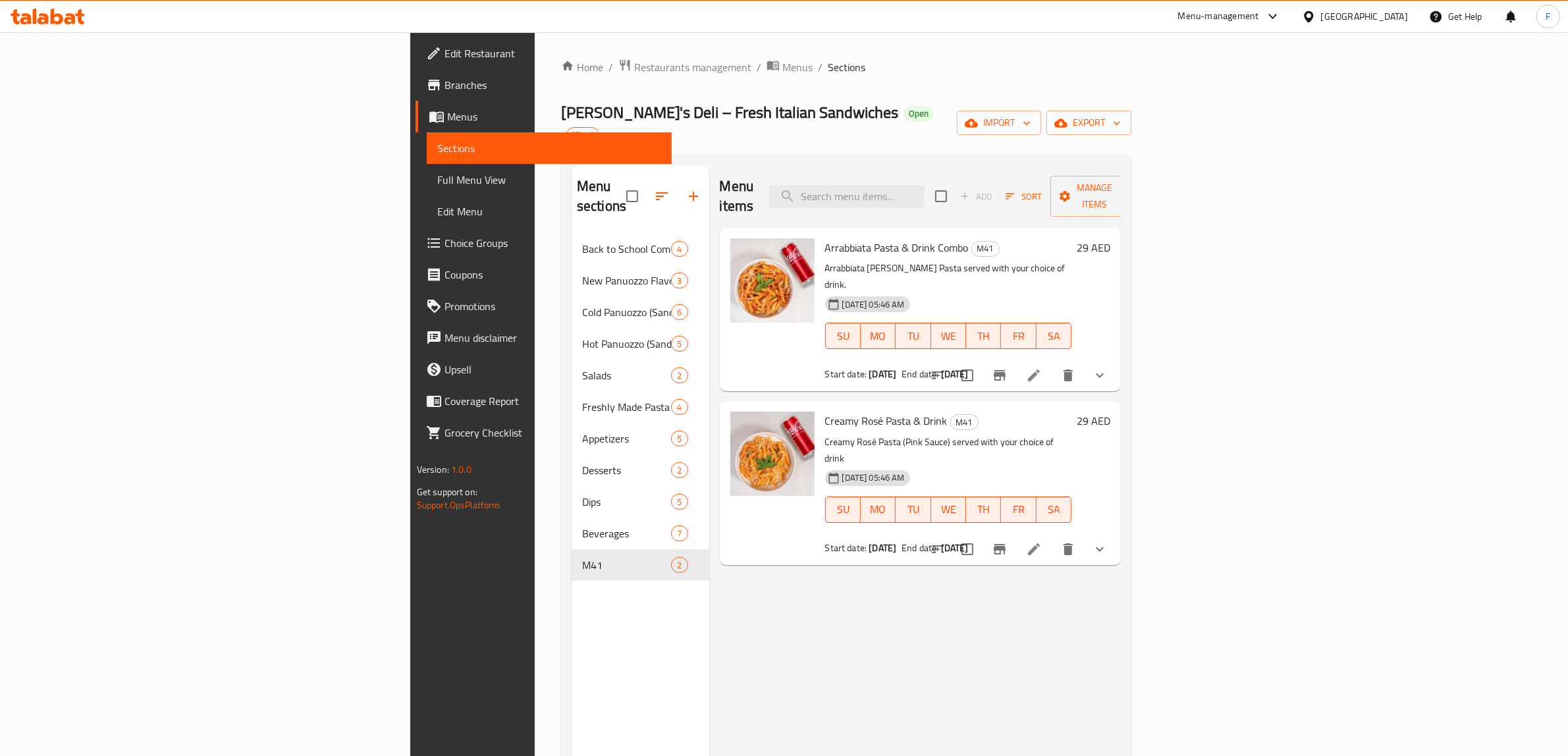
click at [1042, 541] on icon at bounding box center [1033, 549] width 16 height 16
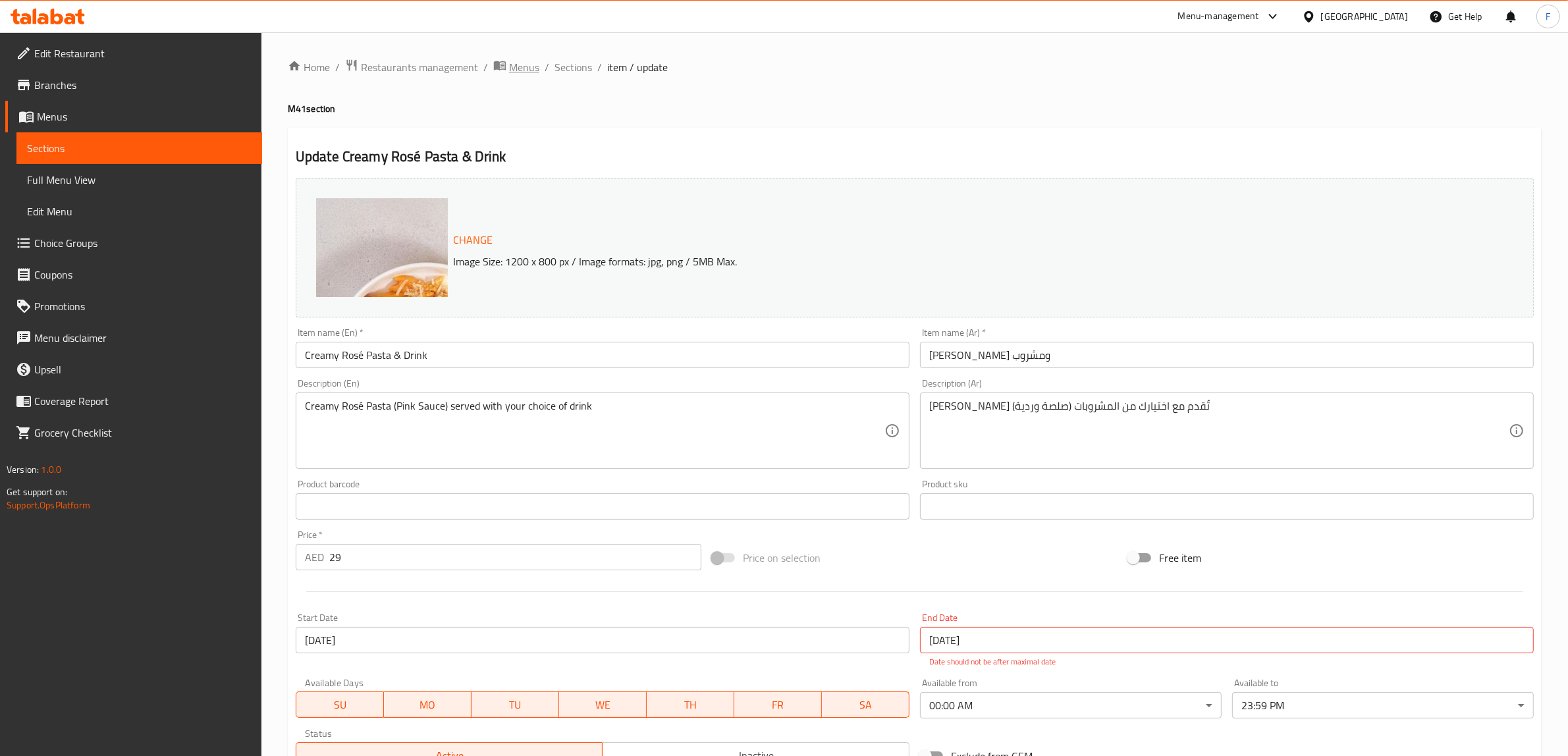
click at [532, 63] on span "Menus" at bounding box center [524, 67] width 30 height 16
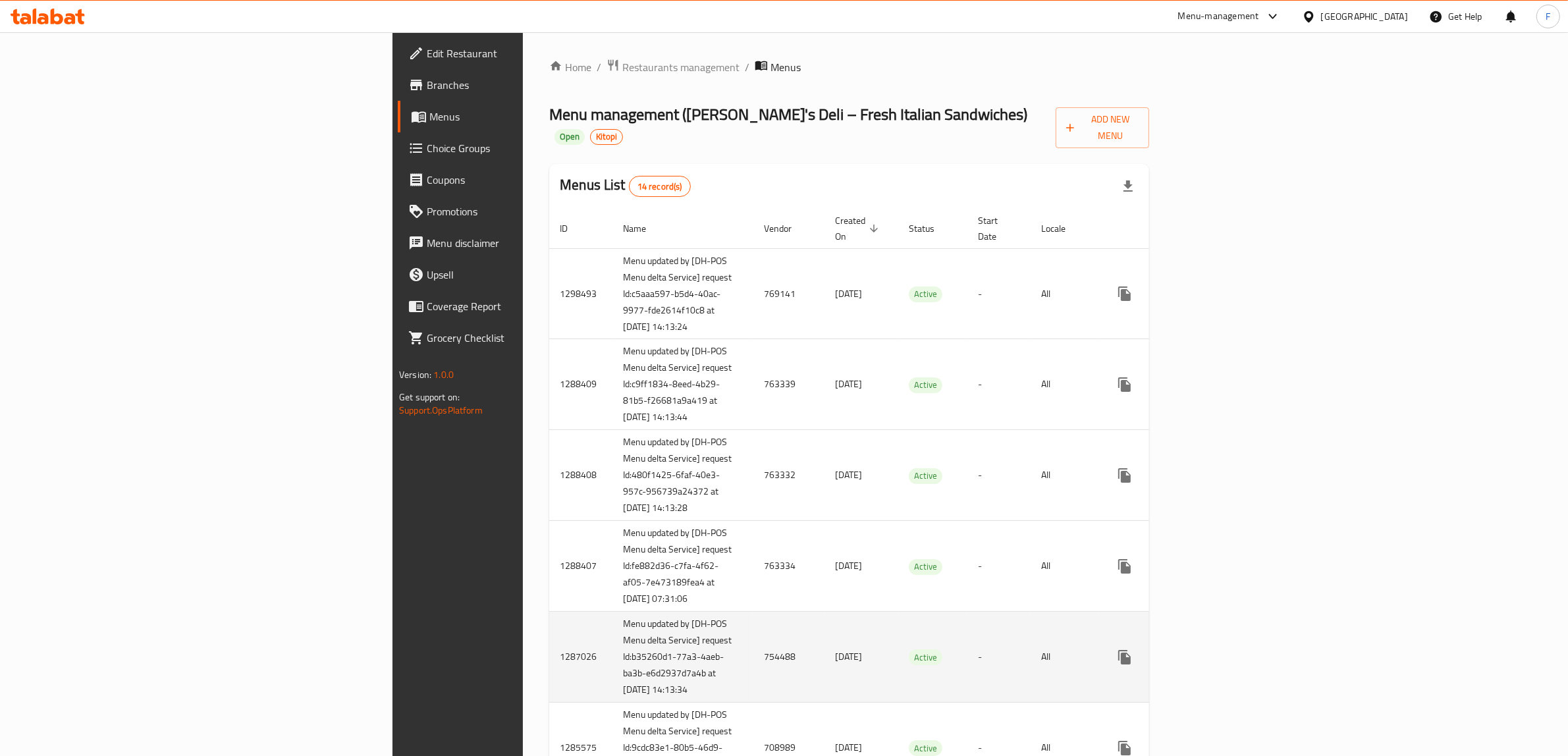
scroll to position [537, 0]
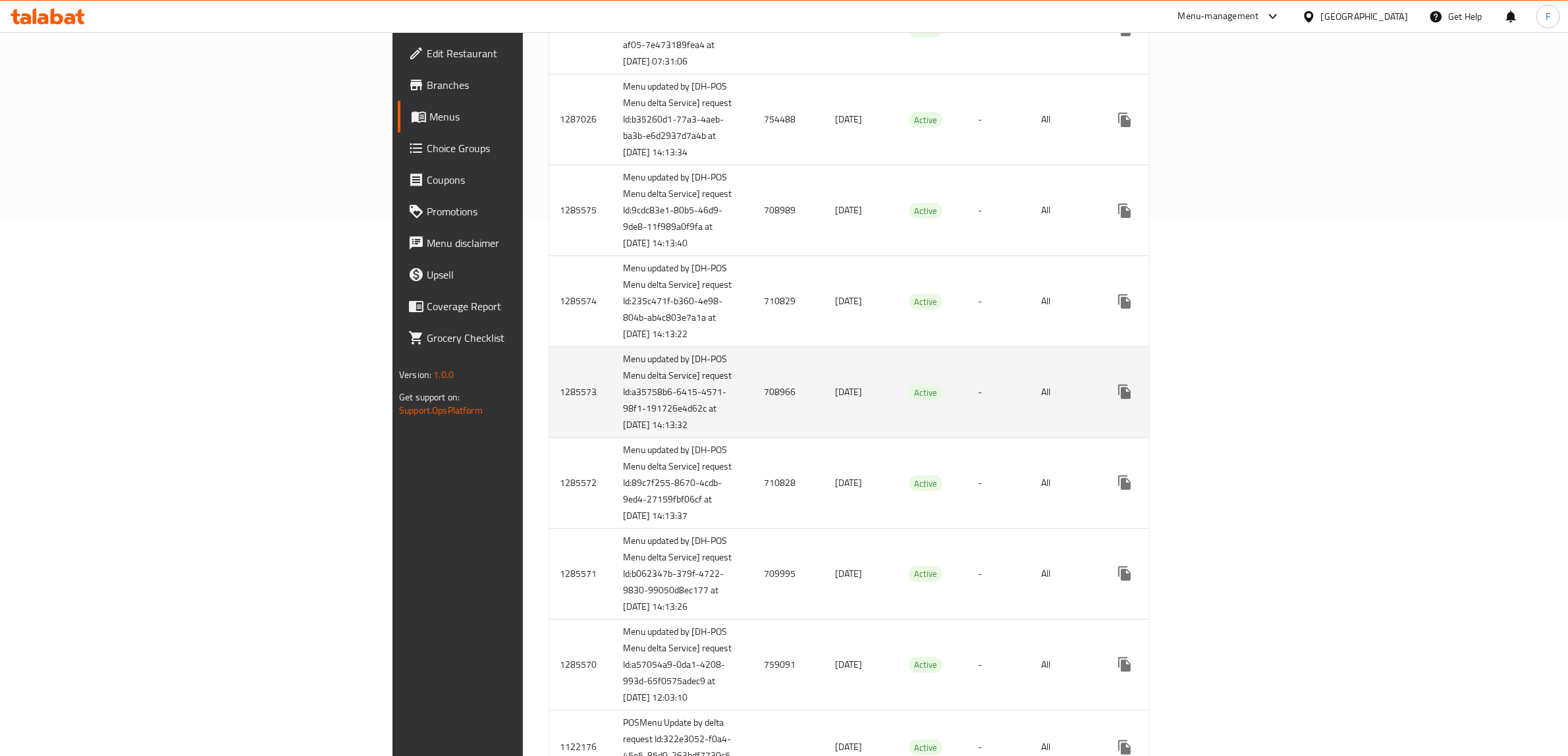
click at [753, 438] on td "708966" at bounding box center [789, 392] width 71 height 91
copy td "708966"
click at [1235, 407] on link "enhanced table" at bounding box center [1220, 392] width 32 height 32
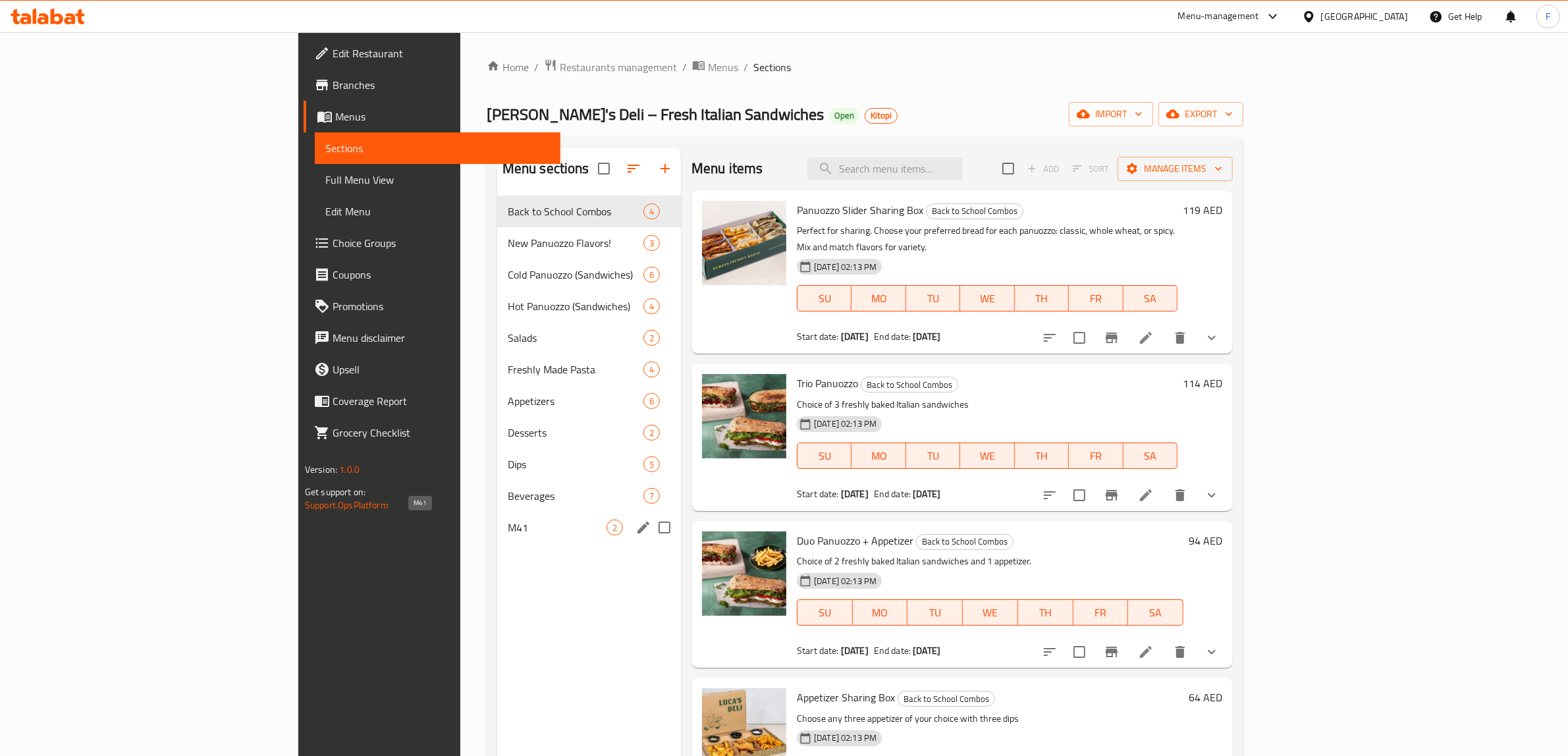
click at [507, 531] on span "M41" at bounding box center [557, 527] width 99 height 16
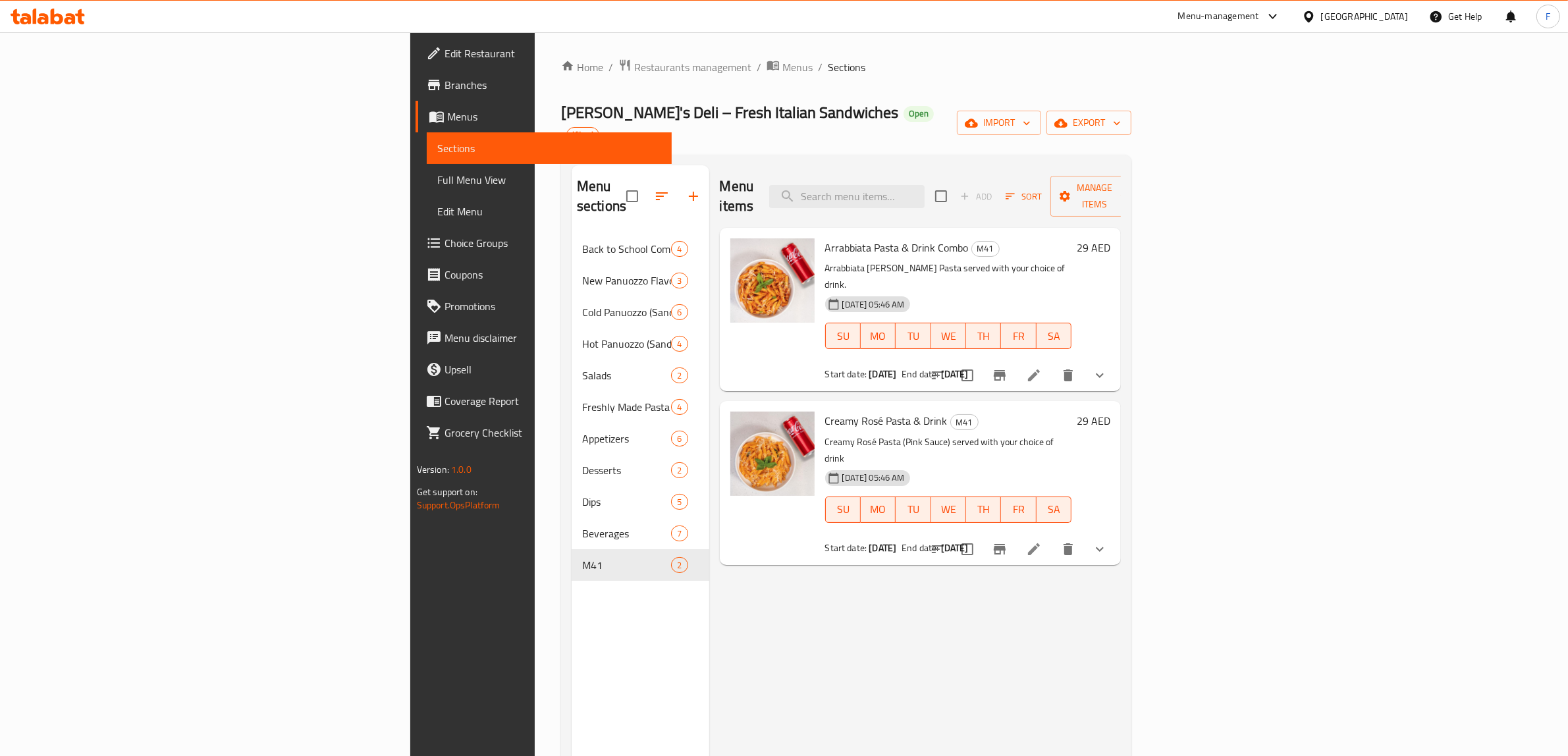
click at [1052, 363] on li at bounding box center [1034, 375] width 37 height 24
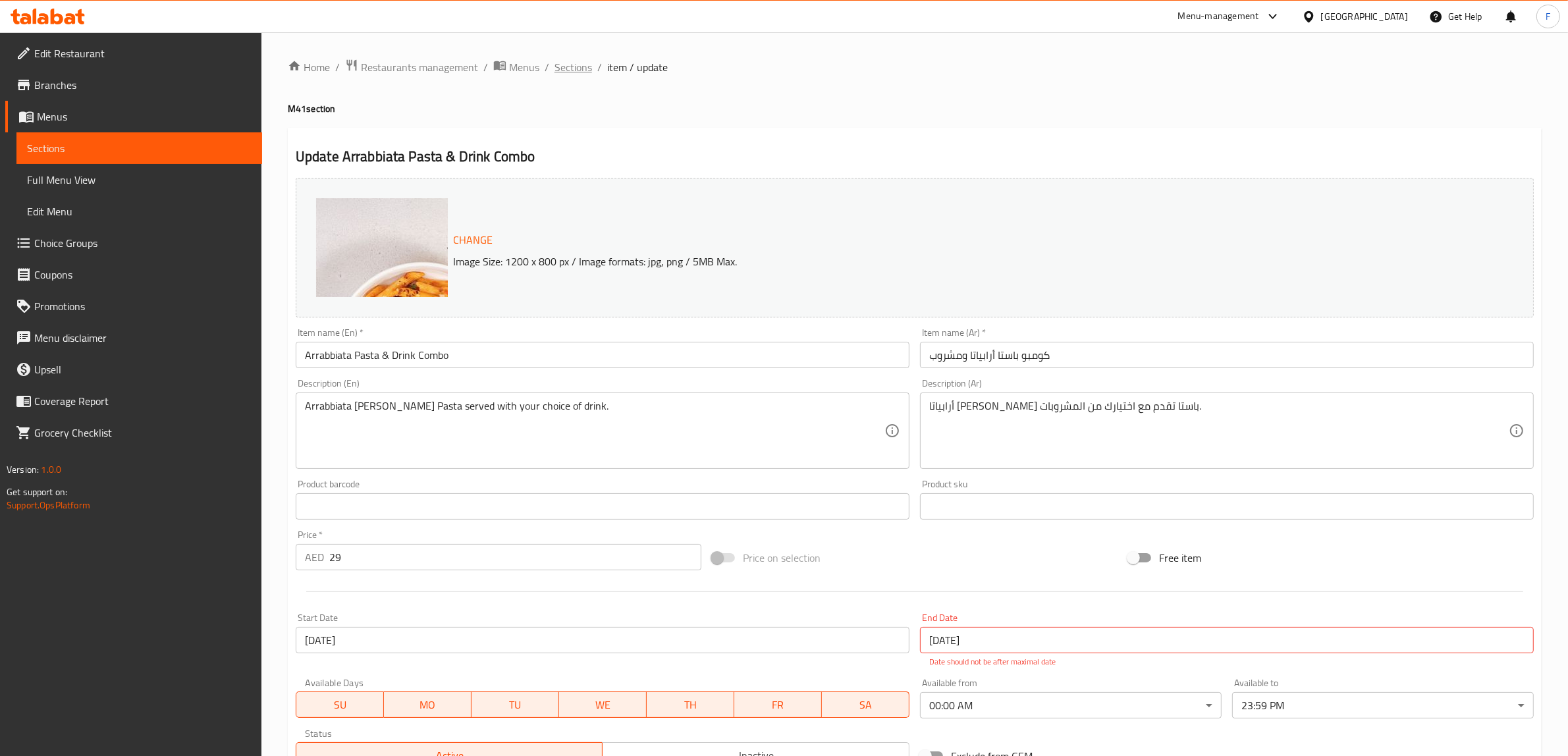
click at [555, 61] on span "Sections" at bounding box center [573, 67] width 37 height 16
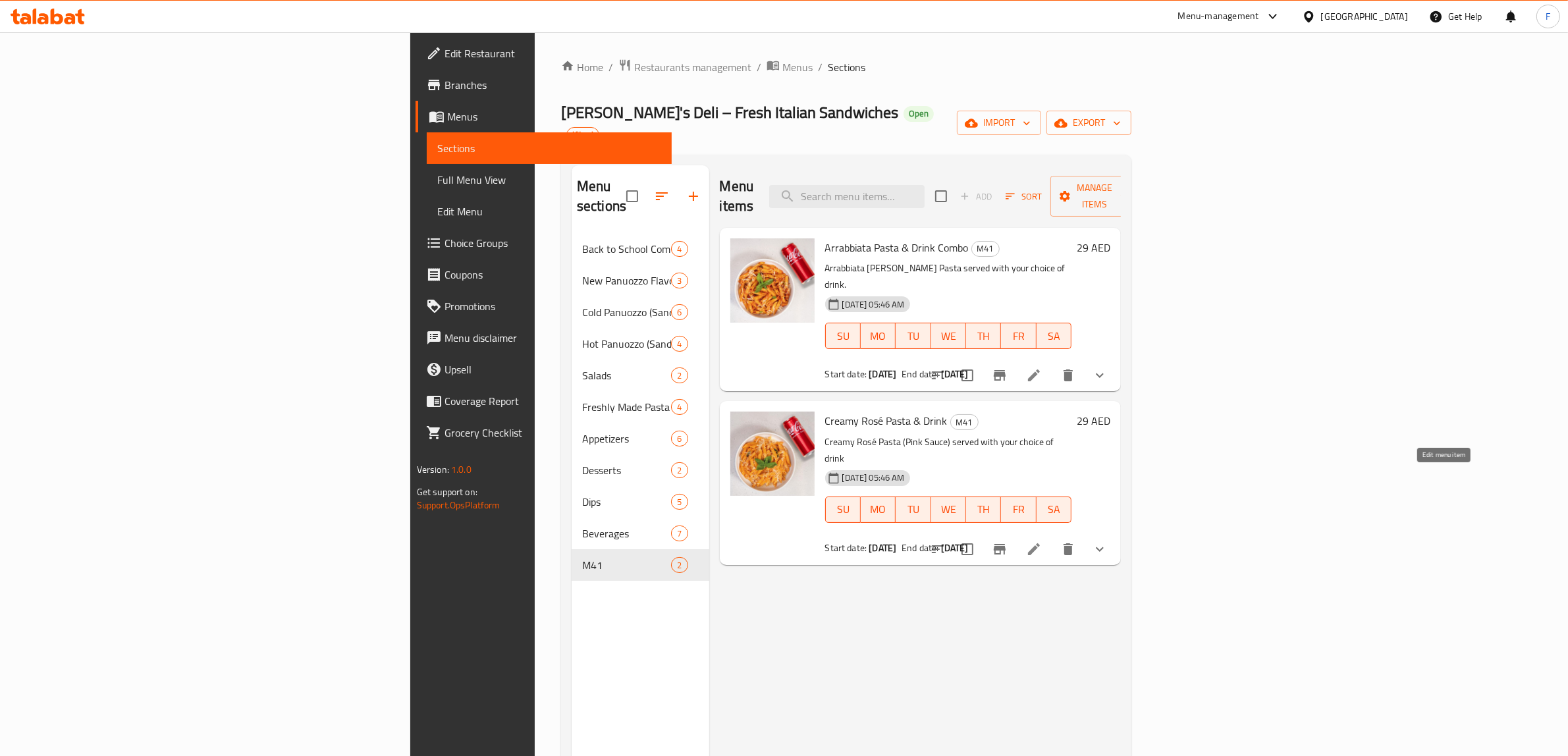
click at [1042, 541] on icon at bounding box center [1033, 549] width 16 height 16
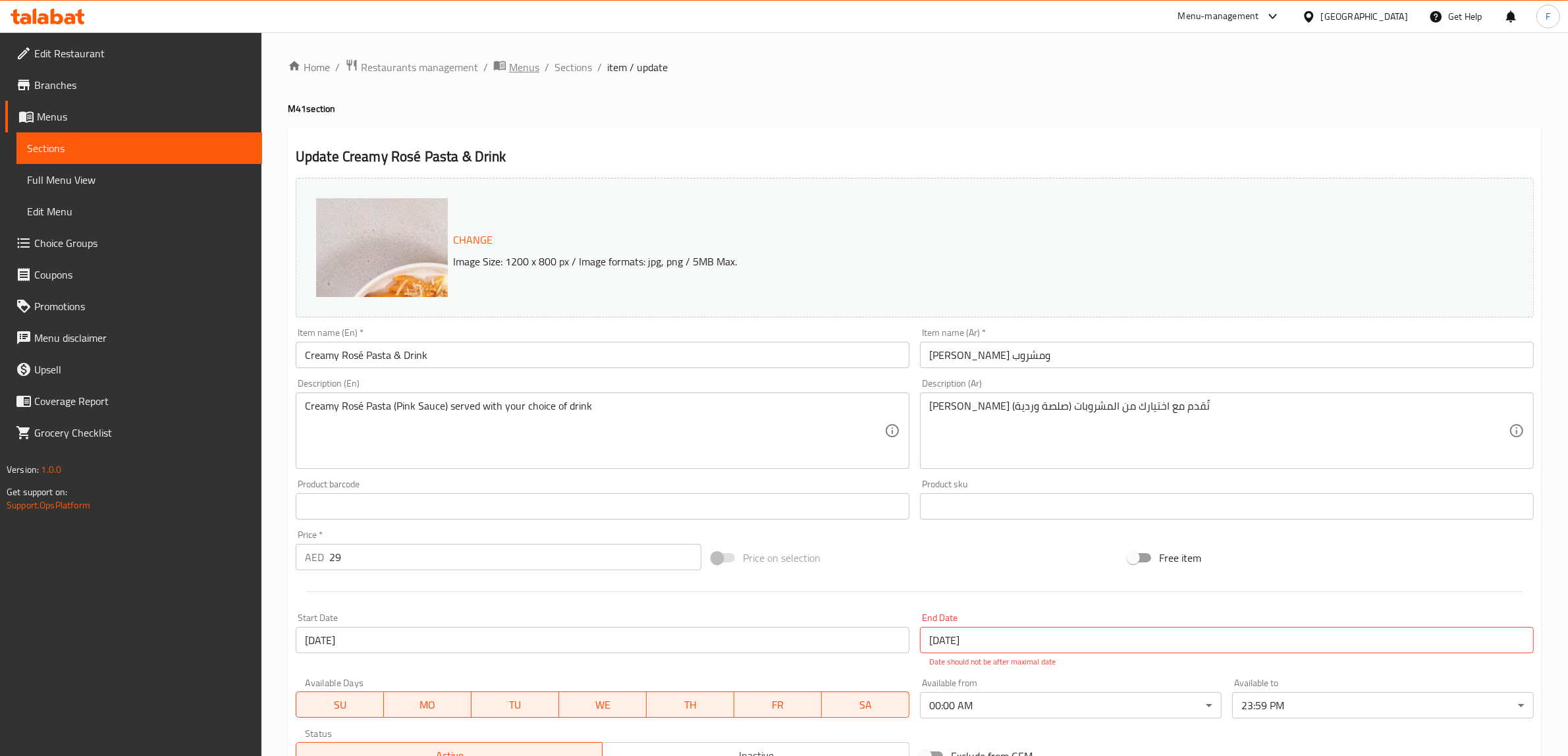
click at [532, 64] on span "Menus" at bounding box center [524, 67] width 30 height 16
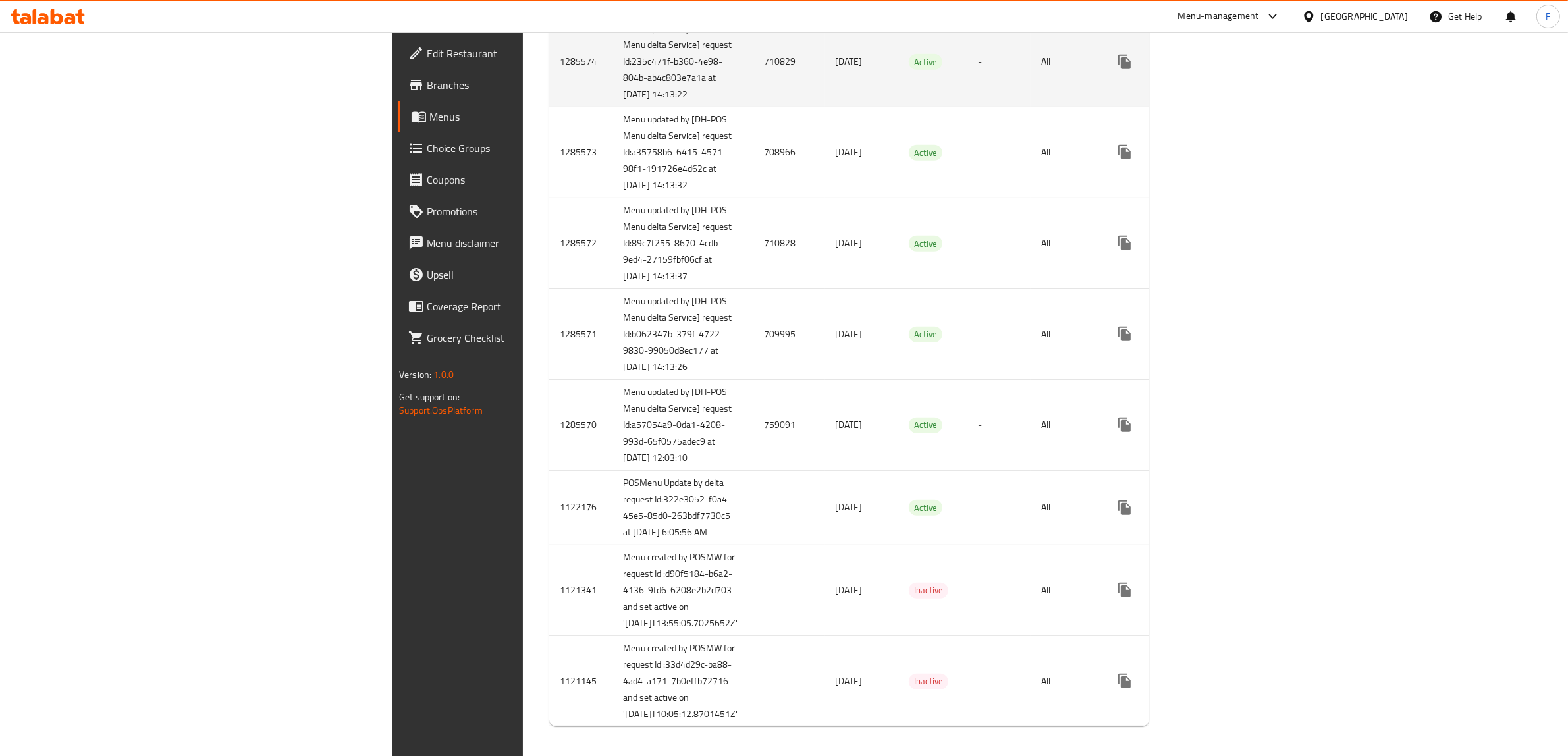
scroll to position [892, 0]
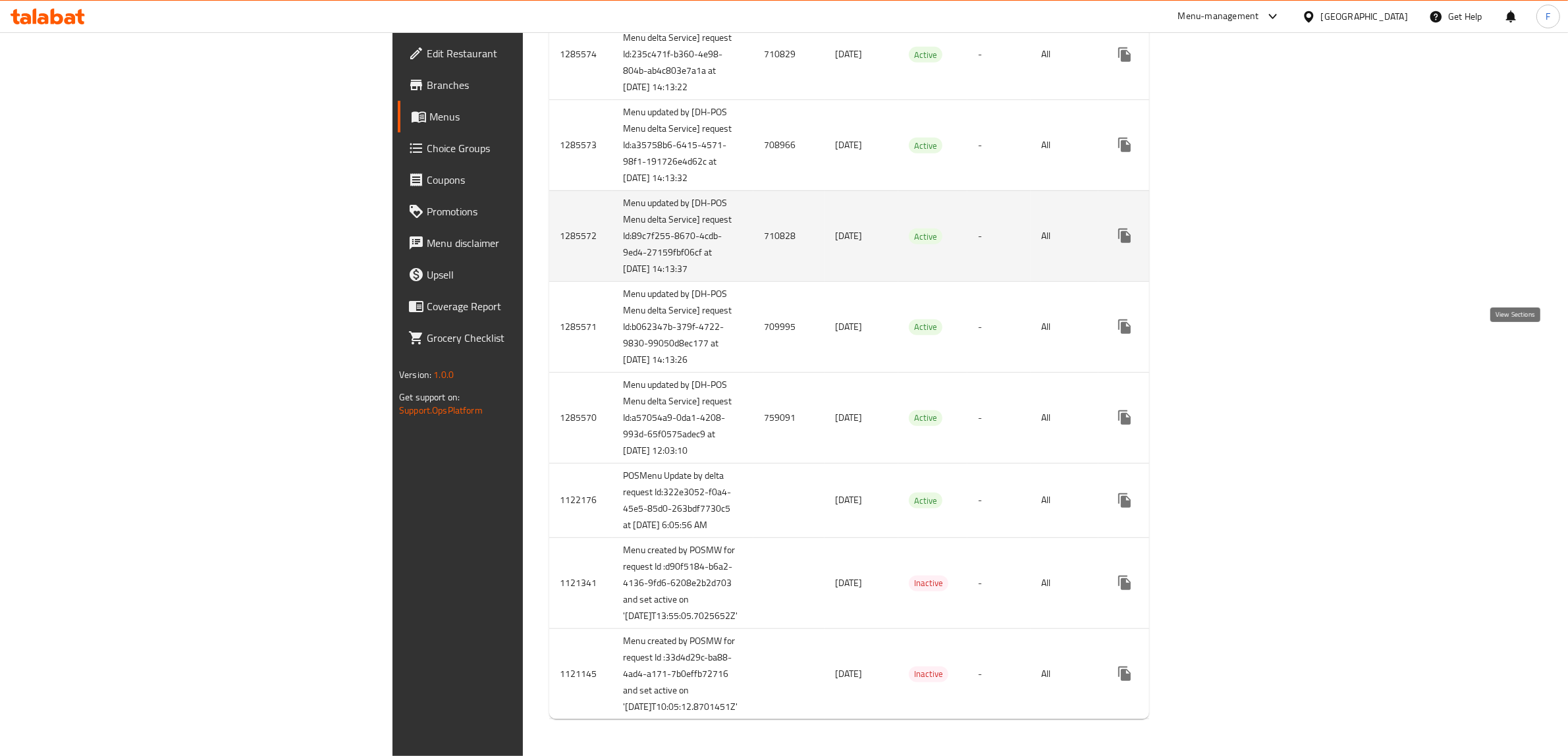
click at [1225, 237] on icon "enhanced table" at bounding box center [1220, 236] width 12 height 12
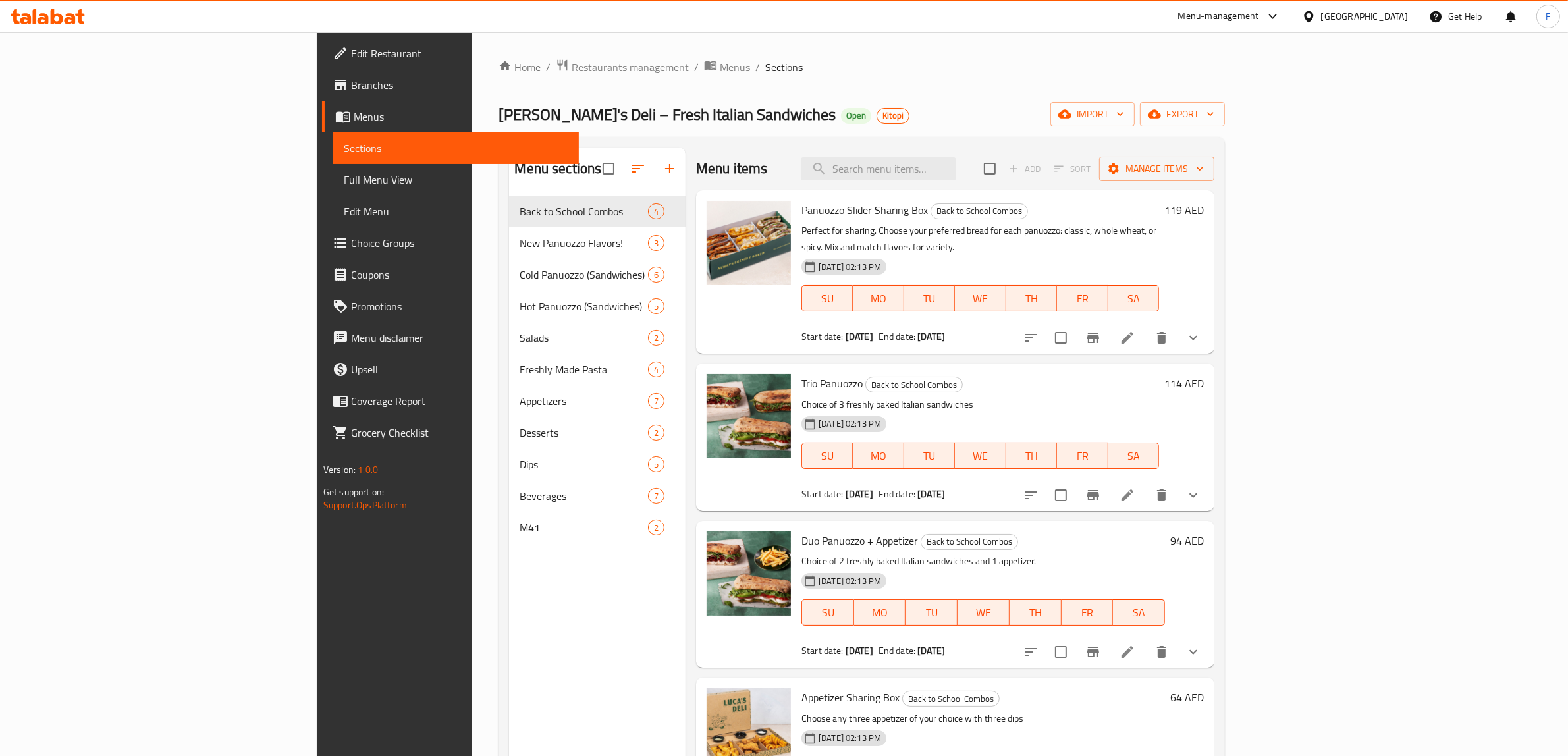
click at [720, 67] on span "Menus" at bounding box center [735, 67] width 30 height 16
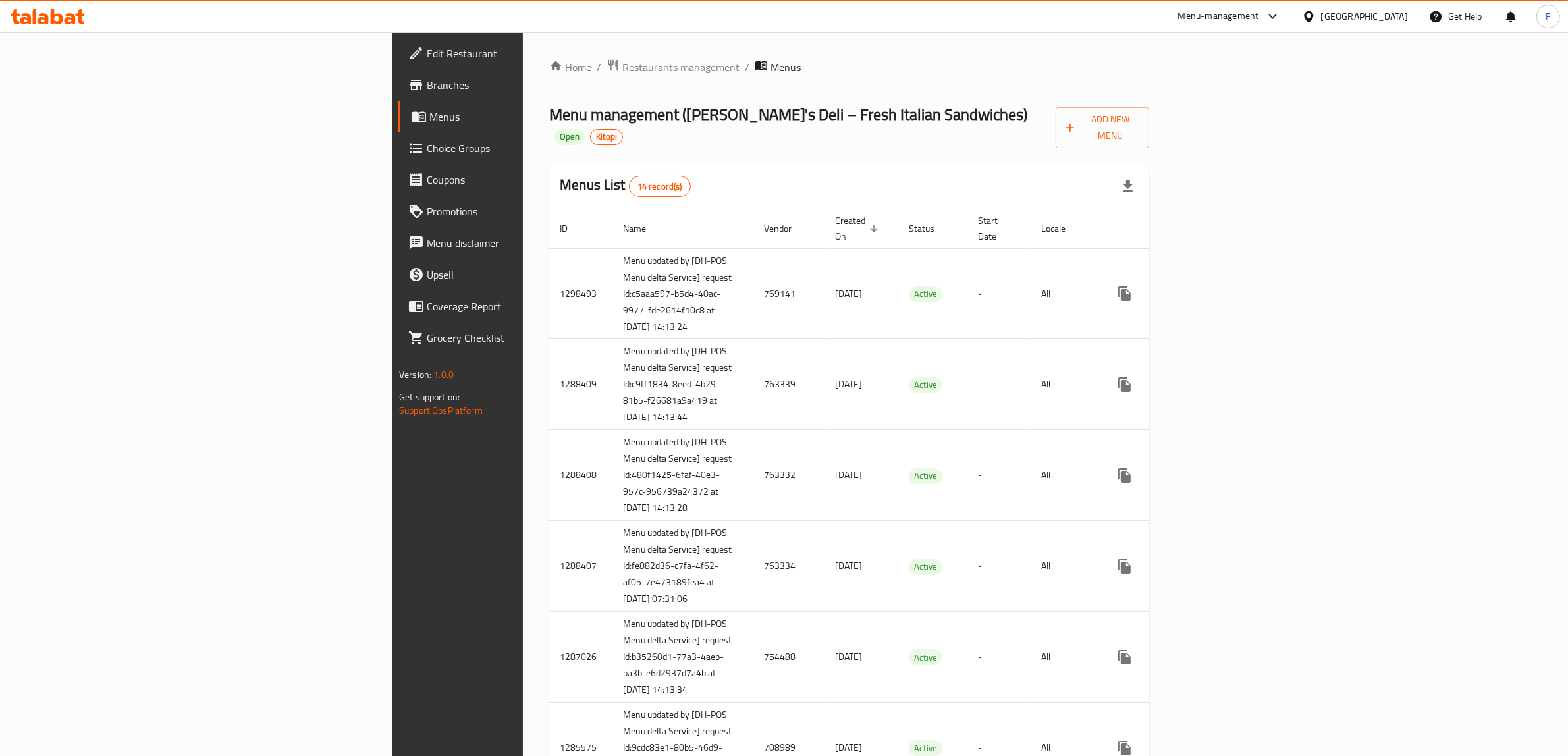
scroll to position [645, 0]
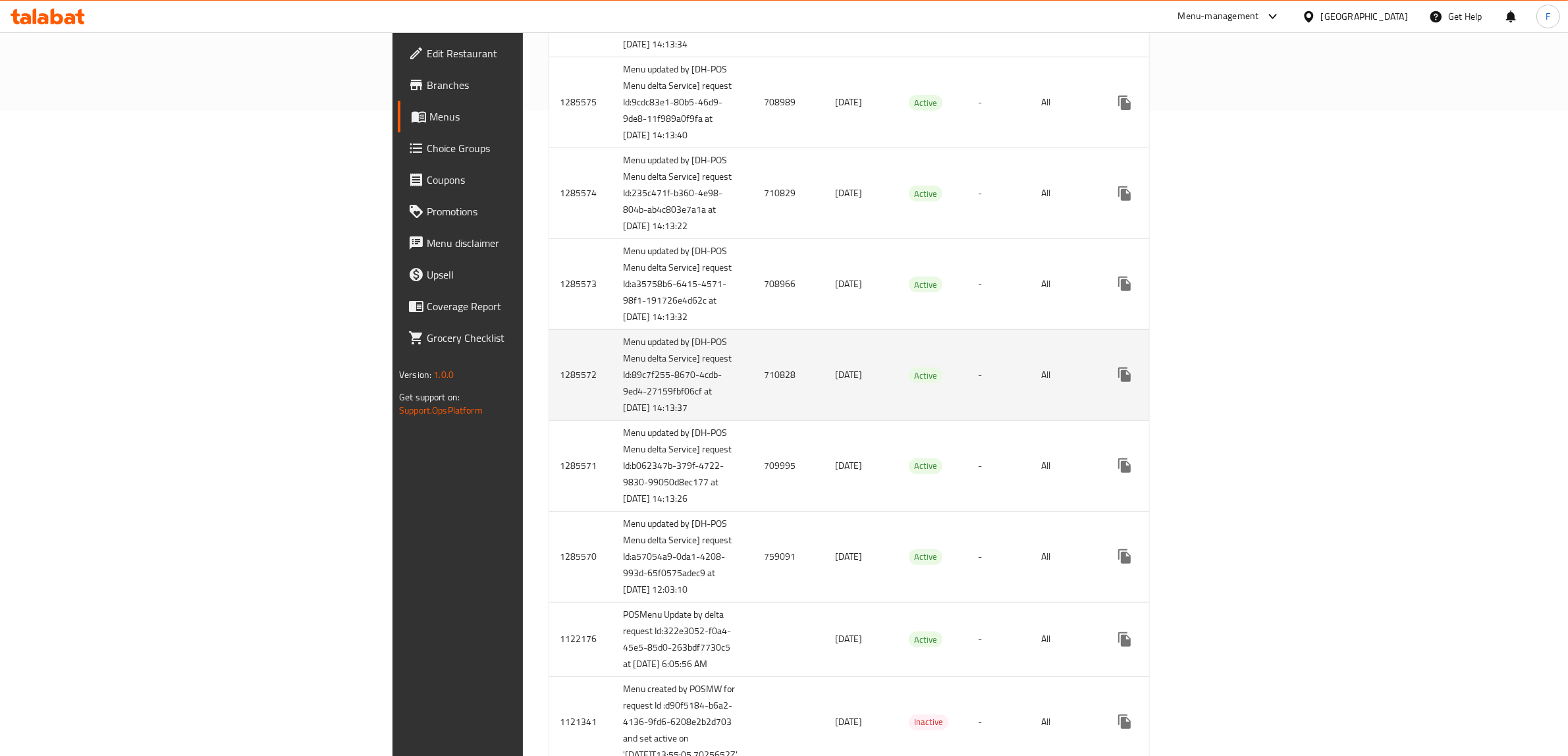
click at [612, 420] on td "Menu updated by [DH-POS Menu delta Service] request Id:89c7f255-8670-4cdb-9ed4-…" at bounding box center [683, 375] width 141 height 91
click at [753, 420] on td "710828" at bounding box center [789, 375] width 71 height 91
copy td "8"
click at [753, 420] on td "710828" at bounding box center [789, 375] width 71 height 91
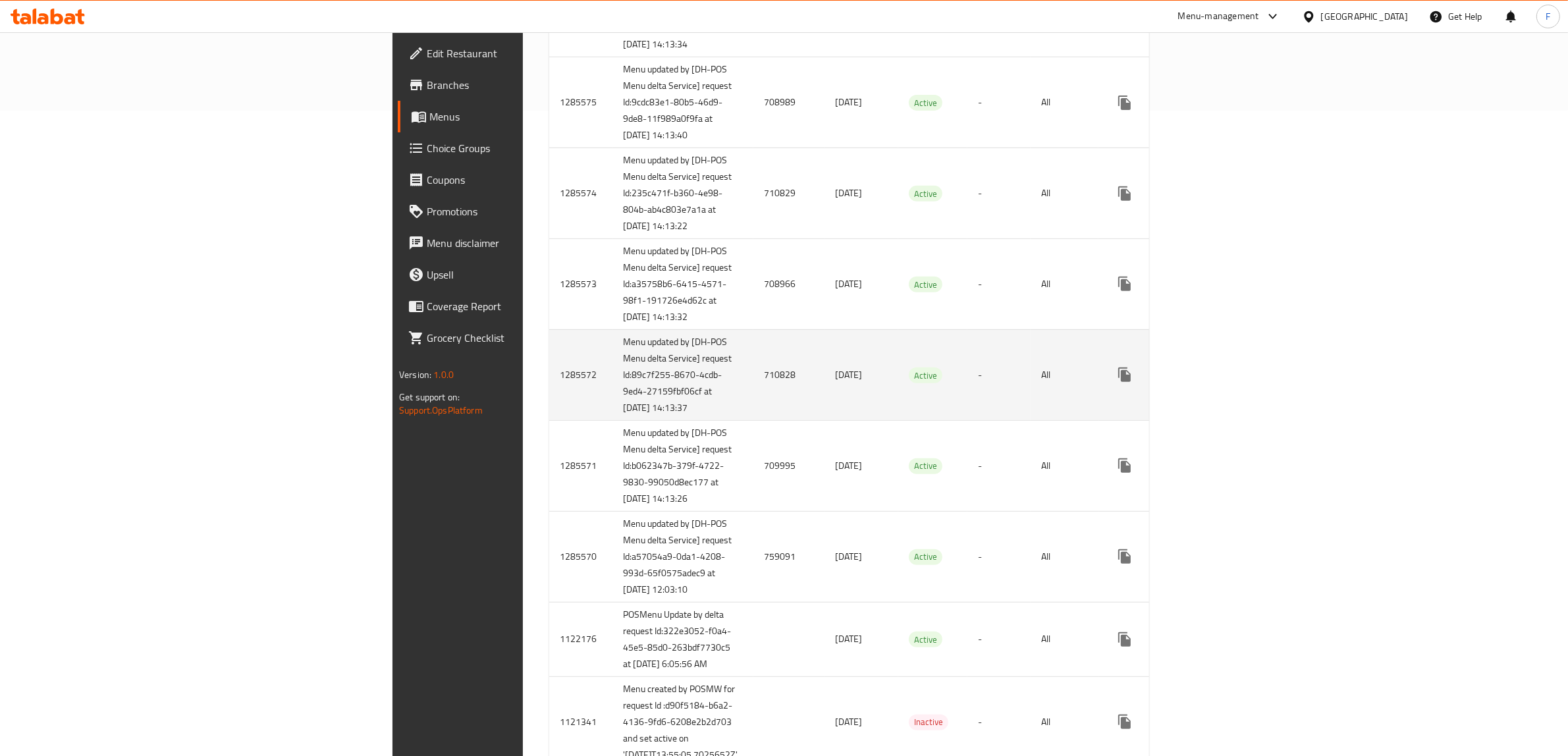
click at [753, 420] on td "710828" at bounding box center [789, 375] width 71 height 91
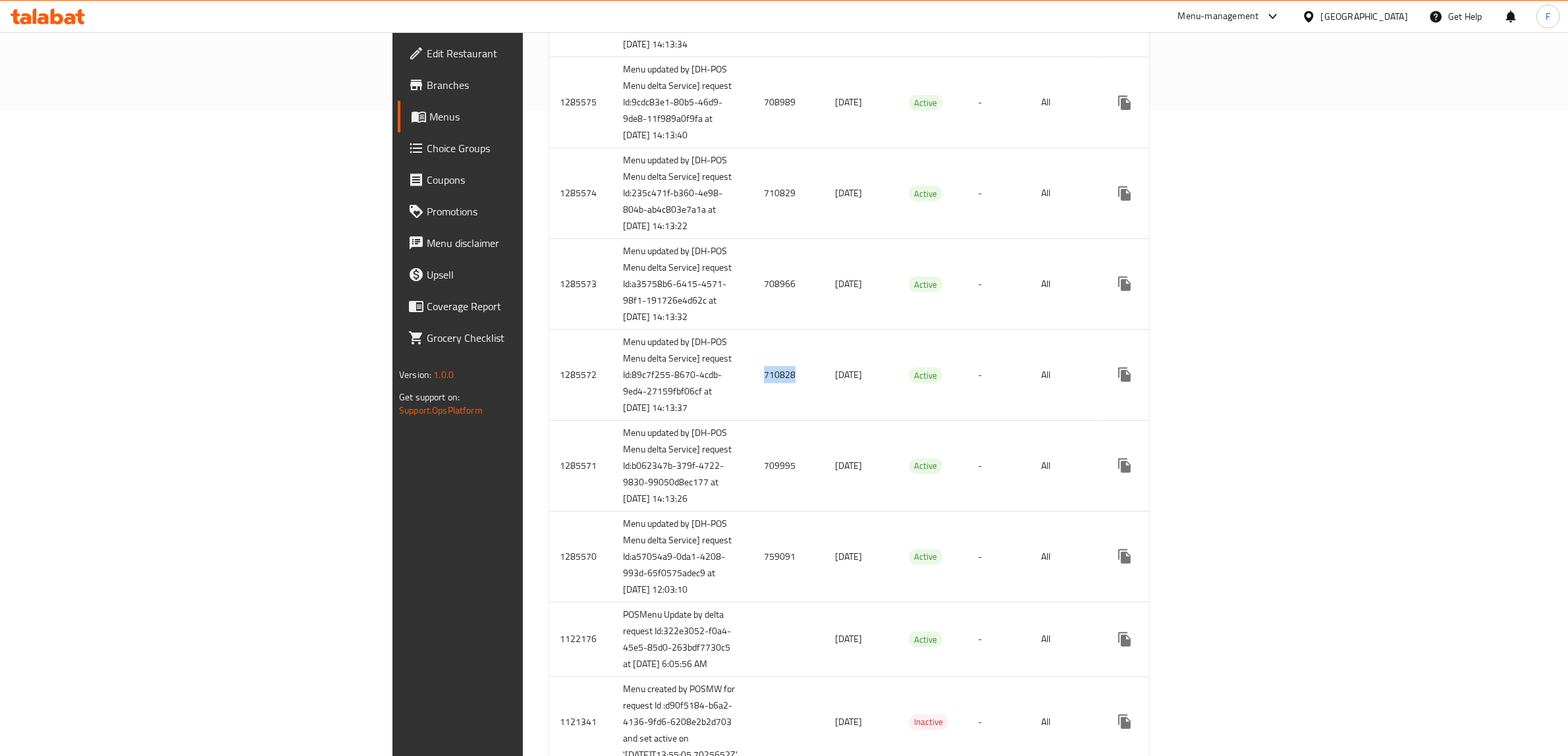
copy td "710828"
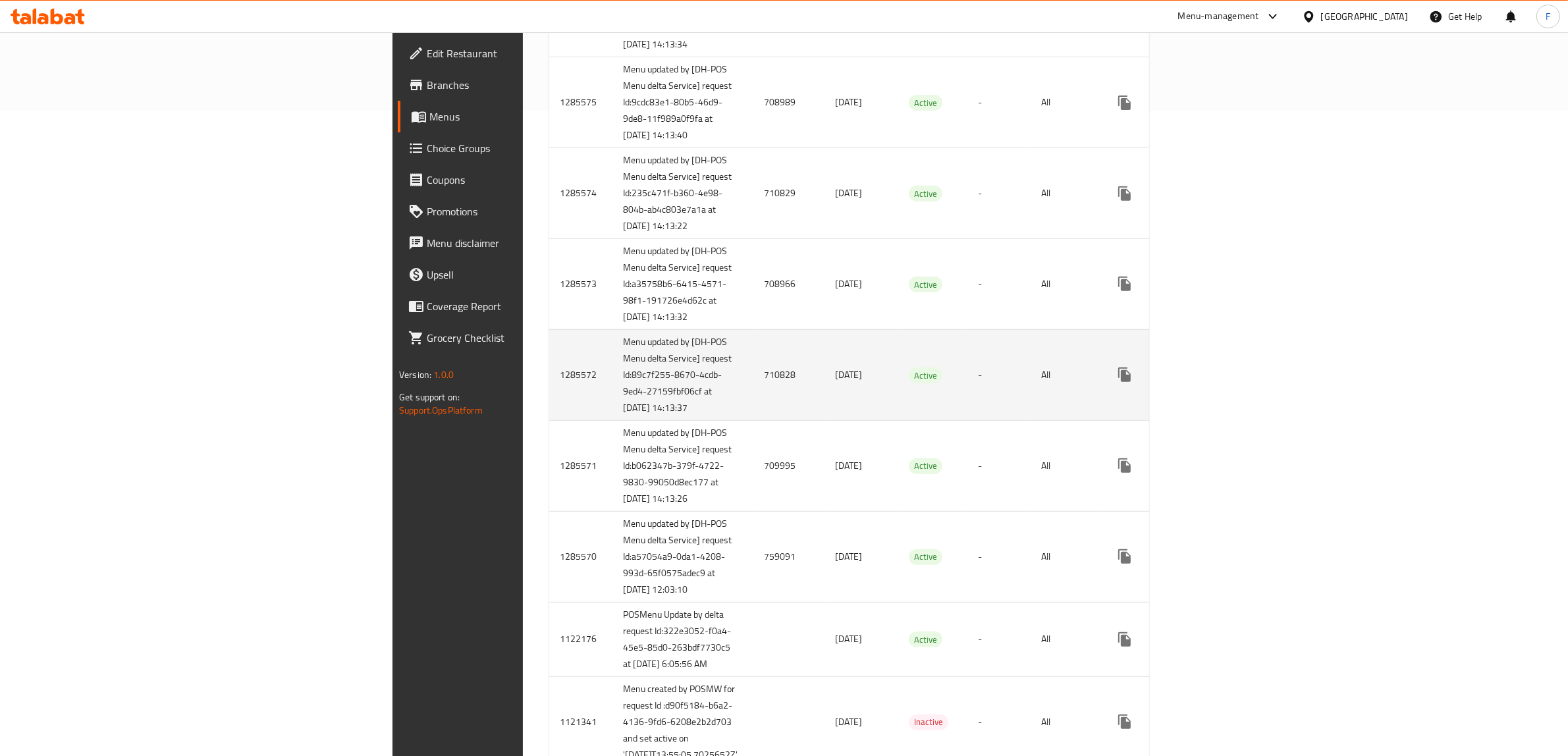
click at [1227, 382] on icon "enhanced table" at bounding box center [1219, 375] width 16 height 16
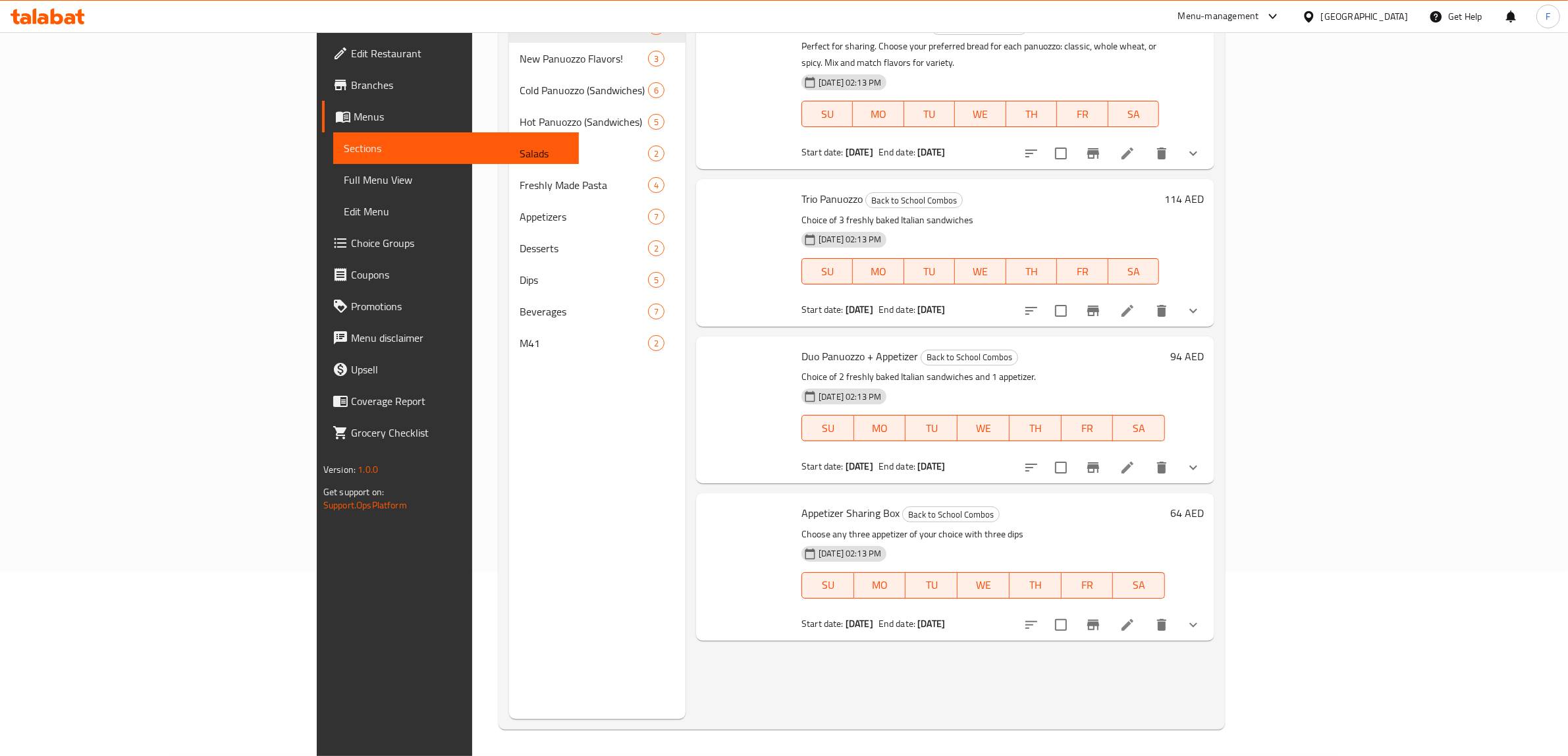
scroll to position [185, 0]
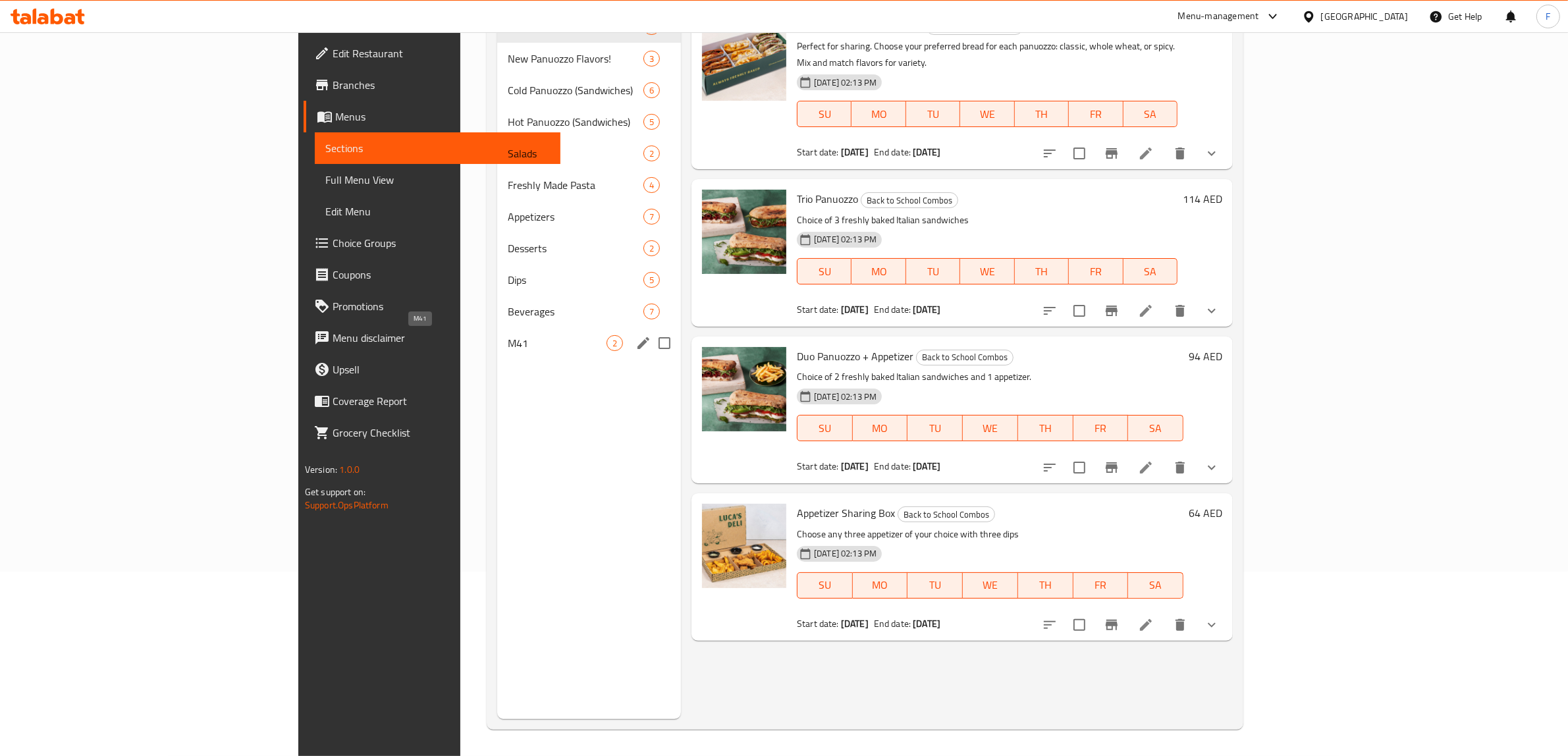
click at [497, 352] on div "M41 2" at bounding box center [589, 343] width 184 height 32
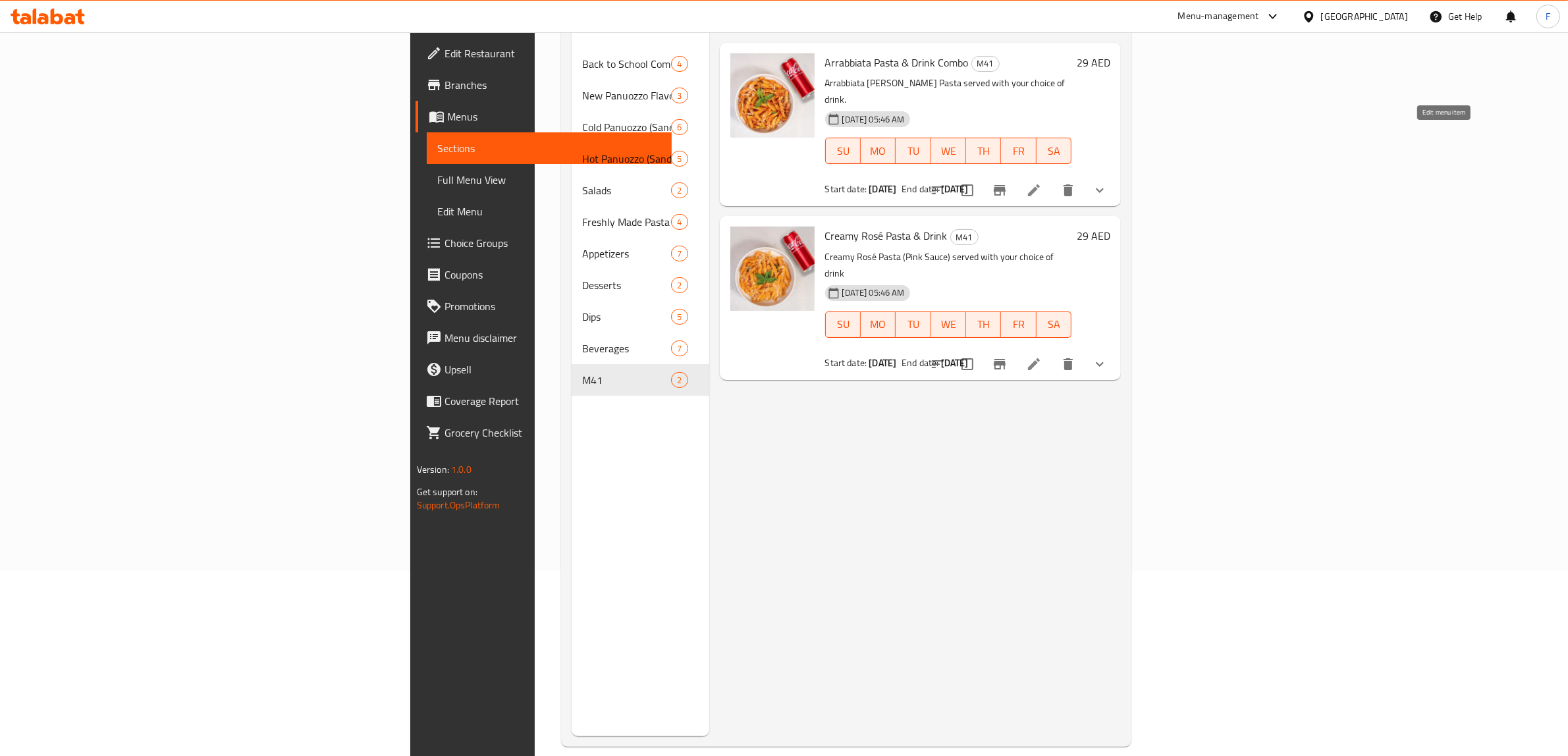
click at [1042, 182] on icon at bounding box center [1033, 190] width 16 height 16
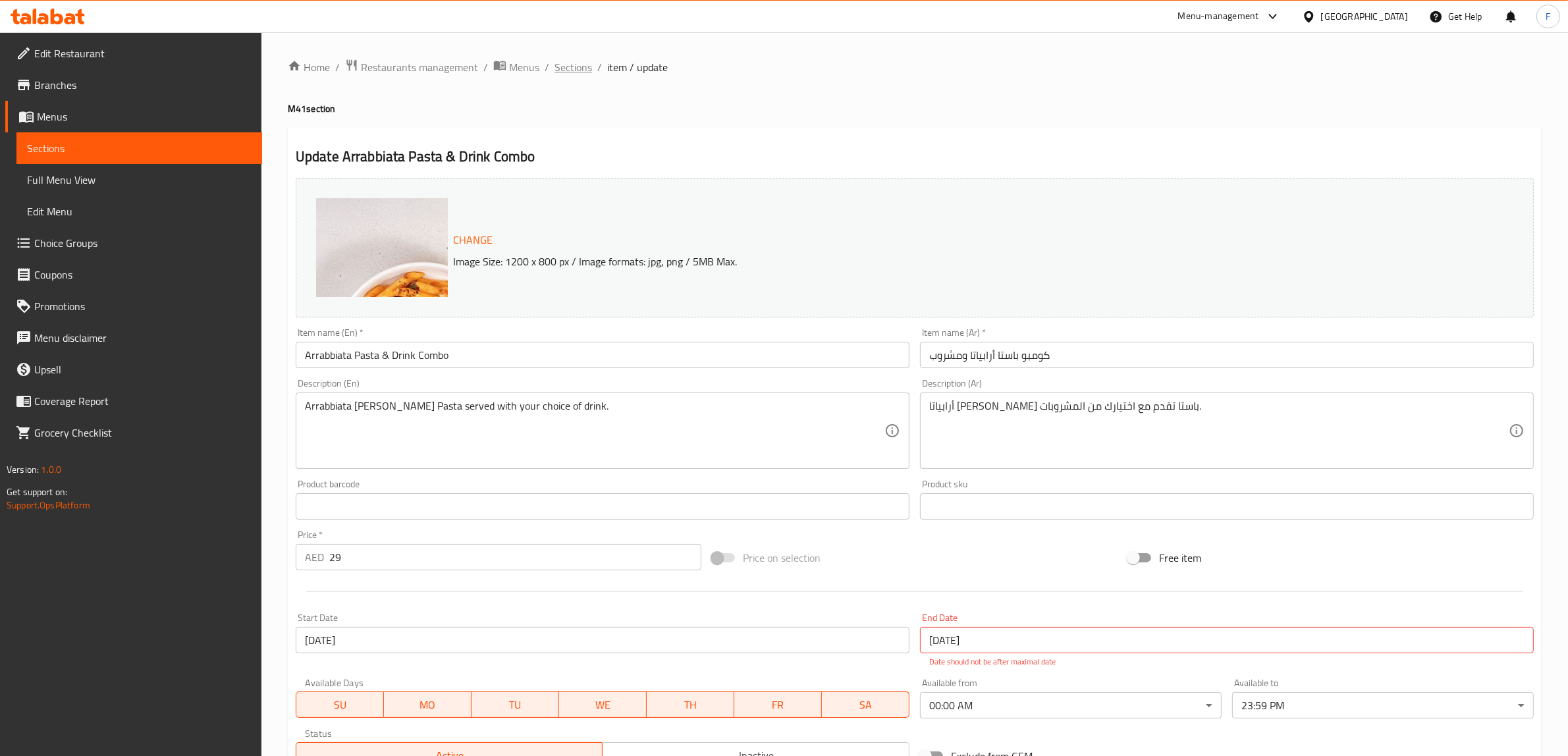
click at [555, 73] on span "Sections" at bounding box center [573, 67] width 37 height 16
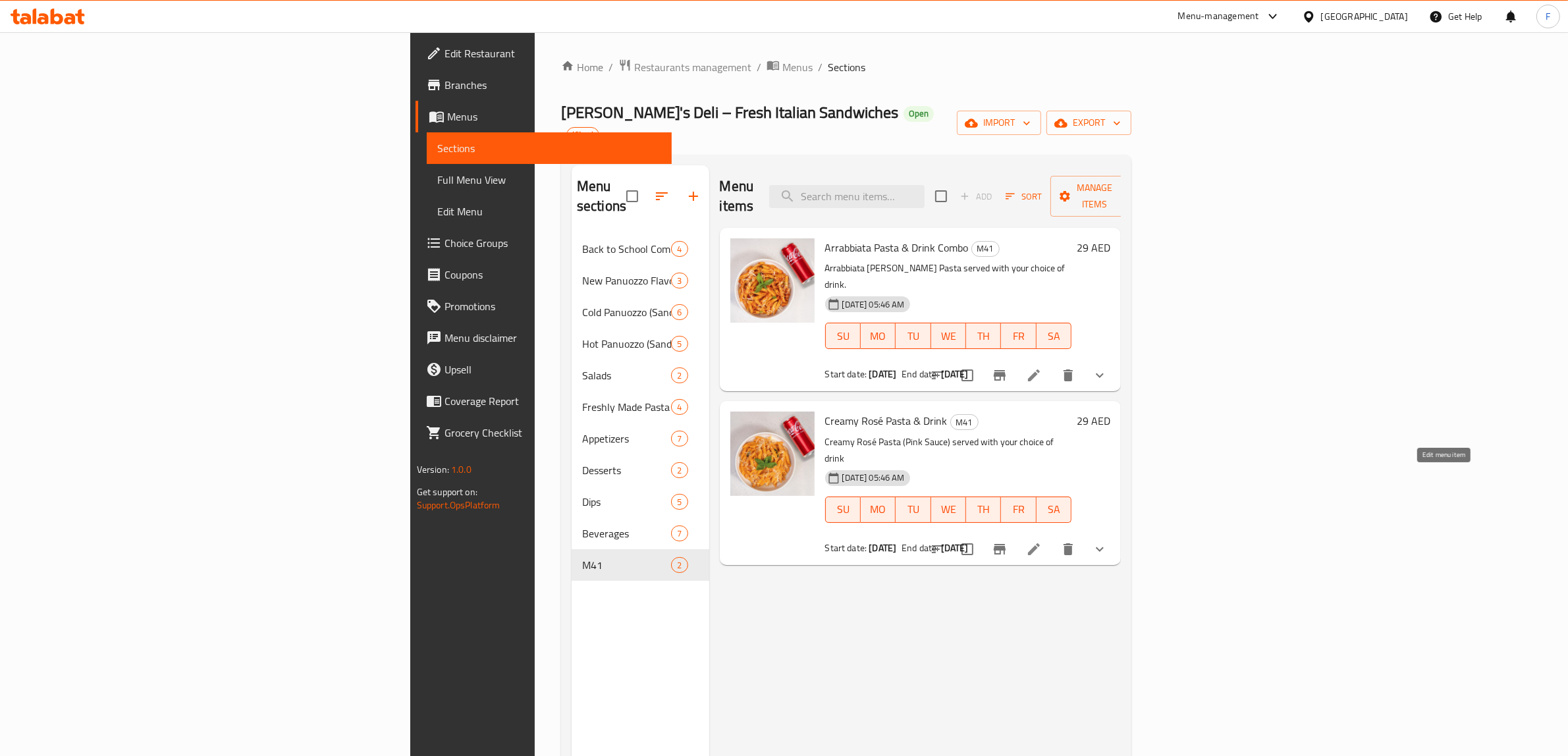
click at [1040, 543] on icon at bounding box center [1034, 549] width 12 height 12
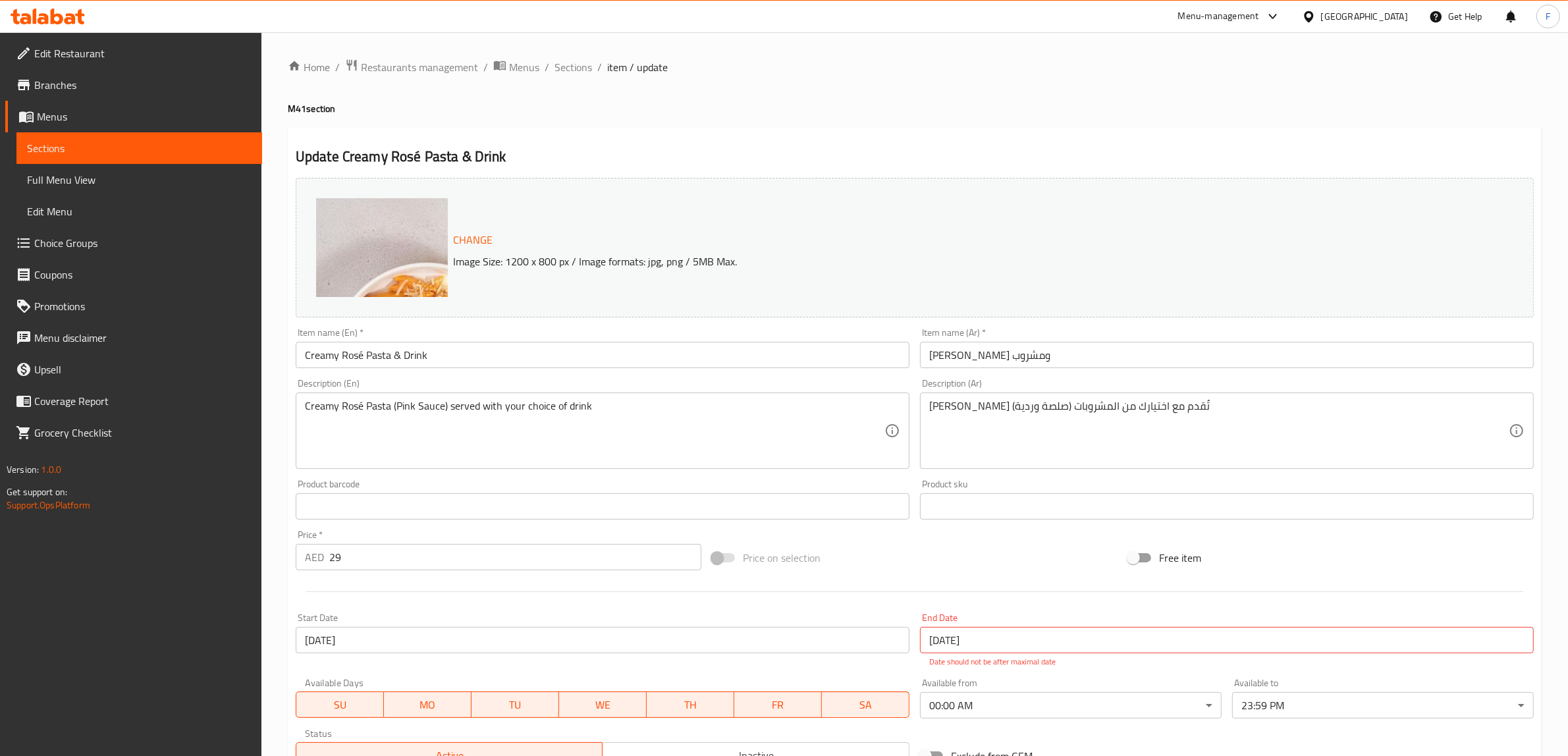
drag, startPoint x: 511, startPoint y: 67, endPoint x: 830, endPoint y: 56, distance: 319.2
click at [511, 67] on span "Menus" at bounding box center [524, 67] width 30 height 16
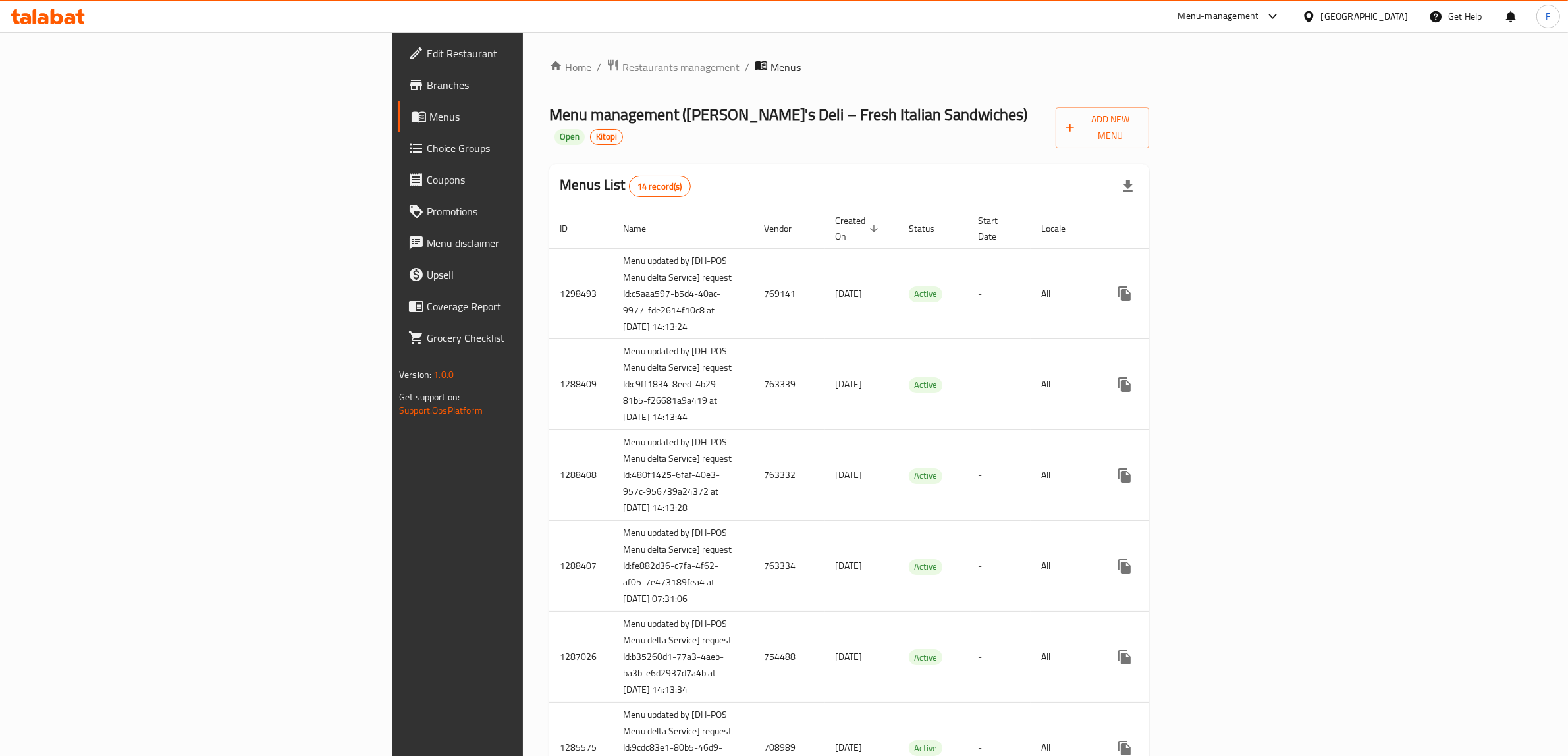
scroll to position [751, 0]
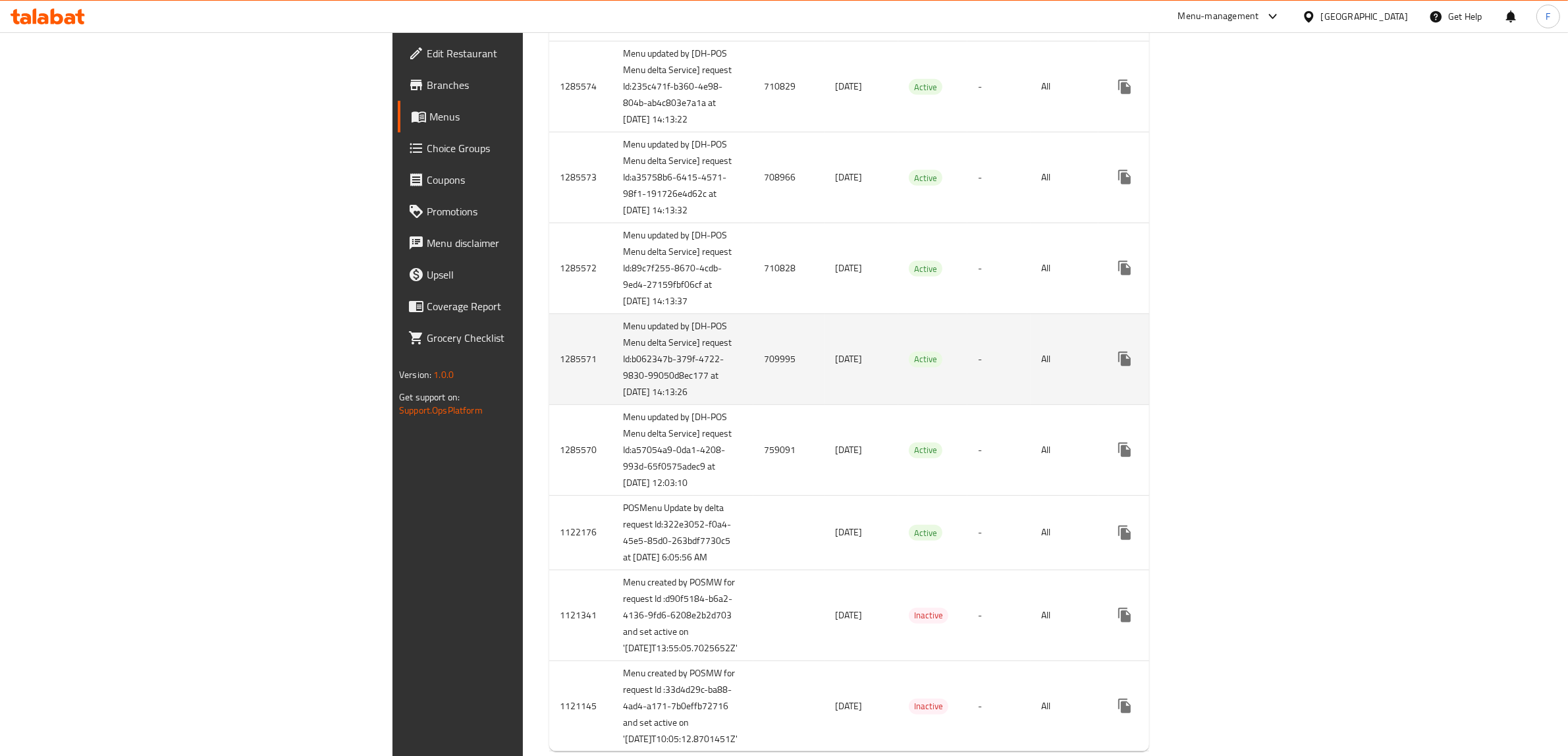
click at [753, 404] on td "709995" at bounding box center [789, 359] width 71 height 91
click at [1235, 375] on link "enhanced table" at bounding box center [1220, 359] width 32 height 32
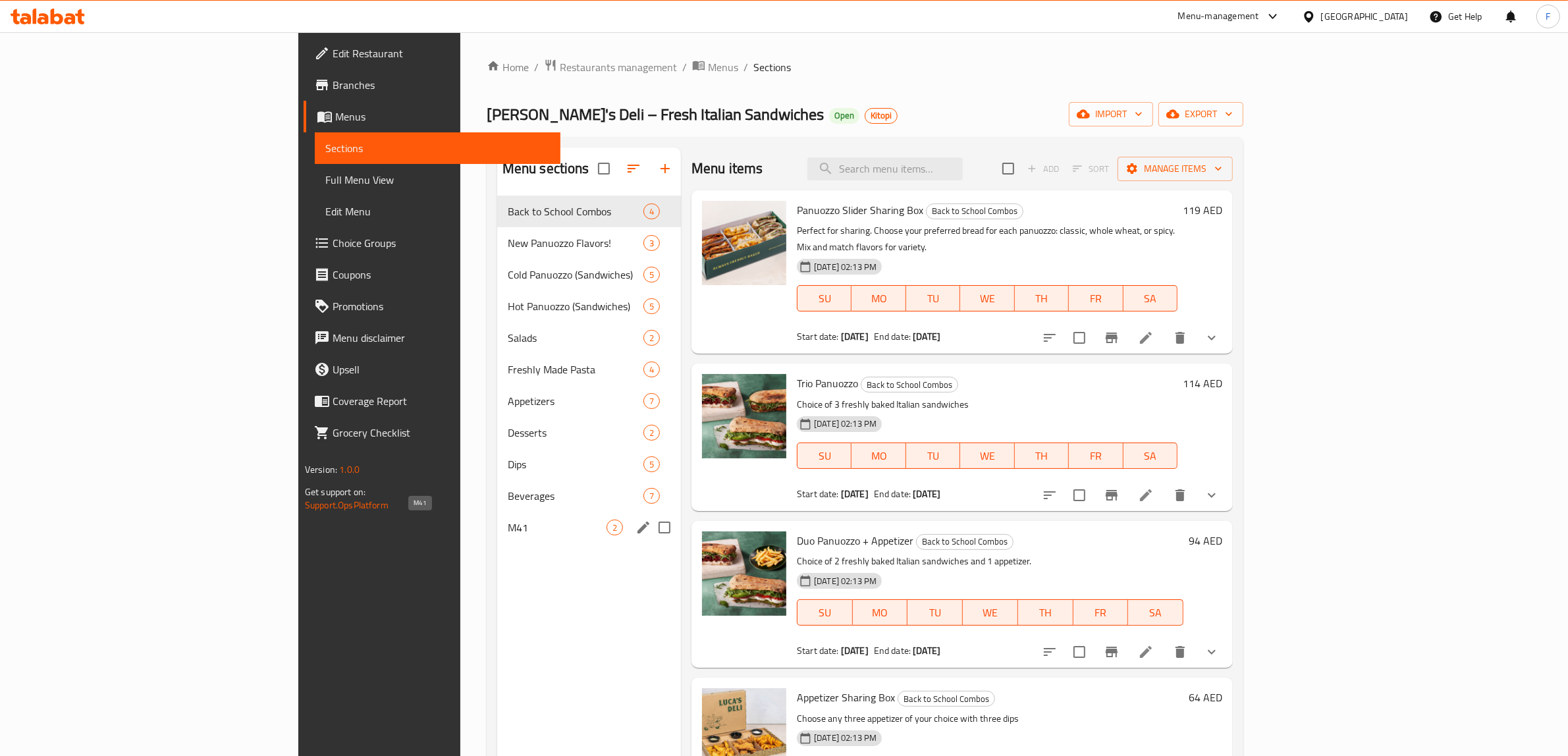
click at [507, 527] on span "M41" at bounding box center [557, 527] width 99 height 16
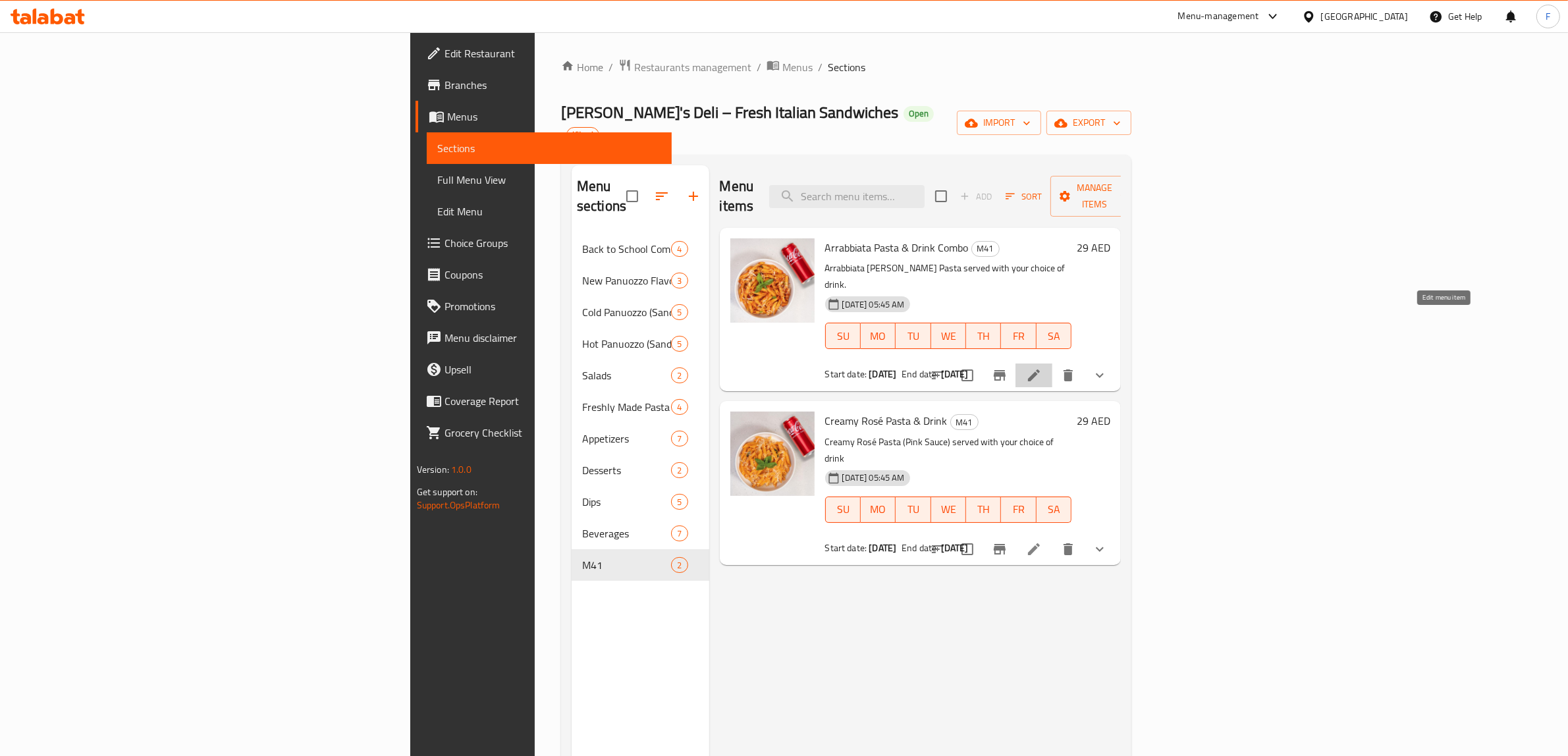
click at [1042, 367] on icon at bounding box center [1033, 375] width 16 height 16
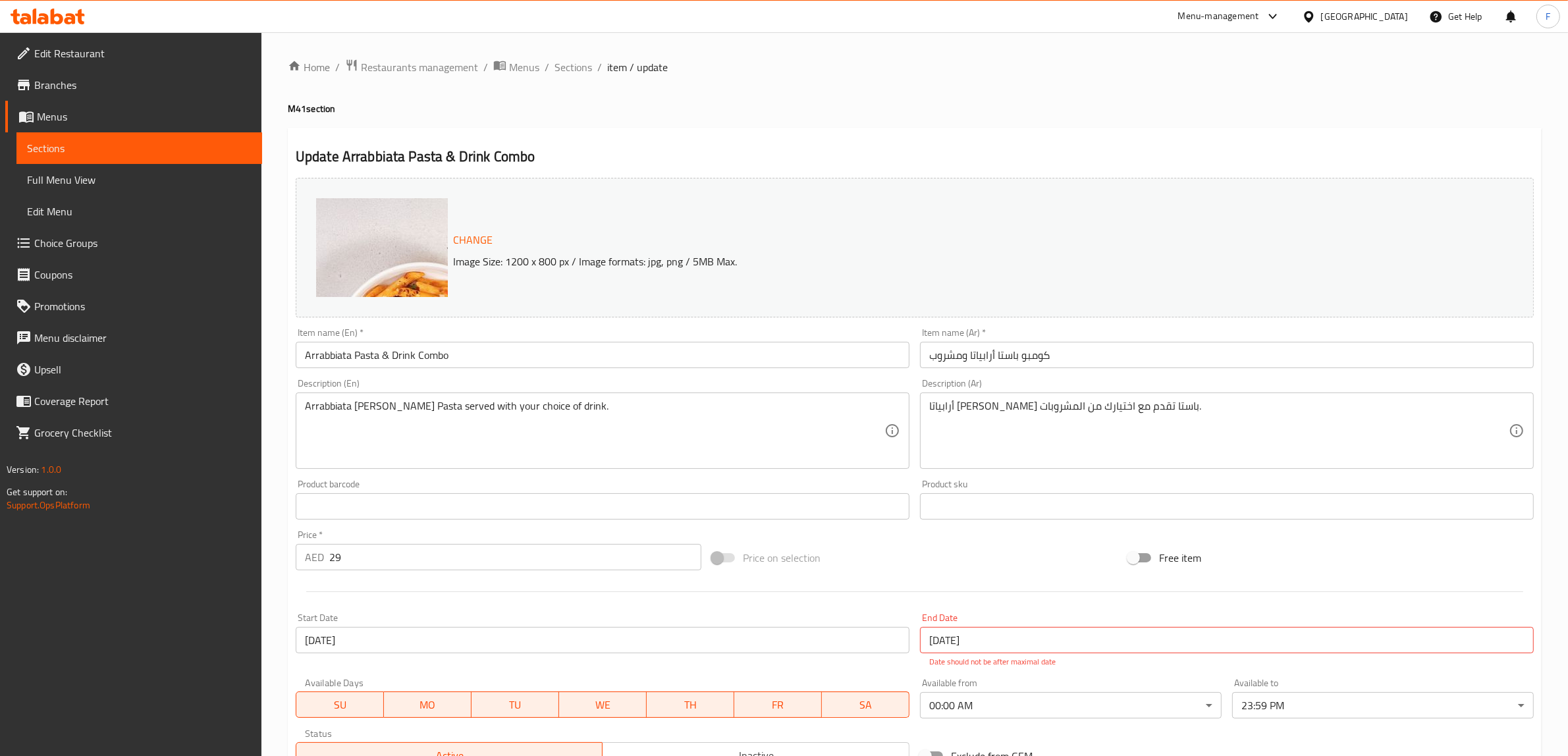
drag, startPoint x: 577, startPoint y: 67, endPoint x: 606, endPoint y: 87, distance: 35.2
click at [578, 67] on span "Sections" at bounding box center [573, 67] width 37 height 16
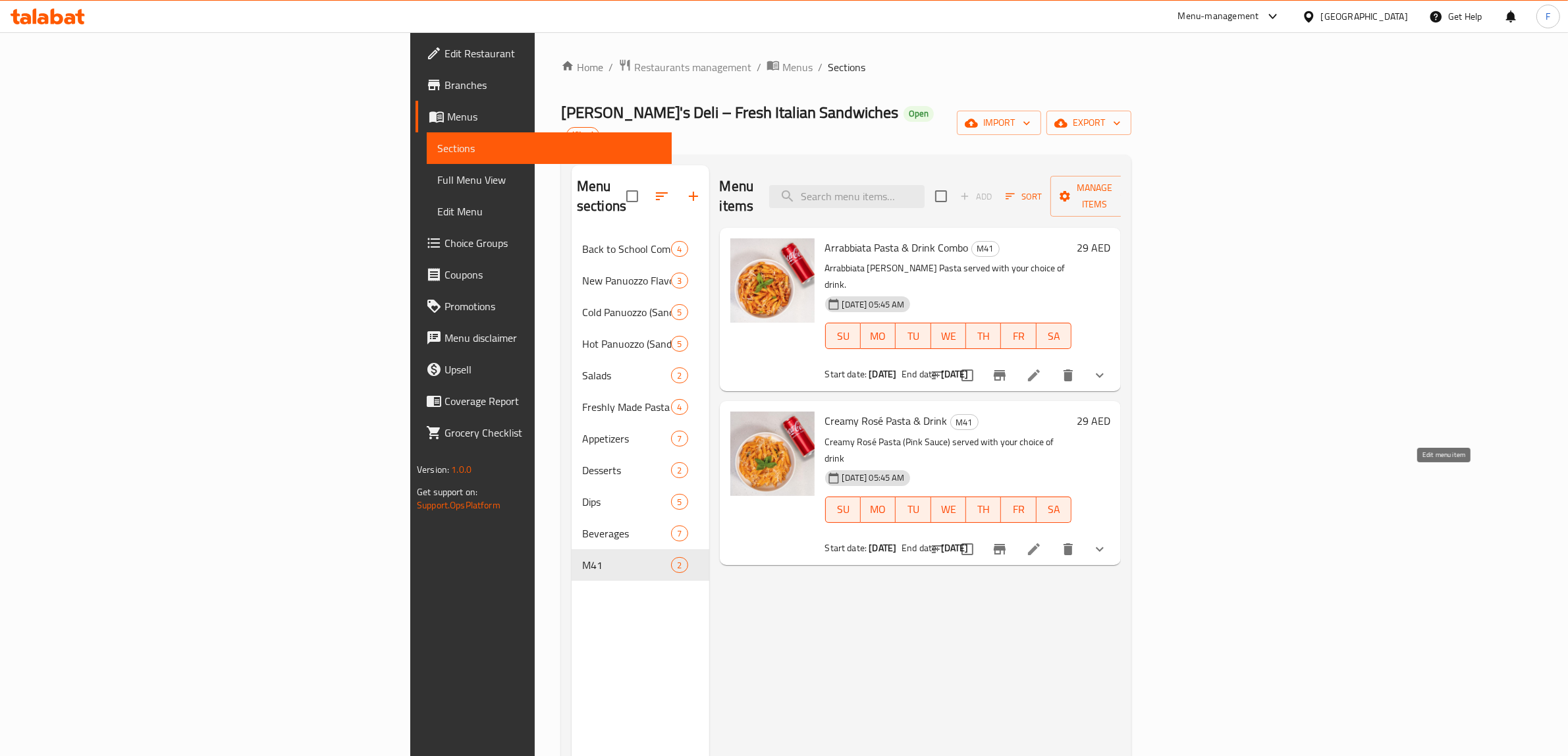
click at [1040, 543] on icon at bounding box center [1034, 549] width 12 height 12
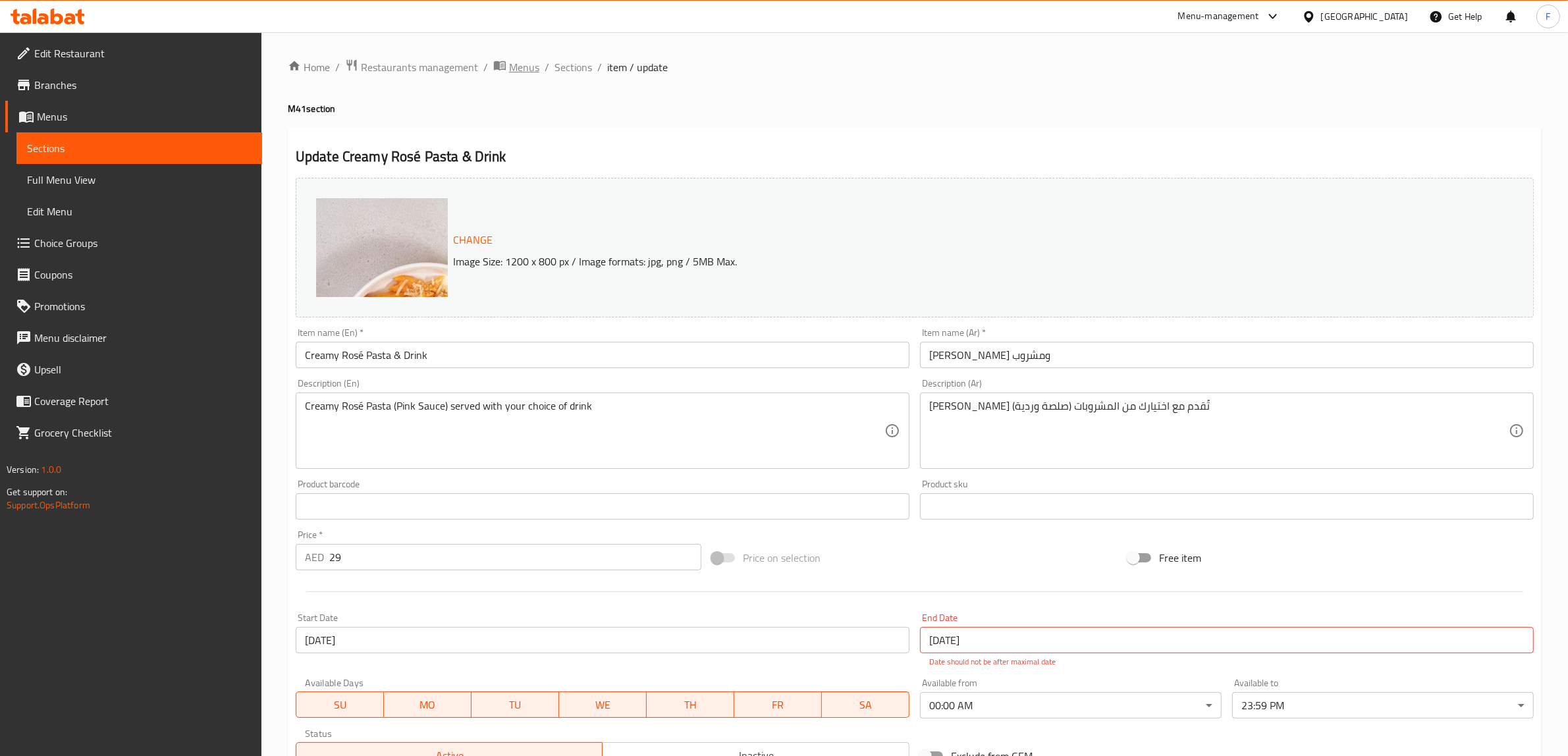
click at [528, 67] on span "Menus" at bounding box center [524, 67] width 30 height 16
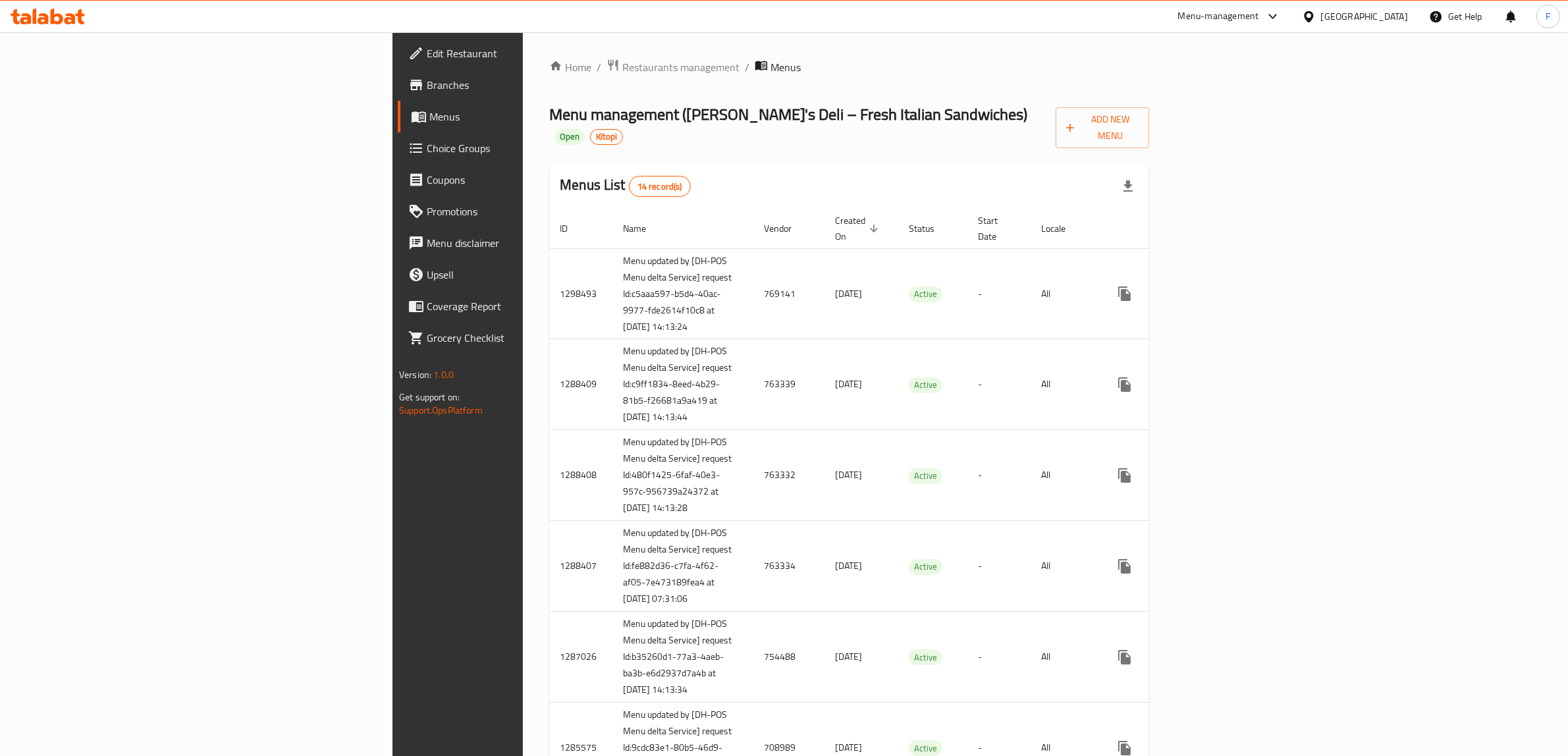
scroll to position [860, 0]
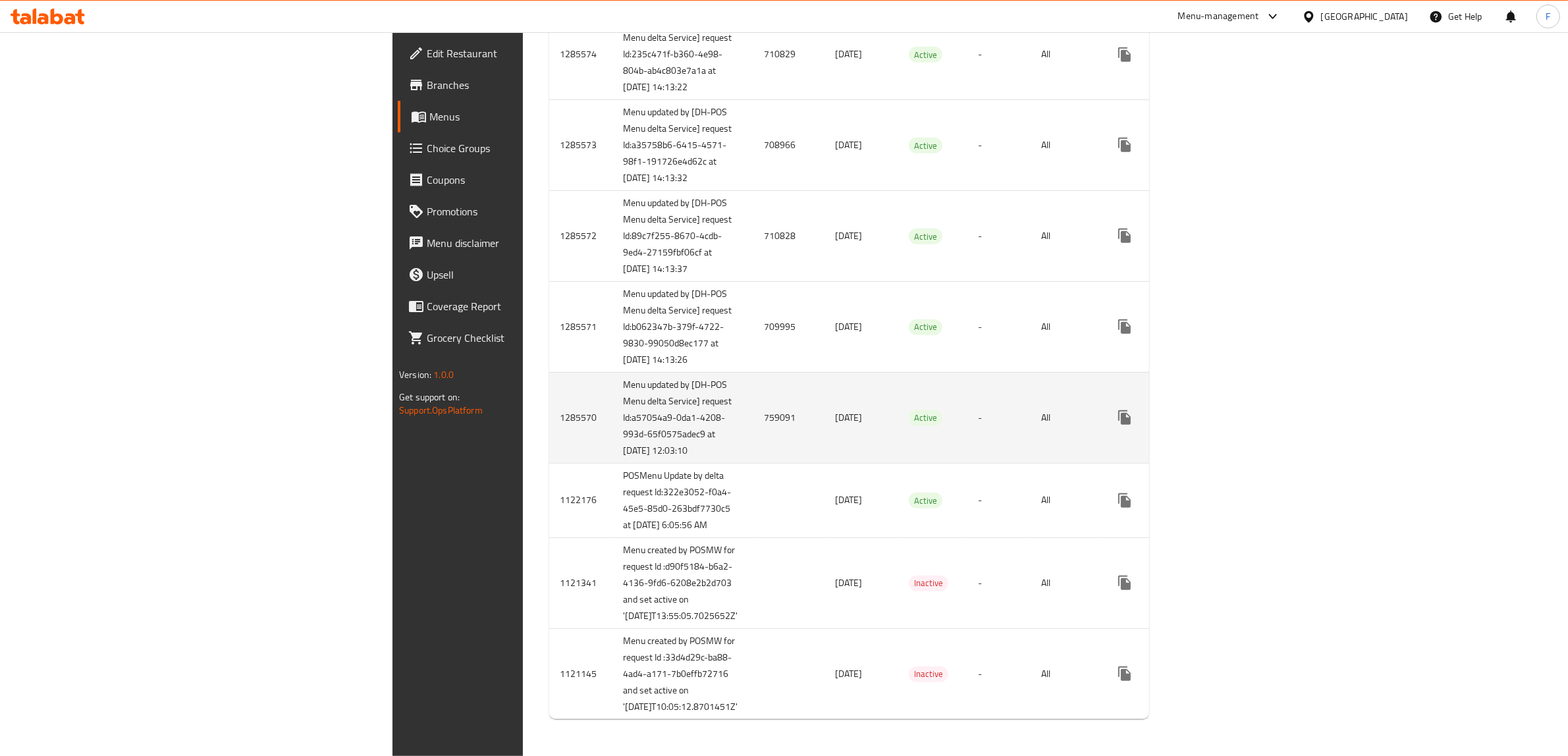
click at [753, 463] on td "759091" at bounding box center [789, 417] width 71 height 91
click at [1227, 425] on icon "enhanced table" at bounding box center [1219, 417] width 16 height 16
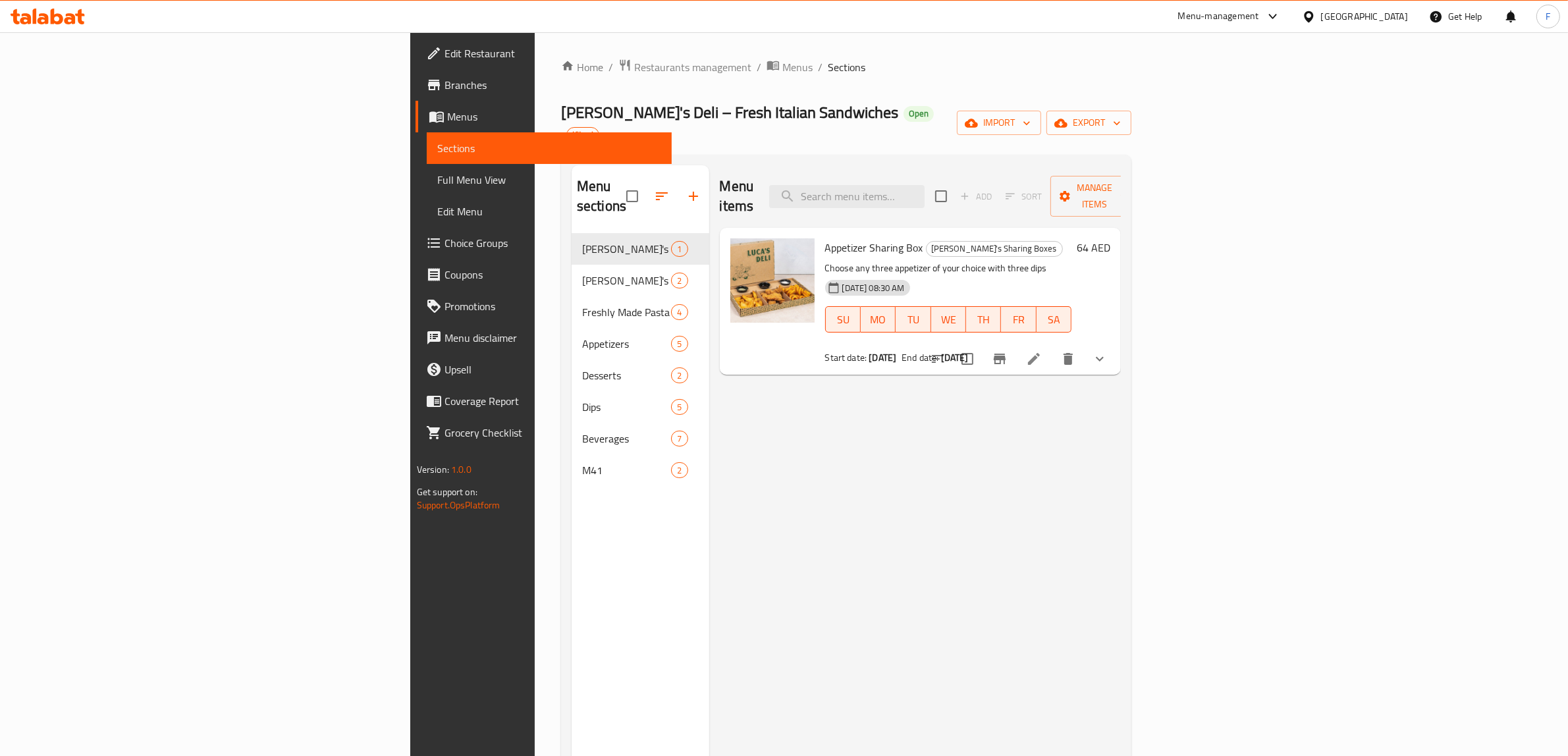
click at [582, 462] on span "M41" at bounding box center [626, 469] width 89 height 16
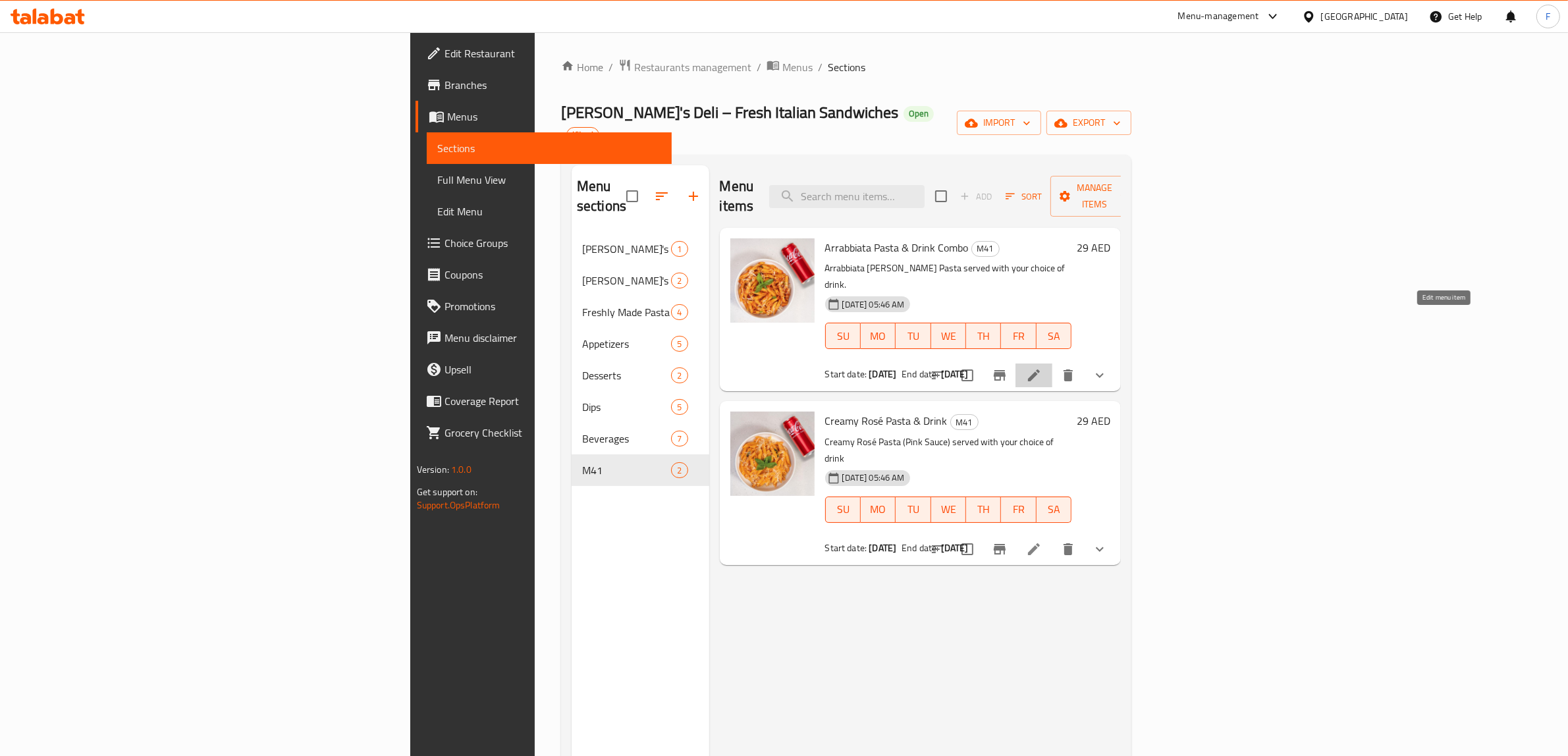
click at [1042, 367] on icon at bounding box center [1033, 375] width 16 height 16
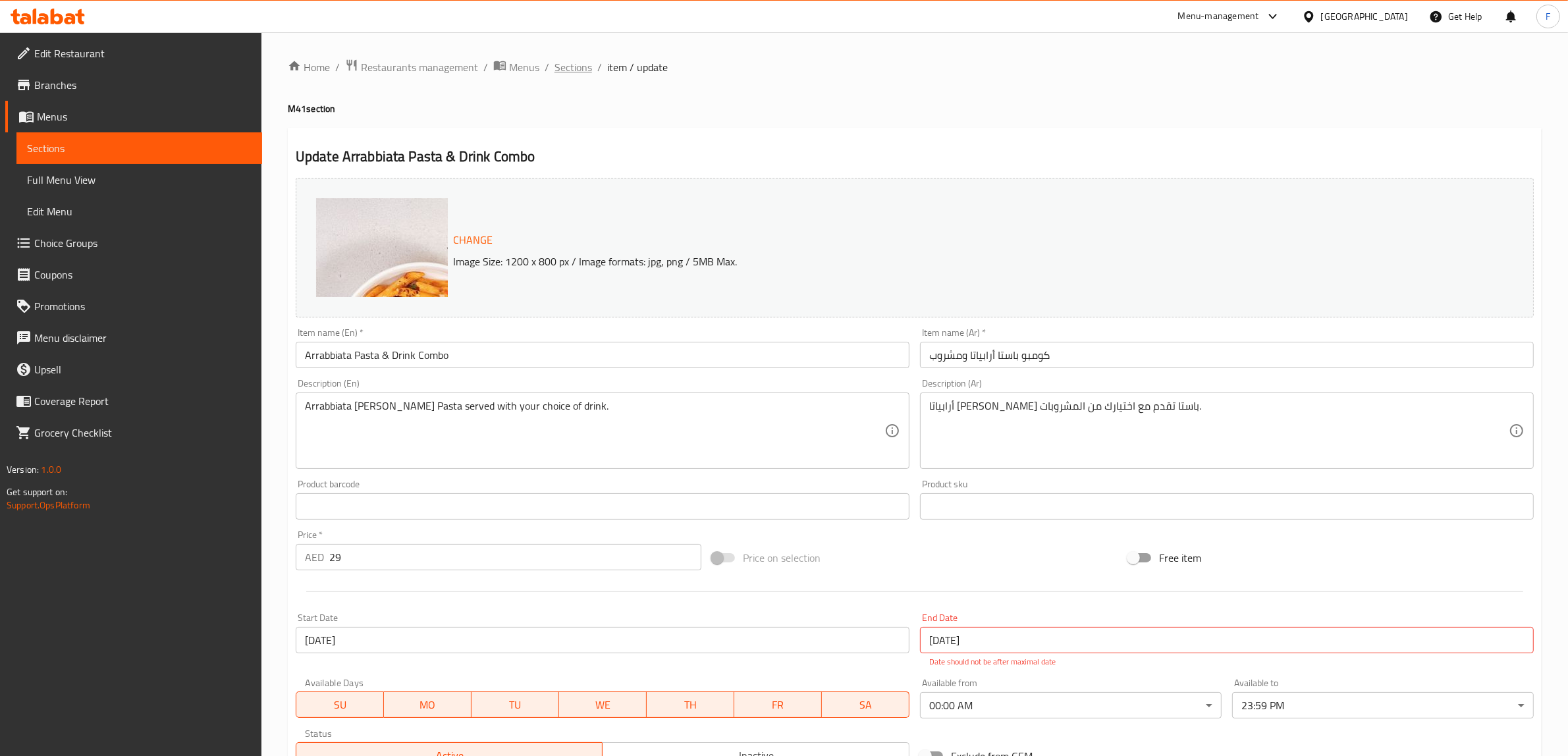
click at [565, 71] on span "Sections" at bounding box center [573, 67] width 37 height 16
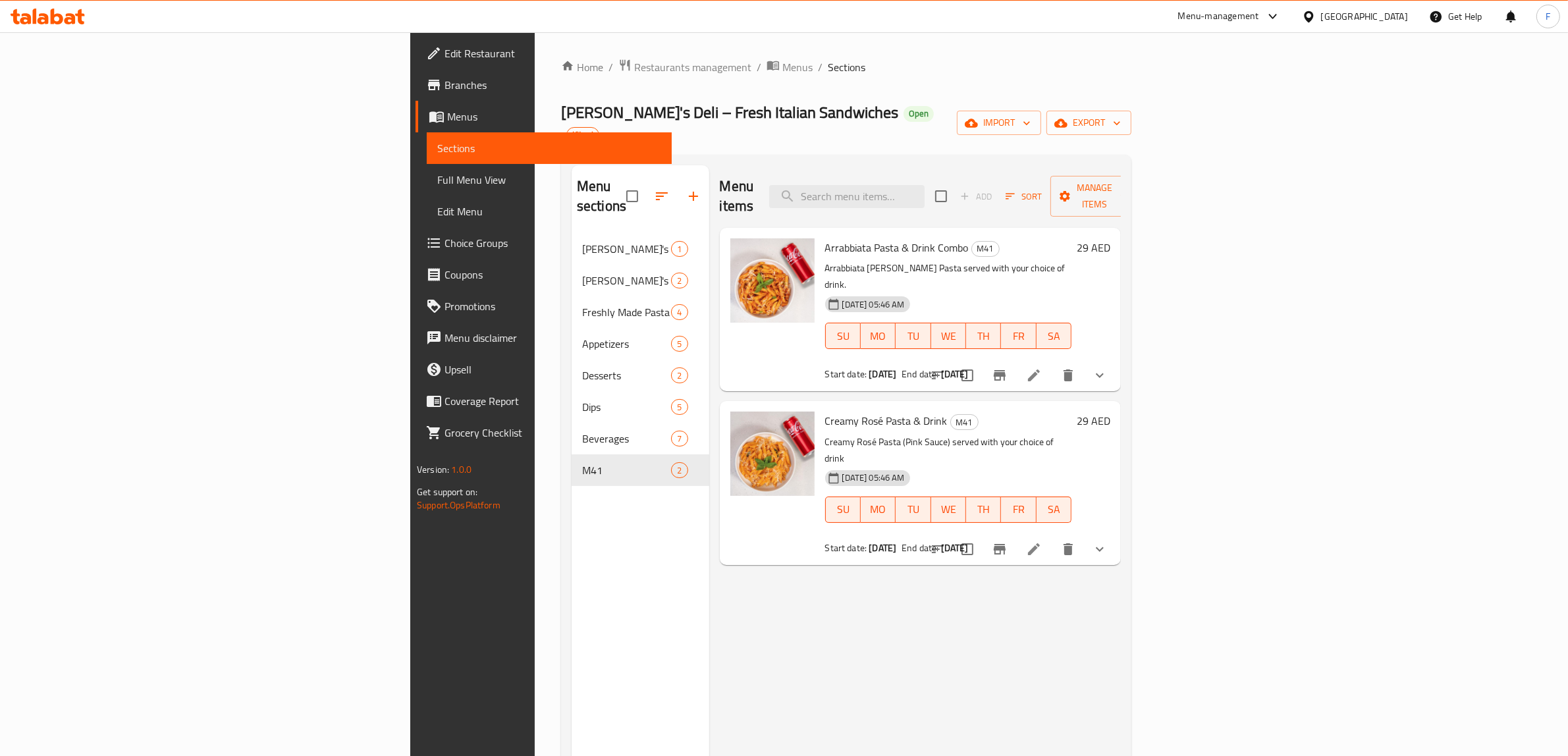
click at [1052, 537] on li at bounding box center [1034, 548] width 37 height 24
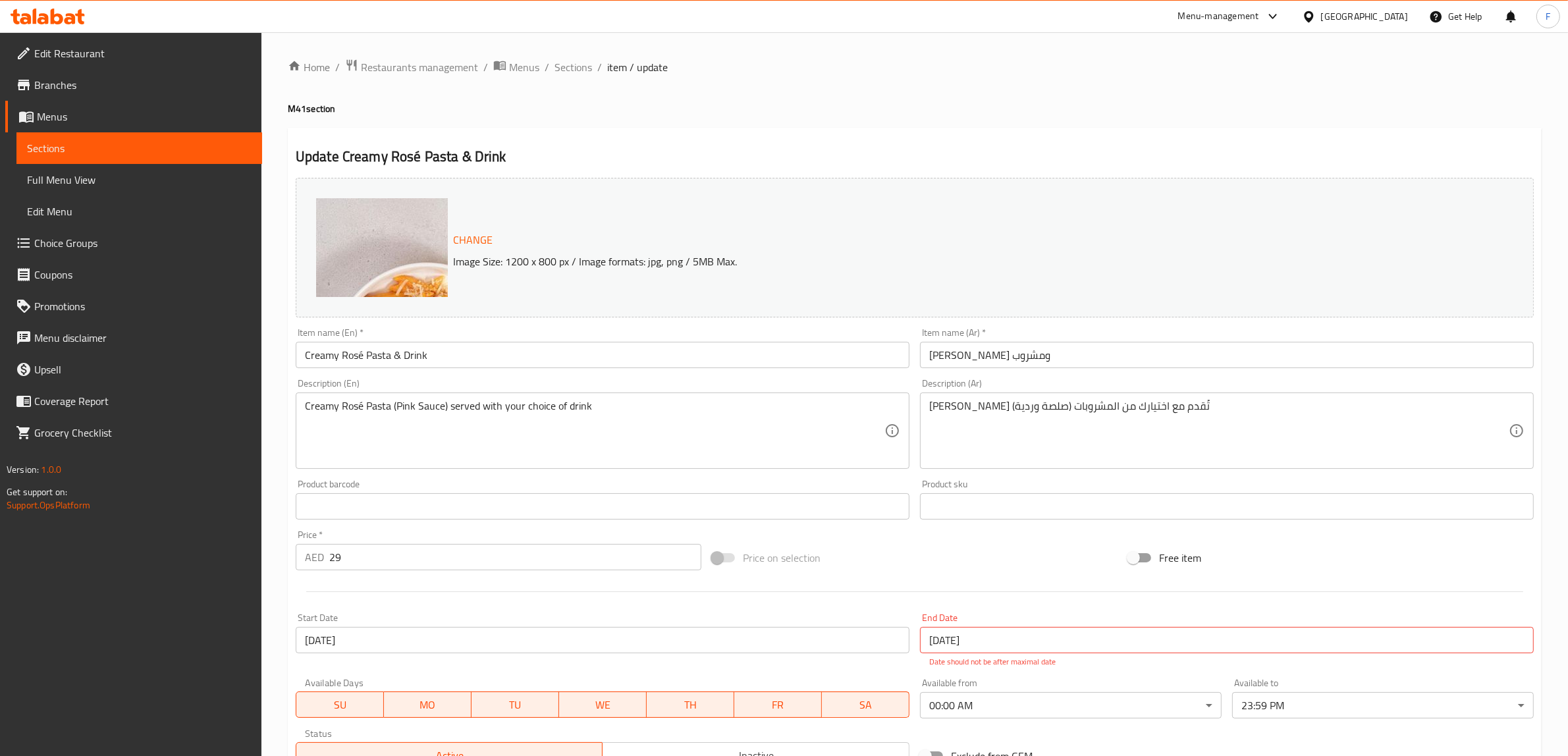
click at [111, 90] on span "Branches" at bounding box center [143, 85] width 217 height 16
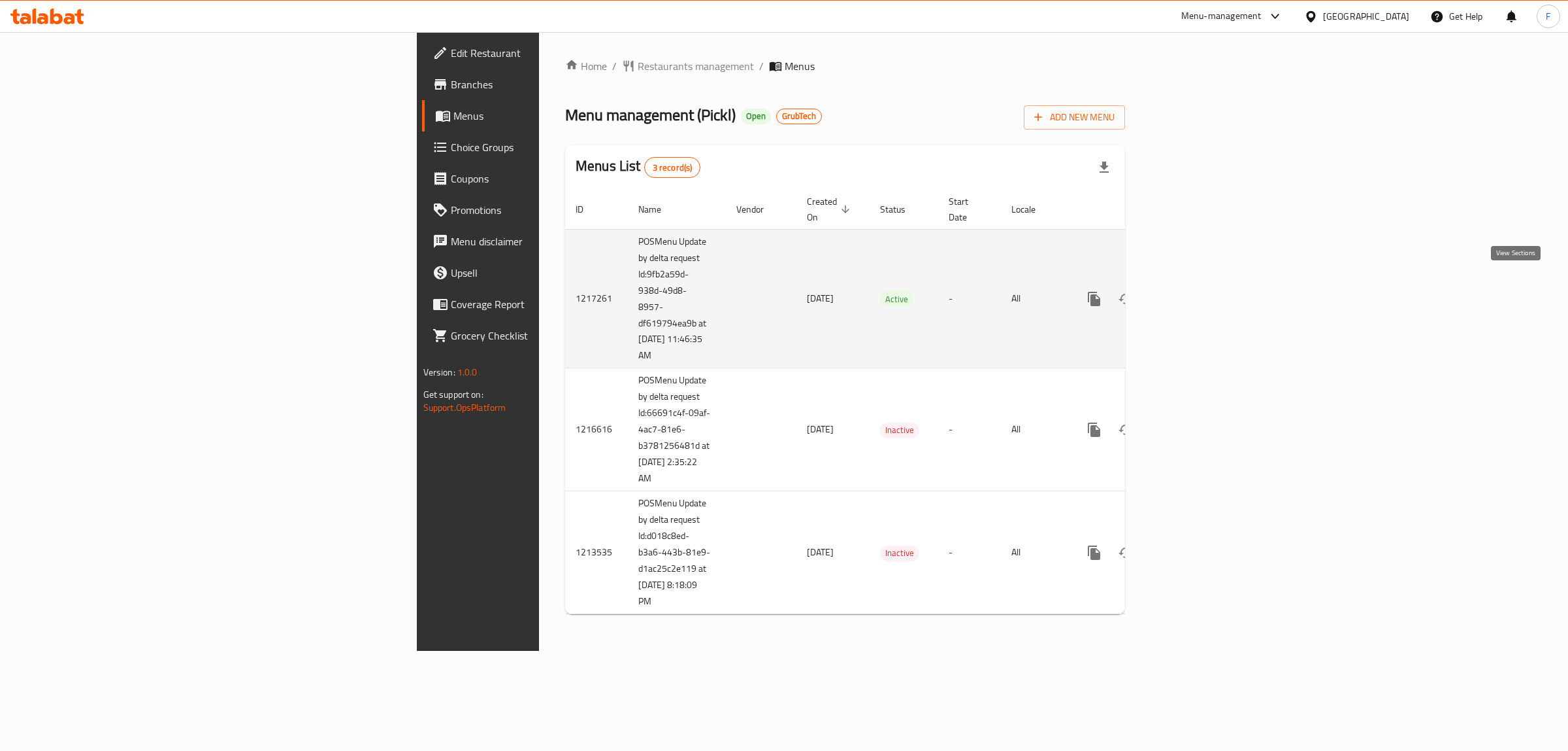
click at [1204, 283] on link "enhanced table" at bounding box center [1189, 299] width 32 height 32
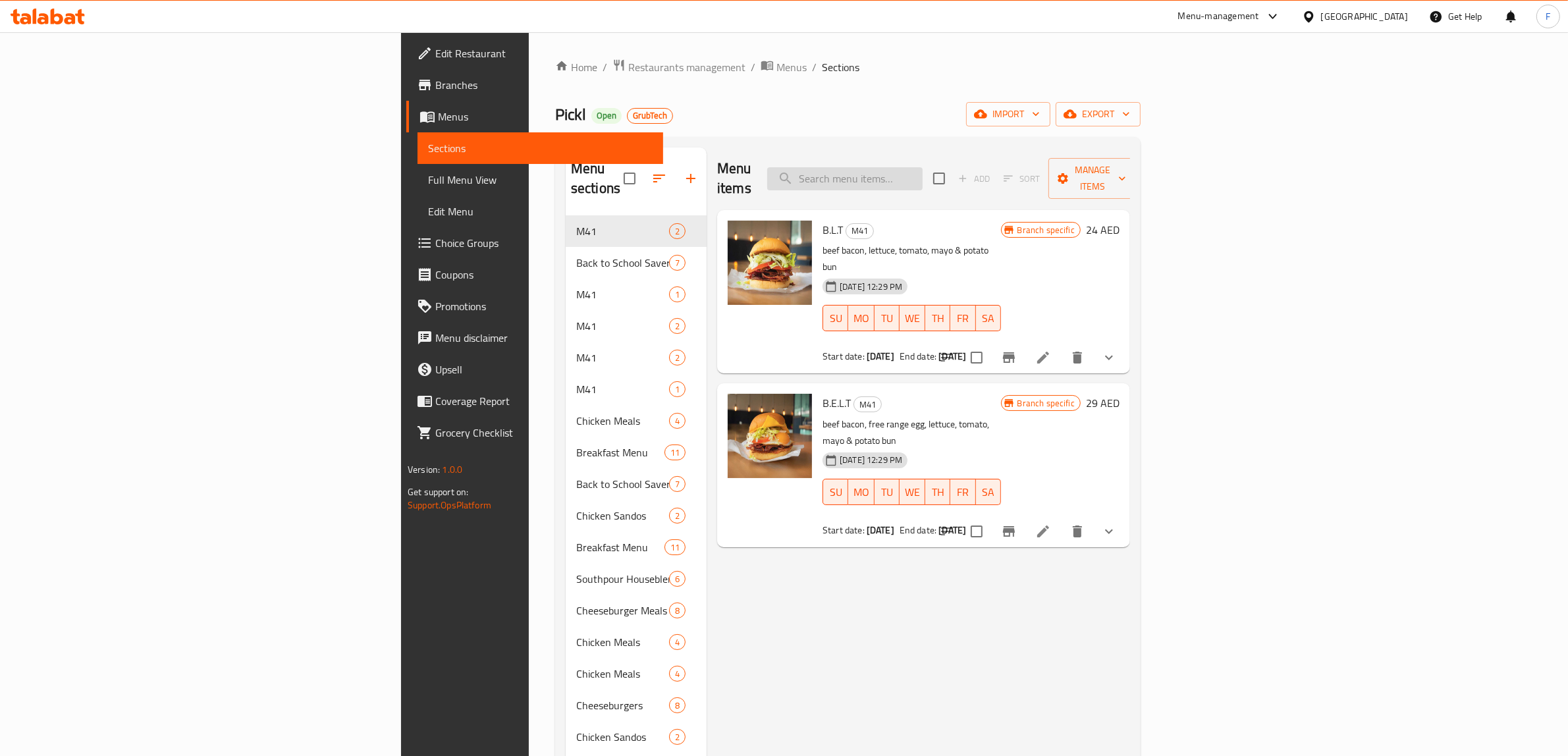
click at [922, 167] on input "search" at bounding box center [844, 178] width 156 height 23
paste input "Summer Saver Slider Meal"
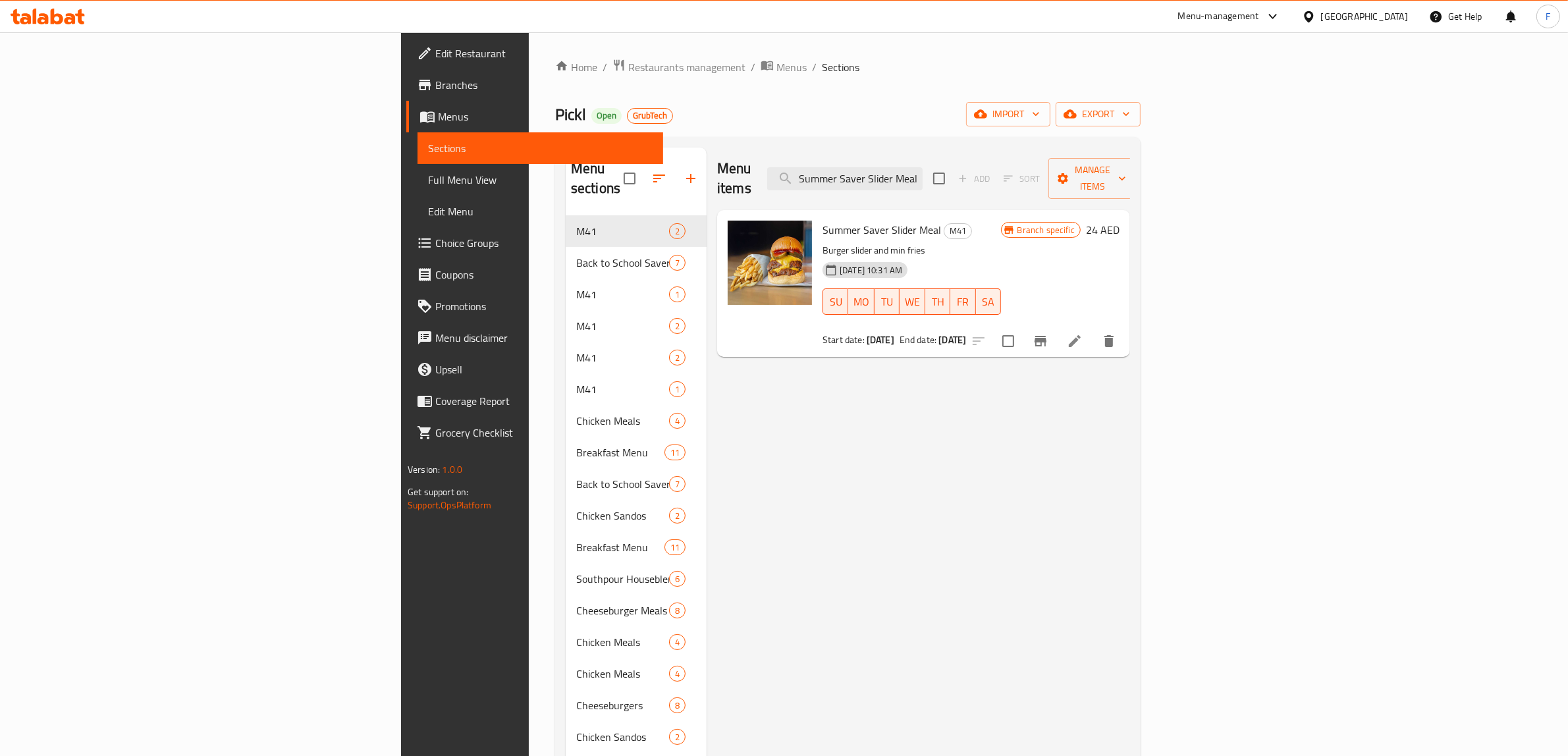
type input "Summer Saver Slider Meal"
click at [1093, 329] on li at bounding box center [1074, 340] width 37 height 24
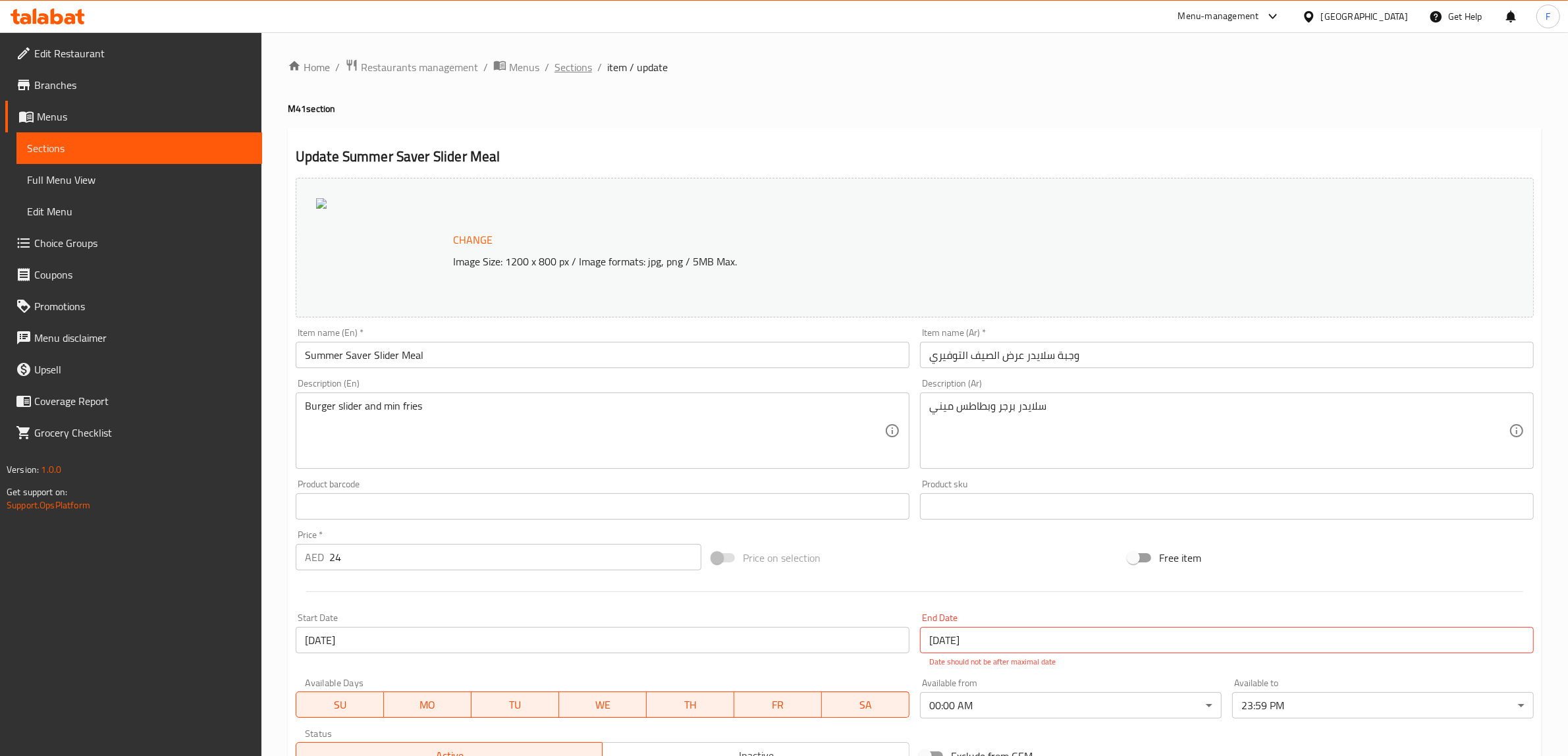
click at [570, 69] on span "Sections" at bounding box center [573, 67] width 37 height 16
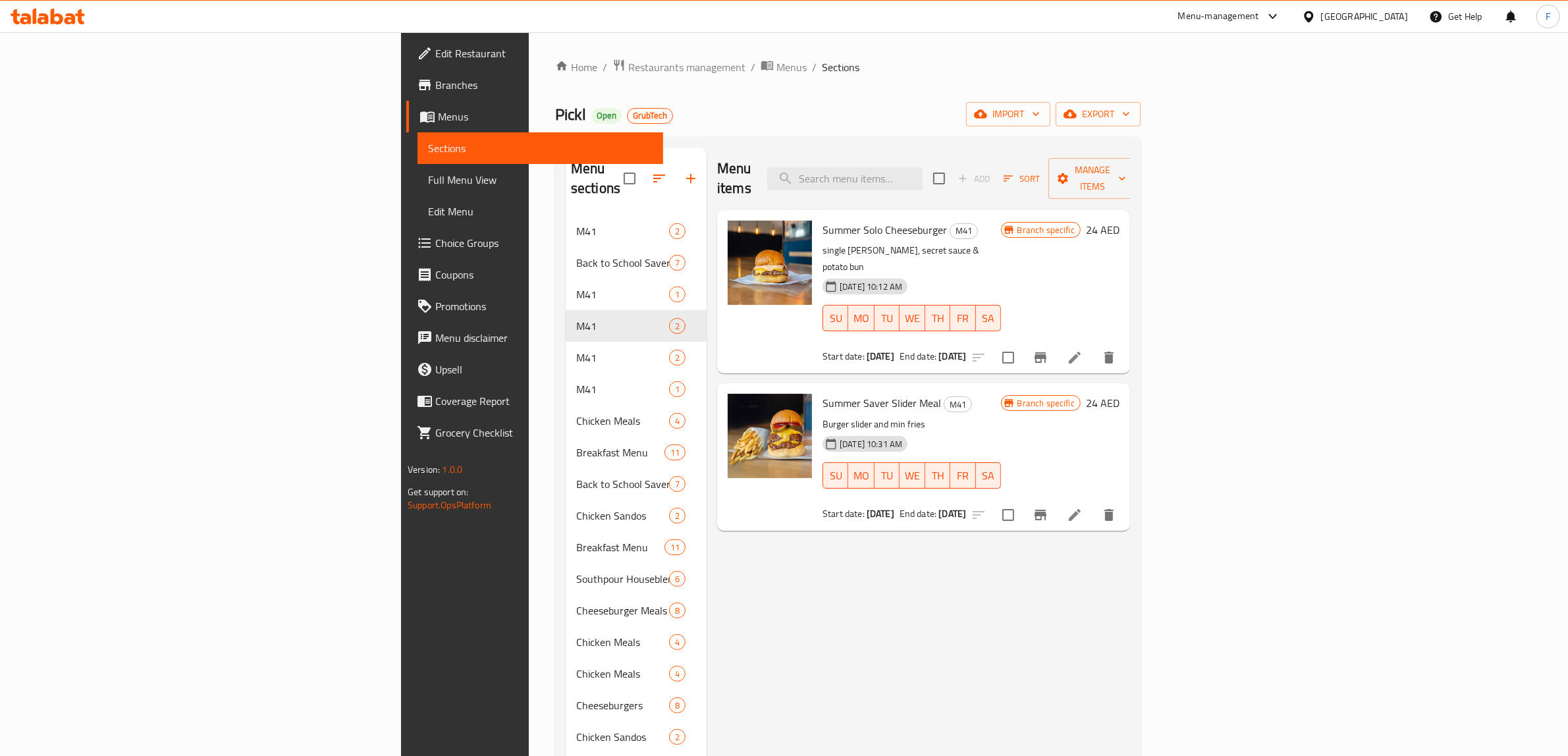
click at [1046, 510] on icon "Branch-specific-item" at bounding box center [1041, 515] width 12 height 11
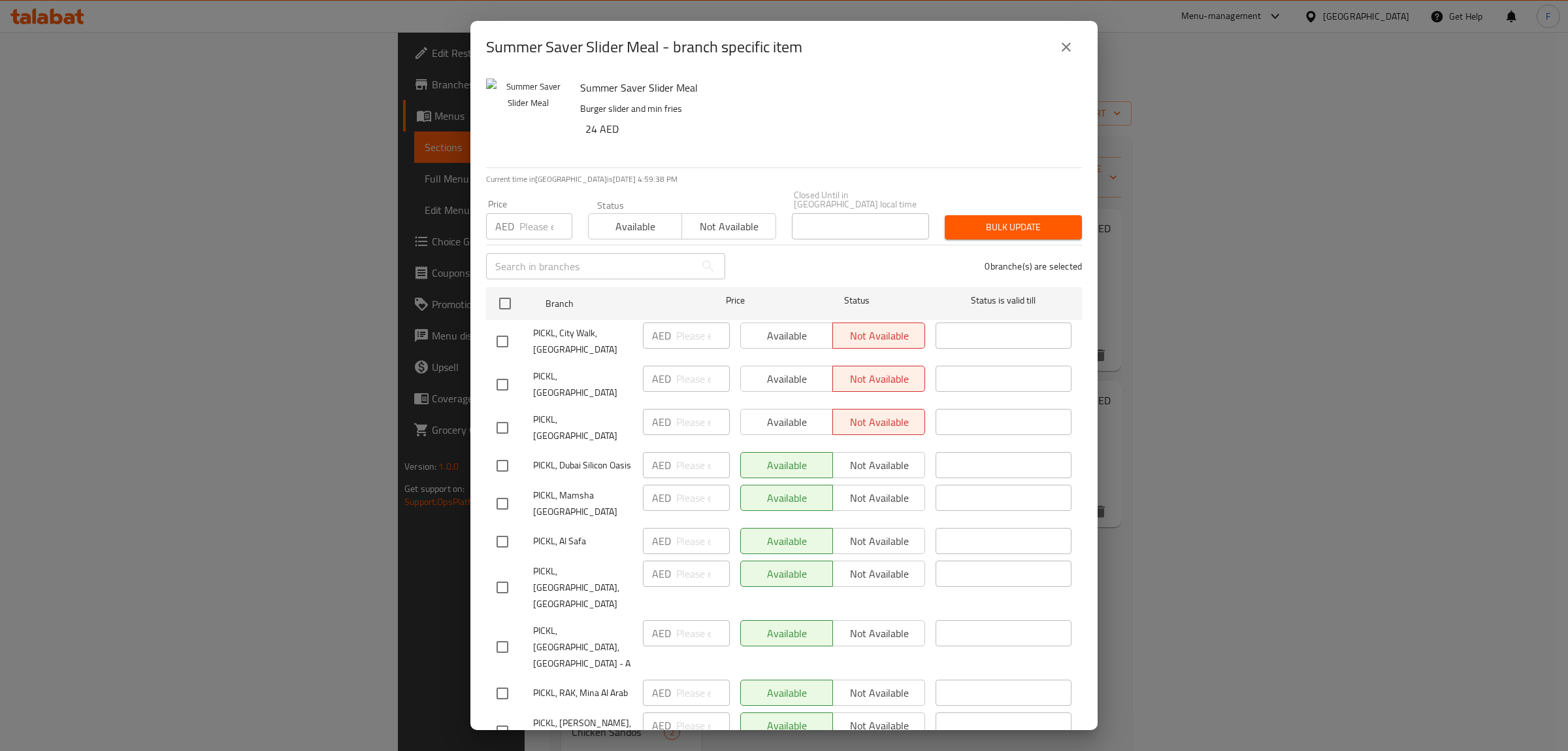
click at [1060, 47] on icon "close" at bounding box center [1066, 47] width 16 height 16
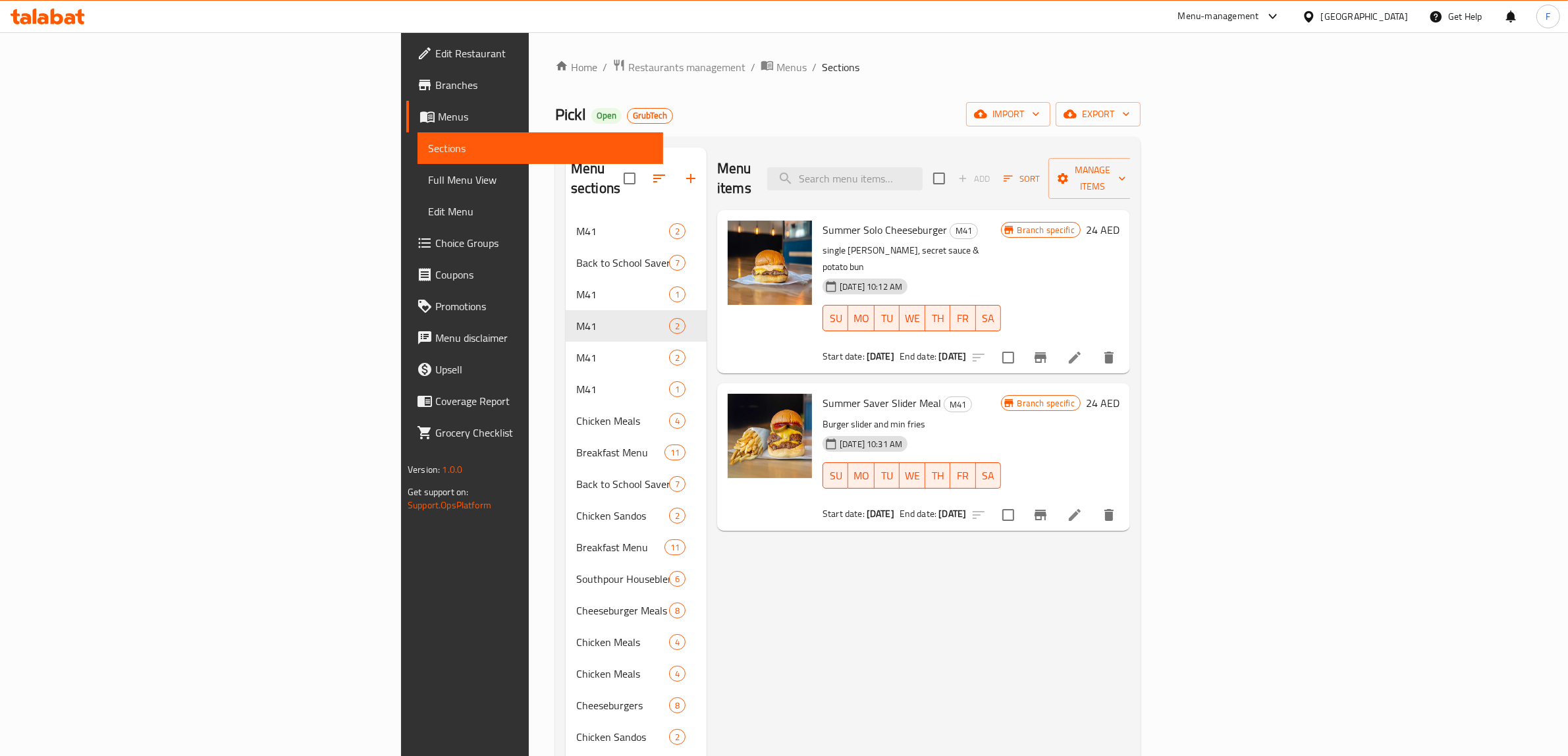
click at [822, 393] on span "Summer Saver Slider Meal" at bounding box center [881, 403] width 118 height 20
drag, startPoint x: 725, startPoint y: 372, endPoint x: 828, endPoint y: 367, distance: 103.1
click at [828, 393] on span "Summer Saver Slider Meal" at bounding box center [881, 403] width 118 height 20
copy span "Summer Saver Slider Meal"
click at [922, 167] on input "search" at bounding box center [844, 178] width 156 height 23
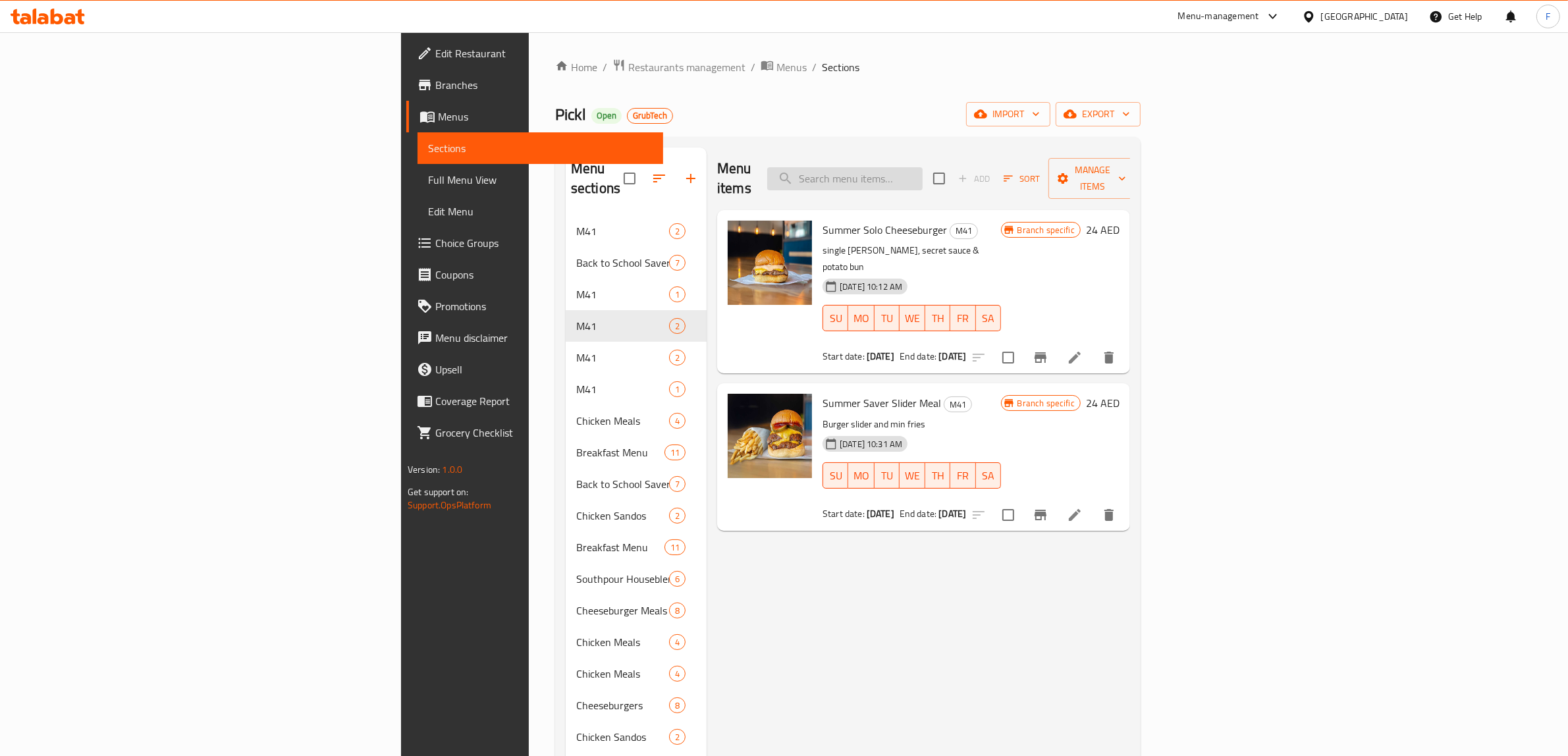
paste input "Summer Saver Slider Meal"
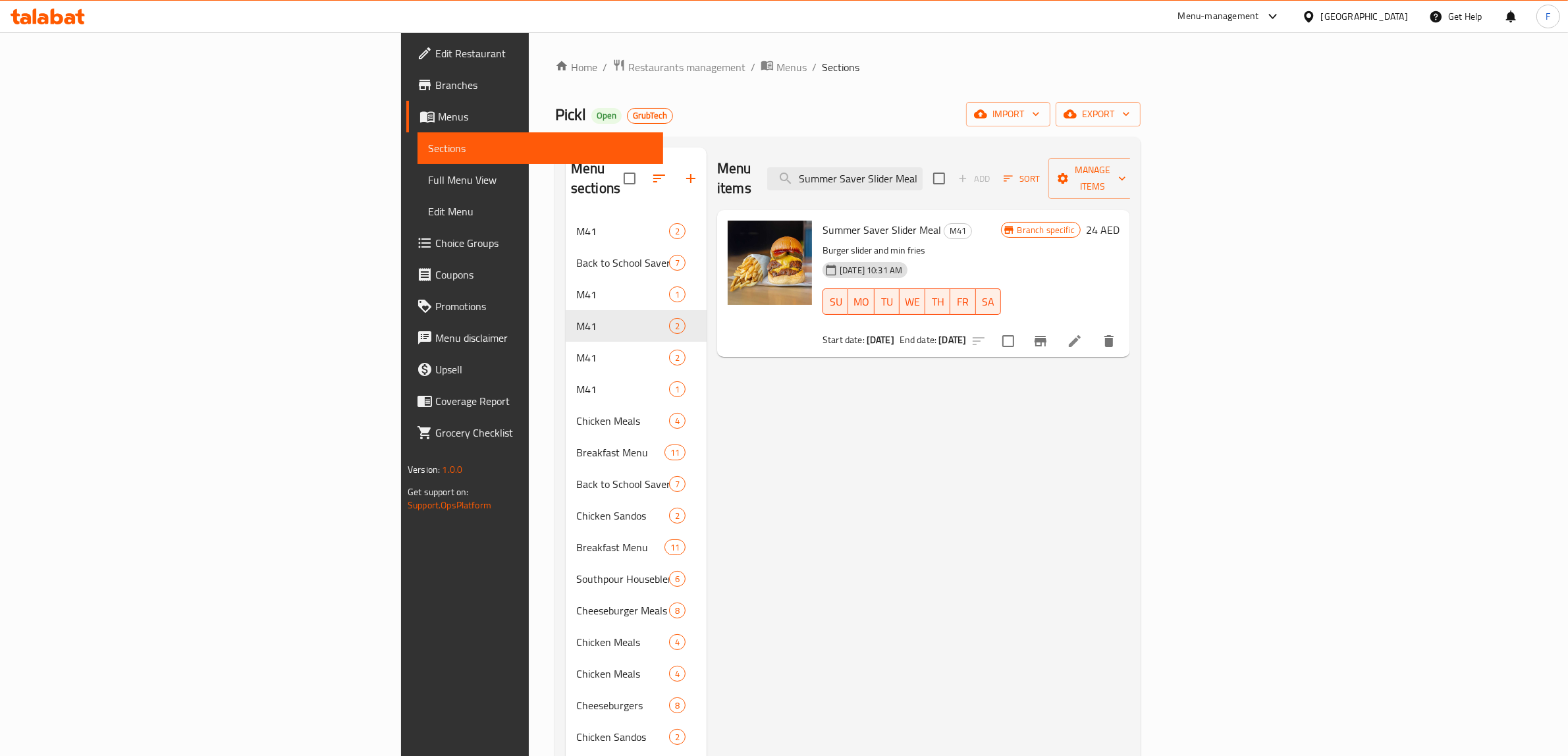
type input "Summer Saver Slider Meal"
click at [1046, 336] on icon "Branch-specific-item" at bounding box center [1041, 341] width 12 height 11
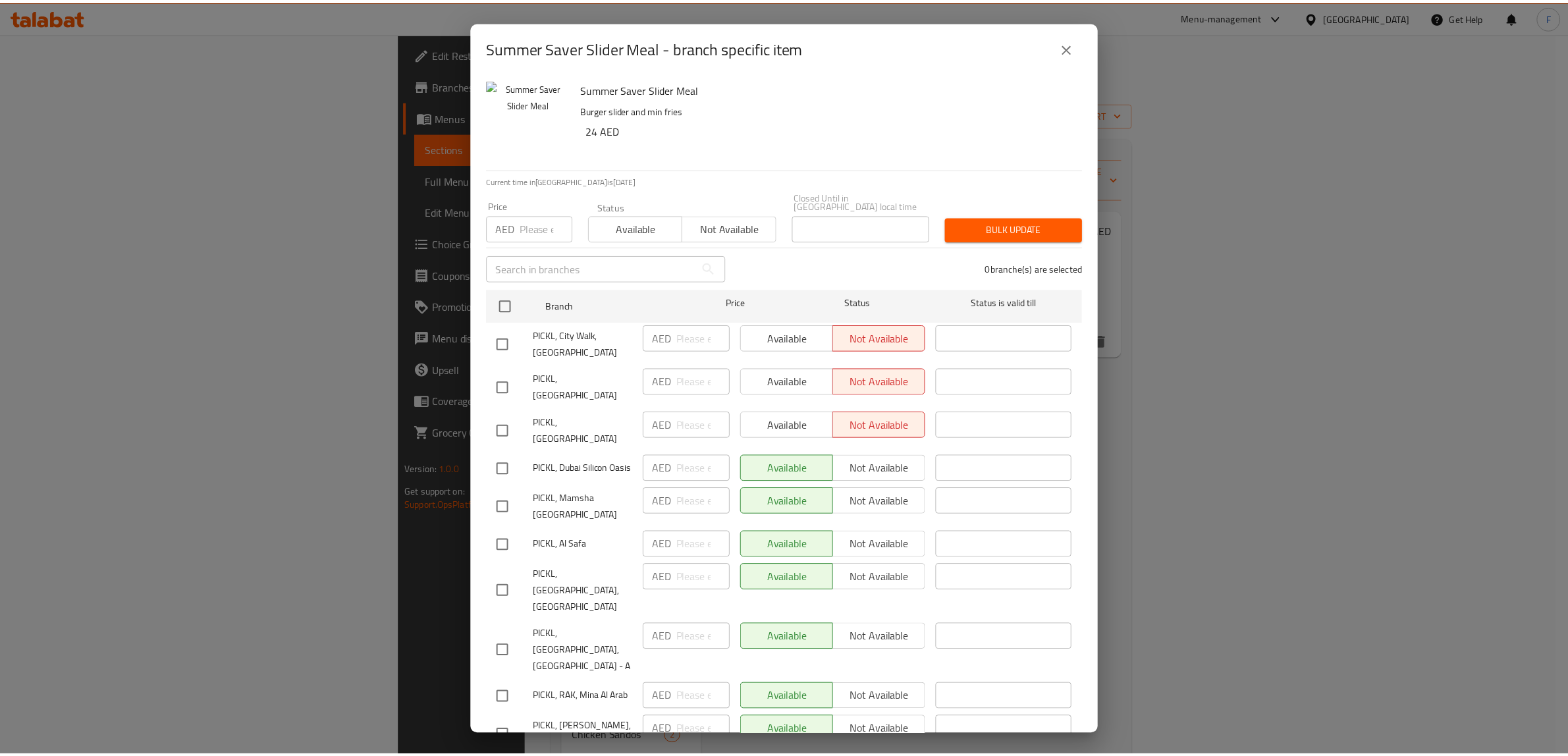
scroll to position [209, 0]
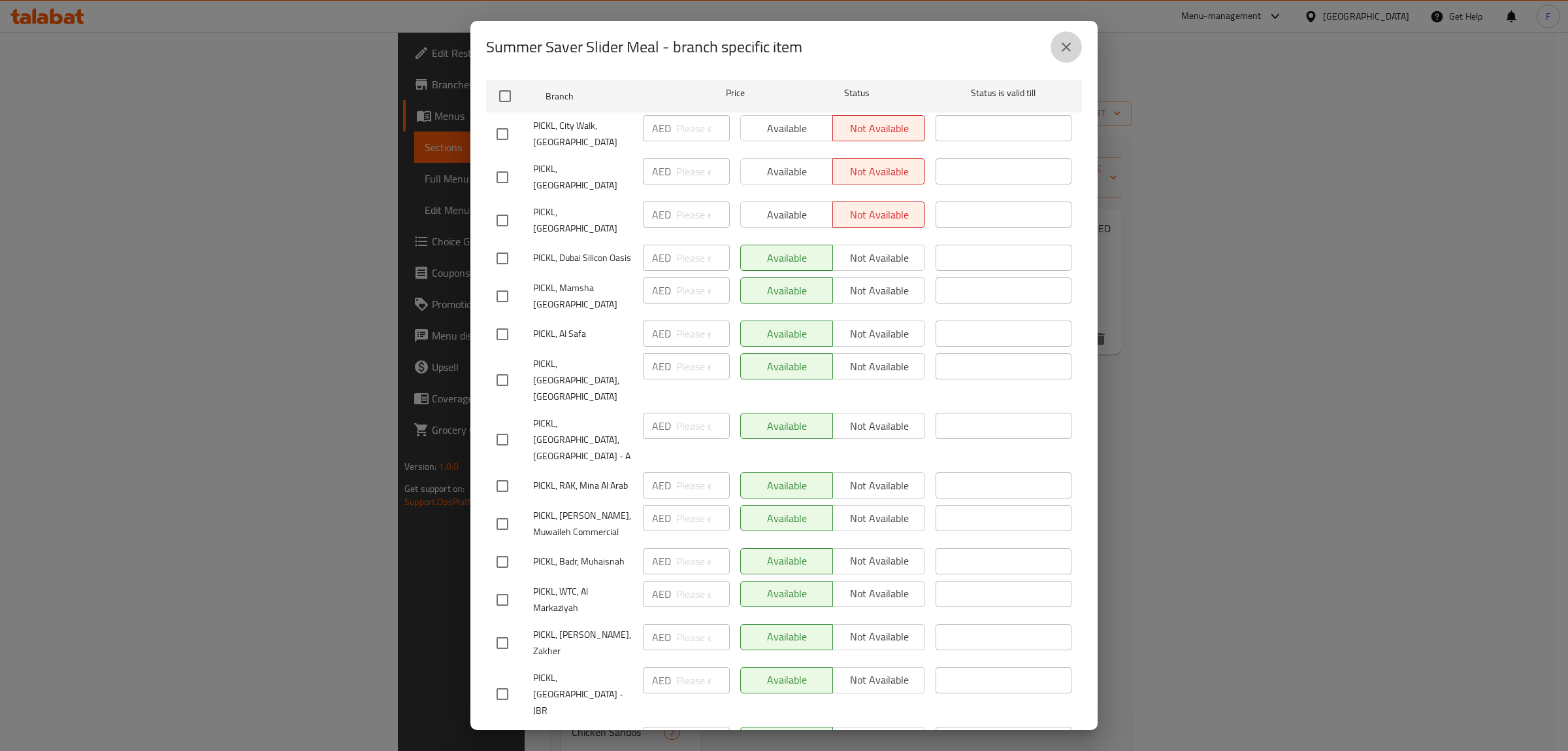
click at [1062, 42] on icon "close" at bounding box center [1066, 47] width 16 height 16
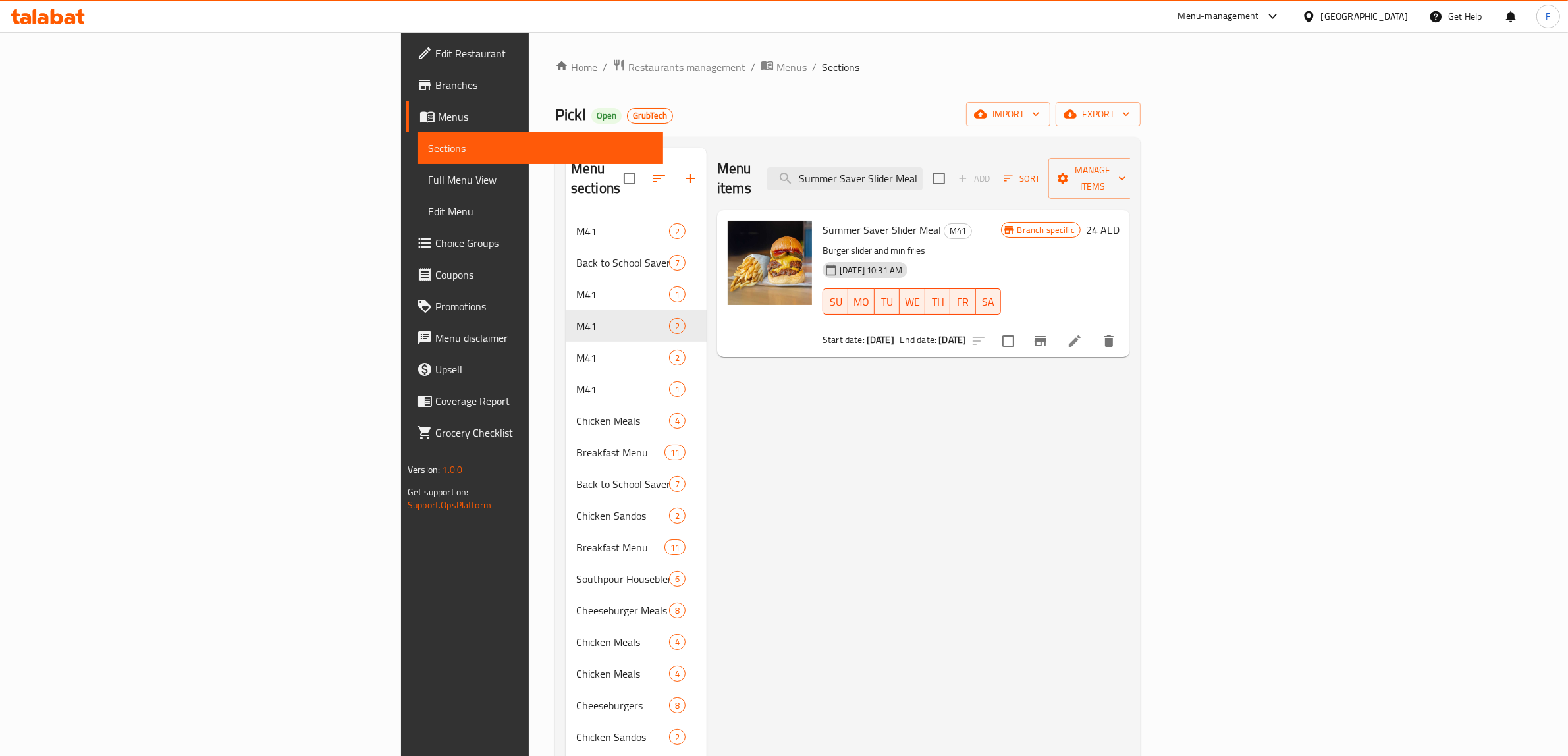
click at [435, 86] on span "Branches" at bounding box center [544, 85] width 217 height 16
